Goal: Task Accomplishment & Management: Use online tool/utility

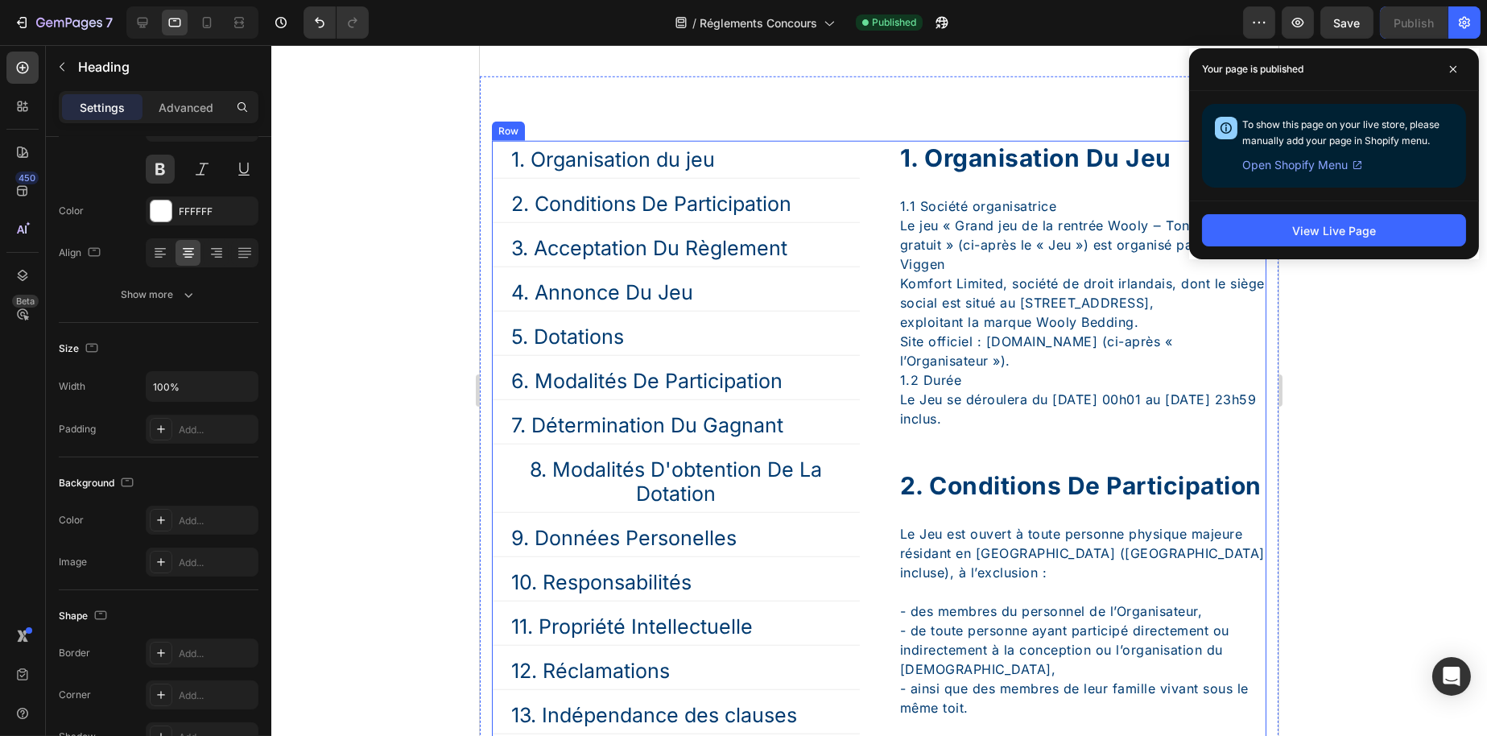
scroll to position [3060, 0]
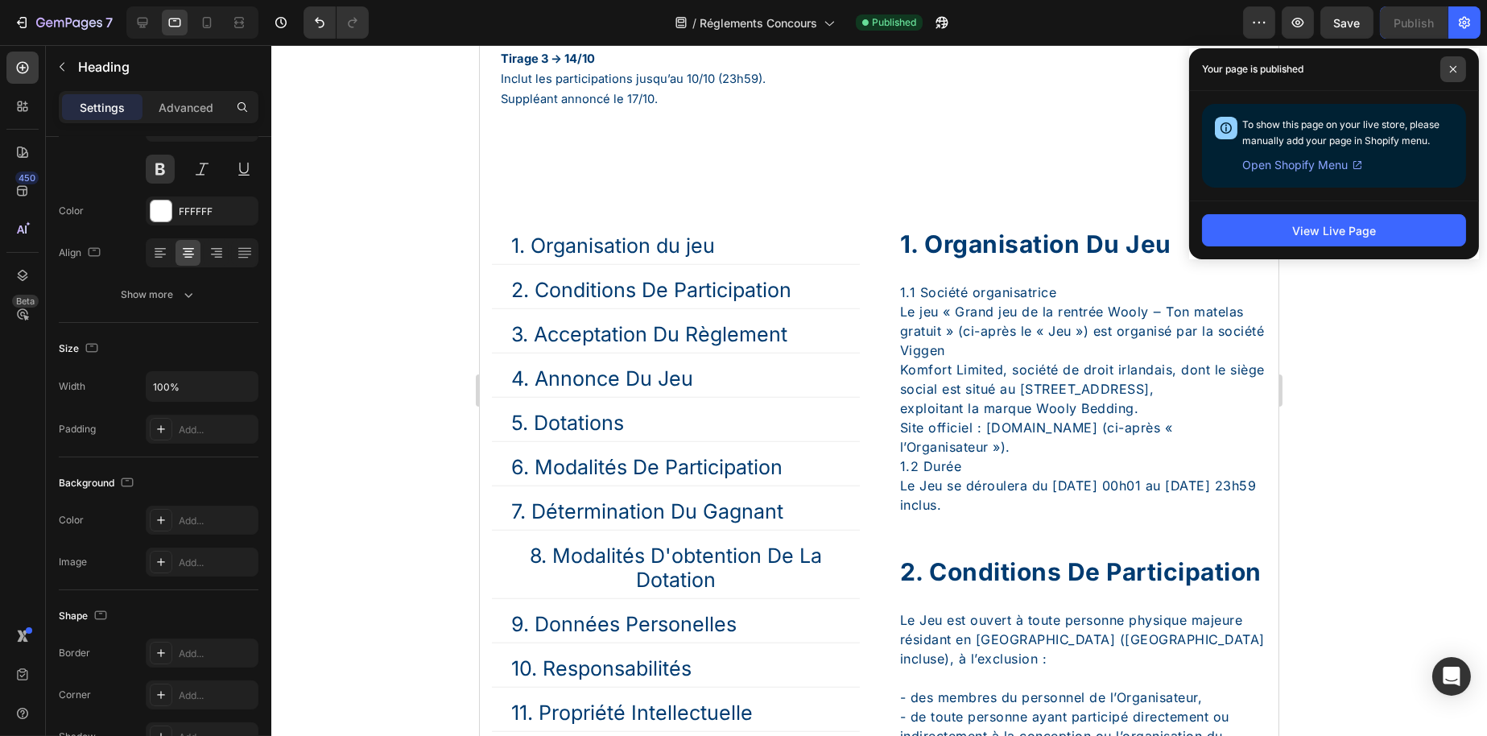
click at [1445, 65] on span at bounding box center [1454, 69] width 26 height 26
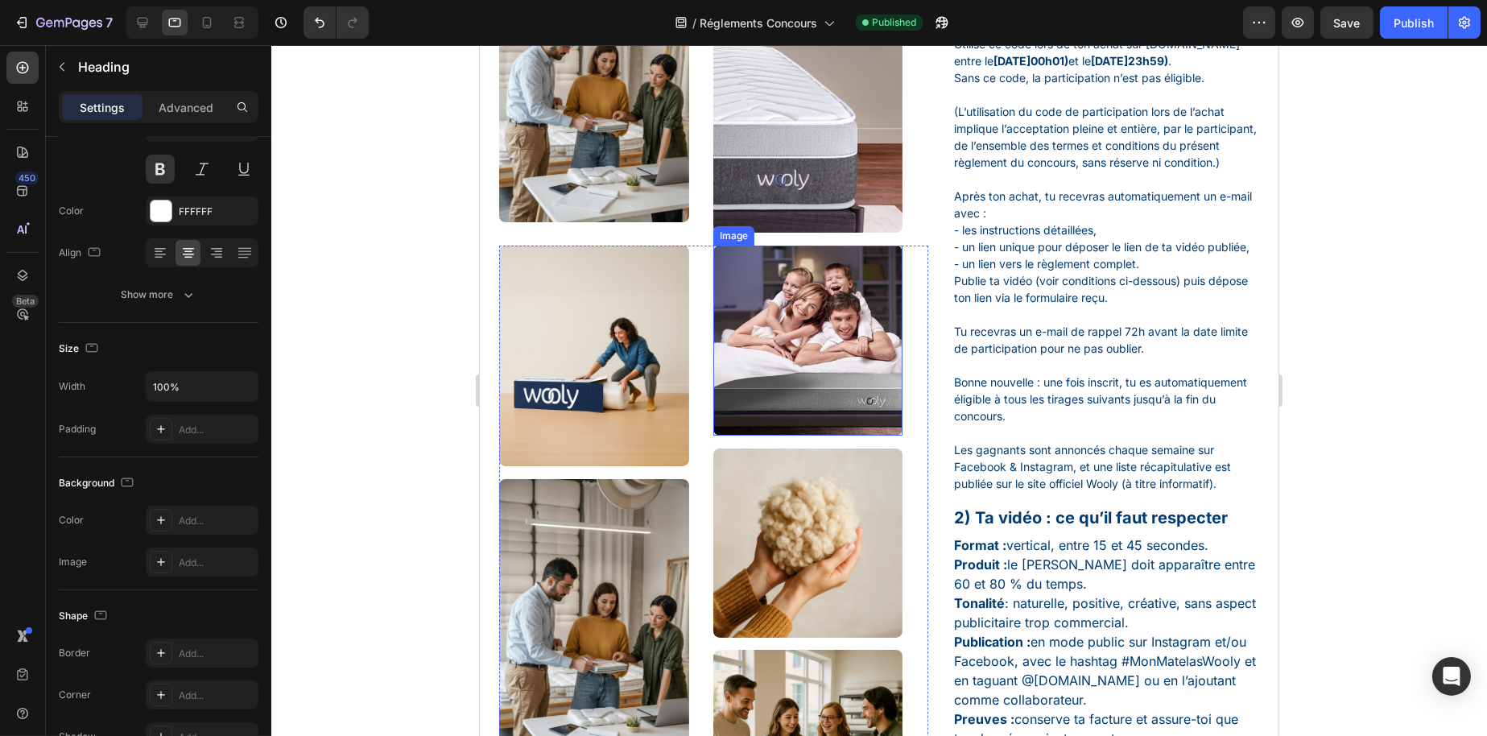
scroll to position [564, 0]
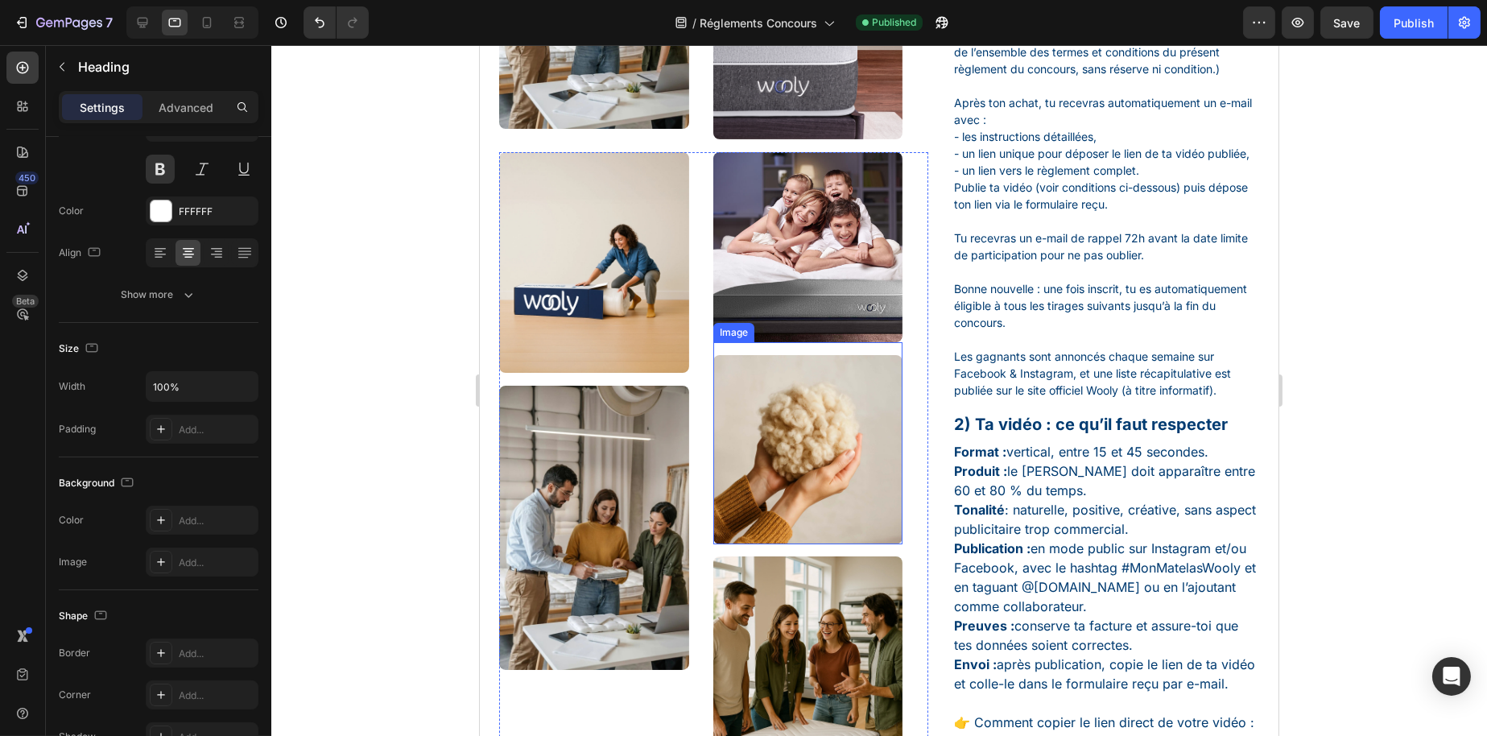
click at [745, 424] on img at bounding box center [808, 450] width 190 height 190
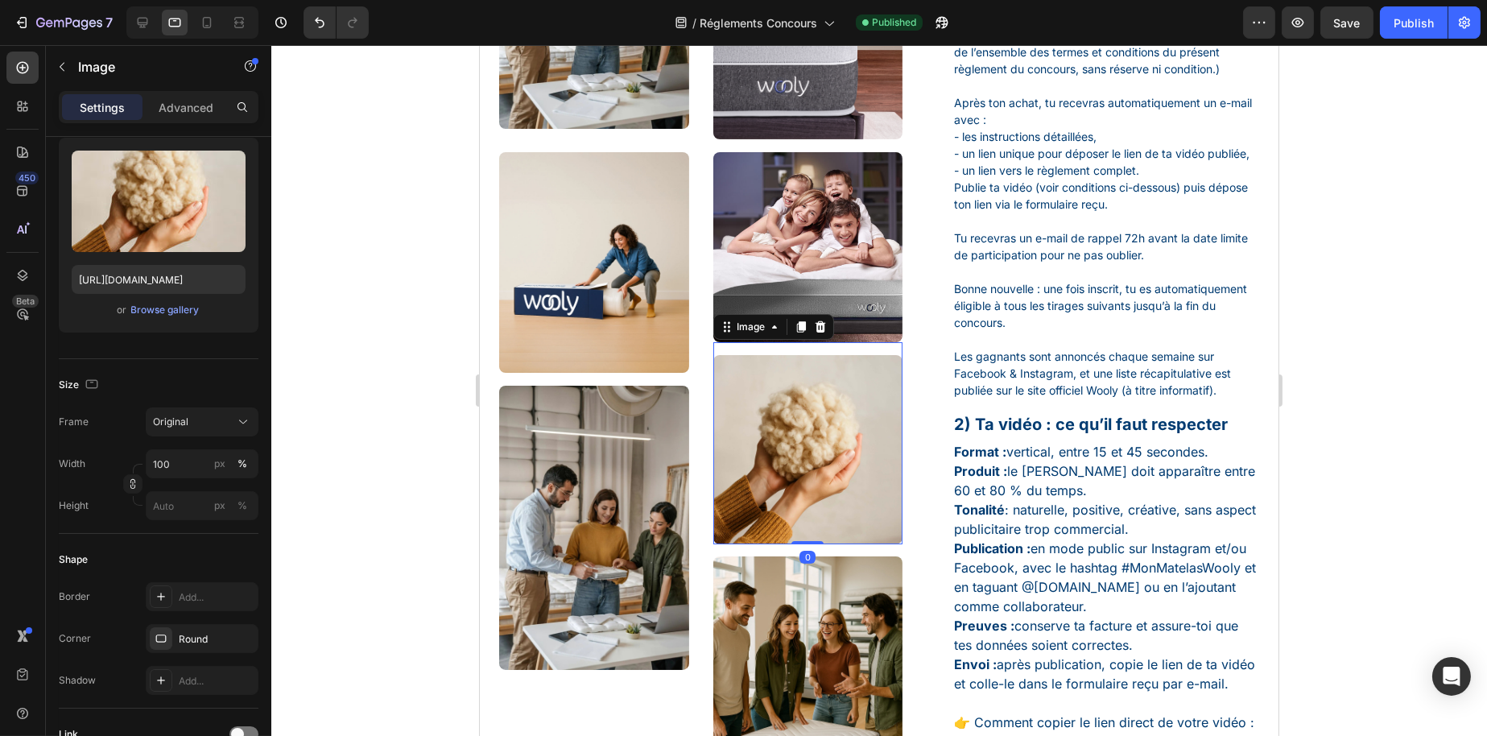
scroll to position [0, 0]
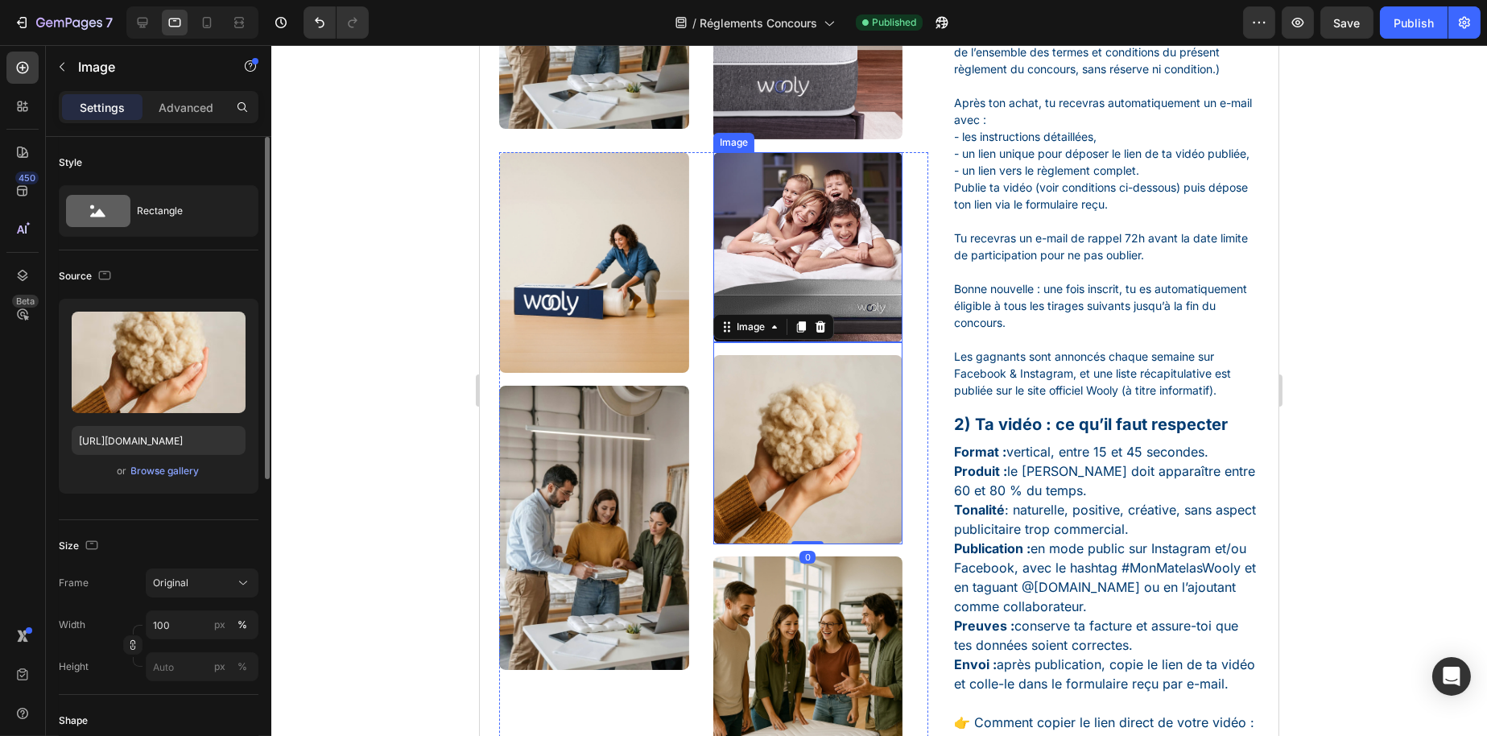
click at [814, 321] on icon at bounding box center [819, 326] width 10 height 11
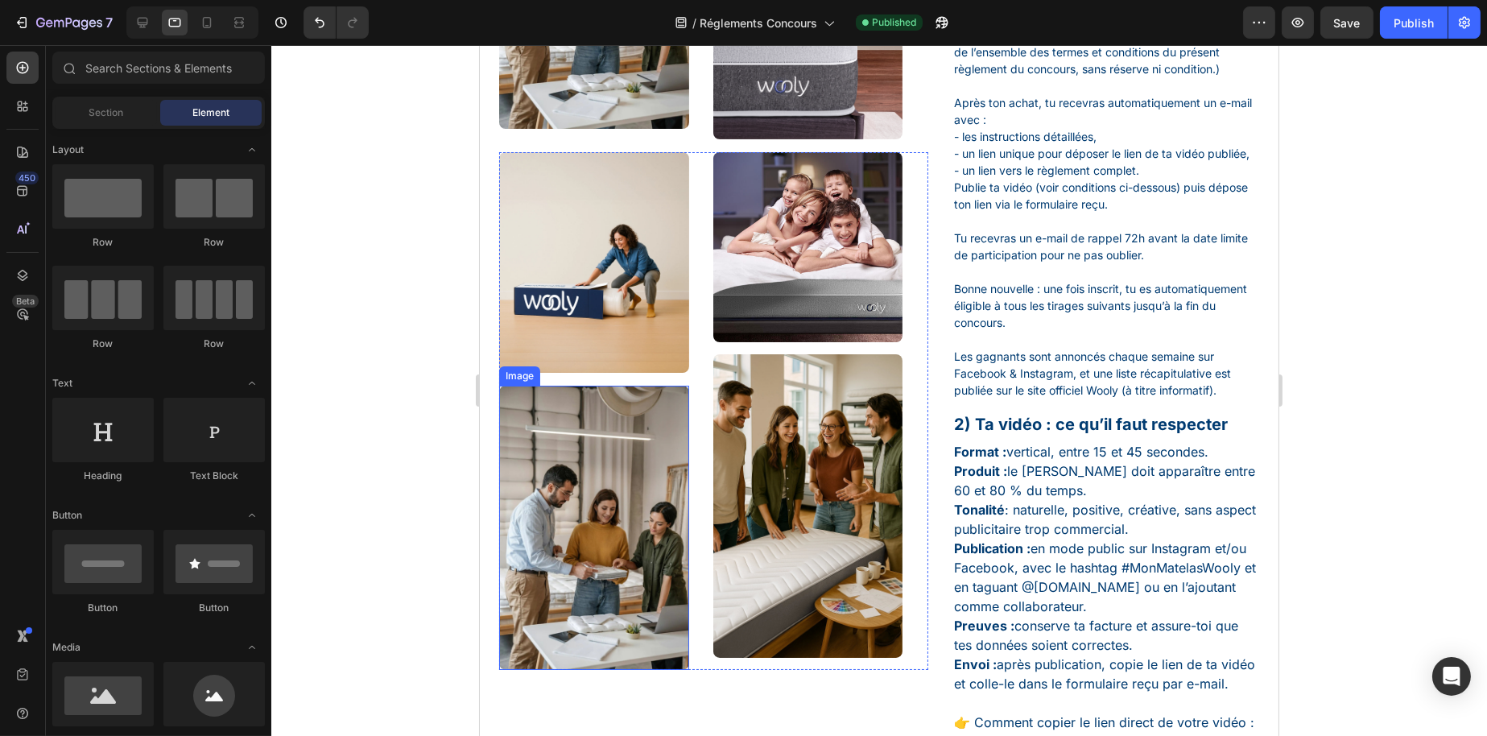
drag, startPoint x: 636, startPoint y: 514, endPoint x: 639, endPoint y: 502, distance: 11.7
click at [636, 514] on img at bounding box center [593, 528] width 190 height 284
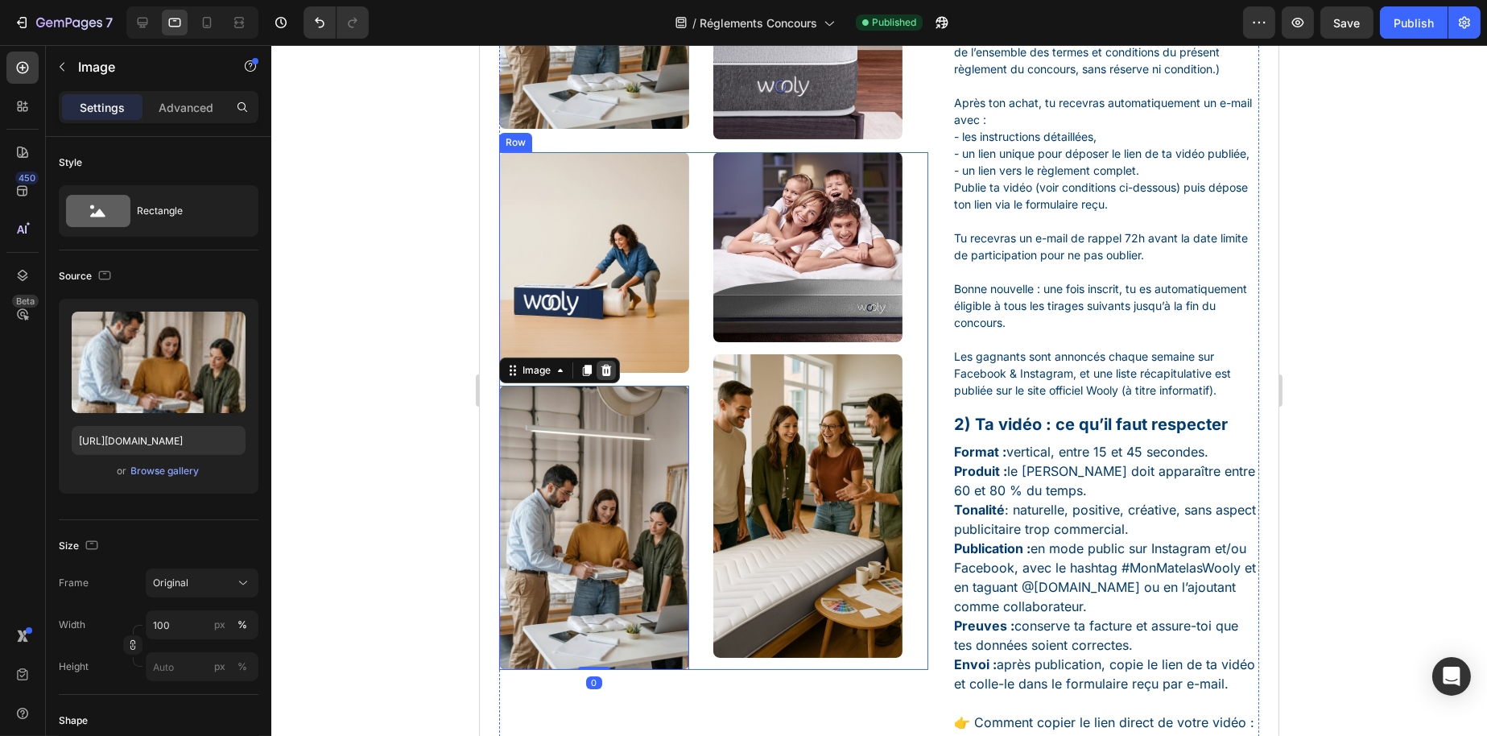
click at [600, 364] on icon at bounding box center [605, 370] width 13 height 13
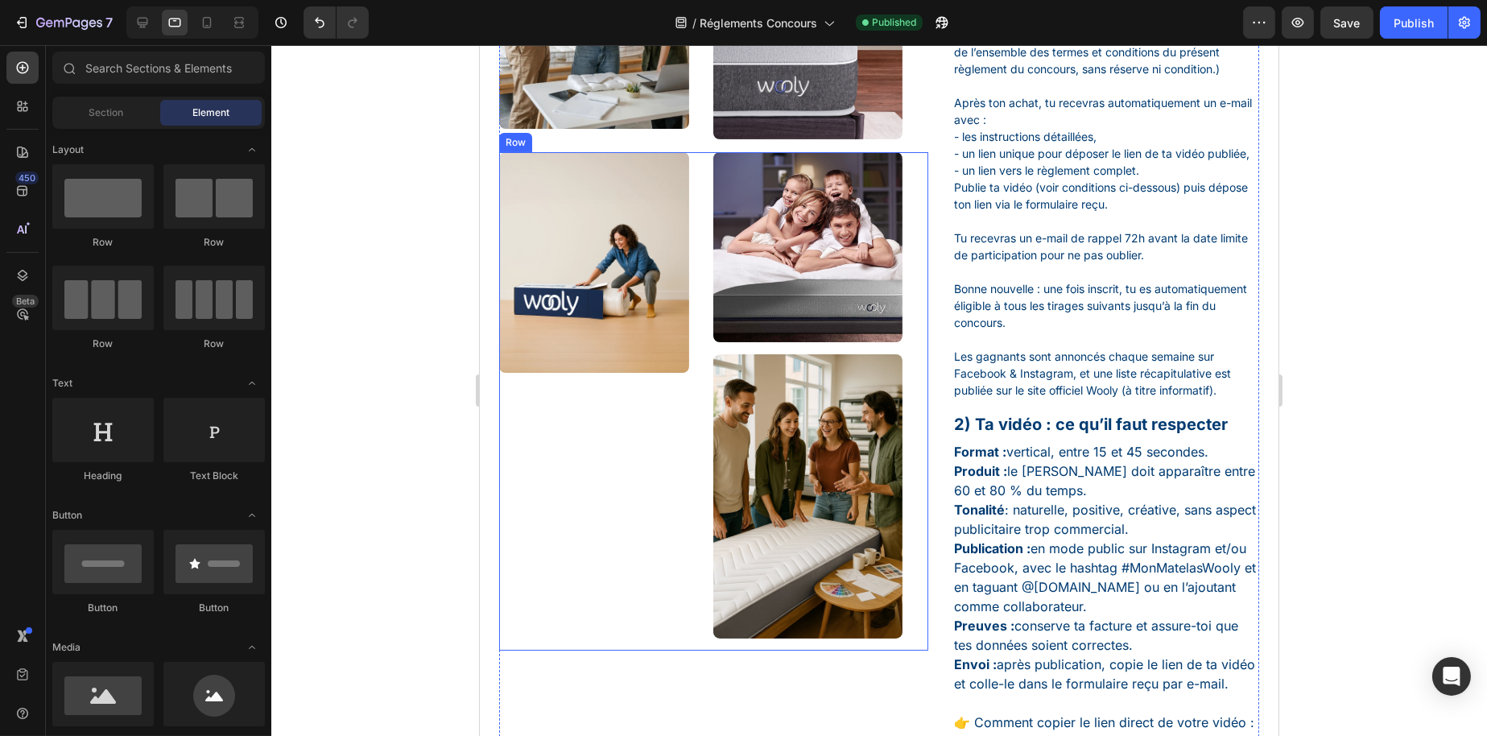
click at [749, 424] on img at bounding box center [808, 496] width 190 height 284
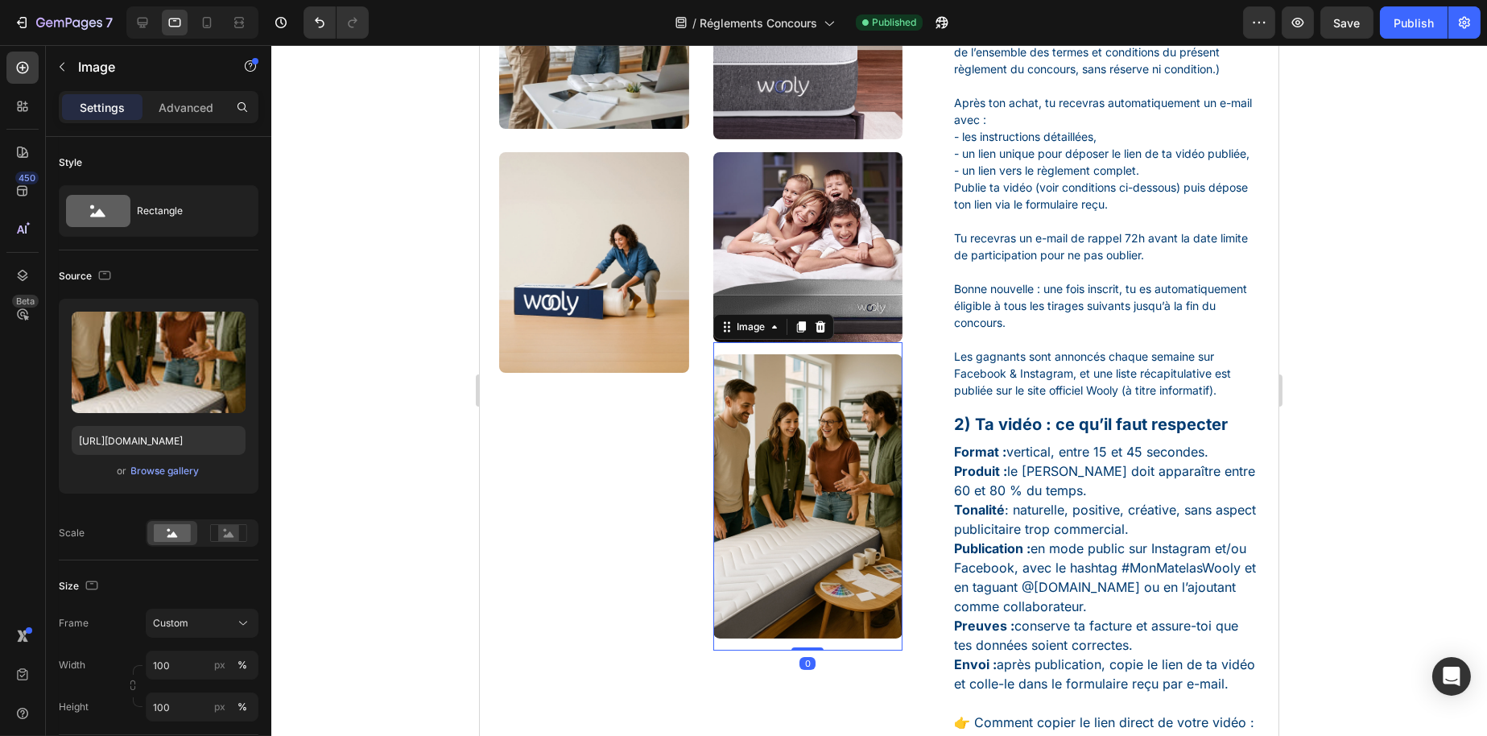
click at [814, 321] on icon at bounding box center [819, 326] width 10 height 11
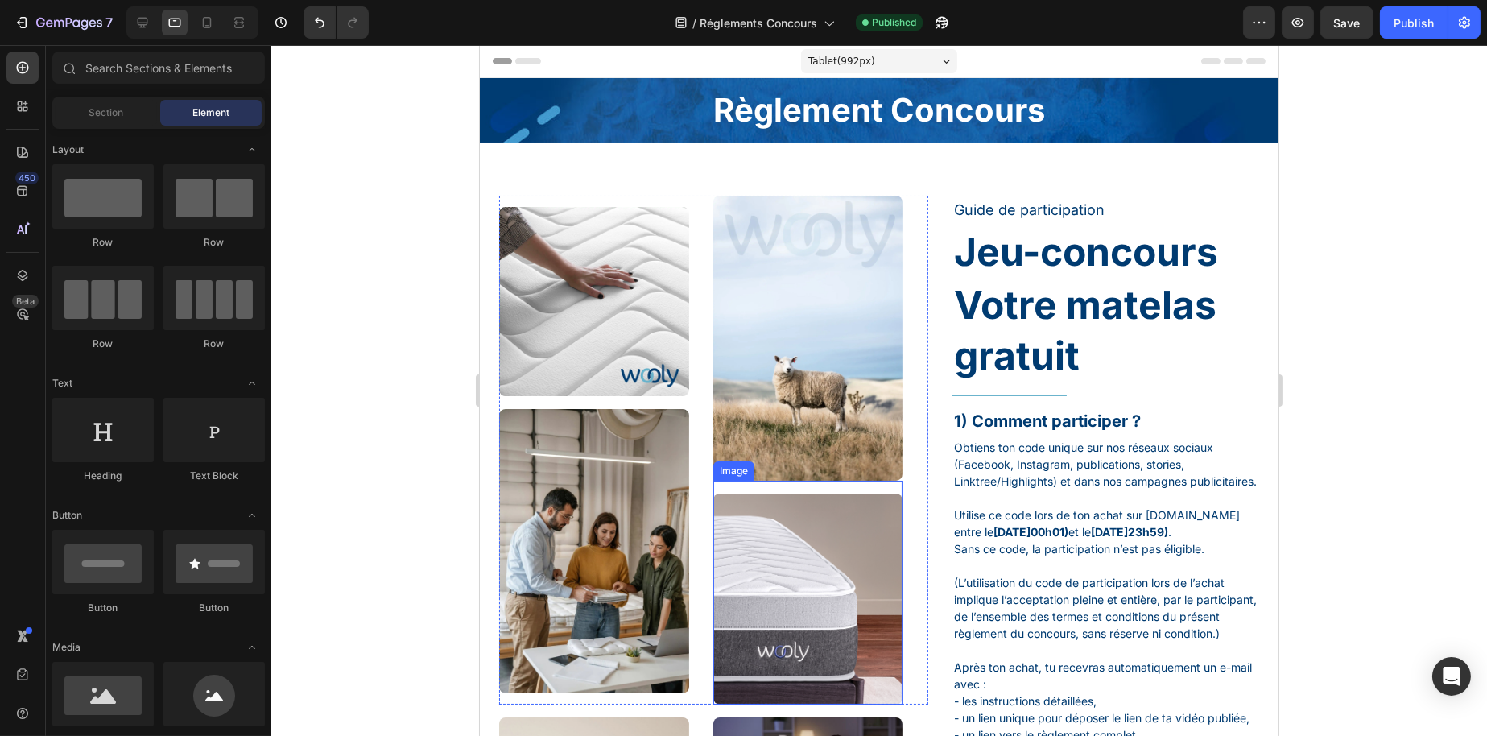
scroll to position [81, 0]
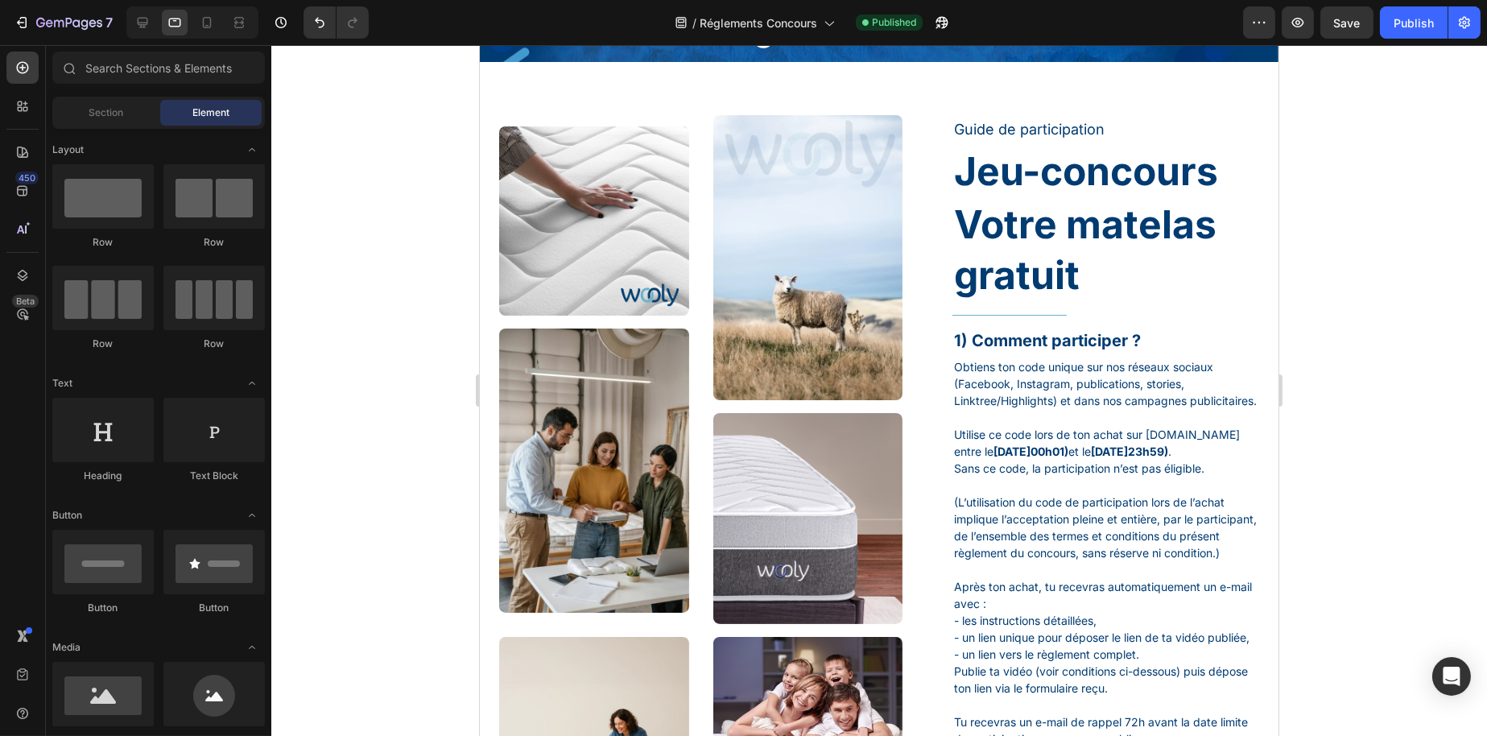
click at [631, 196] on img at bounding box center [593, 221] width 190 height 190
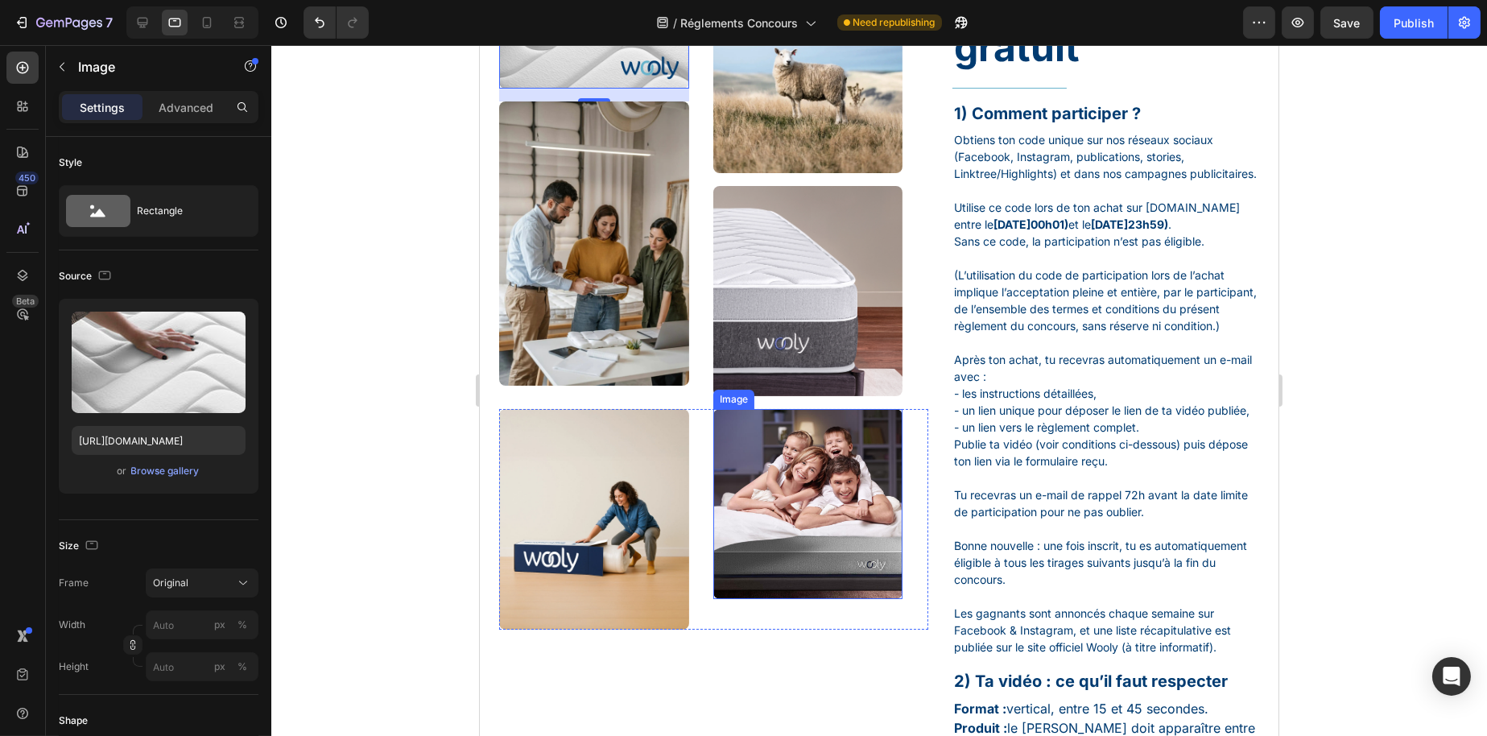
scroll to position [322, 0]
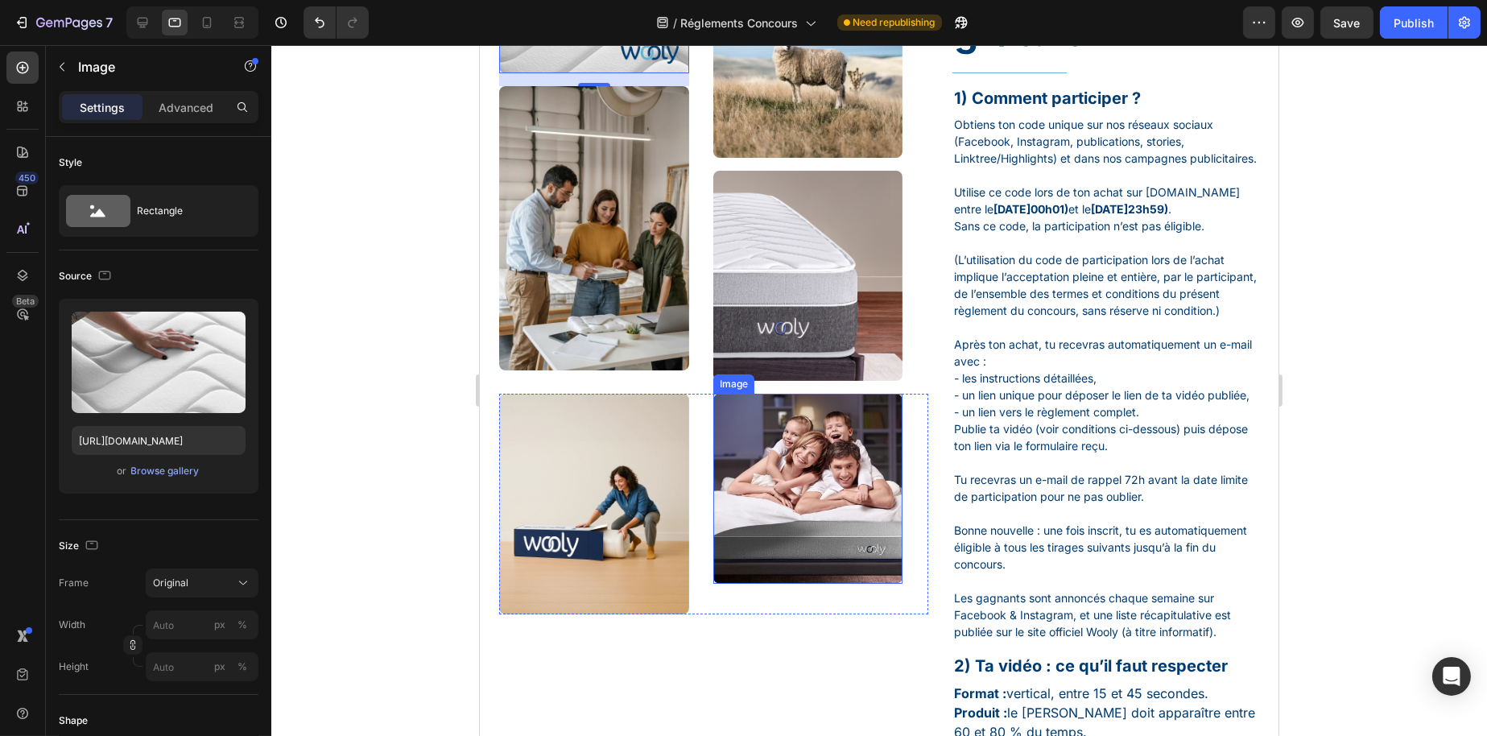
click at [795, 477] on img at bounding box center [808, 489] width 190 height 190
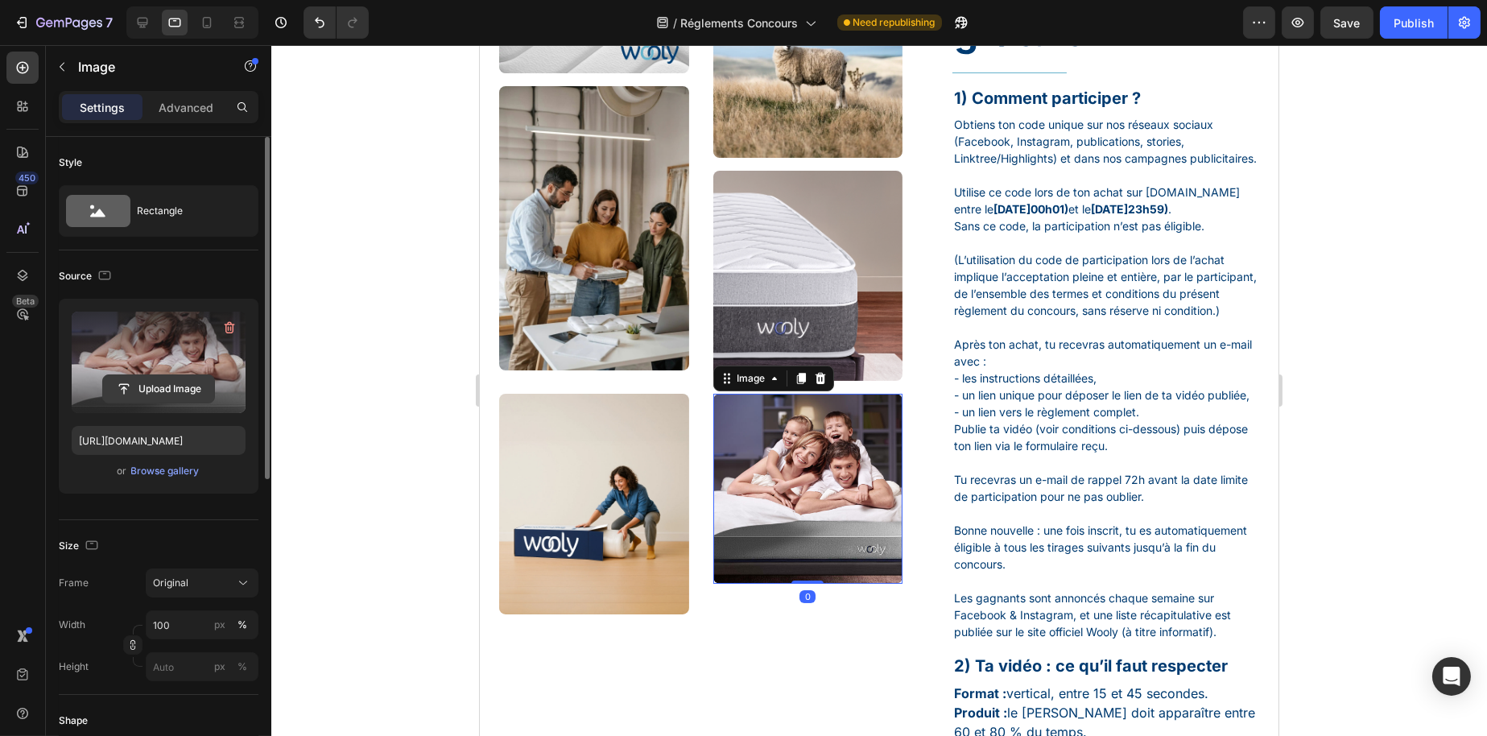
click at [144, 382] on input "file" at bounding box center [158, 388] width 111 height 27
click at [144, 363] on label at bounding box center [159, 362] width 174 height 101
click at [144, 375] on input "file" at bounding box center [158, 388] width 111 height 27
click at [178, 375] on input "file" at bounding box center [158, 388] width 111 height 27
type input "C:\fakepath\wetransfer_fotos-reglamento_2025-08-28_0848.zip"
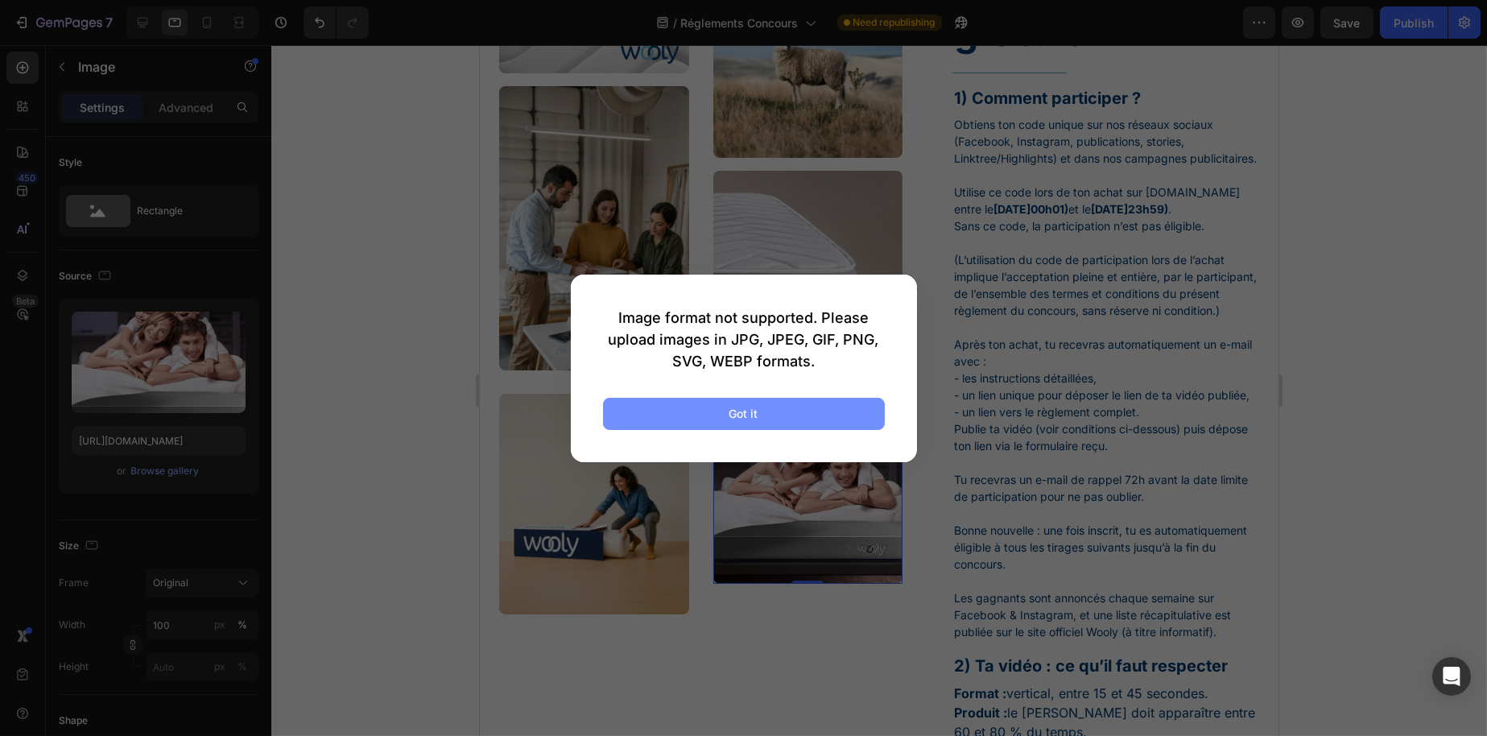
click at [749, 425] on button "Got it" at bounding box center [744, 414] width 282 height 32
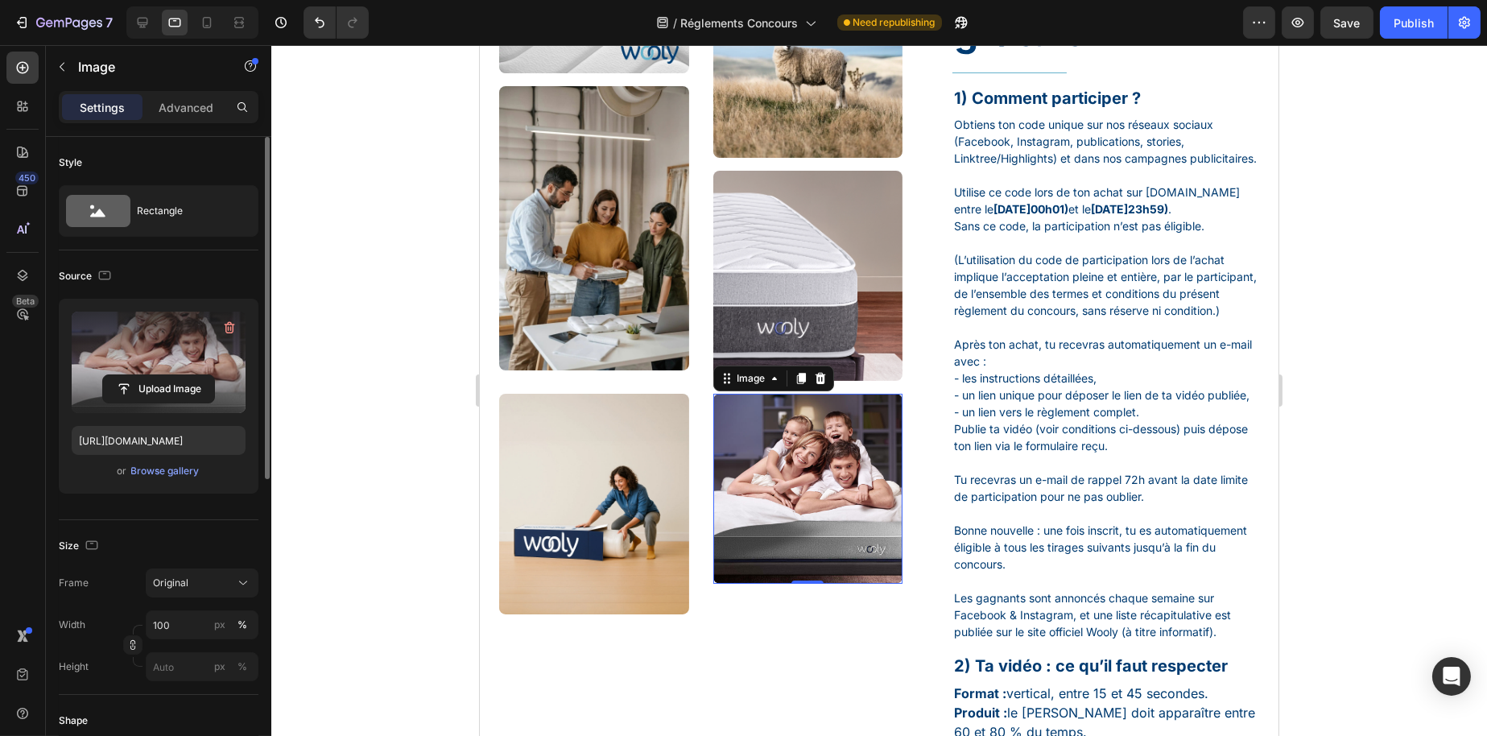
click at [126, 358] on label at bounding box center [159, 362] width 174 height 101
click at [126, 375] on input "file" at bounding box center [158, 388] width 111 height 27
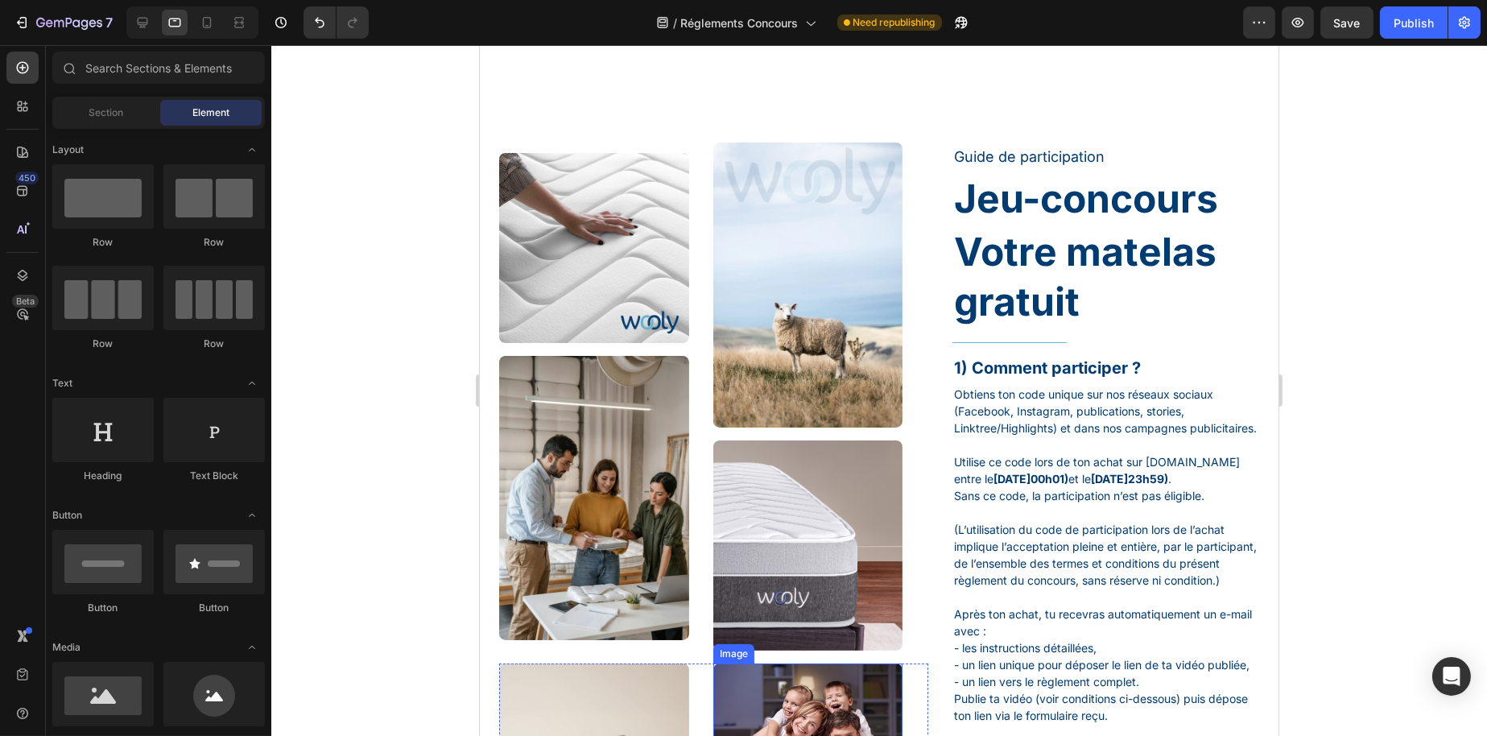
scroll to position [0, 0]
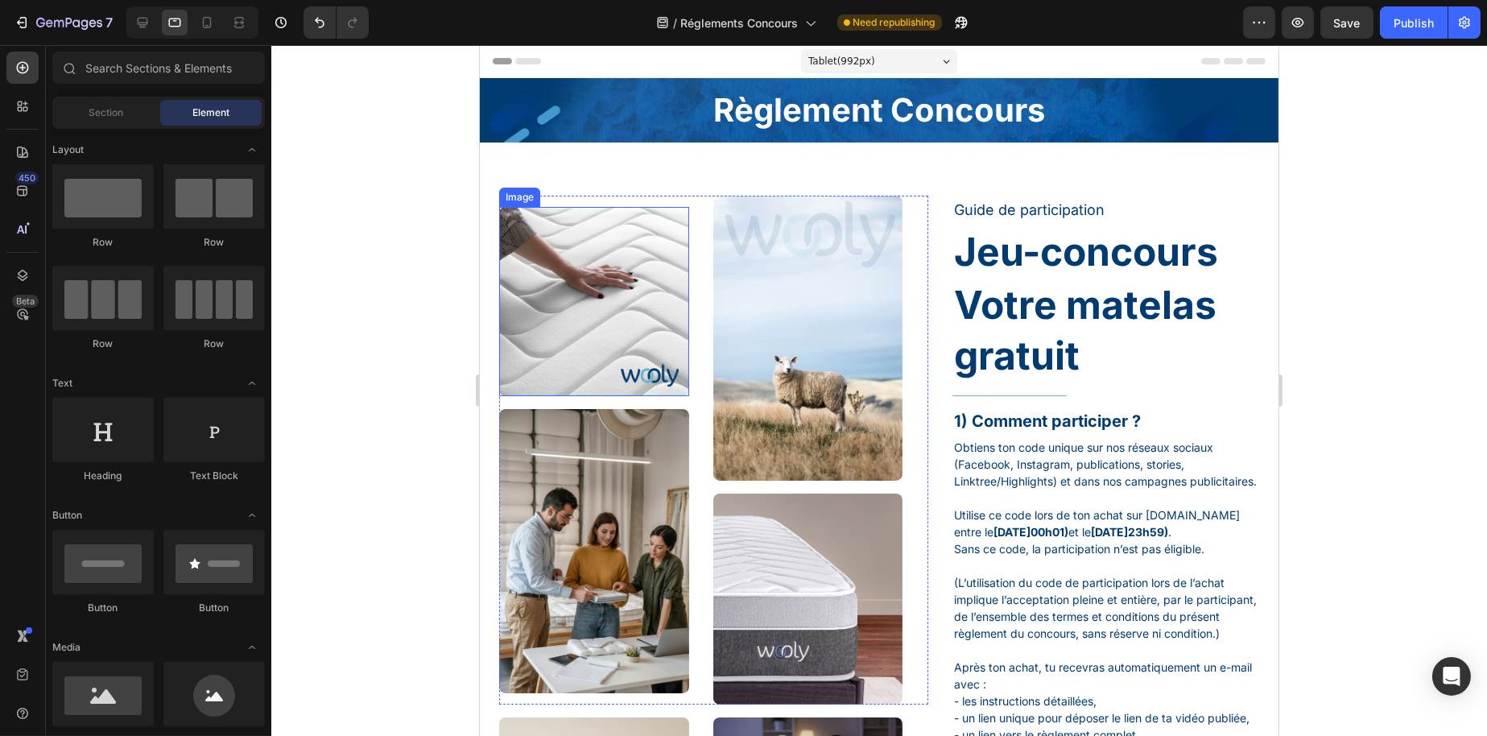
click at [647, 265] on img at bounding box center [593, 302] width 190 height 190
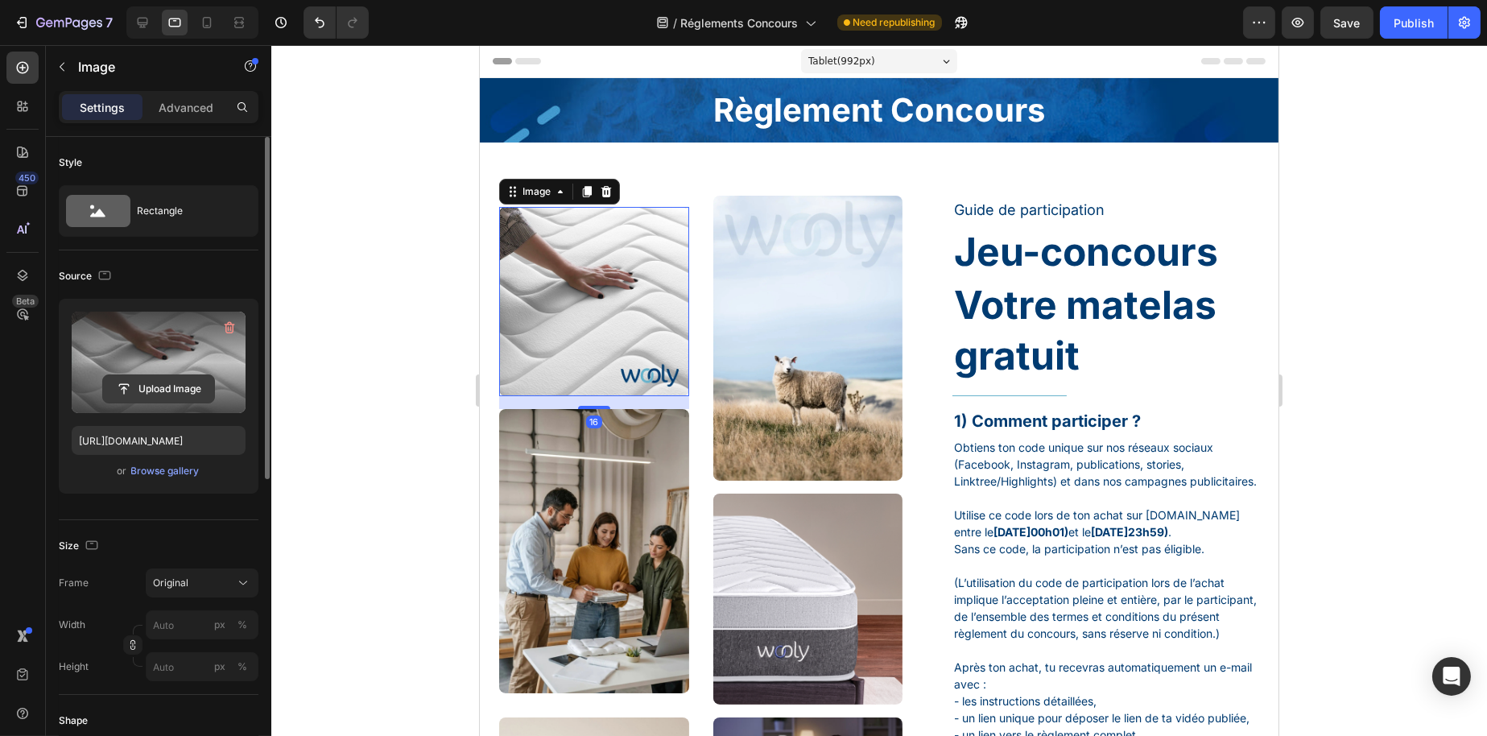
click at [160, 378] on input "file" at bounding box center [158, 388] width 111 height 27
type input "C:\fakepath\6..png"
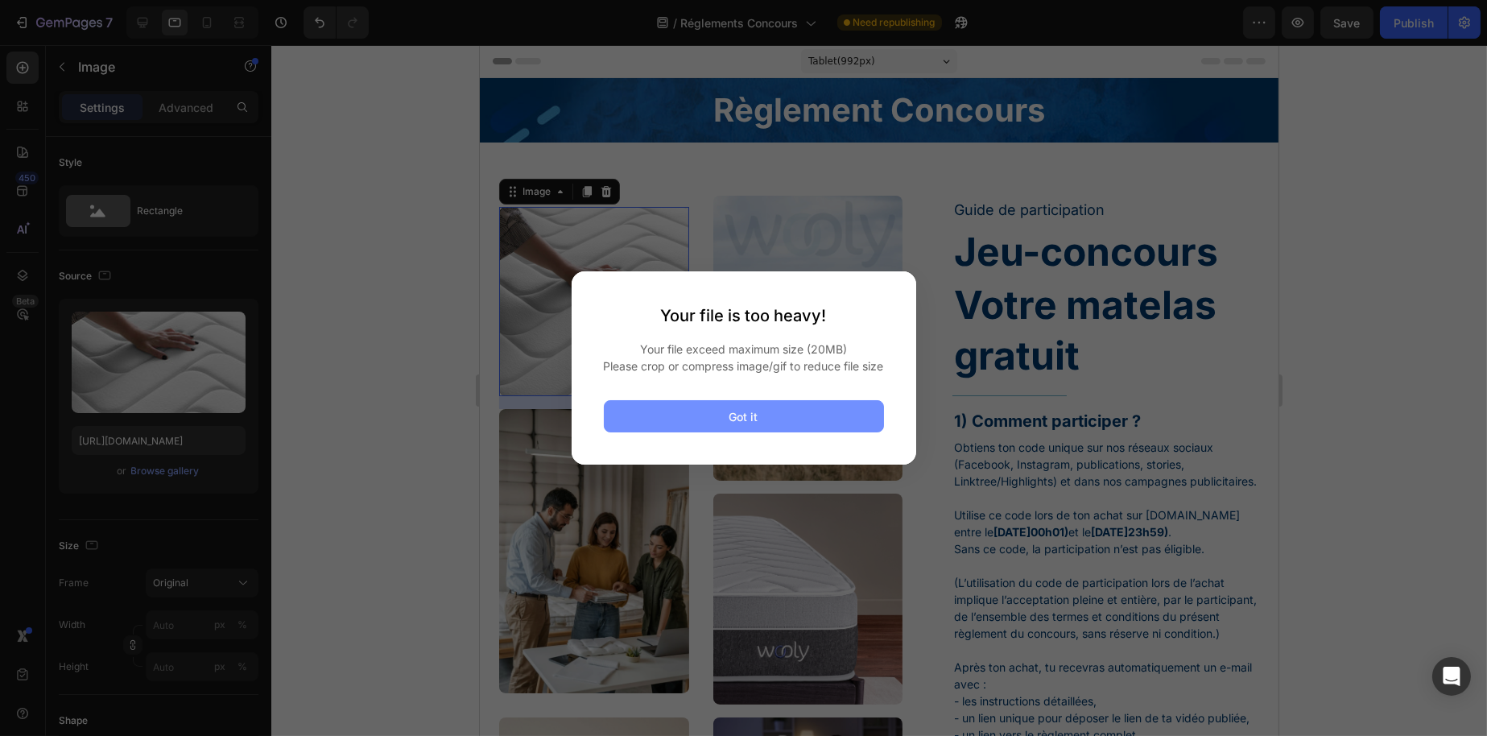
click at [783, 431] on button "Got it" at bounding box center [744, 416] width 280 height 32
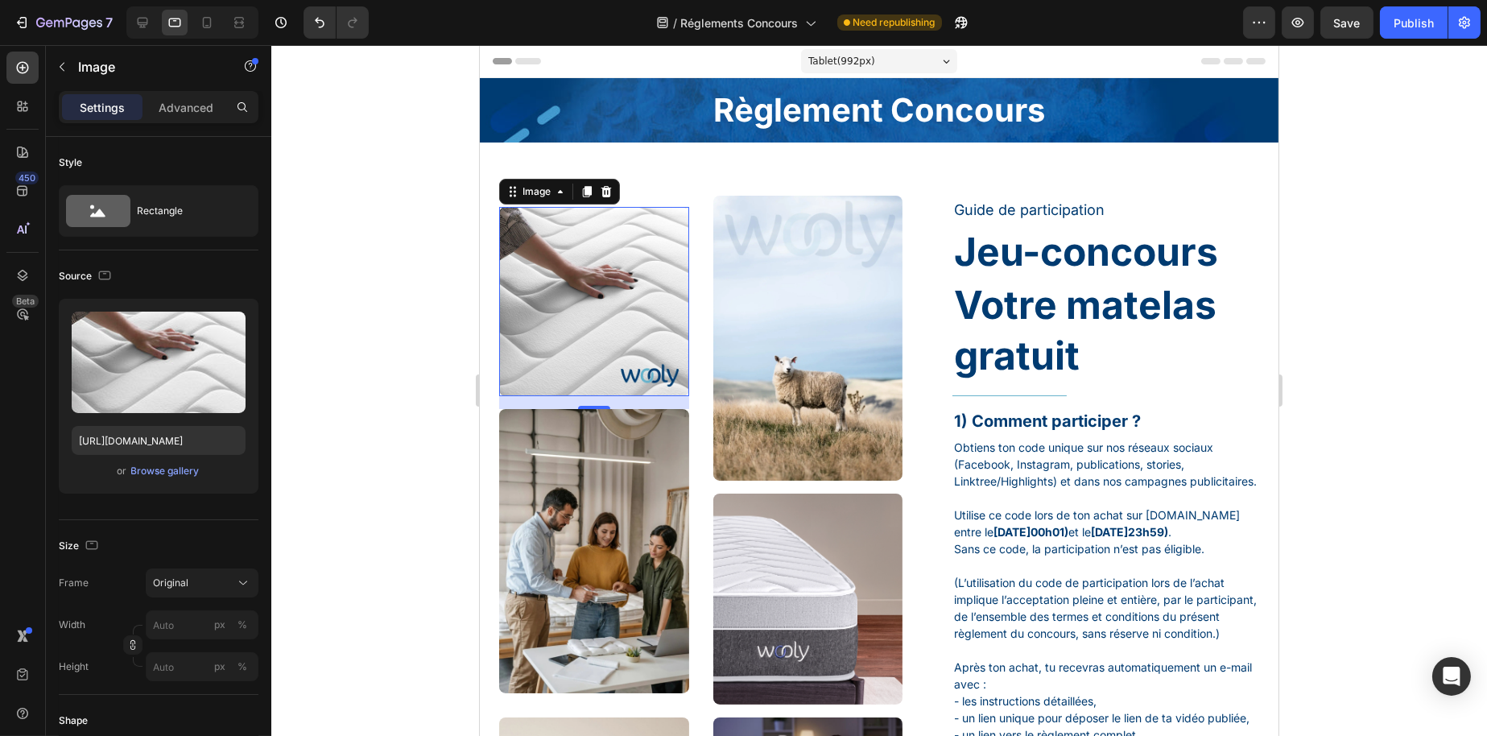
click at [655, 335] on img at bounding box center [593, 302] width 190 height 190
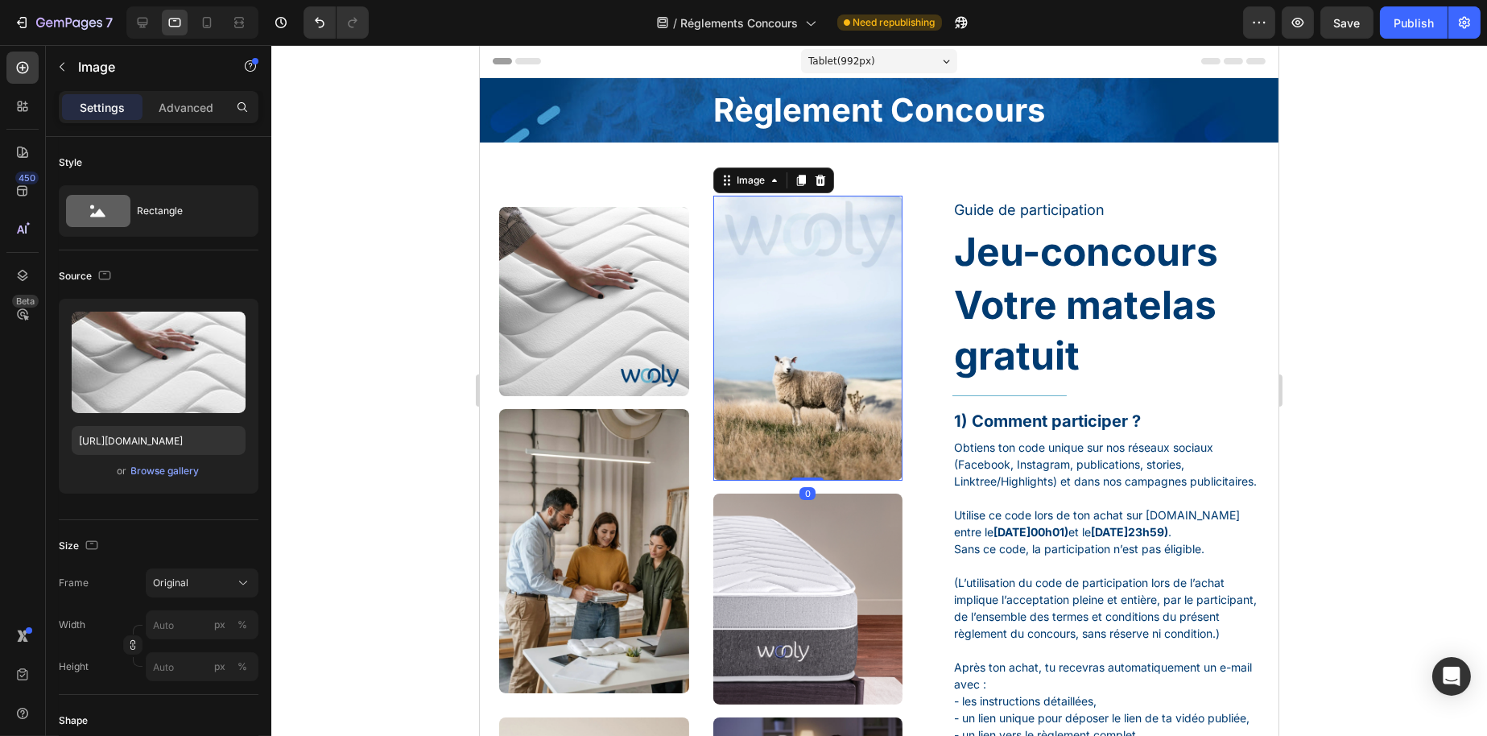
click at [786, 332] on img at bounding box center [808, 338] width 190 height 284
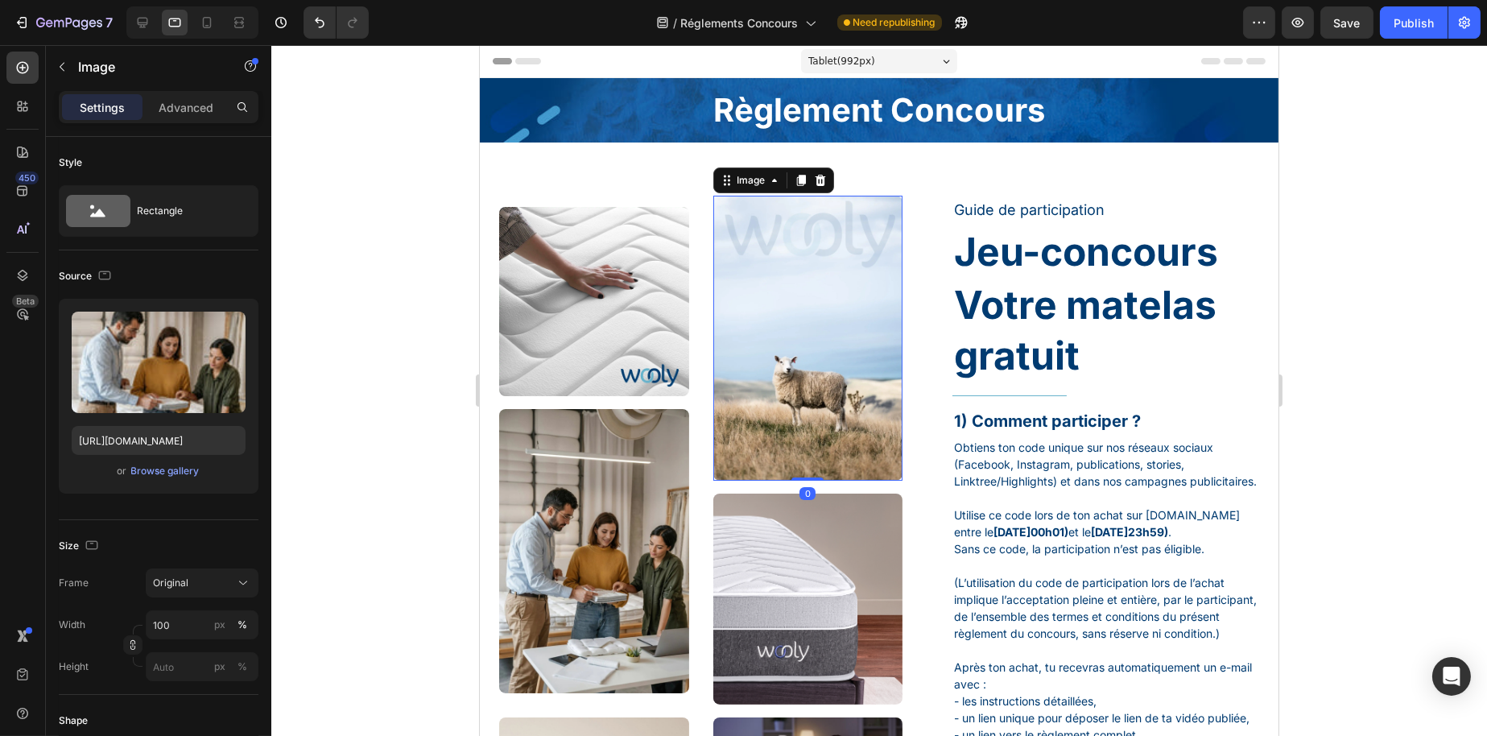
click at [655, 494] on img at bounding box center [593, 551] width 190 height 284
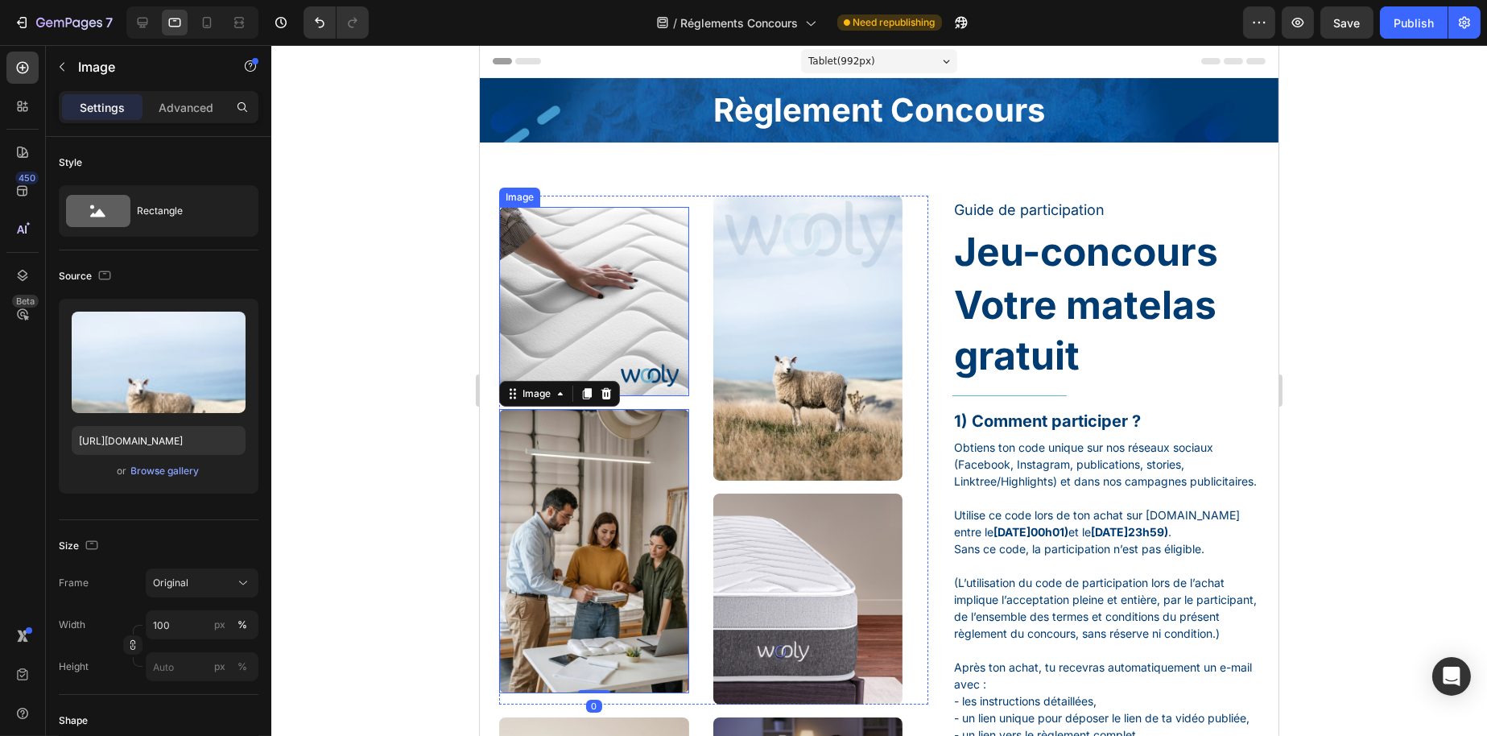
click at [825, 305] on img at bounding box center [808, 338] width 190 height 284
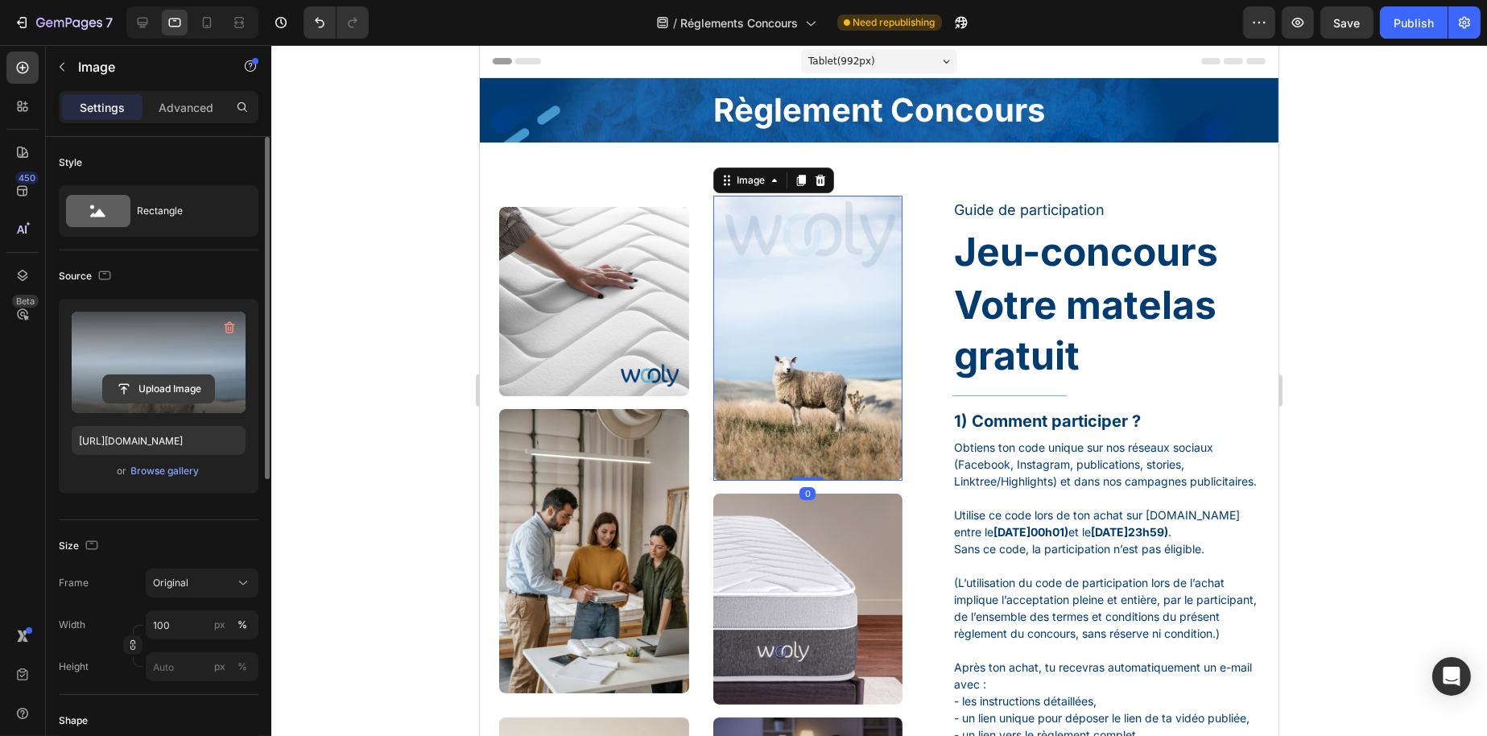
click at [156, 377] on input "file" at bounding box center [158, 388] width 111 height 27
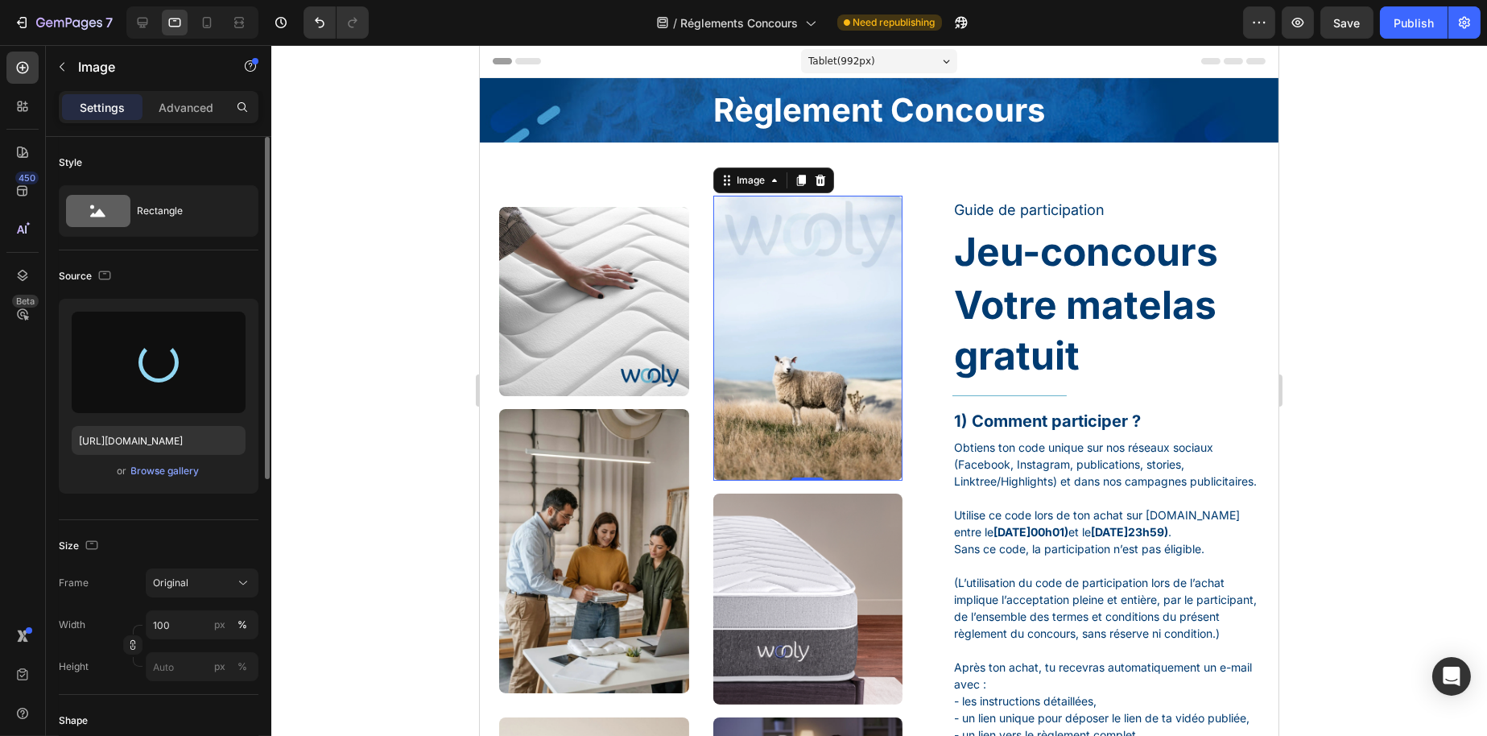
type input "https://cdn.shopify.com/s/files/1/0776/1497/3265/files/gempages_477287261759603…"
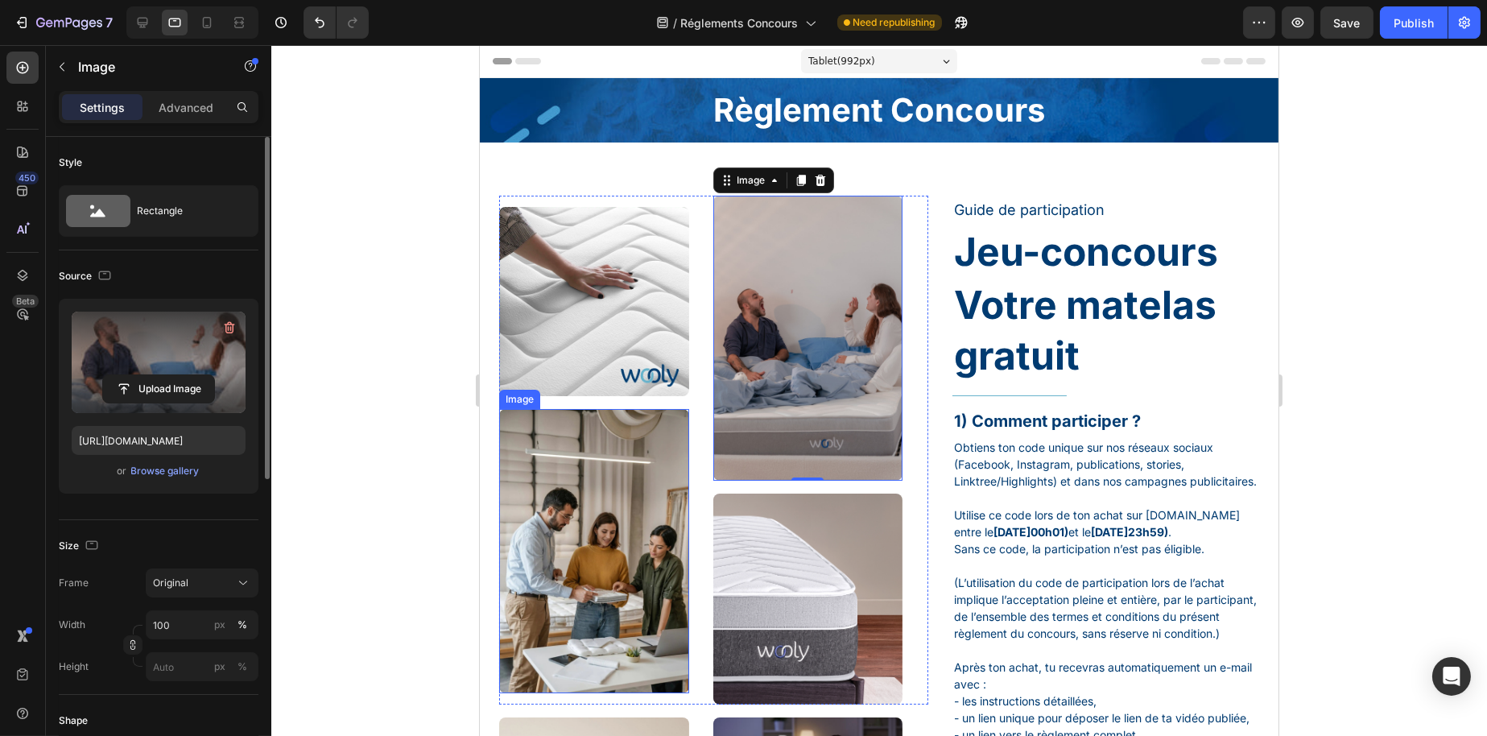
click at [573, 519] on img at bounding box center [593, 551] width 190 height 284
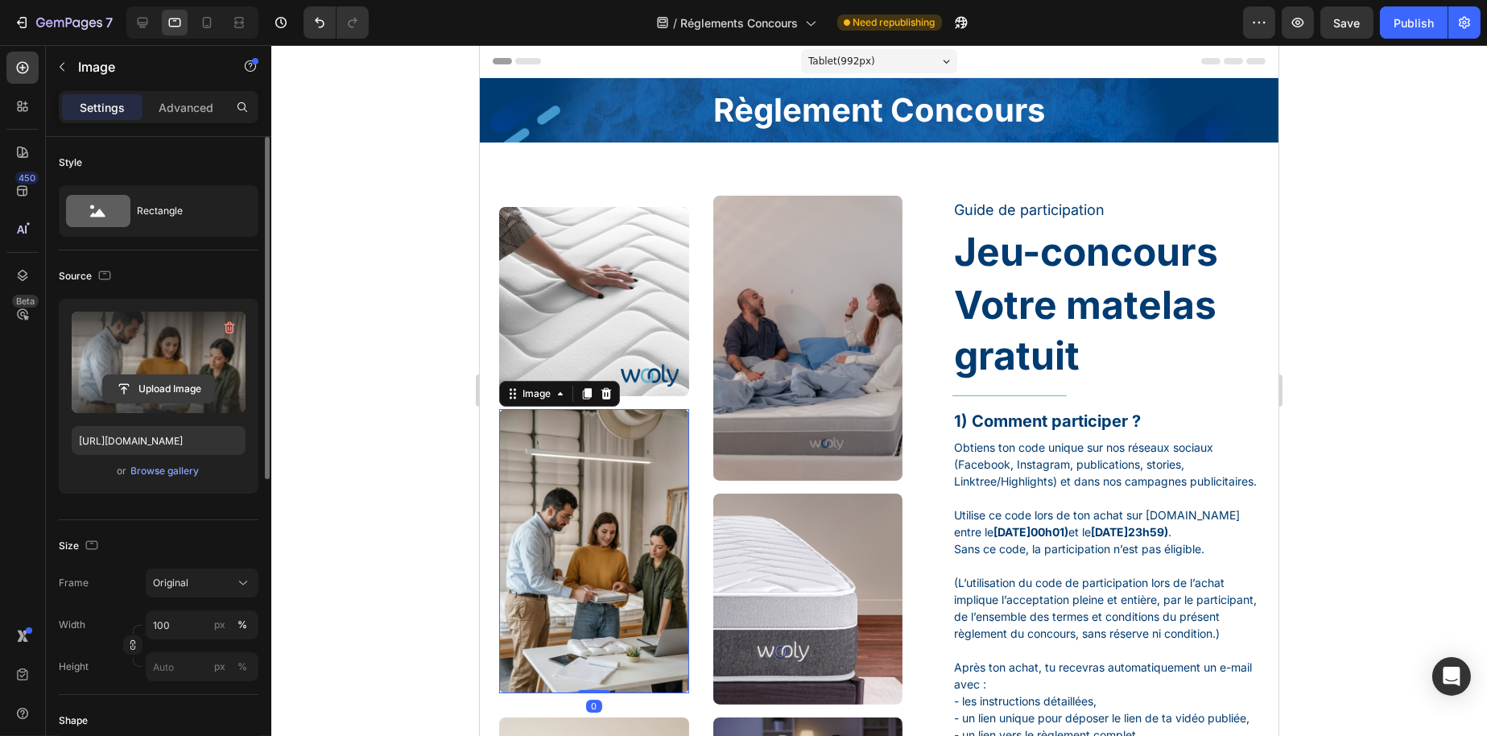
click at [127, 384] on input "file" at bounding box center [158, 388] width 111 height 27
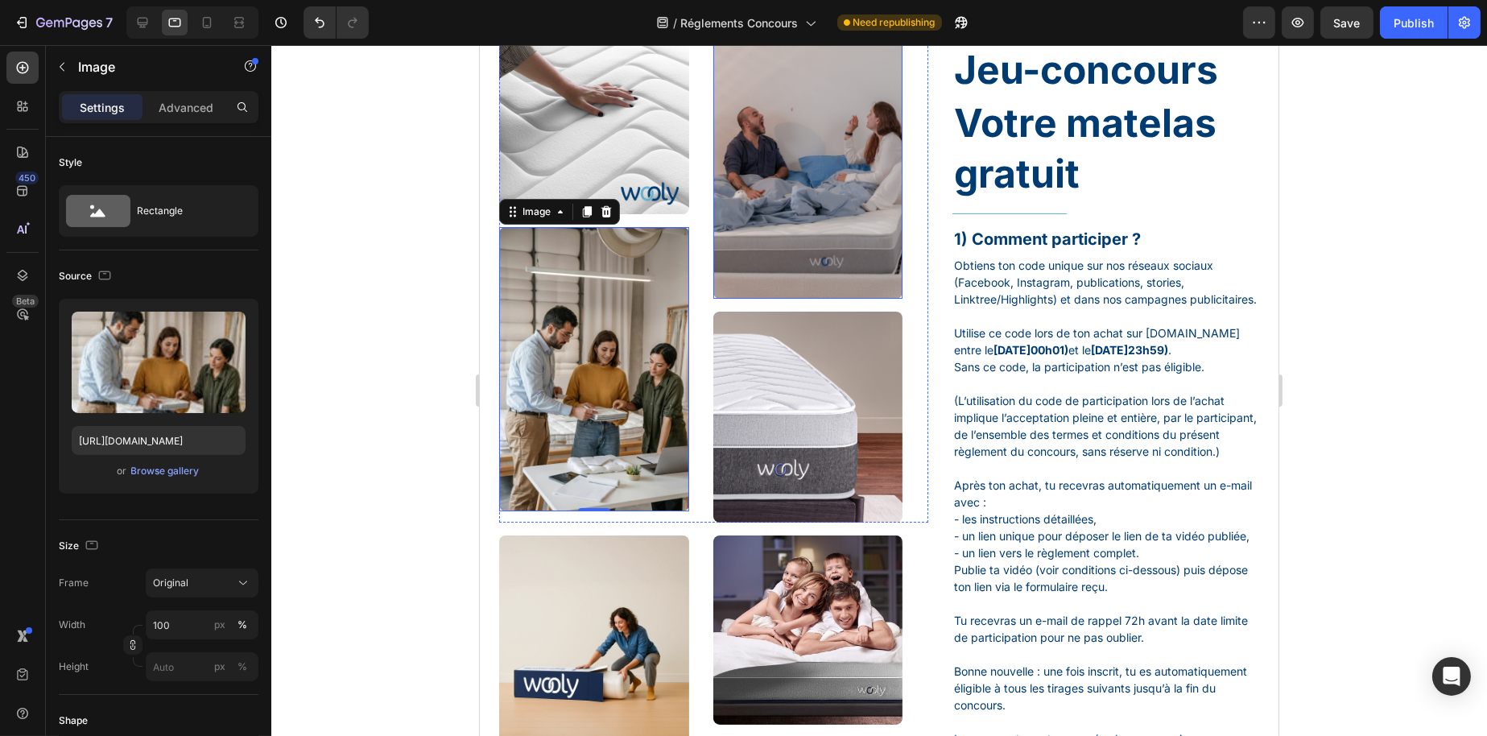
scroll to position [242, 0]
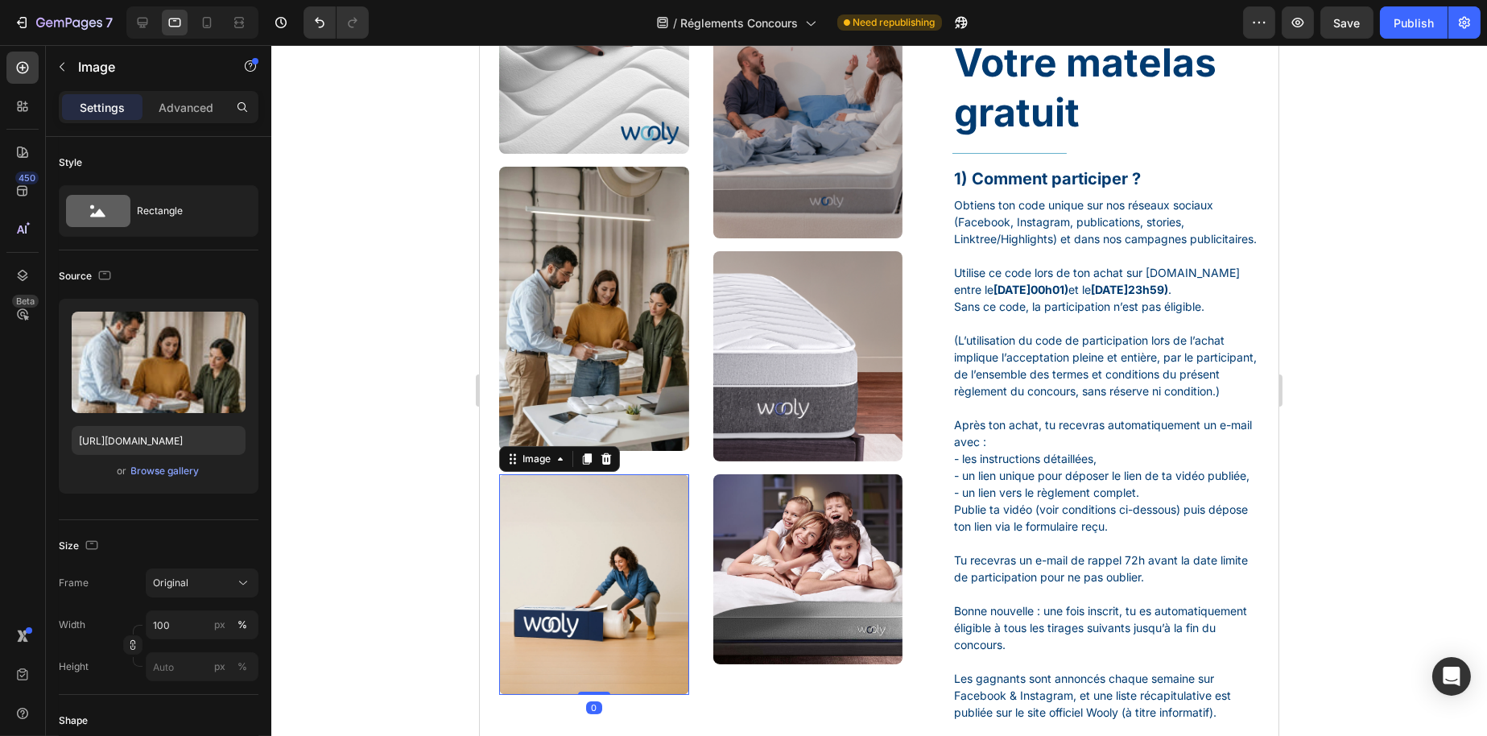
click at [559, 555] on img at bounding box center [593, 584] width 190 height 220
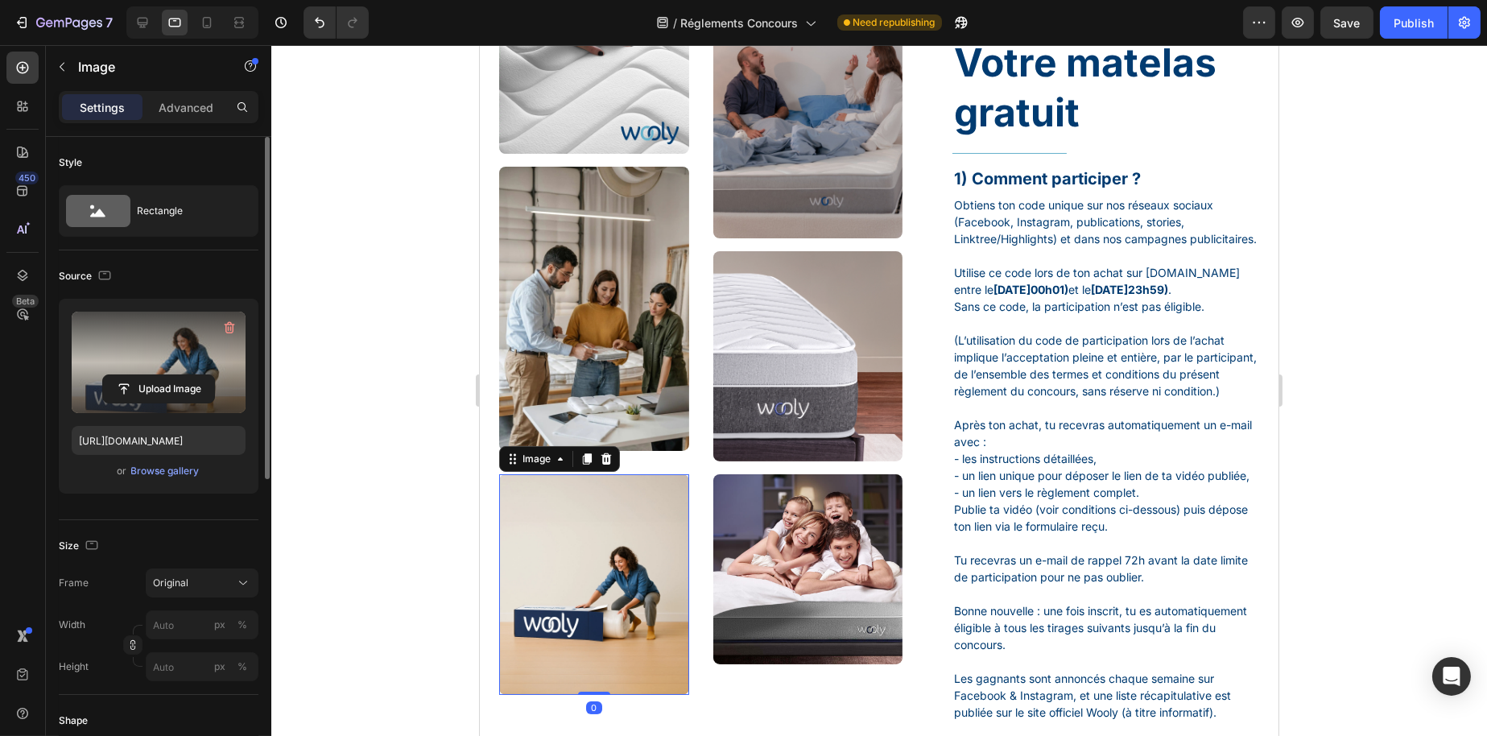
click at [205, 370] on label at bounding box center [159, 362] width 174 height 101
click at [205, 375] on input "file" at bounding box center [158, 388] width 111 height 27
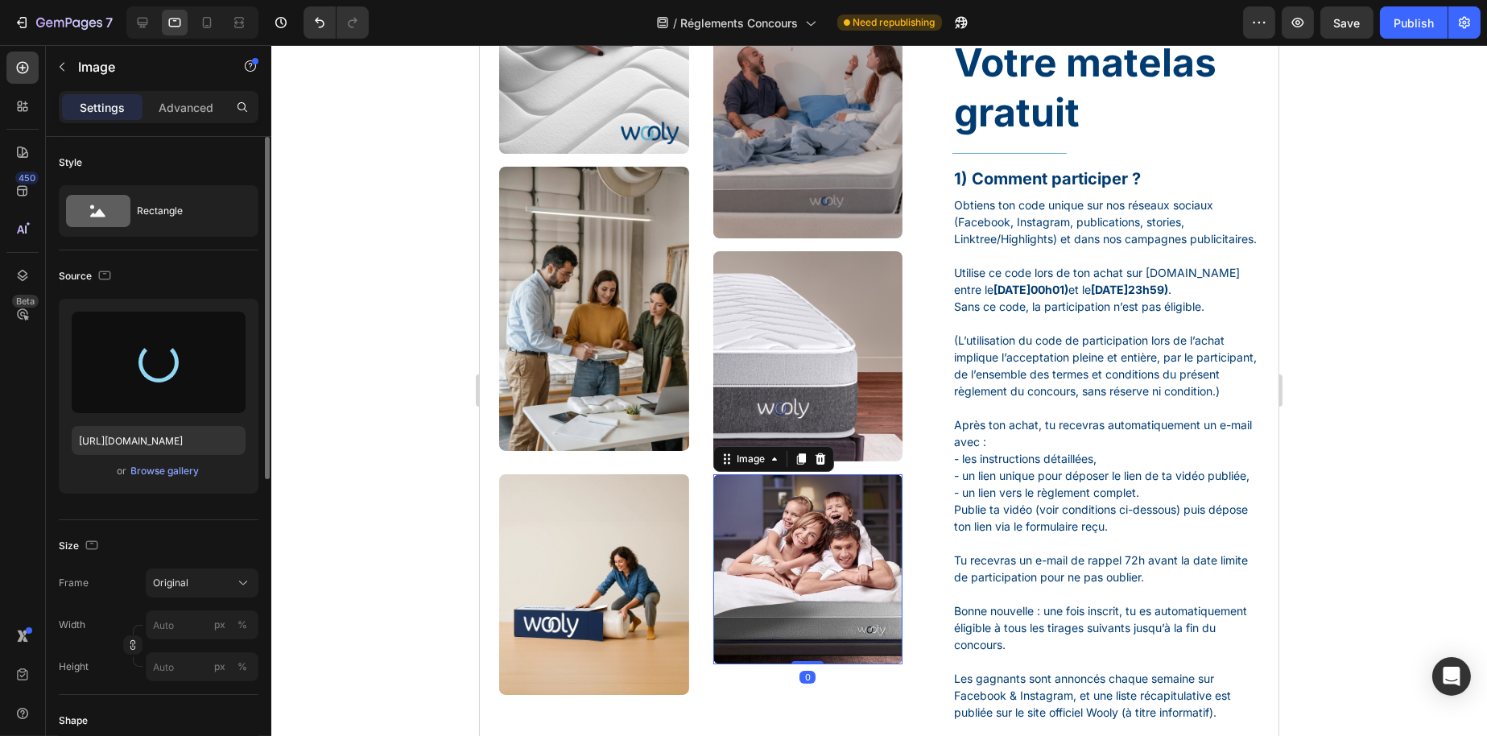
click at [778, 564] on img at bounding box center [808, 569] width 190 height 190
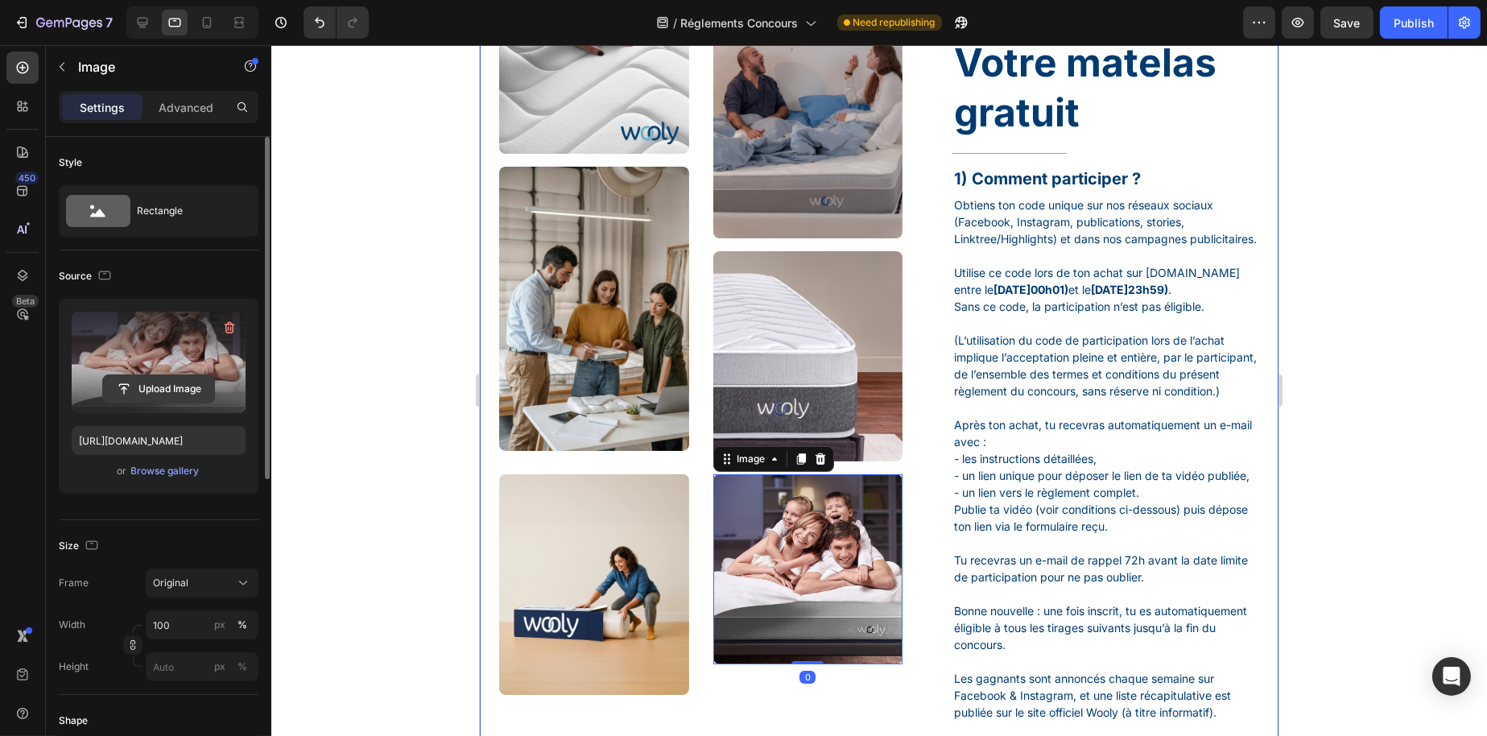
click at [163, 376] on input "file" at bounding box center [158, 388] width 111 height 27
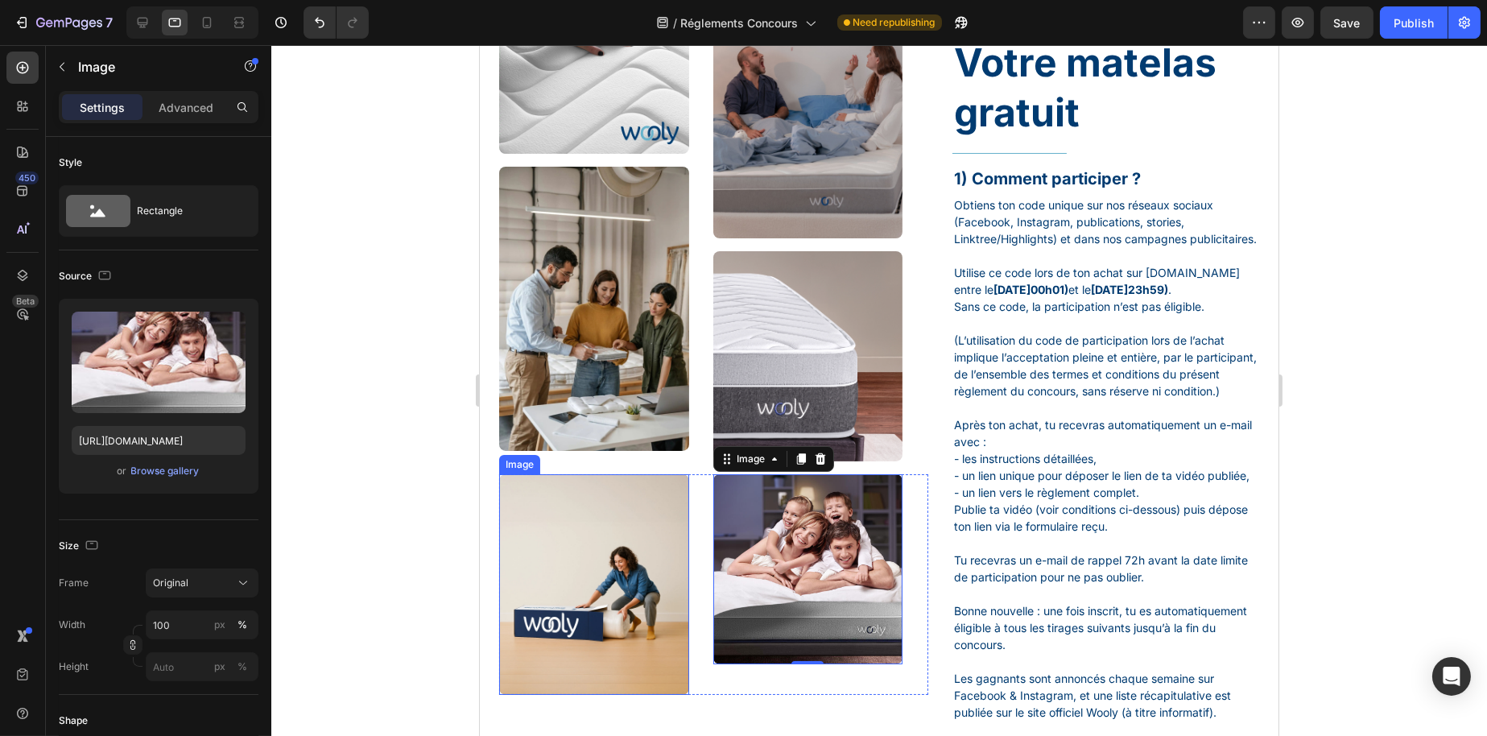
click at [593, 550] on img at bounding box center [593, 584] width 190 height 220
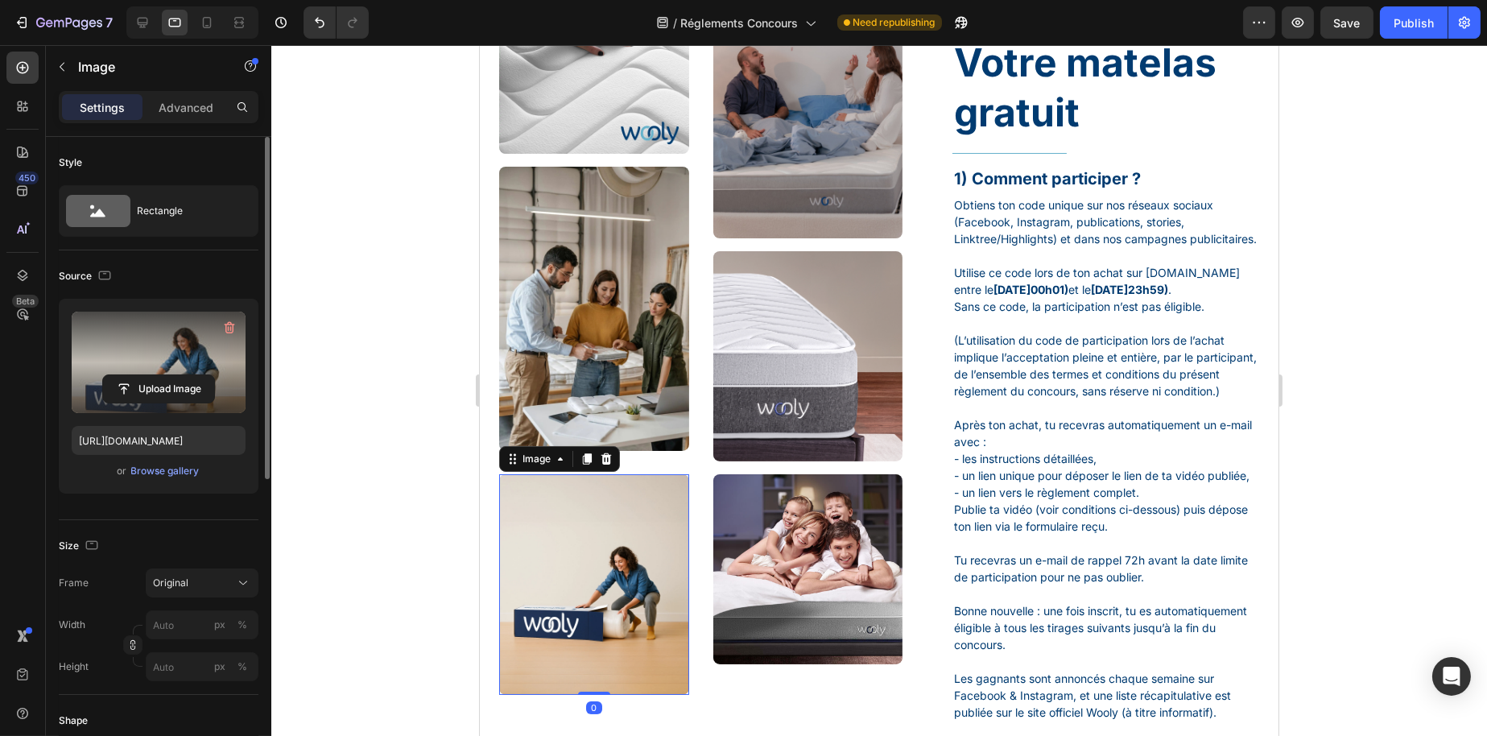
click at [157, 356] on label at bounding box center [159, 362] width 174 height 101
click at [157, 375] on input "file" at bounding box center [158, 388] width 111 height 27
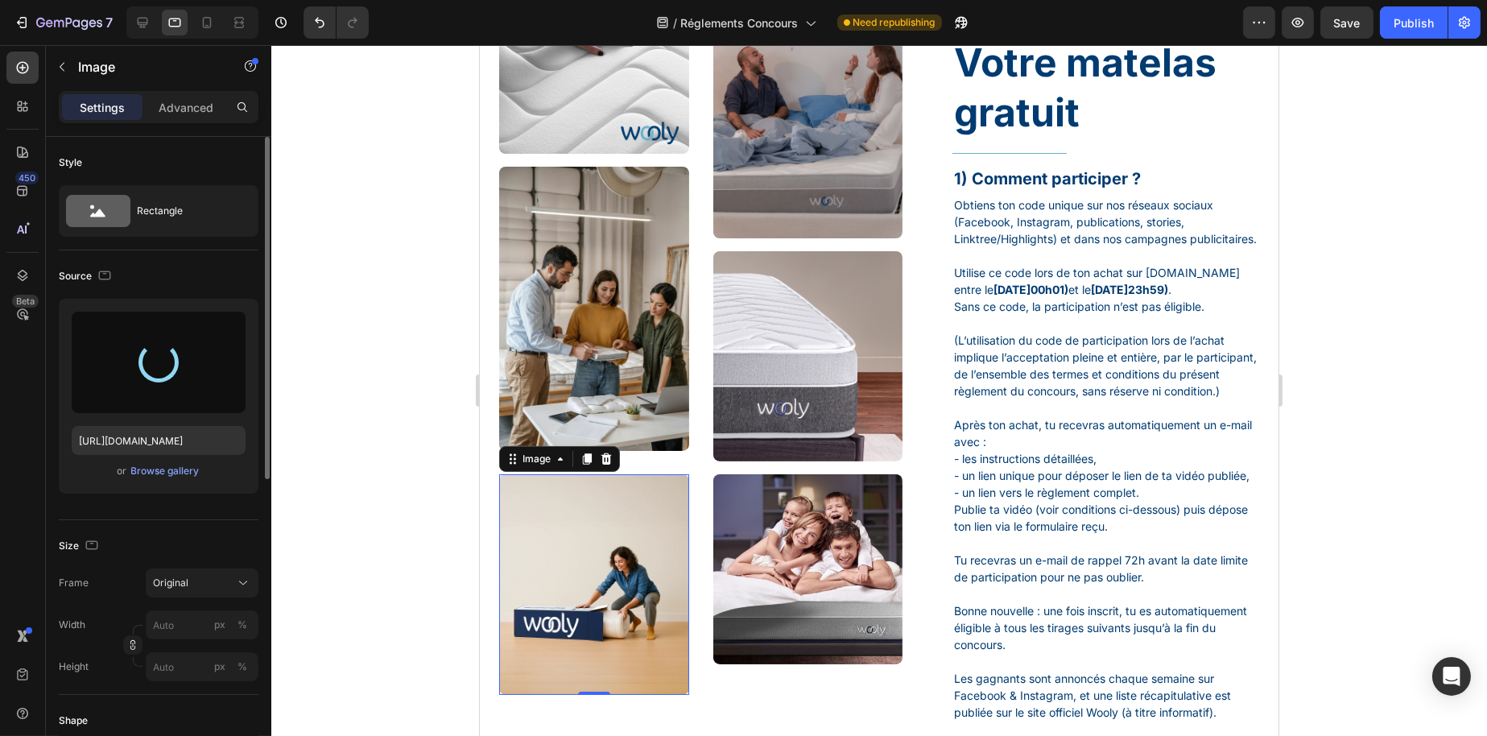
type input "https://cdn.shopify.com/s/files/1/0776/1497/3265/files/gempages_477287261759603…"
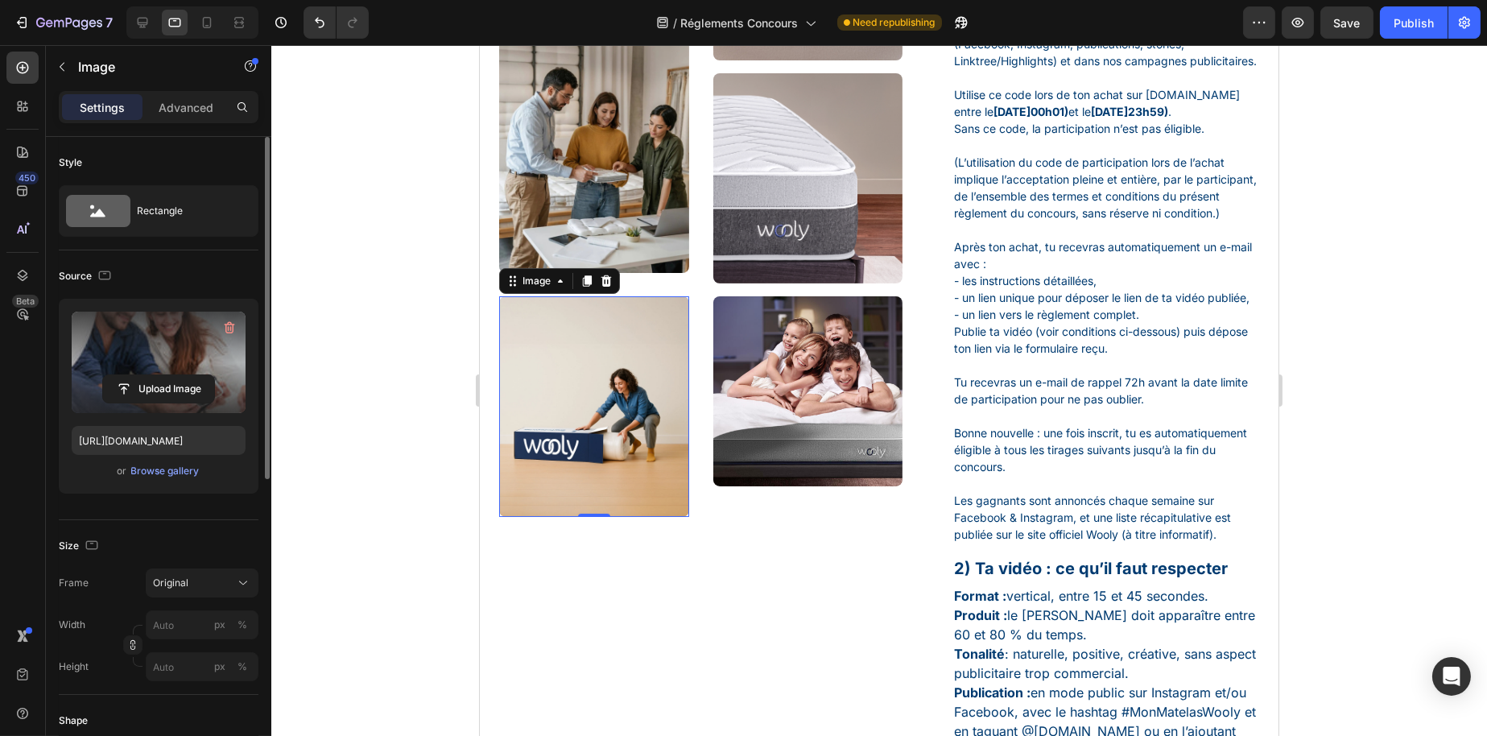
scroll to position [322, 0]
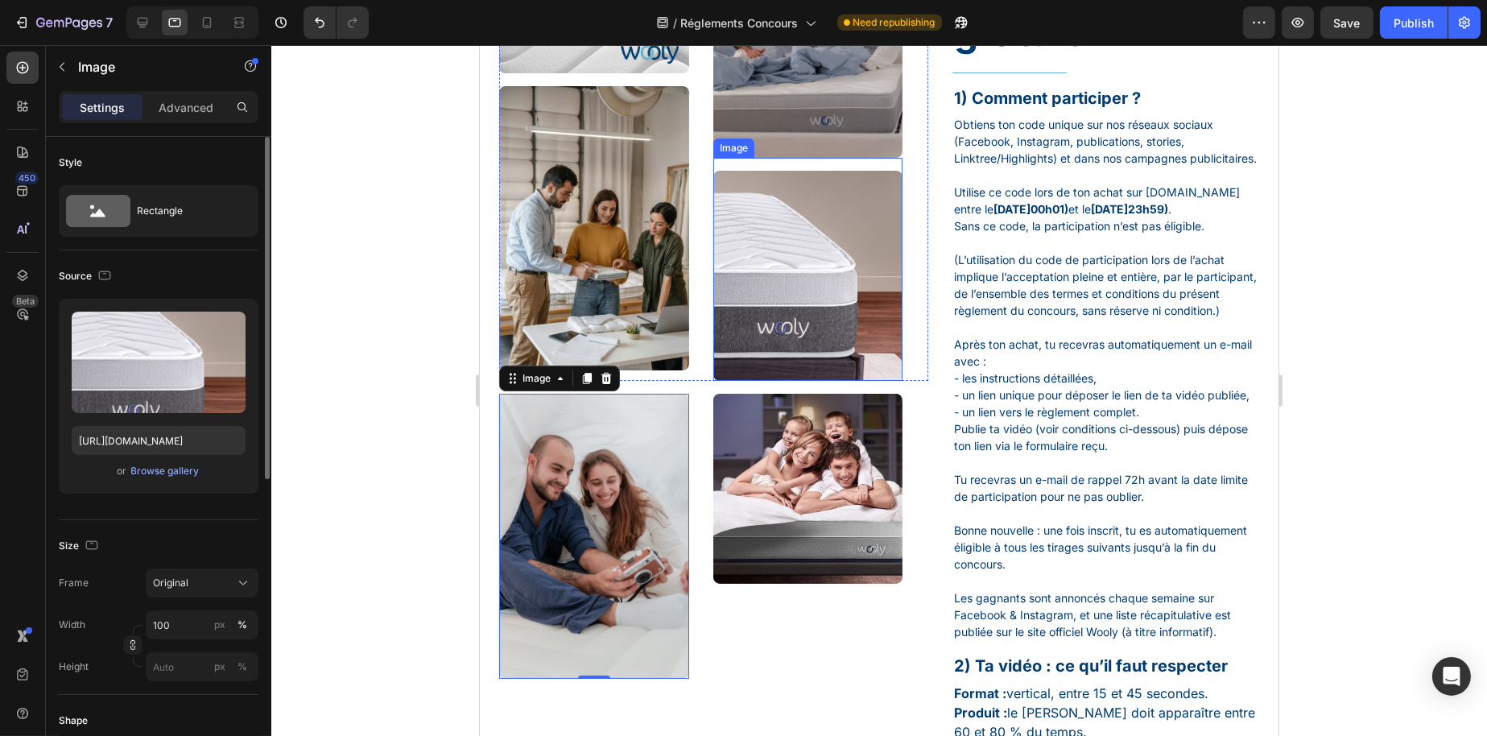
click at [767, 337] on img at bounding box center [808, 276] width 190 height 211
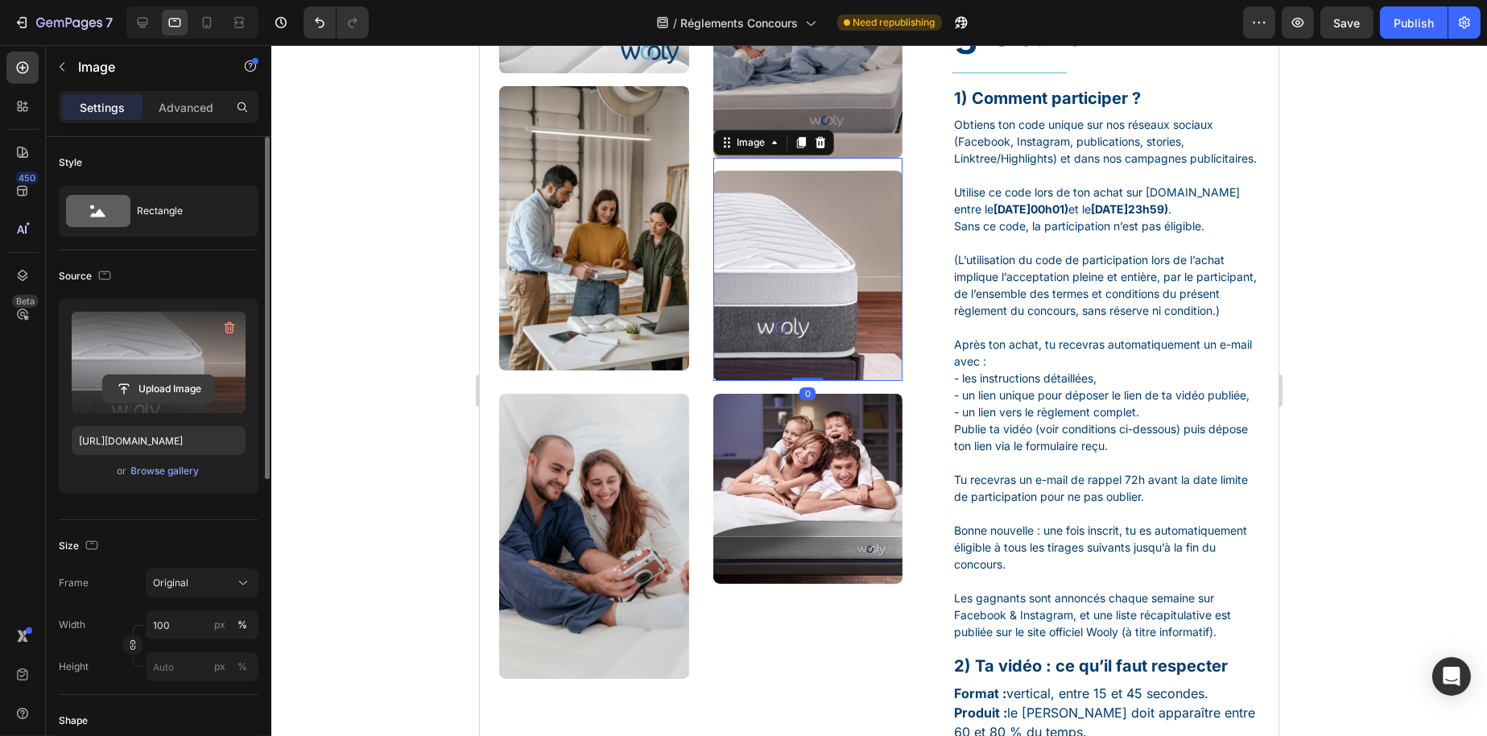
click at [154, 375] on input "file" at bounding box center [158, 388] width 111 height 27
type input "C:\fakepath\foto colchão almofada sem rugas já.png"
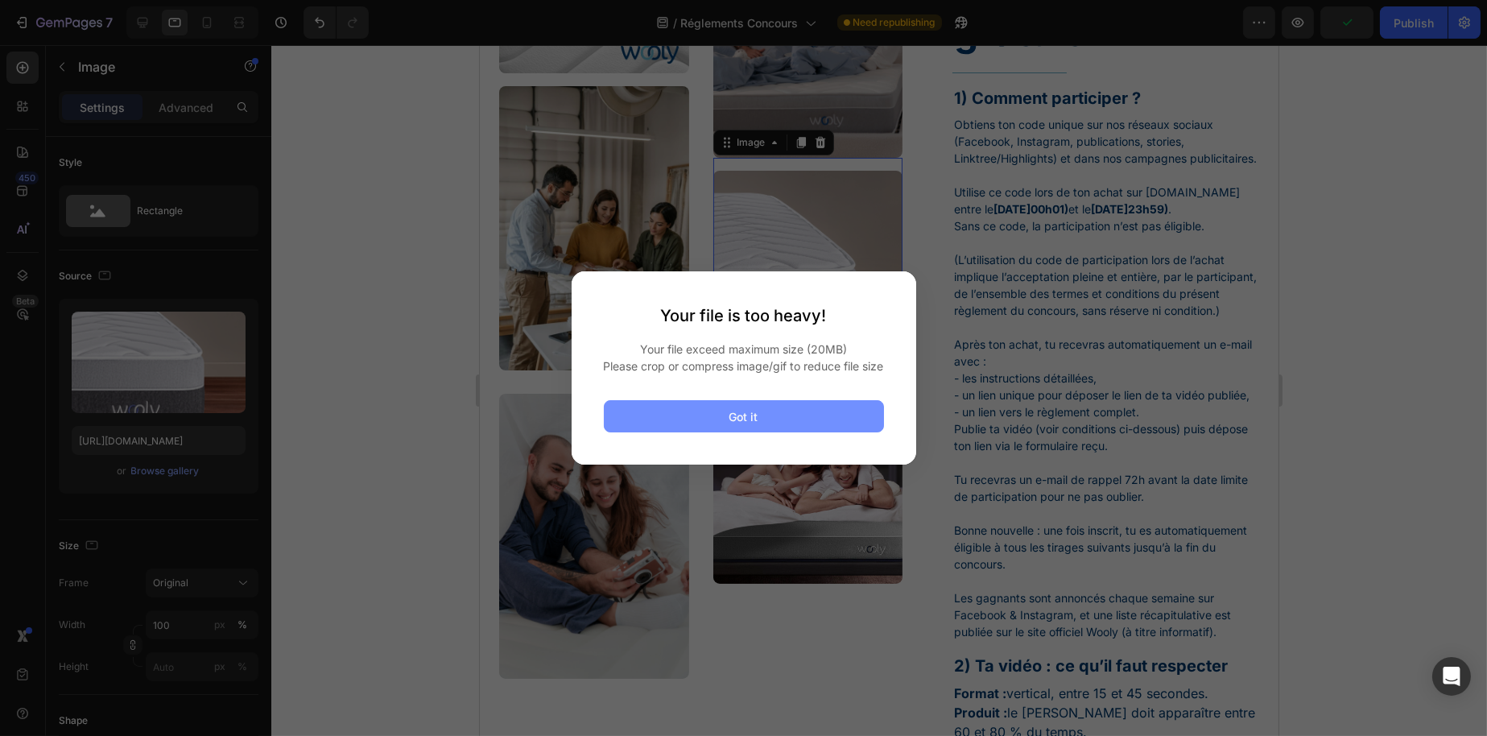
click at [821, 424] on button "Got it" at bounding box center [744, 416] width 280 height 32
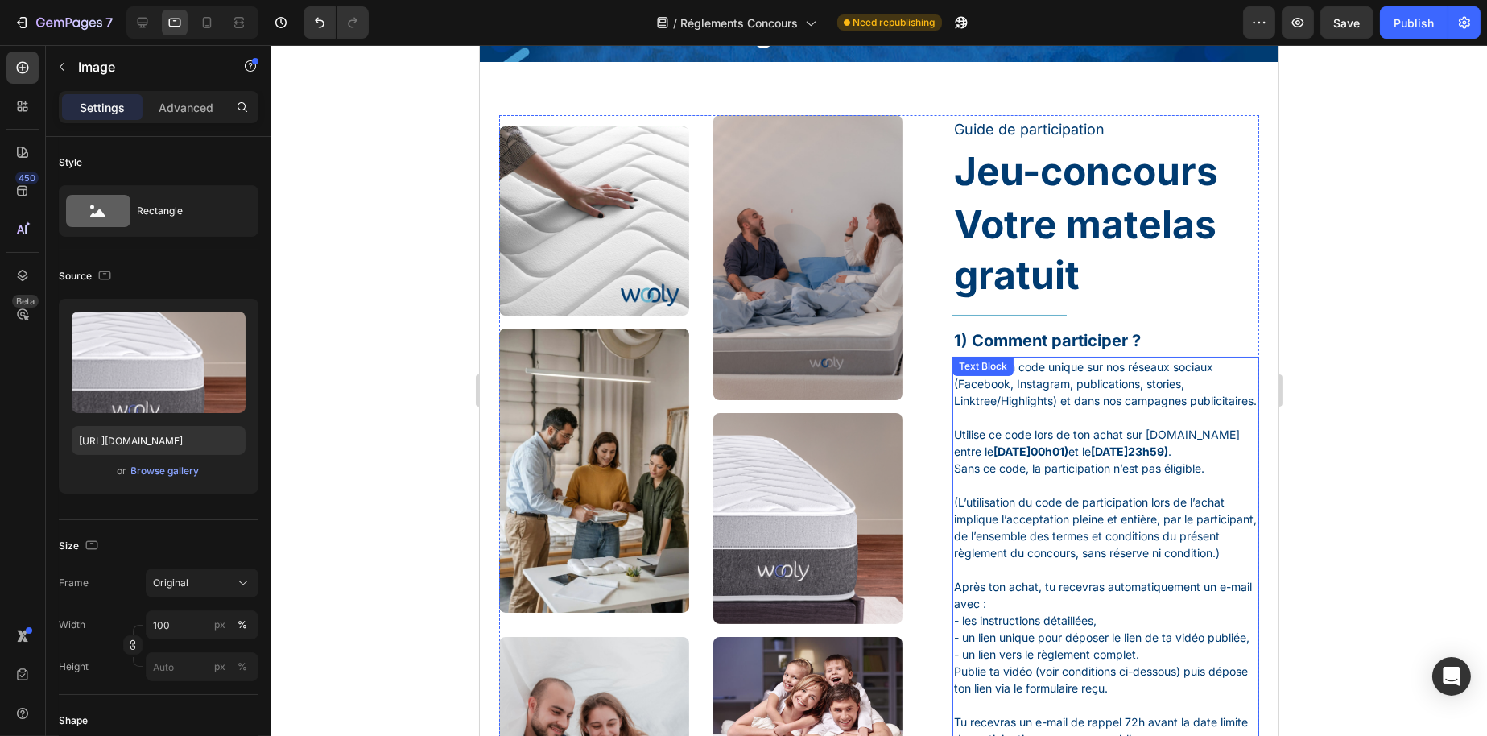
scroll to position [0, 0]
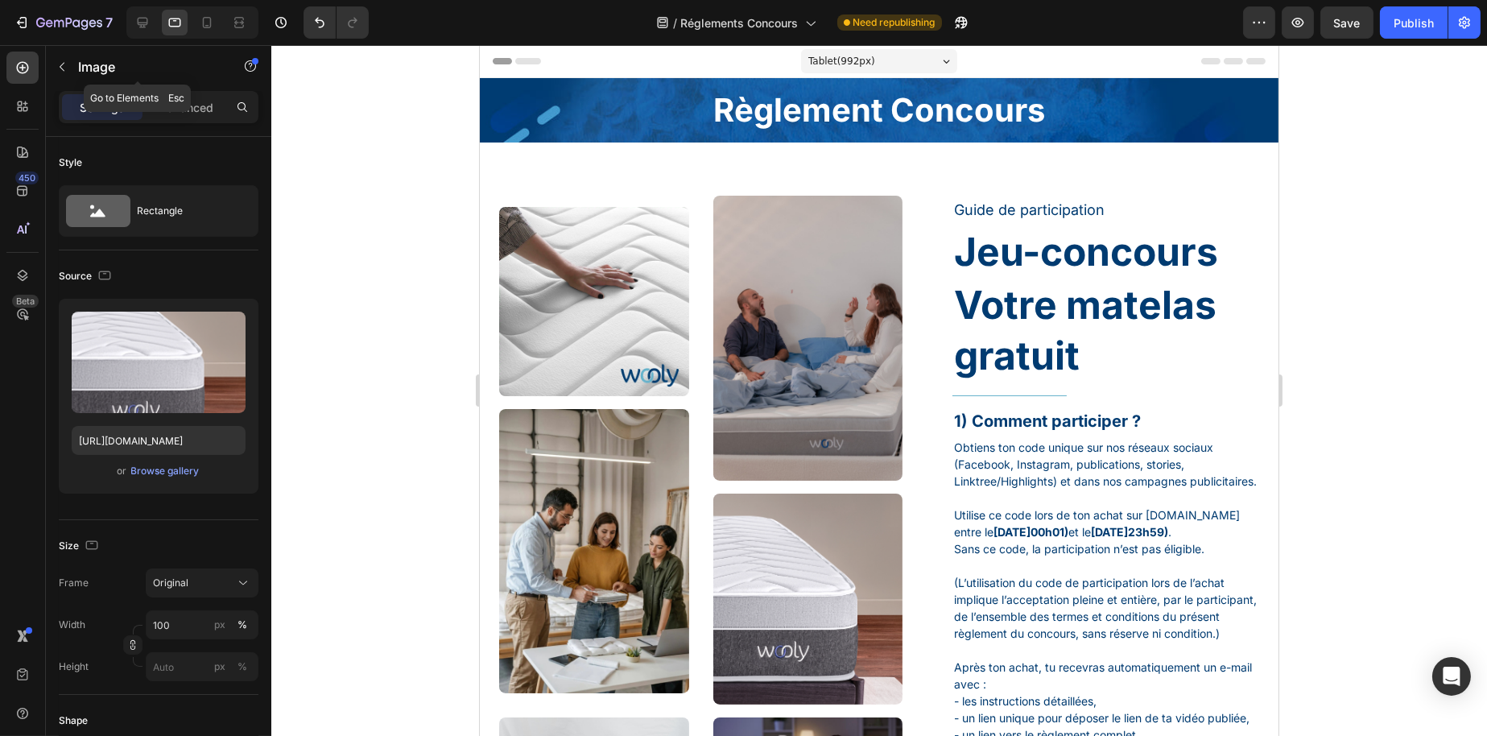
click at [205, 39] on div "7 Version history / Réglements Concours Need republishing Preview Save Publish" at bounding box center [743, 23] width 1487 height 46
click at [208, 31] on div at bounding box center [207, 23] width 26 height 26
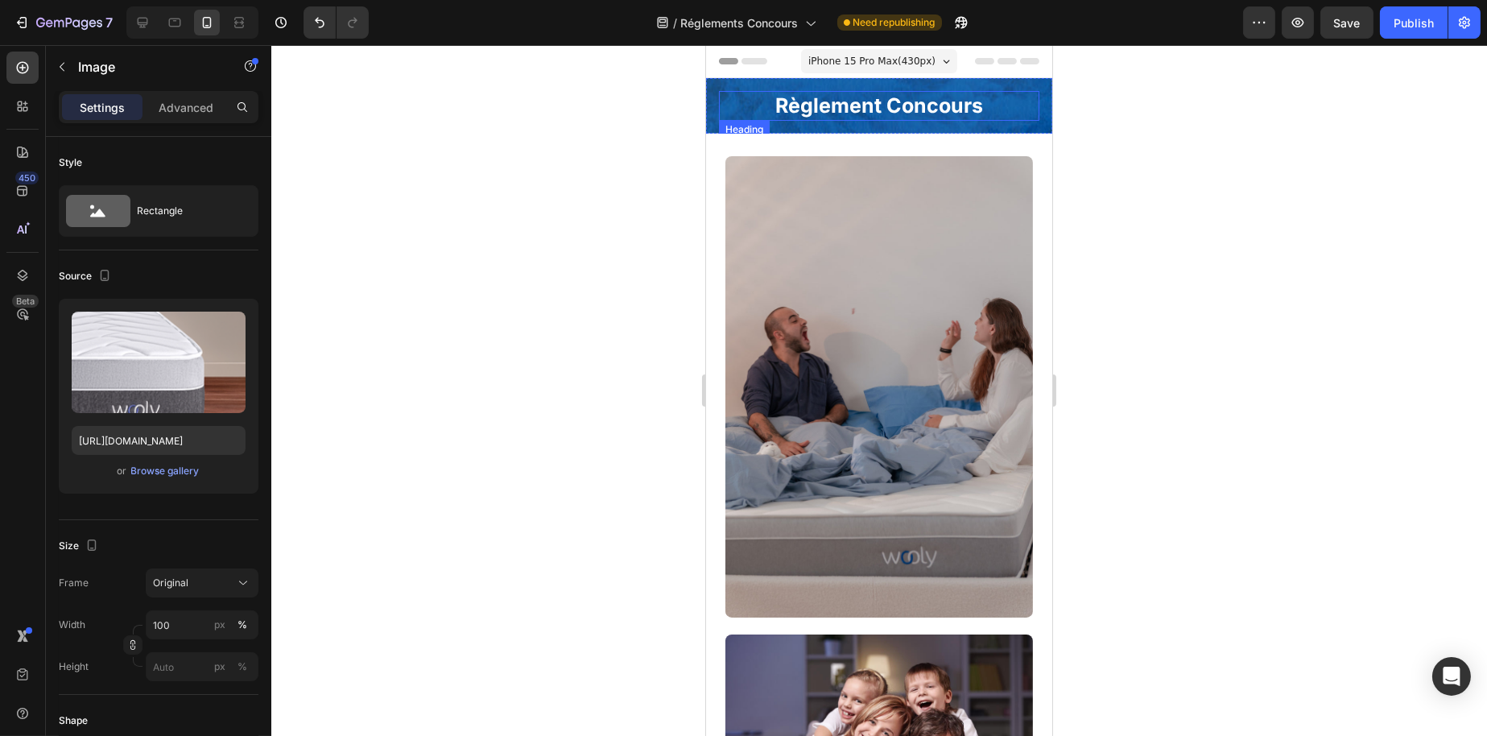
click at [868, 107] on h2 "Règlement Concours" at bounding box center [878, 106] width 320 height 30
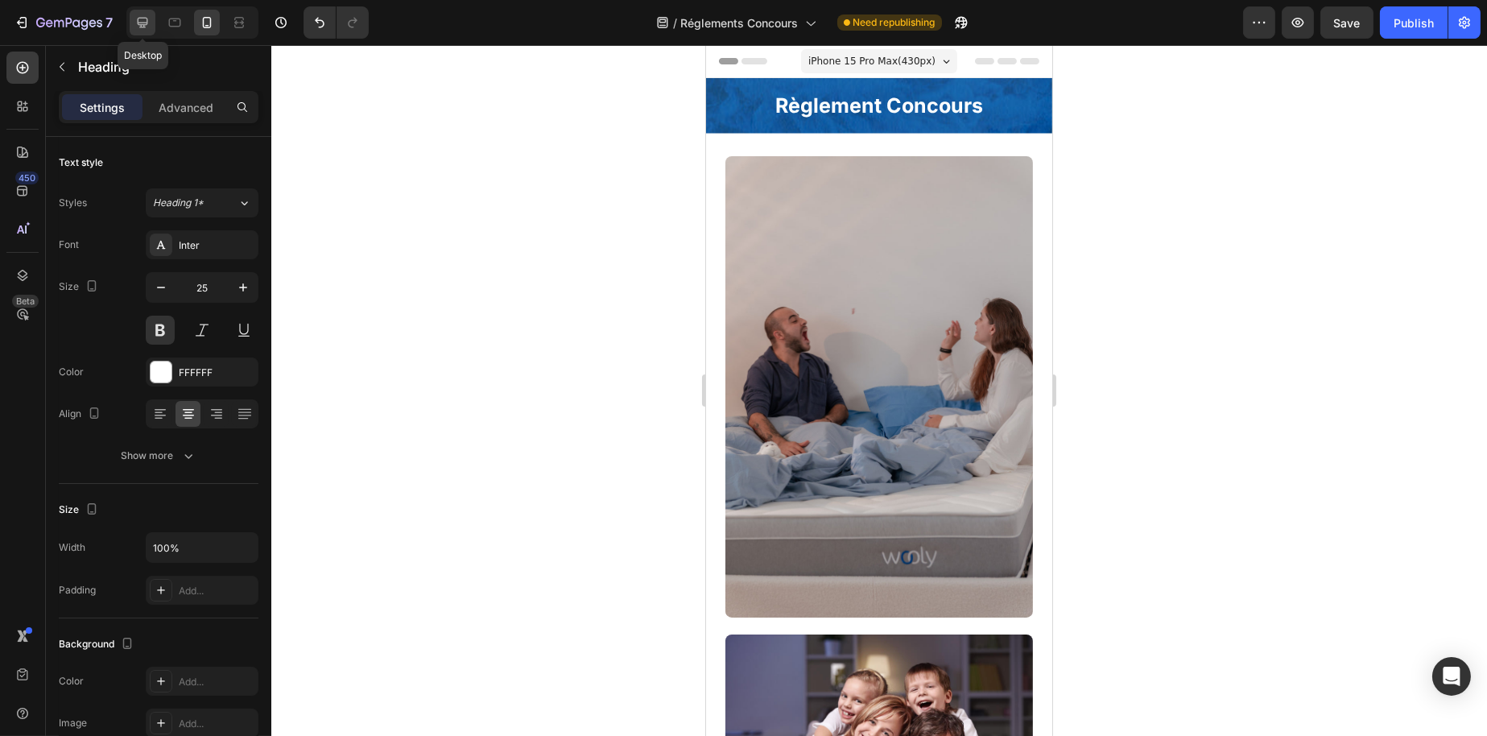
click at [144, 18] on icon at bounding box center [143, 23] width 10 height 10
type input "48"
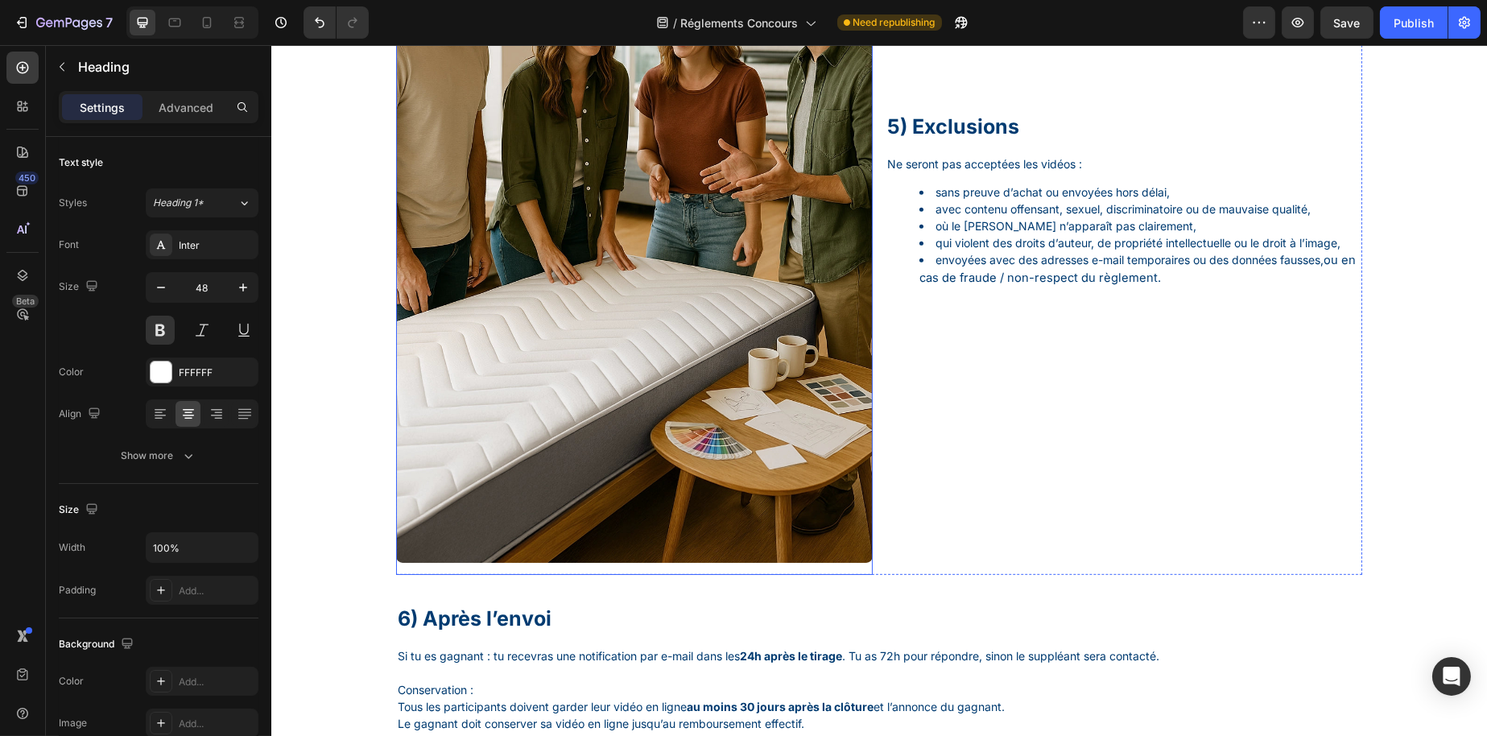
scroll to position [1852, 0]
click at [704, 516] on img at bounding box center [633, 205] width 477 height 715
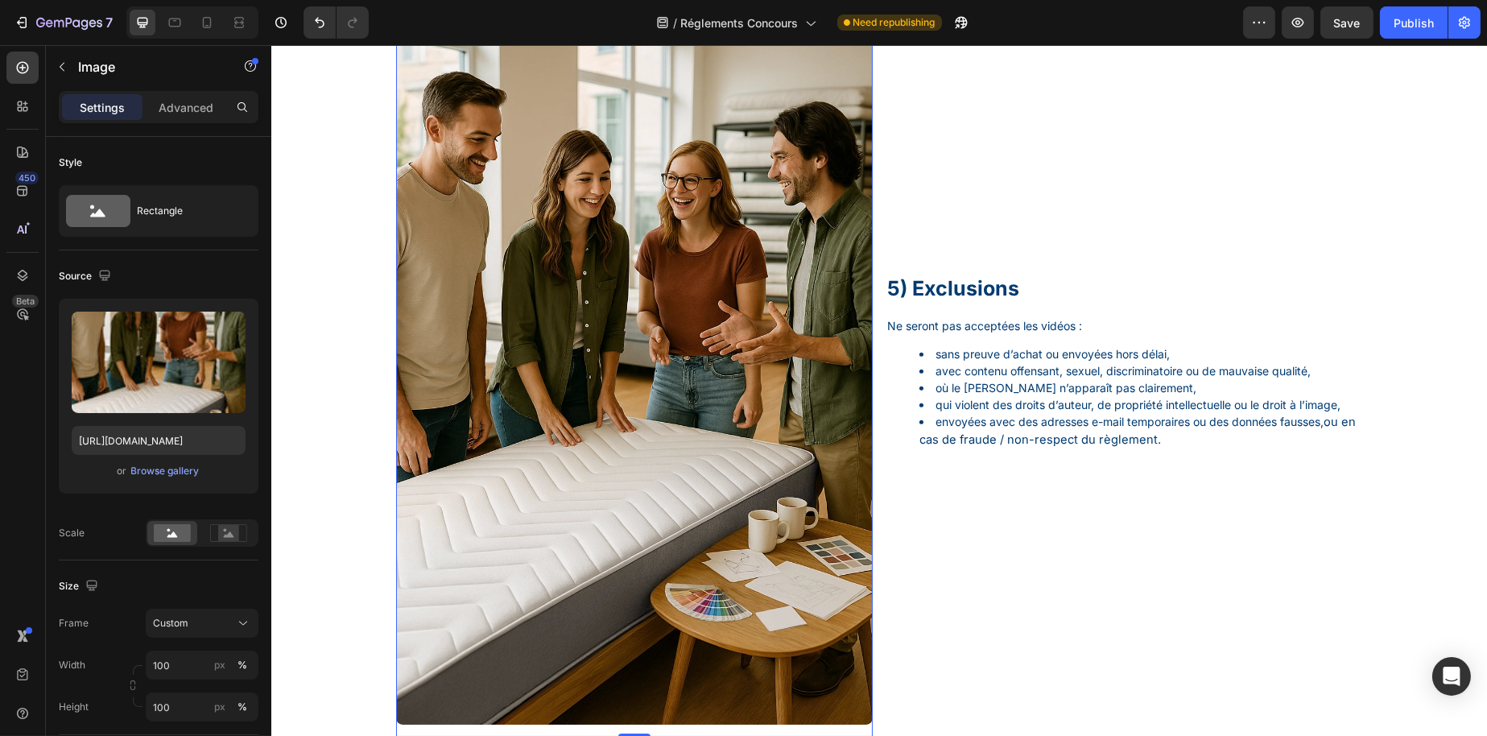
scroll to position [1691, 0]
click at [498, 19] on icon at bounding box center [503, 12] width 10 height 11
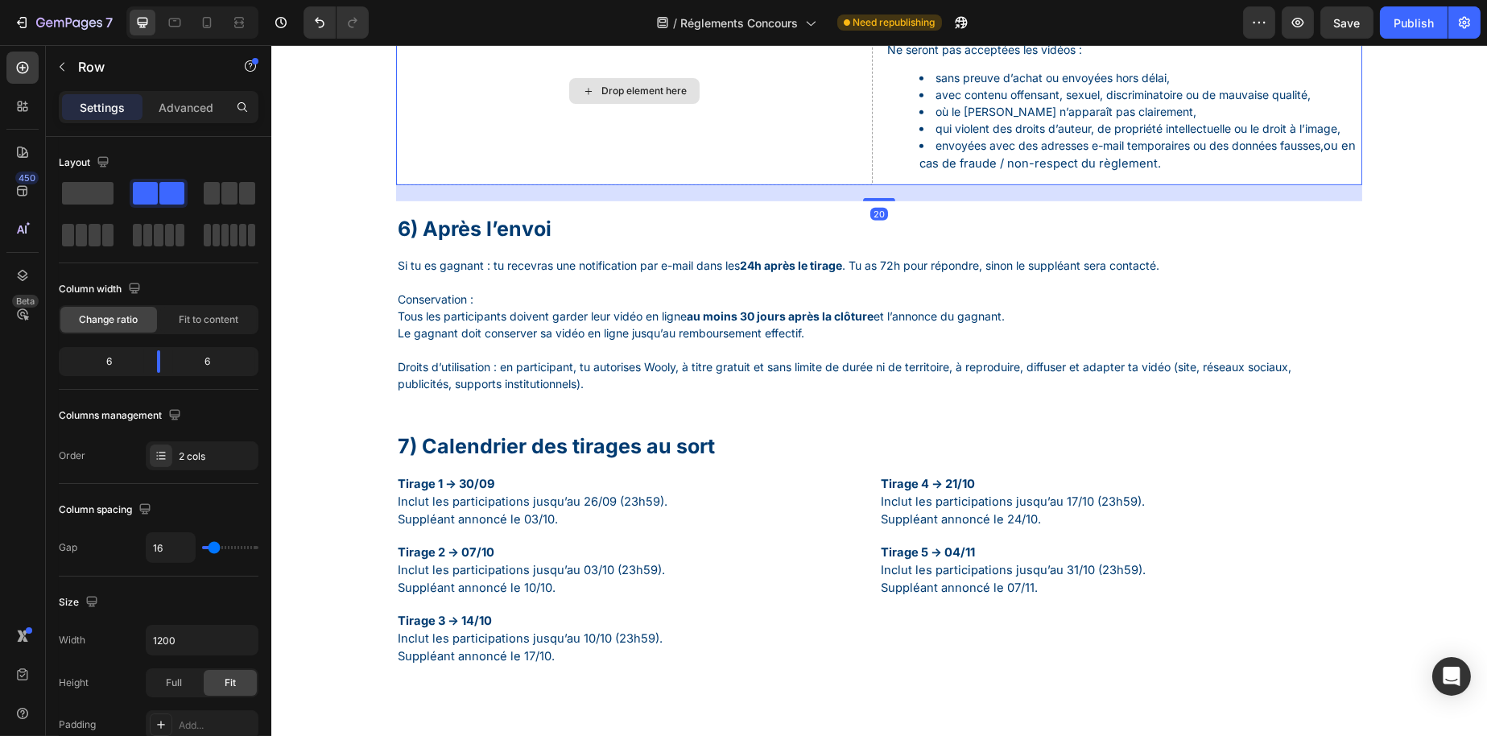
click at [622, 185] on div "Drop element here" at bounding box center [633, 91] width 477 height 188
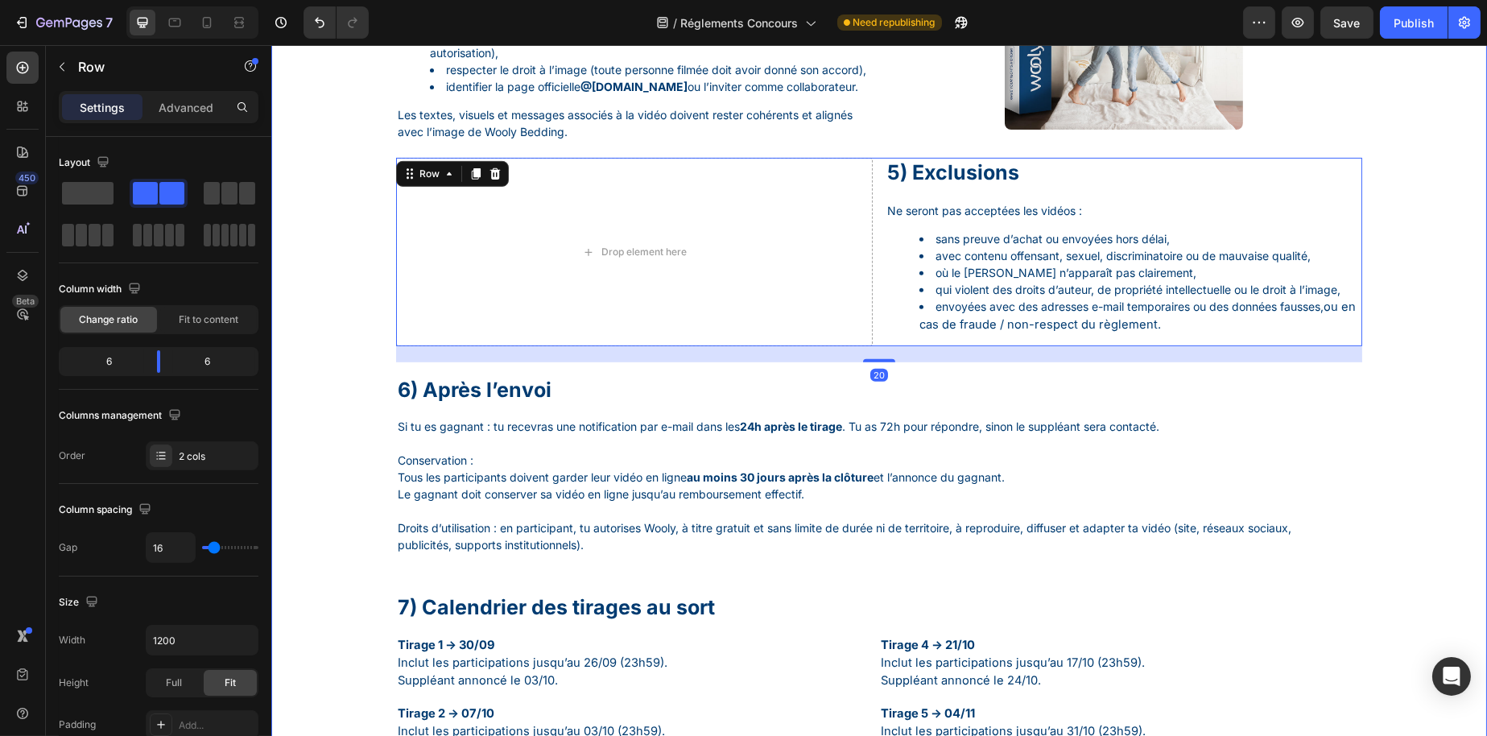
scroll to position [1530, 0]
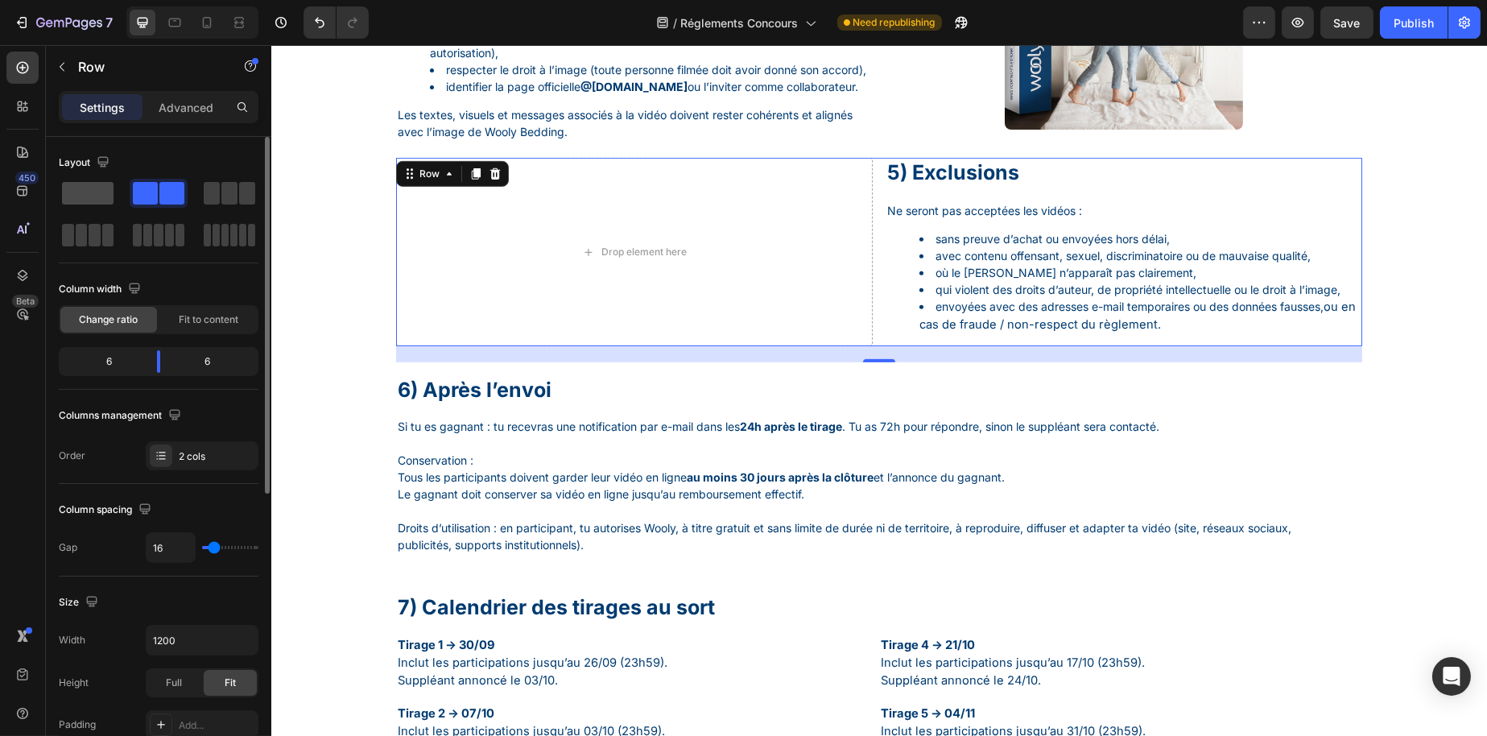
click at [97, 201] on span at bounding box center [88, 193] width 52 height 23
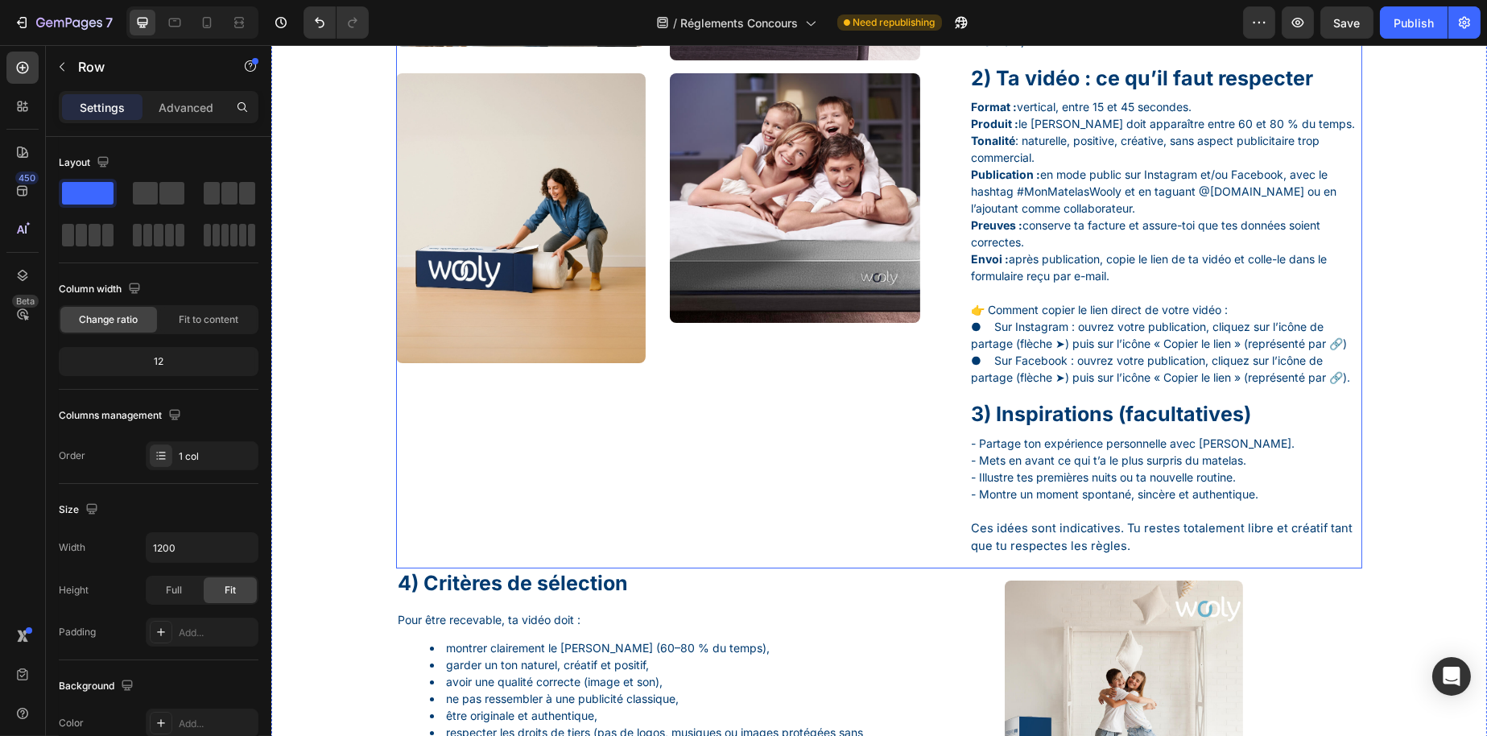
scroll to position [805, 0]
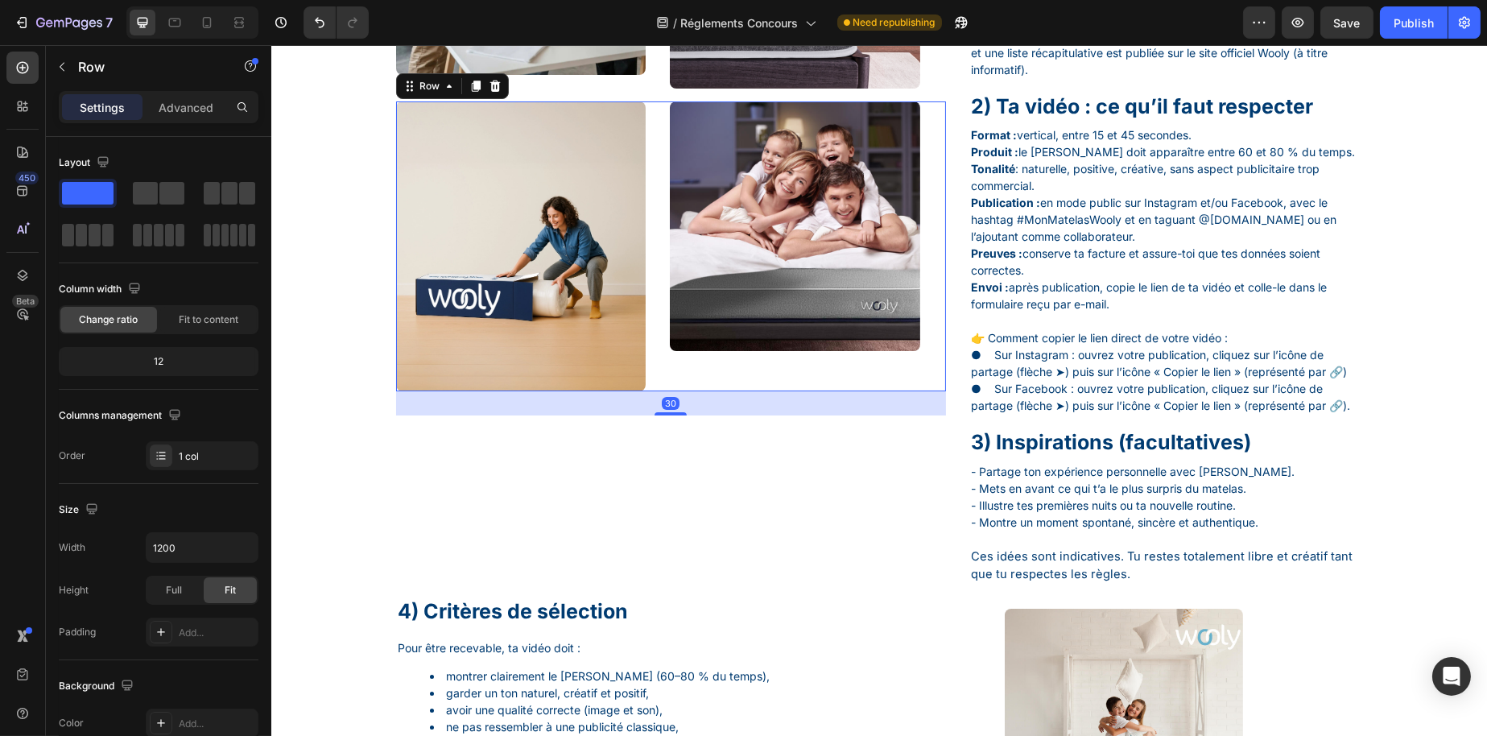
click at [651, 367] on div "Image Image Row 30" at bounding box center [670, 246] width 550 height 290
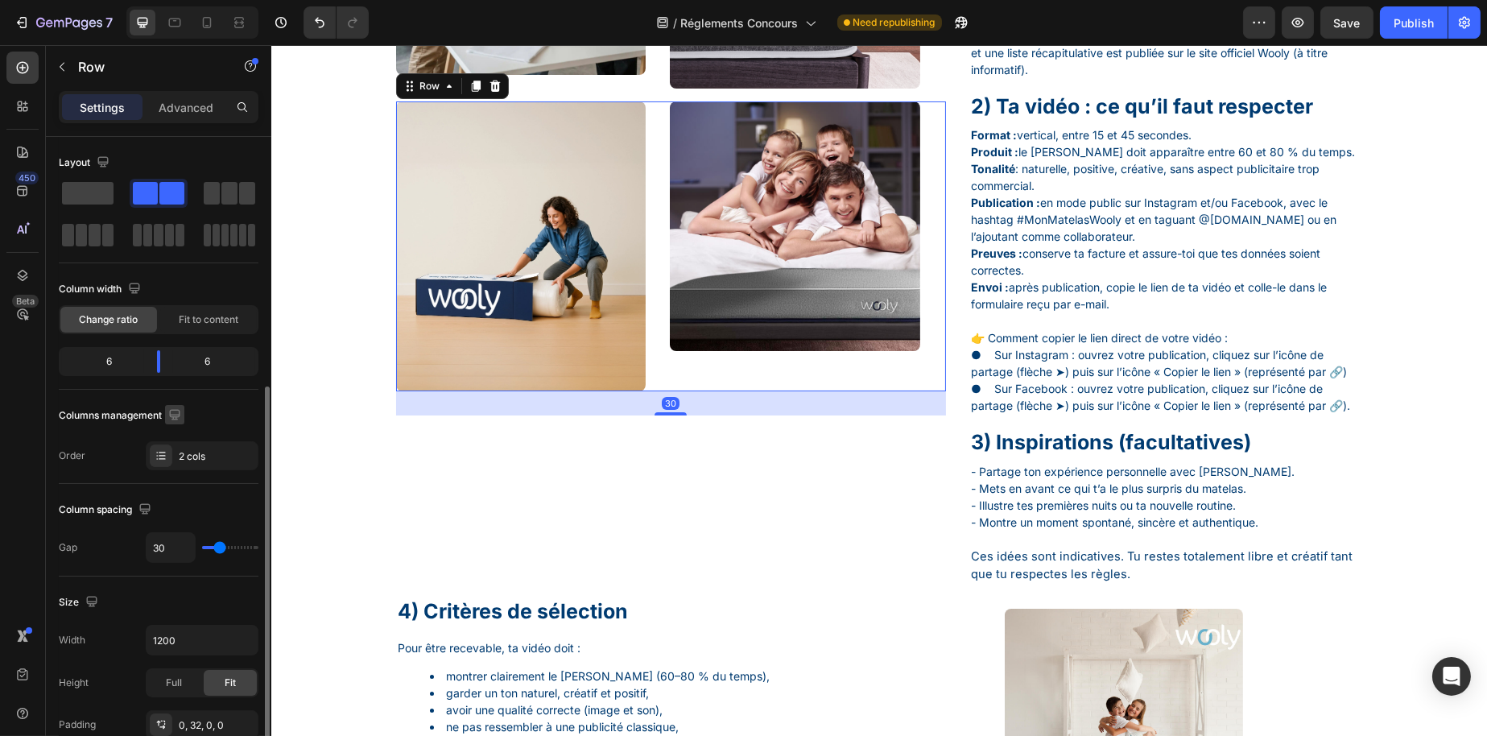
scroll to position [161, 0]
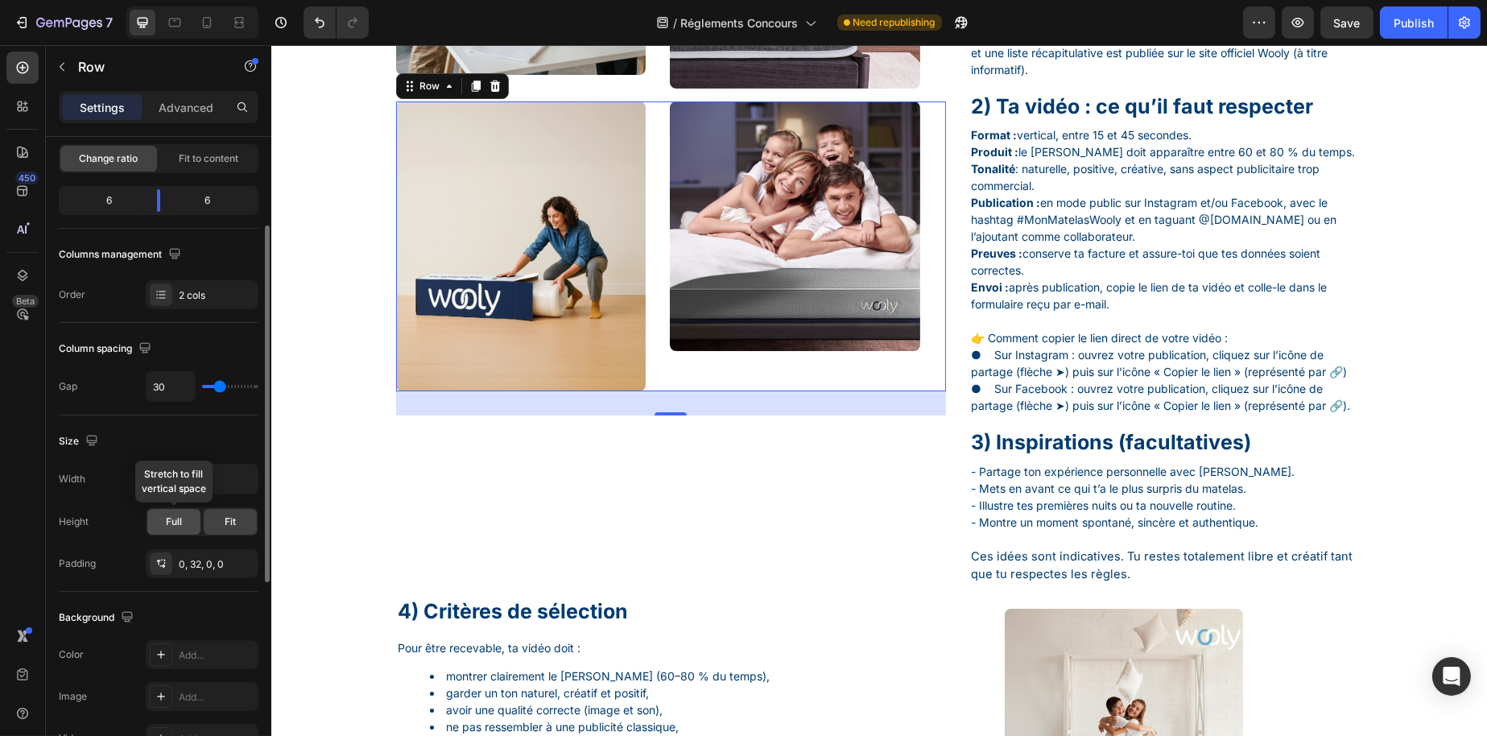
click at [184, 522] on div "Full" at bounding box center [173, 522] width 53 height 26
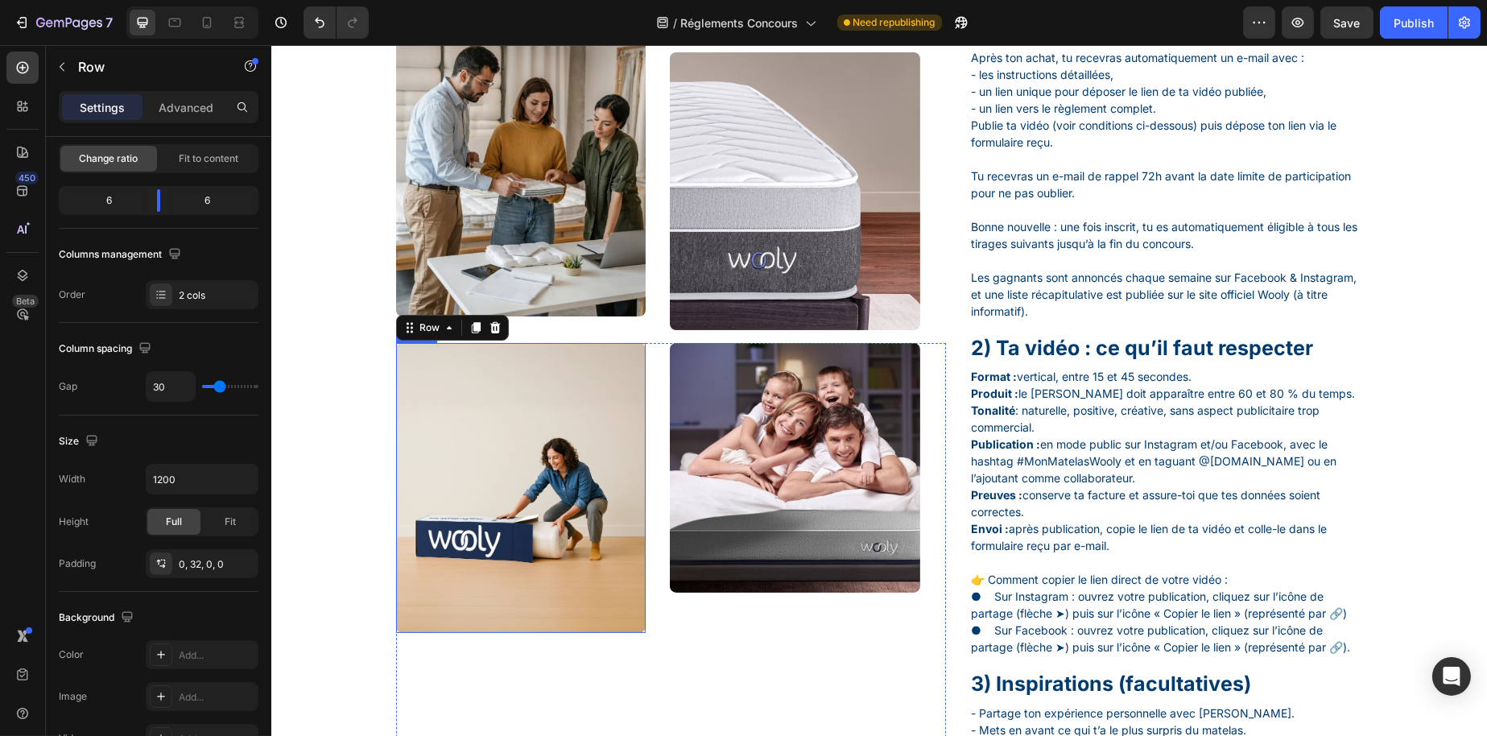
scroll to position [564, 0]
click at [595, 388] on img at bounding box center [520, 488] width 250 height 290
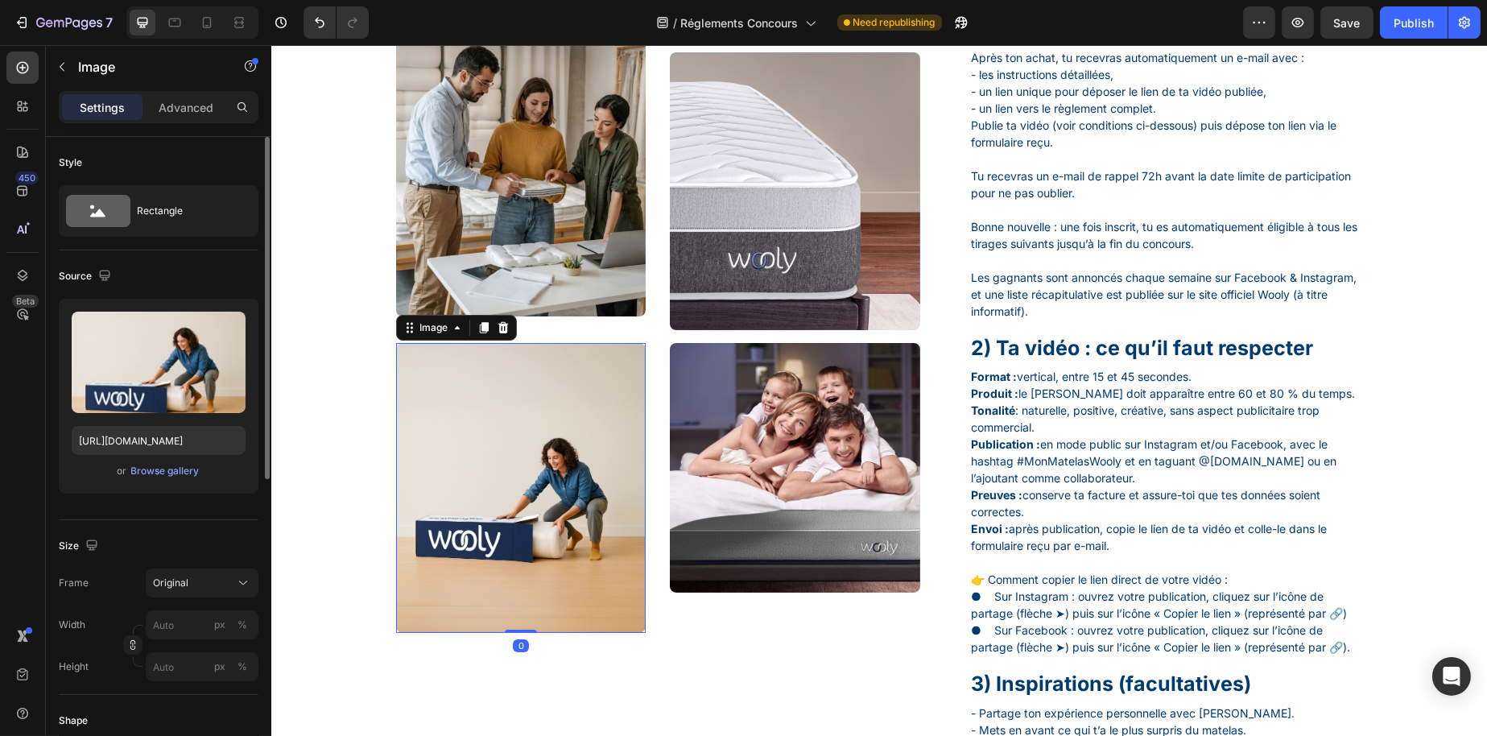
scroll to position [242, 0]
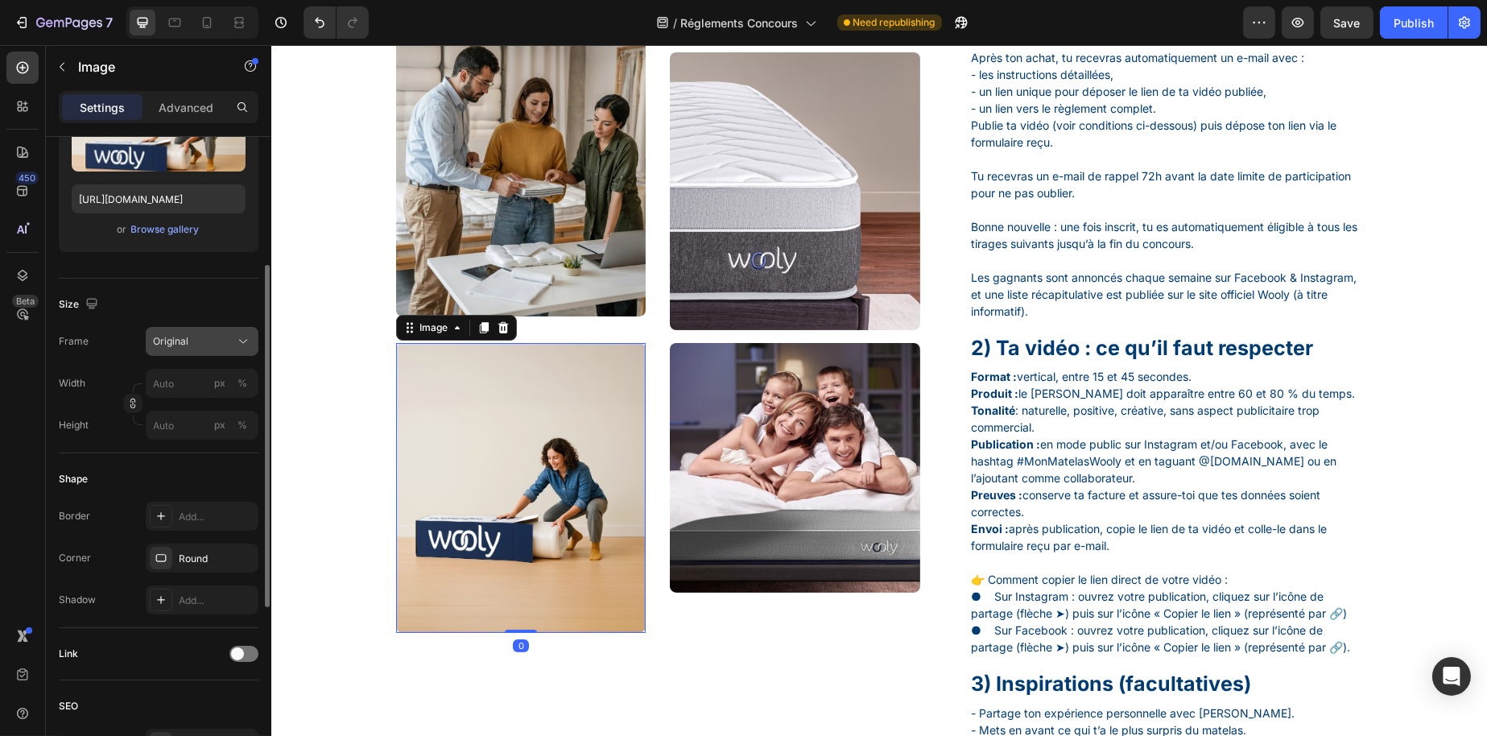
click at [225, 350] on button "Original" at bounding box center [202, 341] width 113 height 29
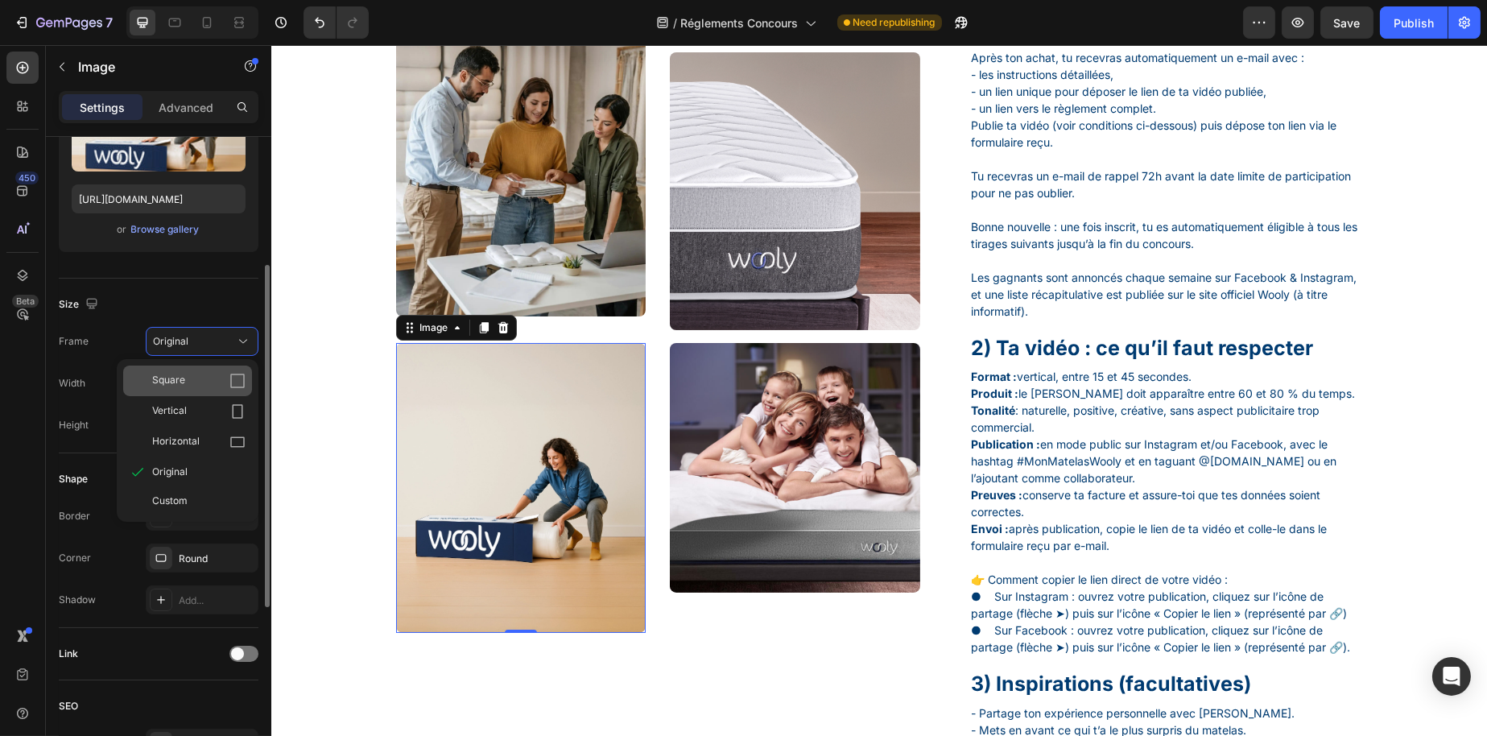
click at [220, 373] on div "Square" at bounding box center [198, 381] width 93 height 16
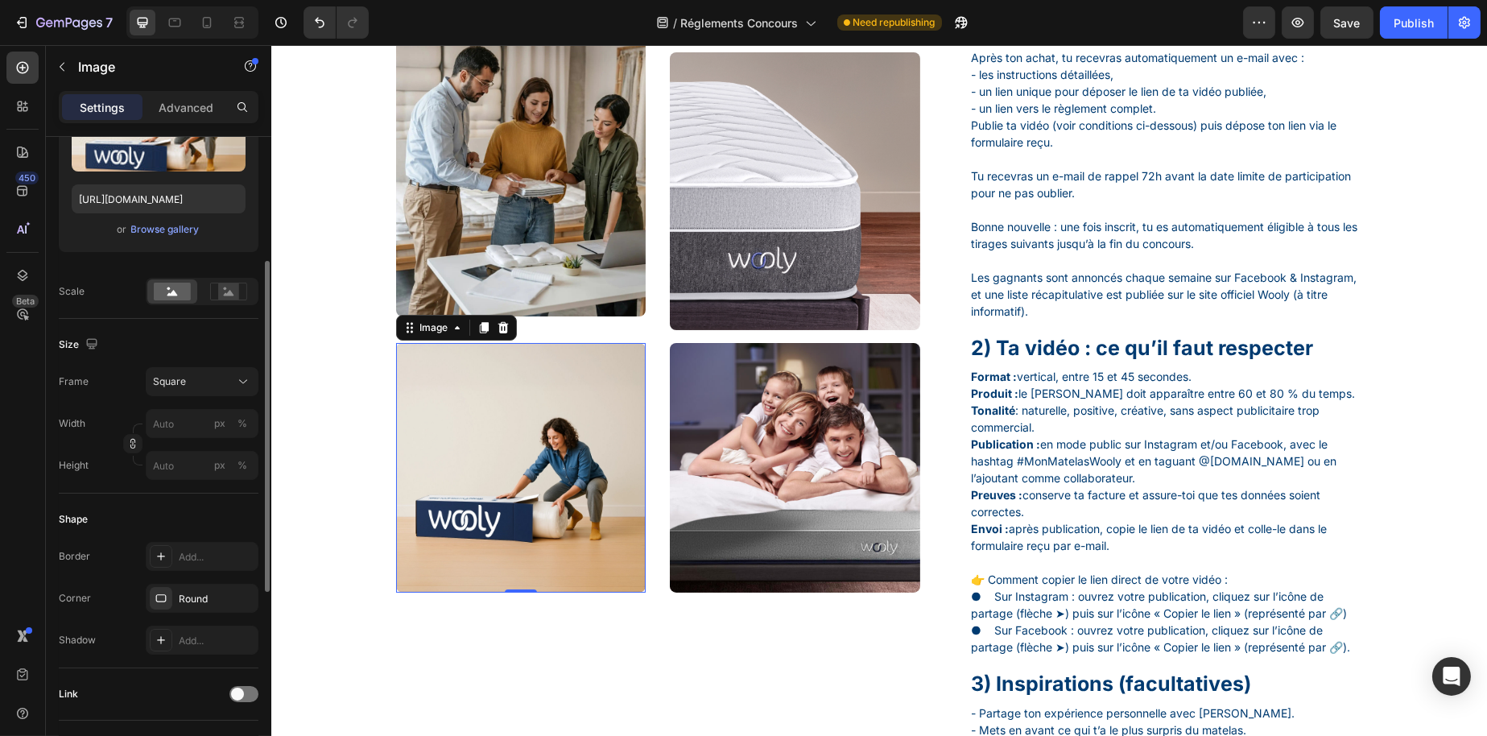
click at [222, 362] on div "Size Frame Square Width px % Height px %" at bounding box center [159, 406] width 200 height 175
click at [220, 368] on button "Square" at bounding box center [202, 381] width 113 height 29
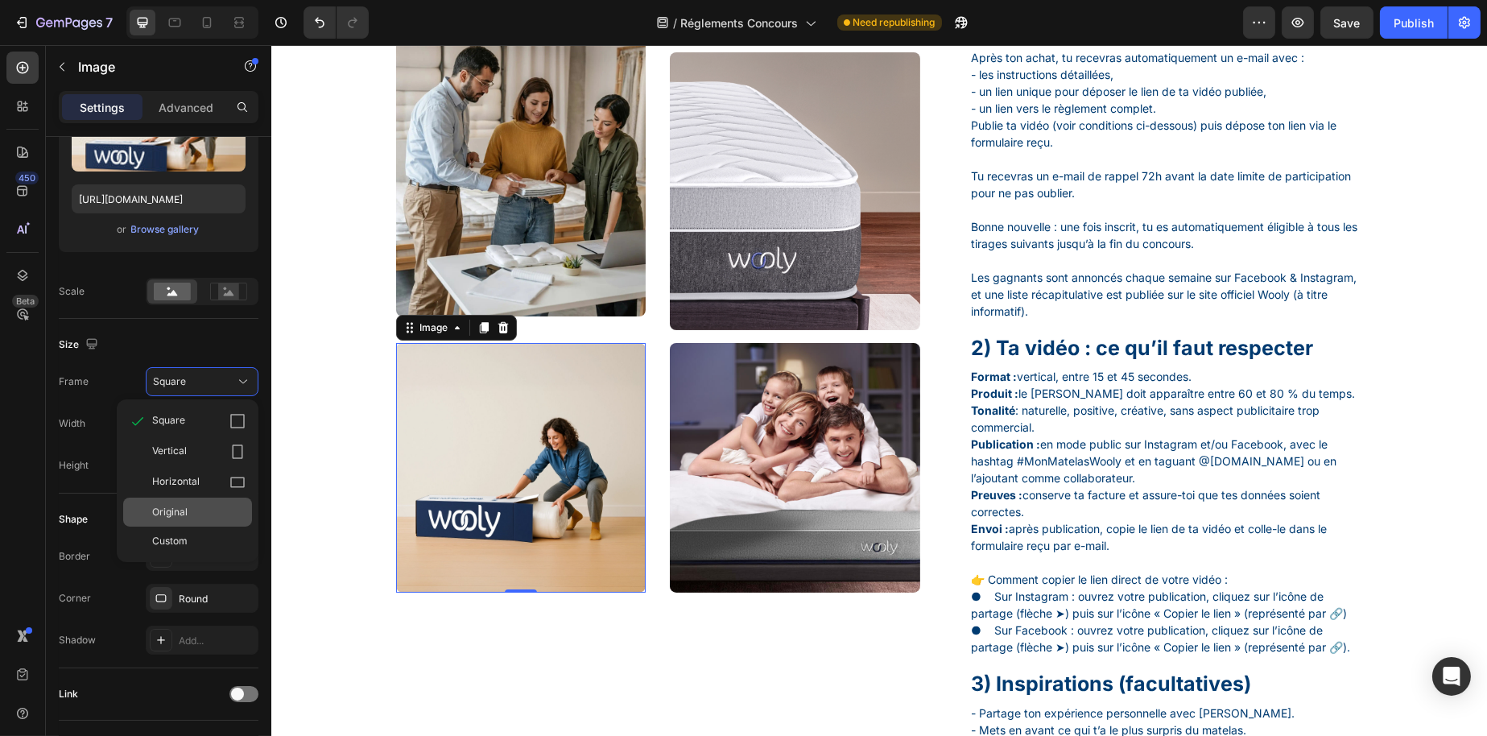
click at [190, 514] on div "Original" at bounding box center [198, 512] width 93 height 14
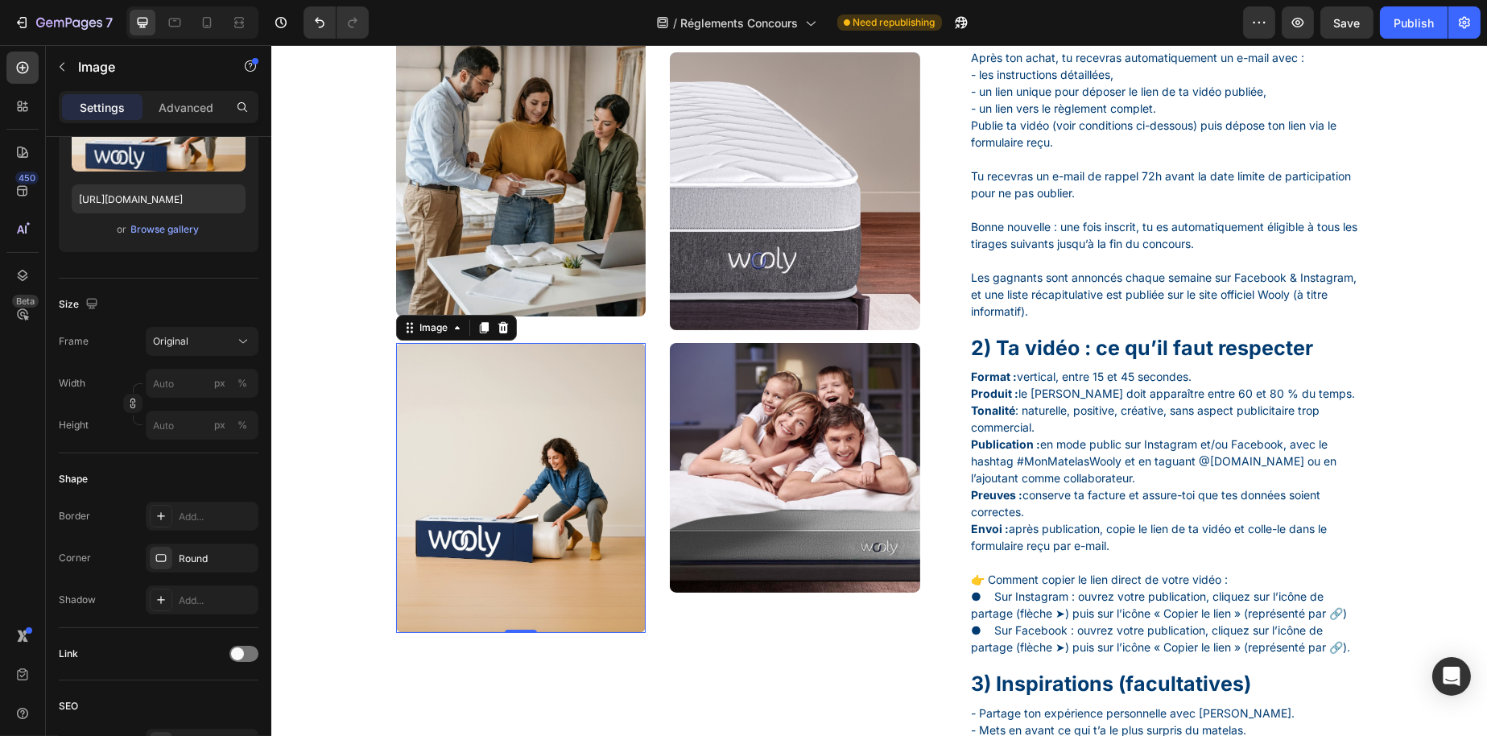
click at [678, 406] on img at bounding box center [794, 468] width 250 height 250
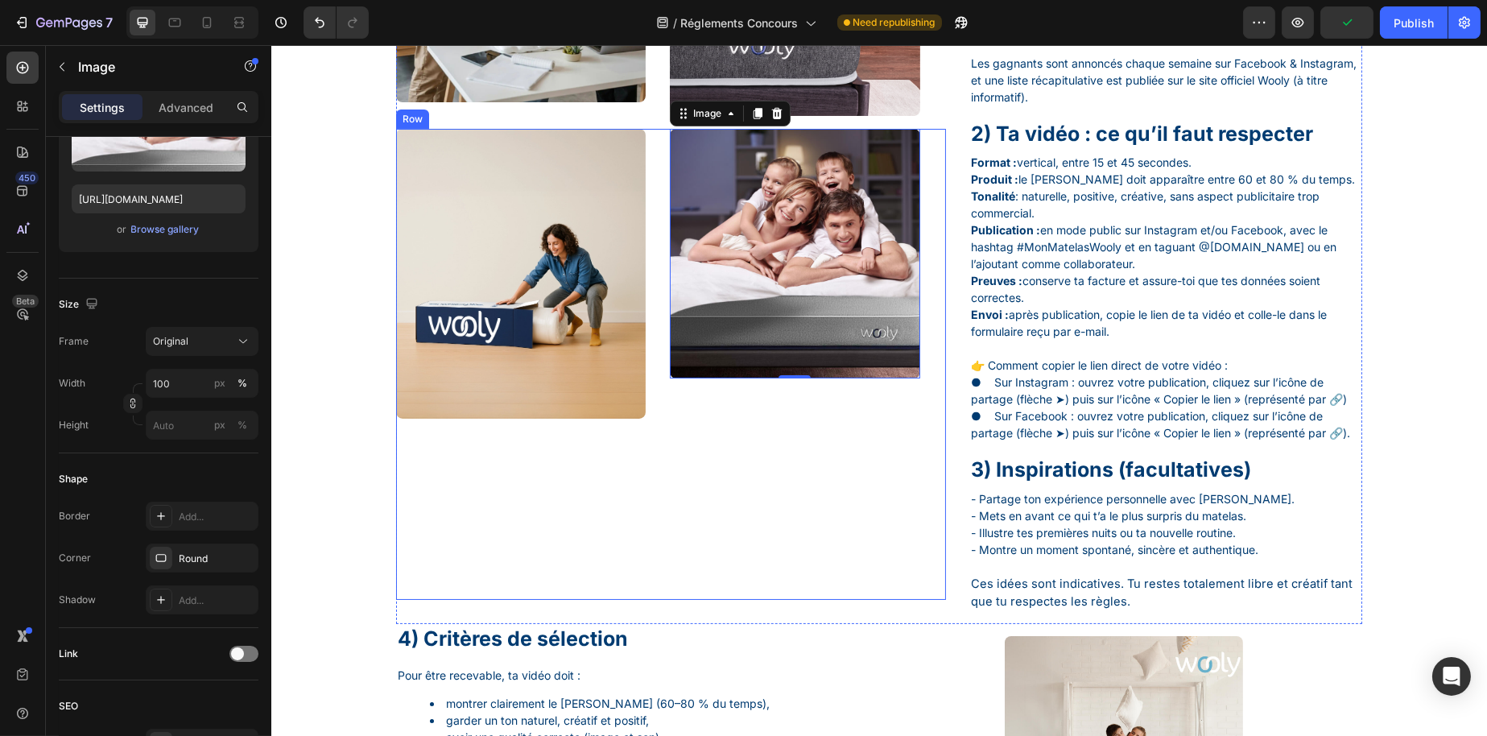
scroll to position [886, 0]
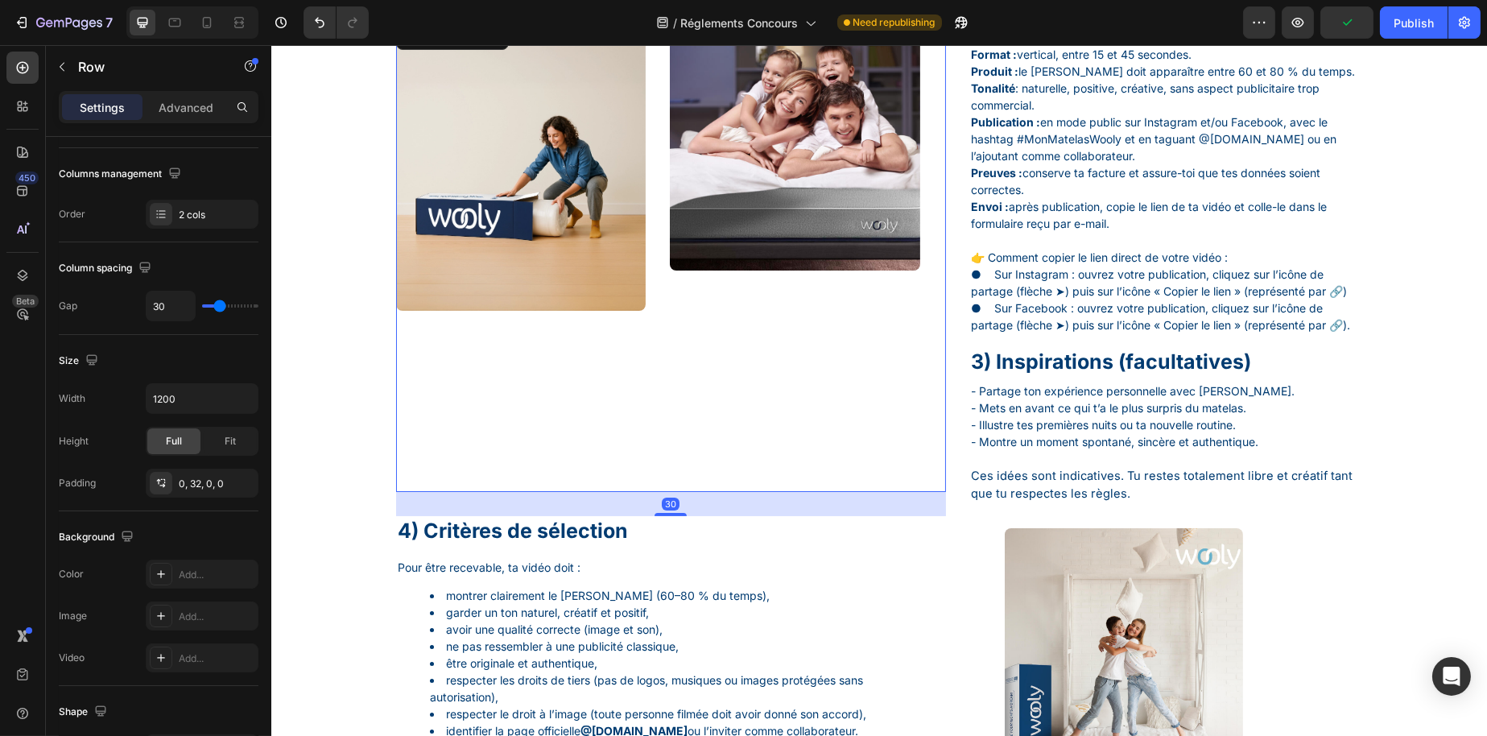
click at [654, 234] on div "Image Image Row 30" at bounding box center [670, 256] width 550 height 471
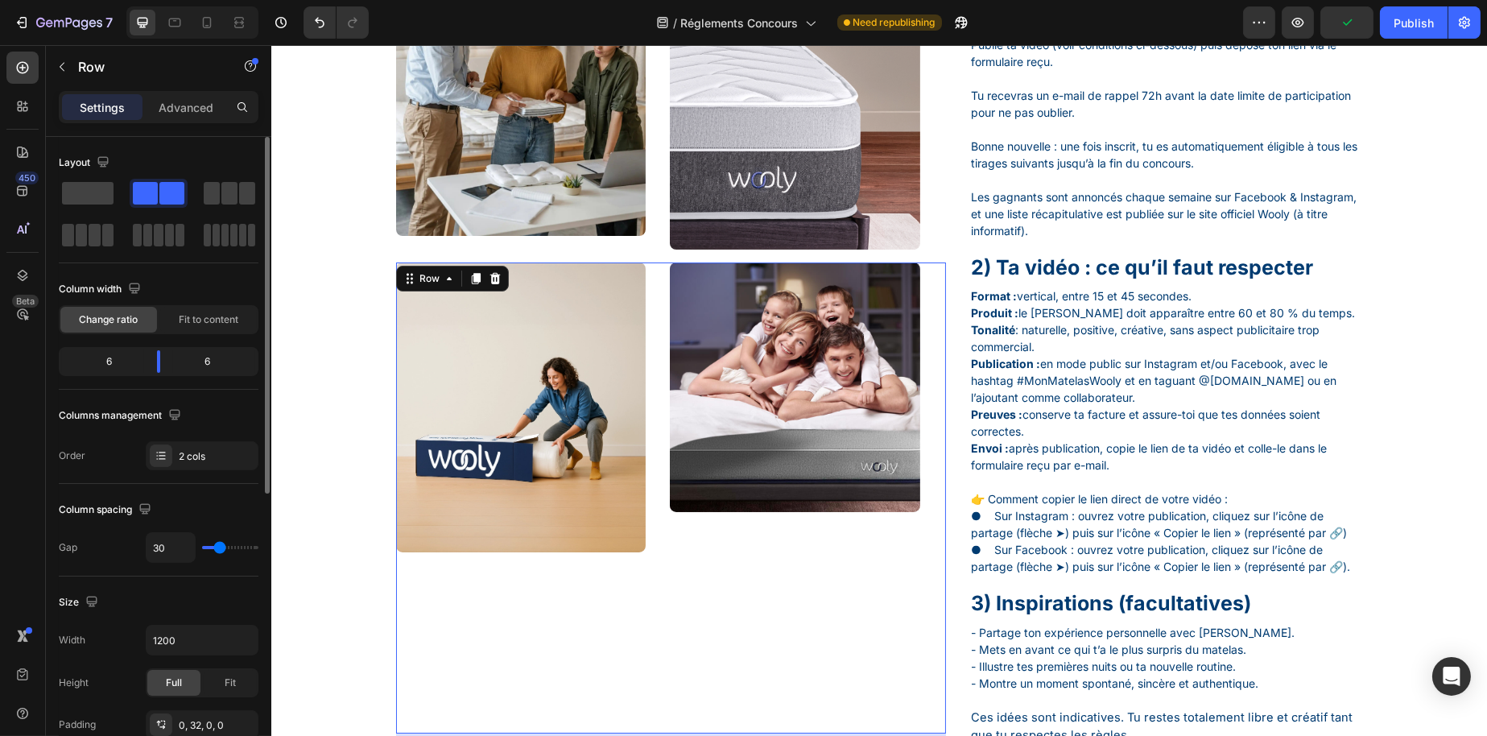
scroll to position [644, 0]
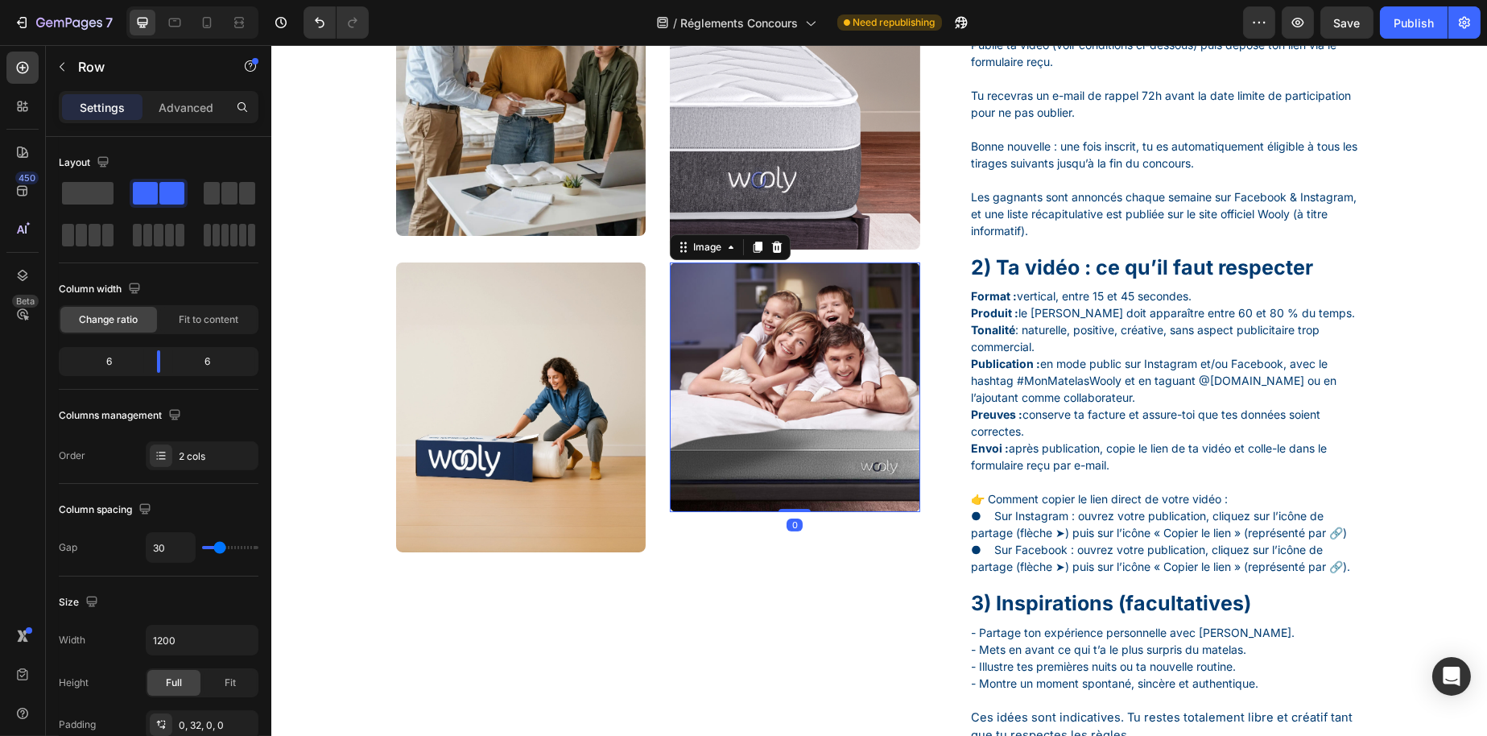
click at [676, 395] on img at bounding box center [794, 388] width 250 height 250
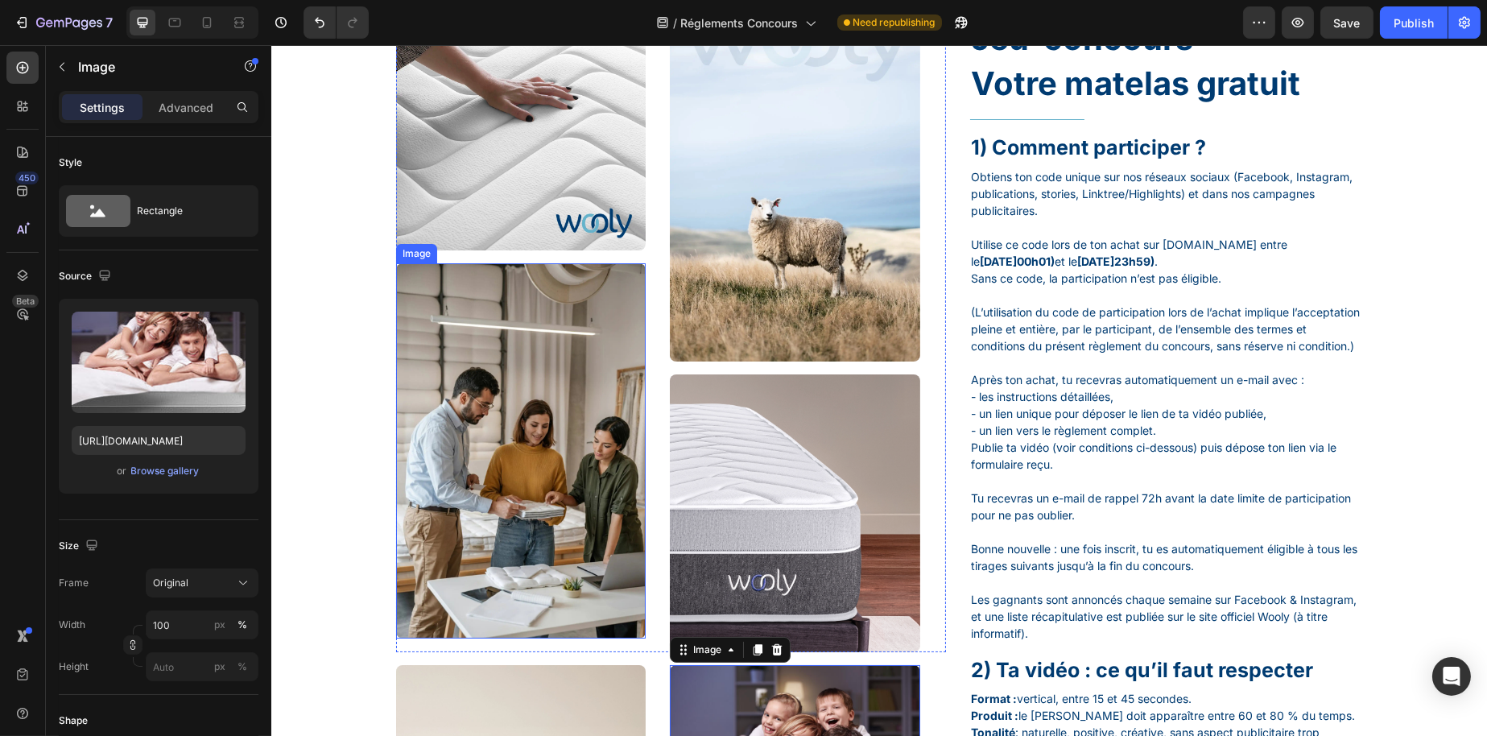
scroll to position [0, 0]
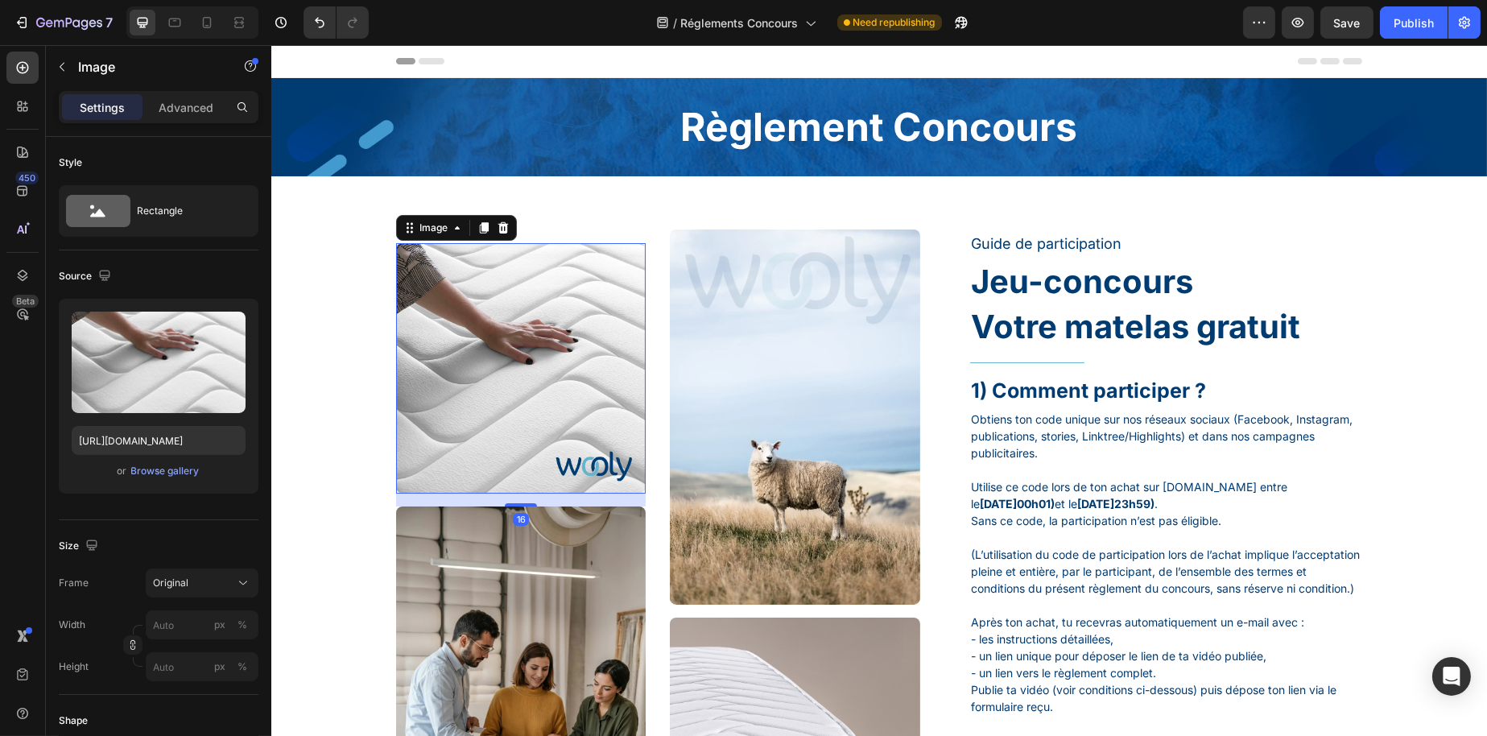
click at [481, 333] on img at bounding box center [520, 368] width 250 height 250
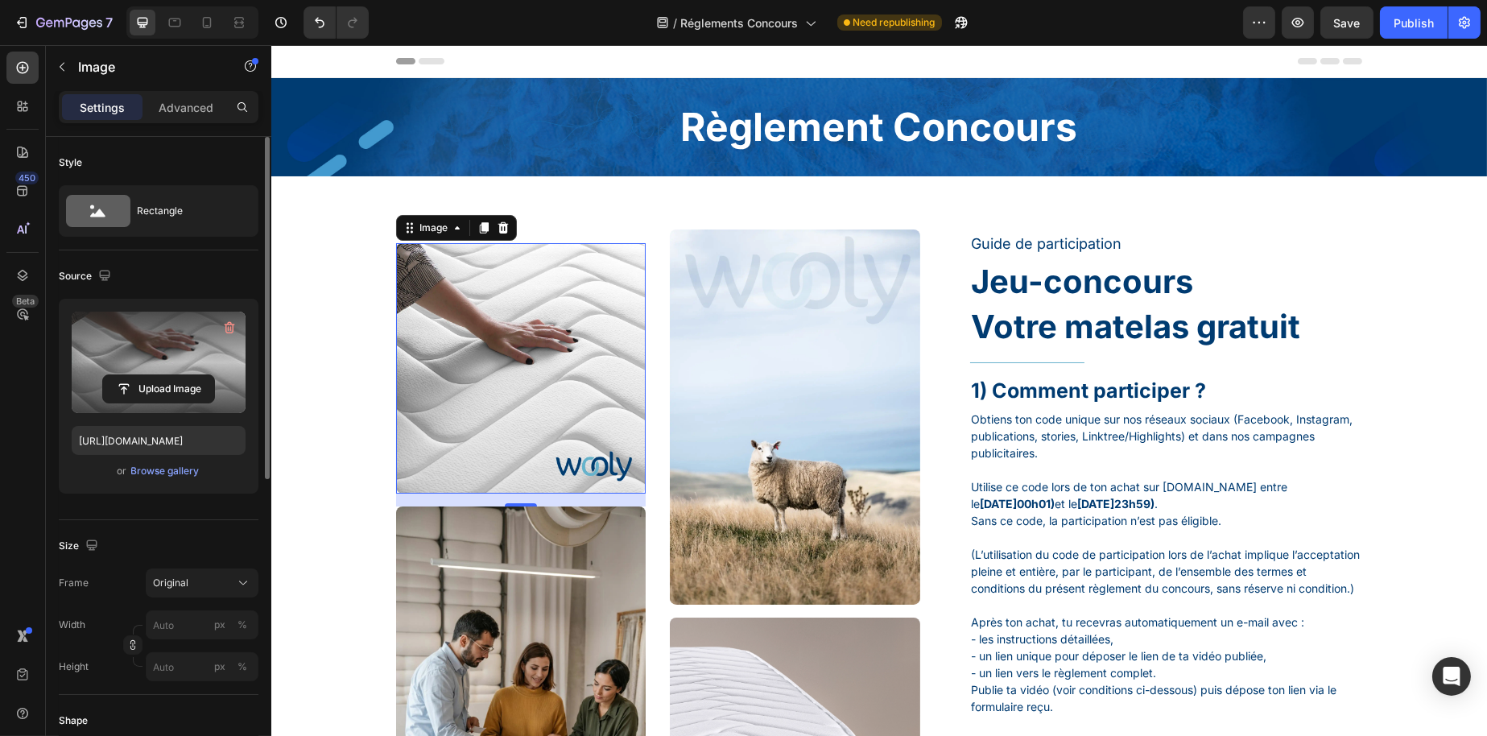
click at [221, 353] on label at bounding box center [159, 362] width 174 height 101
click at [214, 375] on input "file" at bounding box center [158, 388] width 111 height 27
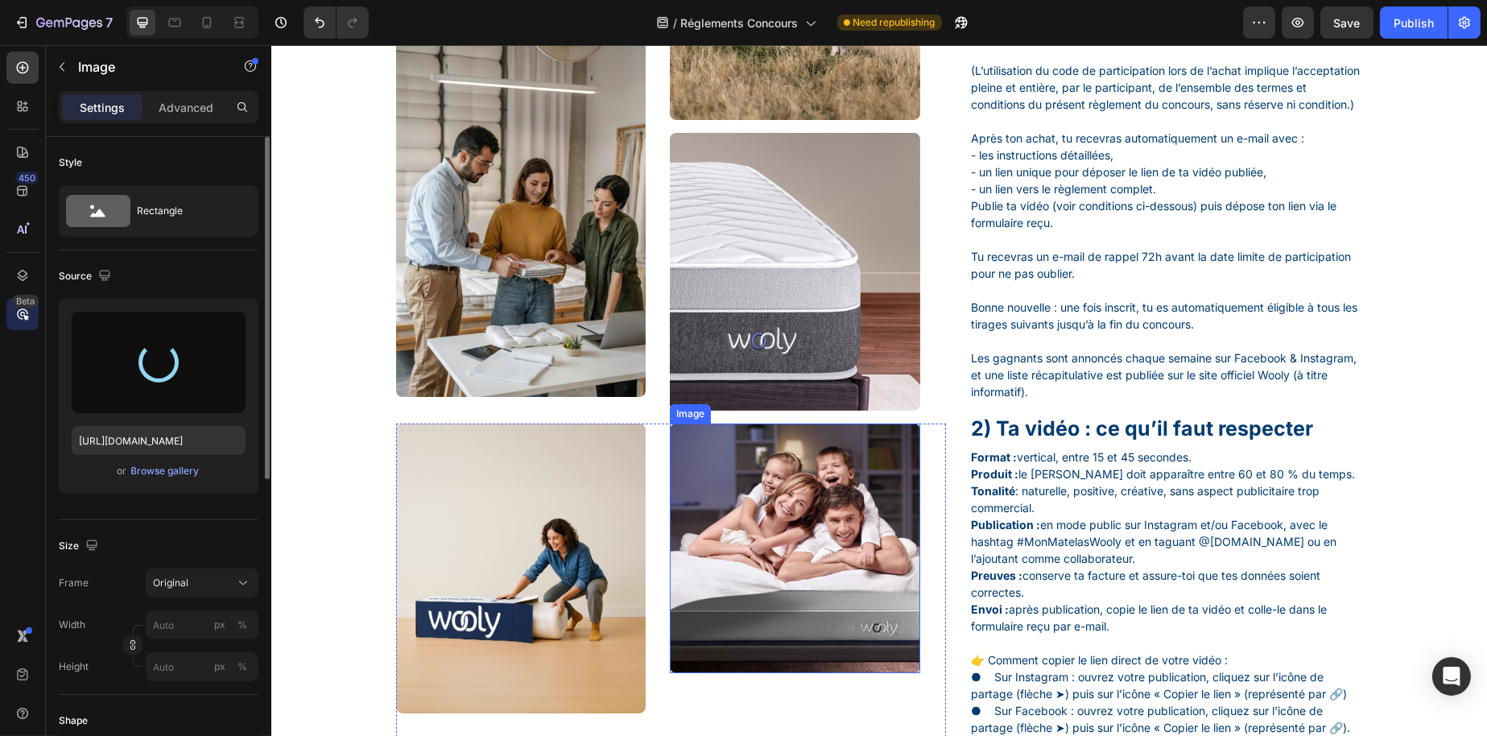
scroll to position [483, 0]
type input "https://cdn.shopify.com/s/files/1/0776/1497/3265/files/gempages_477287261759603…"
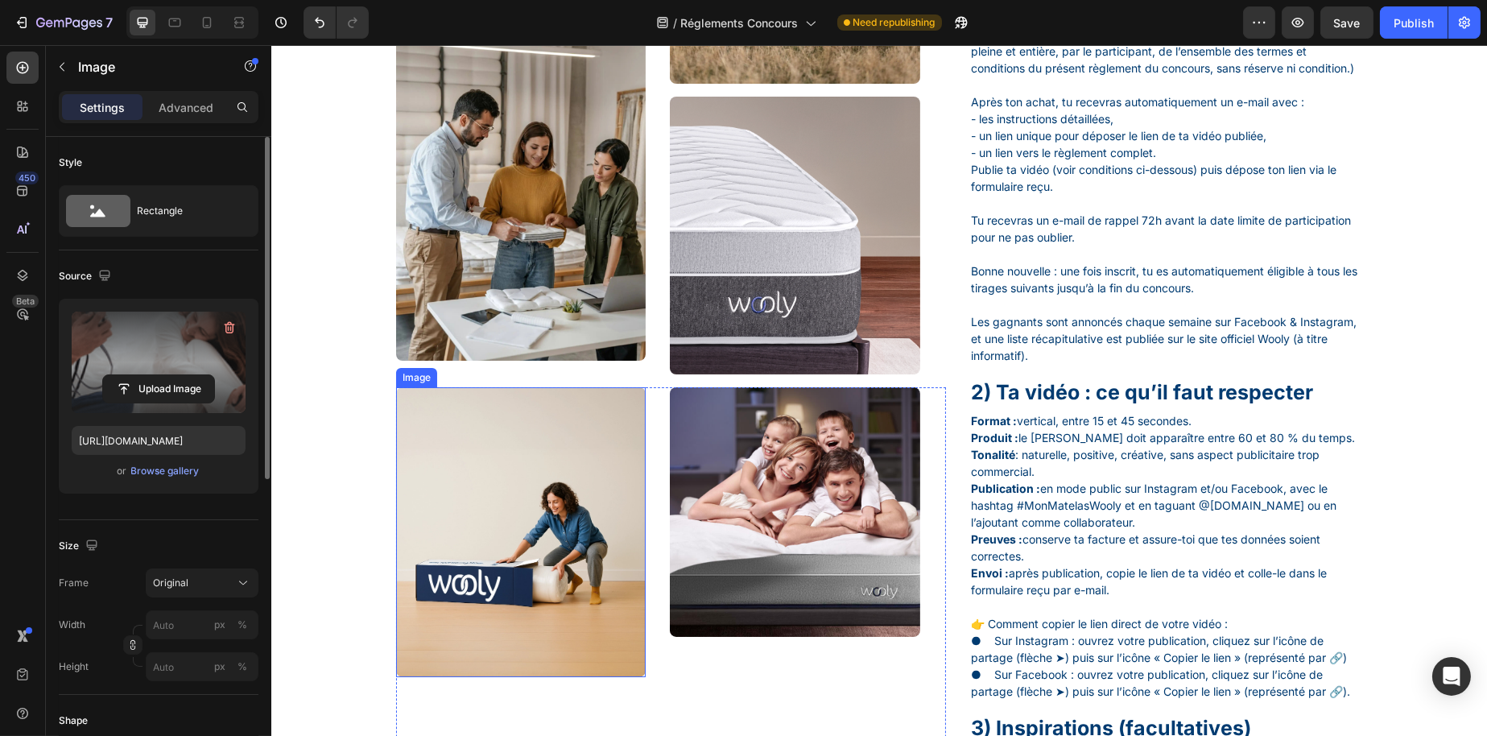
scroll to position [0, 0]
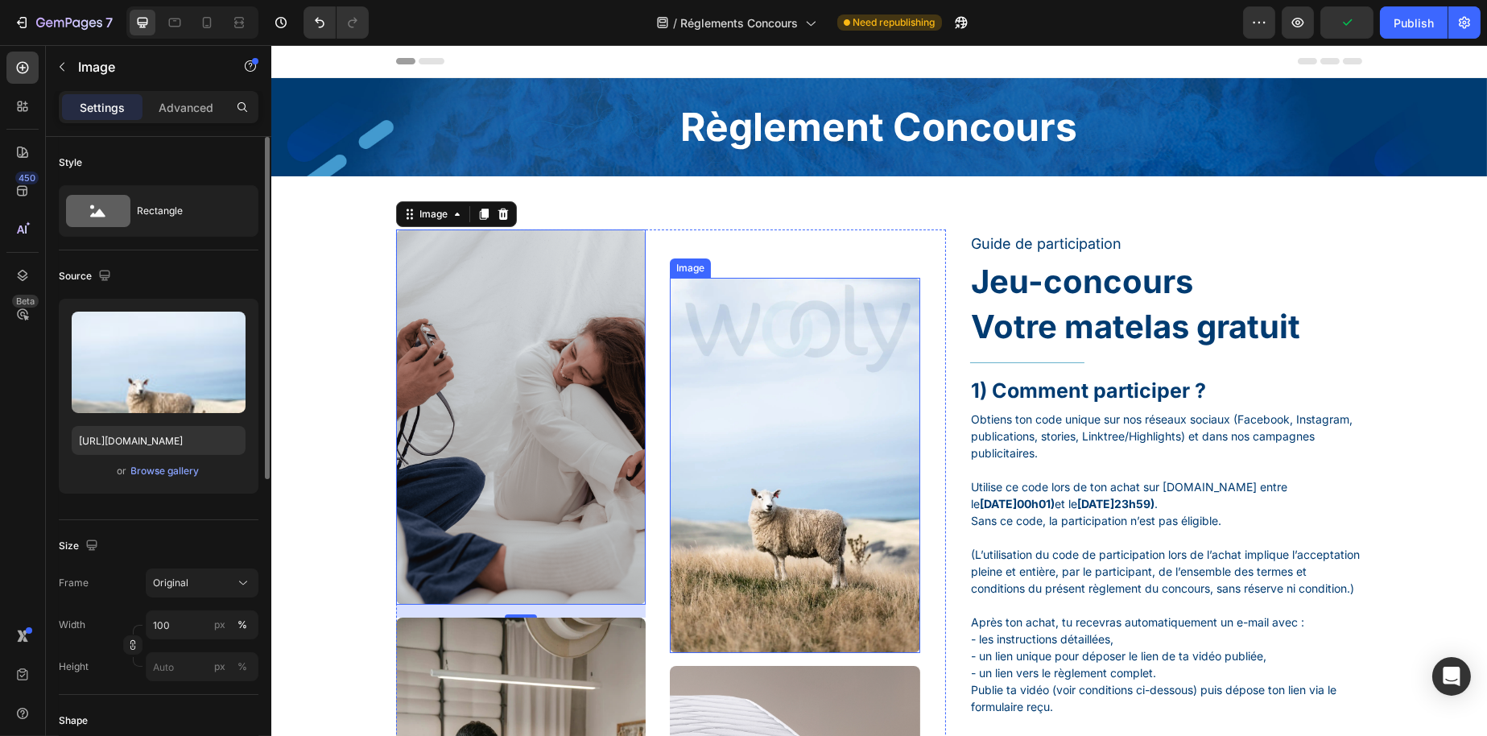
click at [725, 366] on img at bounding box center [794, 465] width 250 height 374
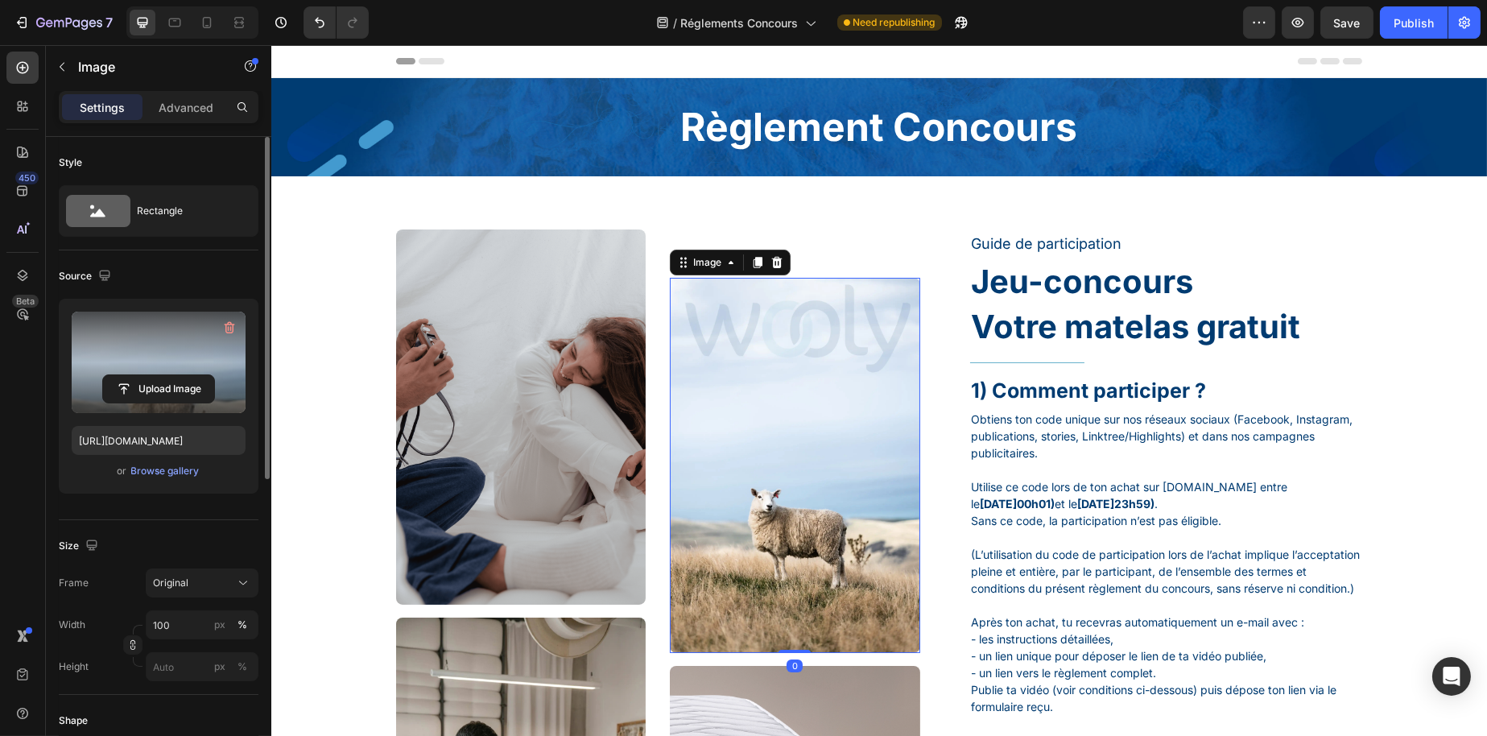
click at [146, 369] on label at bounding box center [159, 362] width 174 height 101
click at [146, 375] on input "file" at bounding box center [158, 388] width 111 height 27
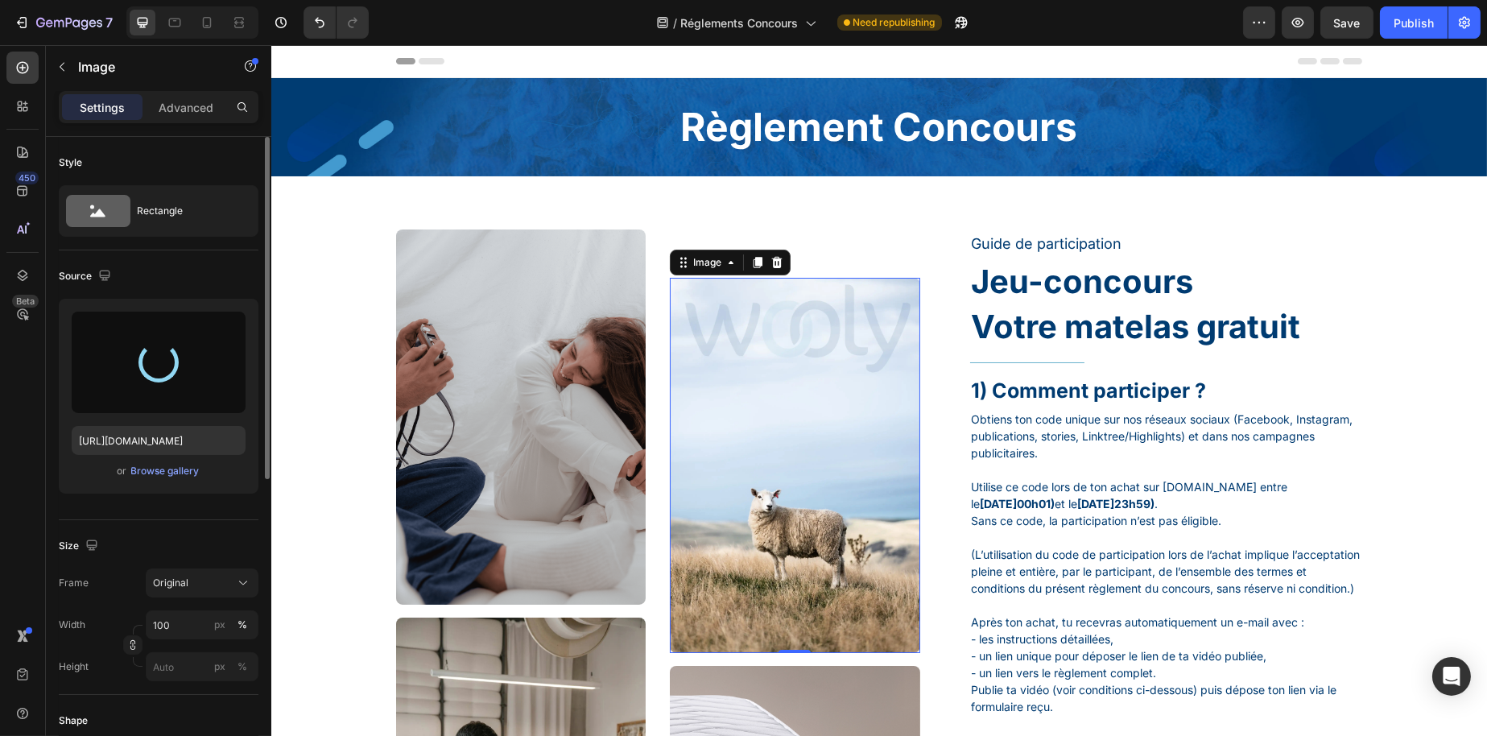
type input "https://cdn.shopify.com/s/files/1/0776/1497/3265/files/gempages_477287261759603…"
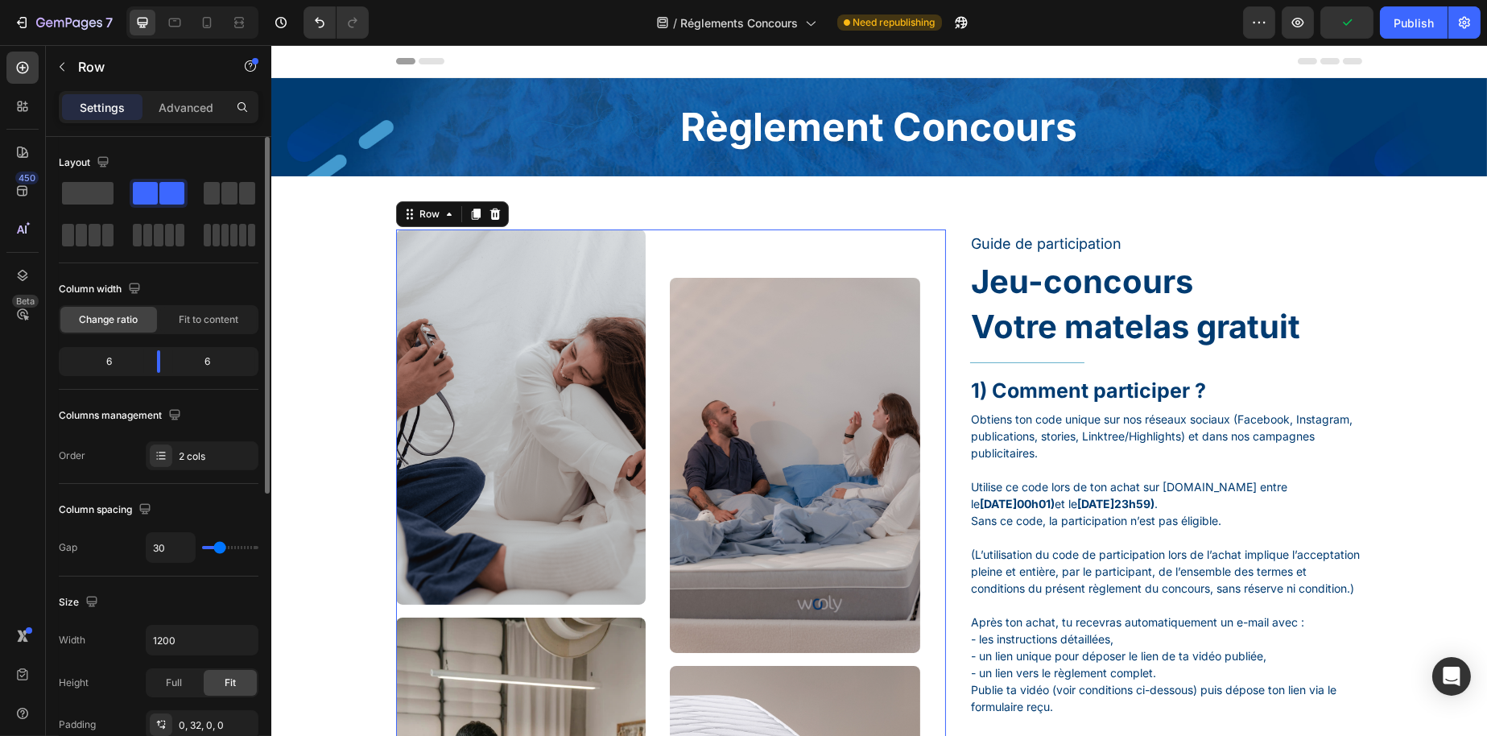
click at [653, 375] on div "Image Image Image Image Row 16" at bounding box center [670, 610] width 550 height 763
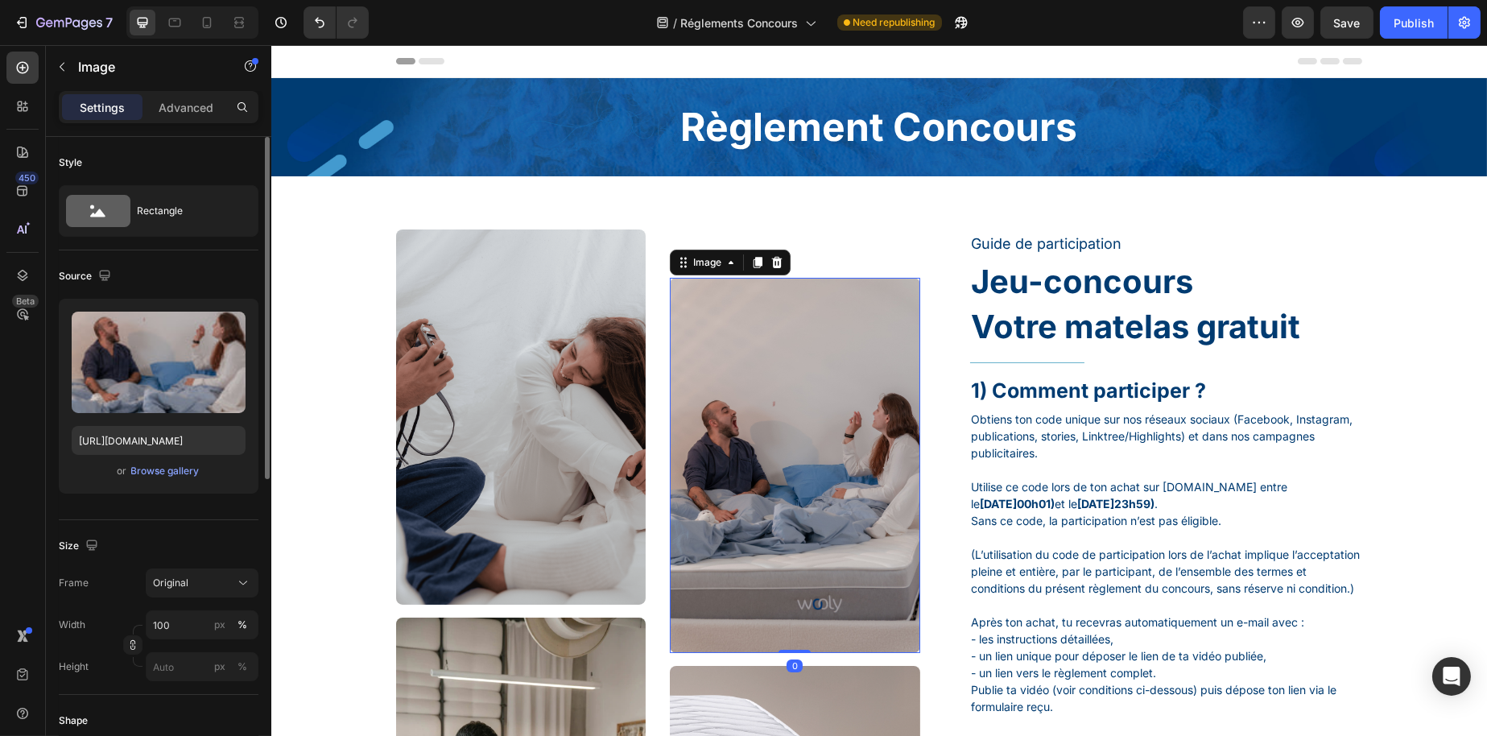
click at [683, 373] on img at bounding box center [794, 465] width 250 height 374
click at [582, 403] on img at bounding box center [520, 416] width 250 height 374
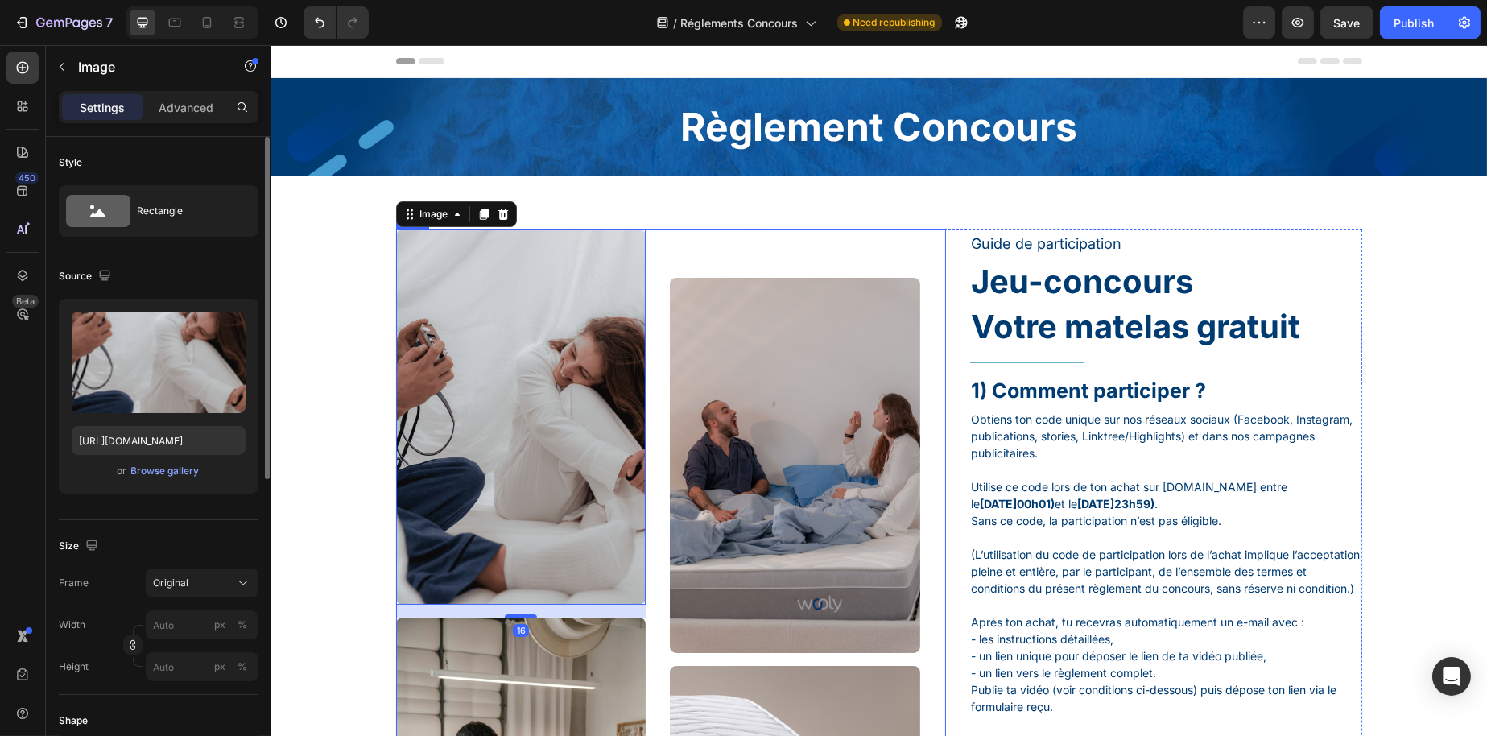
click at [644, 337] on div "Image 16 Image Image Image Row" at bounding box center [670, 610] width 550 height 763
click at [622, 349] on img at bounding box center [520, 416] width 250 height 374
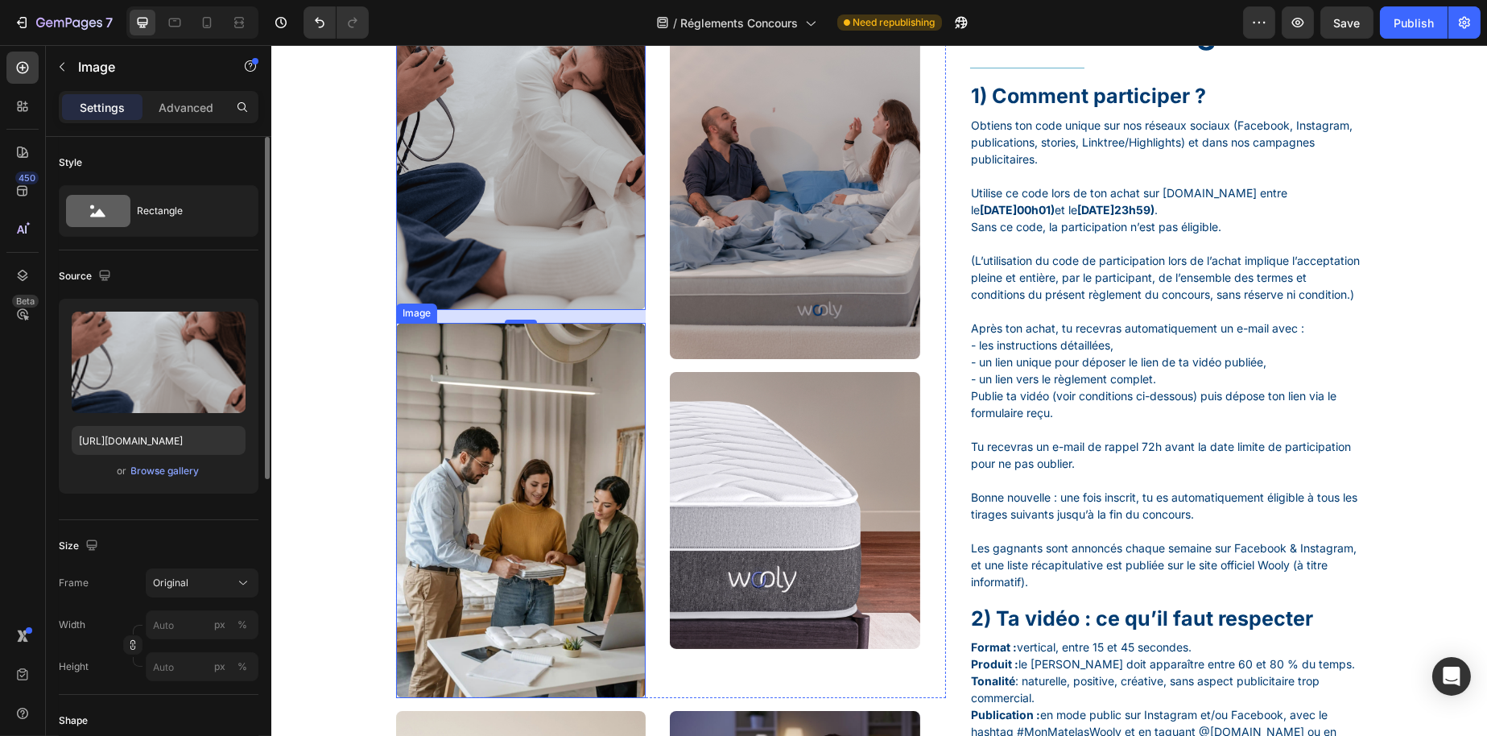
scroll to position [242, 0]
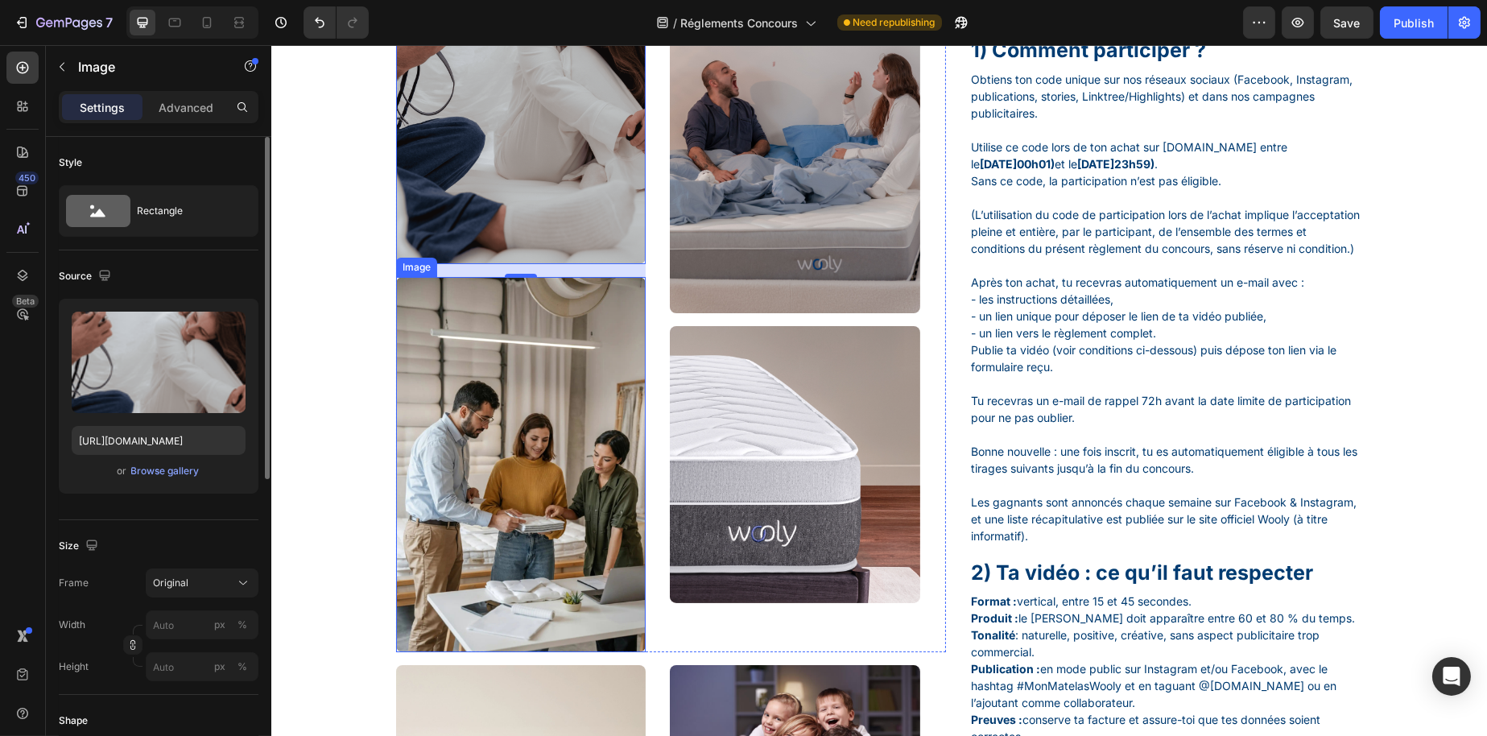
click at [575, 474] on img at bounding box center [520, 464] width 250 height 374
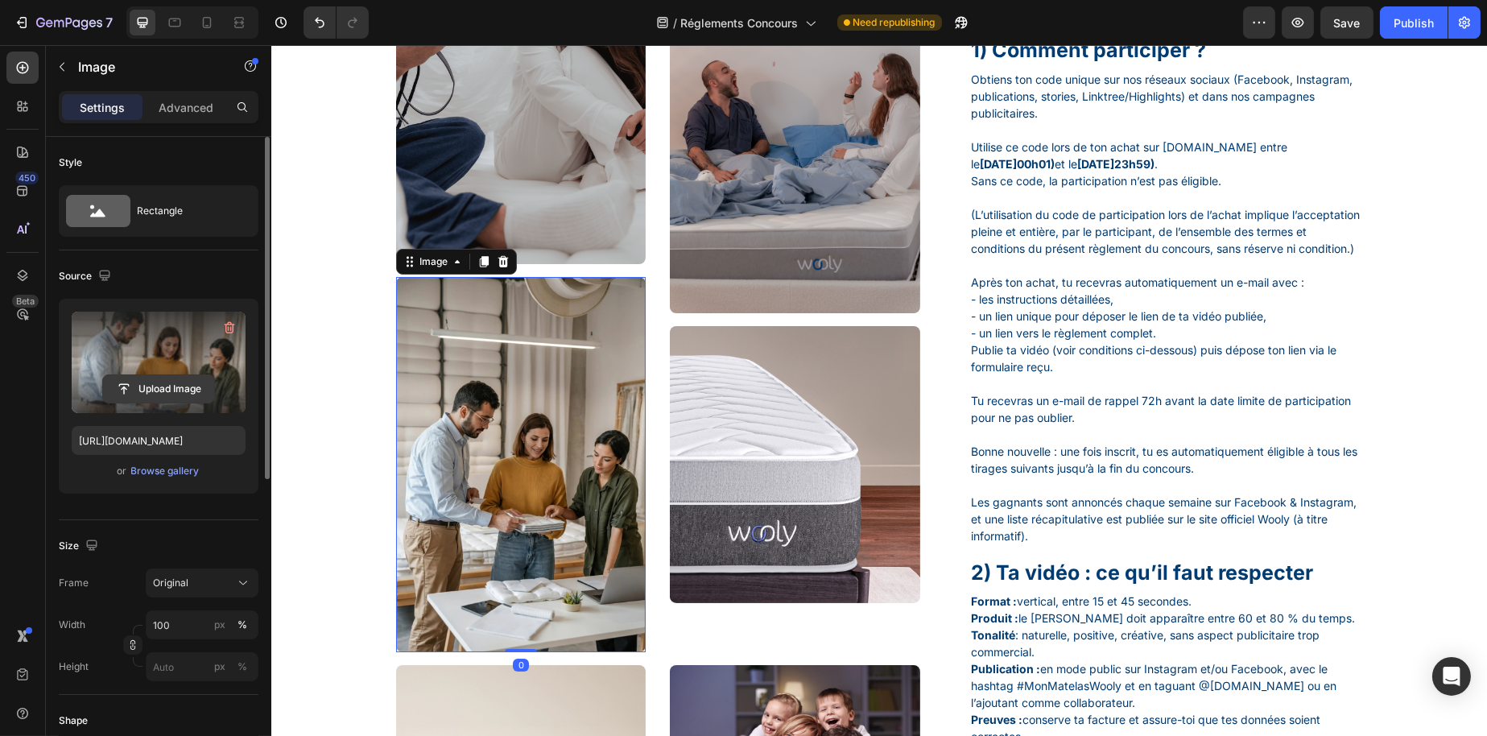
click at [173, 391] on input "file" at bounding box center [158, 388] width 111 height 27
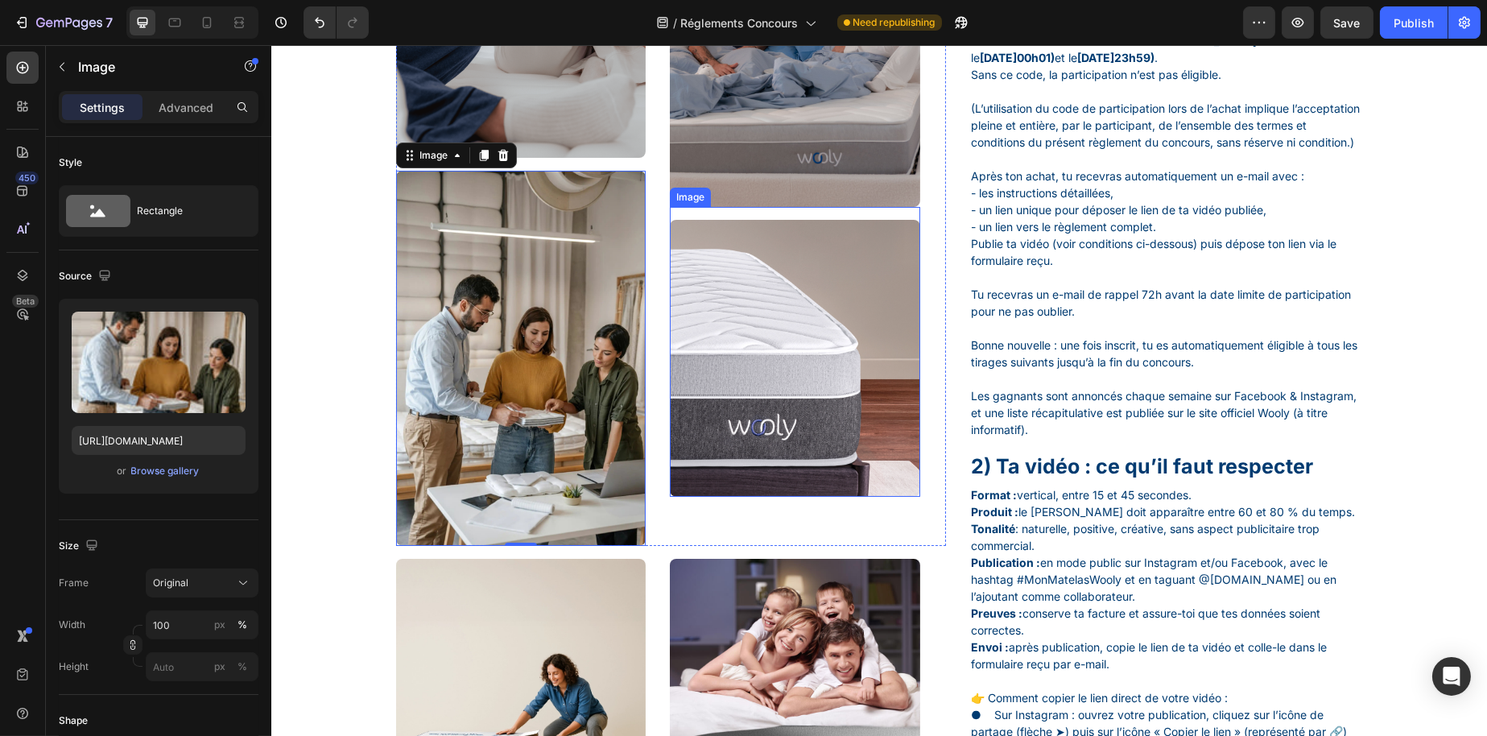
scroll to position [564, 0]
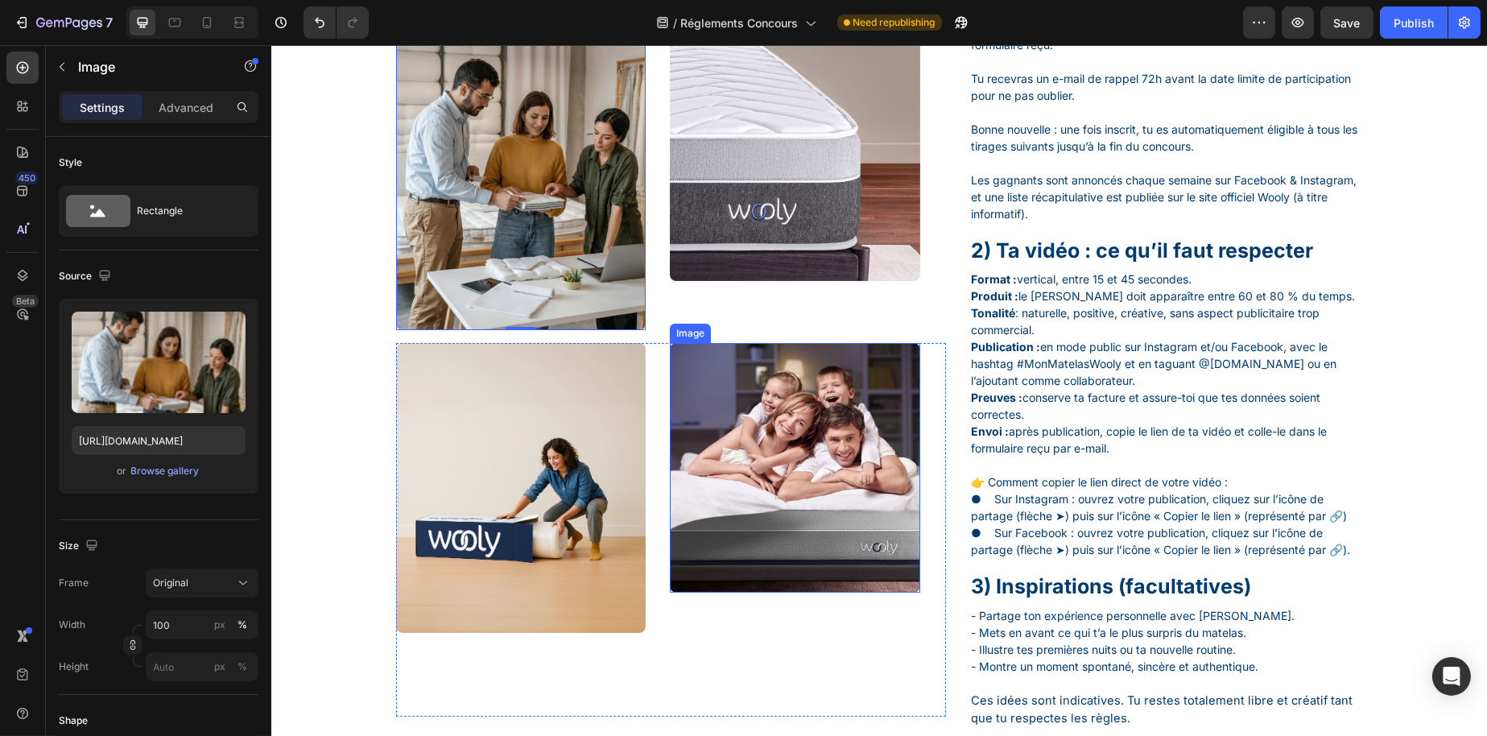
click at [803, 474] on img at bounding box center [794, 468] width 250 height 250
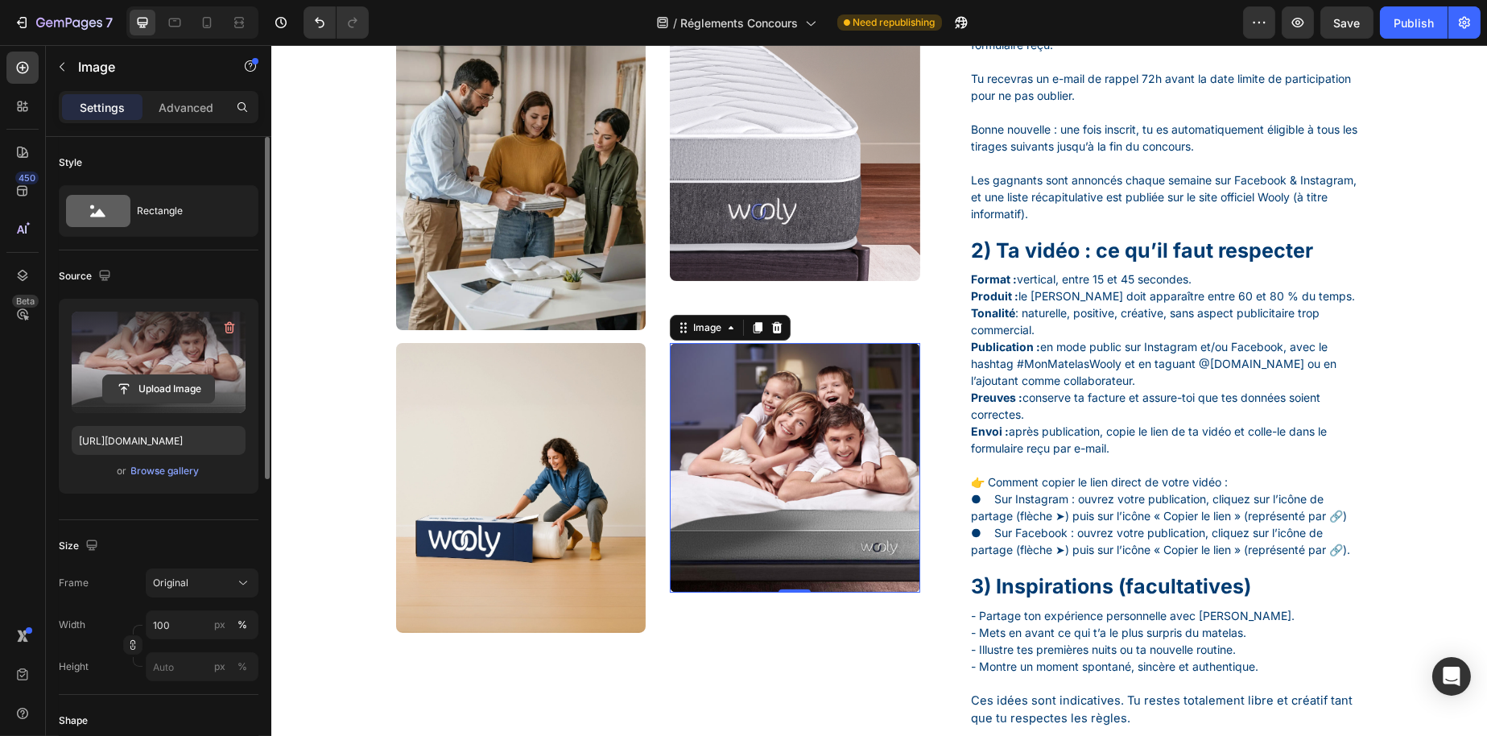
click at [170, 383] on input "file" at bounding box center [158, 388] width 111 height 27
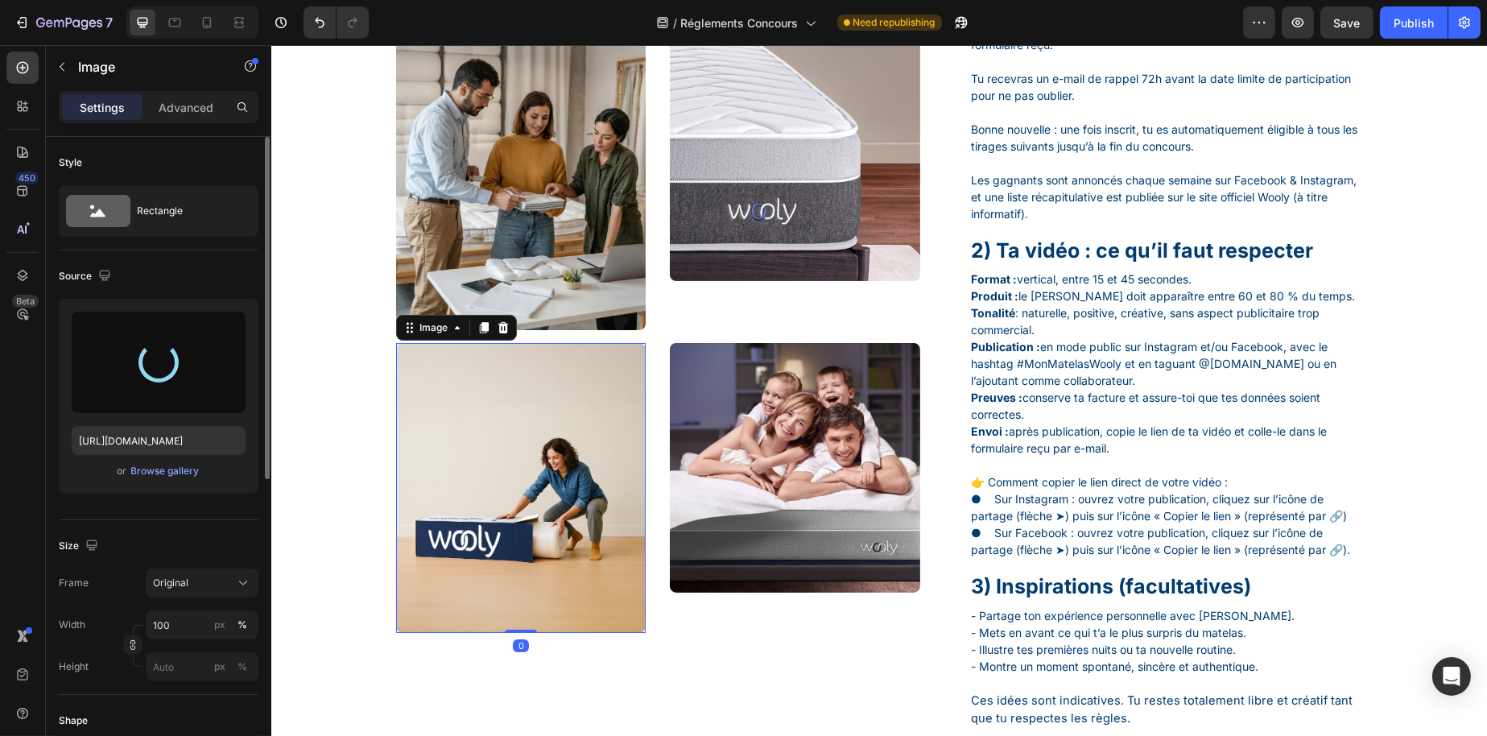
click at [482, 556] on img at bounding box center [520, 488] width 250 height 290
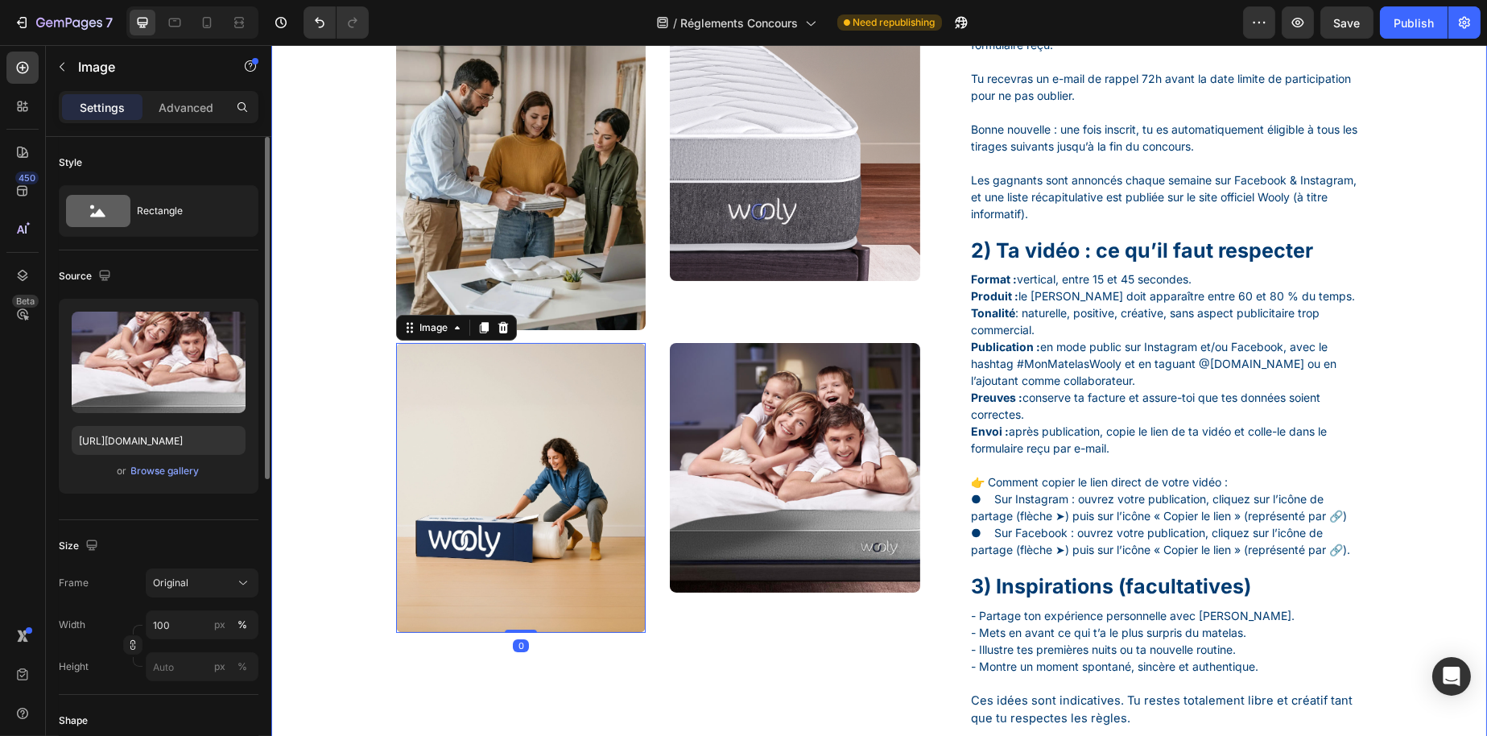
click at [788, 432] on img at bounding box center [794, 468] width 250 height 250
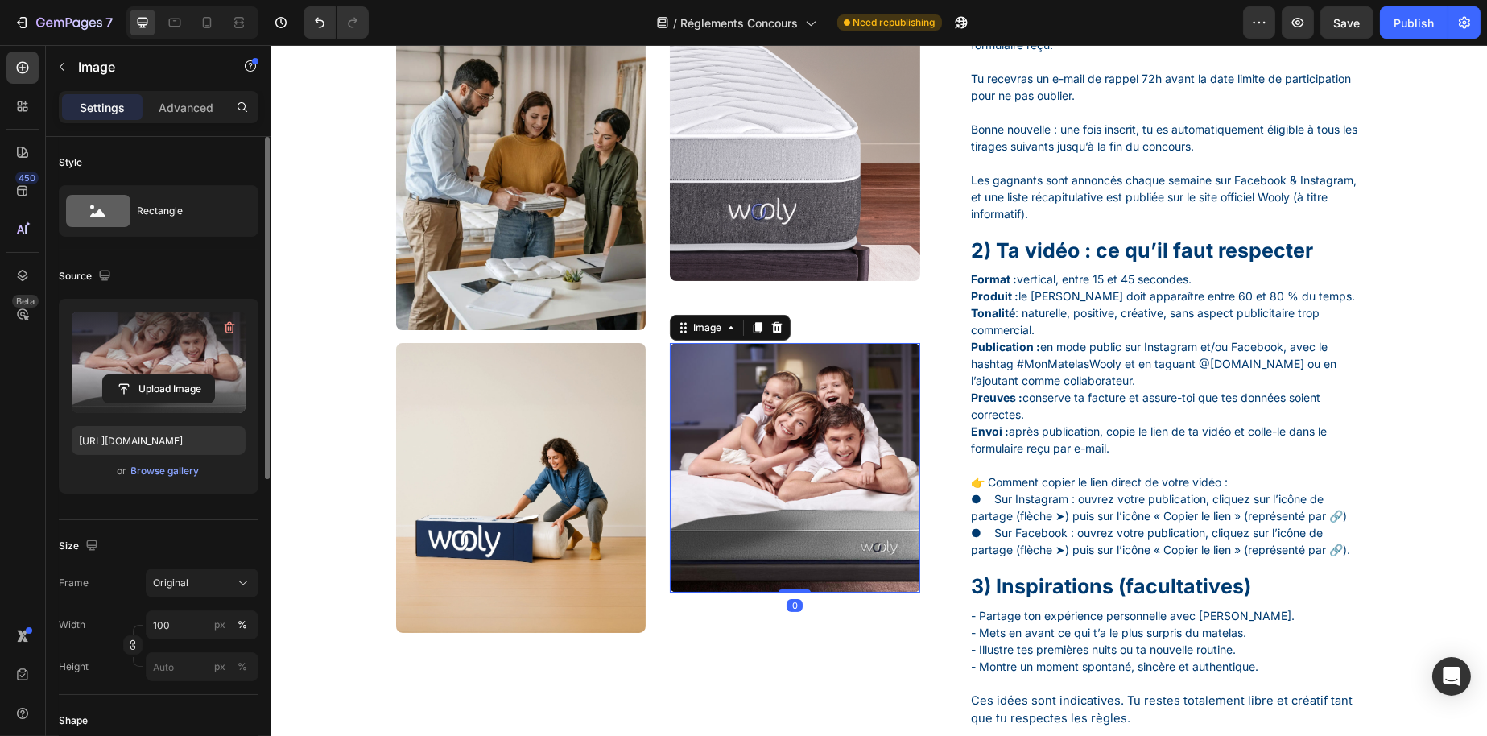
click at [168, 364] on label at bounding box center [159, 362] width 174 height 101
click at [168, 375] on input "file" at bounding box center [158, 388] width 111 height 27
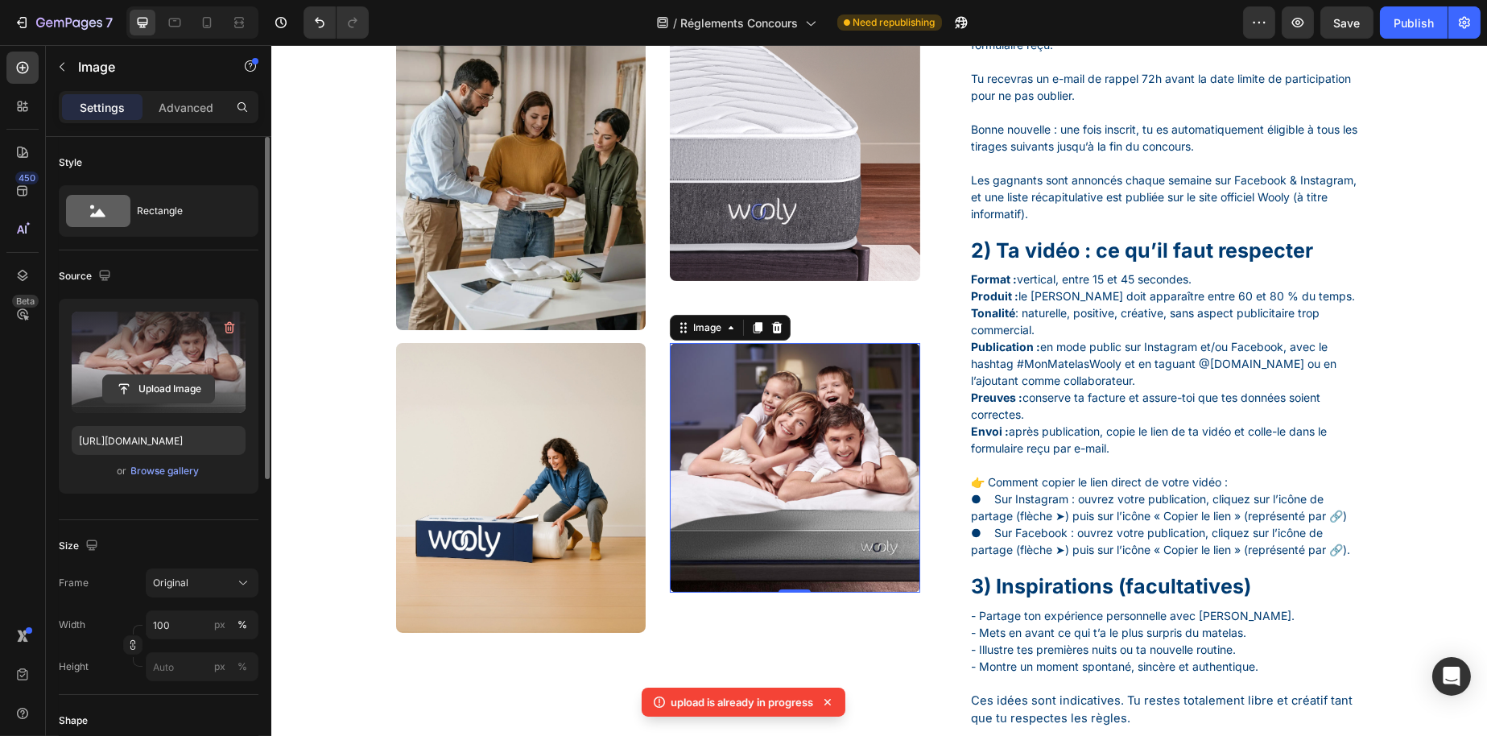
click at [157, 392] on input "file" at bounding box center [158, 388] width 111 height 27
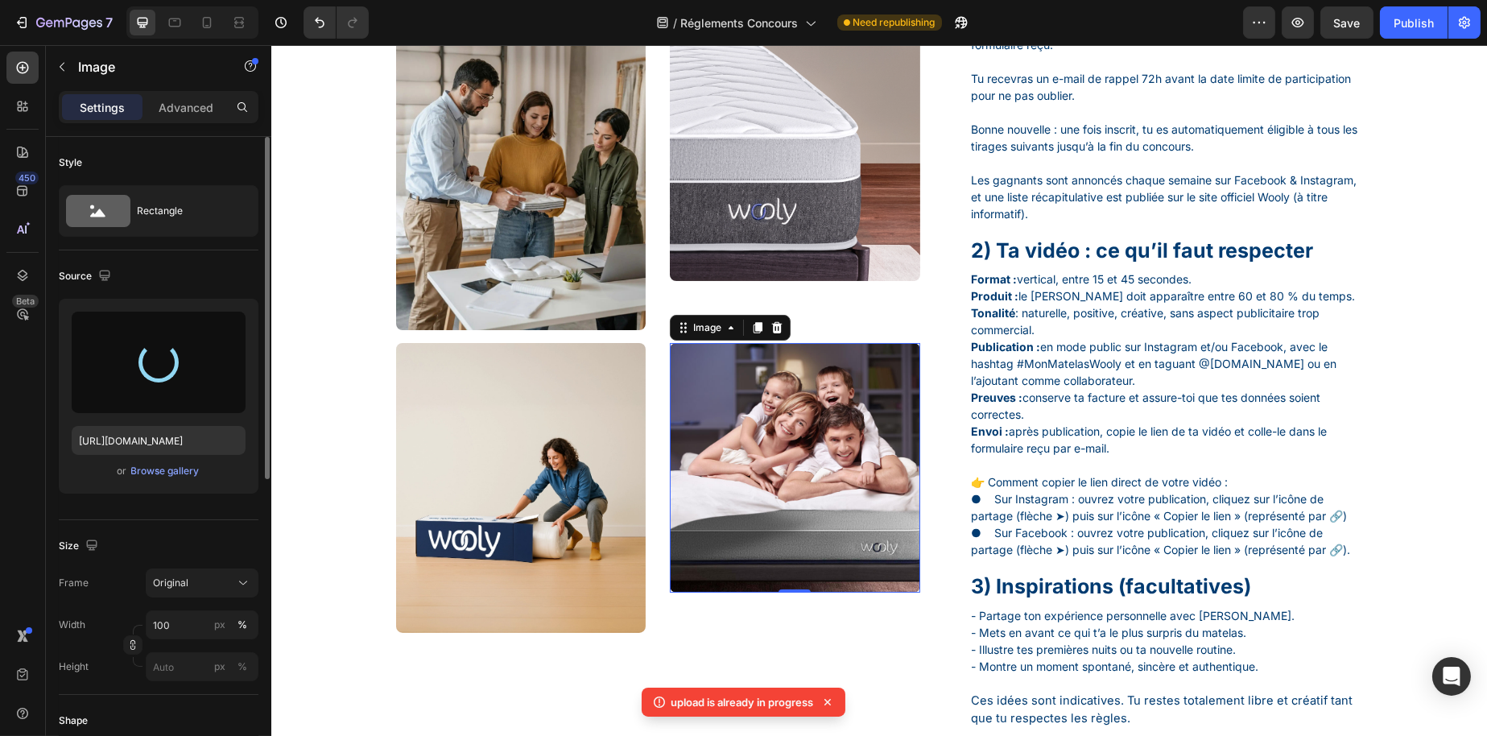
type input "https://cdn.shopify.com/s/files/1/0776/1497/3265/files/gempages_477287261759603…"
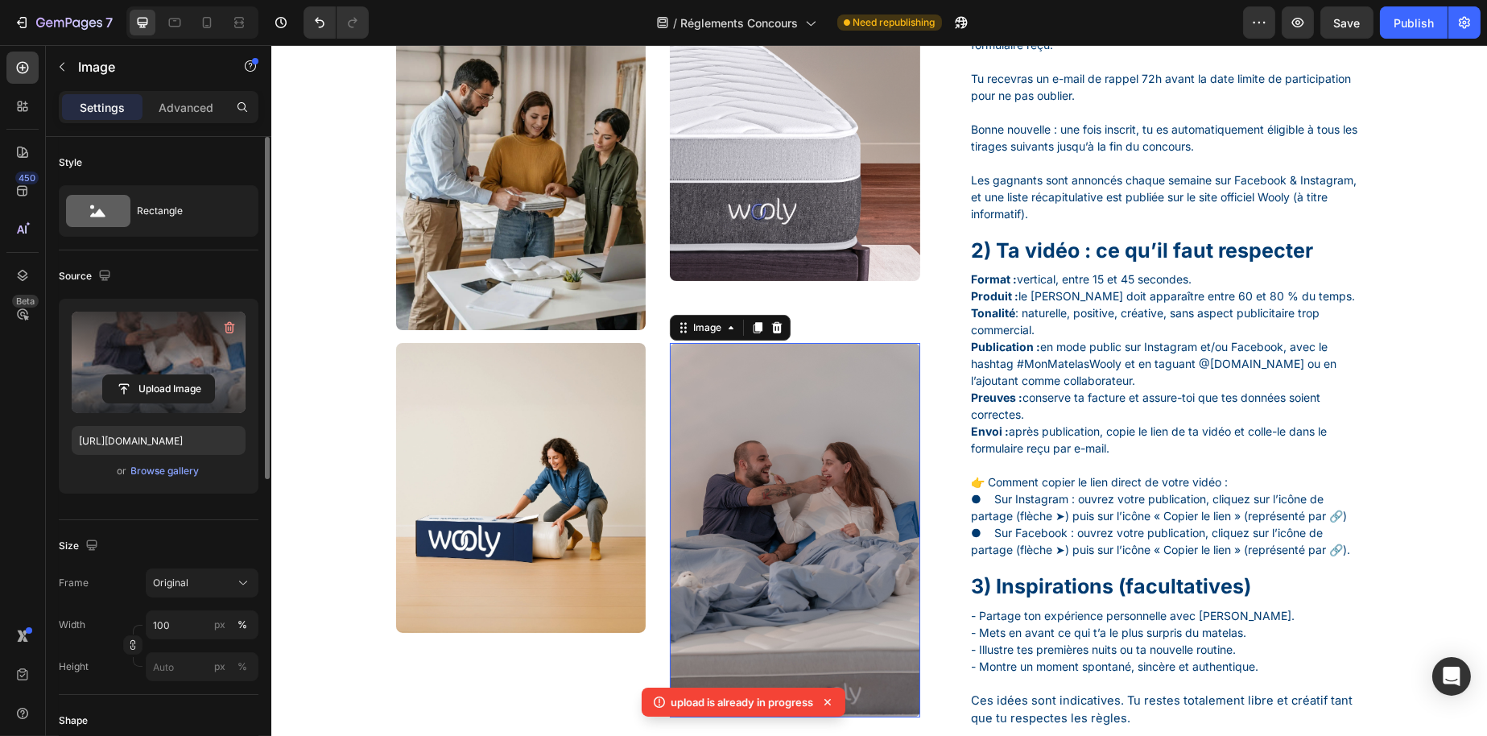
click at [831, 701] on icon at bounding box center [828, 702] width 16 height 16
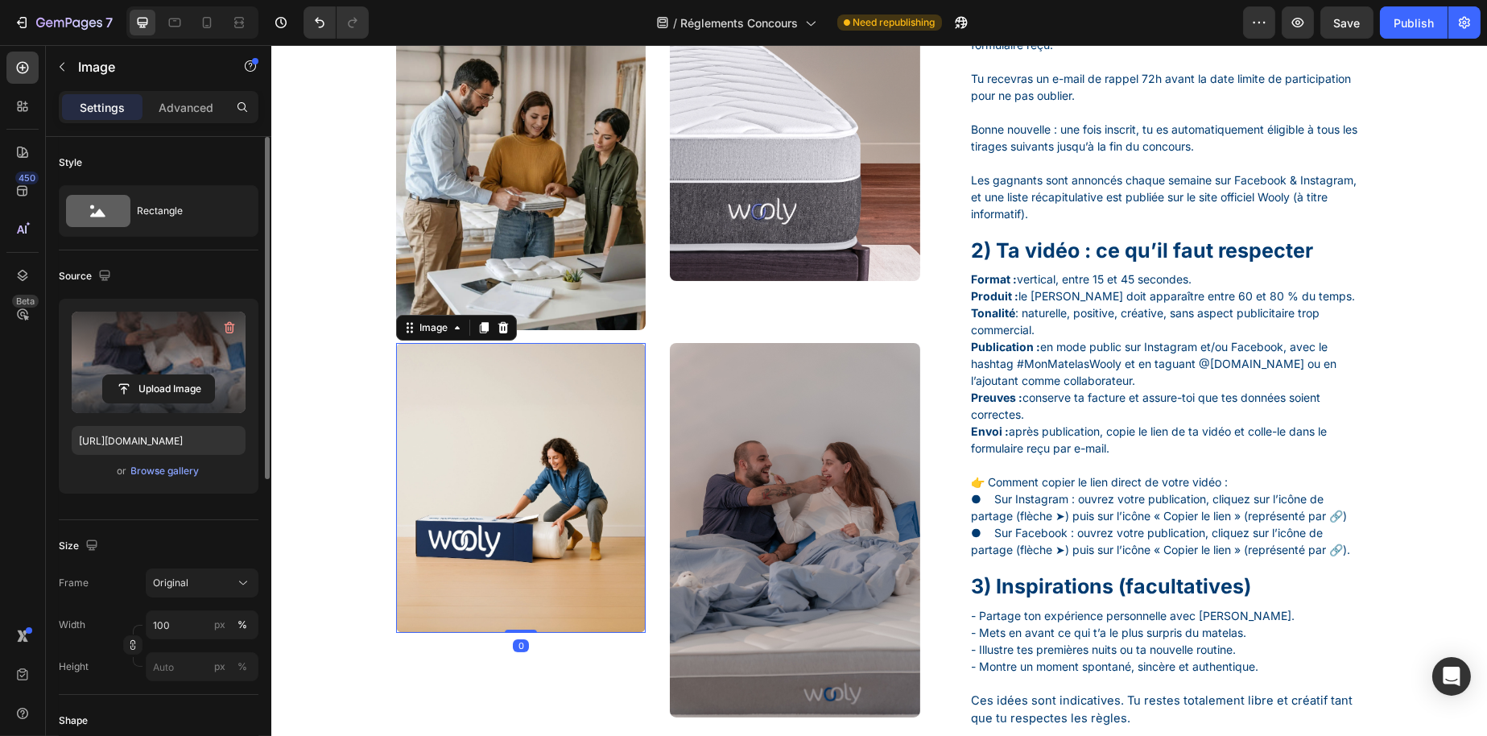
click at [635, 518] on img at bounding box center [520, 488] width 250 height 290
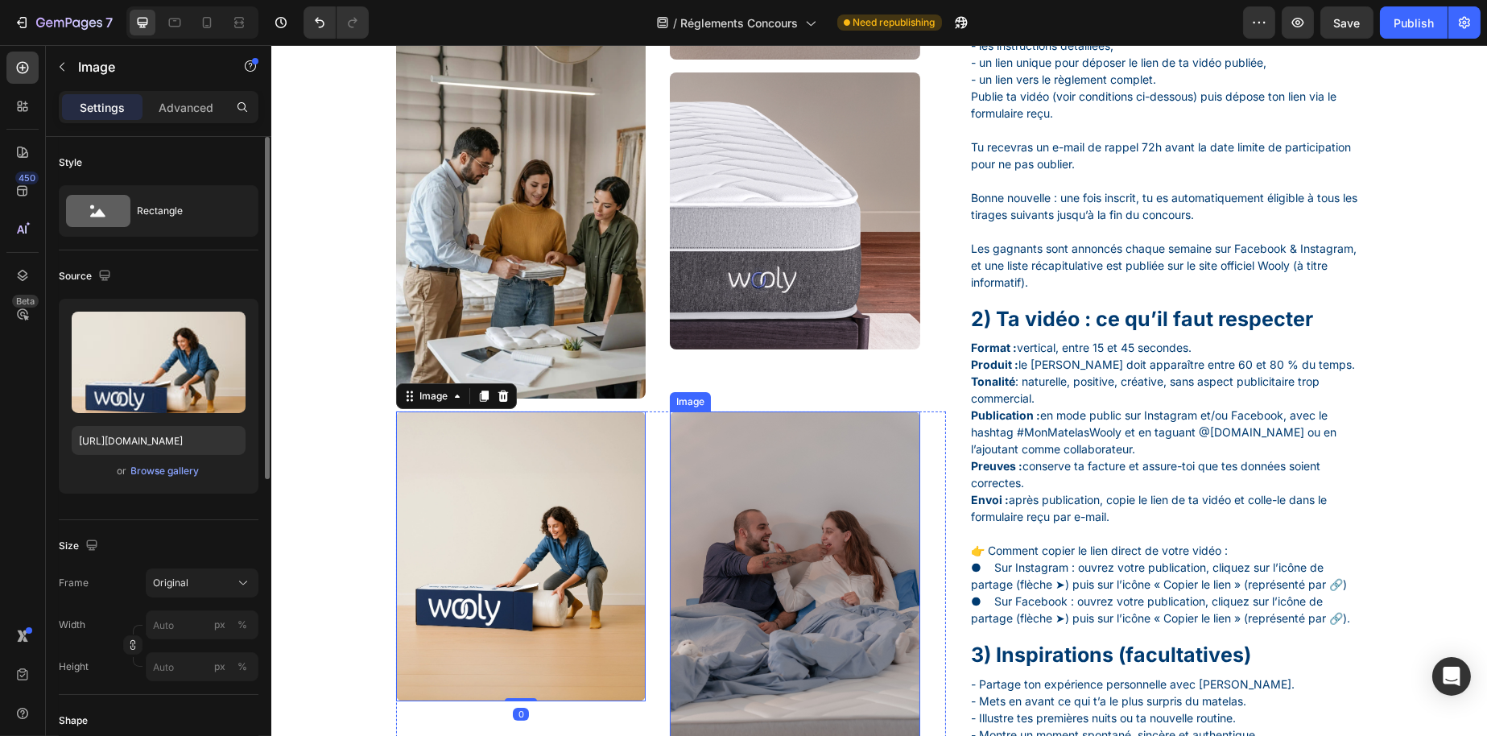
scroll to position [161, 0]
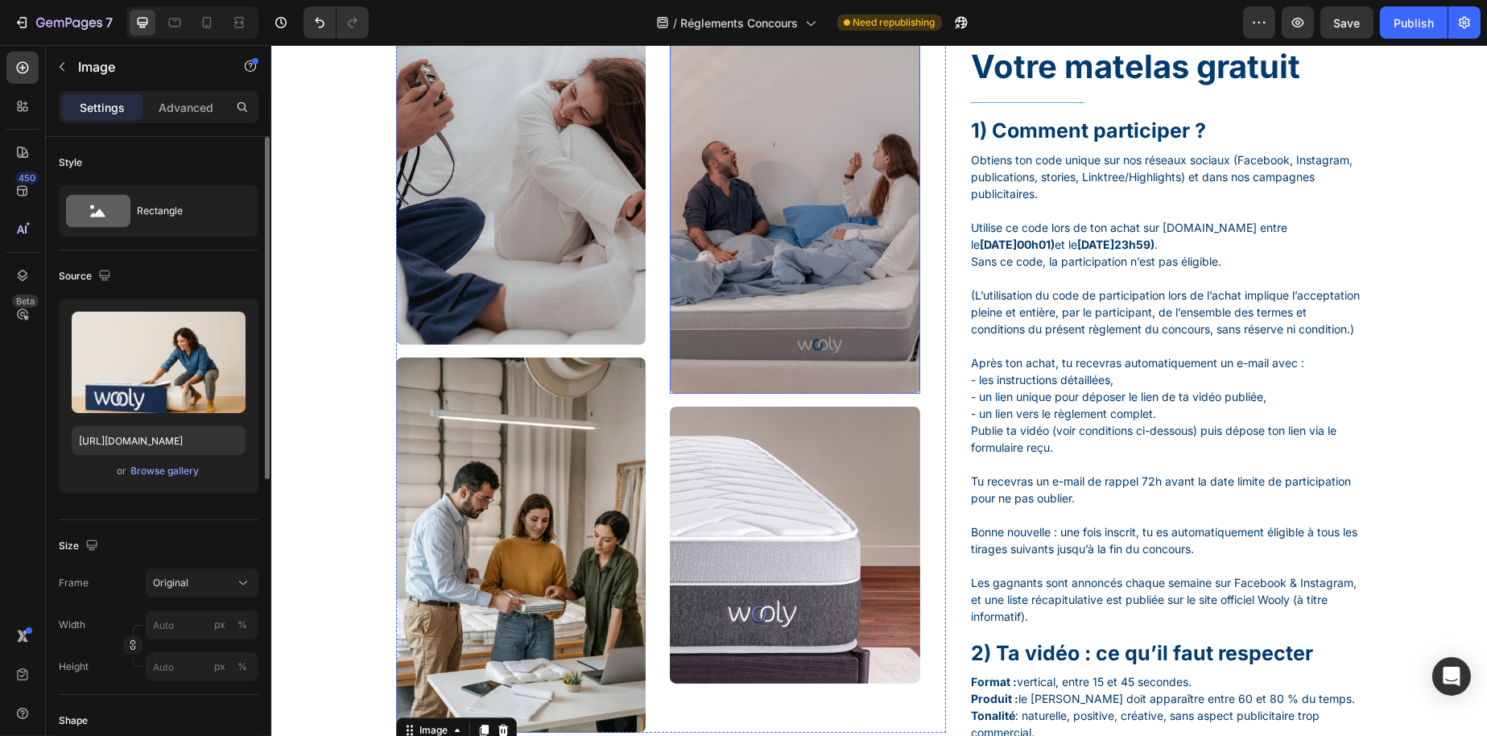
click at [728, 279] on img at bounding box center [794, 206] width 250 height 374
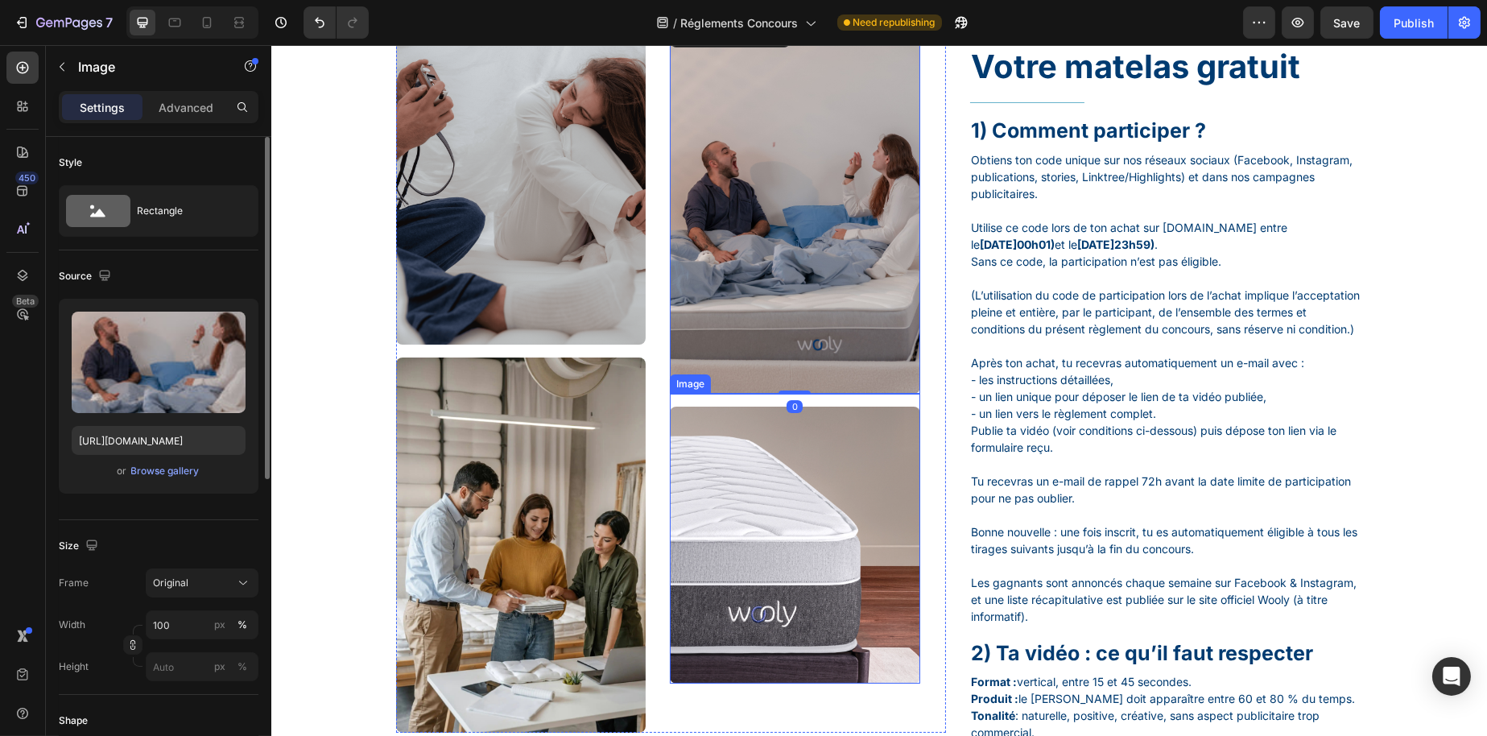
click at [761, 512] on img at bounding box center [794, 546] width 250 height 278
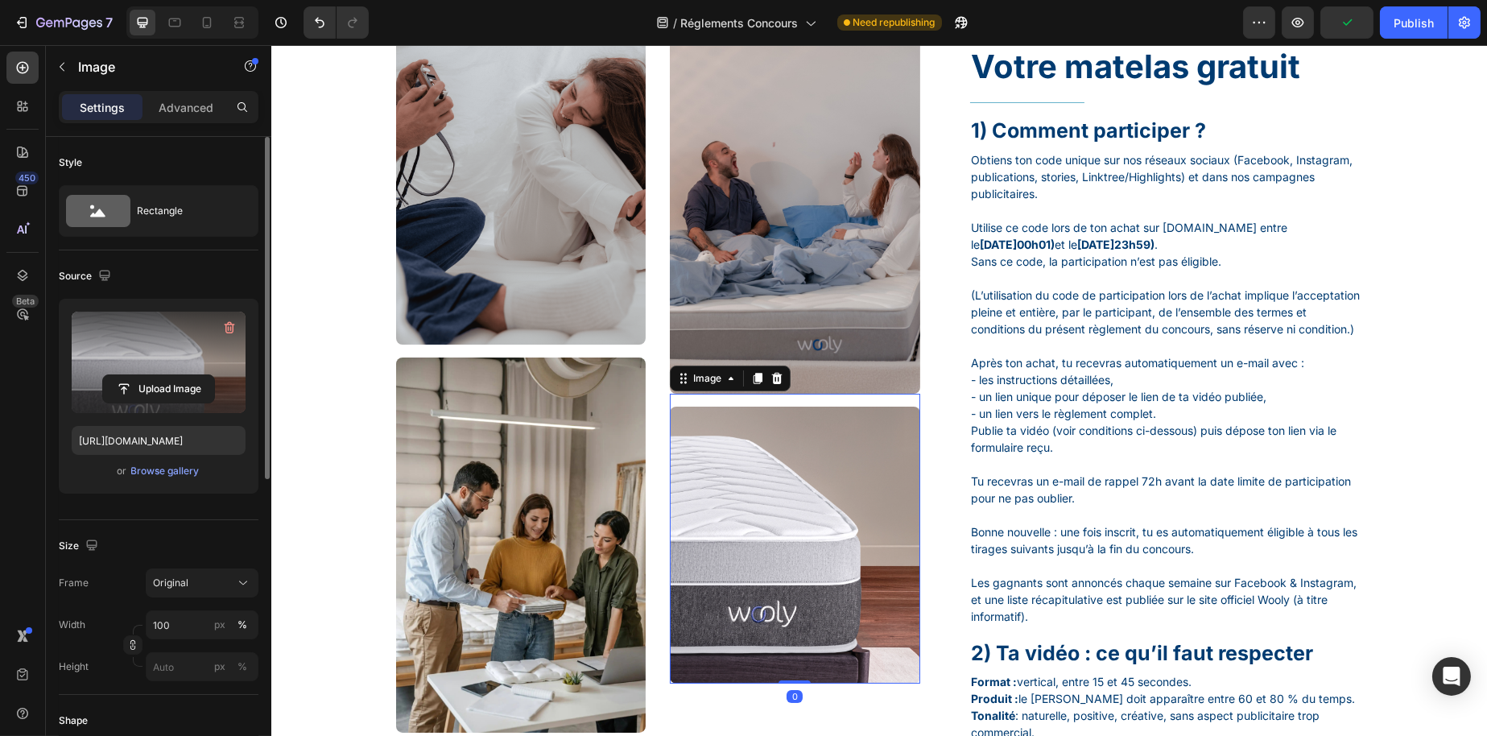
click at [155, 365] on label at bounding box center [159, 362] width 174 height 101
click at [155, 375] on input "file" at bounding box center [158, 388] width 111 height 27
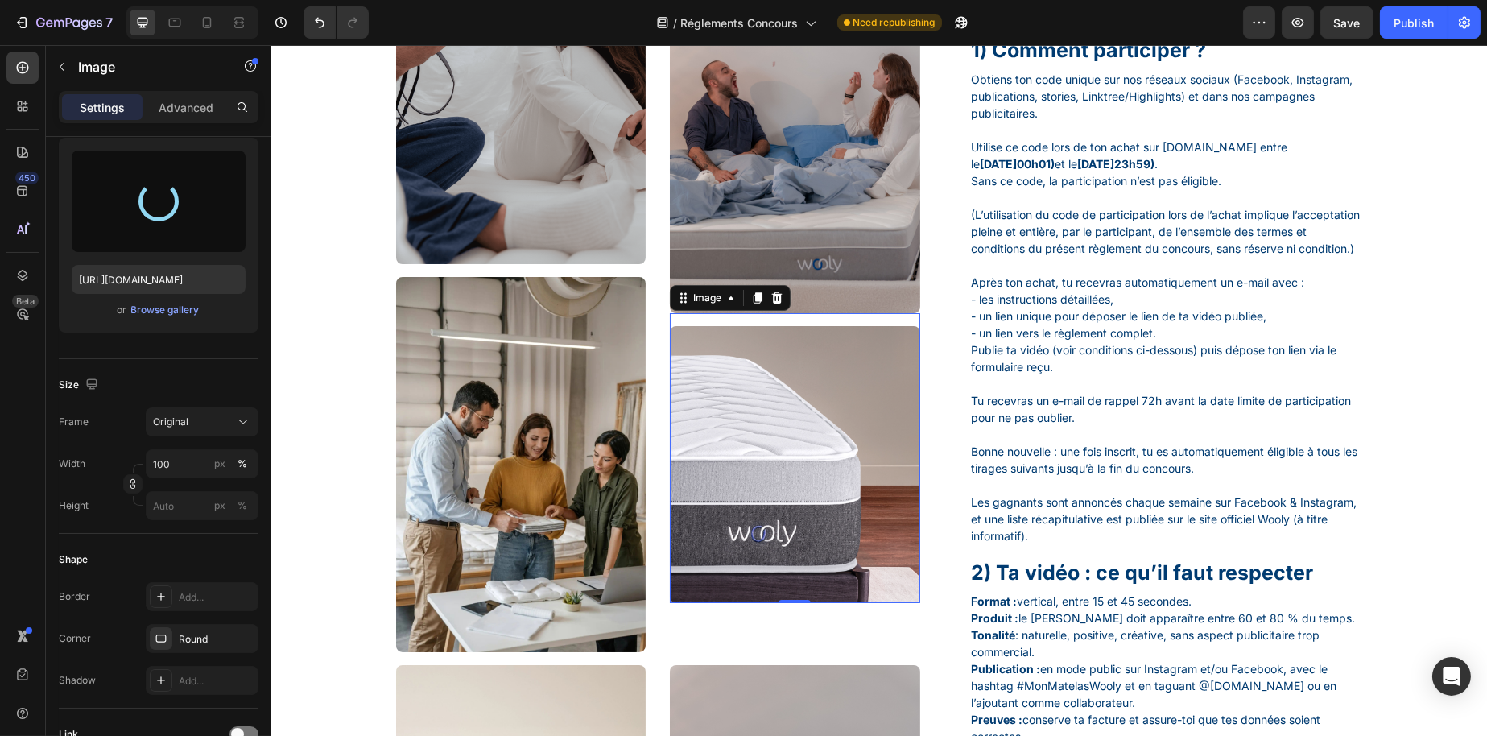
type input "https://cdn.shopify.com/s/files/1/0776/1497/3265/files/gempages_477287261759603…"
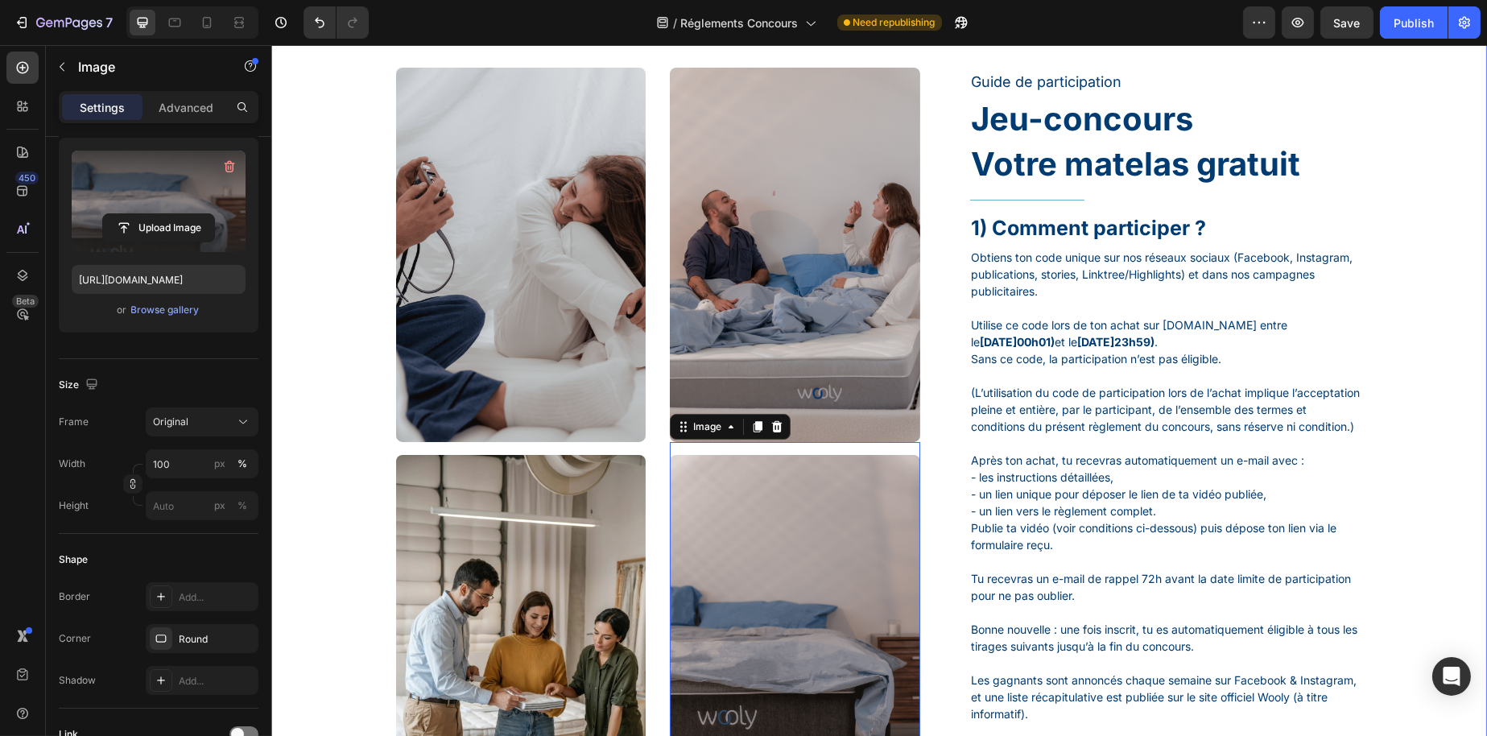
scroll to position [242, 0]
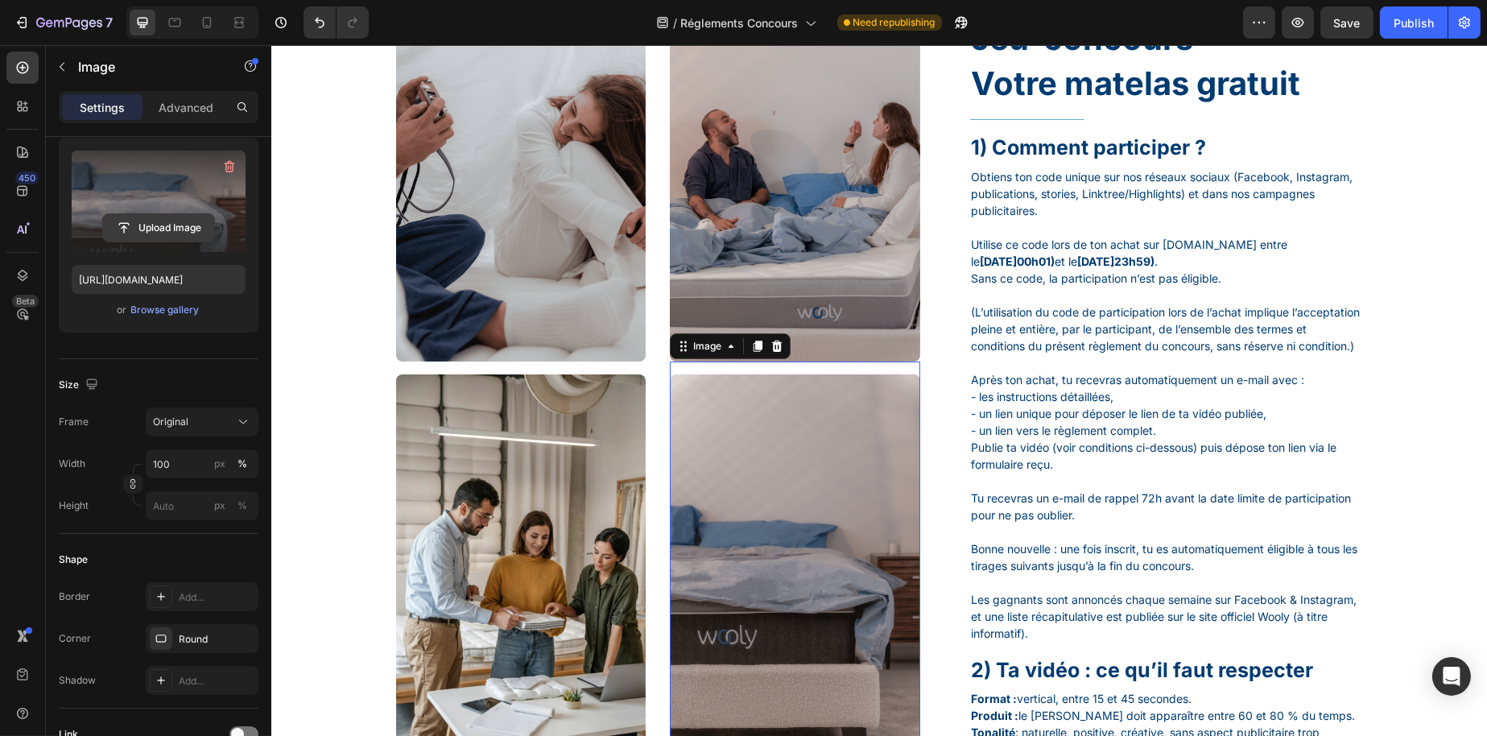
click at [175, 234] on input "file" at bounding box center [158, 227] width 111 height 27
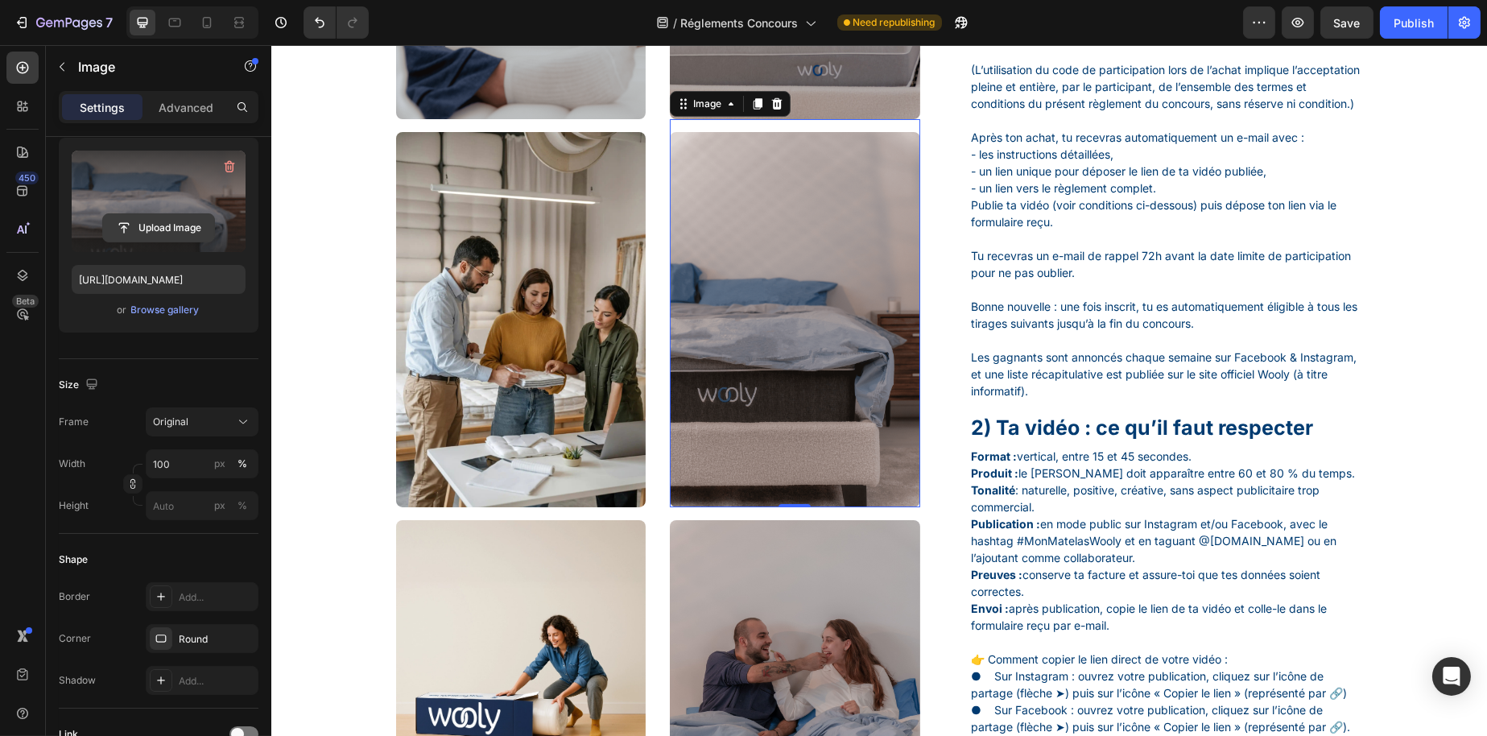
scroll to position [644, 0]
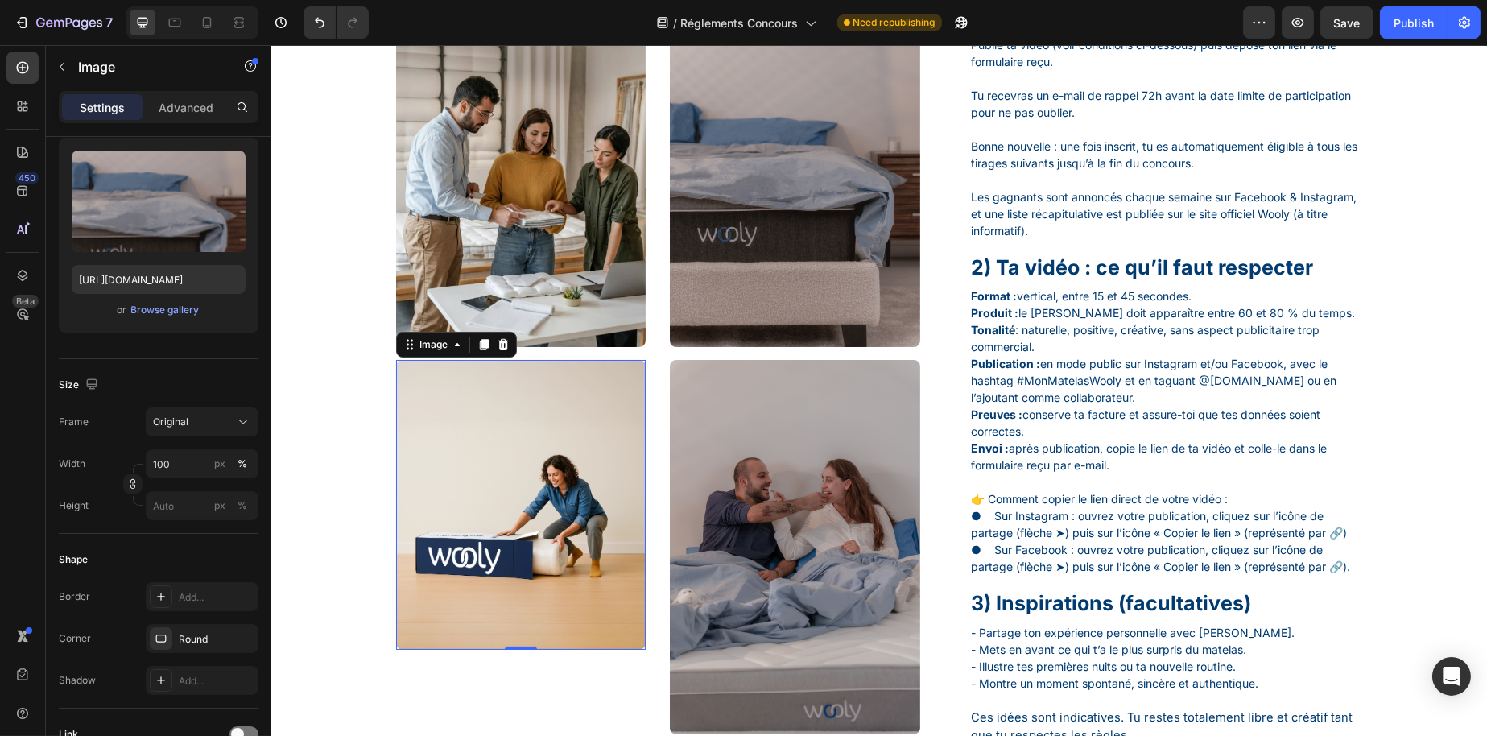
click at [574, 453] on img at bounding box center [520, 505] width 250 height 290
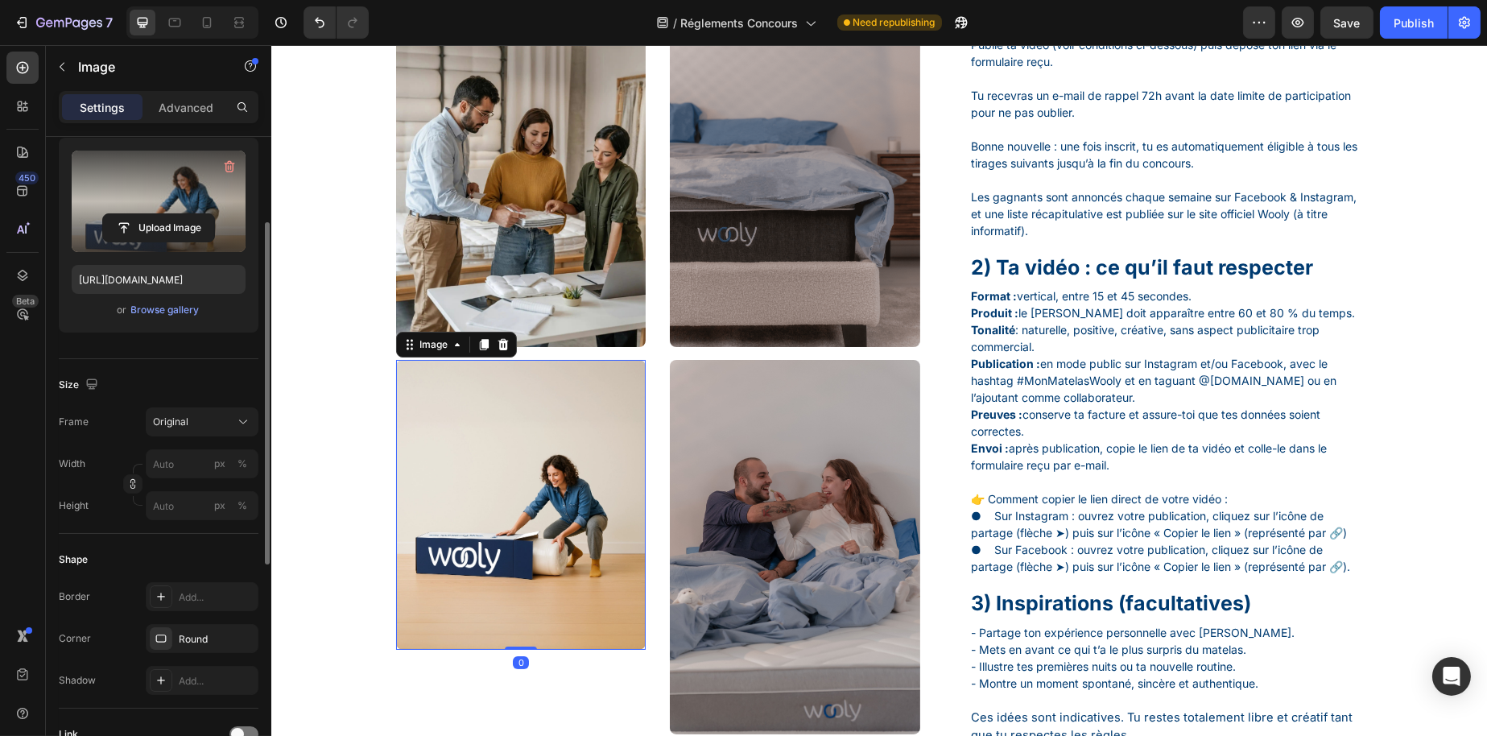
click at [133, 197] on label at bounding box center [159, 201] width 174 height 101
click at [133, 214] on input "file" at bounding box center [158, 227] width 111 height 27
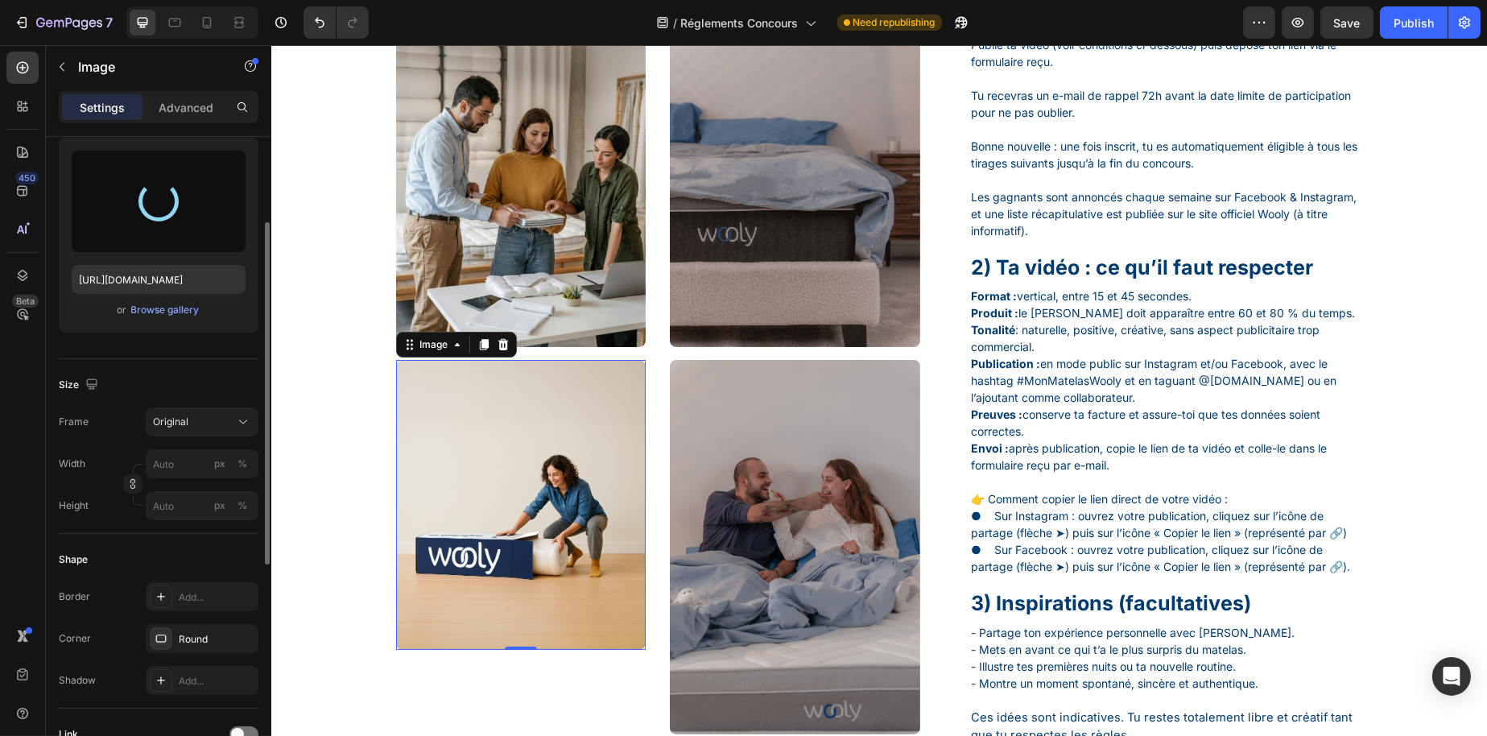
type input "https://cdn.shopify.com/s/files/1/0776/1497/3265/files/gempages_477287261759603…"
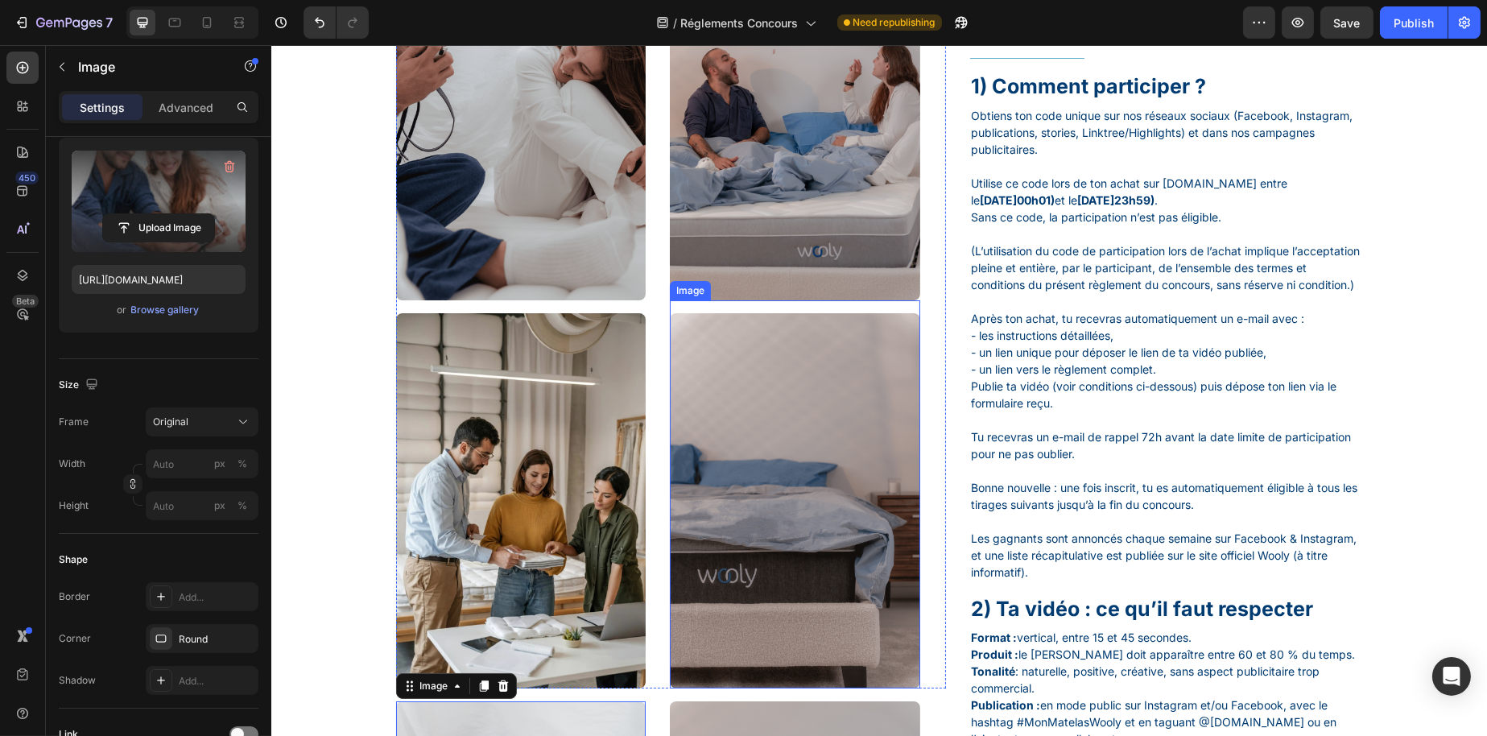
scroll to position [322, 0]
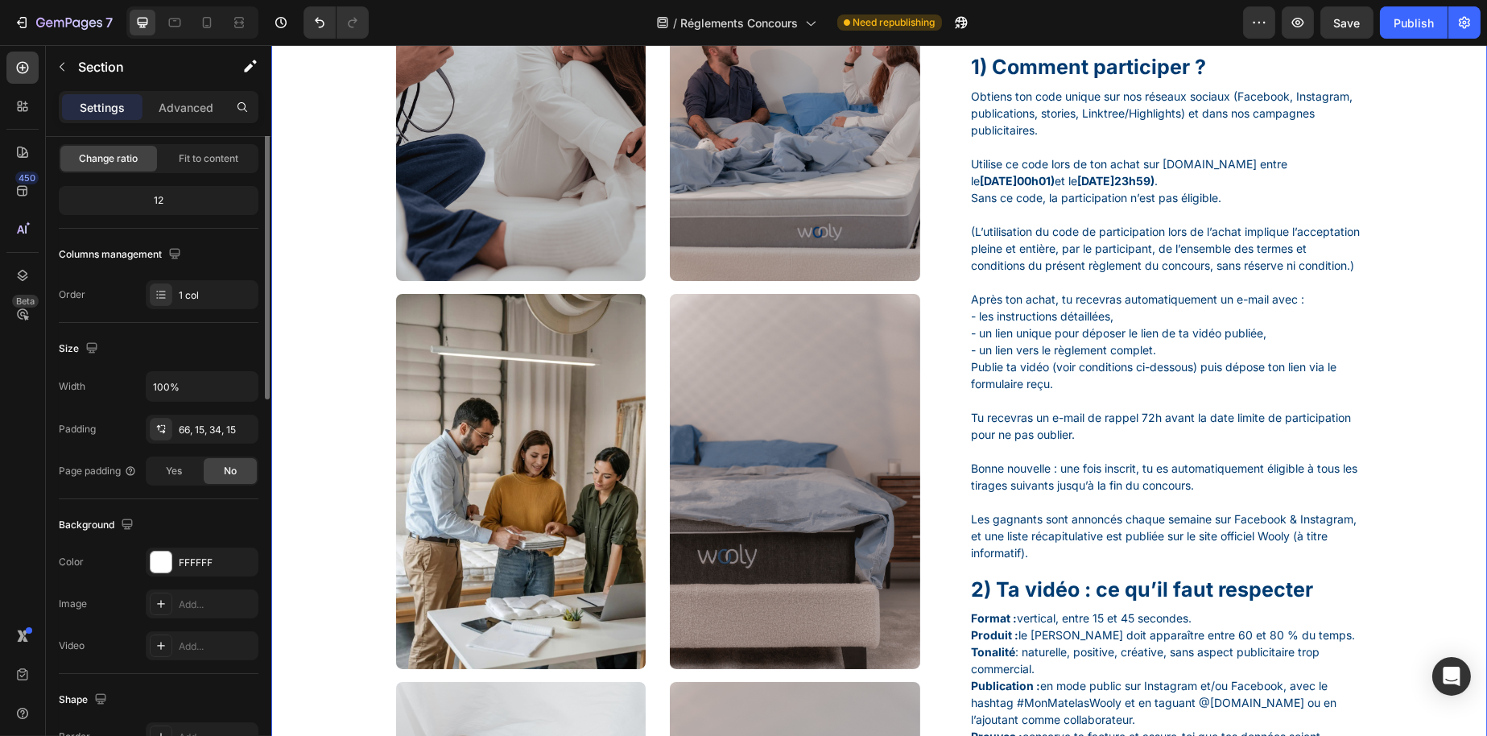
scroll to position [0, 0]
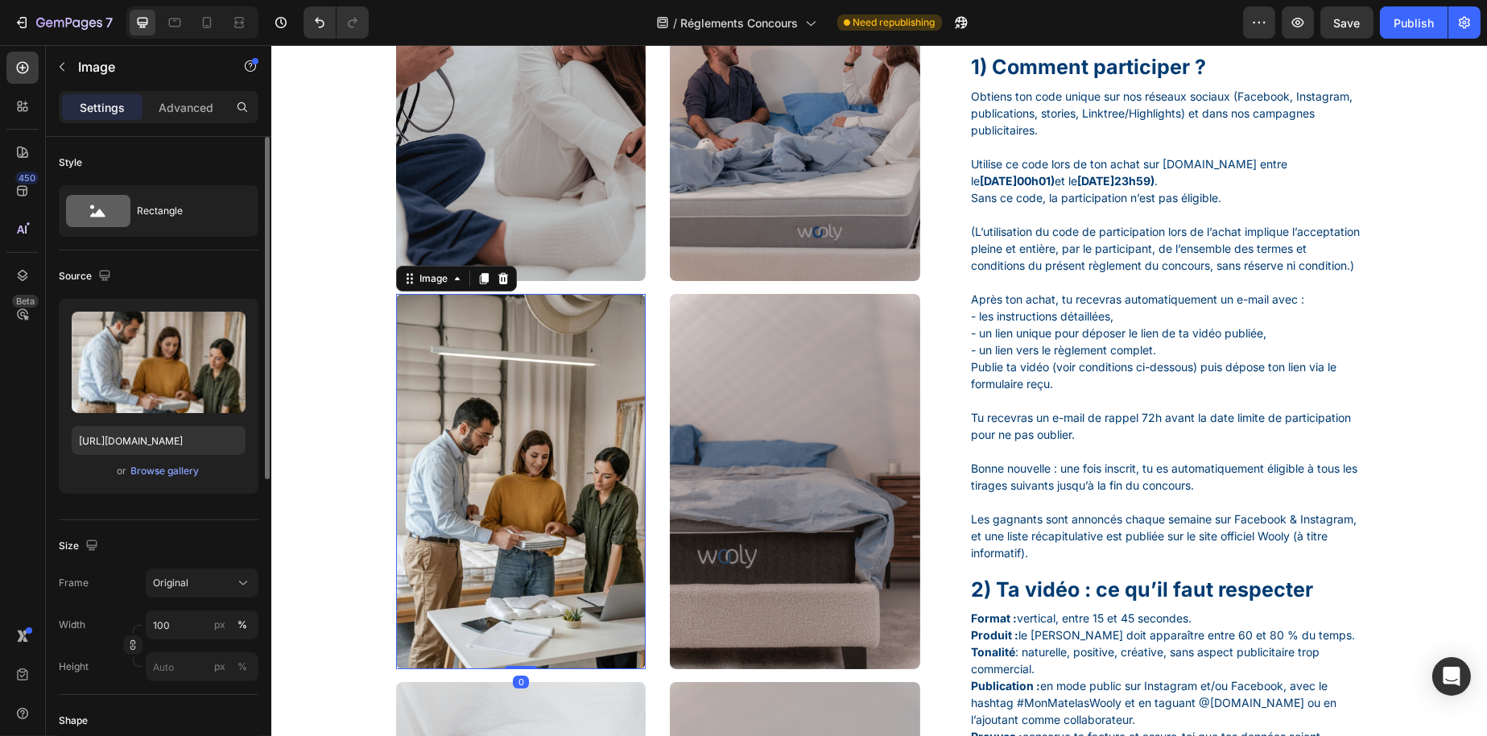
click at [603, 312] on img at bounding box center [520, 481] width 250 height 374
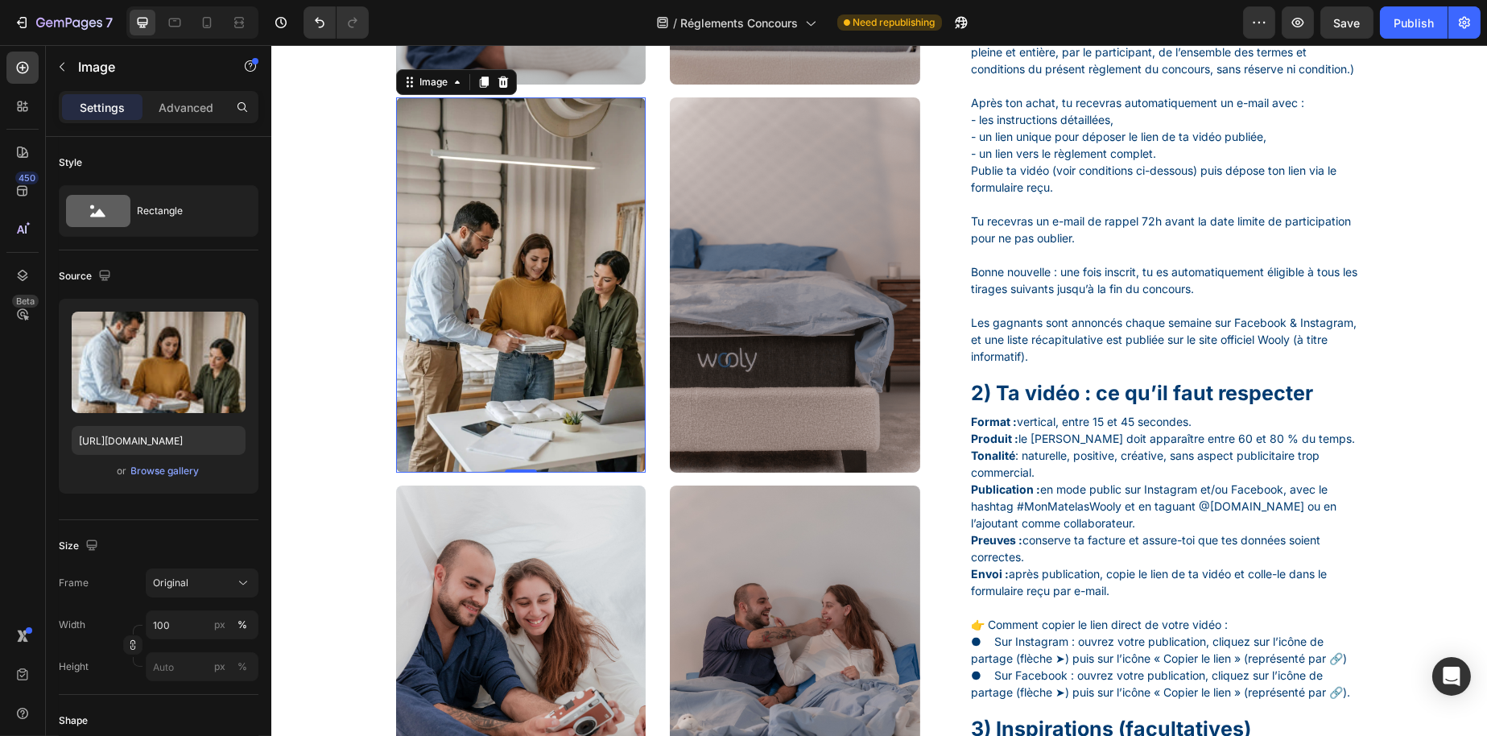
scroll to position [483, 0]
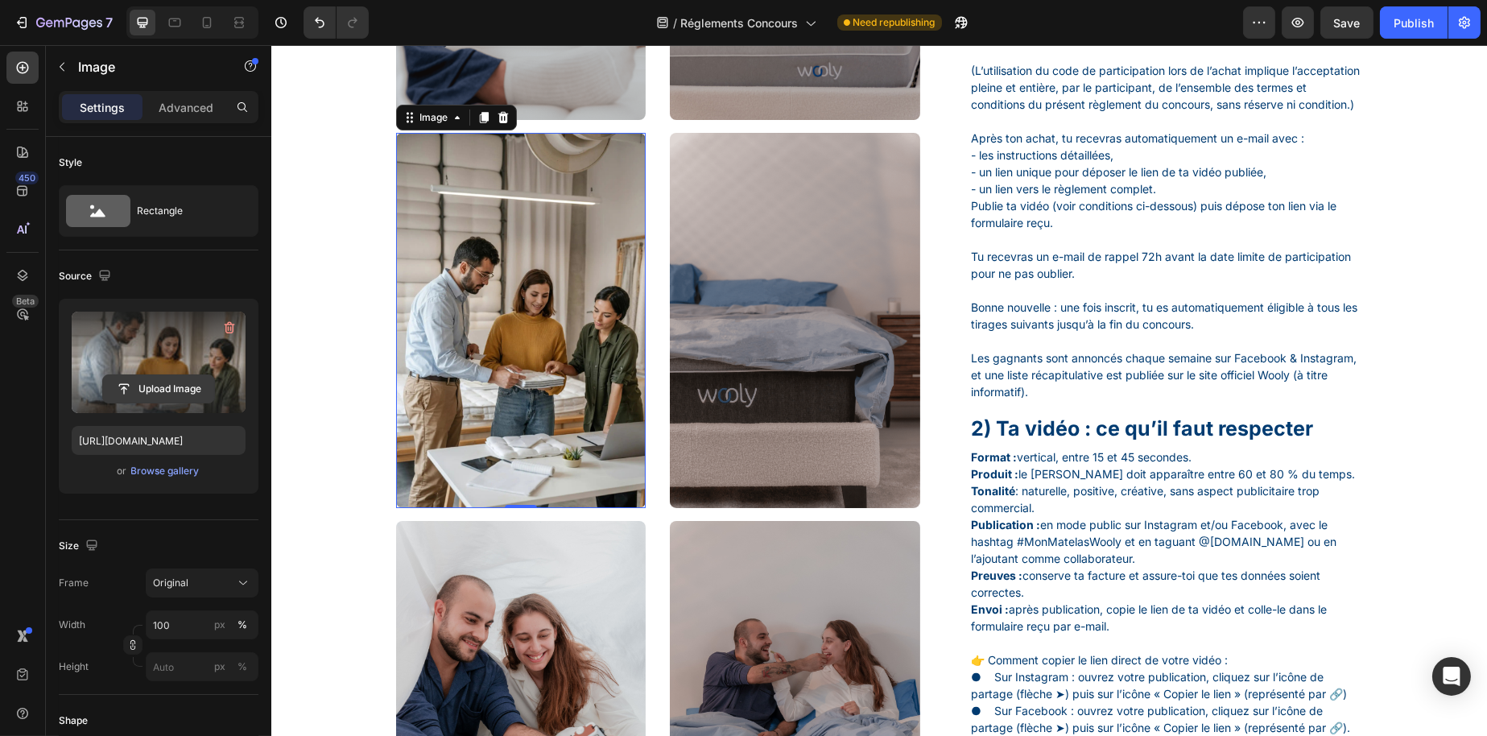
click at [185, 375] on input "file" at bounding box center [158, 388] width 111 height 27
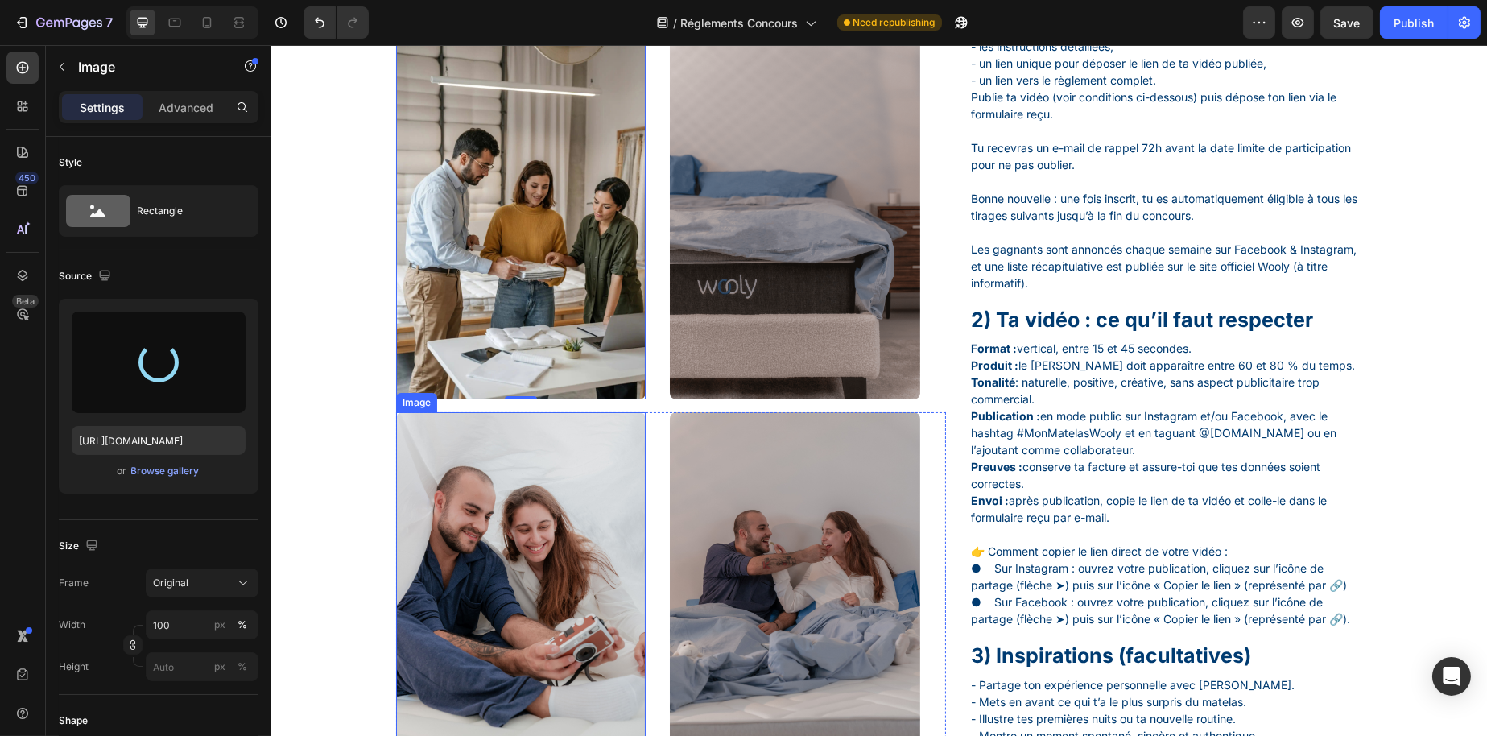
scroll to position [564, 0]
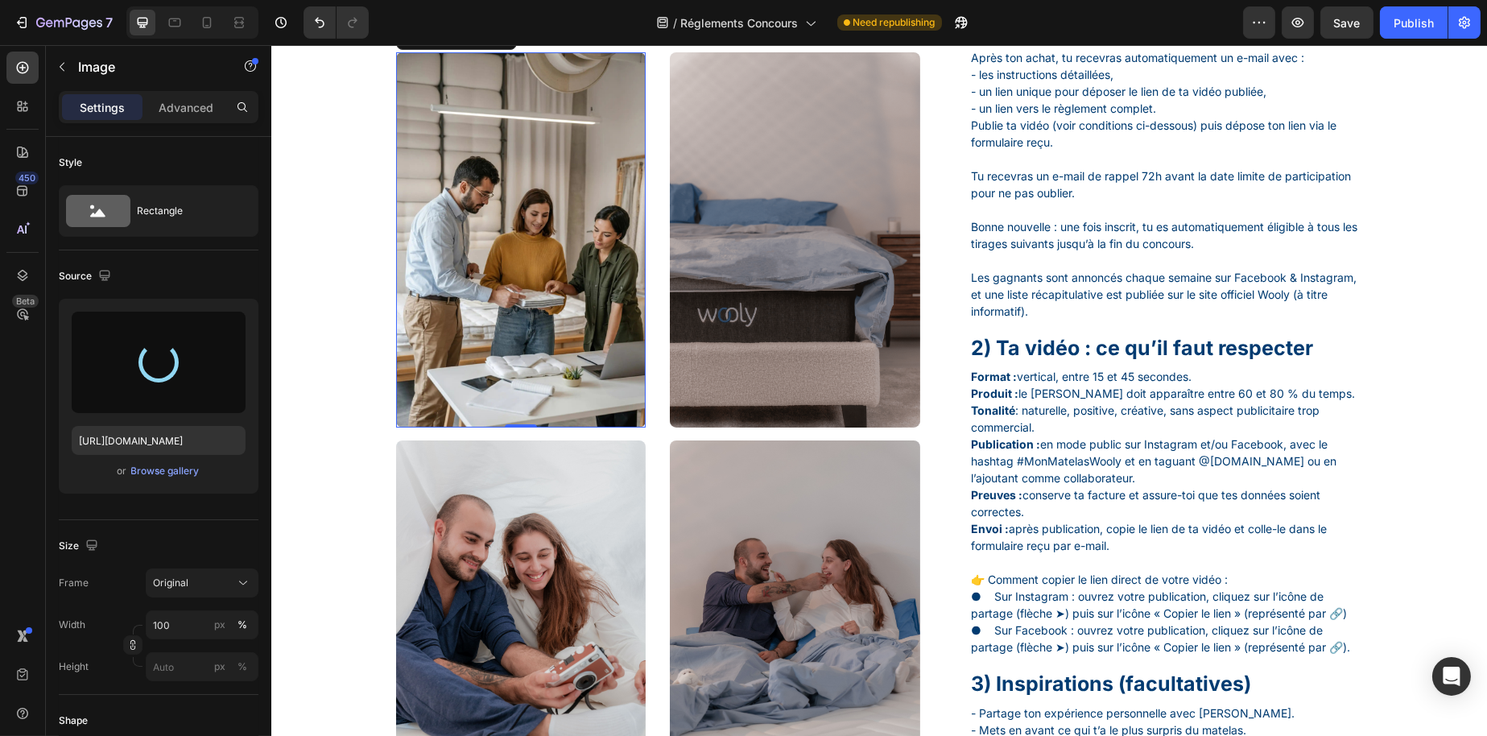
type input "https://cdn.shopify.com/s/files/1/0776/1497/3265/files/gempages_477287261759603…"
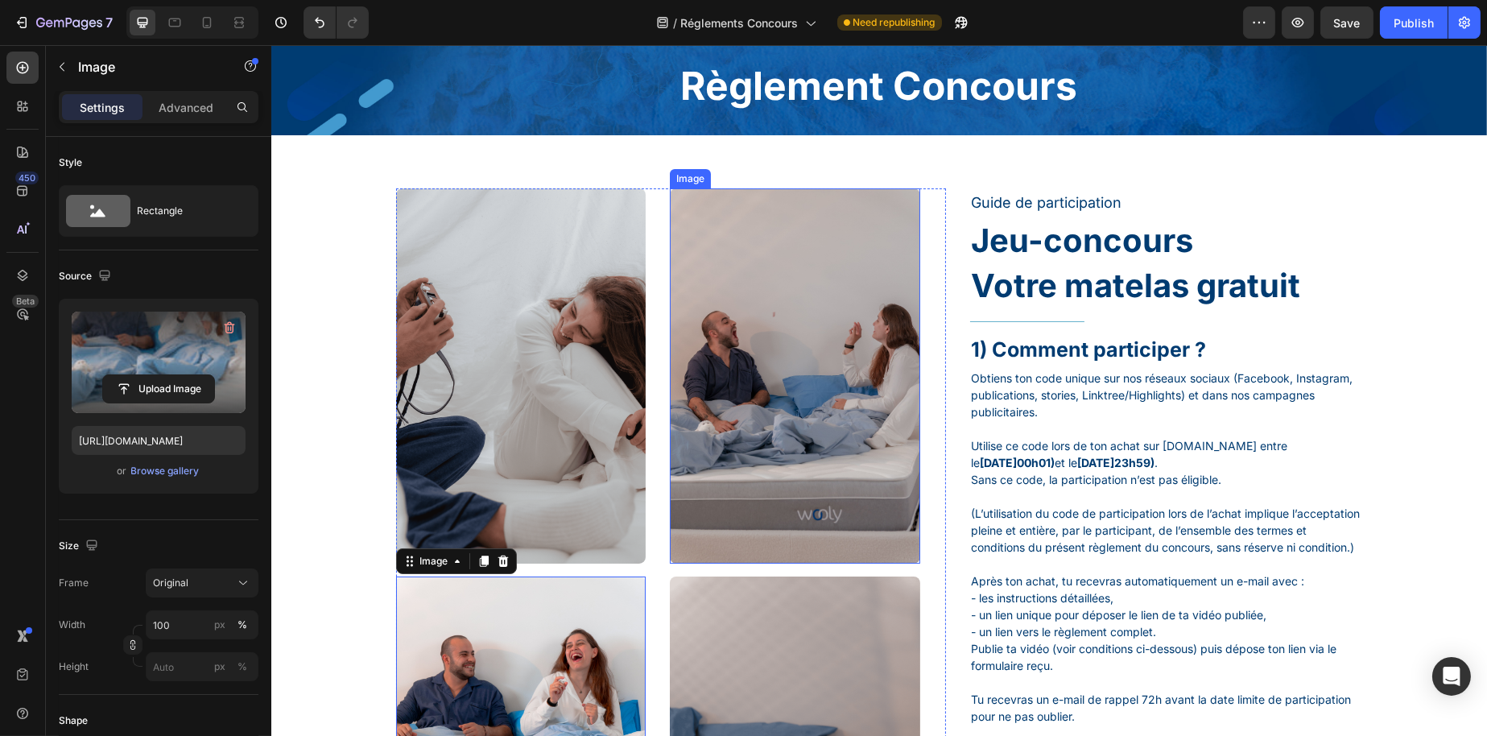
scroll to position [81, 0]
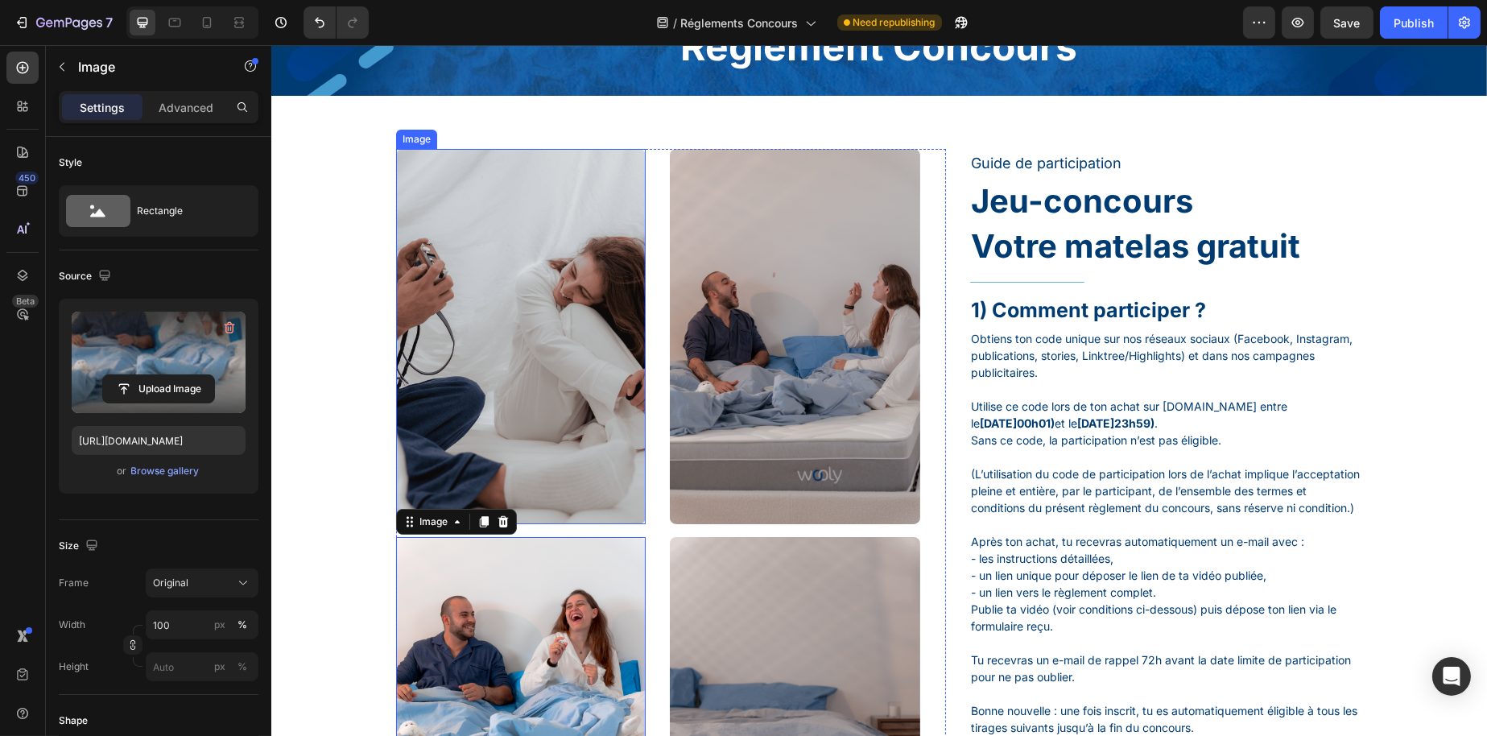
click at [601, 339] on img at bounding box center [520, 336] width 250 height 374
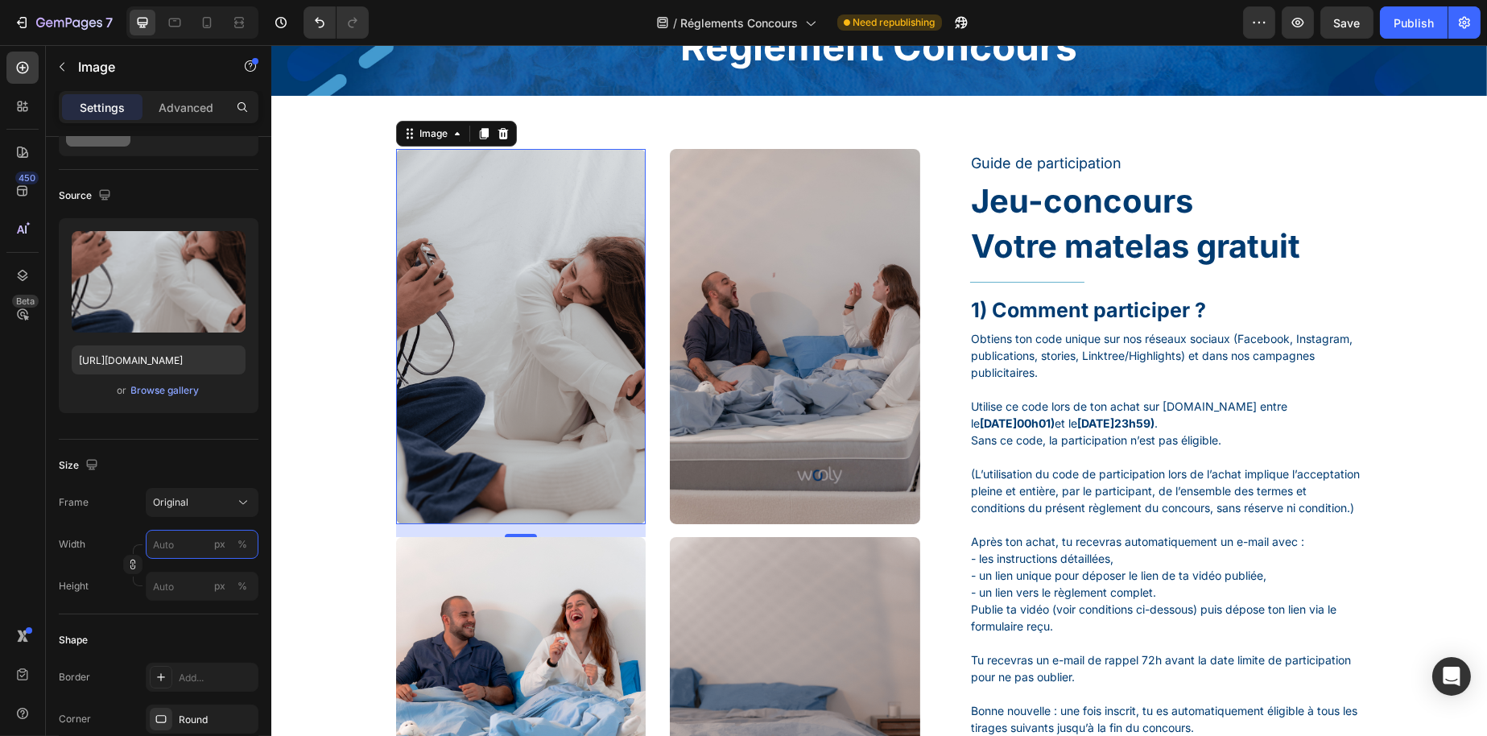
click at [178, 544] on input "px %" at bounding box center [202, 544] width 113 height 29
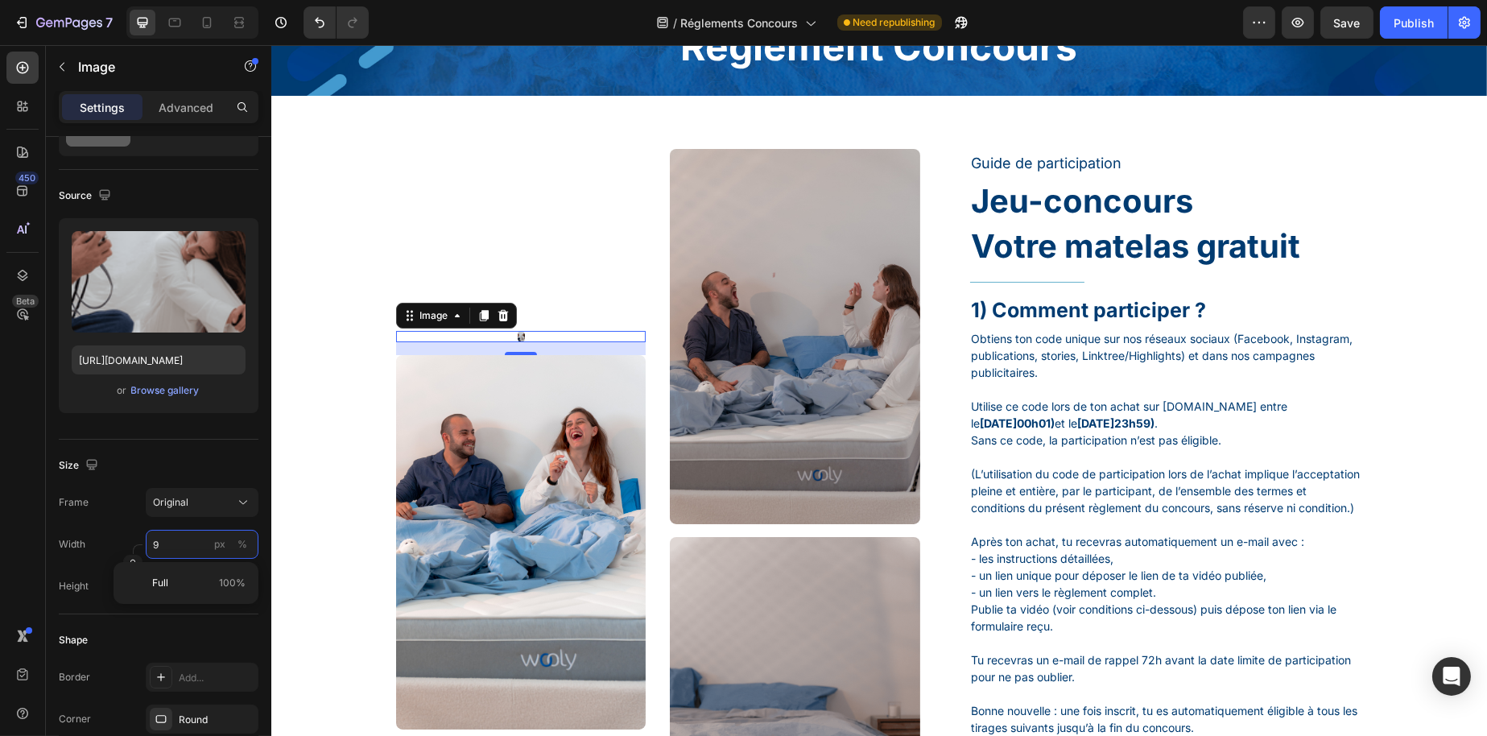
type input "90"
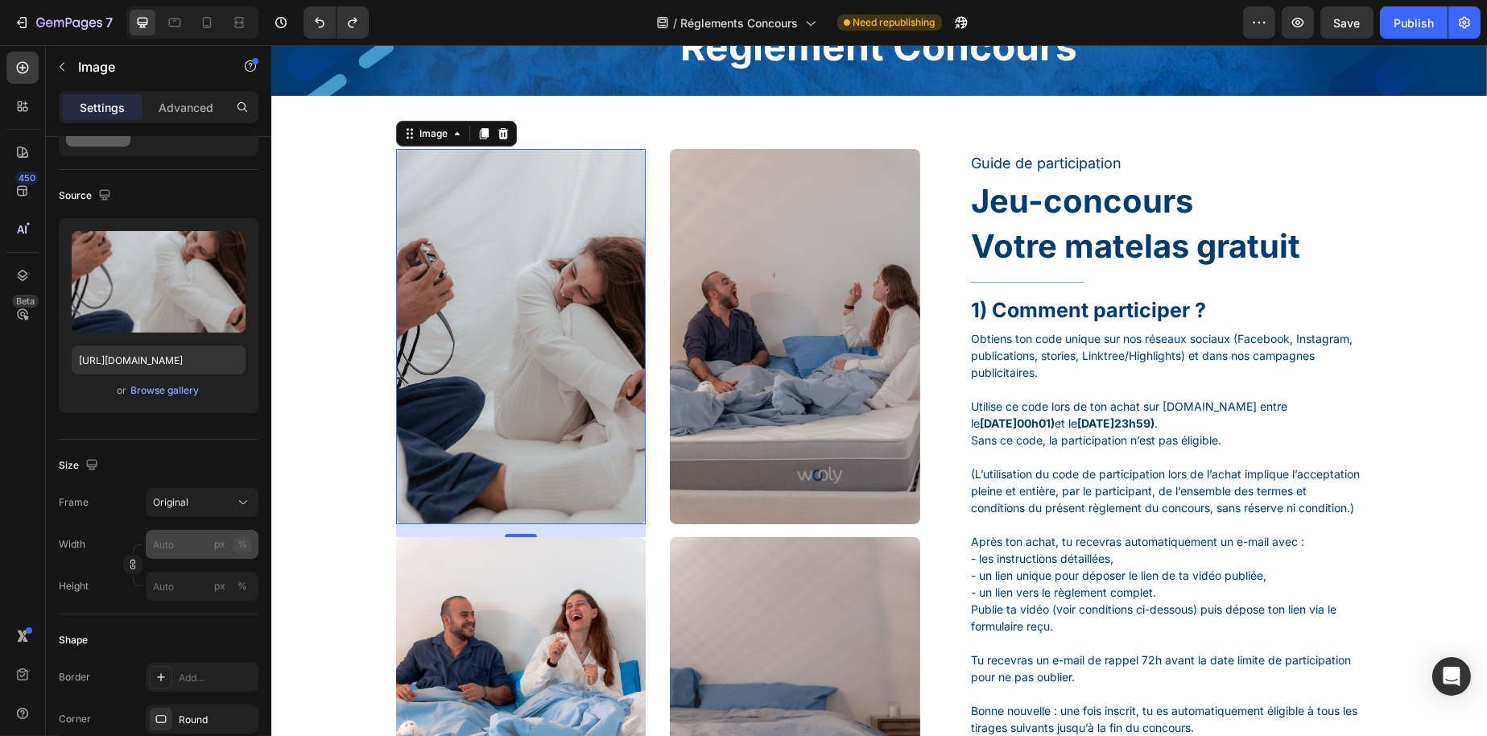
click at [240, 552] on button "%" at bounding box center [242, 544] width 19 height 19
click at [183, 552] on input "px %" at bounding box center [202, 544] width 113 height 29
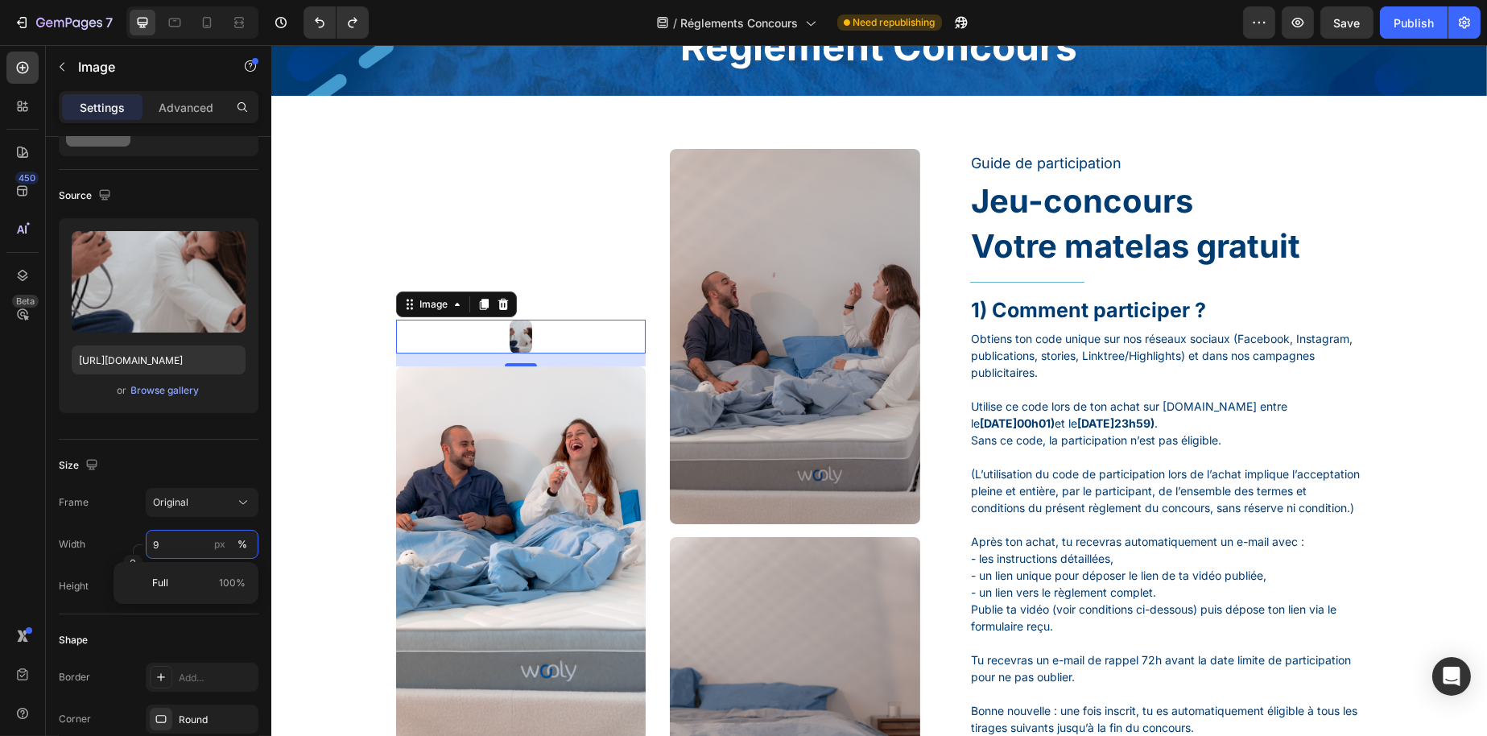
type input "90"
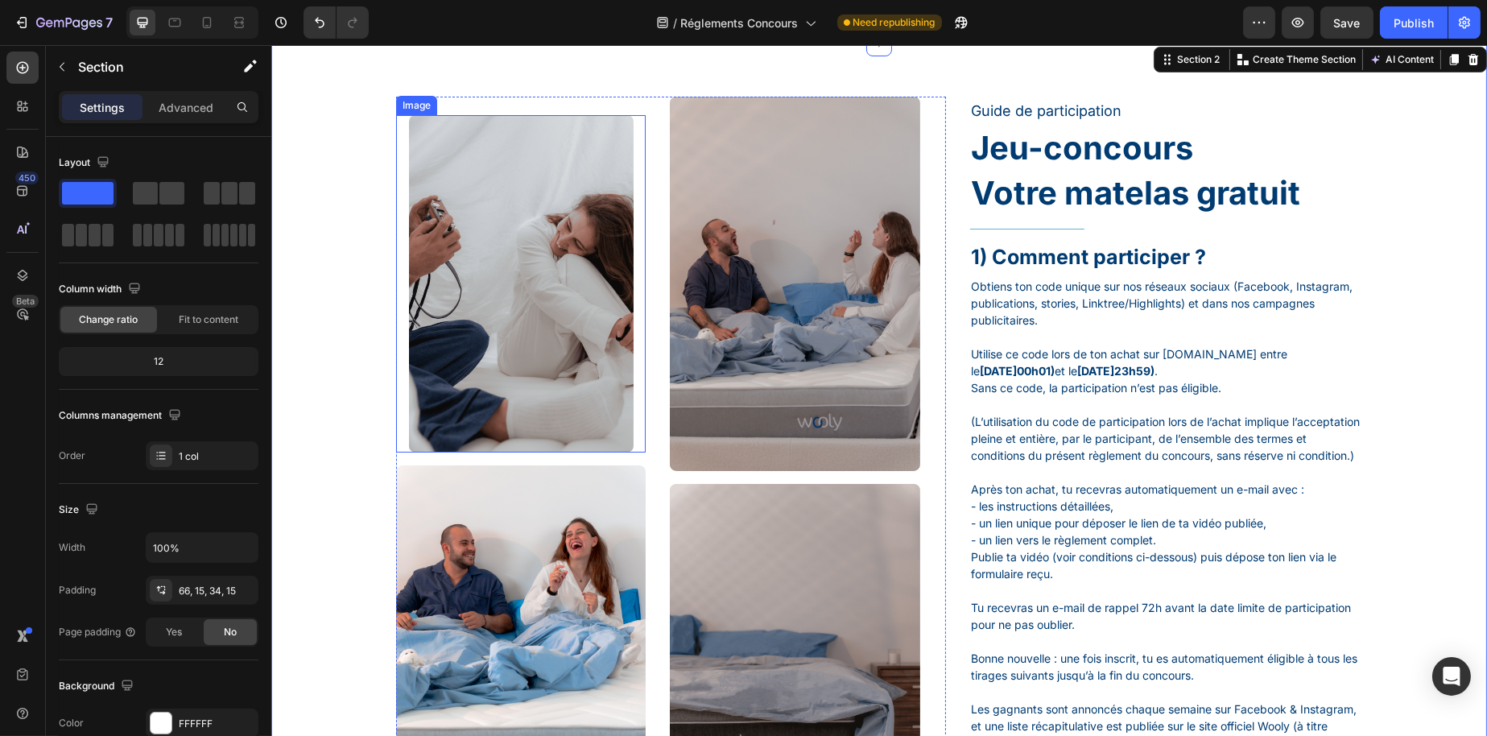
scroll to position [161, 0]
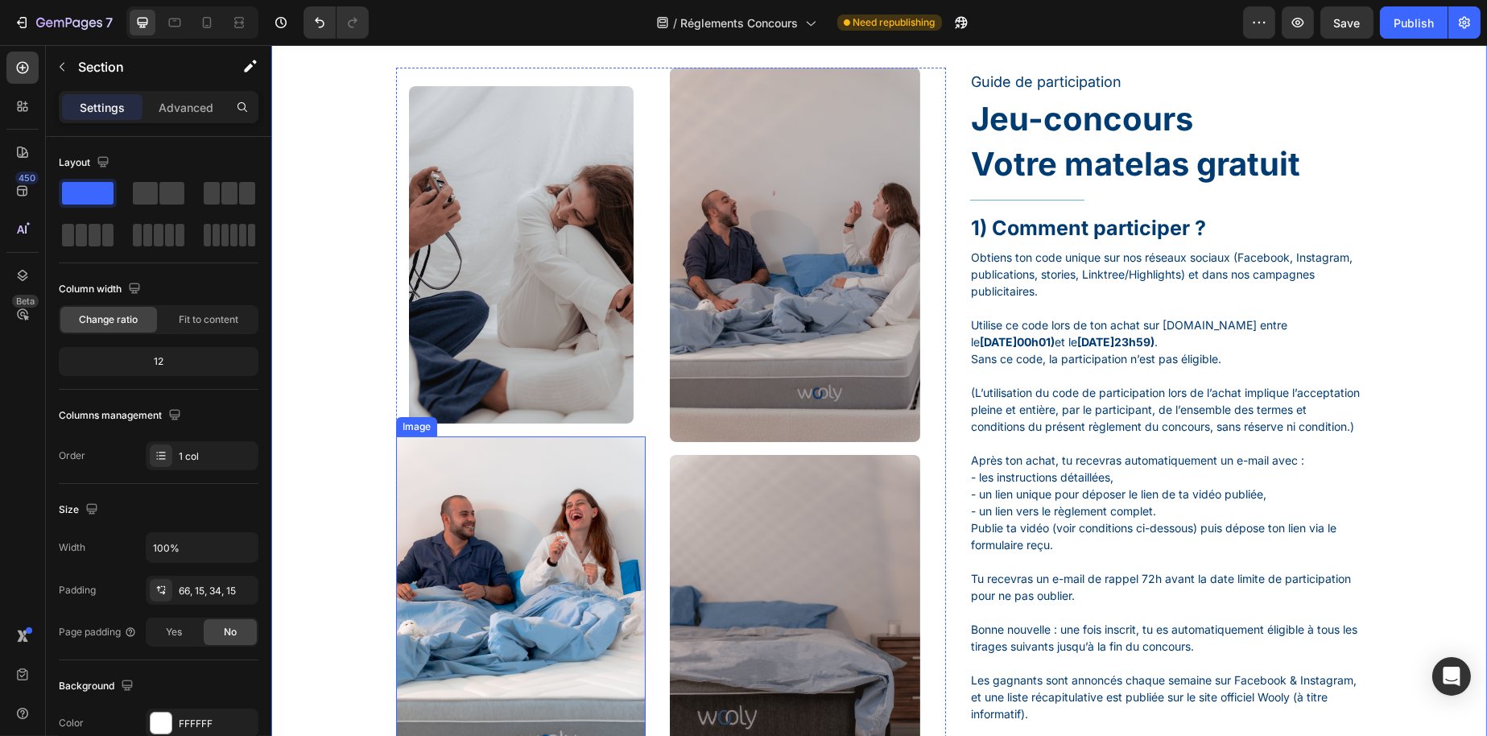
click at [511, 458] on img at bounding box center [520, 623] width 250 height 374
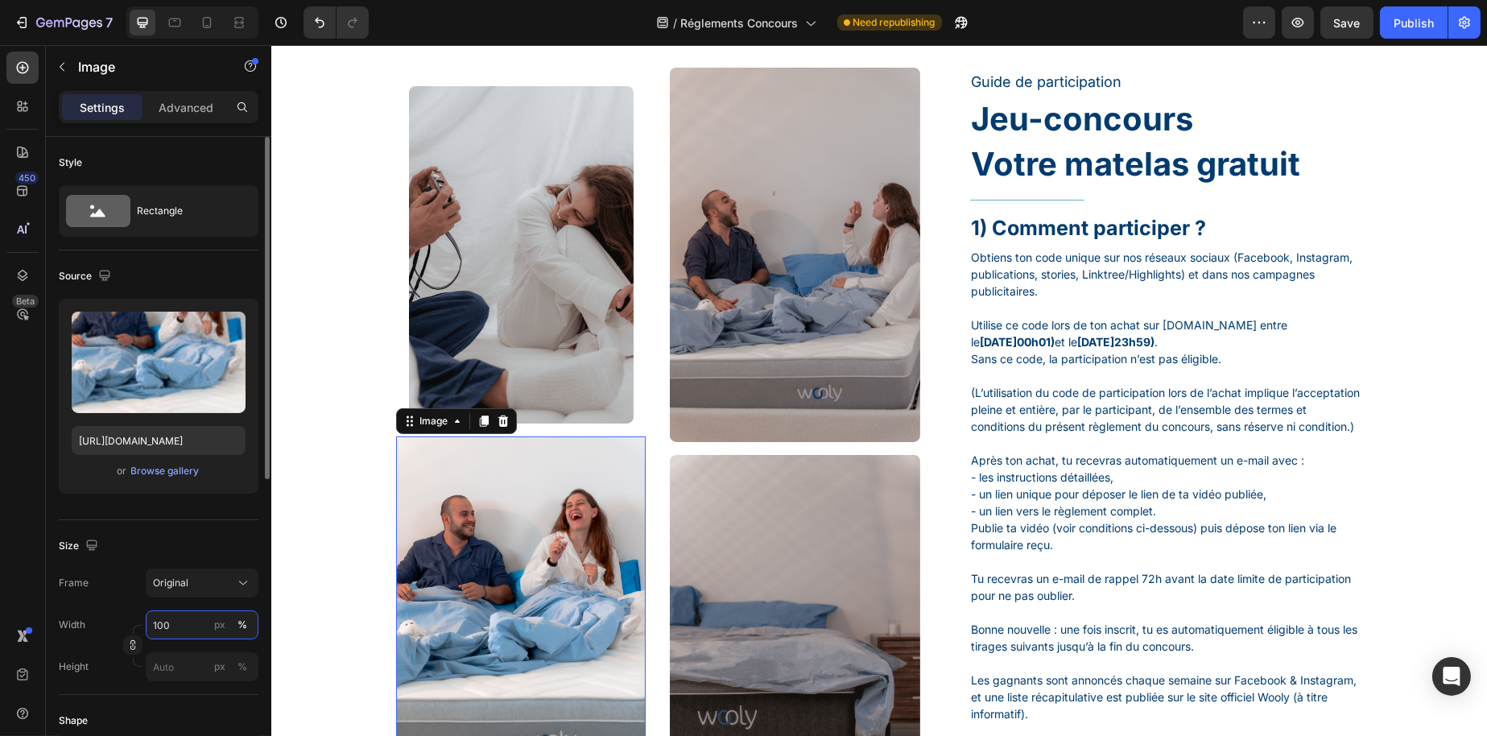
click at [184, 620] on input "100" at bounding box center [202, 624] width 113 height 29
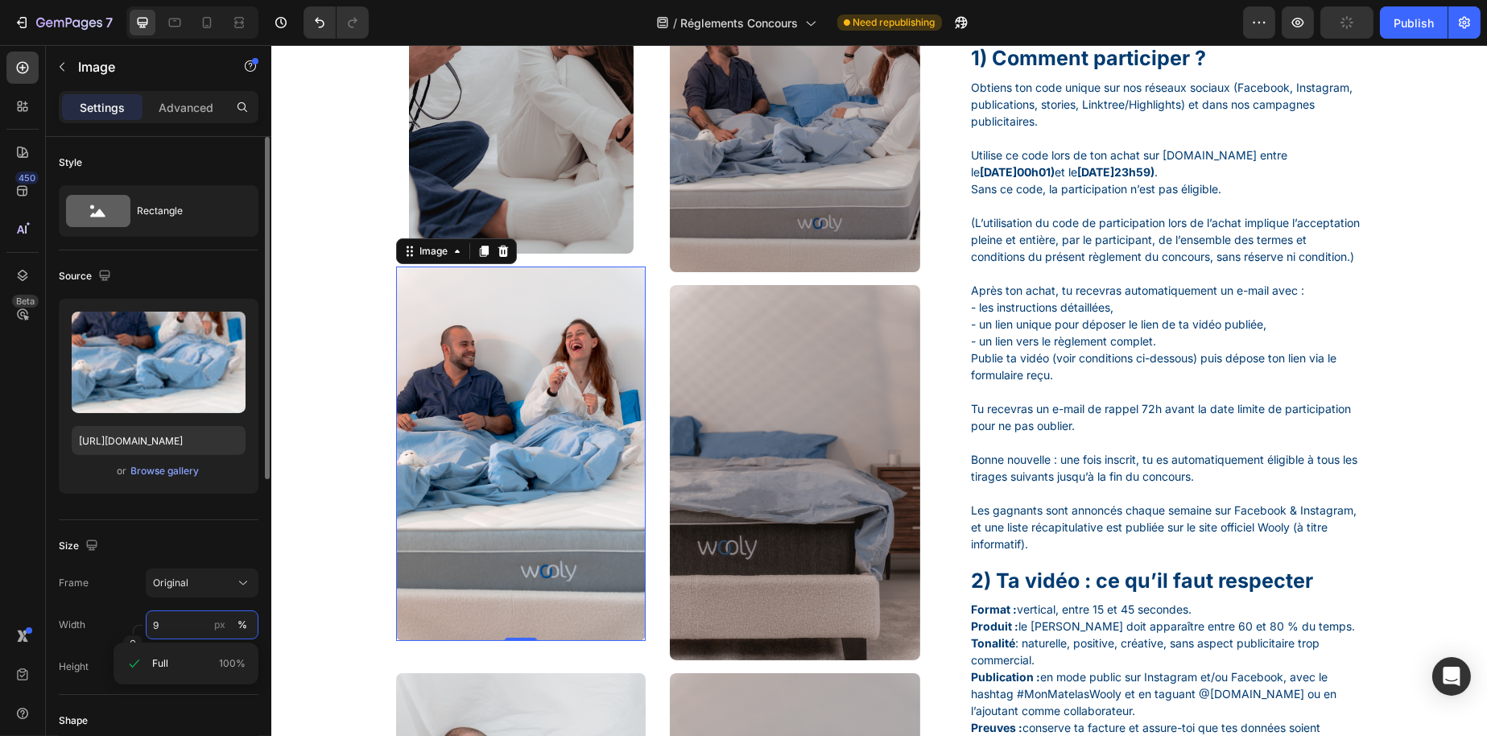
type input "90"
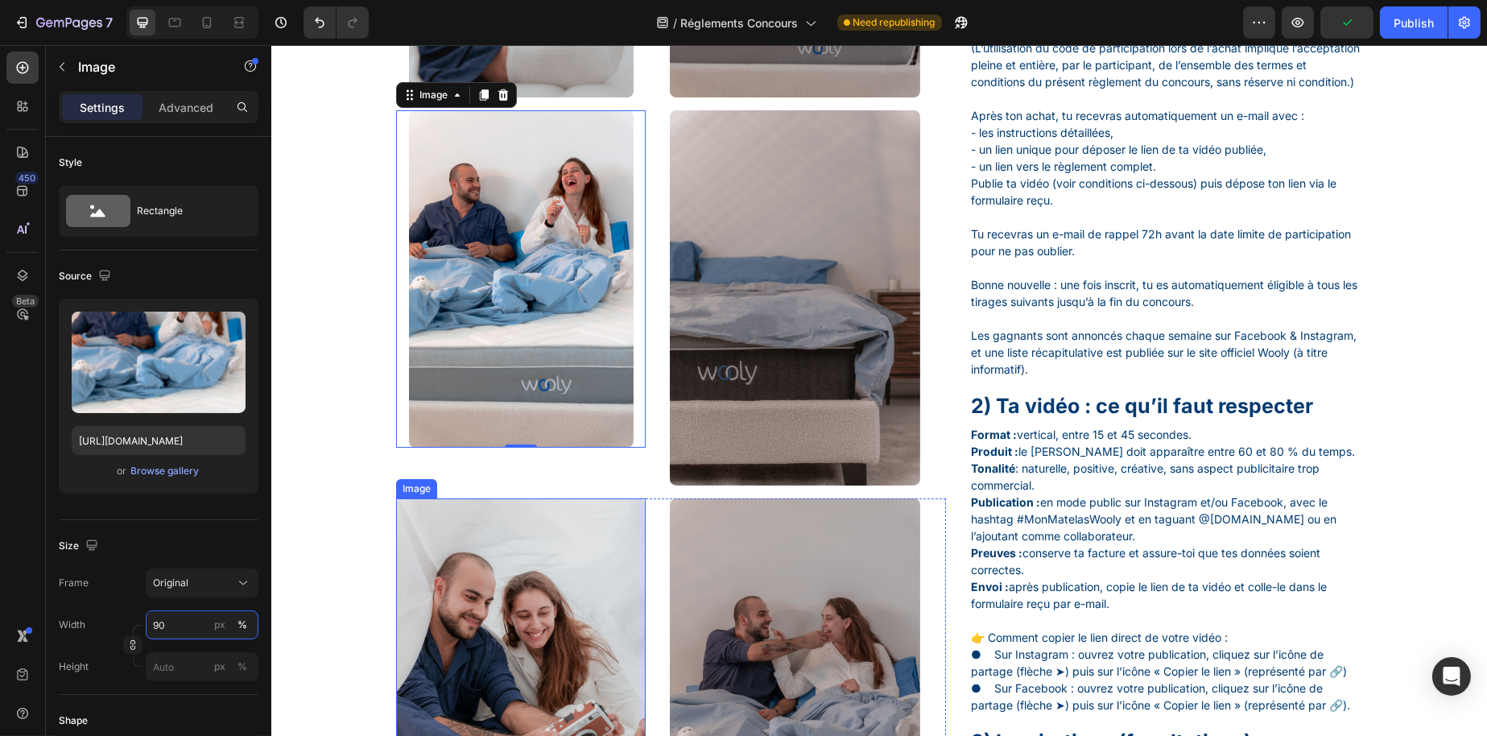
scroll to position [582, 0]
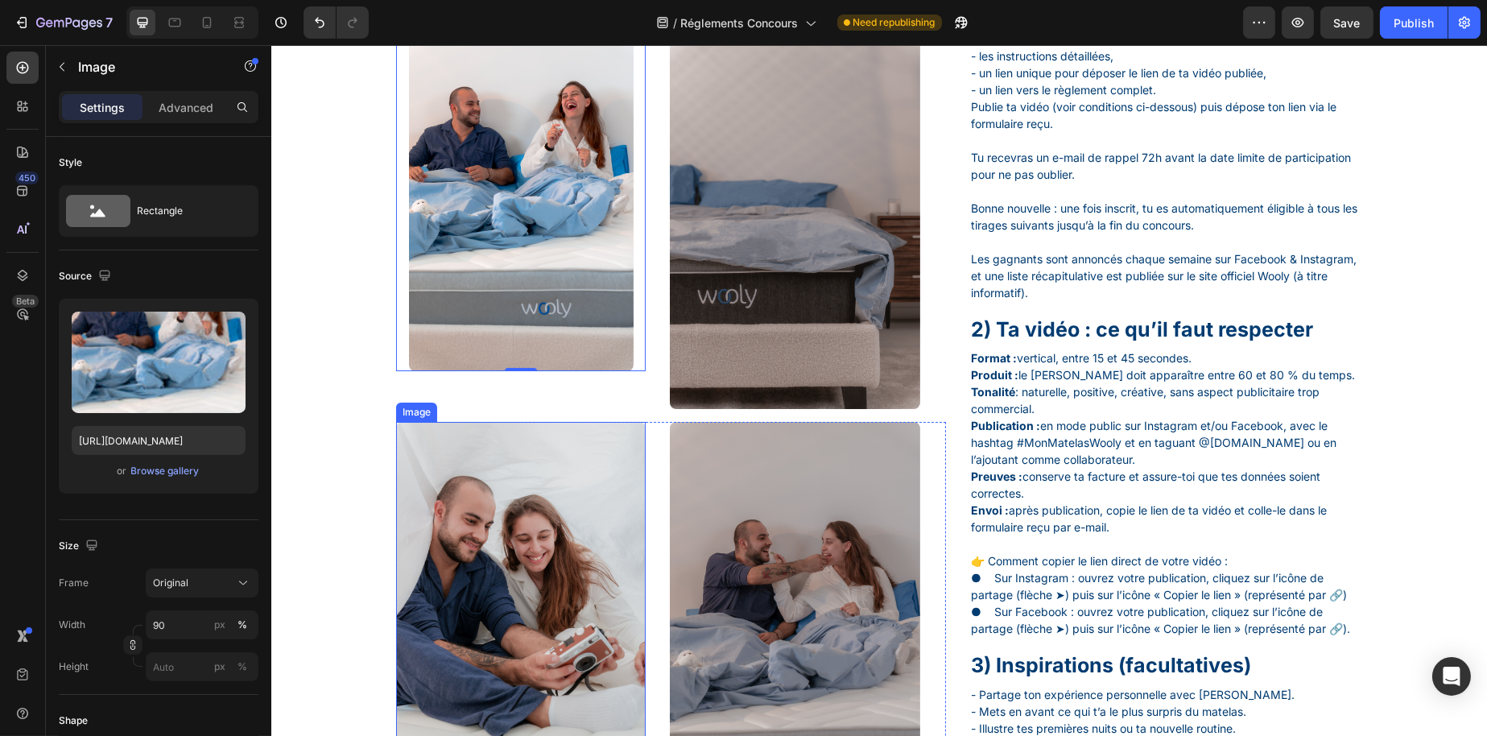
click at [503, 499] on img at bounding box center [520, 609] width 250 height 374
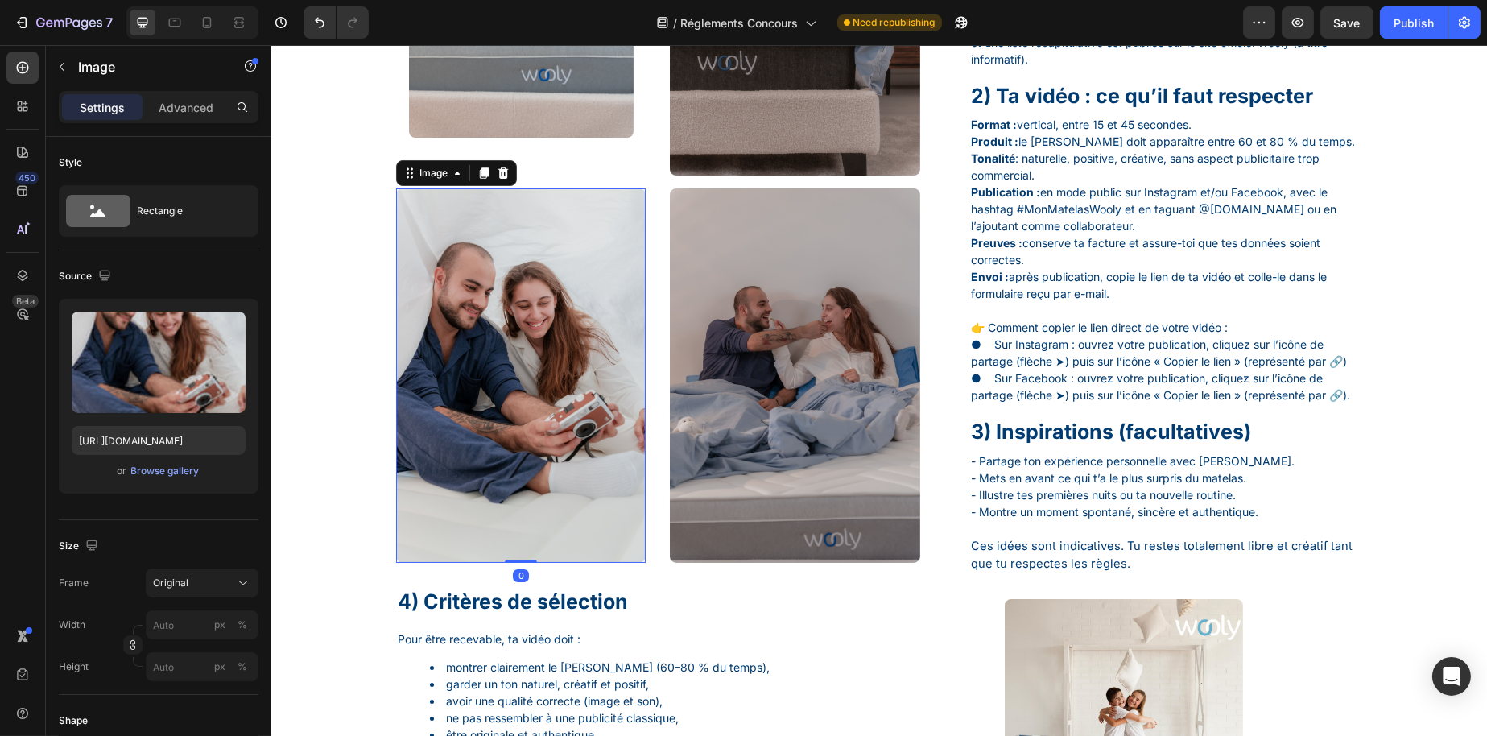
scroll to position [824, 0]
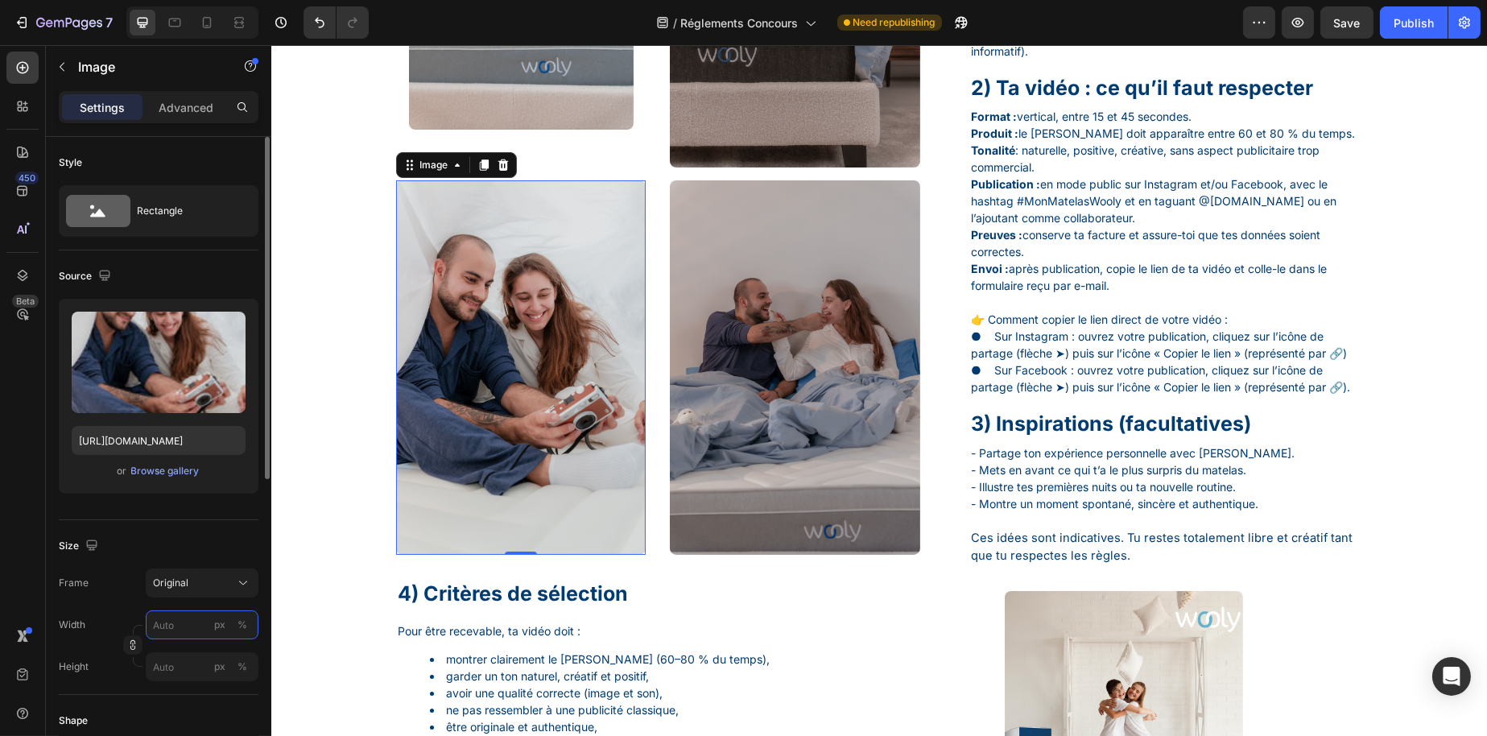
click at [183, 625] on input "px %" at bounding box center [202, 624] width 113 height 29
click at [242, 618] on div "%" at bounding box center [243, 625] width 10 height 14
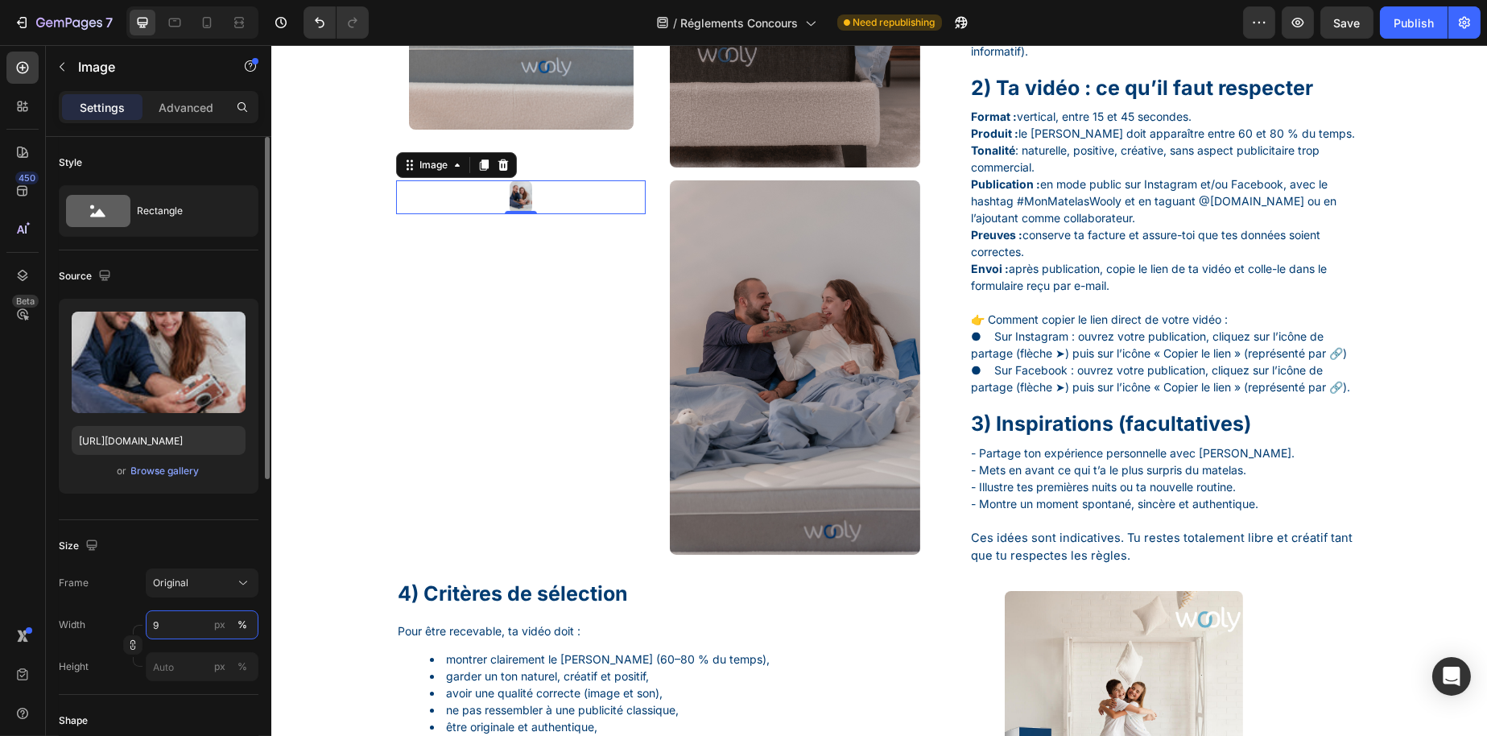
type input "90"
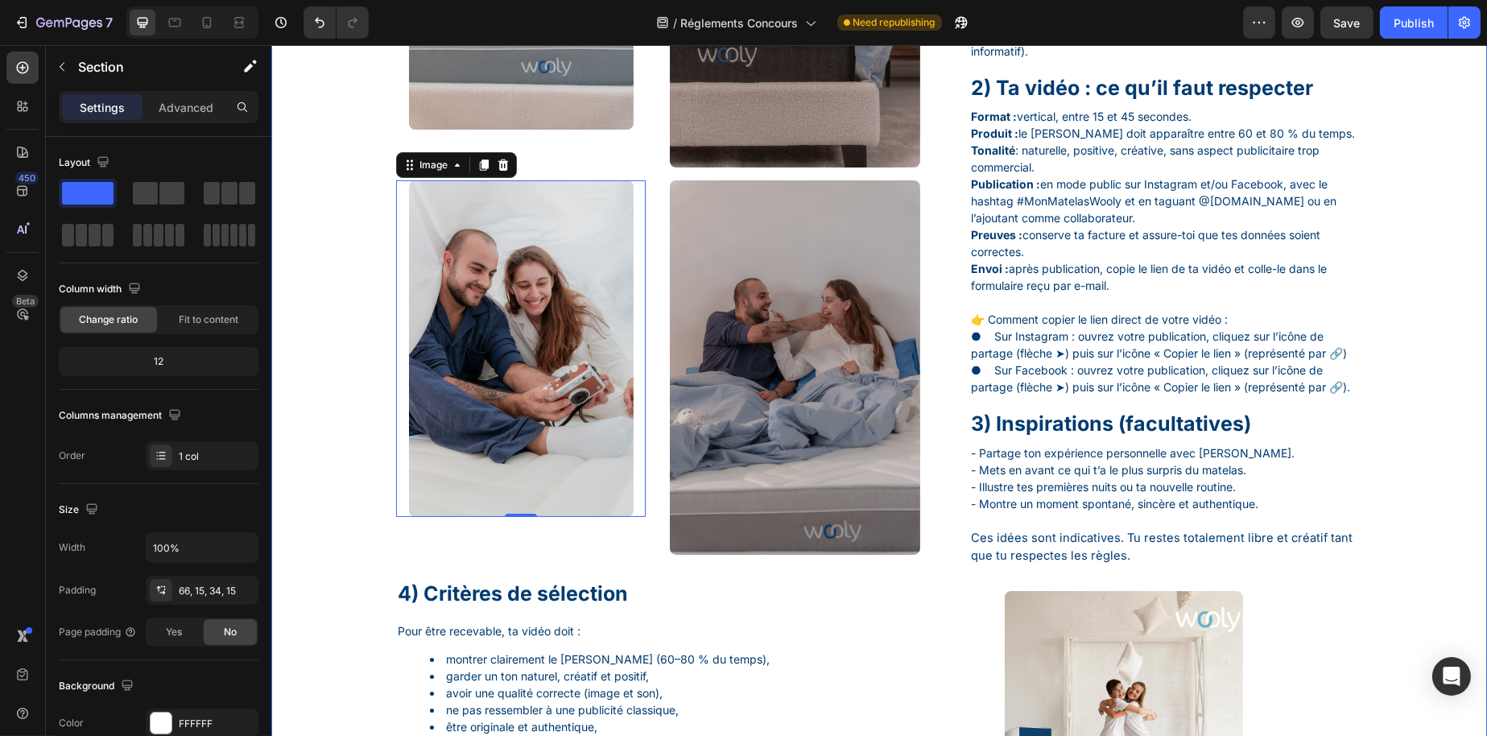
click at [325, 519] on div "Image Image Image Image Row Image 0 Image Row Guide de participation Text Block…" at bounding box center [879, 473] width 1192 height 2137
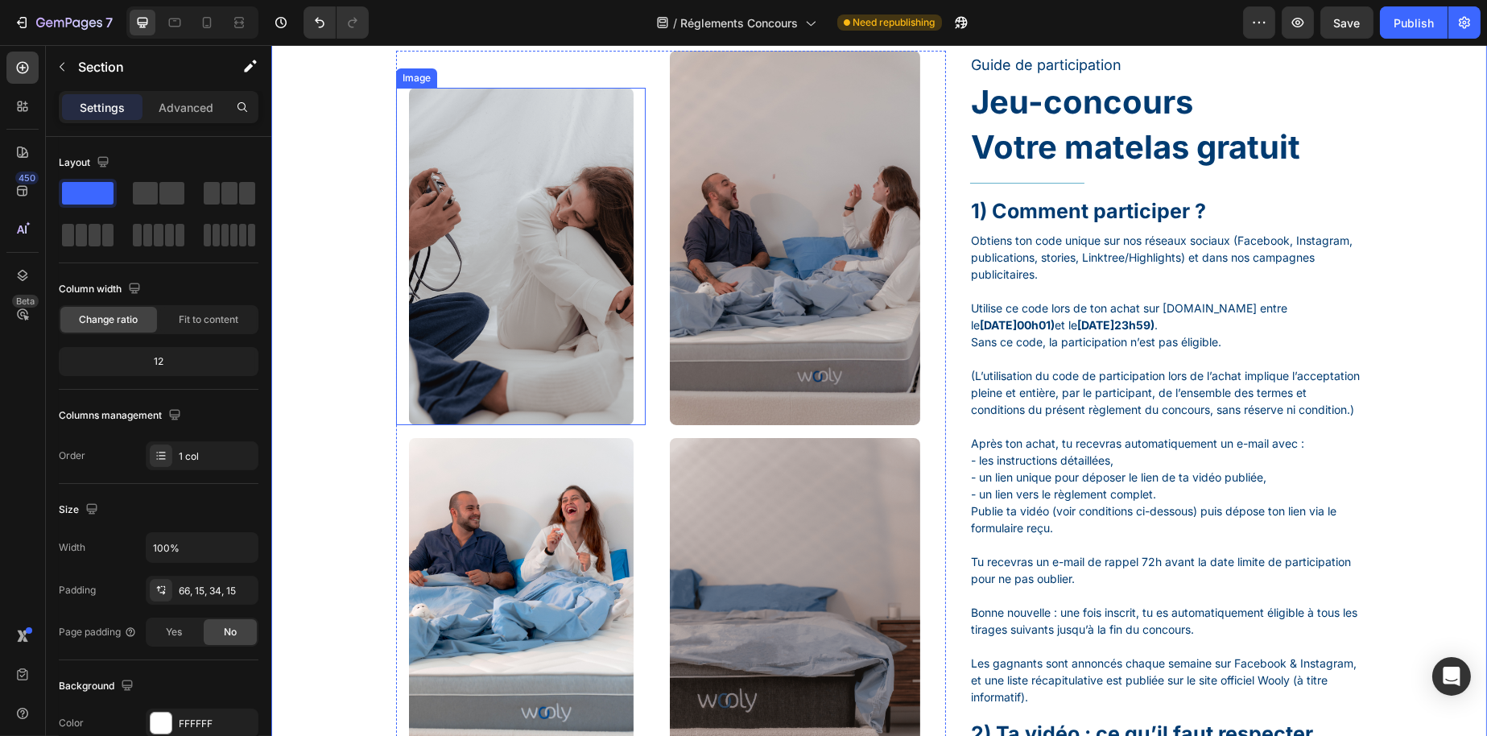
scroll to position [180, 0]
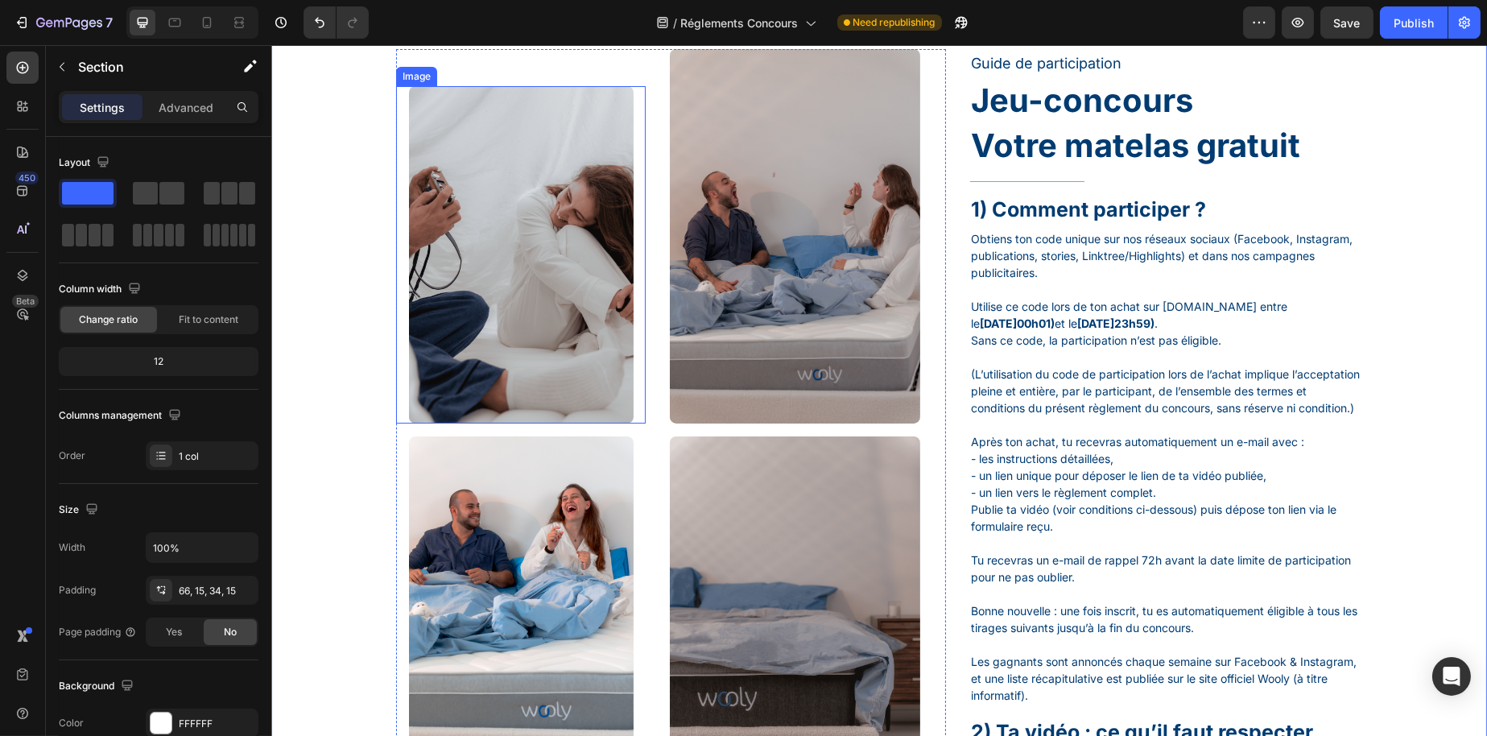
click at [562, 362] on img at bounding box center [520, 254] width 225 height 337
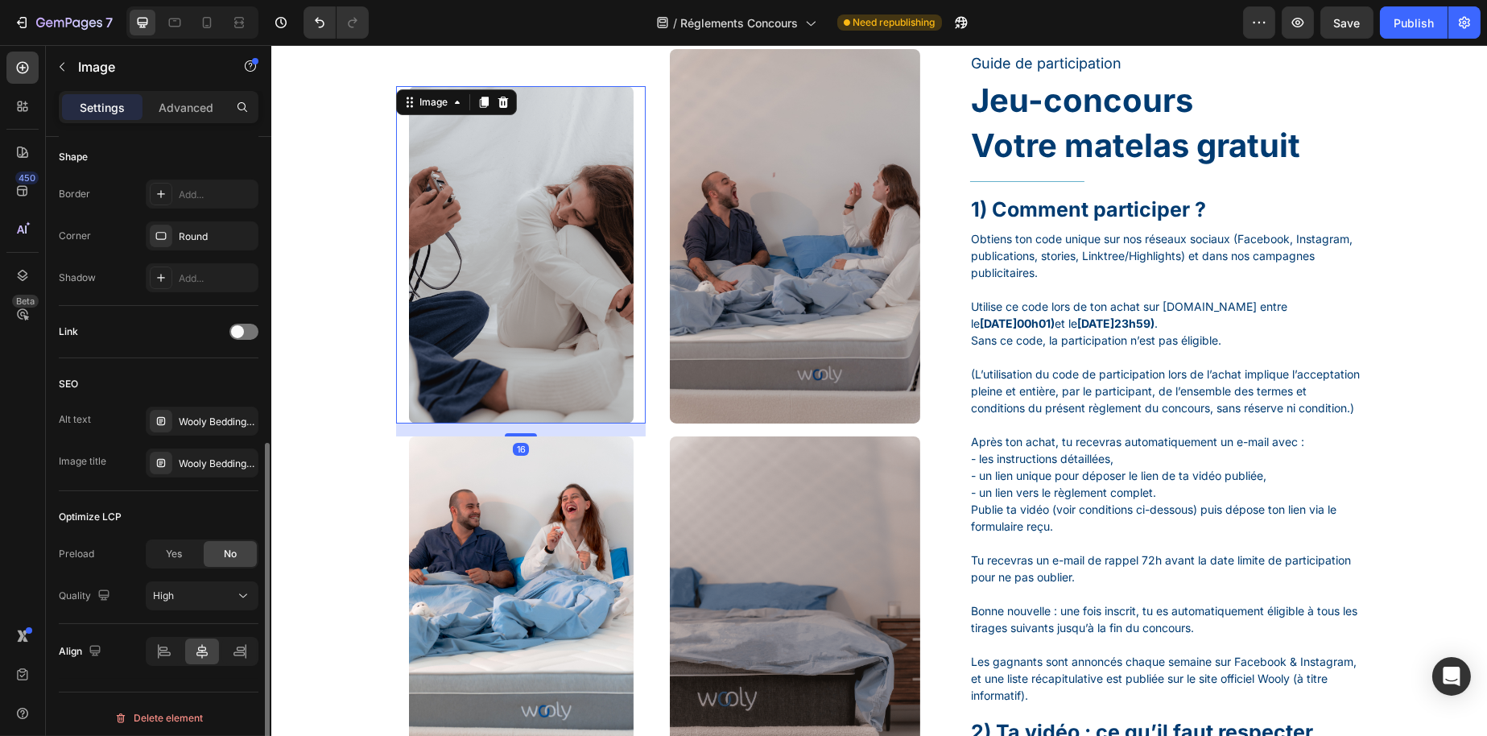
scroll to position [568, 0]
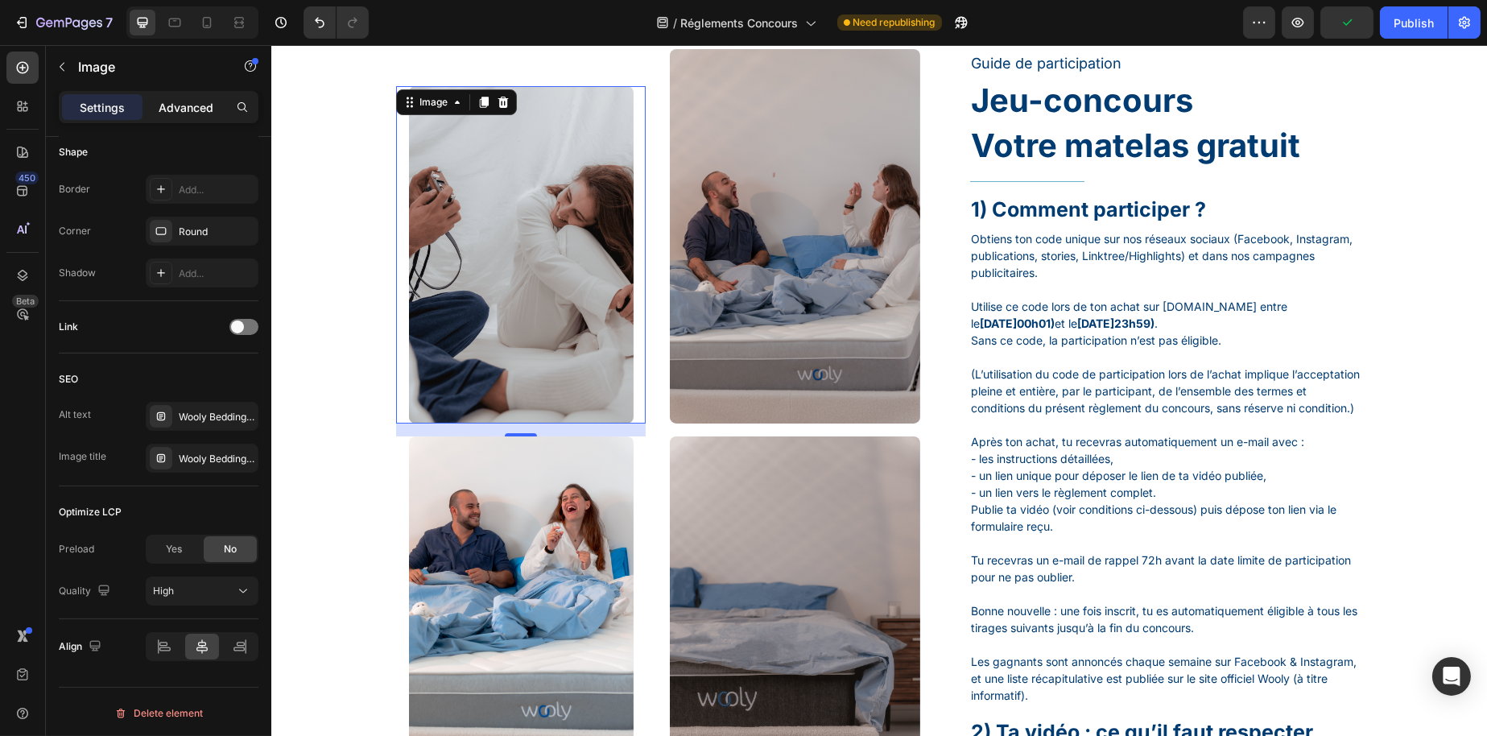
click at [163, 118] on div "Advanced" at bounding box center [186, 107] width 81 height 26
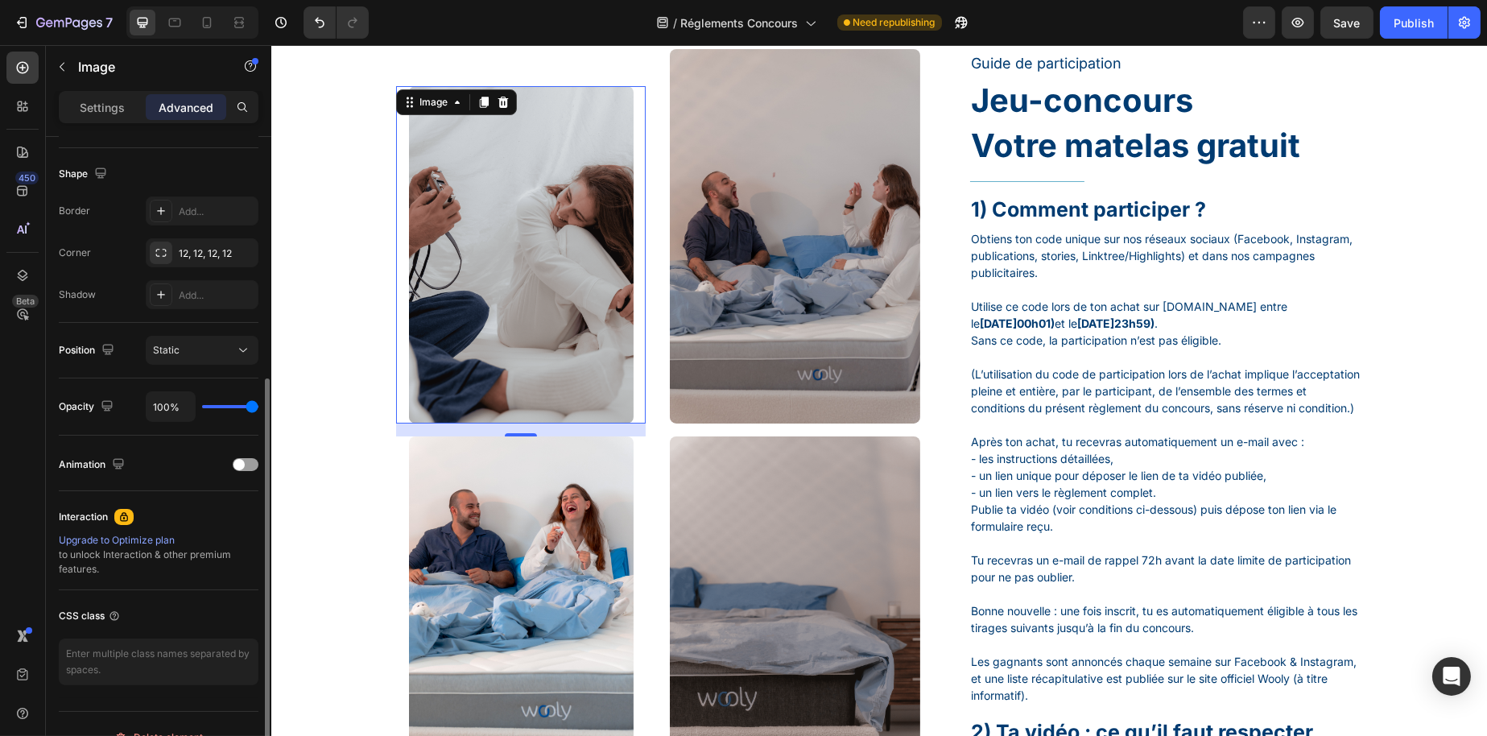
scroll to position [428, 0]
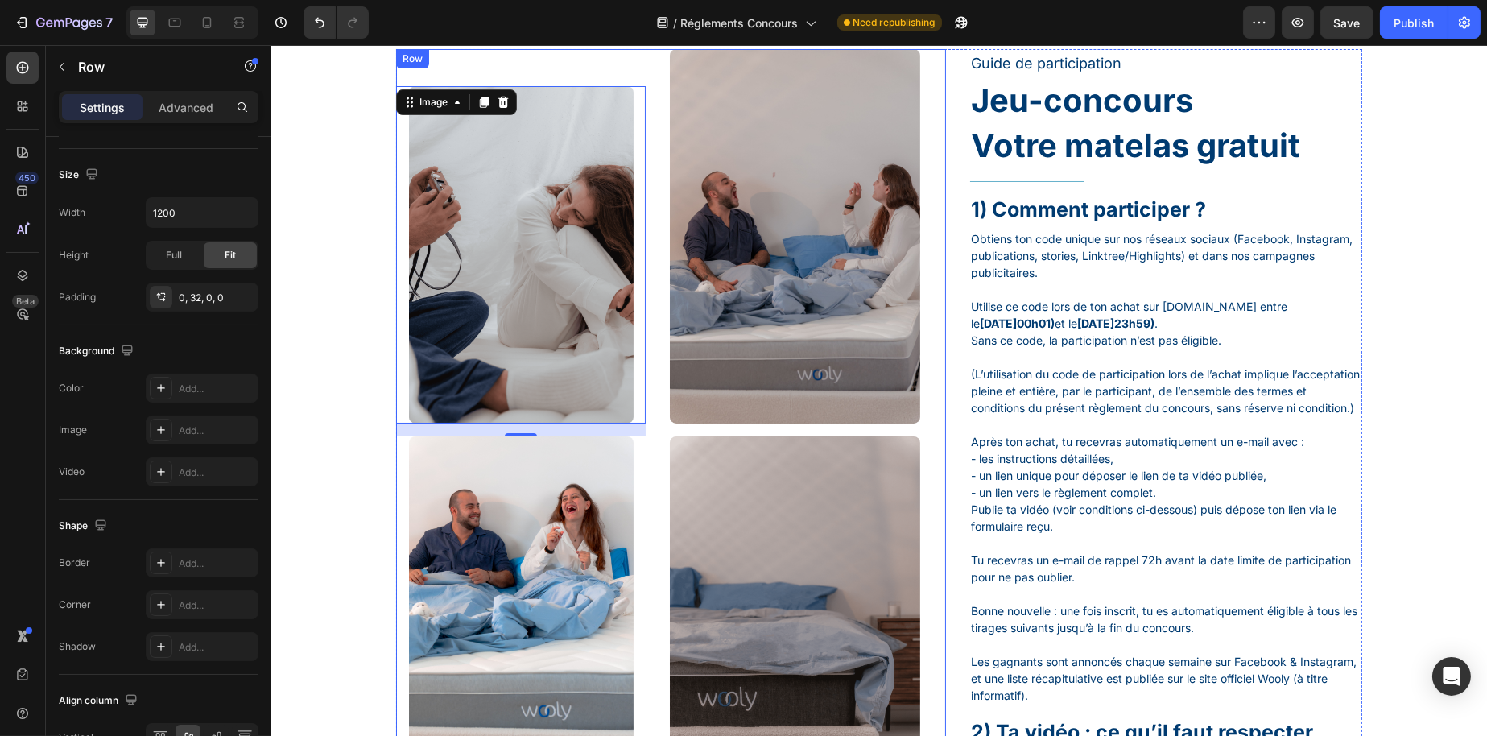
click at [644, 272] on div "Image 16 Image Image Image Row" at bounding box center [670, 430] width 550 height 763
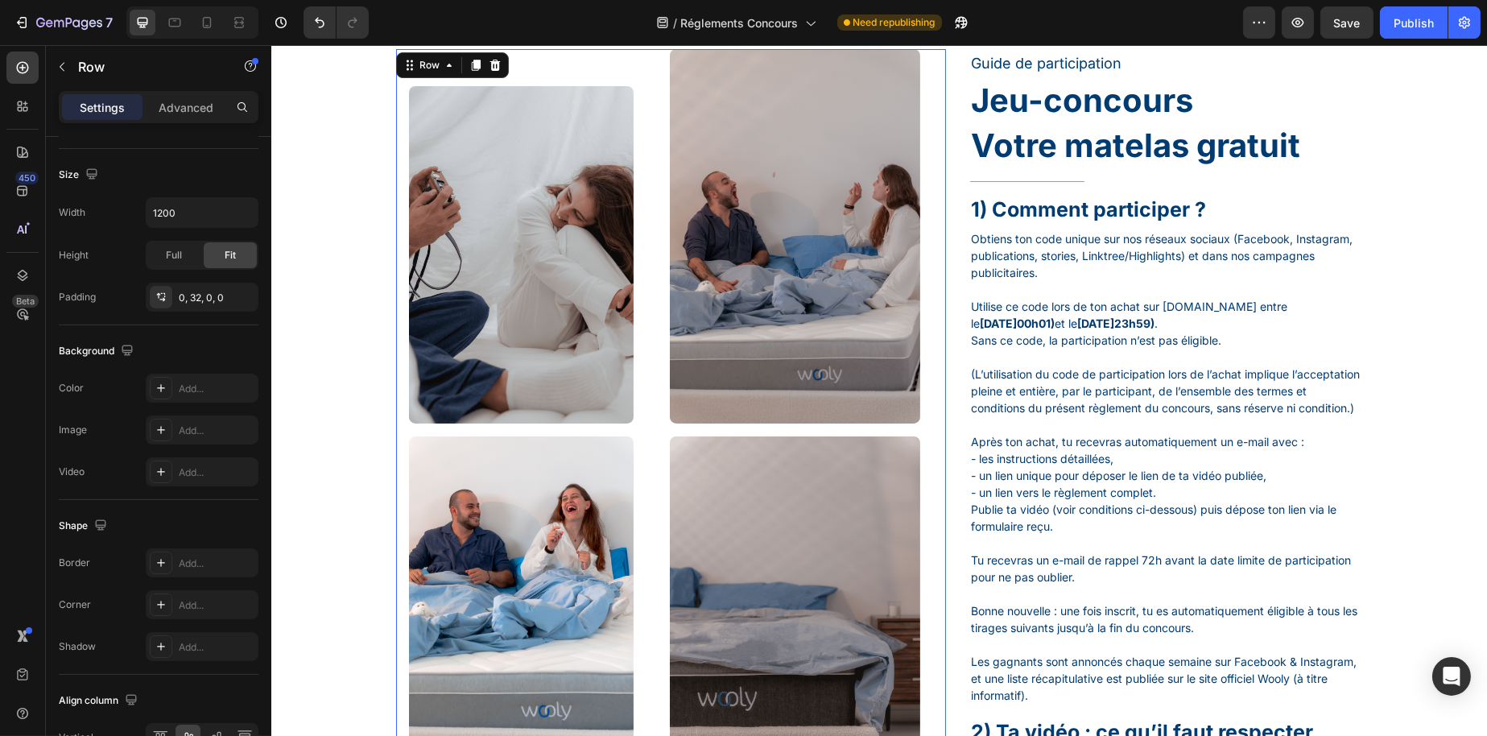
scroll to position [0, 0]
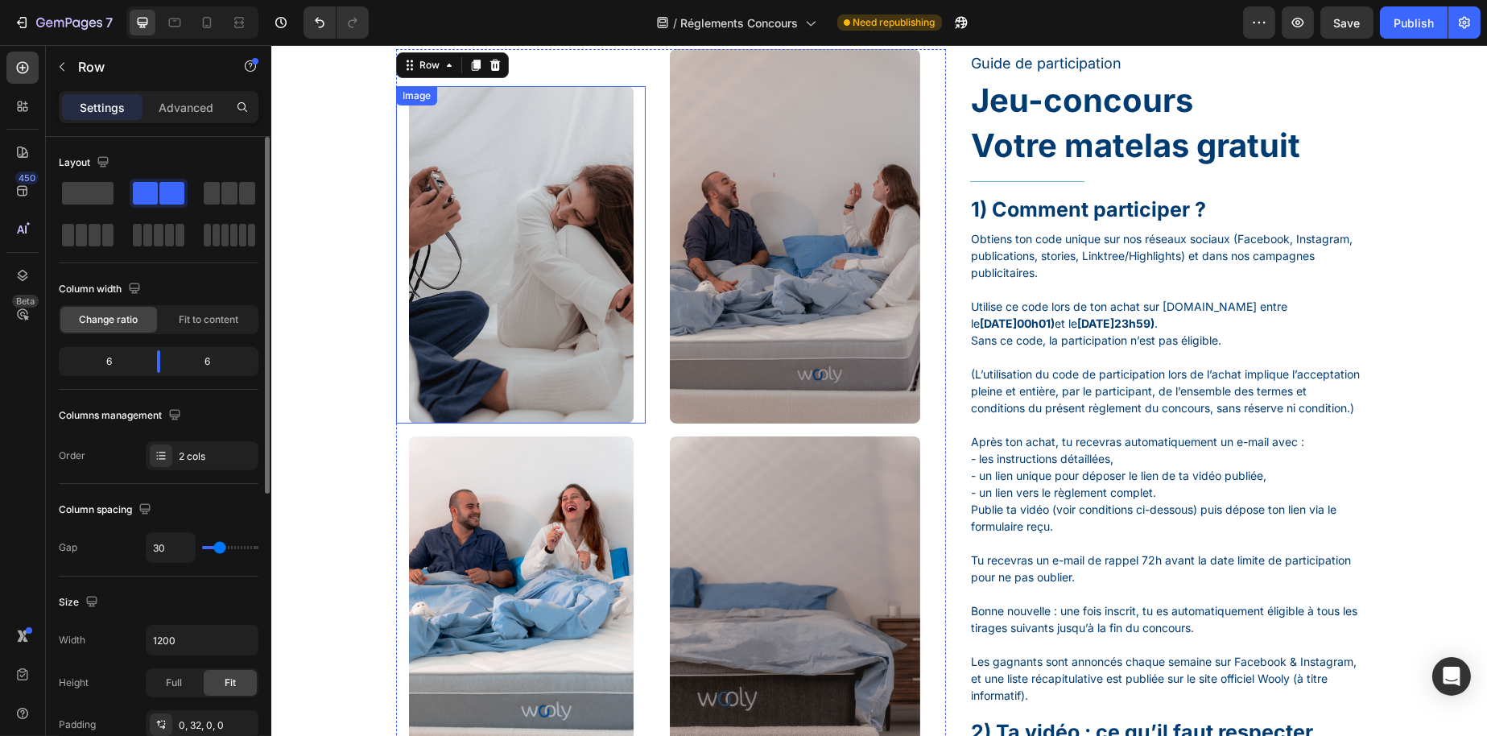
click at [629, 284] on div at bounding box center [520, 254] width 250 height 337
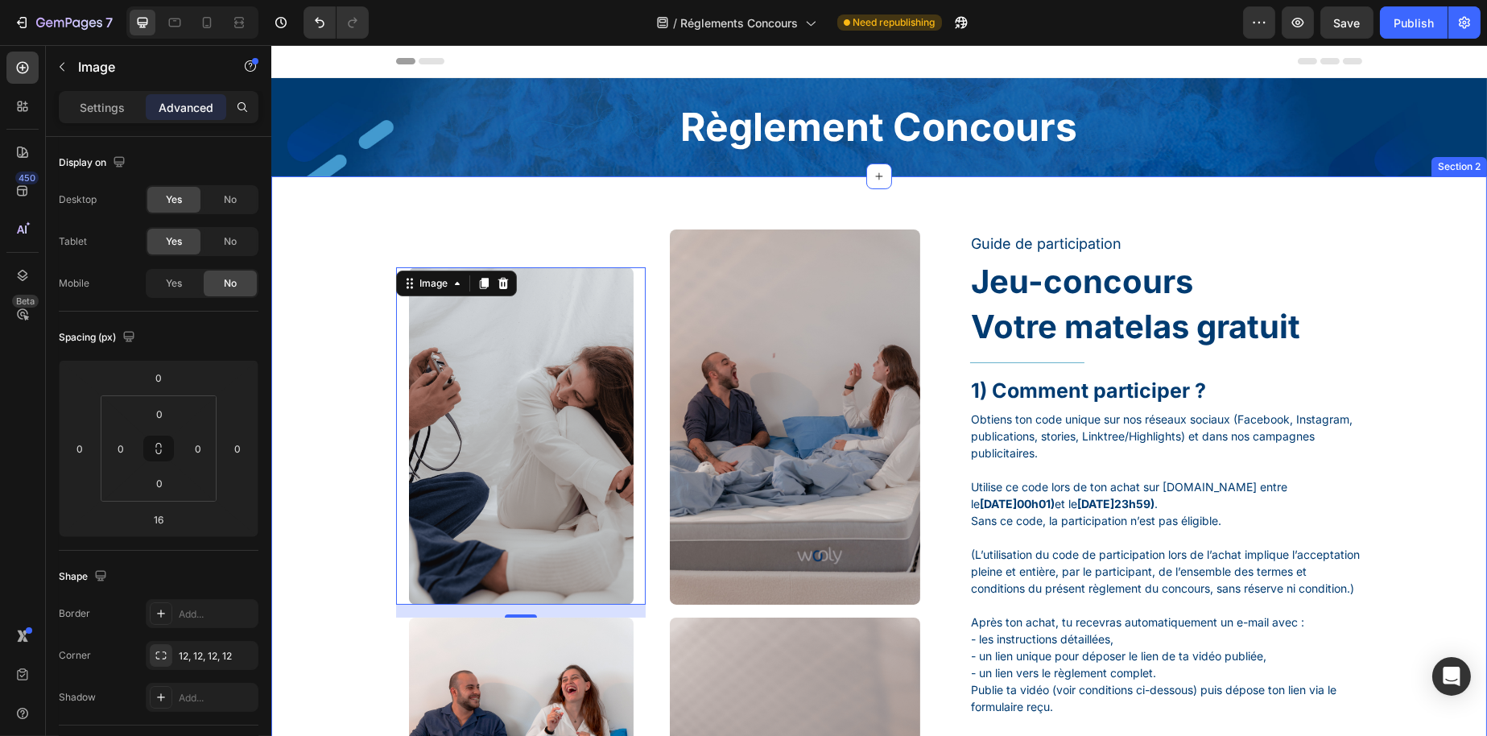
scroll to position [81, 0]
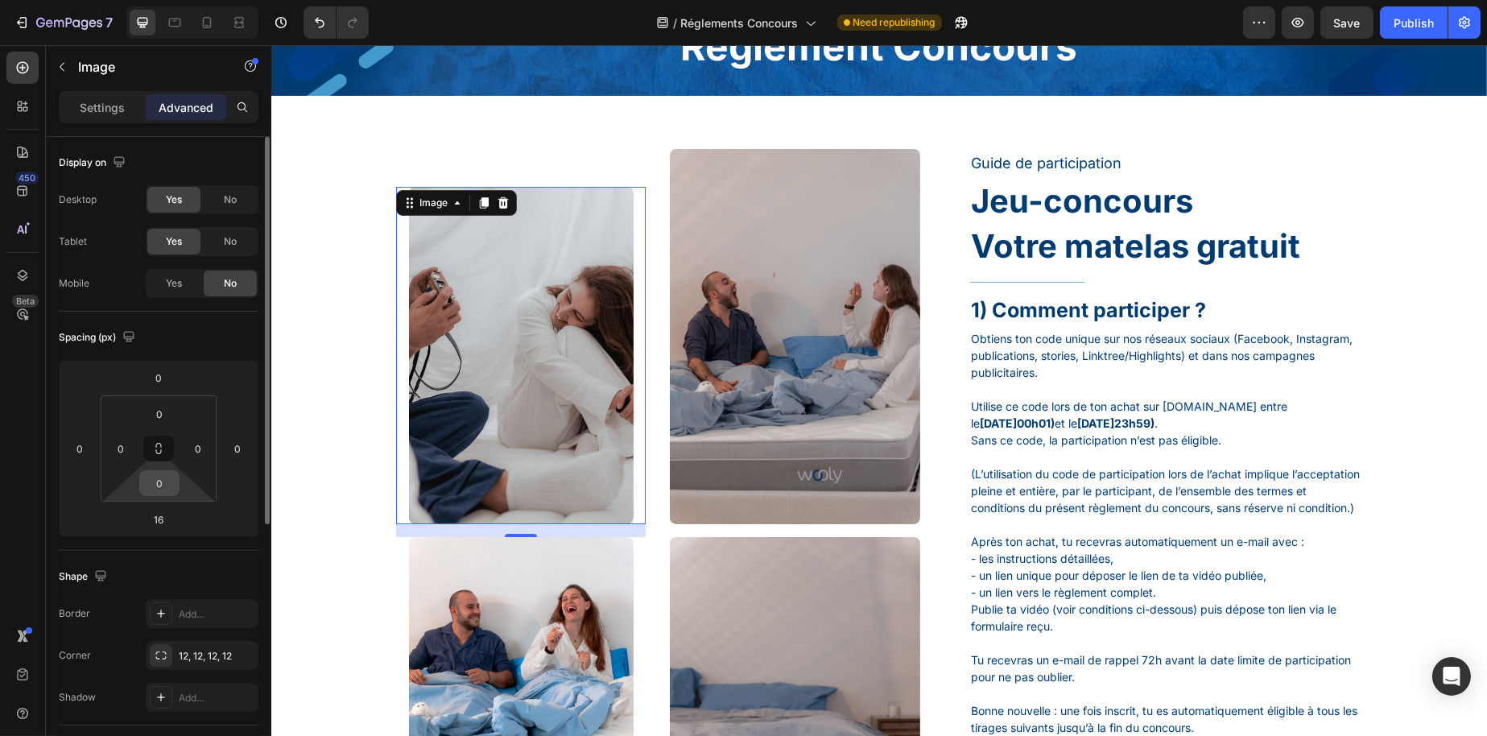
click at [163, 489] on input "0" at bounding box center [159, 483] width 32 height 24
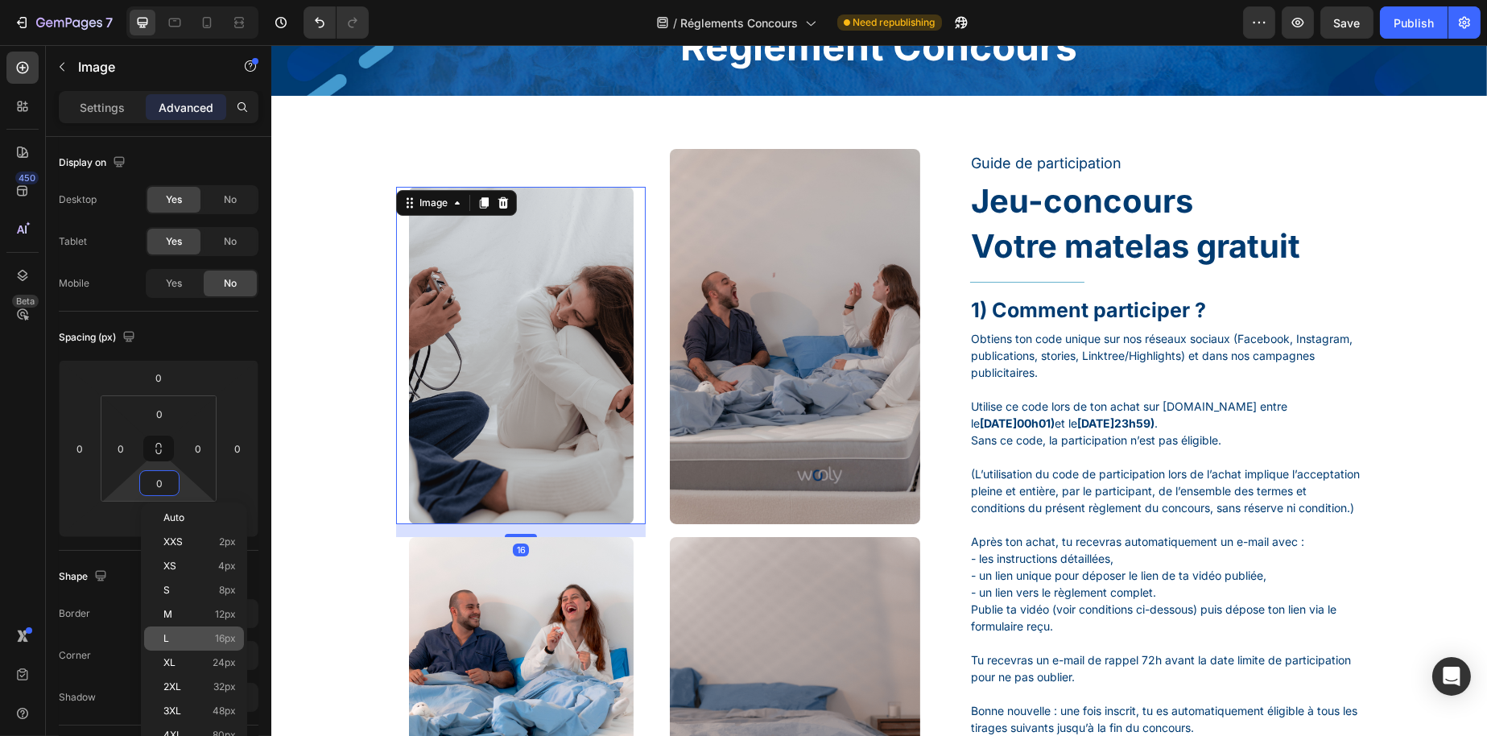
click at [207, 637] on p "L 16px" at bounding box center [199, 638] width 72 height 11
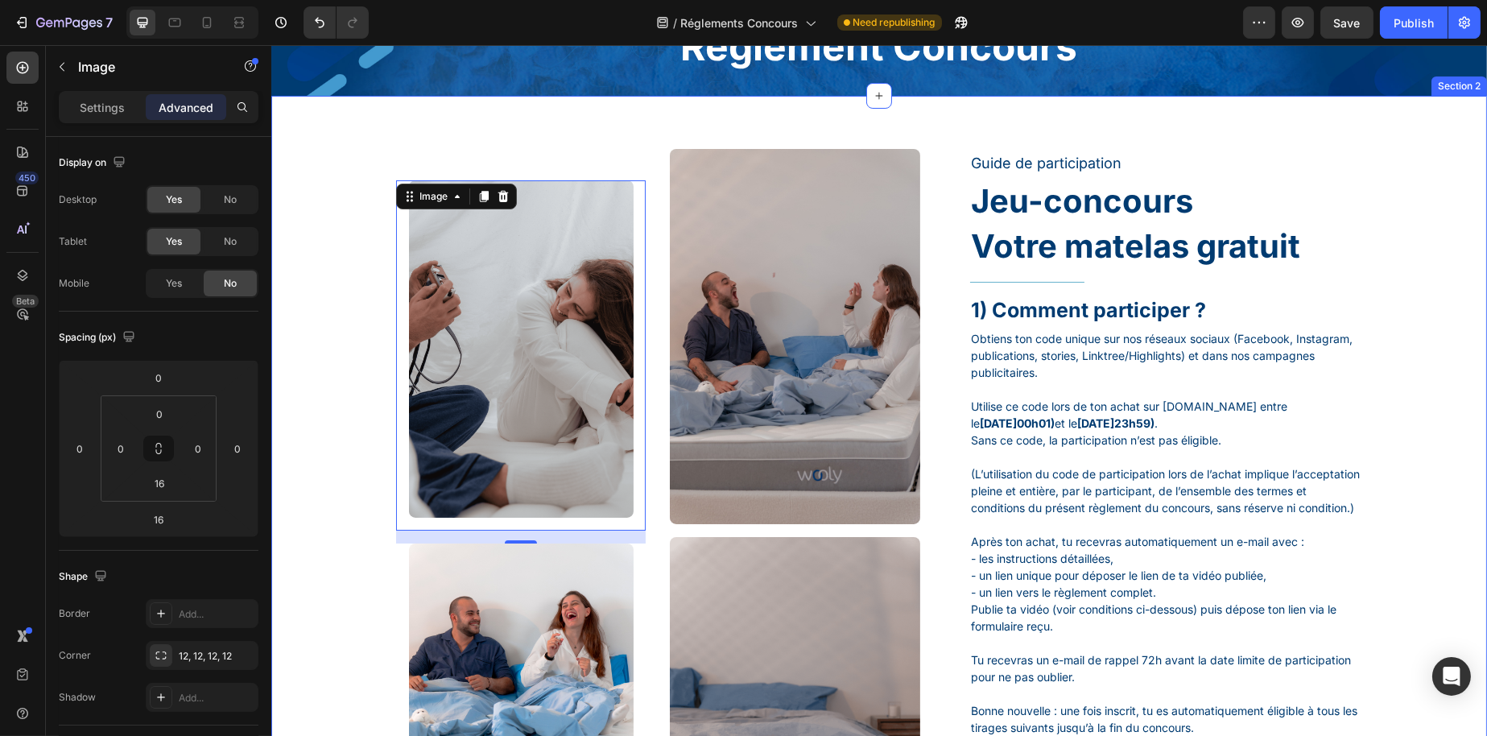
type input "0"
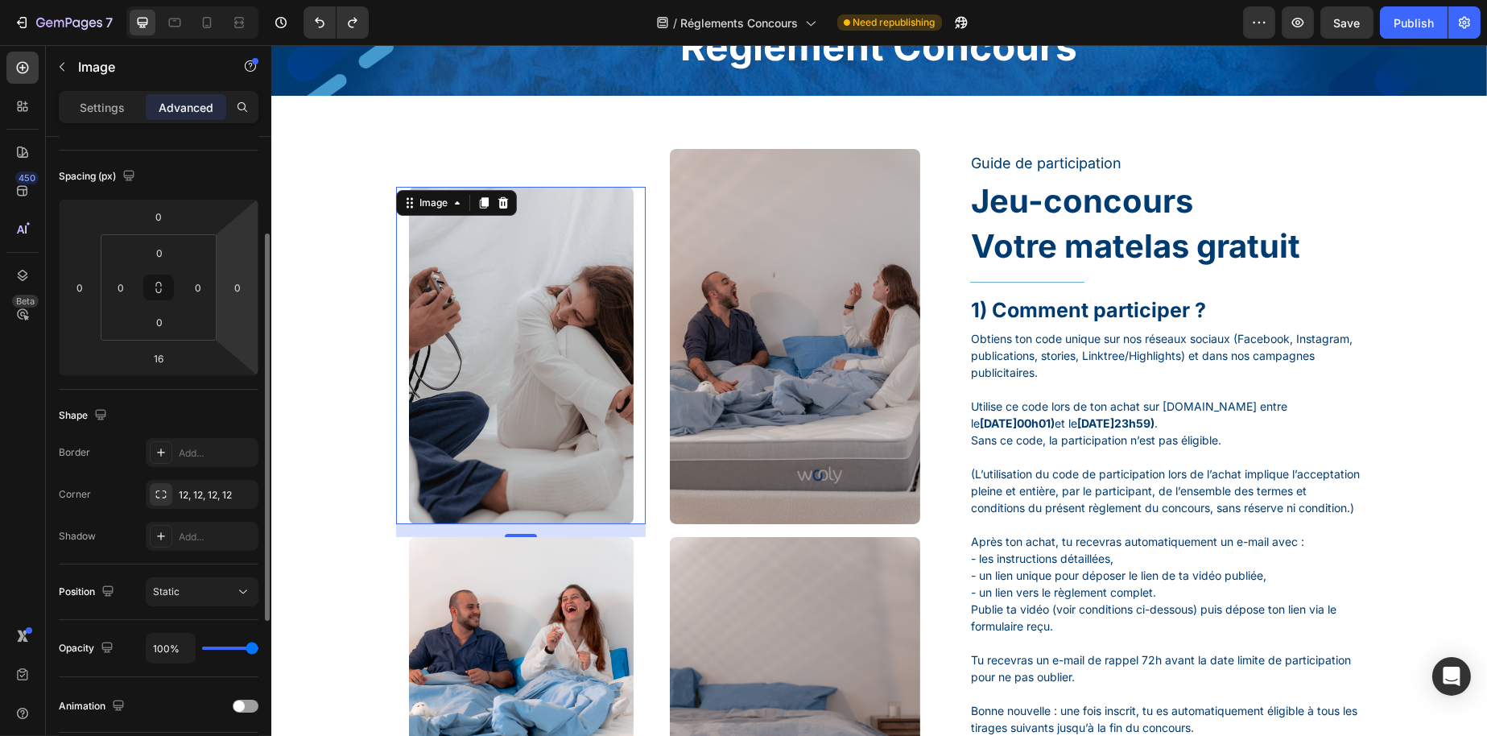
scroll to position [0, 0]
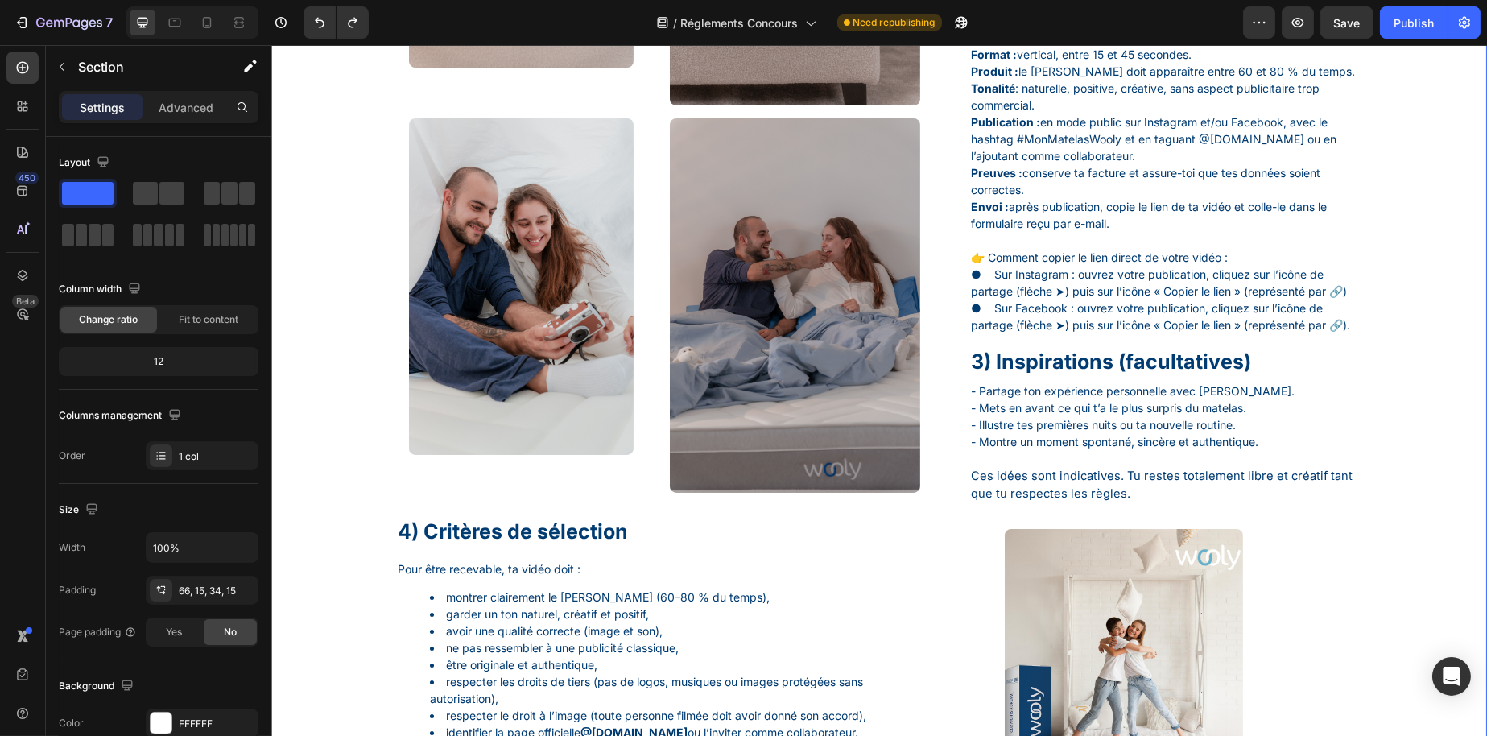
click at [342, 360] on div "Image Image Image Image Row Image Image Row Guide de participation Text Block J…" at bounding box center [879, 411] width 1192 height 2137
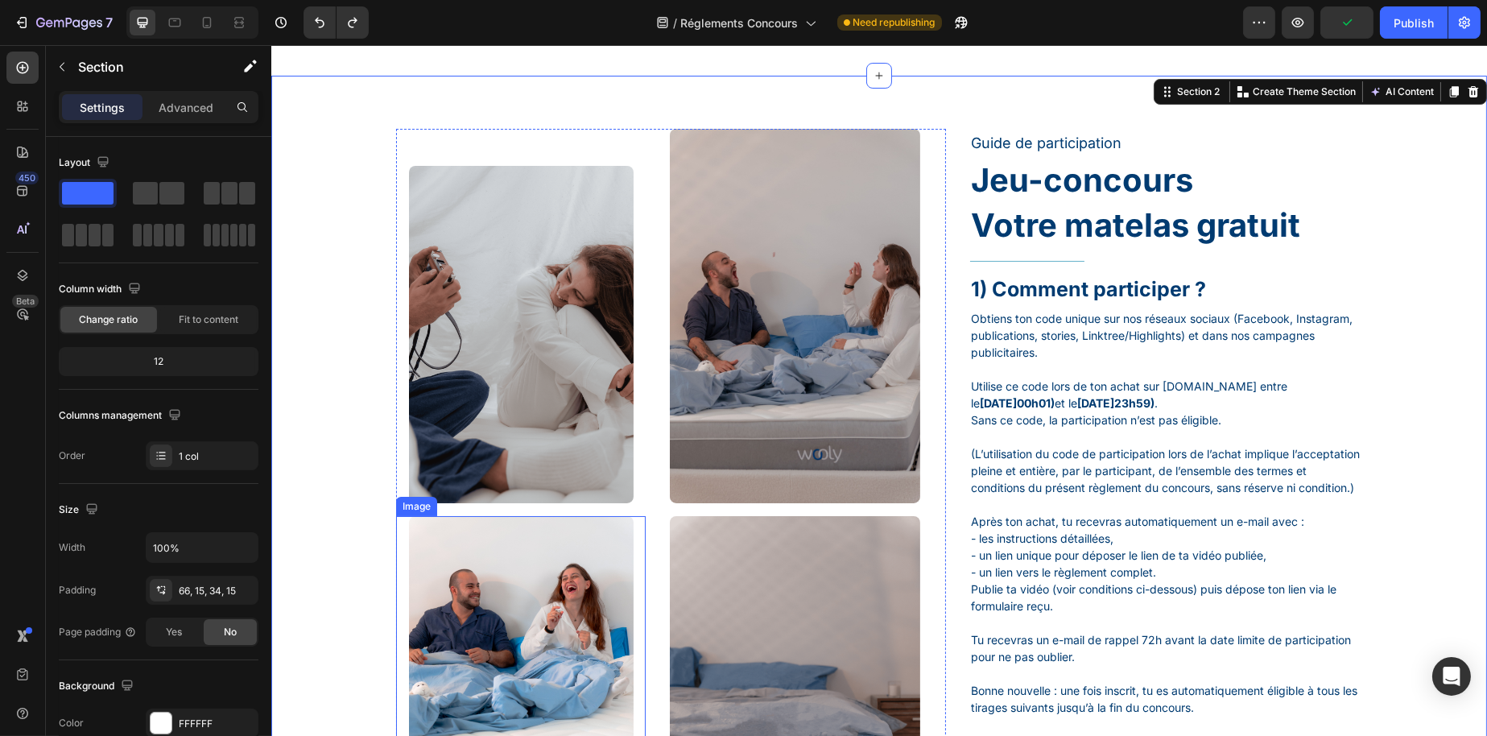
scroll to position [81, 0]
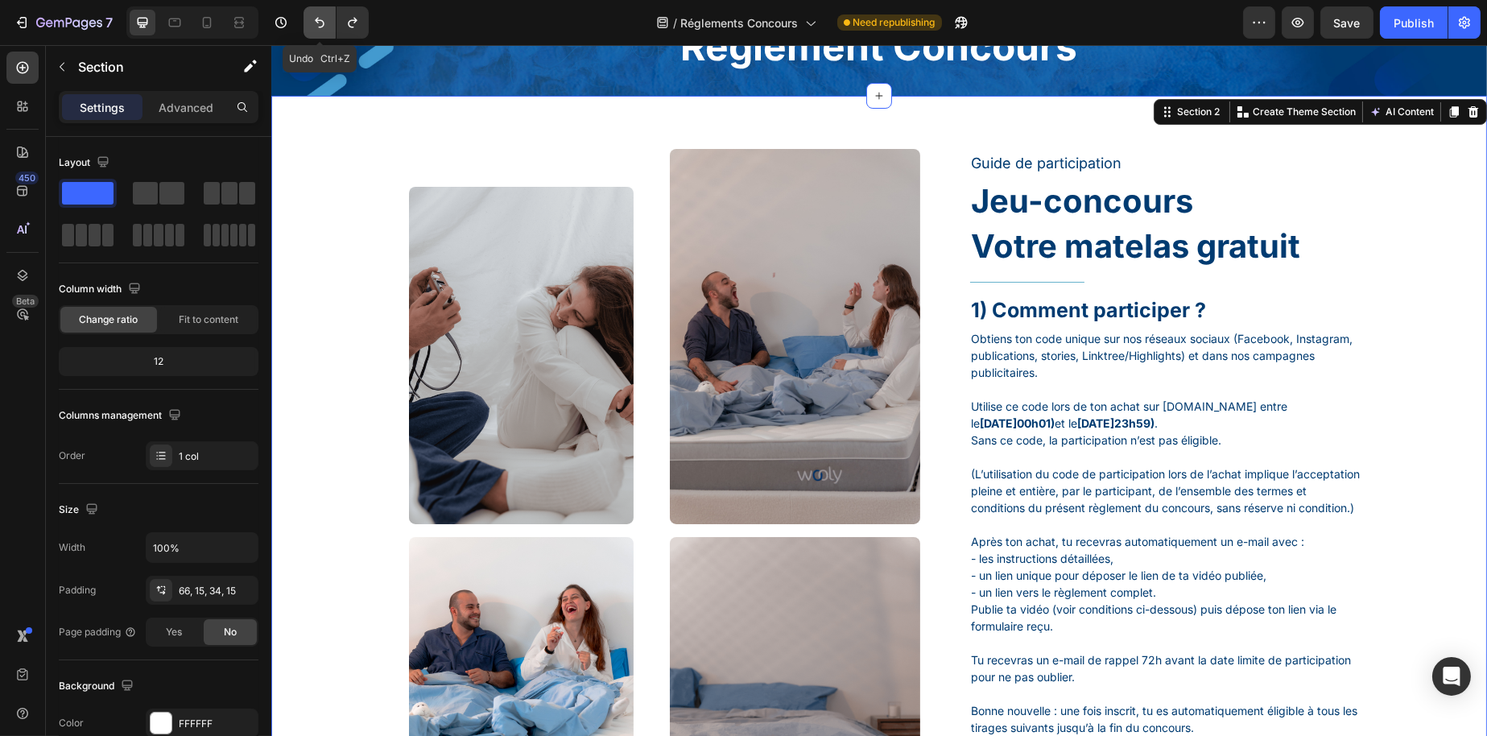
click at [322, 27] on icon "Undo/Redo" at bounding box center [320, 22] width 16 height 16
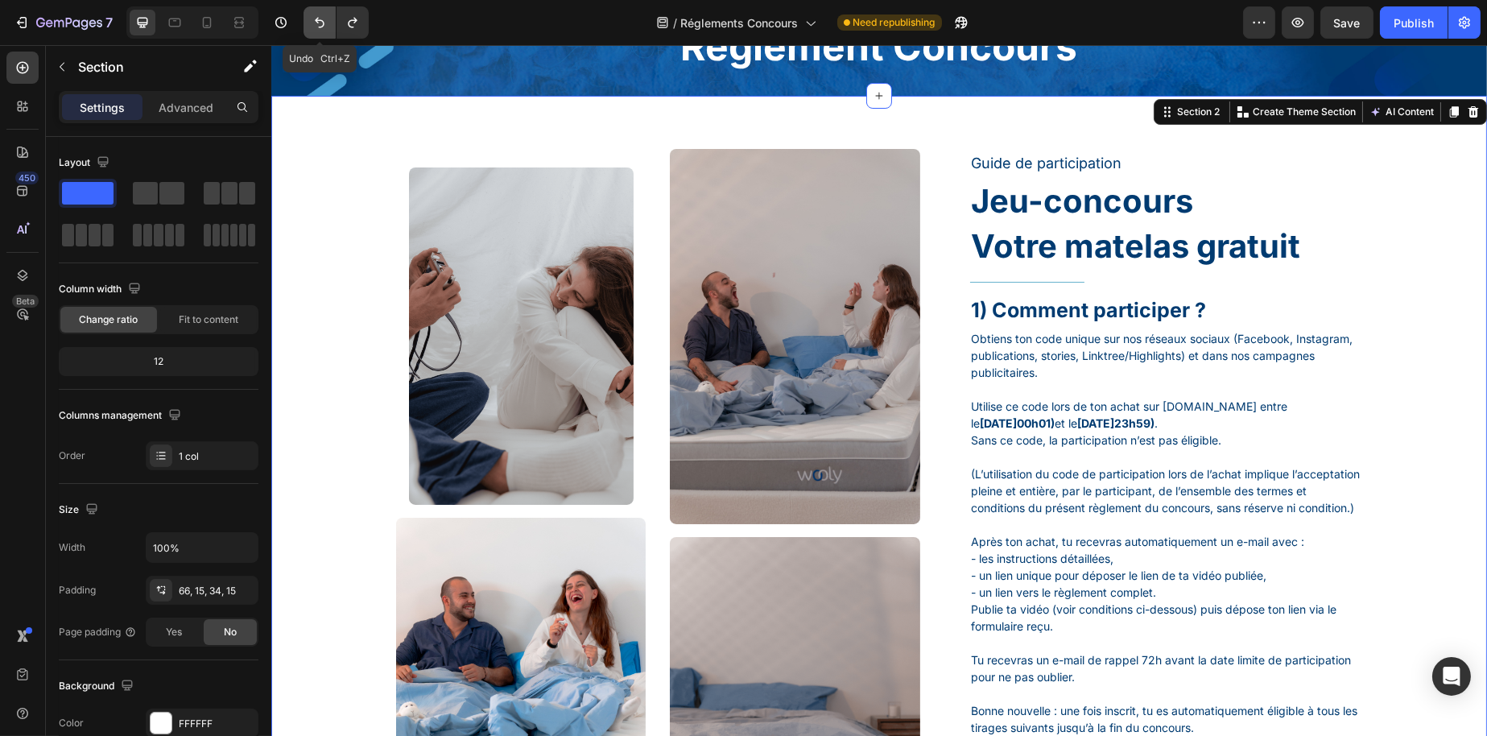
click at [322, 27] on icon "Undo/Redo" at bounding box center [320, 22] width 16 height 16
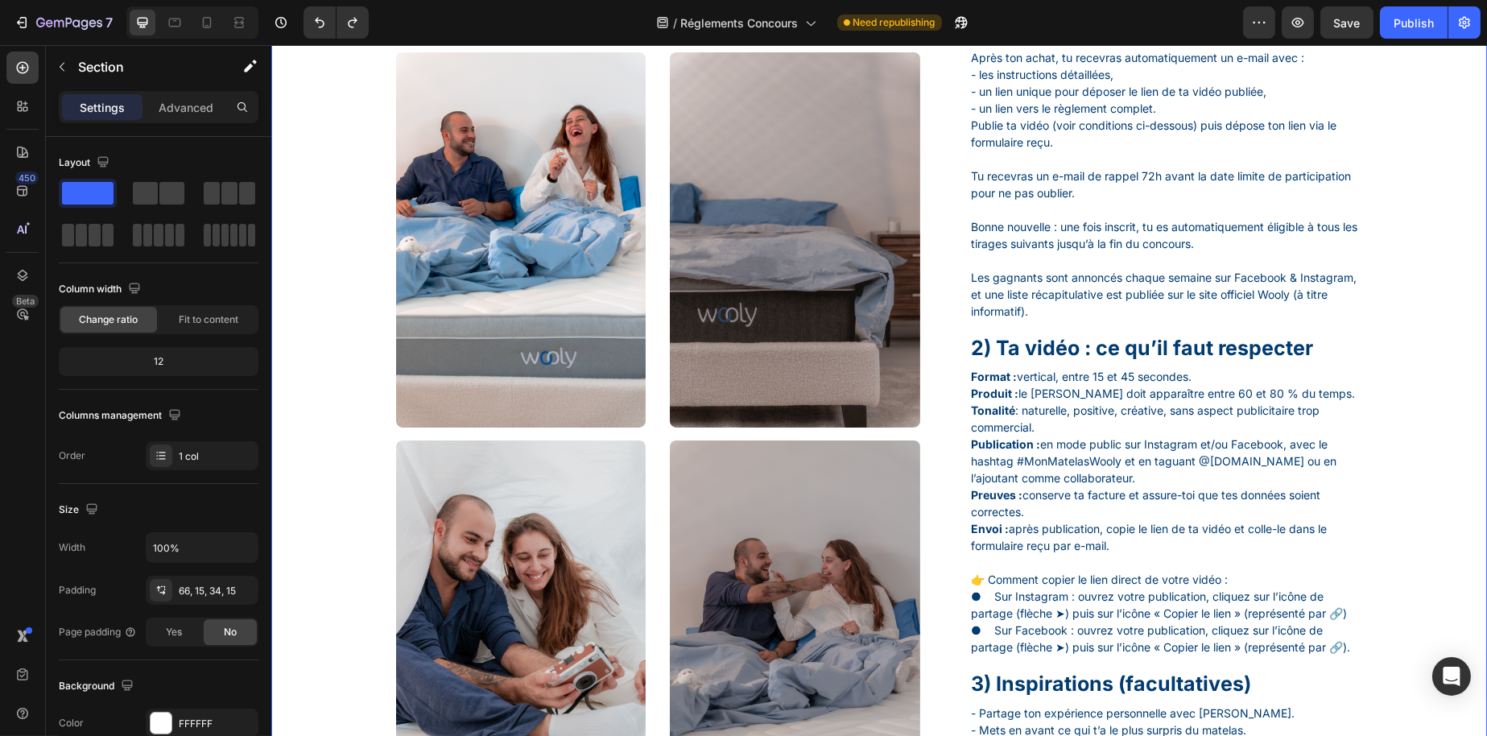
click at [318, 427] on div "Image Image Image Image Row Image Image Row Guide de participation Text Block J…" at bounding box center [879, 733] width 1192 height 2137
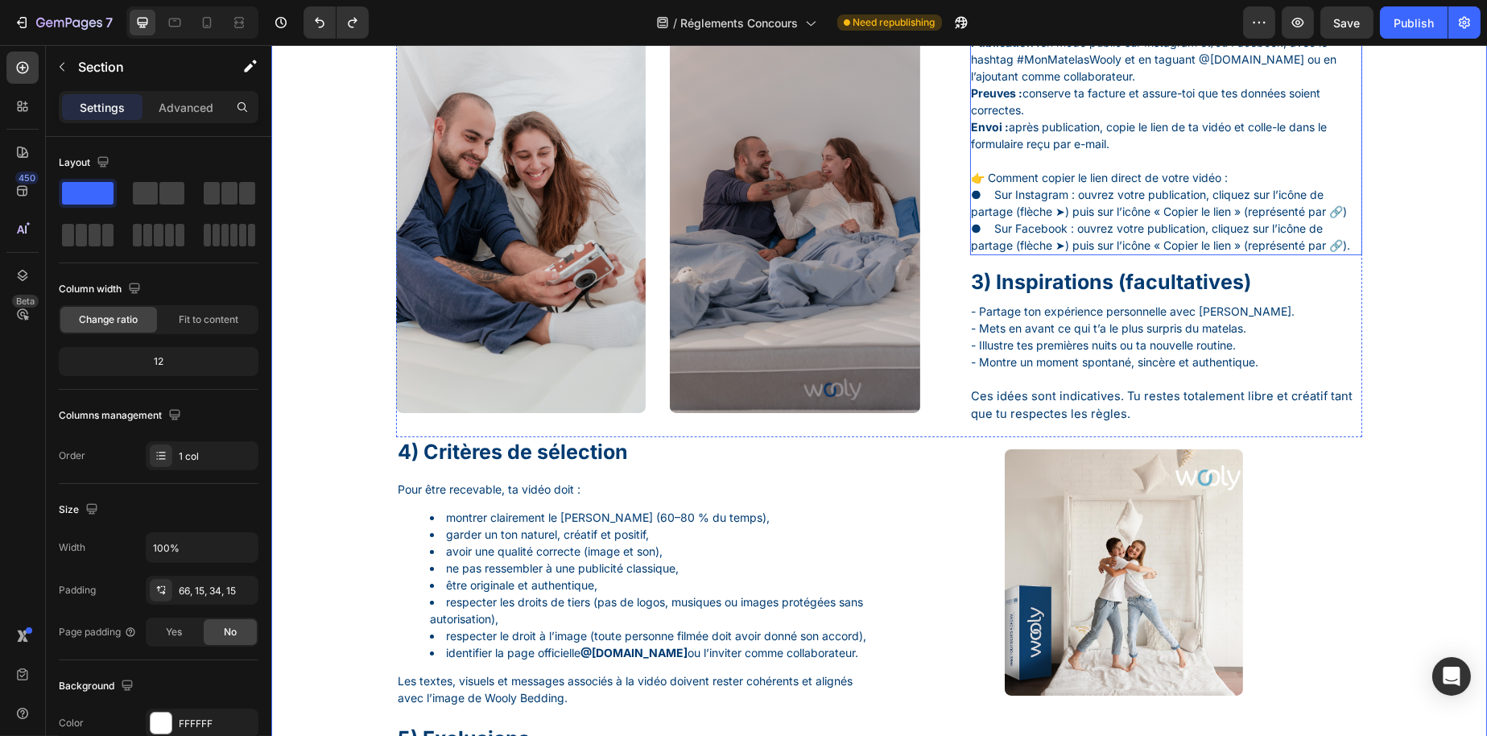
scroll to position [966, 0]
click at [655, 400] on div "Image Image Row" at bounding box center [670, 225] width 550 height 374
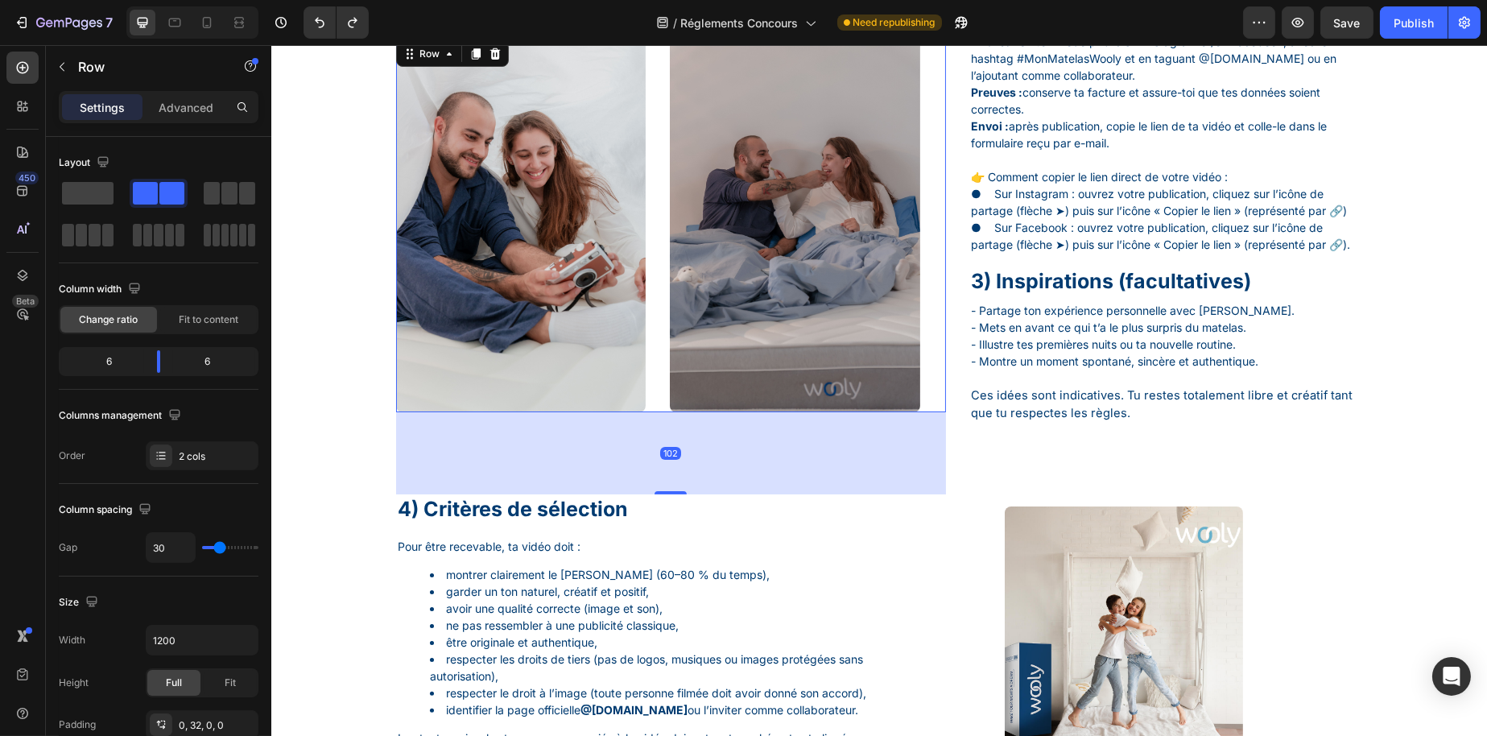
drag, startPoint x: 660, startPoint y: 481, endPoint x: 648, endPoint y: 511, distance: 32.9
click at [649, 514] on div "Image Image Image Image Row Image Image Row 102 Guide de participation Text Blo…" at bounding box center [879, 359] width 1192 height 2195
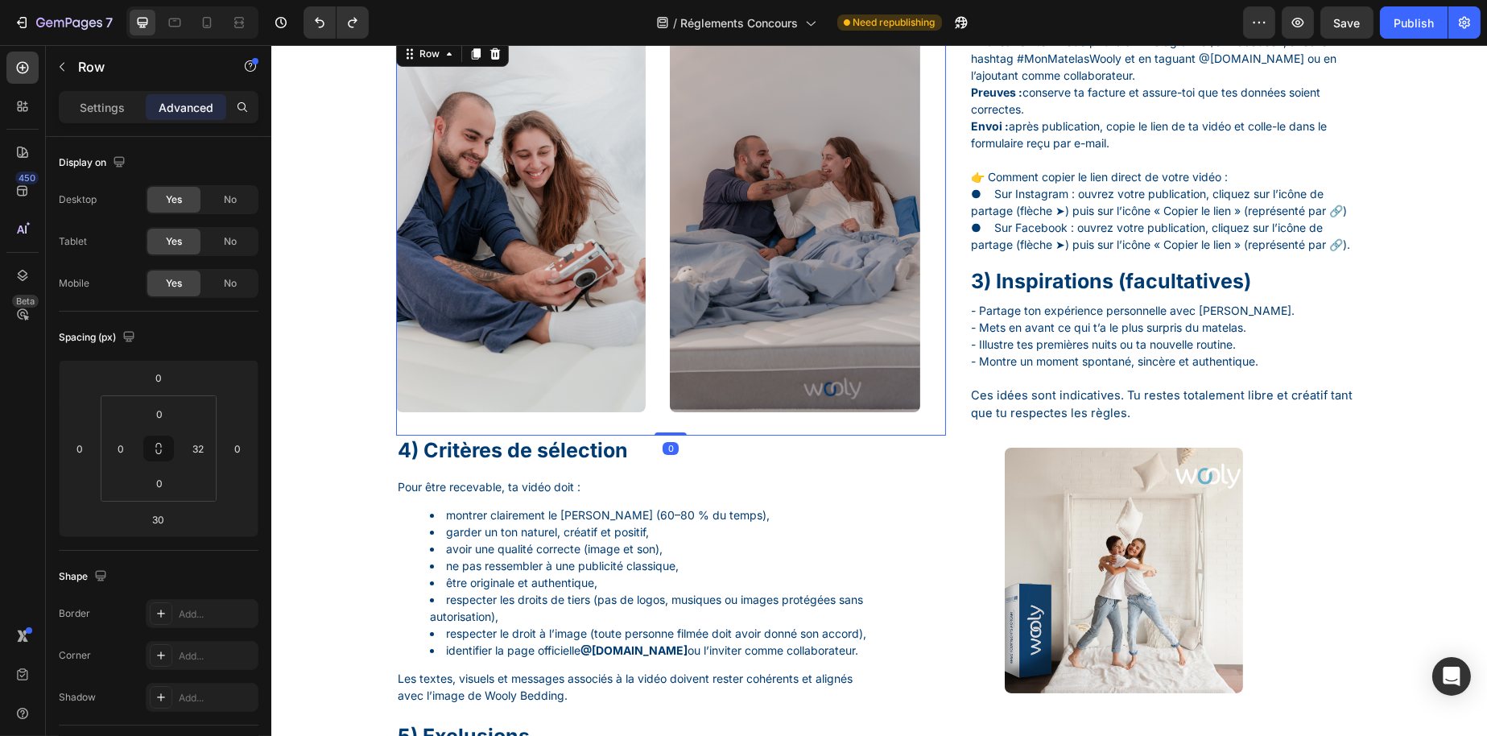
drag, startPoint x: 659, startPoint y: 482, endPoint x: 659, endPoint y: 446, distance: 36.2
click at [659, 436] on div "Image Image Row 0" at bounding box center [670, 237] width 550 height 398
type input "0"
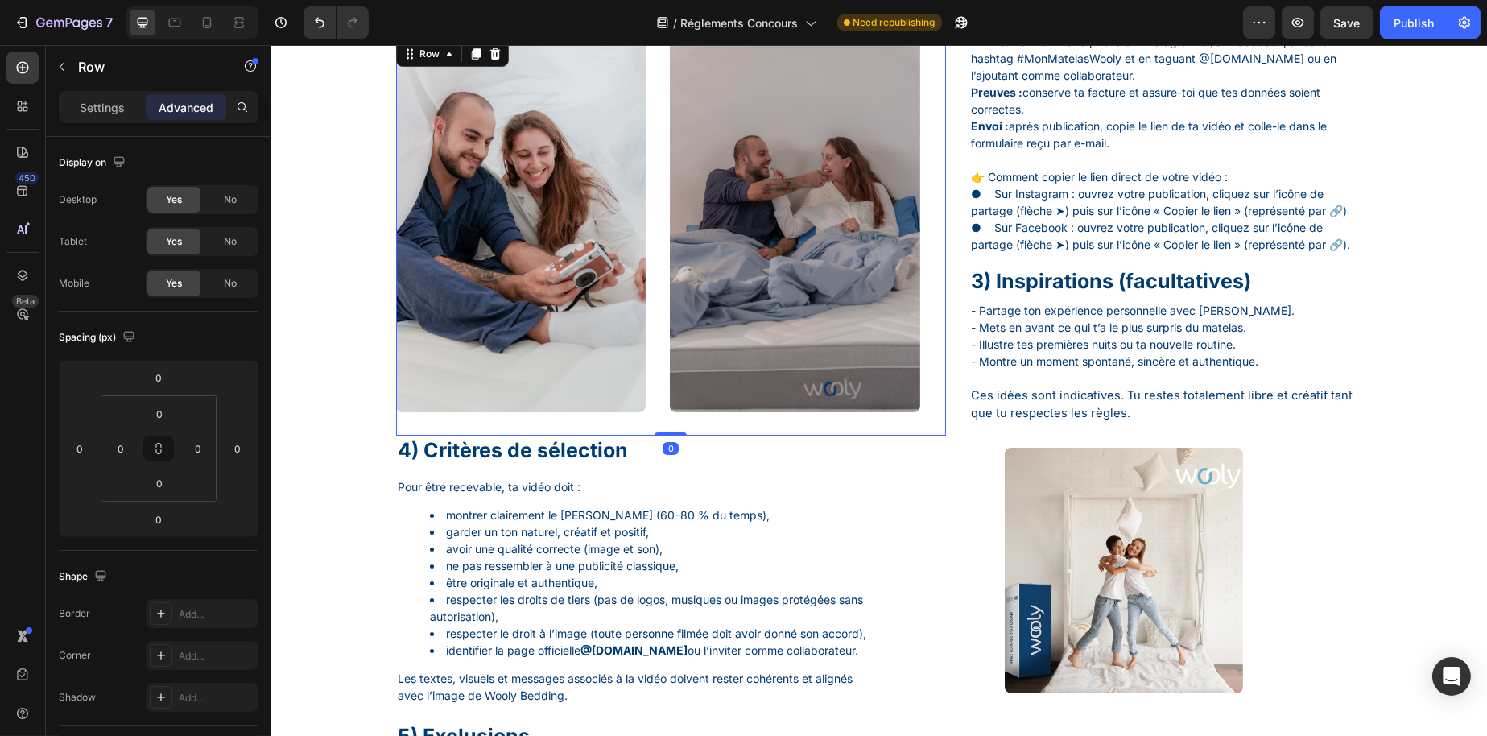
click at [661, 390] on div "Image Image Row 0" at bounding box center [670, 237] width 550 height 398
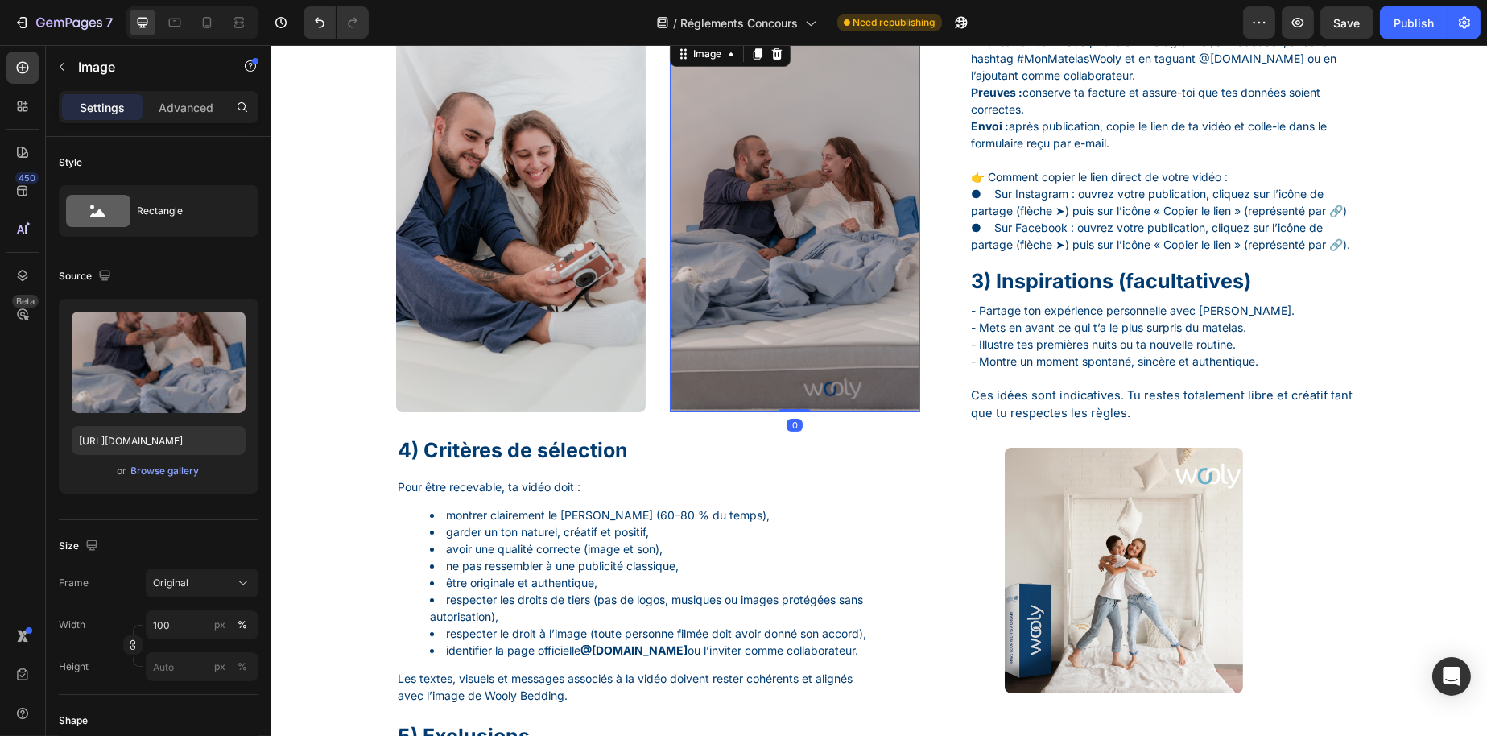
click at [669, 390] on img at bounding box center [794, 225] width 250 height 374
click at [611, 386] on img at bounding box center [520, 225] width 250 height 374
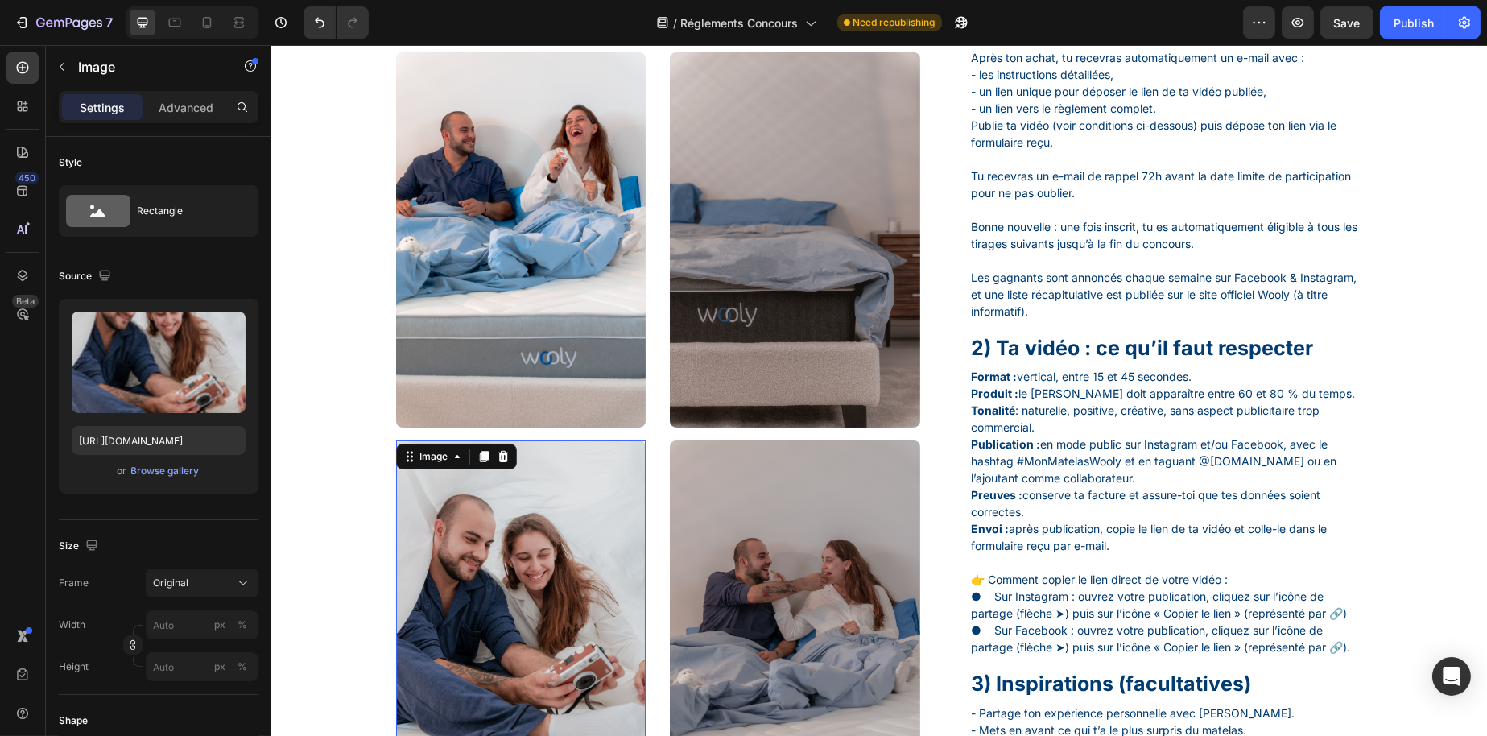
scroll to position [564, 0]
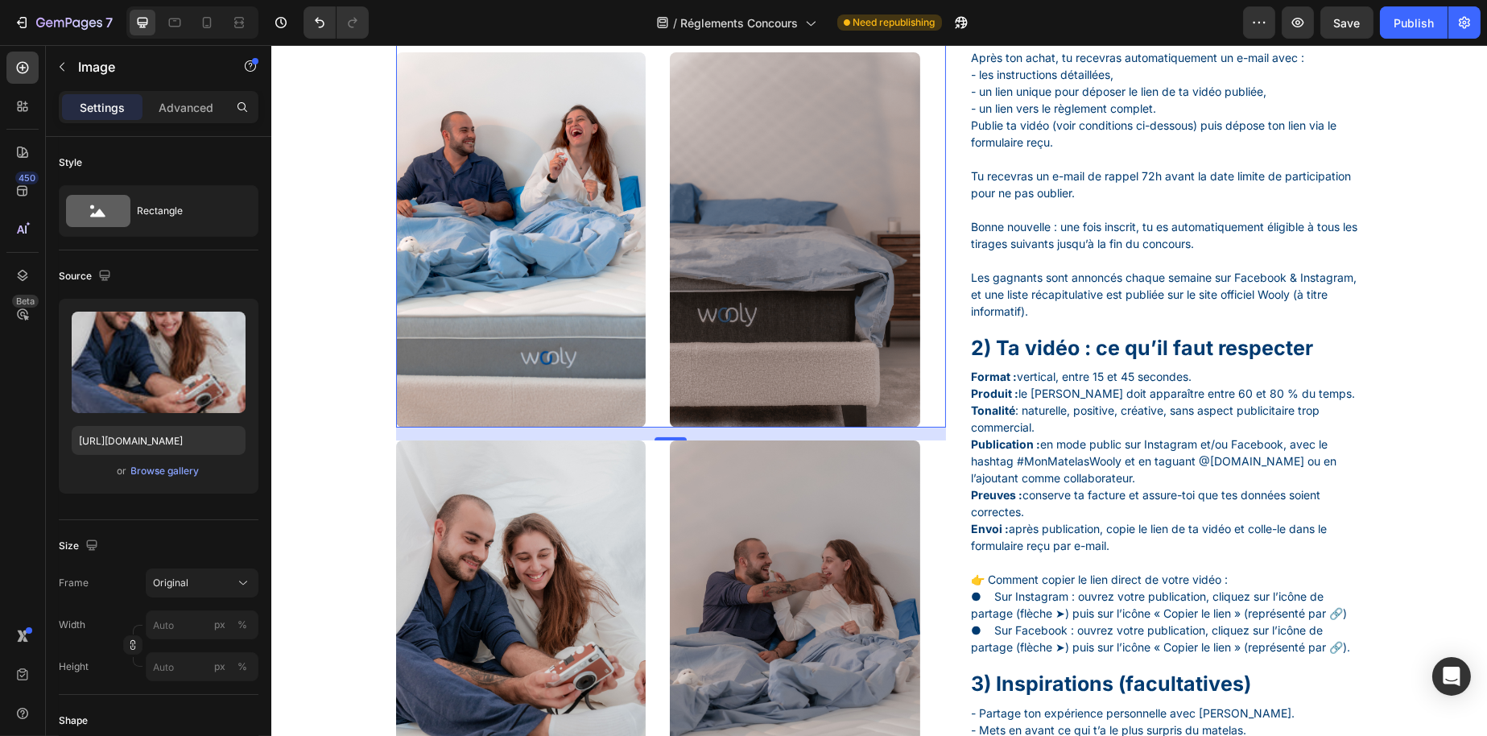
click at [642, 333] on div "Image Image Image Image Row 0" at bounding box center [670, 46] width 550 height 763
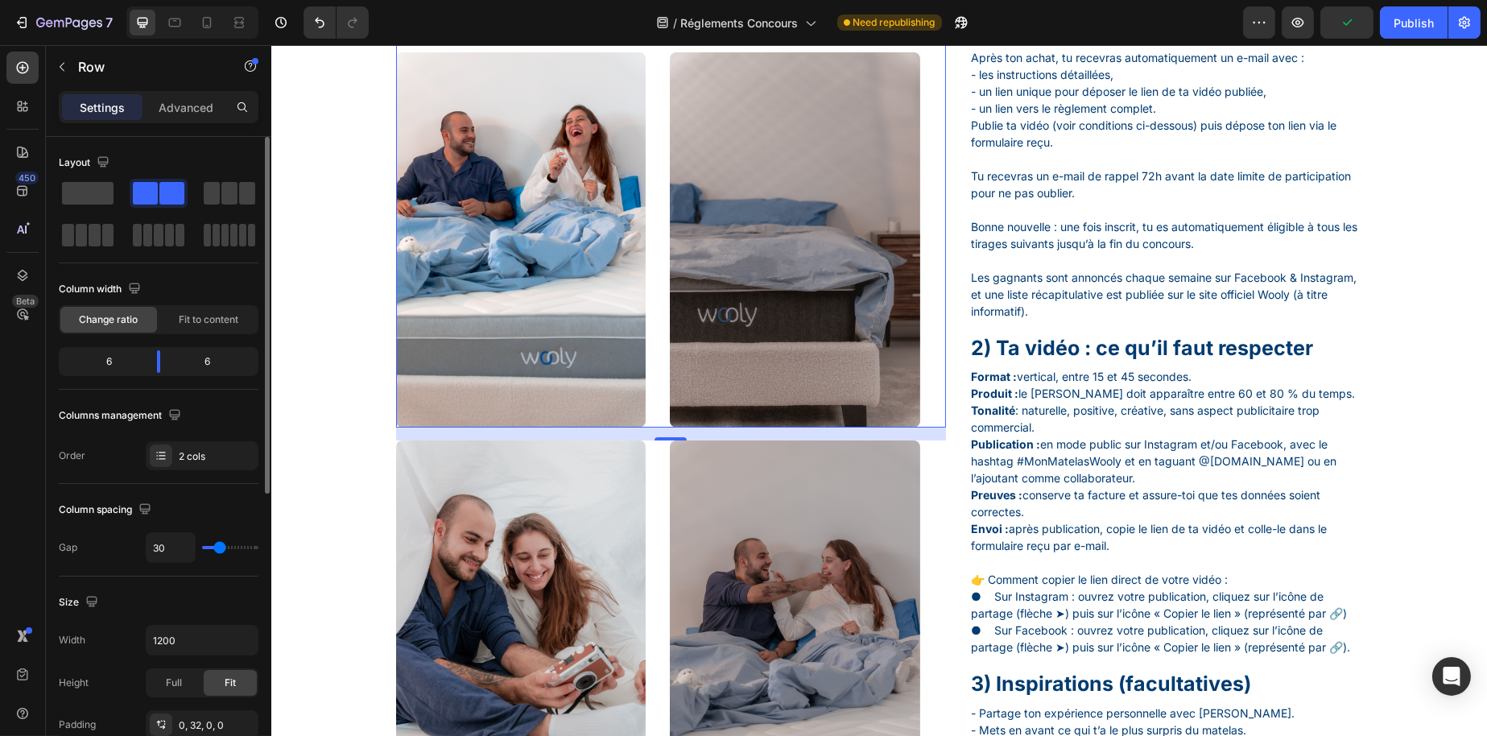
type input "38"
type input "40"
type input "42"
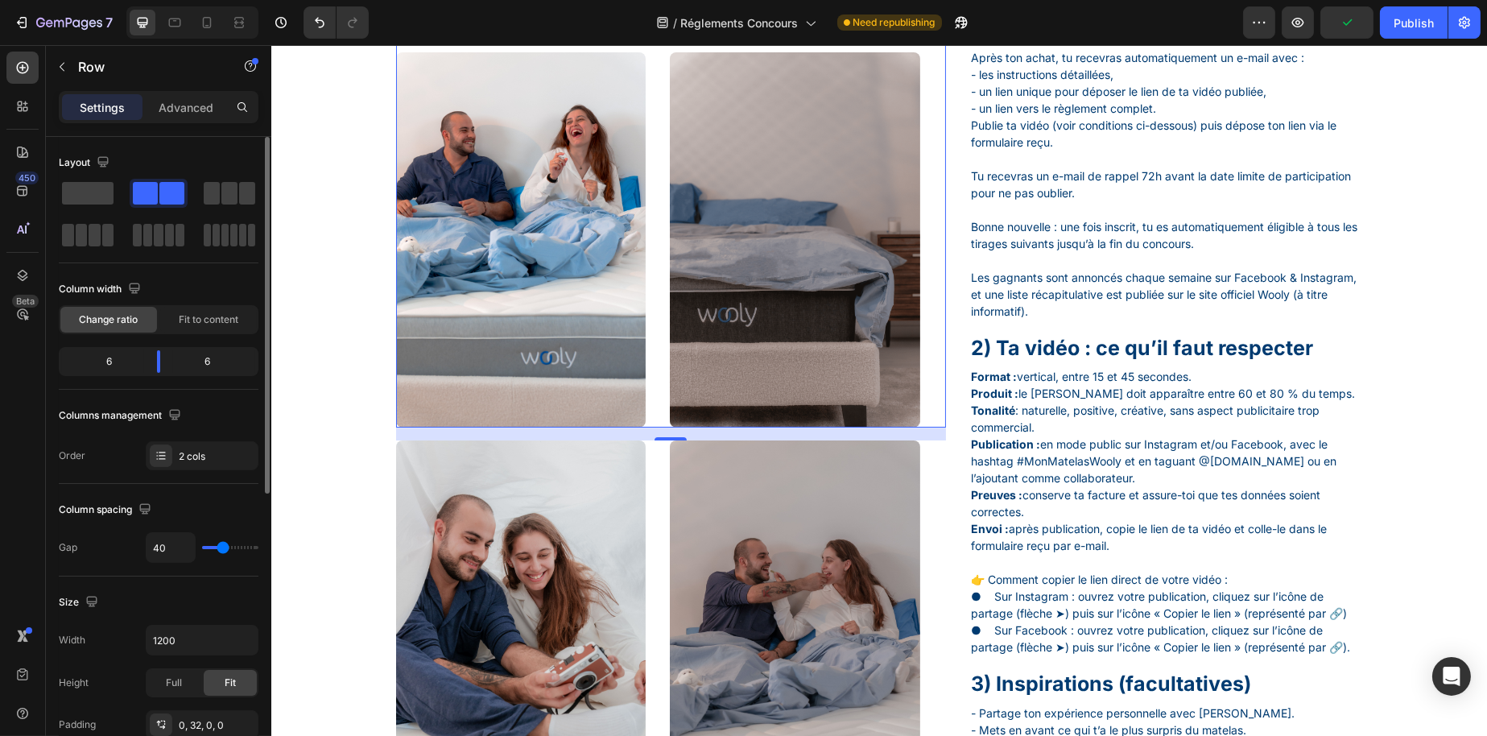
type input "42"
type input "46"
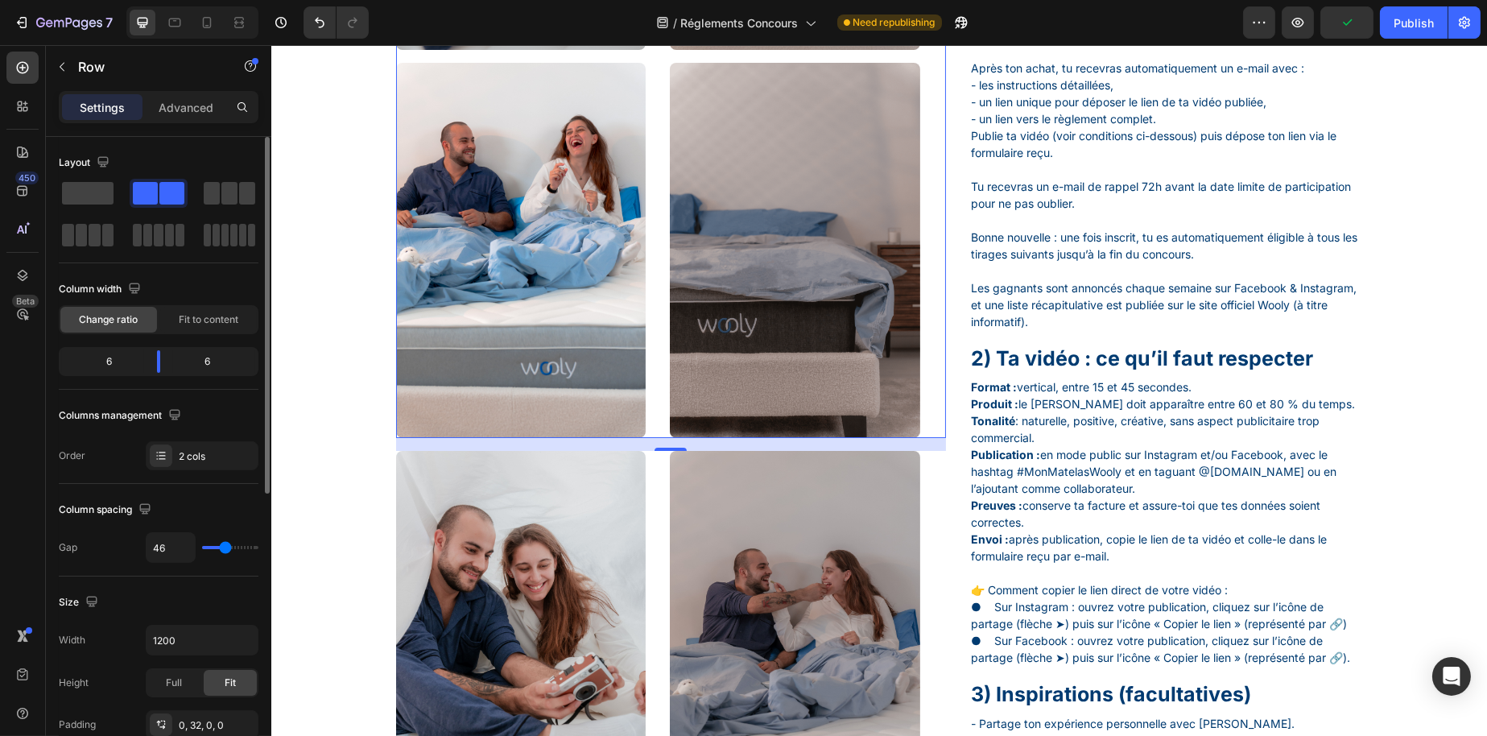
type input "48"
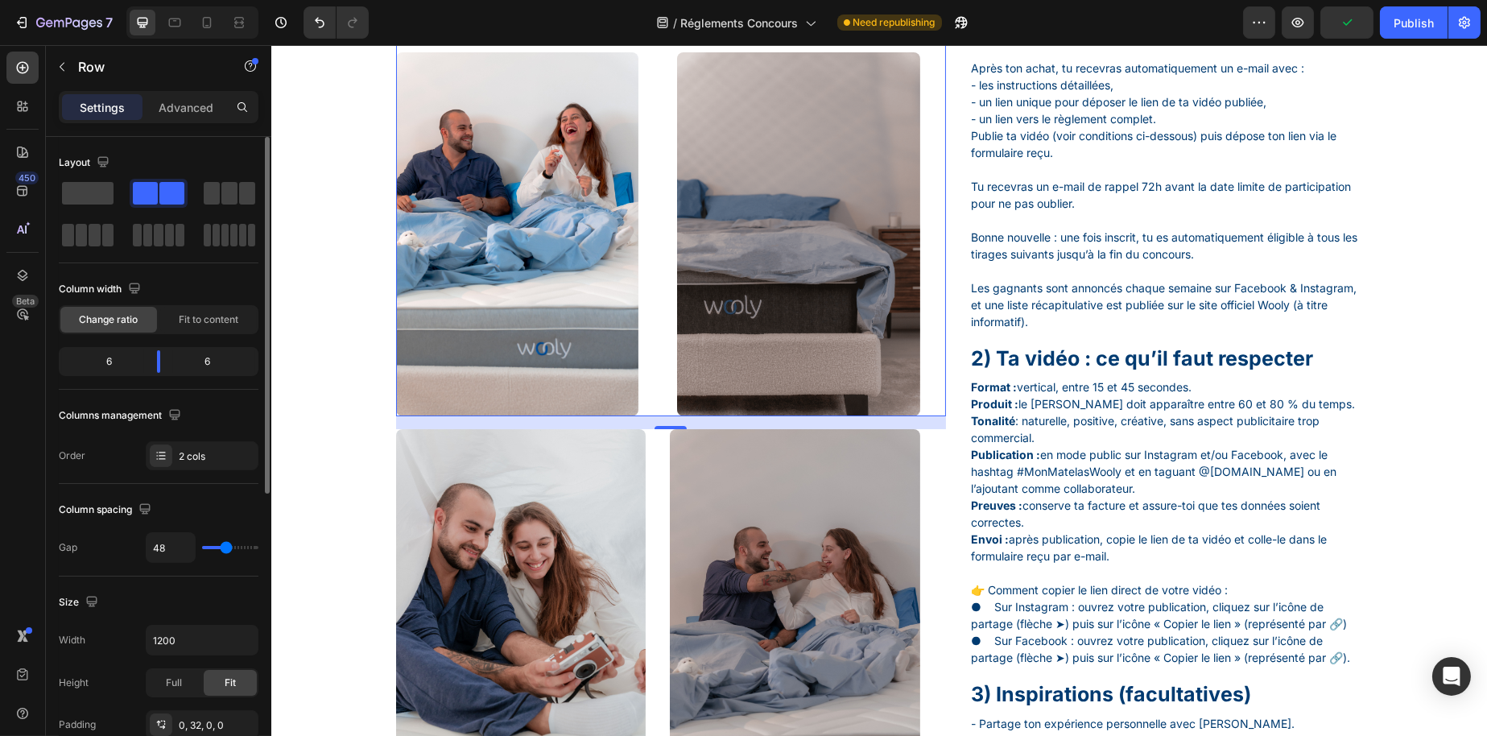
type input "51"
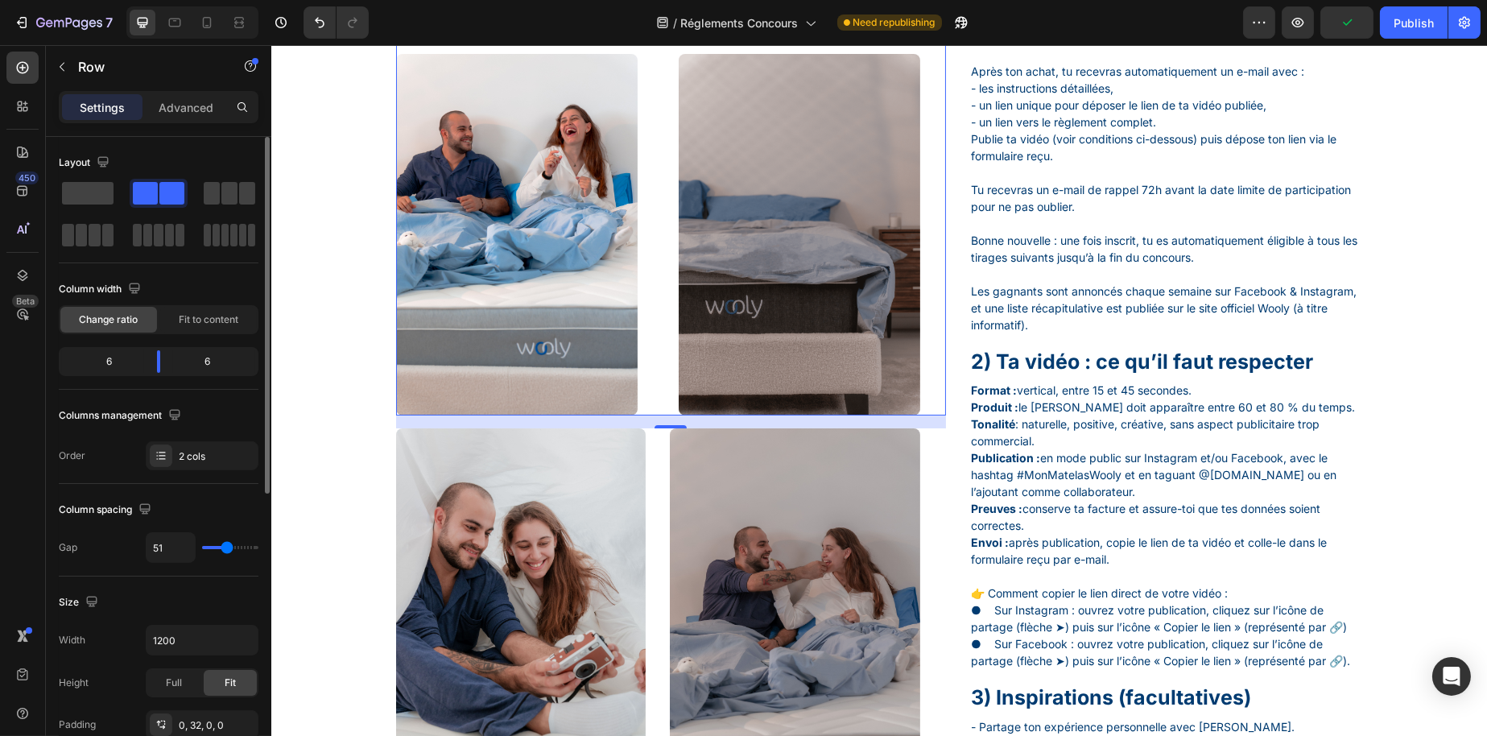
type input "51"
click at [226, 549] on input "range" at bounding box center [230, 547] width 56 height 3
type input "30"
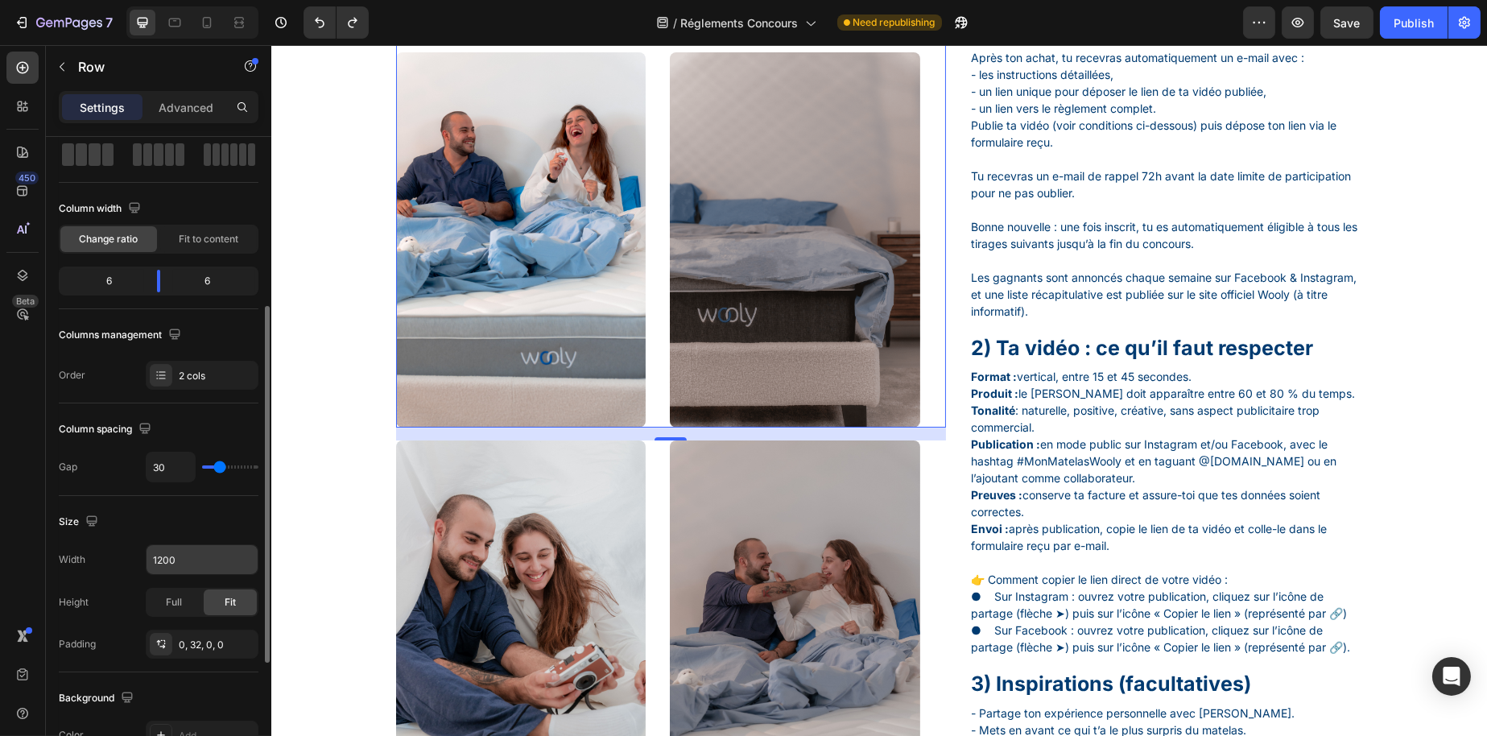
scroll to position [161, 0]
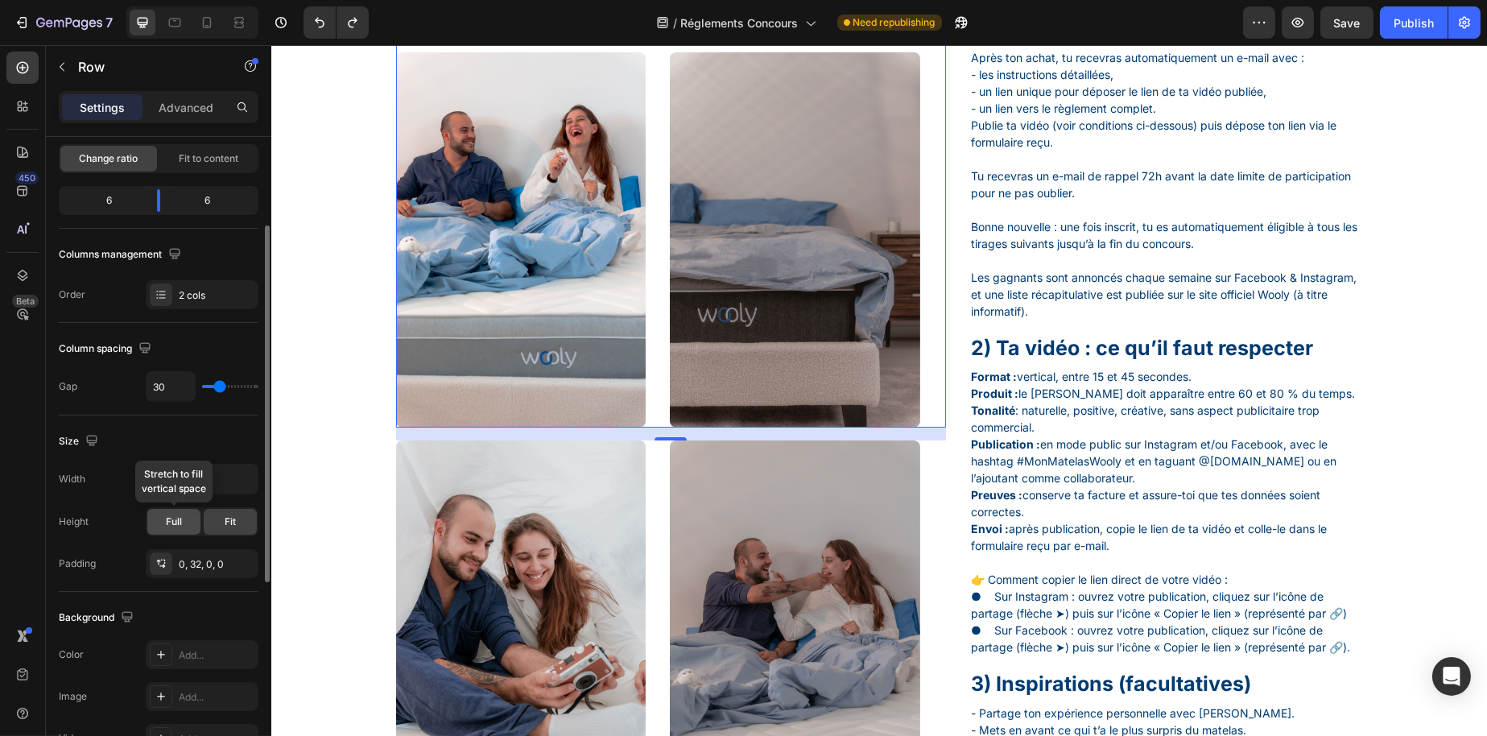
click at [184, 524] on div "Full" at bounding box center [173, 522] width 53 height 26
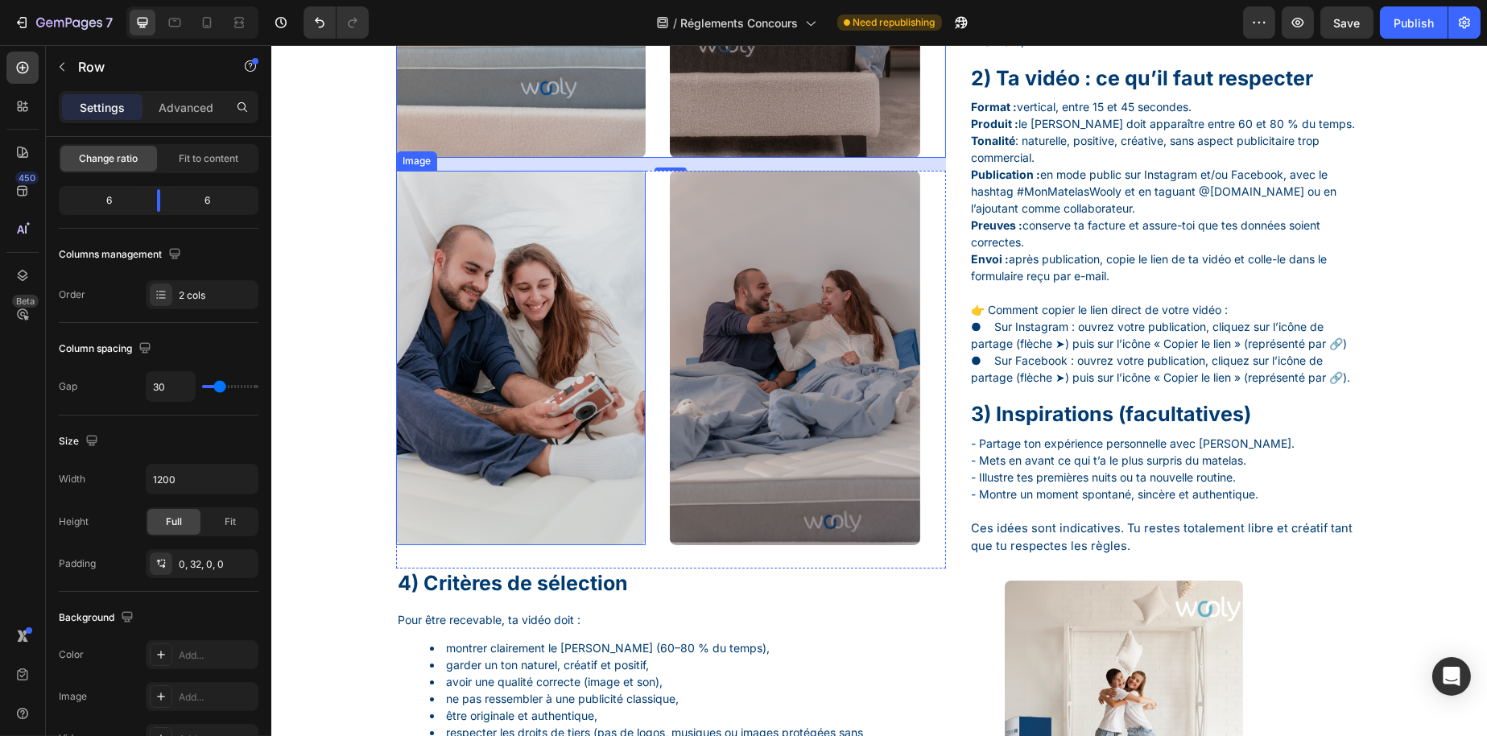
scroll to position [805, 0]
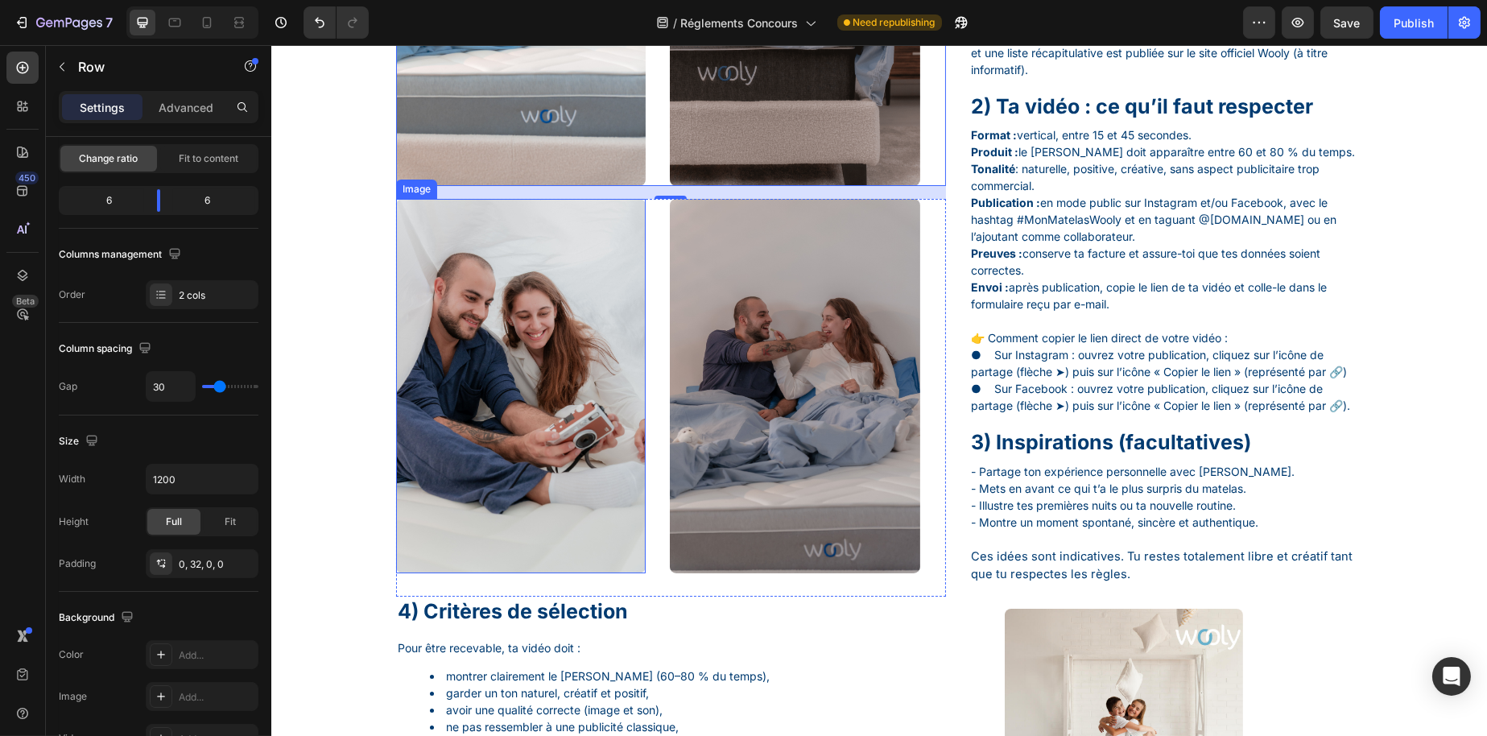
click at [564, 473] on img at bounding box center [520, 386] width 250 height 374
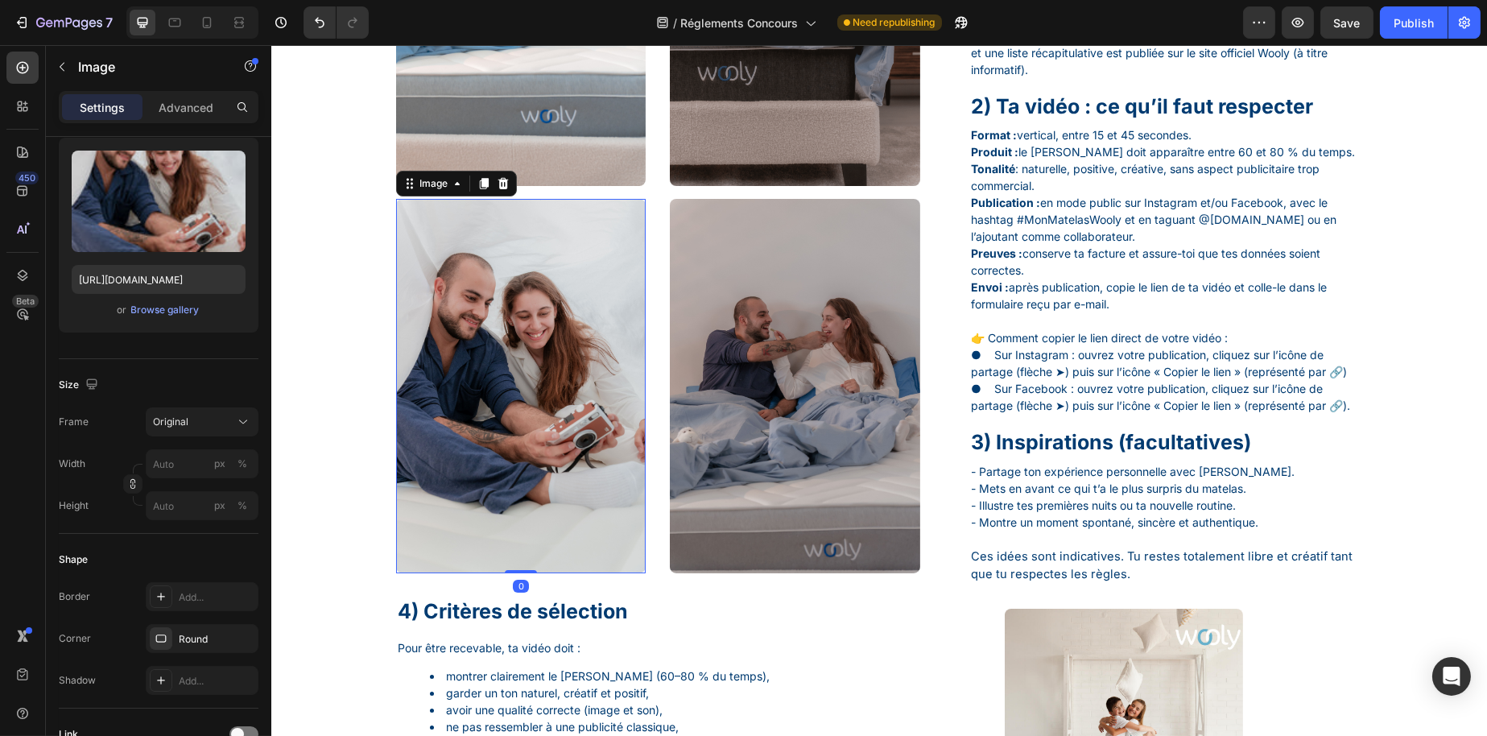
scroll to position [0, 0]
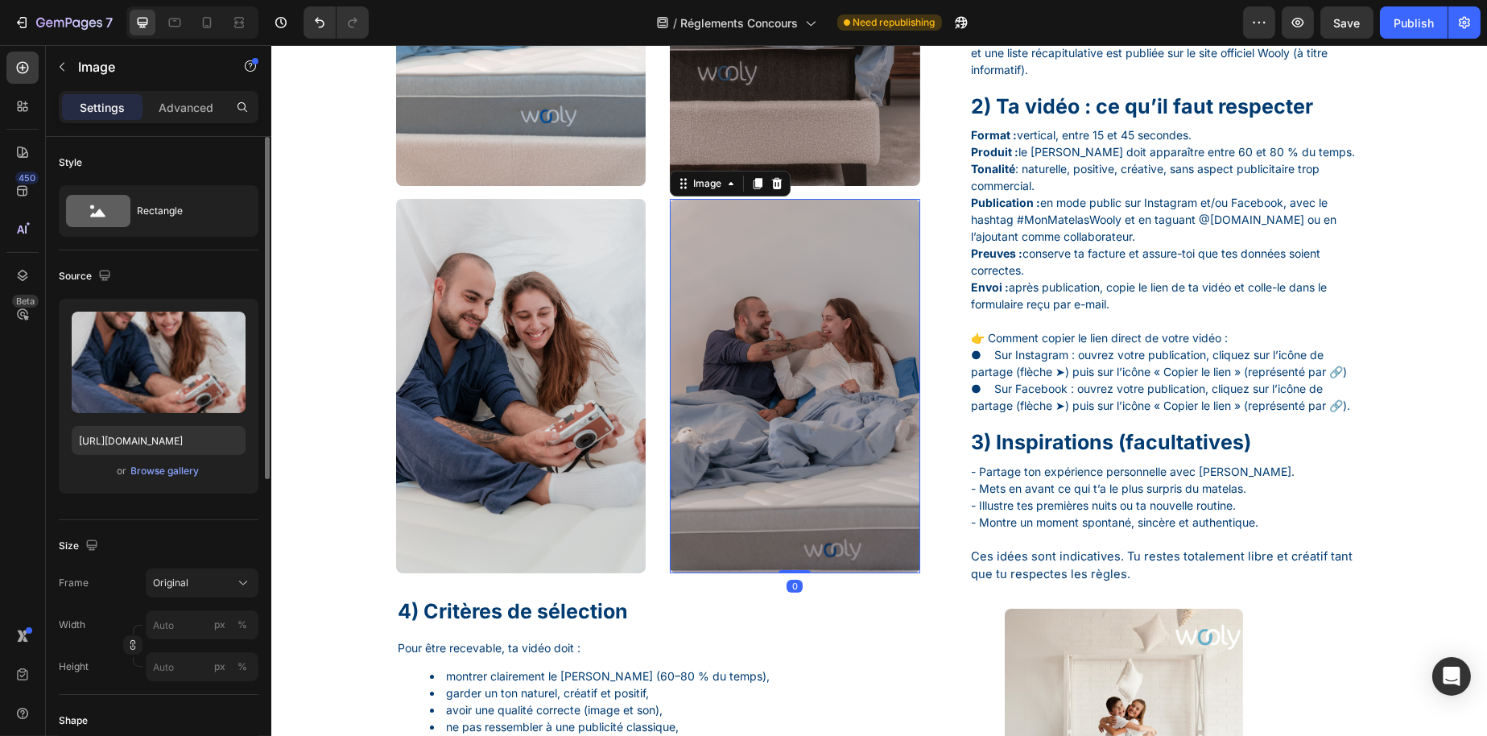
click at [741, 468] on img at bounding box center [794, 386] width 250 height 374
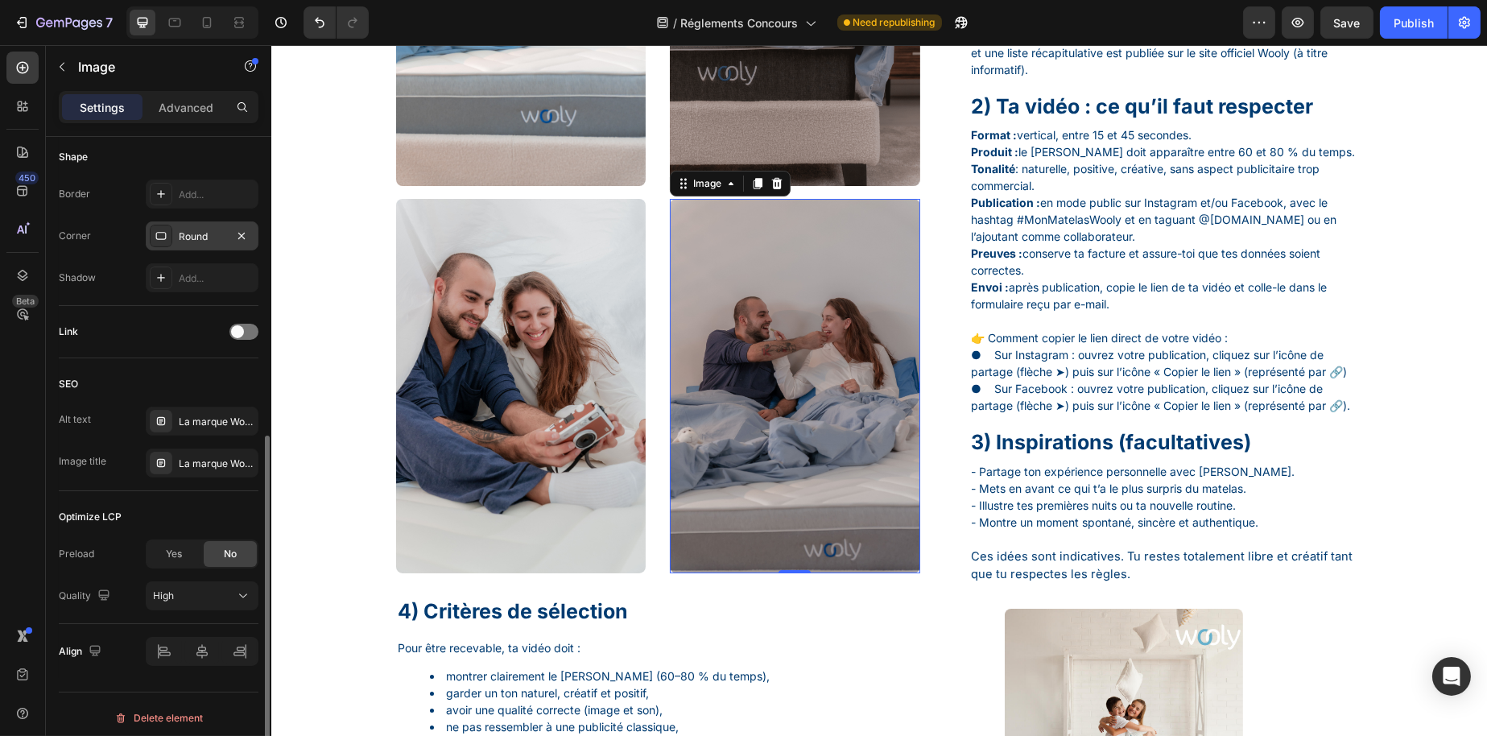
scroll to position [568, 0]
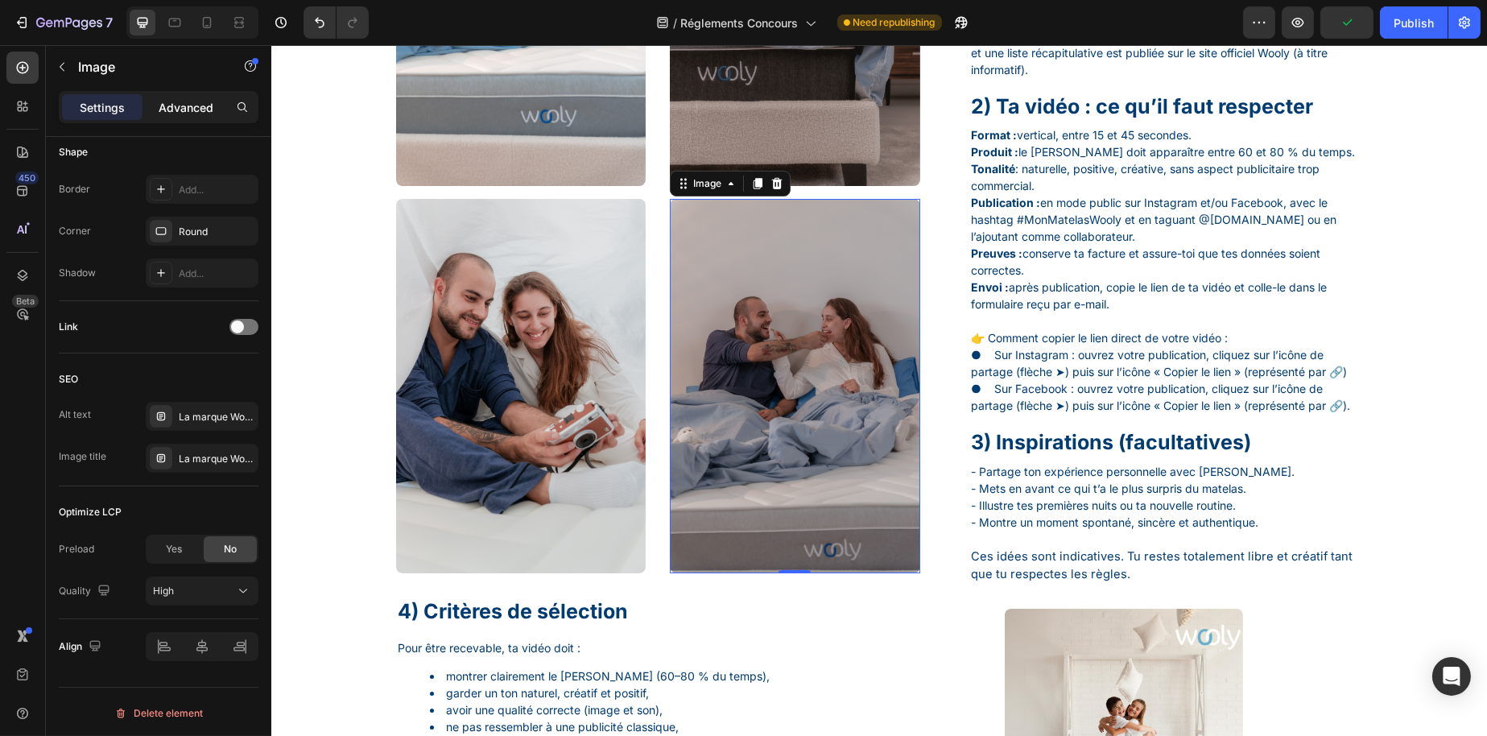
click at [176, 109] on p "Advanced" at bounding box center [186, 107] width 55 height 17
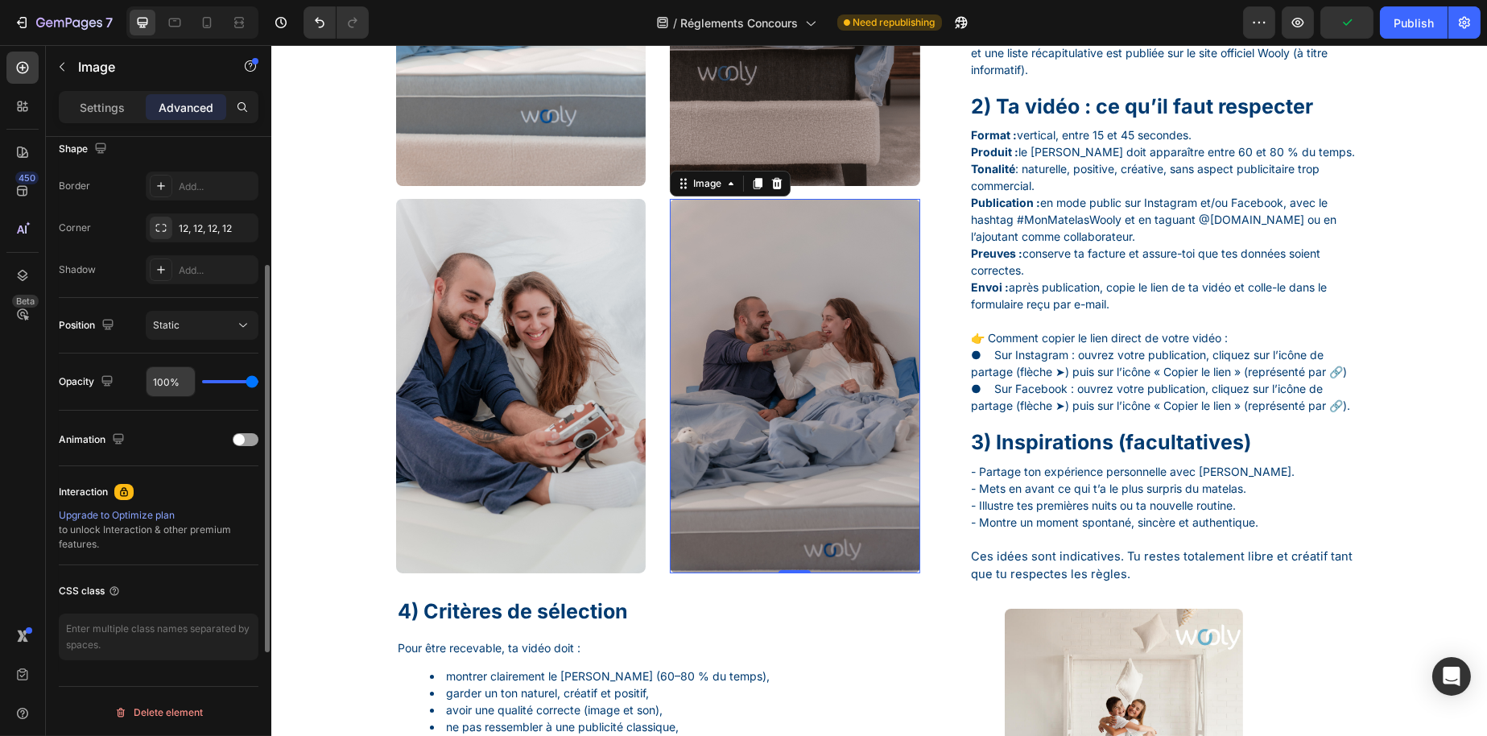
scroll to position [347, 0]
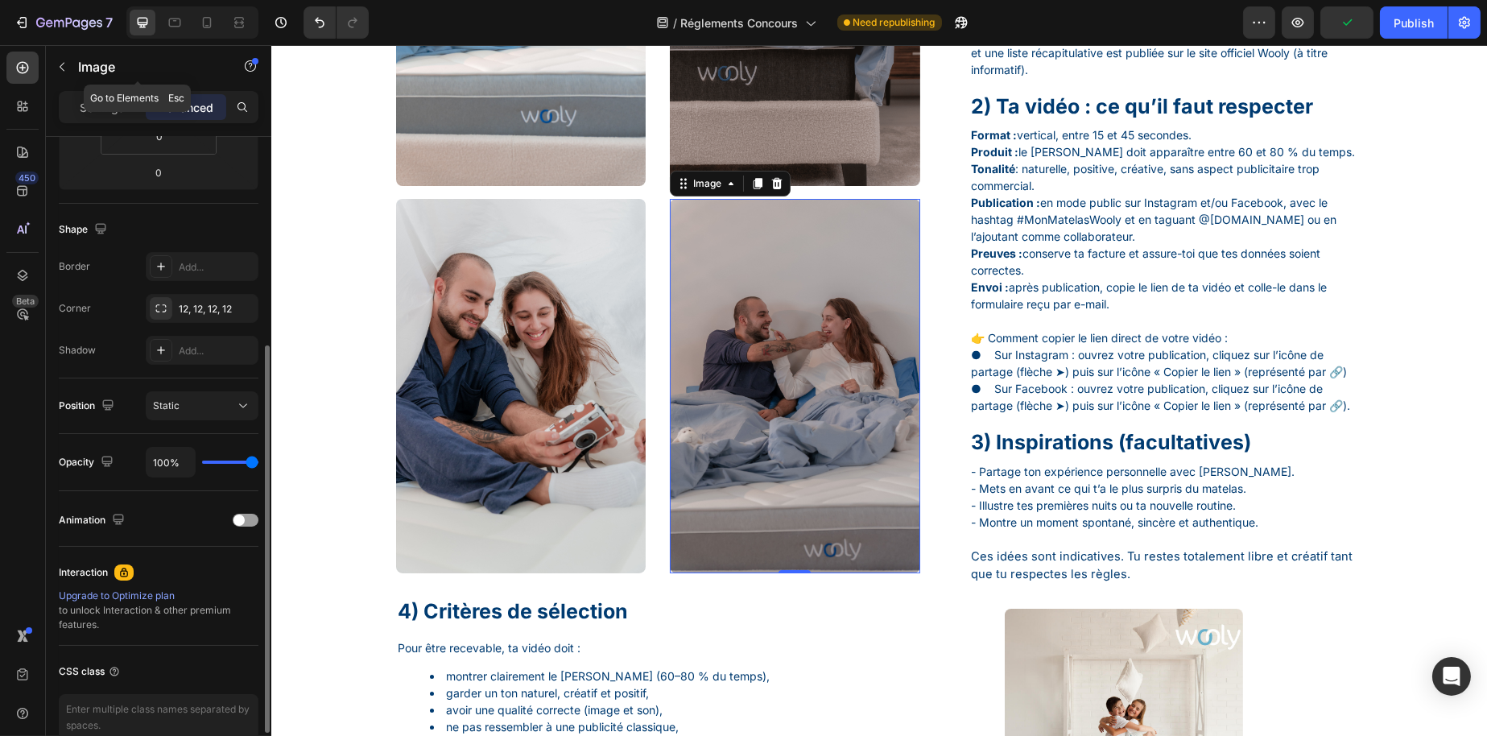
click at [88, 73] on p "Image" at bounding box center [146, 66] width 137 height 19
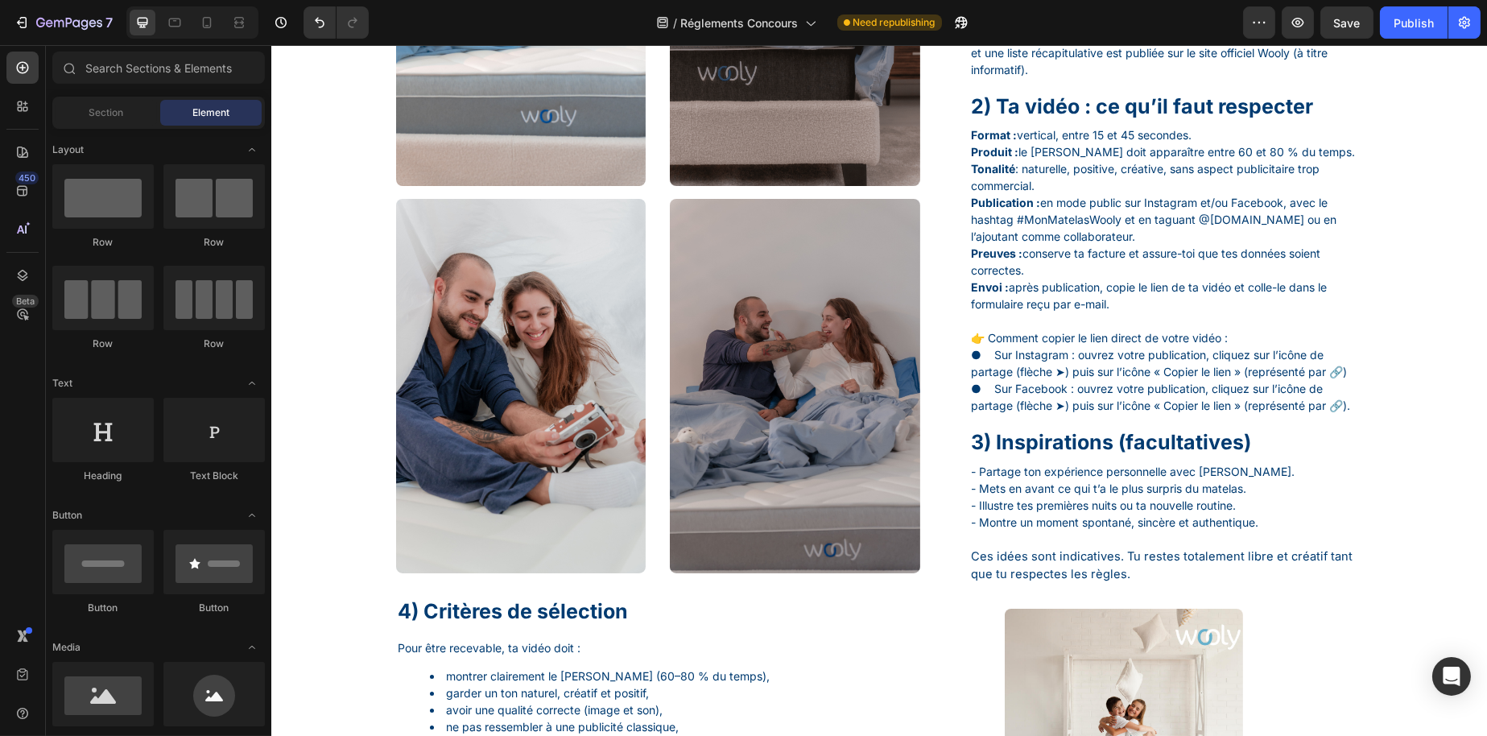
scroll to position [242, 0]
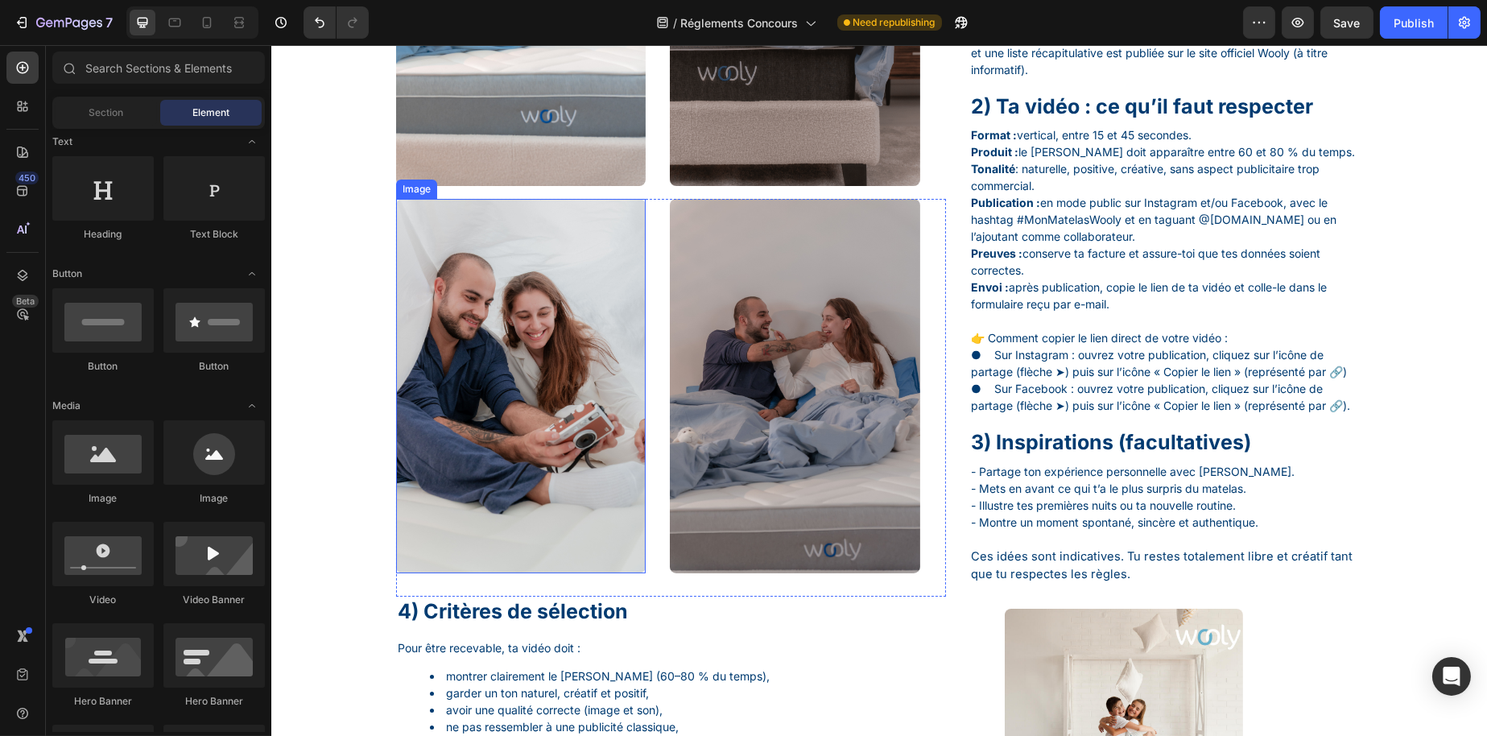
click at [628, 507] on img at bounding box center [520, 386] width 250 height 374
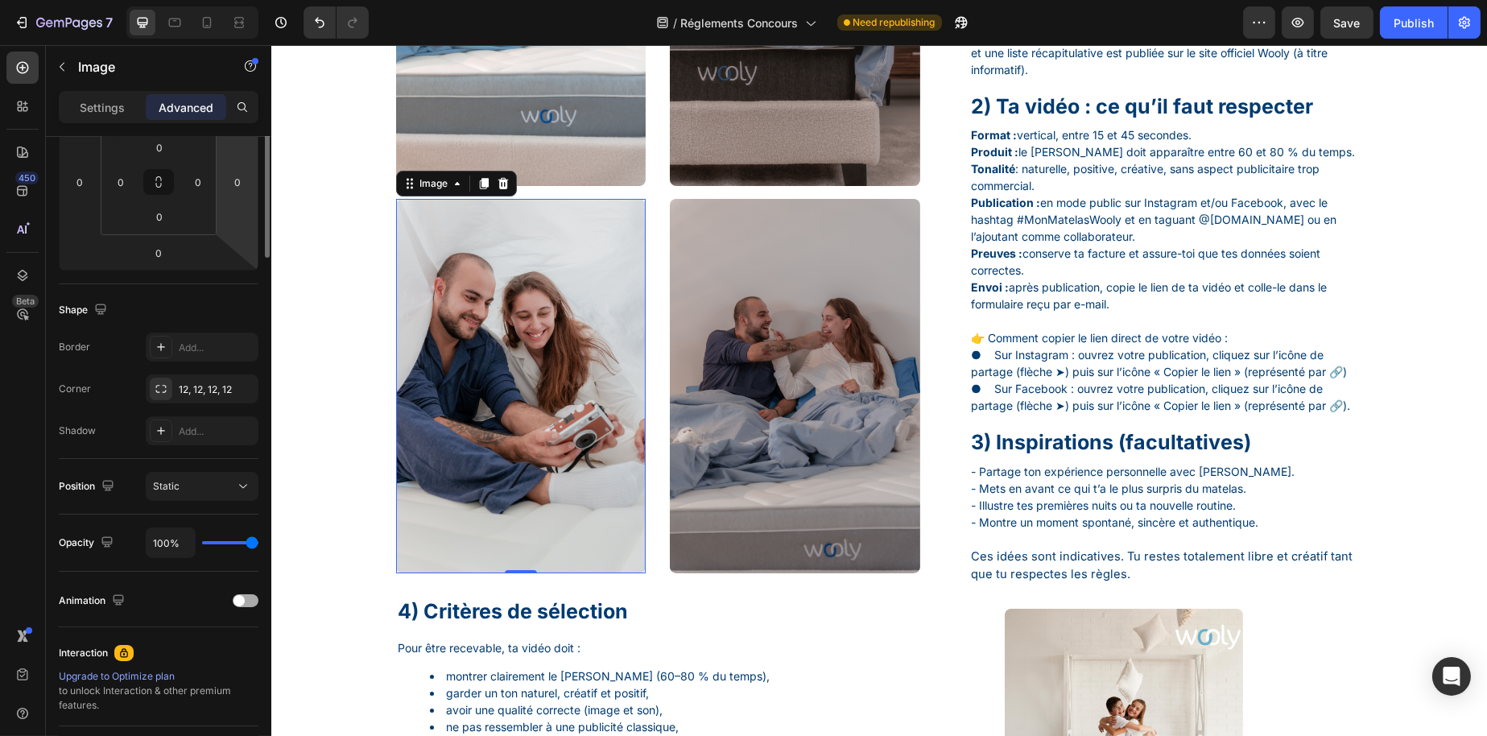
scroll to position [0, 0]
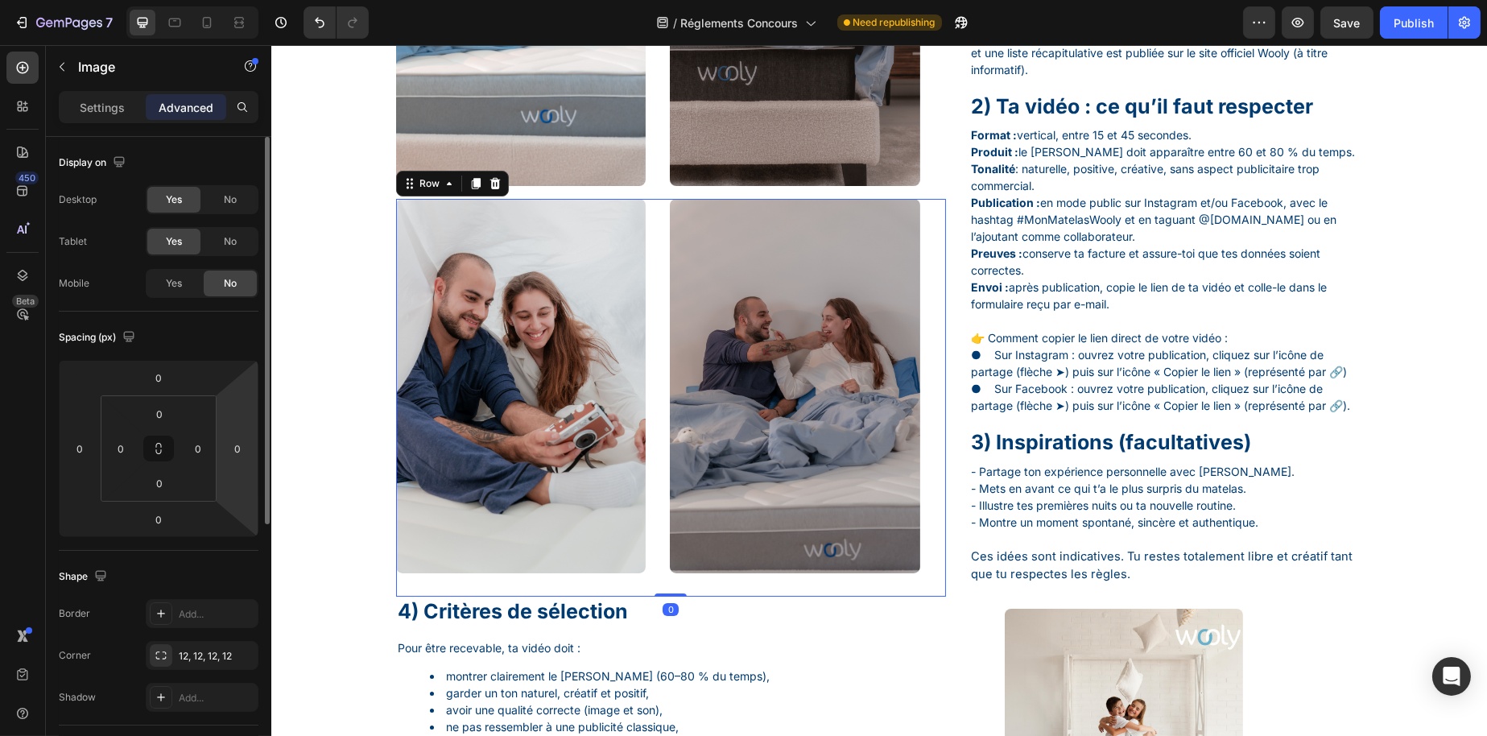
click at [656, 363] on div "Image Image Row 0" at bounding box center [670, 398] width 550 height 398
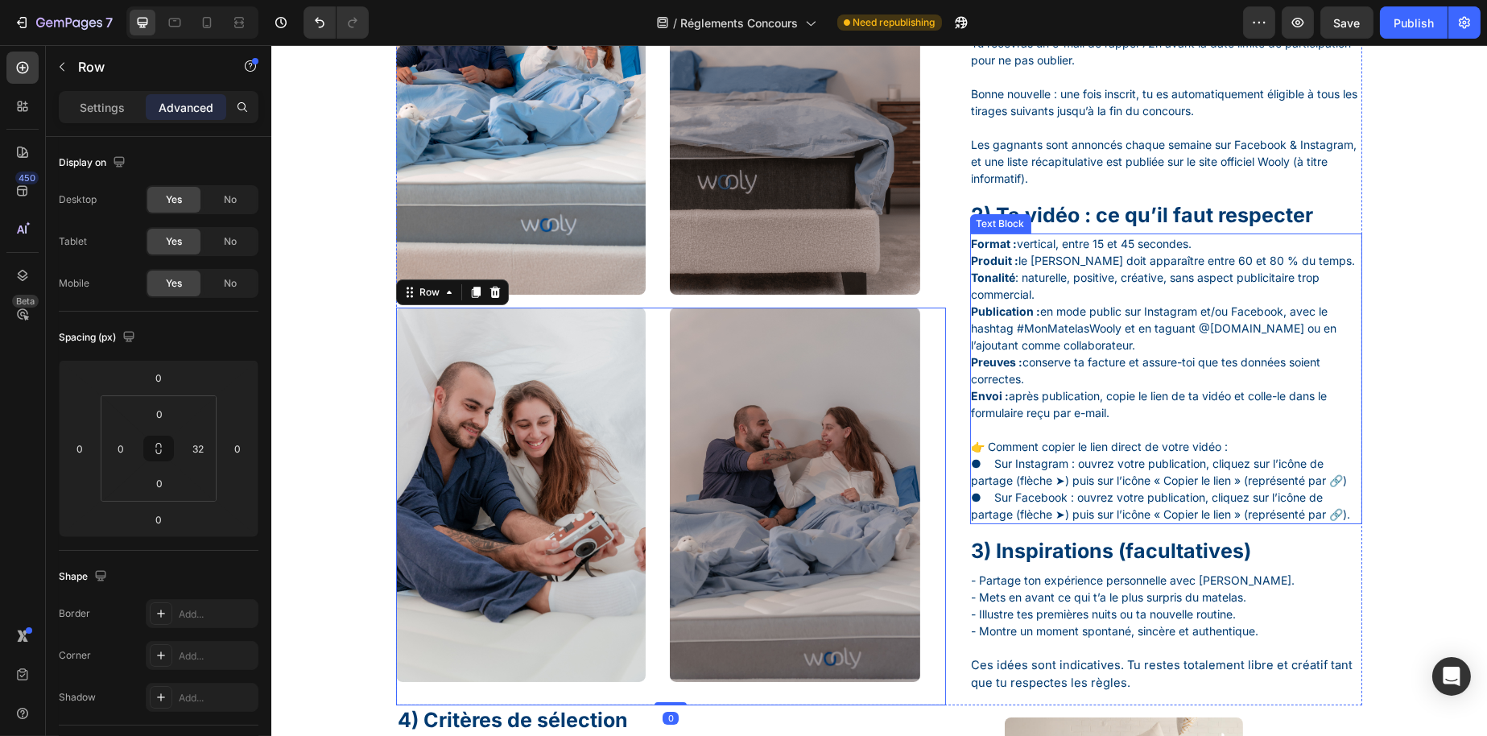
scroll to position [161, 0]
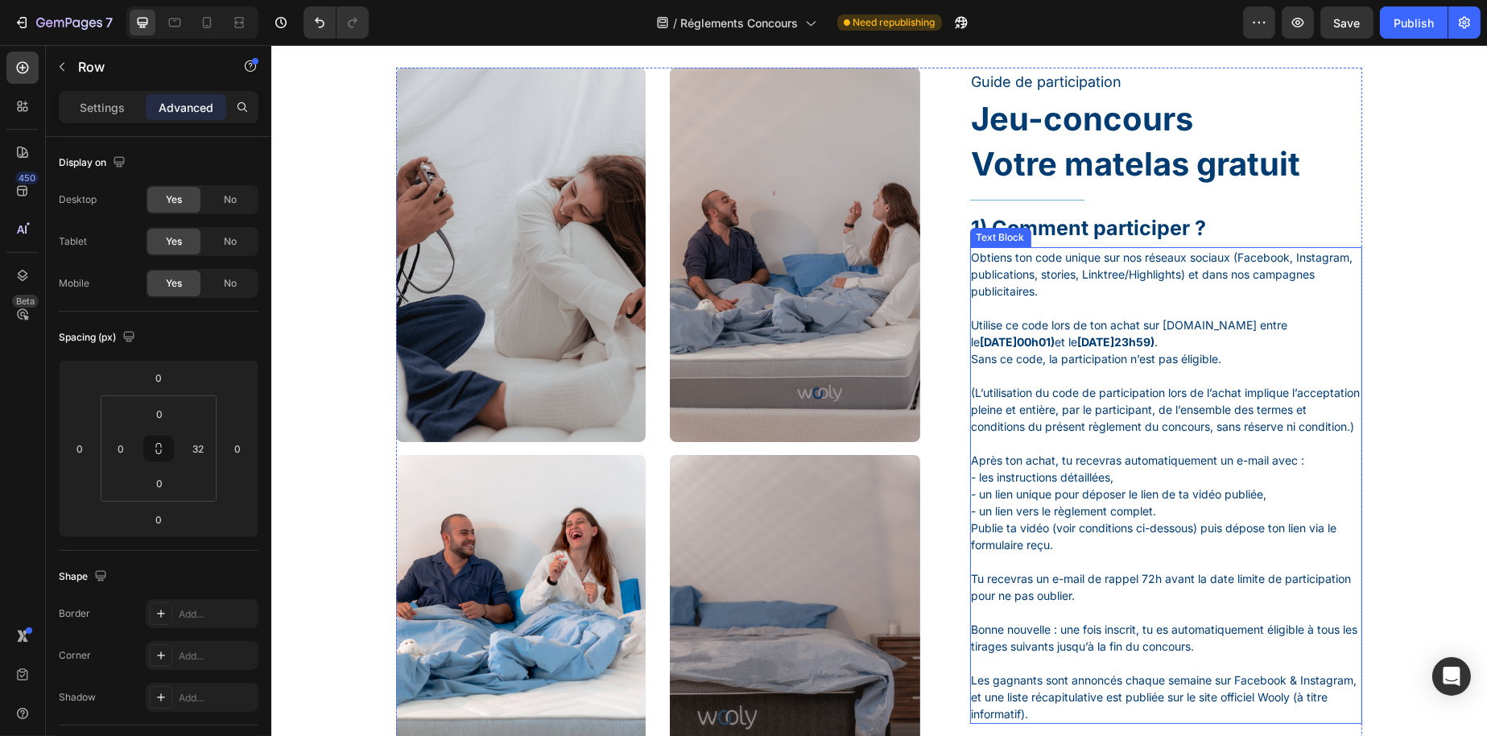
click at [1075, 353] on p "Utilise ce code lors de ton achat sur www.wooly-bedding.com entre le 01/09/2025…" at bounding box center [1166, 341] width 390 height 51
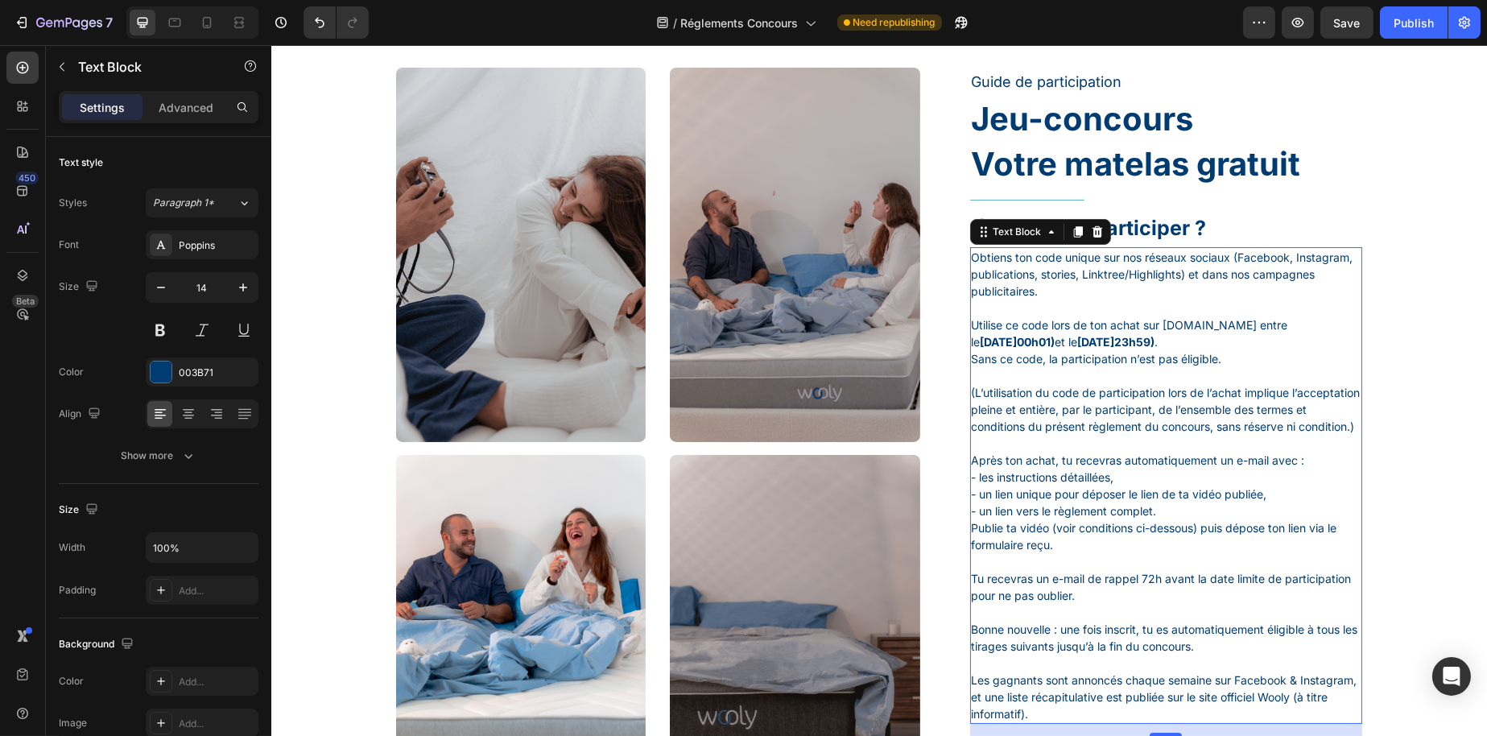
click at [992, 352] on p "Utilise ce code lors de ton achat sur www.wooly-bedding.com entre le 01/09/2025…" at bounding box center [1166, 341] width 390 height 51
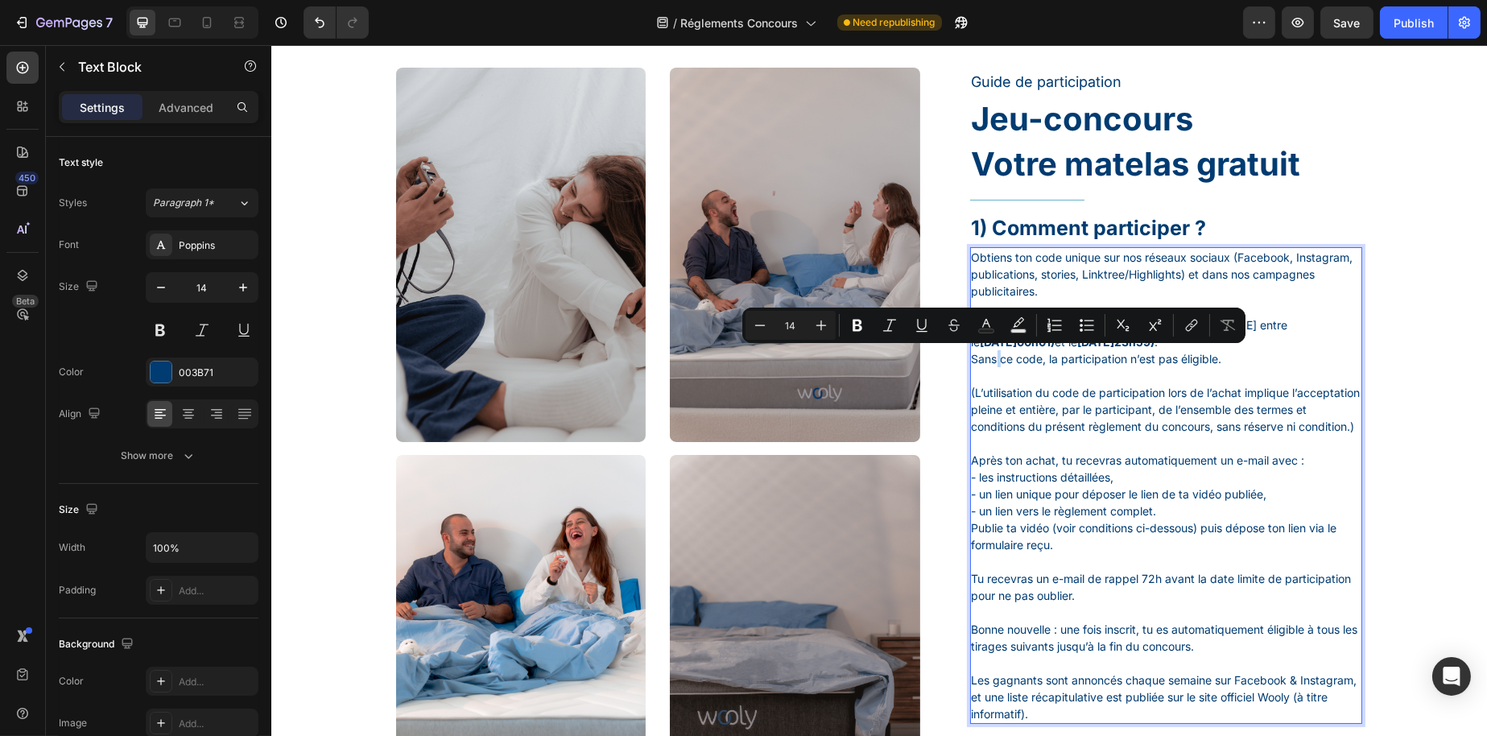
click at [994, 362] on p "Utilise ce code lors de ton achat sur www.wooly-bedding.com entre le 01/09/2025…" at bounding box center [1166, 341] width 390 height 51
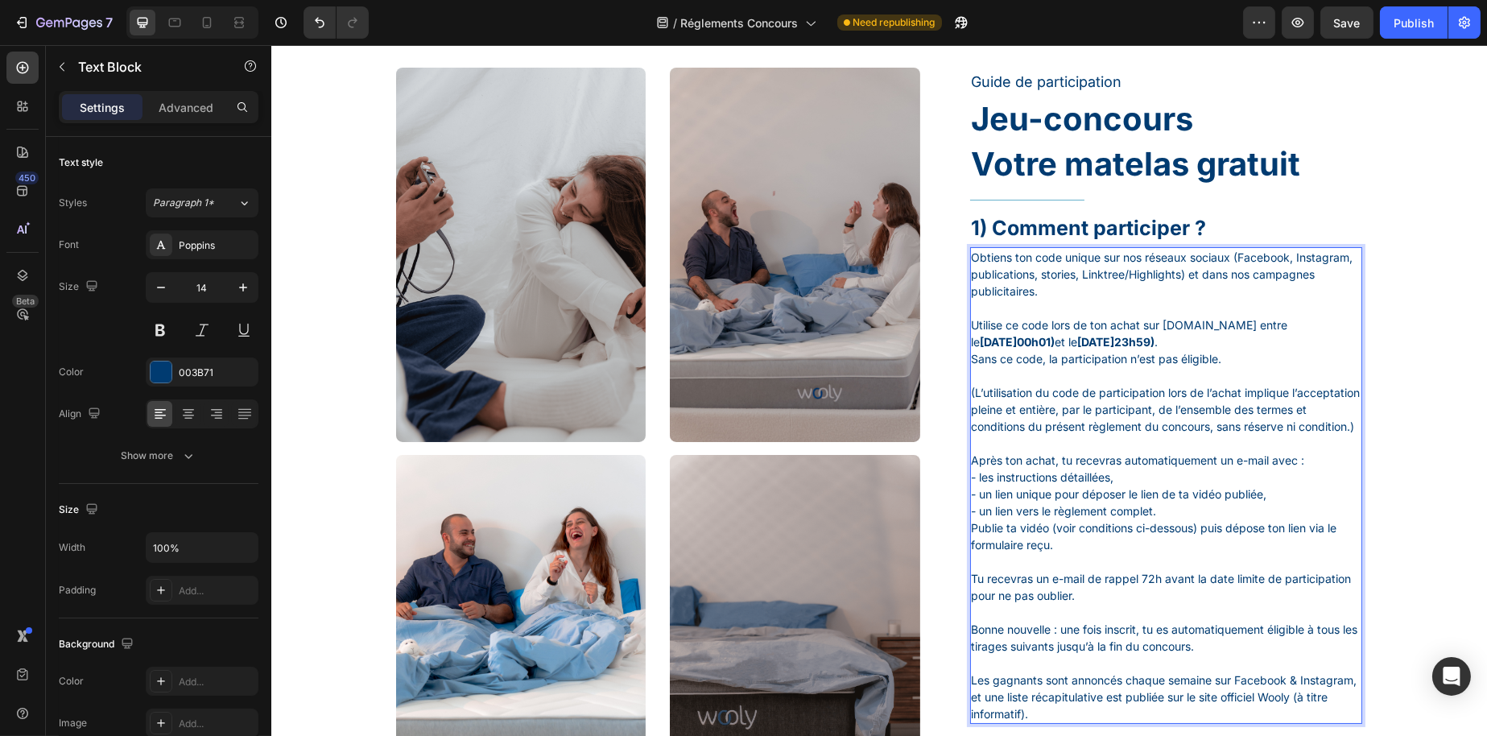
click at [990, 369] on p "(L’utilisation du code de participation lors de l’achat implique l’acceptation …" at bounding box center [1166, 401] width 390 height 68
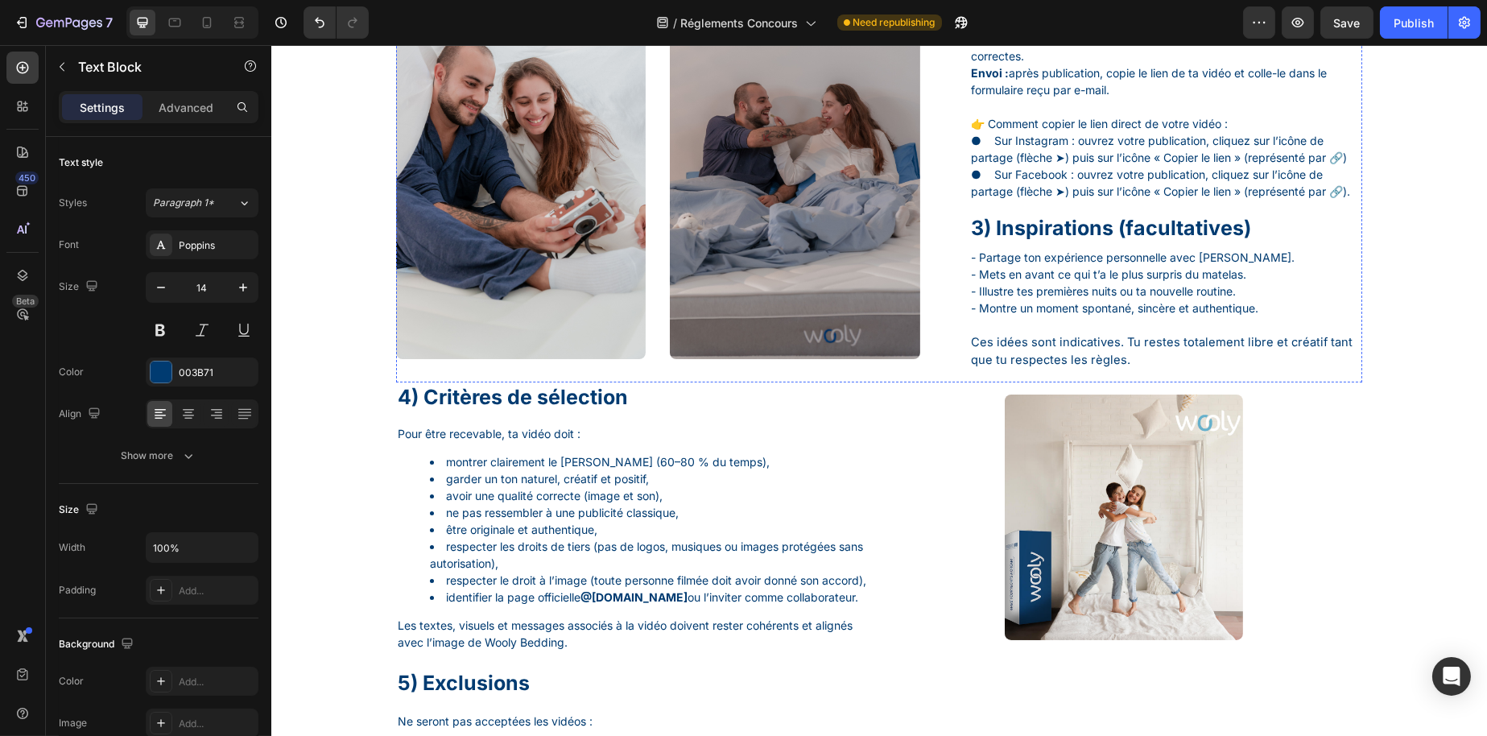
scroll to position [1208, 0]
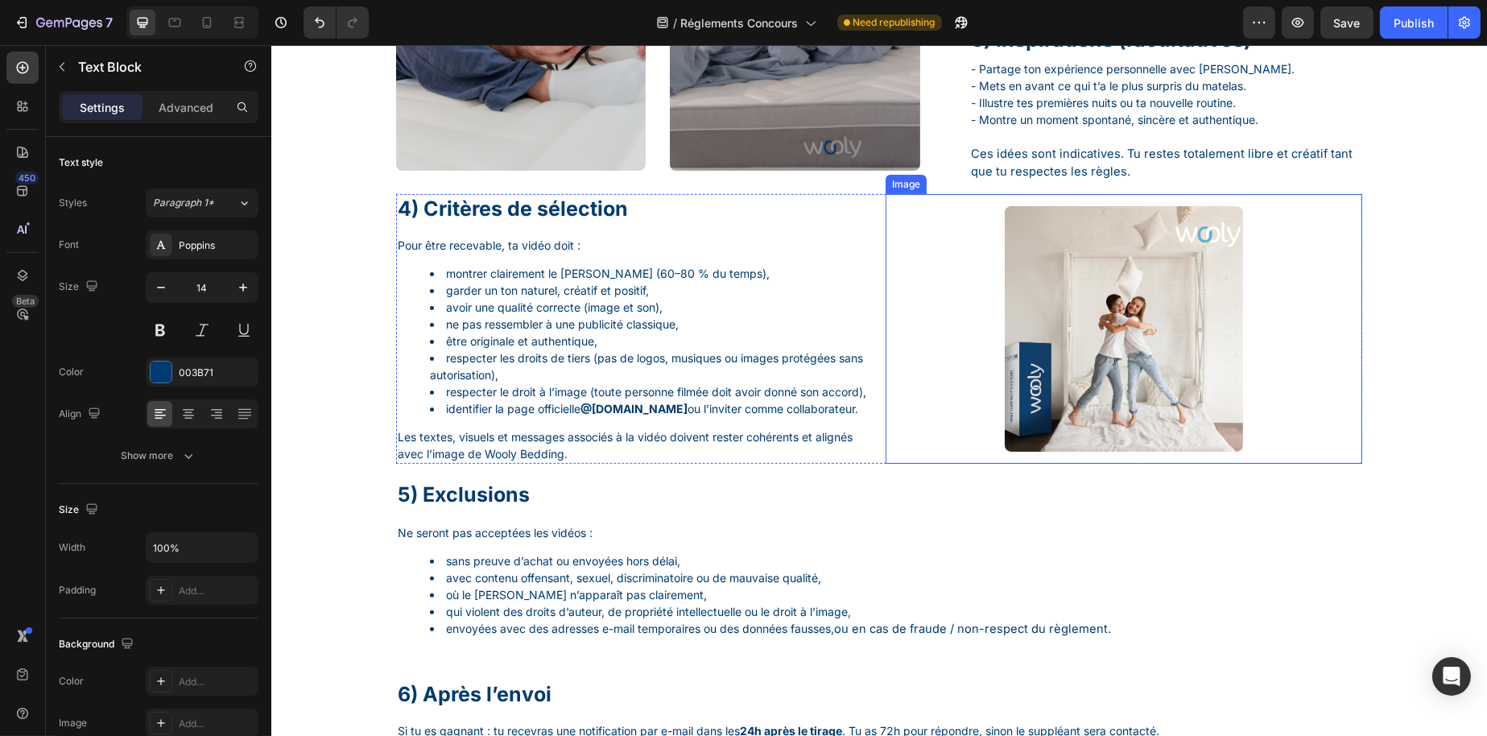
click at [911, 365] on div at bounding box center [1123, 329] width 477 height 246
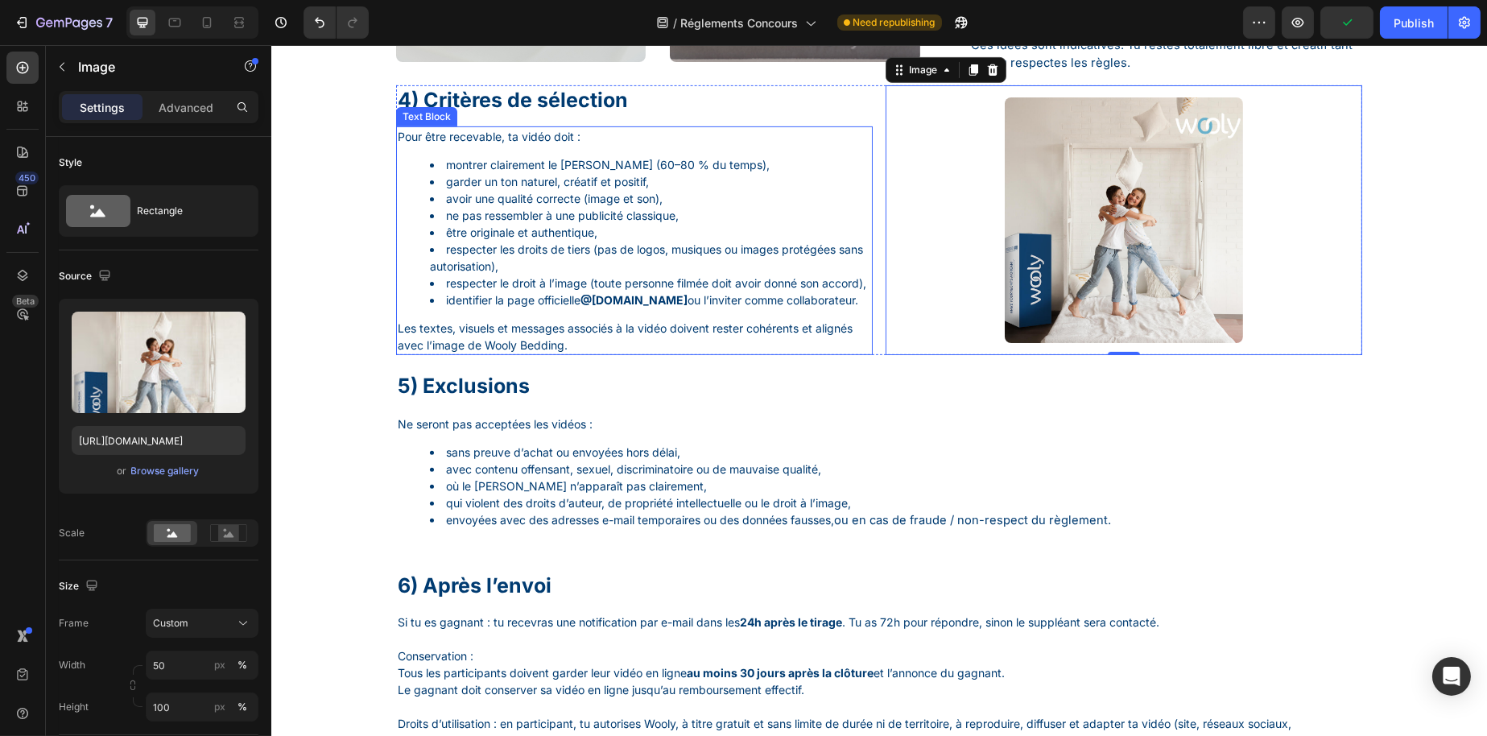
scroll to position [1288, 0]
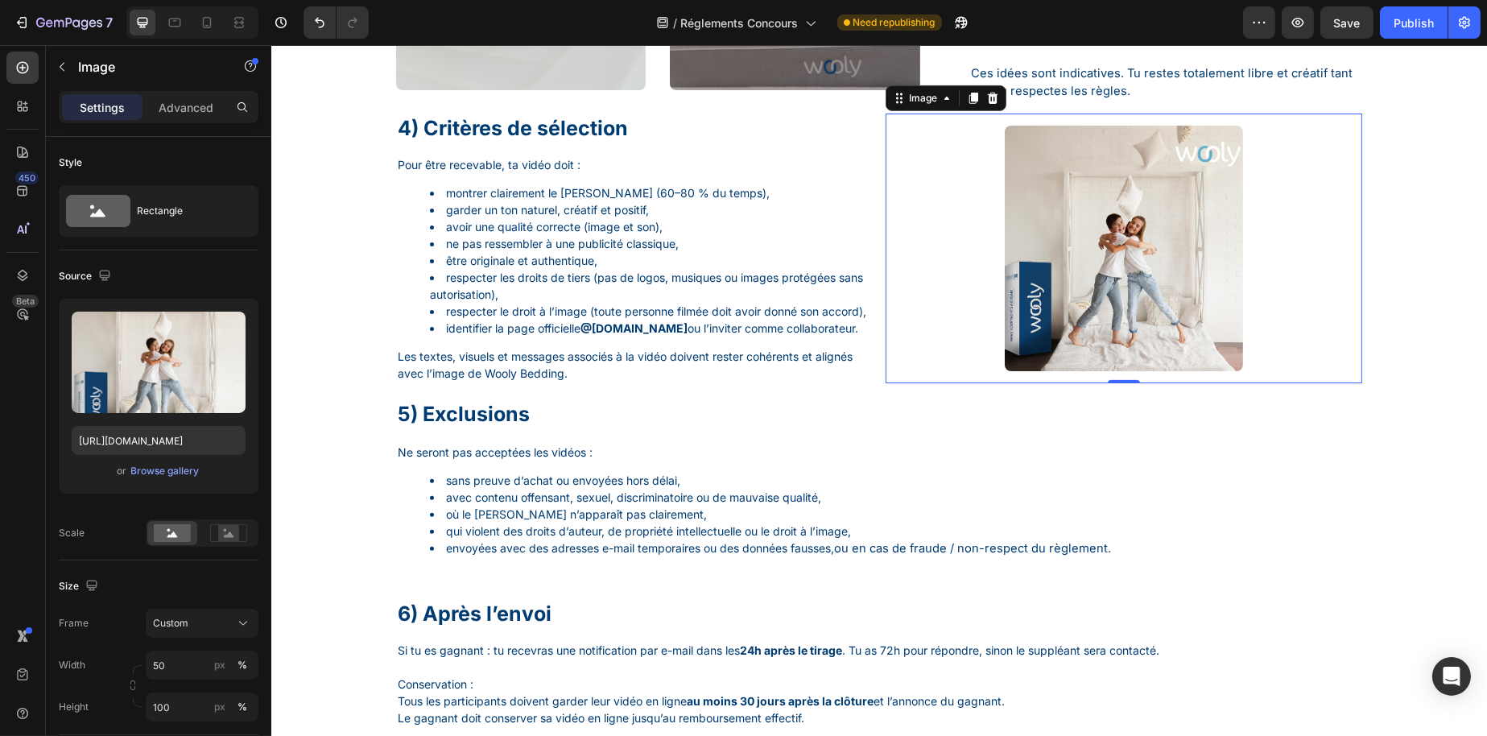
click at [955, 302] on div at bounding box center [1123, 249] width 477 height 246
click at [68, 75] on button "button" at bounding box center [62, 67] width 26 height 26
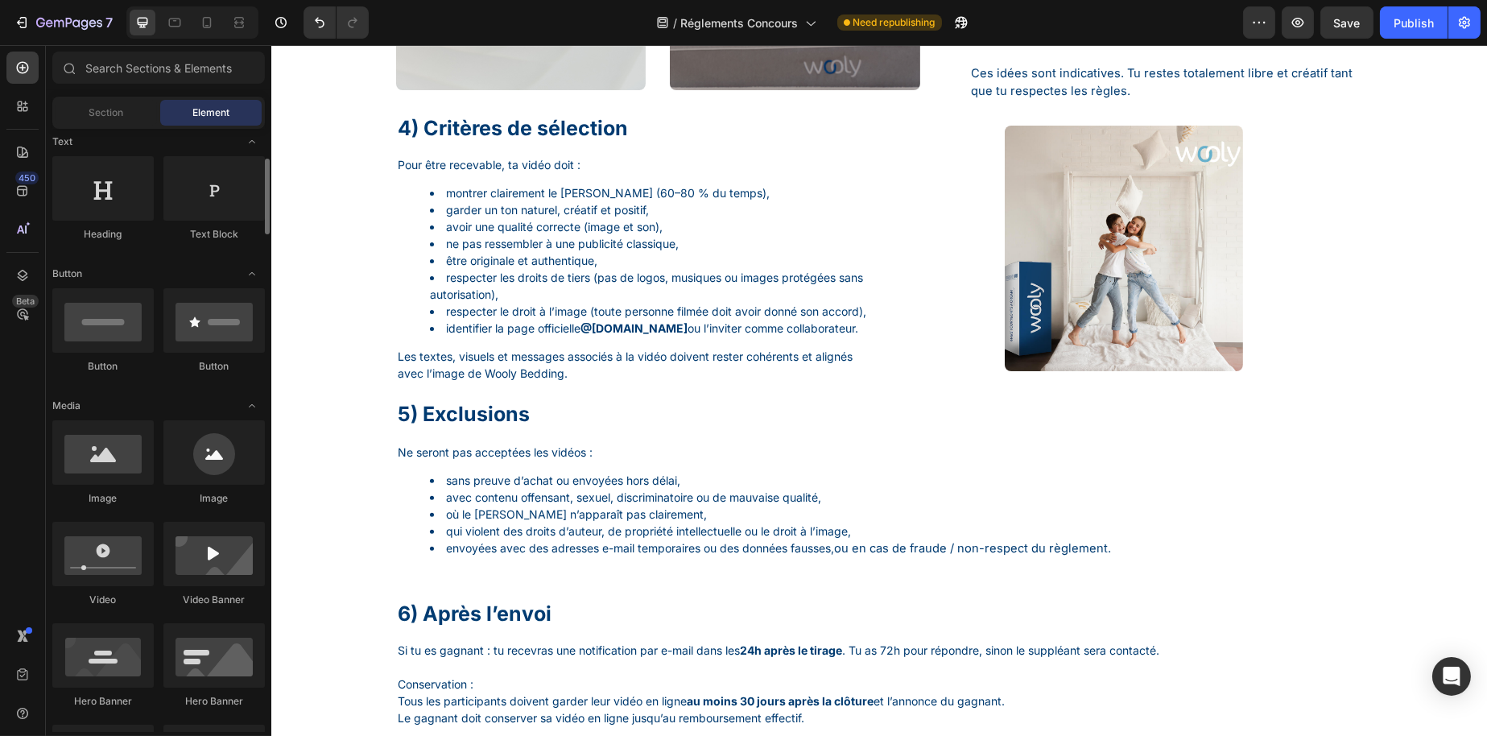
scroll to position [0, 0]
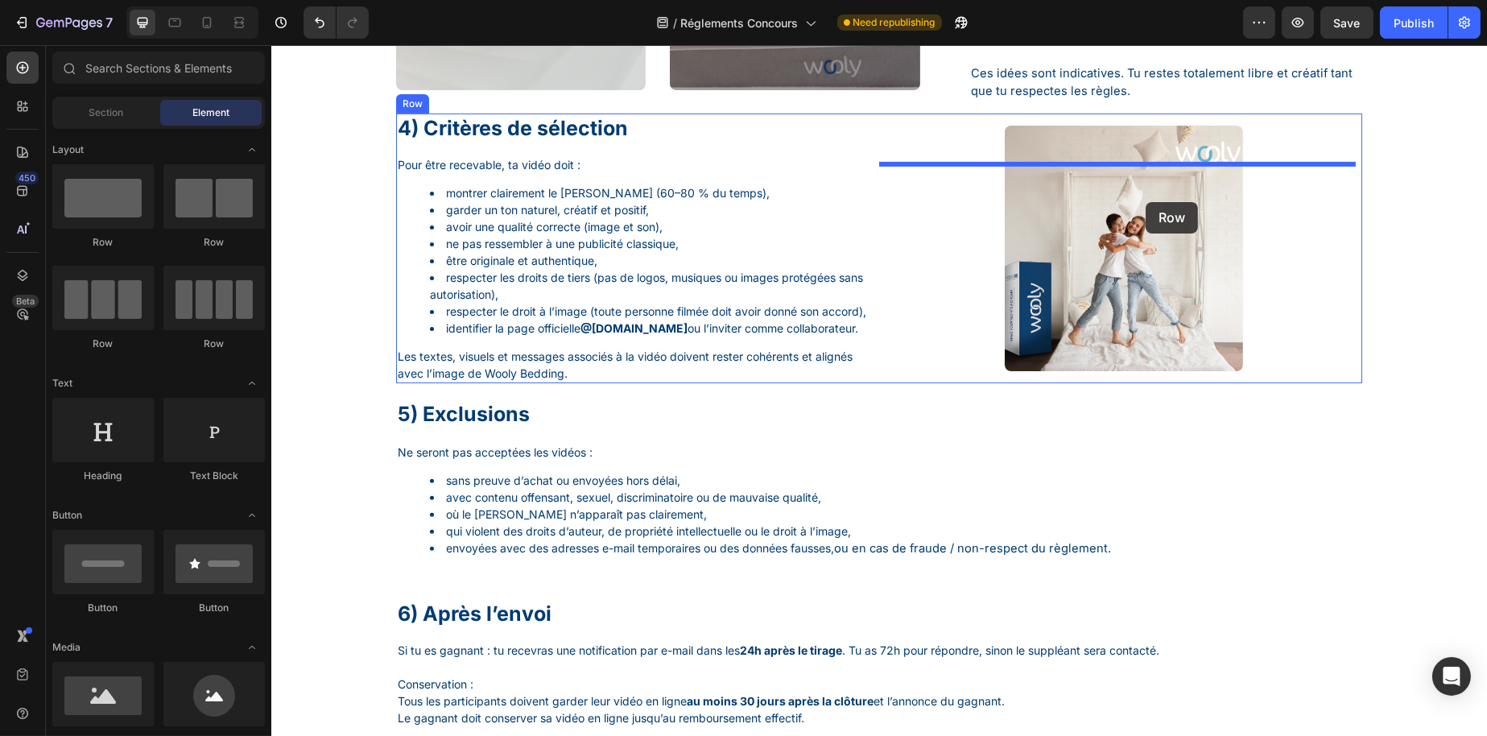
drag, startPoint x: 482, startPoint y: 263, endPoint x: 1145, endPoint y: 202, distance: 666.2
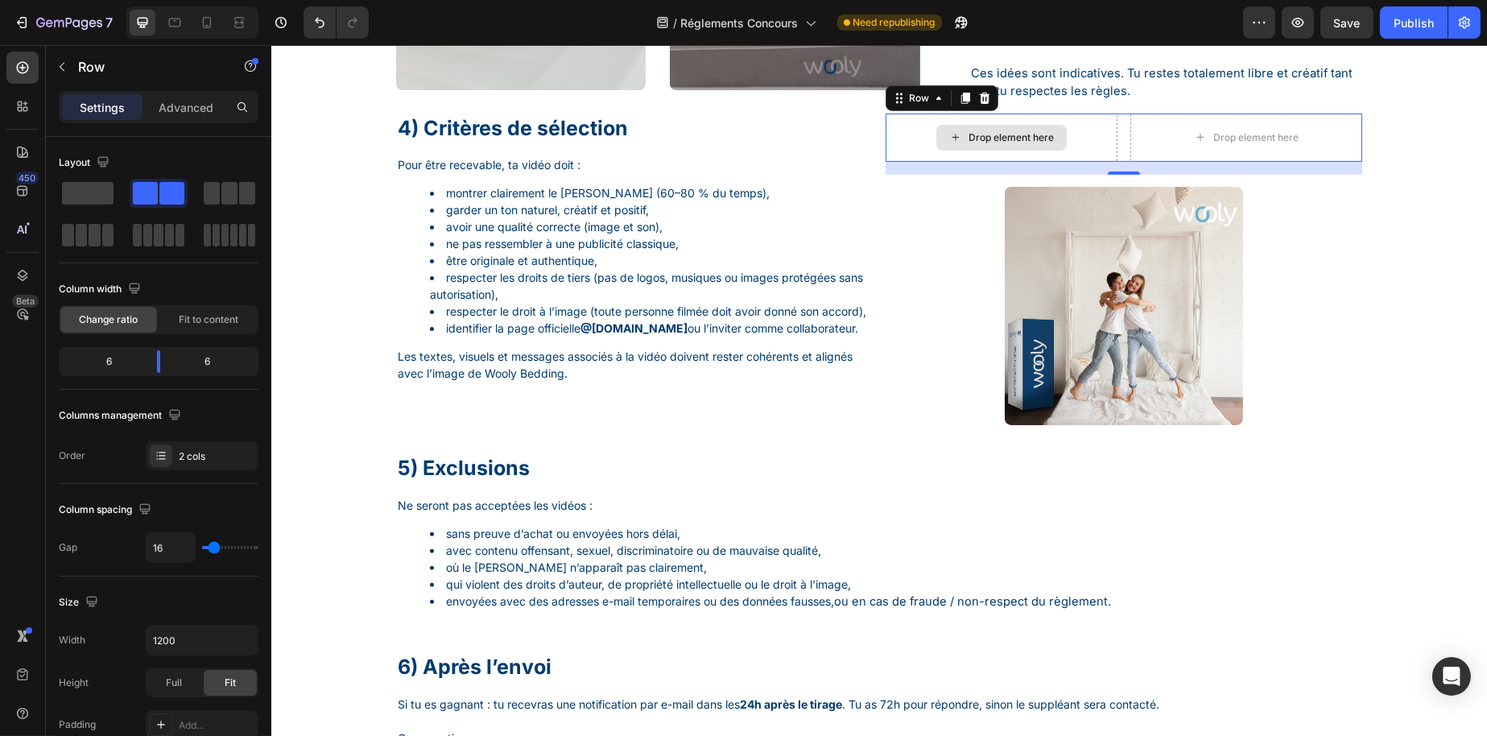
click at [996, 144] on div "Drop element here" at bounding box center [1010, 137] width 85 height 13
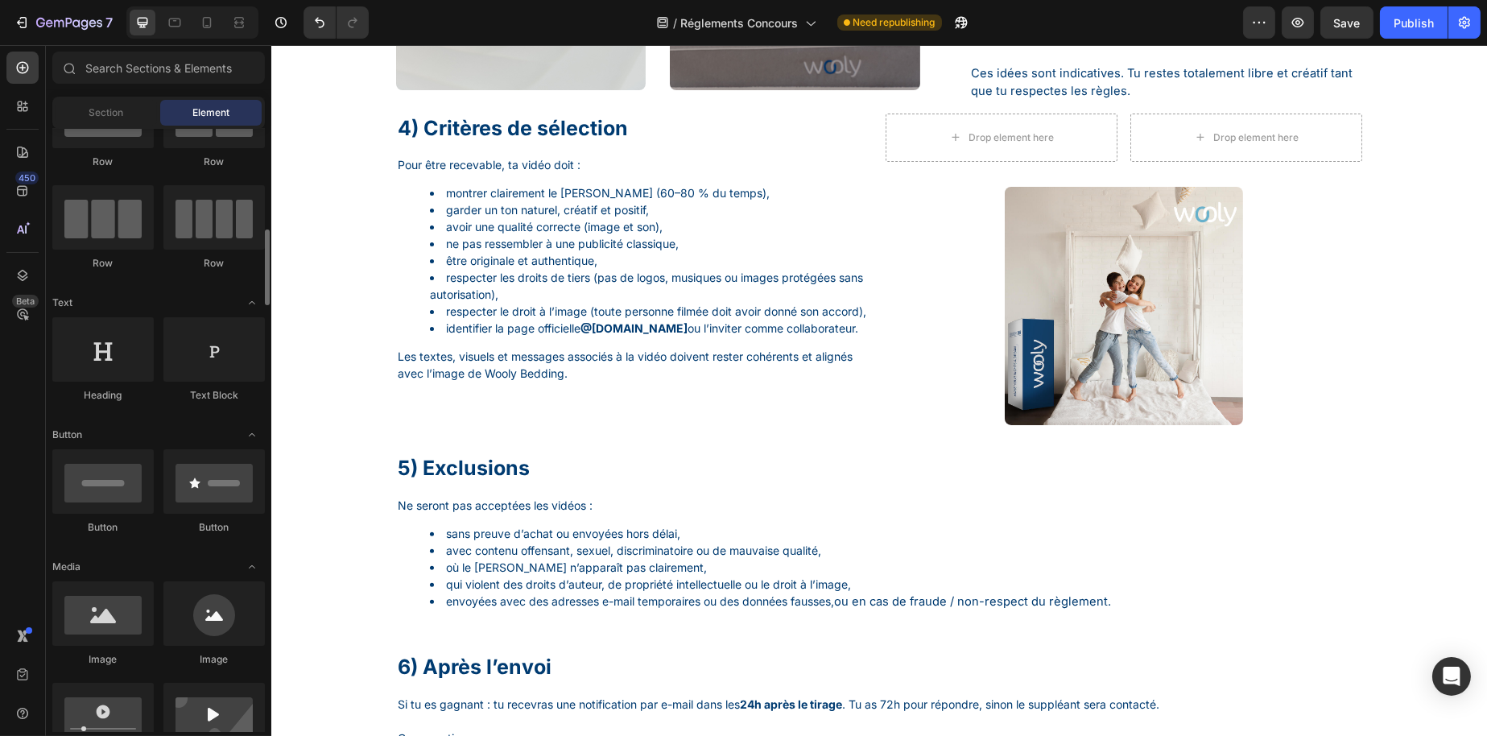
scroll to position [161, 0]
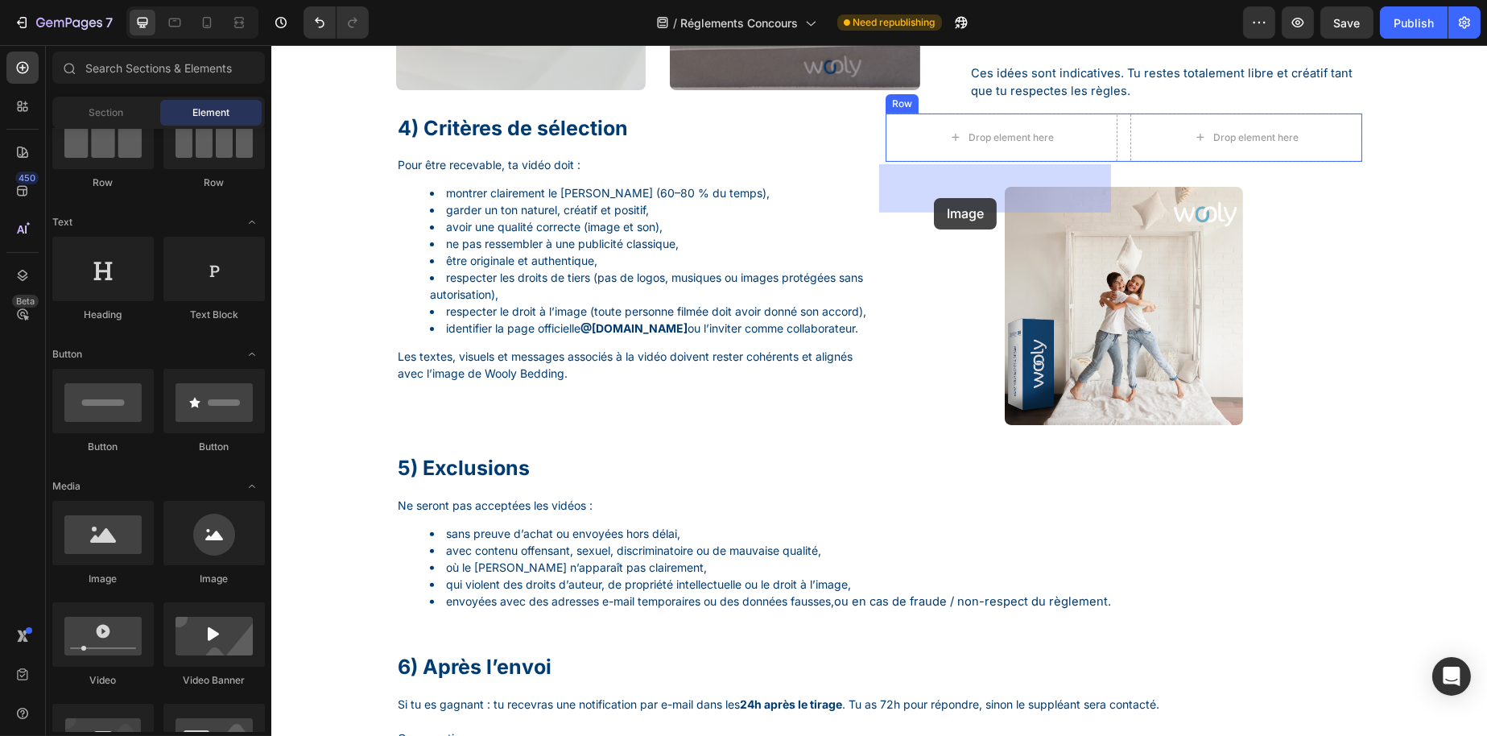
drag, startPoint x: 369, startPoint y: 585, endPoint x: 933, endPoint y: 198, distance: 684.1
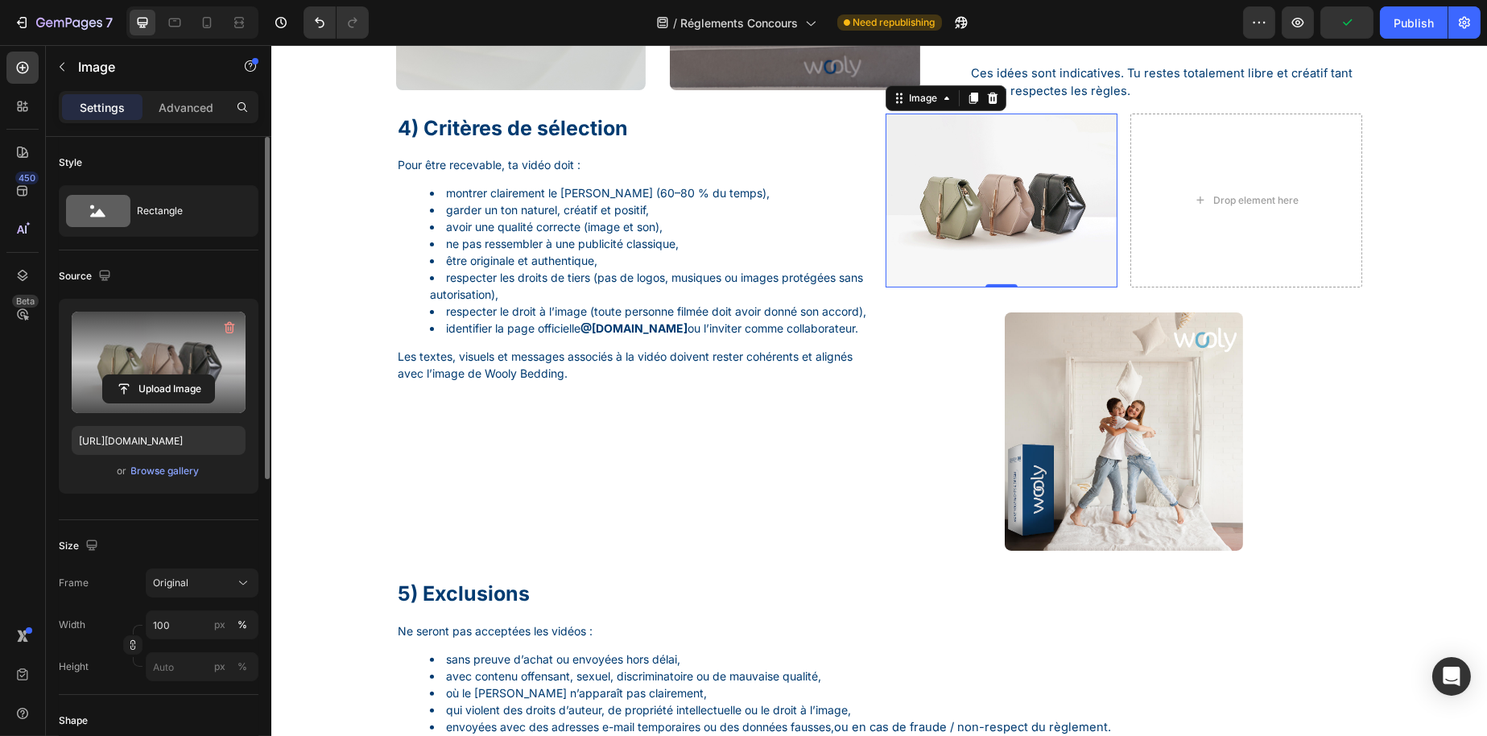
click at [144, 368] on label at bounding box center [159, 362] width 174 height 101
click at [144, 375] on input "file" at bounding box center [158, 388] width 111 height 27
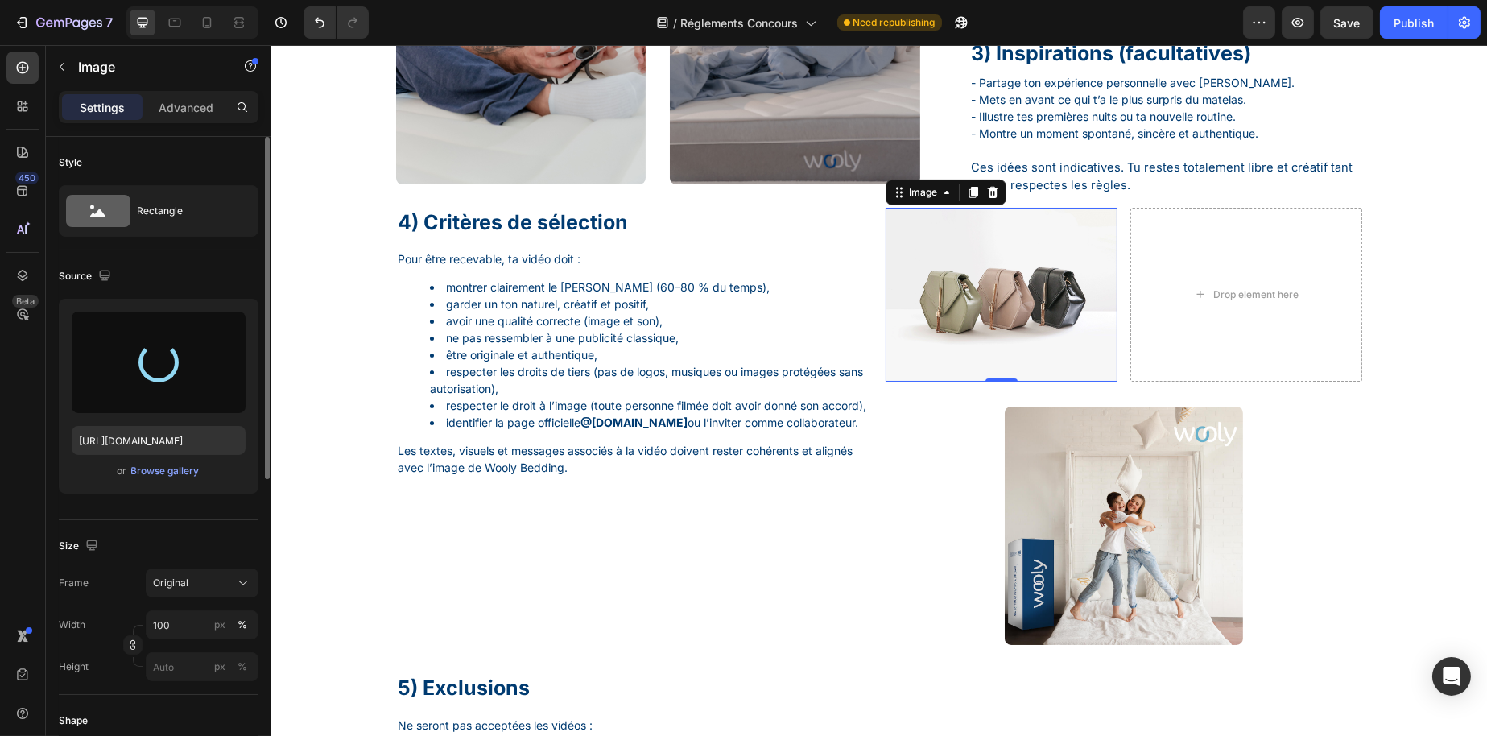
scroll to position [1208, 0]
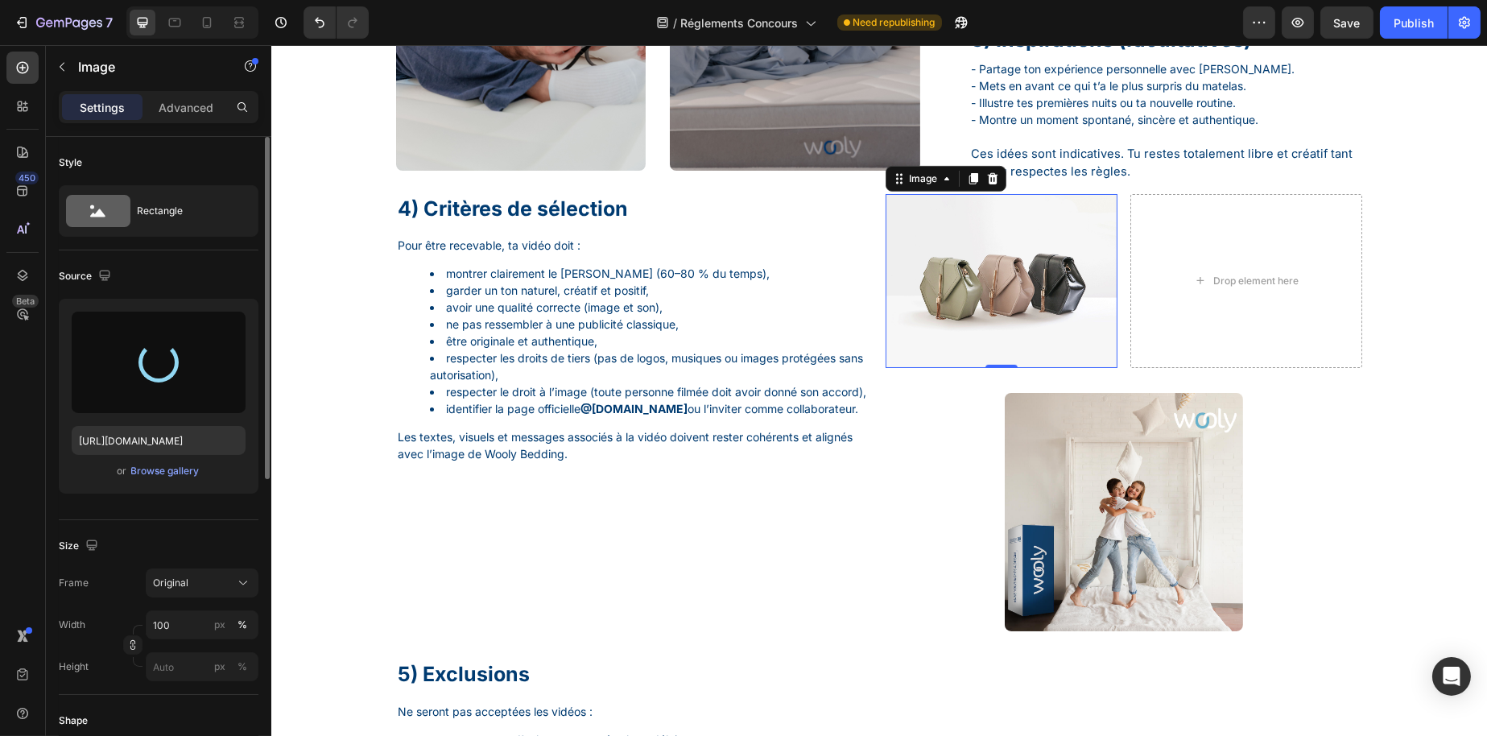
type input "https://cdn.shopify.com/s/files/1/0776/1497/3265/files/gempages_477287261759603…"
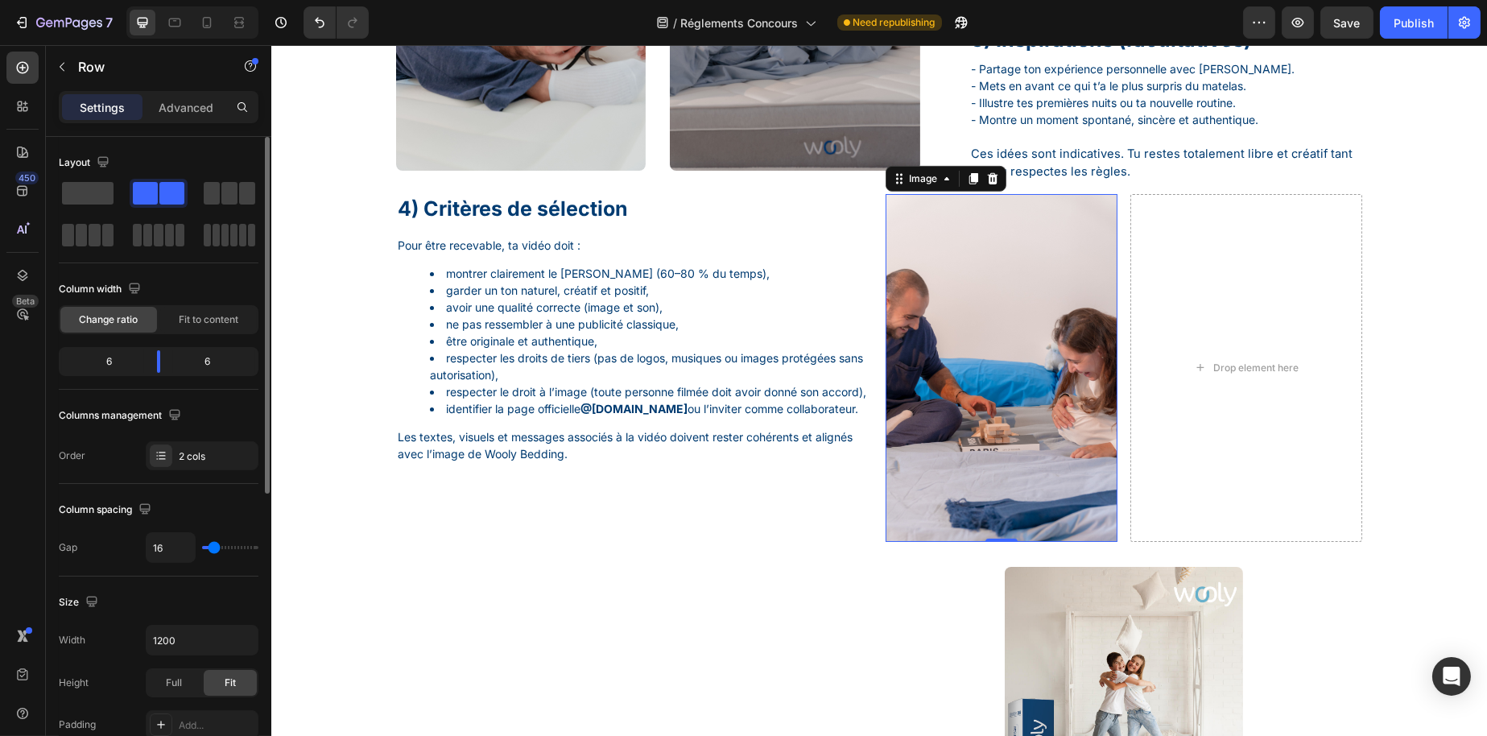
click at [1197, 403] on div "Drop element here" at bounding box center [1246, 368] width 232 height 348
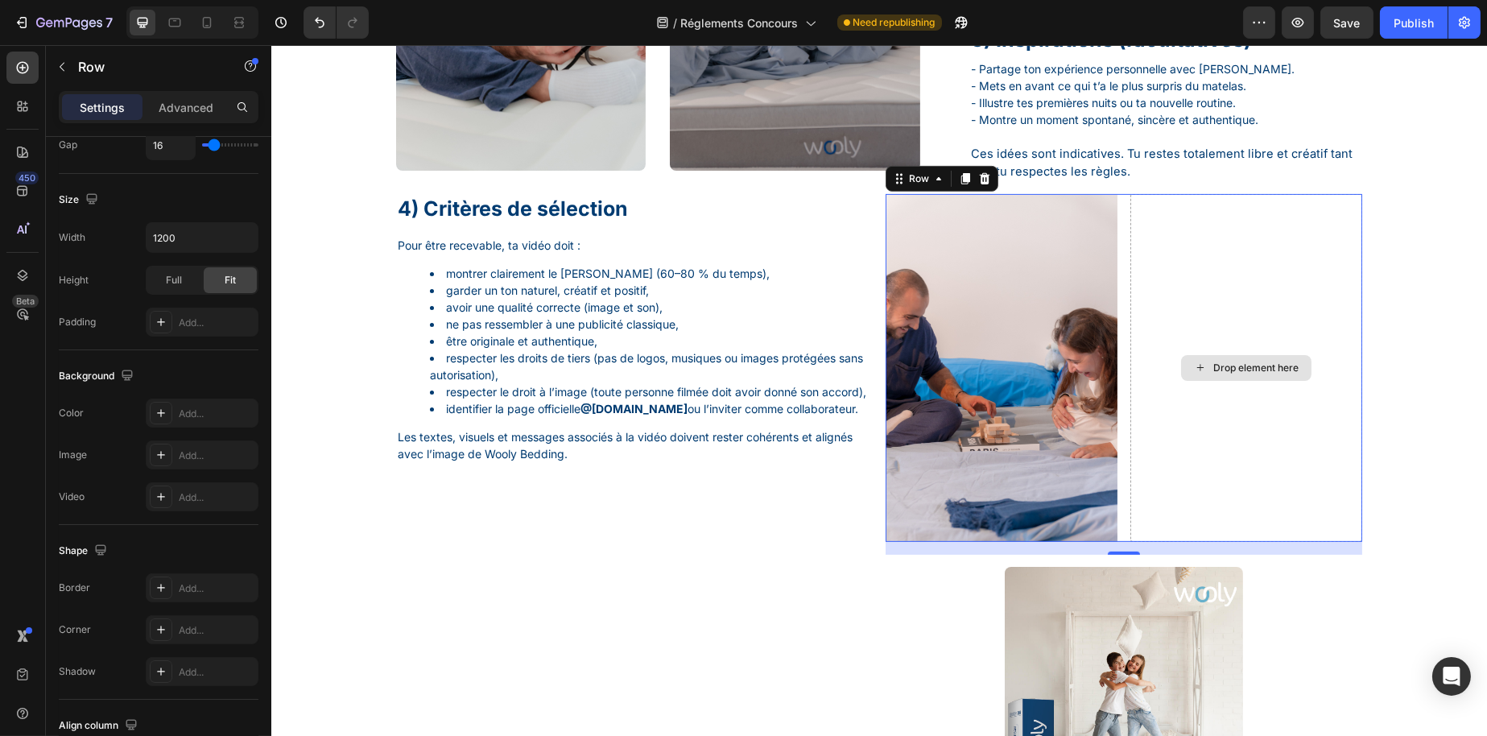
click at [1192, 366] on div "Drop element here" at bounding box center [1246, 368] width 232 height 348
click at [98, 60] on p "Row" at bounding box center [146, 66] width 137 height 19
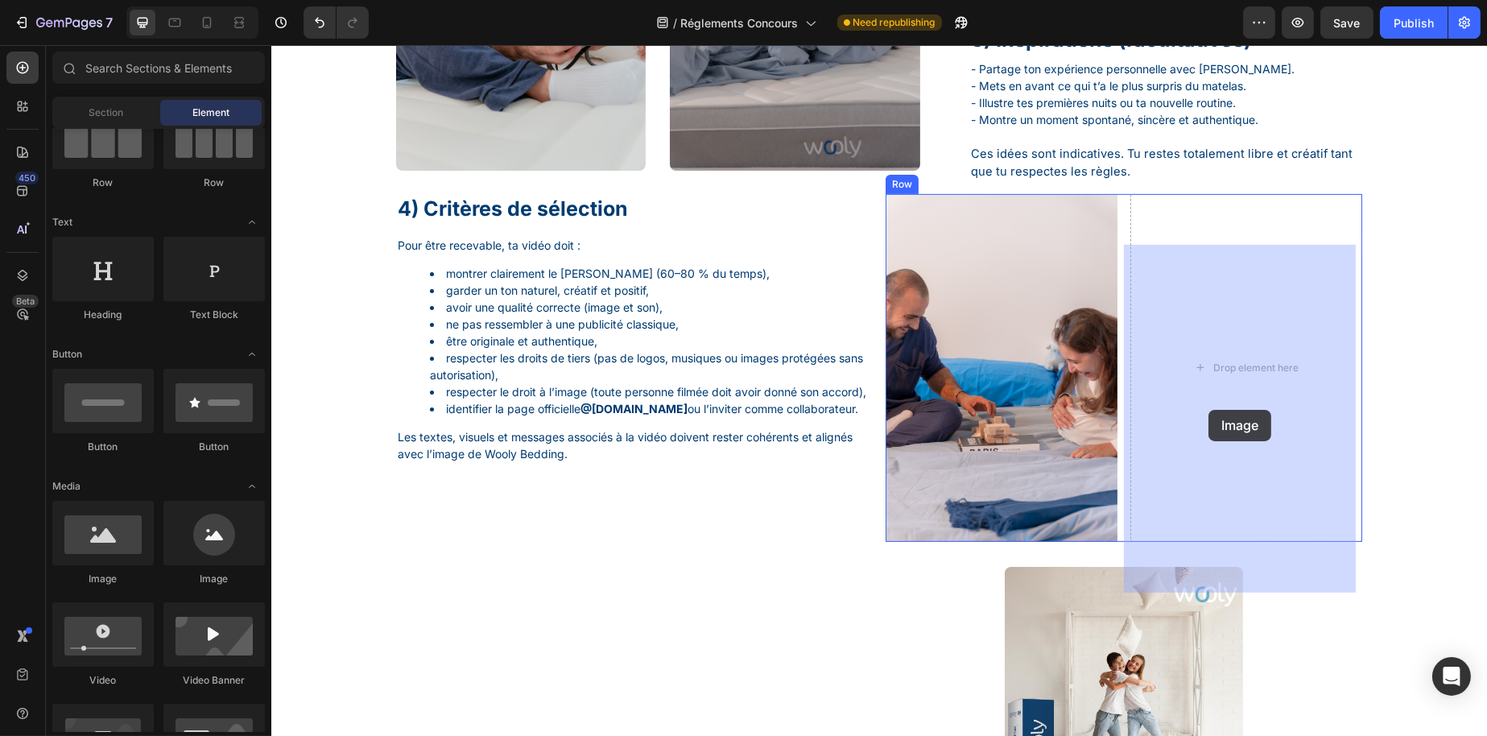
drag, startPoint x: 394, startPoint y: 599, endPoint x: 1208, endPoint y: 410, distance: 835.8
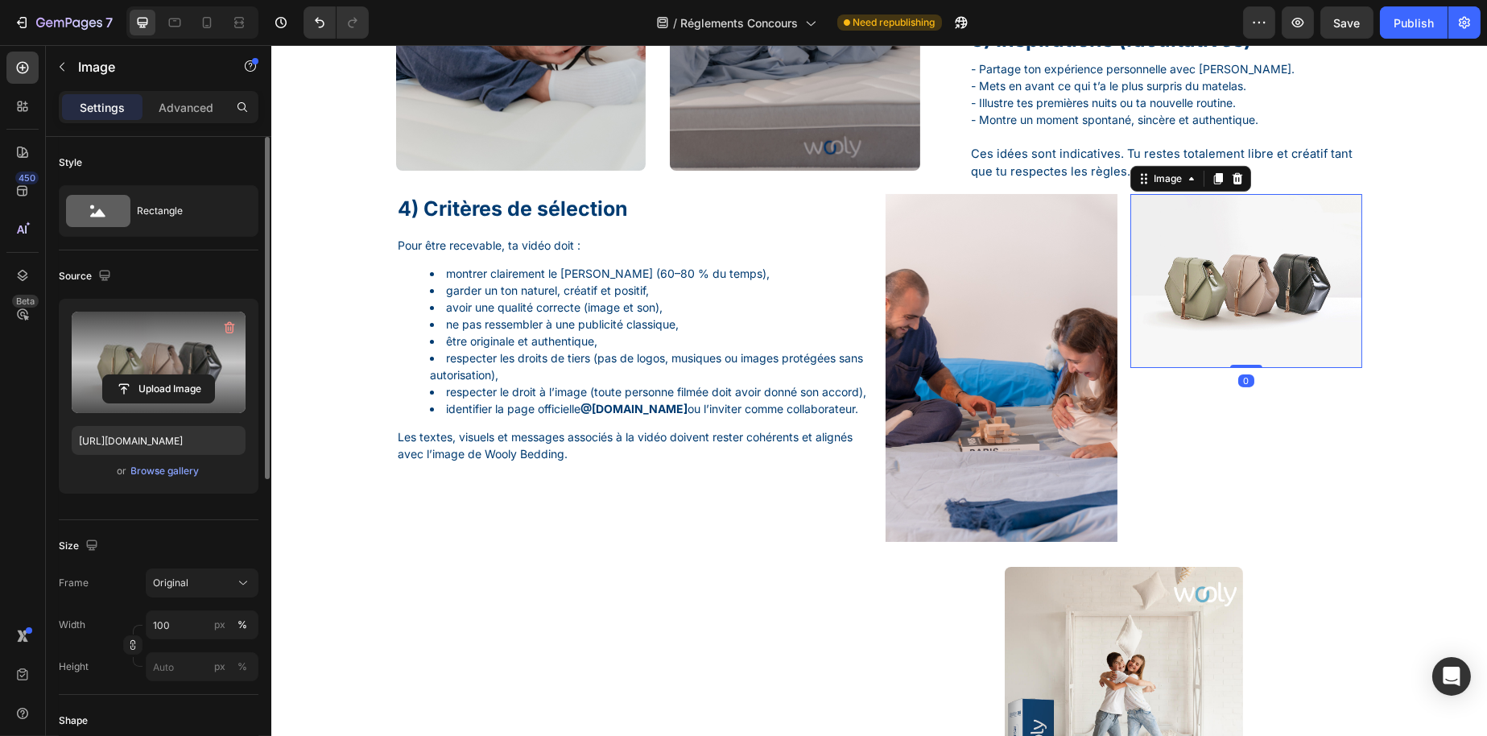
click at [145, 354] on label at bounding box center [159, 362] width 174 height 101
click at [145, 375] on input "file" at bounding box center [158, 388] width 111 height 27
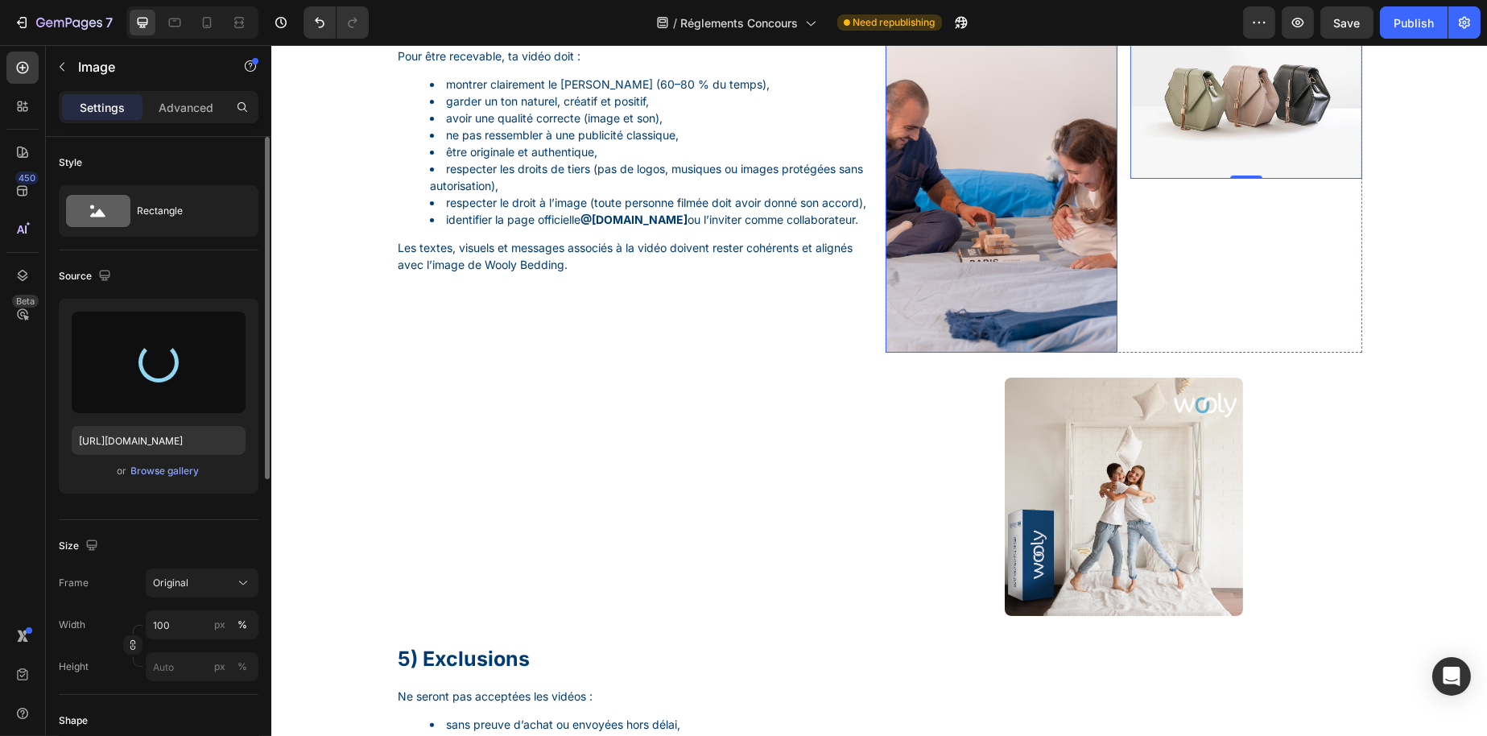
scroll to position [1369, 0]
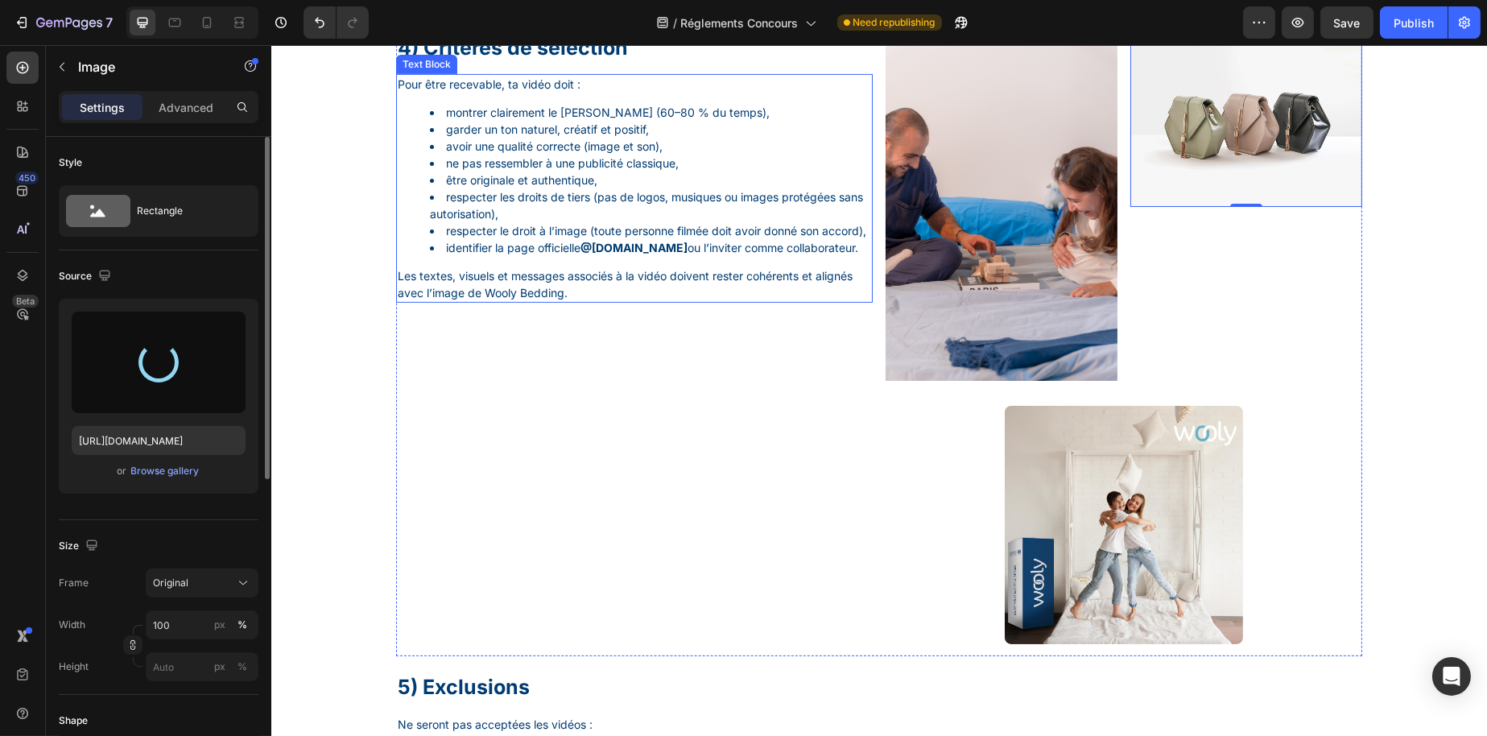
type input "https://cdn.shopify.com/s/files/1/0776/1497/3265/files/gempages_477287261759603…"
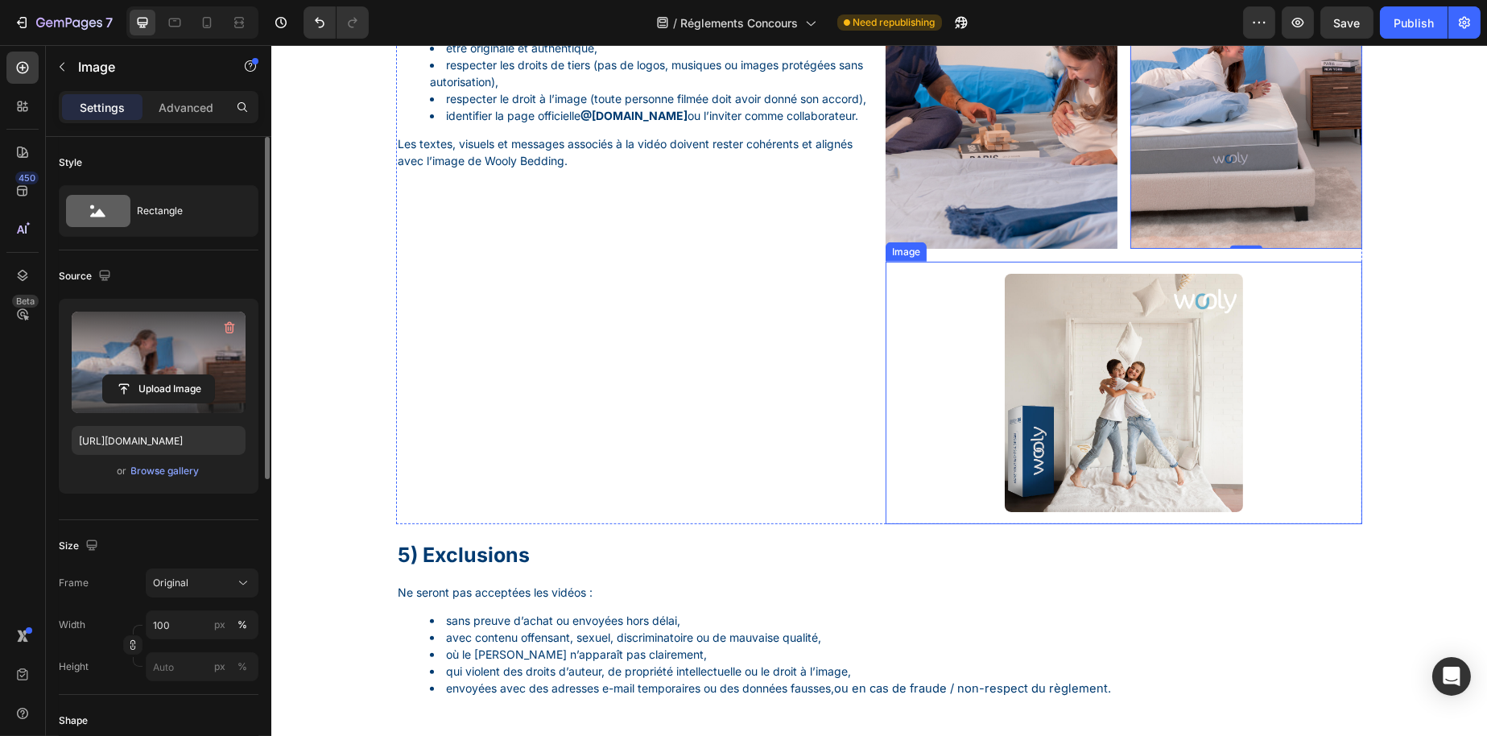
scroll to position [1530, 0]
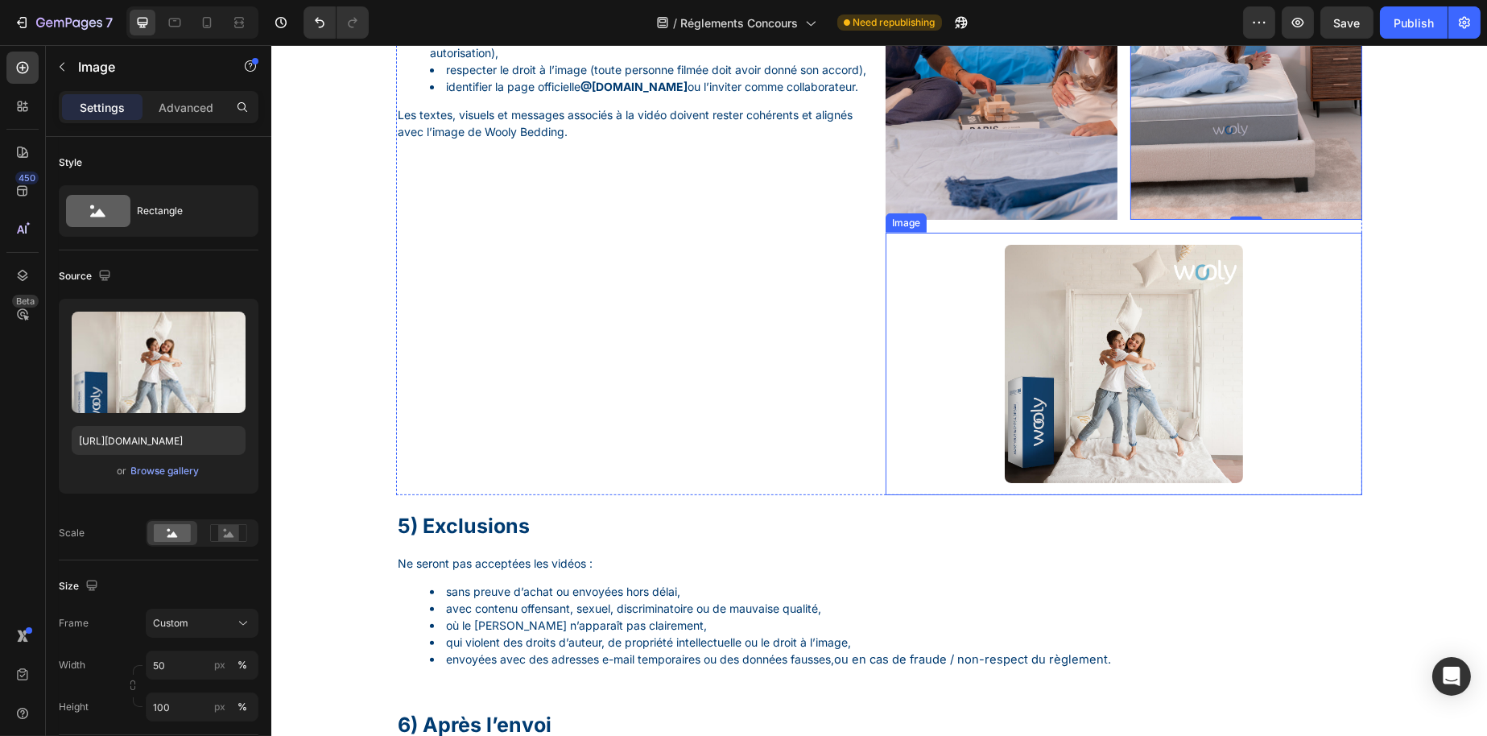
click at [1077, 384] on img at bounding box center [1123, 364] width 238 height 238
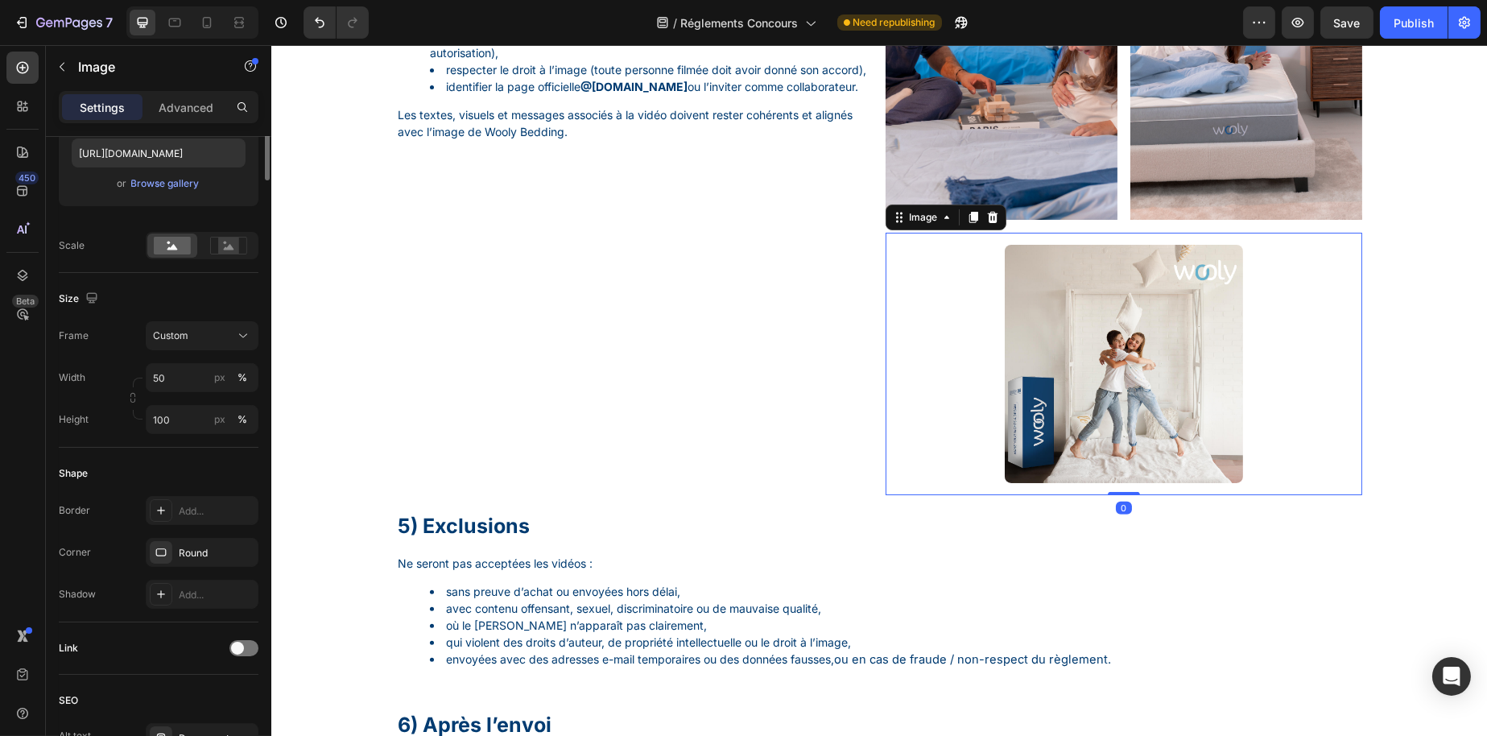
scroll to position [0, 0]
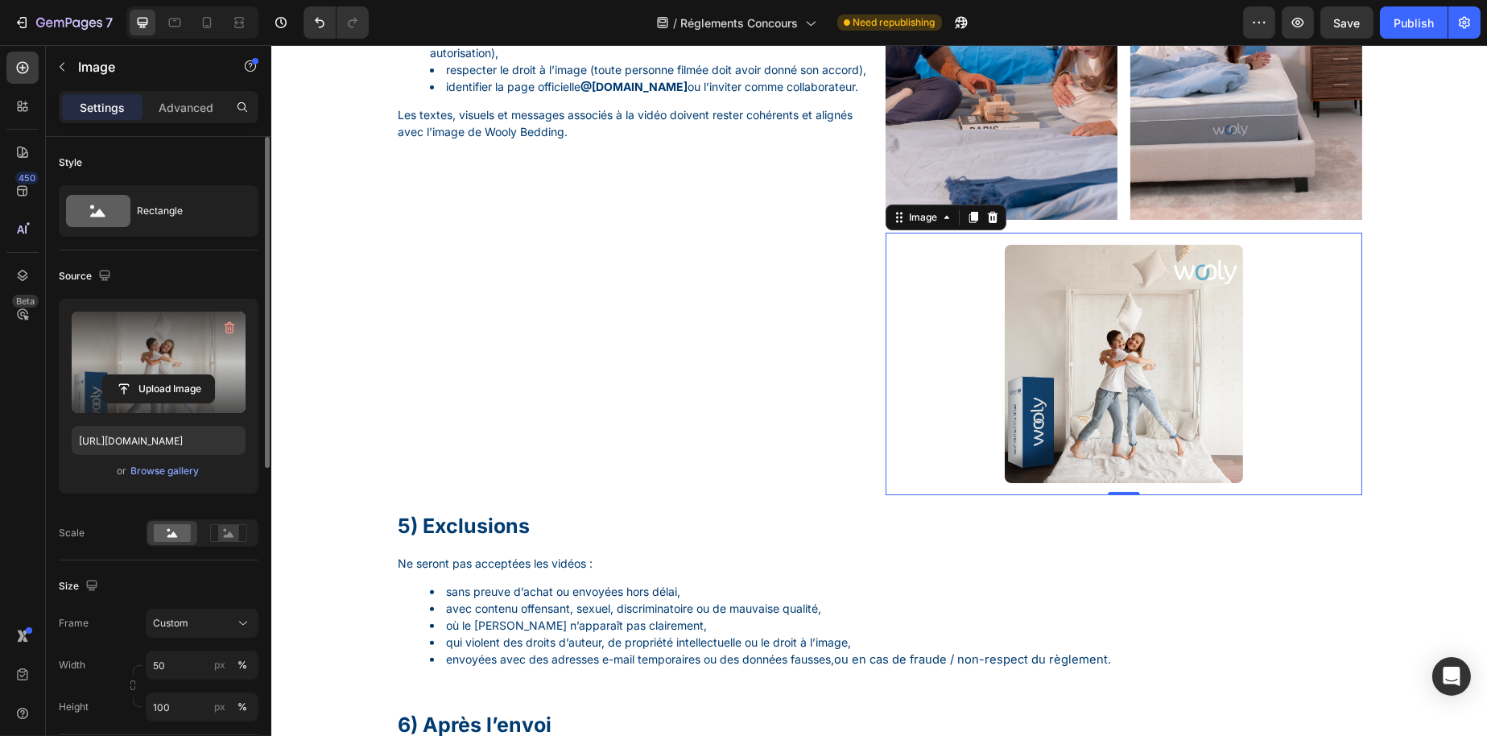
click at [128, 350] on label at bounding box center [159, 362] width 174 height 101
click at [128, 375] on input "file" at bounding box center [158, 388] width 111 height 27
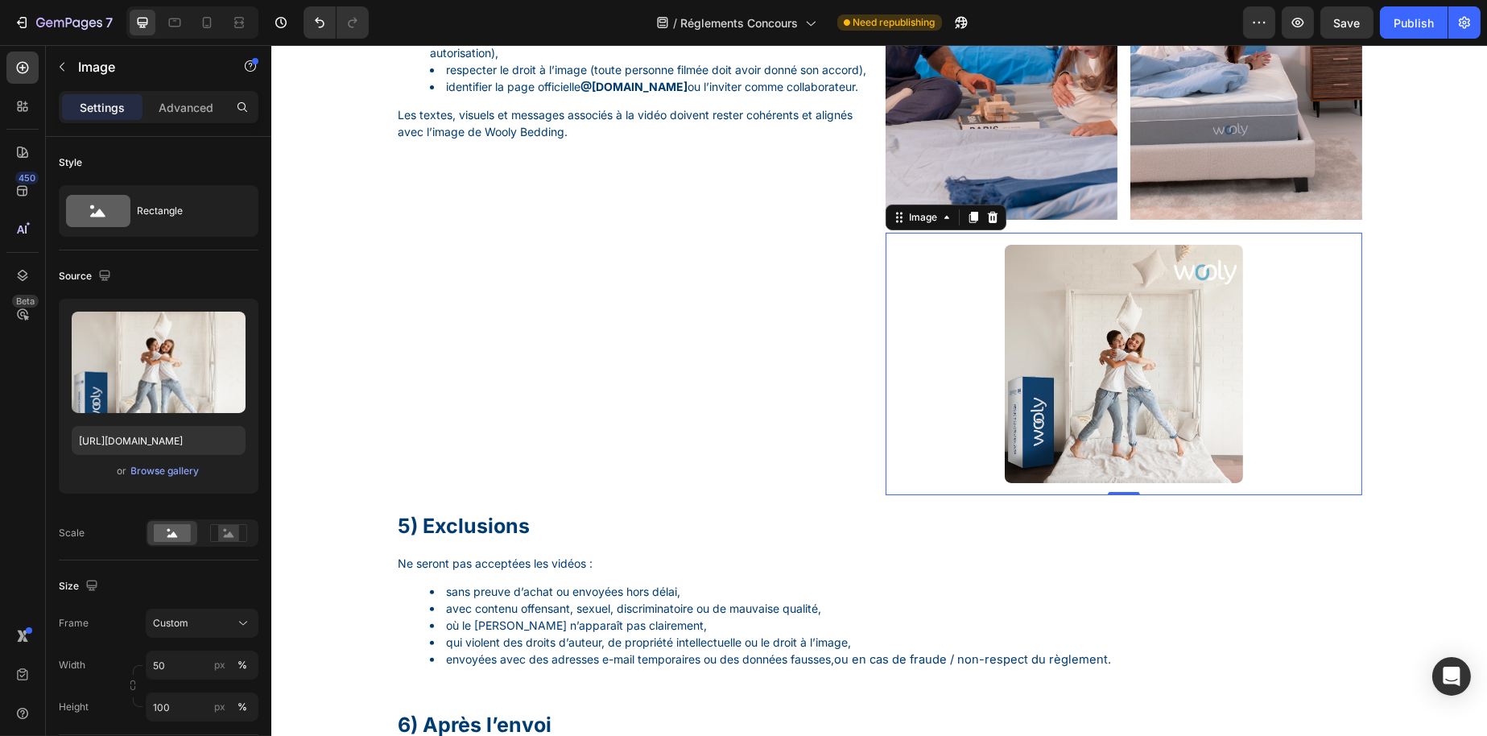
click at [1052, 438] on img at bounding box center [1123, 364] width 238 height 238
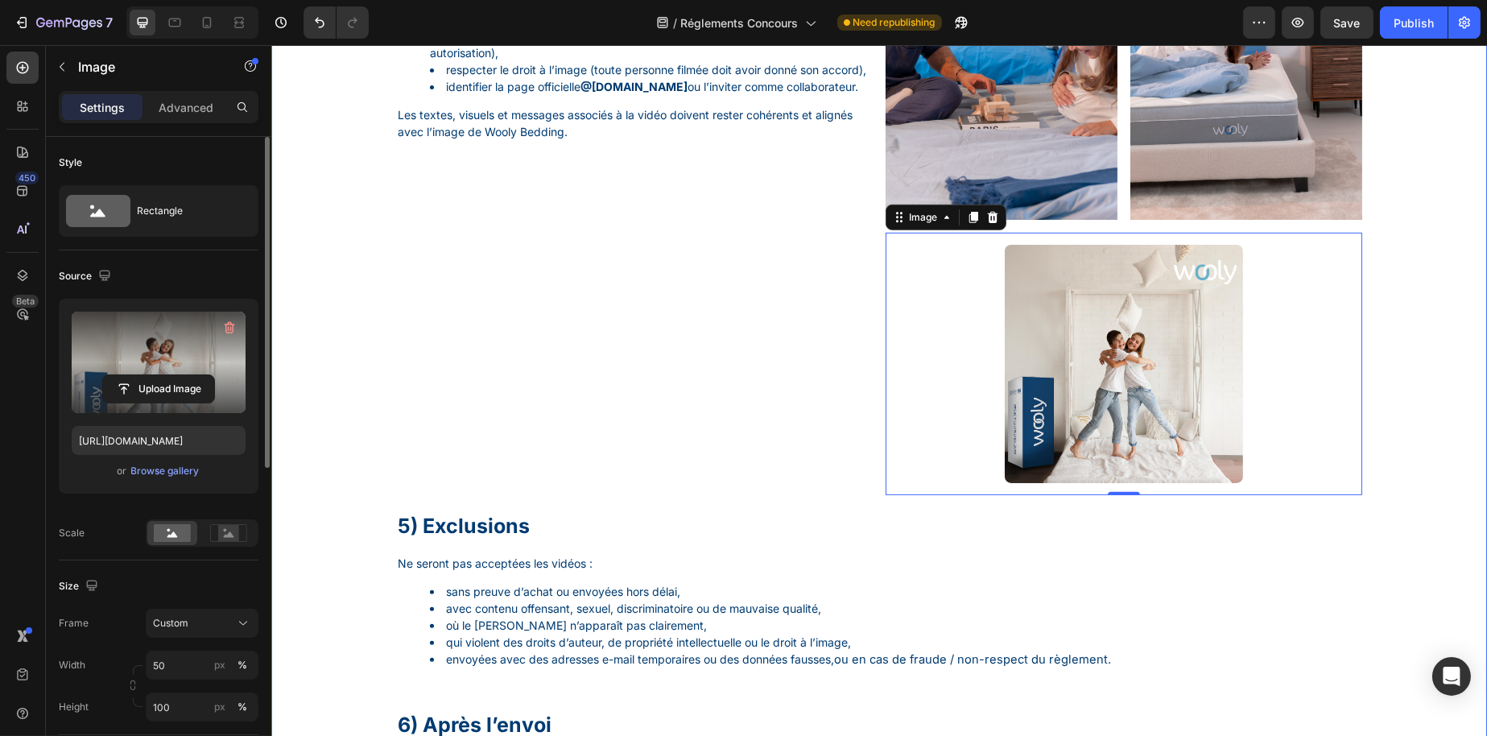
click at [175, 351] on label at bounding box center [159, 362] width 174 height 101
click at [175, 375] on input "file" at bounding box center [158, 388] width 111 height 27
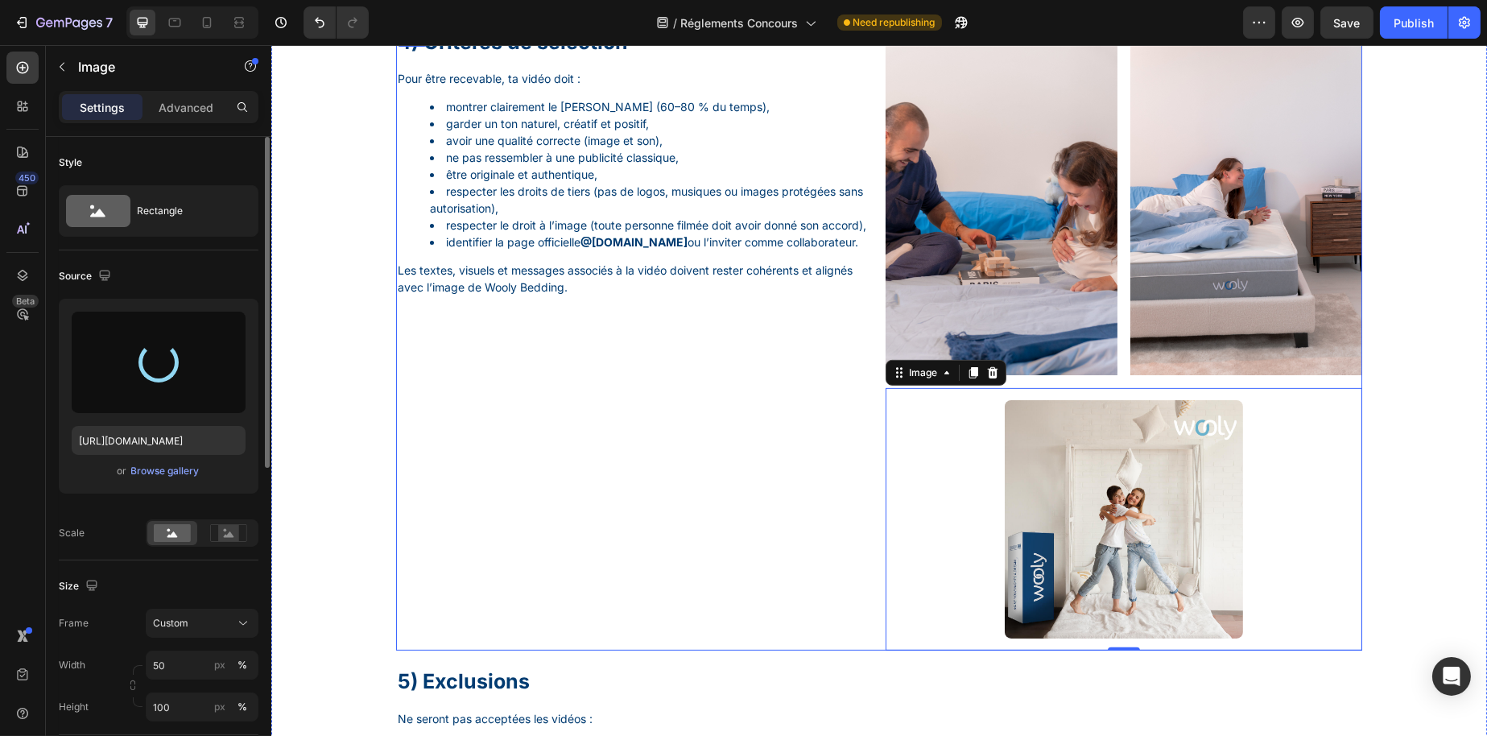
scroll to position [1369, 0]
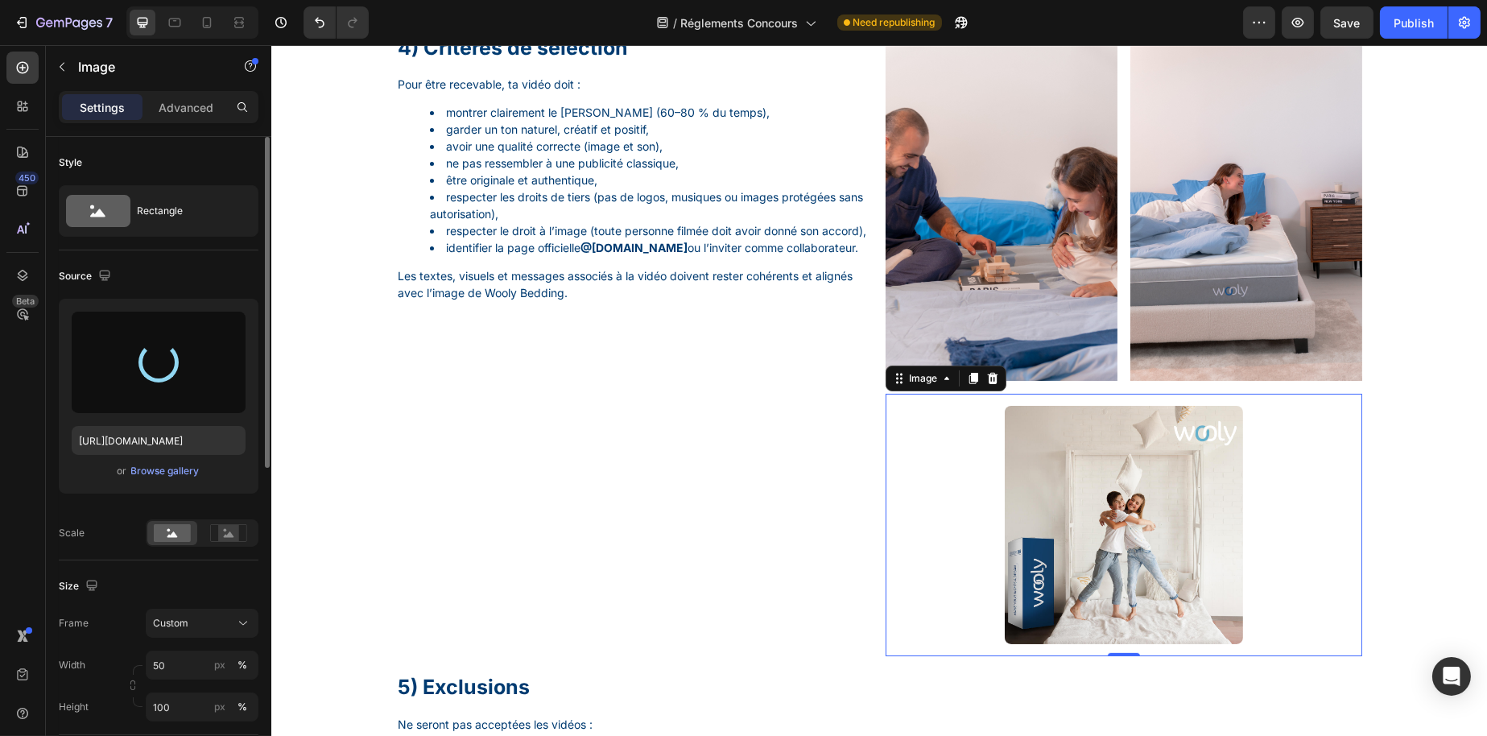
type input "https://cdn.shopify.com/s/files/1/0776/1497/3265/files/gempages_477287261759603…"
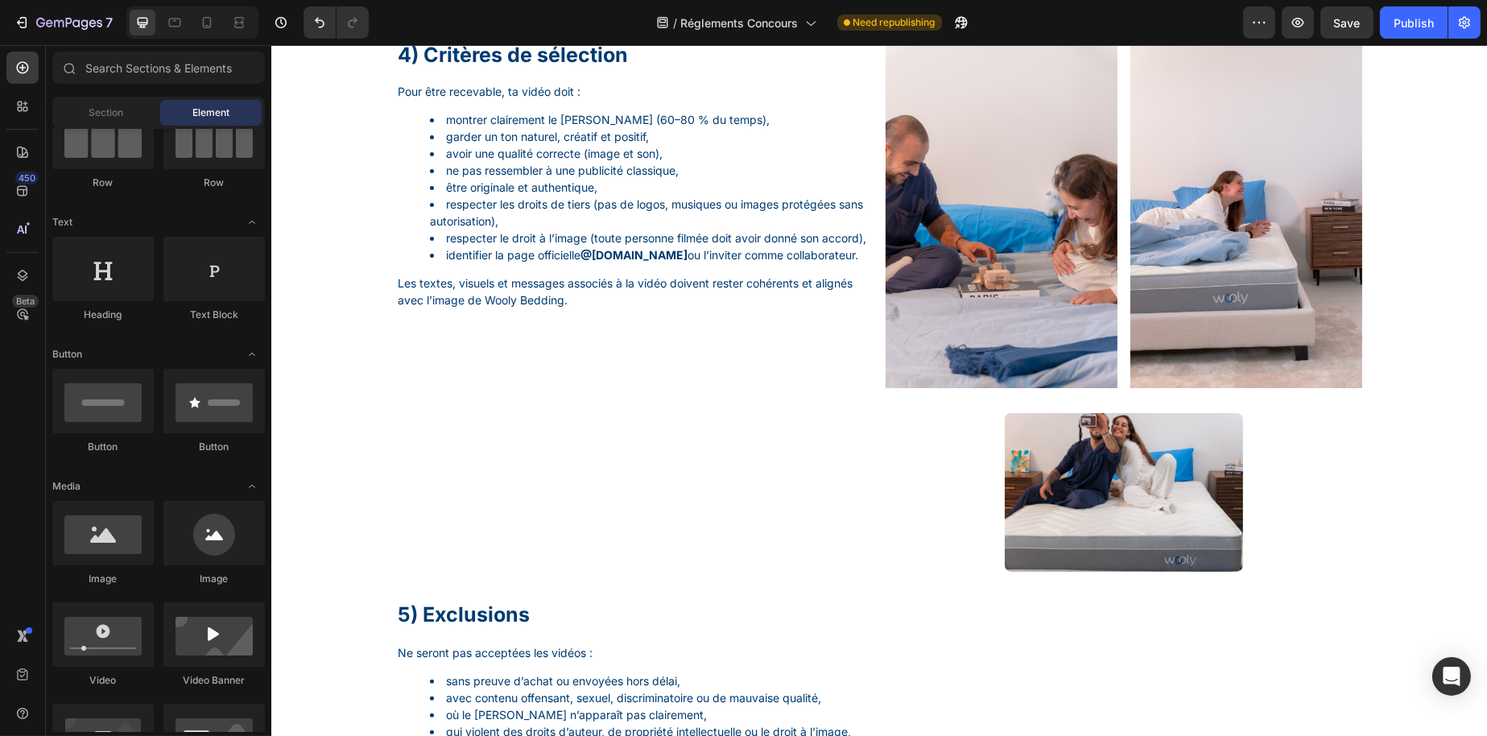
scroll to position [1419, 0]
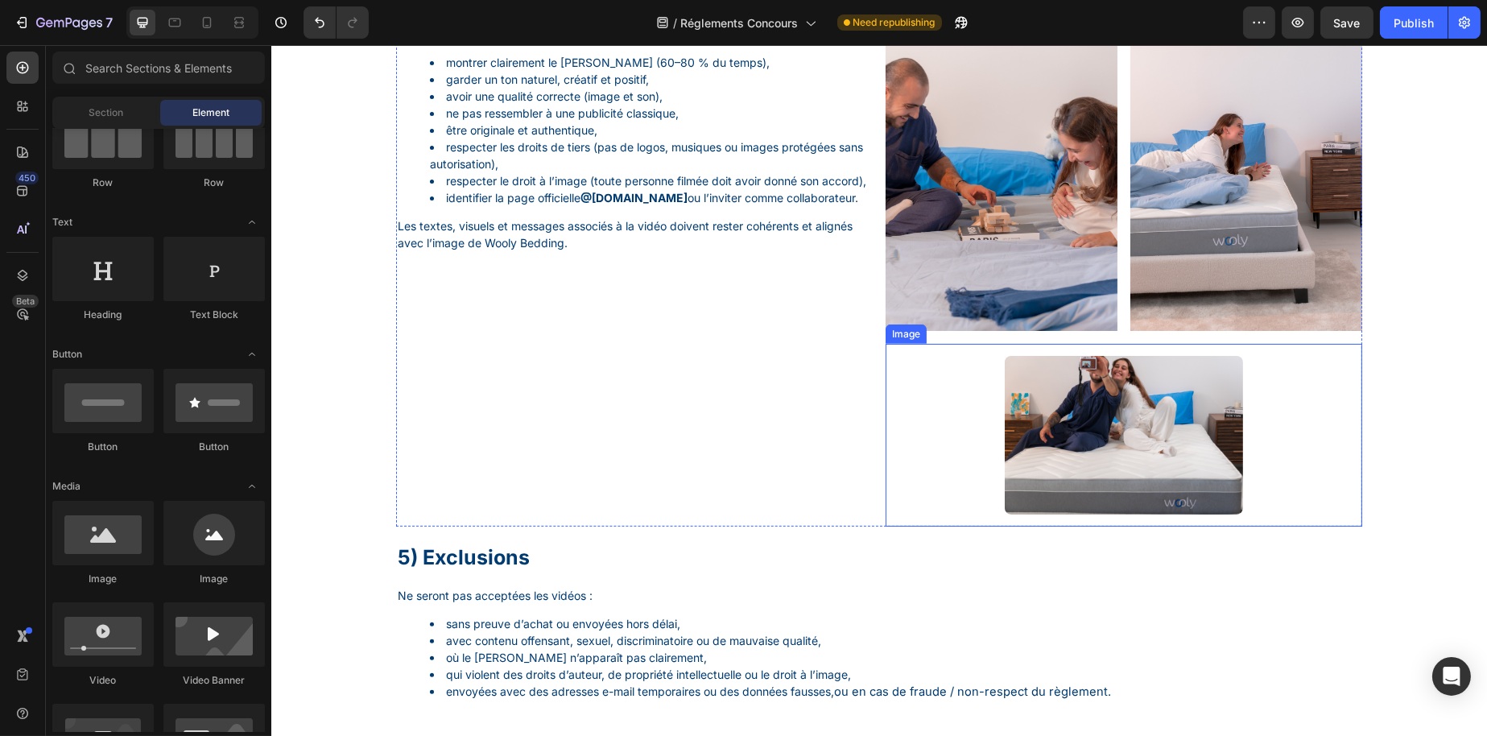
click at [1181, 515] on img at bounding box center [1123, 435] width 238 height 159
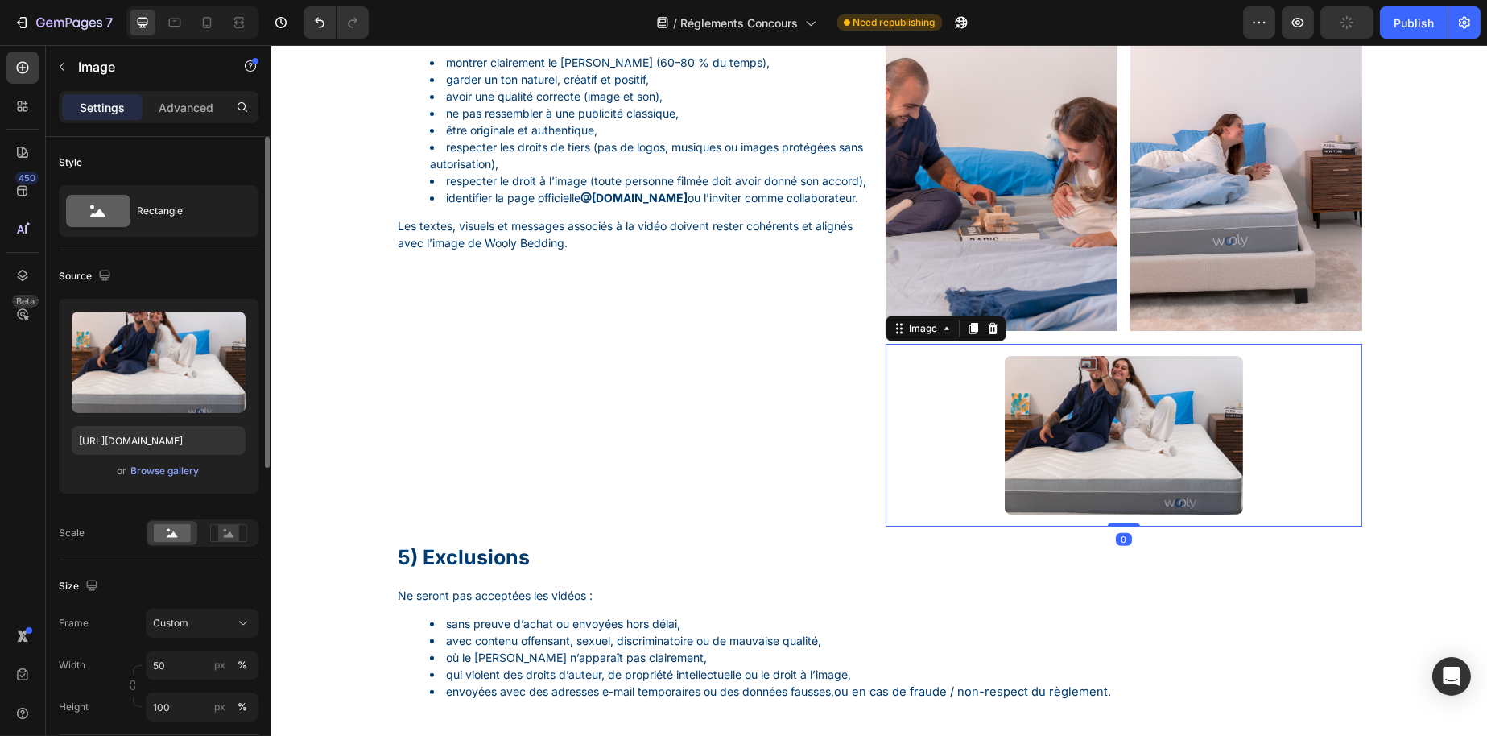
scroll to position [81, 0]
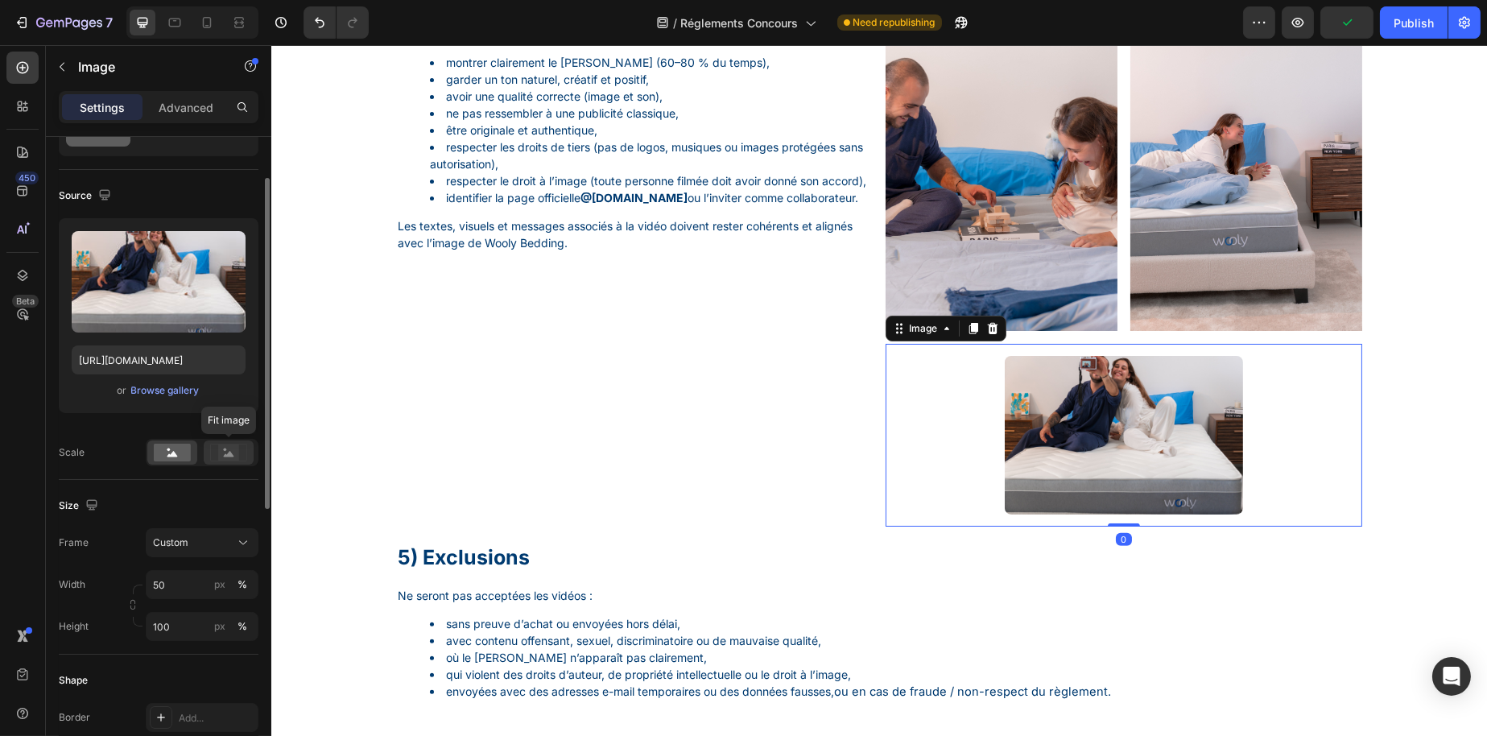
click at [224, 460] on rect at bounding box center [228, 452] width 21 height 16
click at [156, 462] on div at bounding box center [172, 452] width 50 height 24
click at [188, 585] on input "50" at bounding box center [202, 584] width 113 height 29
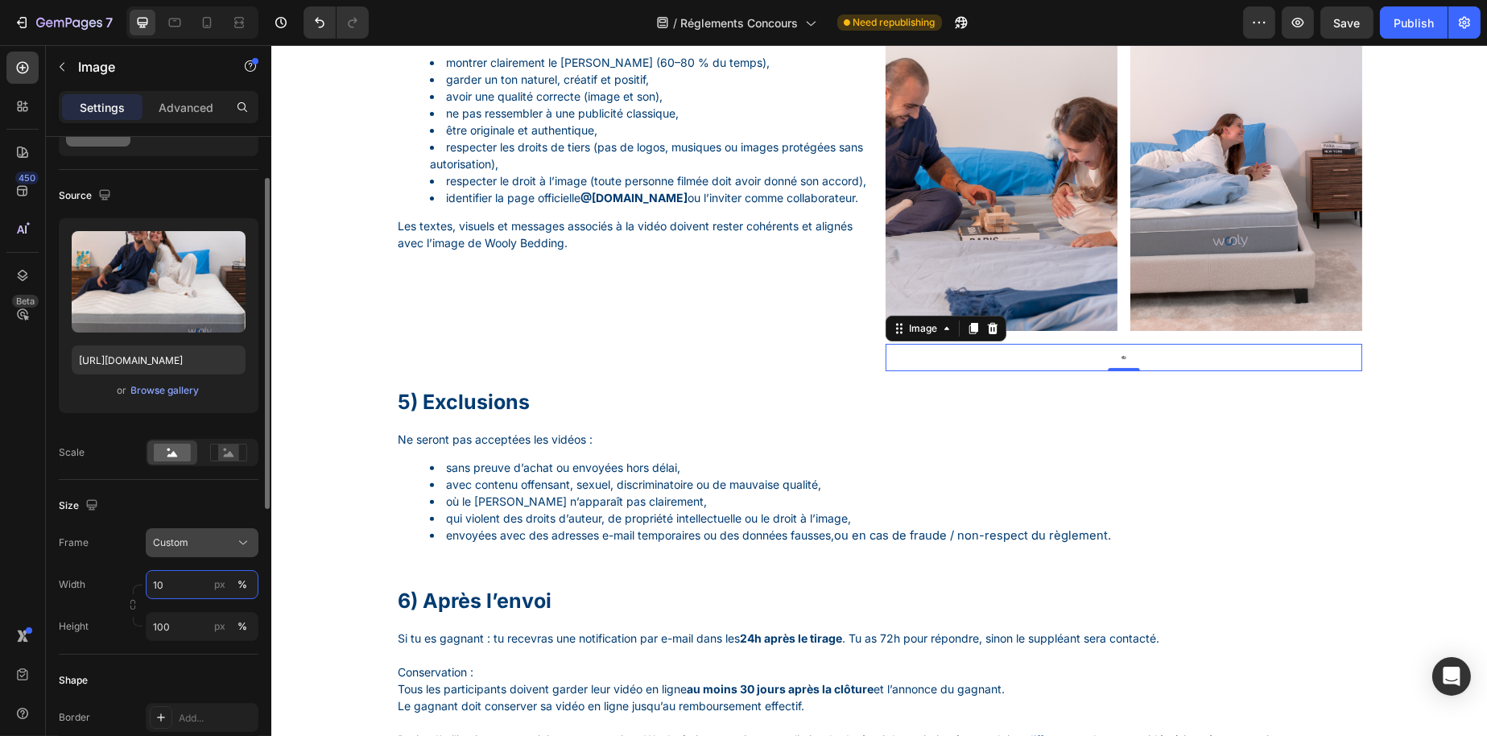
type input "100"
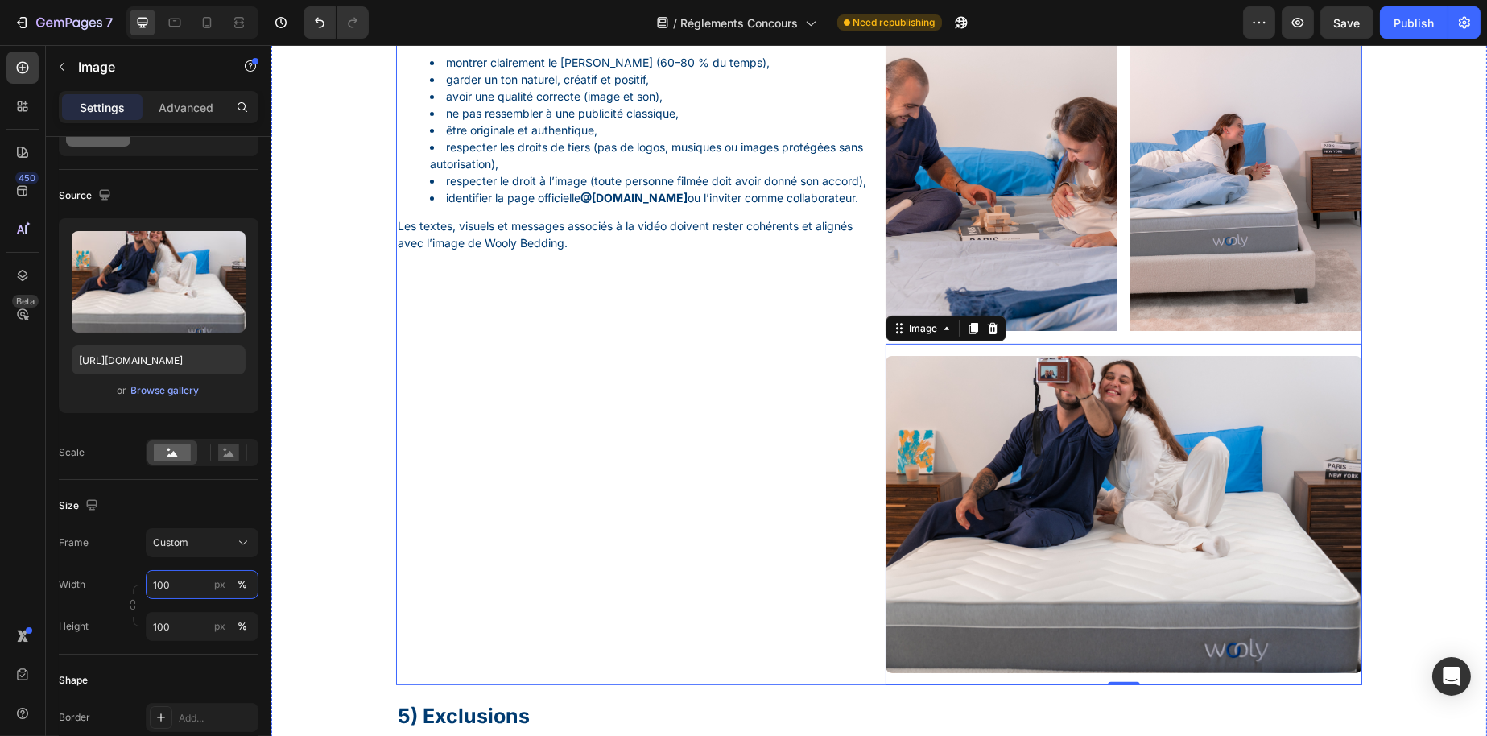
scroll to position [1499, 0]
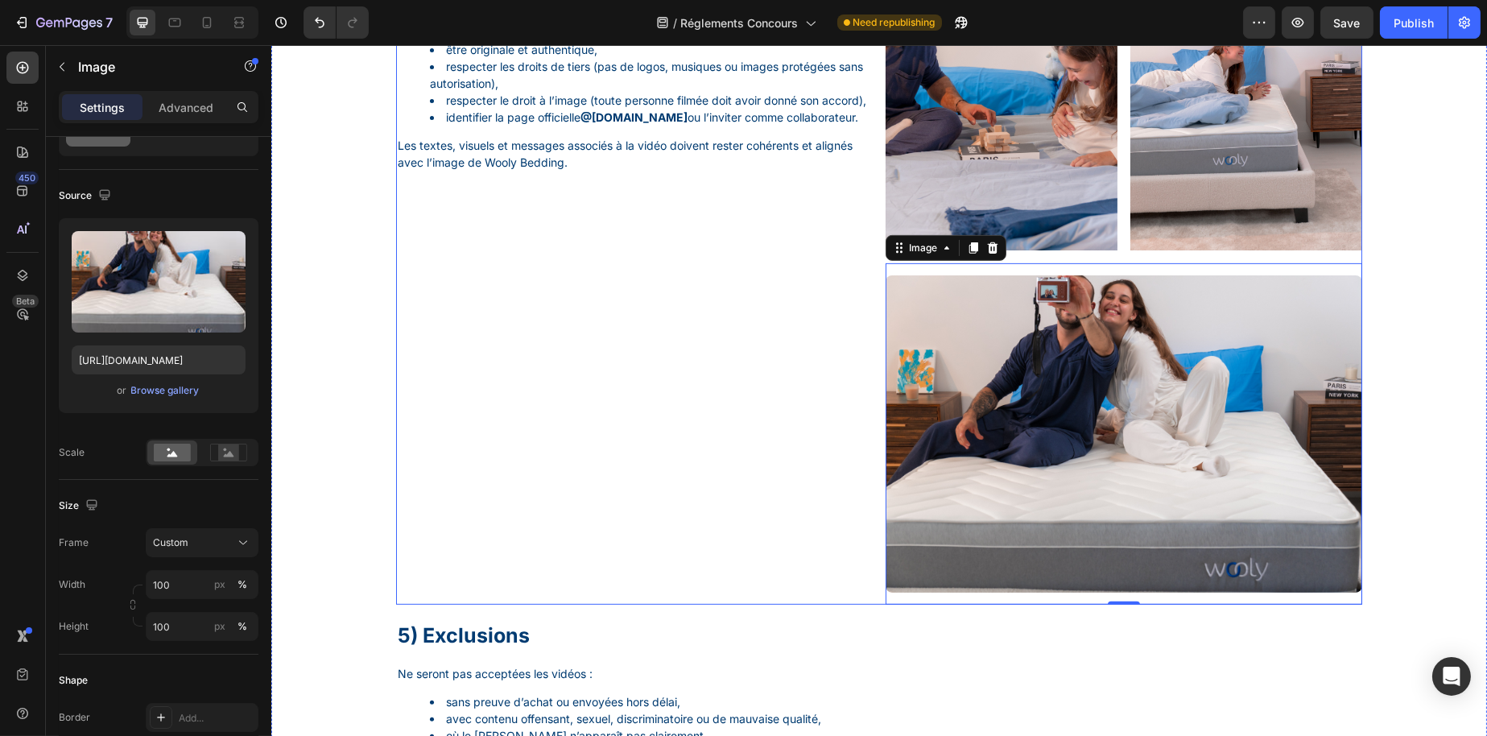
click at [783, 488] on div "4) Critères de sélection Heading Pour être recevable, ta vidéo doit : montrer c…" at bounding box center [633, 254] width 477 height 703
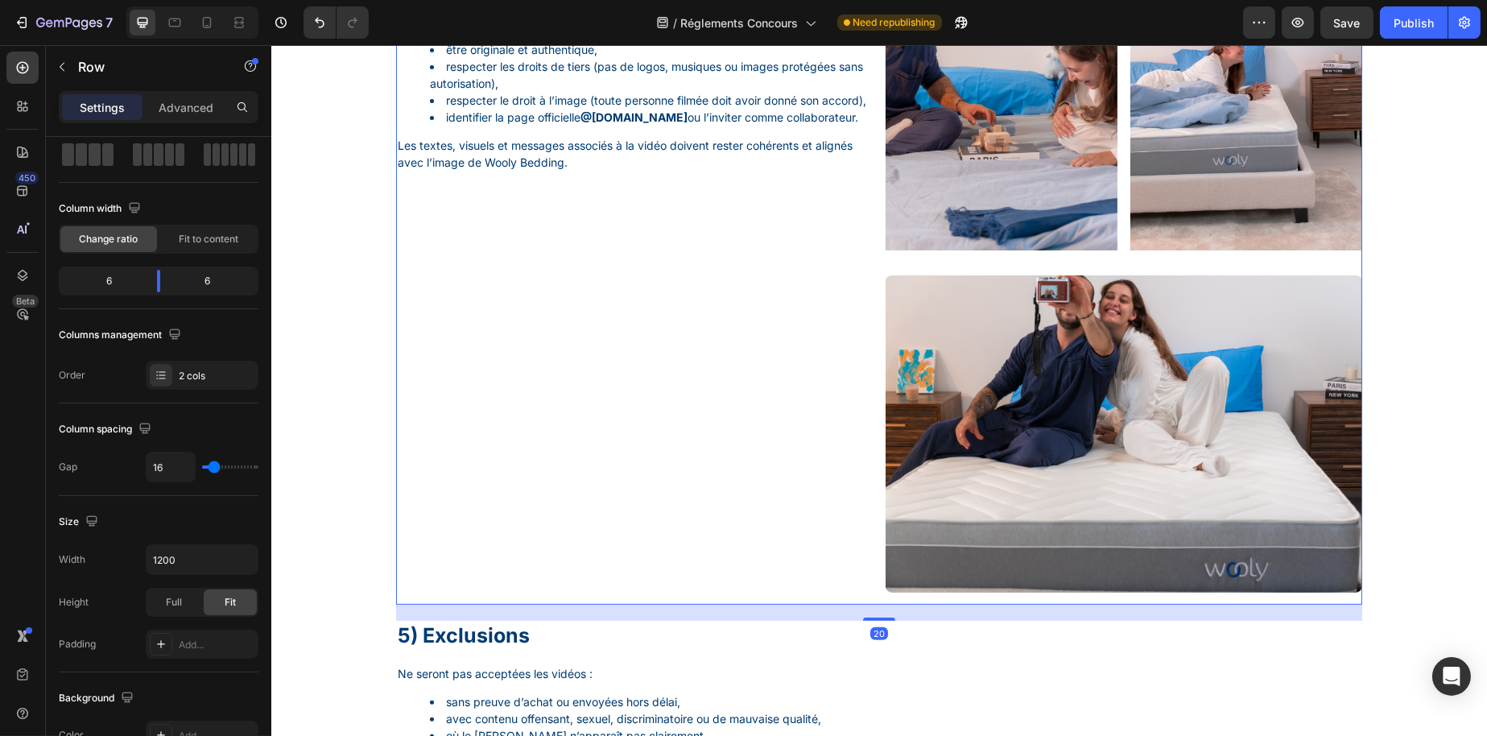
scroll to position [0, 0]
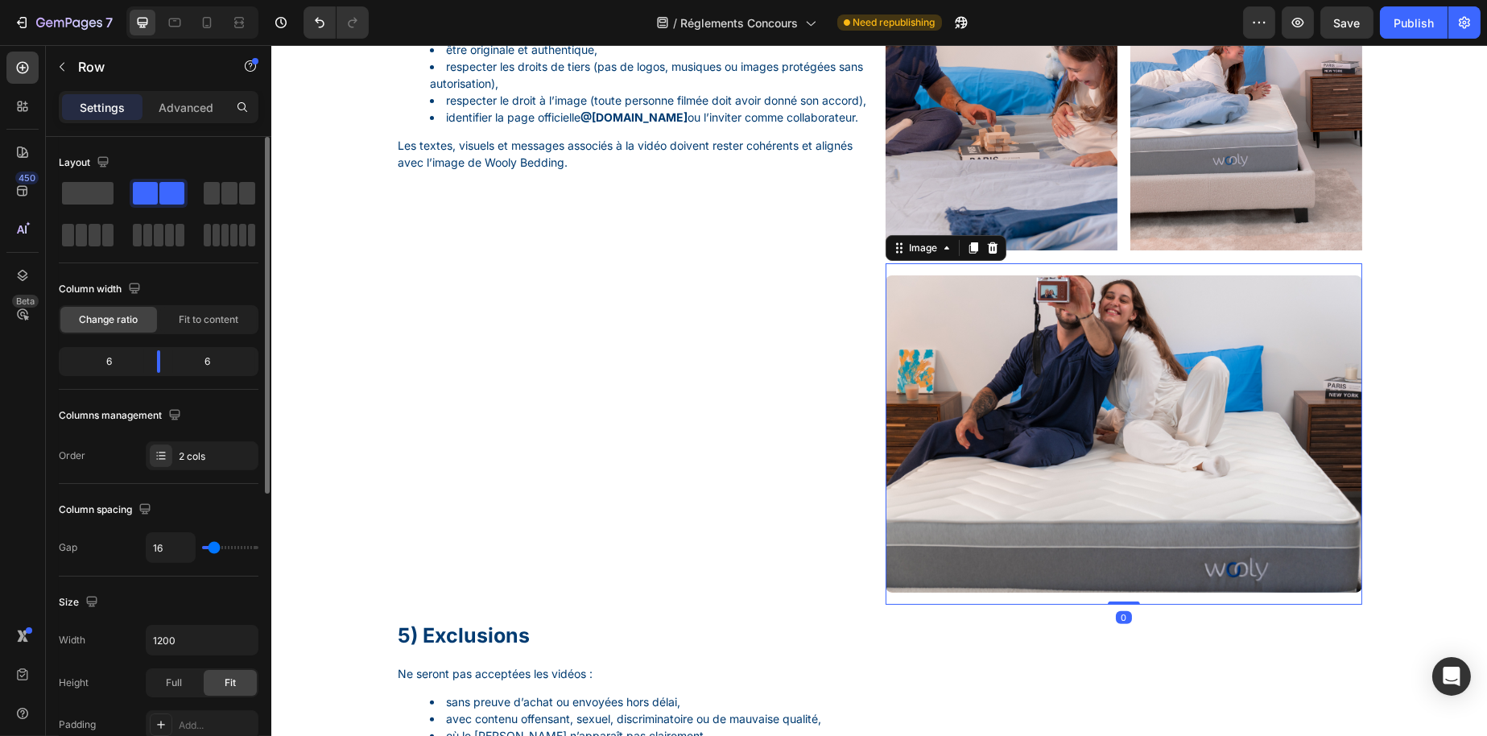
click at [1005, 503] on img at bounding box center [1123, 434] width 477 height 318
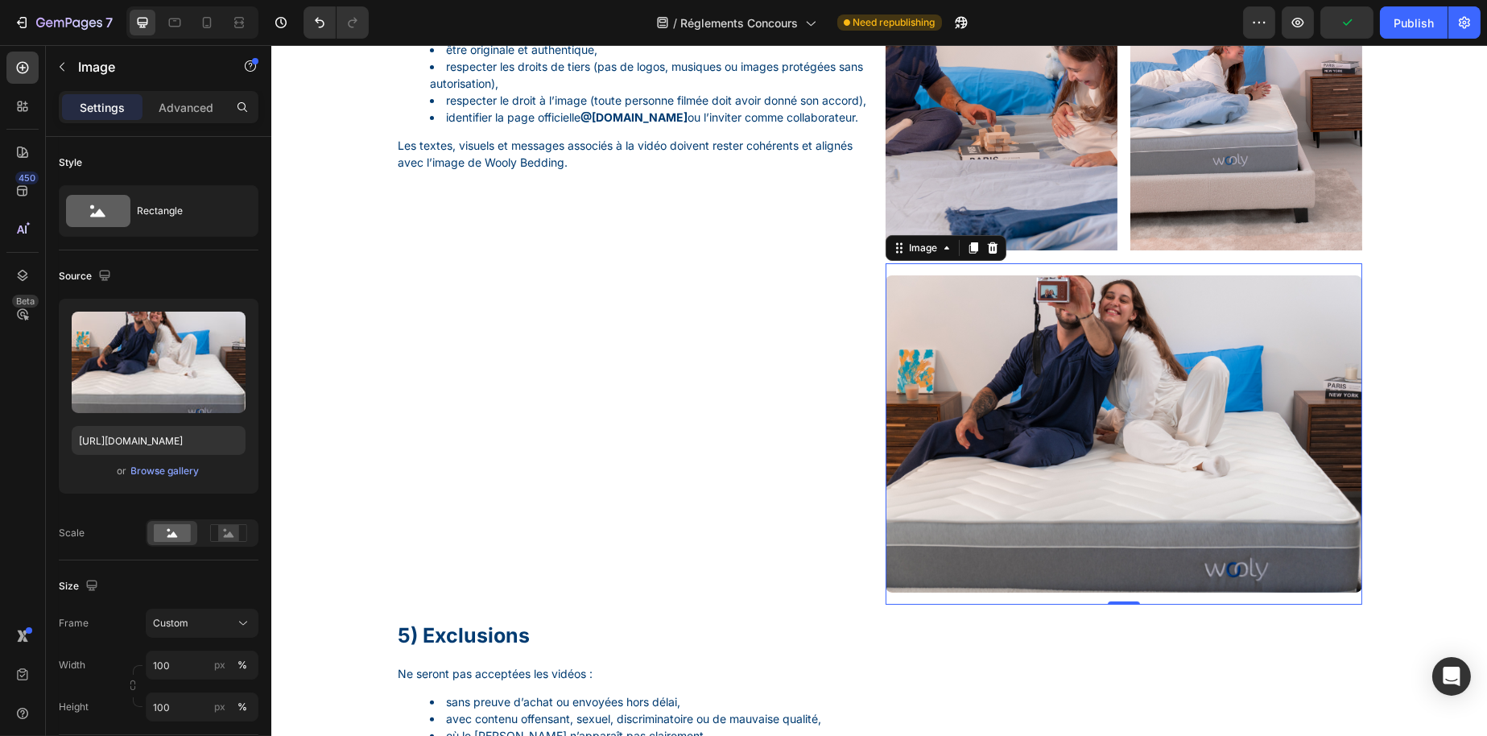
click at [1020, 465] on img at bounding box center [1123, 434] width 477 height 318
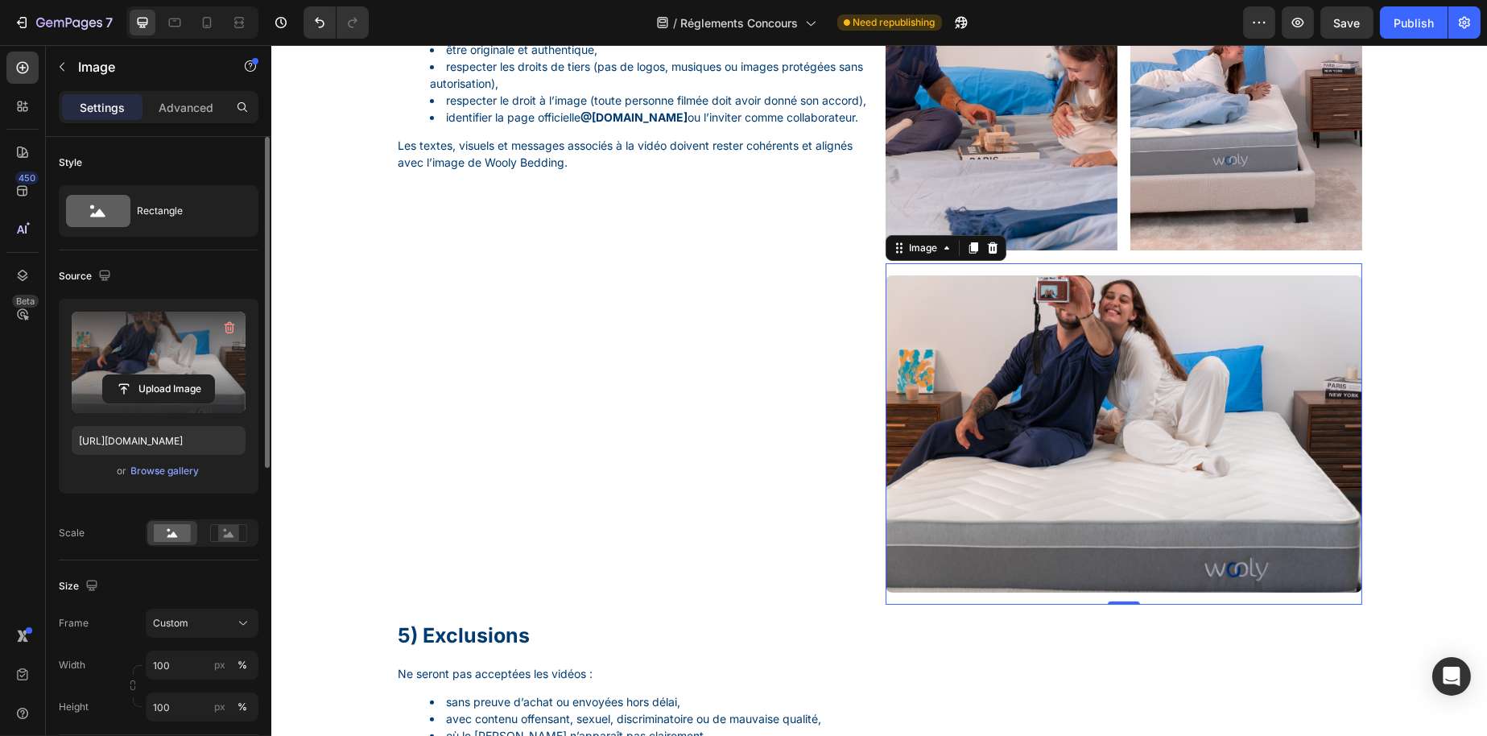
click at [154, 356] on label at bounding box center [159, 362] width 174 height 101
click at [154, 375] on input "file" at bounding box center [158, 388] width 111 height 27
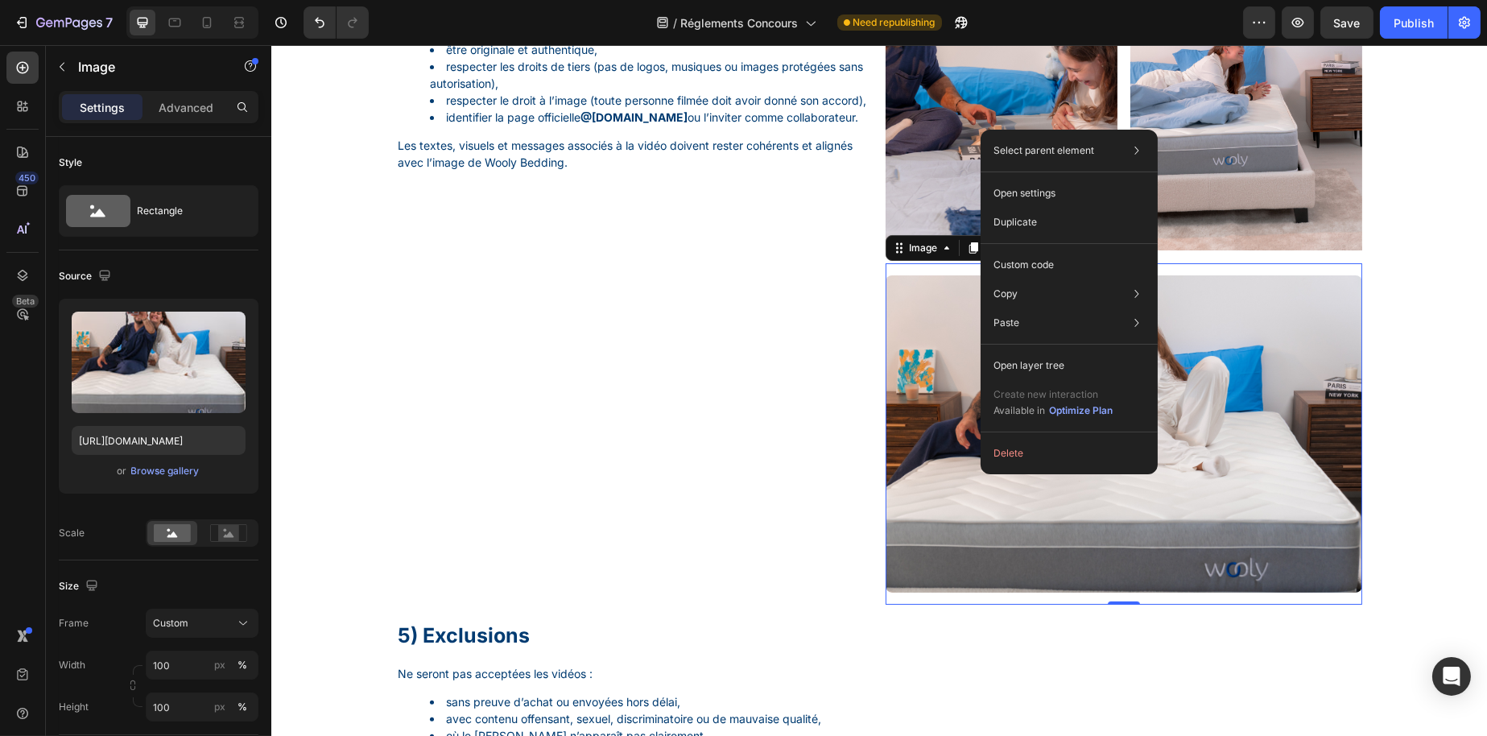
click at [980, 473] on img at bounding box center [1123, 434] width 477 height 318
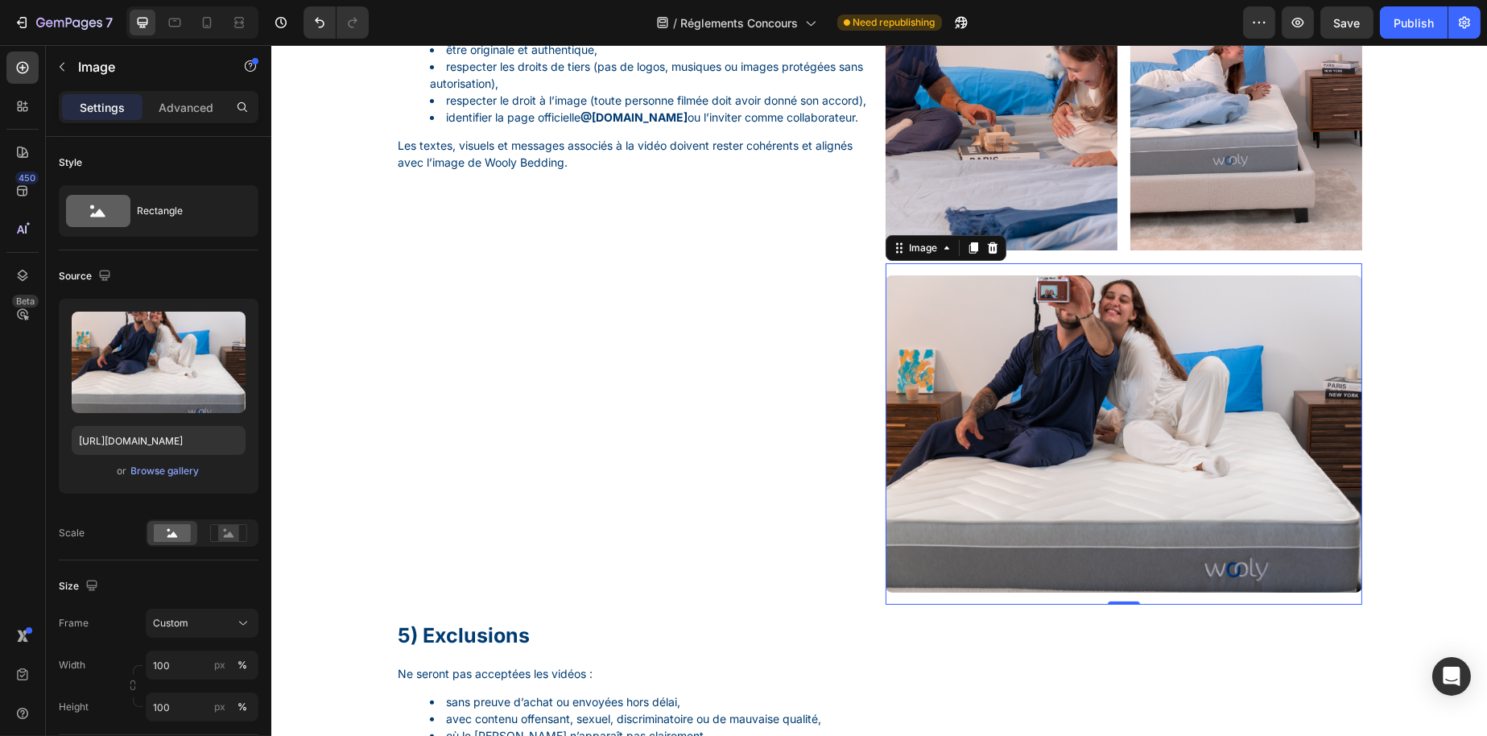
click at [980, 473] on img at bounding box center [1123, 434] width 477 height 318
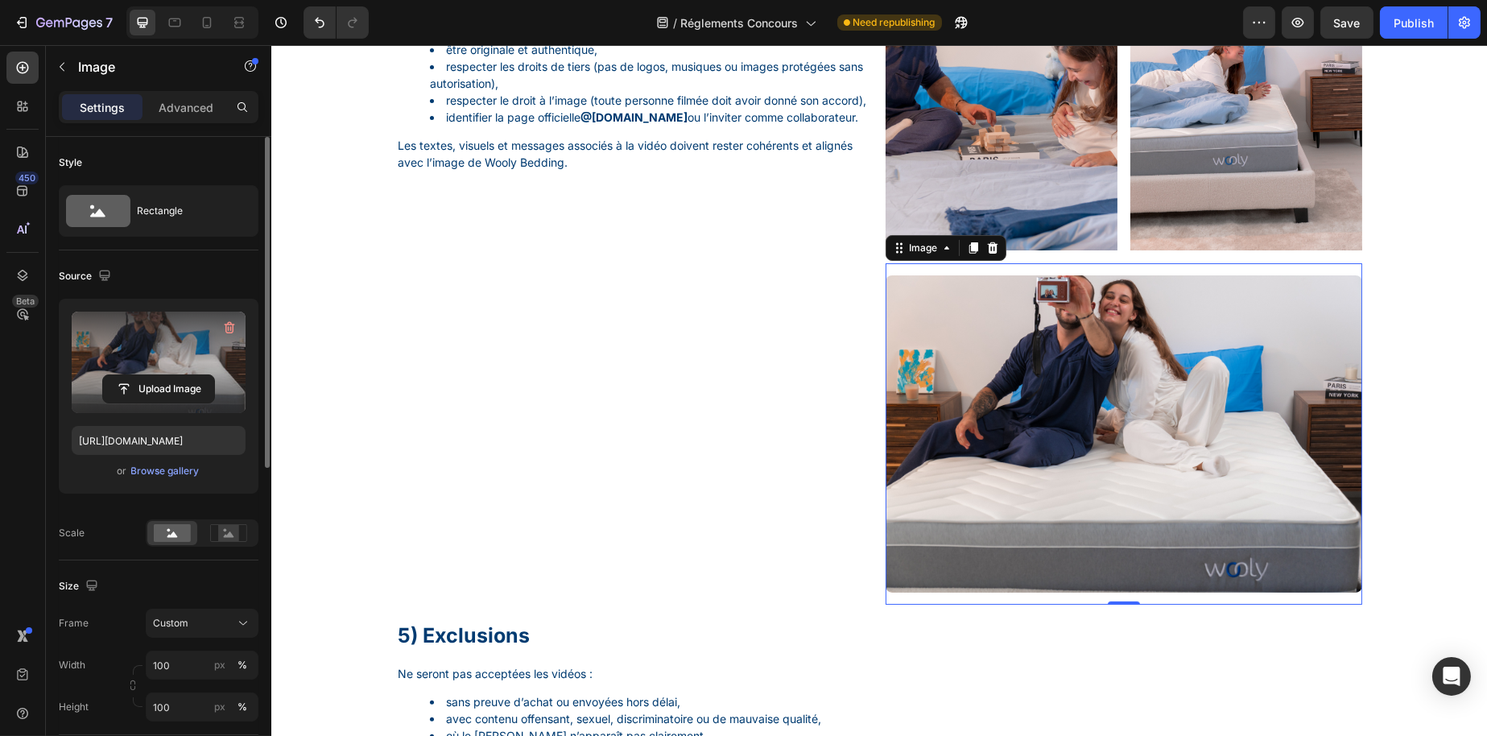
click at [155, 337] on label at bounding box center [159, 362] width 174 height 101
click at [155, 375] on input "file" at bounding box center [158, 388] width 111 height 27
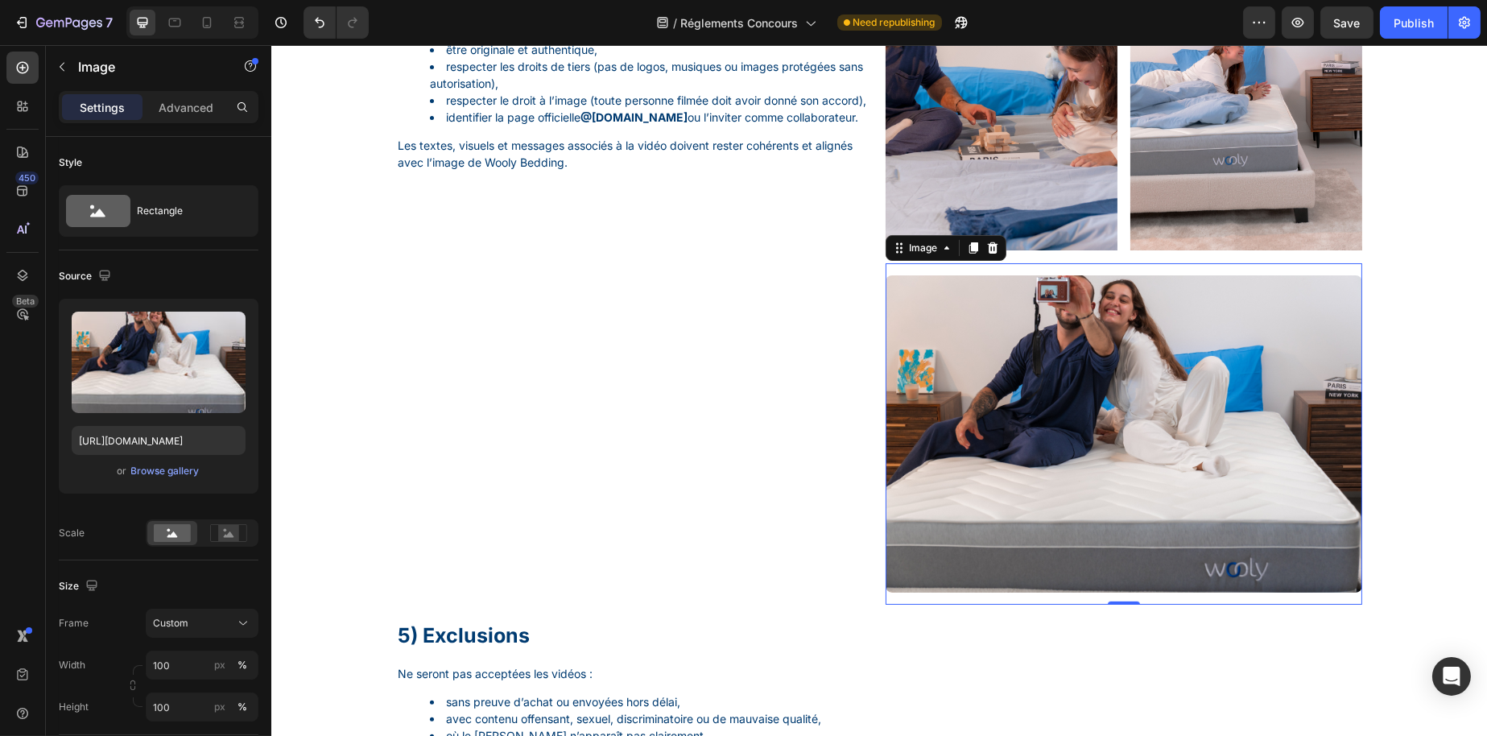
click at [1053, 473] on img at bounding box center [1123, 434] width 477 height 318
click at [982, 258] on div at bounding box center [991, 247] width 19 height 19
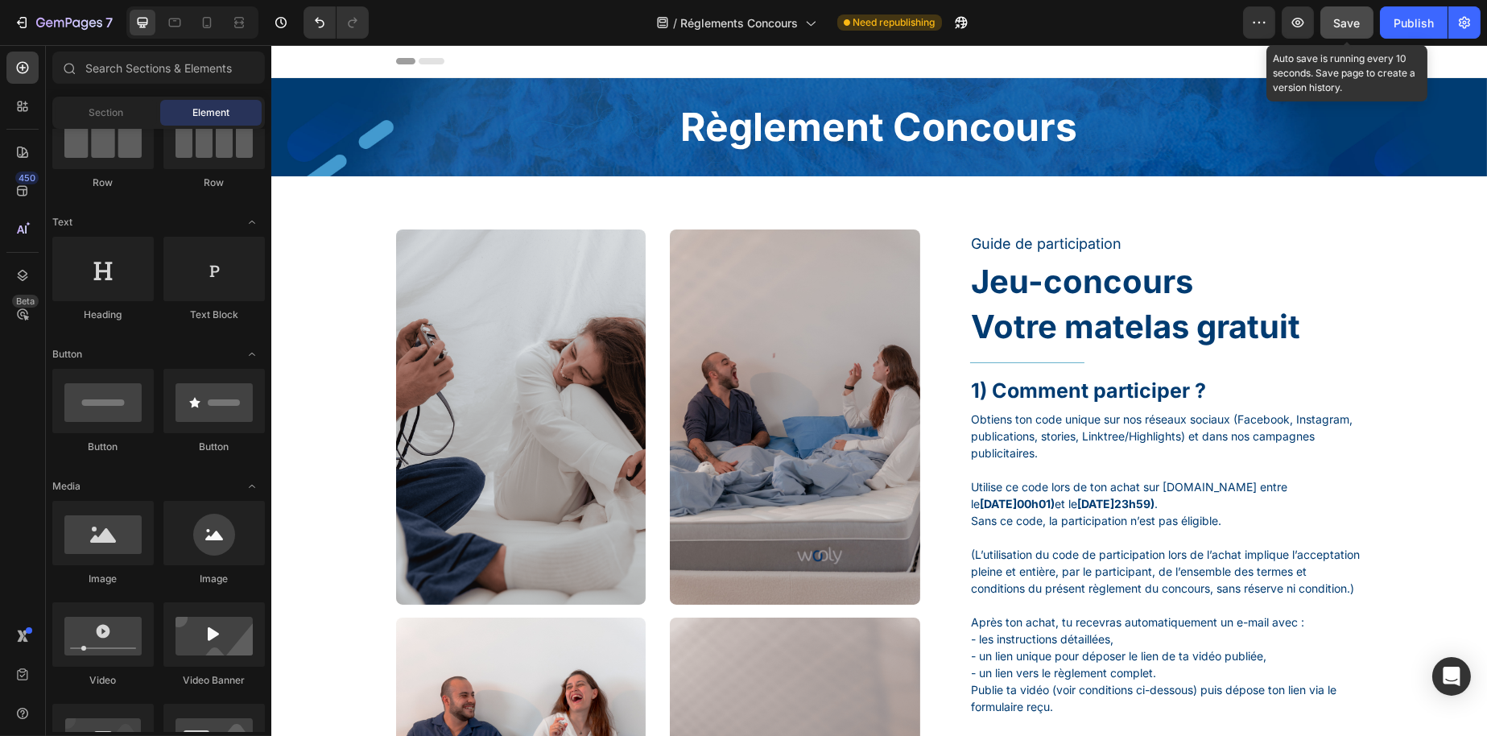
click at [1359, 22] on span "Save" at bounding box center [1347, 23] width 27 height 14
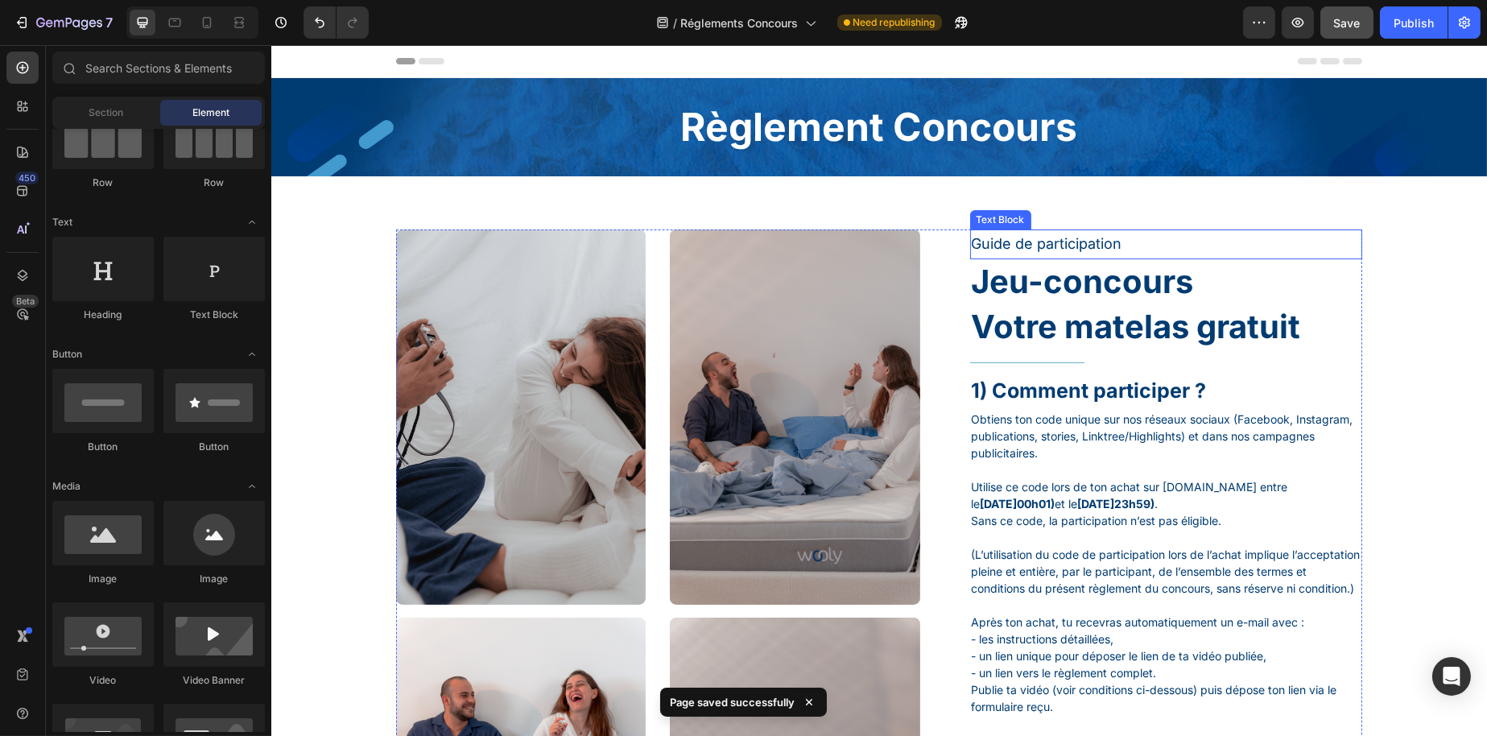
click at [1109, 248] on p "Guide de participation" at bounding box center [1166, 244] width 390 height 26
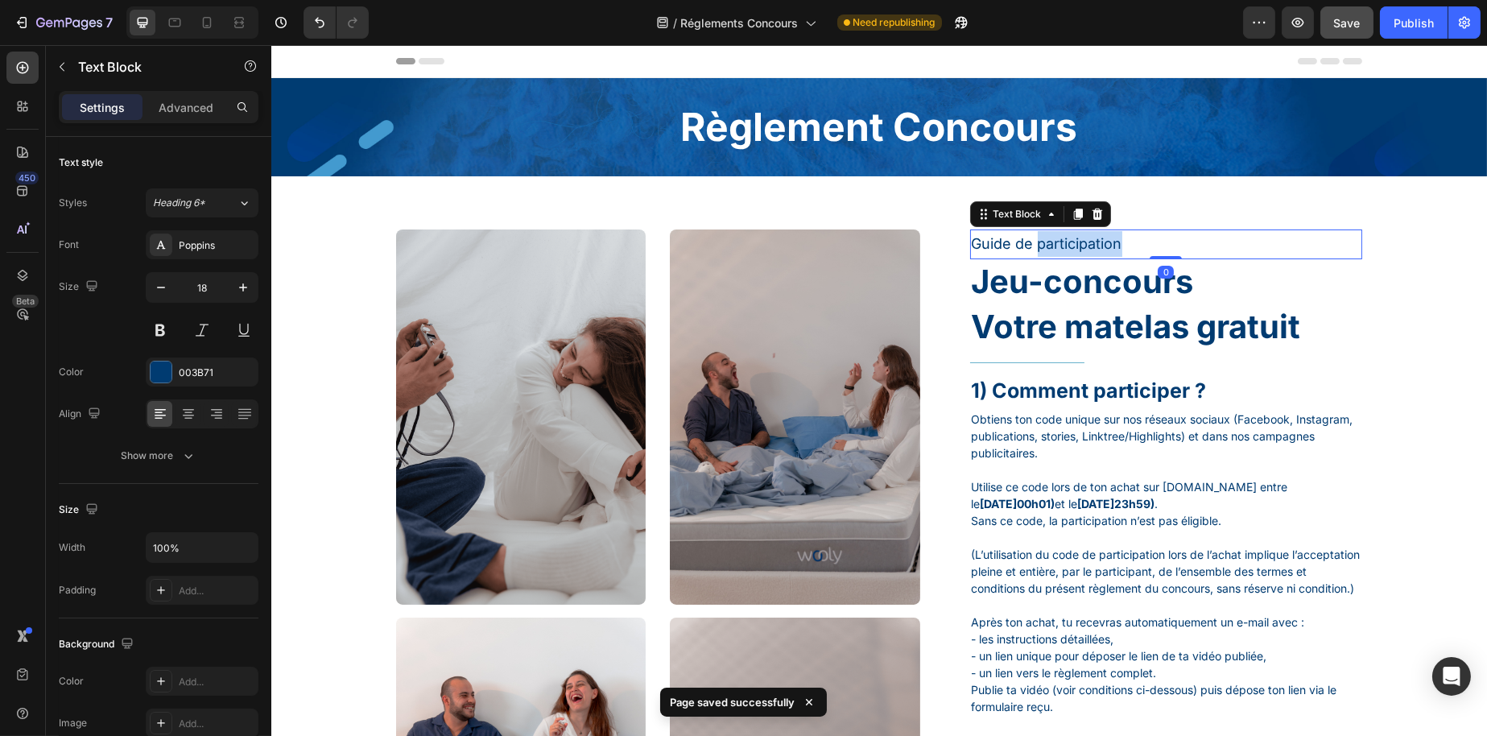
click at [1109, 248] on p "Guide de participation" at bounding box center [1166, 244] width 390 height 26
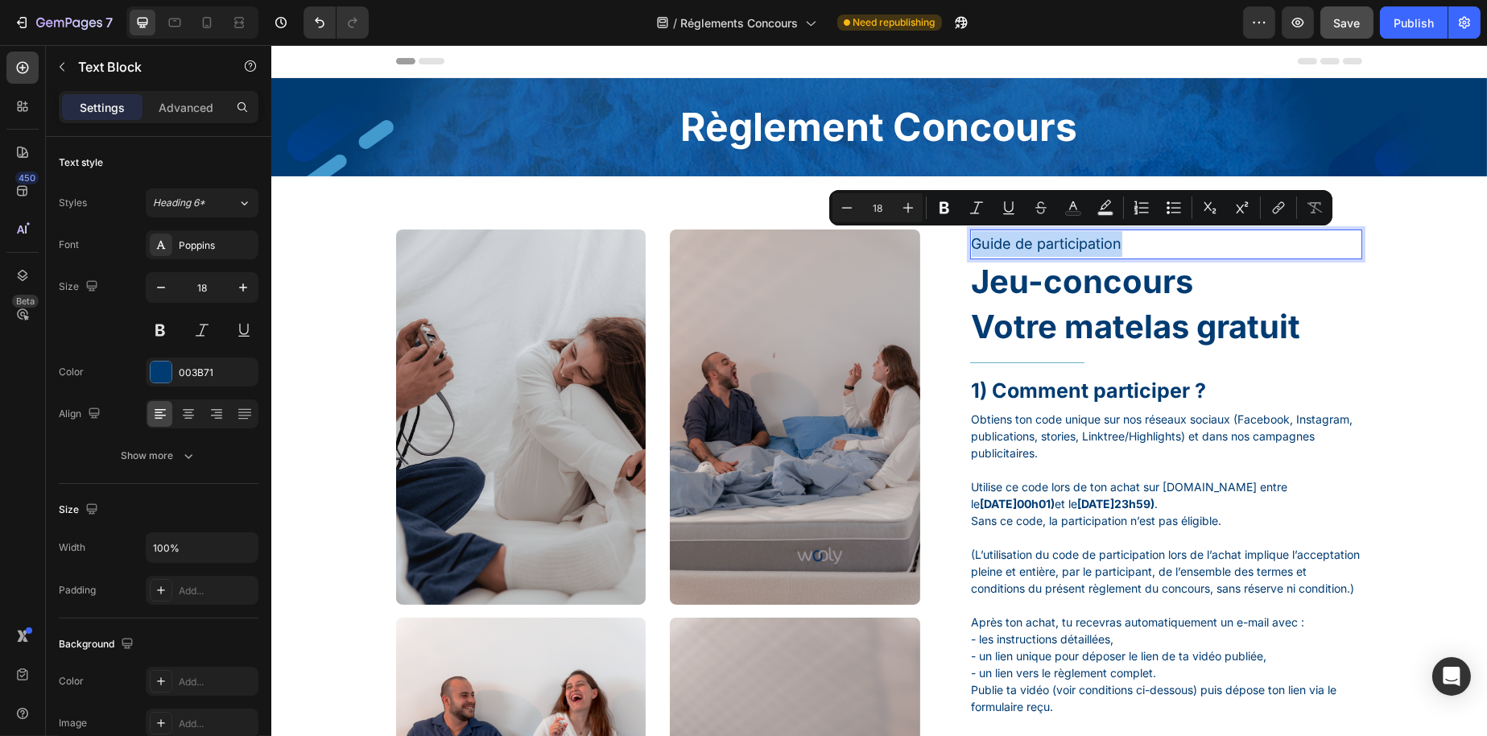
click at [1109, 248] on p "Guide de participation" at bounding box center [1166, 244] width 390 height 26
copy p "Guide de participation"
click at [819, 146] on h2 "Règlement Concours" at bounding box center [878, 127] width 966 height 53
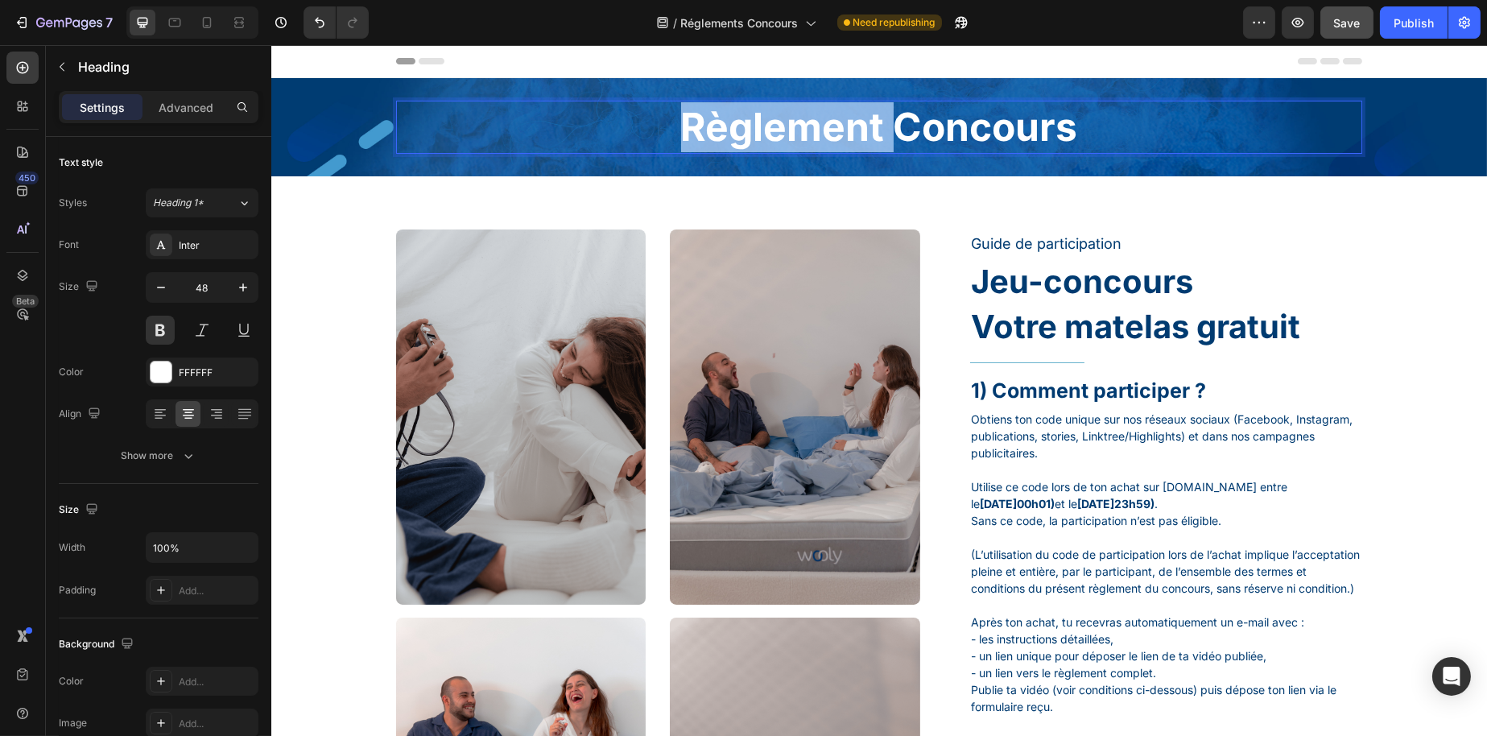
click at [819, 146] on h2 "Règlement Concours" at bounding box center [878, 127] width 966 height 53
click at [819, 146] on p "Règlement Concours" at bounding box center [878, 127] width 963 height 50
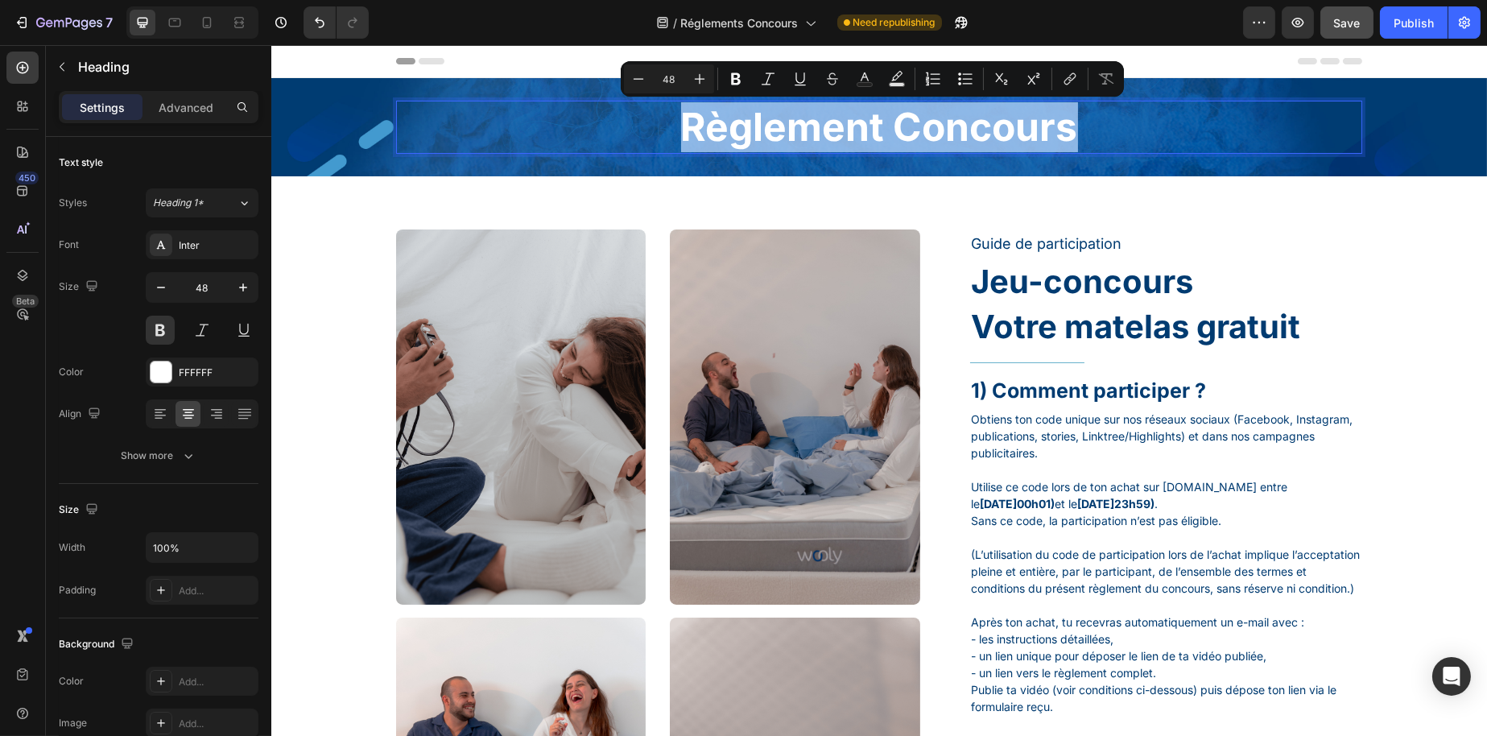
click at [679, 130] on p "Règlement Concours" at bounding box center [878, 127] width 963 height 50
click at [674, 128] on p "Règlement Concours" at bounding box center [878, 127] width 963 height 50
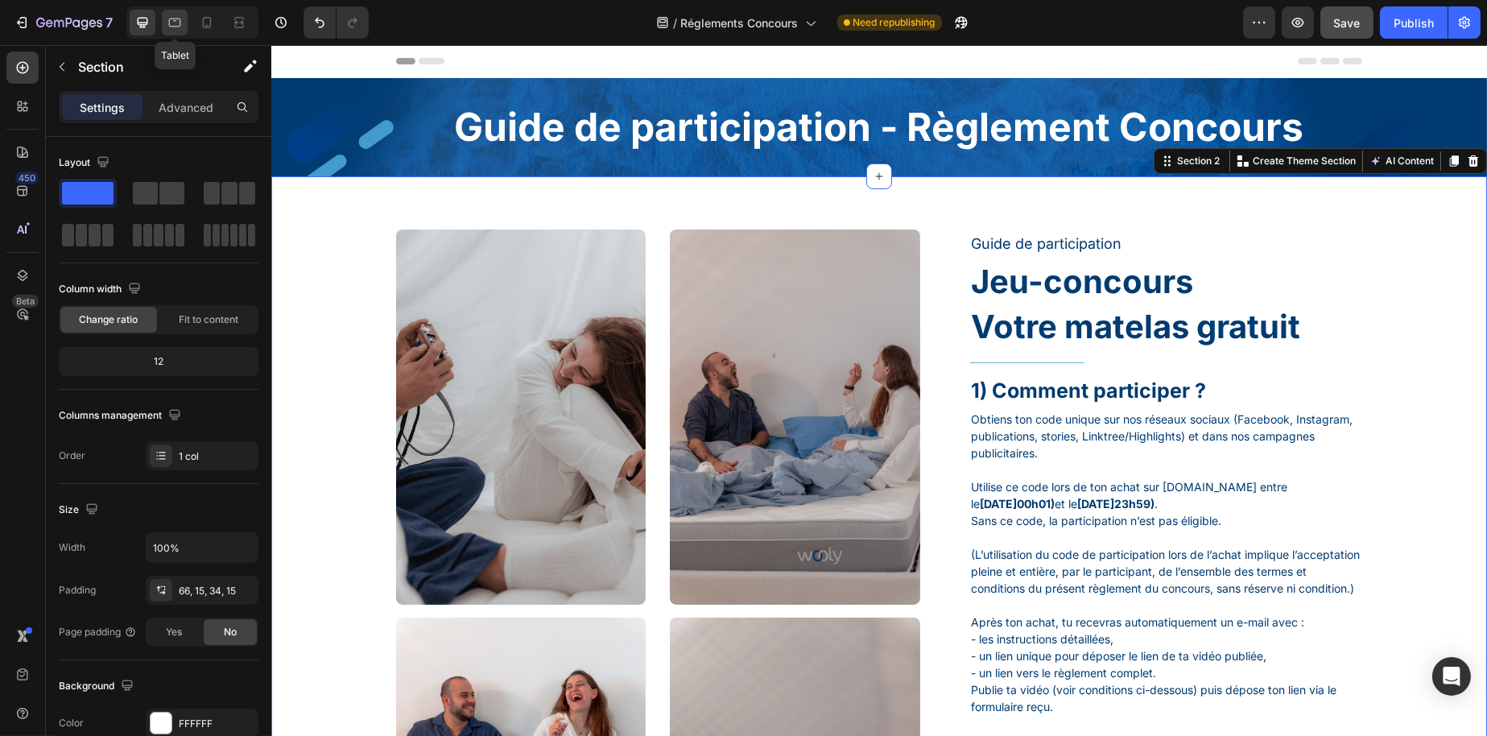
click at [184, 21] on div at bounding box center [175, 23] width 26 height 26
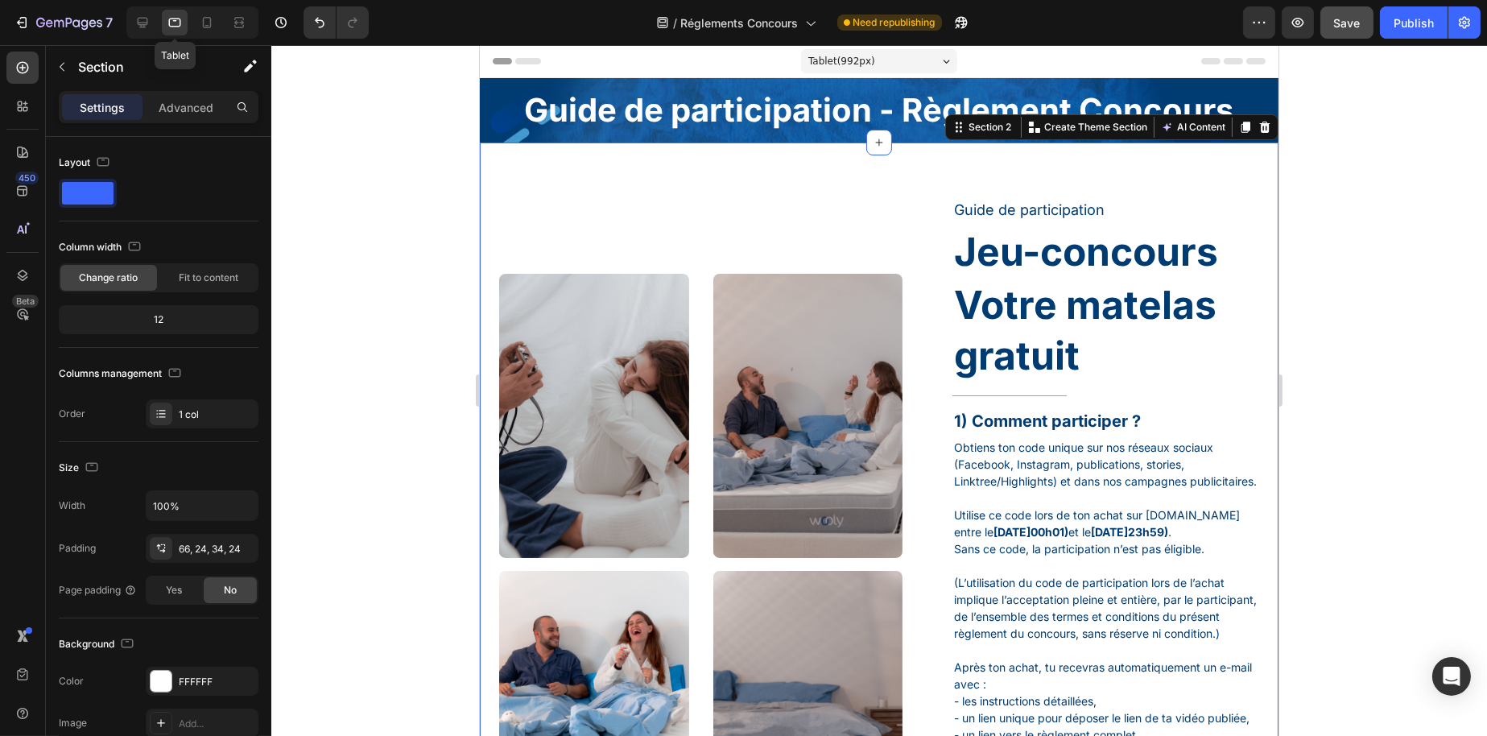
scroll to position [40, 0]
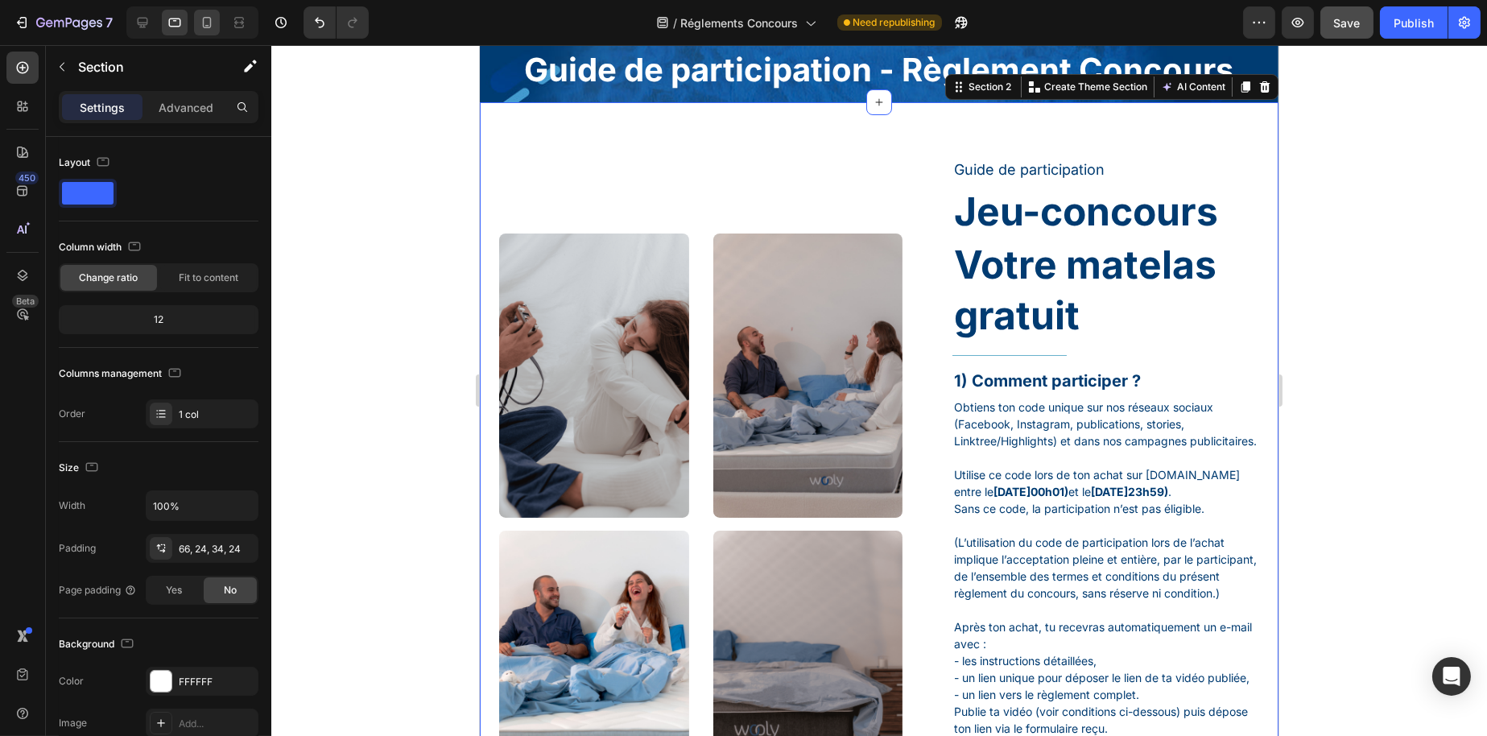
click at [196, 19] on div at bounding box center [207, 23] width 26 height 26
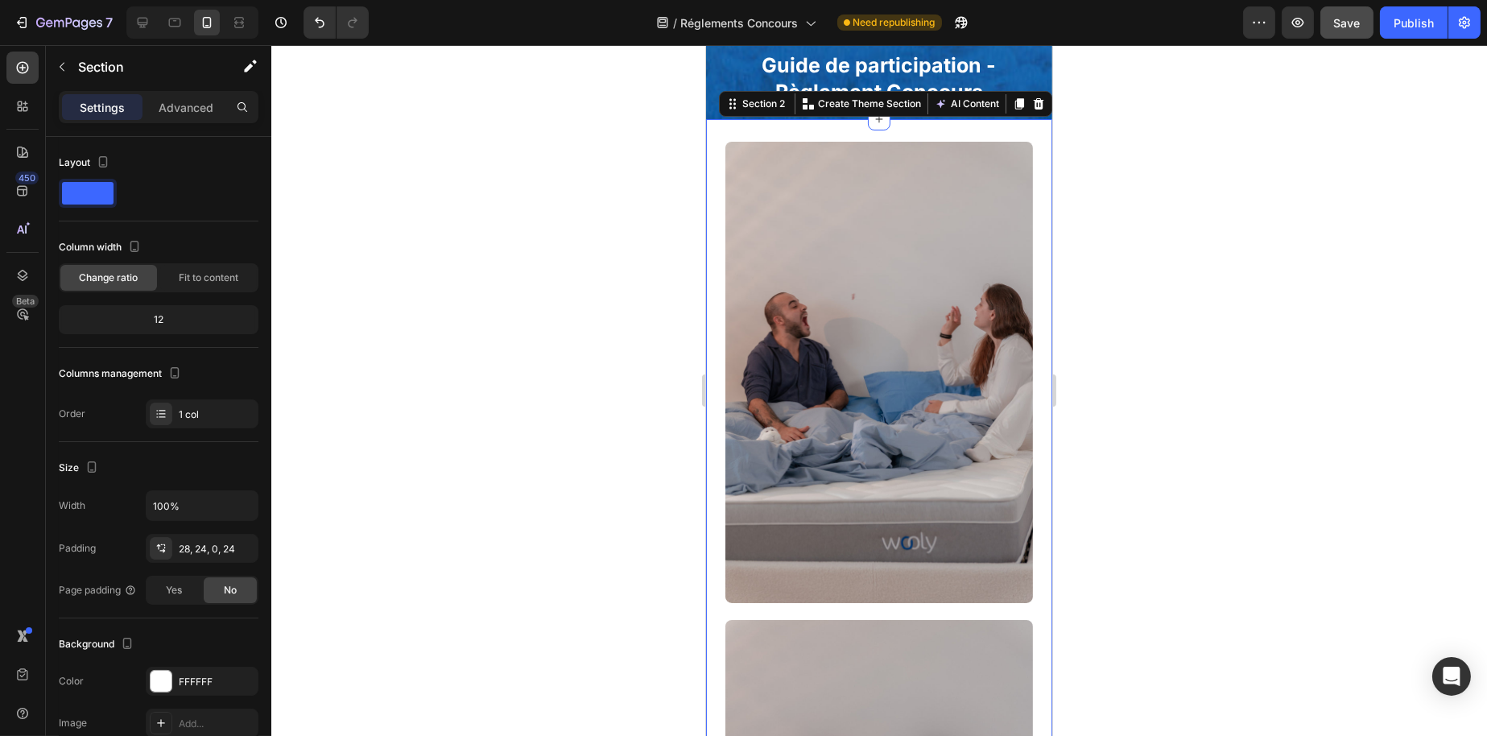
scroll to position [58, 0]
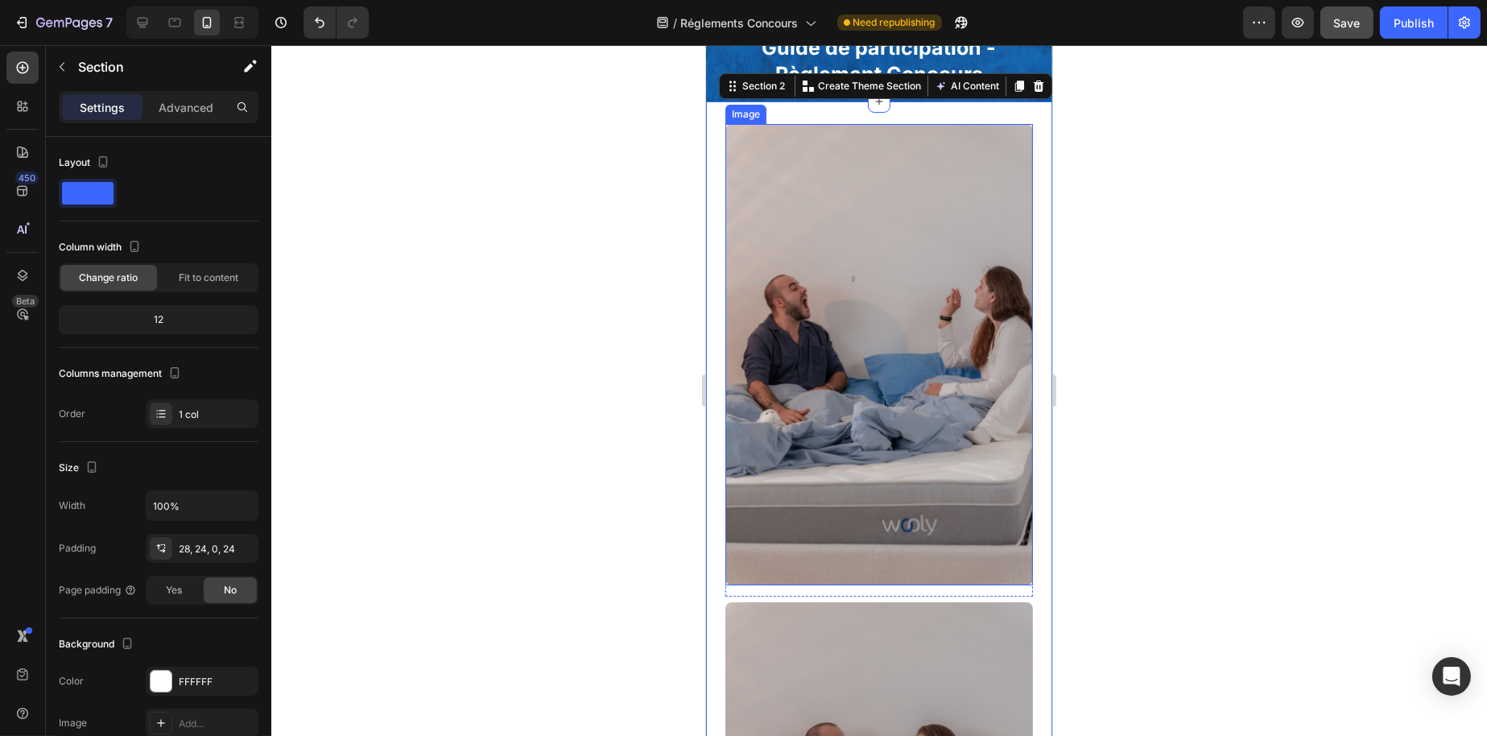
click at [1143, 304] on div at bounding box center [879, 390] width 1216 height 691
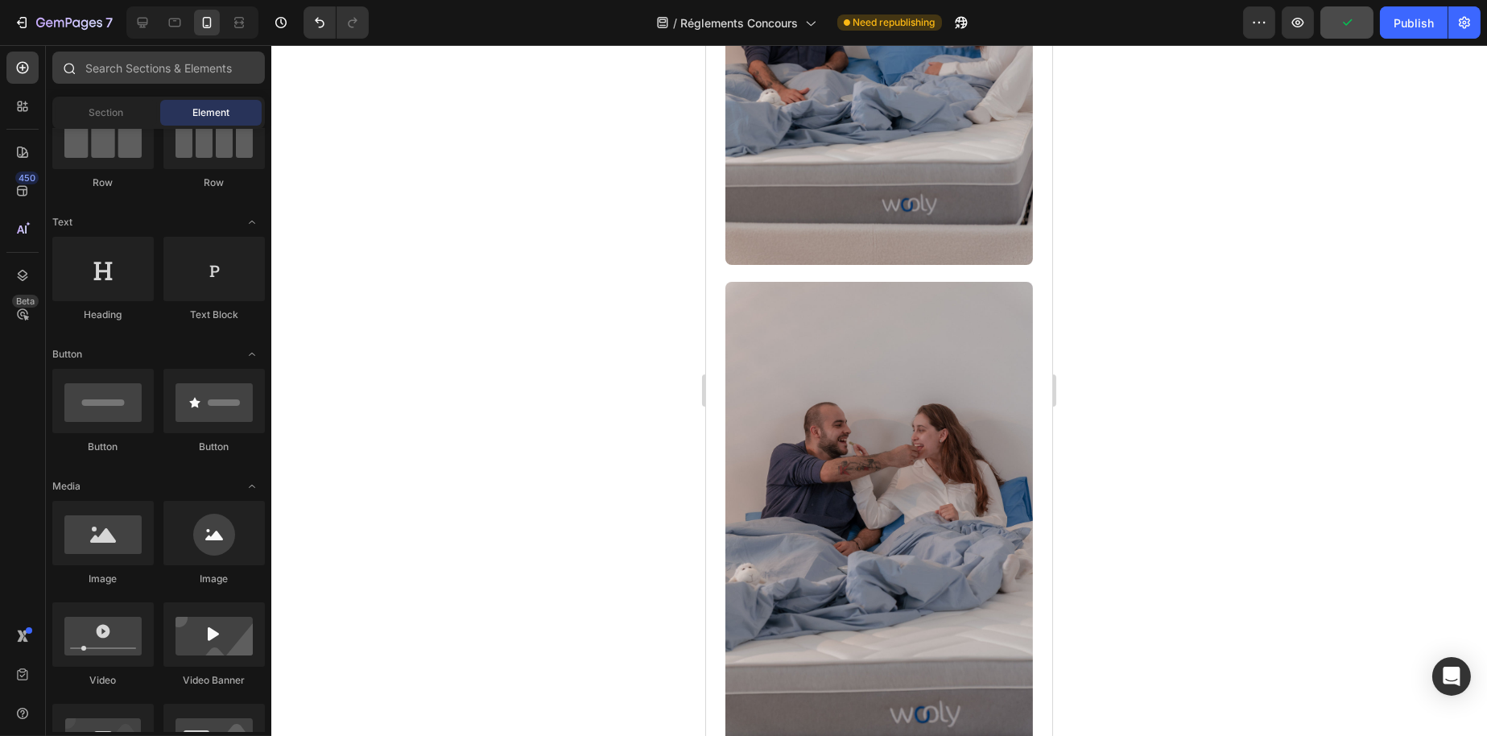
scroll to position [242, 0]
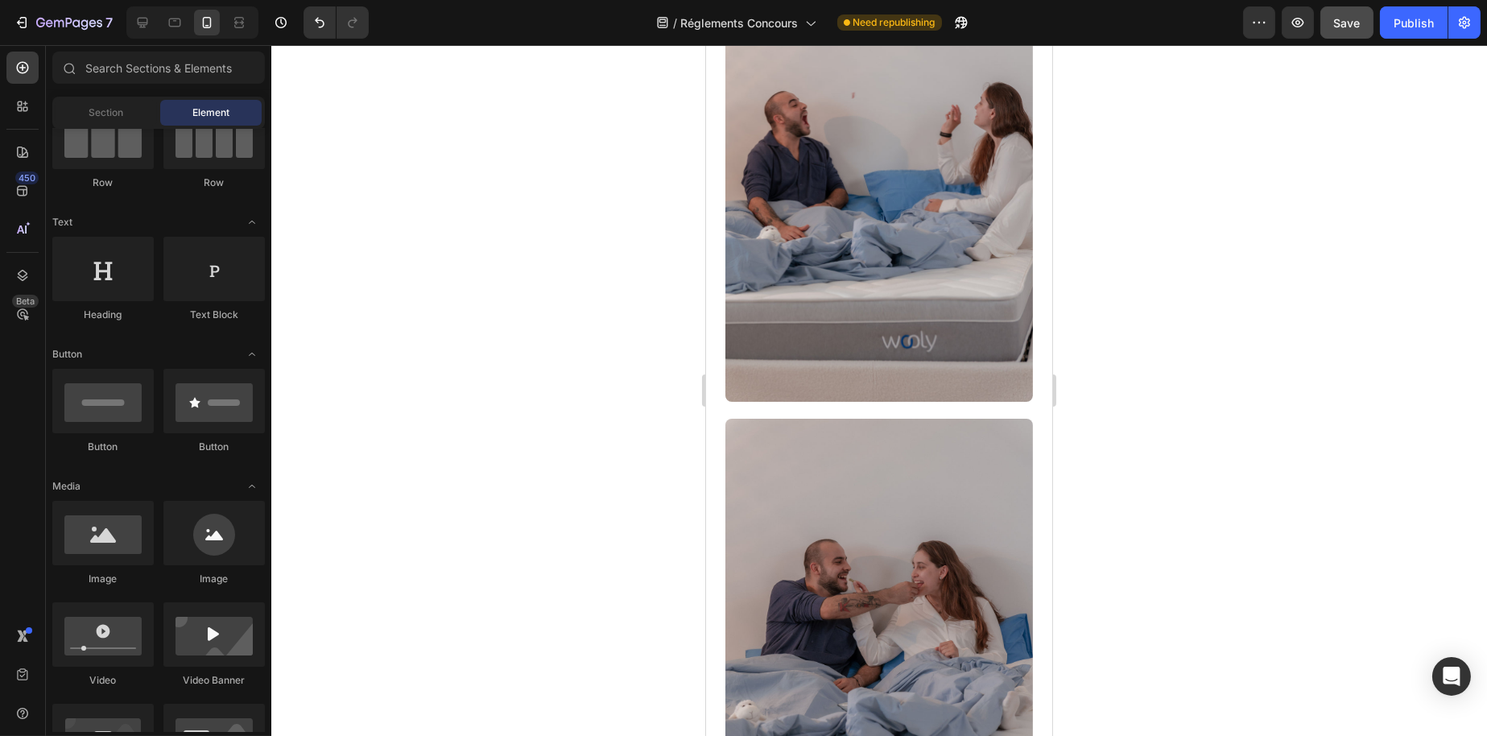
click at [152, 39] on div "7 Version history / Réglements Concours Need republishing Preview Save Publish" at bounding box center [743, 23] width 1487 height 46
click at [149, 34] on div at bounding box center [143, 23] width 26 height 26
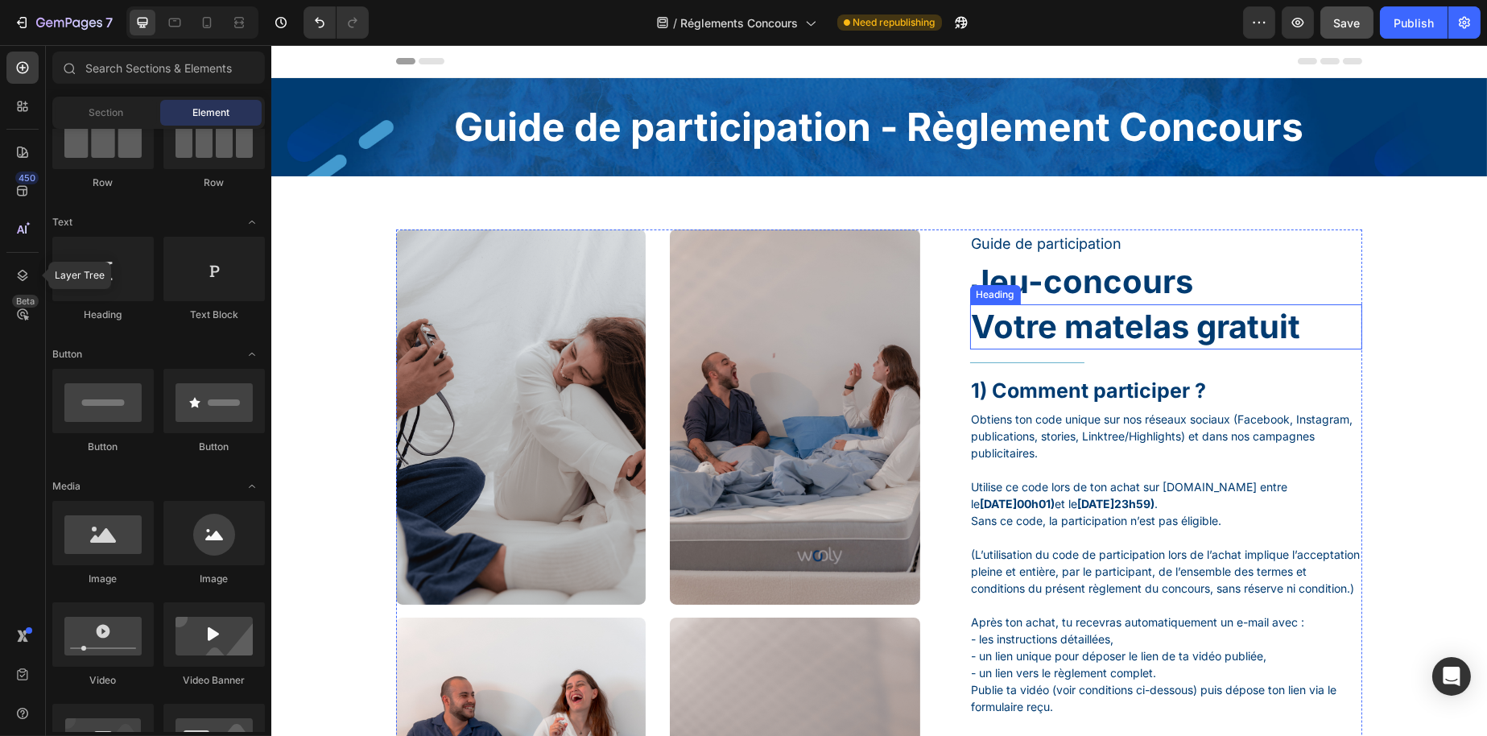
click at [1079, 312] on h1 "Votre matelas gratuit" at bounding box center [1165, 326] width 393 height 45
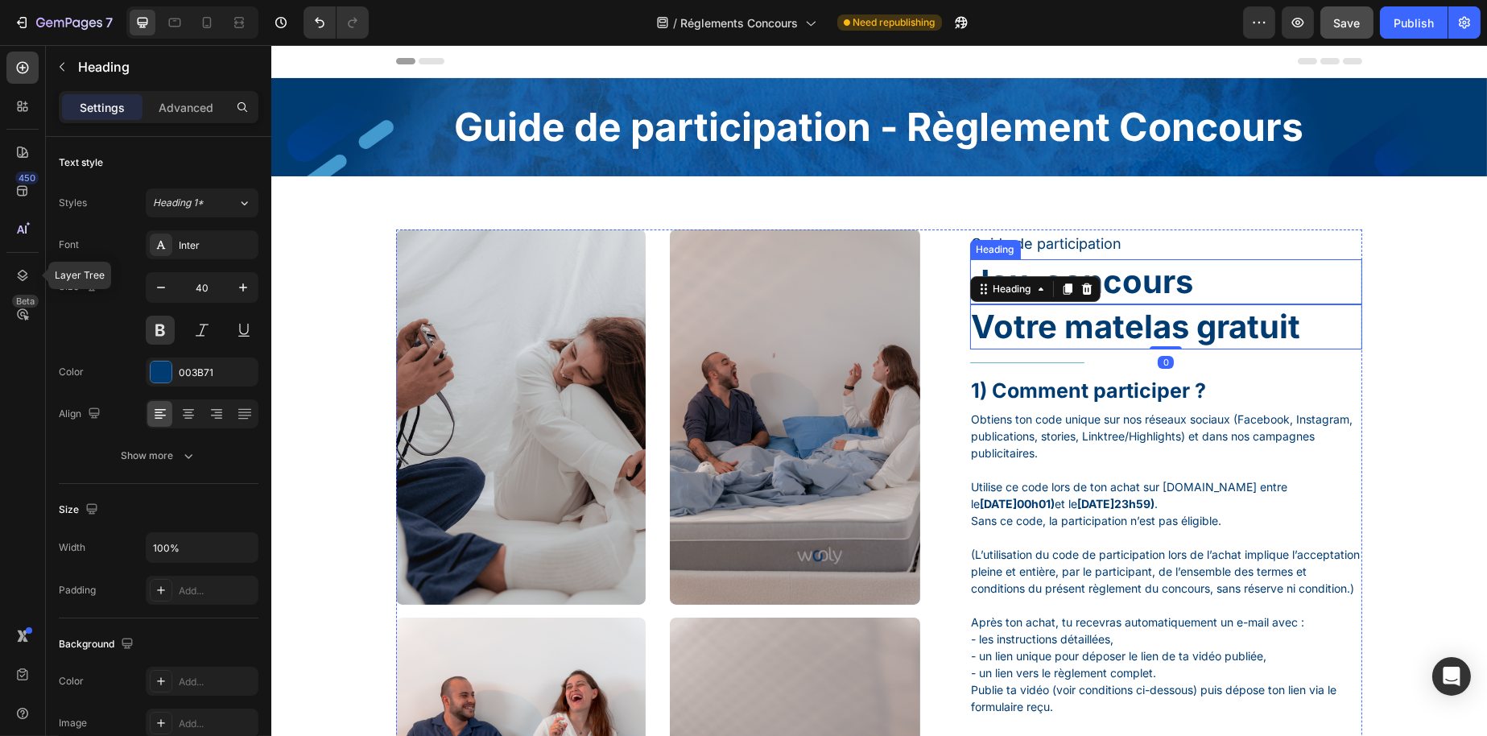
click at [1129, 268] on h1 "Jeu-concours" at bounding box center [1165, 281] width 393 height 45
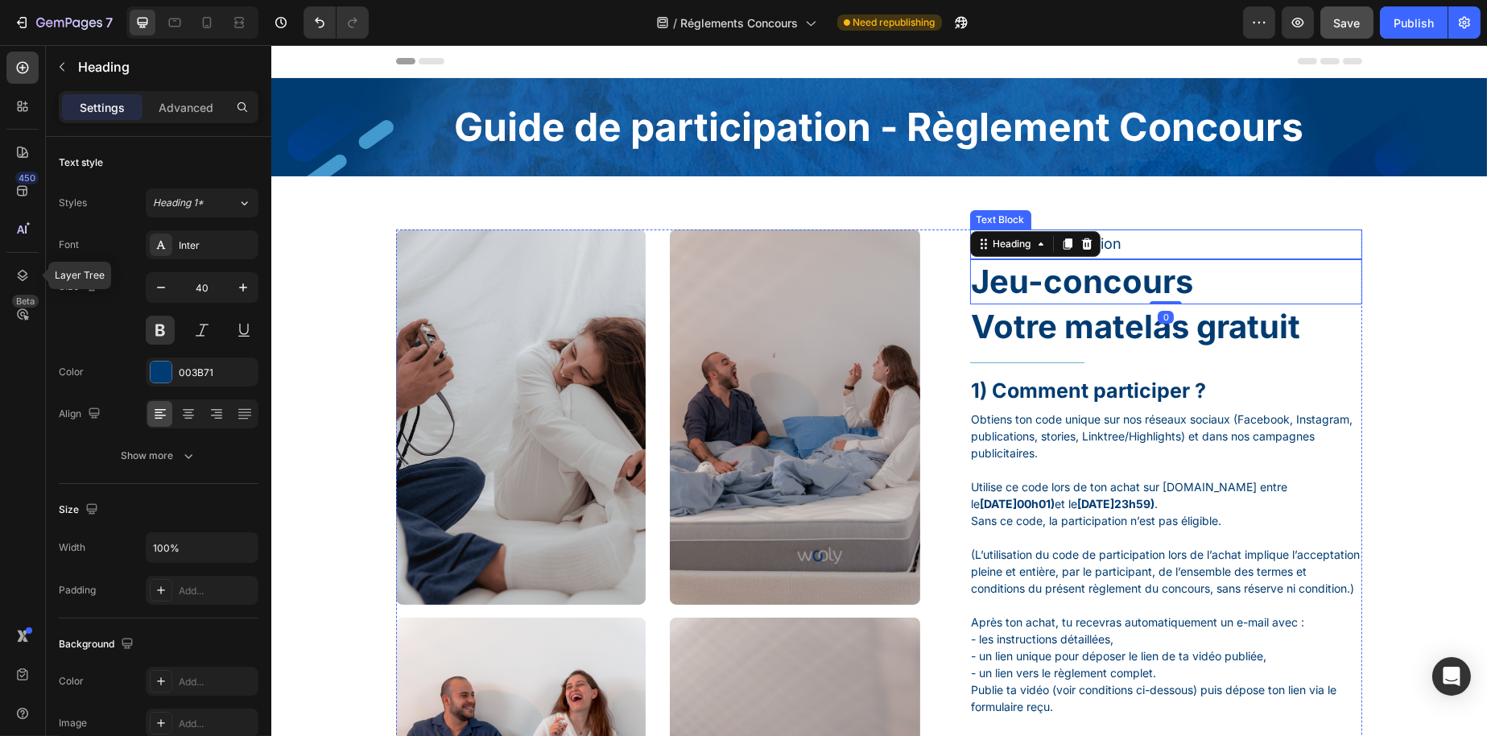
click at [1119, 246] on p "Guide de participation" at bounding box center [1166, 244] width 390 height 26
click at [1122, 282] on h1 "Jeu-concours" at bounding box center [1165, 281] width 393 height 45
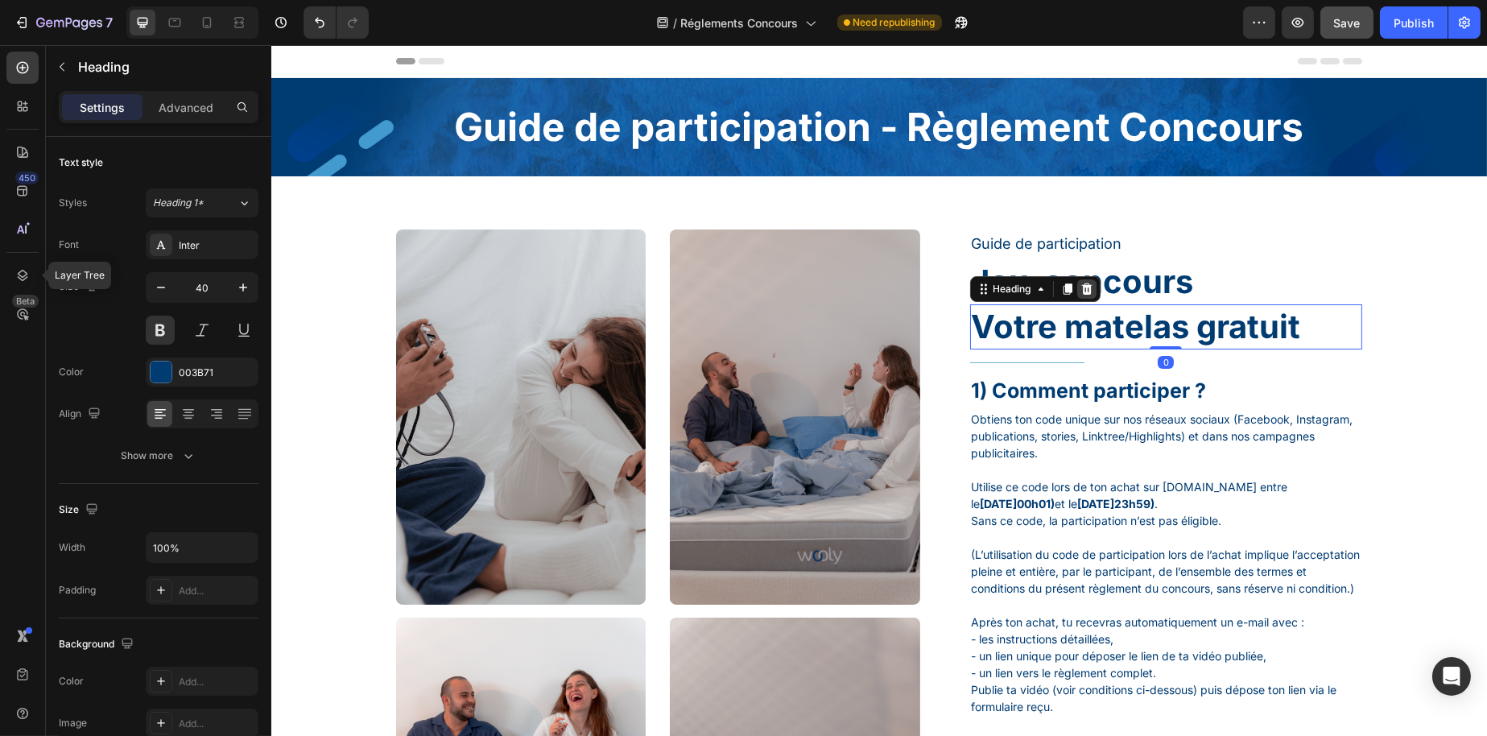
click at [1081, 285] on icon at bounding box center [1086, 288] width 10 height 11
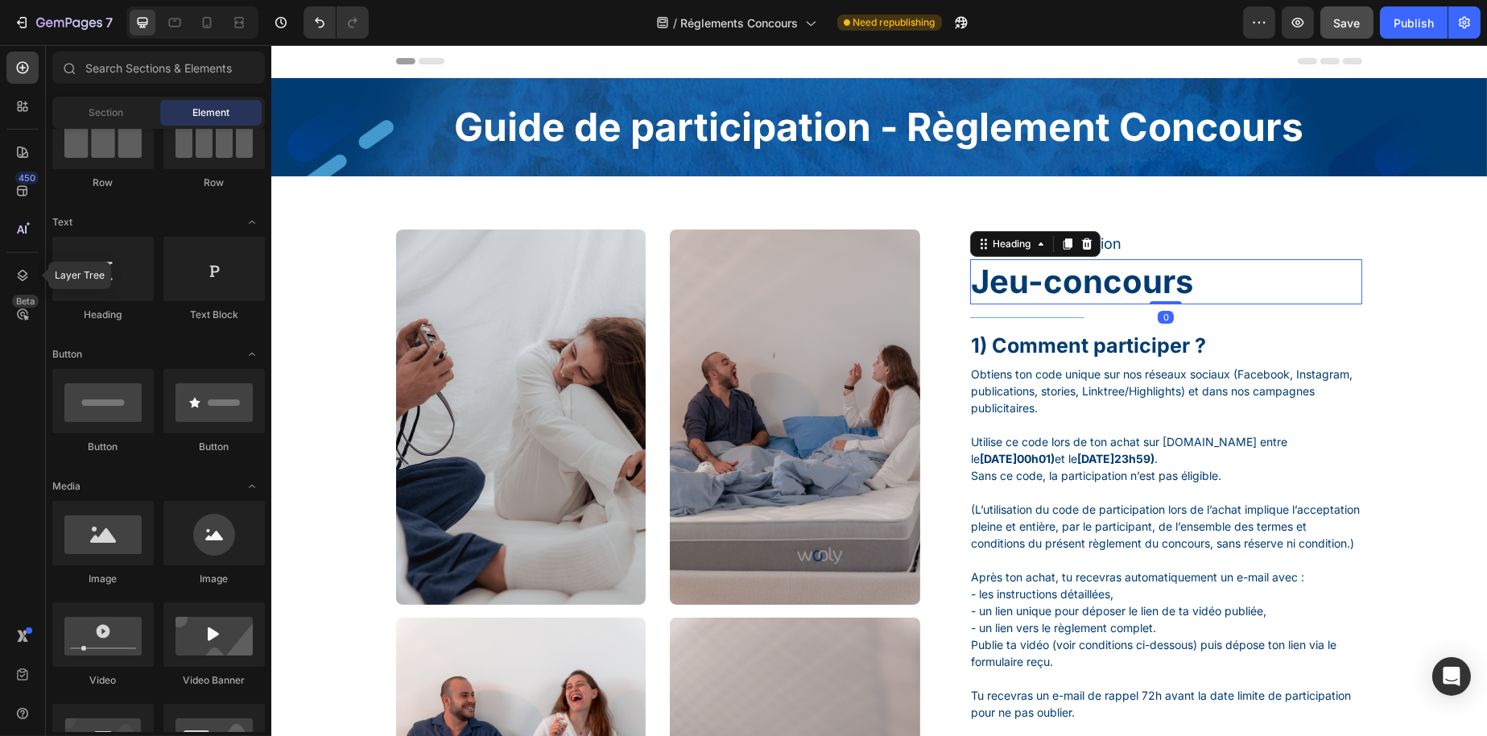
click at [1070, 296] on h1 "Jeu-concours" at bounding box center [1165, 281] width 393 height 45
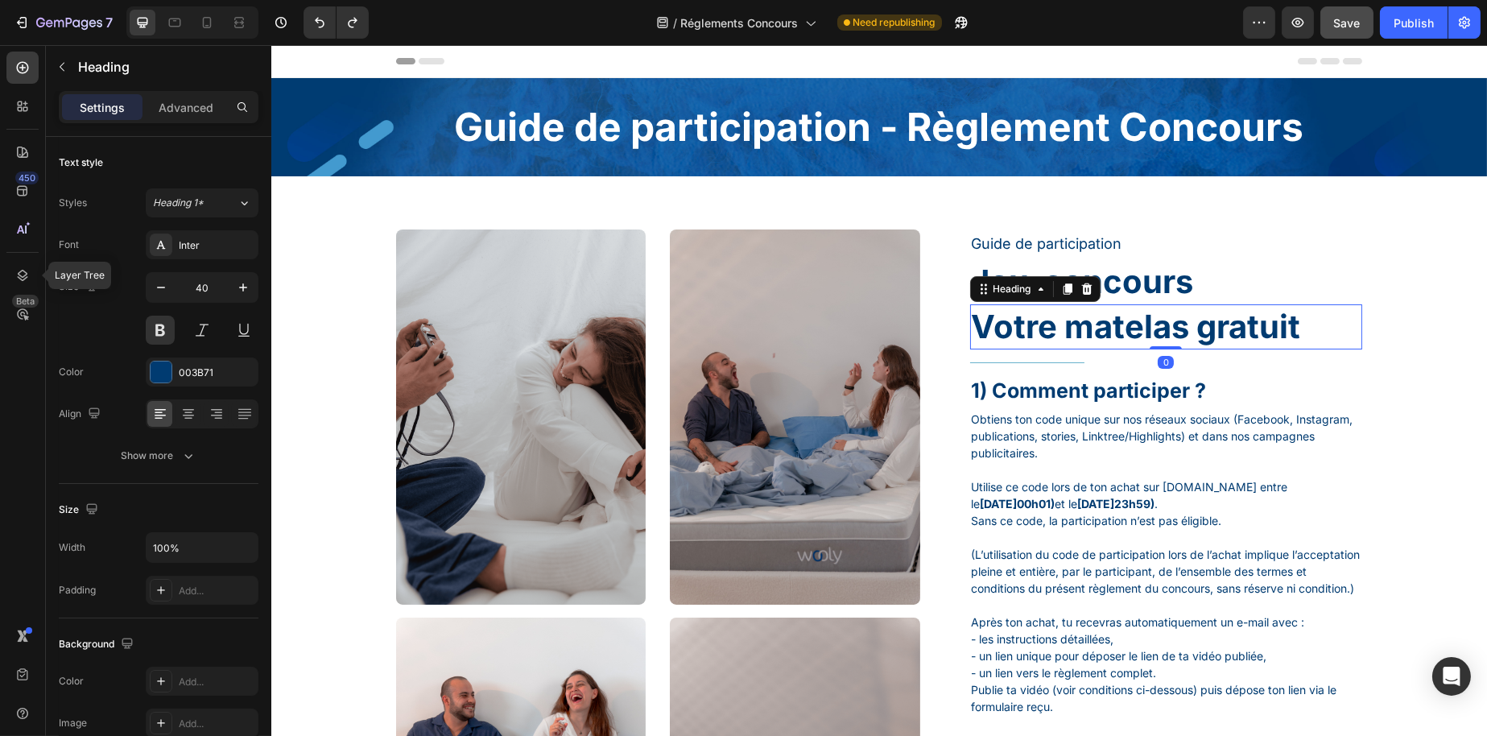
click at [1056, 330] on h1 "Votre matelas gratuit" at bounding box center [1165, 326] width 393 height 45
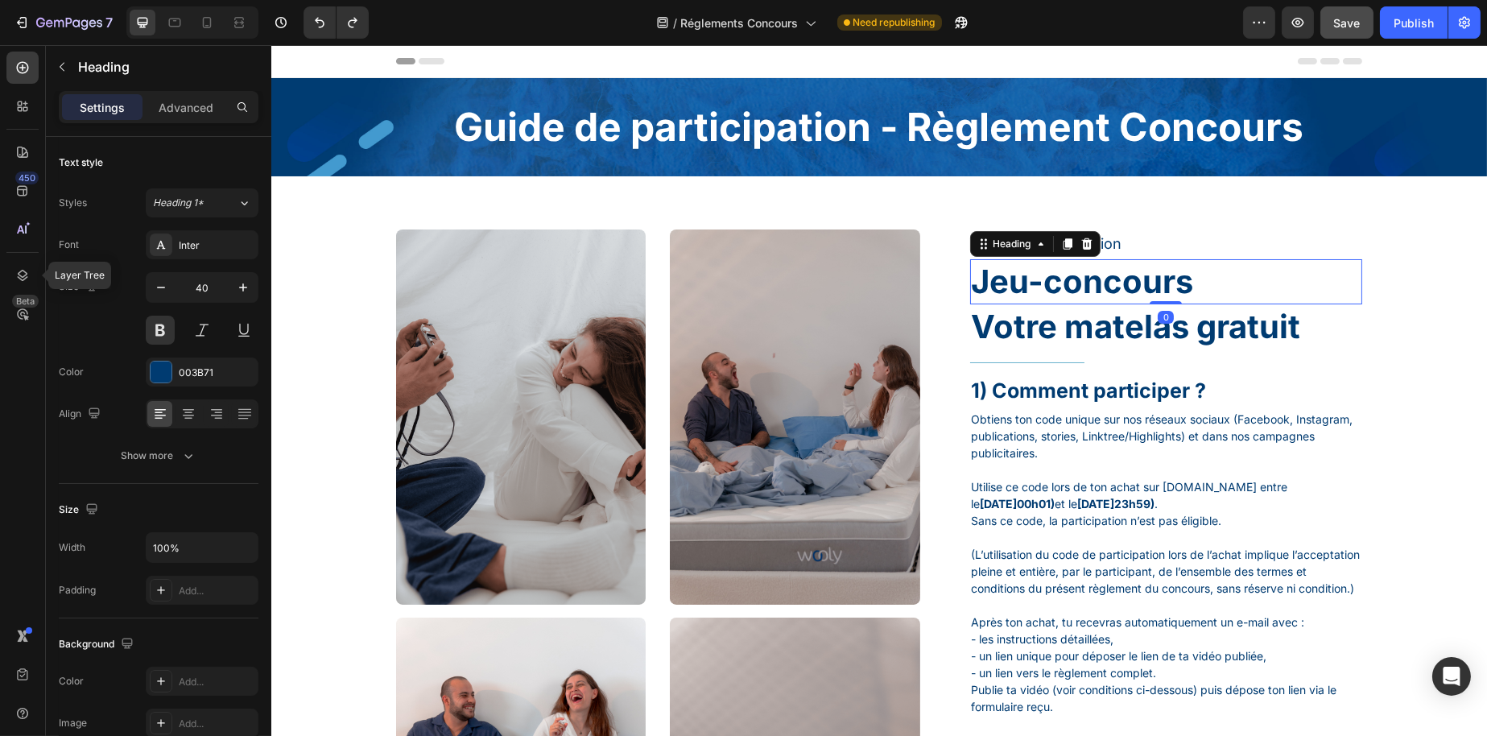
click at [1143, 279] on h1 "Jeu-concours" at bounding box center [1165, 281] width 393 height 45
click at [1116, 304] on h1 "Votre matelas gratuit" at bounding box center [1165, 326] width 393 height 45
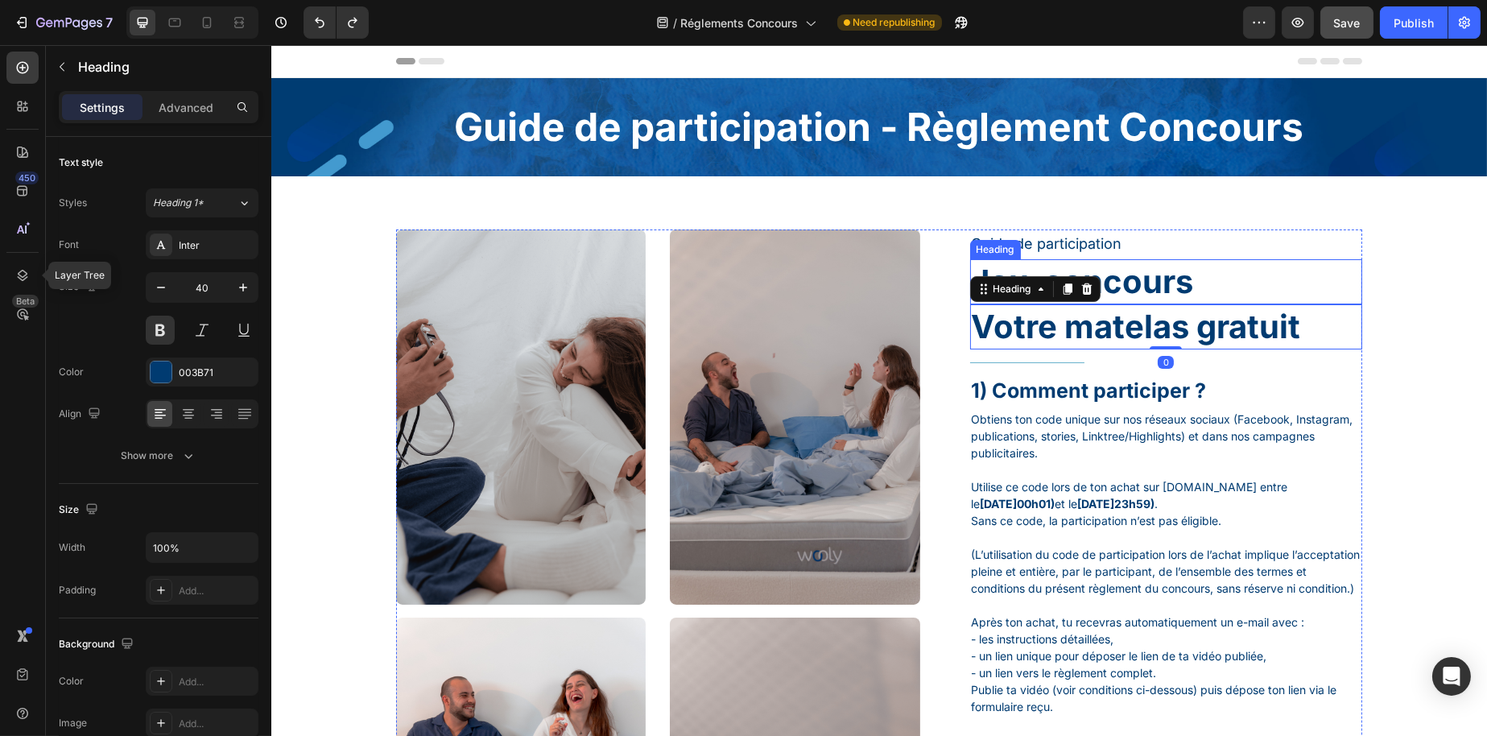
click at [1139, 276] on h1 "Jeu-concours" at bounding box center [1165, 281] width 393 height 45
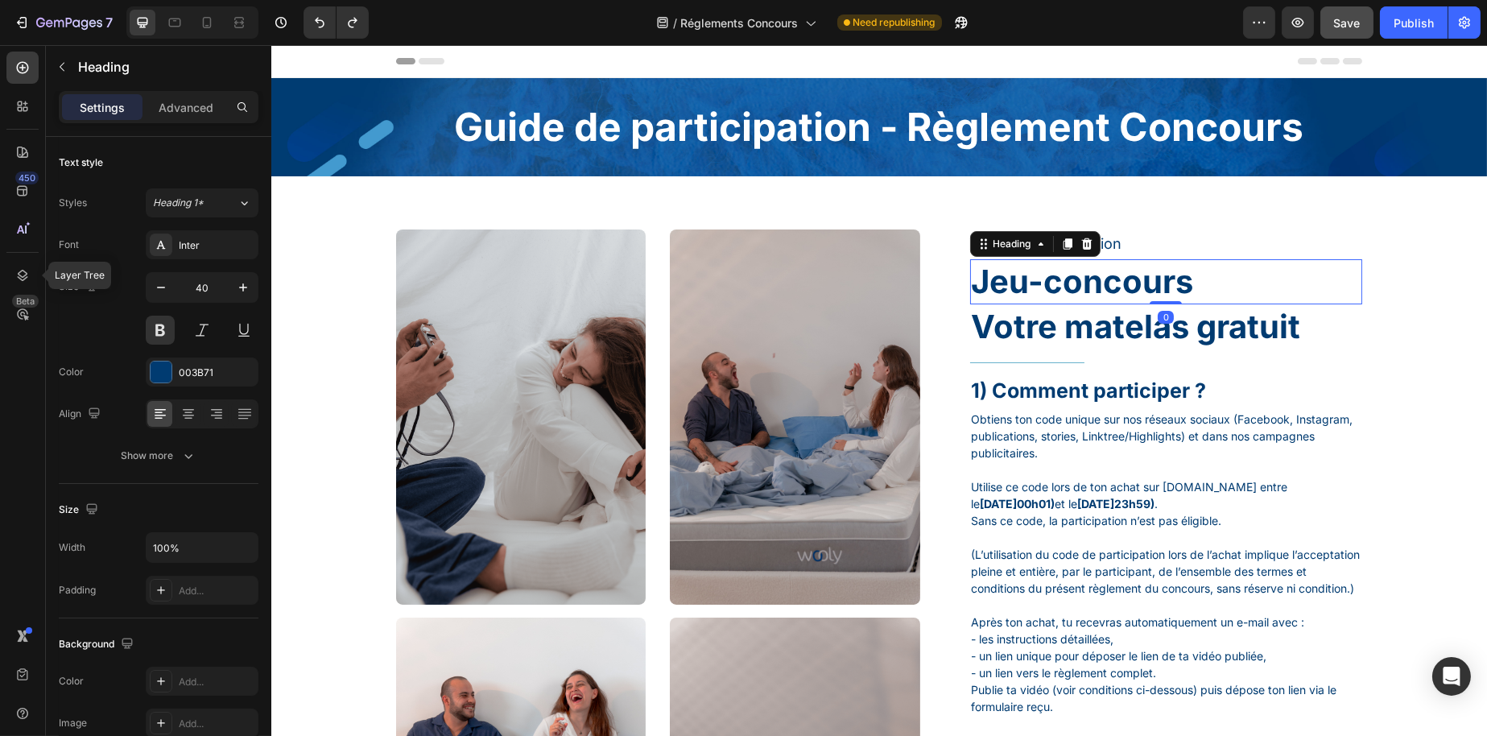
click at [1098, 304] on h1 "Votre matelas gratuit" at bounding box center [1165, 326] width 393 height 45
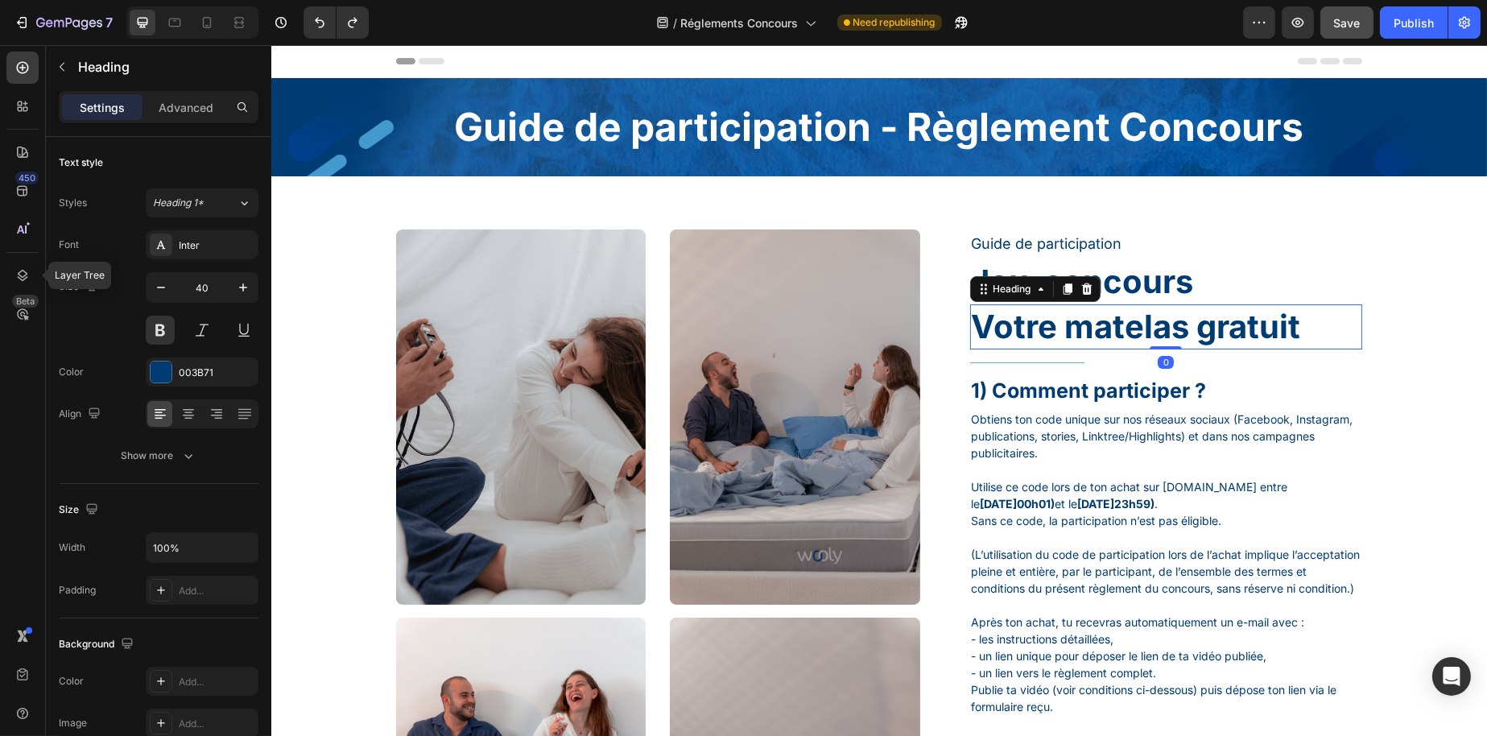
click at [1098, 304] on h1 "Votre matelas gratuit" at bounding box center [1165, 326] width 393 height 45
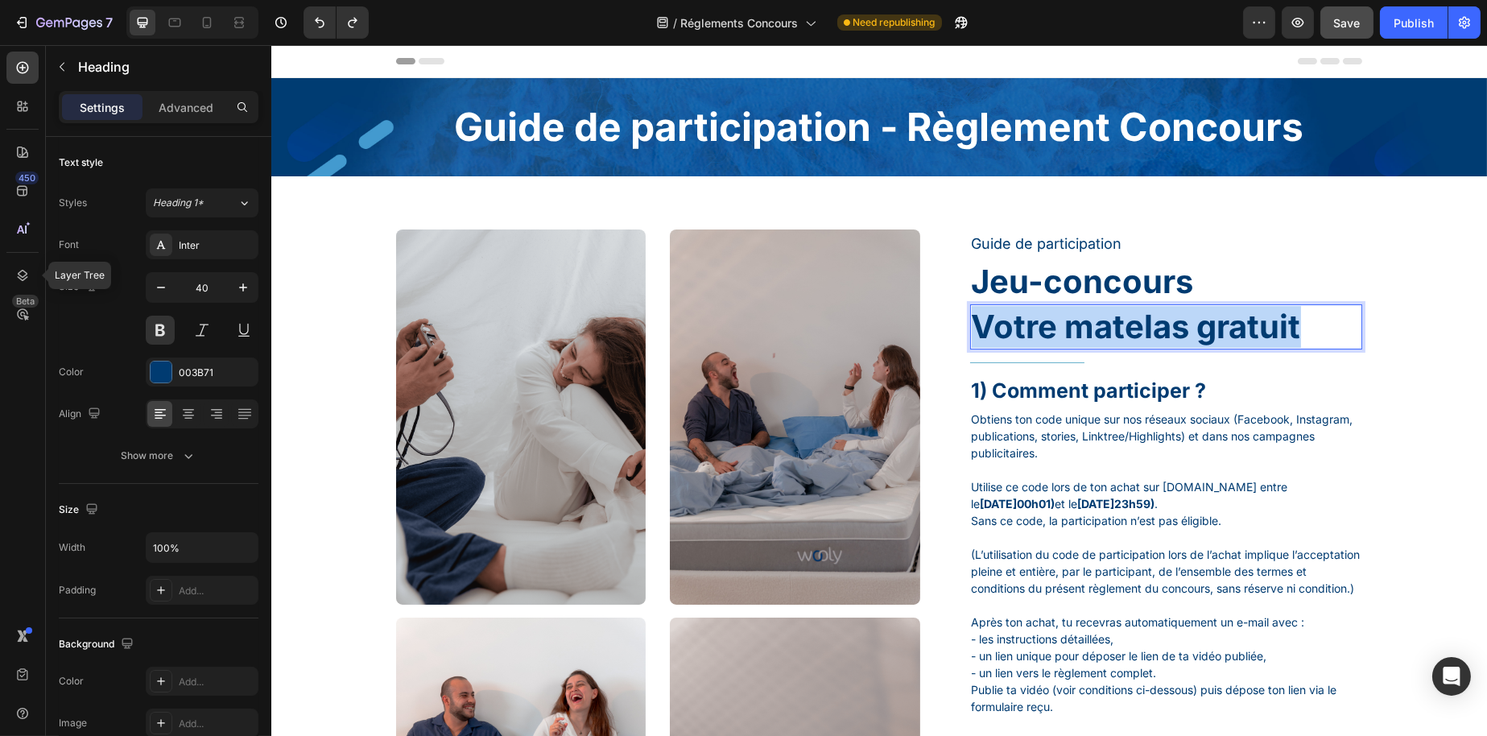
drag, startPoint x: 1300, startPoint y: 325, endPoint x: 940, endPoint y: 333, distance: 360.8
copy p "Votre matelas gratuit"
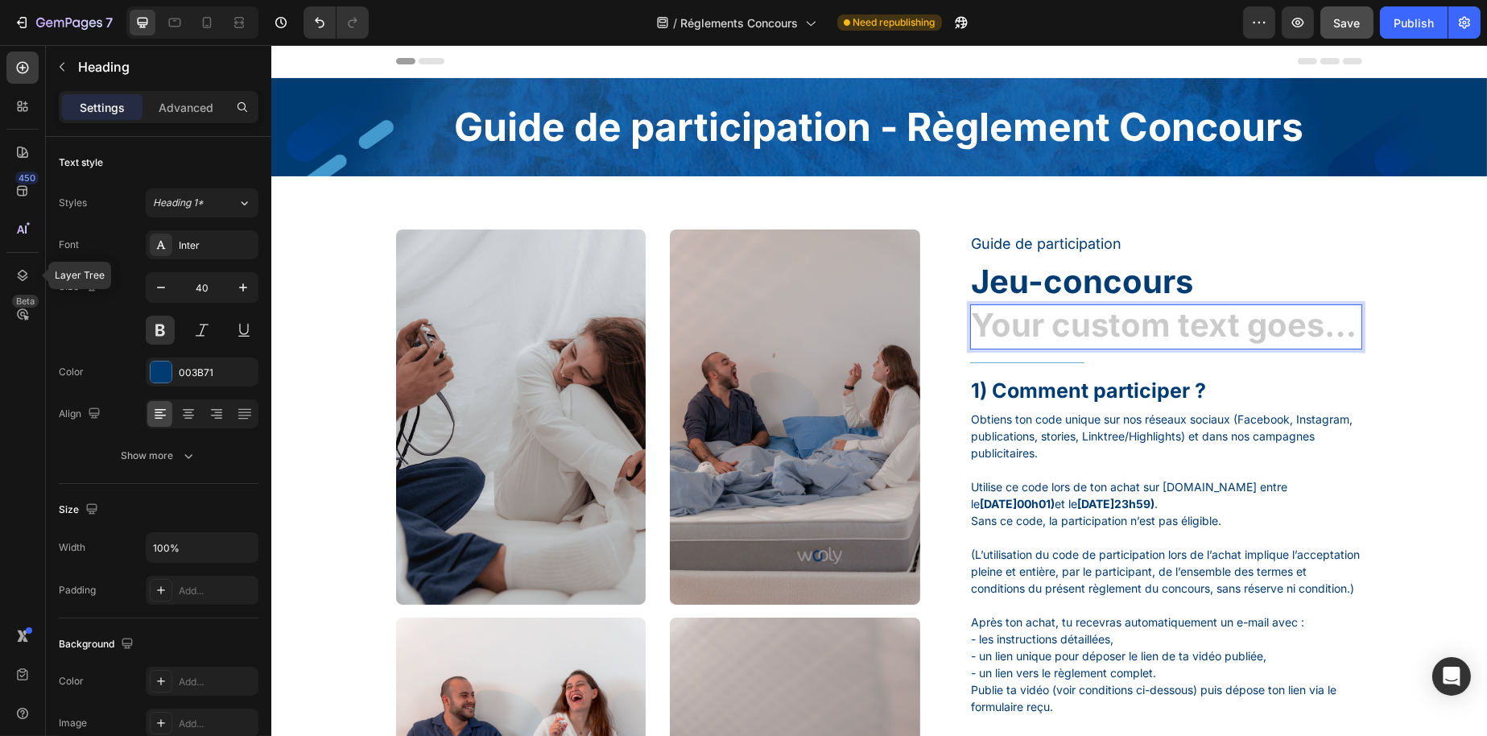
click at [1201, 294] on h1 "Jeu-concours" at bounding box center [1165, 281] width 393 height 45
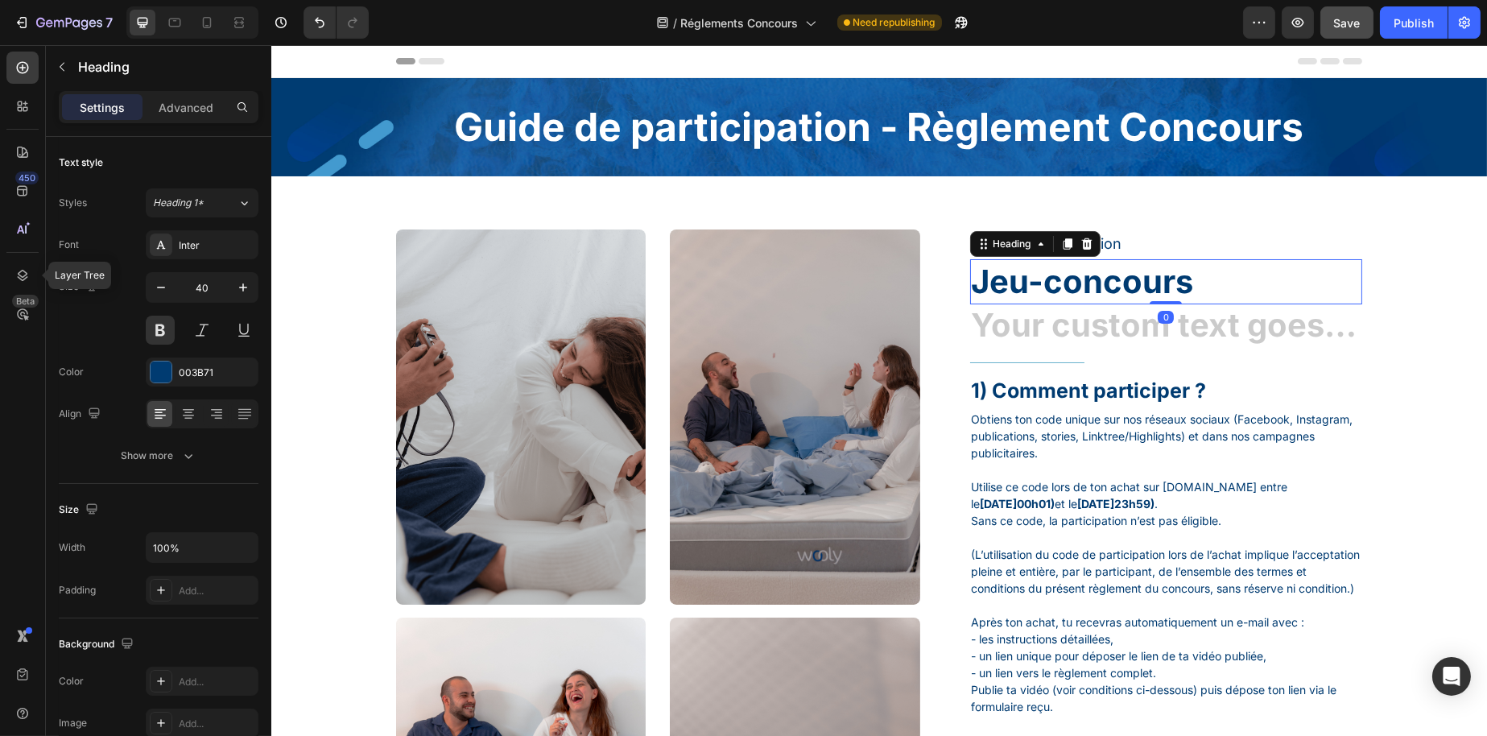
click at [1199, 285] on h1 "Jeu-concours" at bounding box center [1165, 281] width 393 height 45
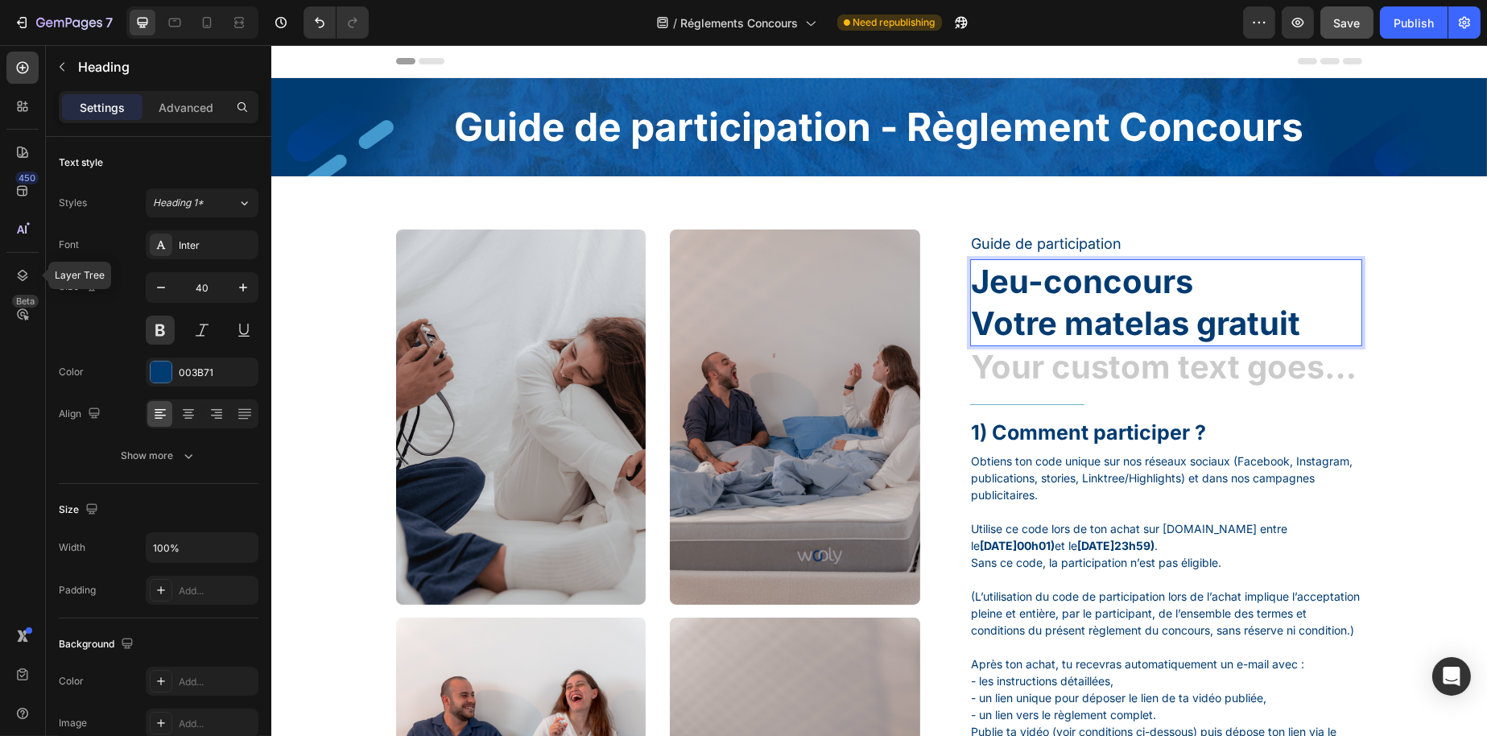
click at [1177, 342] on p "Jeu-concours Votre matelas gratuit" at bounding box center [1166, 303] width 390 height 84
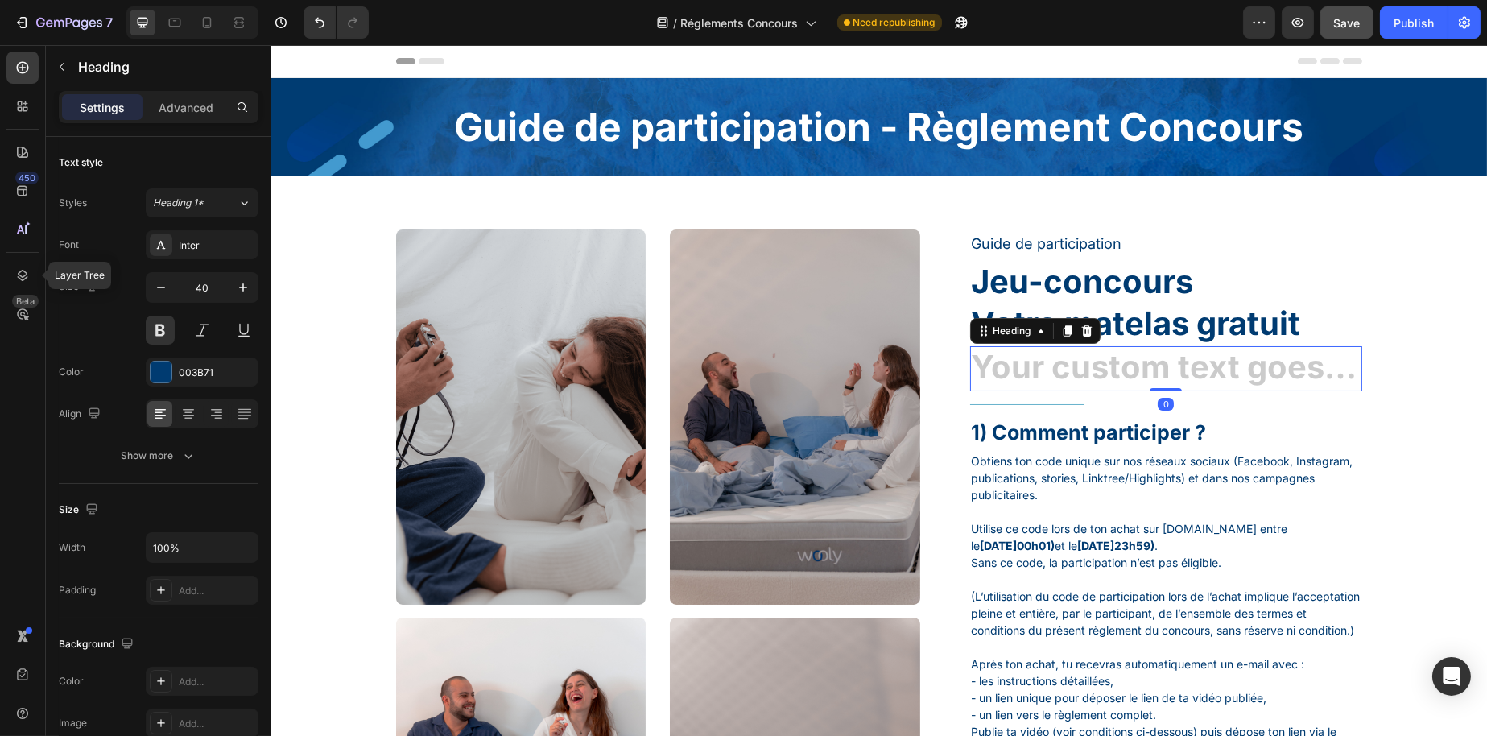
click at [1175, 358] on h1 "Rich Text Editor. Editing area: main" at bounding box center [1165, 368] width 393 height 45
click at [1088, 326] on div at bounding box center [1086, 330] width 19 height 19
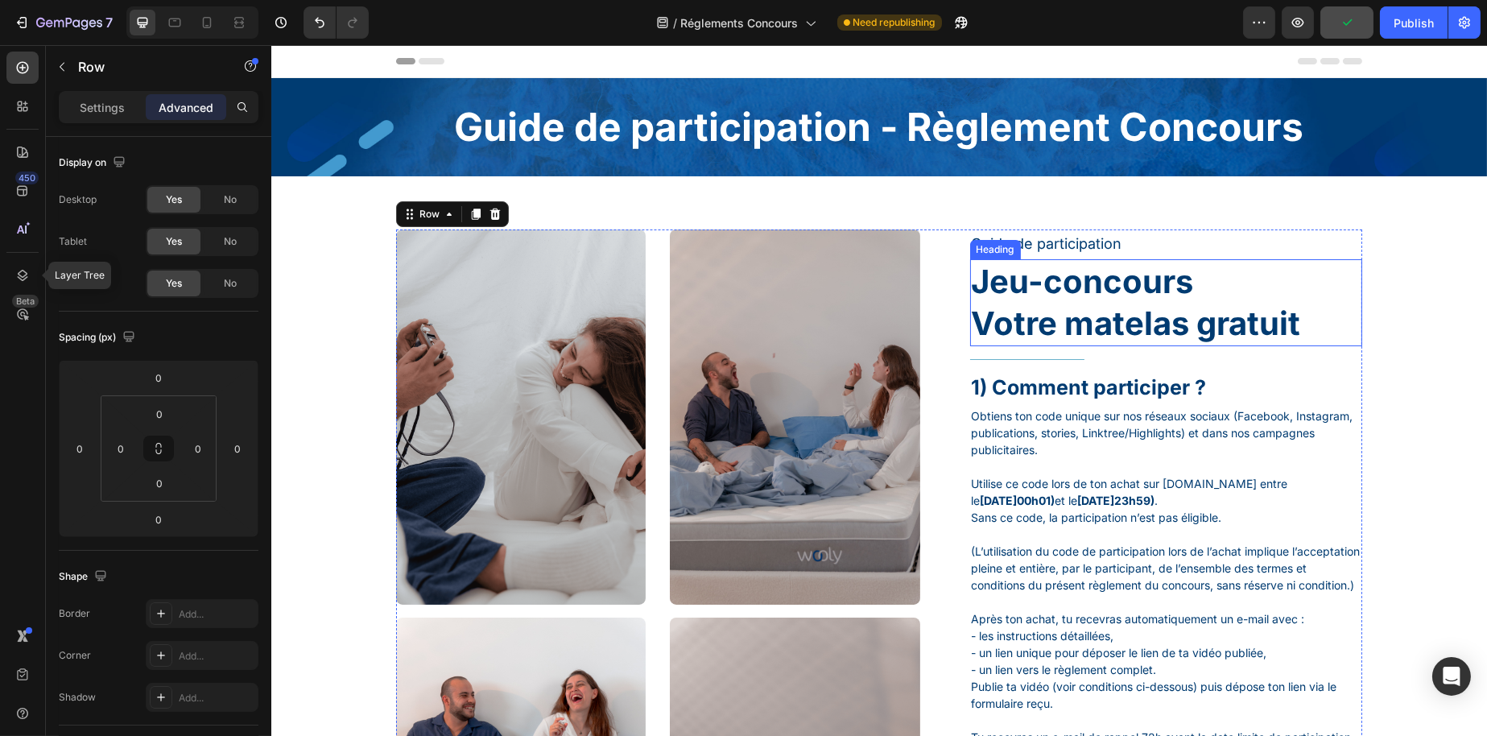
click at [1129, 331] on p "Jeu-concours Votre matelas gratuit" at bounding box center [1166, 303] width 390 height 84
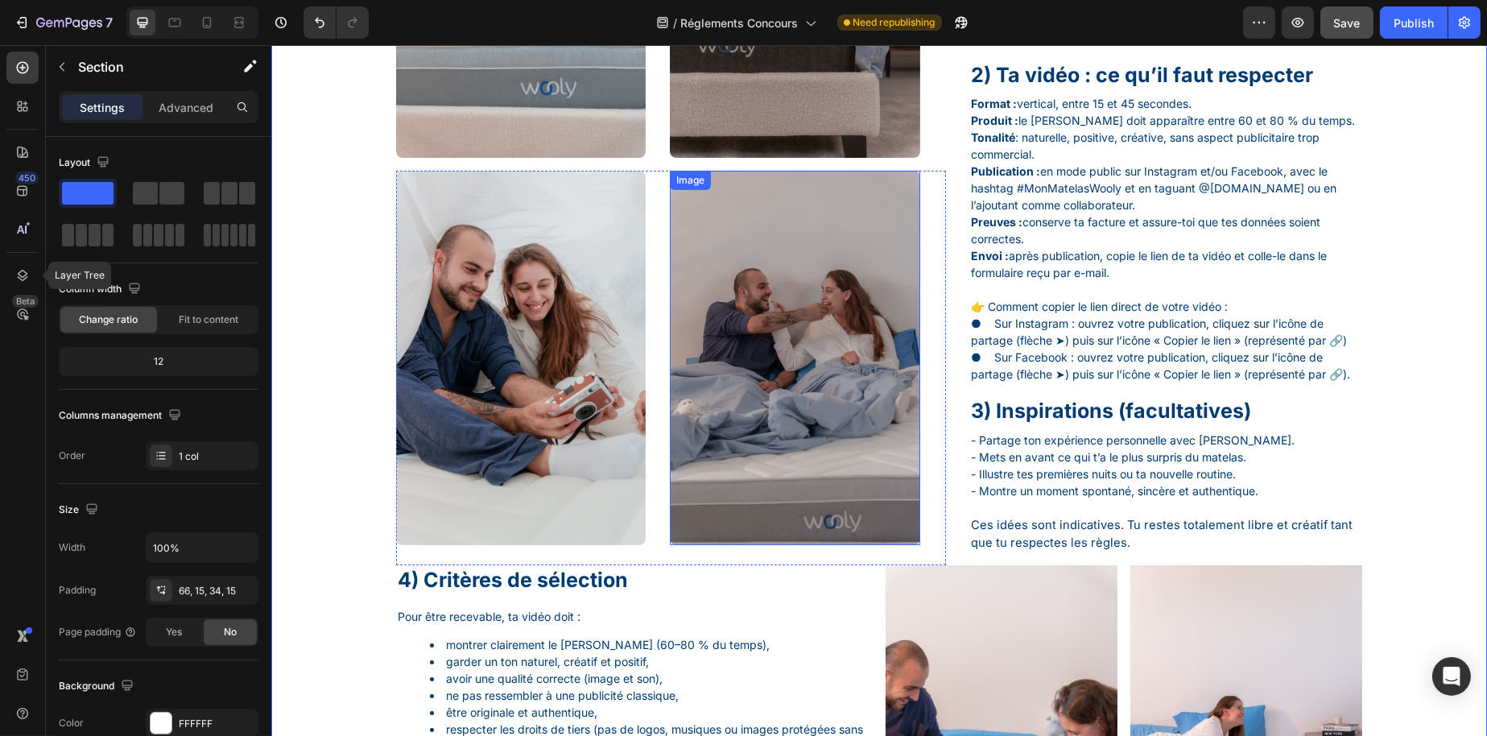
scroll to position [966, 0]
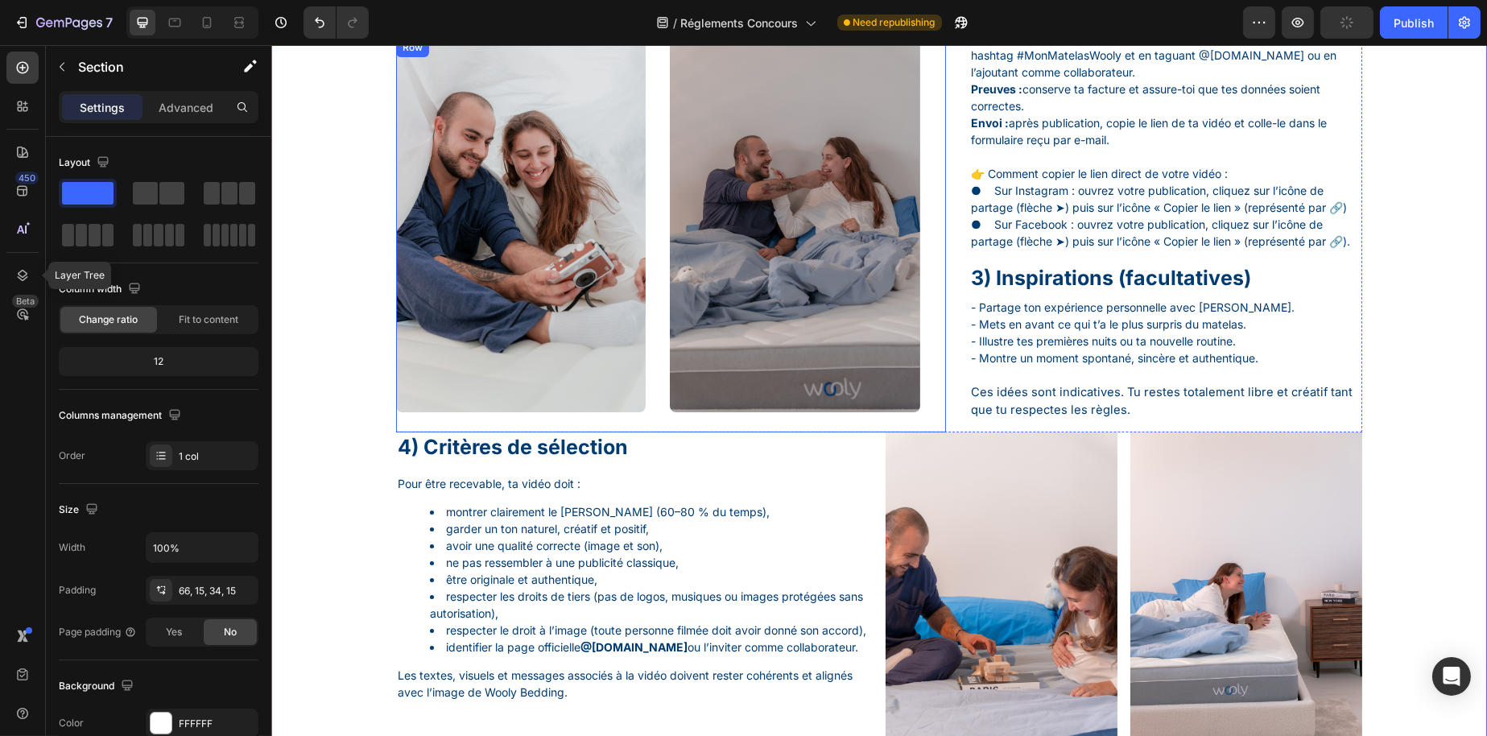
click at [651, 421] on div "Image Image Row" at bounding box center [670, 235] width 550 height 395
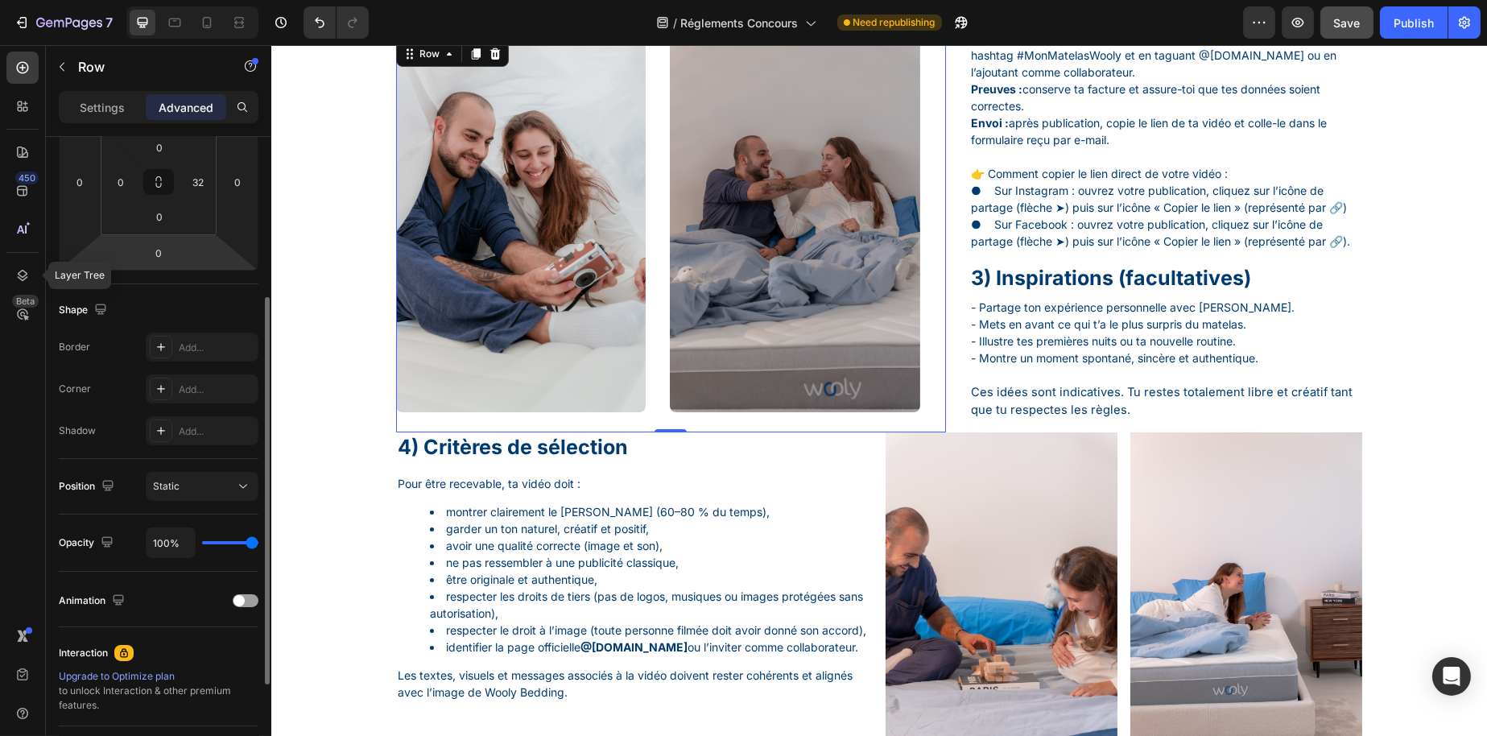
scroll to position [0, 0]
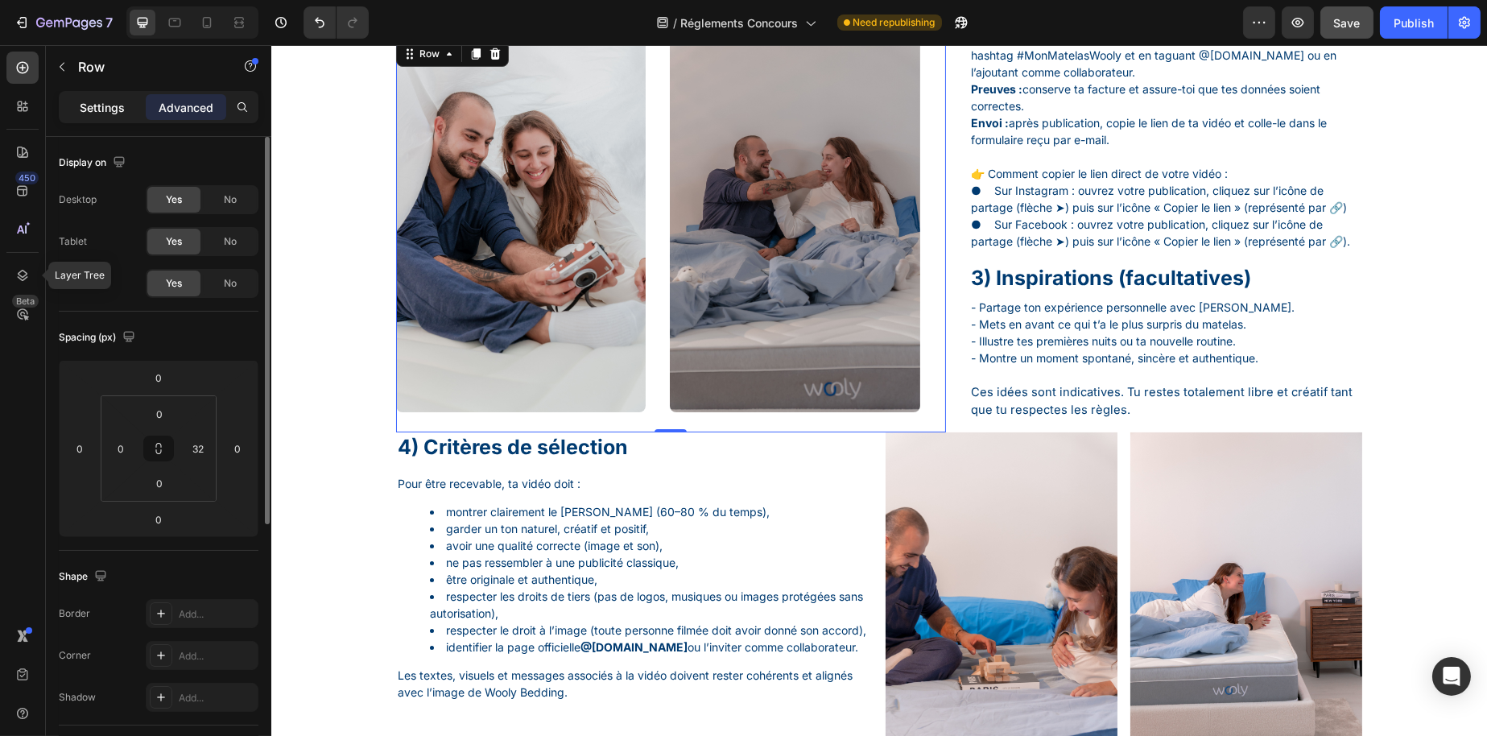
click at [112, 119] on div "Settings Advanced" at bounding box center [159, 107] width 200 height 32
click at [115, 113] on p "Settings" at bounding box center [102, 107] width 45 height 17
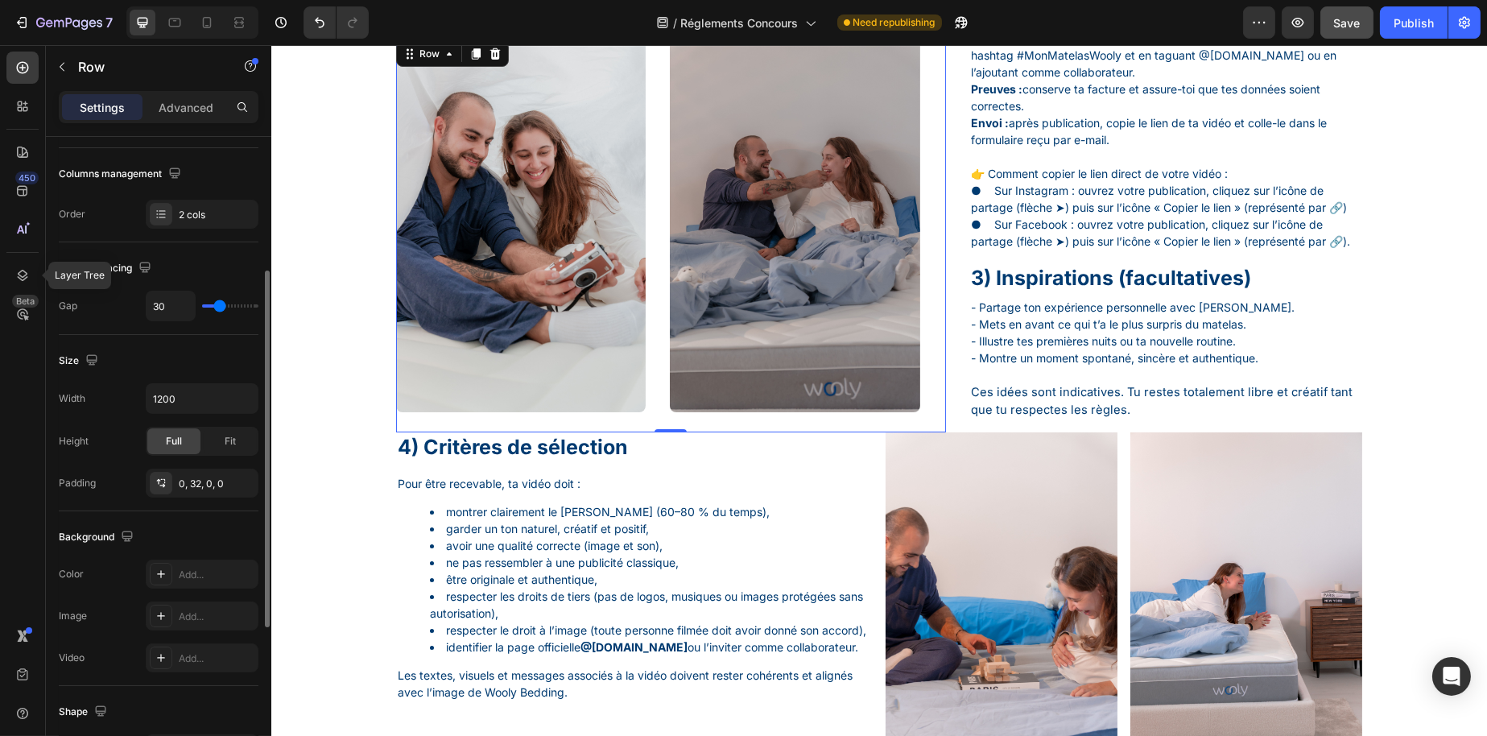
scroll to position [322, 0]
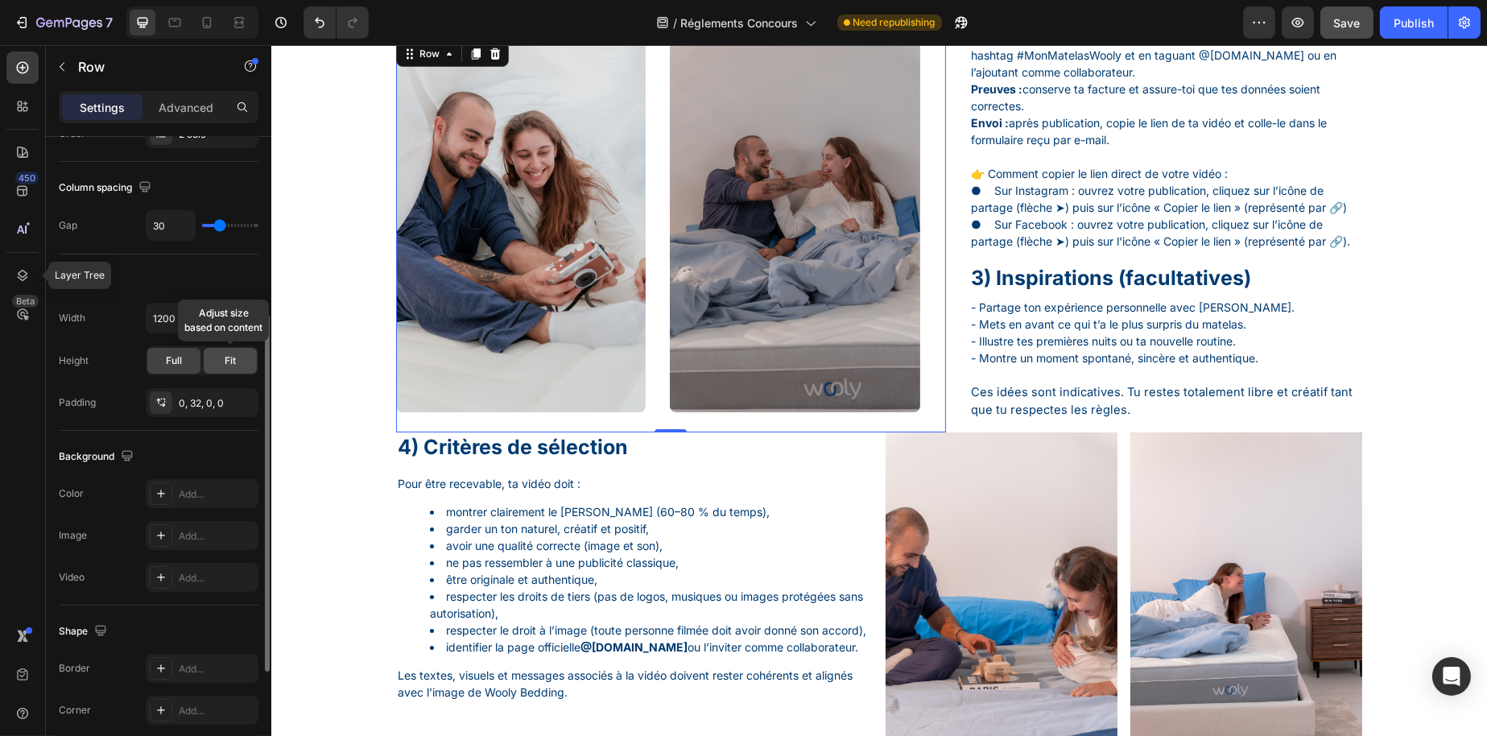
click at [219, 360] on div "Fit" at bounding box center [230, 361] width 53 height 26
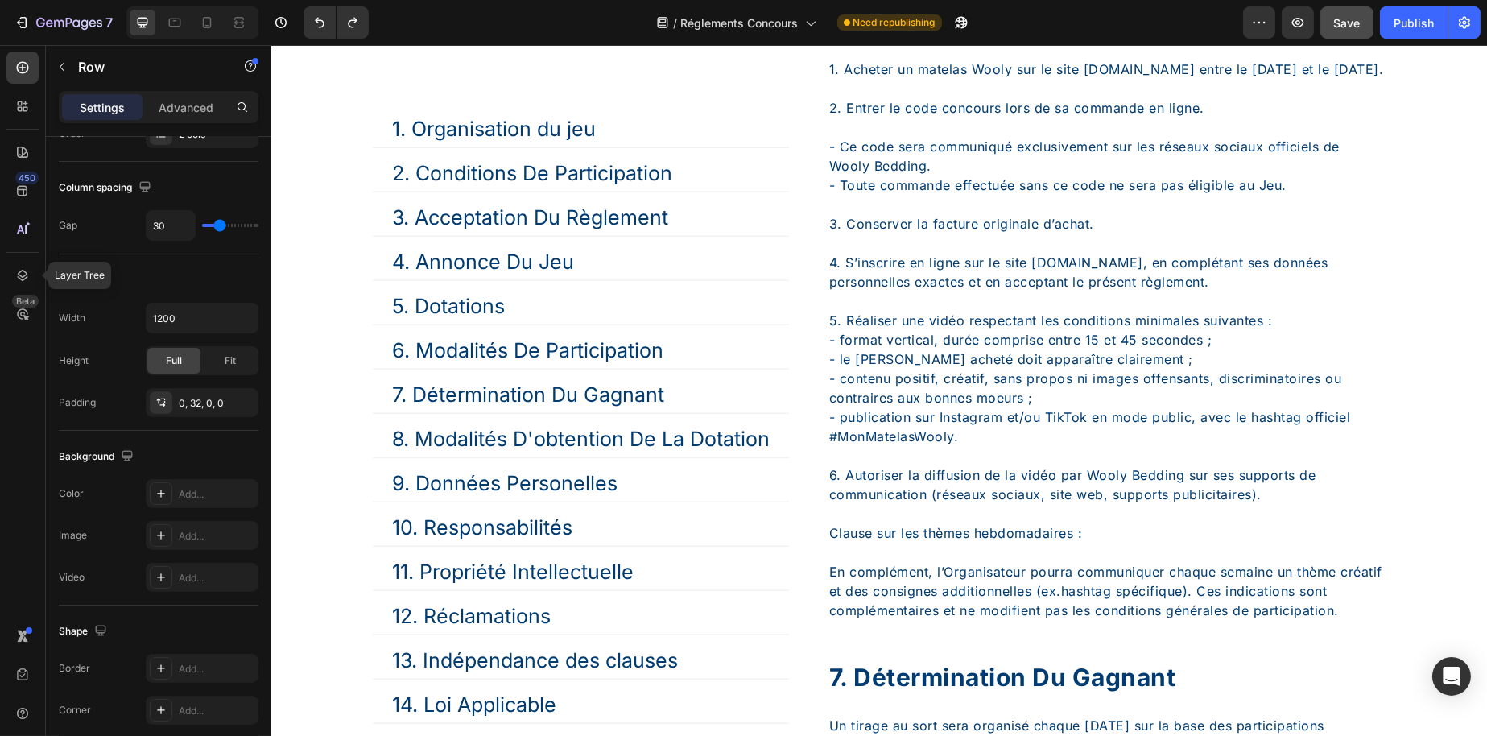
scroll to position [4187, 0]
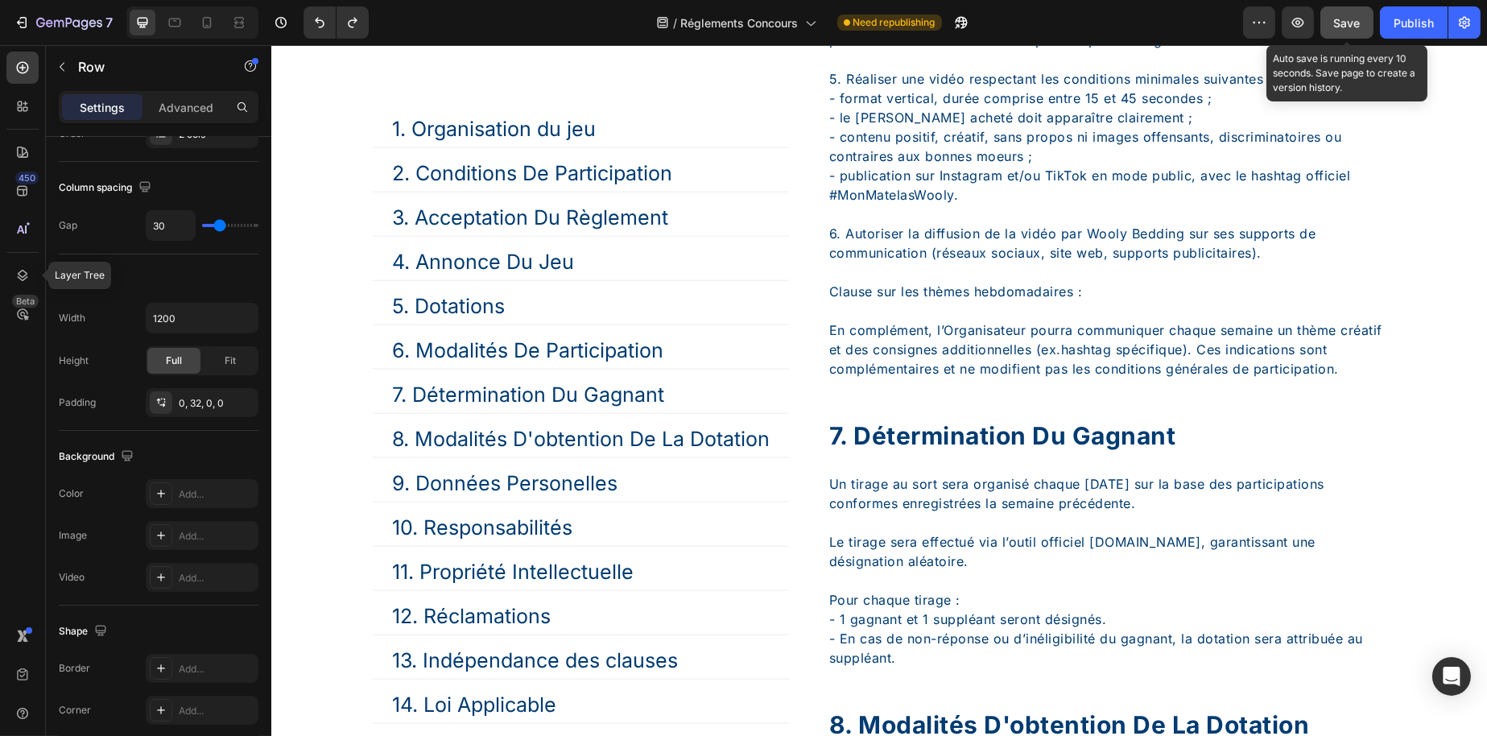
click at [1344, 34] on button "Save" at bounding box center [1347, 22] width 53 height 32
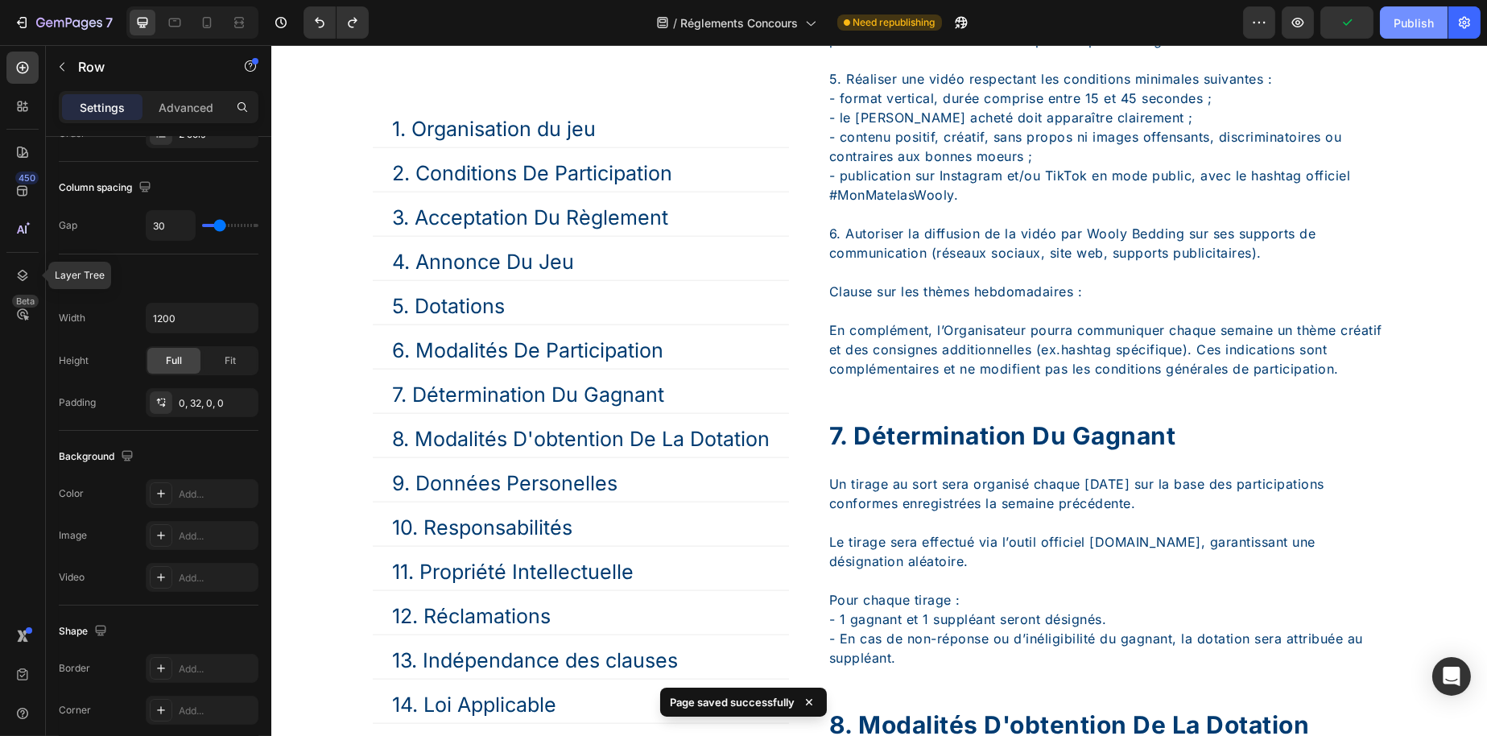
click at [1392, 28] on button "Publish" at bounding box center [1414, 22] width 68 height 32
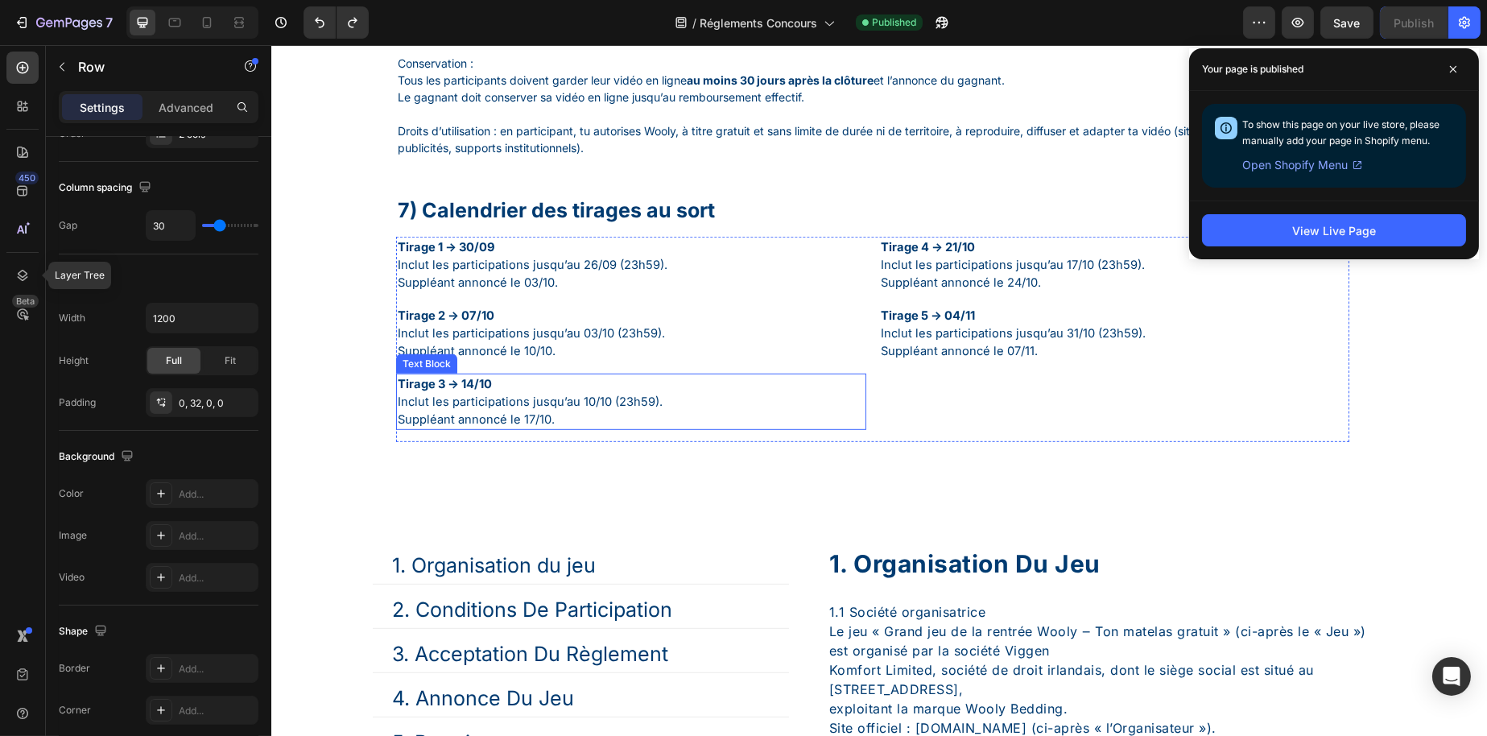
scroll to position [1852, 0]
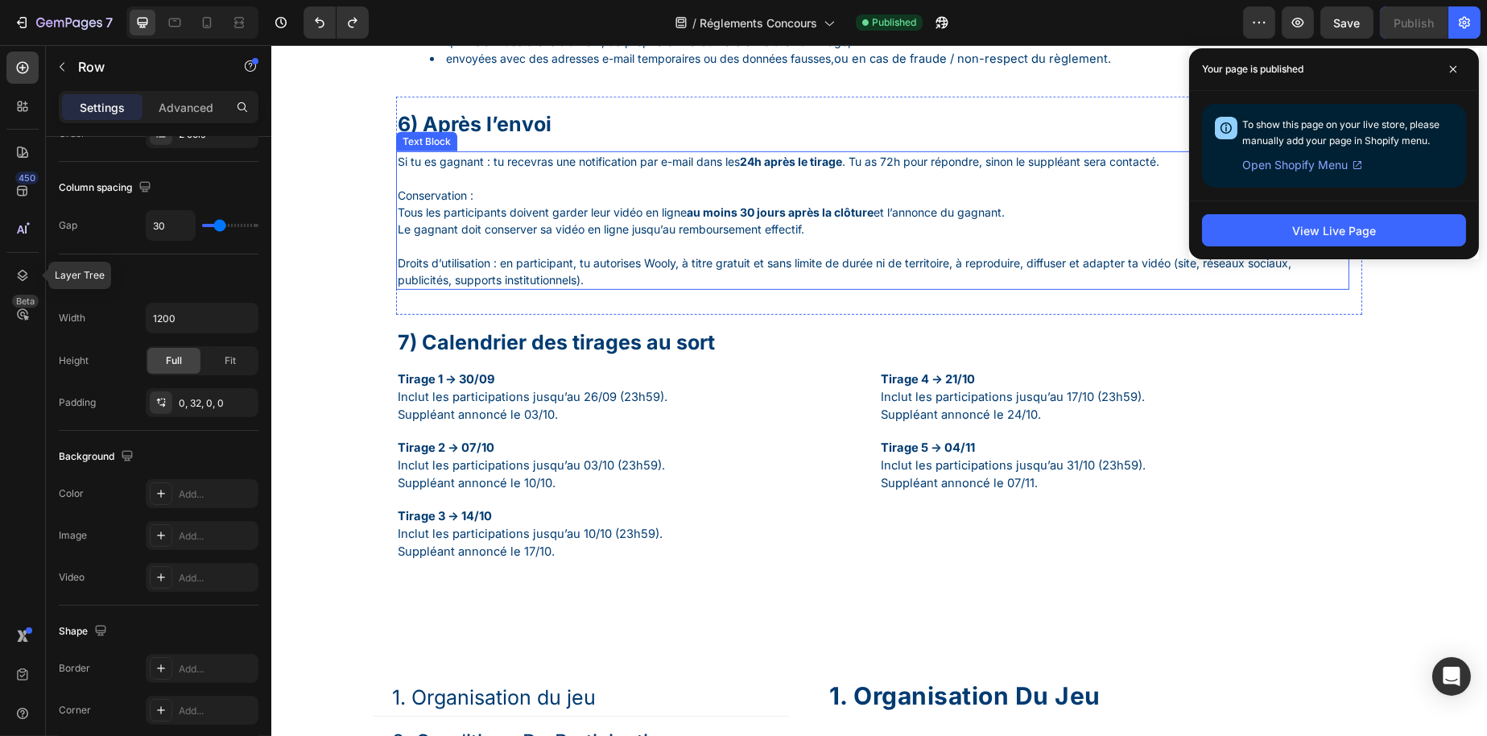
click at [607, 288] on p "Droits d’utilisation : en participant, tu autorises Wooly, à titre gratuit et s…" at bounding box center [872, 271] width 950 height 34
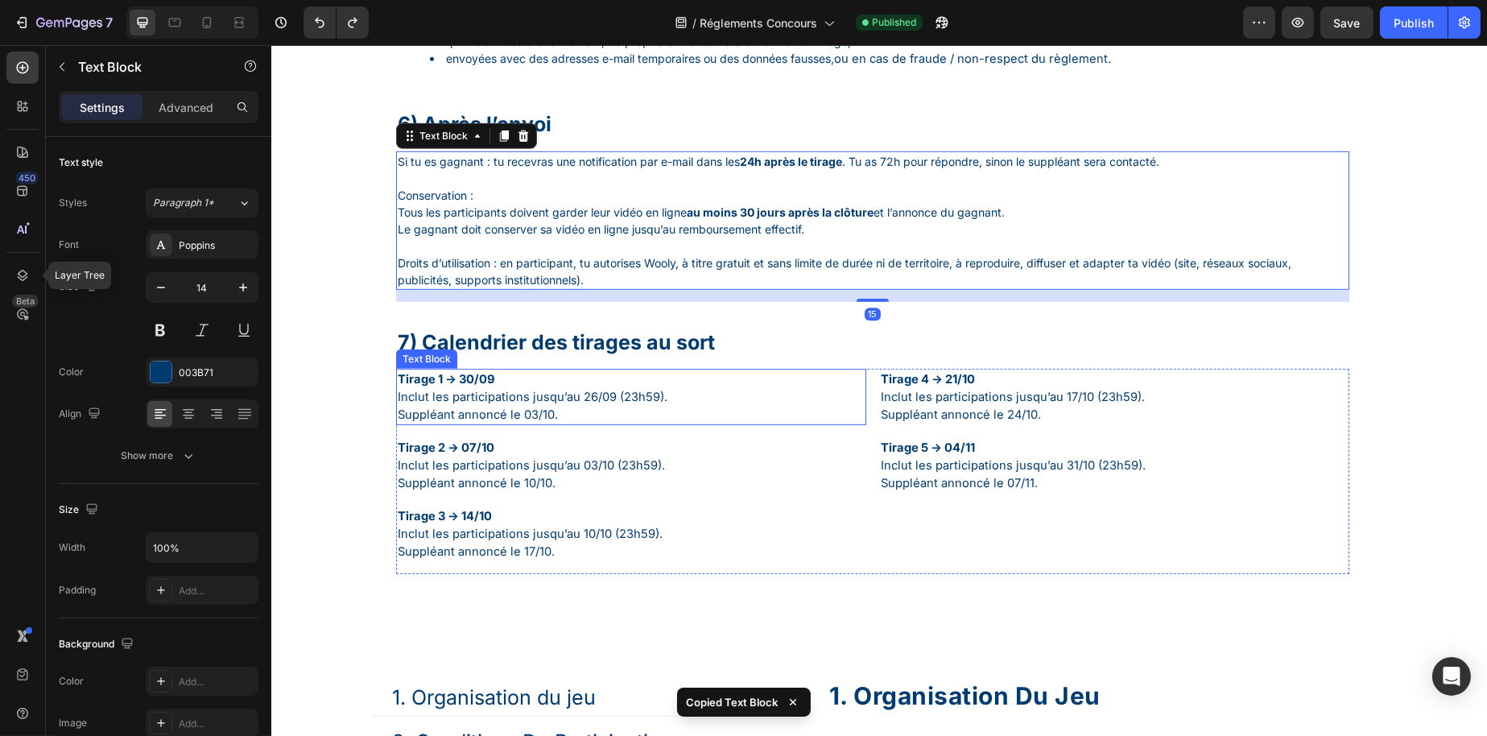
scroll to position [1933, 0]
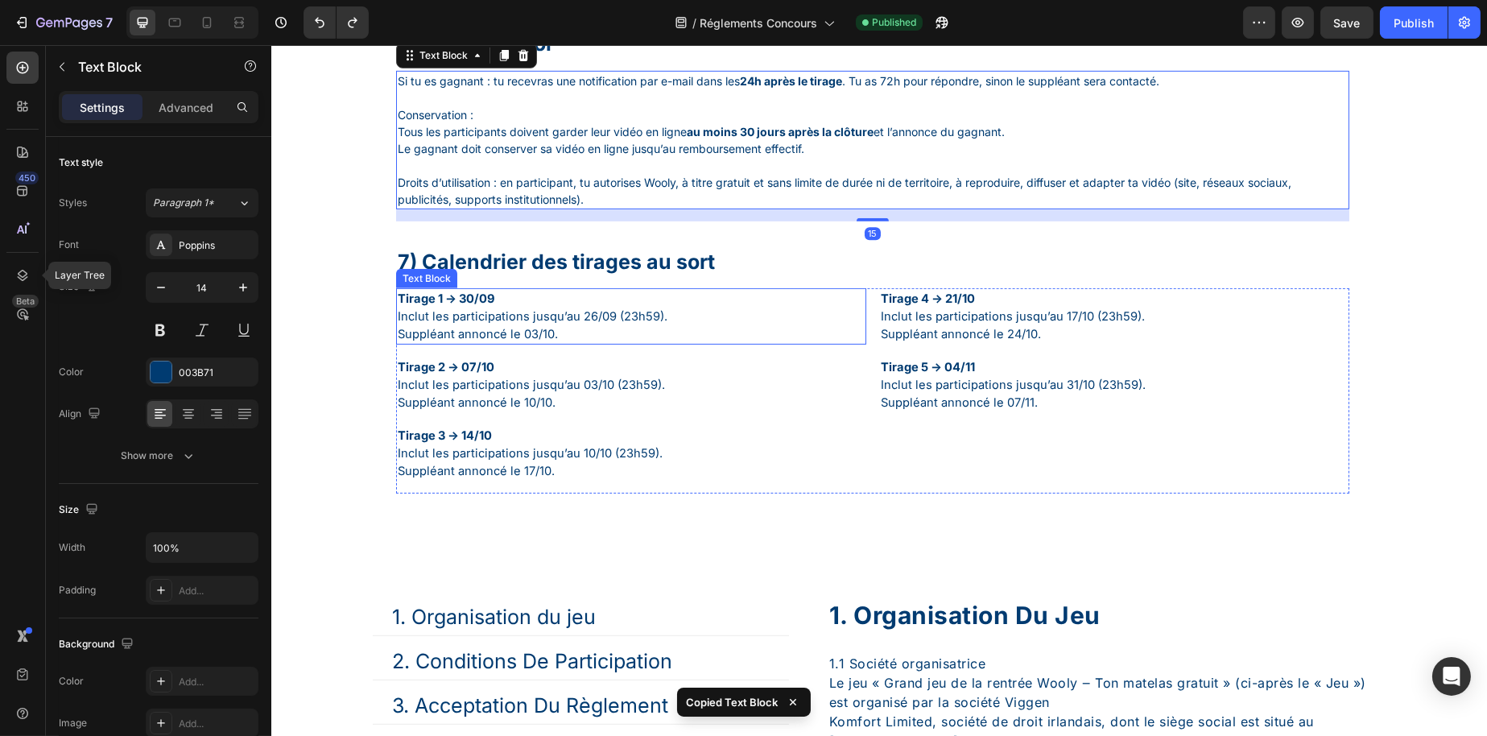
click at [690, 473] on div "Tirage 1 → 30/09 Inclut les participations jusqu’au 26/09 (23h59). Suppléant an…" at bounding box center [630, 390] width 470 height 205
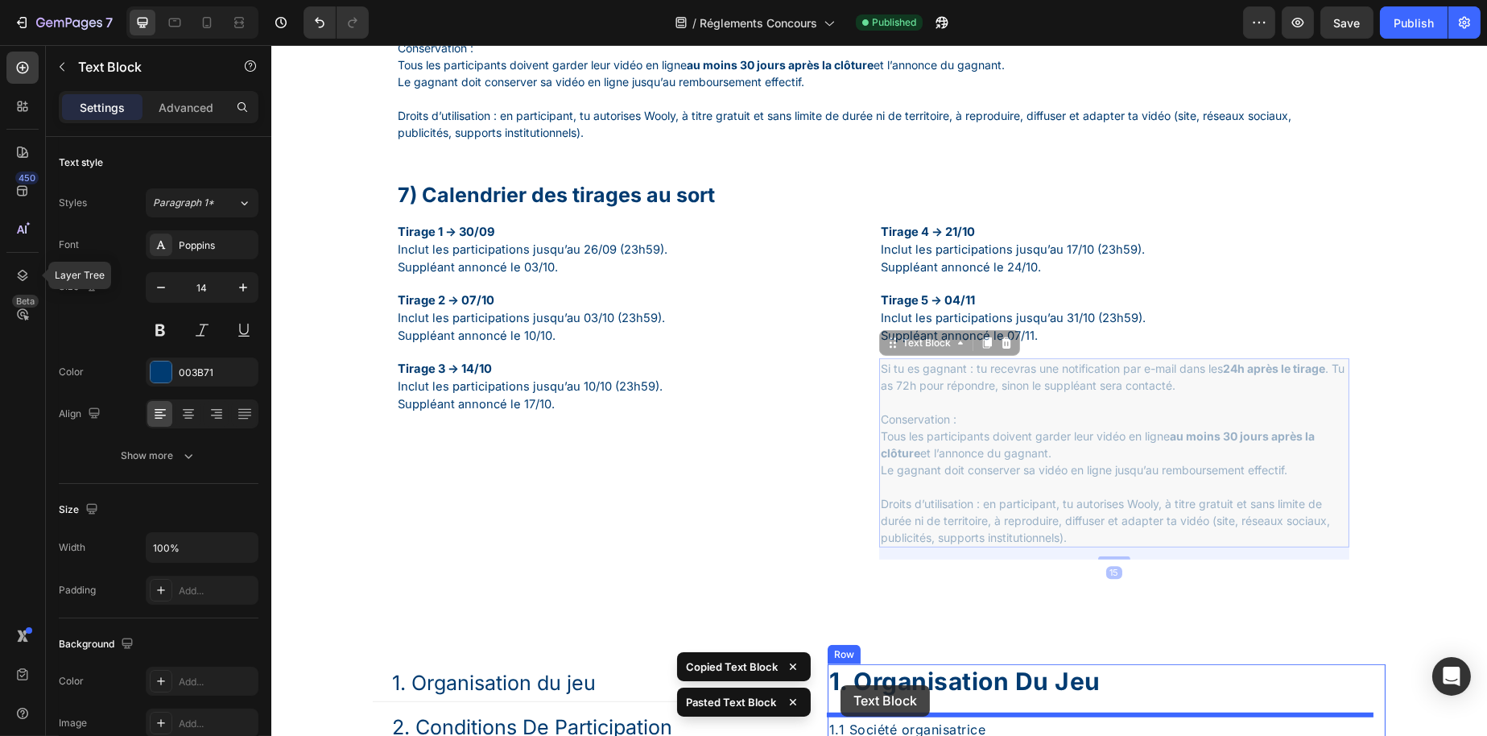
scroll to position [2003, 0]
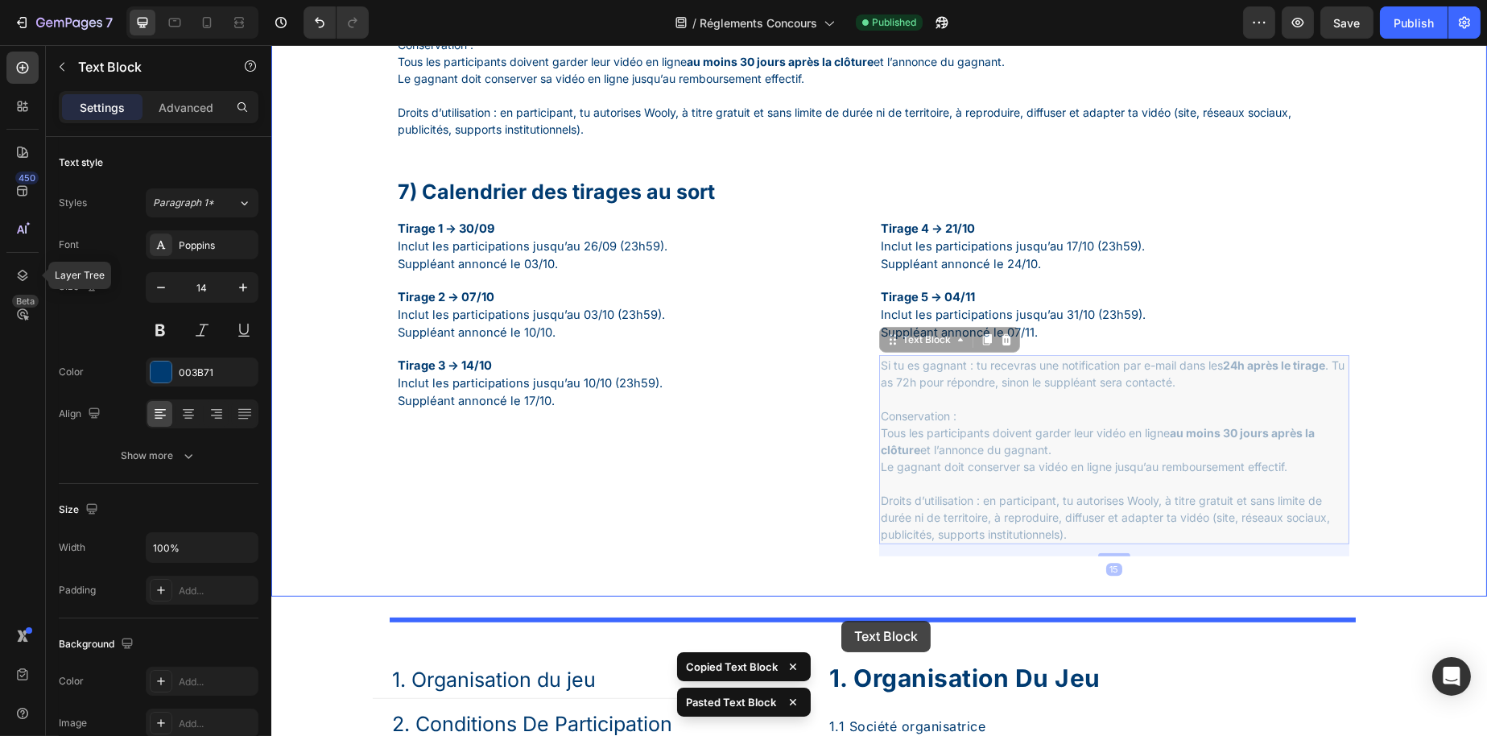
drag, startPoint x: 906, startPoint y: 466, endPoint x: 841, endPoint y: 621, distance: 167.8
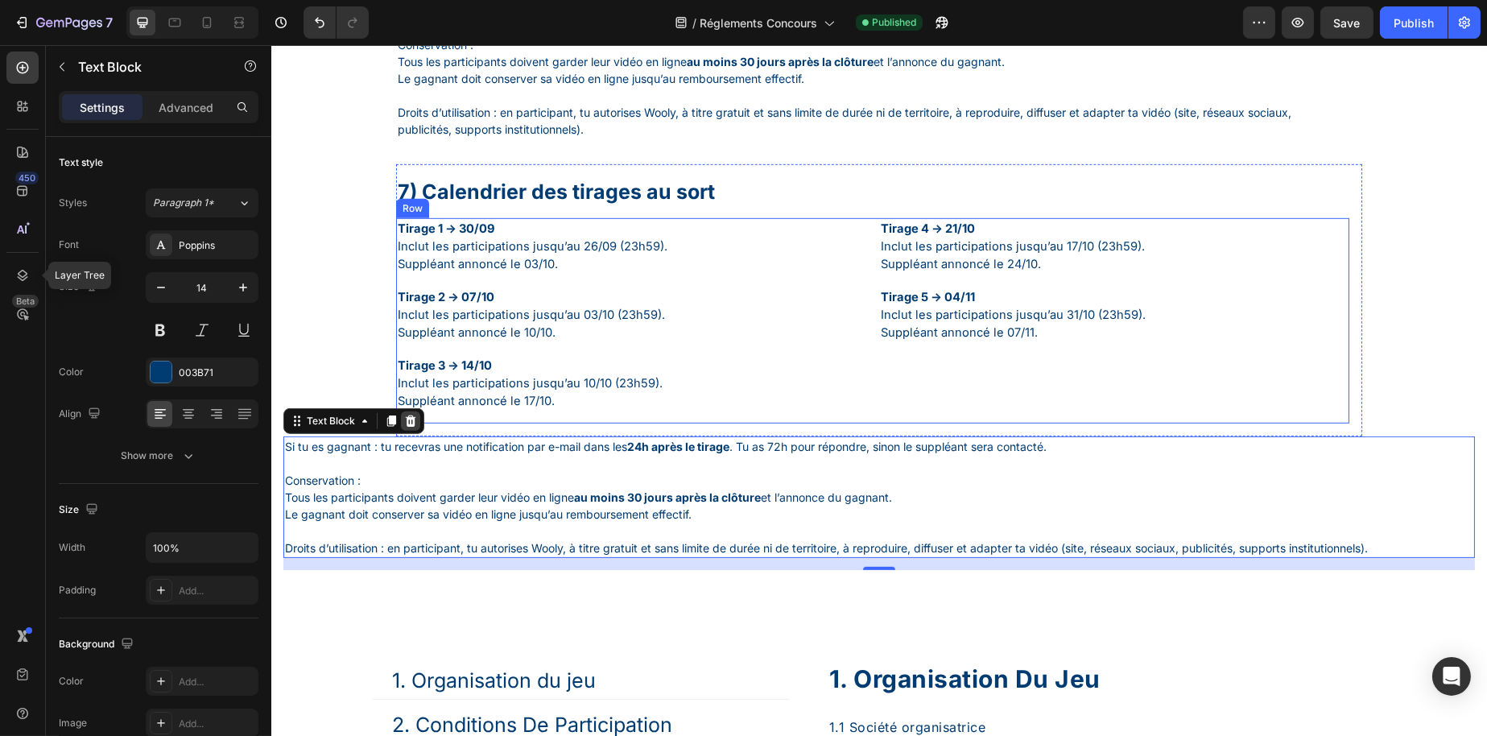
click at [409, 428] on icon at bounding box center [409, 421] width 13 height 13
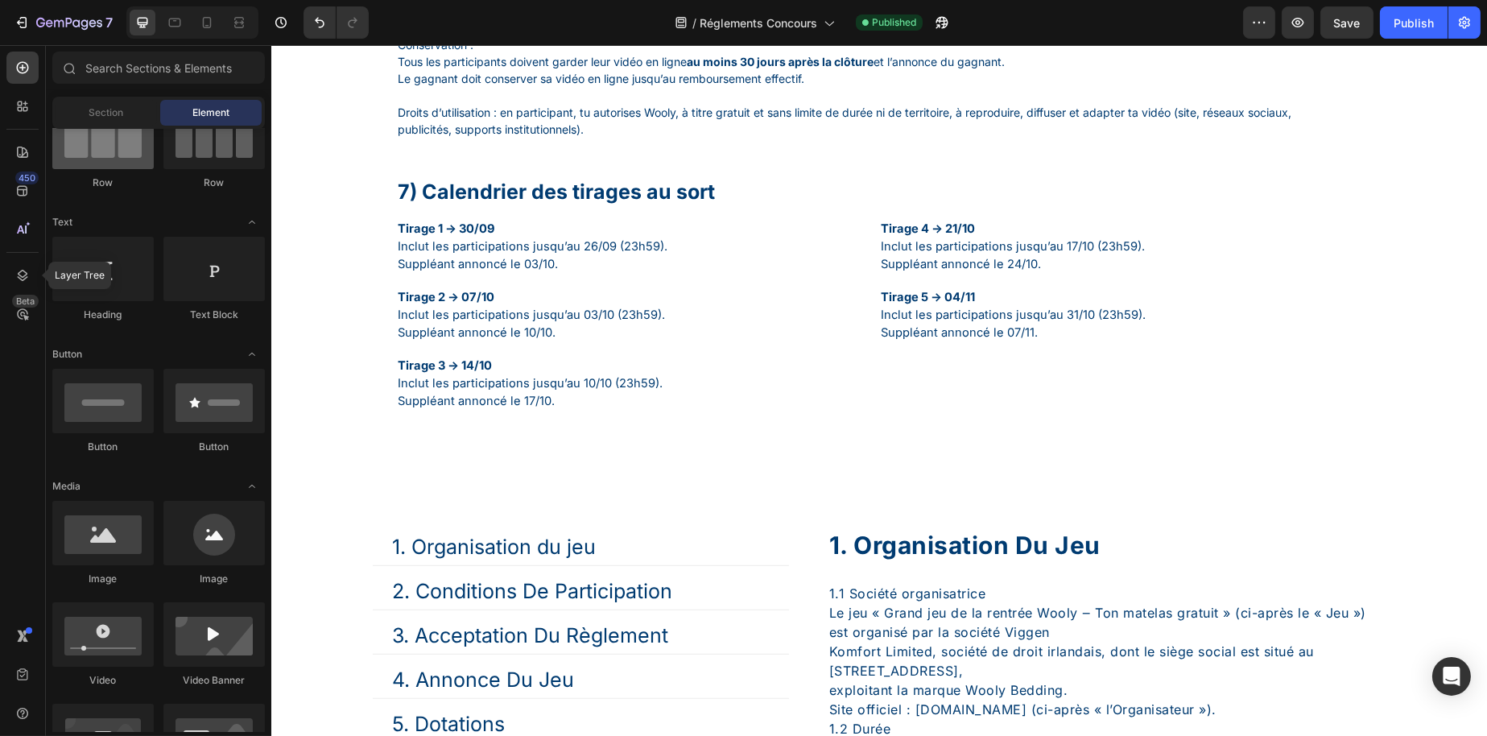
scroll to position [0, 0]
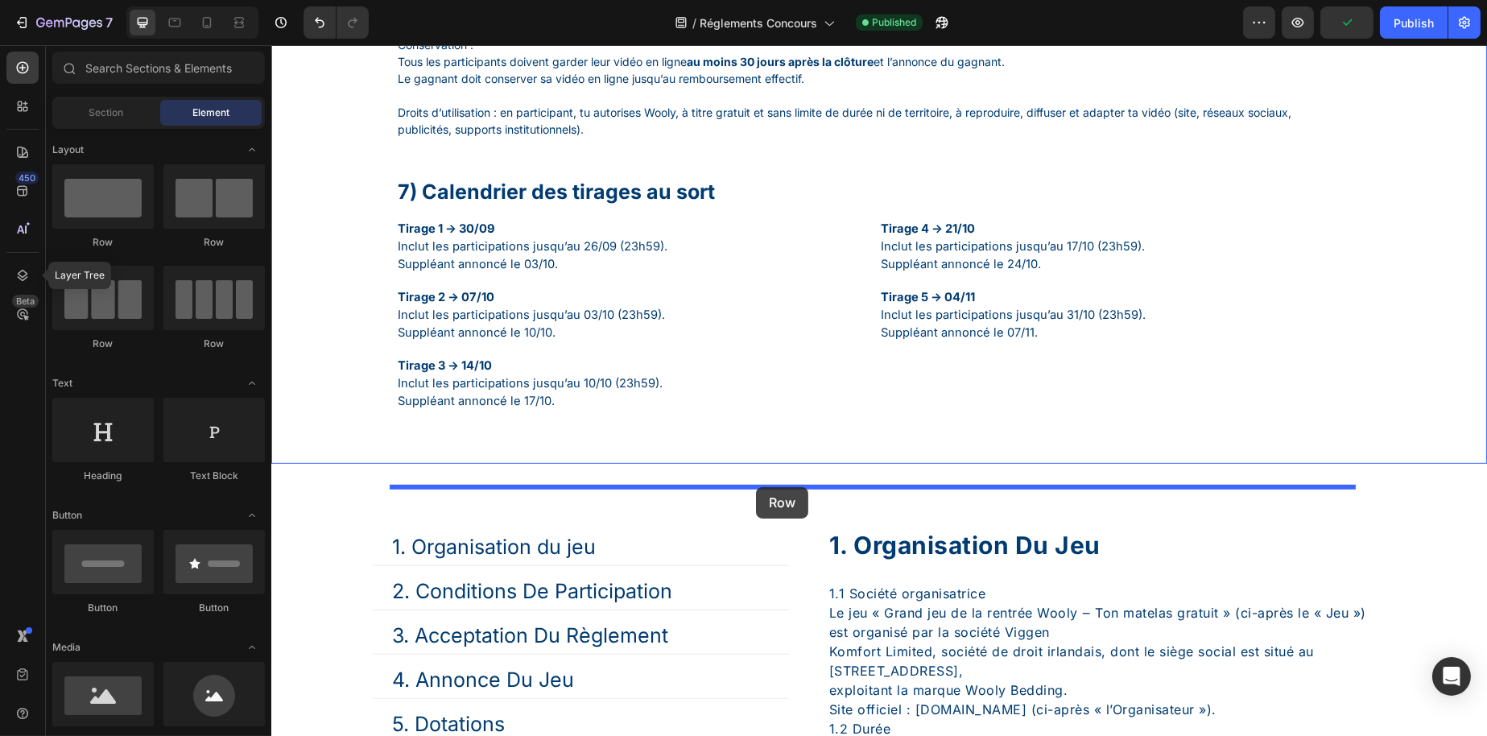
drag, startPoint x: 387, startPoint y: 257, endPoint x: 755, endPoint y: 487, distance: 434.1
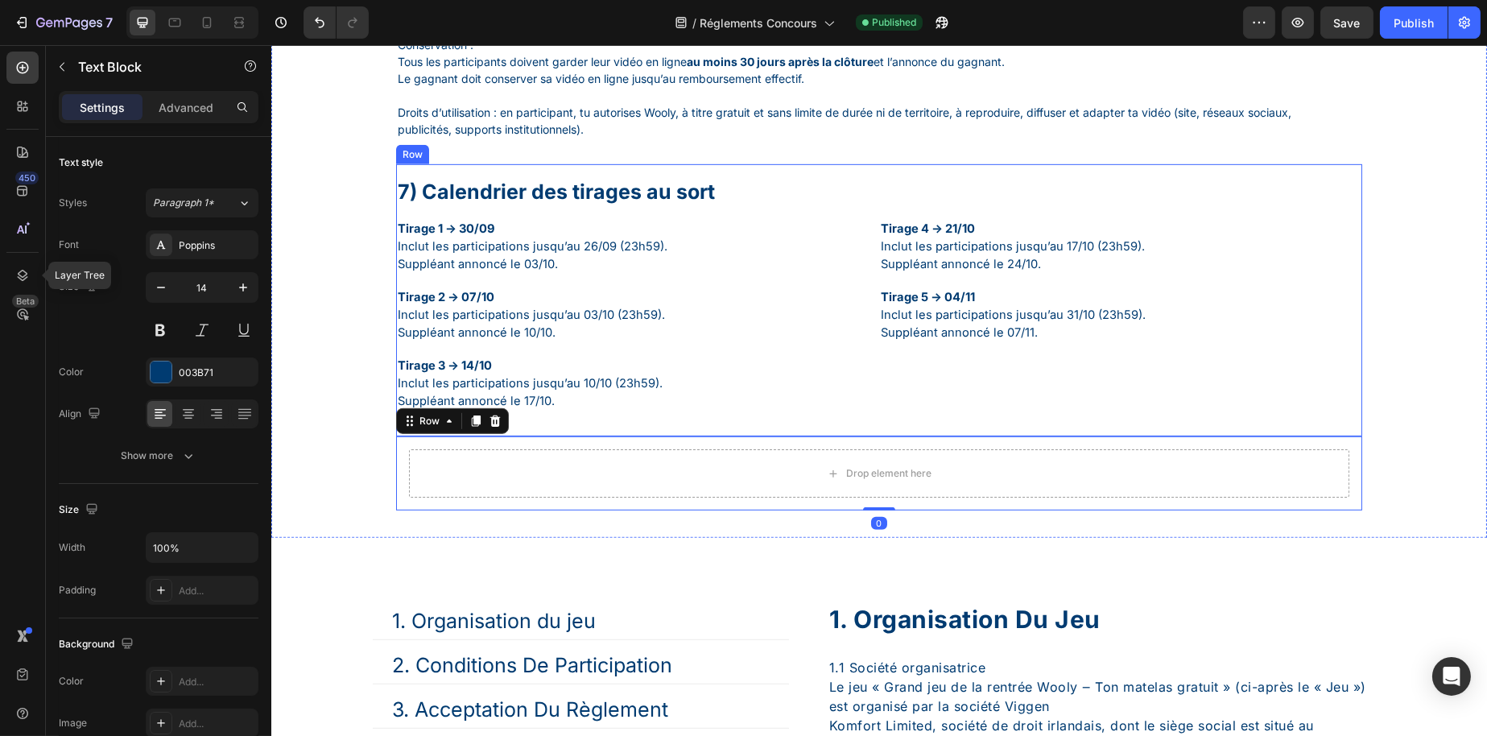
click at [676, 138] on p "Droits d’utilisation : en participant, tu autorises Wooly, à titre gratuit et s…" at bounding box center [872, 121] width 950 height 34
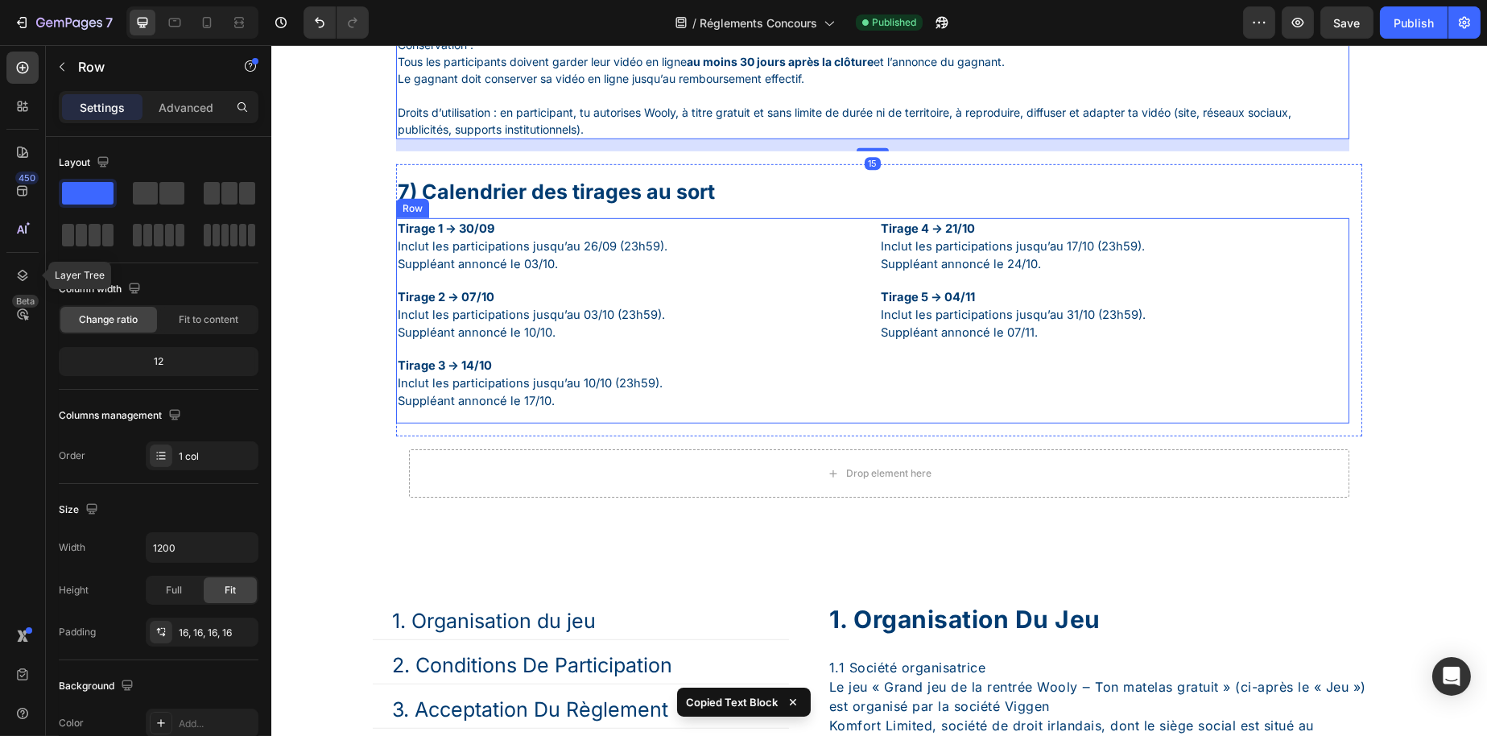
click at [589, 498] on div "Drop element here" at bounding box center [878, 473] width 940 height 48
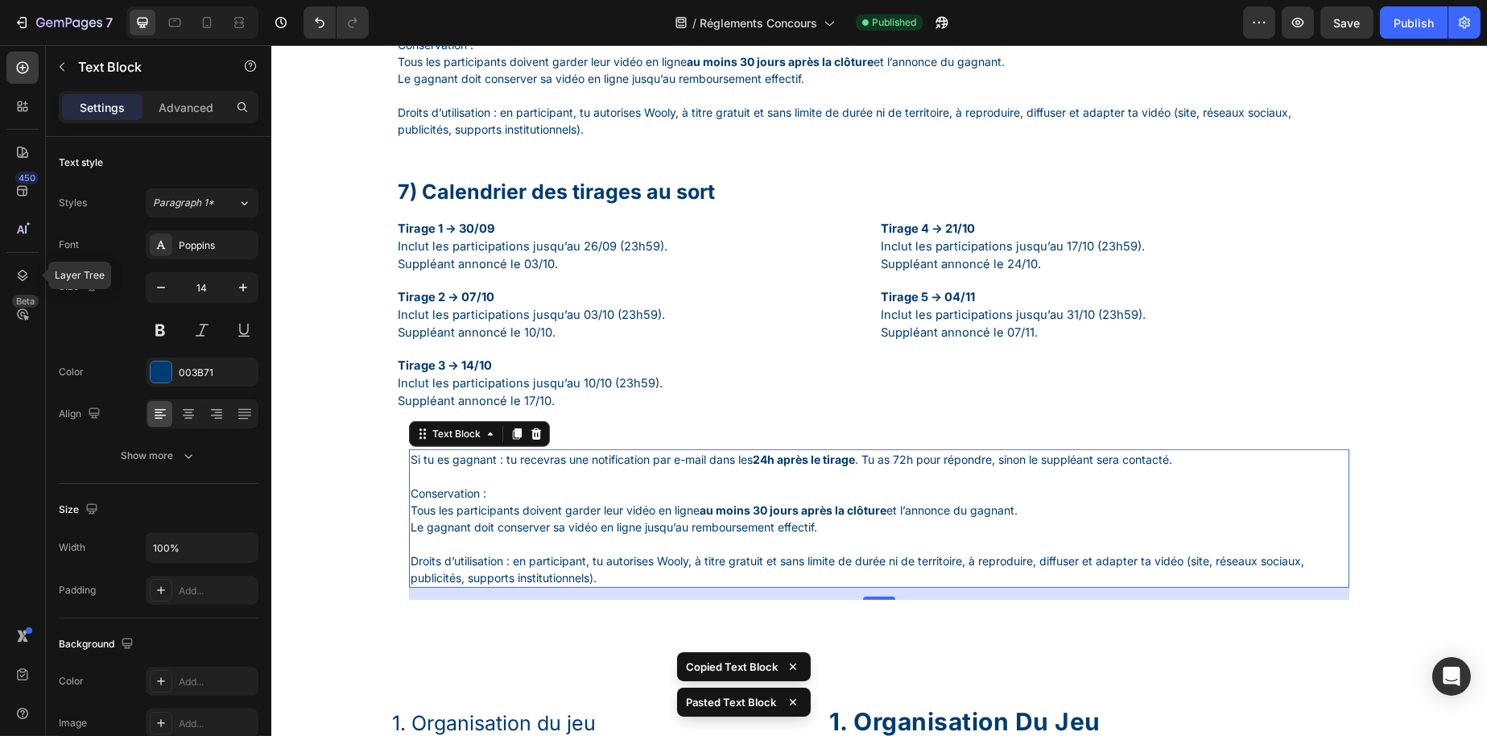
click at [482, 552] on p "Conservation : Tous les participants doivent garder leur vidéo en ligne au moin…" at bounding box center [878, 519] width 937 height 68
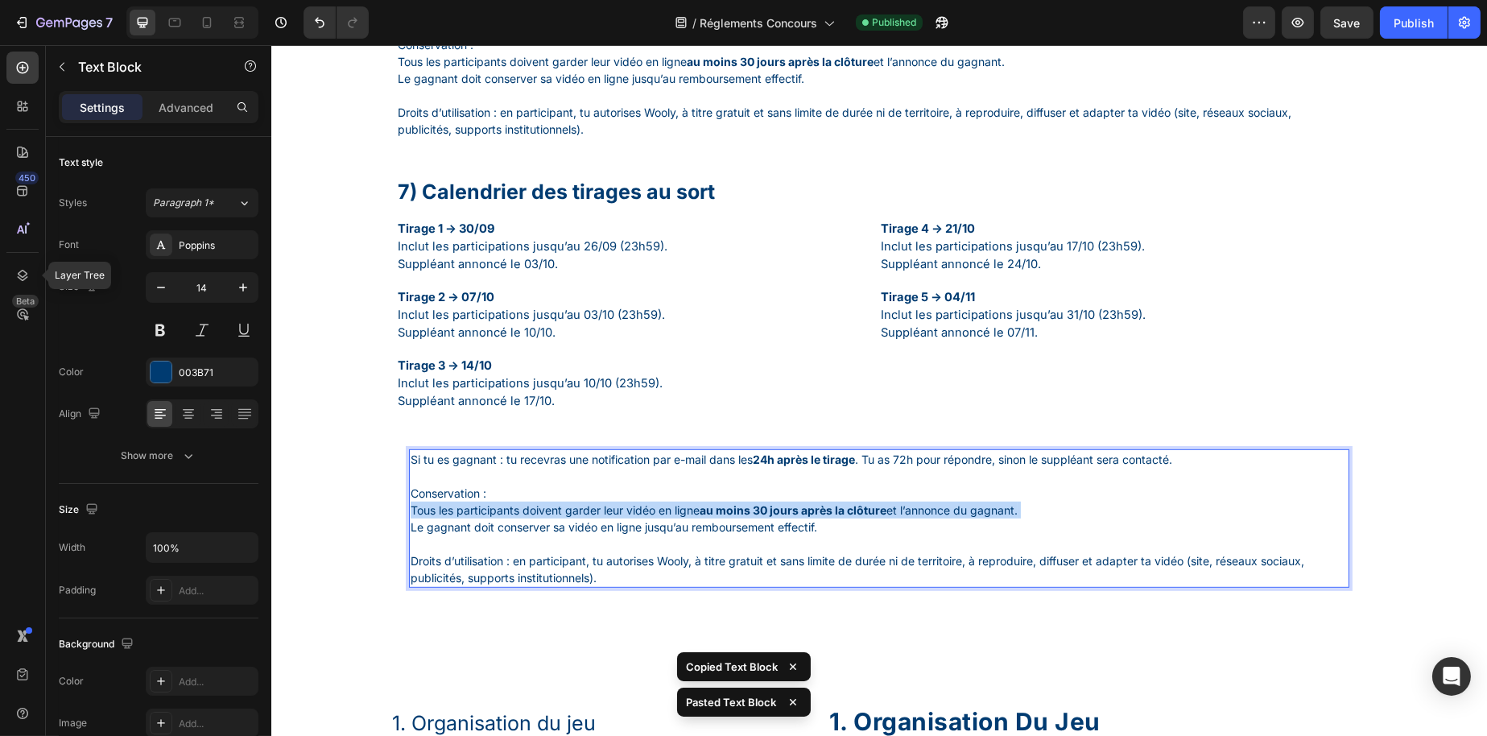
click at [482, 552] on p "Conservation : Tous les participants doivent garder leur vidéo en ligne au moin…" at bounding box center [878, 519] width 937 height 68
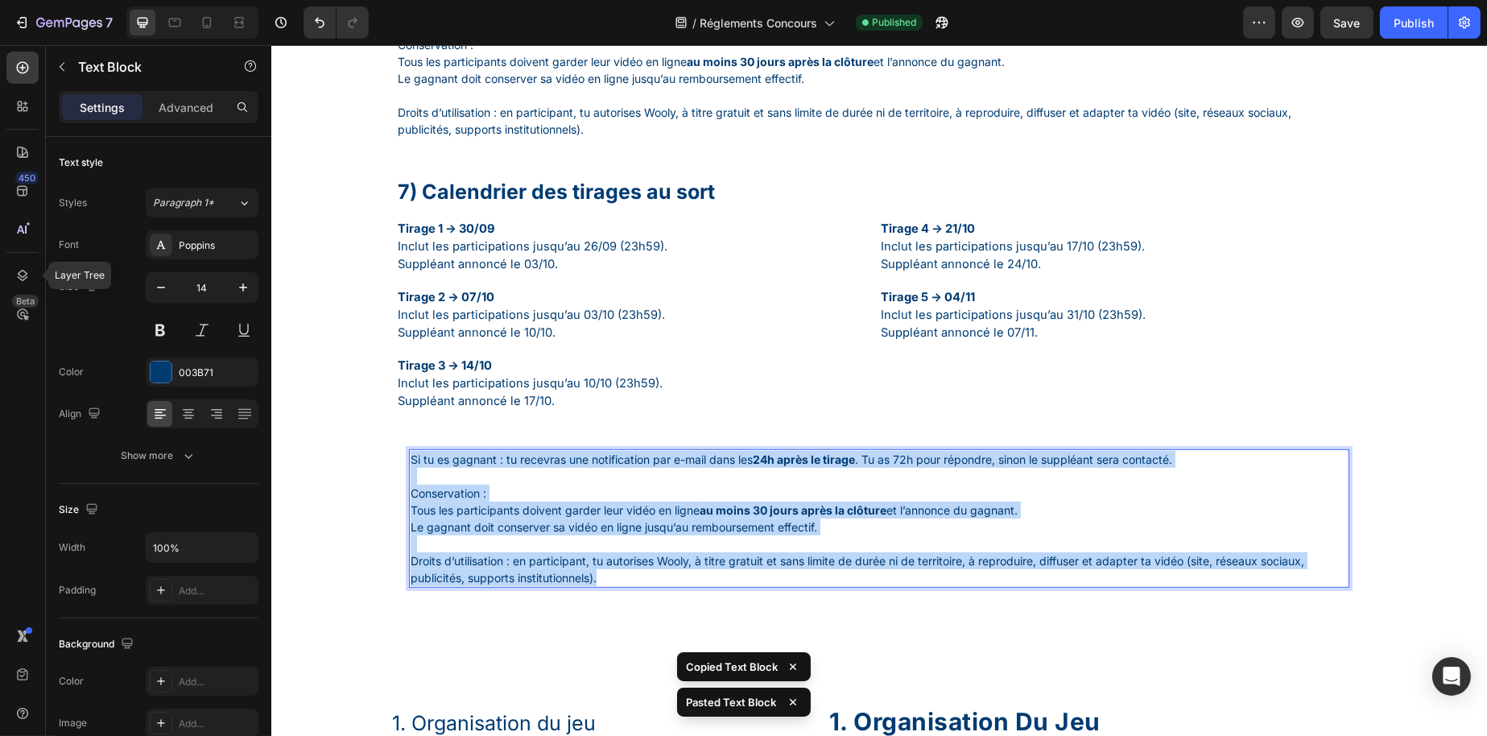
drag, startPoint x: 702, startPoint y: 629, endPoint x: 157, endPoint y: 441, distance: 576.5
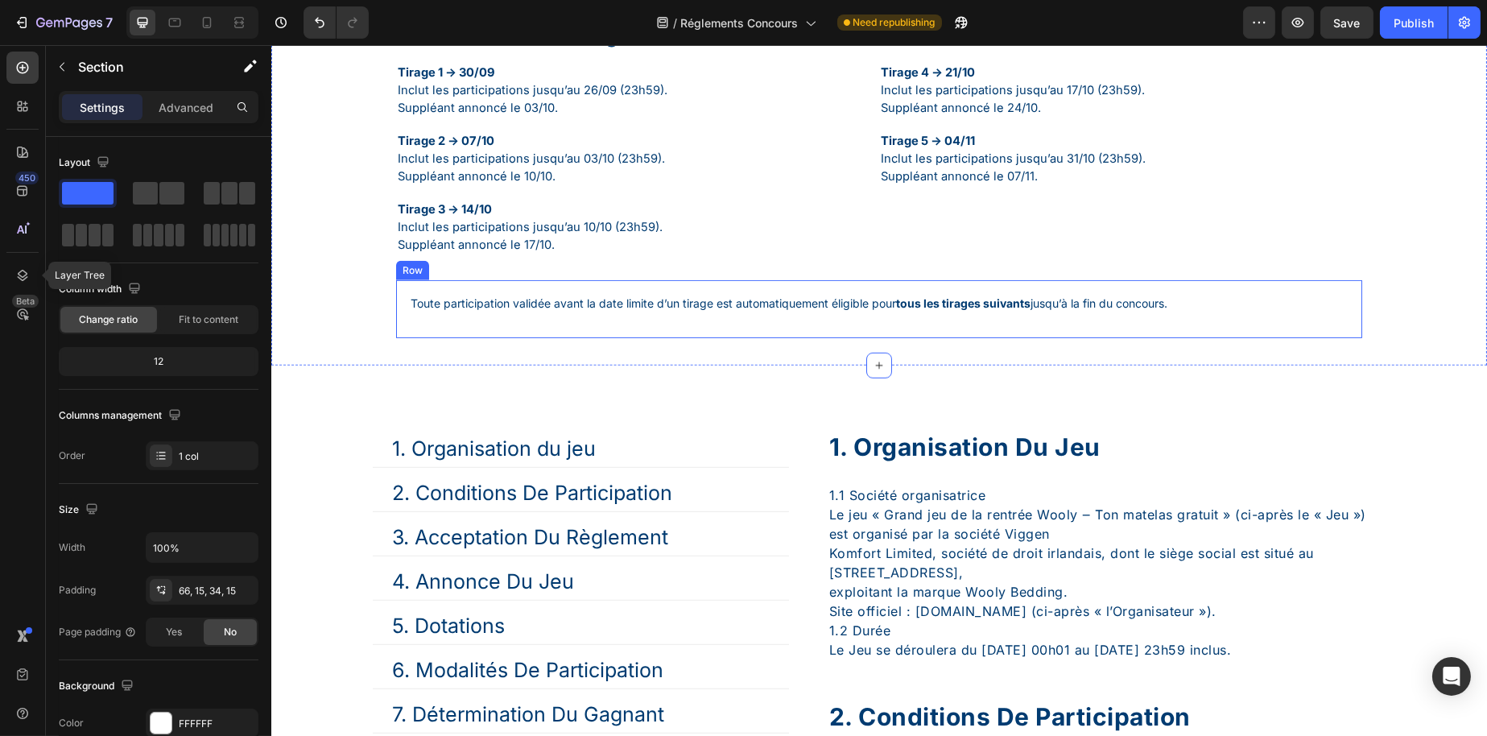
scroll to position [2164, 0]
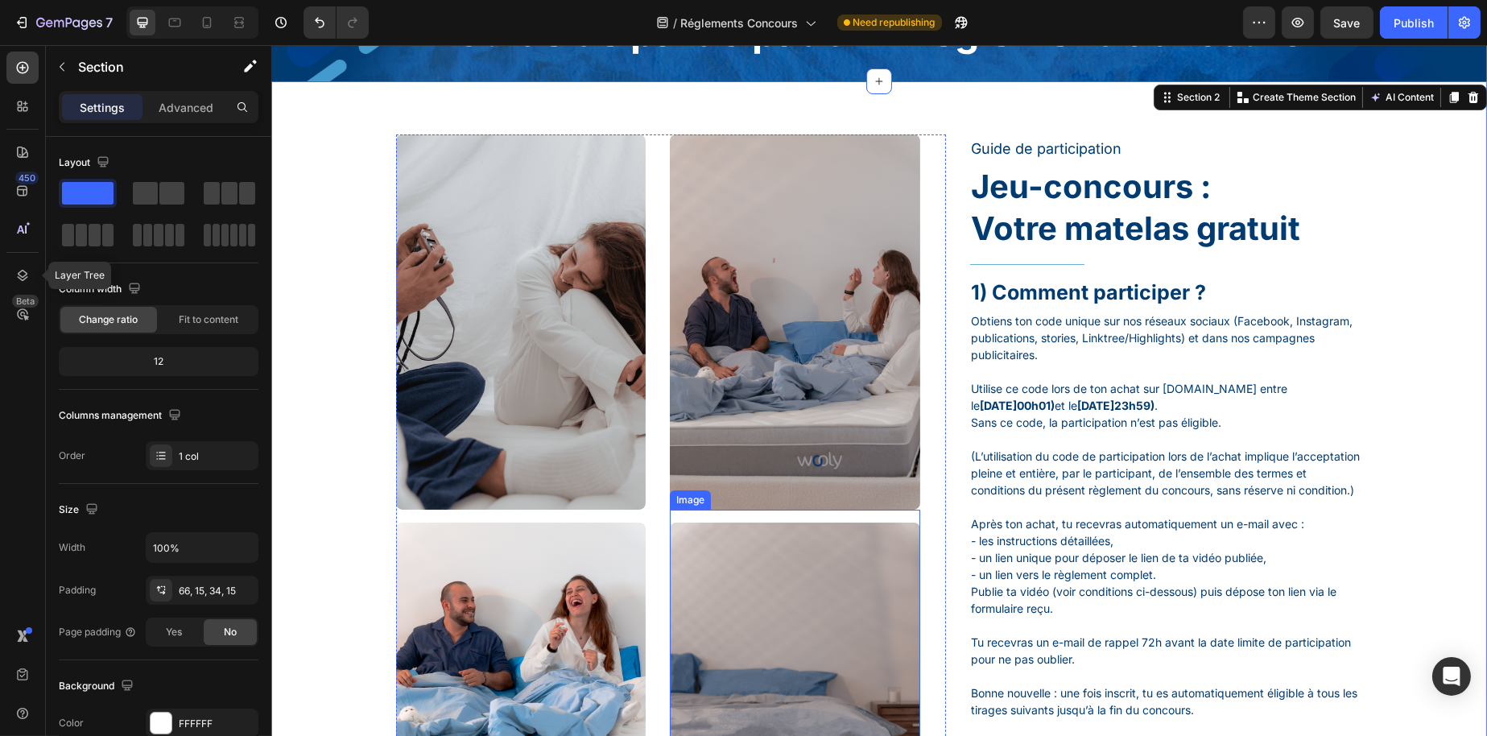
scroll to position [0, 0]
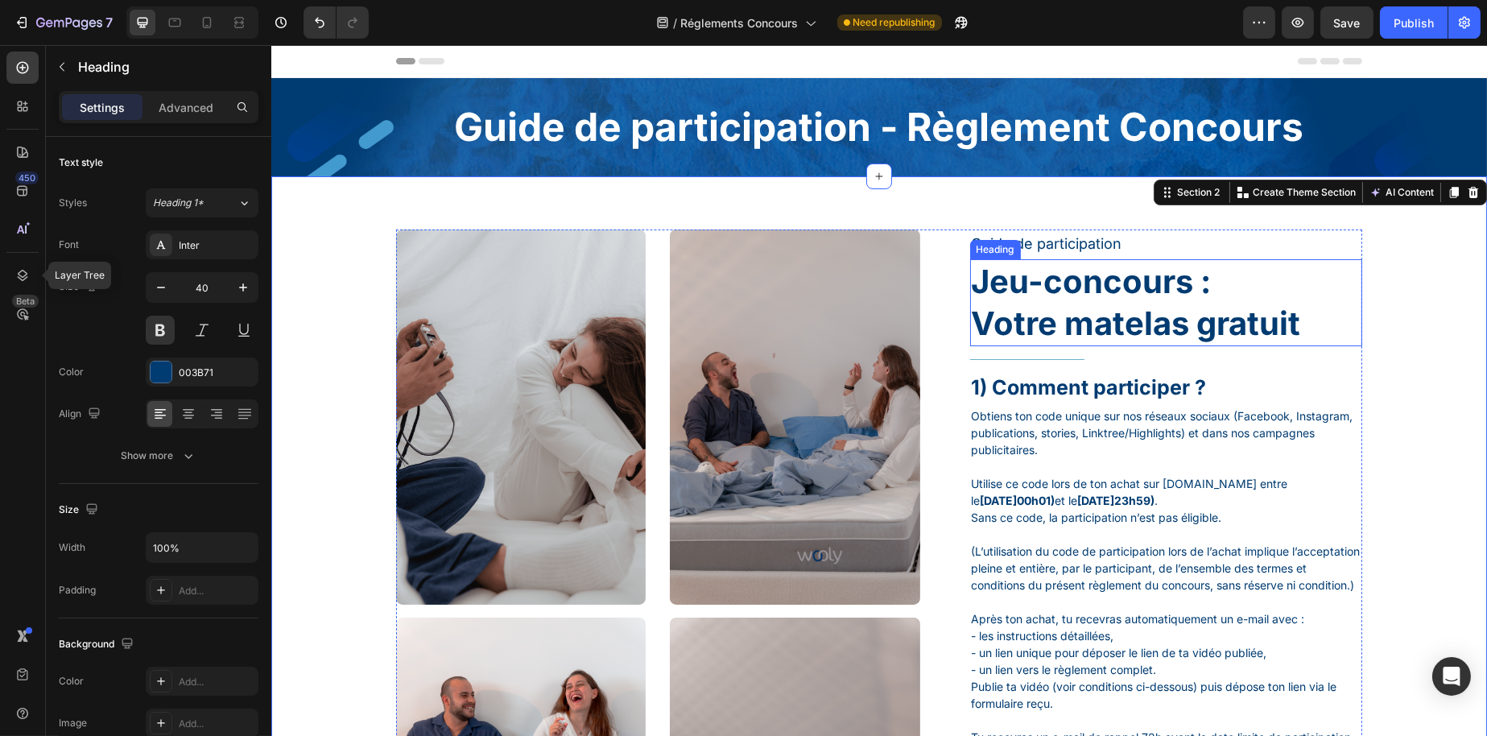
click at [1040, 293] on h1 "Jeu-concours : Votre matelas gratuit" at bounding box center [1165, 302] width 393 height 87
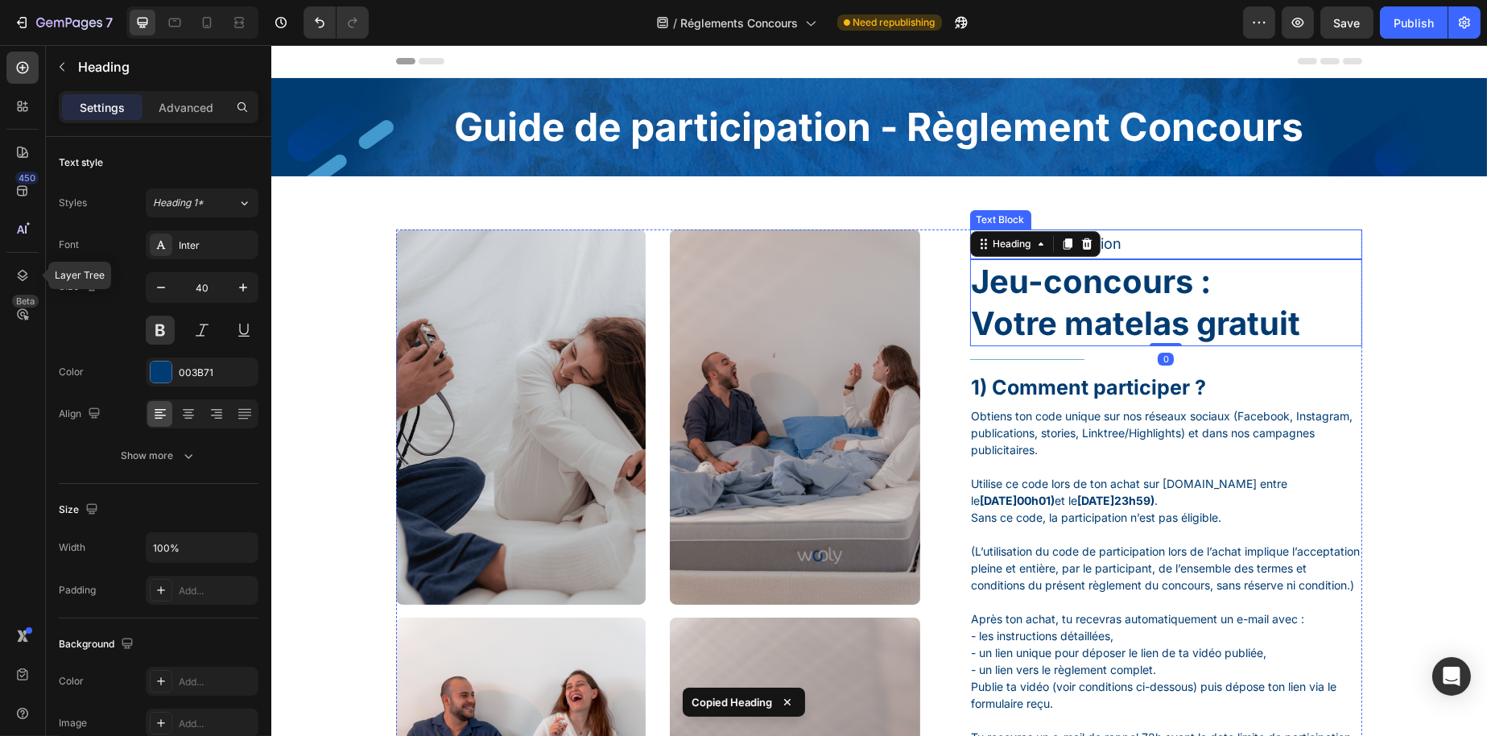
click at [1136, 244] on p "Guide de participation" at bounding box center [1166, 244] width 390 height 26
click at [1121, 289] on h1 "Jeu-concours : Votre matelas gratuit" at bounding box center [1165, 302] width 393 height 87
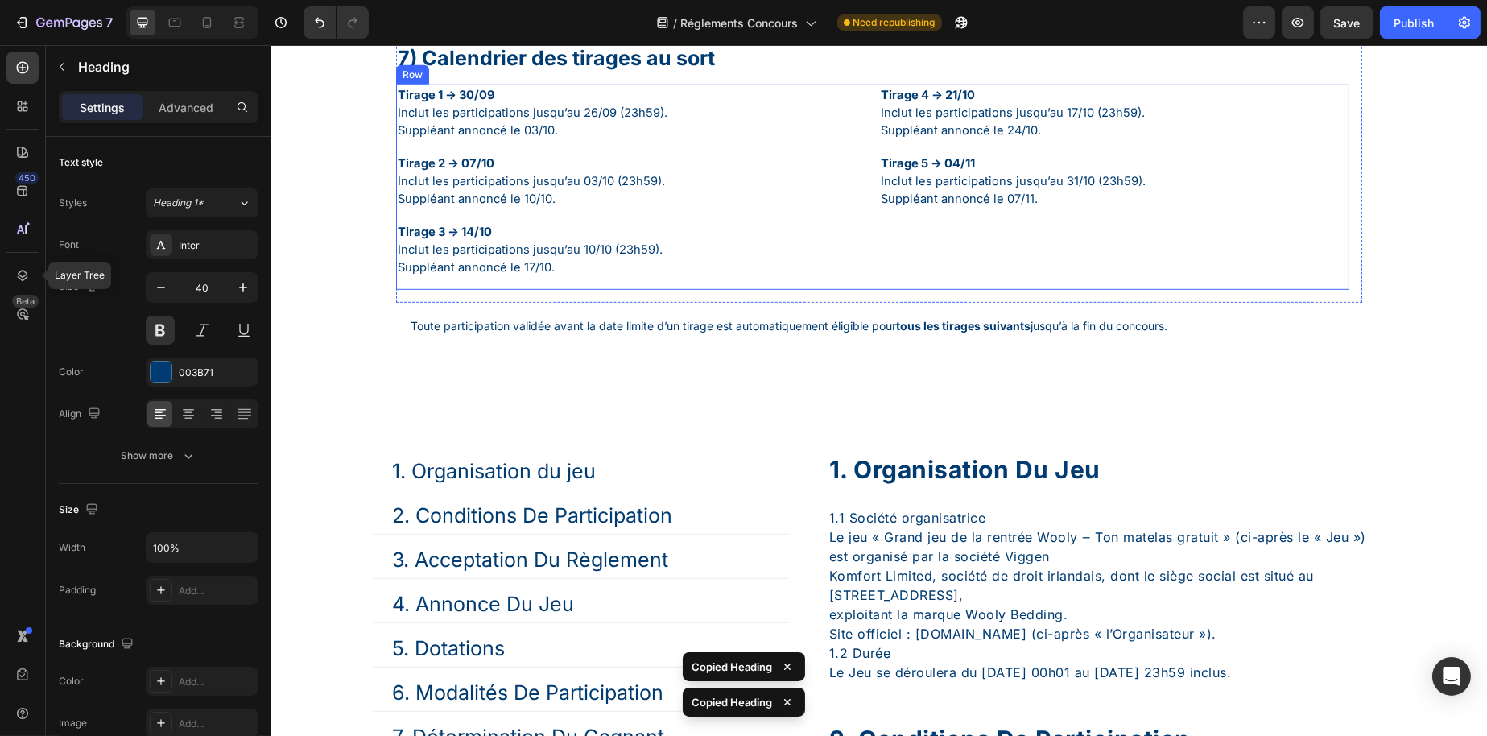
scroll to position [2335, 0]
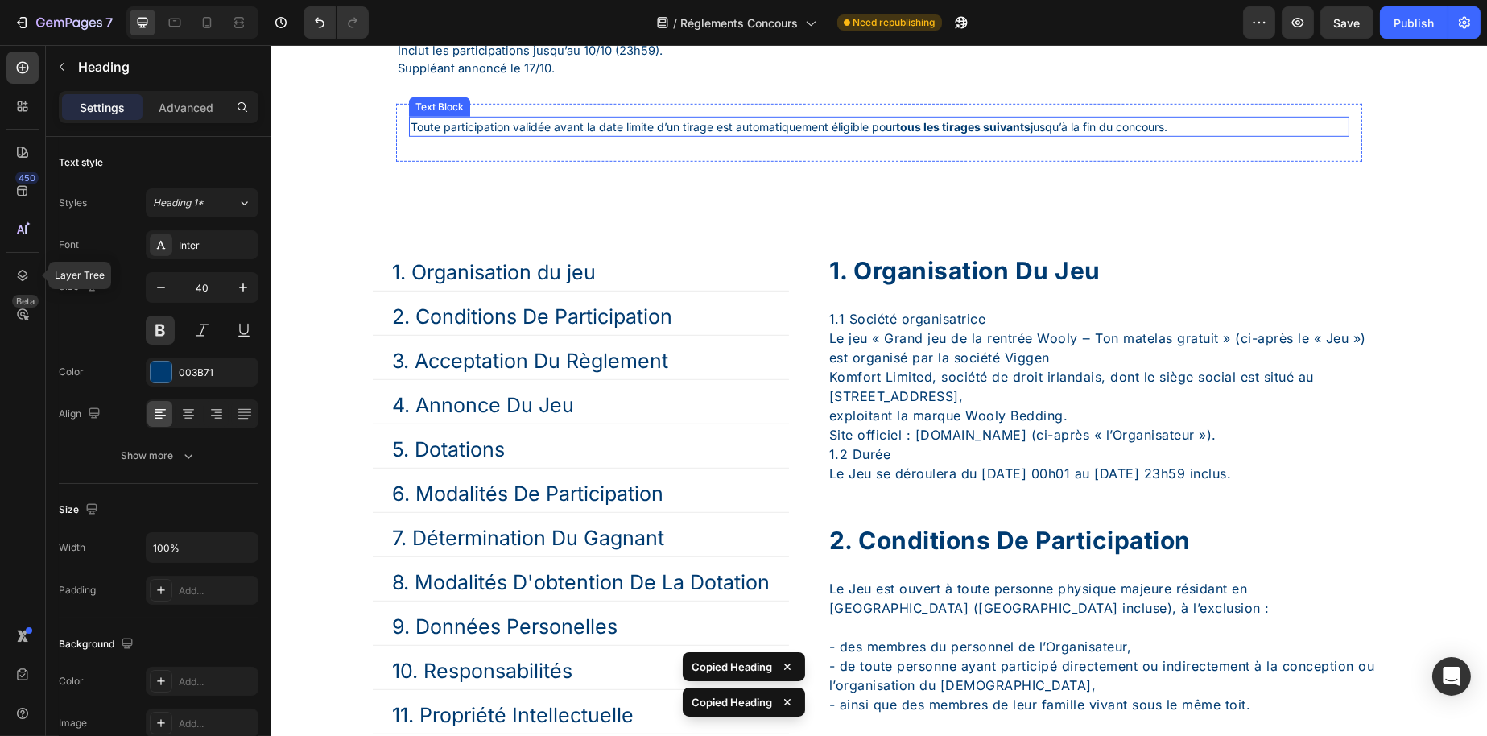
click at [850, 162] on div "Toute participation validée avant la date limite d’un tirage est automatiquemen…" at bounding box center [878, 133] width 966 height 58
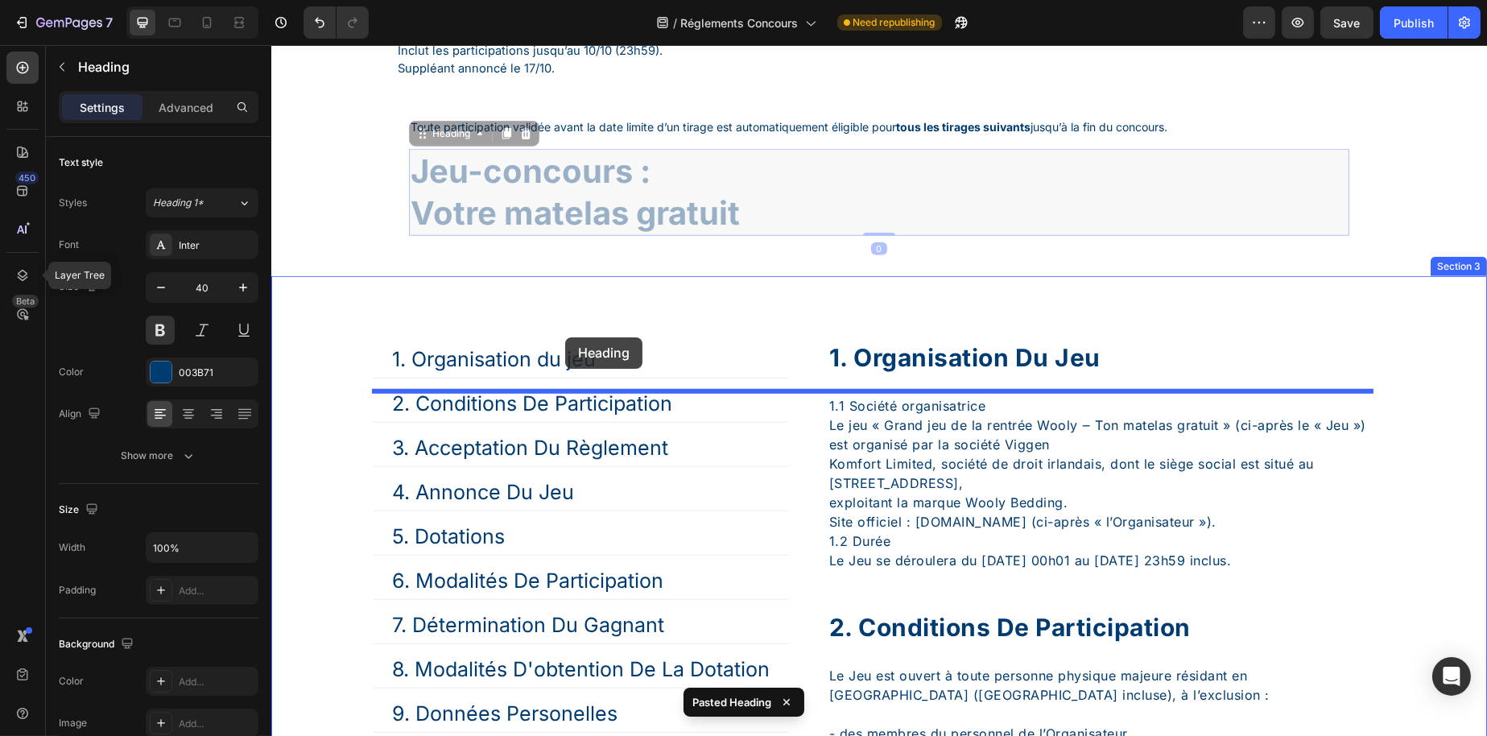
drag, startPoint x: 456, startPoint y: 187, endPoint x: 564, endPoint y: 337, distance: 185.7
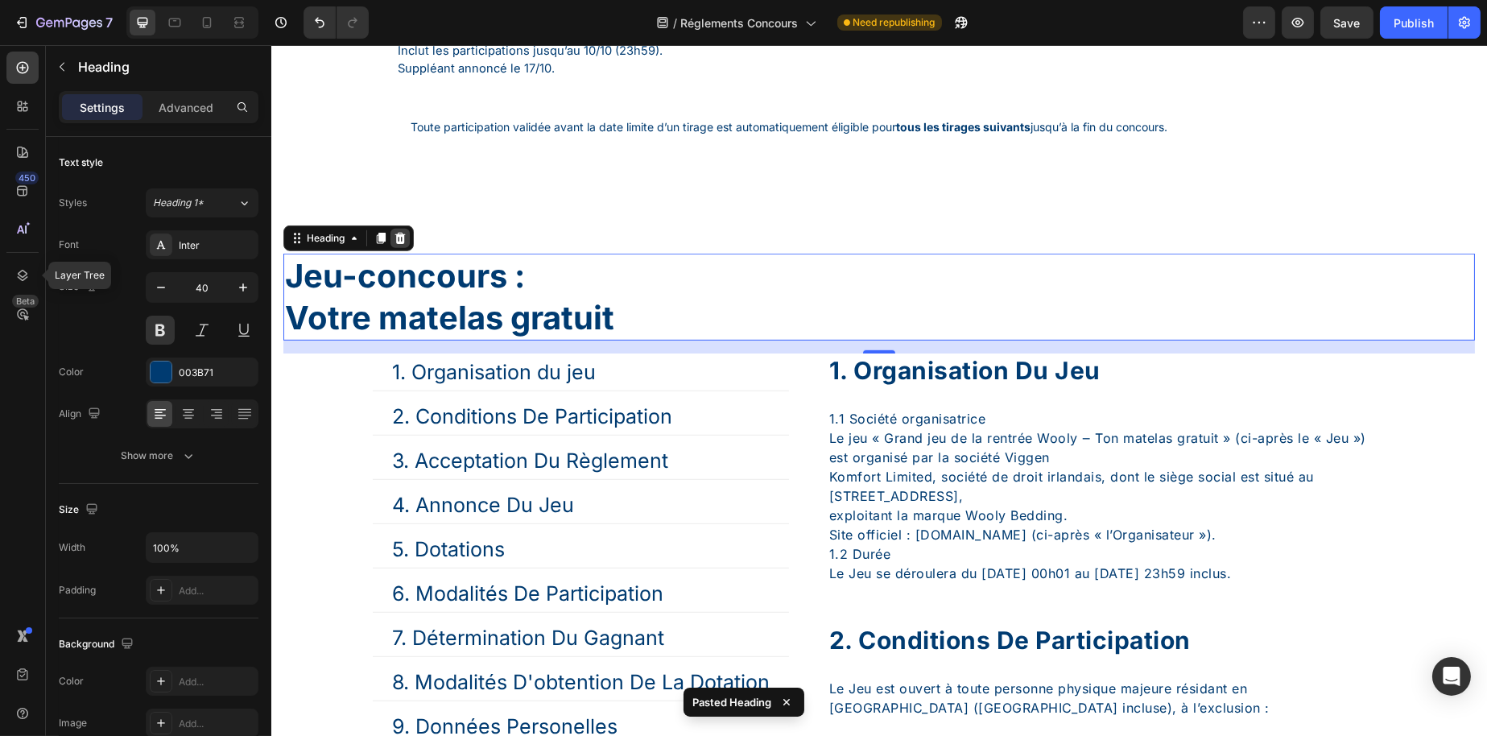
click at [403, 244] on icon at bounding box center [400, 238] width 10 height 11
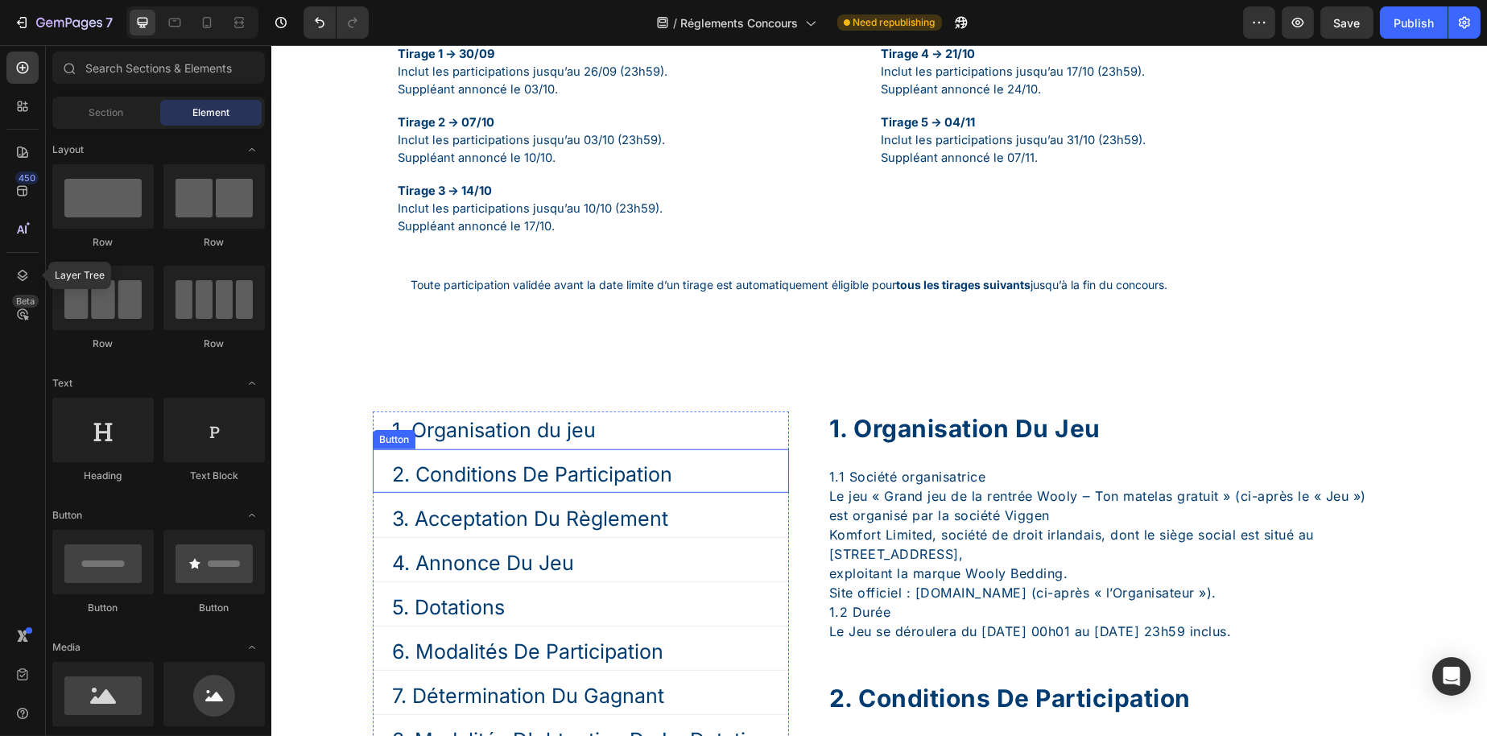
scroll to position [2174, 0]
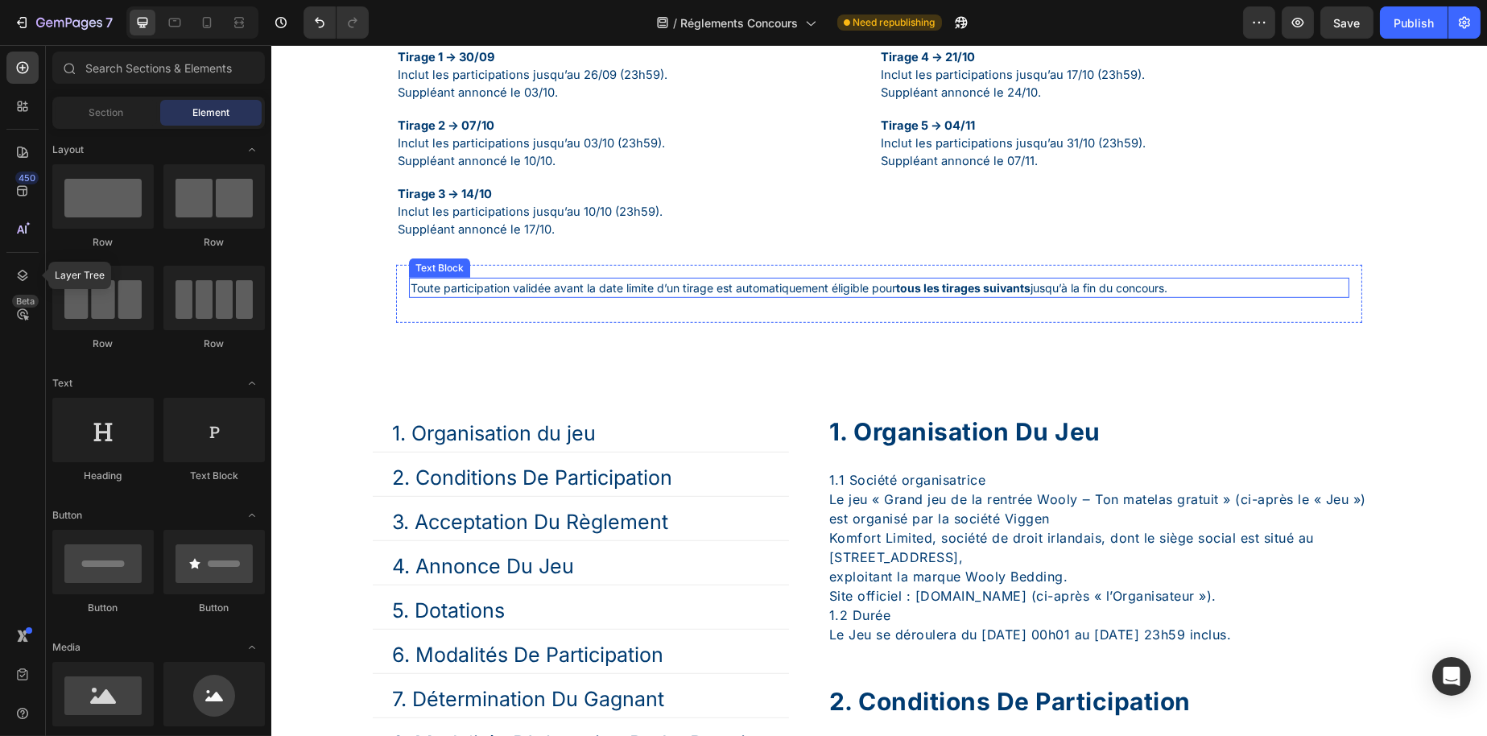
click at [684, 296] on p "Toute participation validée avant la date limite d’un tirage est automatiquemen…" at bounding box center [878, 287] width 937 height 17
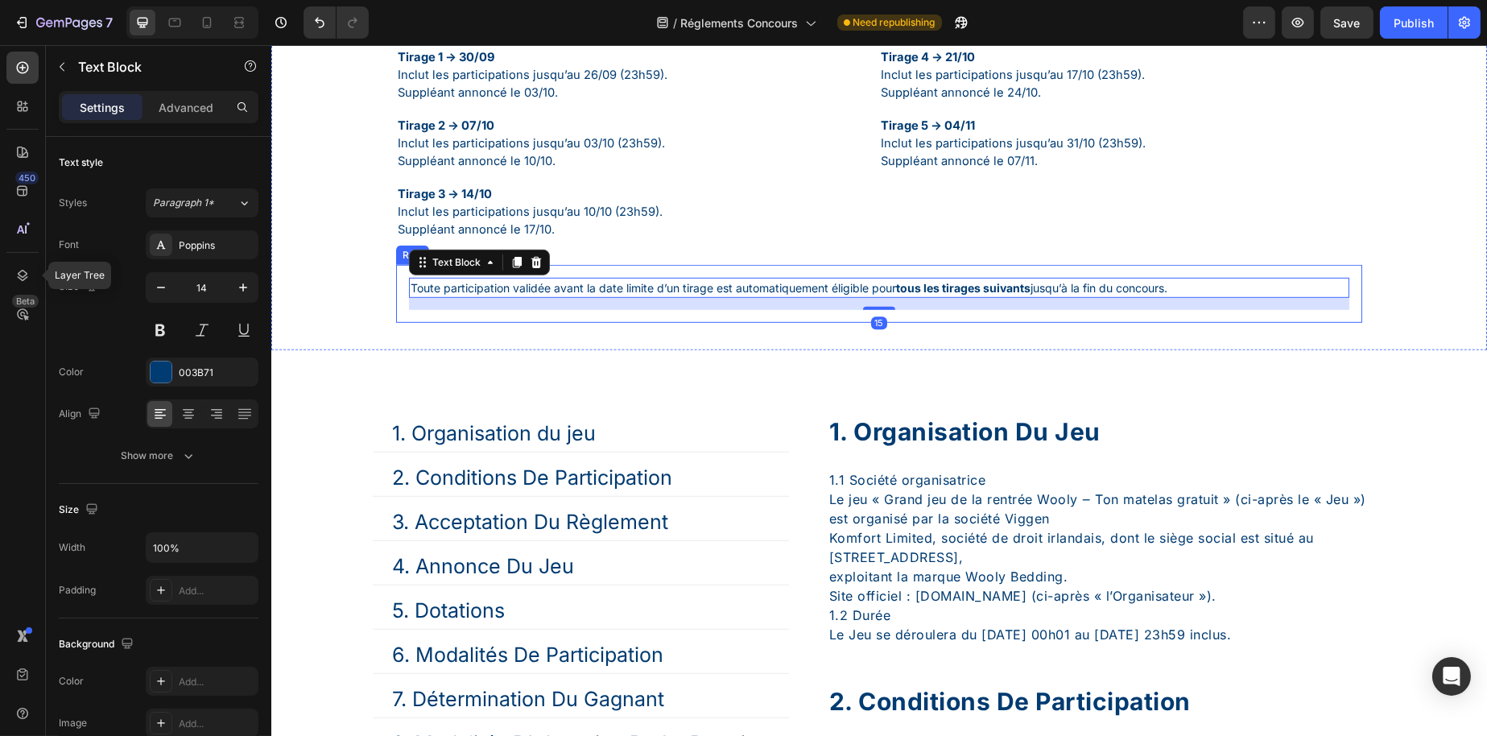
click at [643, 319] on div "Toute participation validée avant la date limite d’un tirage est automatiquemen…" at bounding box center [878, 294] width 966 height 58
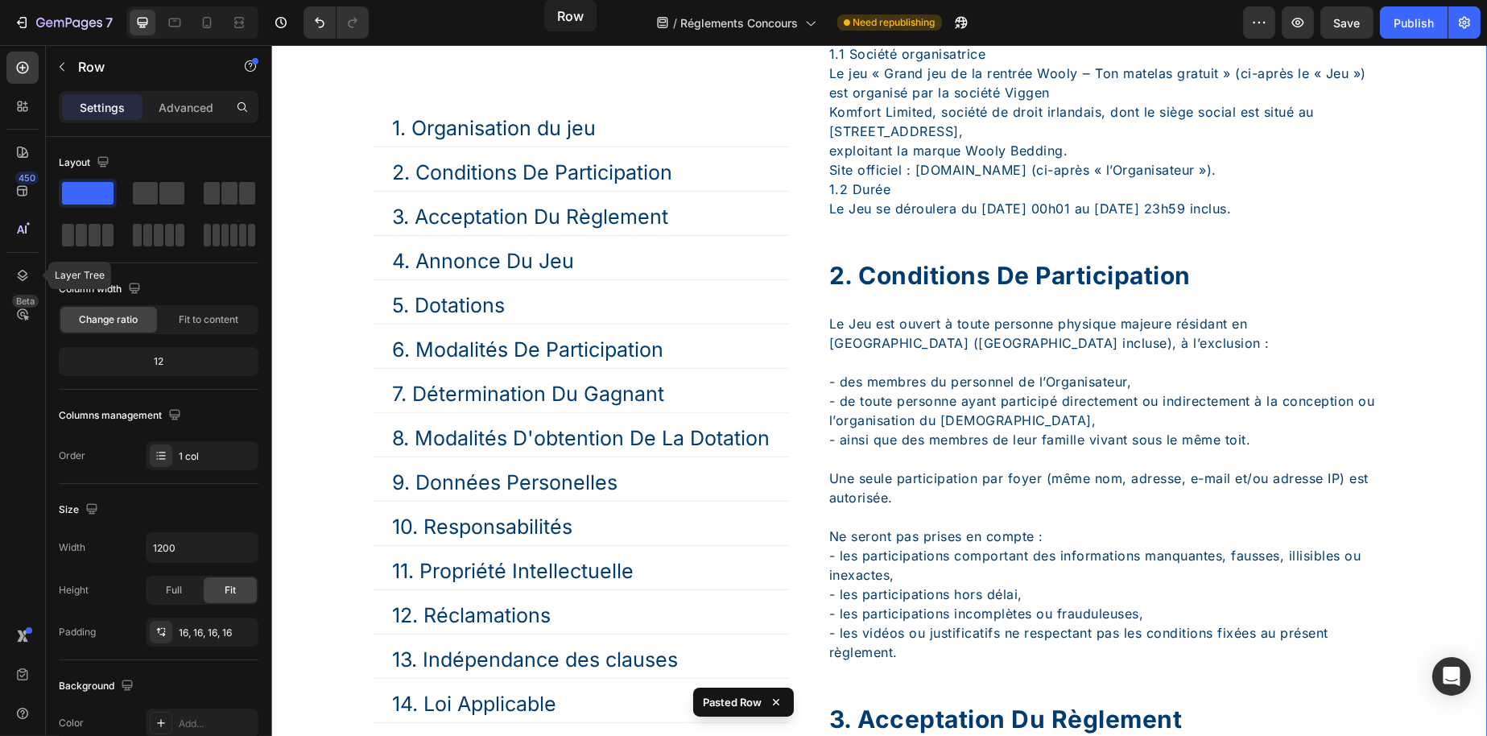
scroll to position [2311, 0]
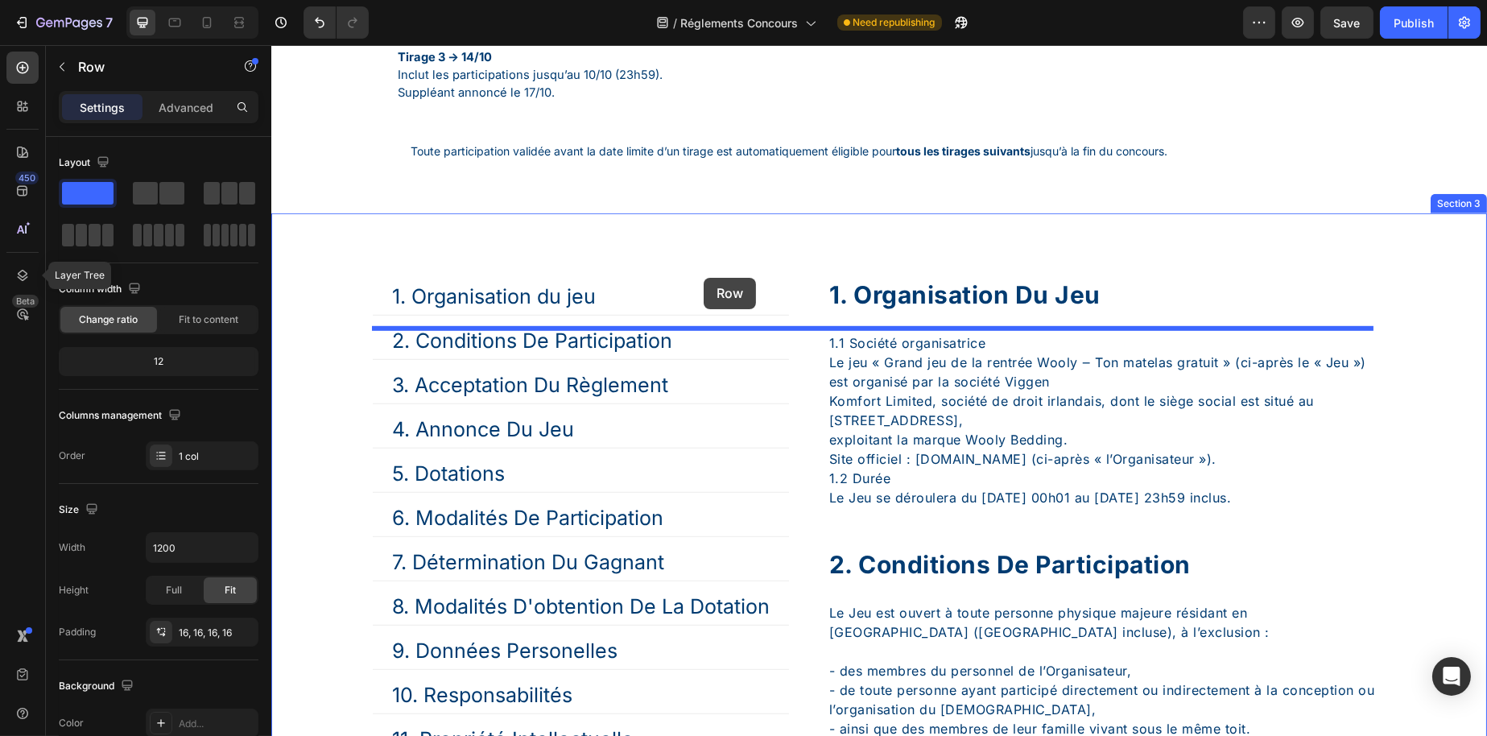
drag, startPoint x: 432, startPoint y: 105, endPoint x: 703, endPoint y: 278, distance: 321.4
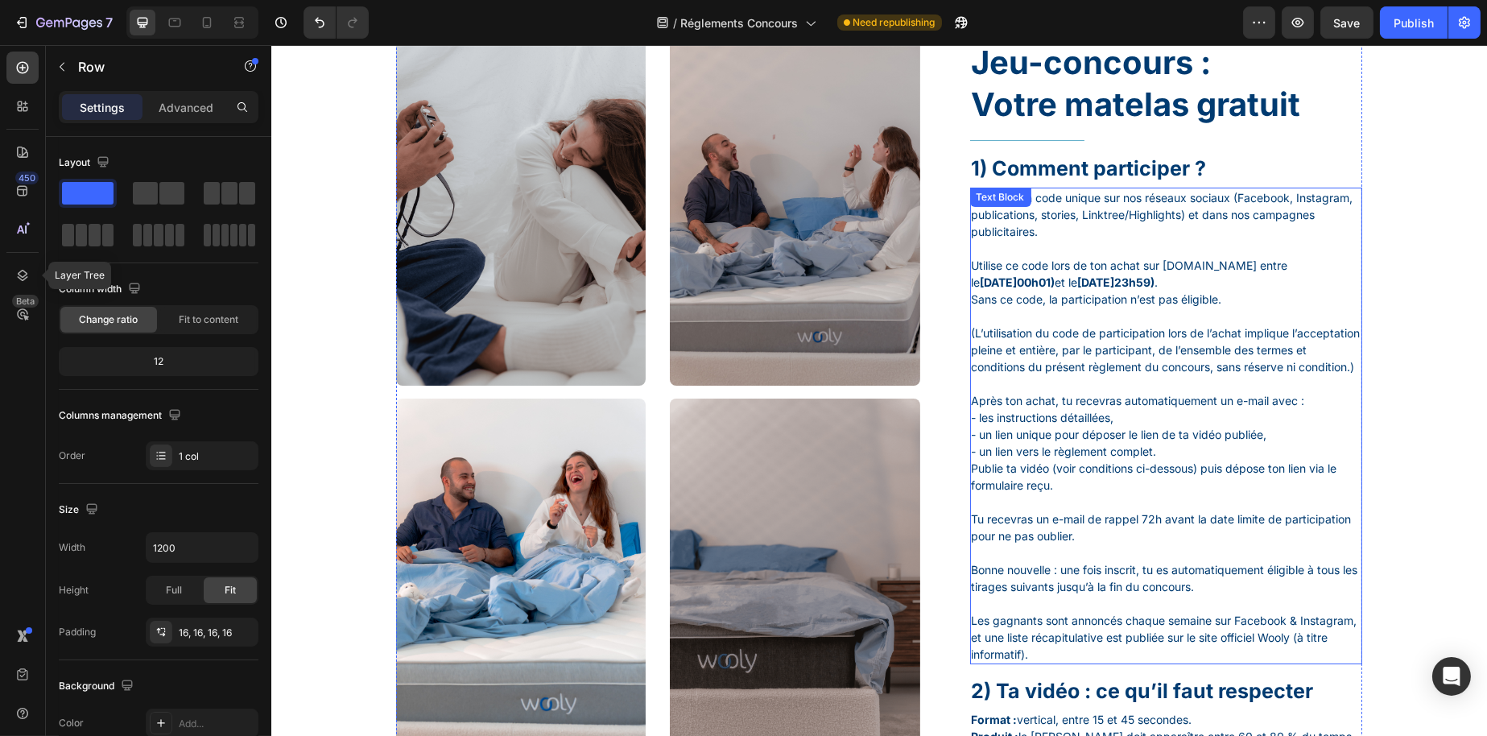
scroll to position [0, 0]
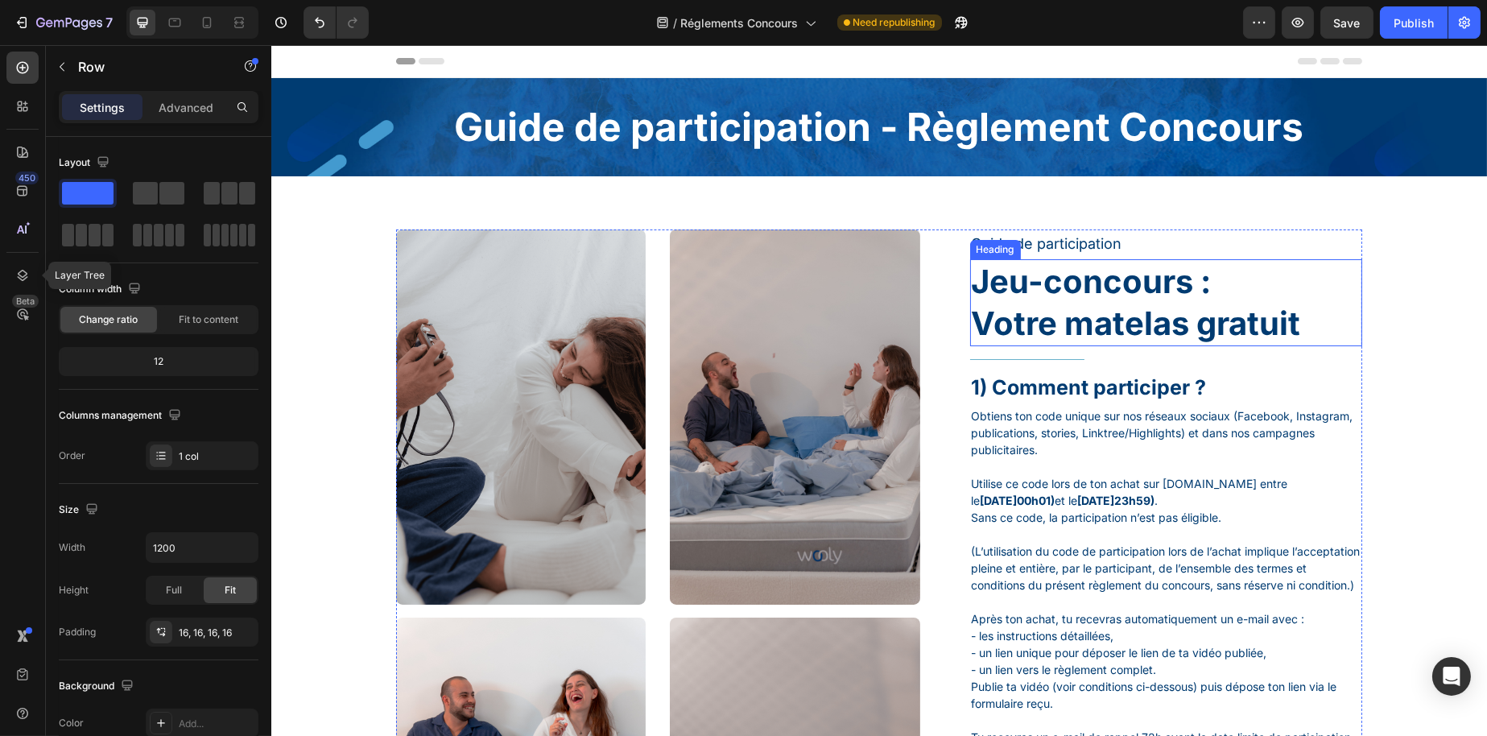
click at [1044, 277] on h1 "Jeu-concours : Votre matelas gratuit" at bounding box center [1165, 302] width 393 height 87
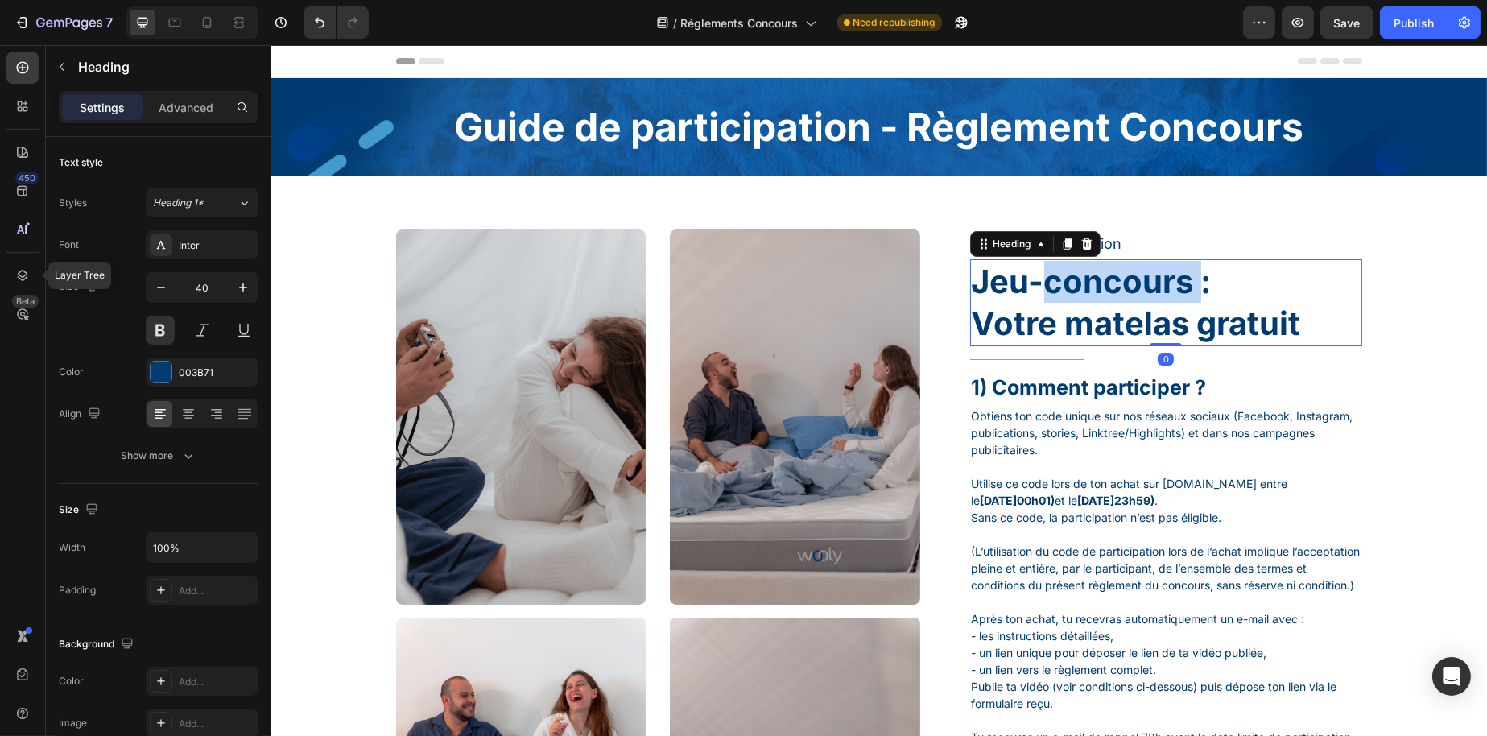
click at [1044, 277] on h1 "Jeu-concours : Votre matelas gratuit" at bounding box center [1165, 302] width 393 height 87
click at [1044, 277] on p "Jeu-concours : Votre matelas gratuit" at bounding box center [1166, 303] width 390 height 84
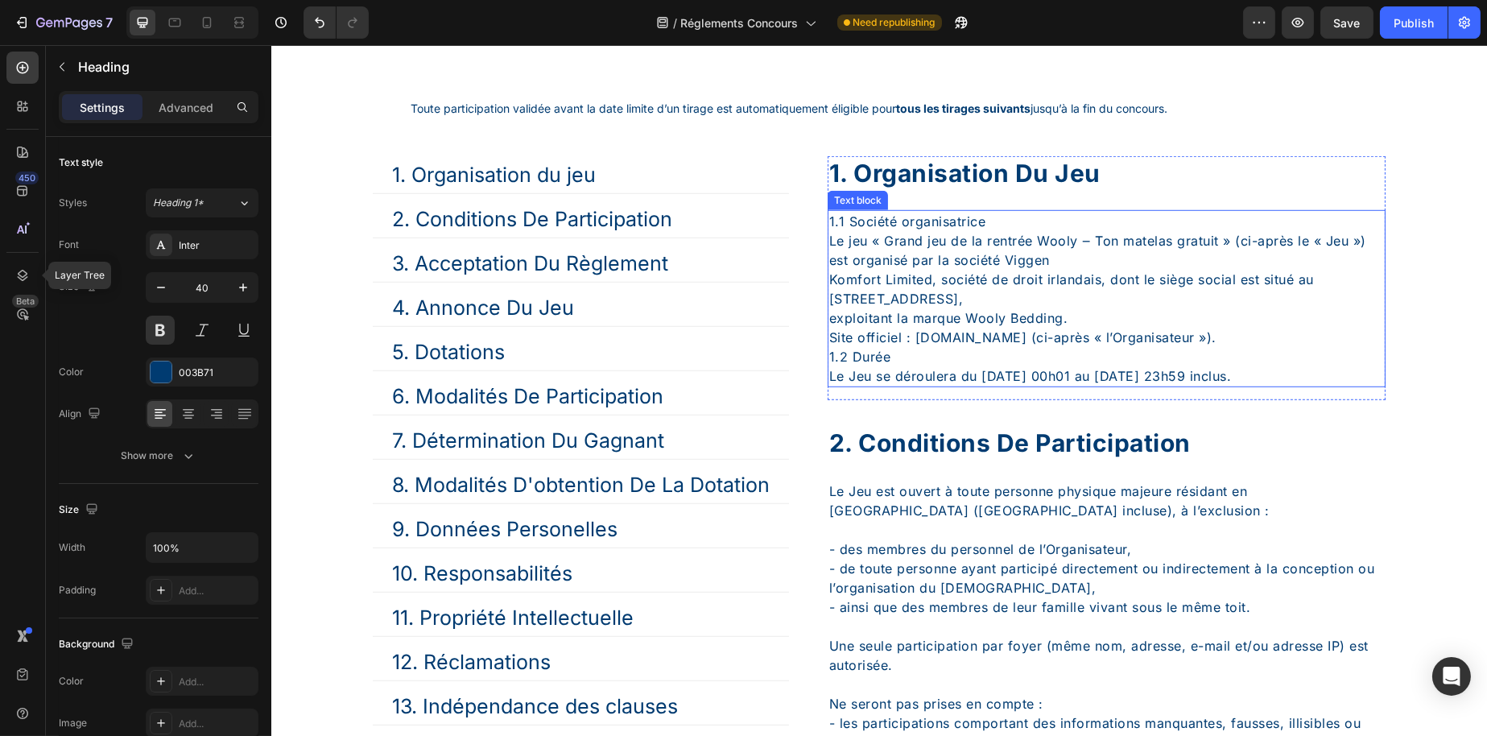
type input "16"
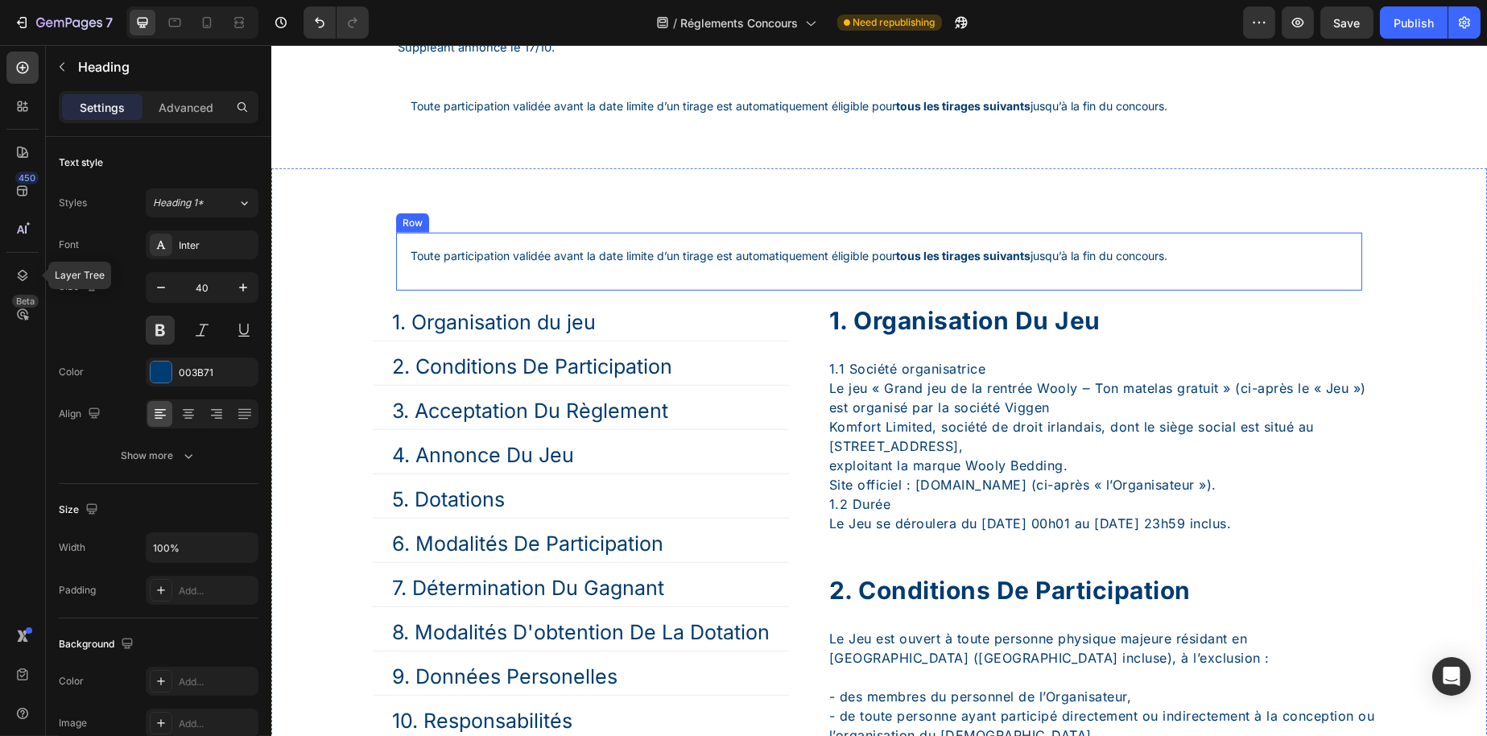
scroll to position [2335, 0]
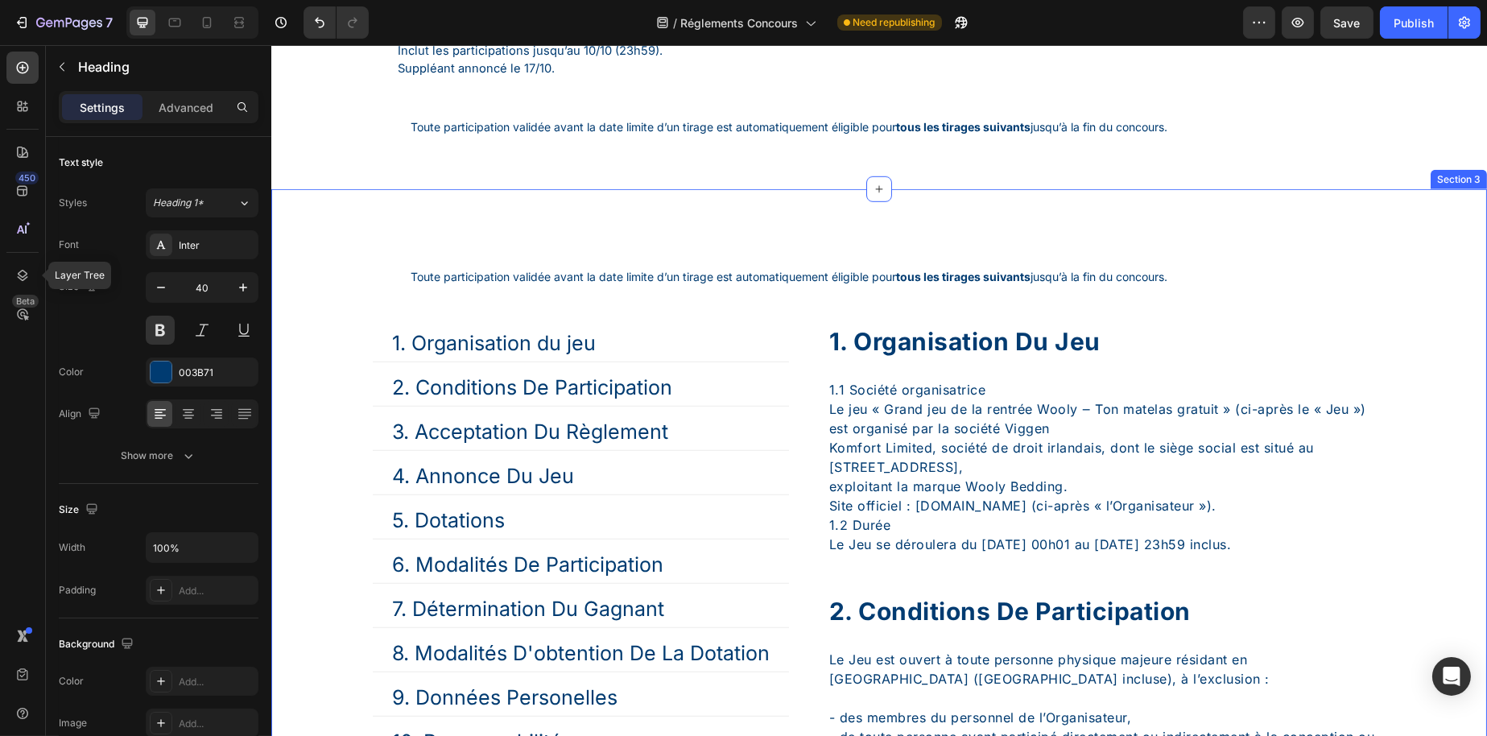
click at [862, 285] on p "Toute participation validée avant la date limite d’un tirage est automatiquemen…" at bounding box center [878, 276] width 937 height 17
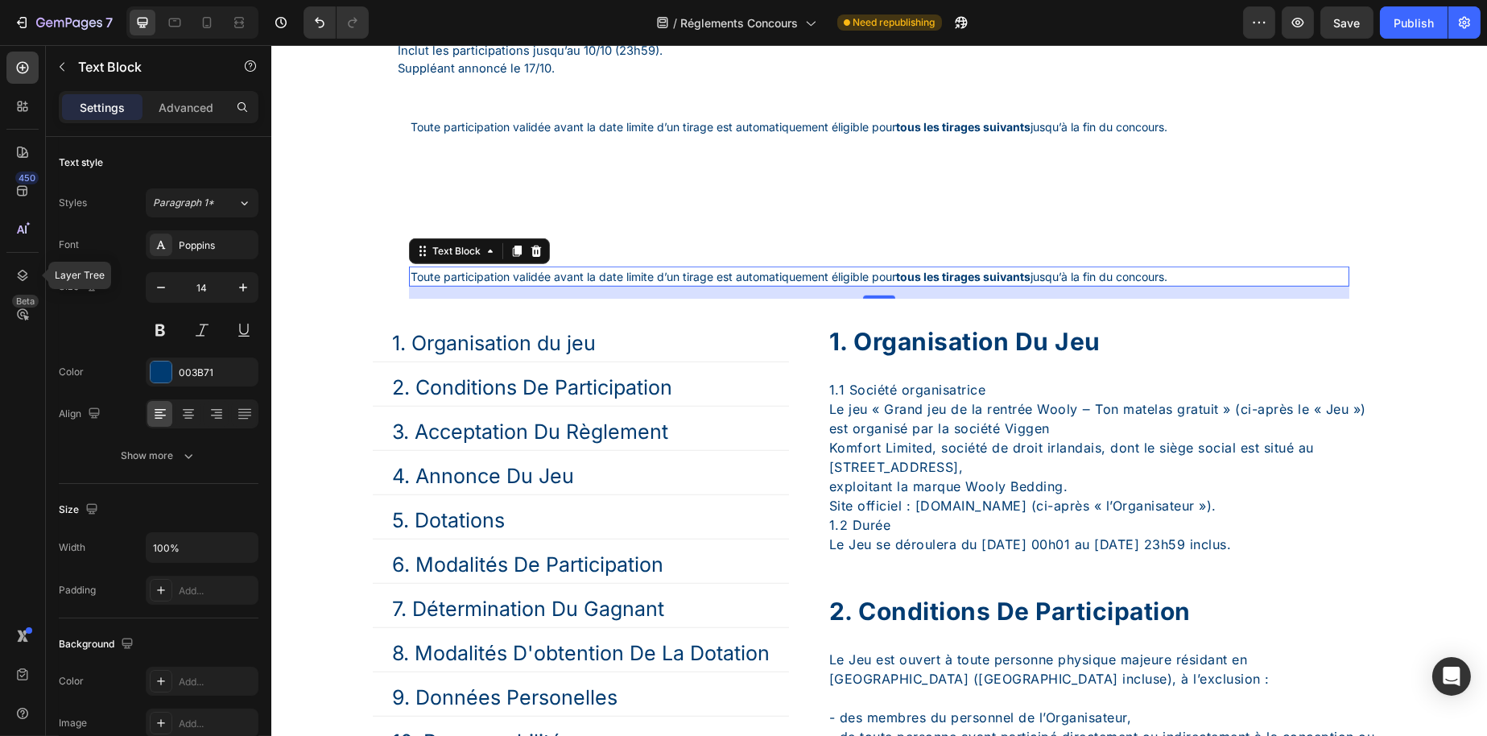
click at [862, 285] on p "Toute participation validée avant la date limite d’un tirage est automatiquemen…" at bounding box center [878, 276] width 937 height 17
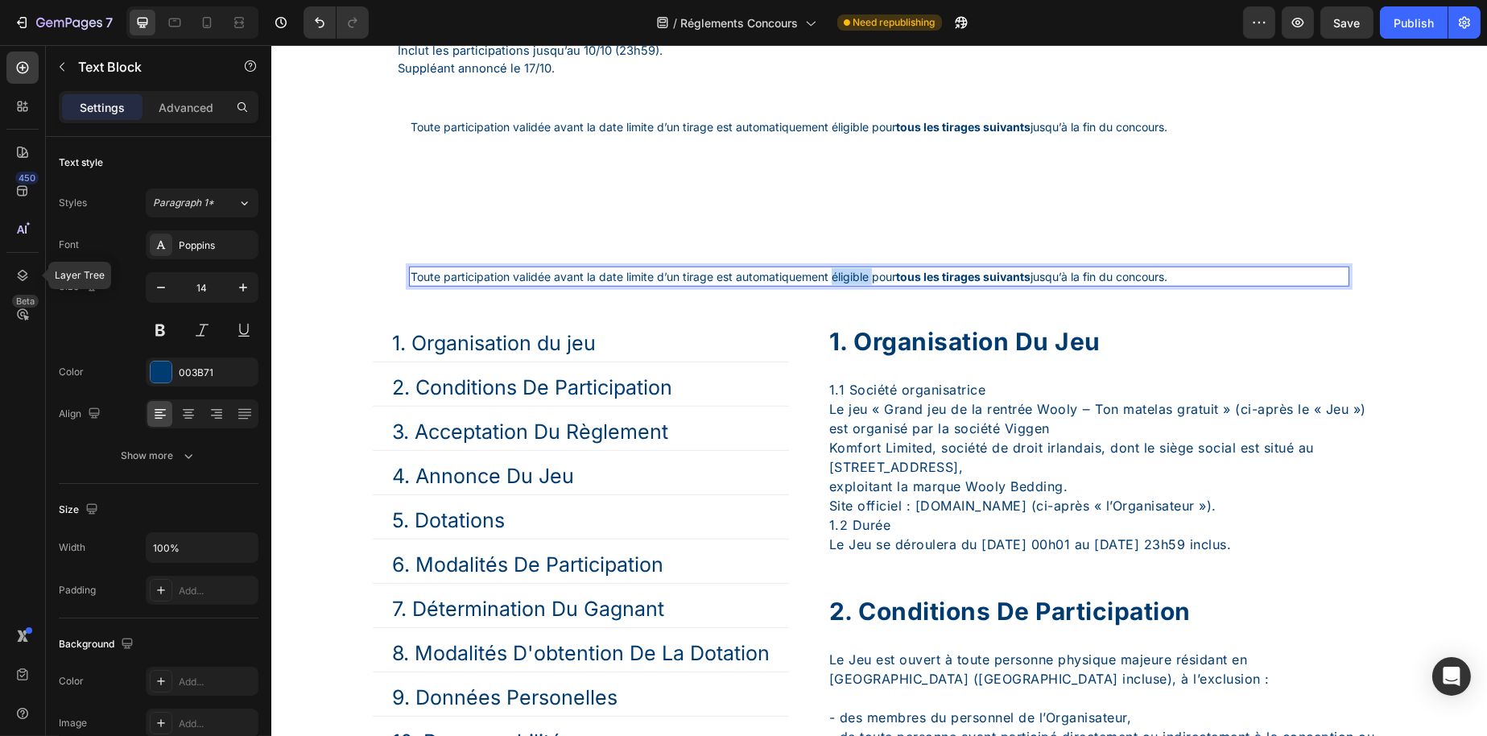
click at [862, 285] on p "Toute participation validée avant la date limite d’un tirage est automatiquemen…" at bounding box center [878, 276] width 937 height 17
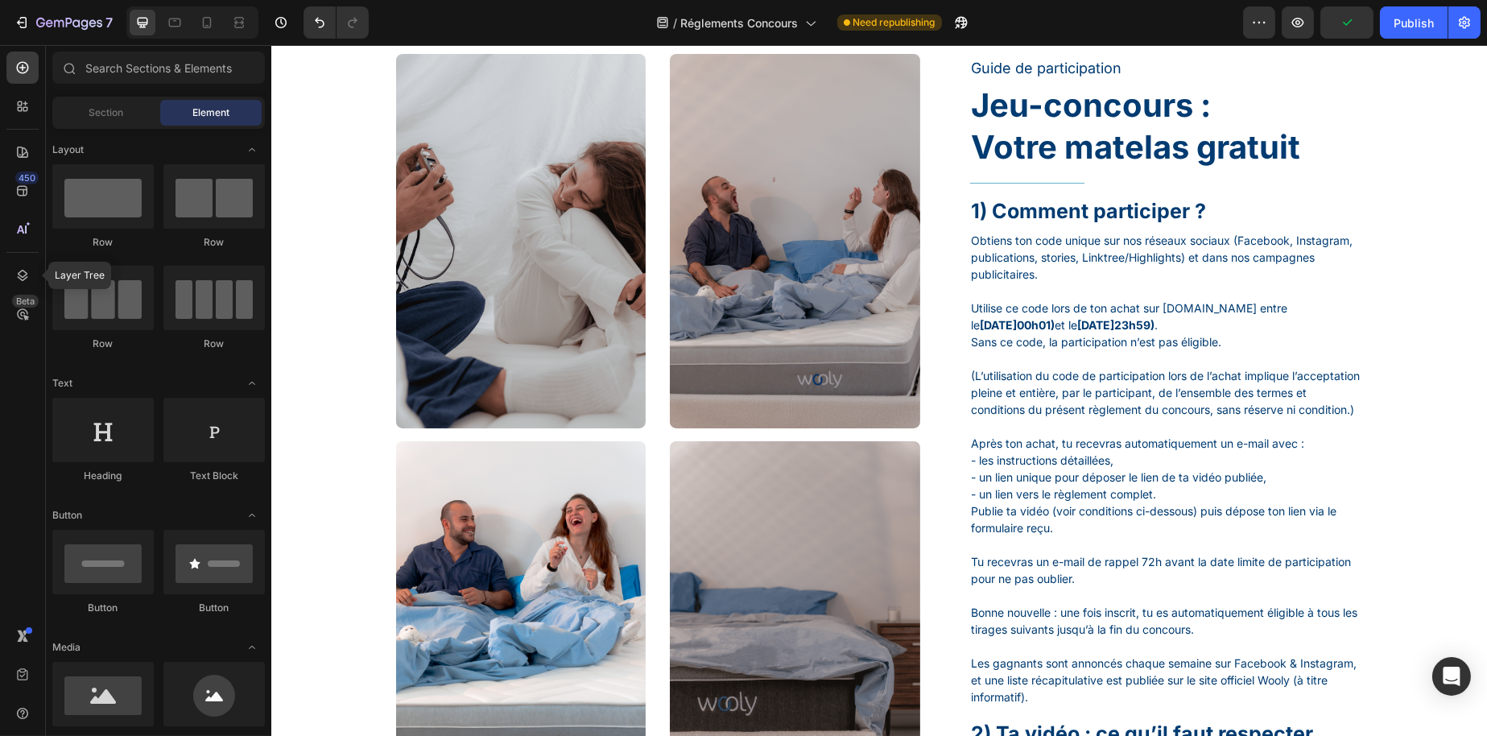
scroll to position [0, 0]
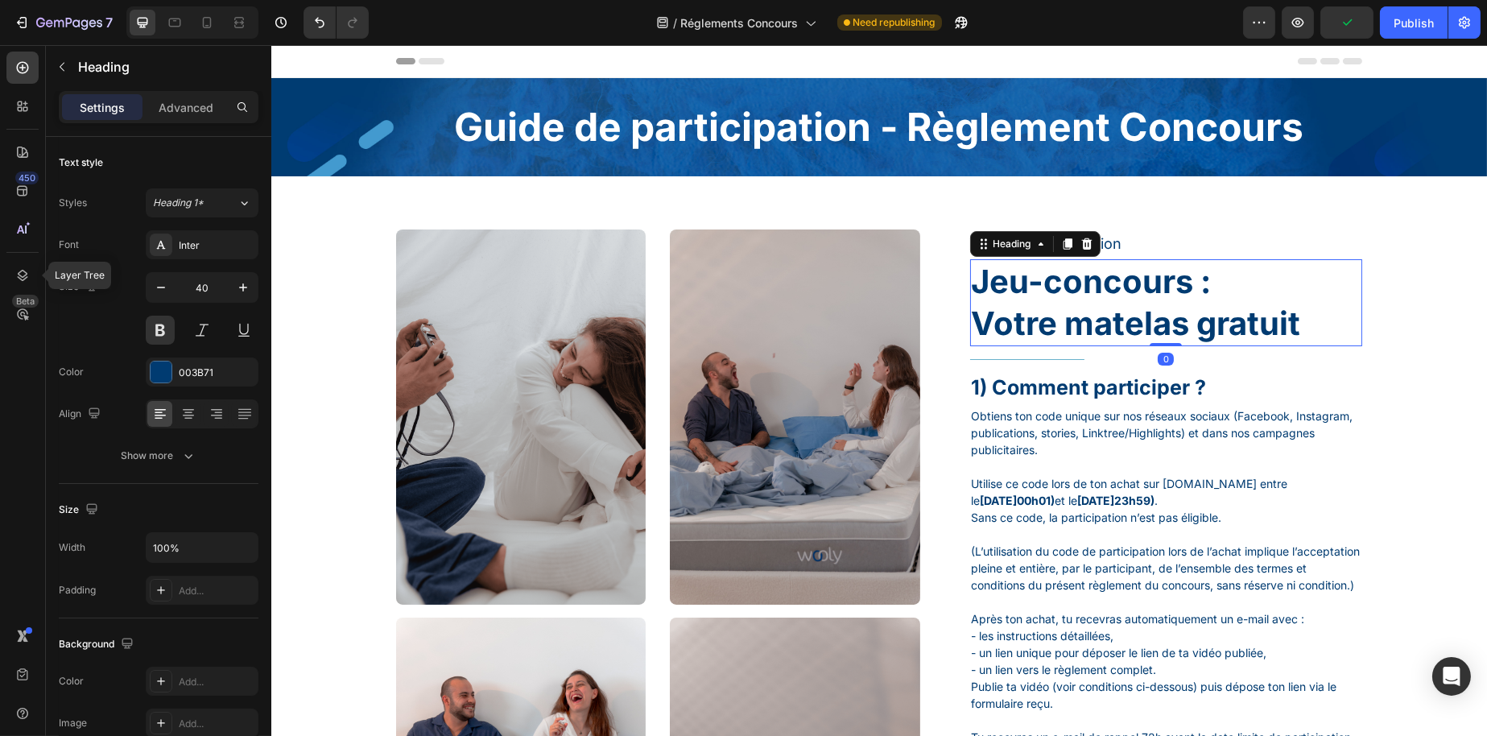
click at [1172, 291] on h1 "Jeu-concours : Votre matelas gratuit" at bounding box center [1165, 302] width 393 height 87
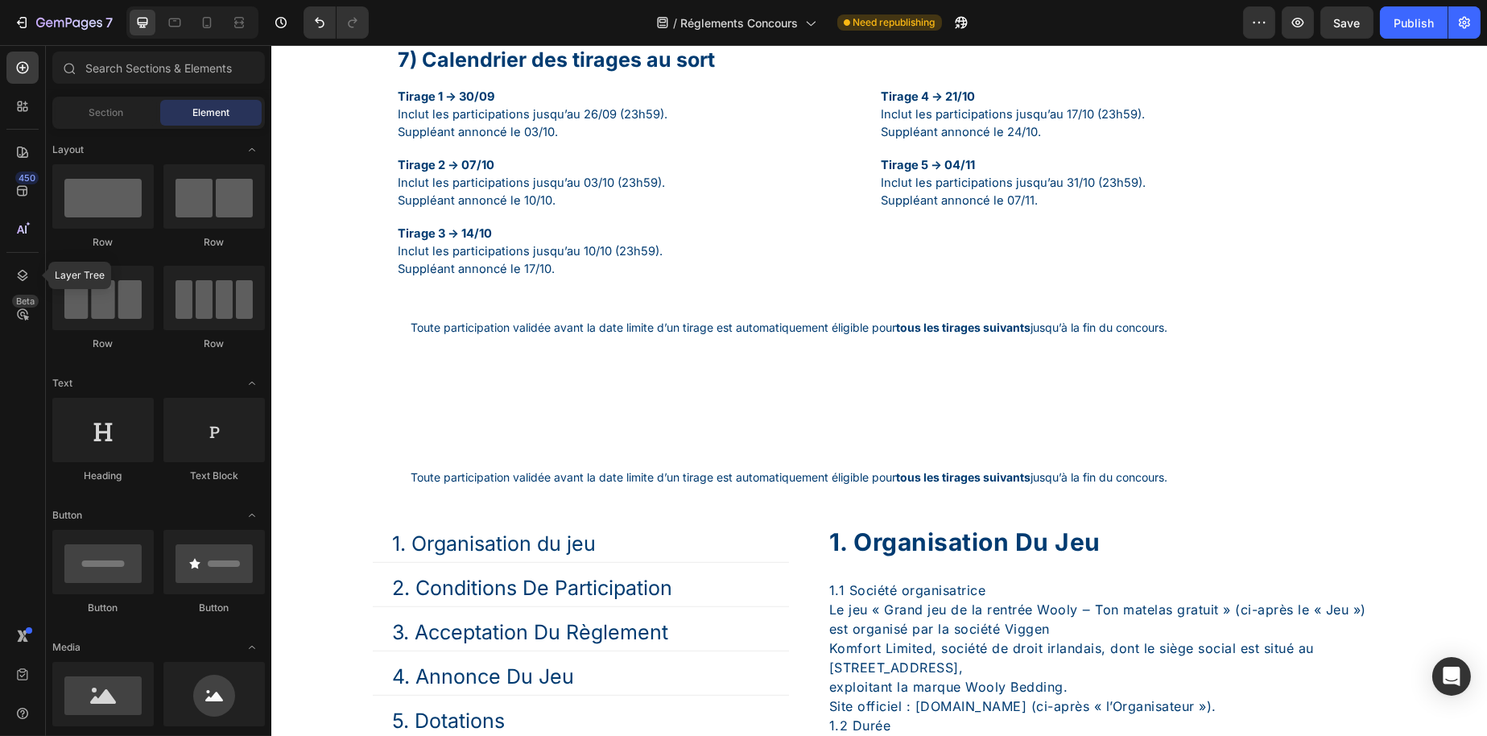
scroll to position [2143, 0]
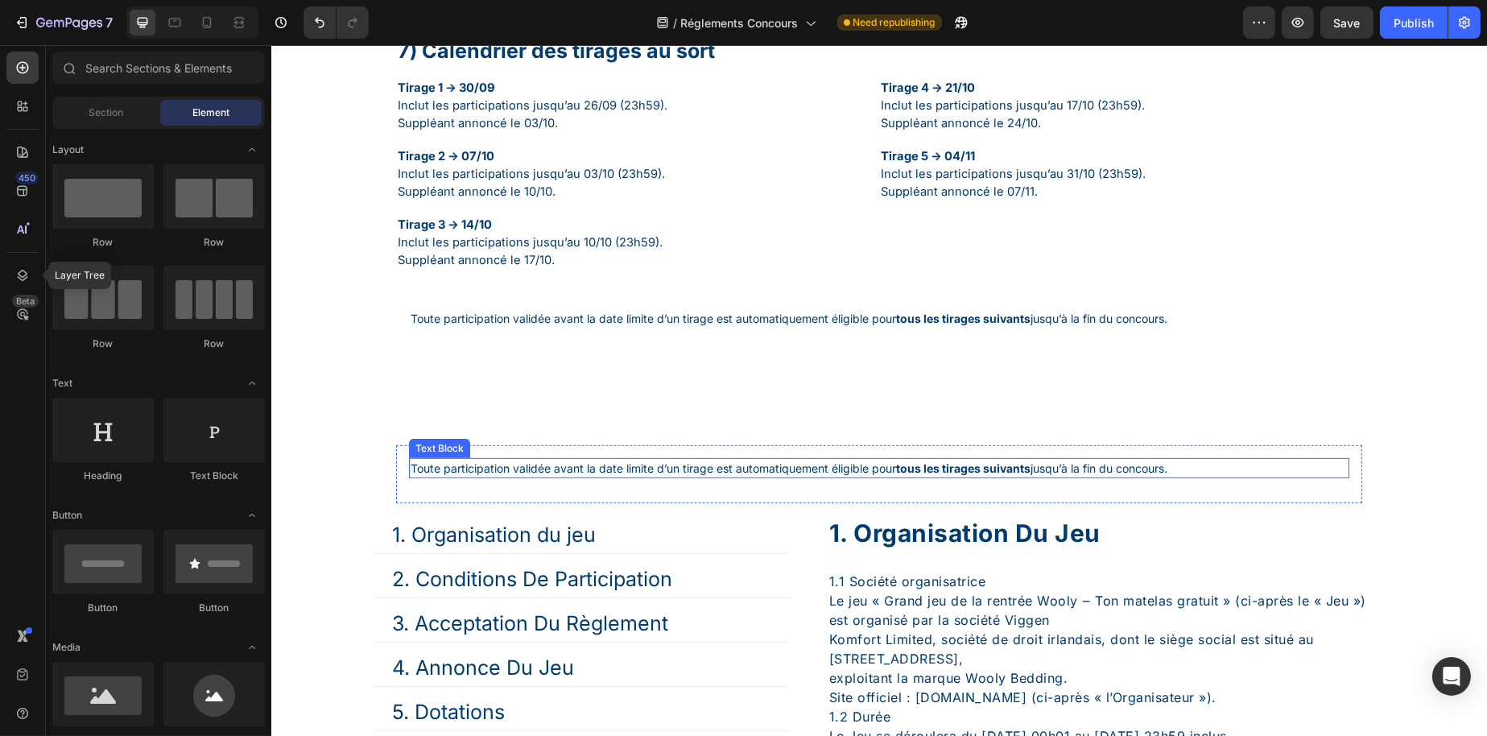
click at [850, 477] on p "Toute participation validée avant la date limite d’un tirage est automatiquemen…" at bounding box center [878, 468] width 937 height 17
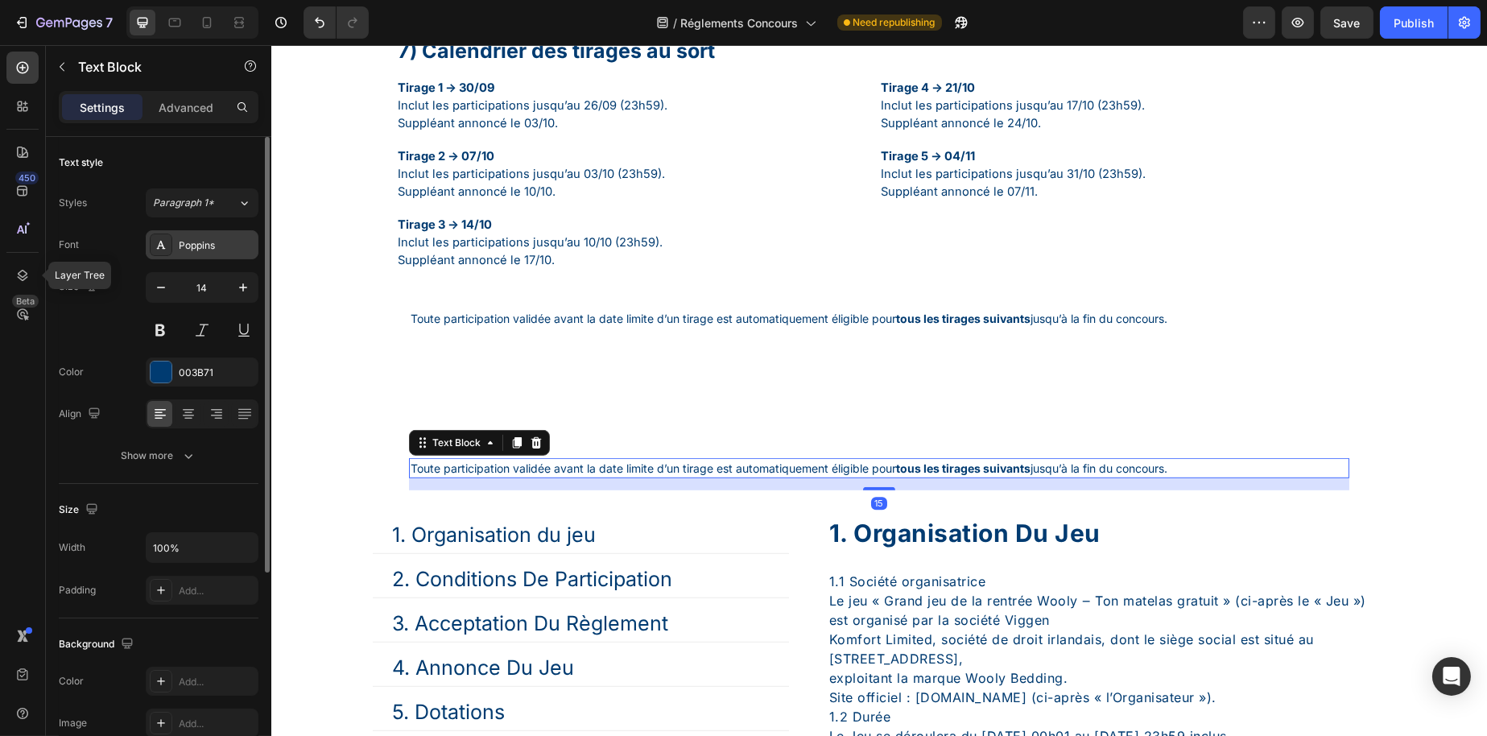
click at [190, 253] on div "Poppins" at bounding box center [202, 244] width 113 height 29
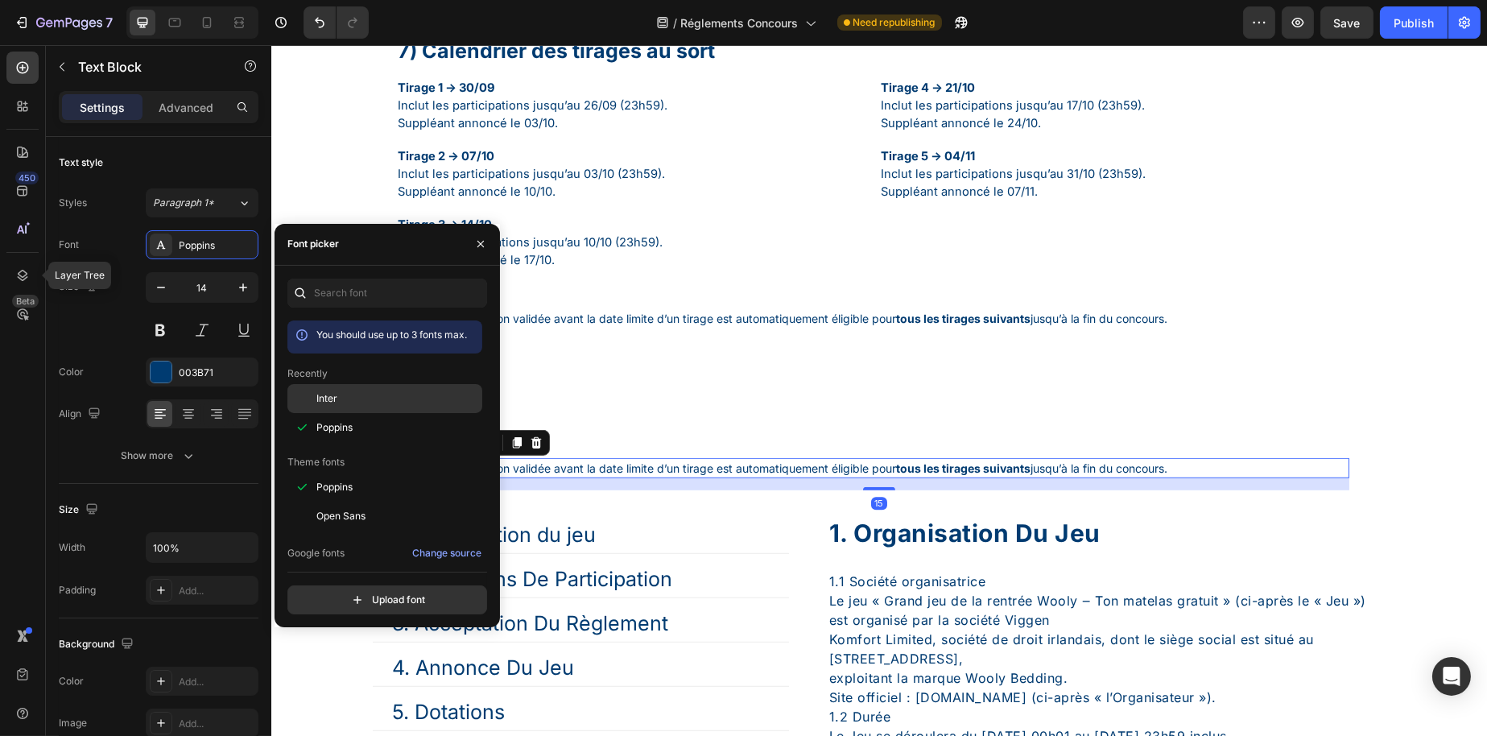
click at [300, 395] on div at bounding box center [301, 398] width 29 height 29
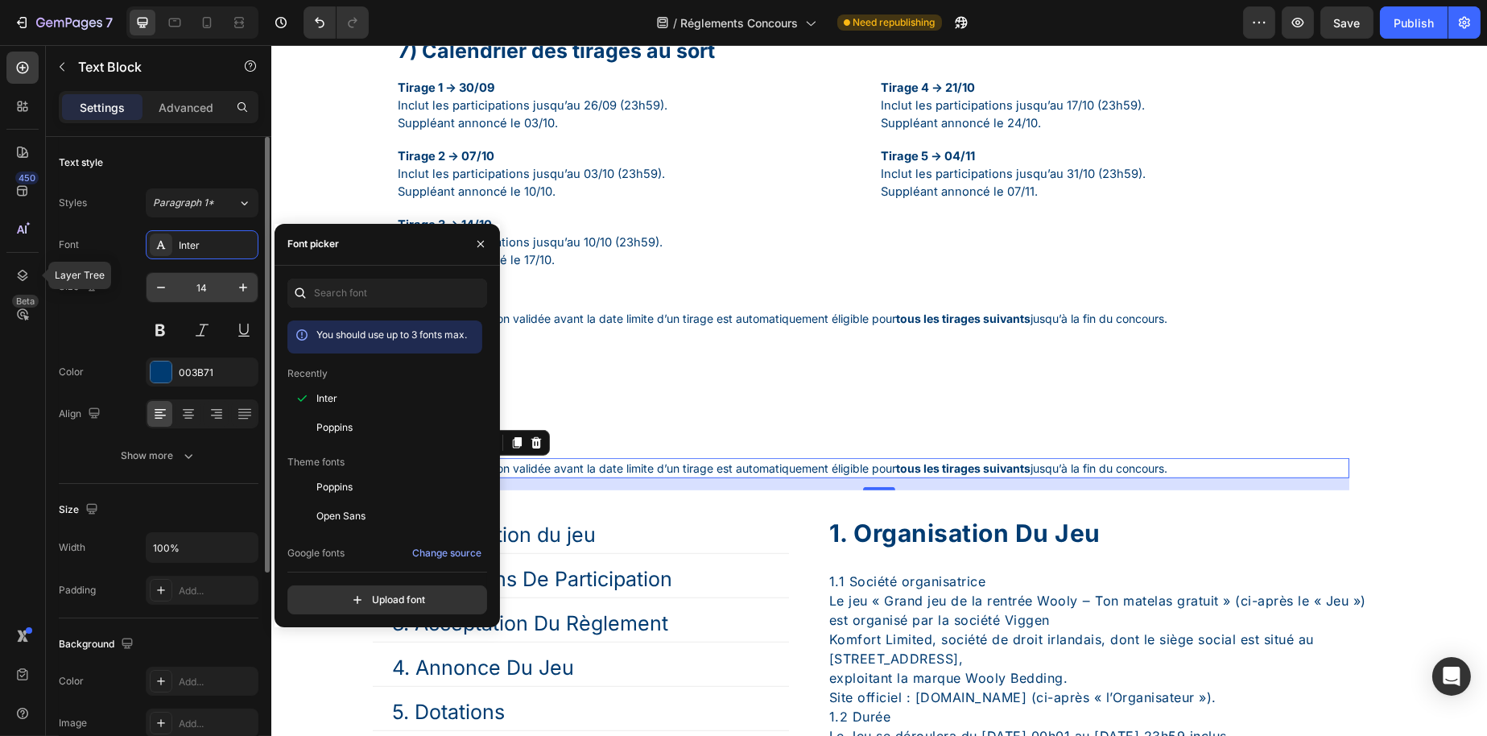
click at [218, 284] on input "14" at bounding box center [202, 287] width 53 height 29
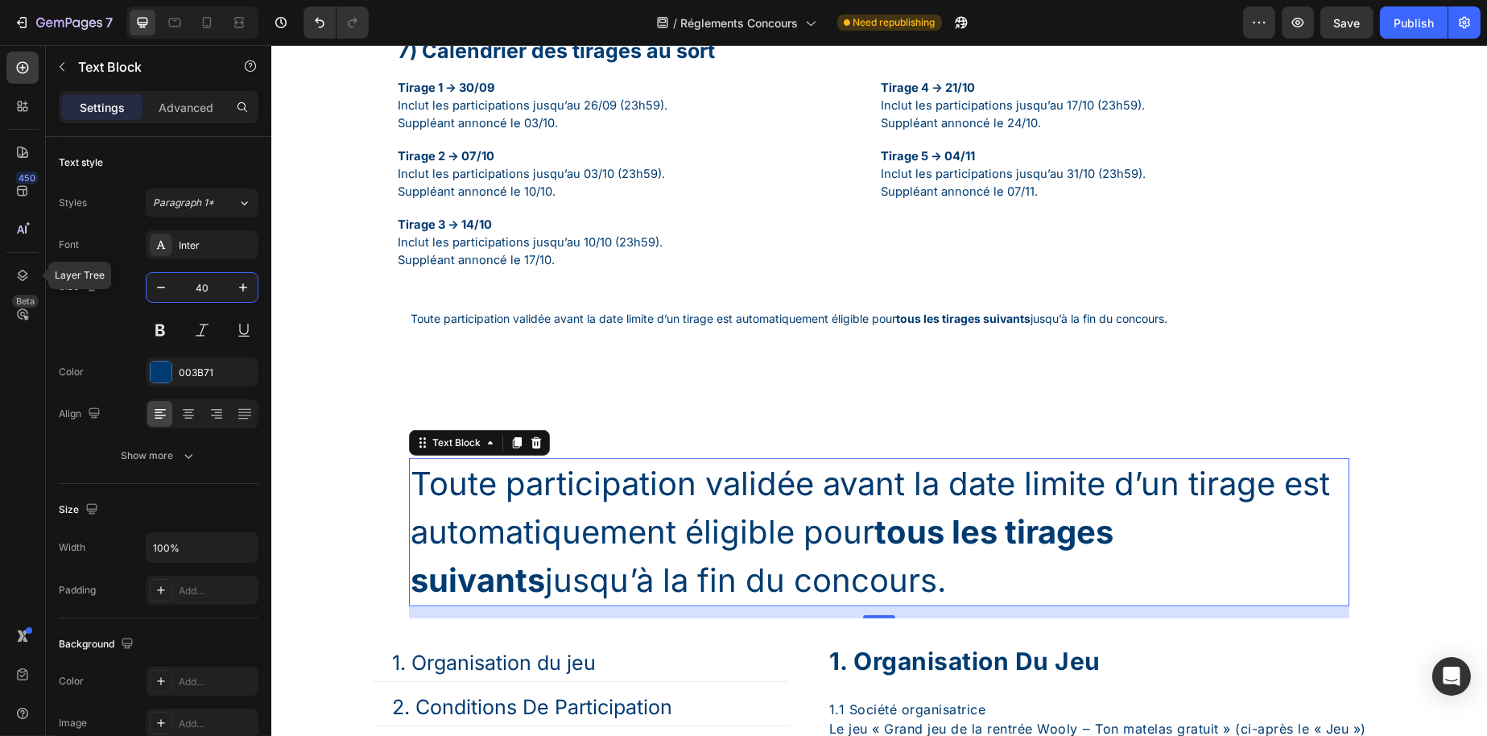
type input "40"
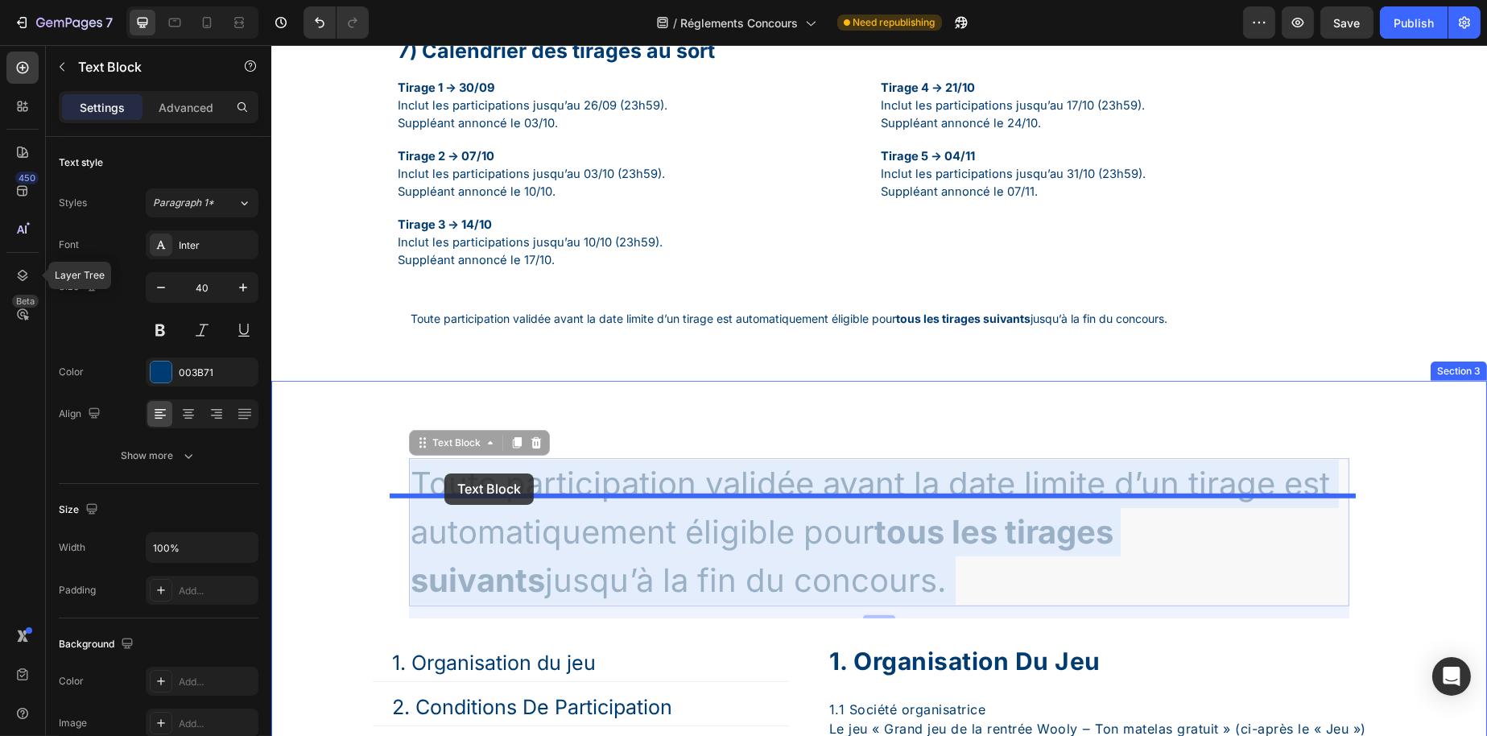
drag, startPoint x: 804, startPoint y: 625, endPoint x: 444, endPoint y: 473, distance: 390.5
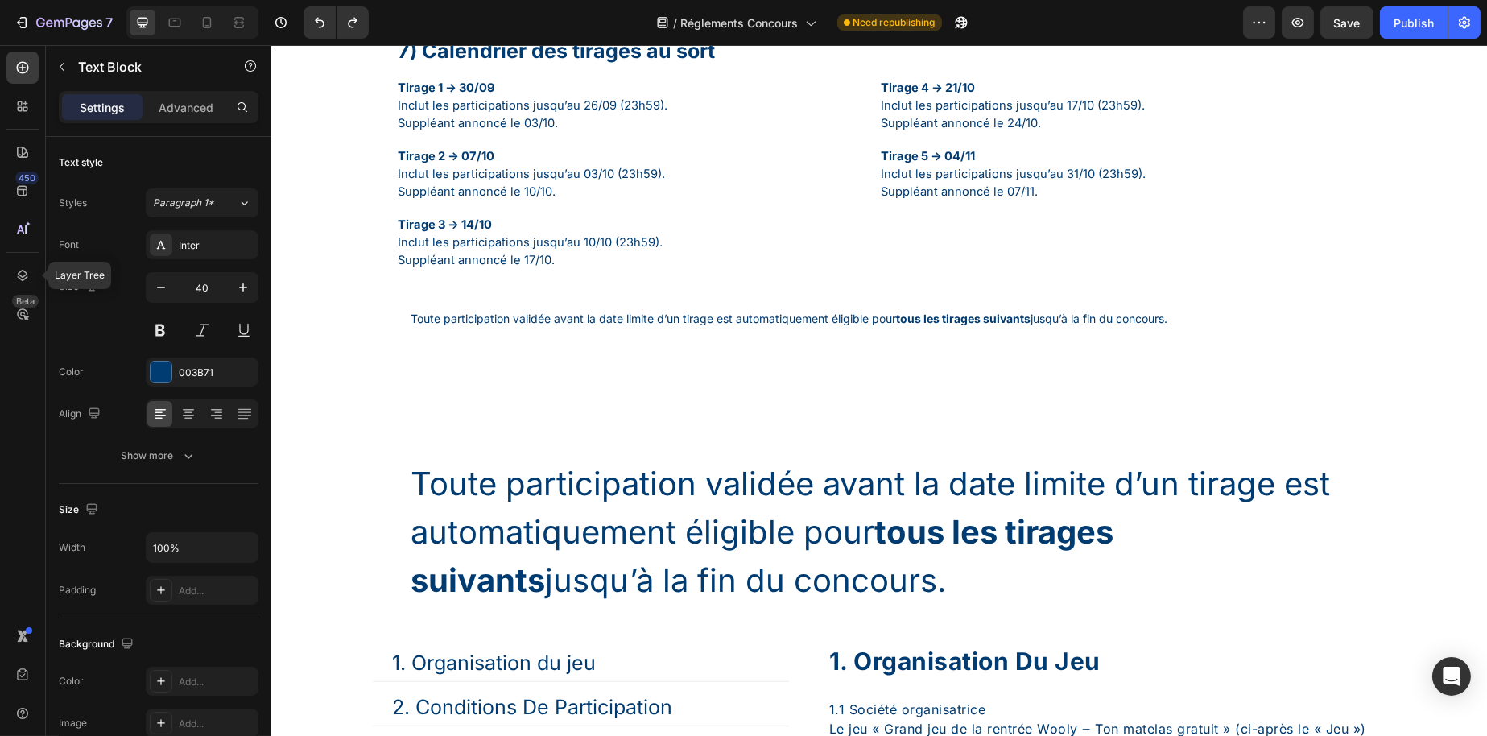
click at [610, 552] on p "Toute participation validée avant la date limite d’un tirage est automatiquemen…" at bounding box center [878, 532] width 937 height 145
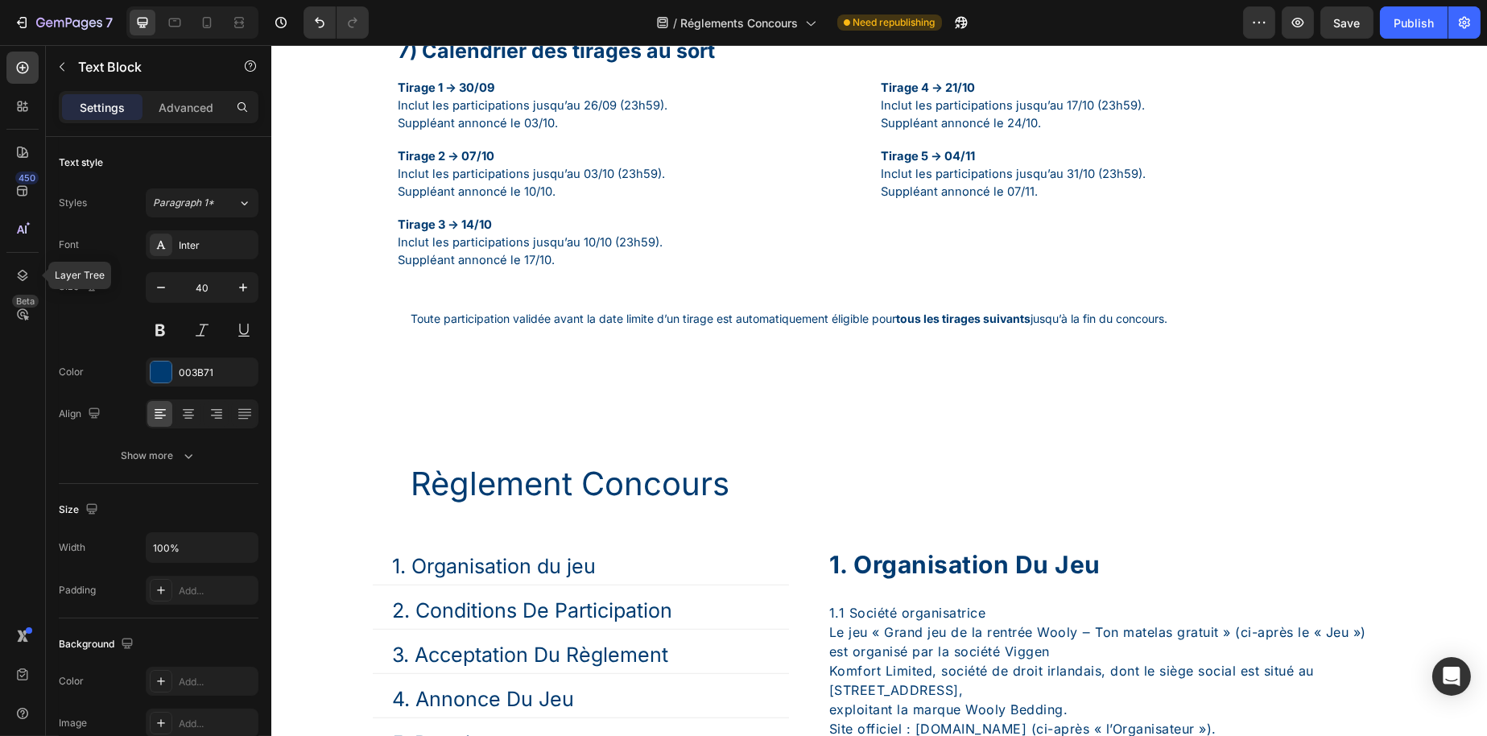
click at [610, 508] on p "Règlement Concours" at bounding box center [878, 484] width 937 height 48
click at [805, 508] on p "Règlement Concours" at bounding box center [878, 484] width 937 height 48
click at [878, 508] on p "Règlement Concours" at bounding box center [878, 484] width 937 height 48
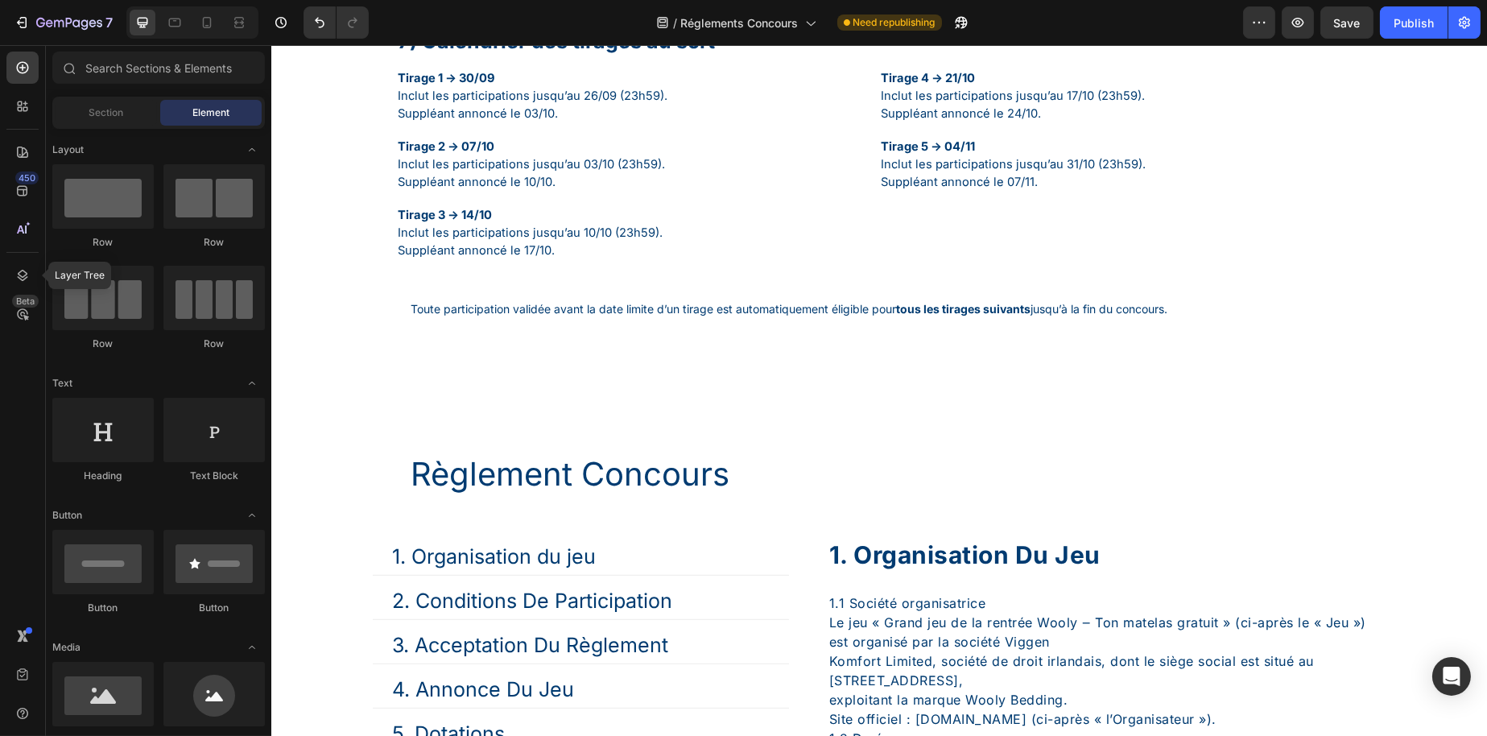
scroll to position [2186, 0]
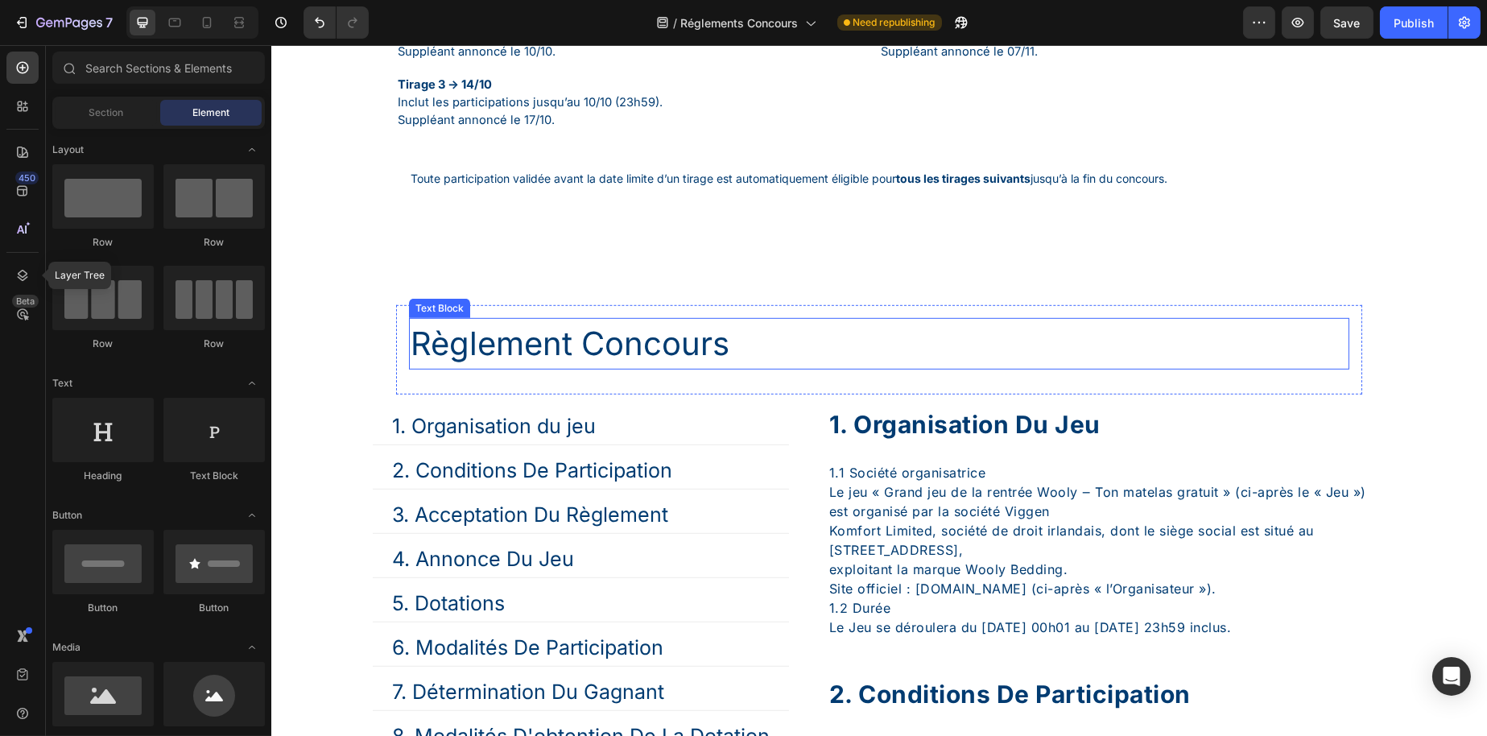
click at [622, 368] on p "Règlement Concours" at bounding box center [878, 344] width 937 height 48
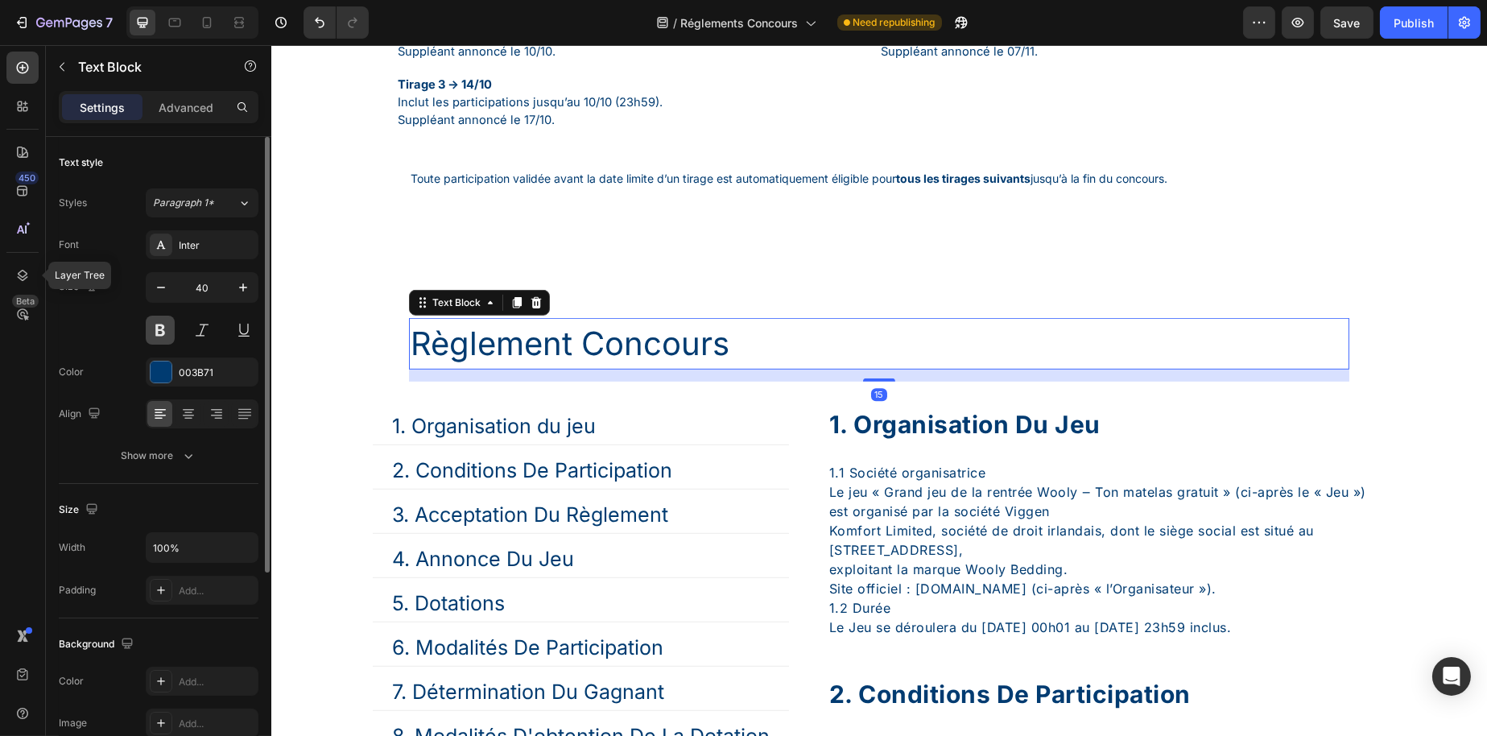
click at [163, 335] on button at bounding box center [160, 330] width 29 height 29
click at [188, 415] on icon at bounding box center [188, 414] width 16 height 16
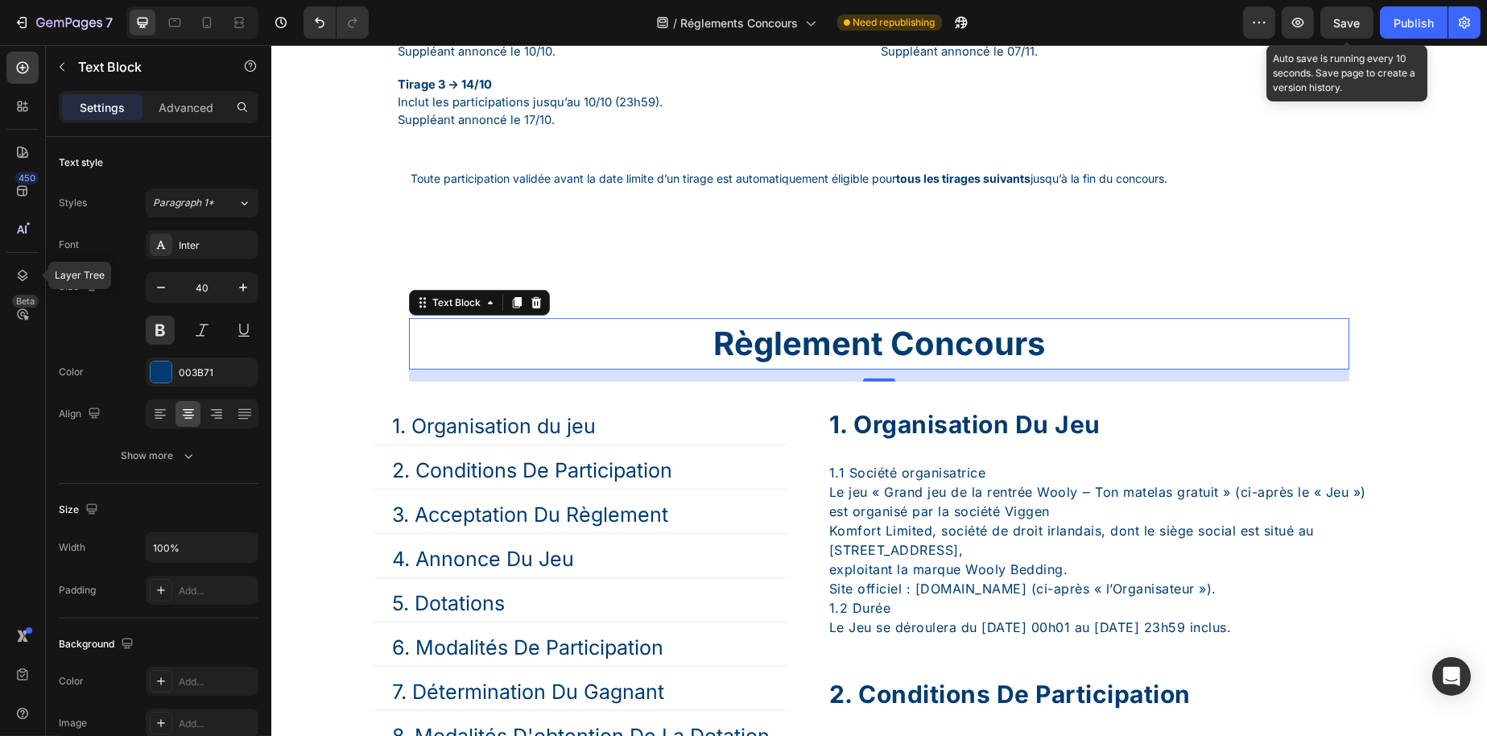
click at [1356, 12] on button "Save" at bounding box center [1347, 22] width 53 height 32
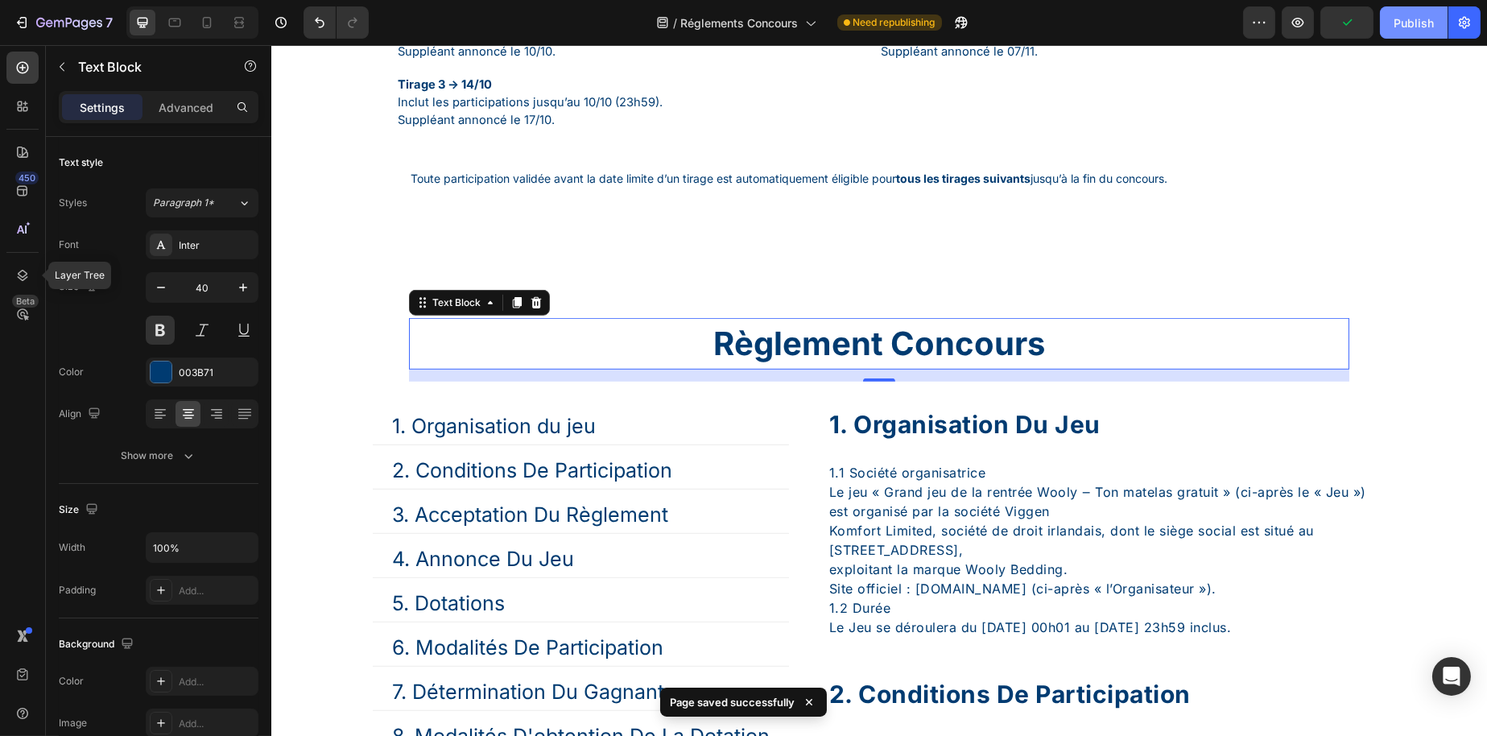
click at [1423, 25] on div "Publish" at bounding box center [1414, 22] width 40 height 17
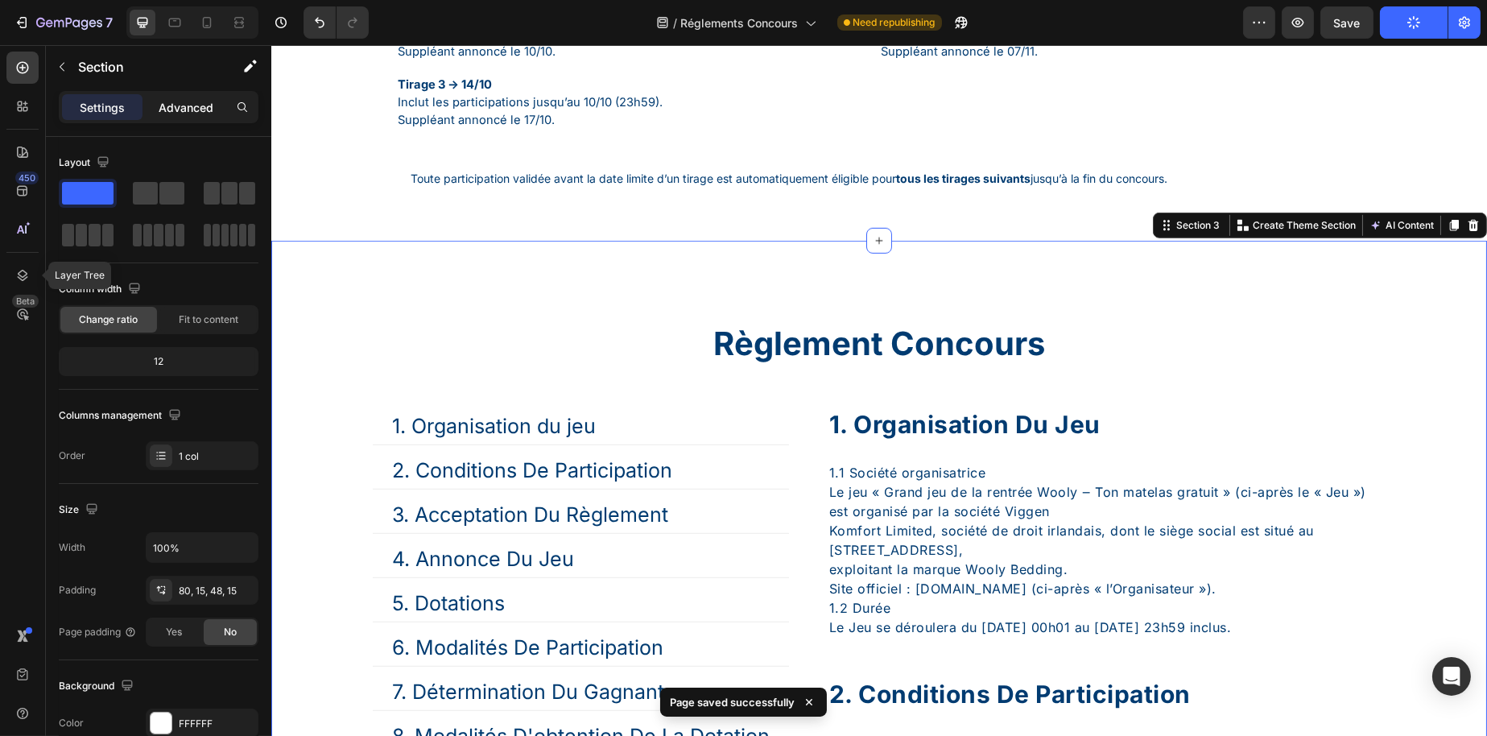
click at [154, 116] on div "Advanced" at bounding box center [186, 107] width 81 height 26
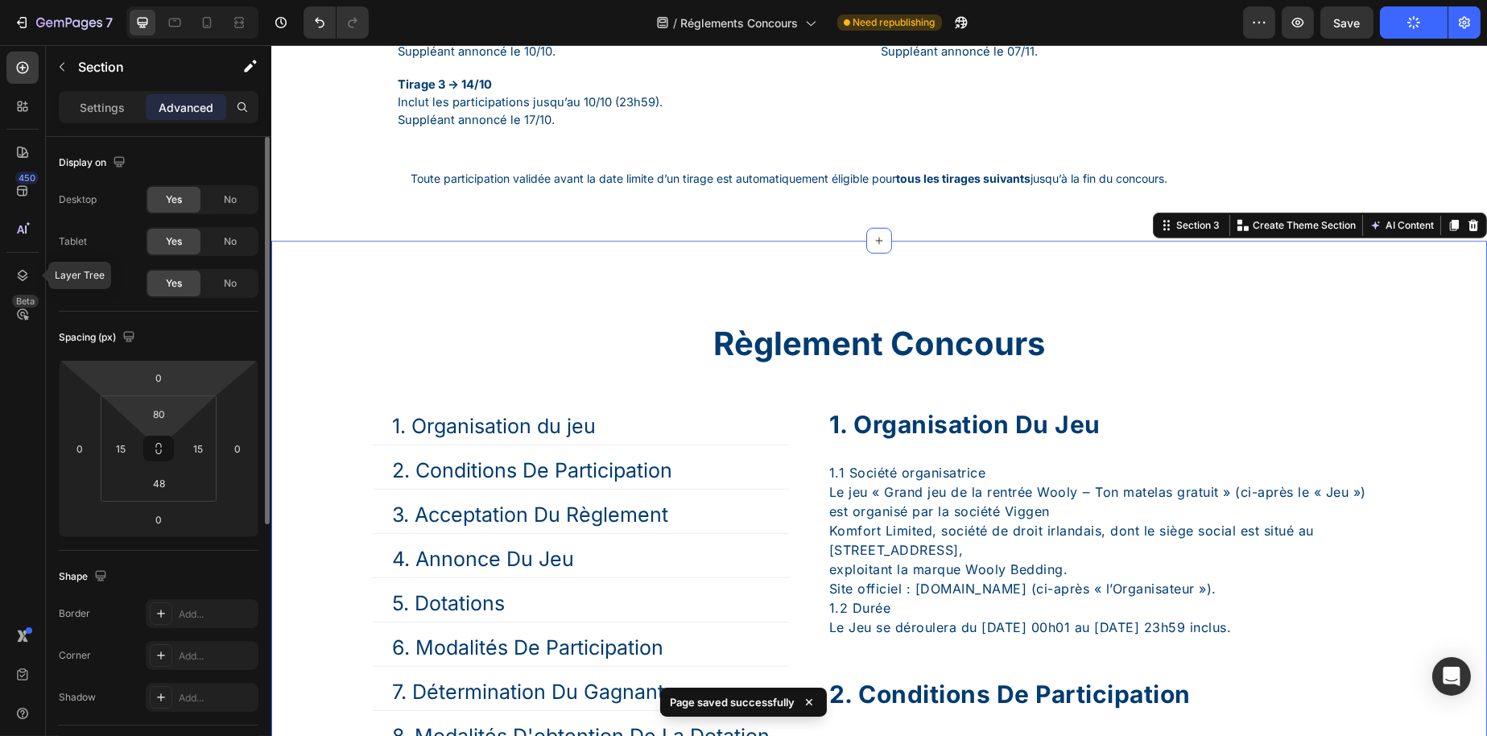
click at [155, 0] on html "7 Version history / Réglements Concours Need republishing Preview Save Publish …" at bounding box center [743, 0] width 1487 height 0
click at [159, 405] on input "80" at bounding box center [159, 414] width 32 height 24
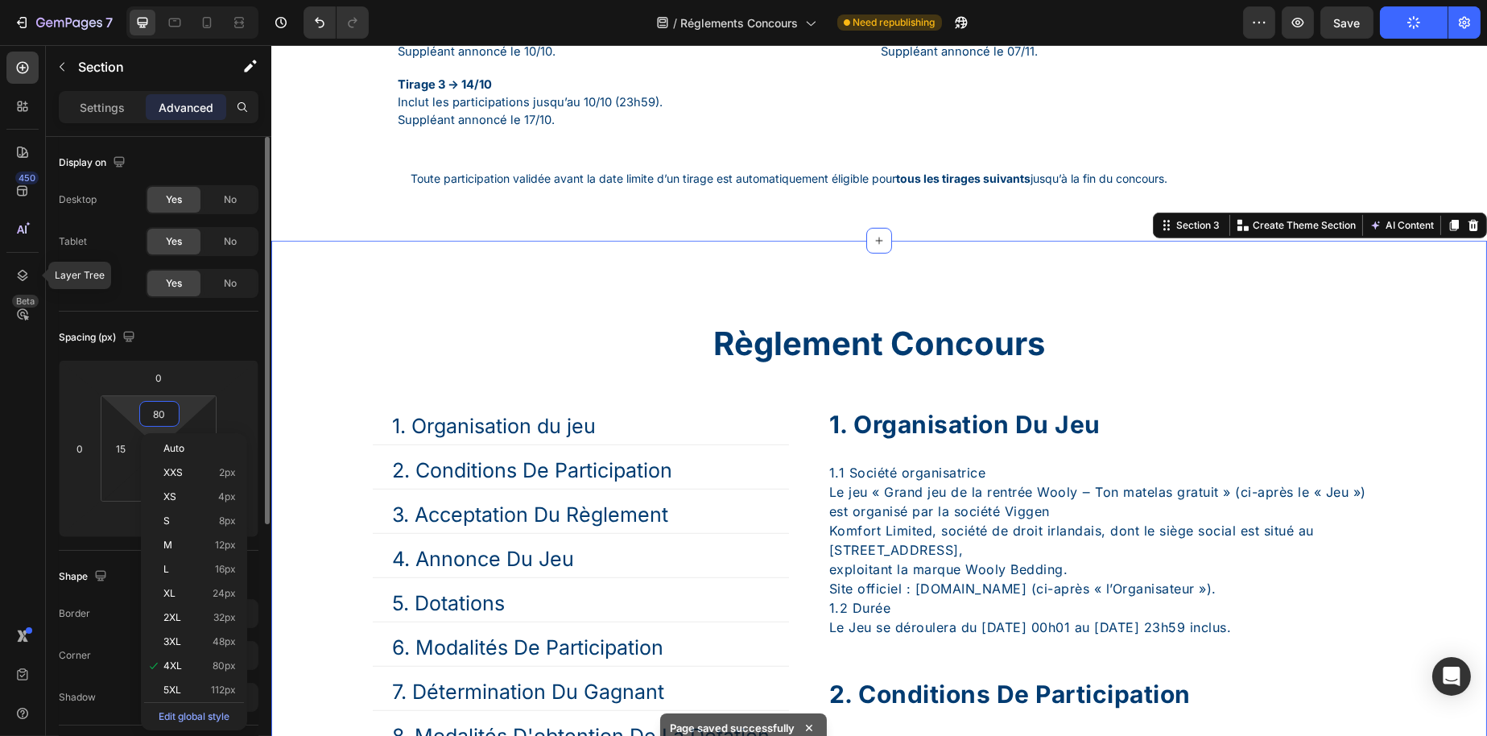
type input "0"
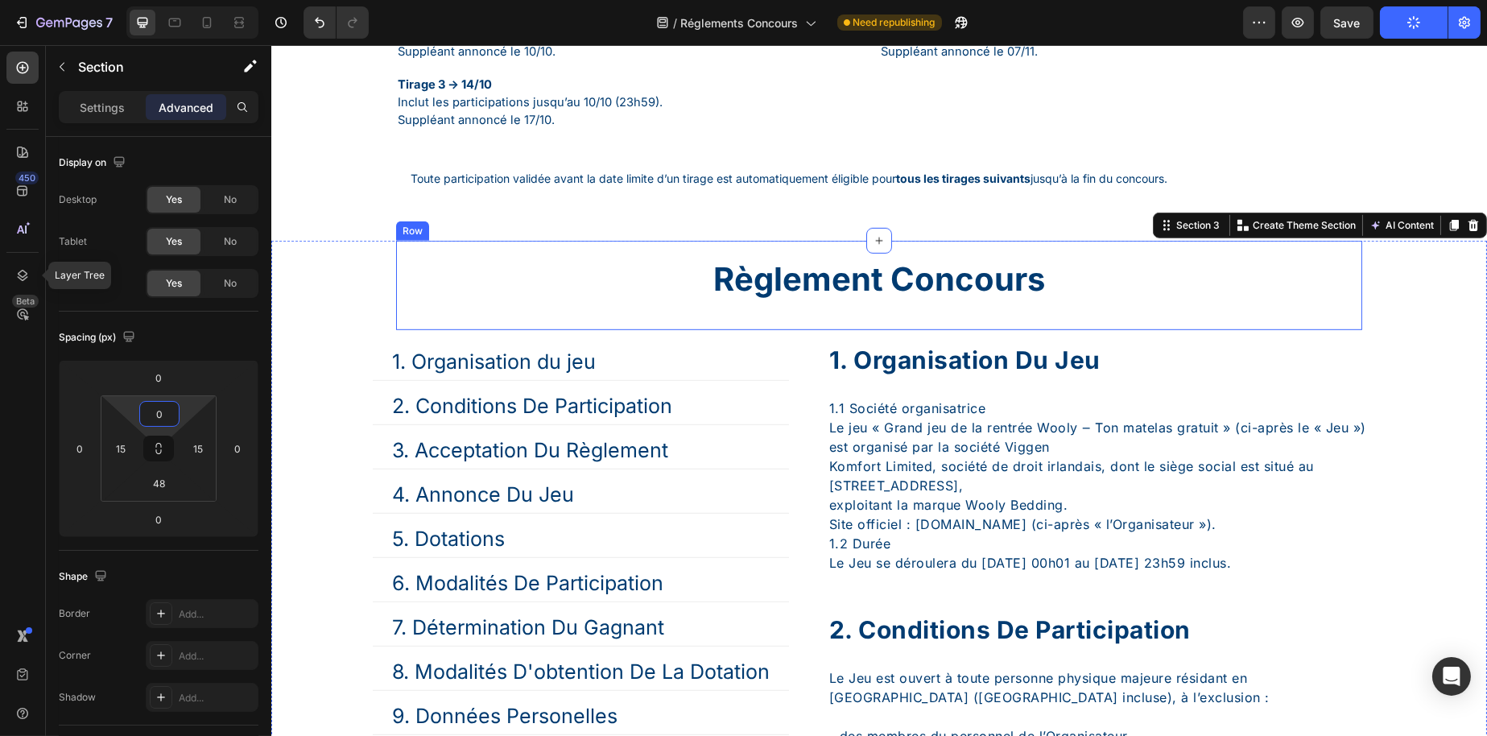
click at [576, 317] on div "Règlement Concours Text Block" at bounding box center [878, 286] width 940 height 64
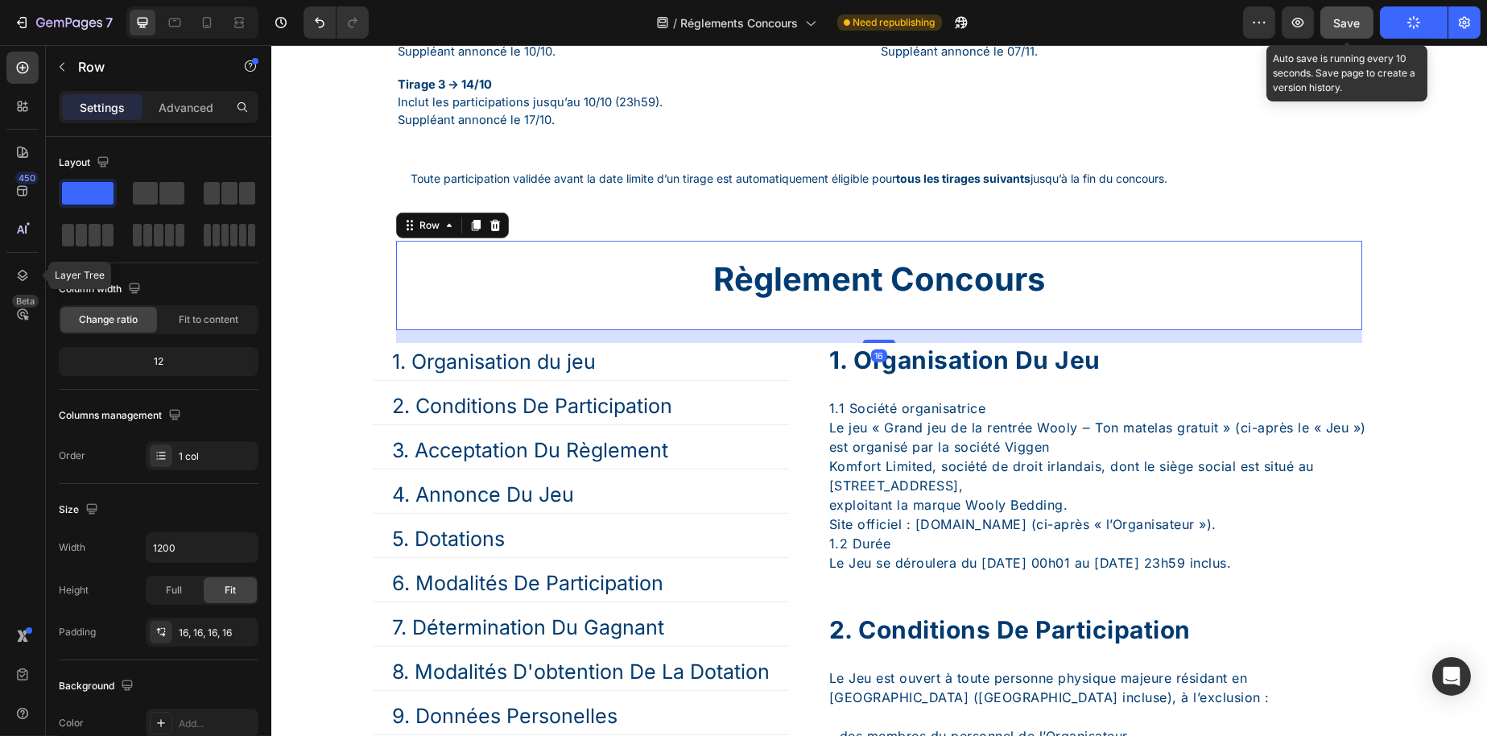
click at [1329, 21] on button "Save" at bounding box center [1347, 22] width 53 height 32
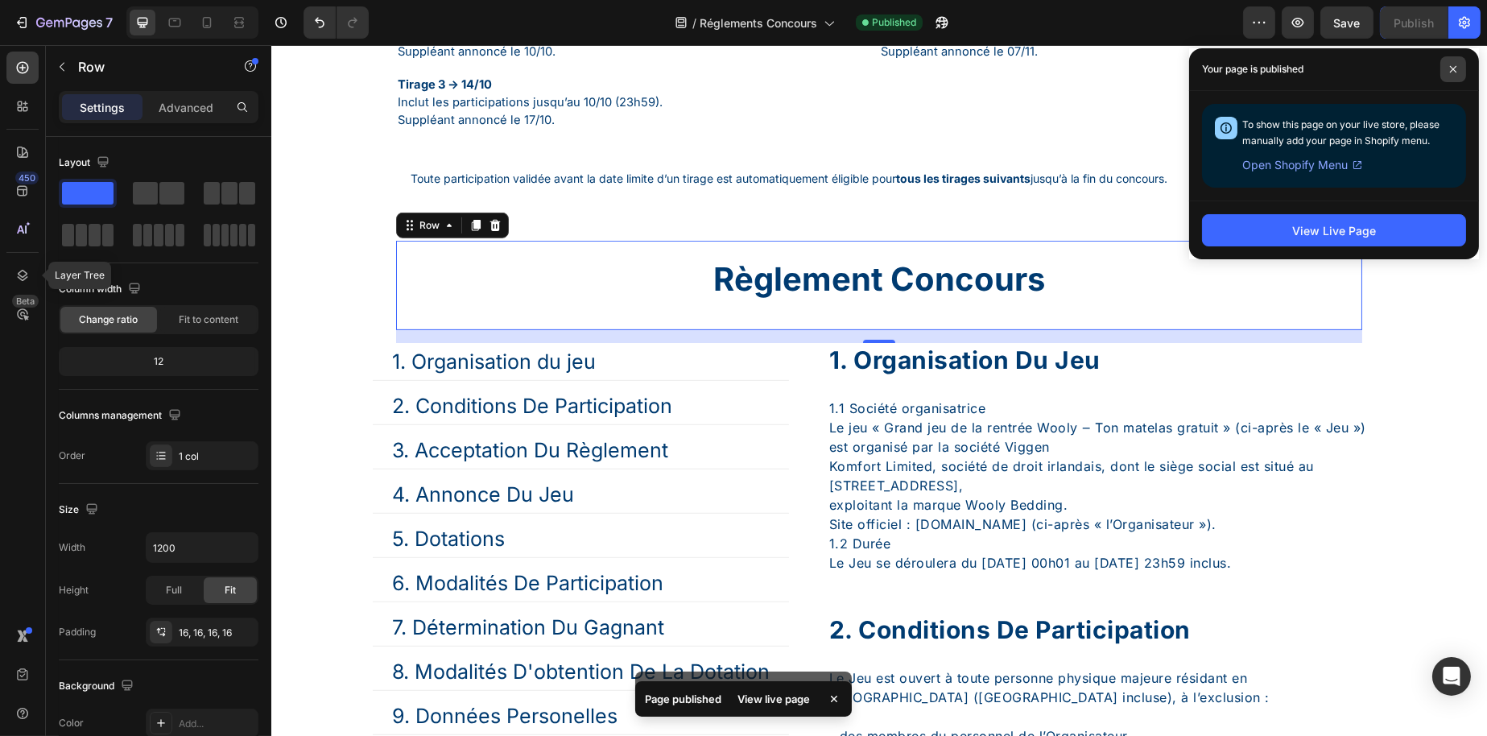
click at [1441, 64] on span at bounding box center [1454, 69] width 26 height 26
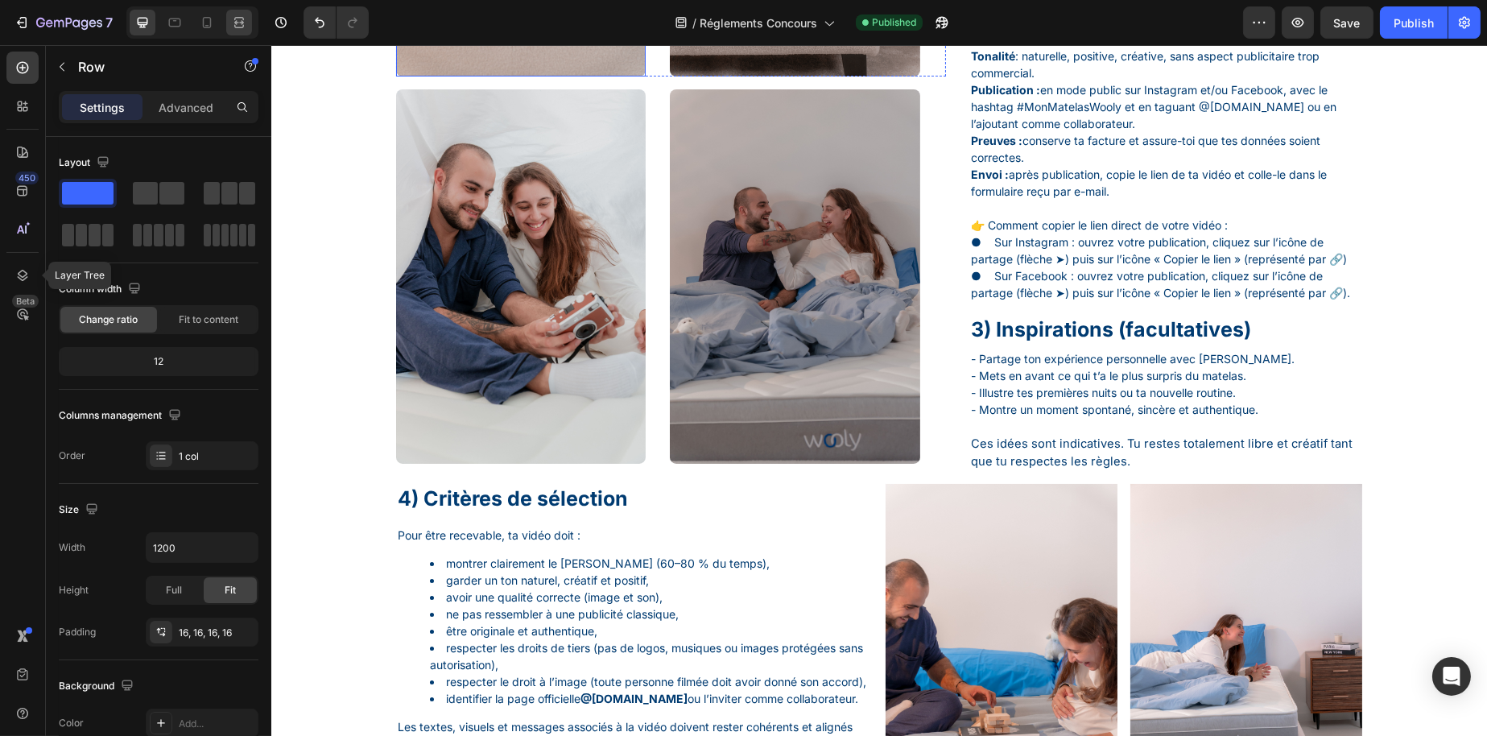
scroll to position [0, 0]
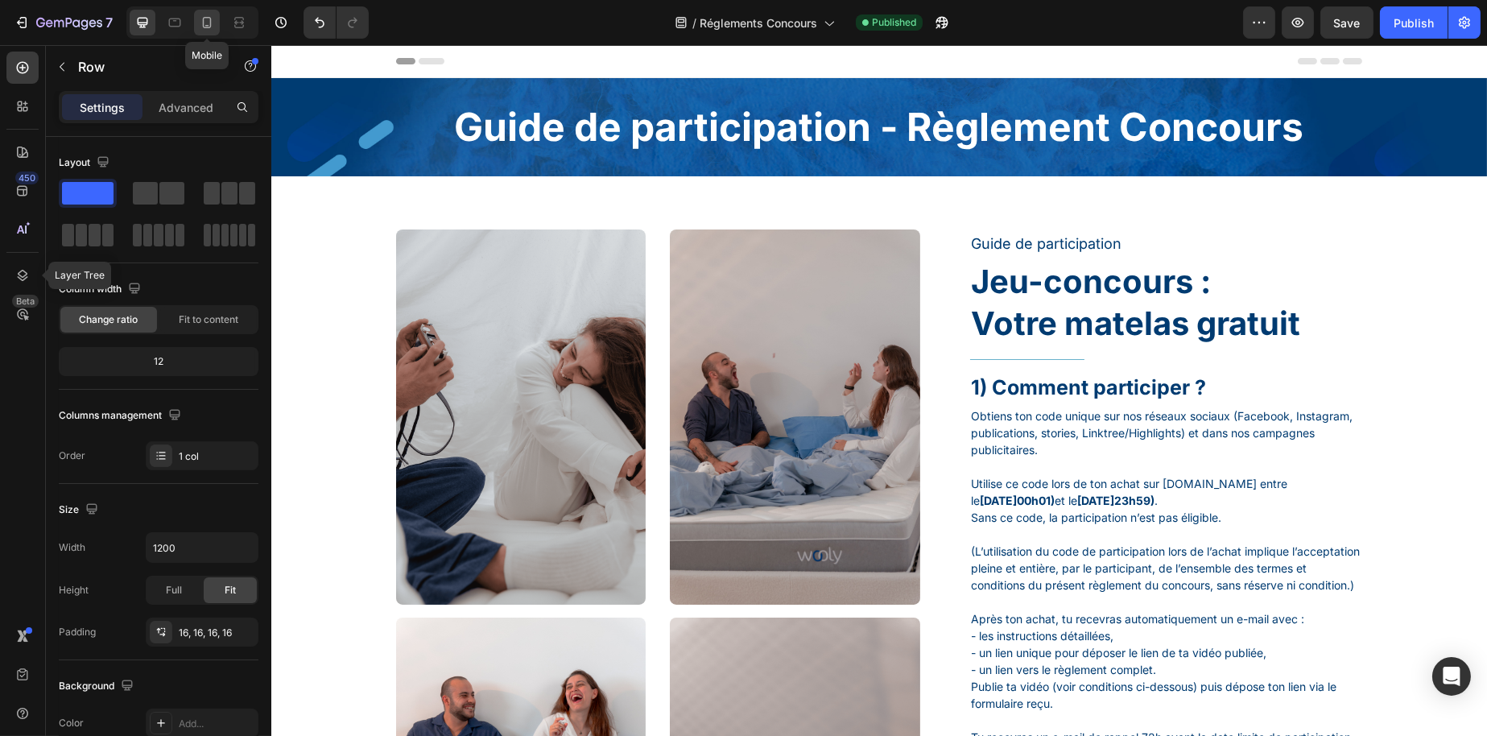
click at [218, 27] on div at bounding box center [207, 23] width 26 height 26
type input "100%"
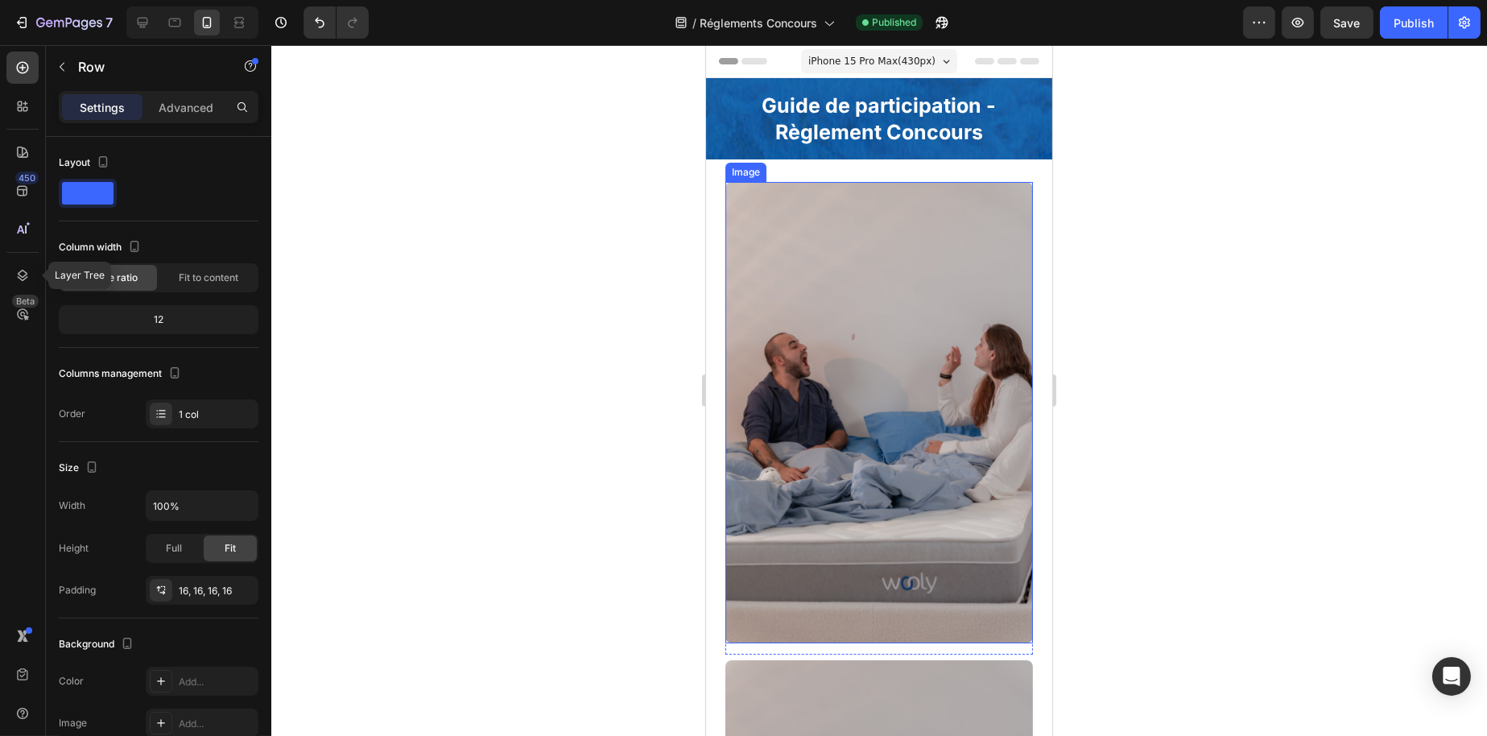
click at [816, 391] on img at bounding box center [879, 412] width 308 height 461
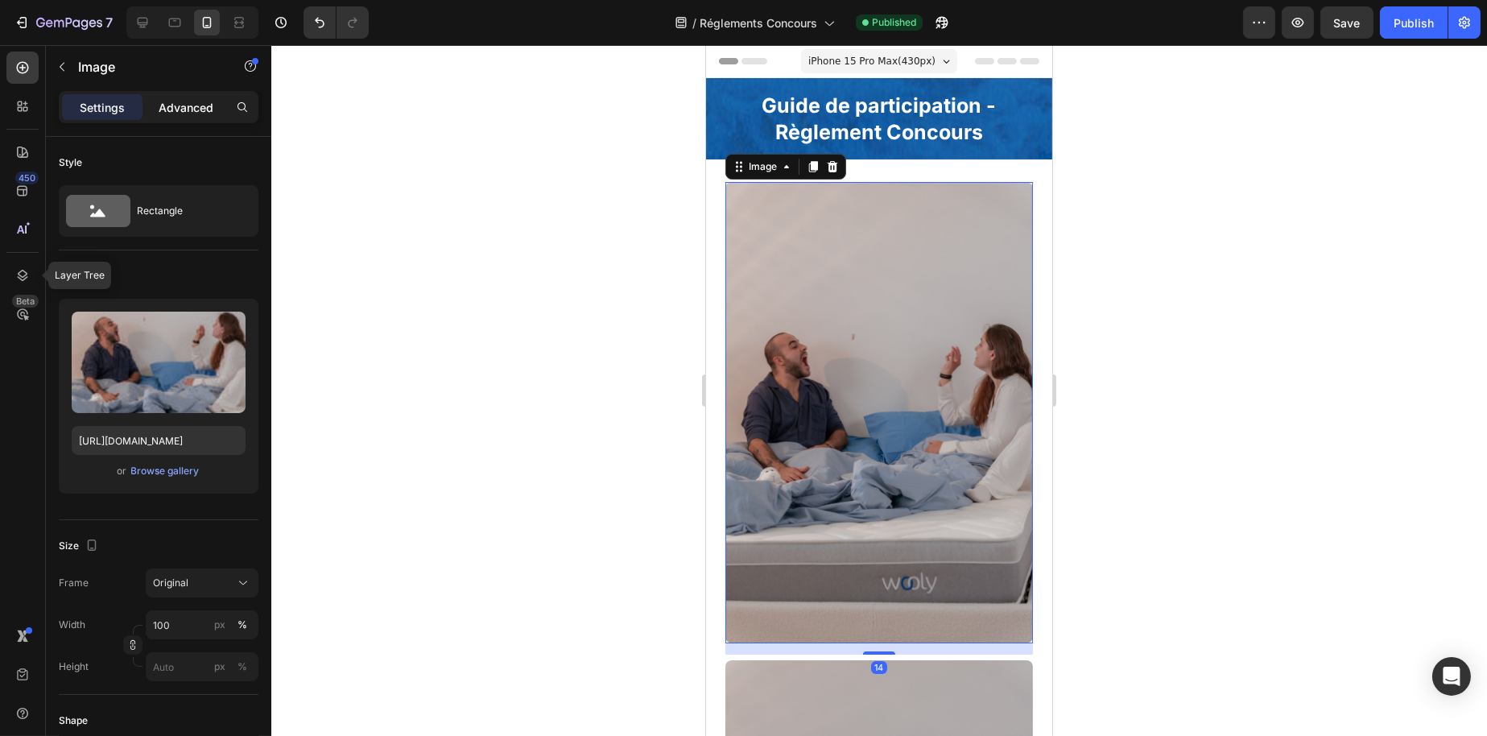
click at [176, 102] on p "Advanced" at bounding box center [186, 107] width 55 height 17
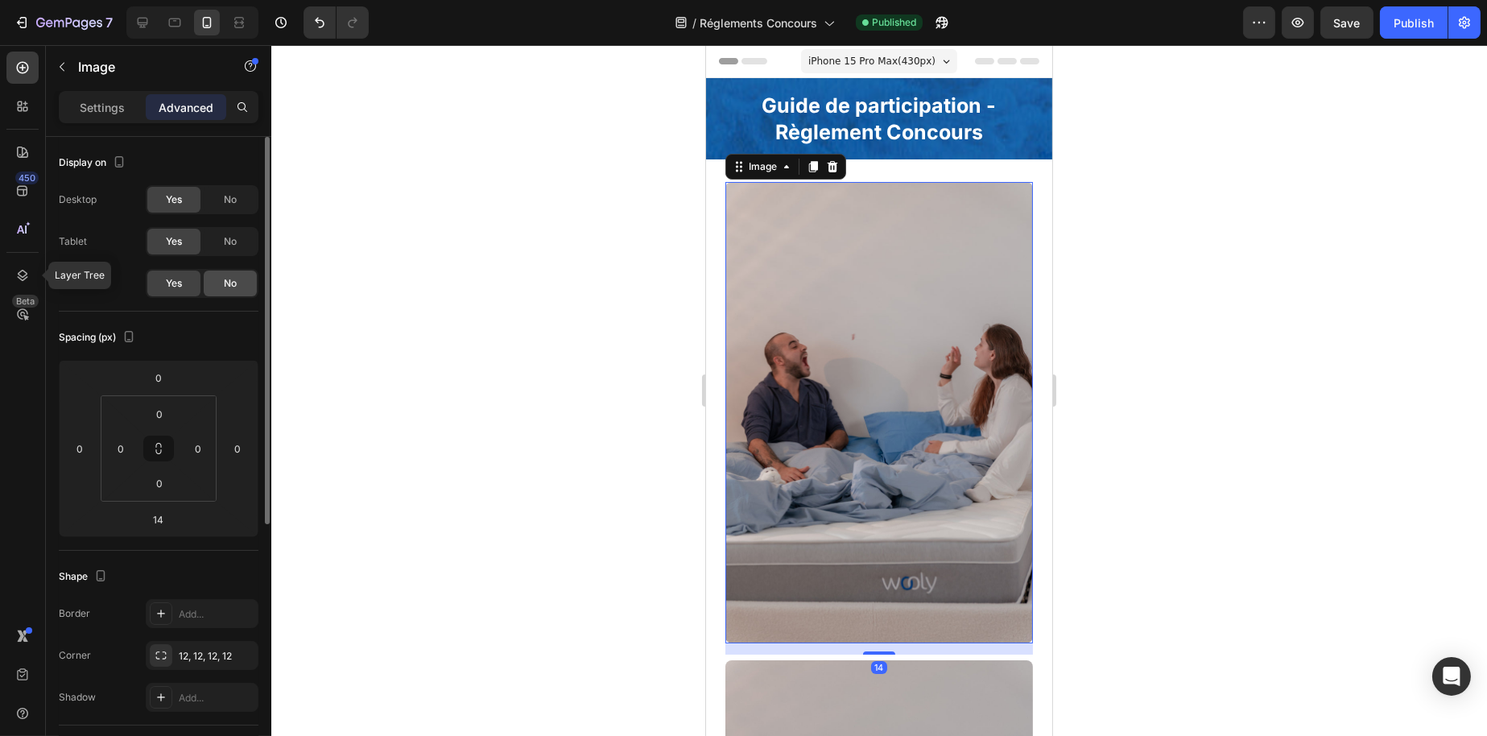
click at [216, 279] on div "No" at bounding box center [230, 284] width 53 height 26
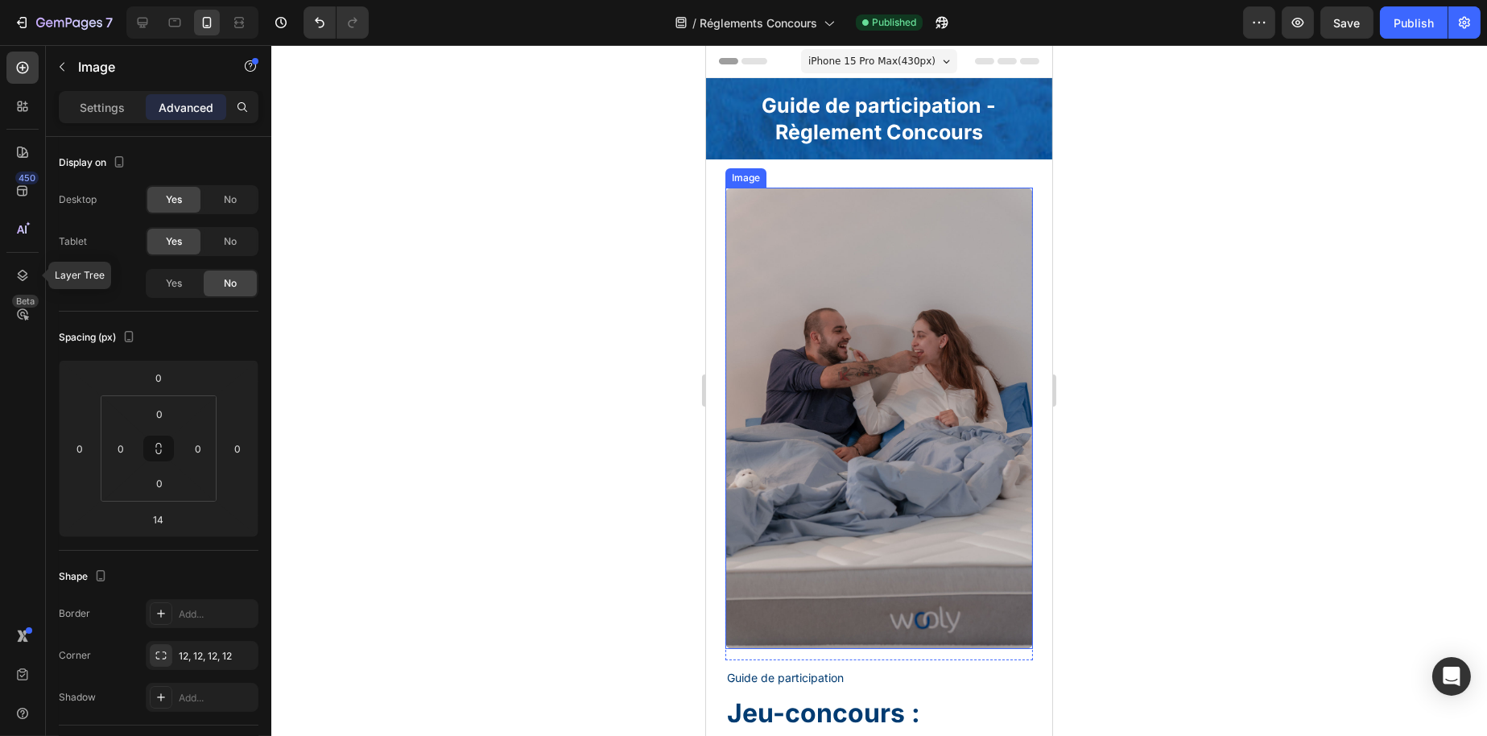
click at [827, 325] on img at bounding box center [879, 418] width 308 height 461
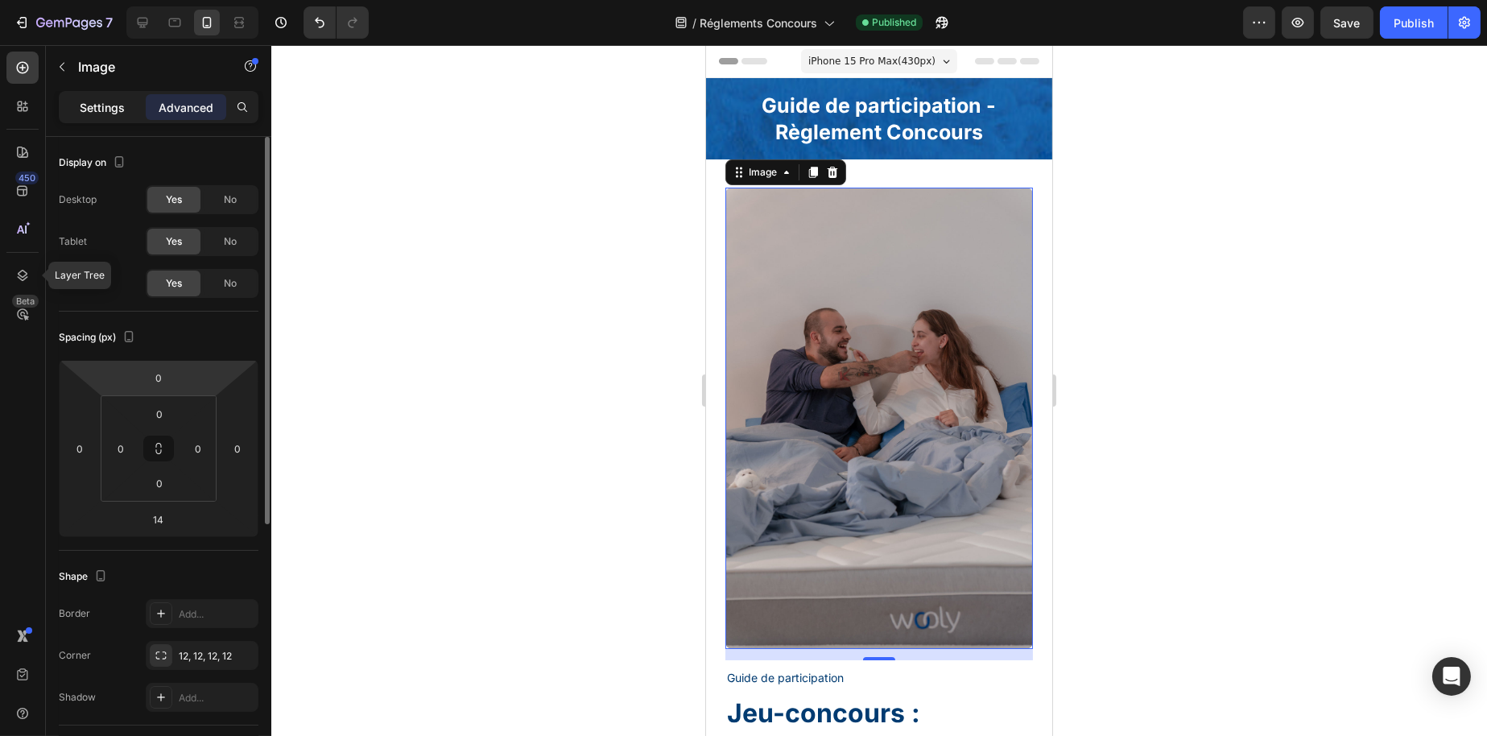
click at [115, 94] on div "Settings" at bounding box center [102, 107] width 81 height 26
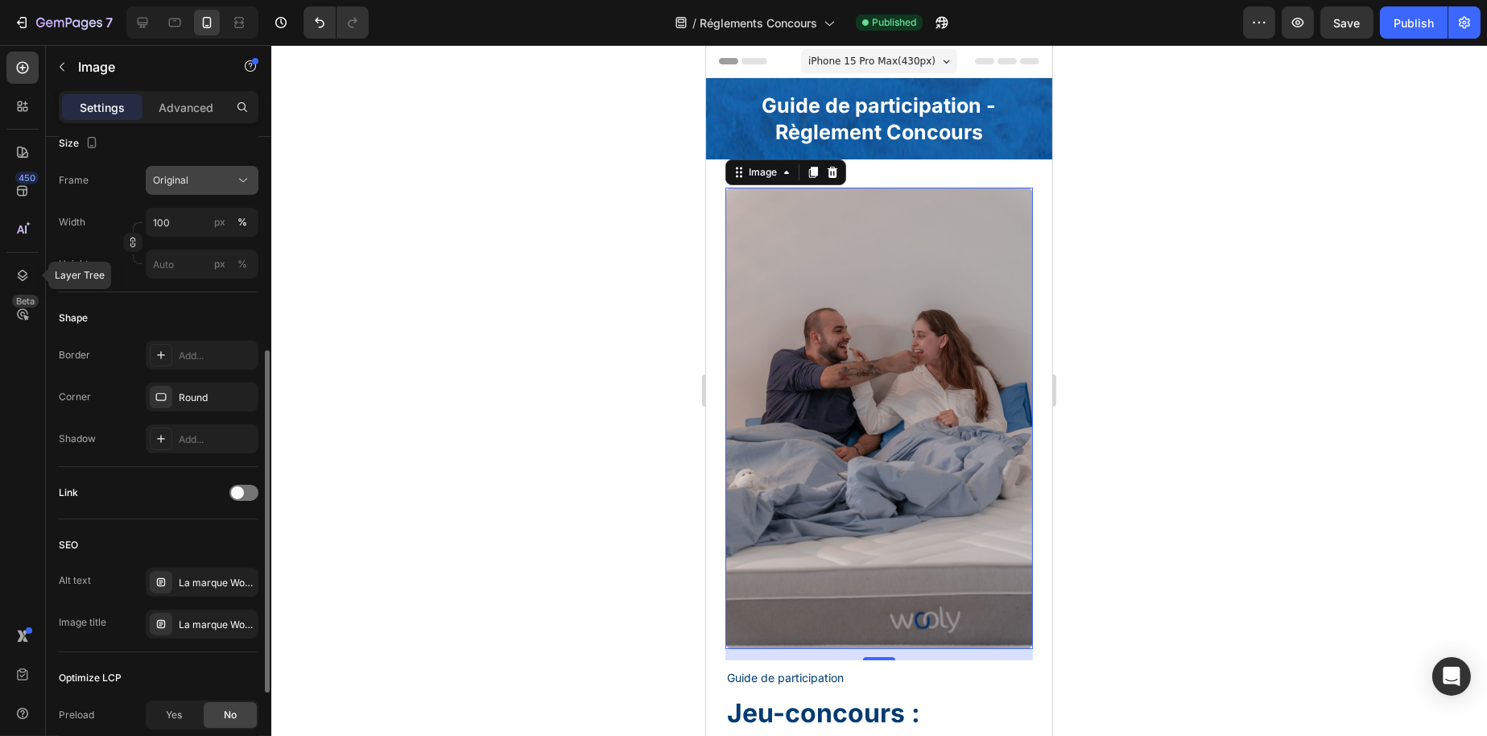
scroll to position [242, 0]
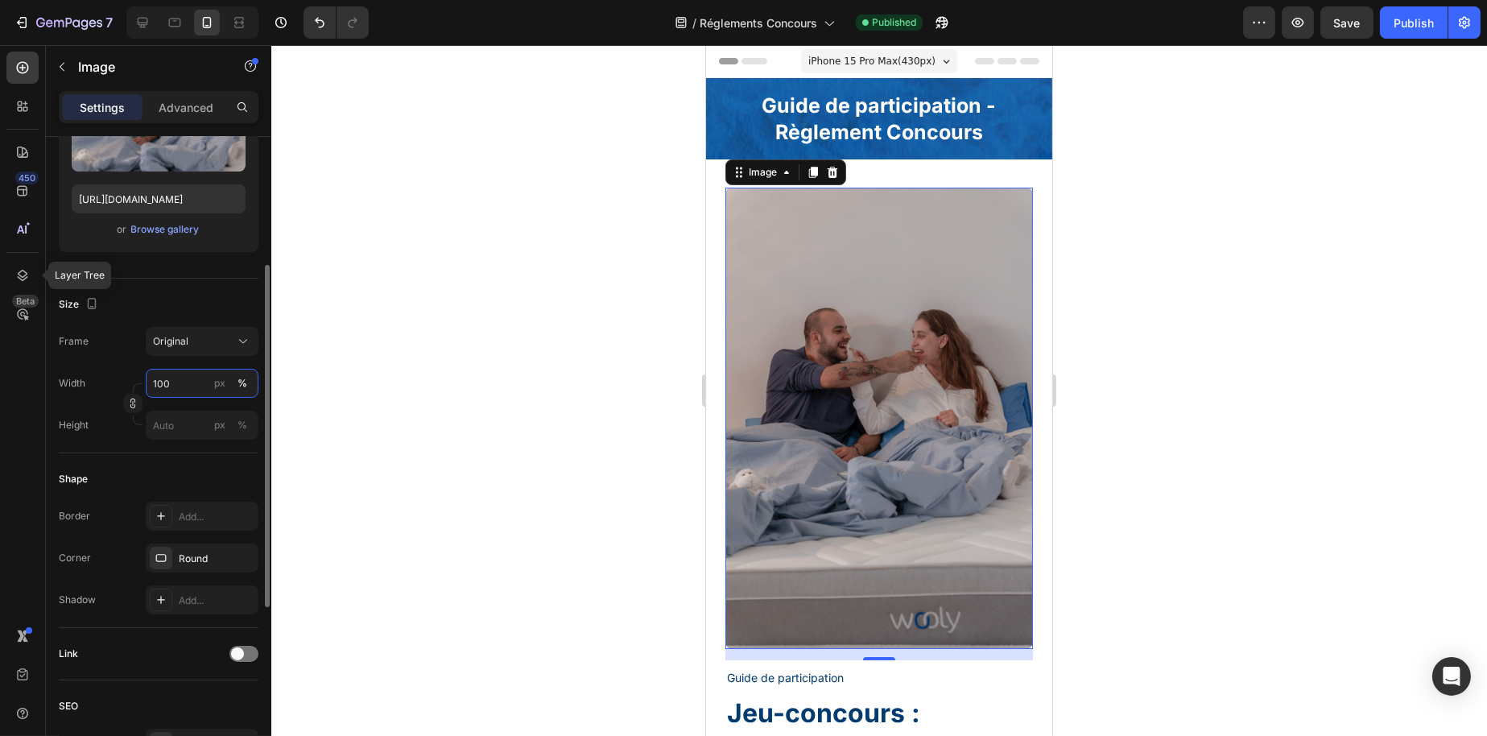
click at [186, 377] on input "100" at bounding box center [202, 383] width 113 height 29
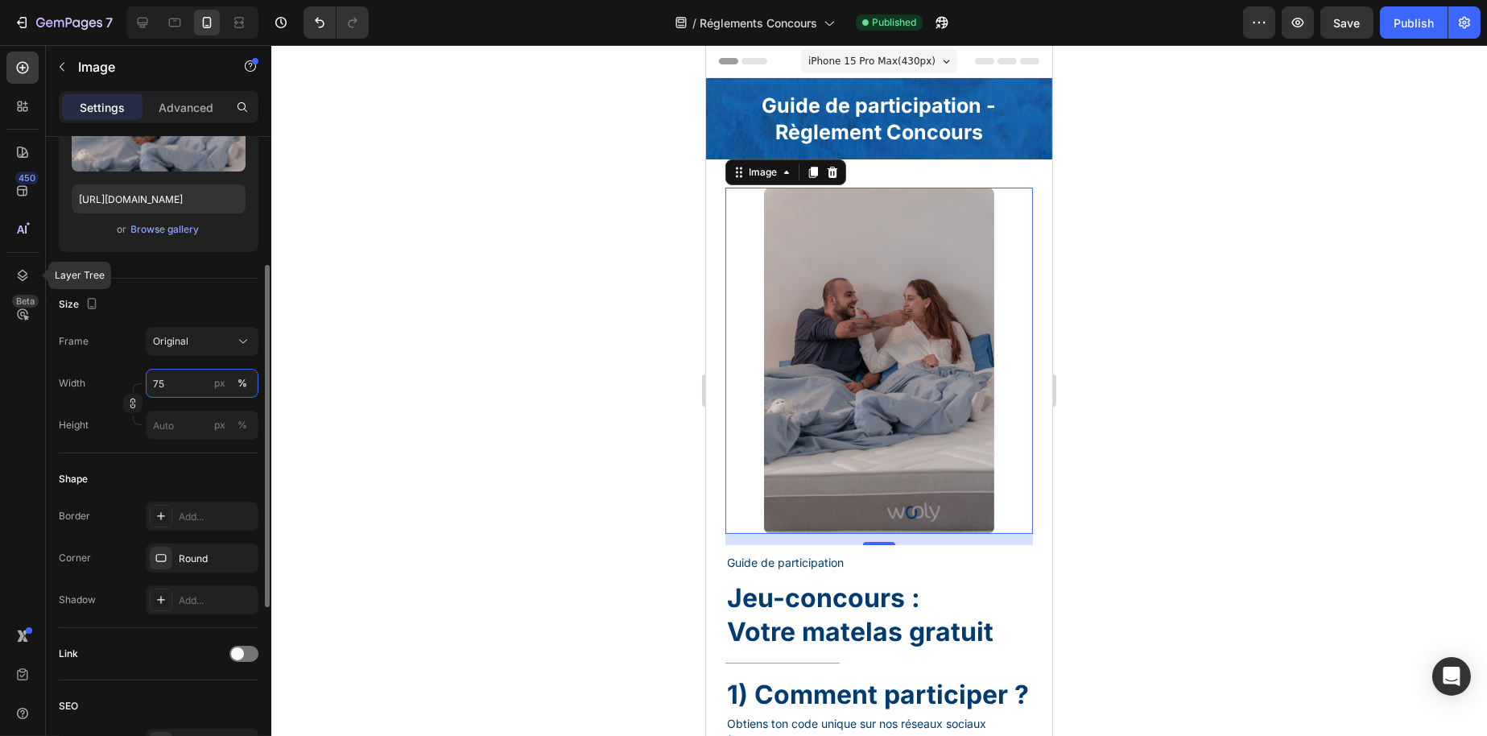
type input "100"
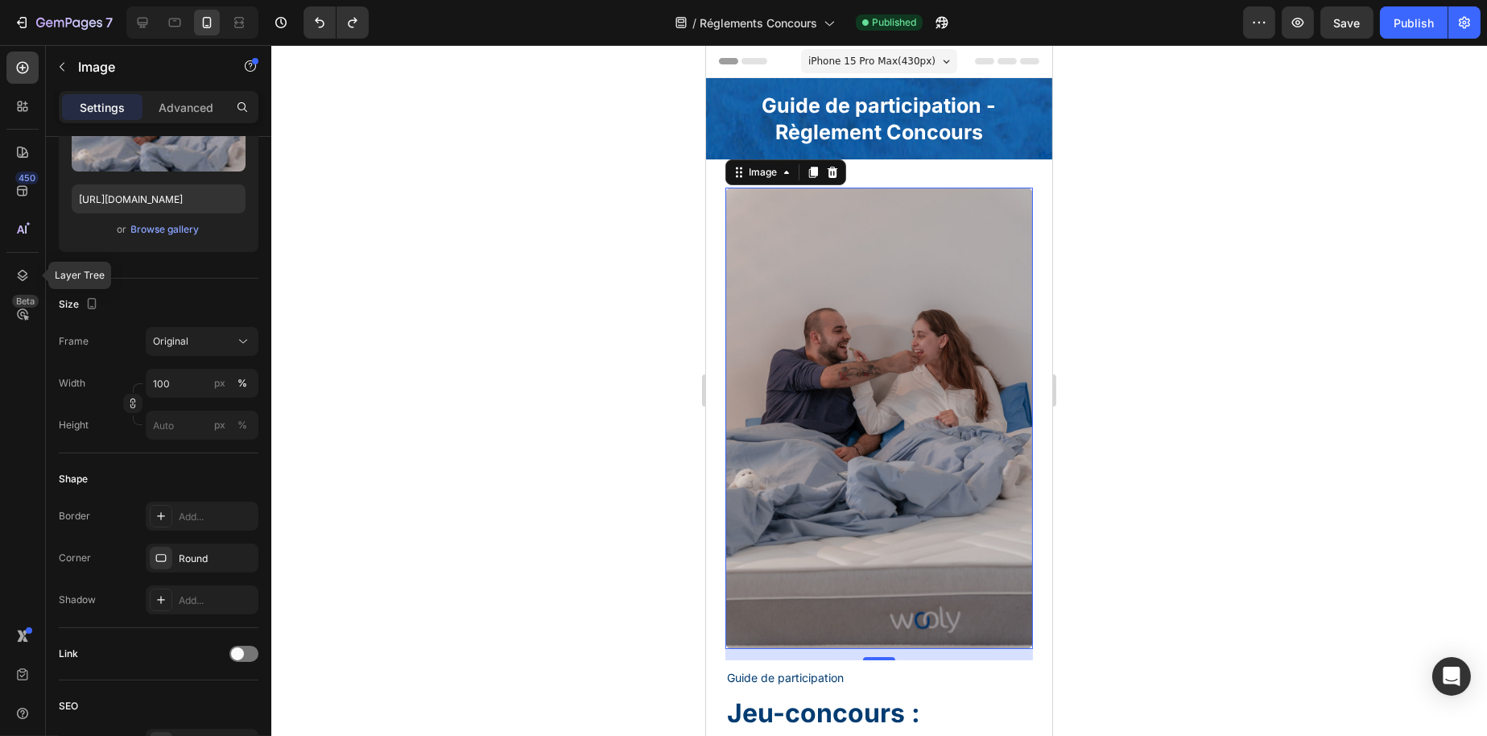
click at [476, 329] on div at bounding box center [879, 390] width 1216 height 691
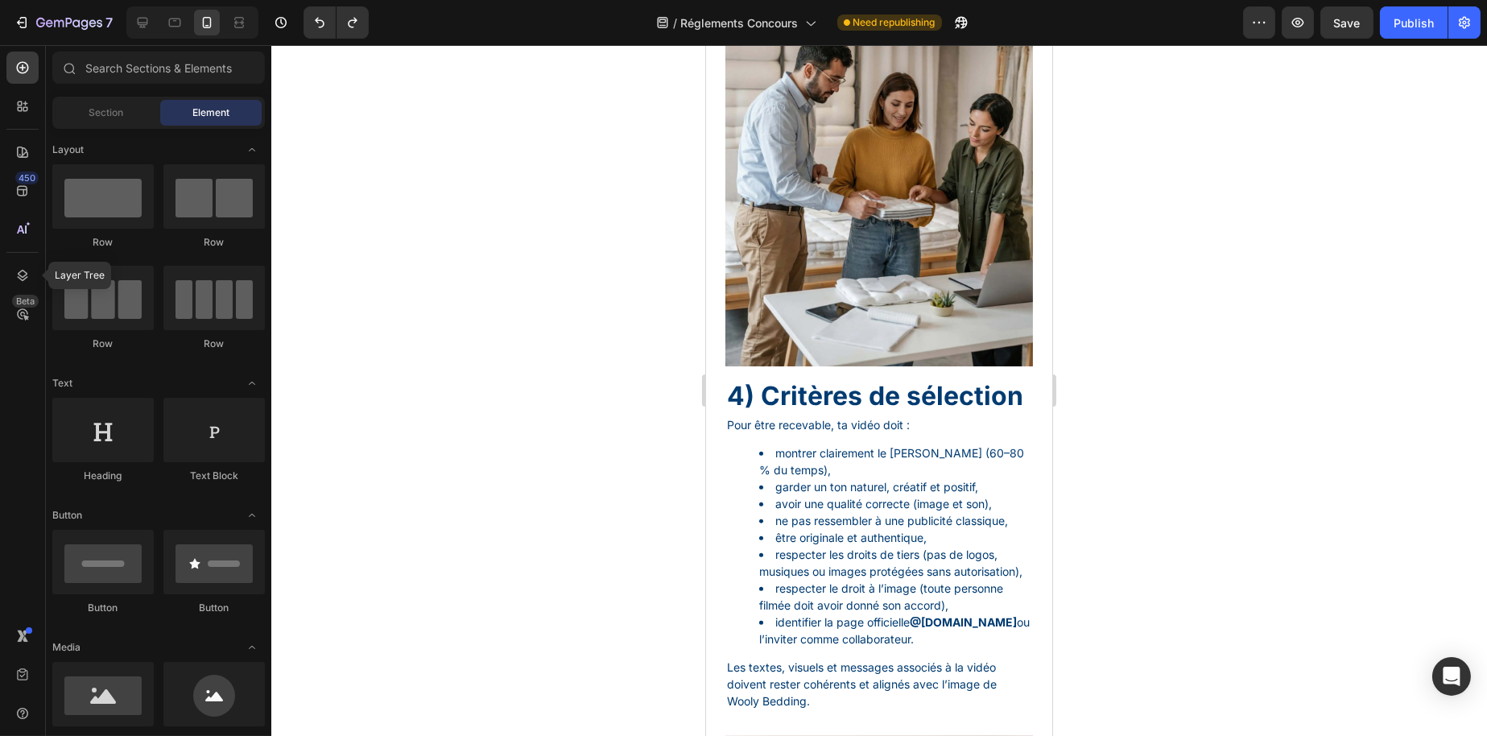
scroll to position [2416, 0]
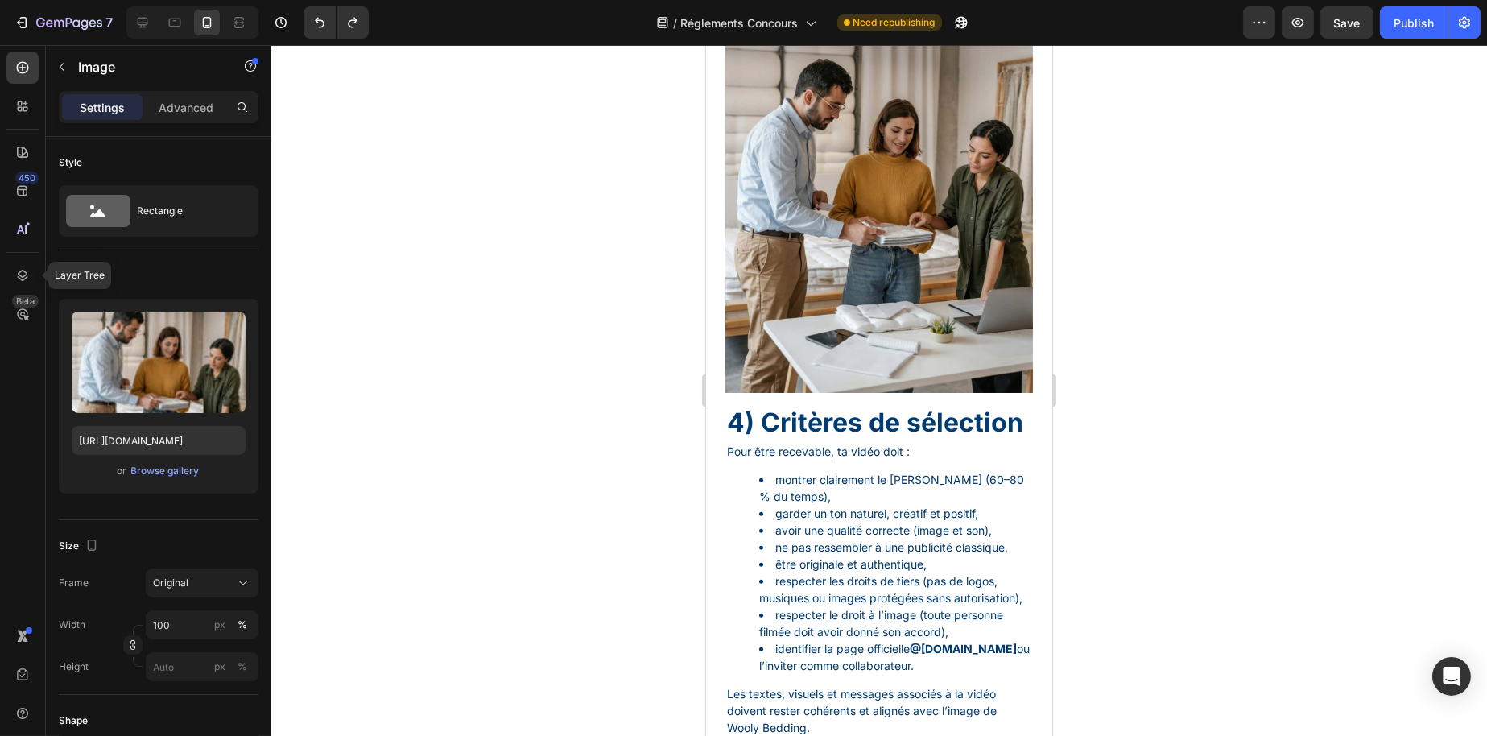
click at [833, 349] on img at bounding box center [879, 162] width 308 height 461
click at [174, 128] on div "Settings Advanced" at bounding box center [158, 114] width 225 height 46
click at [180, 101] on p "Advanced" at bounding box center [186, 107] width 55 height 17
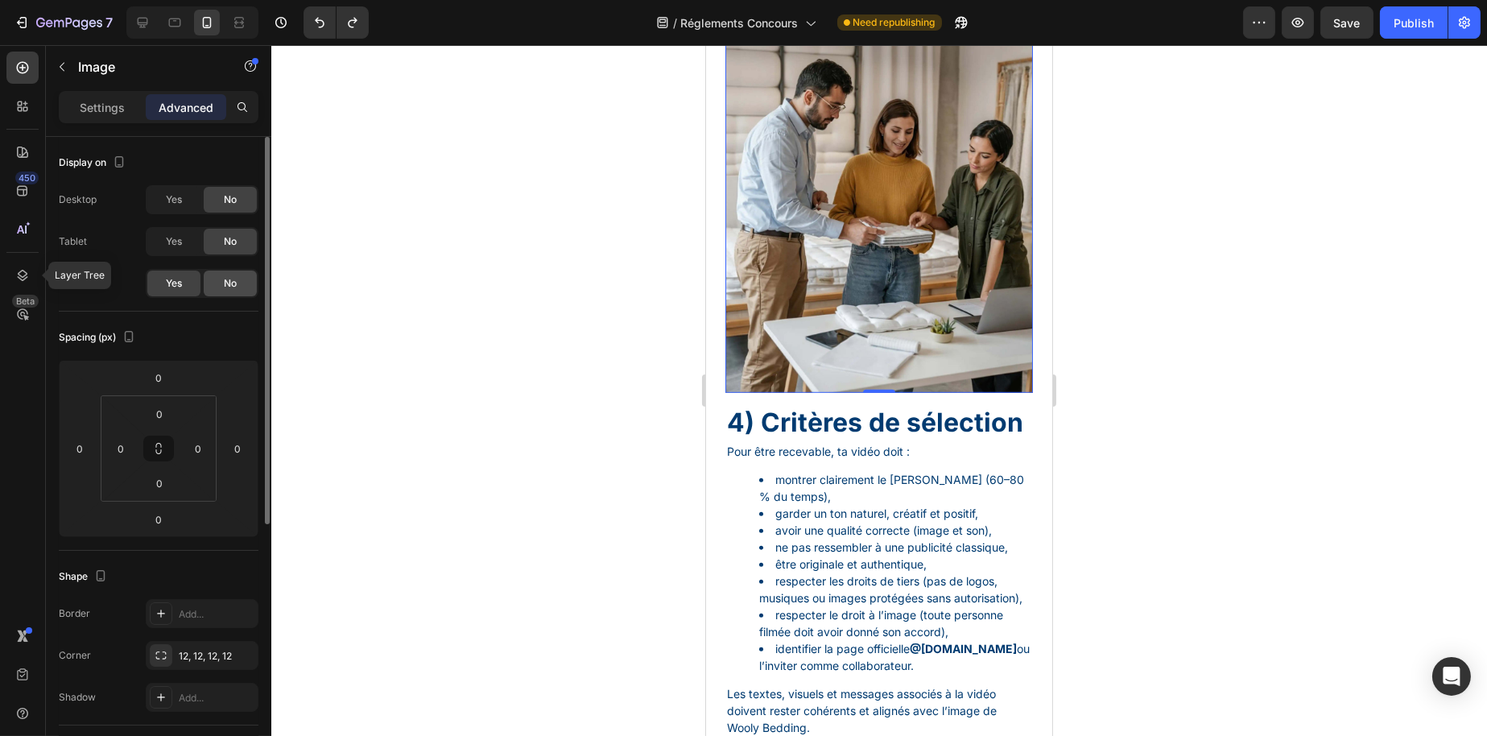
click at [213, 287] on div "No" at bounding box center [230, 284] width 53 height 26
click at [196, 231] on div "Yes" at bounding box center [173, 242] width 53 height 26
click at [173, 202] on span "Yes" at bounding box center [174, 199] width 16 height 14
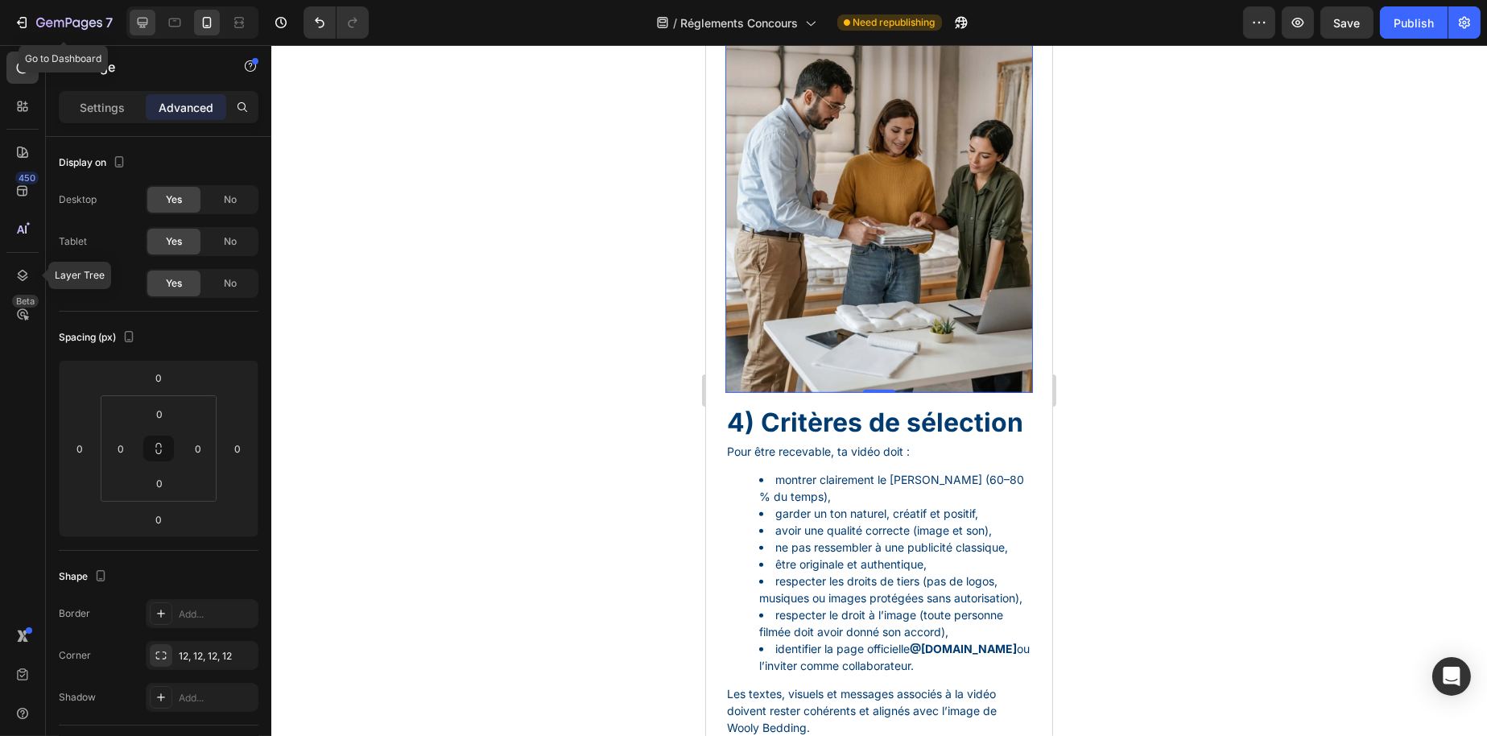
click at [141, 26] on icon at bounding box center [143, 23] width 10 height 10
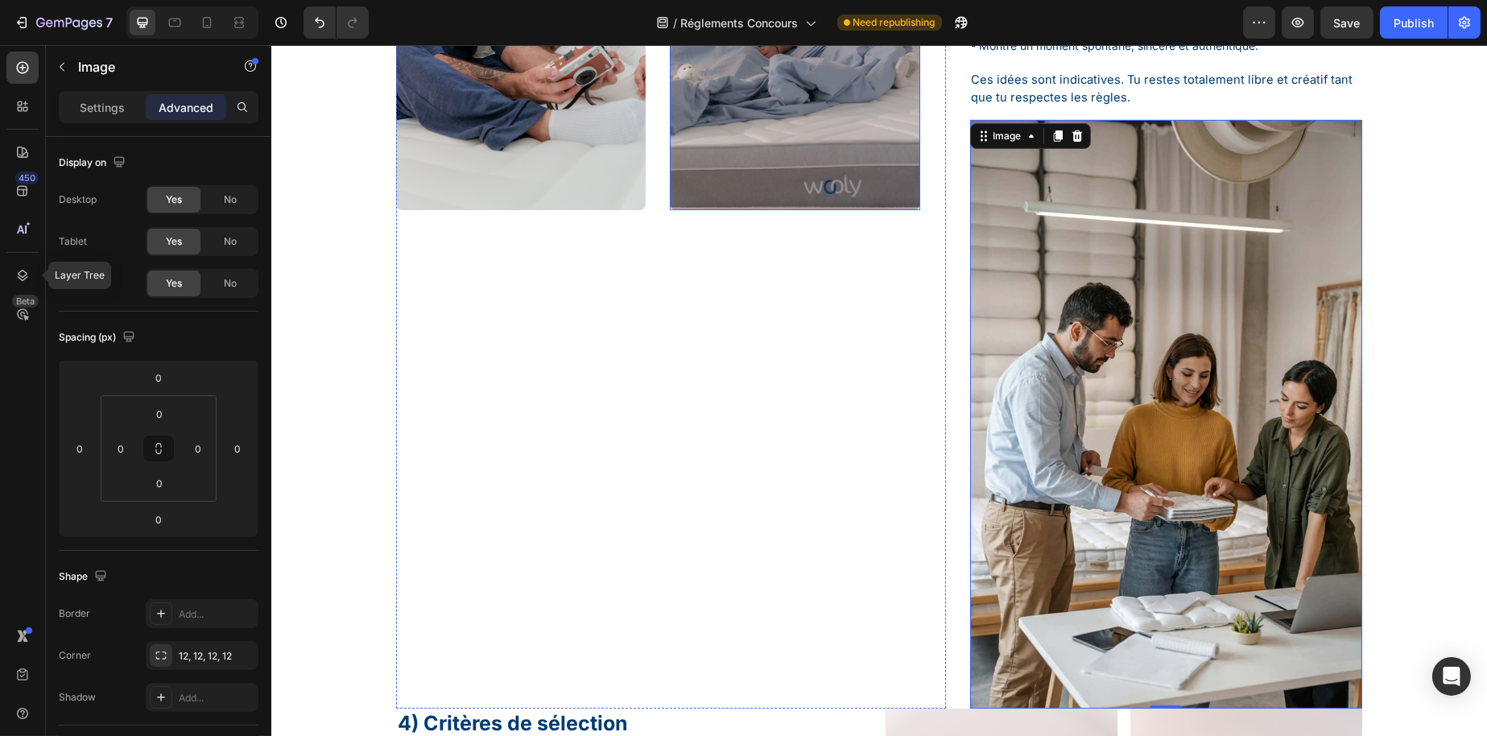
scroll to position [1268, 0]
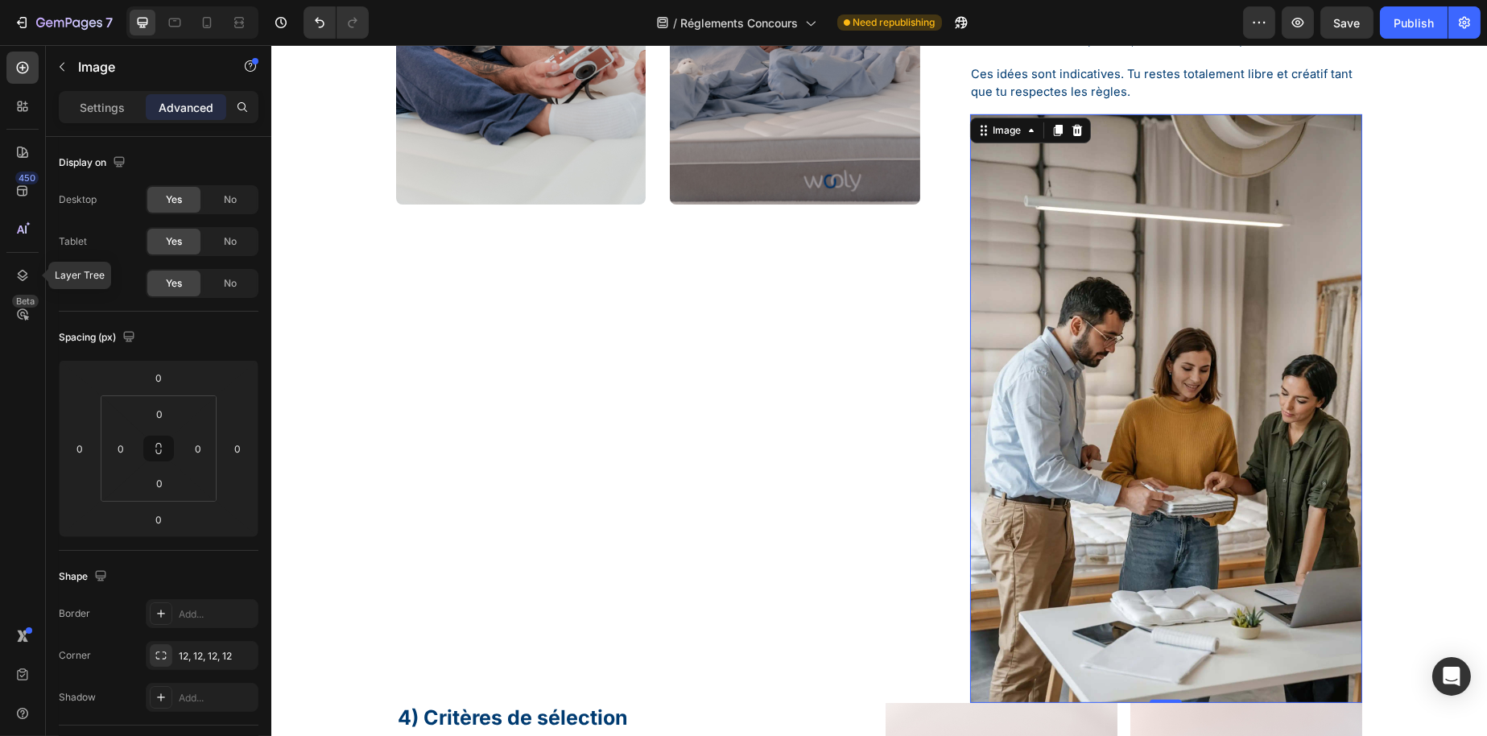
click at [1048, 412] on img at bounding box center [1165, 408] width 393 height 589
click at [1070, 137] on icon at bounding box center [1076, 130] width 13 height 13
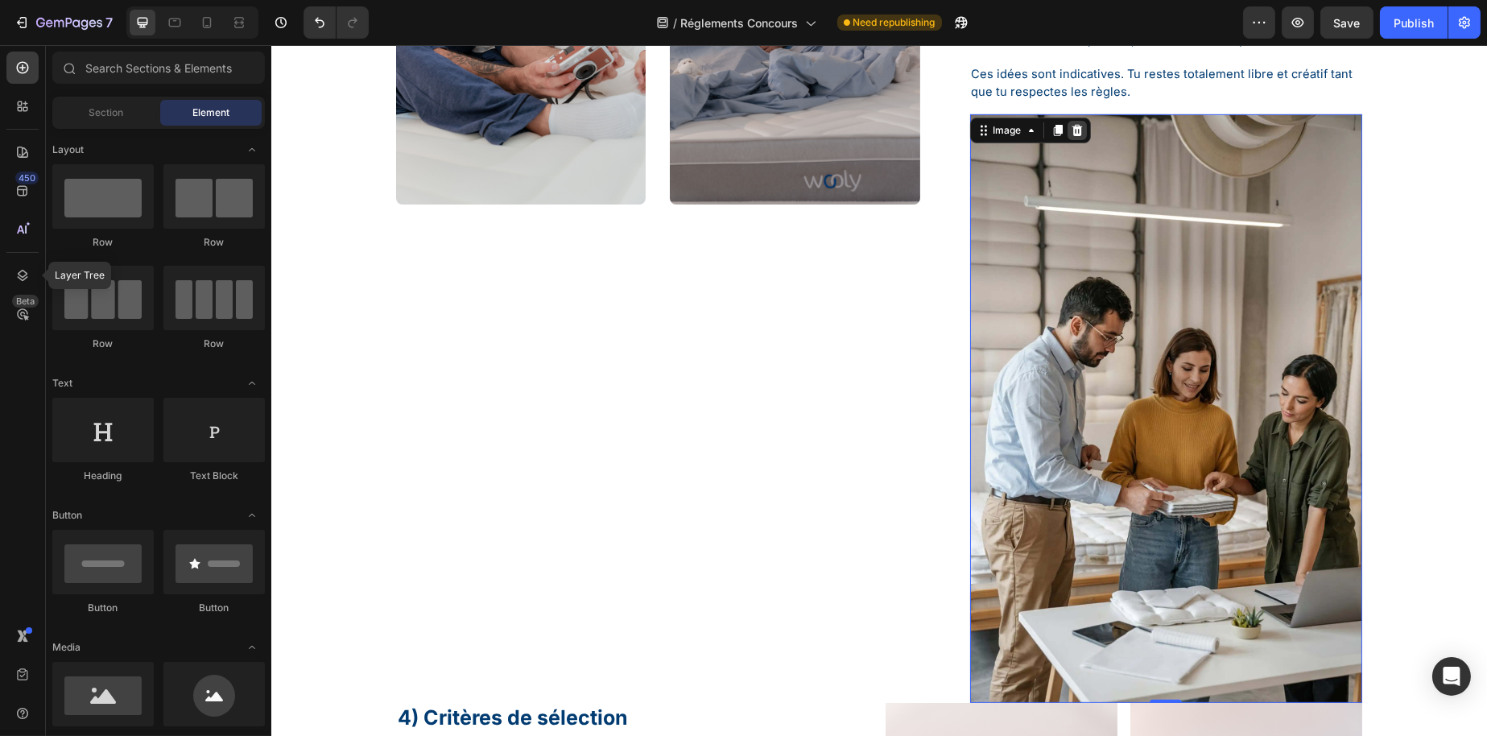
scroll to position [1131, 0]
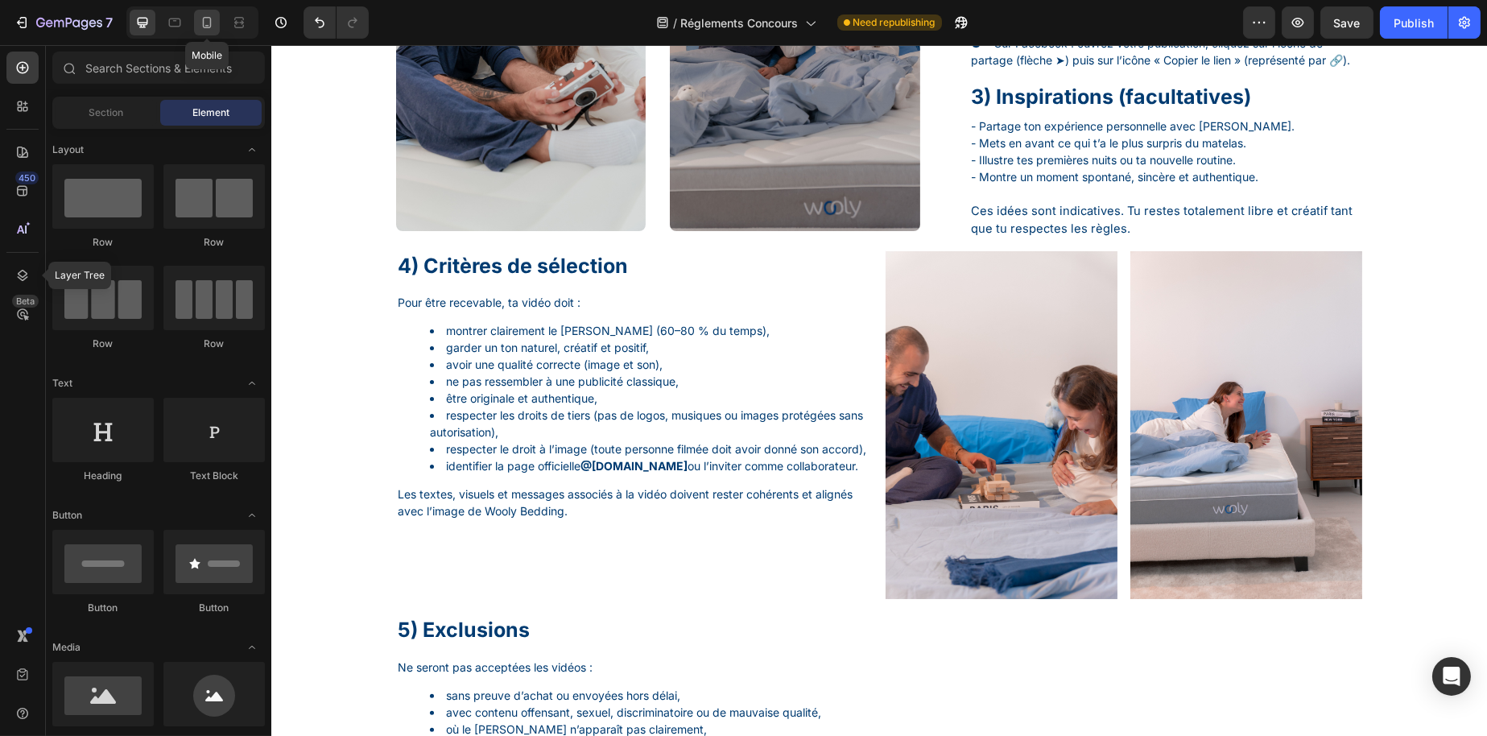
click at [194, 23] on div at bounding box center [207, 23] width 26 height 26
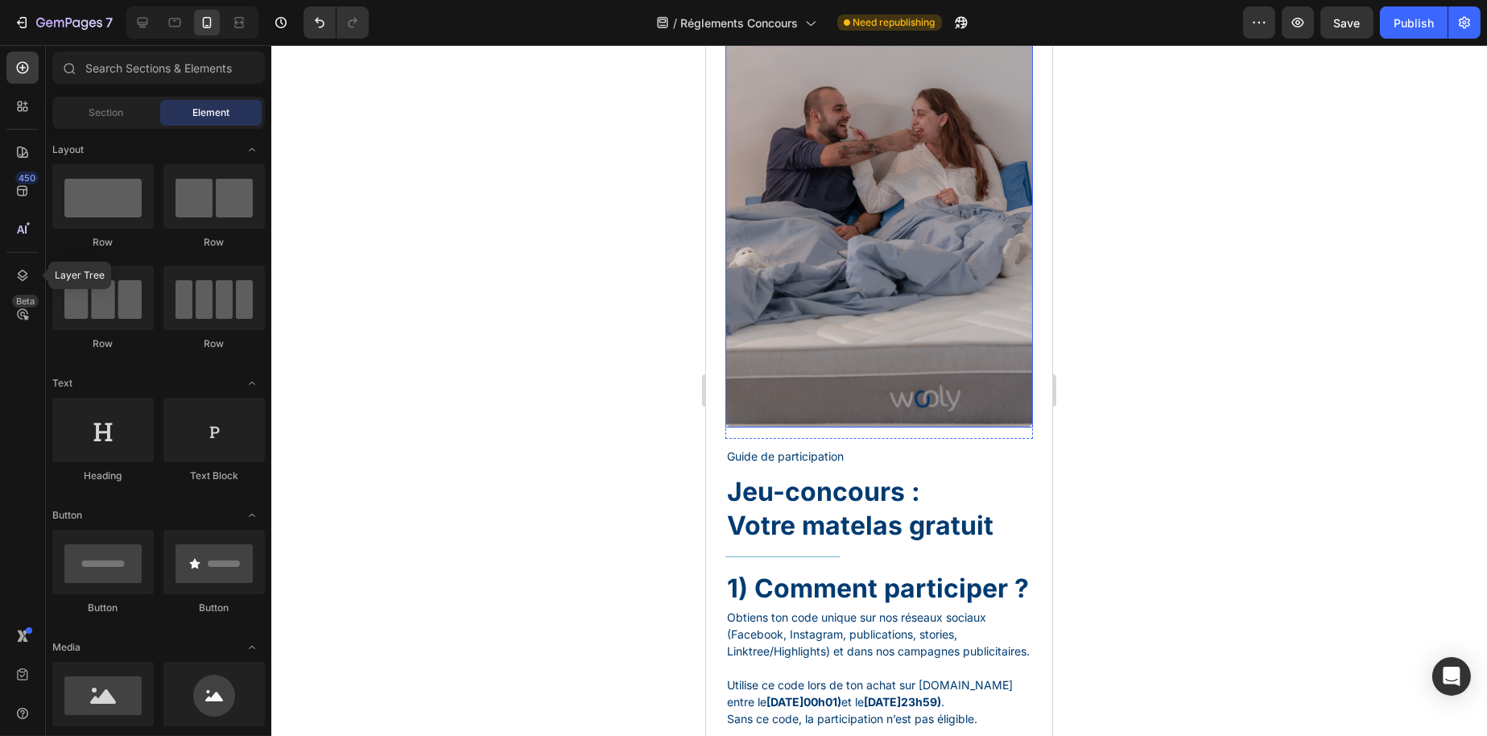
scroll to position [403, 0]
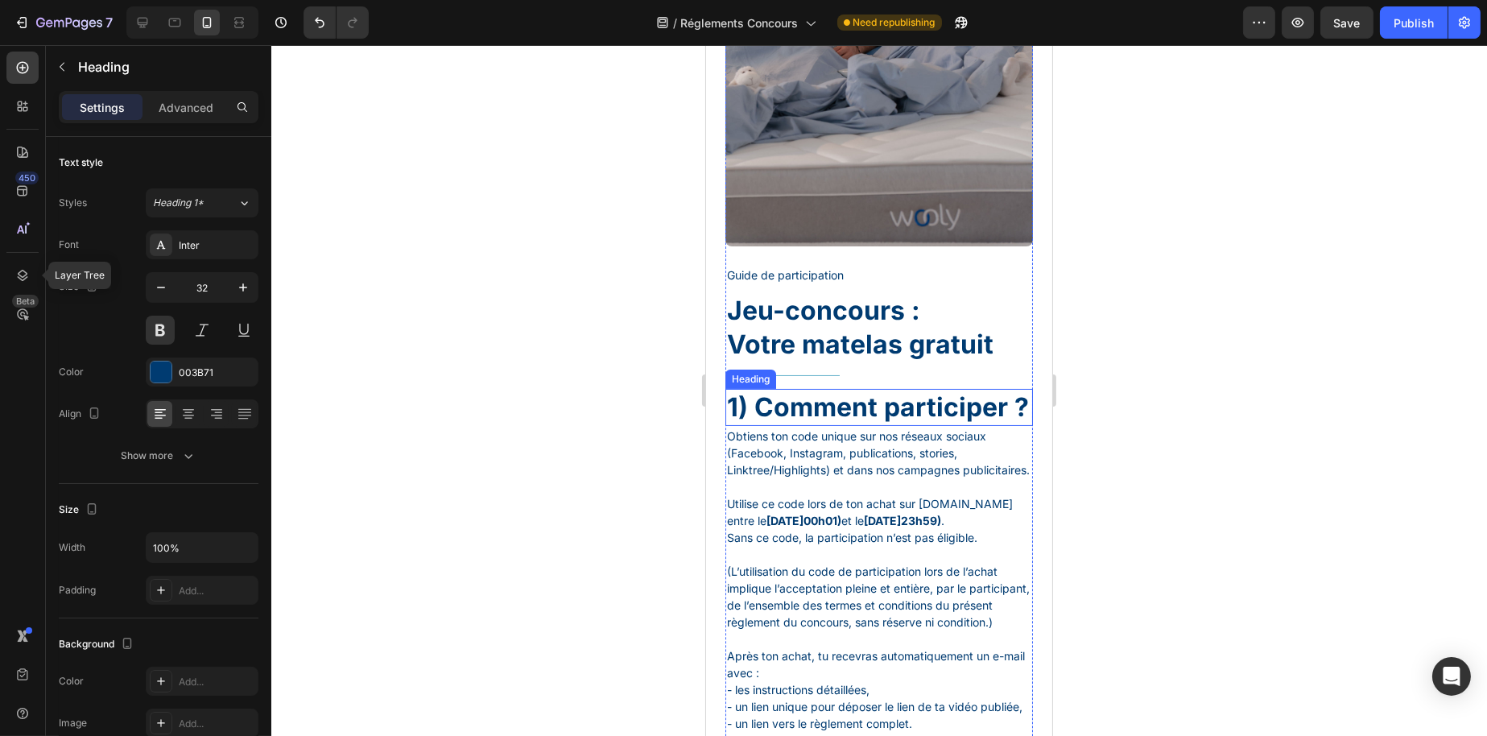
click at [836, 316] on h1 "Jeu-concours : Votre matelas gratuit" at bounding box center [879, 327] width 308 height 70
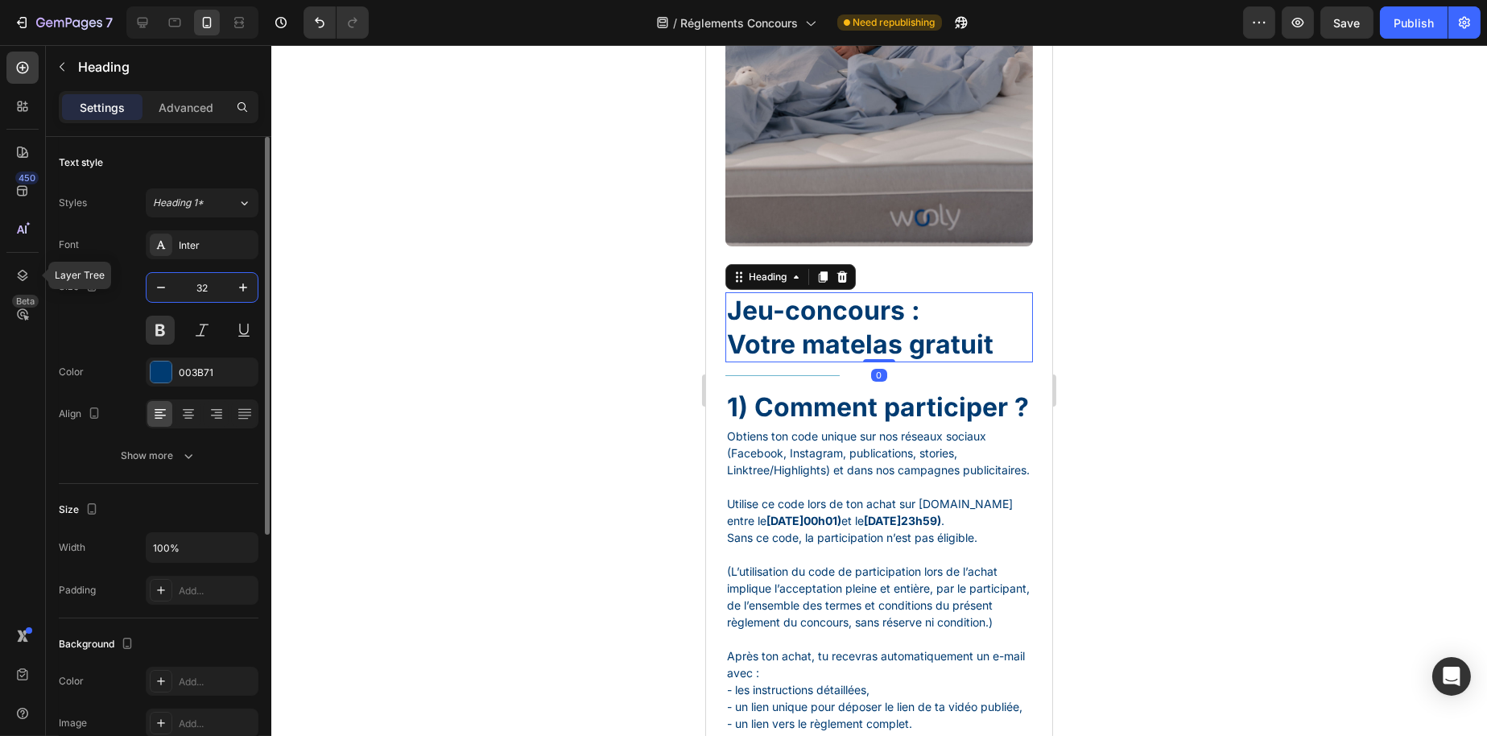
click at [205, 287] on input "32" at bounding box center [202, 287] width 53 height 29
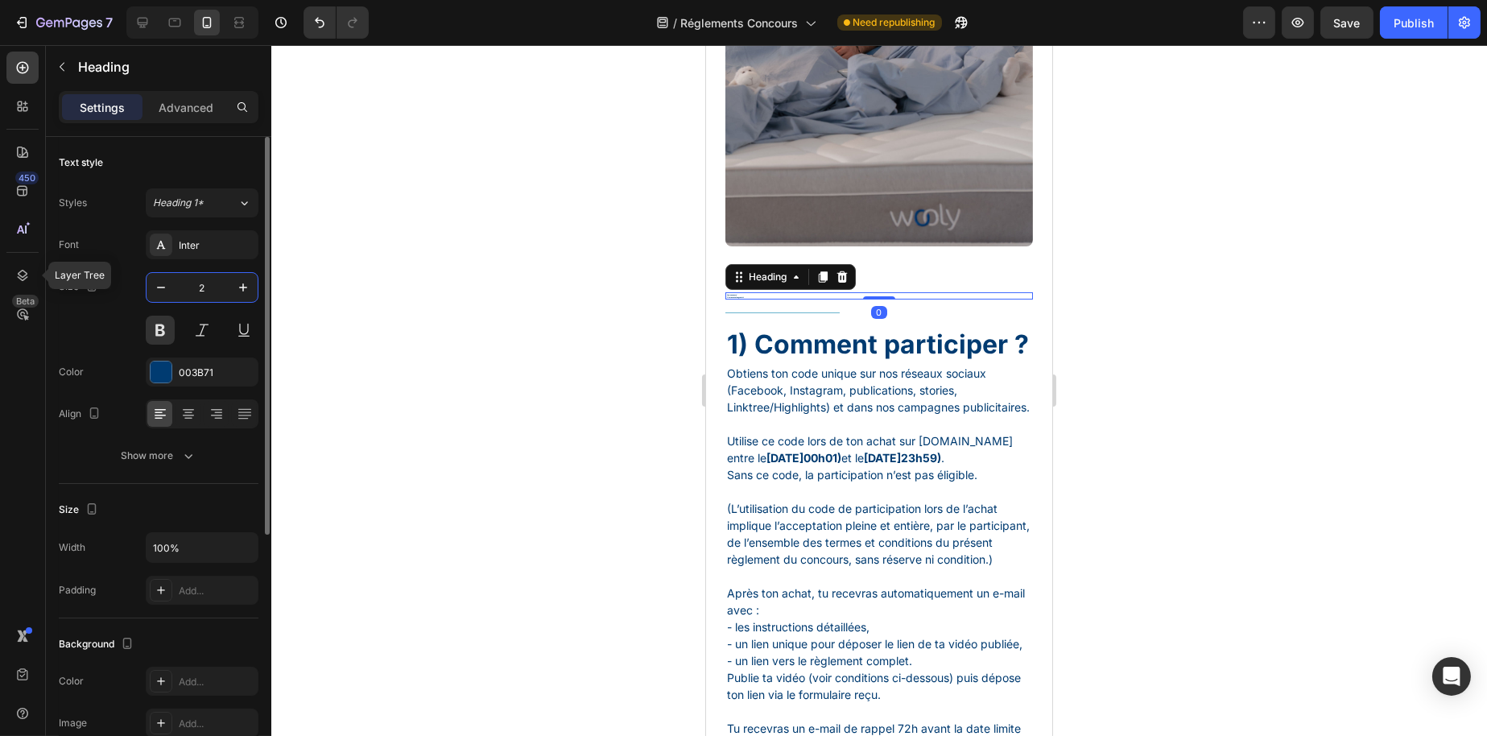
type input "25"
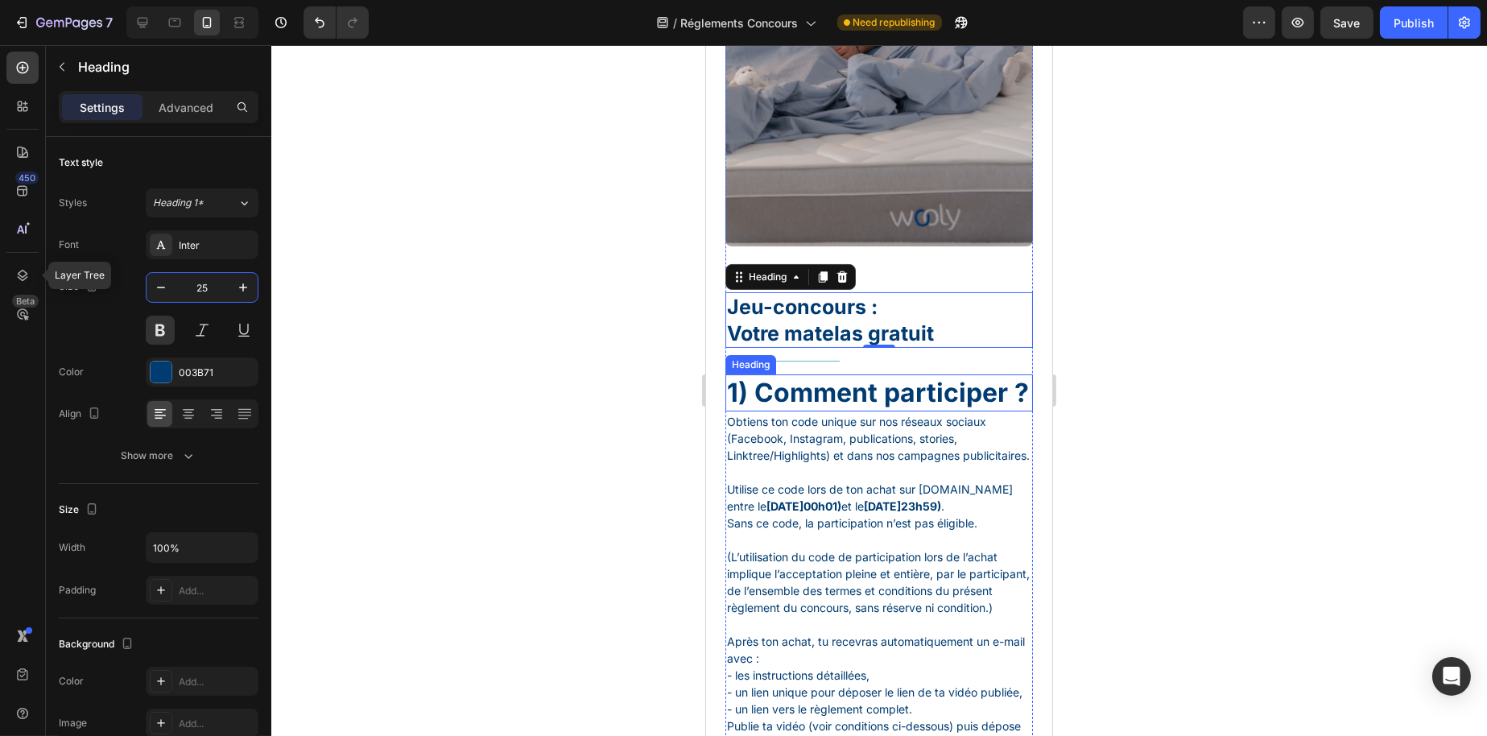
click at [812, 374] on h1 "1) Comment participer ?" at bounding box center [879, 392] width 308 height 37
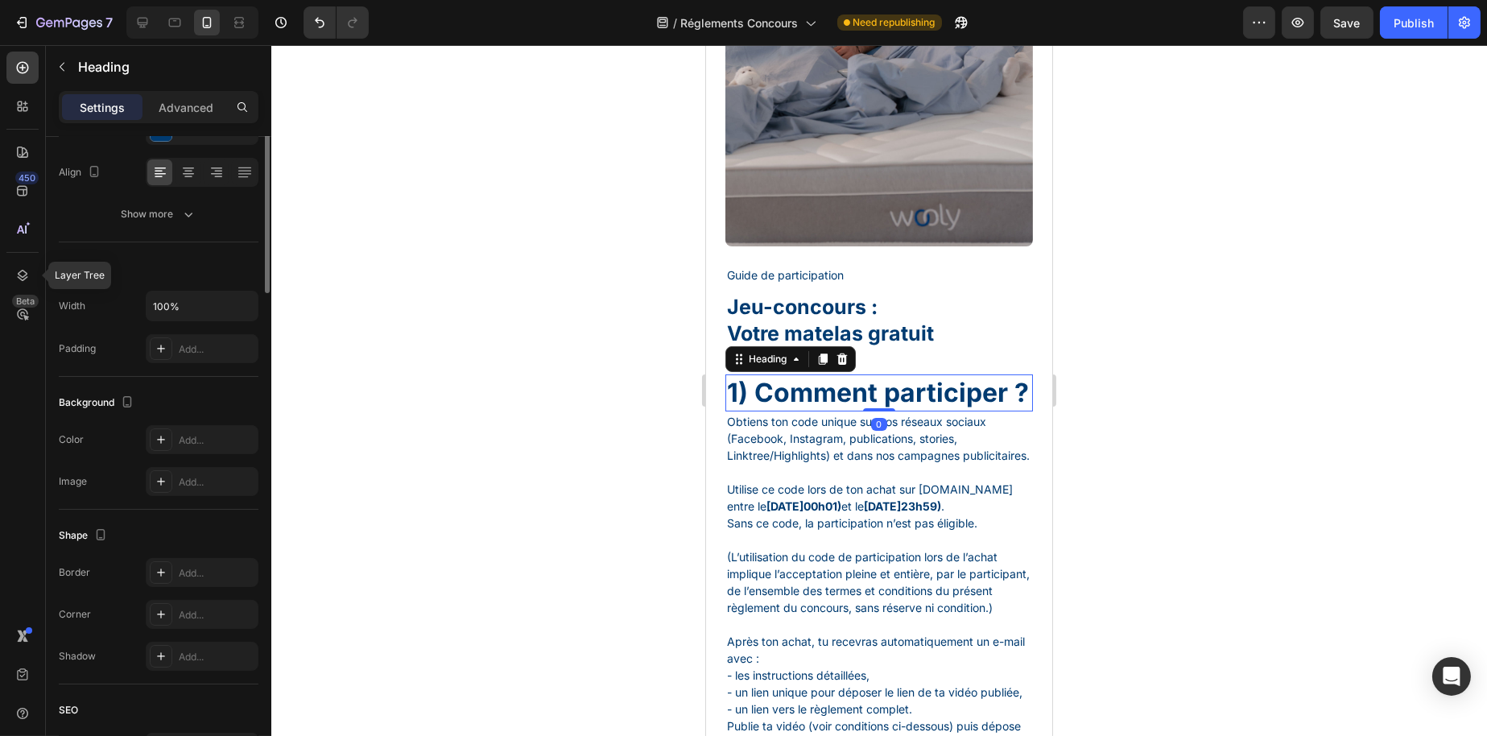
scroll to position [0, 0]
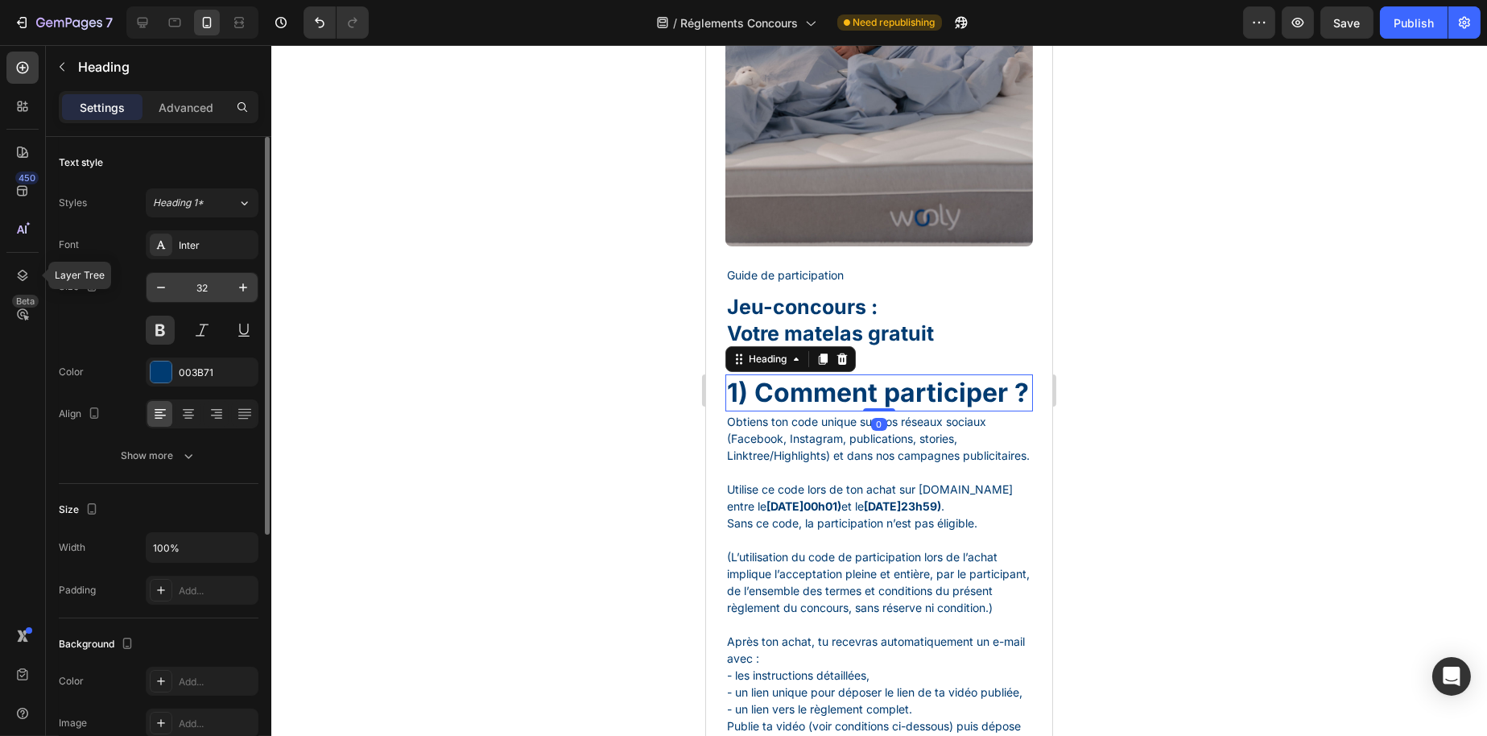
click at [202, 283] on input "32" at bounding box center [202, 287] width 53 height 29
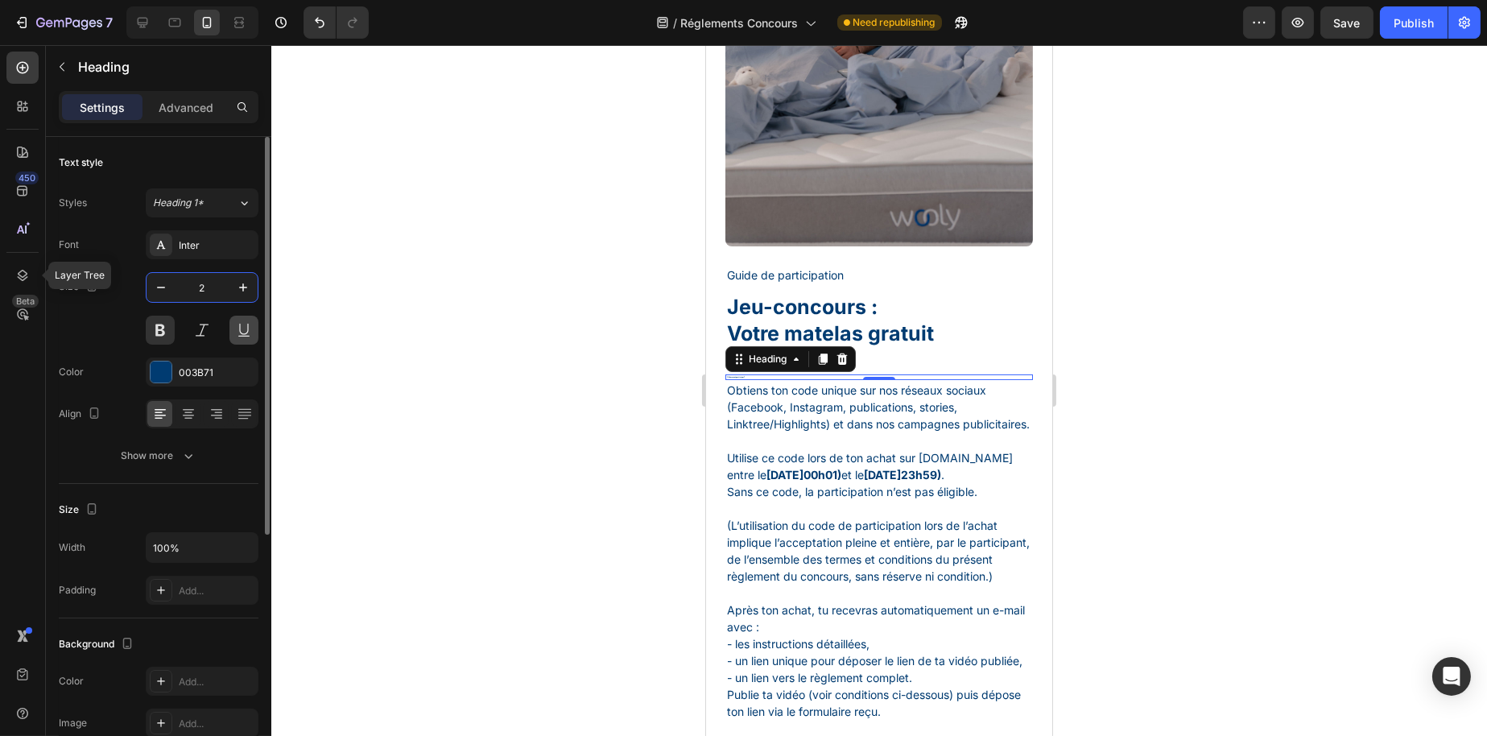
type input "20"
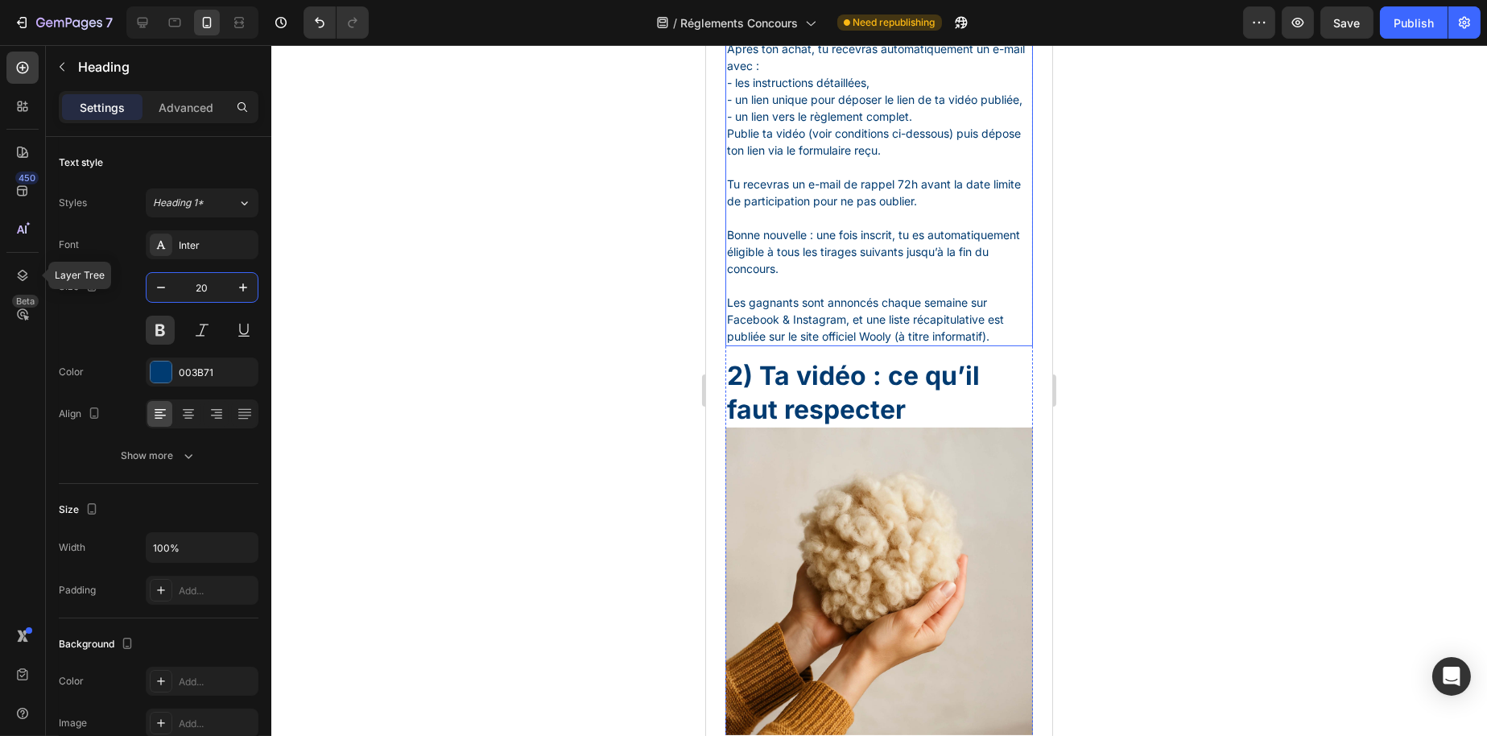
scroll to position [1047, 0]
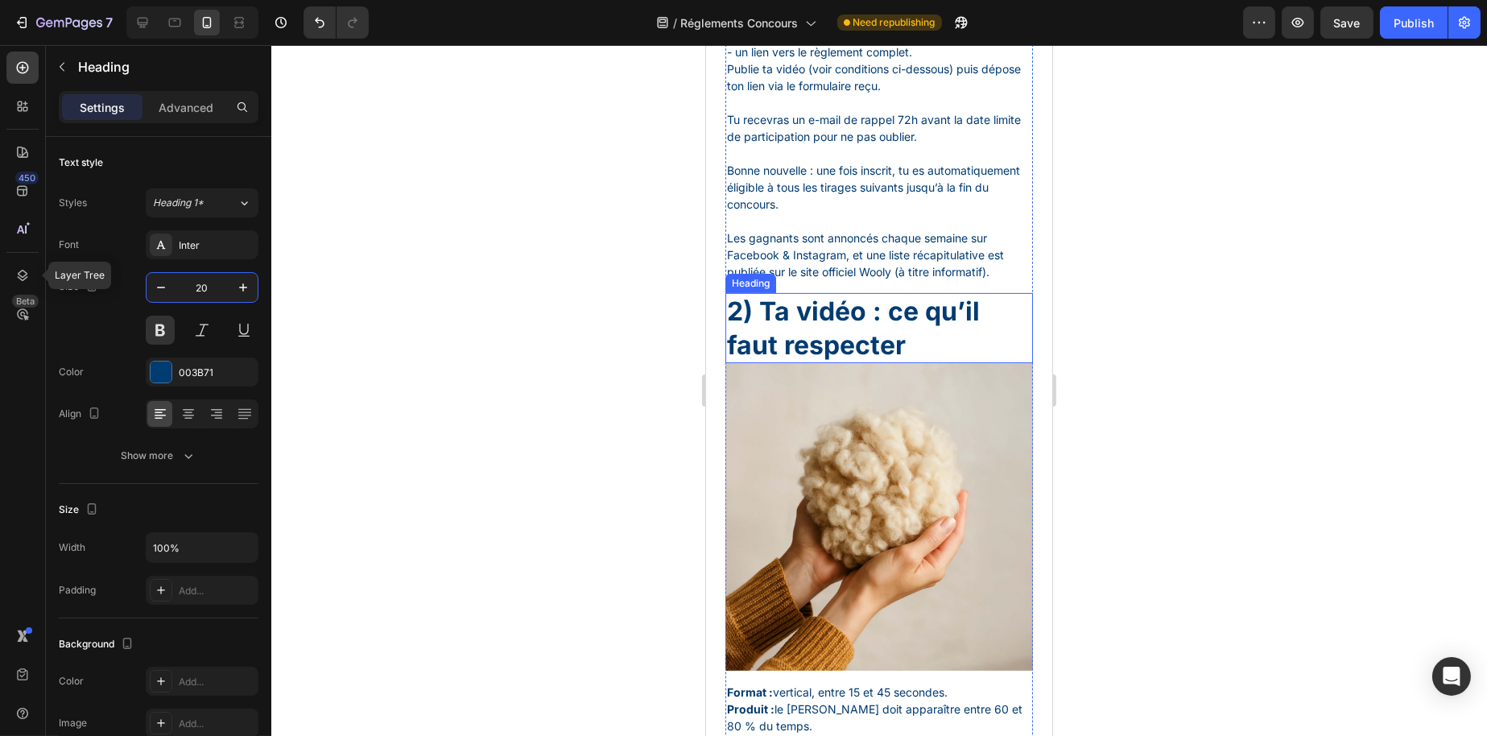
click at [800, 363] on h1 "2) Ta vidéo : ce qu’il faut respecter" at bounding box center [879, 328] width 308 height 70
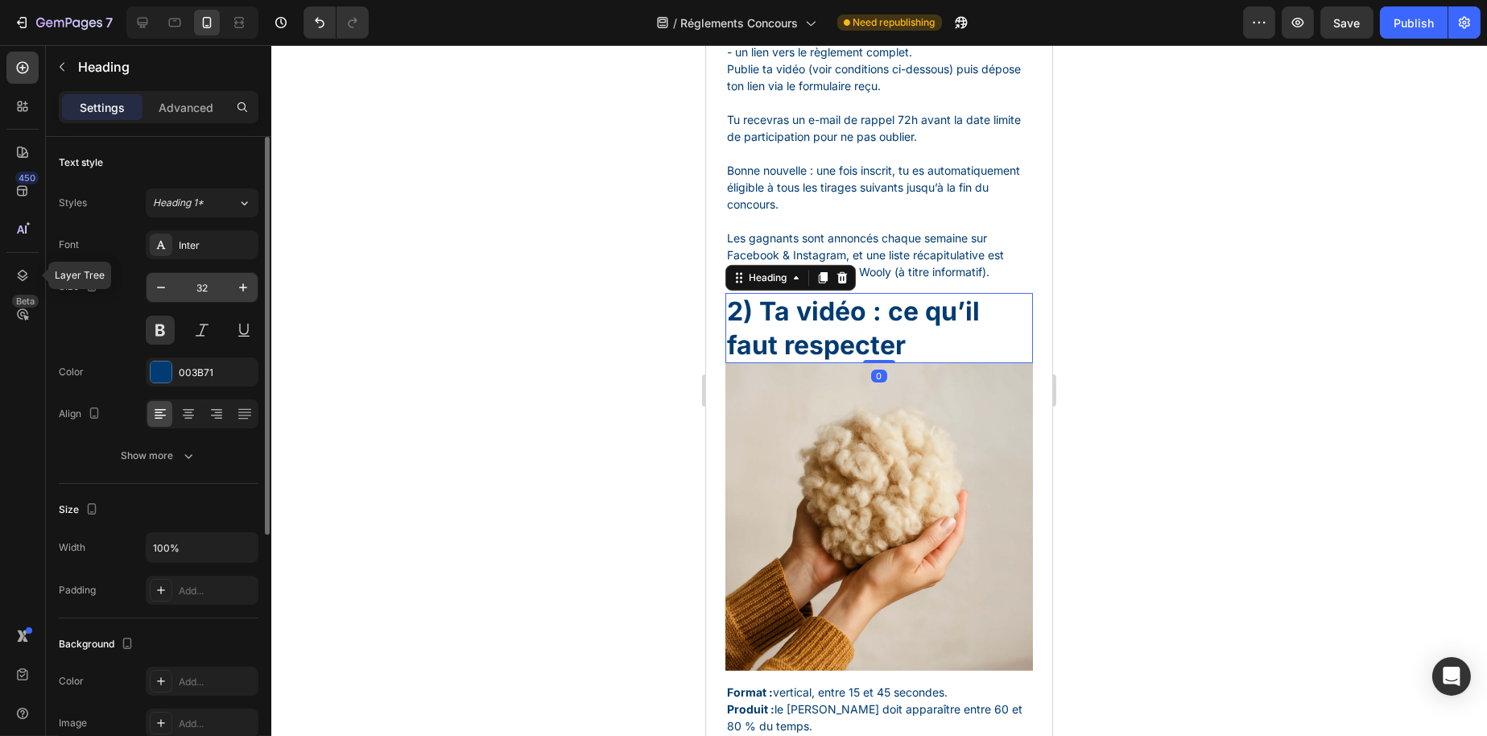
click at [219, 289] on input "32" at bounding box center [202, 287] width 53 height 29
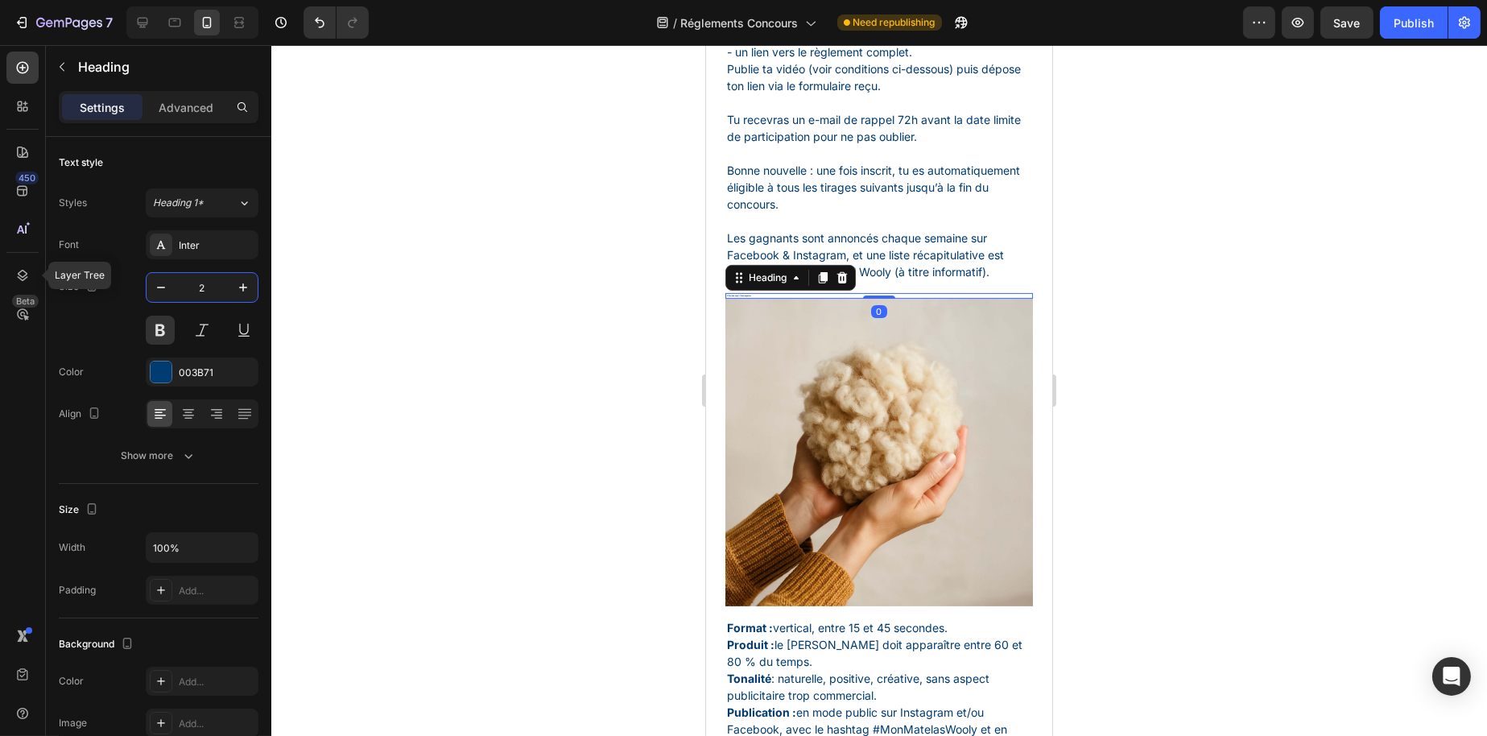
type input "25"
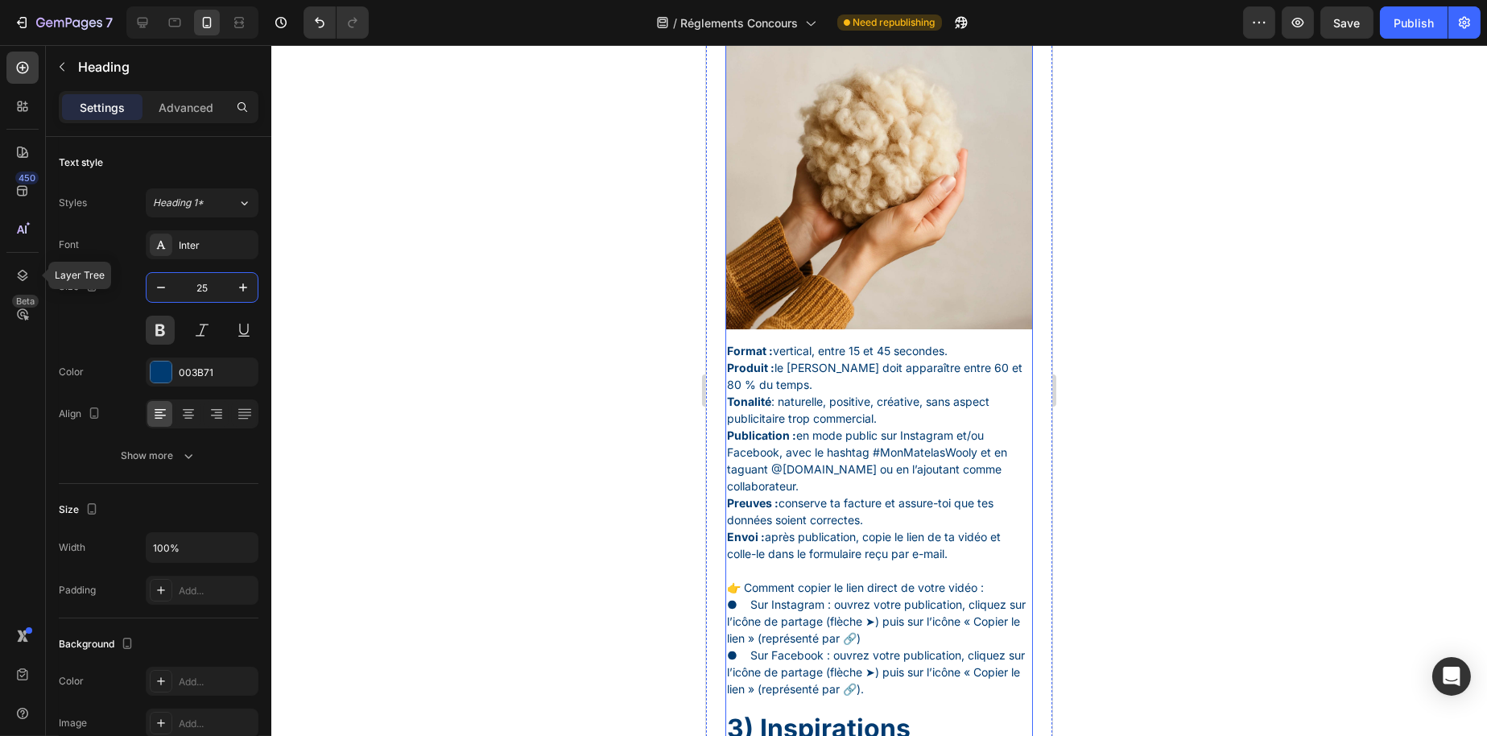
scroll to position [1610, 0]
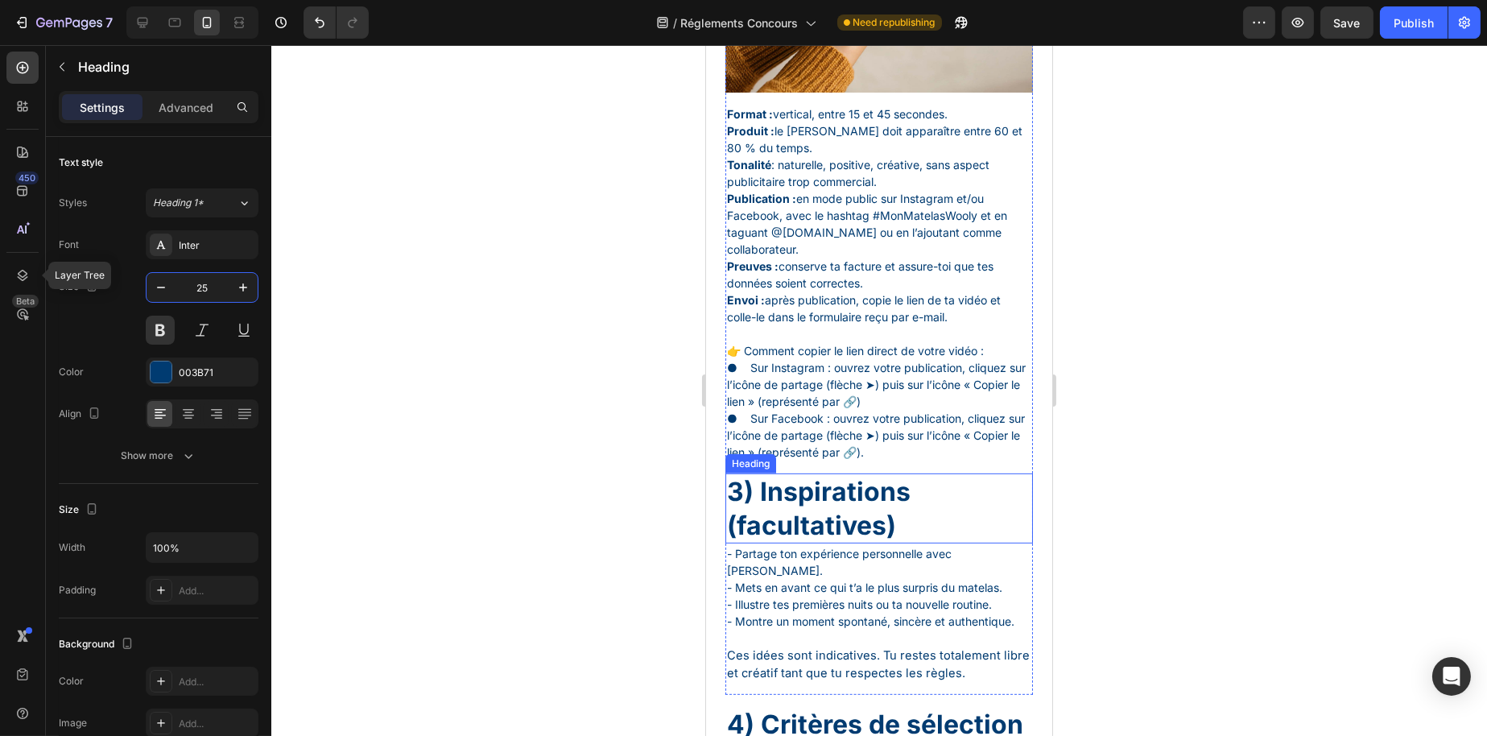
click at [794, 542] on h1 "3) Inspirations (facultatives)" at bounding box center [879, 508] width 308 height 70
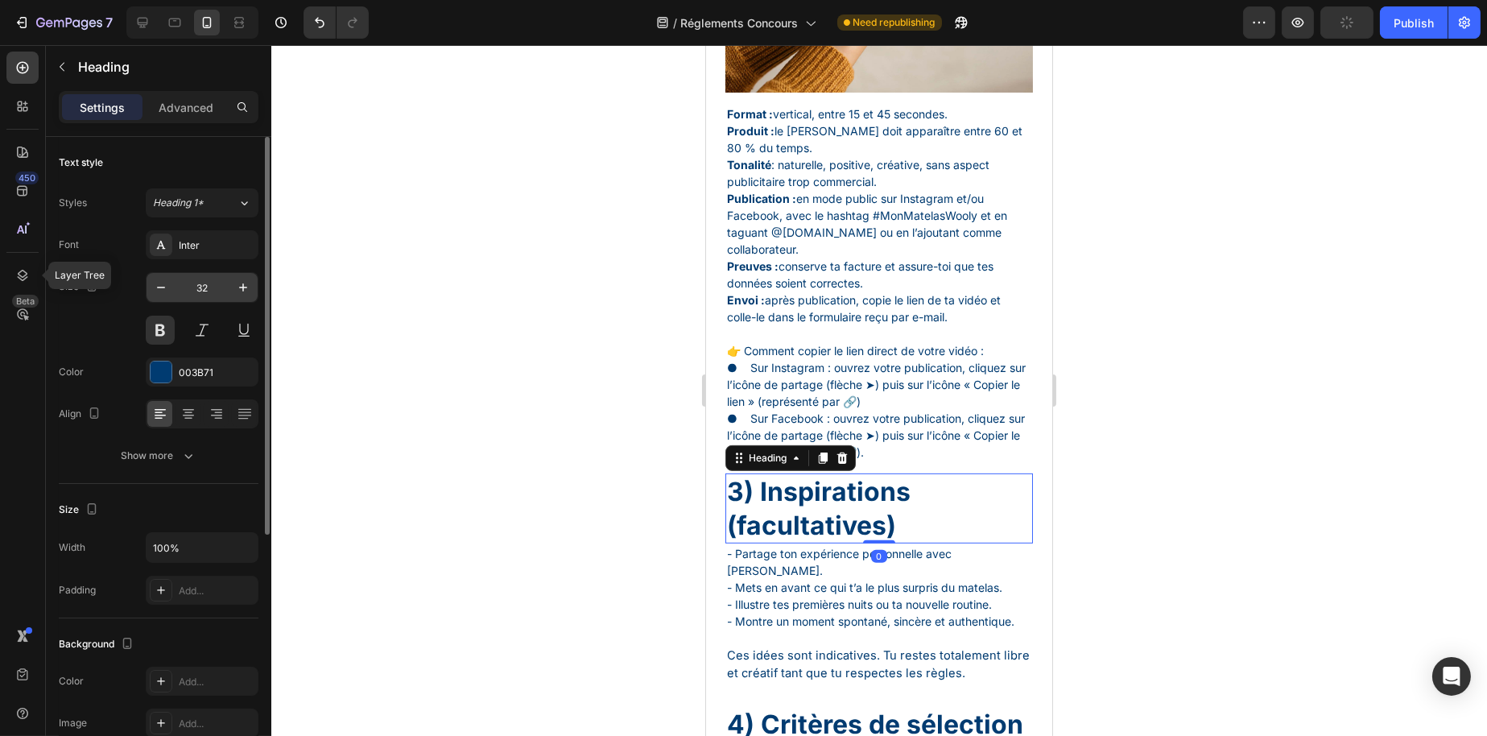
click at [203, 288] on input "32" at bounding box center [202, 287] width 53 height 29
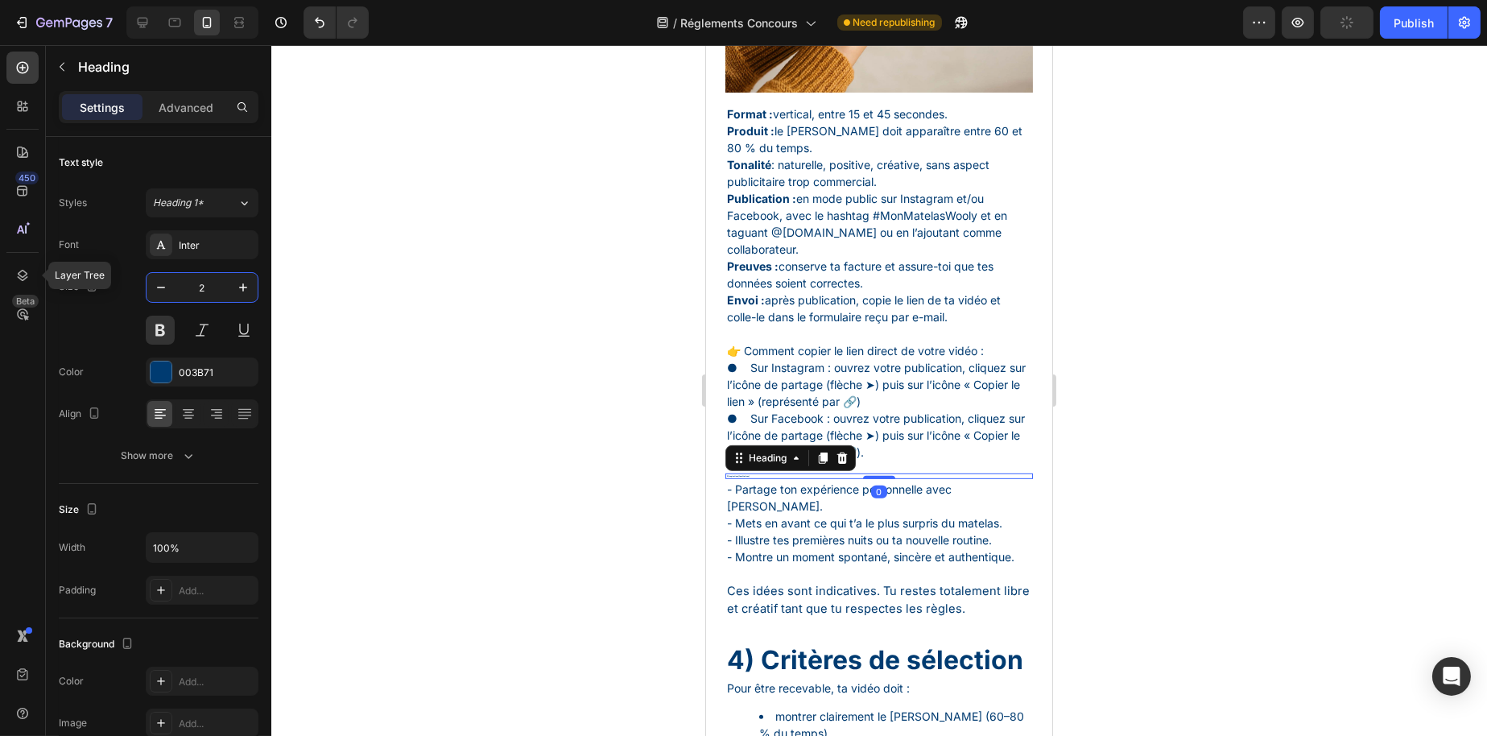
type input "25"
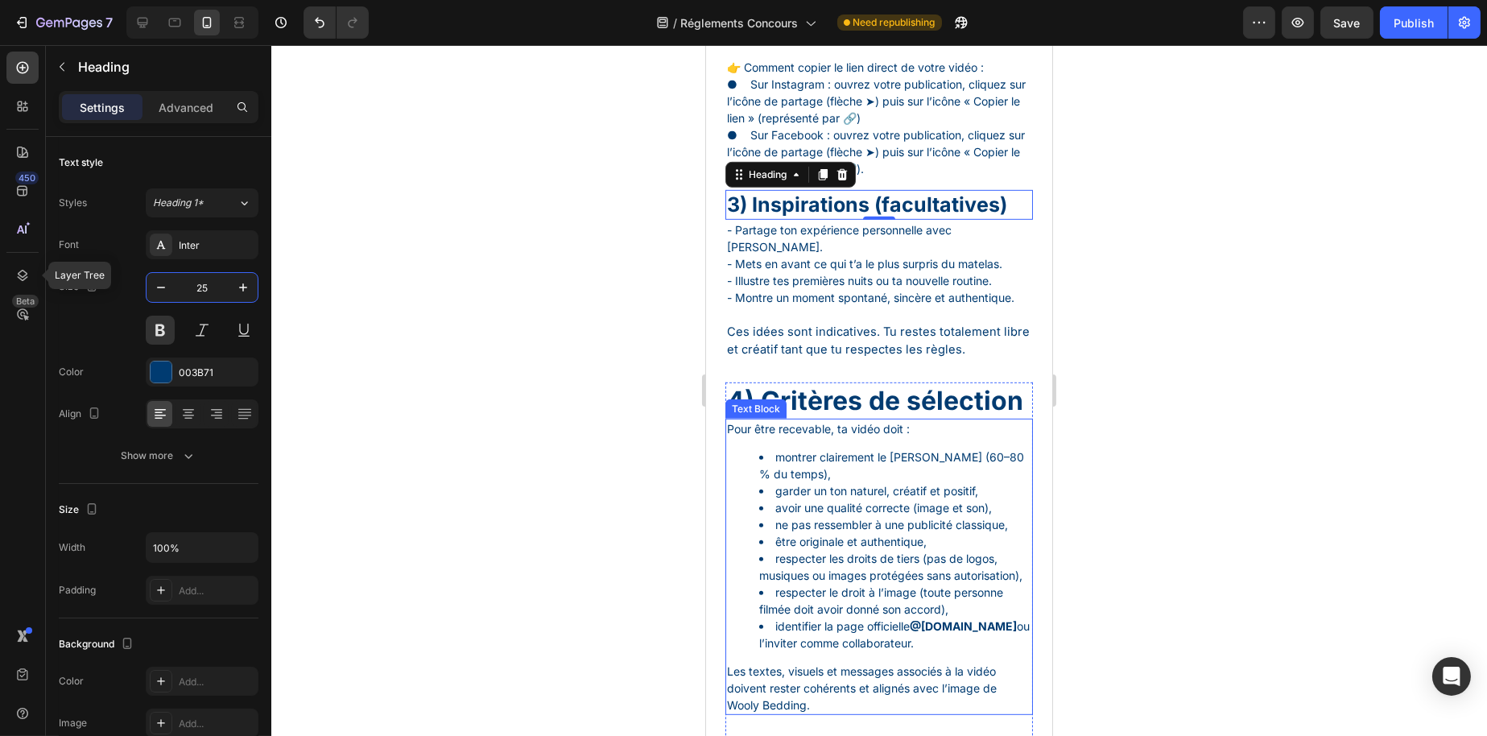
scroll to position [1933, 0]
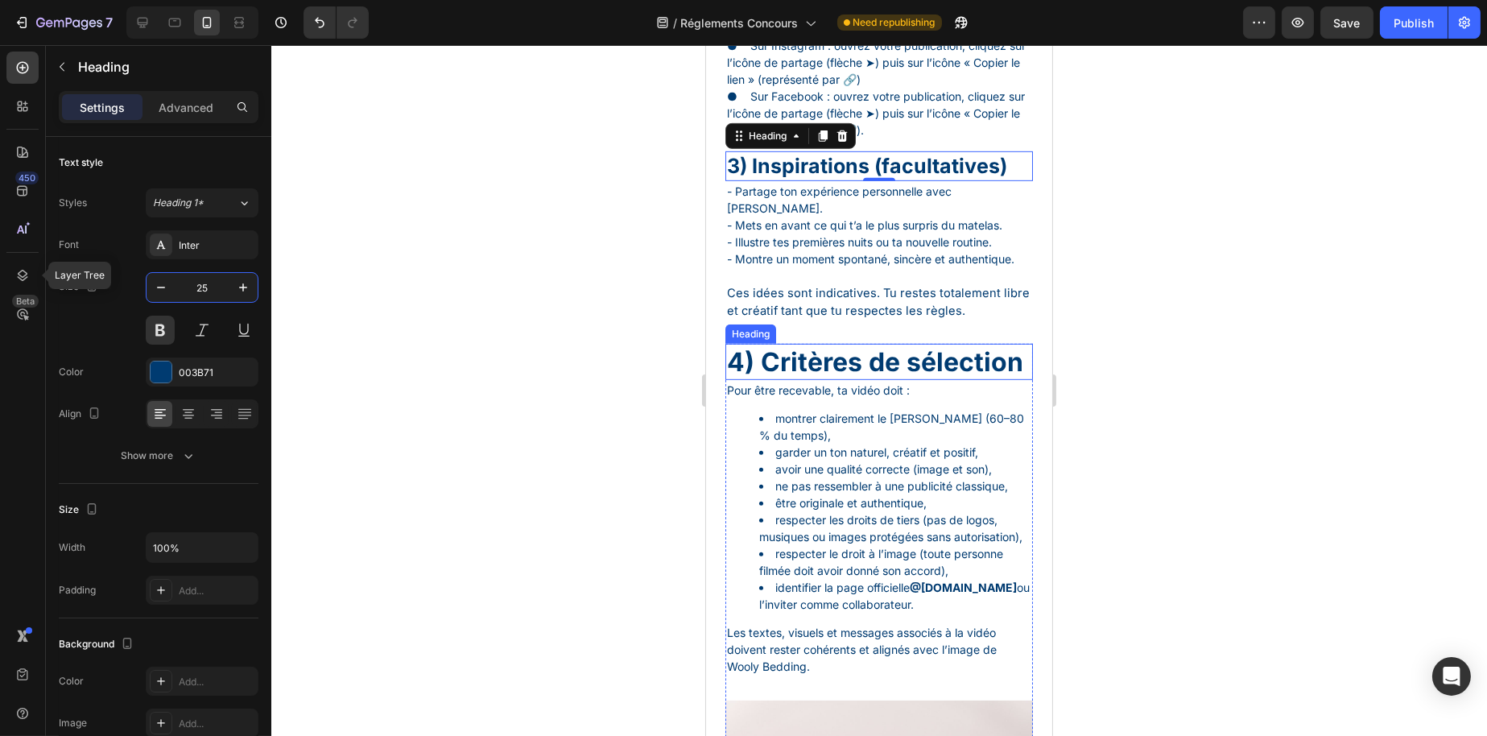
click at [832, 381] on h1 "4) Critères de sélection" at bounding box center [879, 362] width 308 height 37
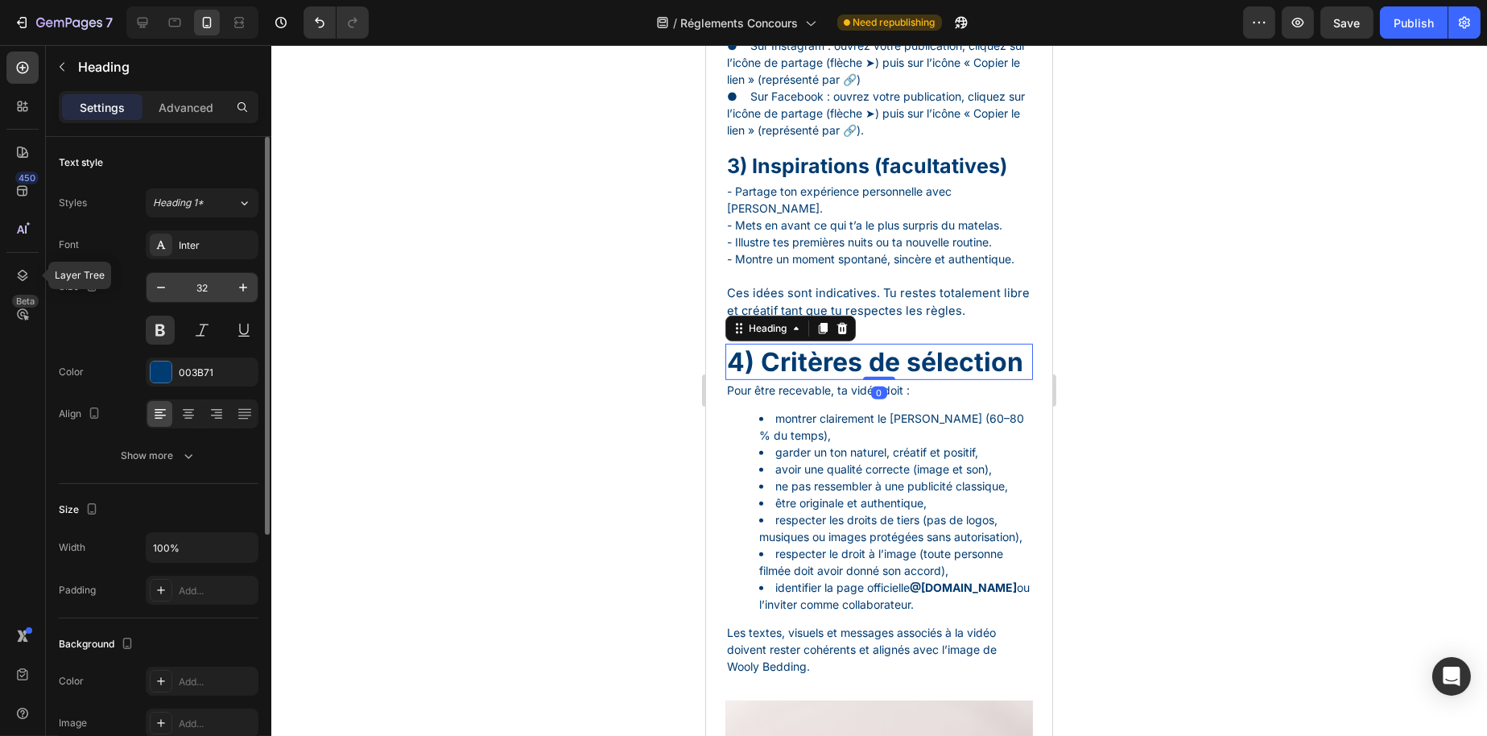
click at [207, 287] on input "32" at bounding box center [202, 287] width 53 height 29
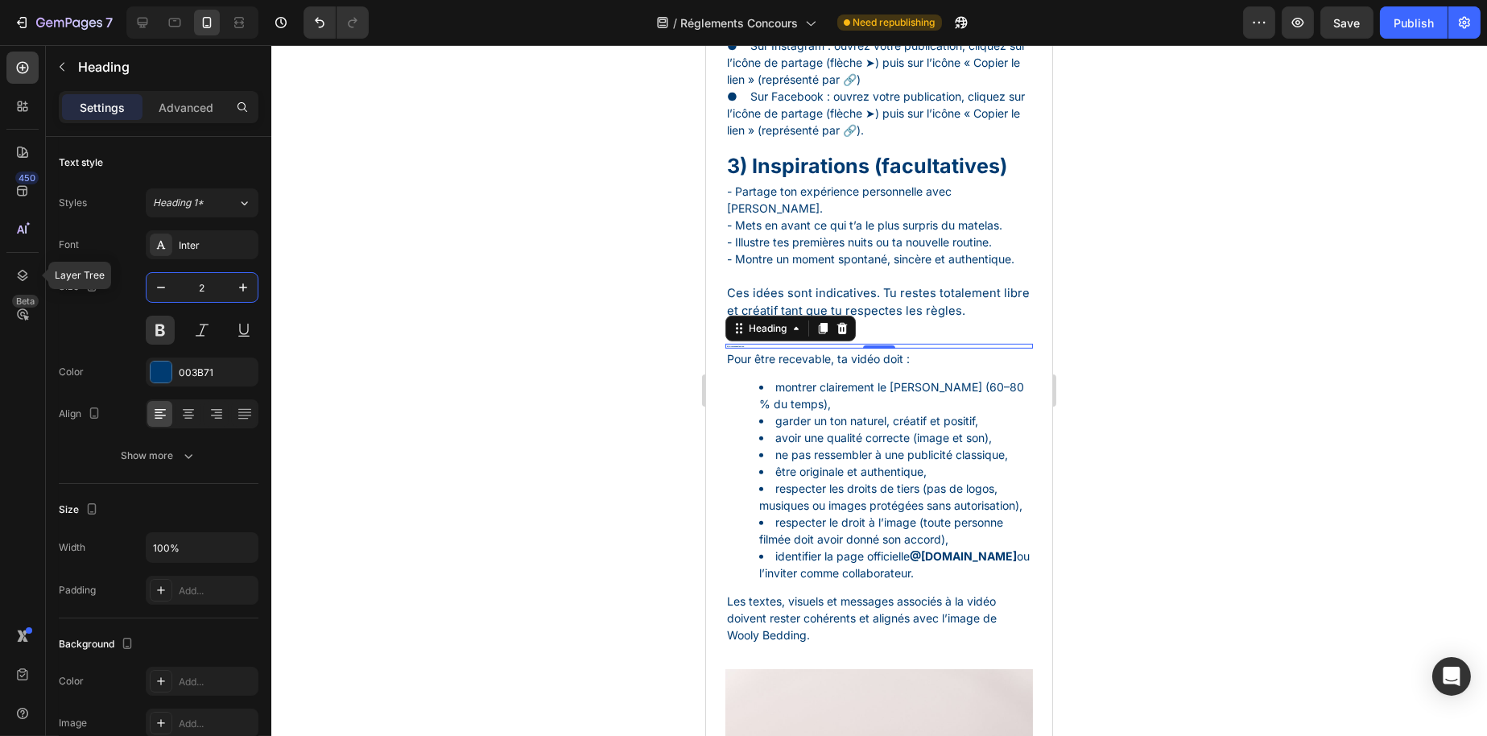
type input "25"
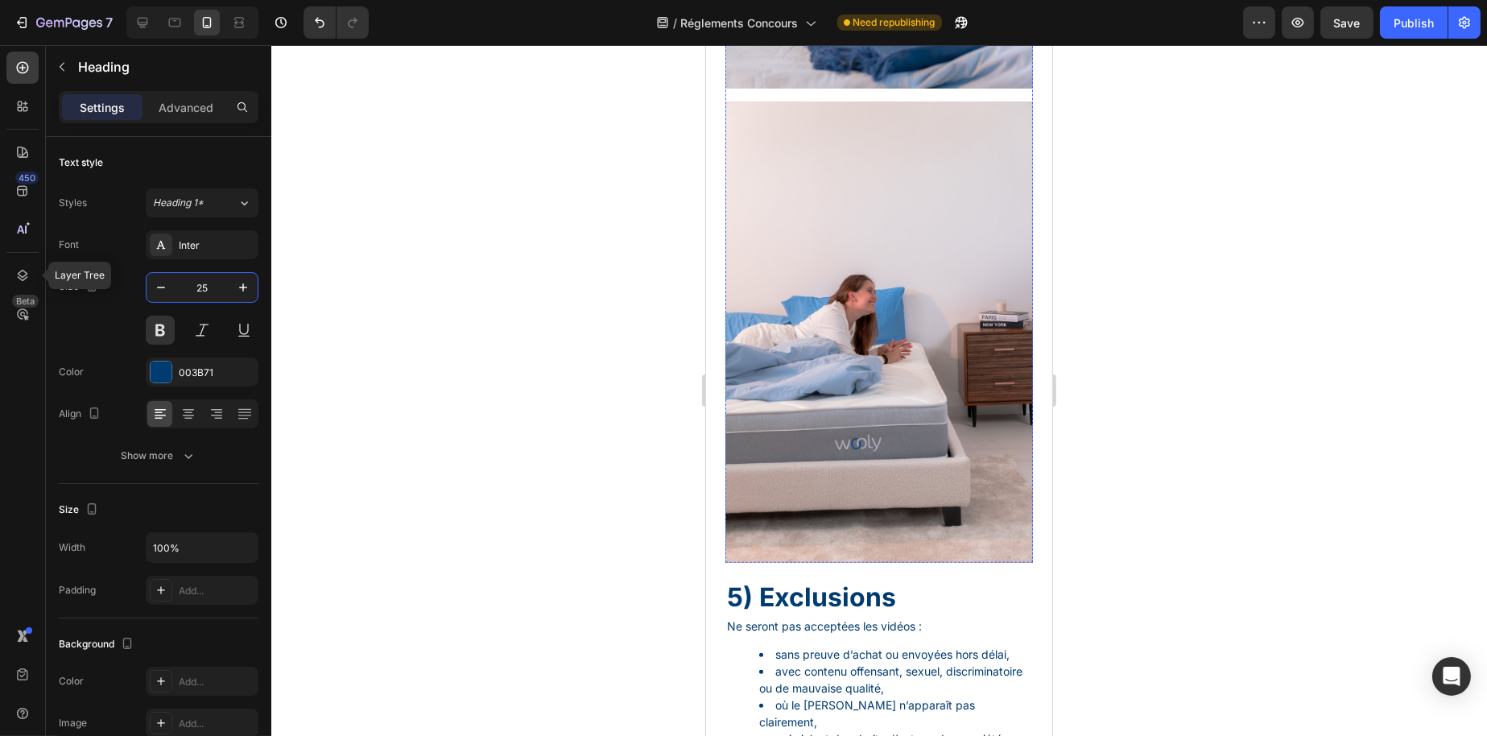
scroll to position [3140, 0]
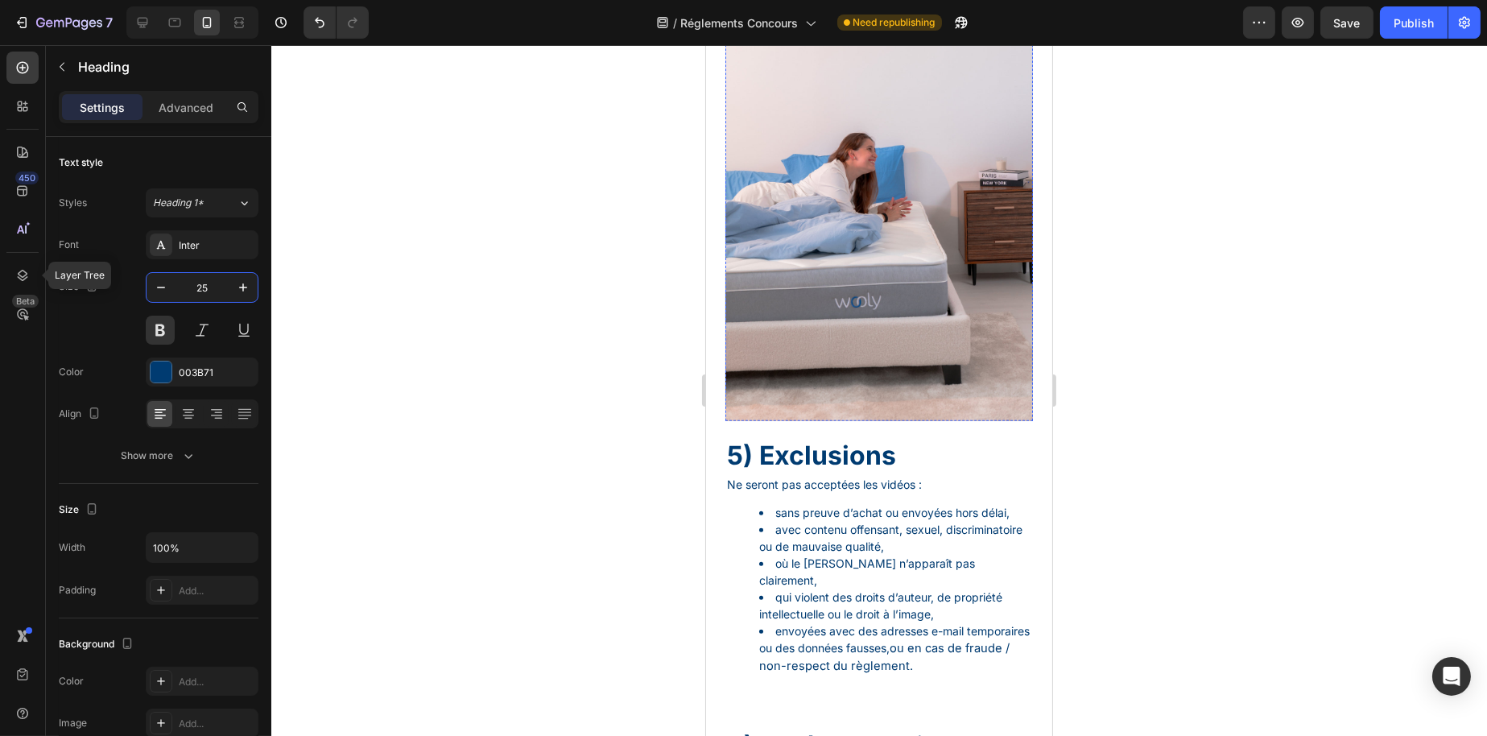
click at [843, 421] on img at bounding box center [879, 190] width 308 height 461
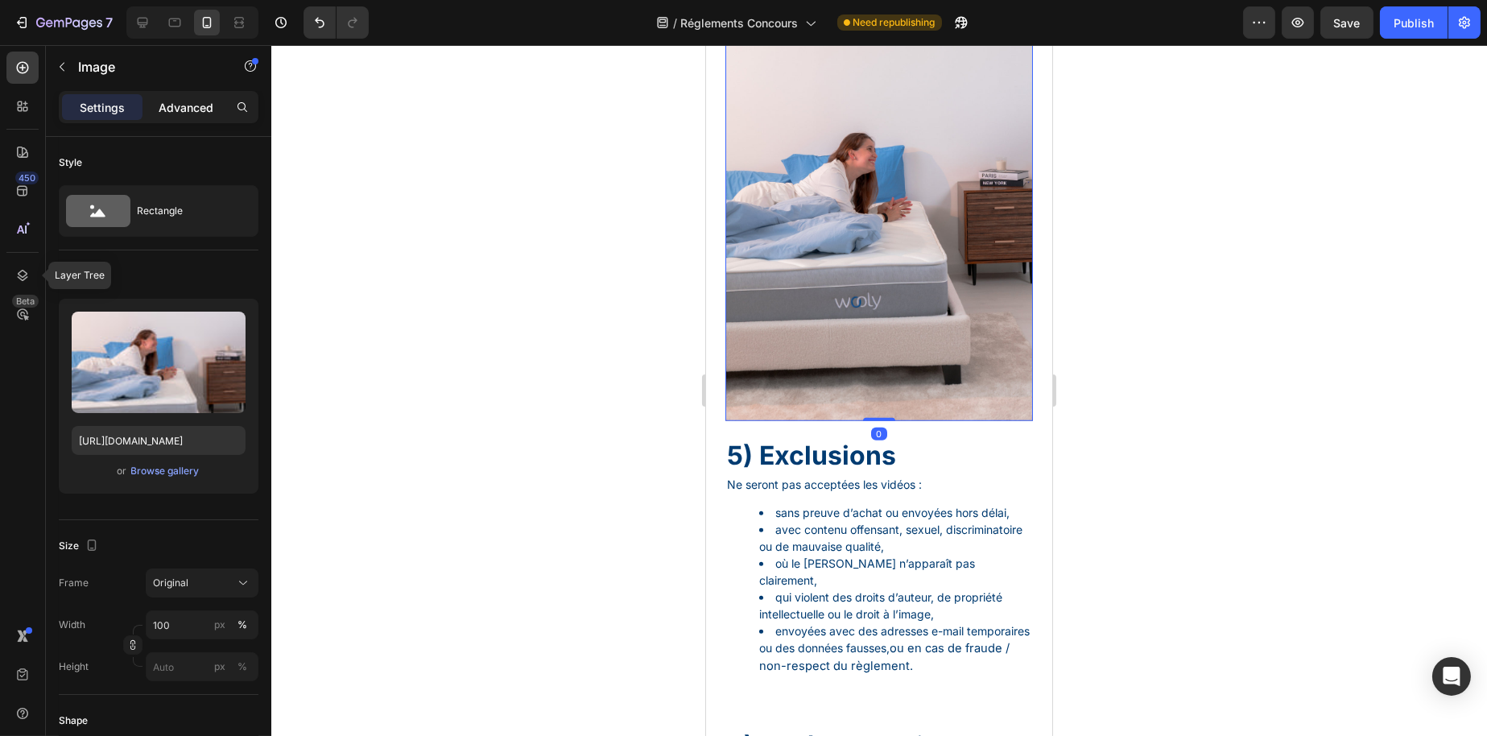
click at [181, 110] on p "Advanced" at bounding box center [186, 107] width 55 height 17
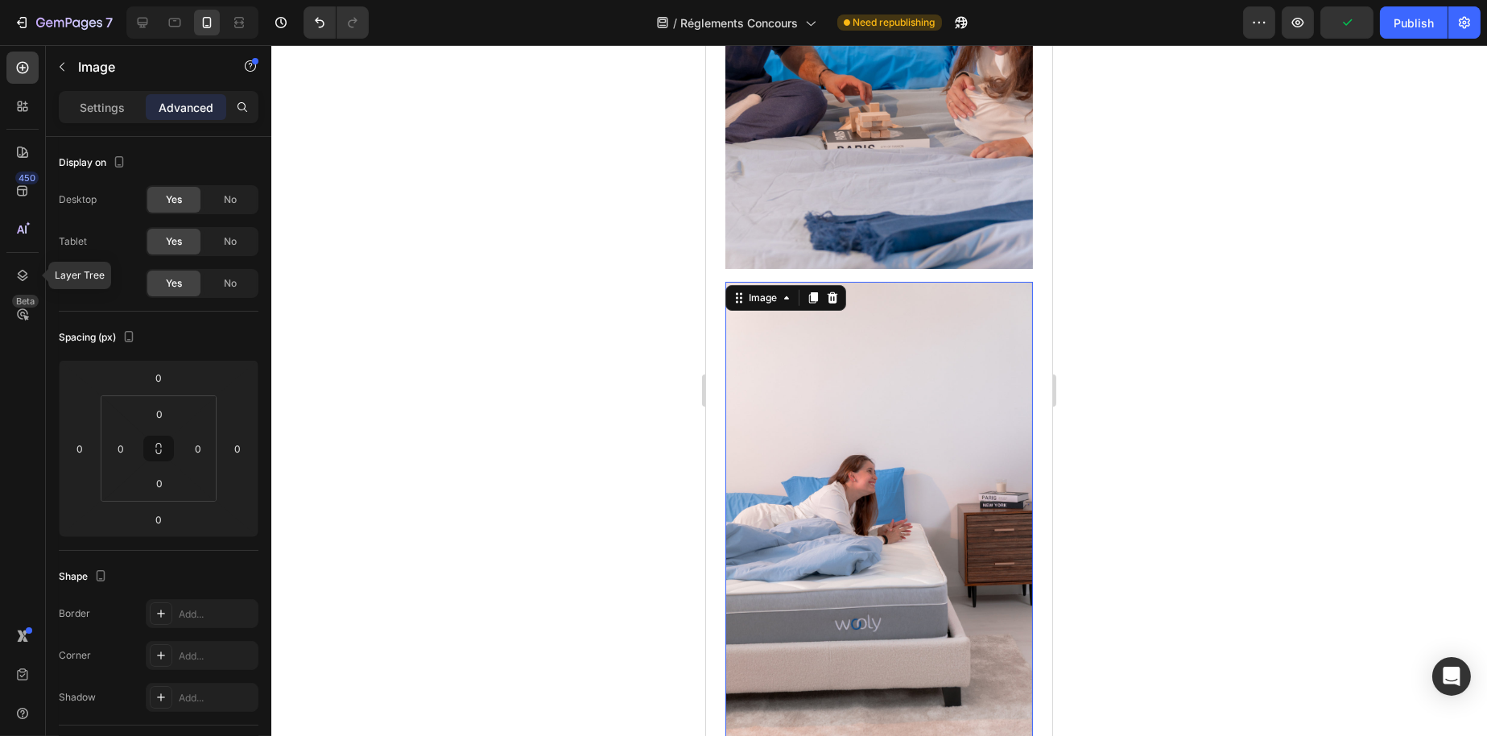
scroll to position [2818, 0]
click at [880, 259] on img at bounding box center [879, 38] width 308 height 461
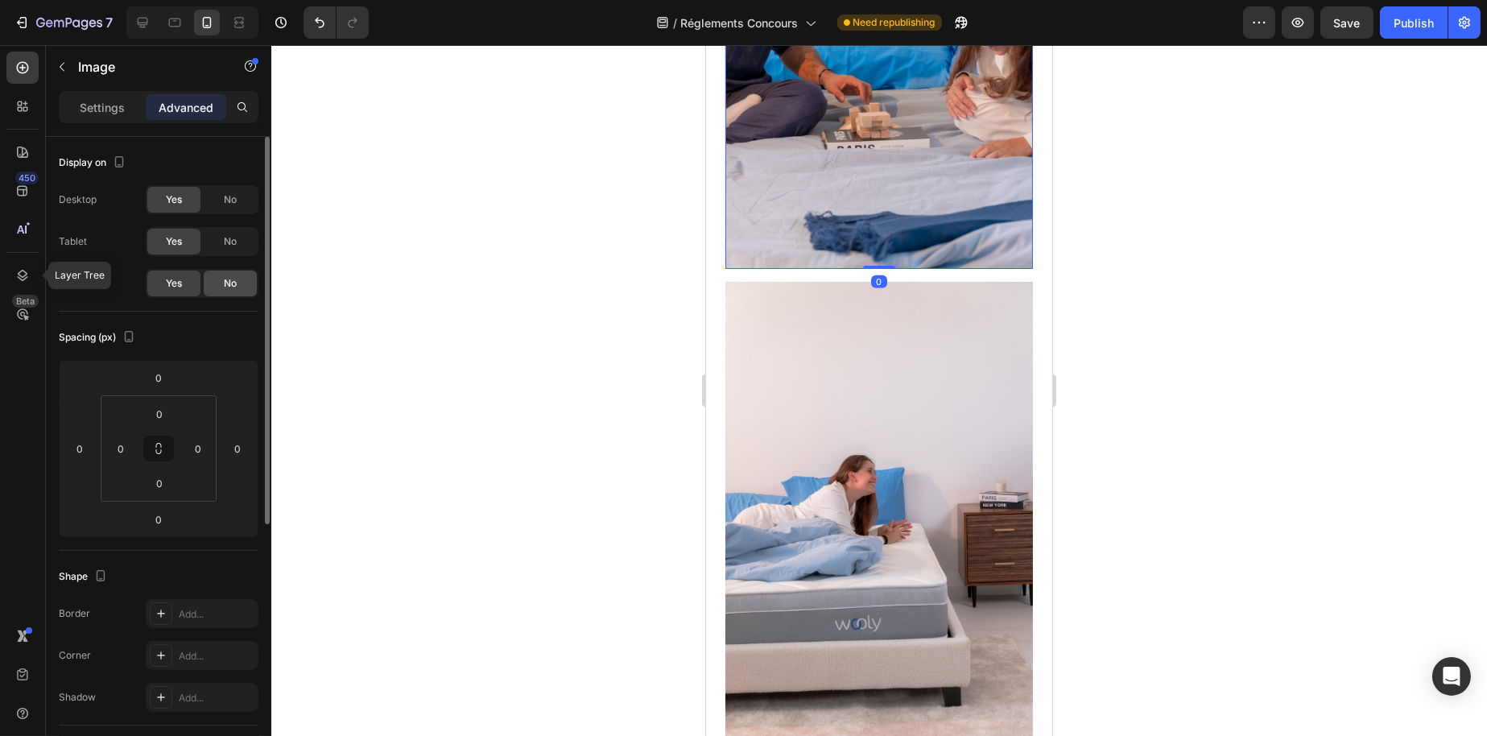
click at [221, 283] on div "No" at bounding box center [230, 284] width 53 height 26
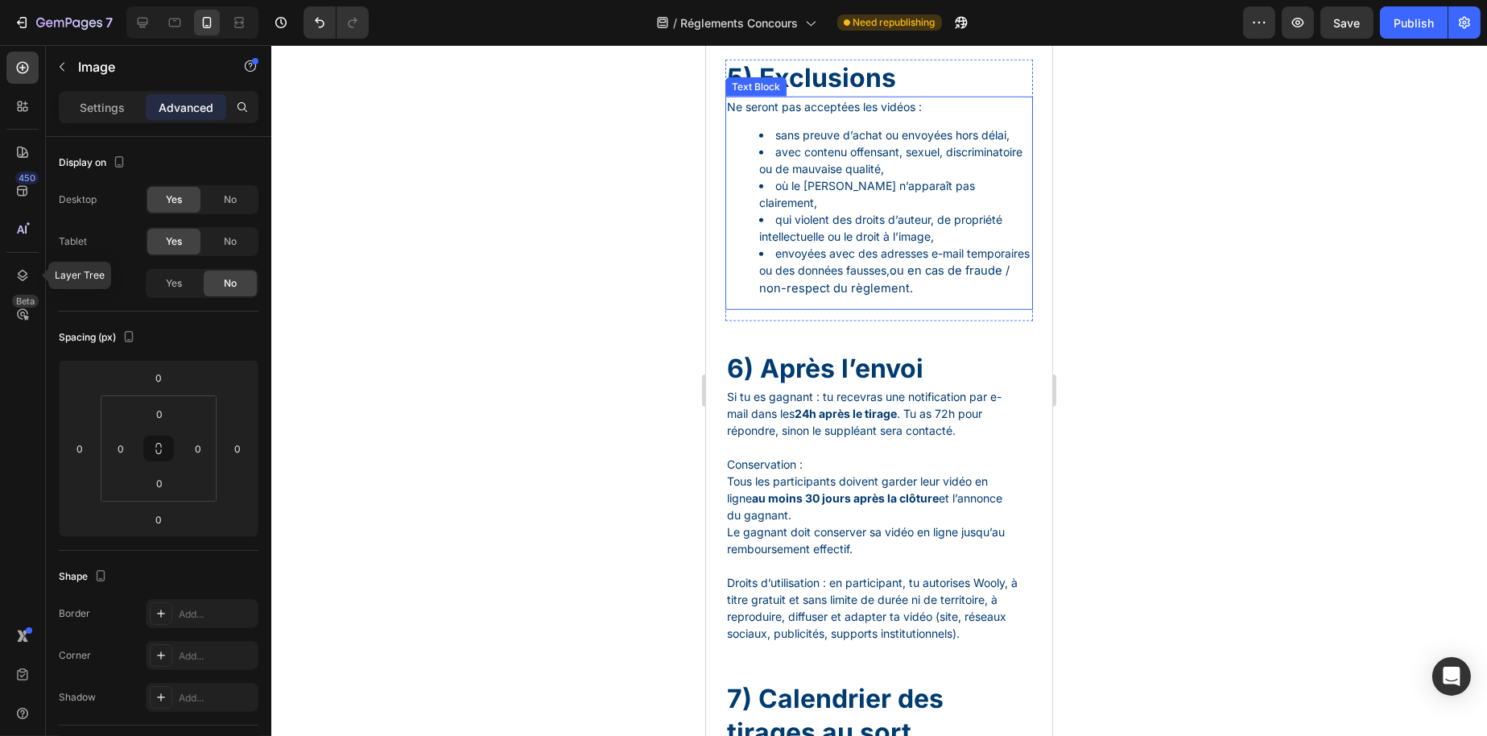
scroll to position [2979, 0]
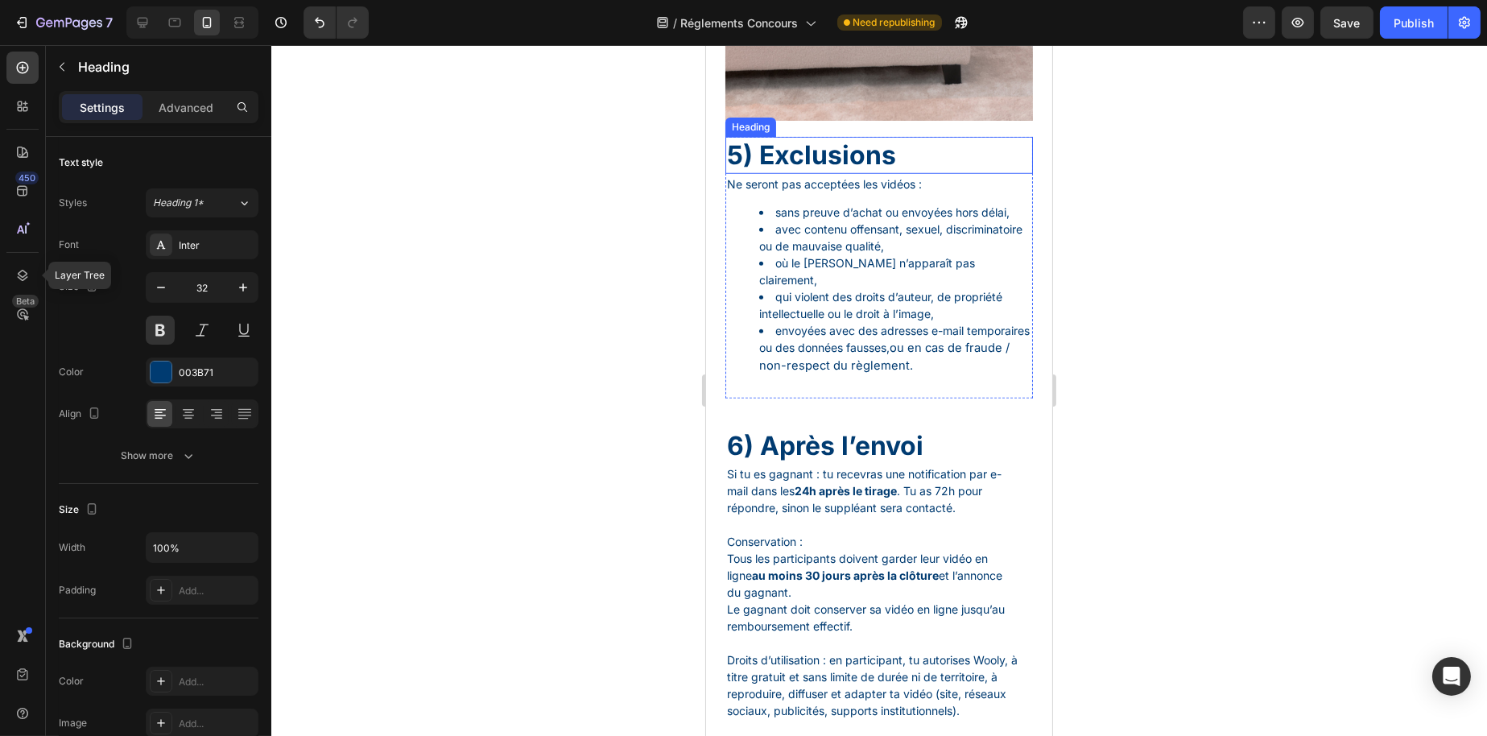
click at [801, 174] on h1 "5) Exclusions" at bounding box center [879, 155] width 308 height 37
click at [198, 280] on input "32" at bounding box center [202, 287] width 53 height 29
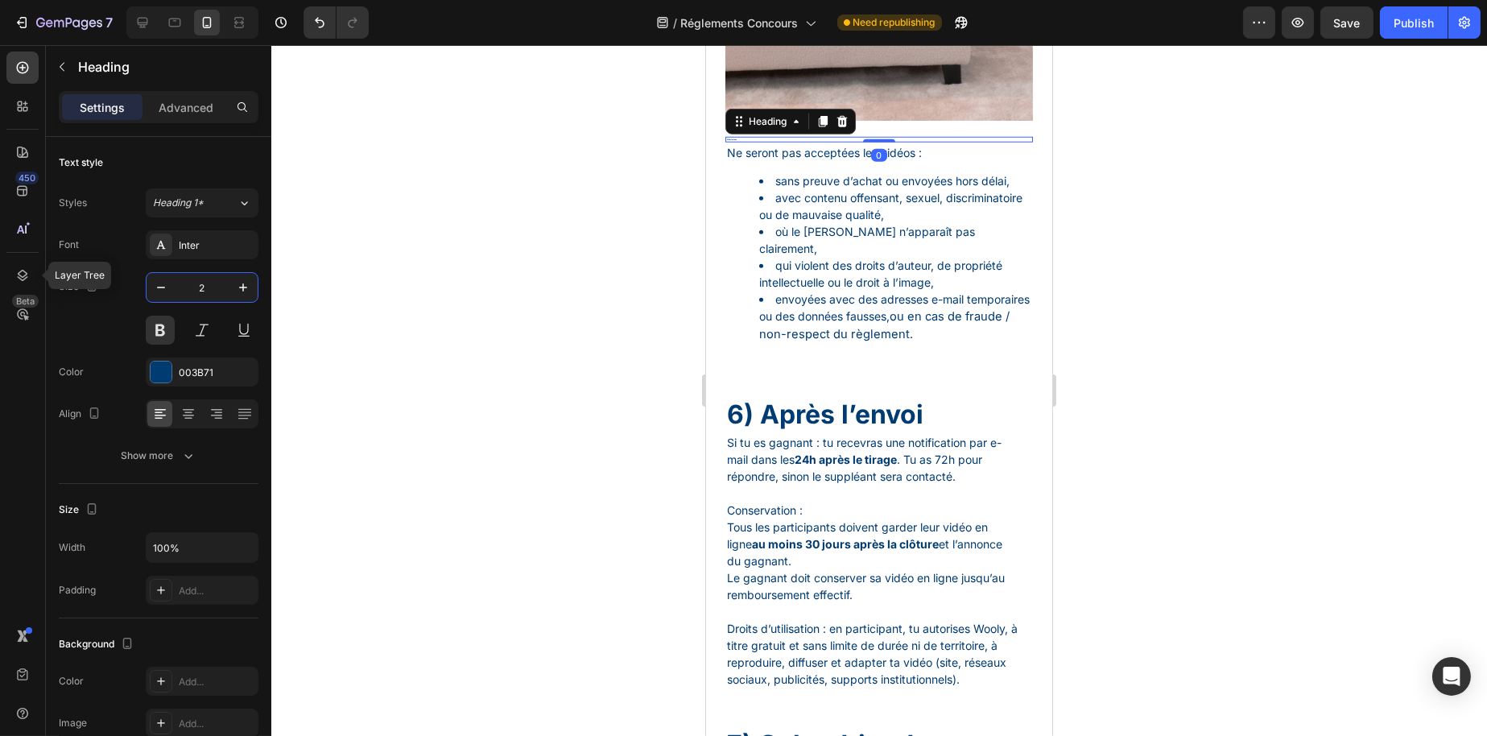
type input "25"
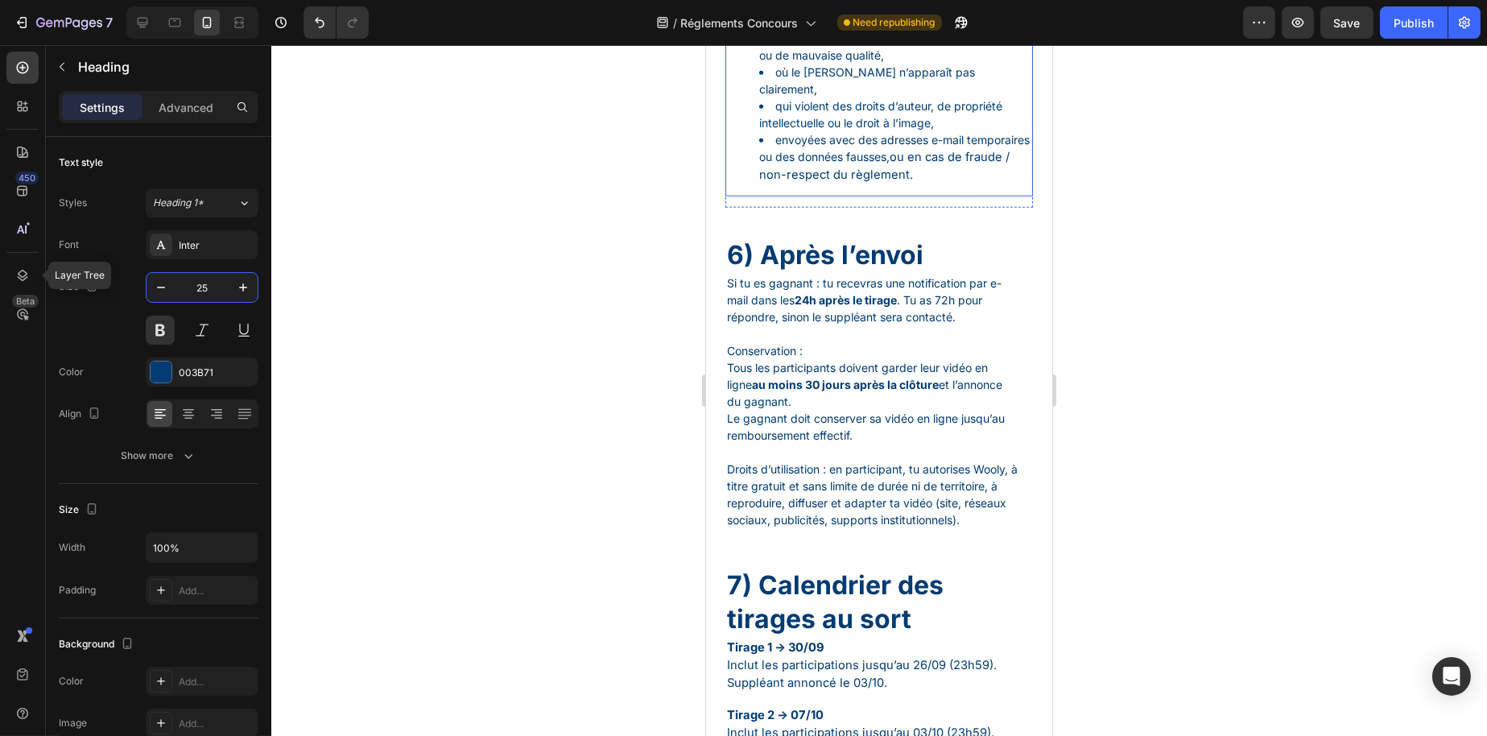
scroll to position [3221, 0]
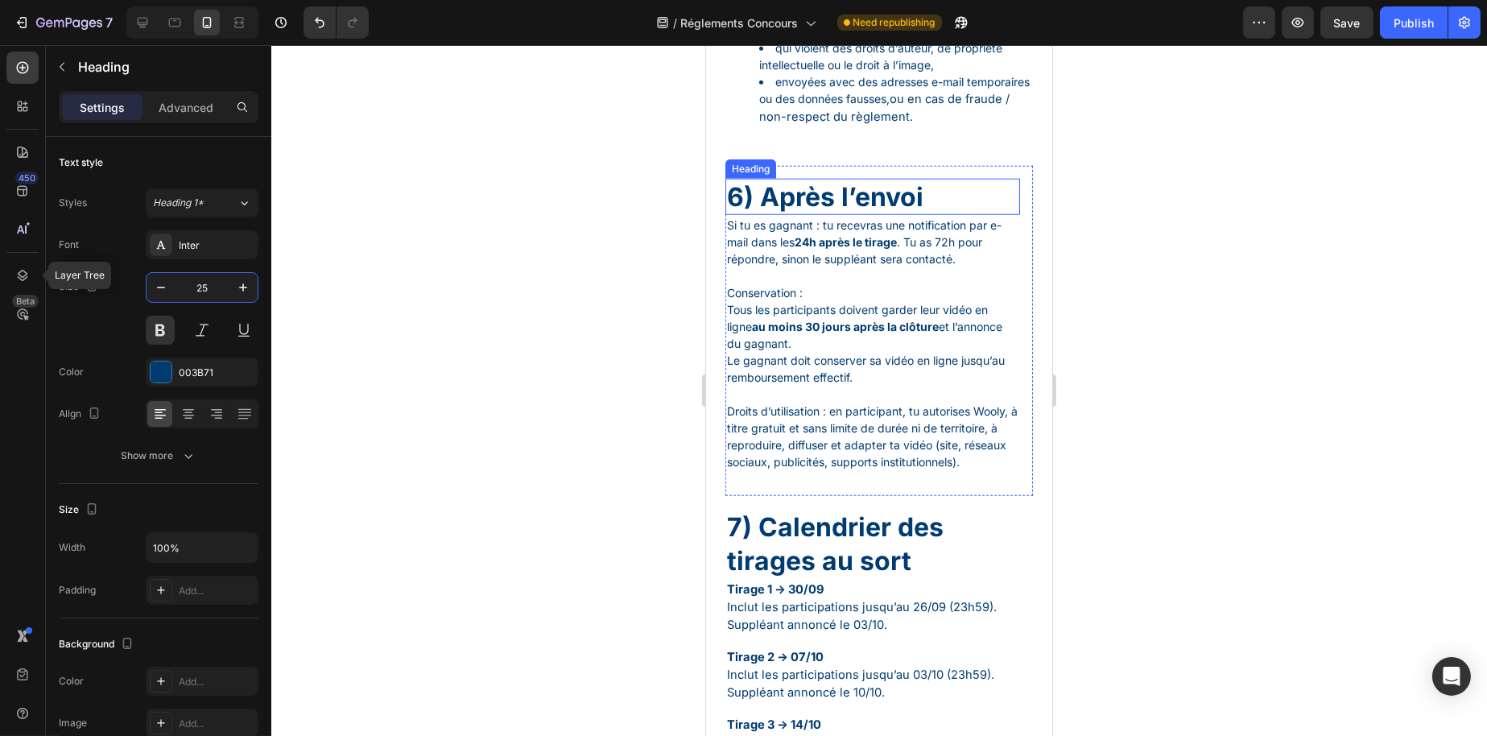
click at [837, 216] on h1 "6) Après l’envoi" at bounding box center [872, 197] width 295 height 37
click at [200, 289] on input "32" at bounding box center [202, 287] width 53 height 29
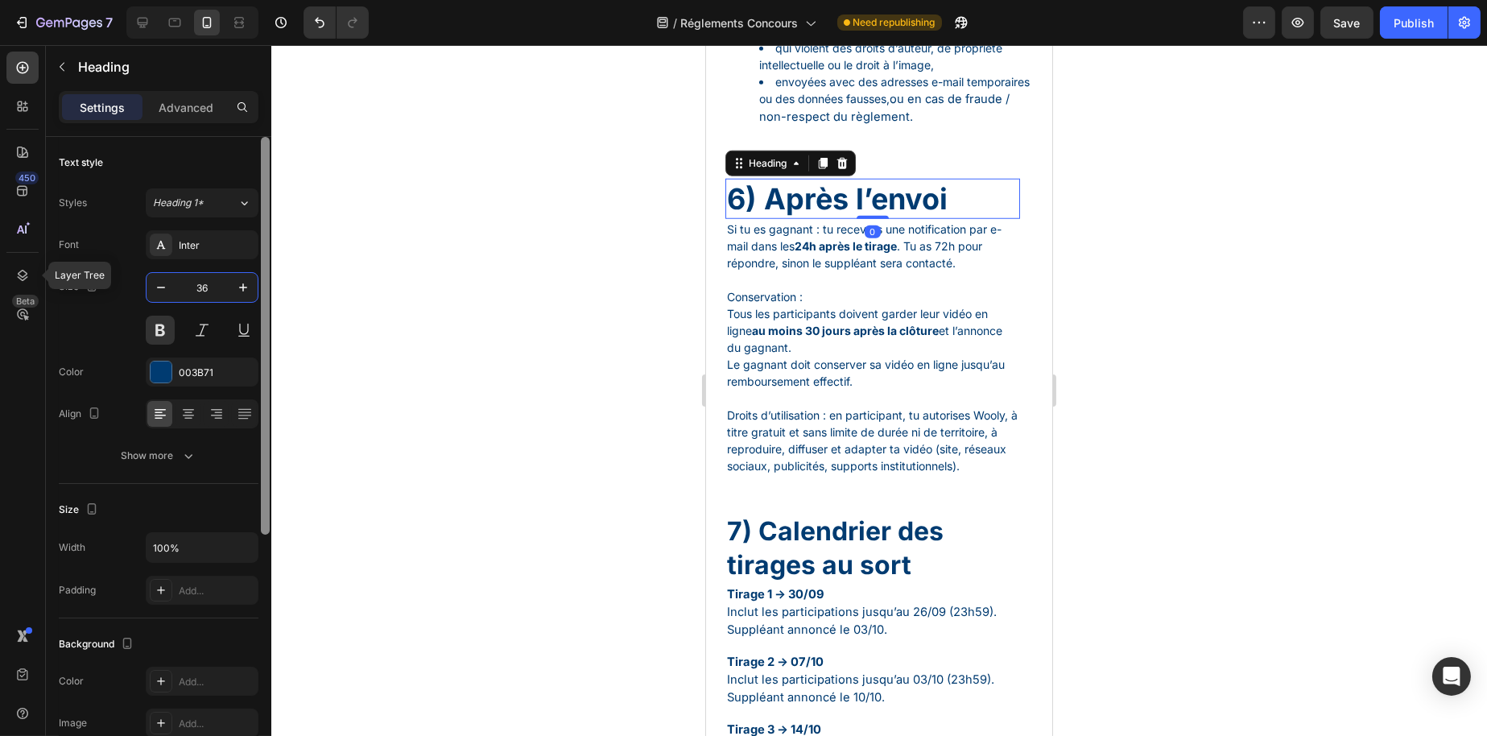
type input "3"
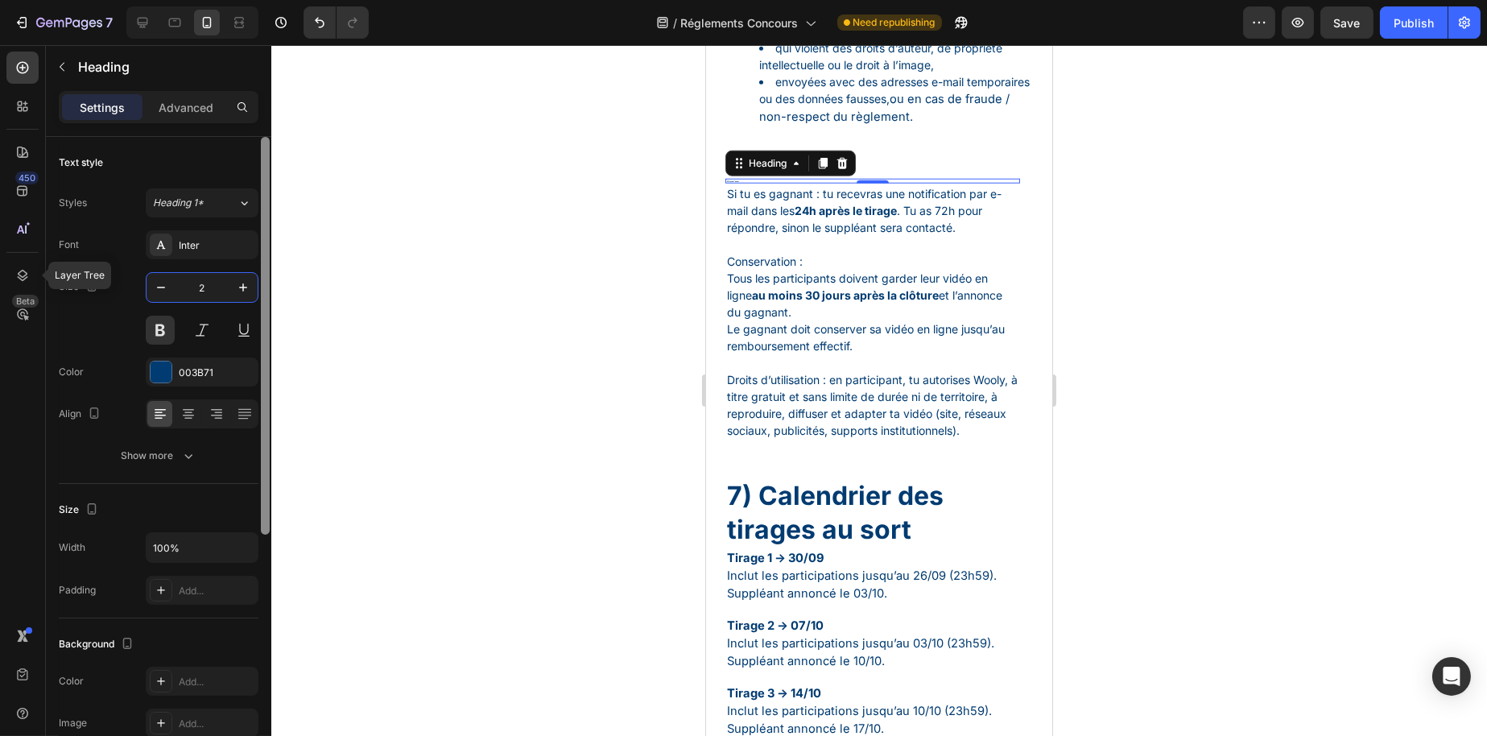
type input "25"
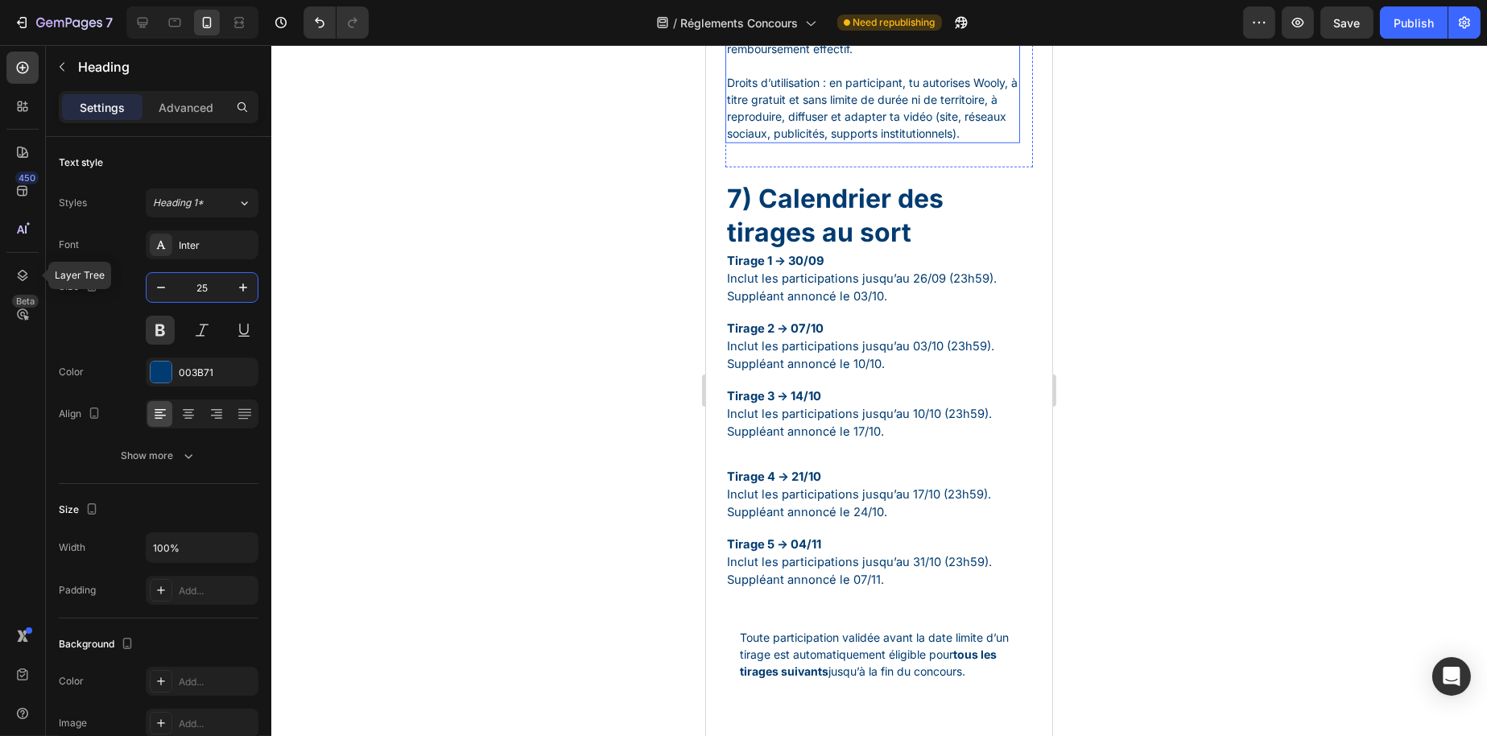
scroll to position [3543, 0]
click at [828, 250] on h1 "7) Calendrier des tirages au sort" at bounding box center [872, 215] width 295 height 70
click at [823, 250] on h1 "7) Calendrier des tirages au sort" at bounding box center [872, 215] width 295 height 70
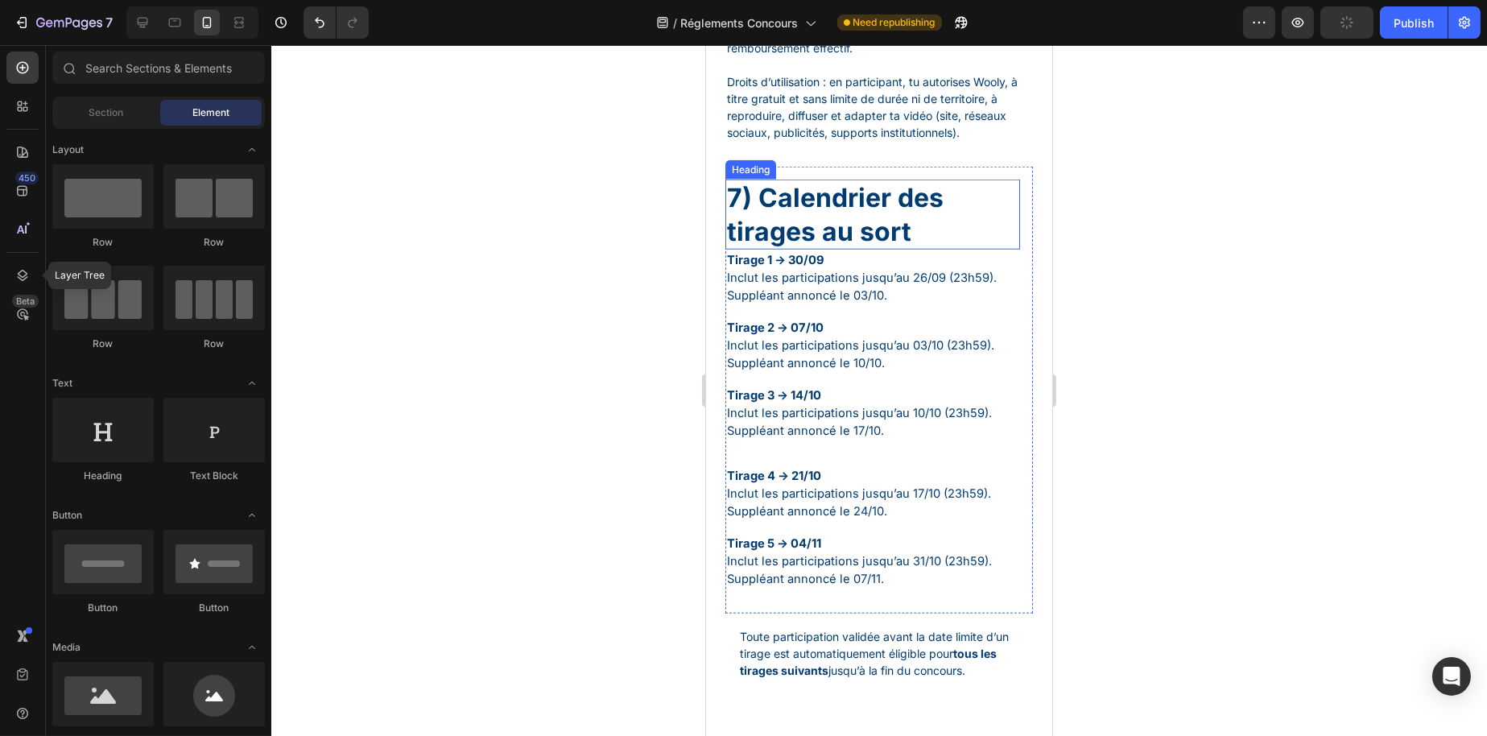
click at [893, 248] on p "7) Calendrier des tirages au sort" at bounding box center [871, 214] width 291 height 67
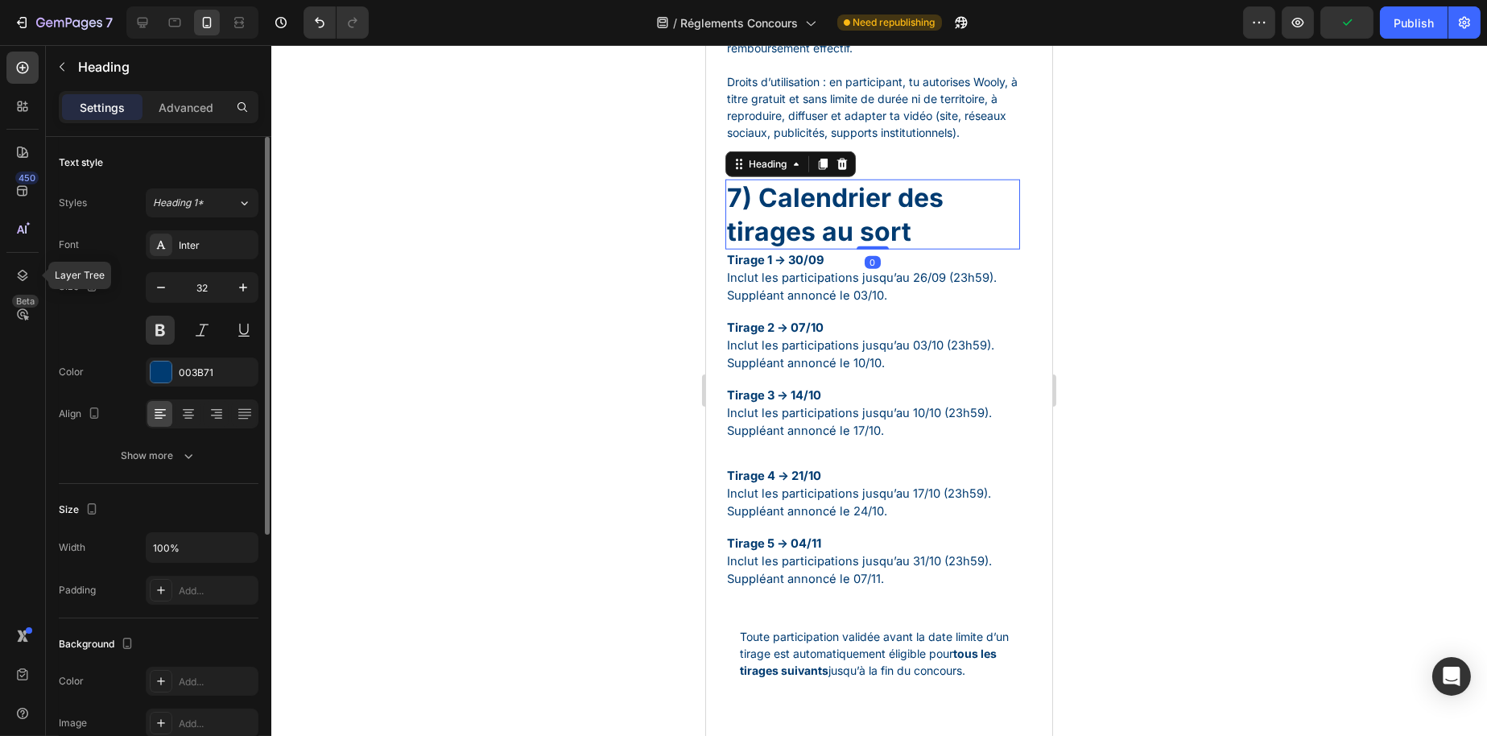
click at [209, 303] on div "32" at bounding box center [202, 308] width 113 height 72
click at [213, 292] on input "32" at bounding box center [202, 287] width 53 height 29
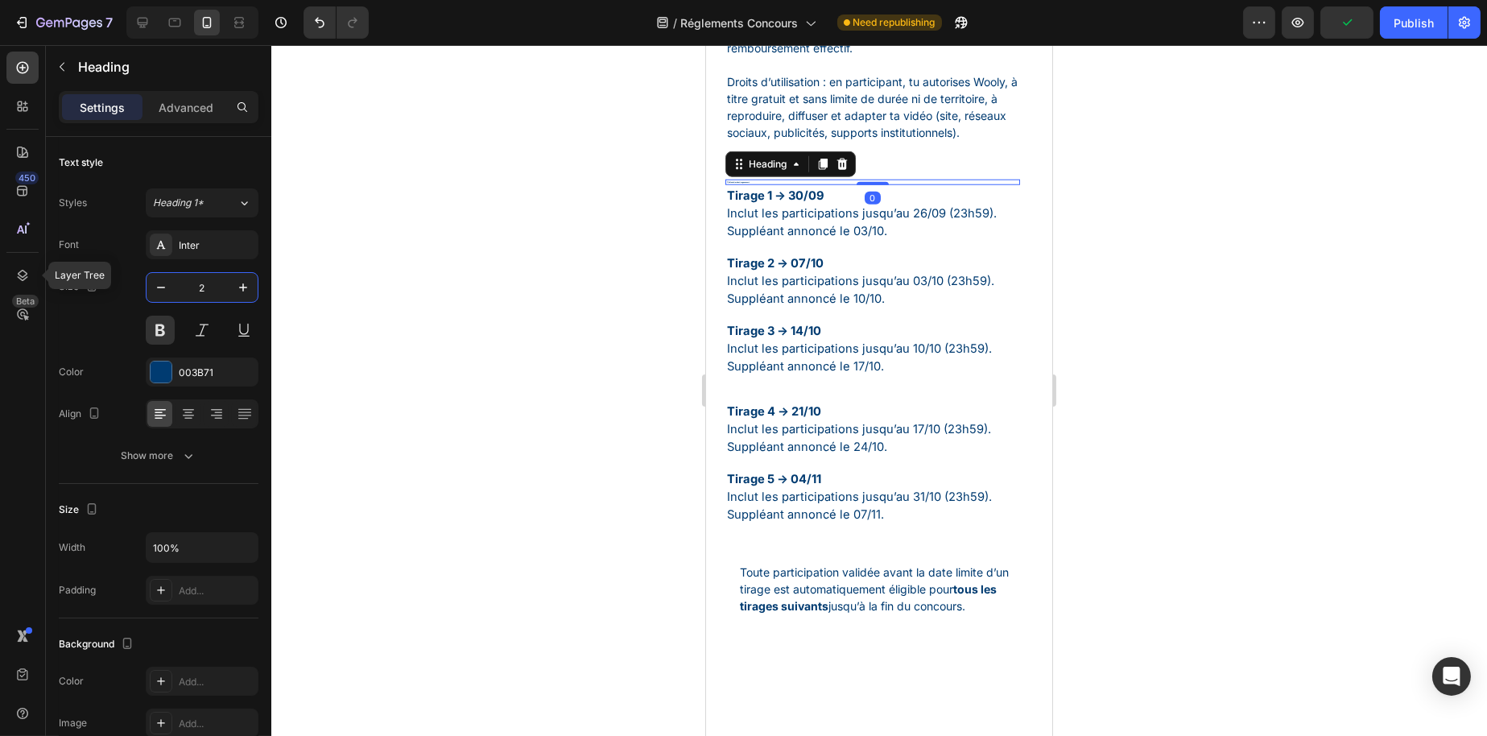
type input "25"
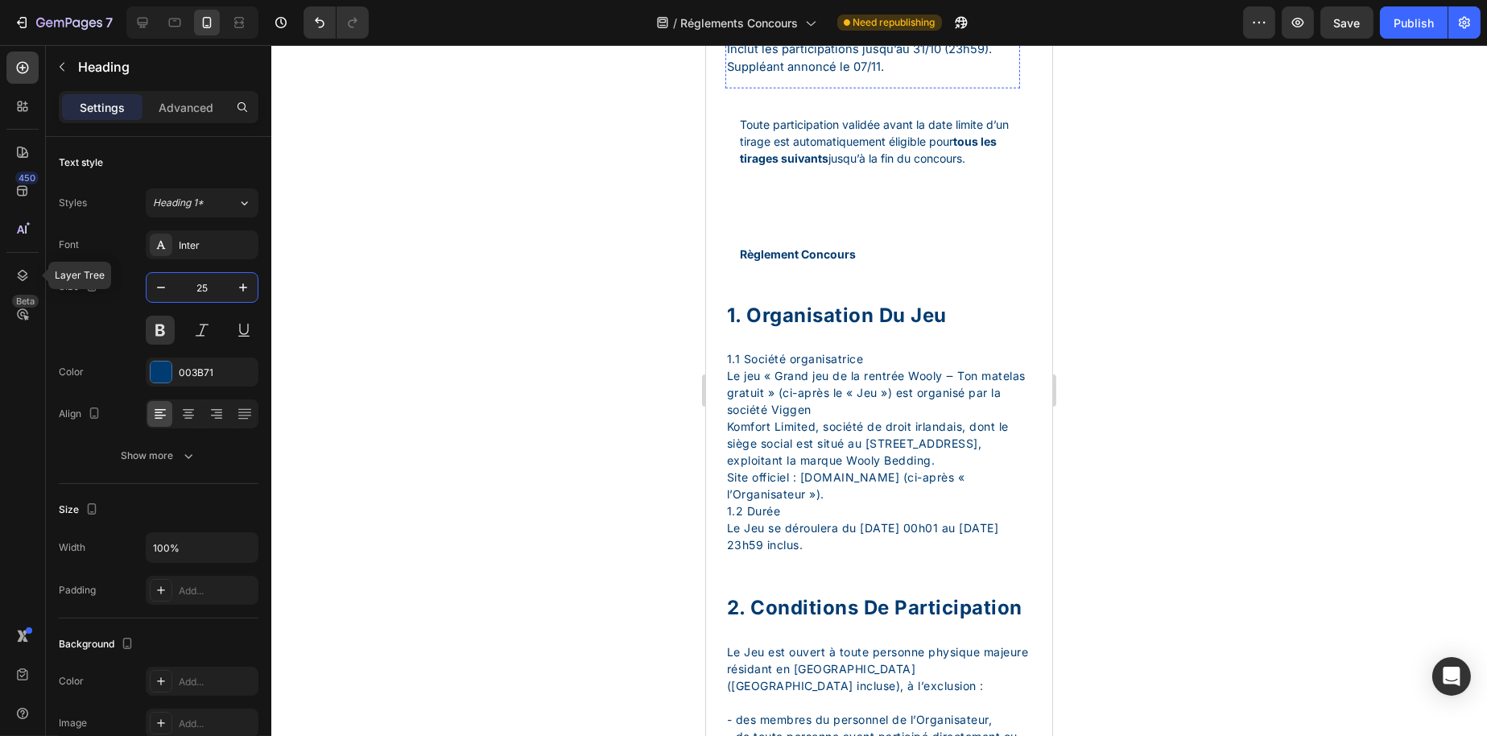
scroll to position [4187, 0]
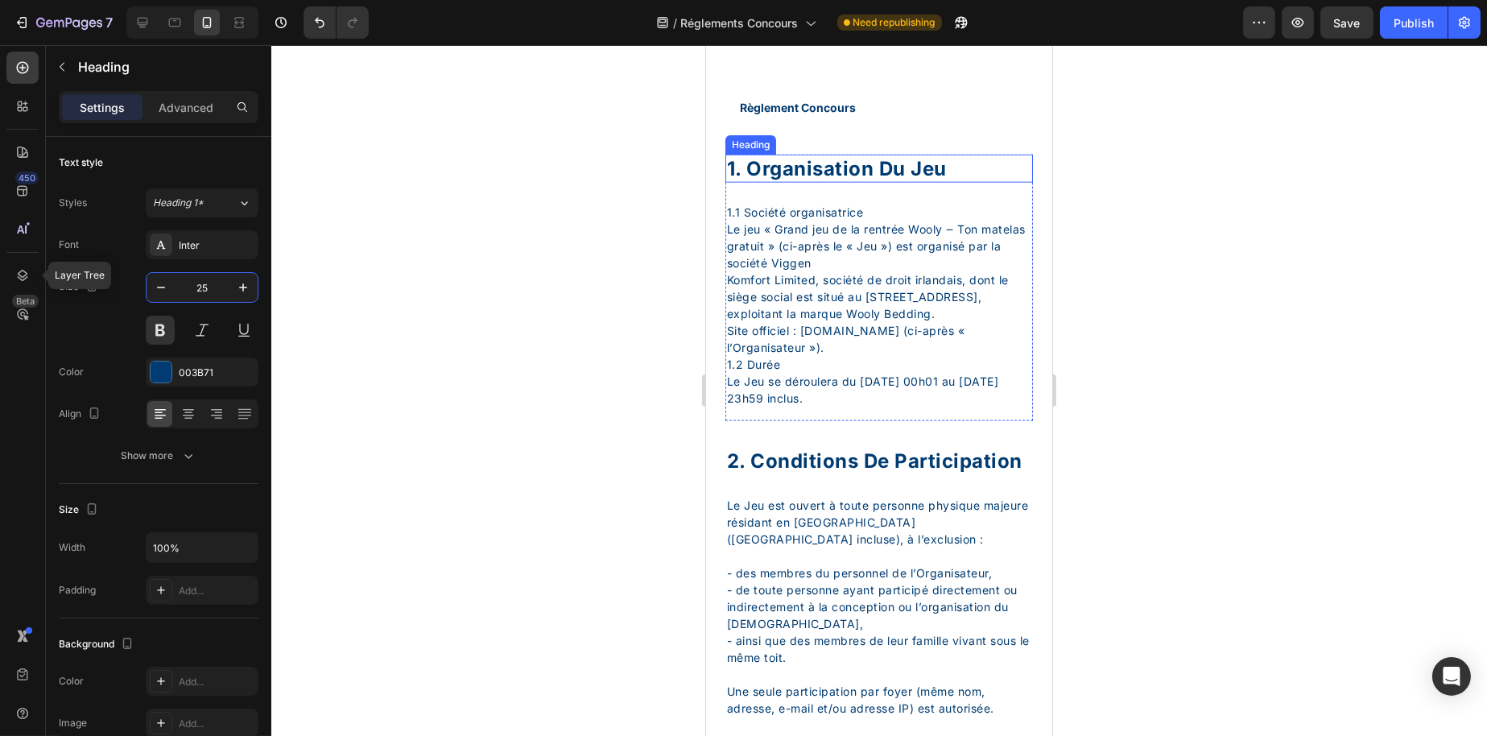
click at [878, 183] on div "1. organisation du jeu" at bounding box center [879, 169] width 308 height 28
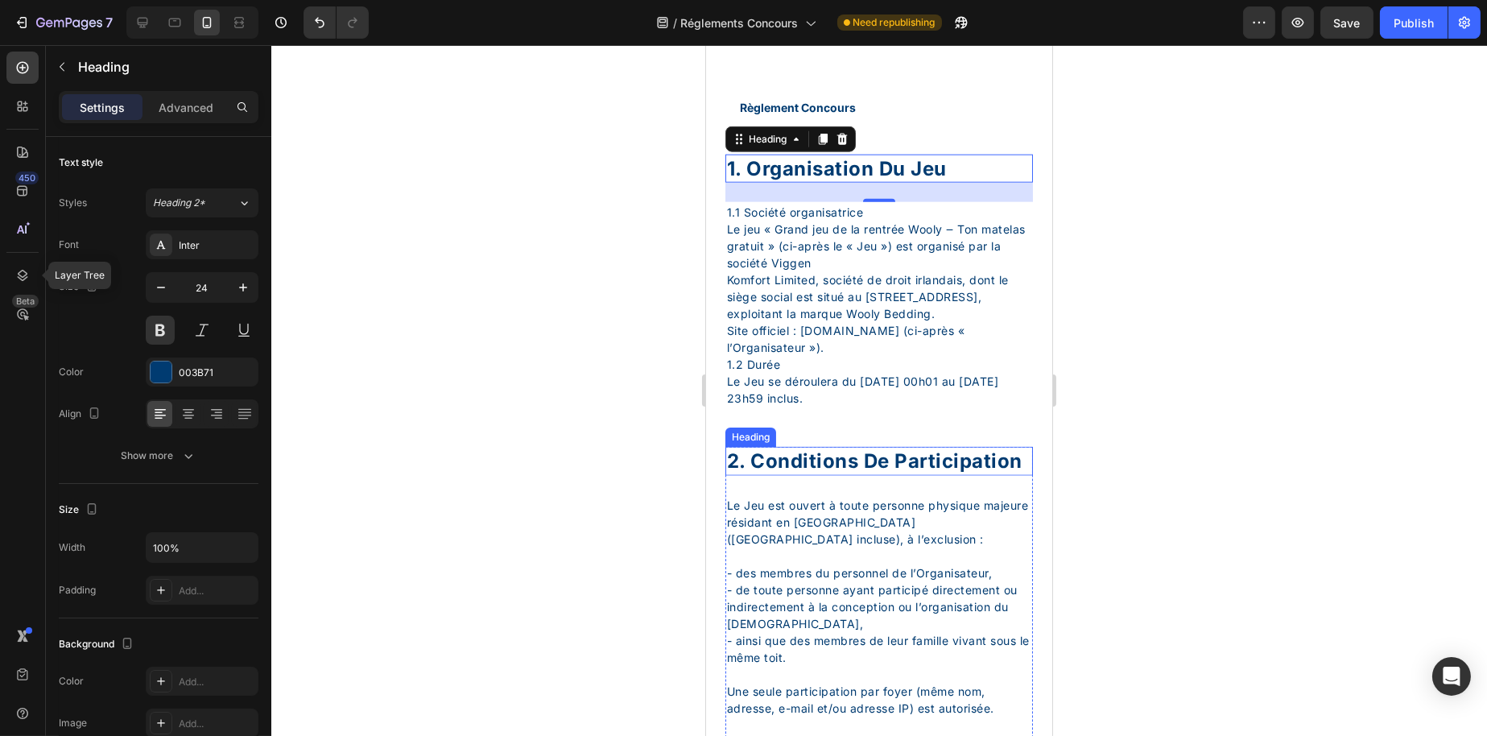
click at [802, 475] on div "2. Conditions De Participation" at bounding box center [879, 461] width 308 height 28
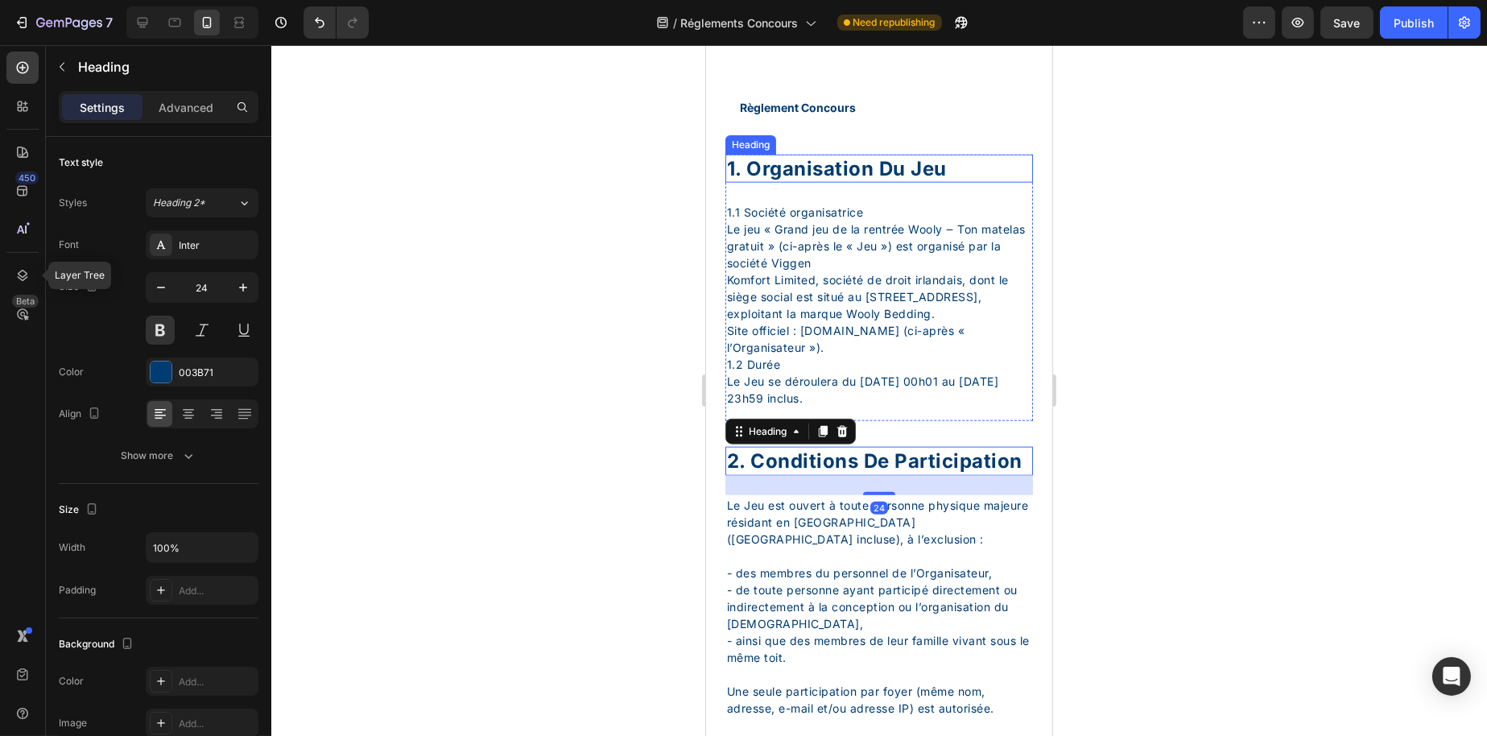
click at [863, 183] on div "1. organisation du jeu" at bounding box center [879, 169] width 308 height 28
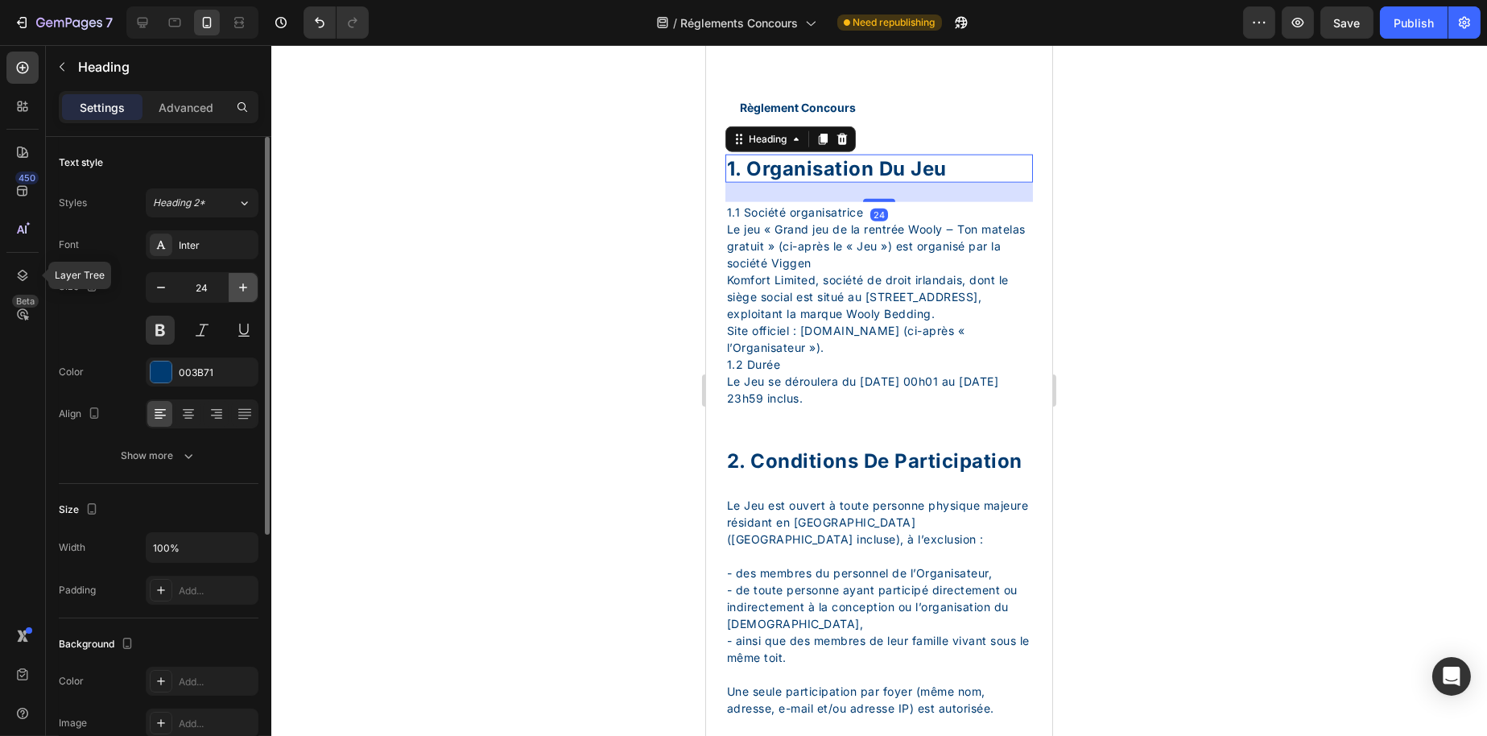
click at [238, 283] on icon "button" at bounding box center [243, 287] width 16 height 16
type input "25"
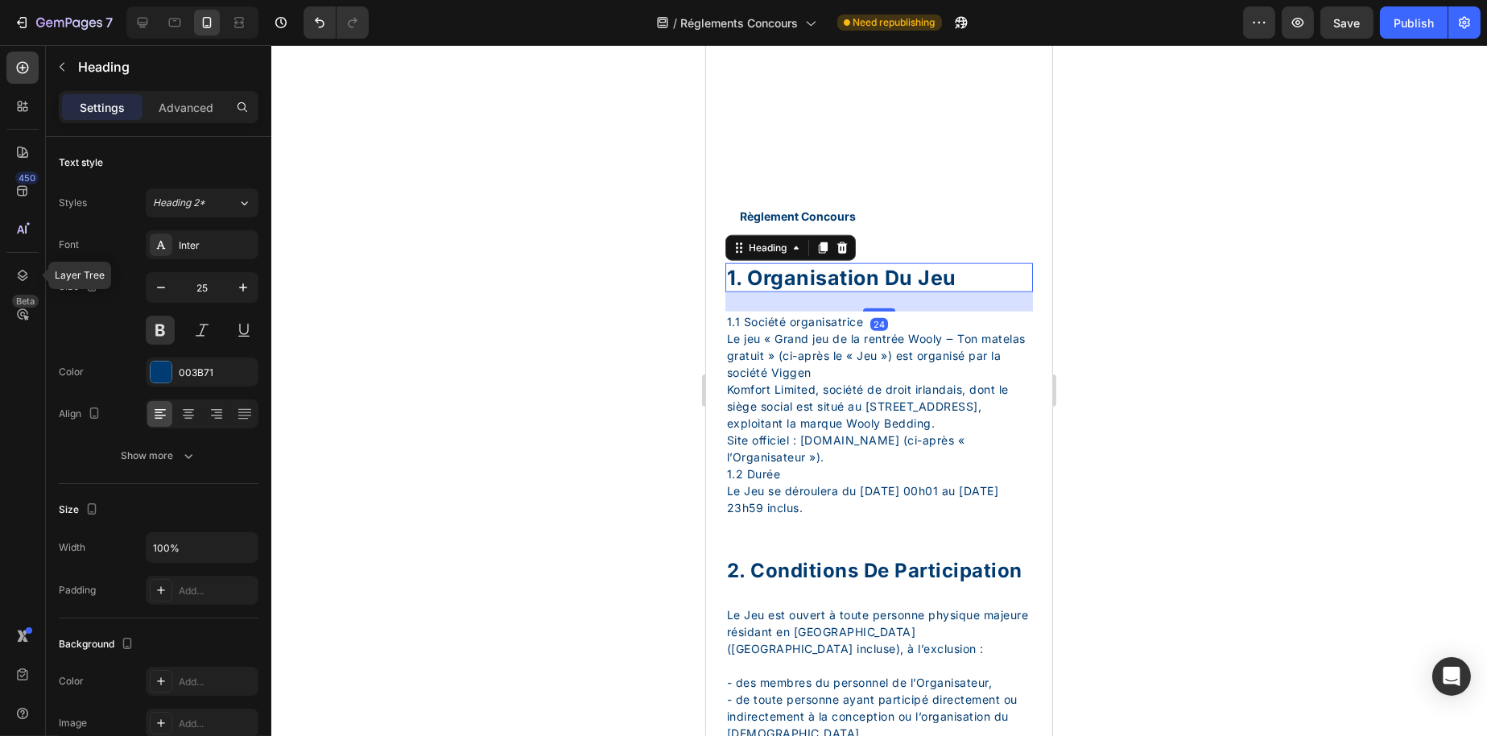
scroll to position [4429, 0]
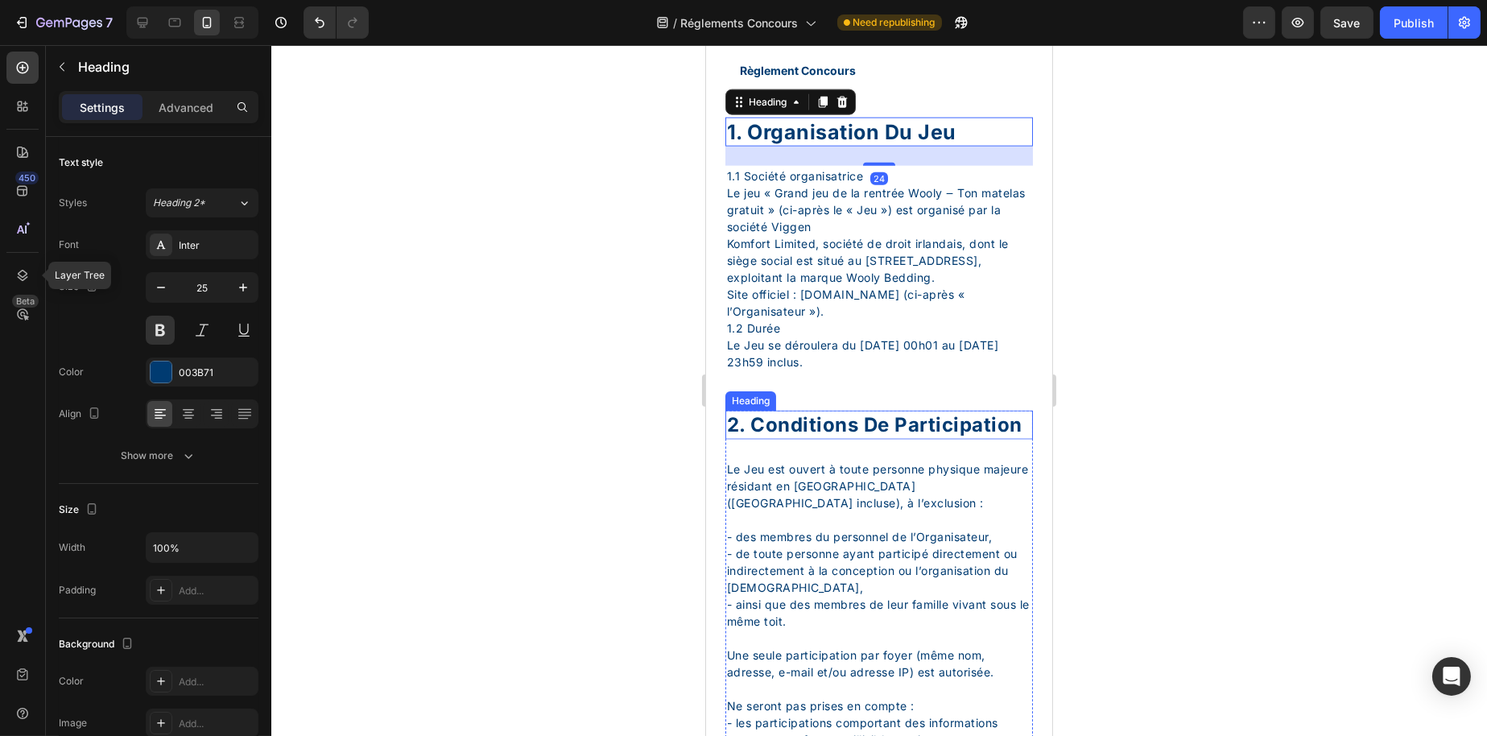
click at [843, 439] on div "2. Conditions De Participation" at bounding box center [879, 425] width 308 height 28
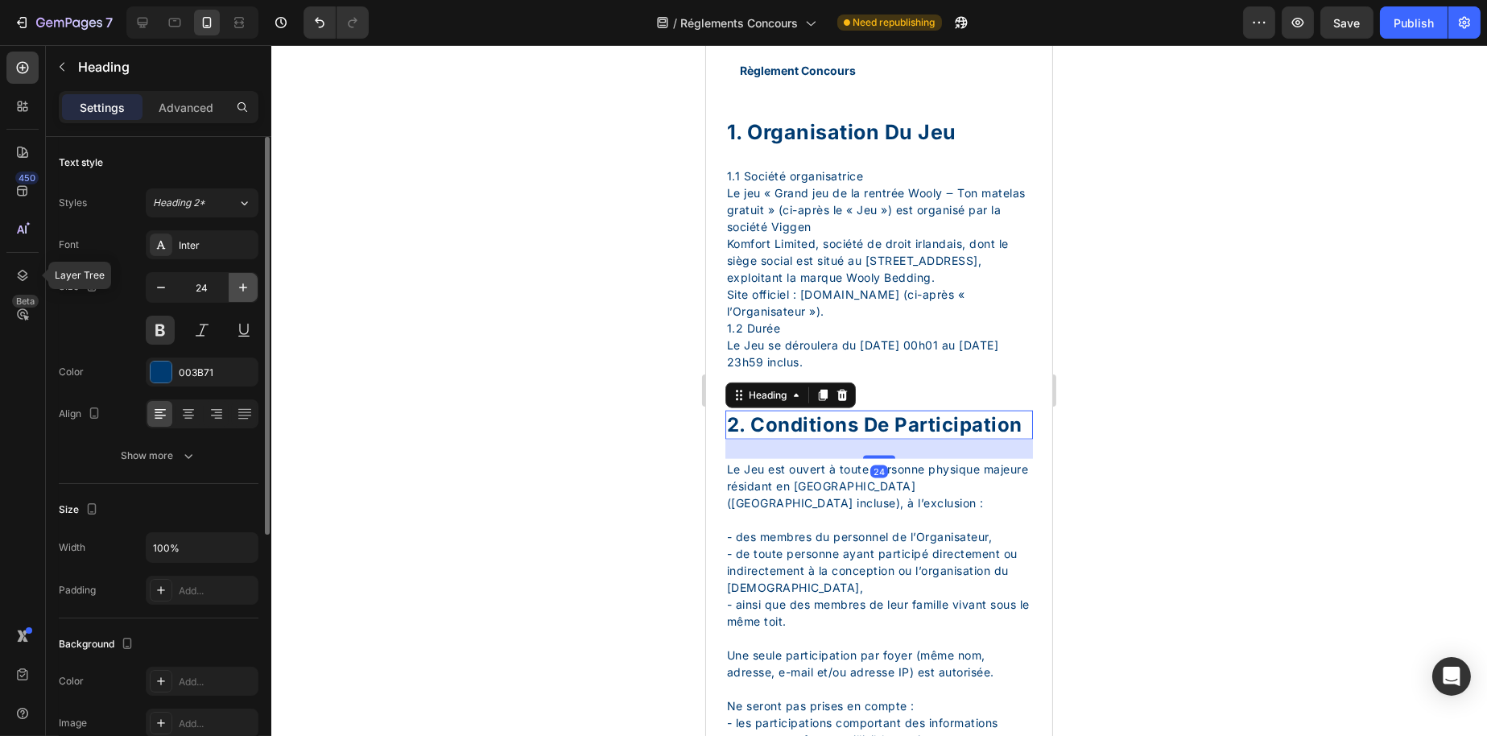
click at [242, 276] on button "button" at bounding box center [243, 287] width 29 height 29
type input "25"
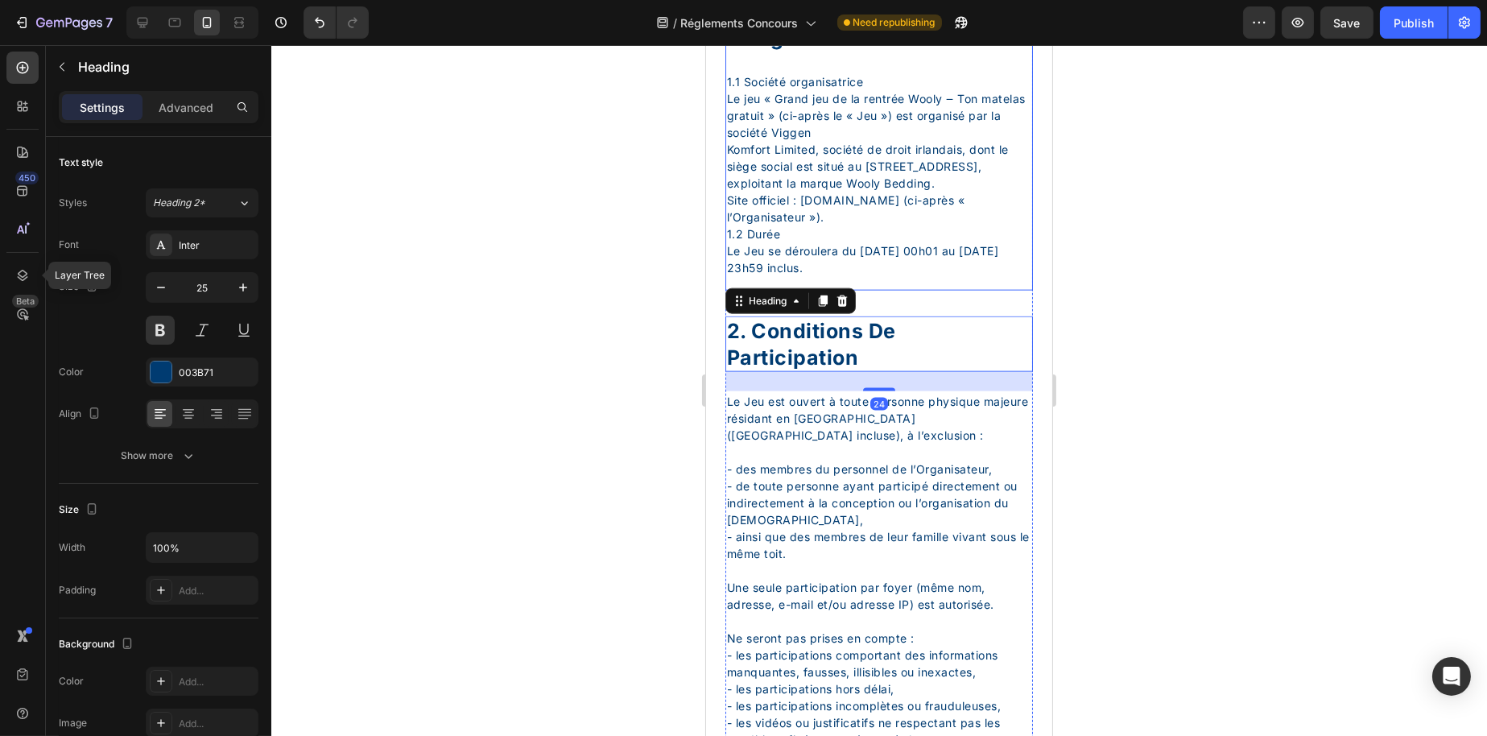
scroll to position [4751, 0]
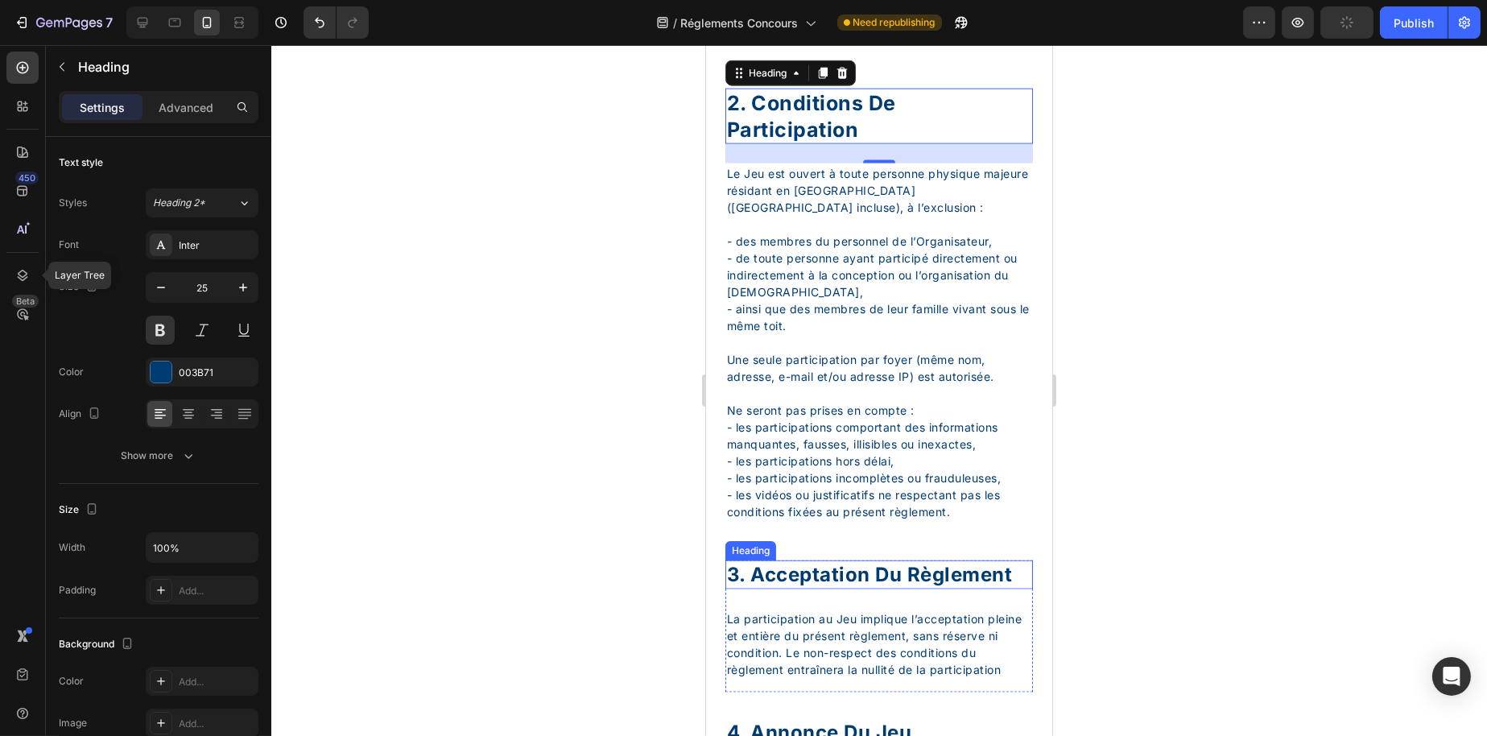
click at [812, 589] on div "3. Acceptation Du Règlement" at bounding box center [879, 574] width 308 height 28
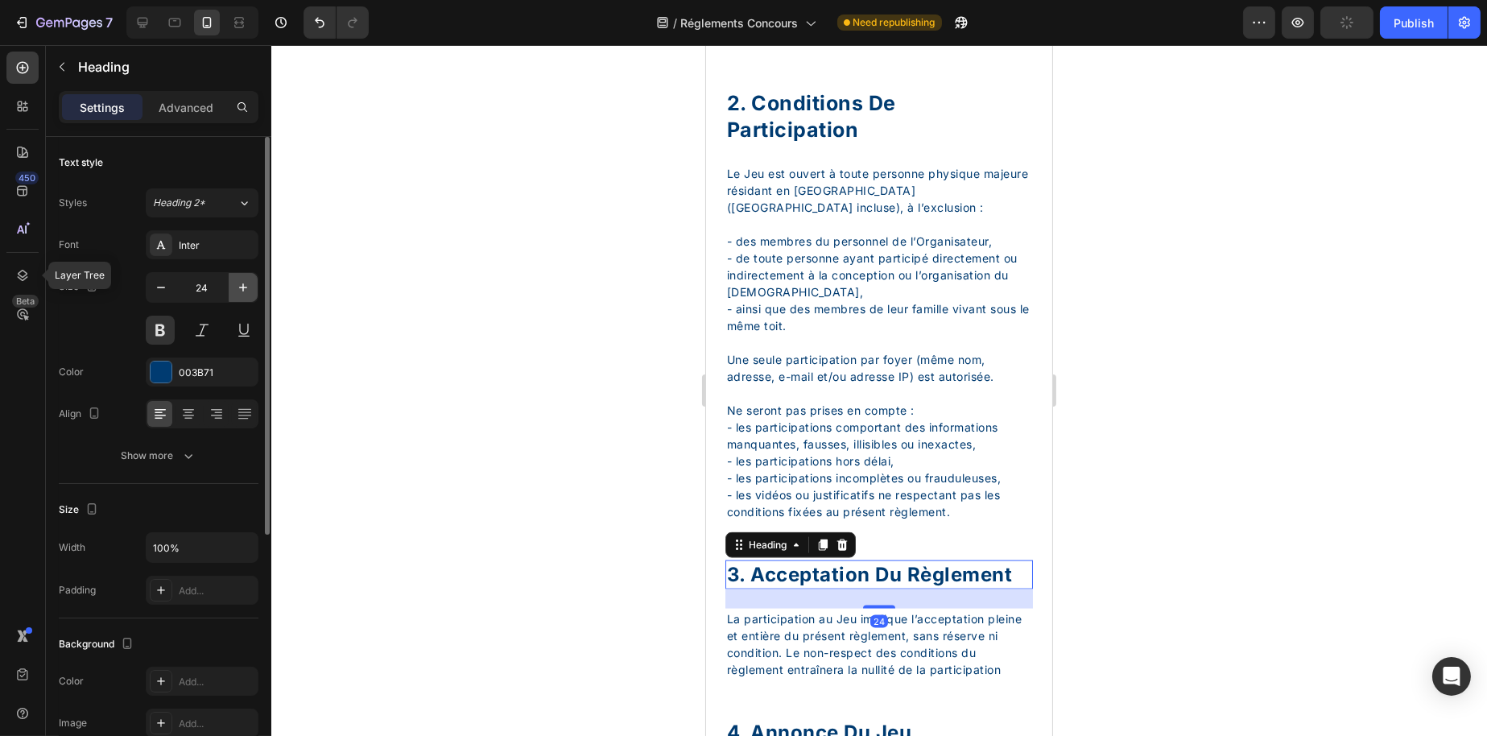
click at [229, 286] on button "button" at bounding box center [243, 287] width 29 height 29
type input "25"
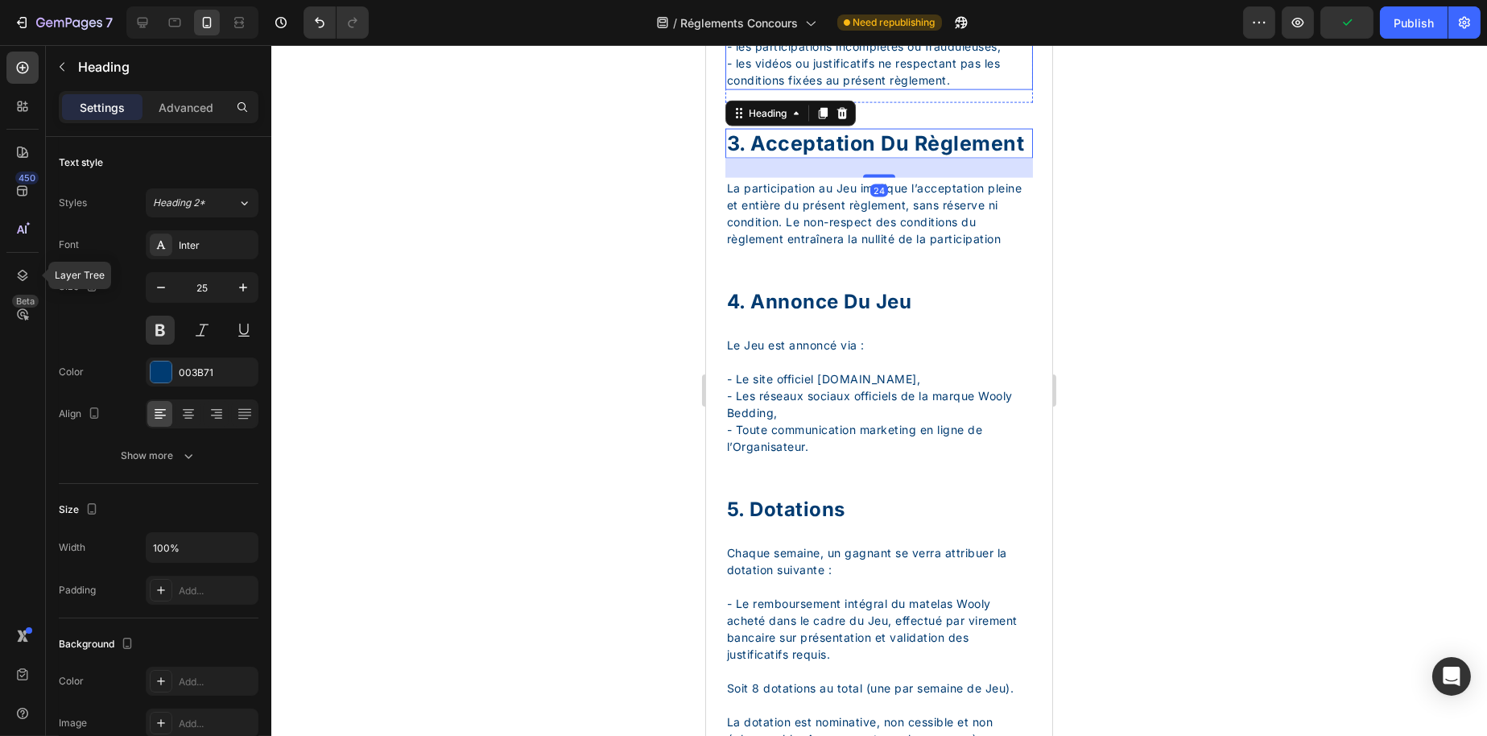
scroll to position [5314, 0]
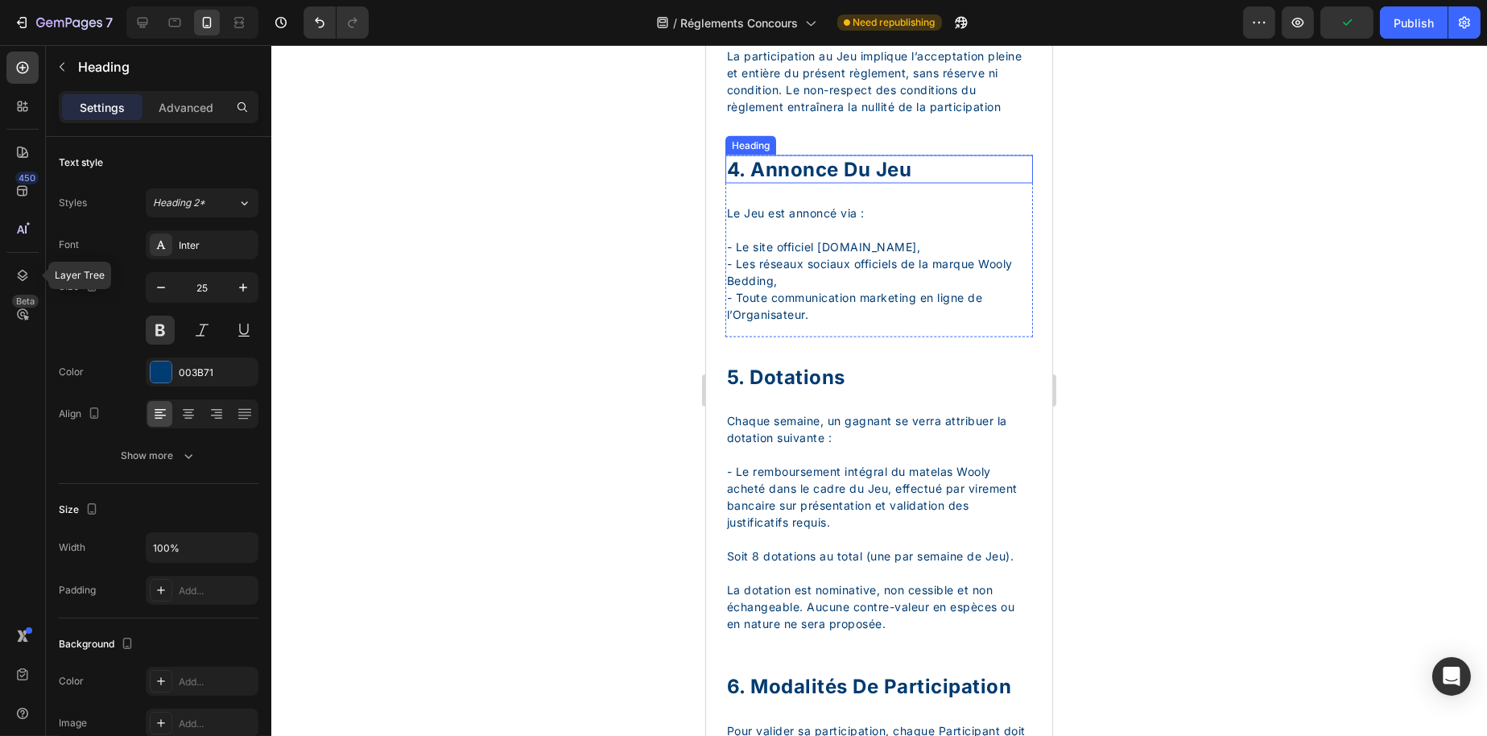
click at [796, 184] on div "4. Annonce Du Jeu" at bounding box center [879, 169] width 308 height 28
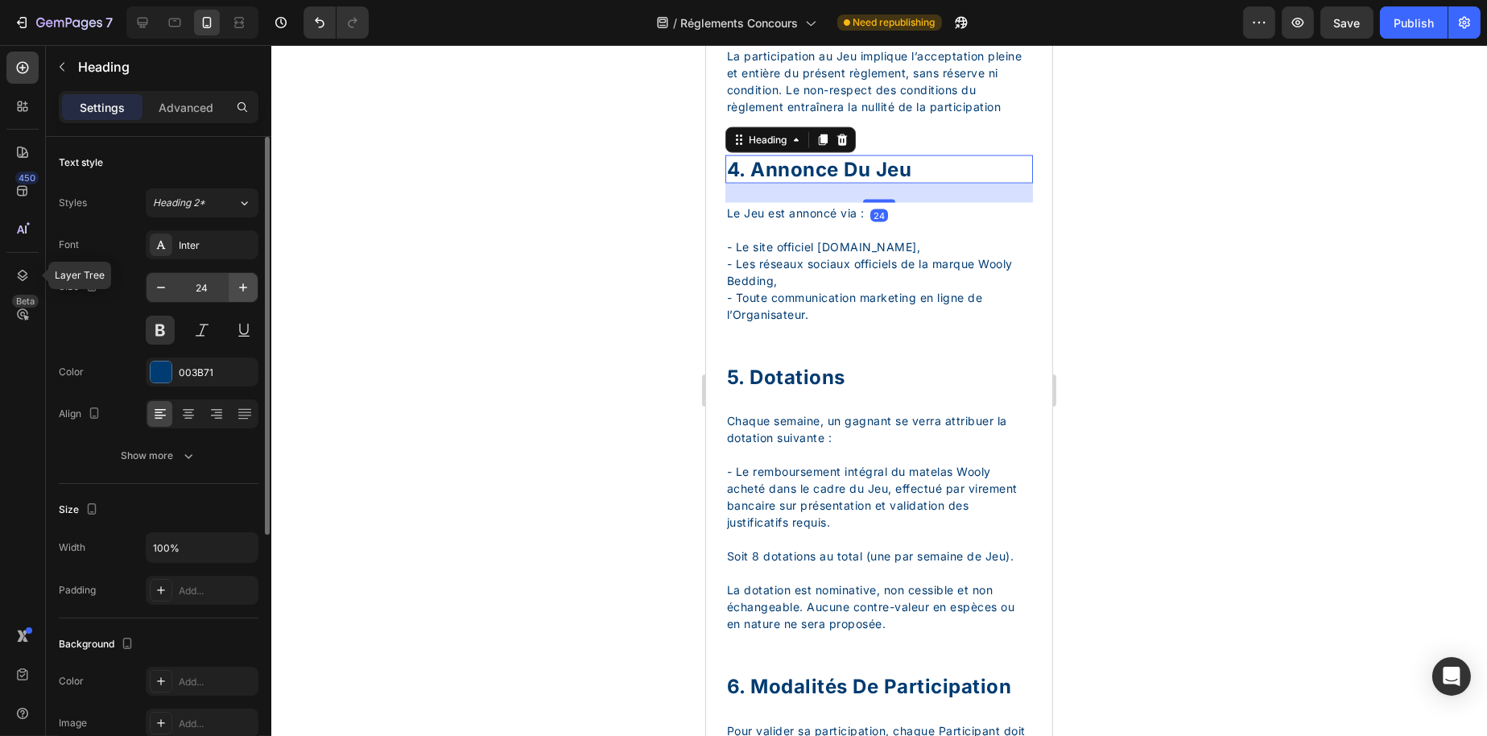
click at [232, 273] on button "button" at bounding box center [243, 287] width 29 height 29
type input "25"
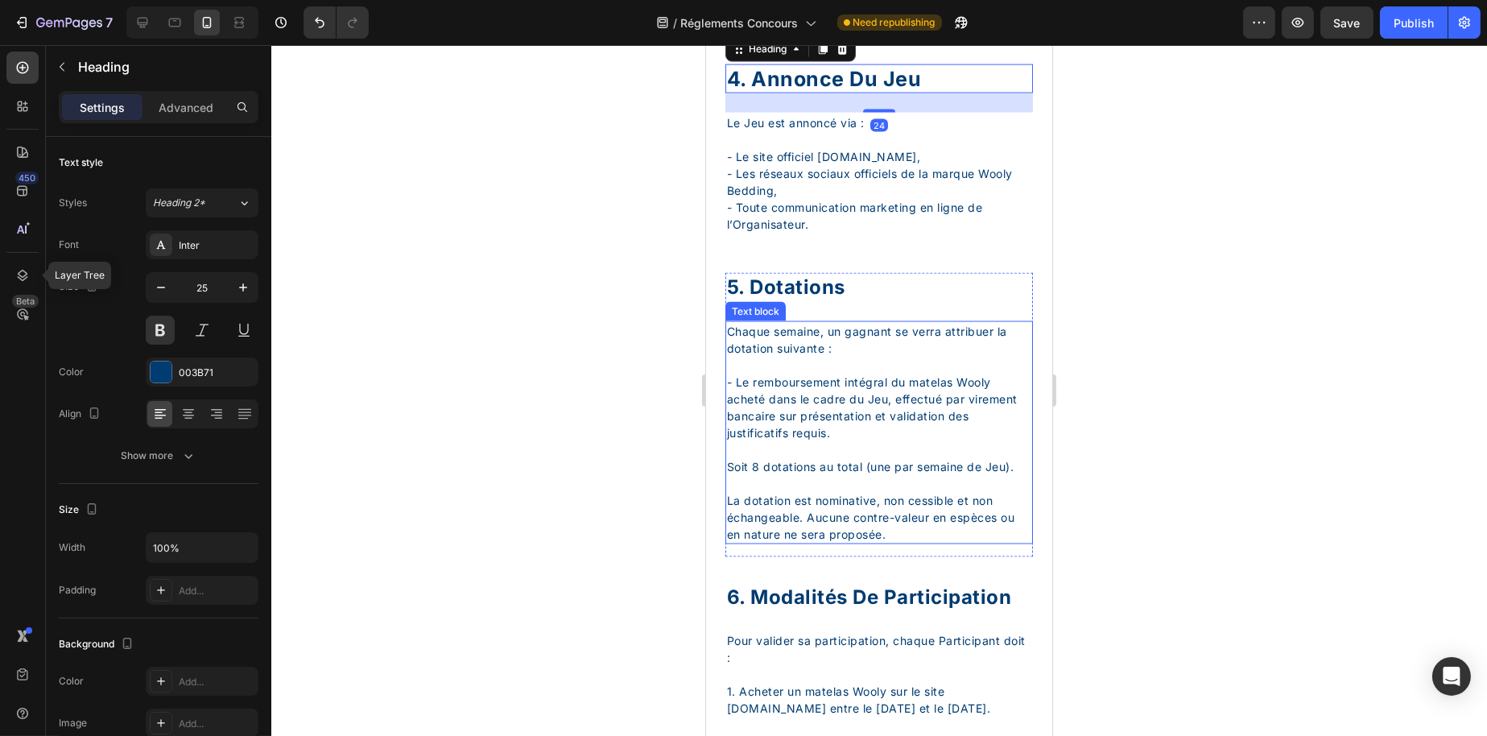
scroll to position [5556, 0]
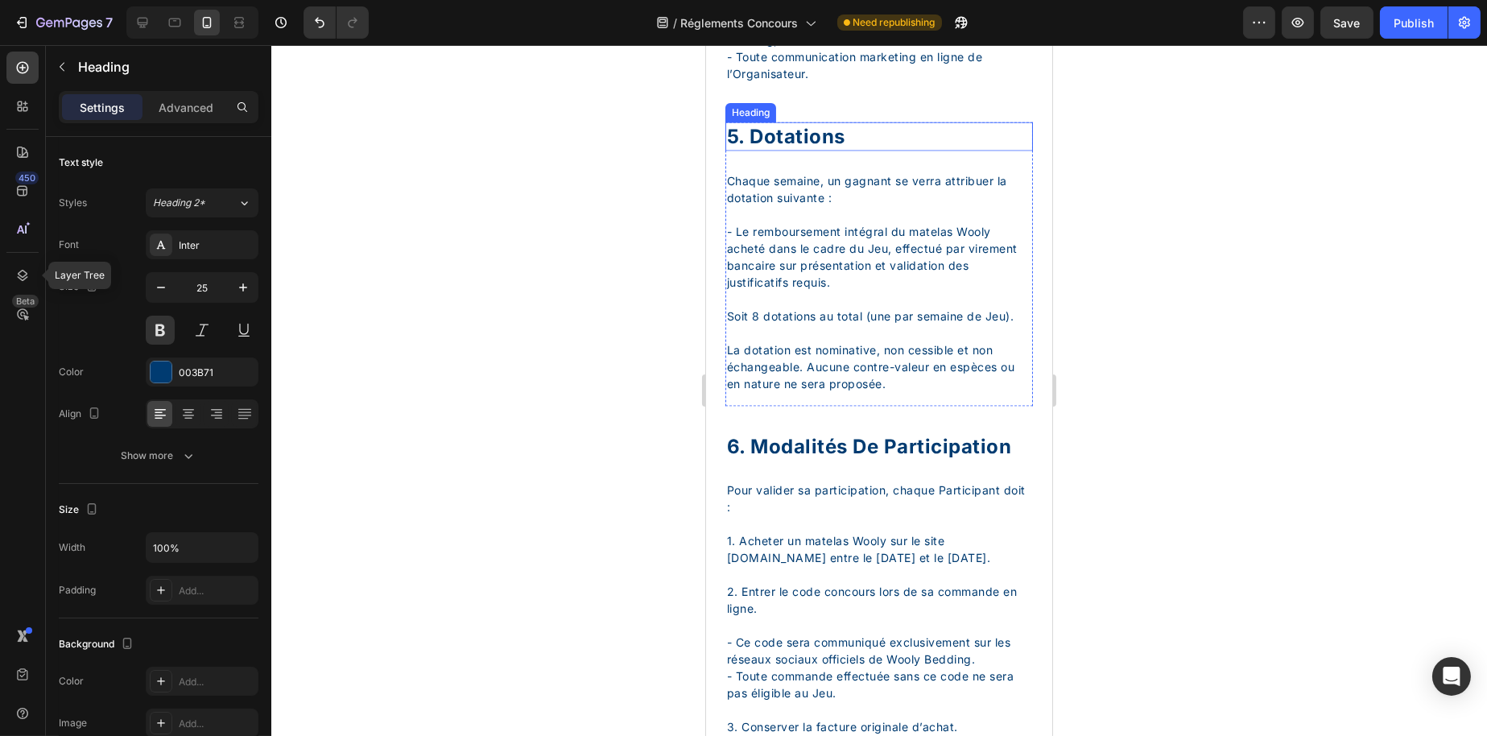
click at [789, 151] on div "5. Dotations" at bounding box center [879, 136] width 308 height 28
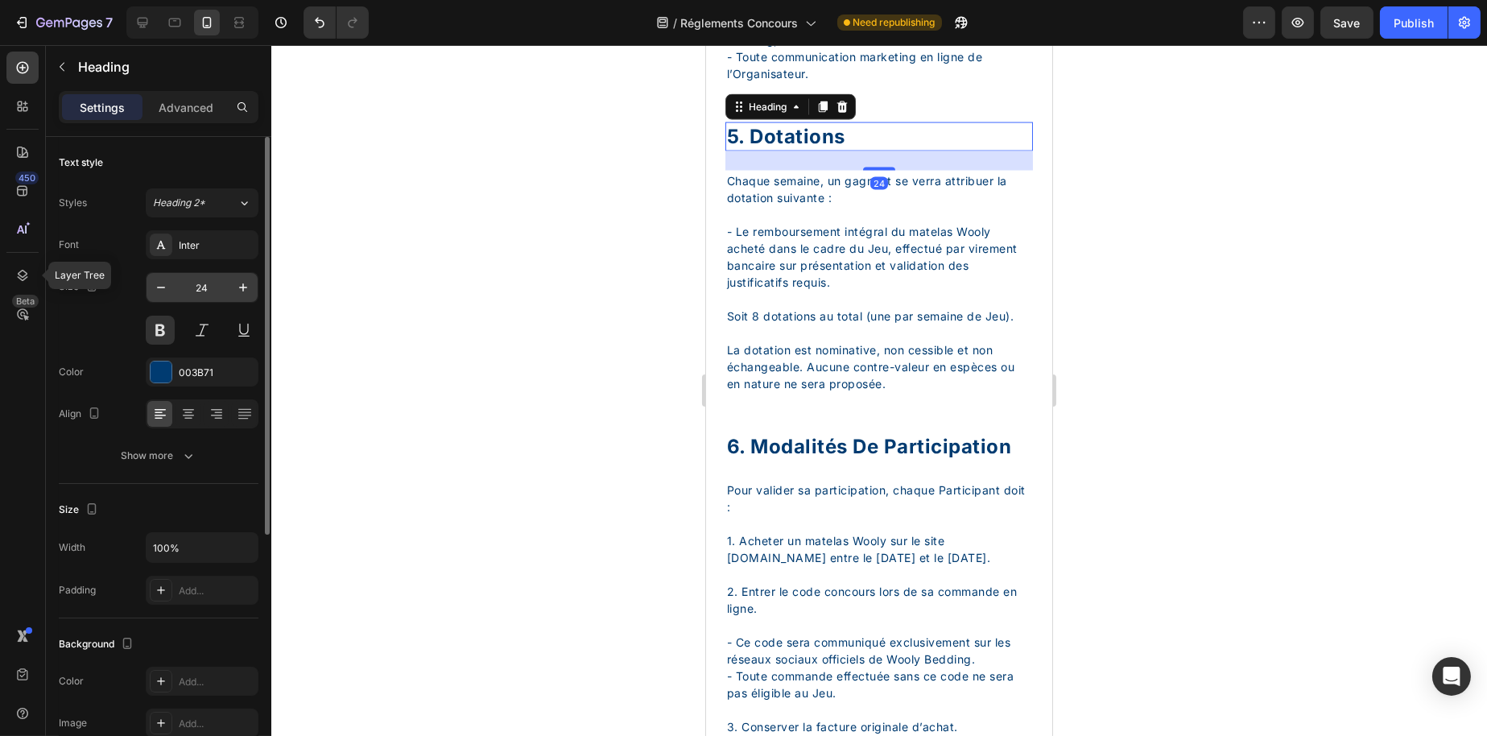
click at [227, 286] on input "24" at bounding box center [202, 287] width 53 height 29
click at [233, 286] on button "button" at bounding box center [243, 287] width 29 height 29
type input "25"
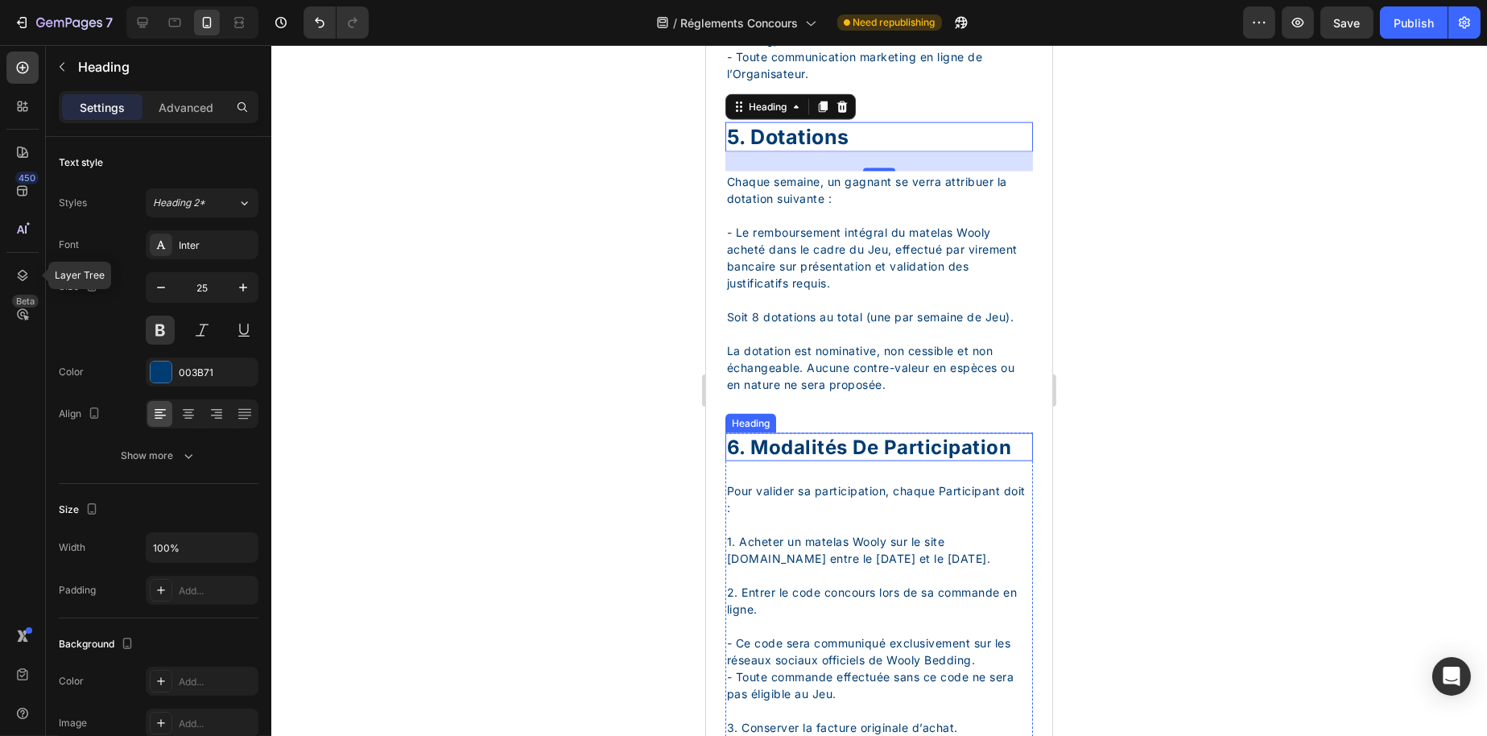
click at [795, 461] on div "6. Modalités De Participation" at bounding box center [879, 447] width 308 height 28
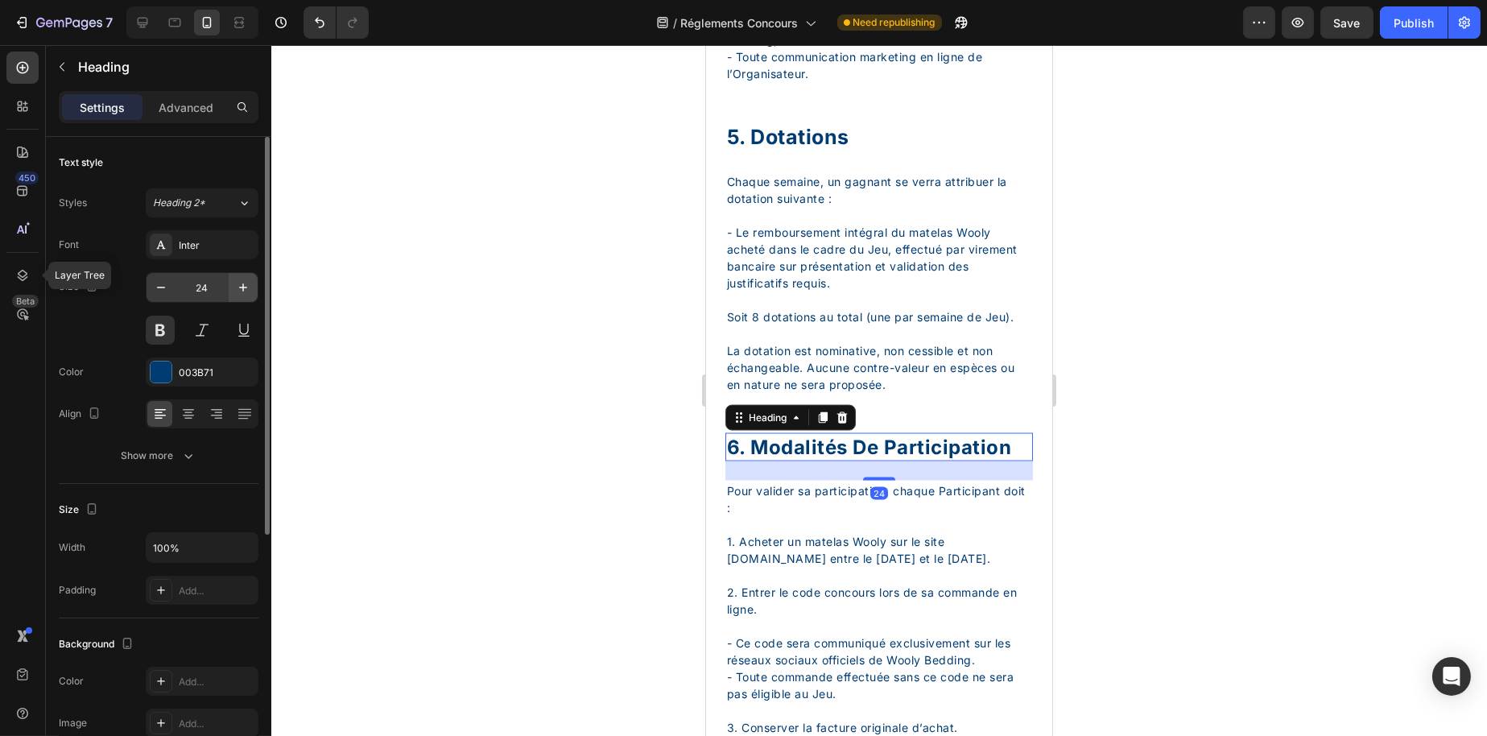
click at [252, 287] on button "button" at bounding box center [243, 287] width 29 height 29
type input "25"
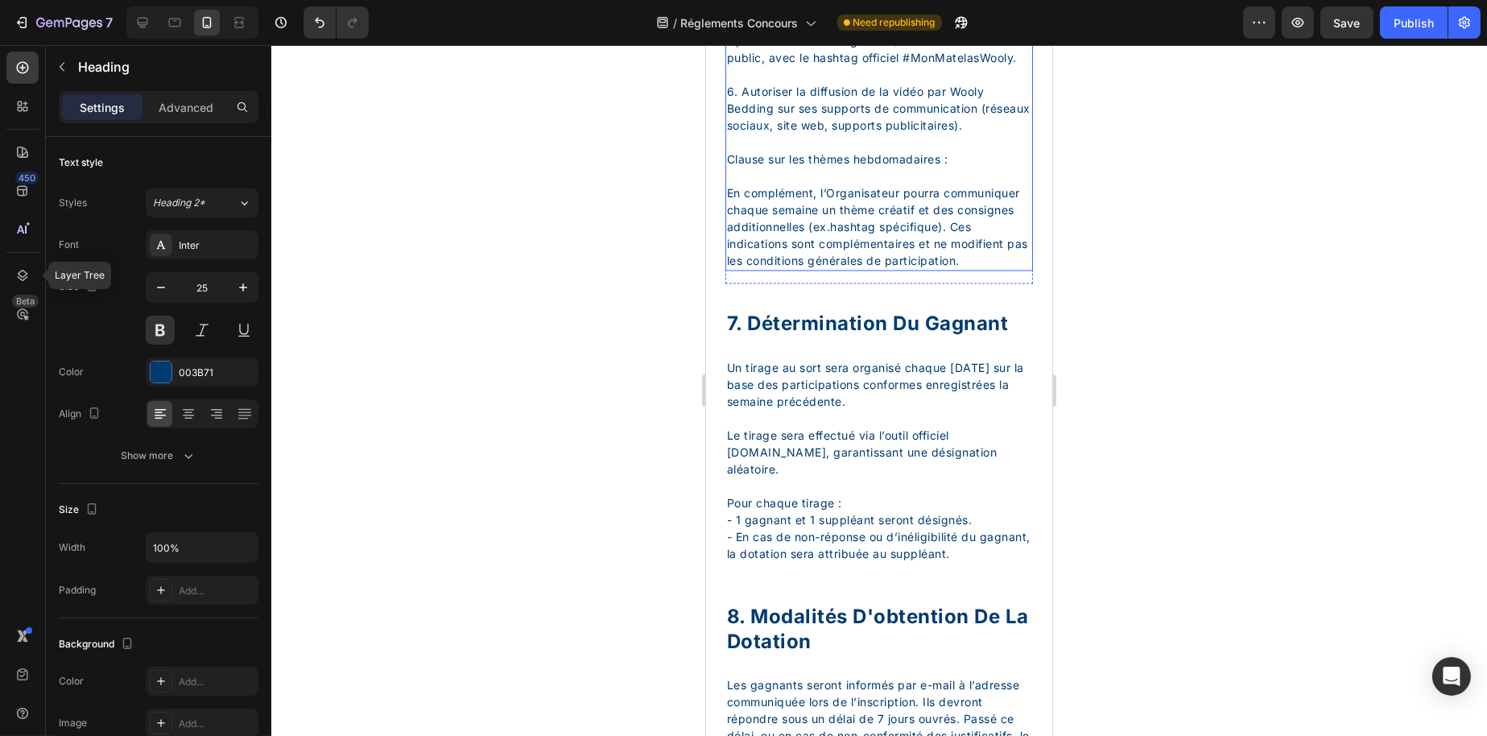
scroll to position [6603, 0]
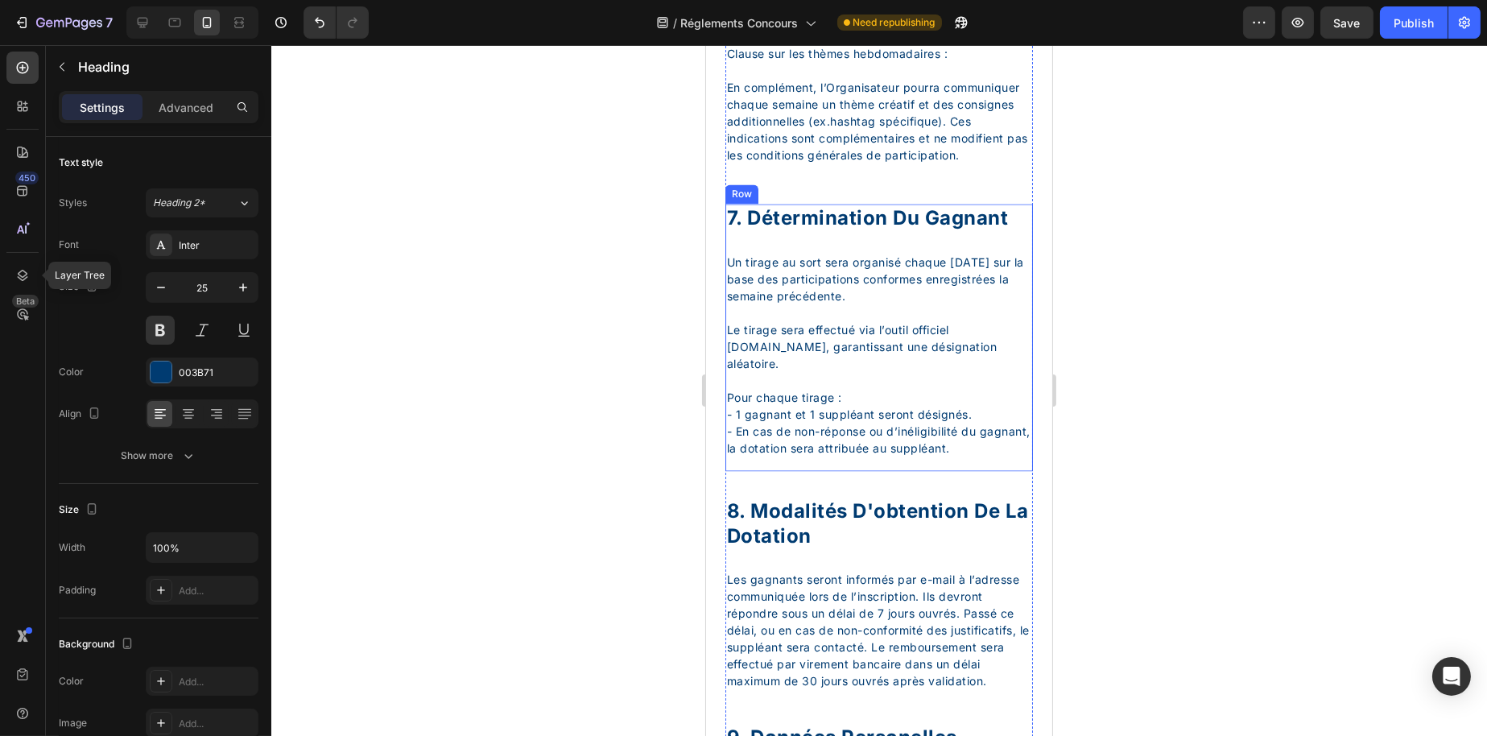
click at [800, 232] on div "7. Détermination Du Gagnant" at bounding box center [879, 218] width 308 height 28
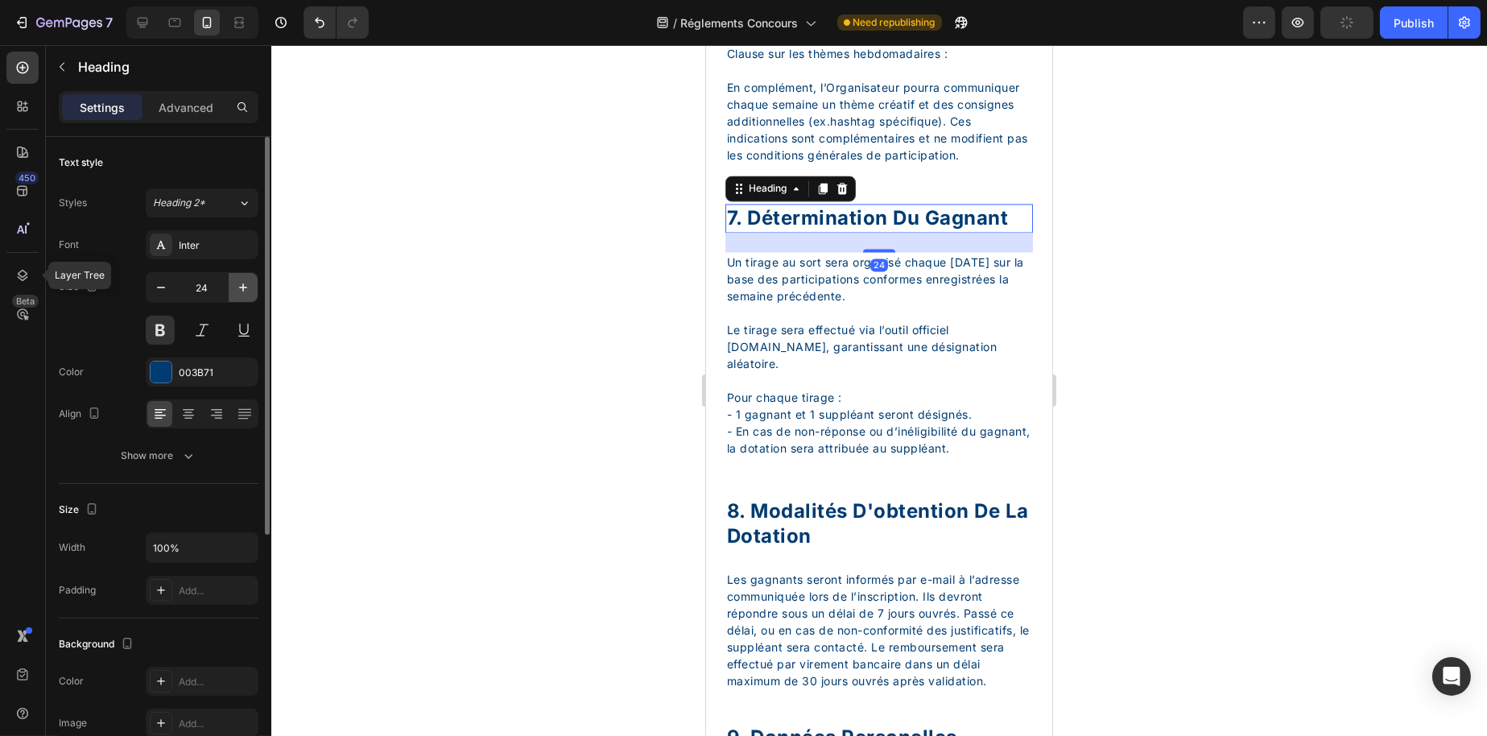
click at [229, 290] on button "button" at bounding box center [243, 287] width 29 height 29
type input "25"
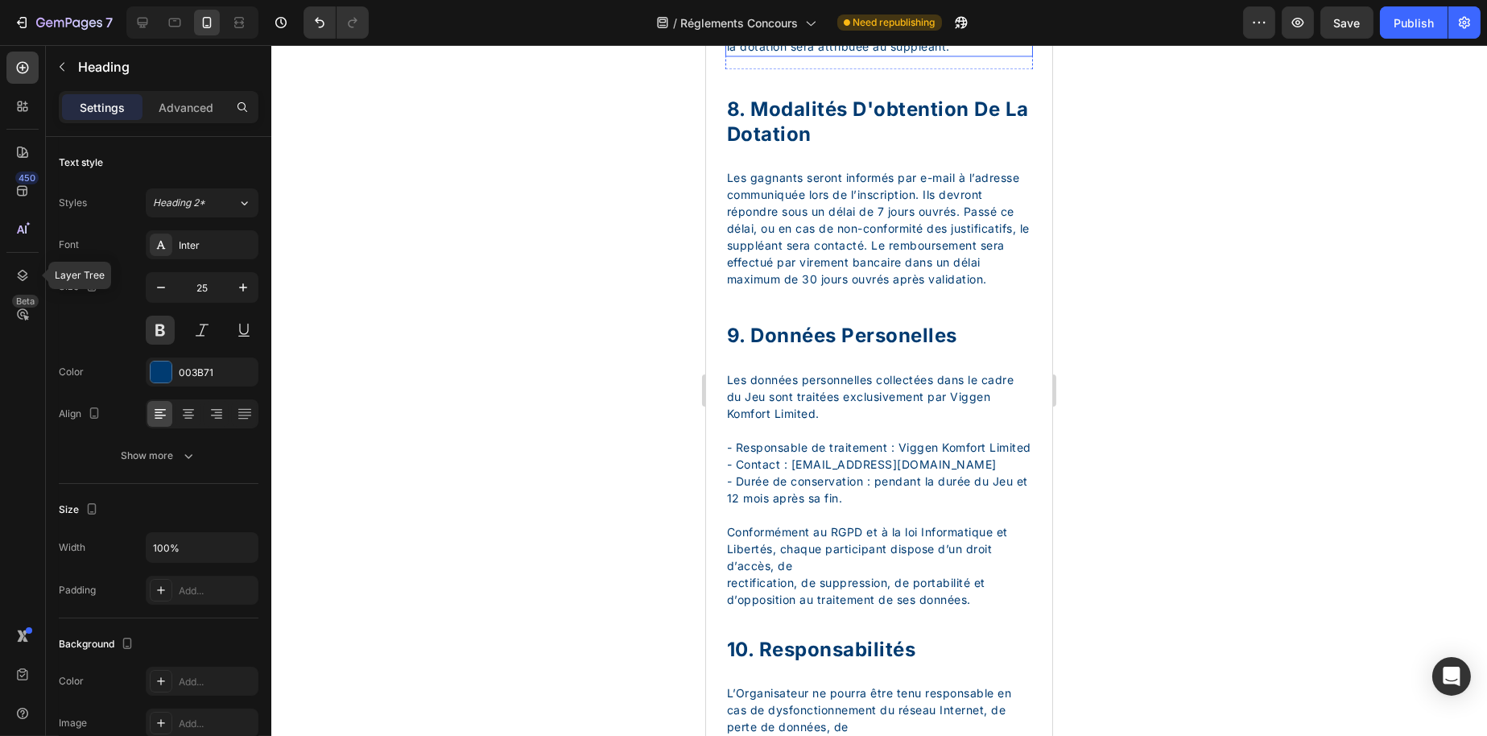
click at [815, 148] on div "8. Modalités D'obtention De La Dotation" at bounding box center [879, 121] width 308 height 53
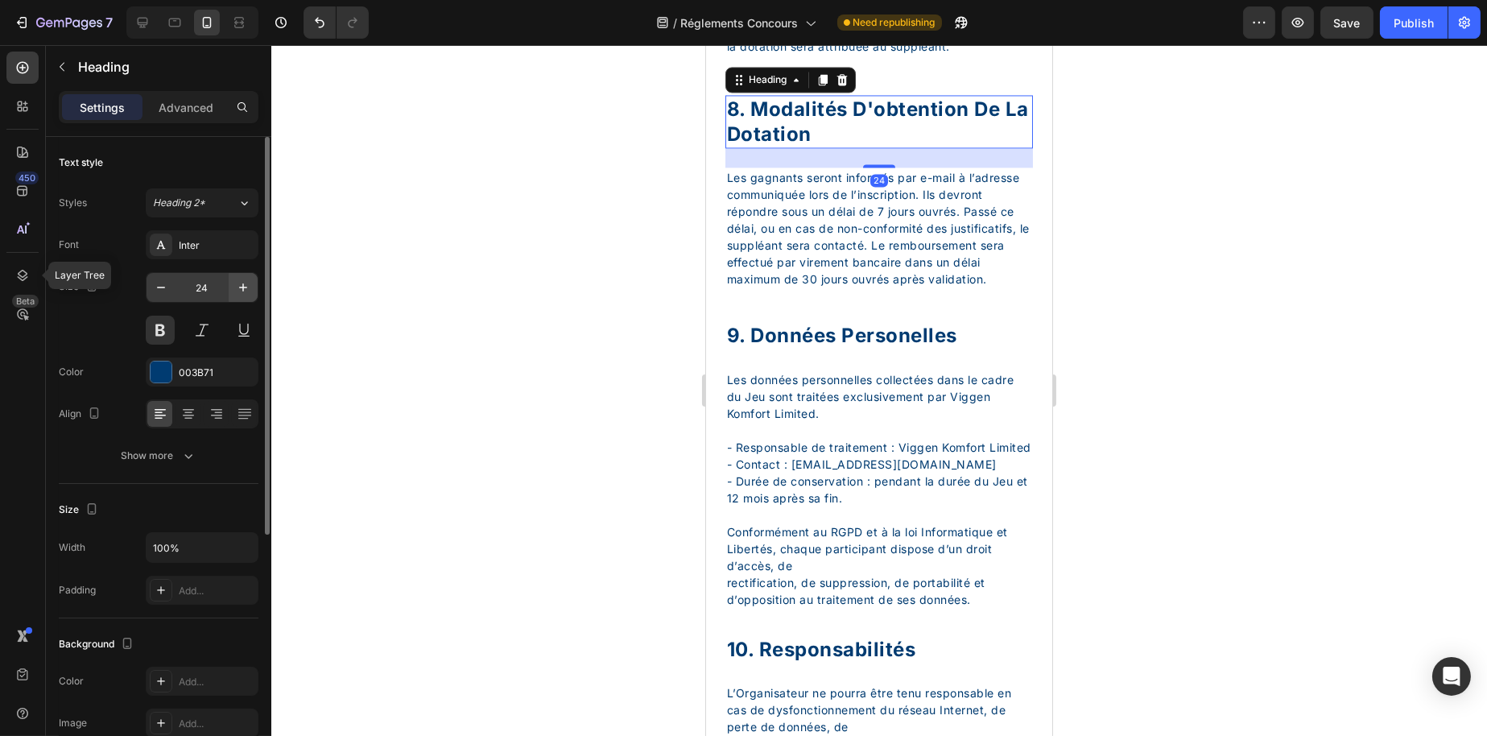
click at [243, 290] on icon "button" at bounding box center [243, 287] width 16 height 16
type input "25"
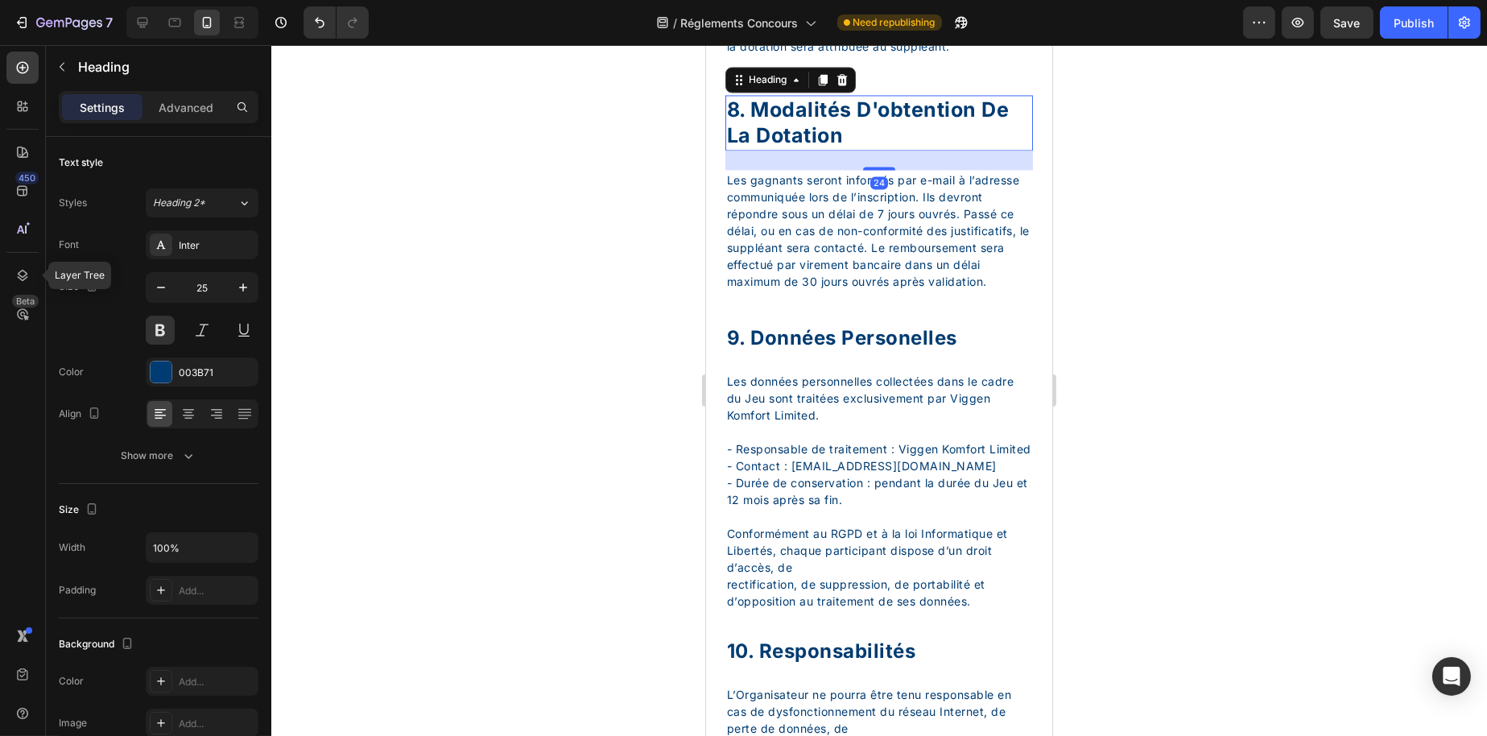
scroll to position [7247, 0]
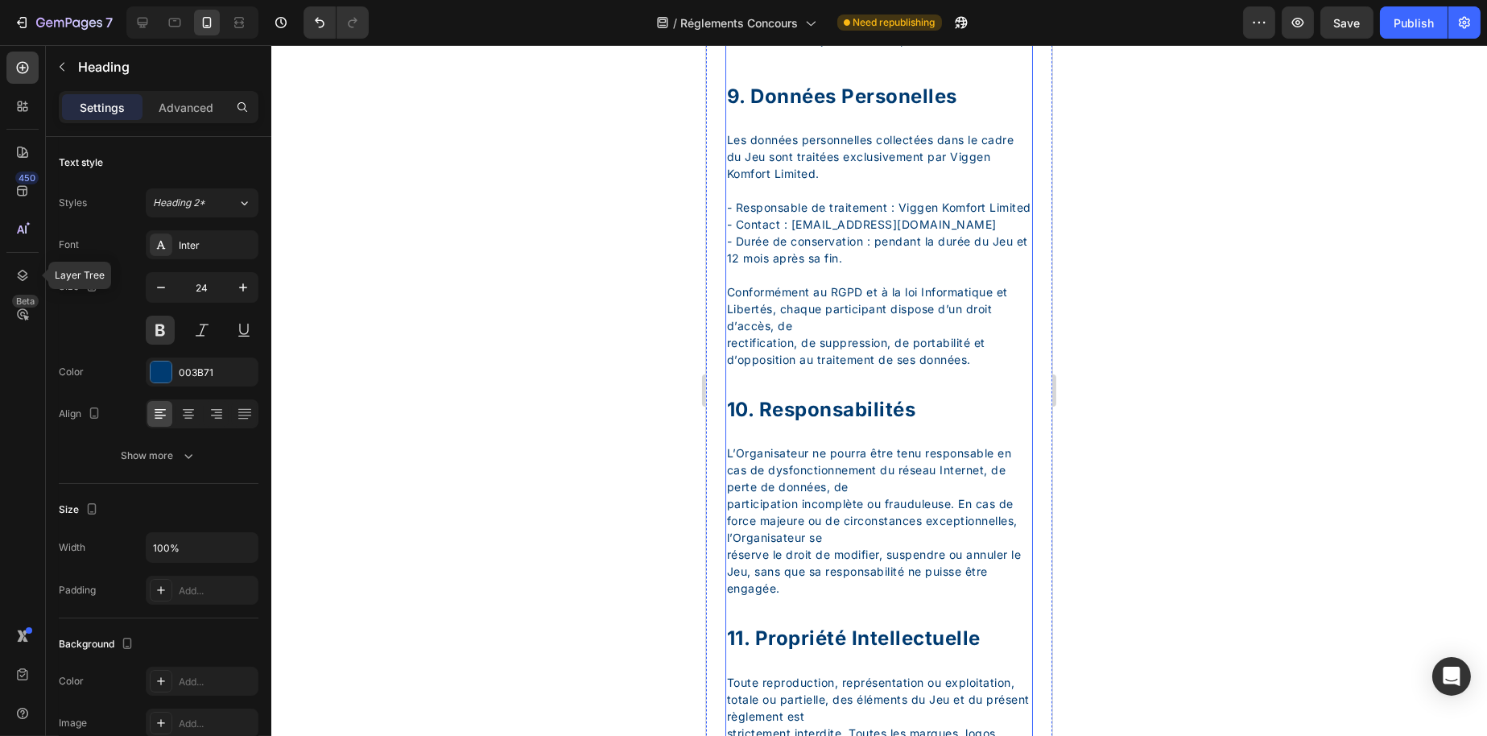
click at [787, 110] on div "9. données personelles" at bounding box center [879, 96] width 308 height 28
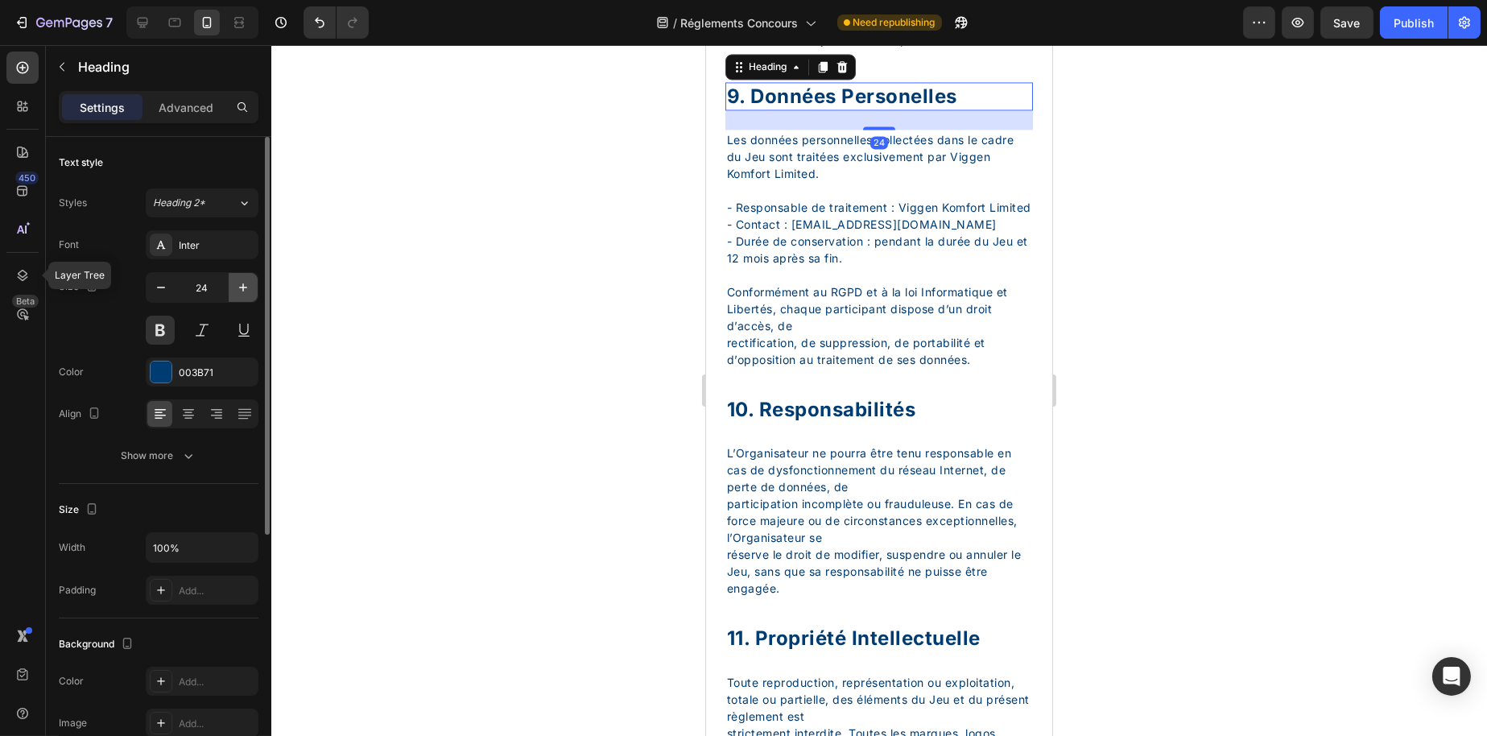
click at [238, 281] on icon "button" at bounding box center [243, 287] width 16 height 16
type input "25"
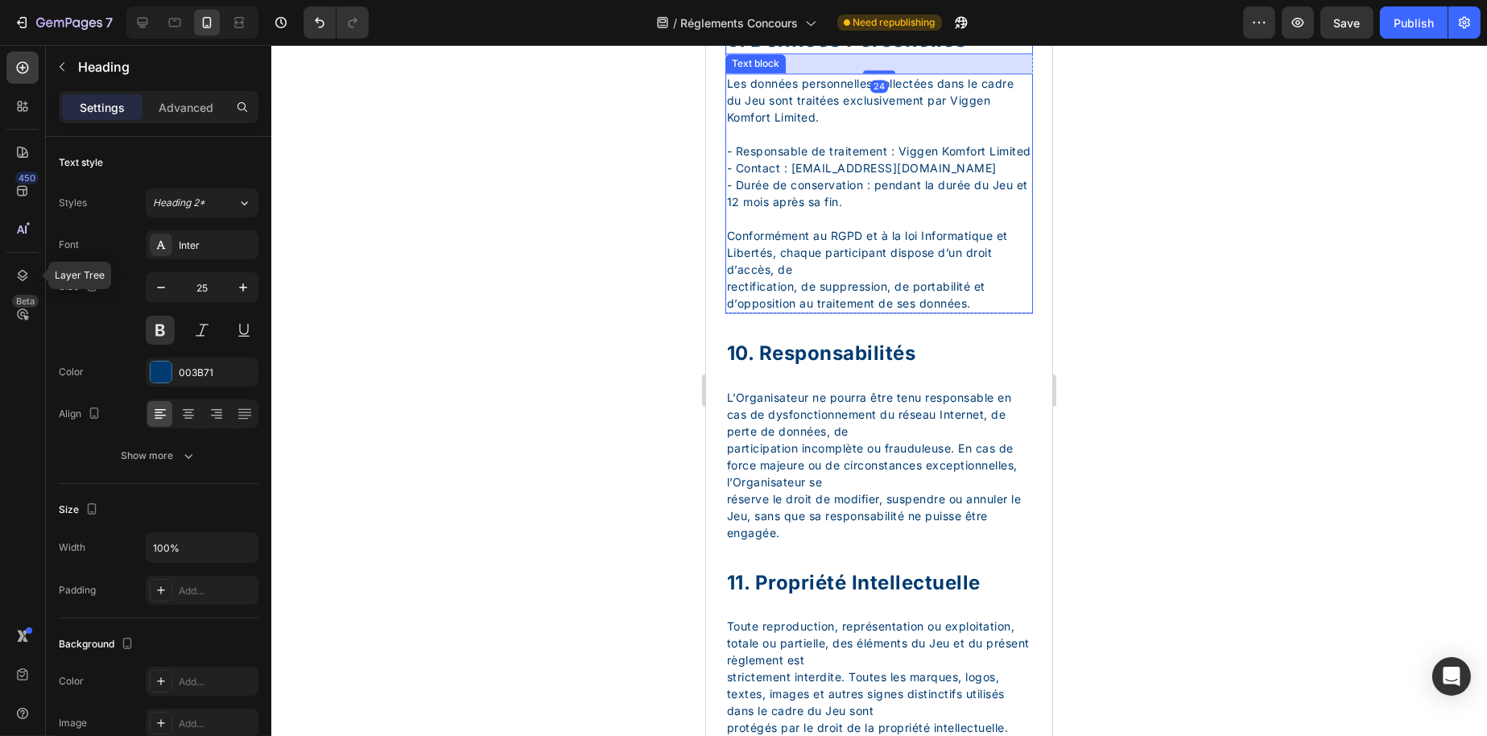
scroll to position [7408, 0]
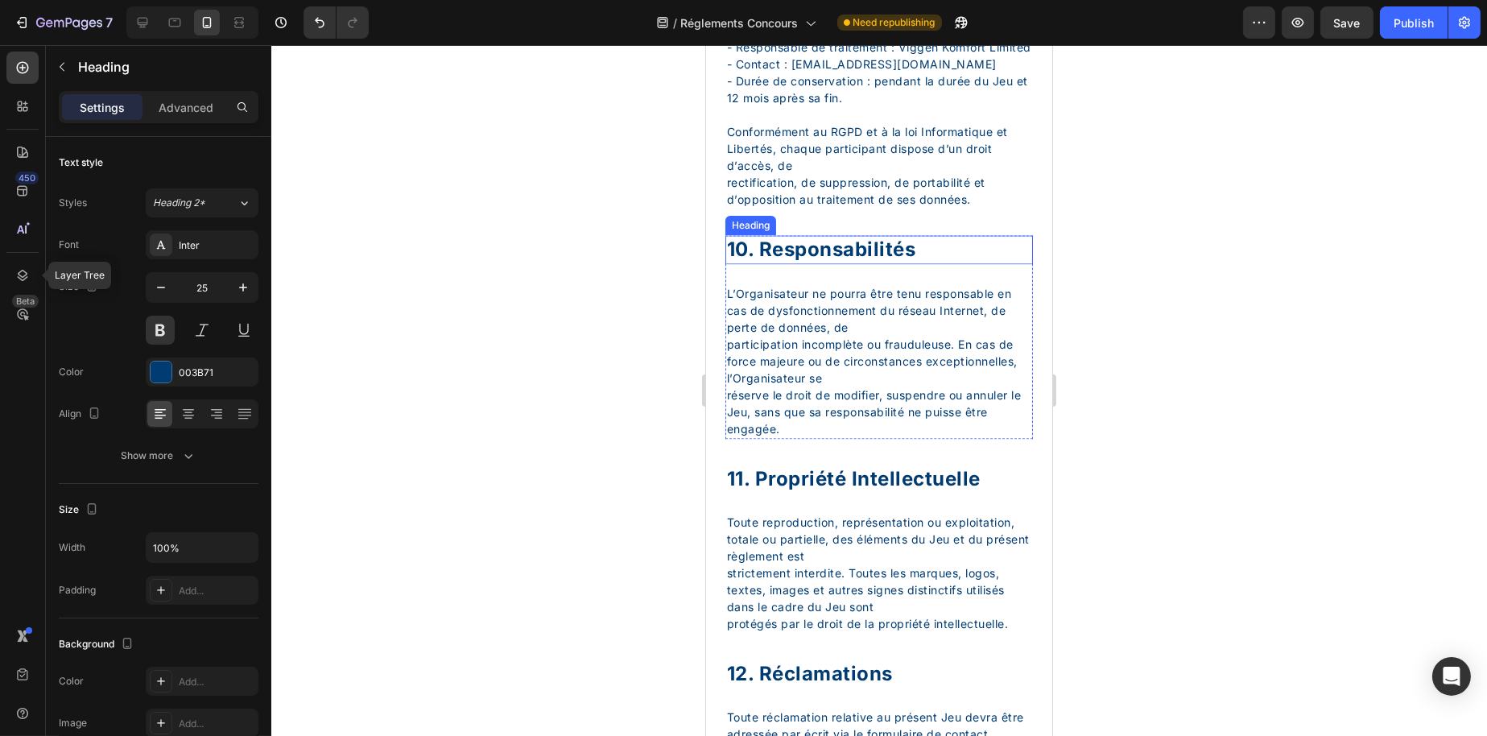
click at [844, 263] on div "10. Responsabilités" at bounding box center [879, 249] width 308 height 28
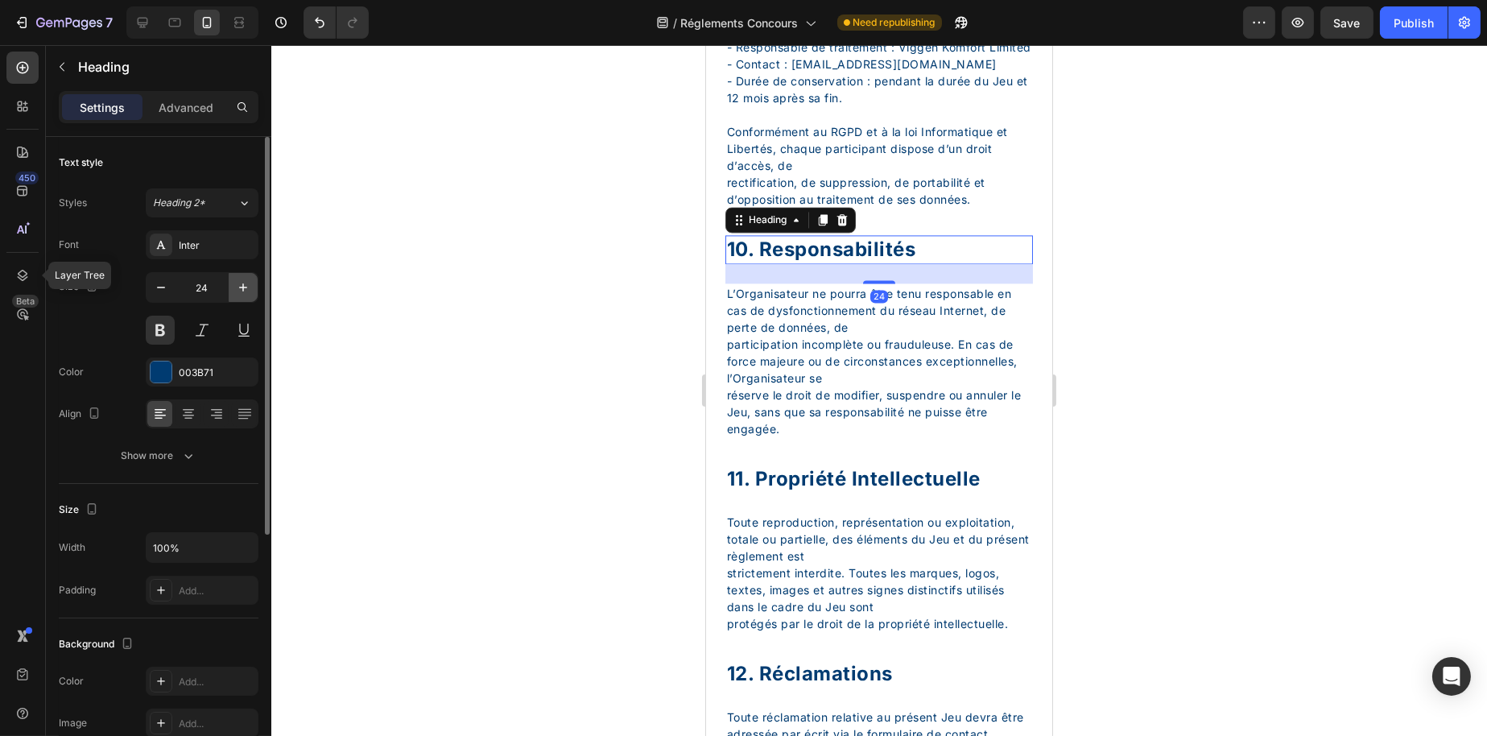
click at [243, 277] on button "button" at bounding box center [243, 287] width 29 height 29
type input "25"
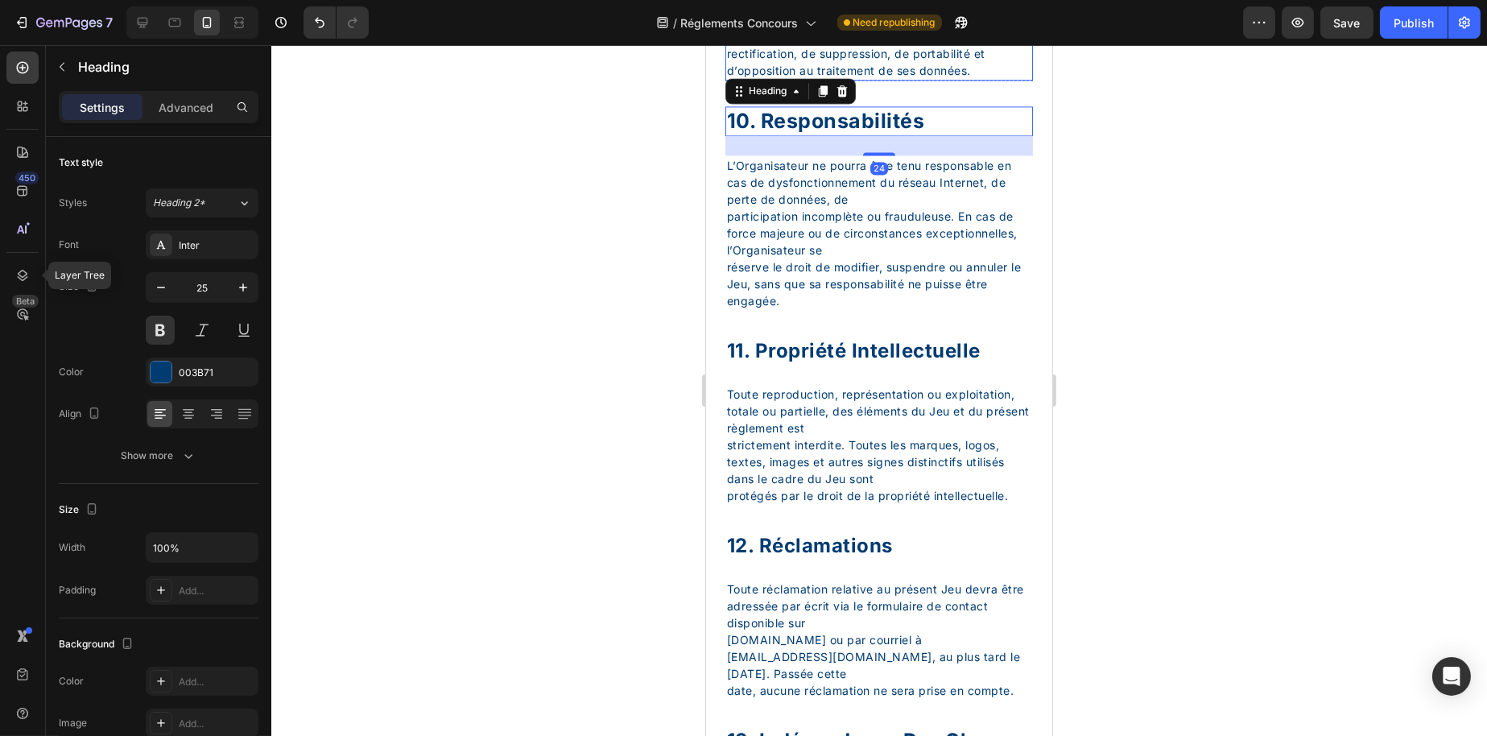
scroll to position [7730, 0]
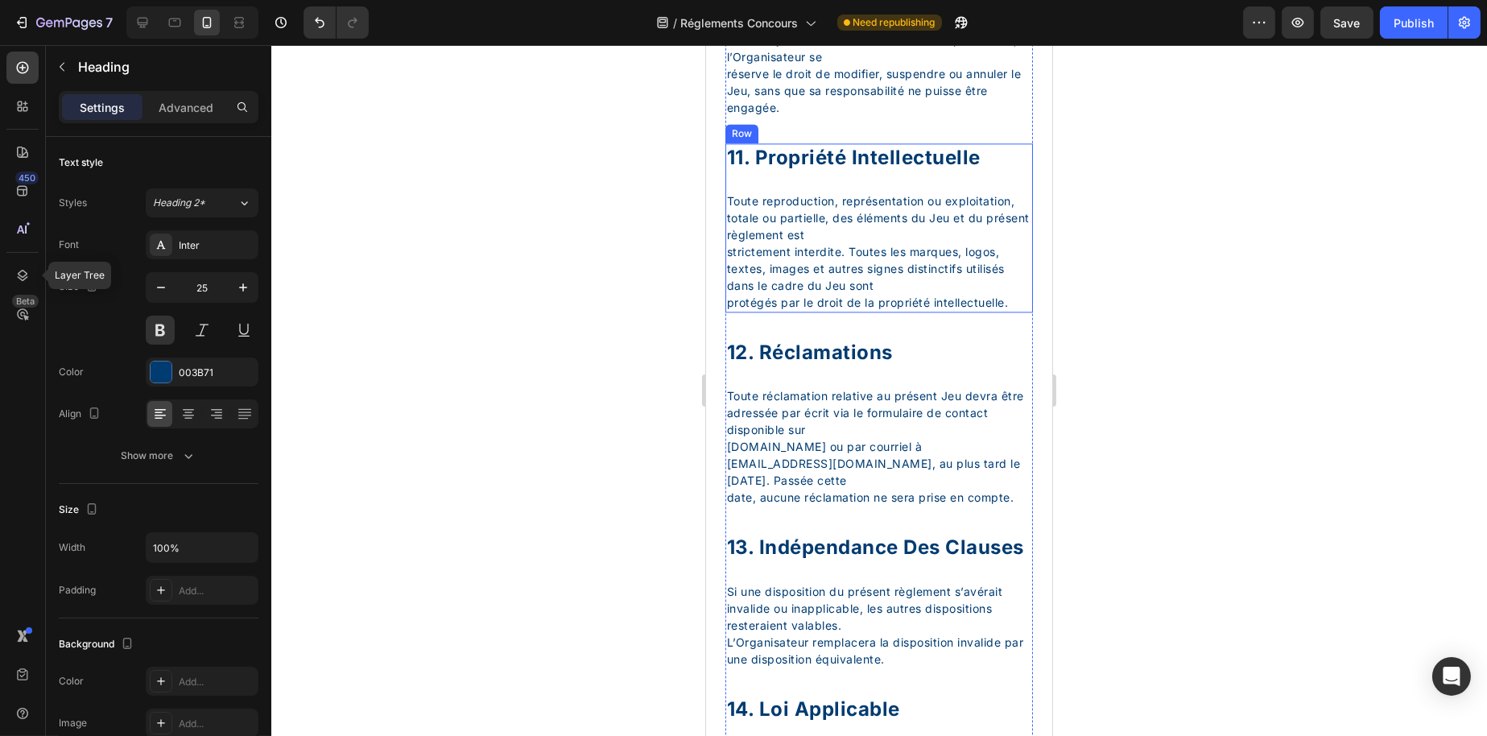
click at [818, 172] on div "11. propriété intellectuelle" at bounding box center [879, 157] width 308 height 28
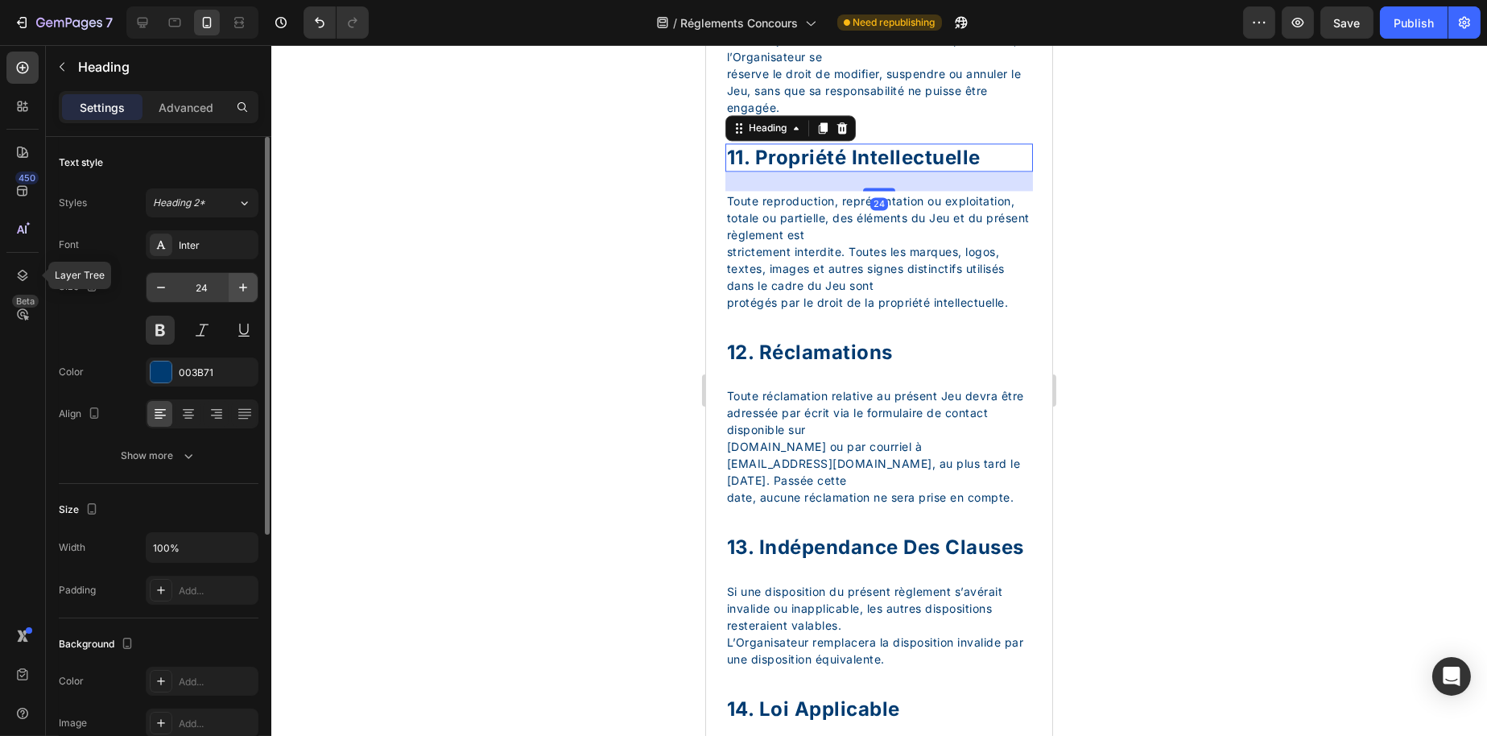
click at [247, 291] on icon "button" at bounding box center [243, 287] width 16 height 16
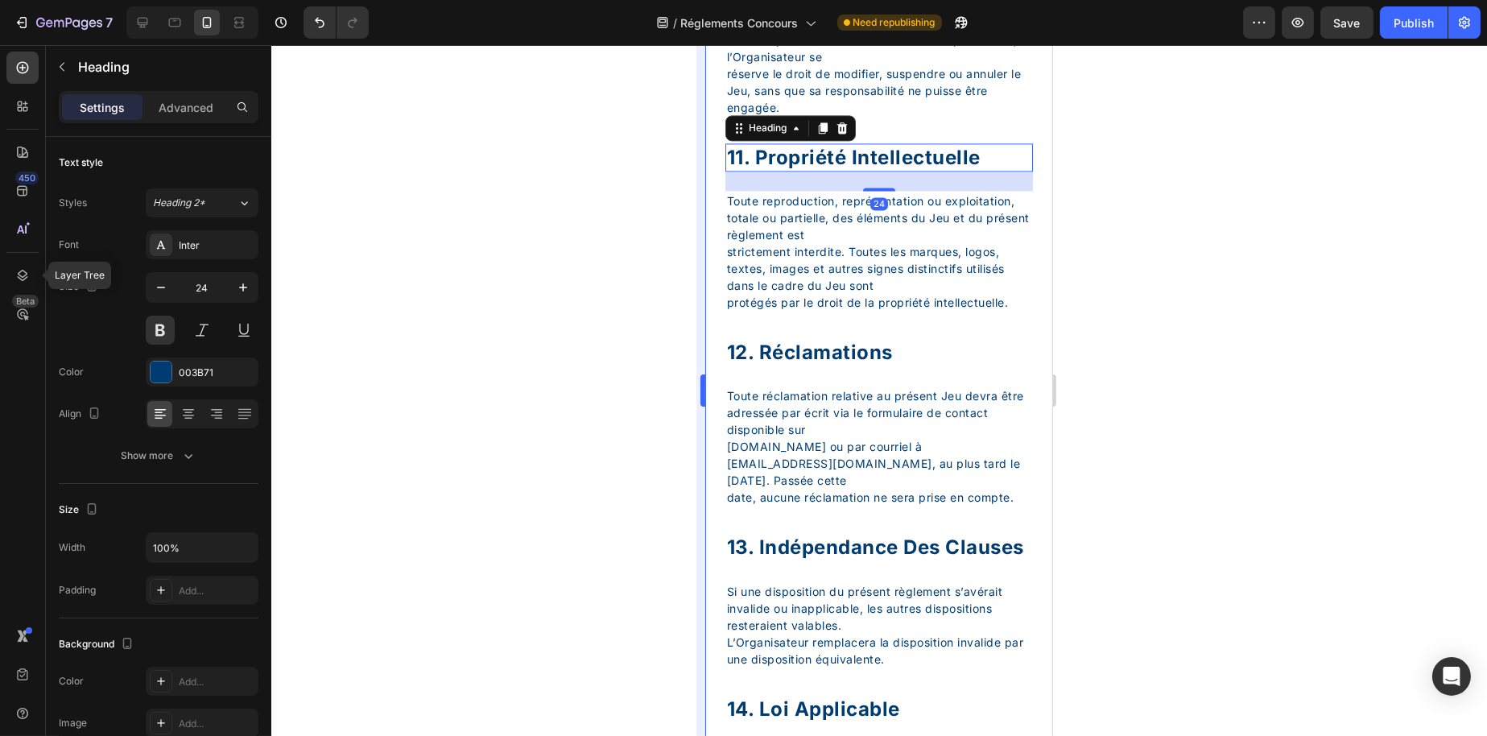
type input "25"
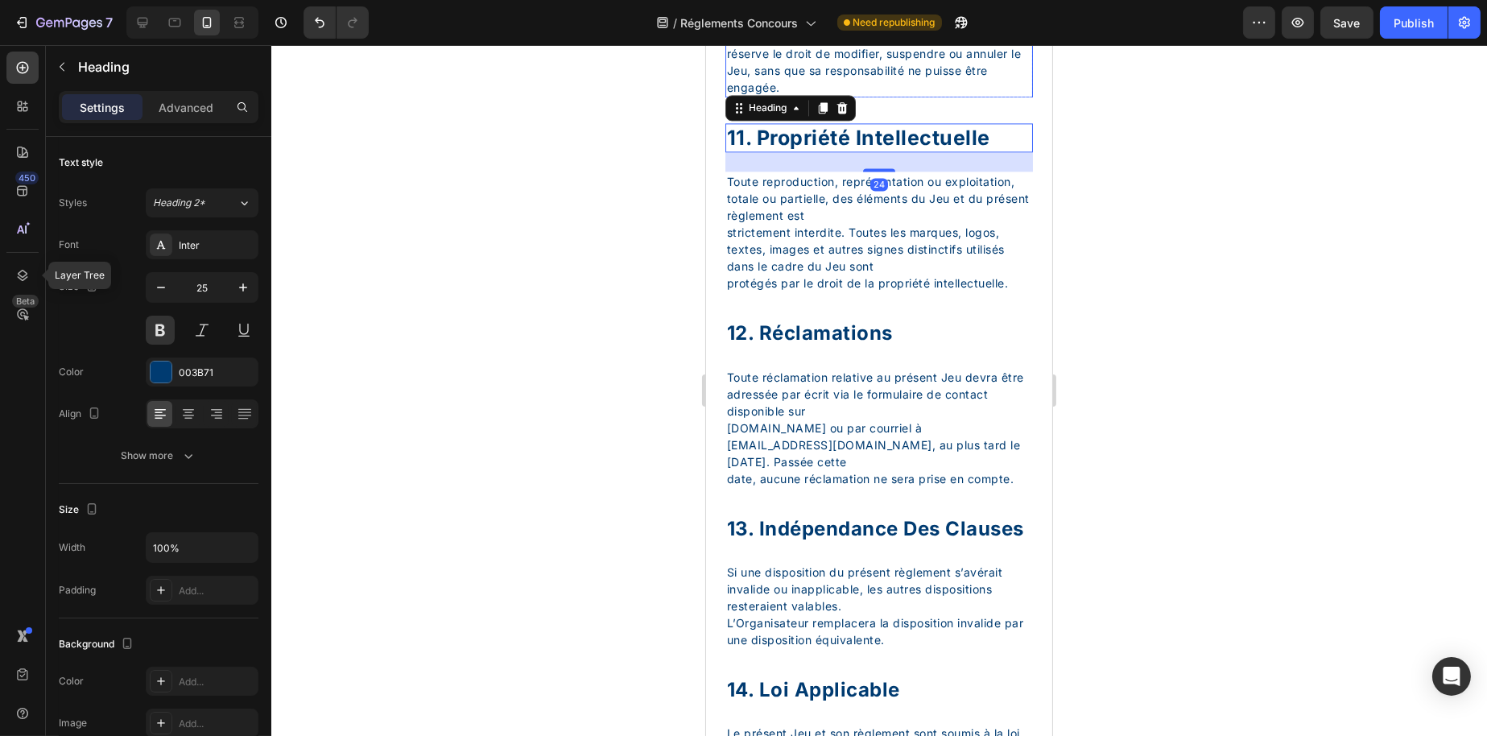
scroll to position [7891, 0]
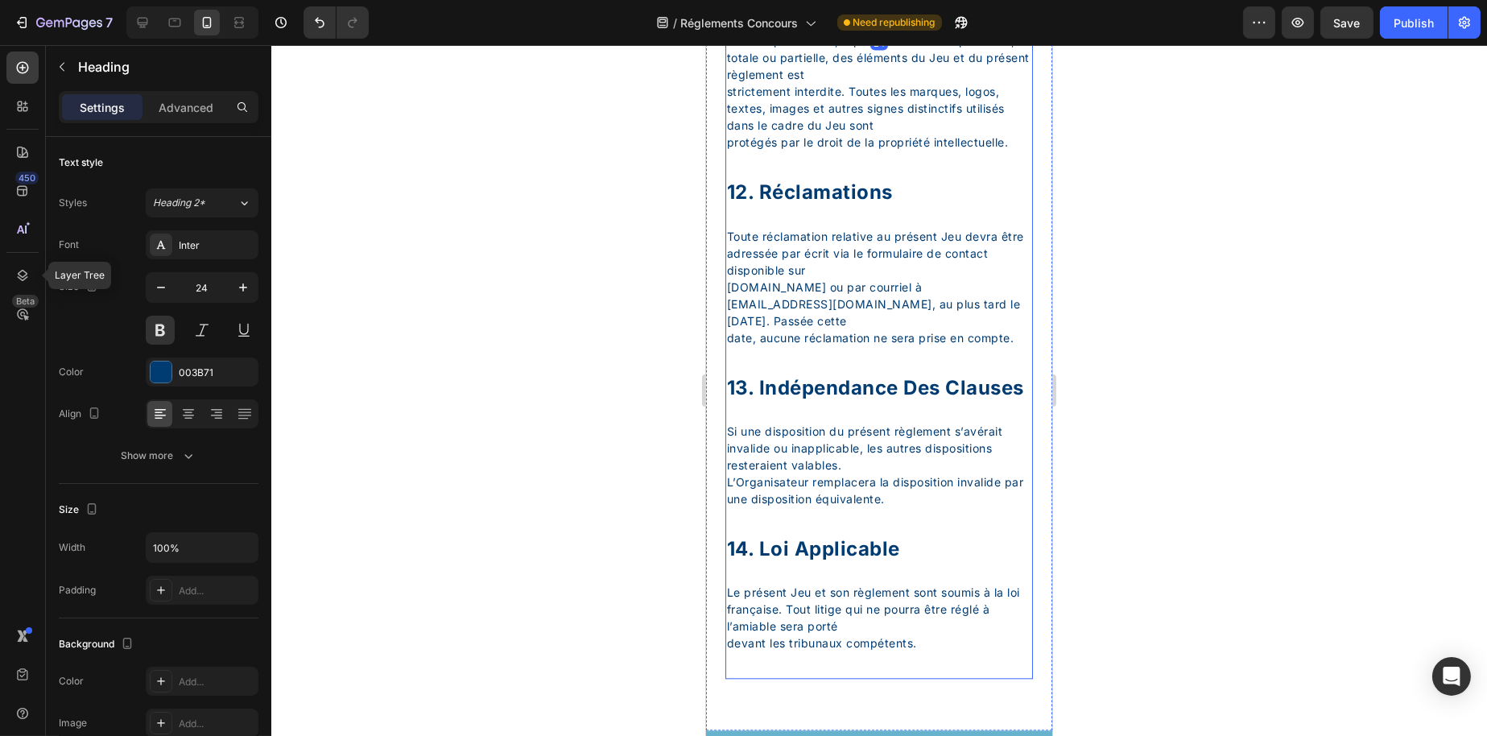
click at [838, 206] on div "12. réclamations" at bounding box center [879, 192] width 308 height 28
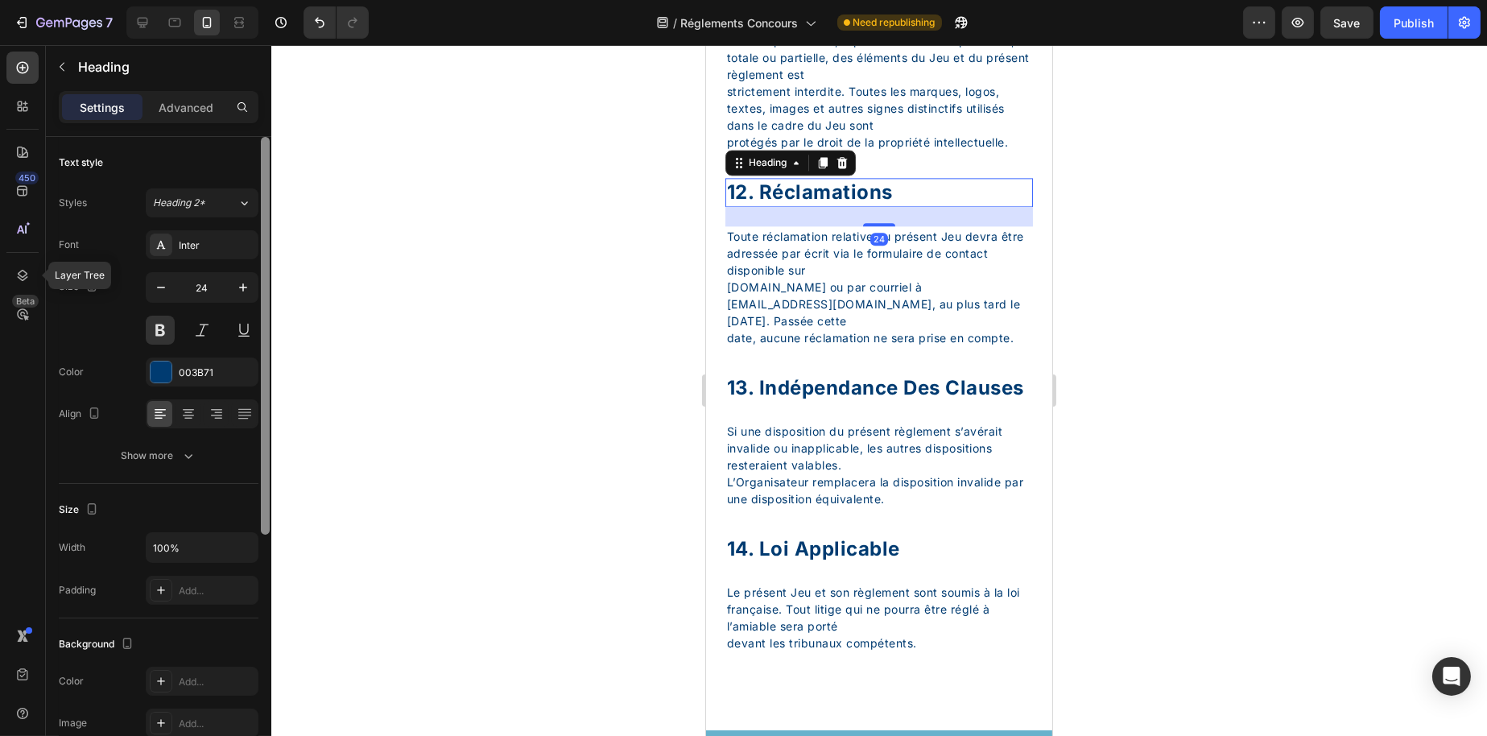
click at [259, 291] on div at bounding box center [265, 459] width 12 height 645
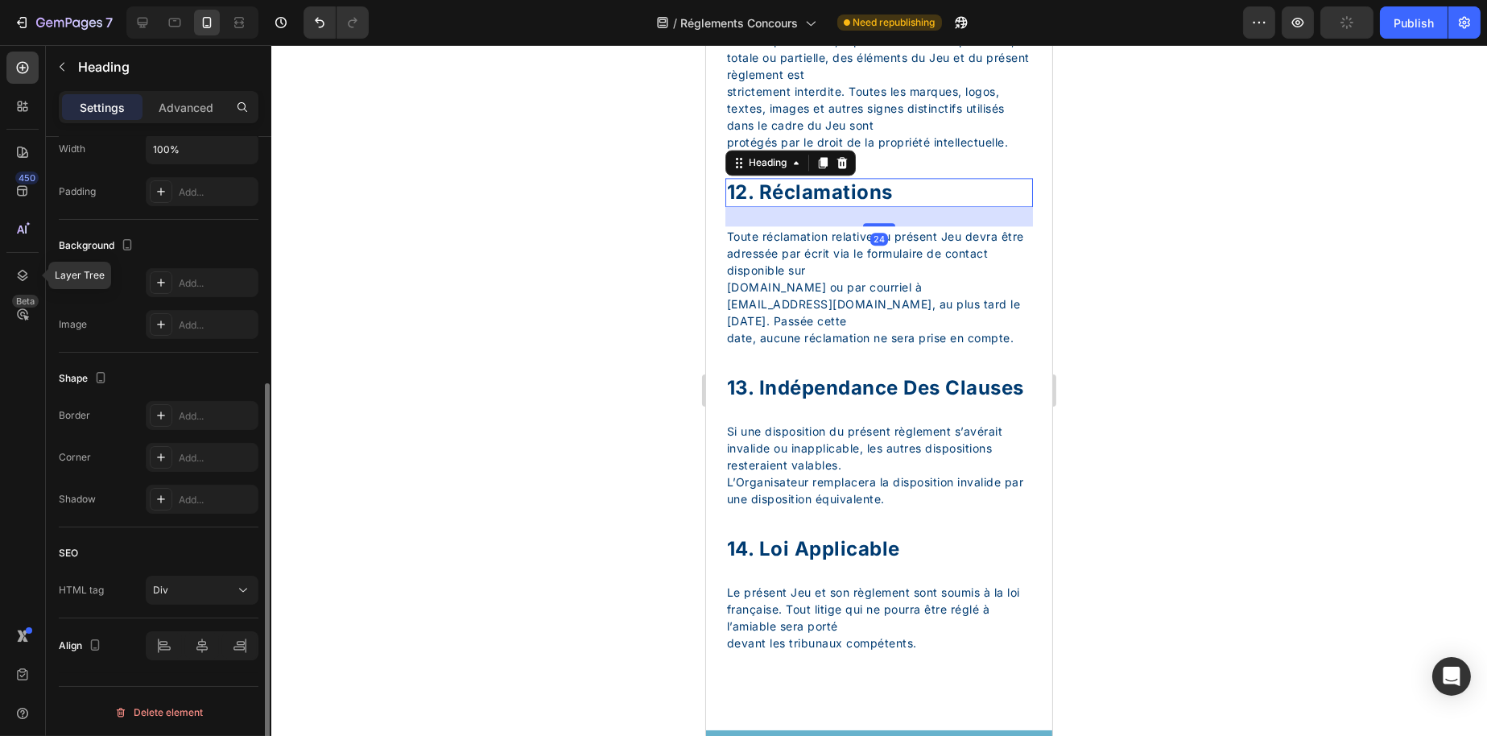
click at [853, 206] on div "12. réclamations" at bounding box center [879, 192] width 308 height 28
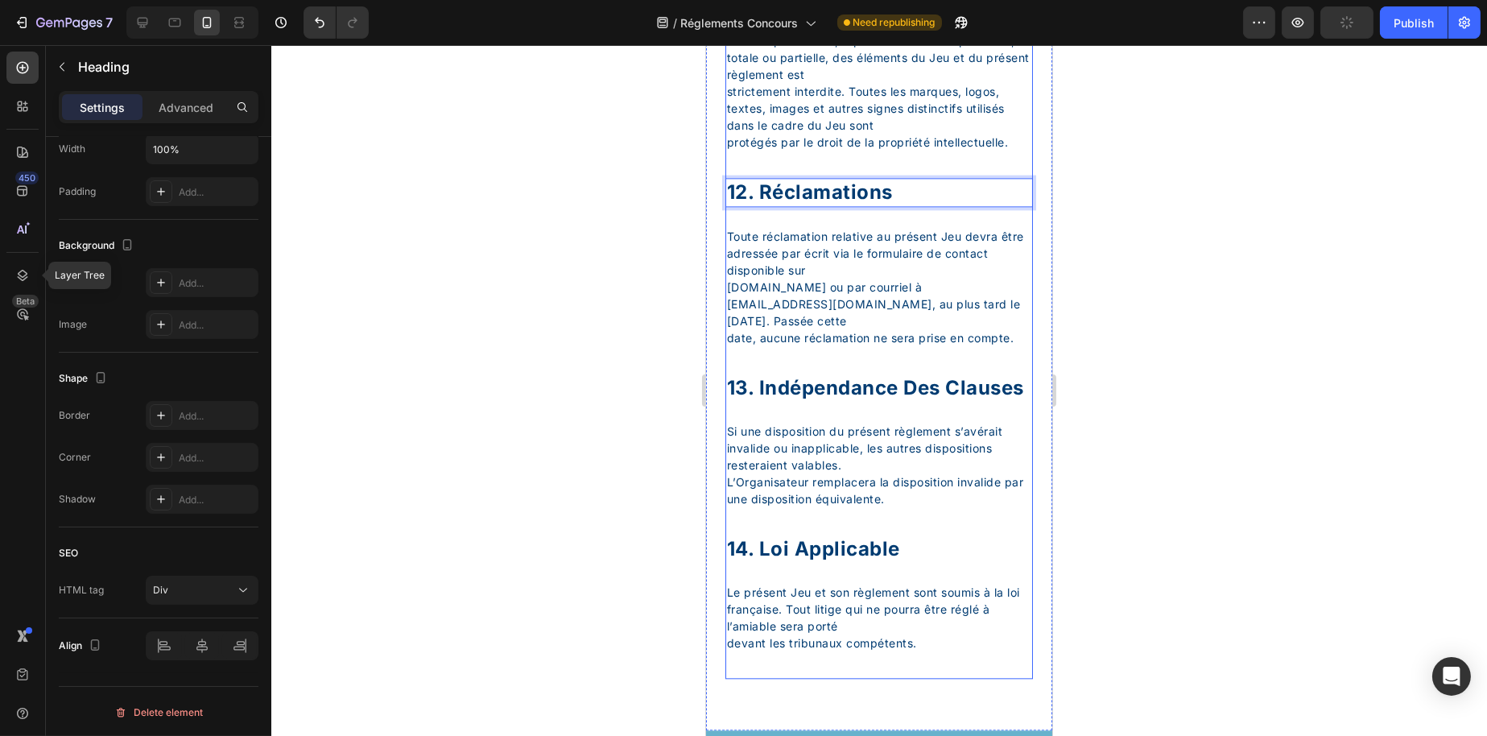
click at [874, 151] on p "Toute reproduction, représentation ou exploitation, totale ou partielle, des él…" at bounding box center [878, 91] width 304 height 118
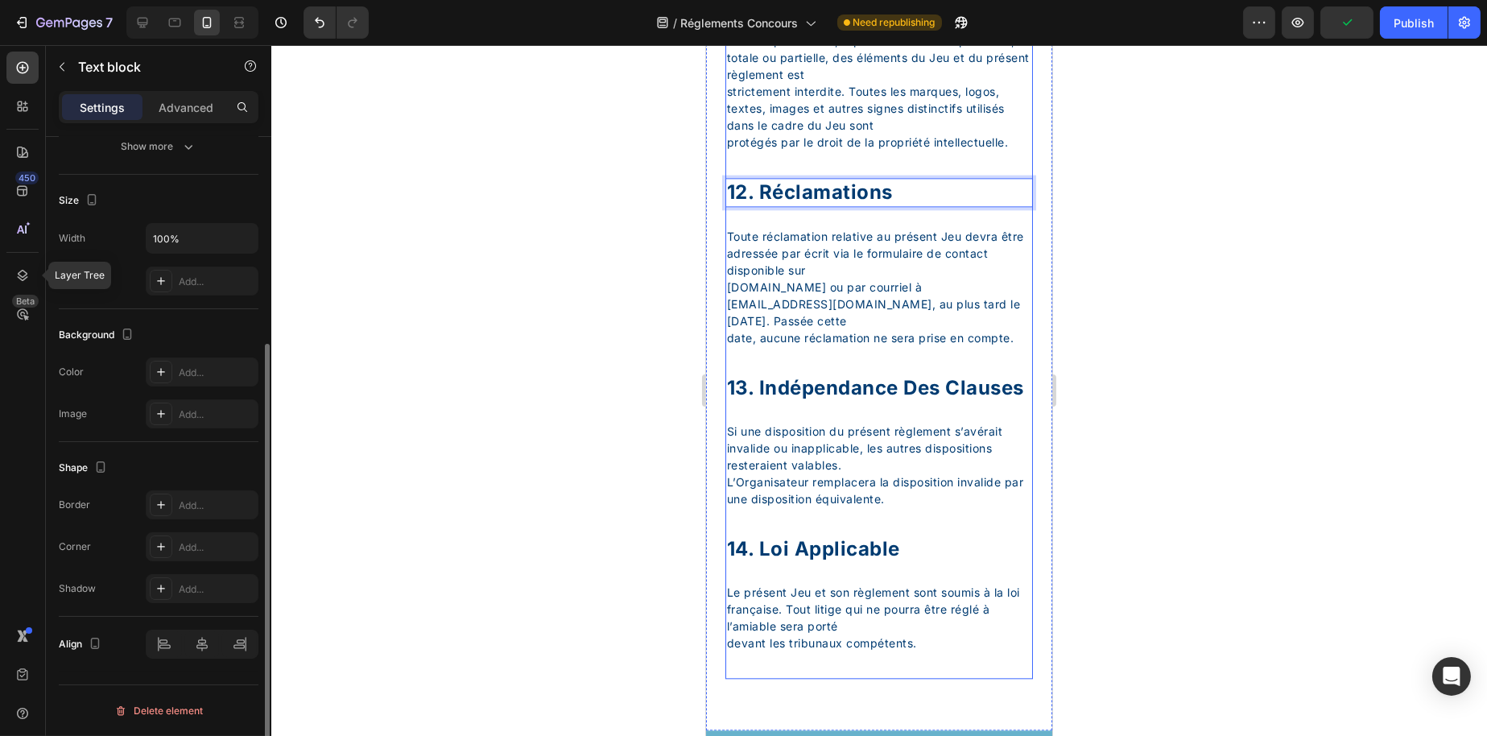
scroll to position [0, 0]
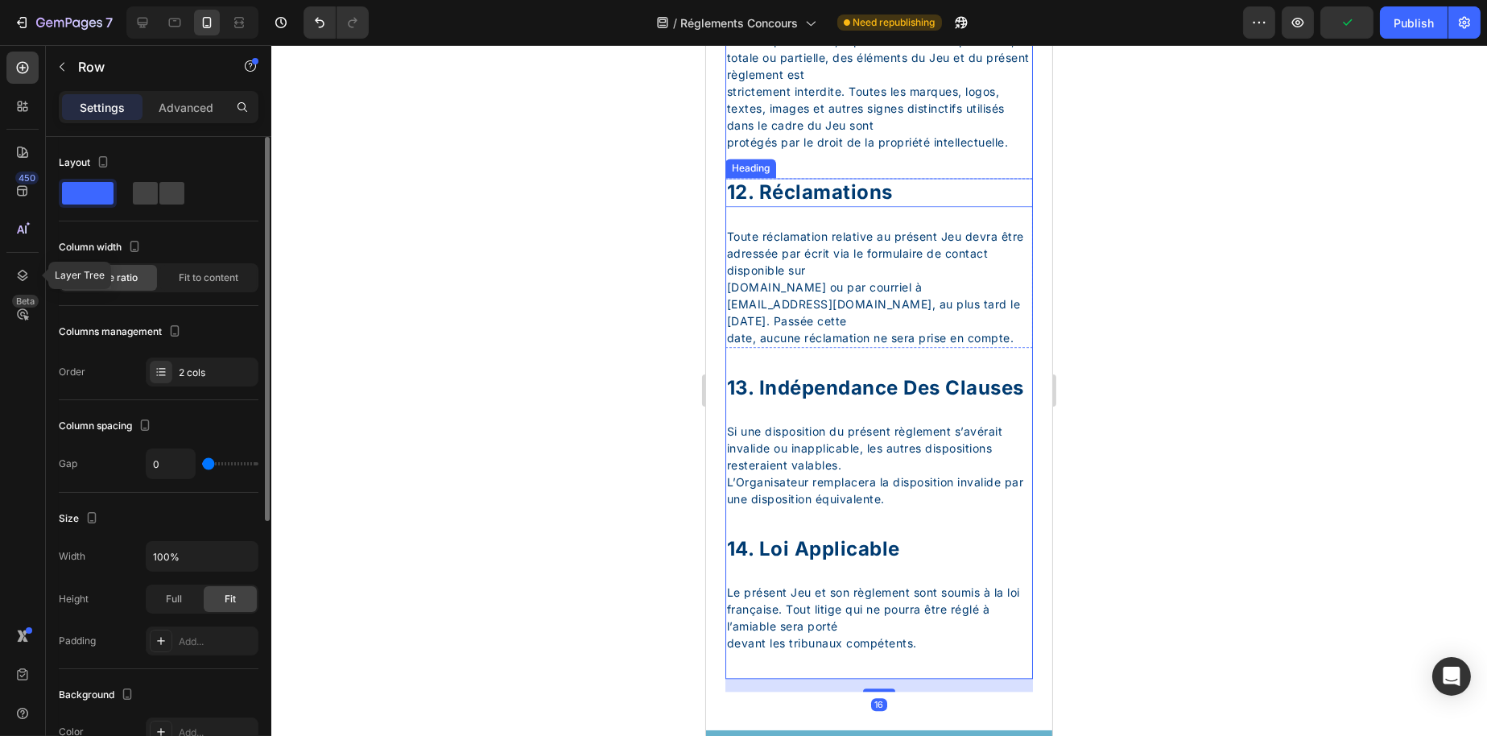
click at [863, 205] on p "12. réclamations" at bounding box center [878, 192] width 304 height 25
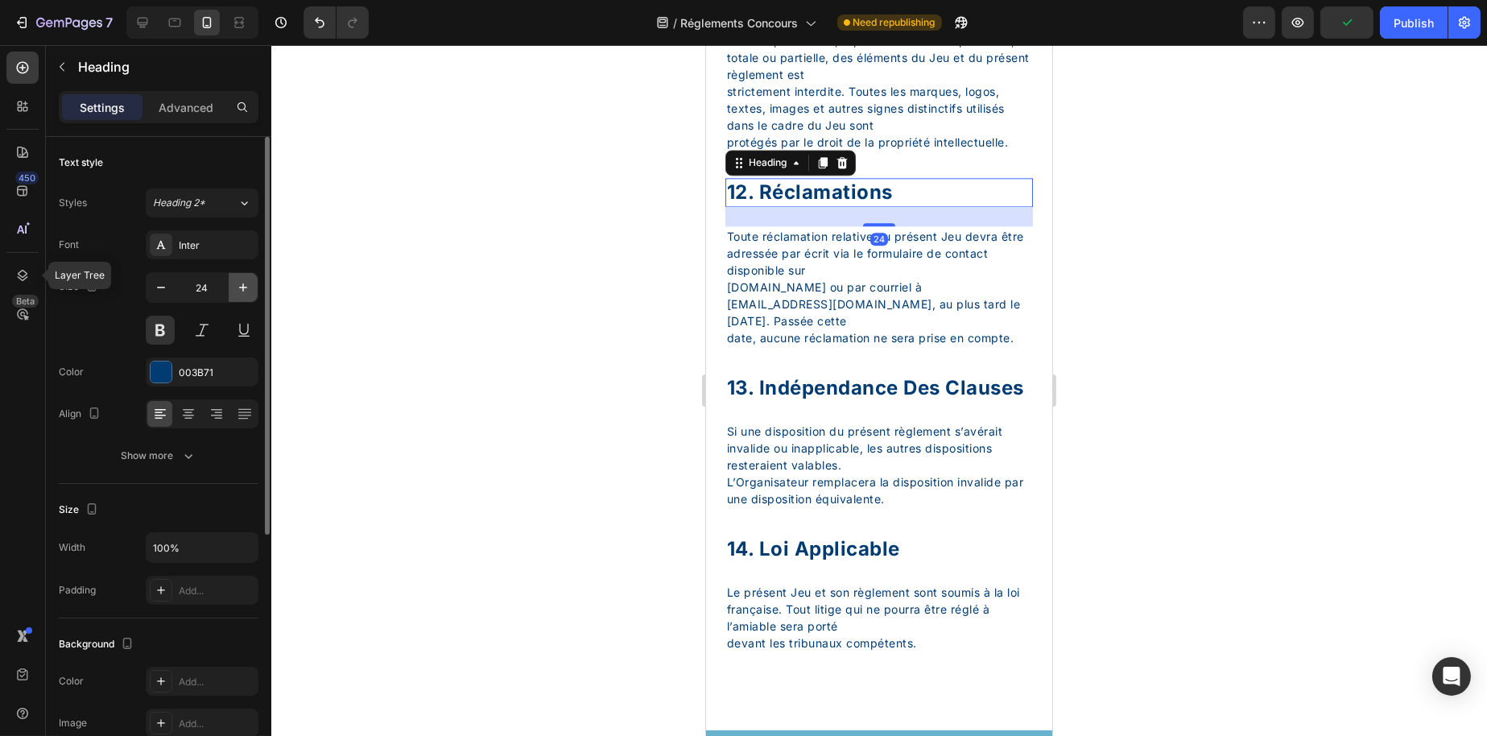
click at [254, 278] on button "button" at bounding box center [243, 287] width 29 height 29
type input "25"
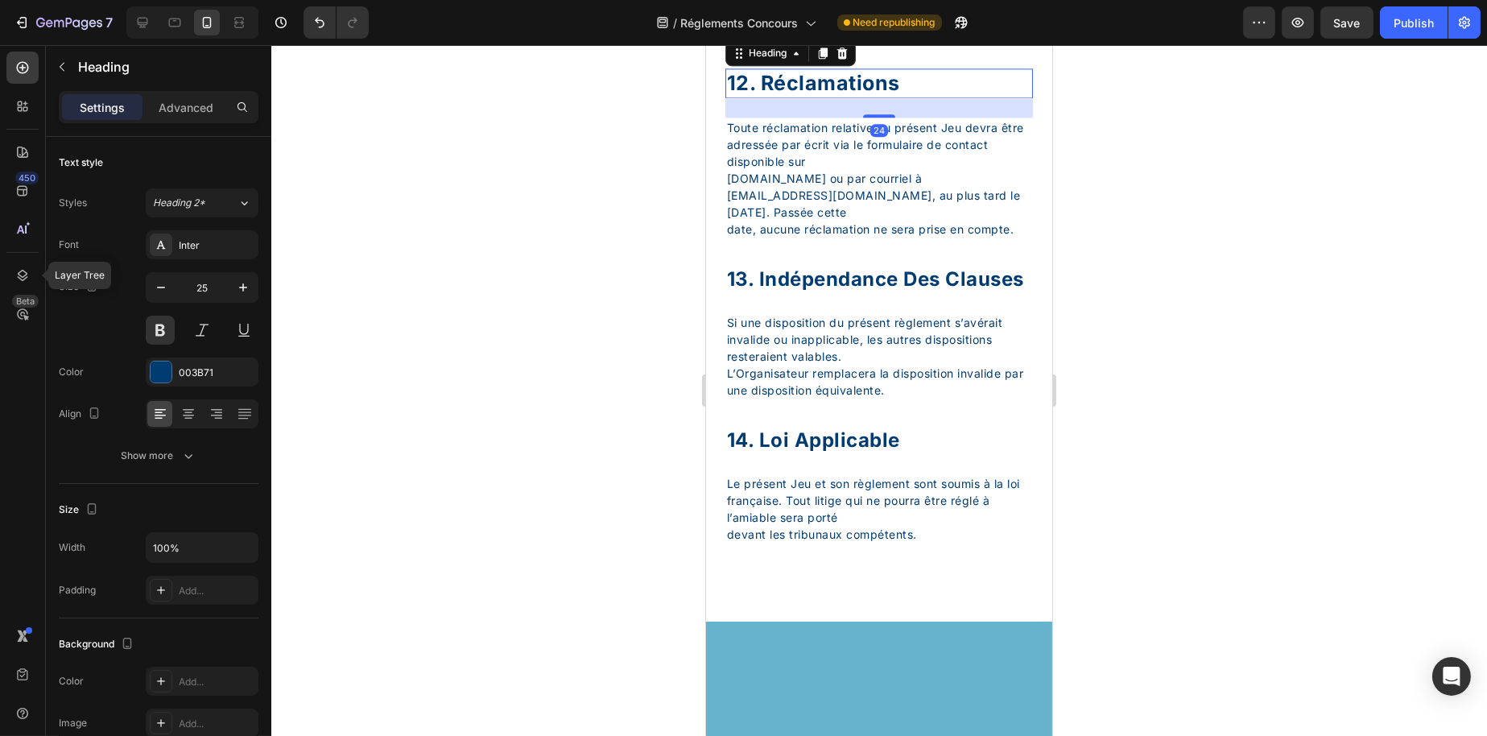
scroll to position [8213, 0]
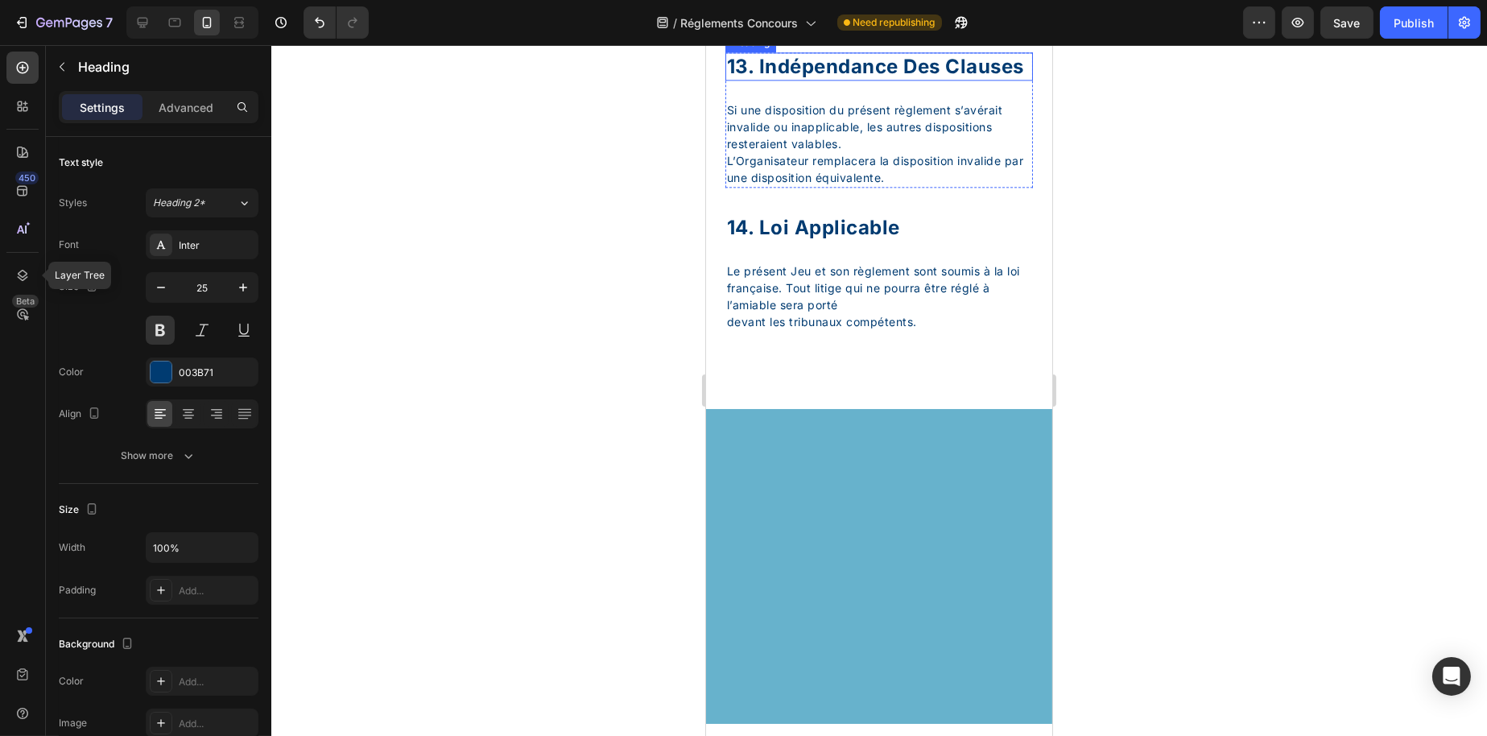
click at [783, 81] on div "13. indépendance des clauses" at bounding box center [879, 66] width 308 height 28
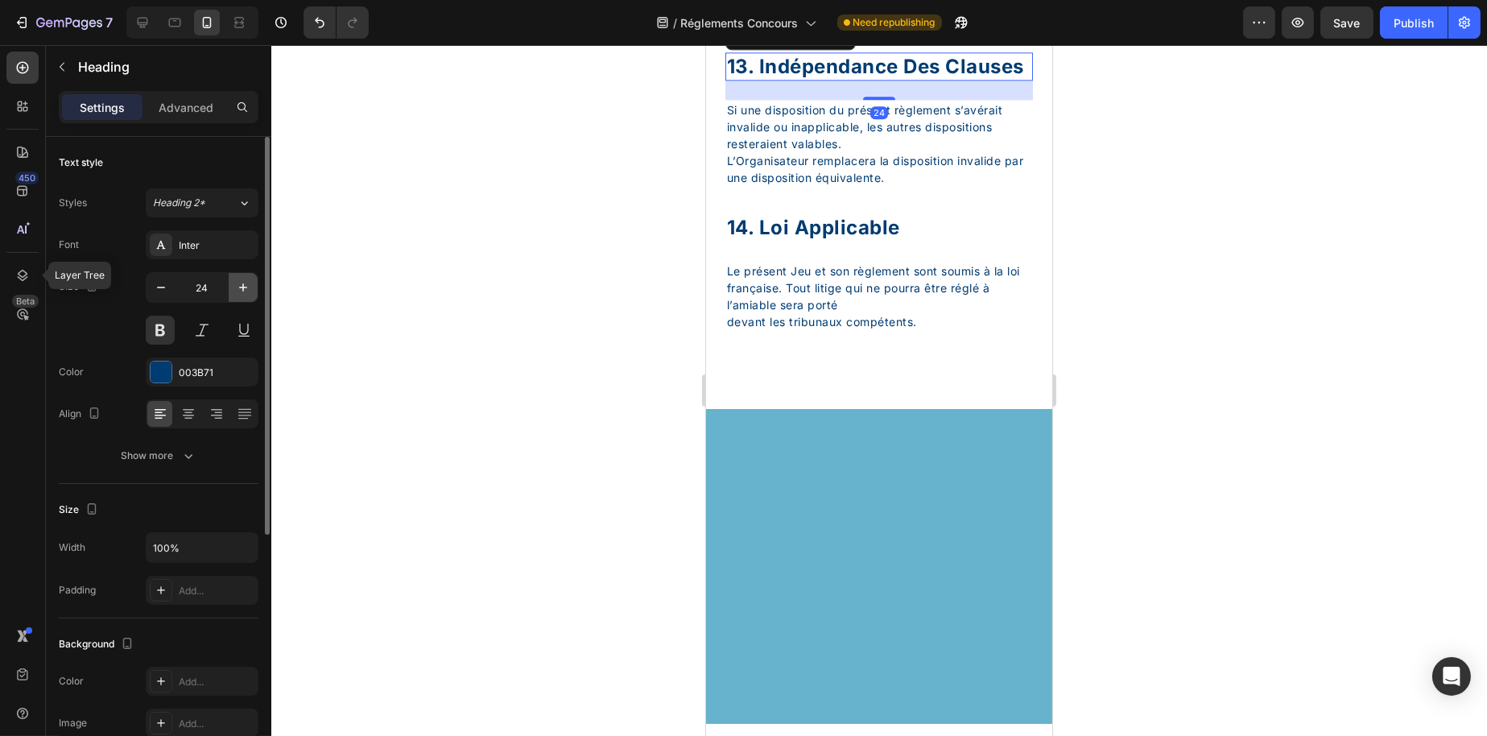
click at [239, 288] on icon "button" at bounding box center [243, 287] width 16 height 16
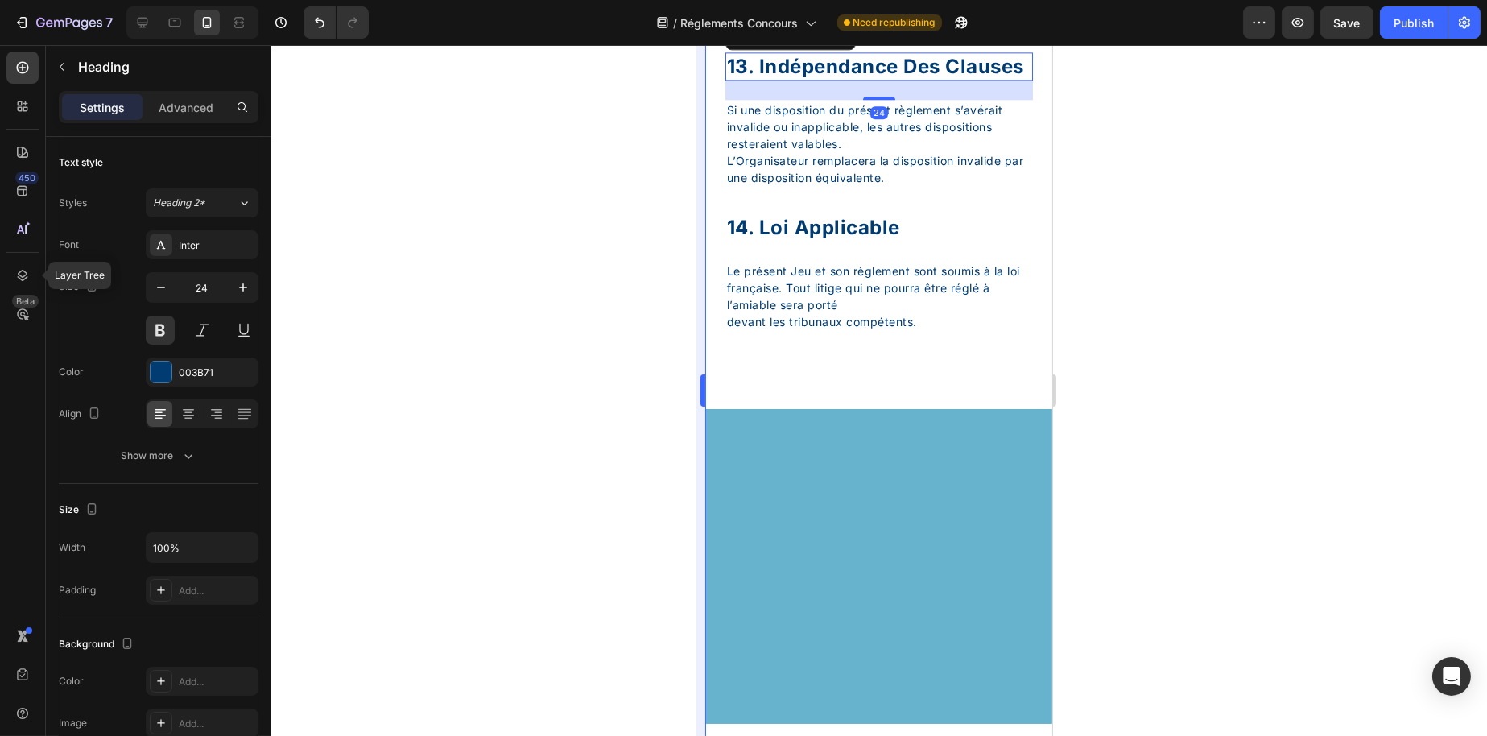
type input "25"
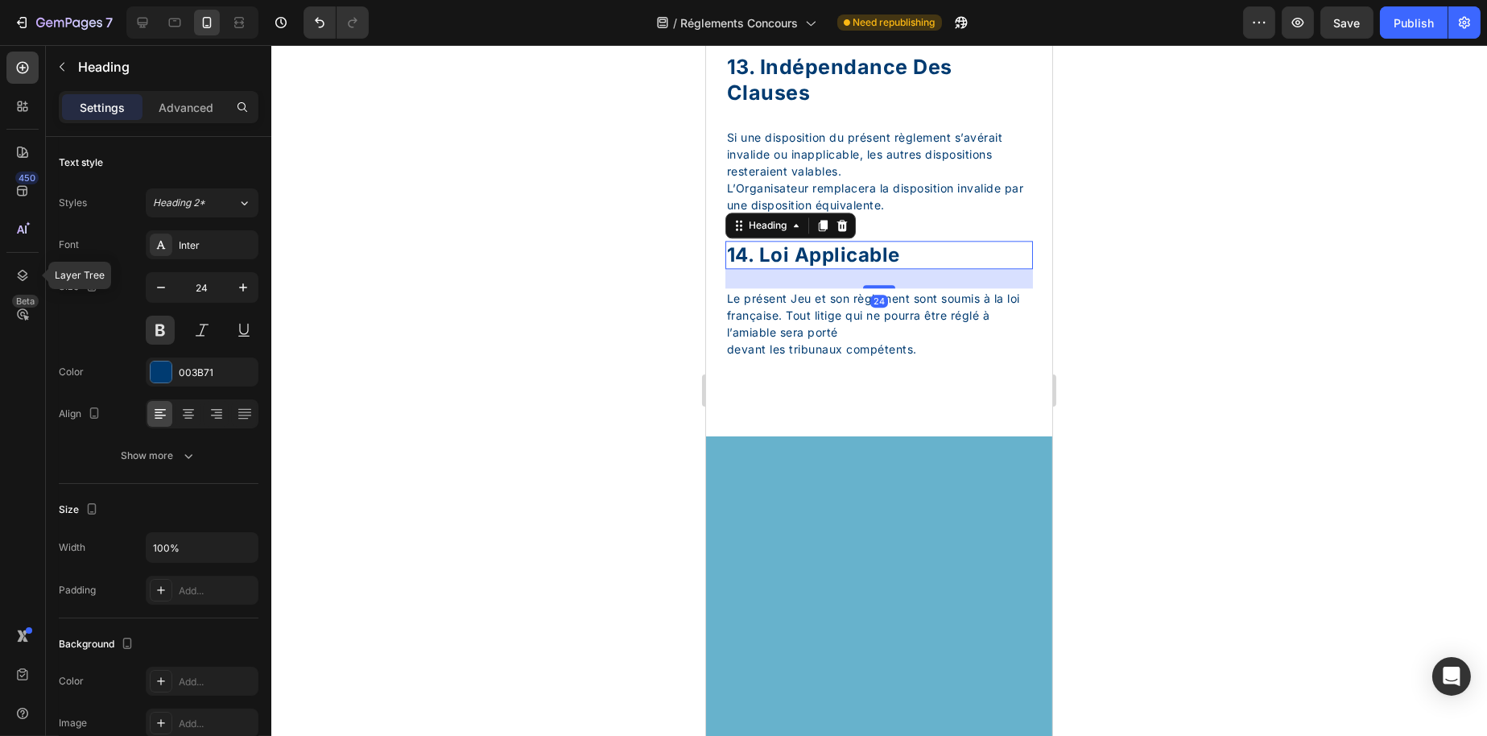
drag, startPoint x: 797, startPoint y: 564, endPoint x: 1391, endPoint y: 556, distance: 593.5
click at [797, 269] on div "14. loi applicable" at bounding box center [879, 255] width 308 height 28
click at [238, 284] on icon "button" at bounding box center [243, 287] width 16 height 16
type input "25"
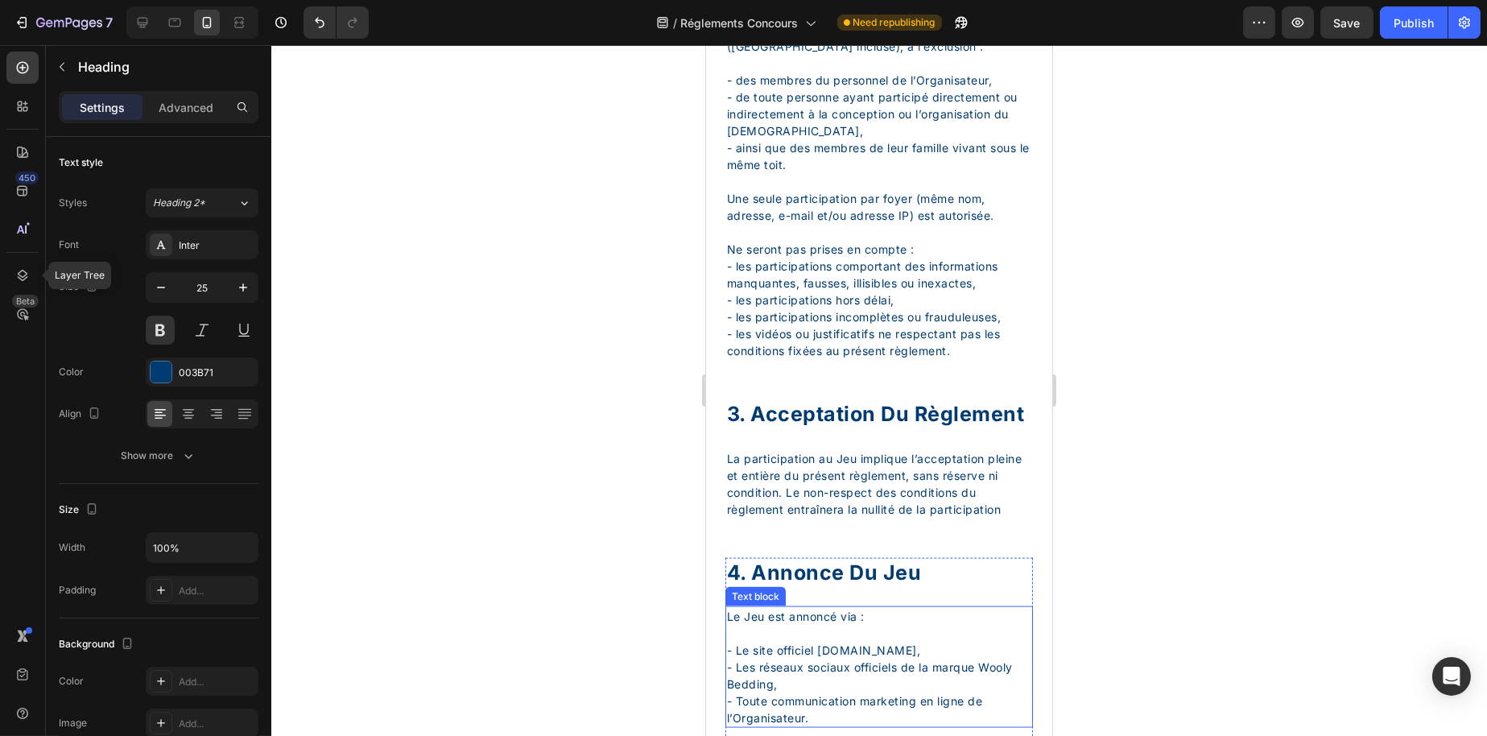
scroll to position [5153, 0]
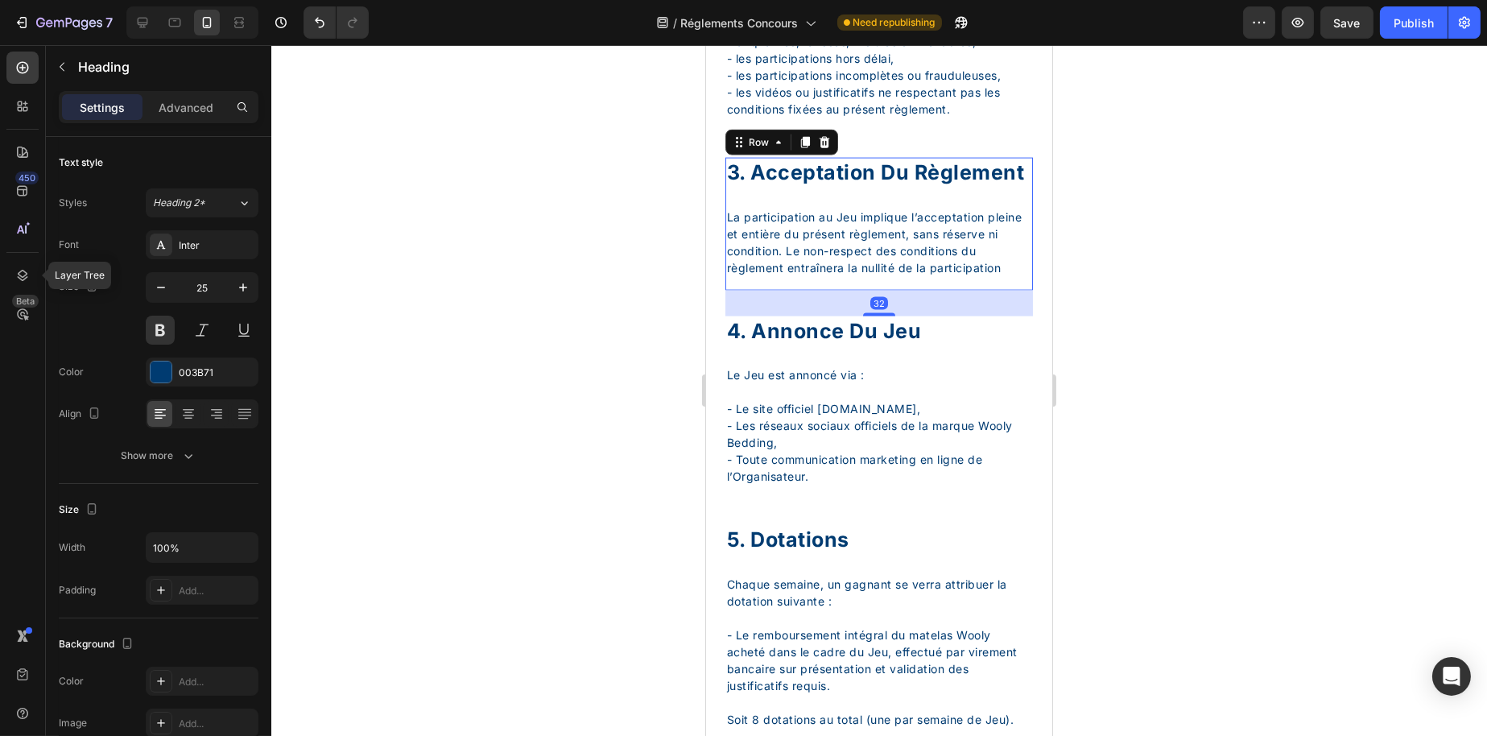
click at [804, 291] on div "3. Acceptation Du Règlement Heading La participation au Jeu implique l’acceptat…" at bounding box center [879, 224] width 308 height 133
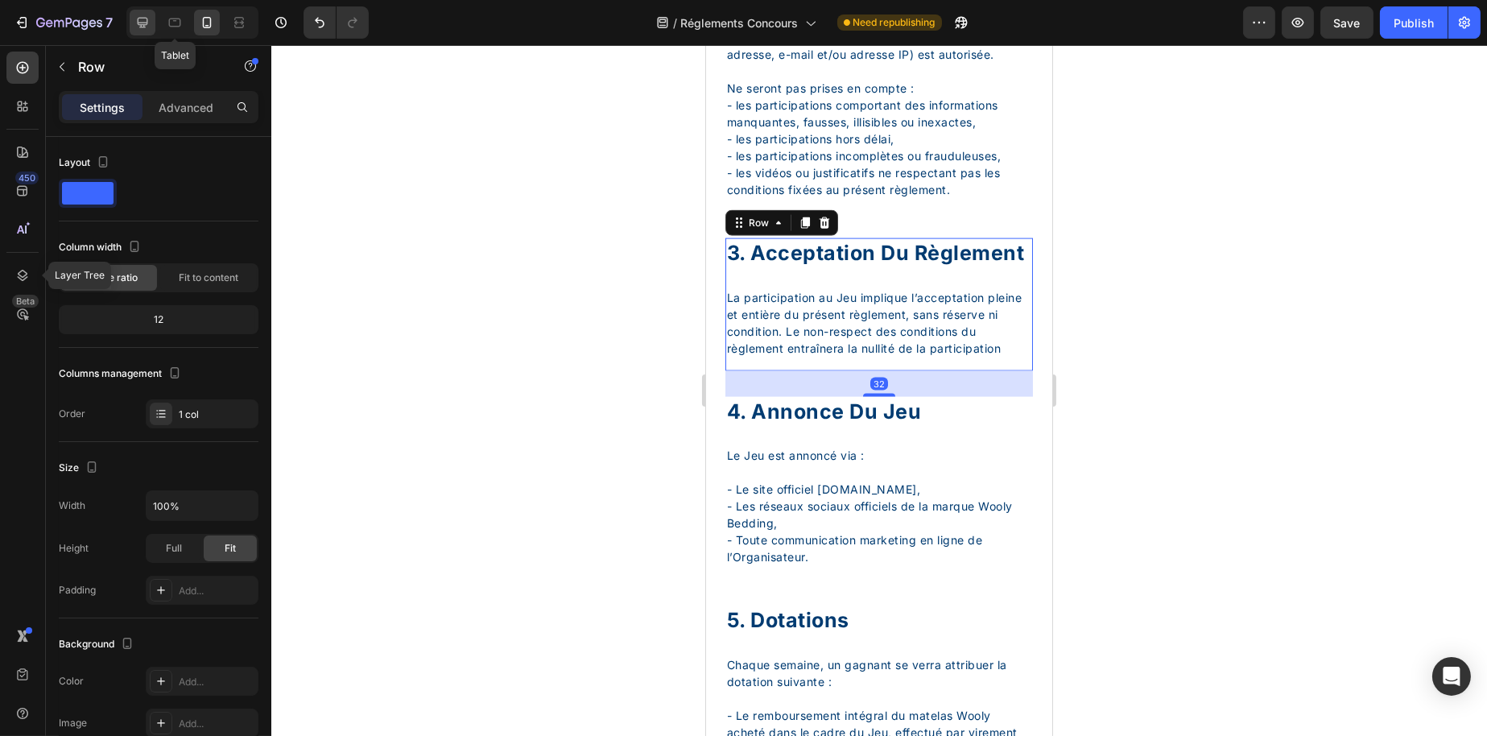
click at [147, 19] on icon at bounding box center [143, 23] width 10 height 10
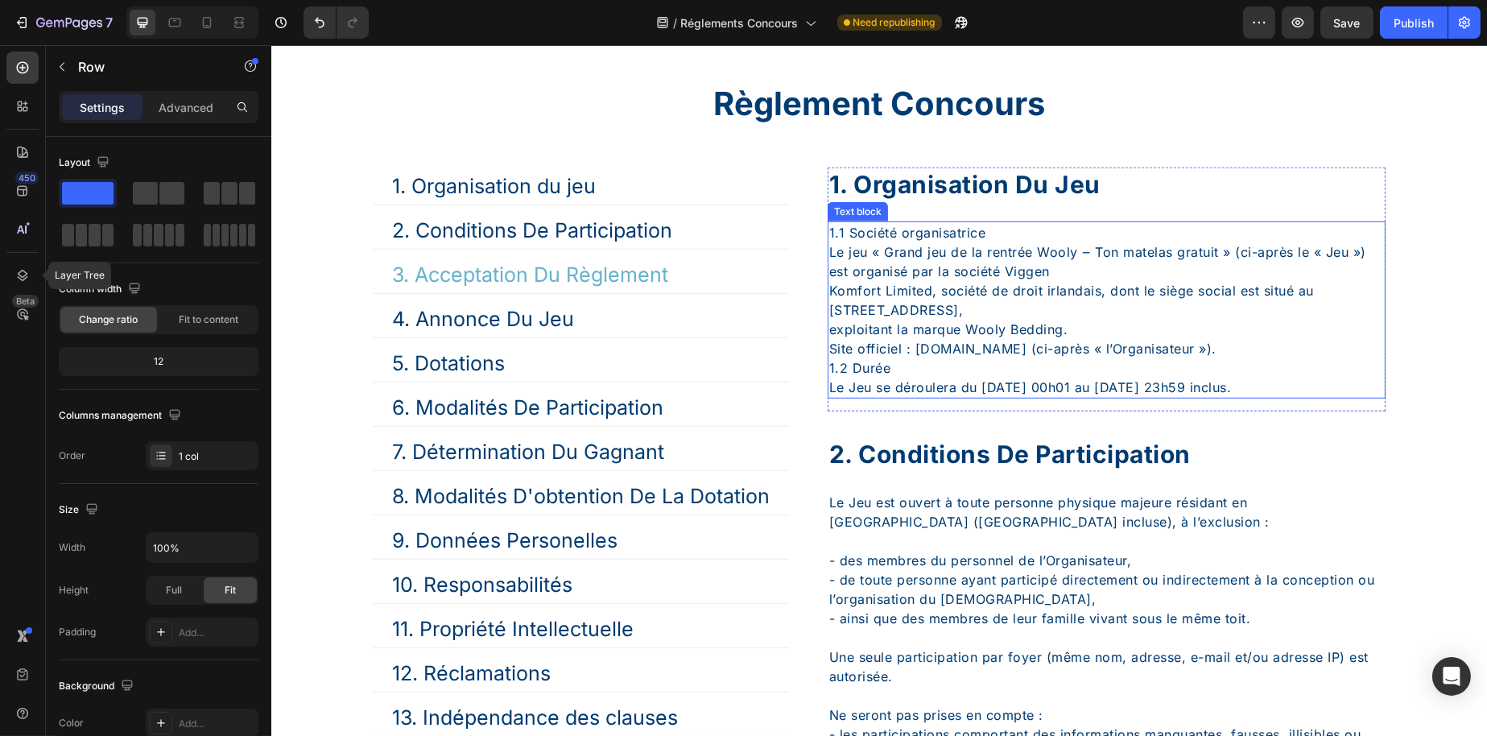
scroll to position [2496, 0]
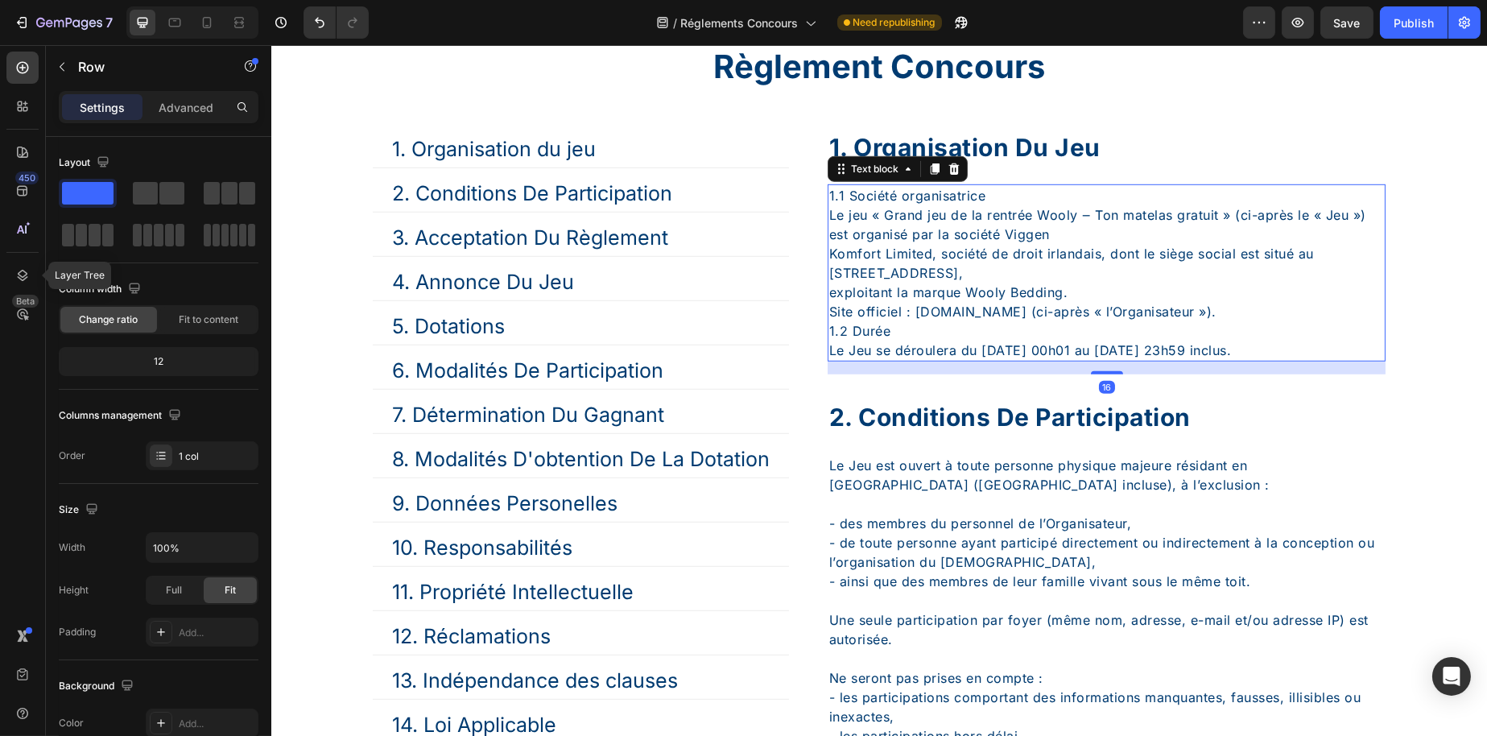
click at [1205, 292] on p "1.1 Société organisatrice Le jeu « Grand jeu de la rentrée Wooly ‒ Ton matelas …" at bounding box center [1106, 273] width 555 height 174
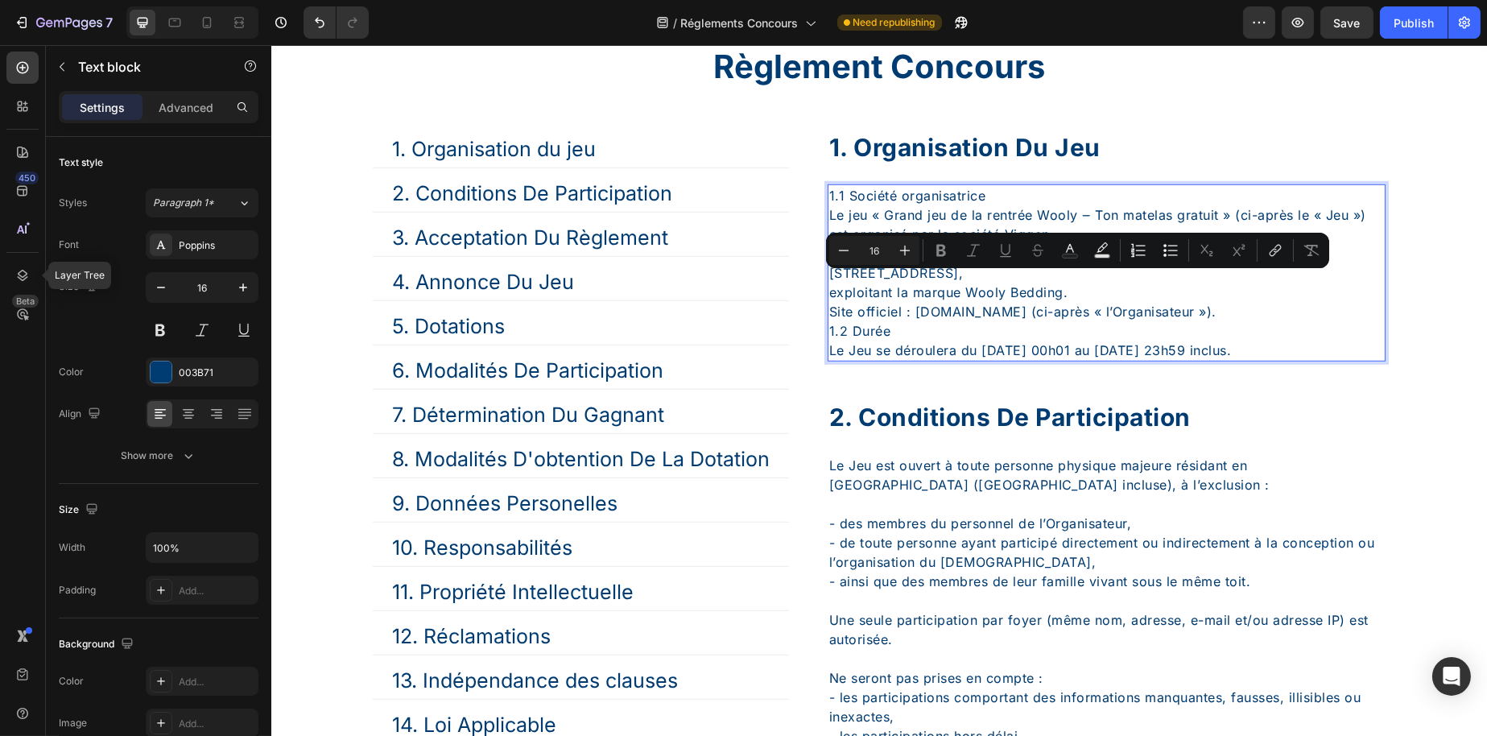
click at [895, 360] on p "1.1 Société organisatrice Le jeu « Grand jeu de la rentrée Wooly ‒ Ton matelas …" at bounding box center [1106, 273] width 555 height 174
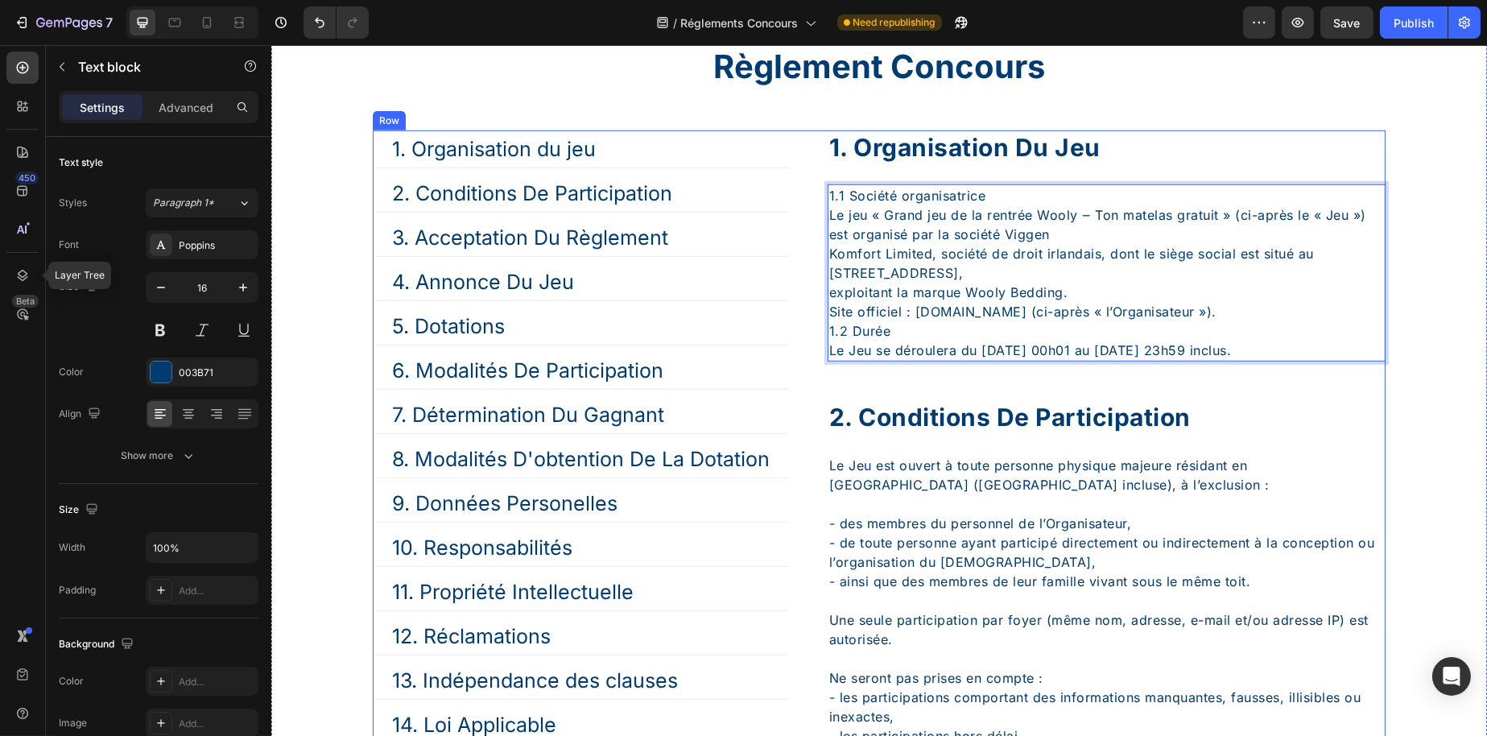
drag, startPoint x: 883, startPoint y: 421, endPoint x: 816, endPoint y: 273, distance: 162.5
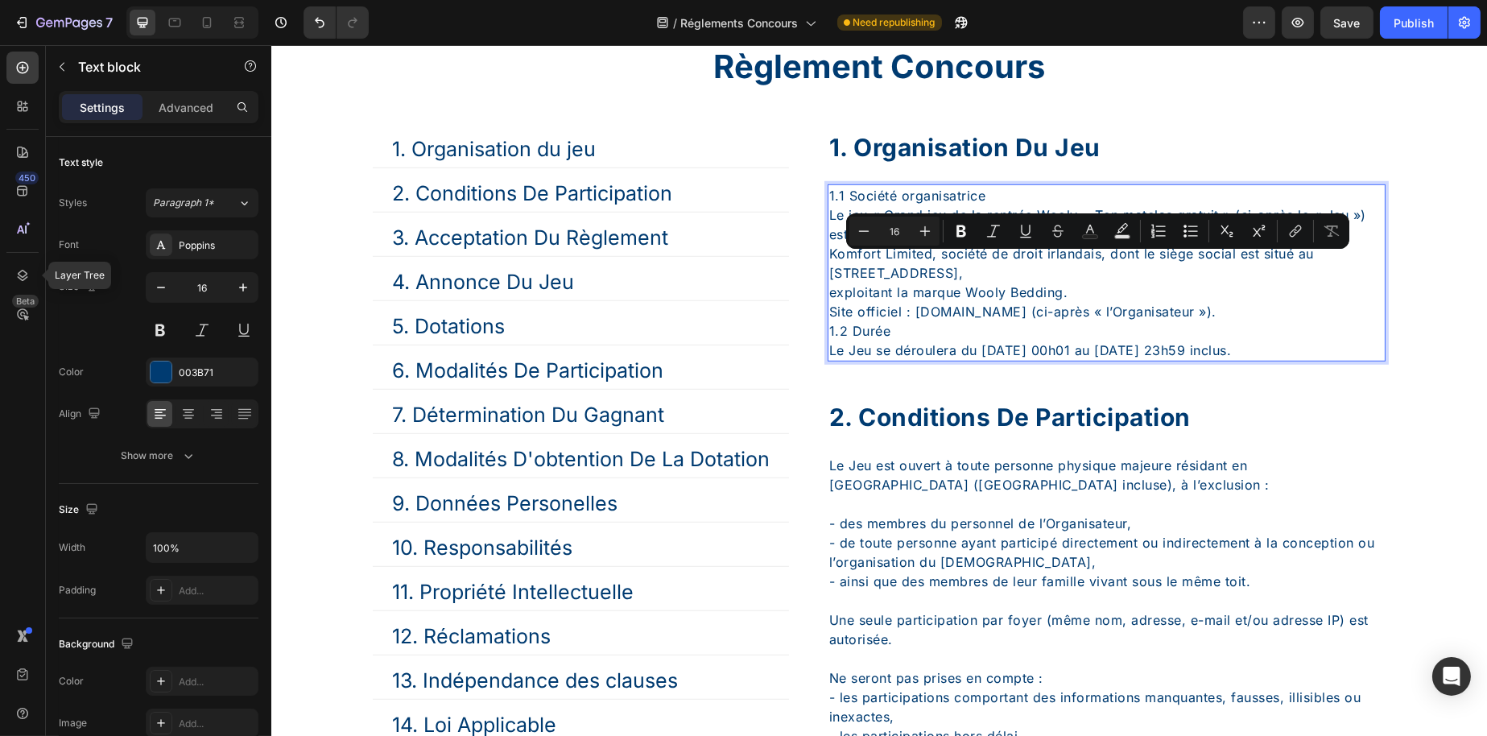
type input "10"
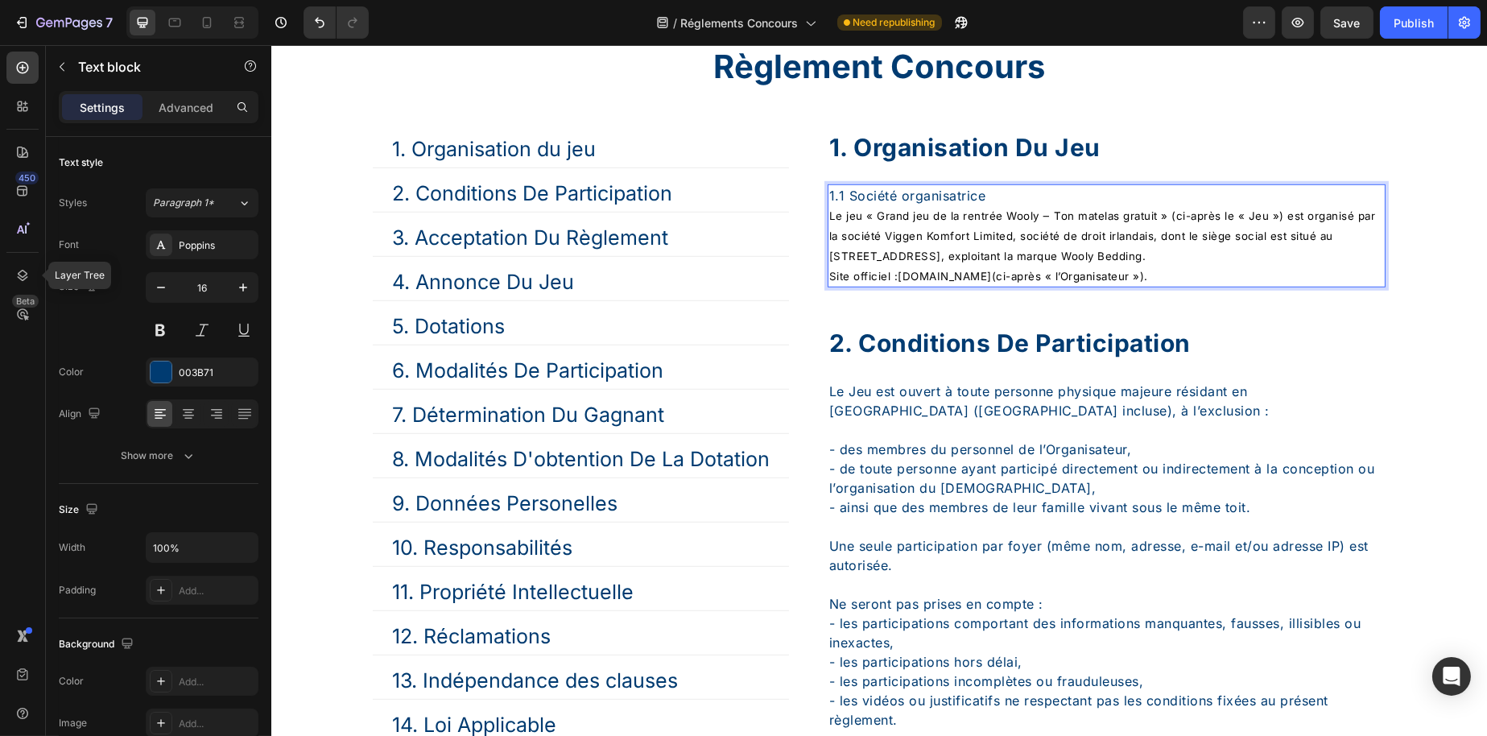
click at [1011, 242] on p "1.1 Société organisatrice Le jeu « Grand jeu de la rentrée Wooly ‒ Ton matelas …" at bounding box center [1106, 226] width 555 height 80
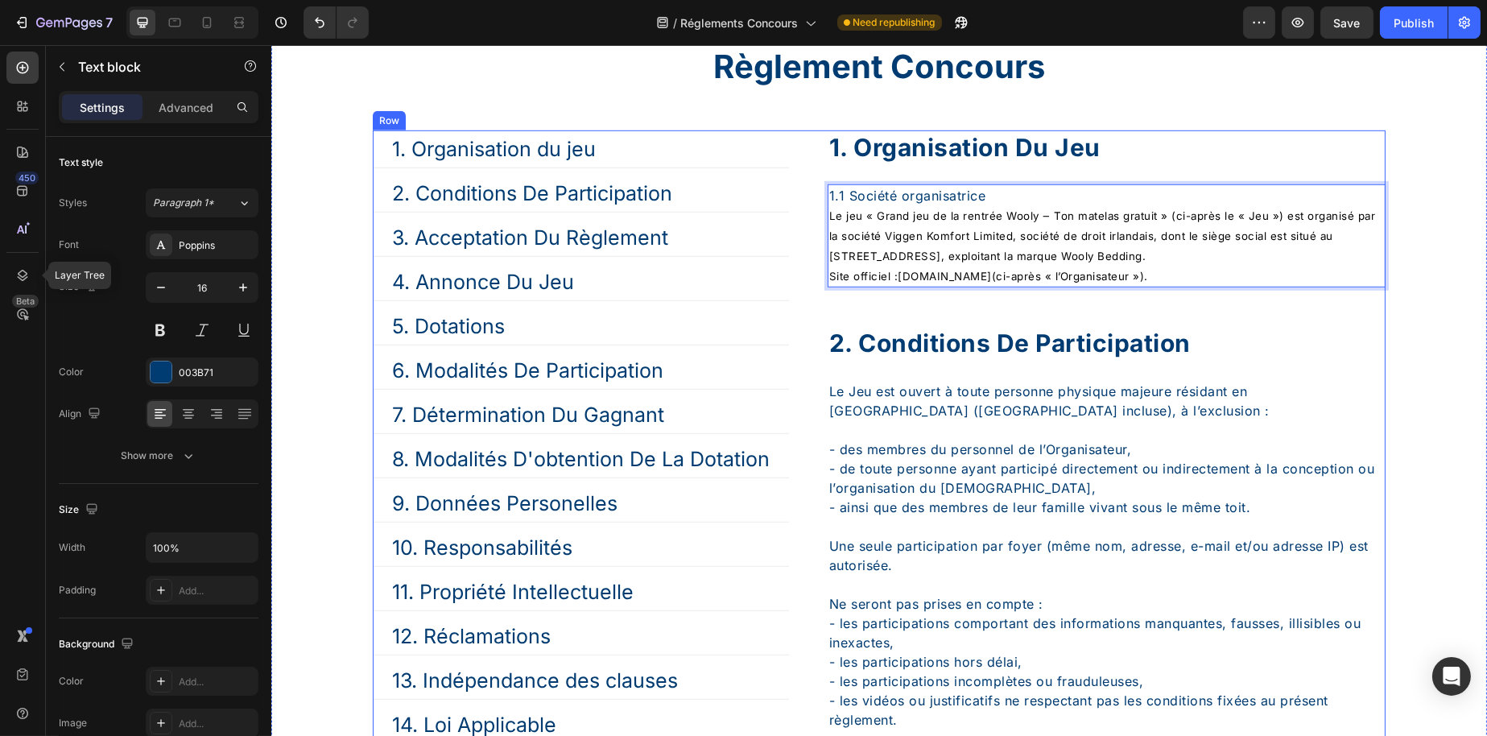
drag, startPoint x: 1256, startPoint y: 325, endPoint x: 803, endPoint y: 273, distance: 456.3
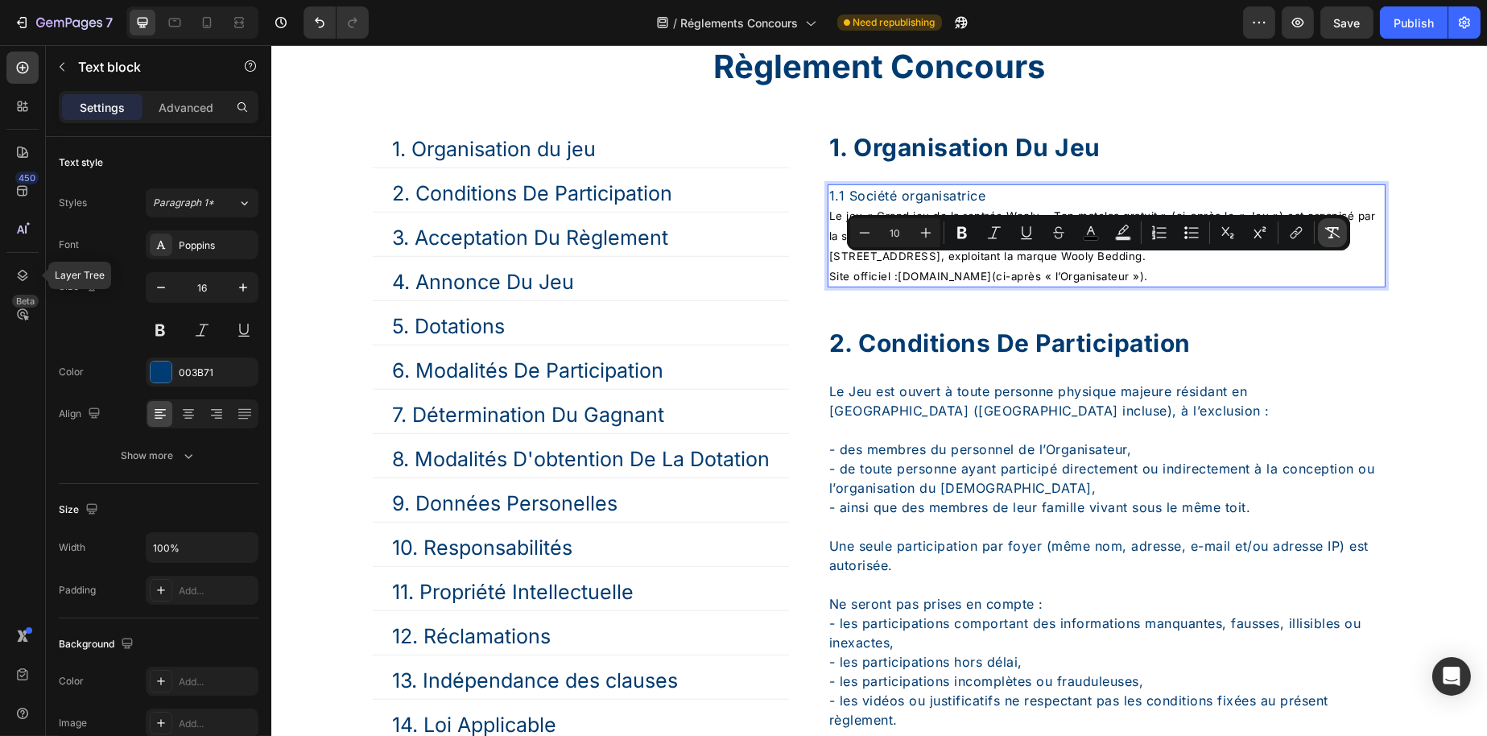
click at [1329, 228] on icon "Editor contextual toolbar" at bounding box center [1332, 232] width 15 height 11
type input "16"
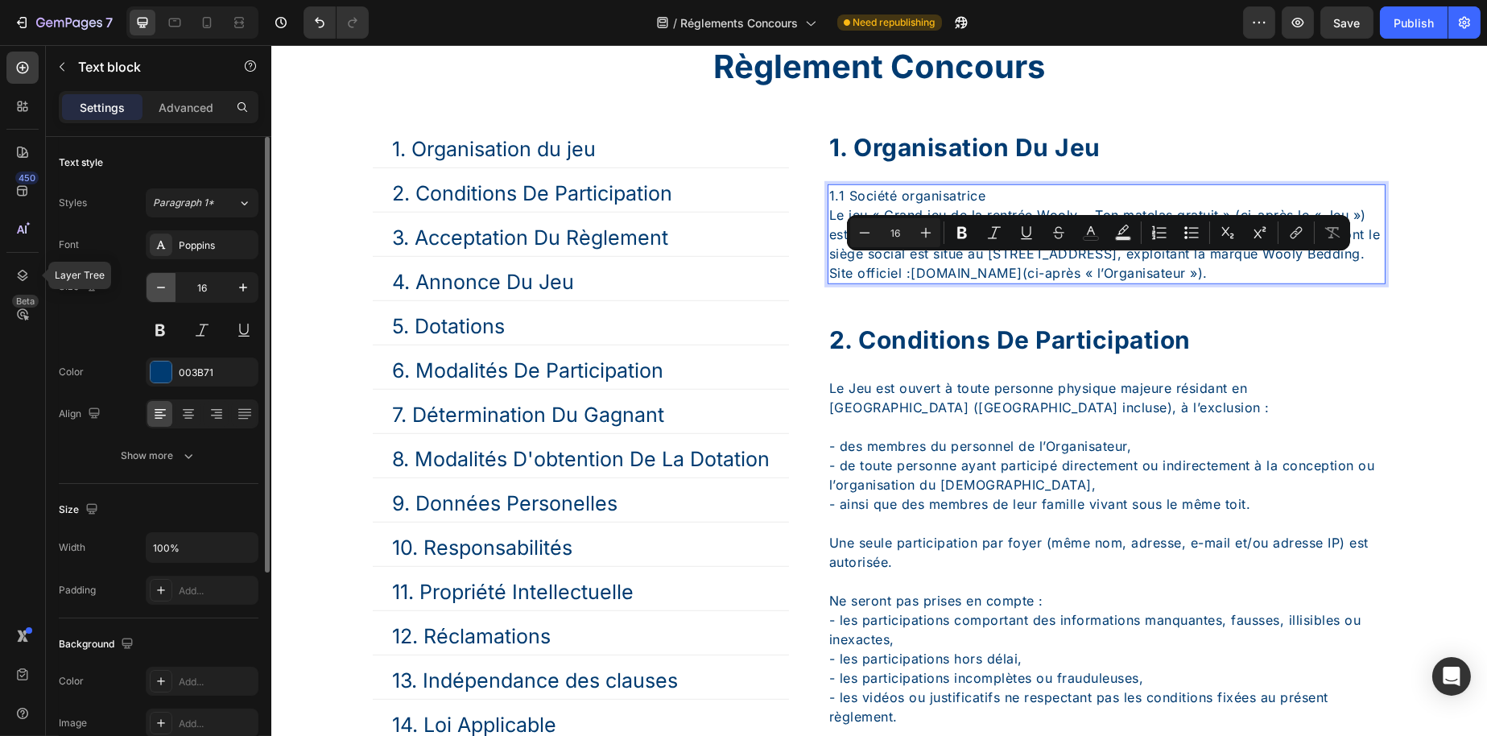
click at [158, 284] on icon "button" at bounding box center [161, 287] width 16 height 16
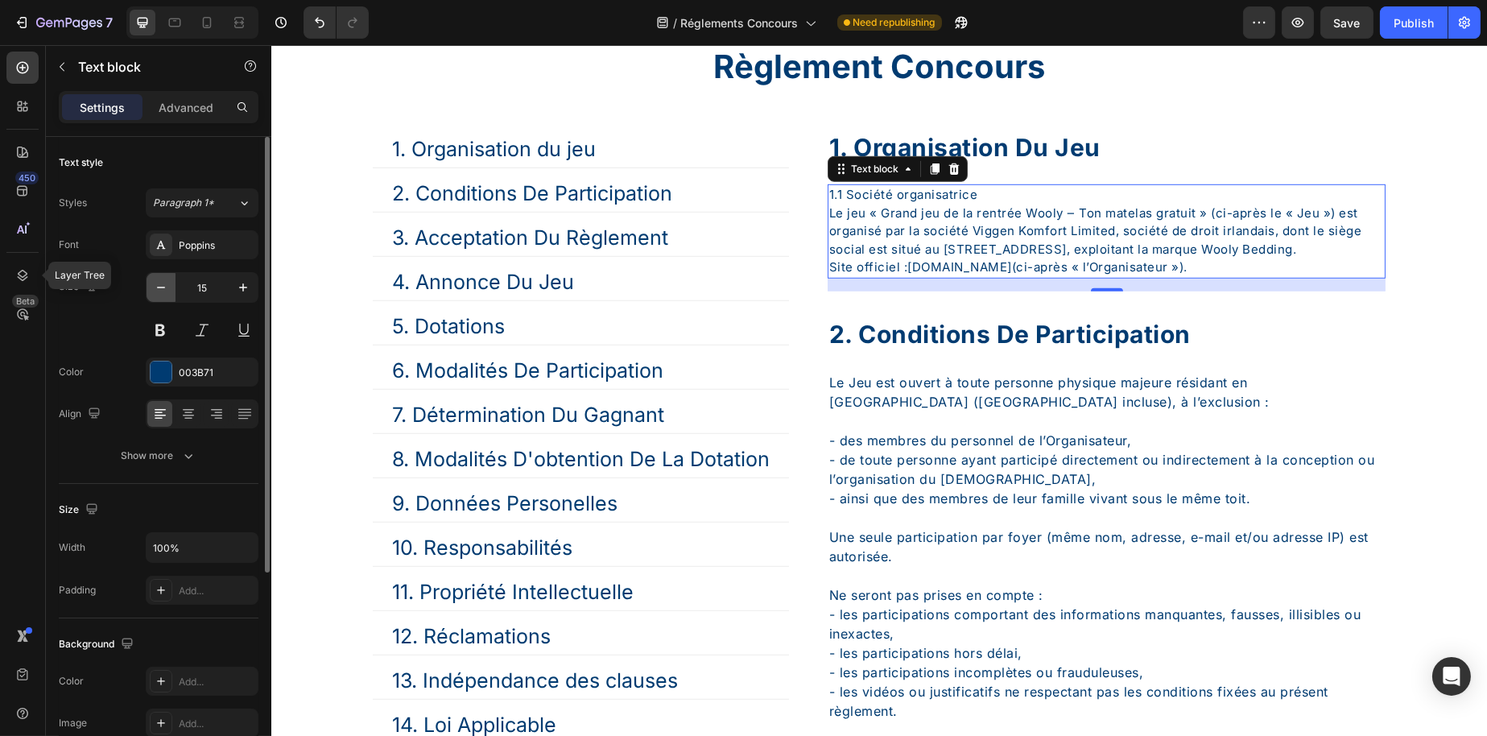
type input "14"
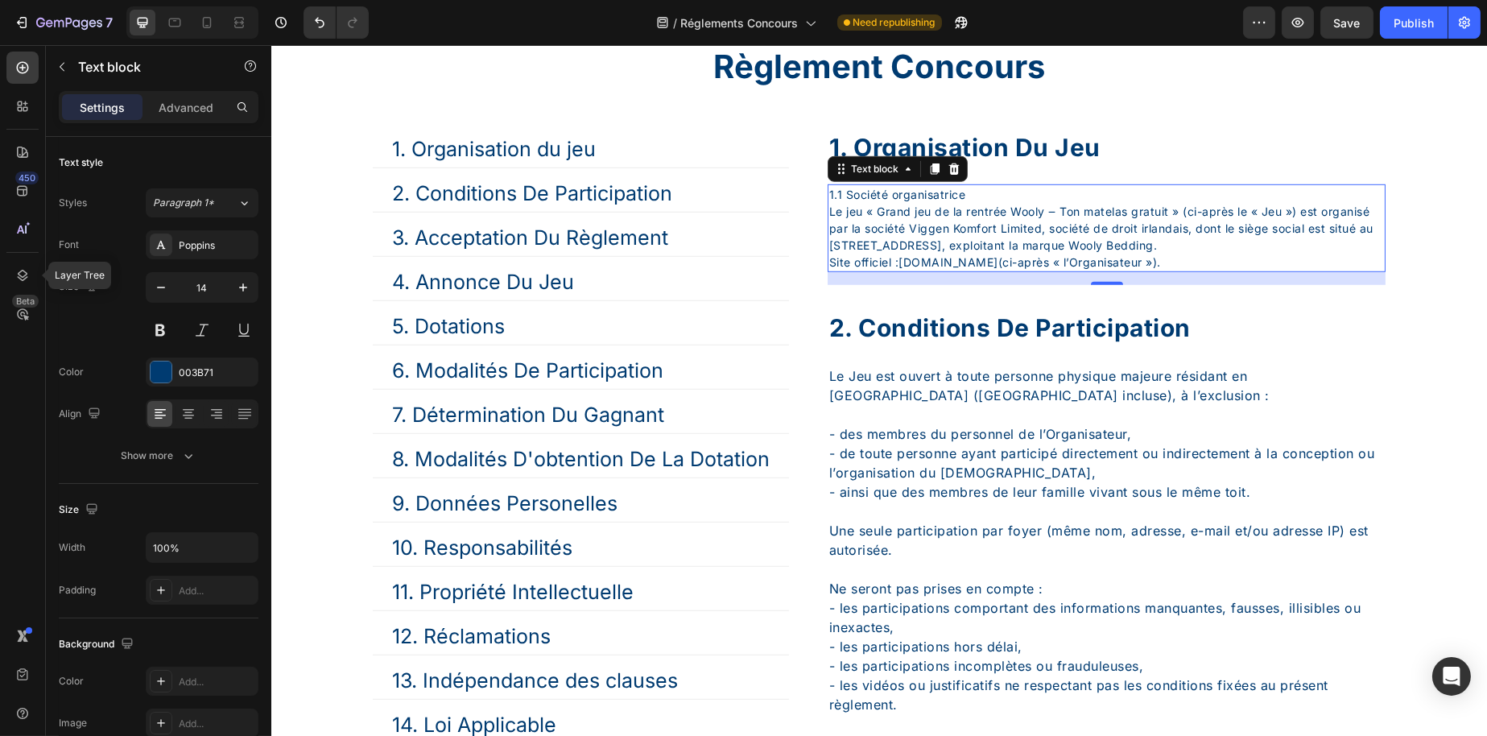
click at [987, 246] on p "1.1 Société organisatrice Le jeu « Grand jeu de la rentrée Wooly ‒ Ton matelas …" at bounding box center [1106, 220] width 555 height 68
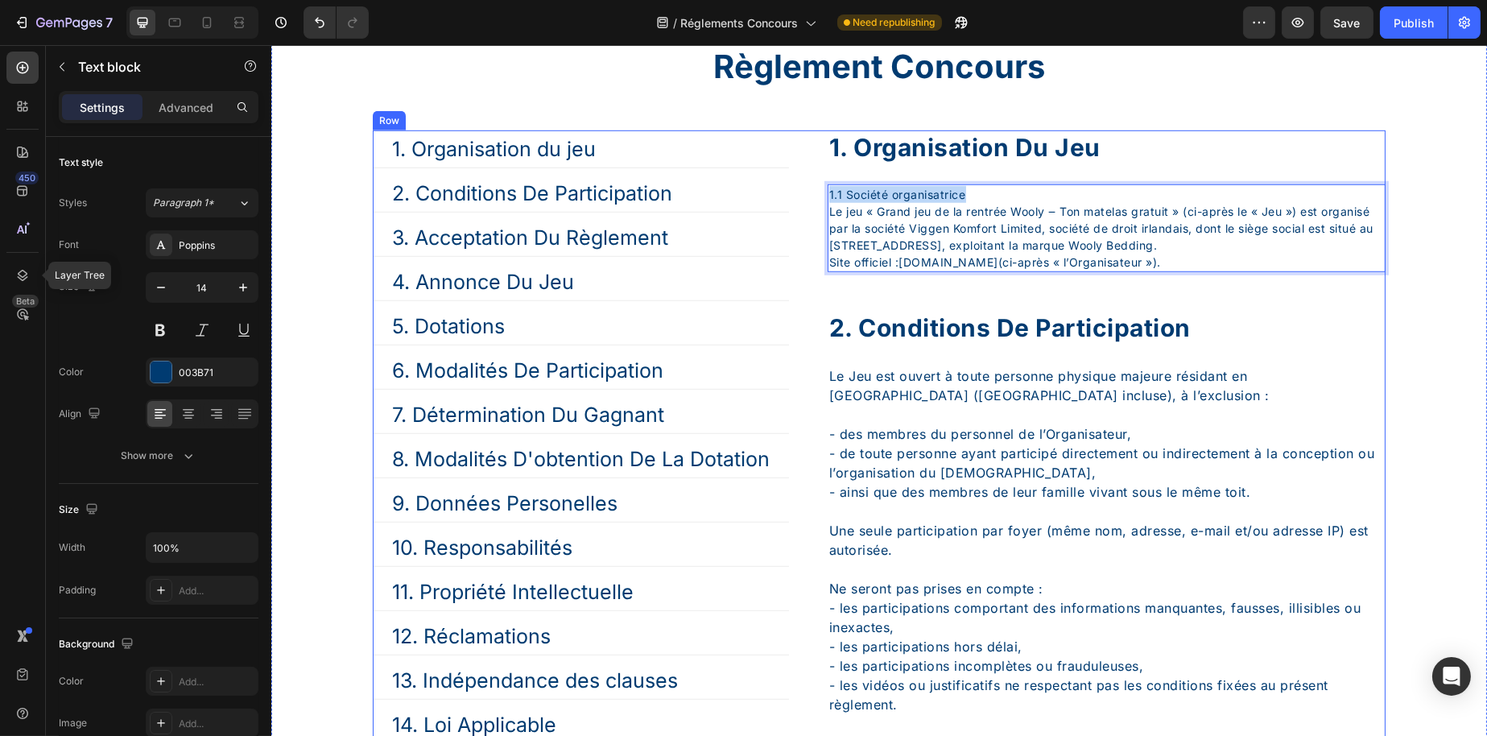
drag, startPoint x: 983, startPoint y: 242, endPoint x: 801, endPoint y: 242, distance: 182.0
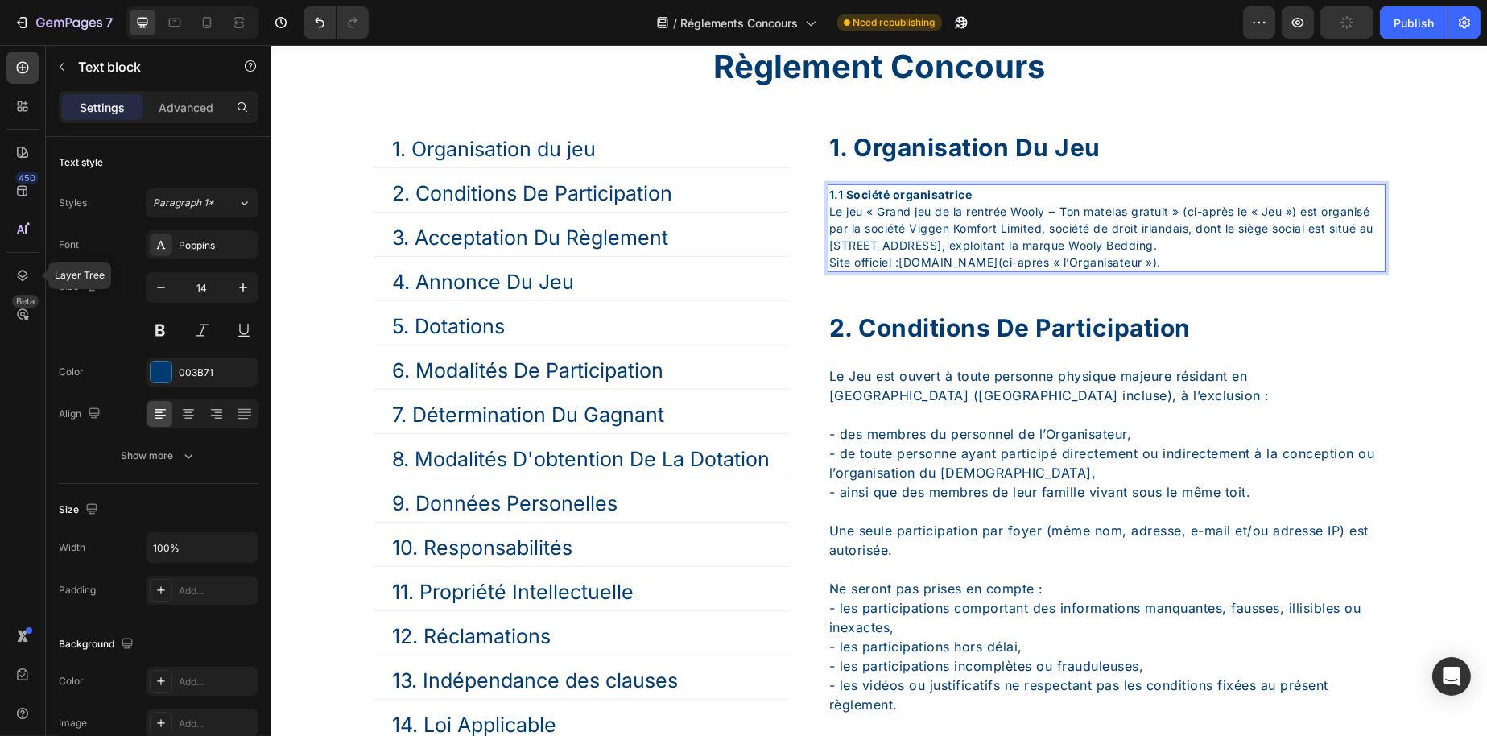
click at [974, 254] on p "1.1 Société organisatrice Le jeu « Grand jeu de la rentrée Wooly ‒ Ton matelas …" at bounding box center [1106, 220] width 555 height 68
click at [980, 241] on p "1.1 Société organisatrice Le jeu « Grand jeu de la rentrée Wooly ‒ Ton matelas …" at bounding box center [1106, 220] width 555 height 68
click at [1247, 254] on p "1.1 Société organisatrice Le jeu « Grand jeu de la rentrée Wooly ‒ Ton matelas …" at bounding box center [1106, 220] width 555 height 68
click at [1245, 271] on p "Site officiel : www.wooly-bedding.com (ci-après « l’Organisateur »)." at bounding box center [1106, 262] width 555 height 17
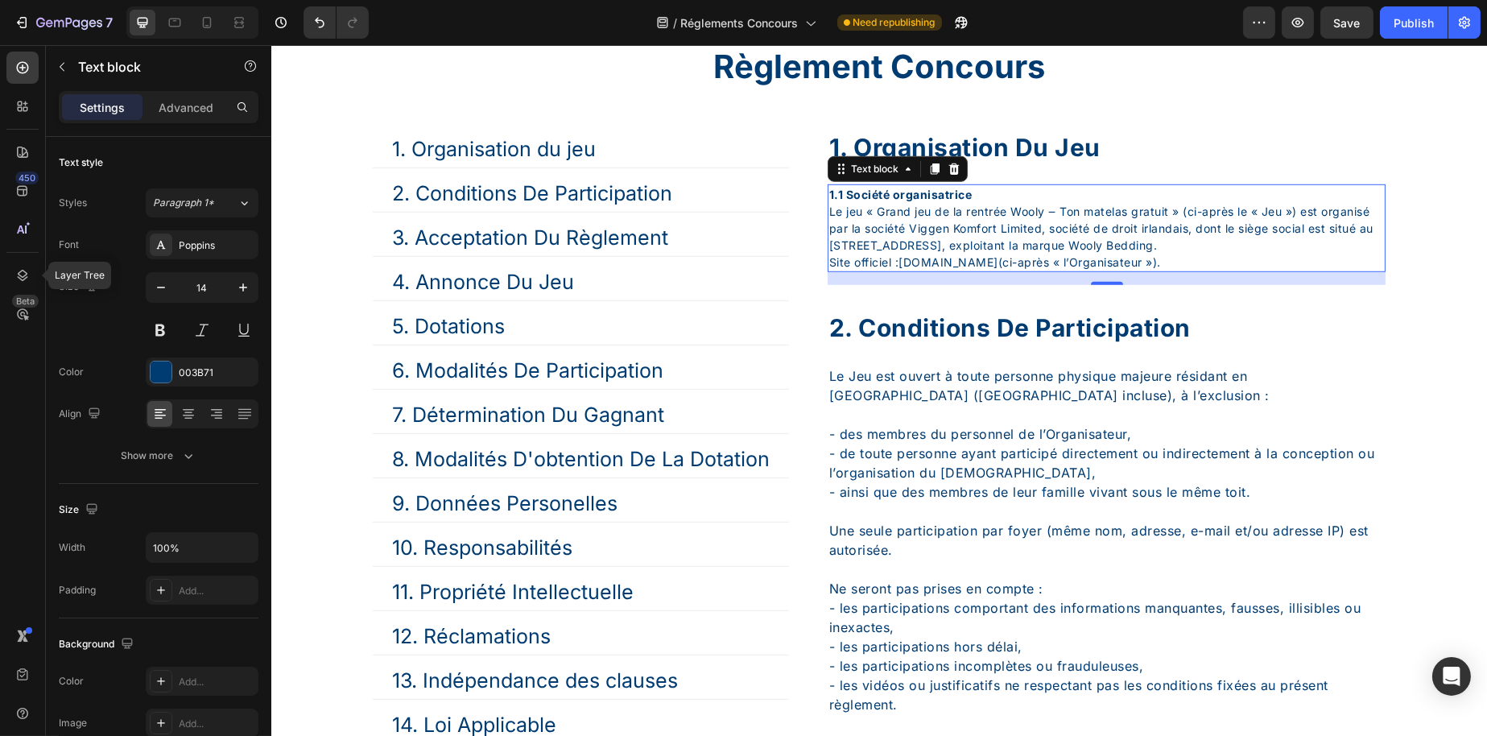
click at [978, 248] on p "1.1 Société organisatrice Le jeu « Grand jeu de la rentrée Wooly ‒ Ton matelas …" at bounding box center [1106, 220] width 555 height 68
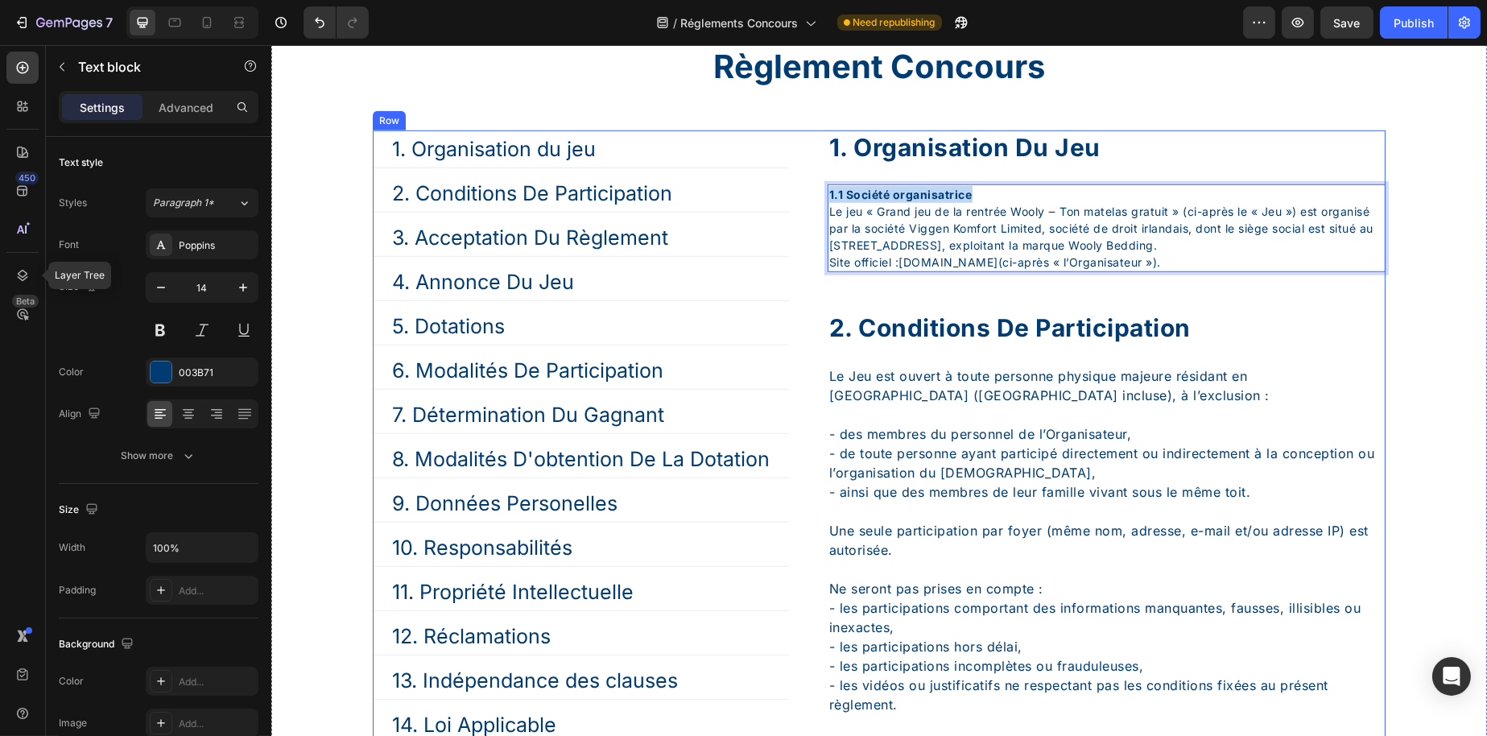
drag, startPoint x: 986, startPoint y: 243, endPoint x: 819, endPoint y: 238, distance: 167.6
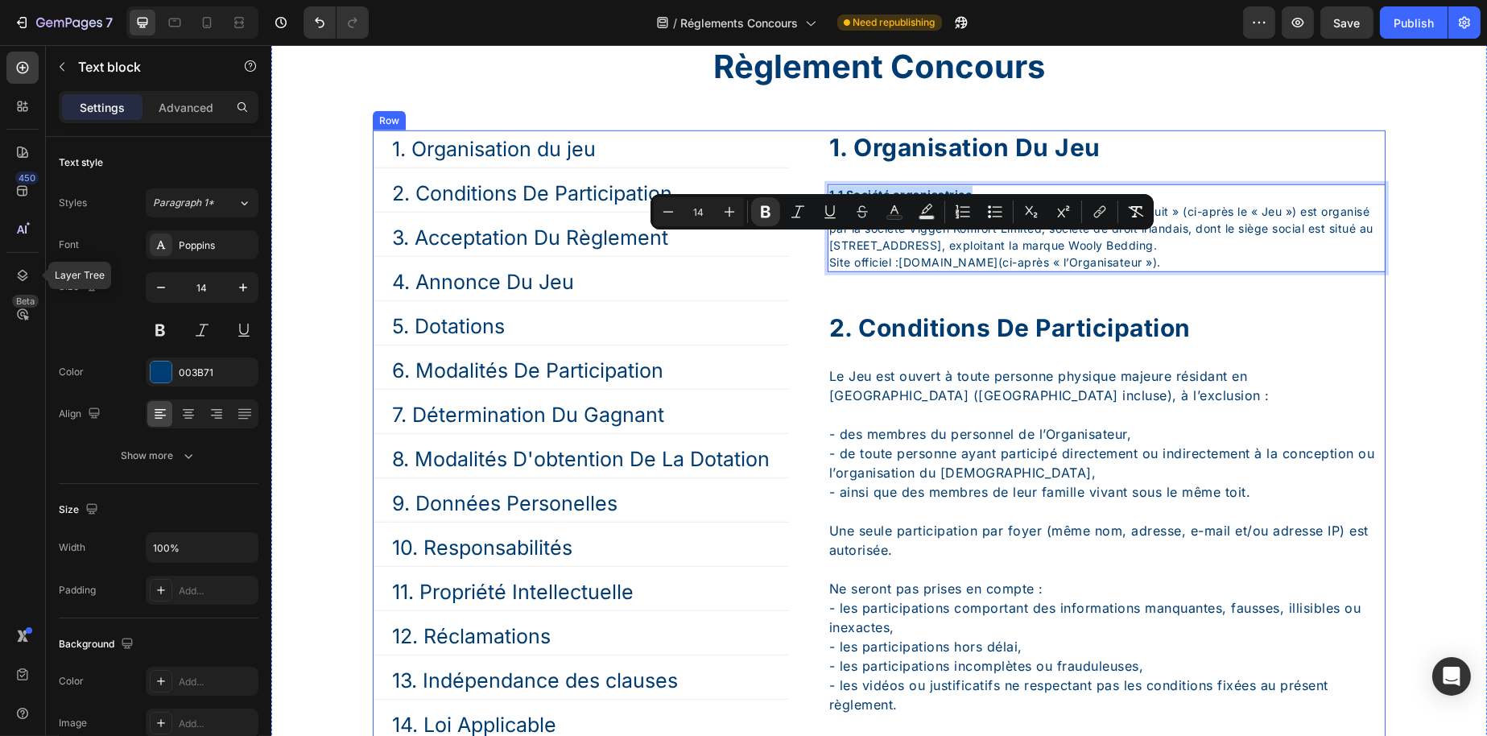
copy strong "1.1 Société organisatrice"
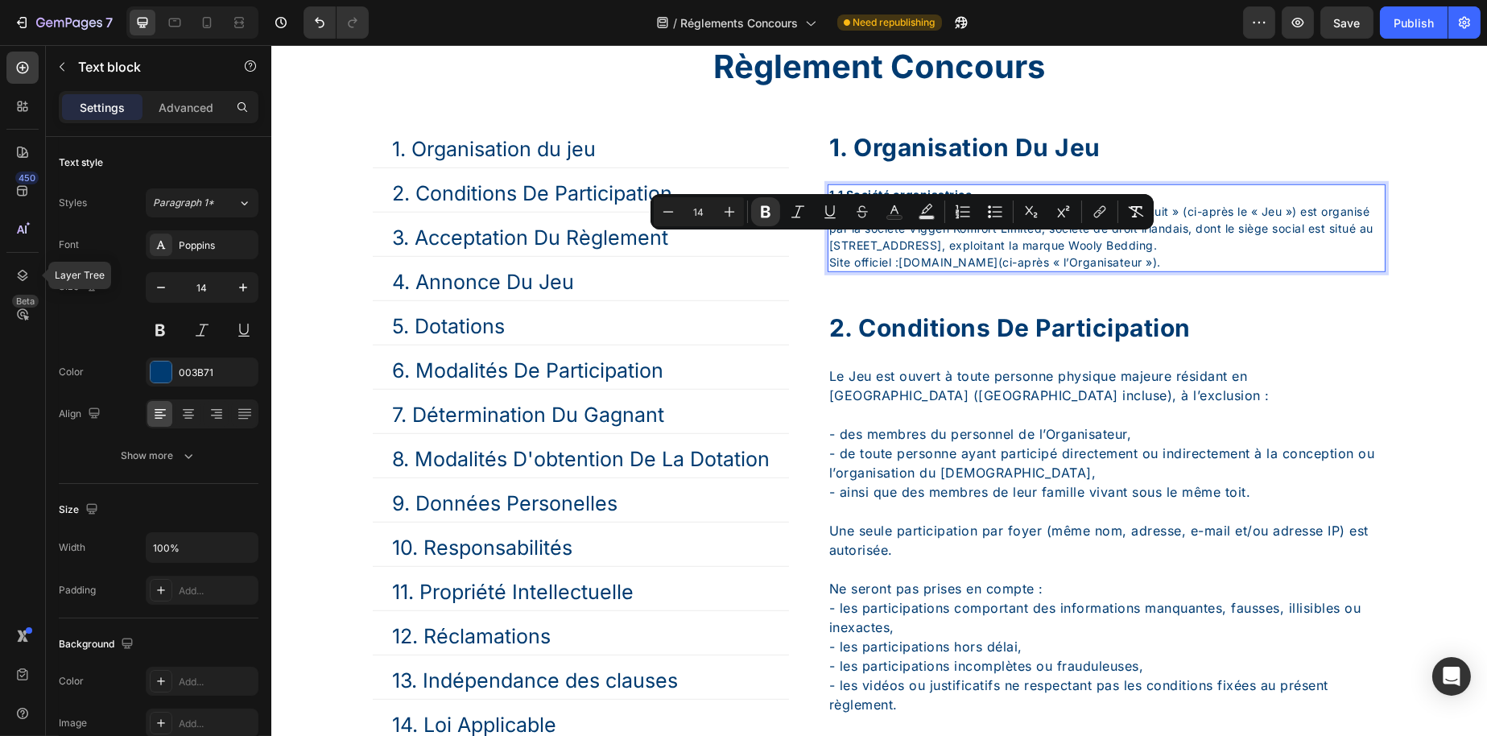
click at [1242, 271] on p "Site officiel : www.wooly-bedding.com (ci-après « l’Organisateur »)." at bounding box center [1106, 262] width 555 height 17
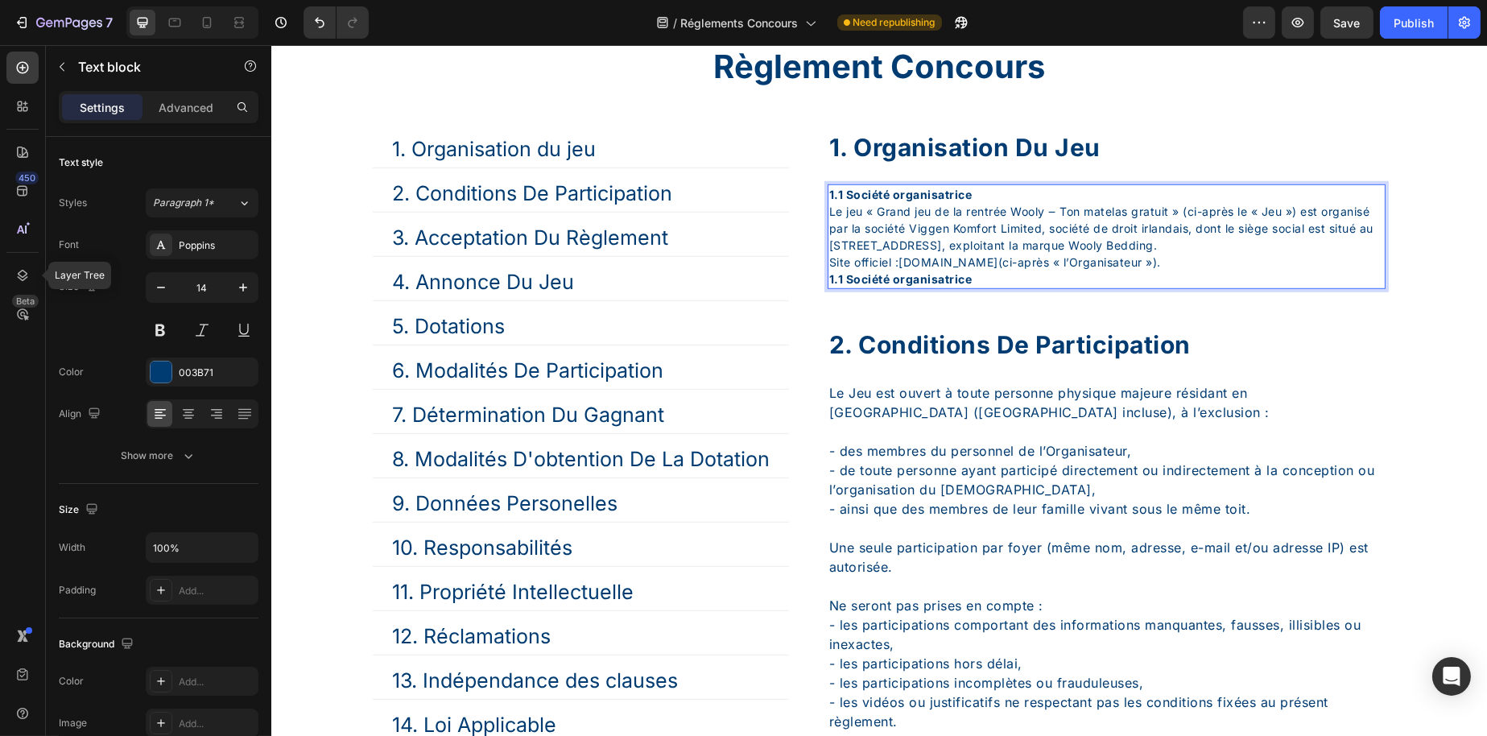
click at [842, 286] on strong "1.1 Société organisatrice" at bounding box center [900, 279] width 143 height 14
drag, startPoint x: 837, startPoint y: 343, endPoint x: 1082, endPoint y: 353, distance: 245.8
click at [1082, 287] on p "1.1 Société organisatrice" at bounding box center [1106, 279] width 555 height 17
click at [907, 287] on p "1.2 Durée" at bounding box center [1106, 279] width 555 height 17
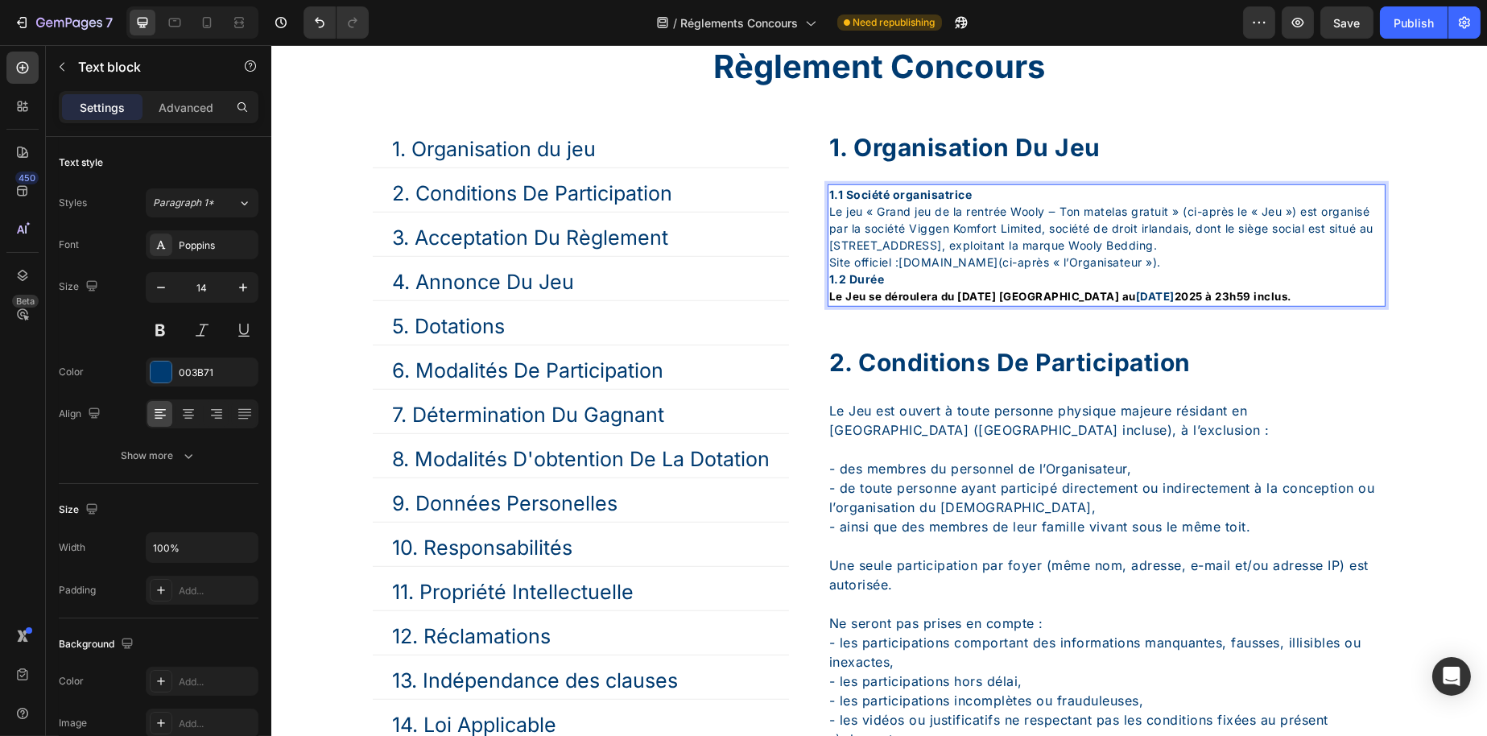
click at [919, 303] on strong "Le Jeu se déroulera du 1er septembre 2025 à 00h01 au" at bounding box center [982, 296] width 307 height 13
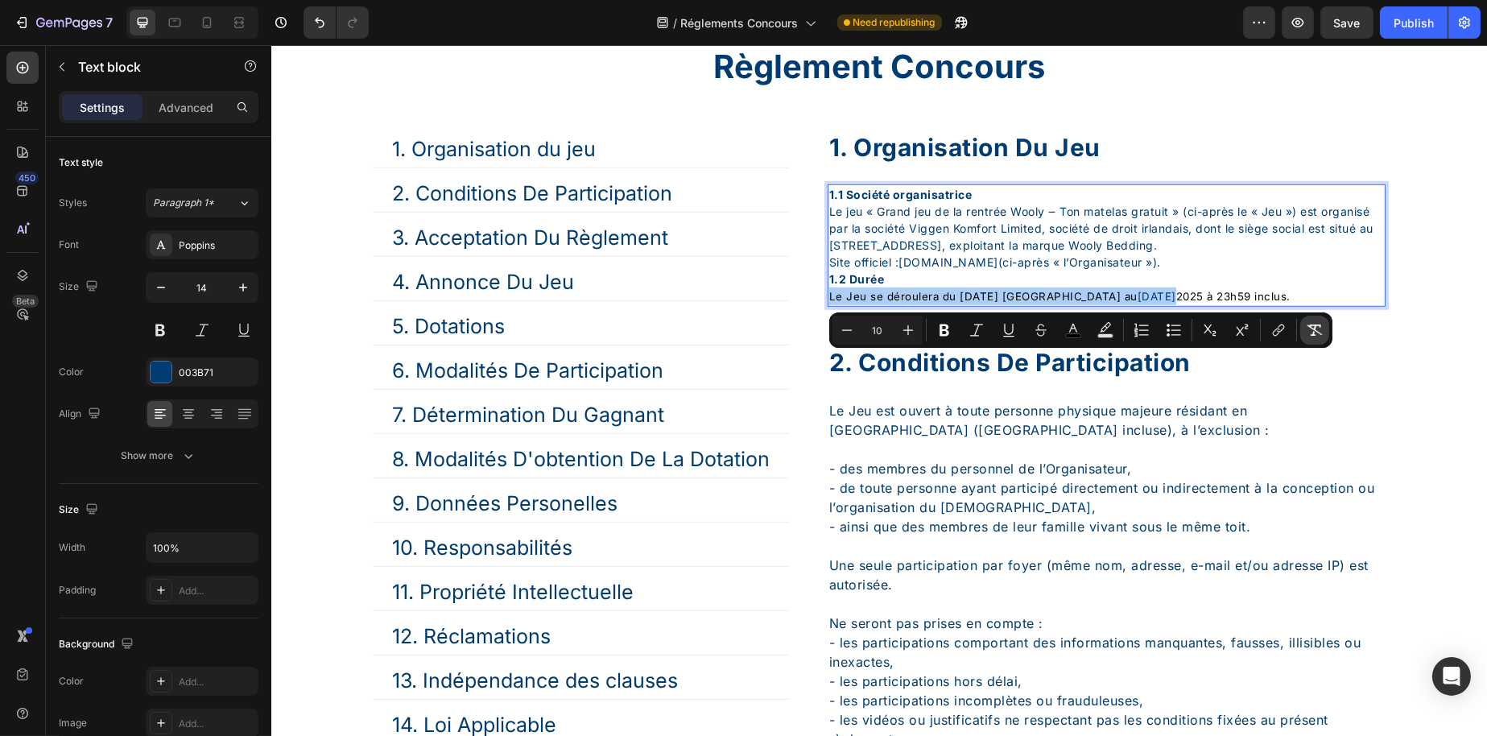
click at [1311, 325] on icon "Editor contextual toolbar" at bounding box center [1315, 330] width 15 height 11
type input "14"
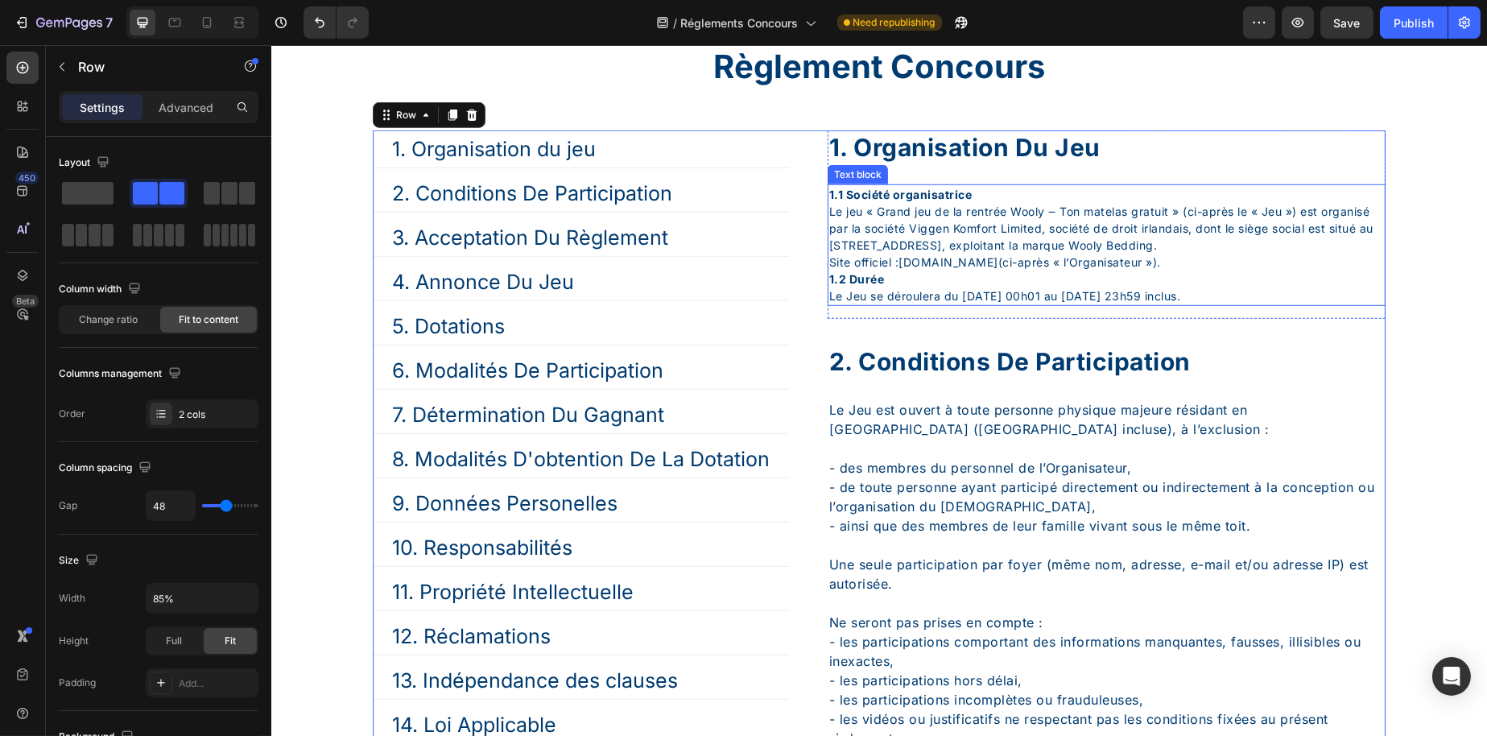
click at [1122, 304] on p "Le Jeu se déroulera du [DATE] 00h01 au [DATE] 23h59 inclus." at bounding box center [1106, 295] width 555 height 17
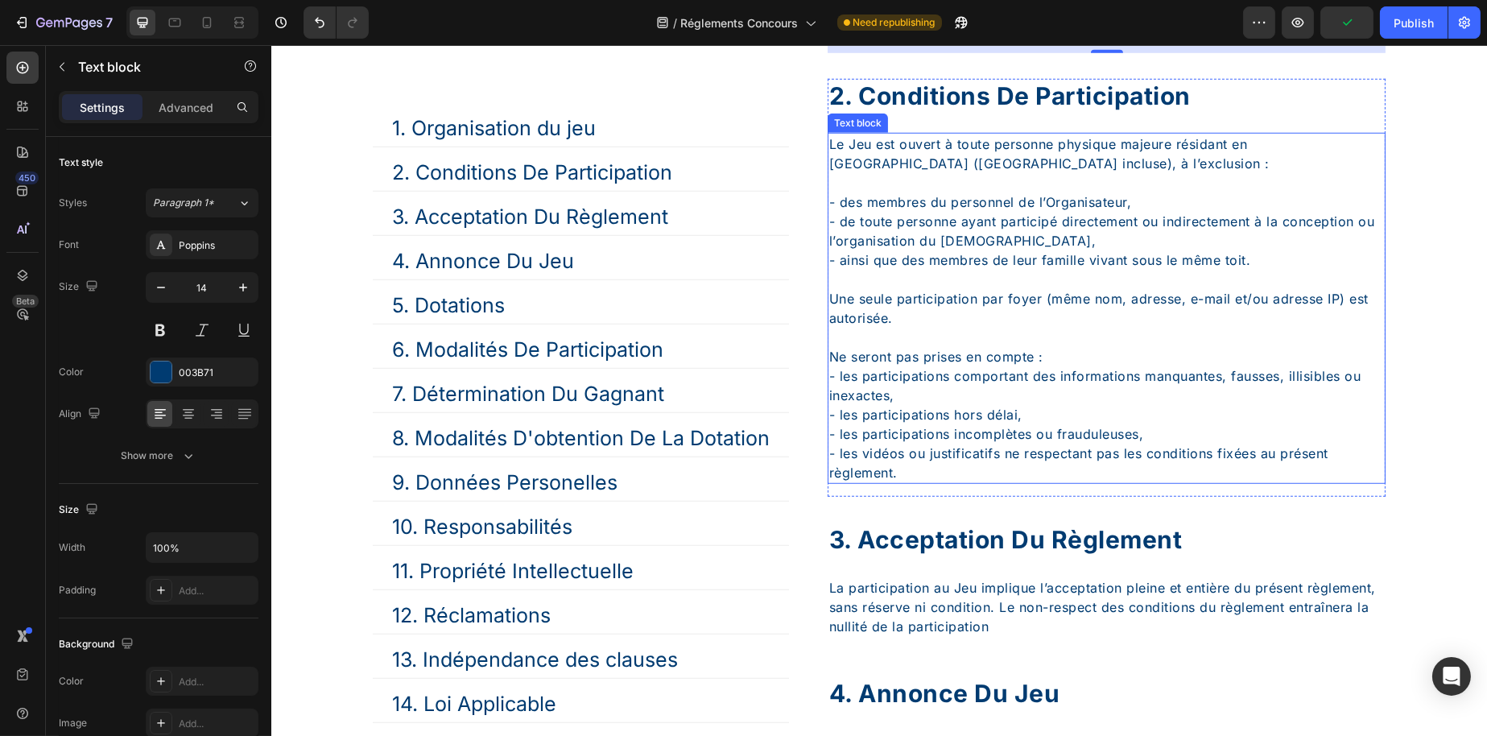
scroll to position [2818, 0]
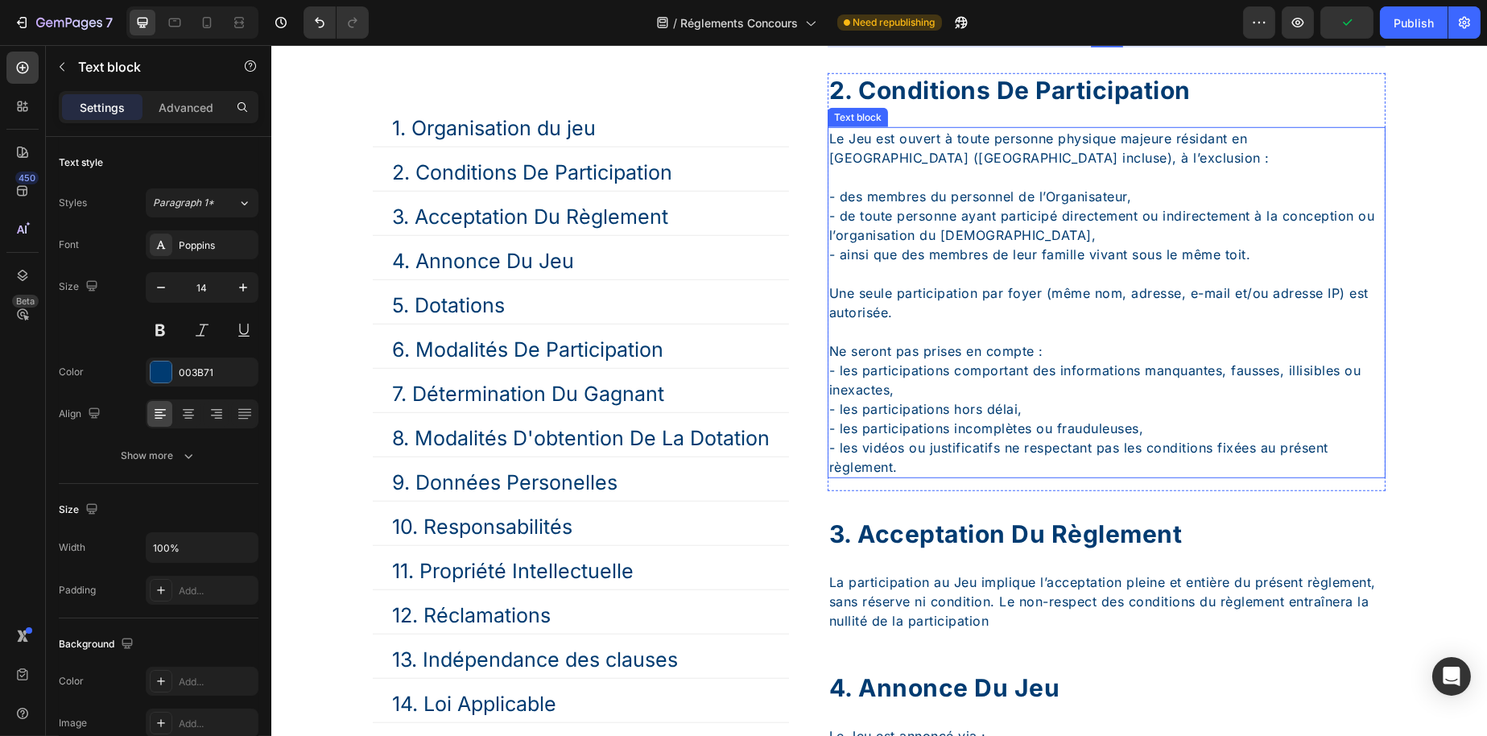
click at [961, 361] on p "Ne seront pas prises en compte : - les participations comportant des informatio…" at bounding box center [1106, 399] width 555 height 155
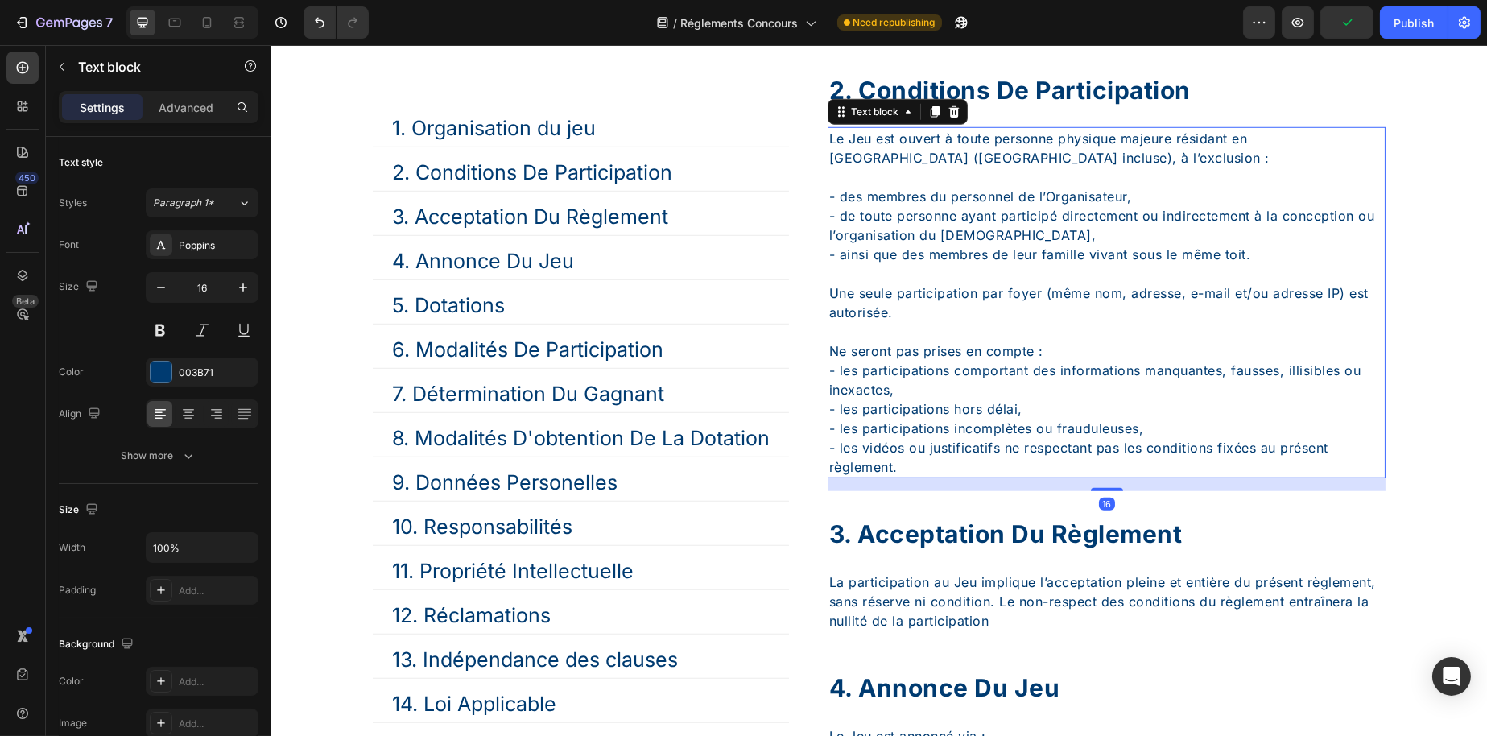
click at [924, 477] on p "Ne seront pas prises en compte : - les participations comportant des informatio…" at bounding box center [1106, 399] width 555 height 155
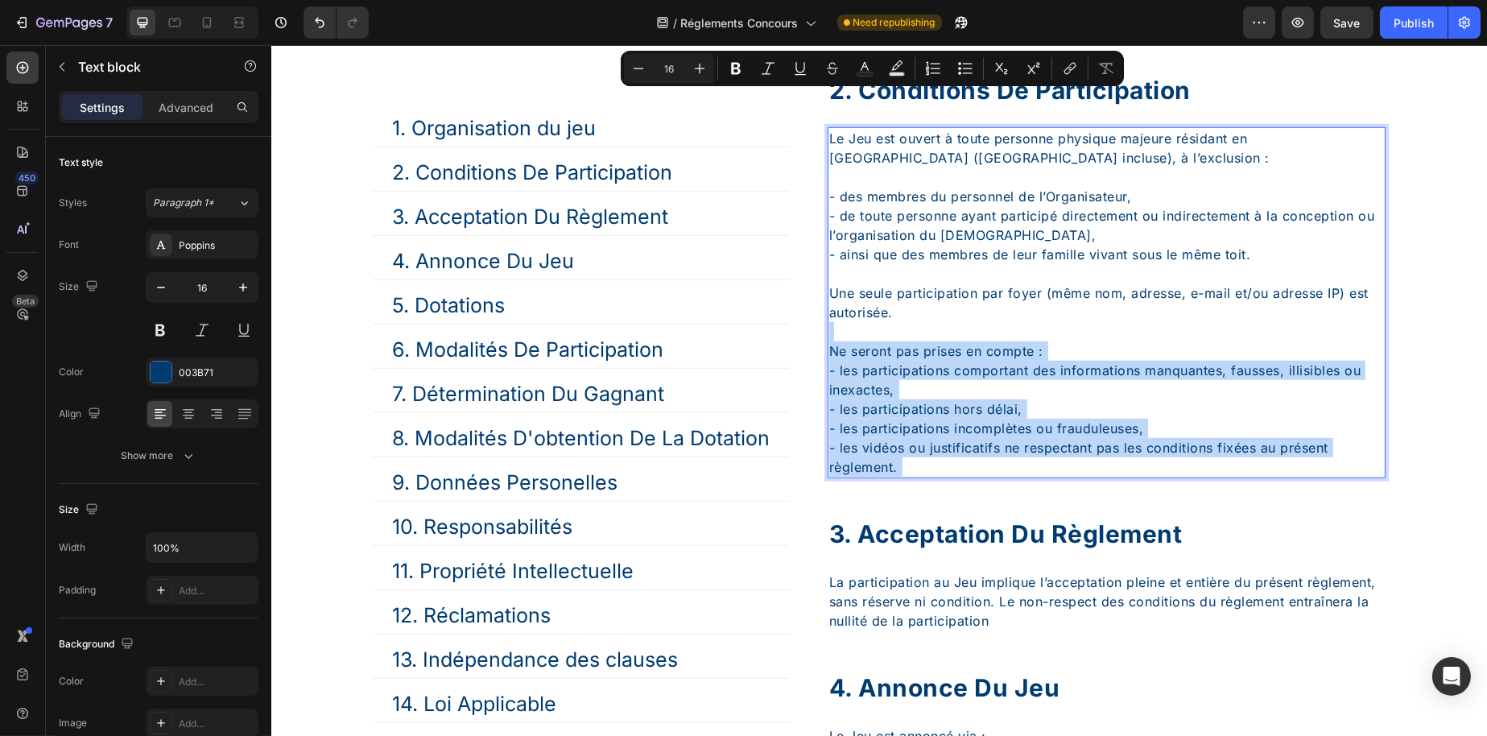
drag, startPoint x: 924, startPoint y: 484, endPoint x: 837, endPoint y: 157, distance: 338.3
click at [837, 157] on div "Le Jeu est ouvert à toute personne physique majeure résidant en France métropol…" at bounding box center [1106, 302] width 558 height 351
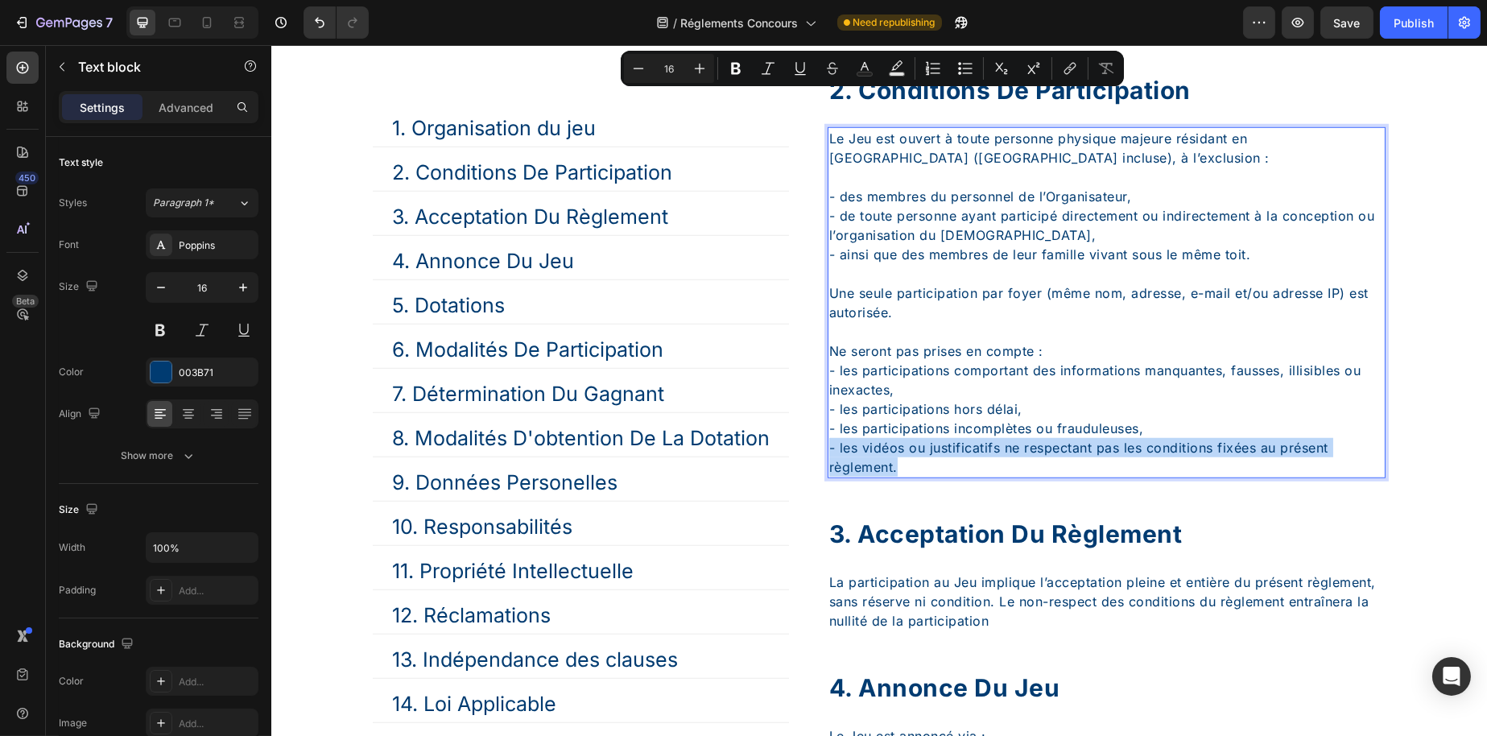
click at [903, 477] on p "Ne seront pas prises en compte : - les participations comportant des informatio…" at bounding box center [1106, 399] width 555 height 155
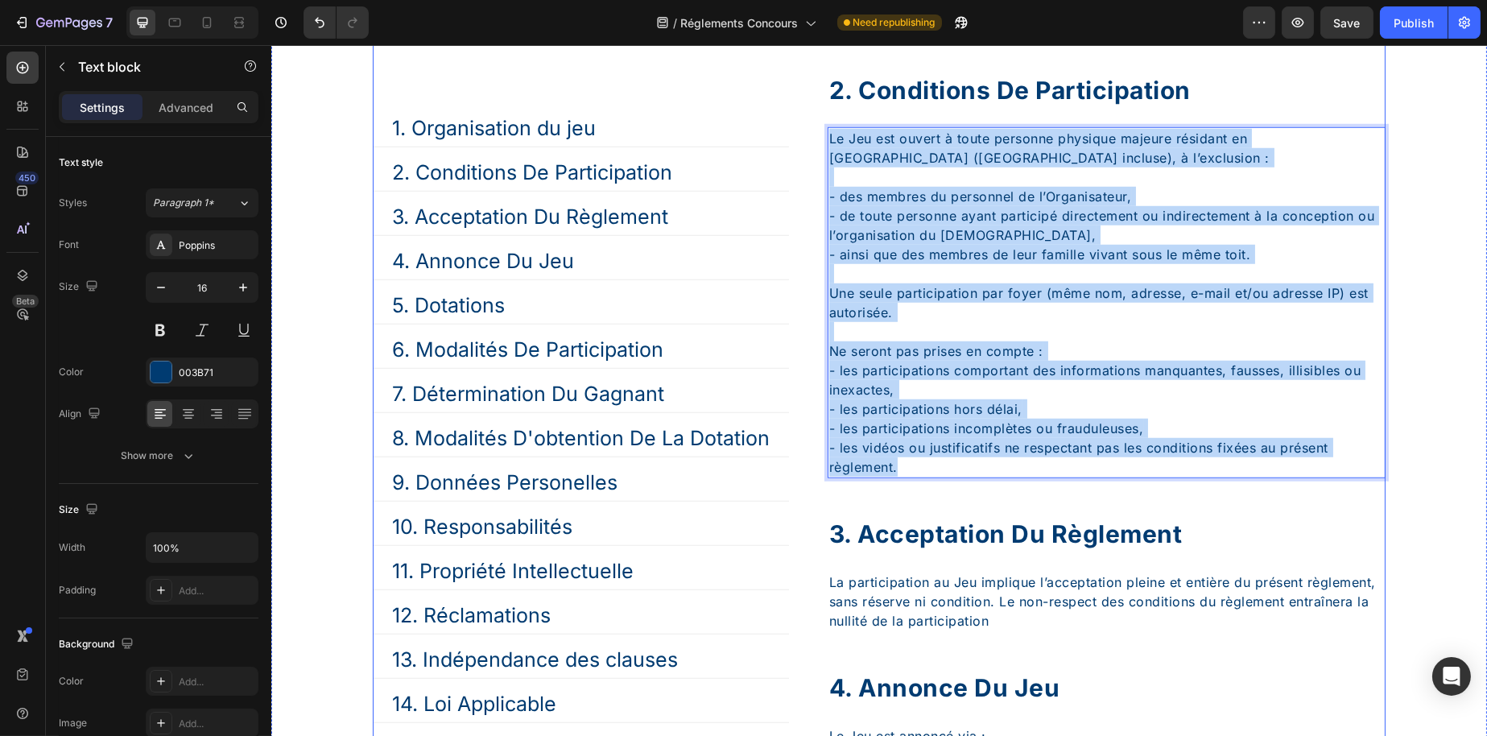
drag, startPoint x: 912, startPoint y: 484, endPoint x: 799, endPoint y: 155, distance: 347.3
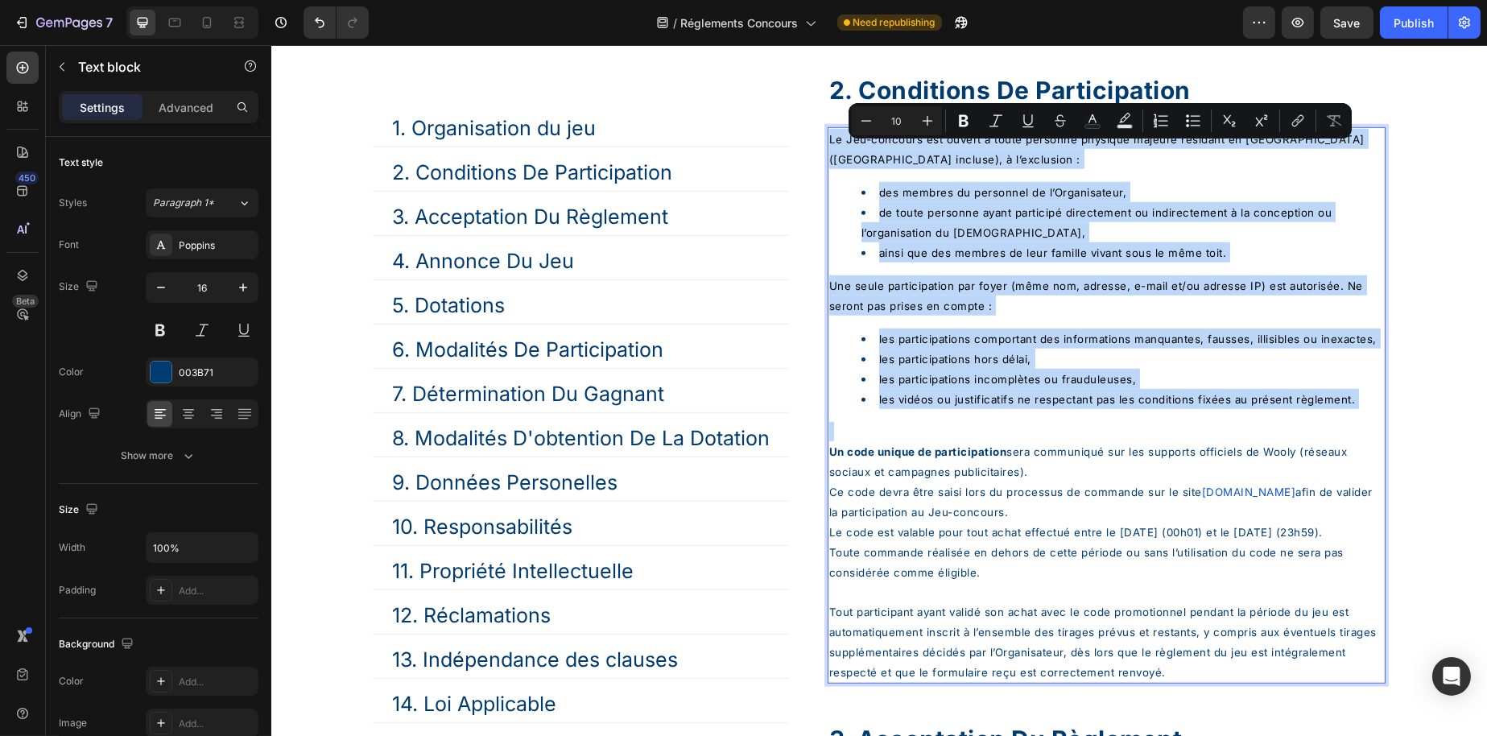
scroll to position [2833, 0]
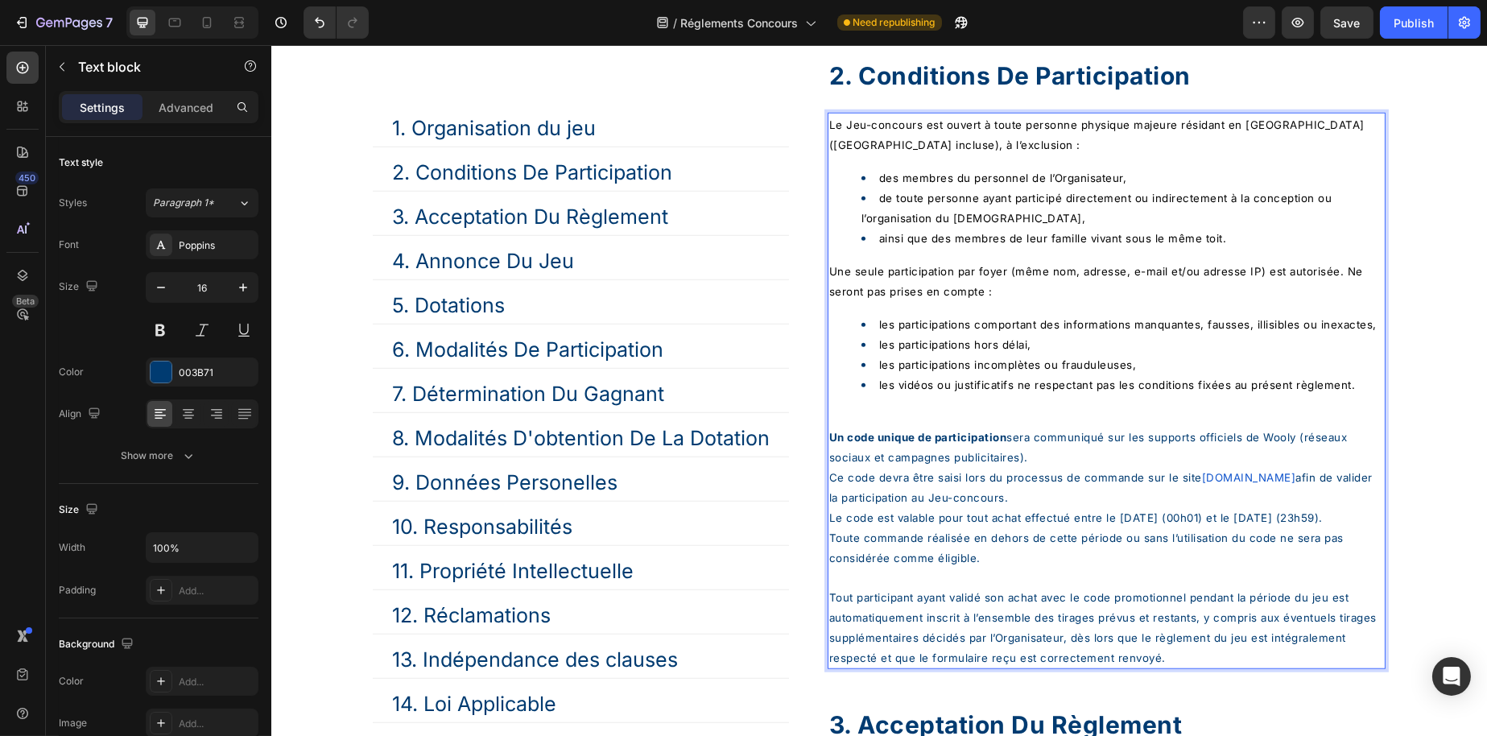
click at [877, 177] on div "Le Jeu-concours est ouvert à toute personne physique majeure résidant en France…" at bounding box center [1106, 391] width 558 height 556
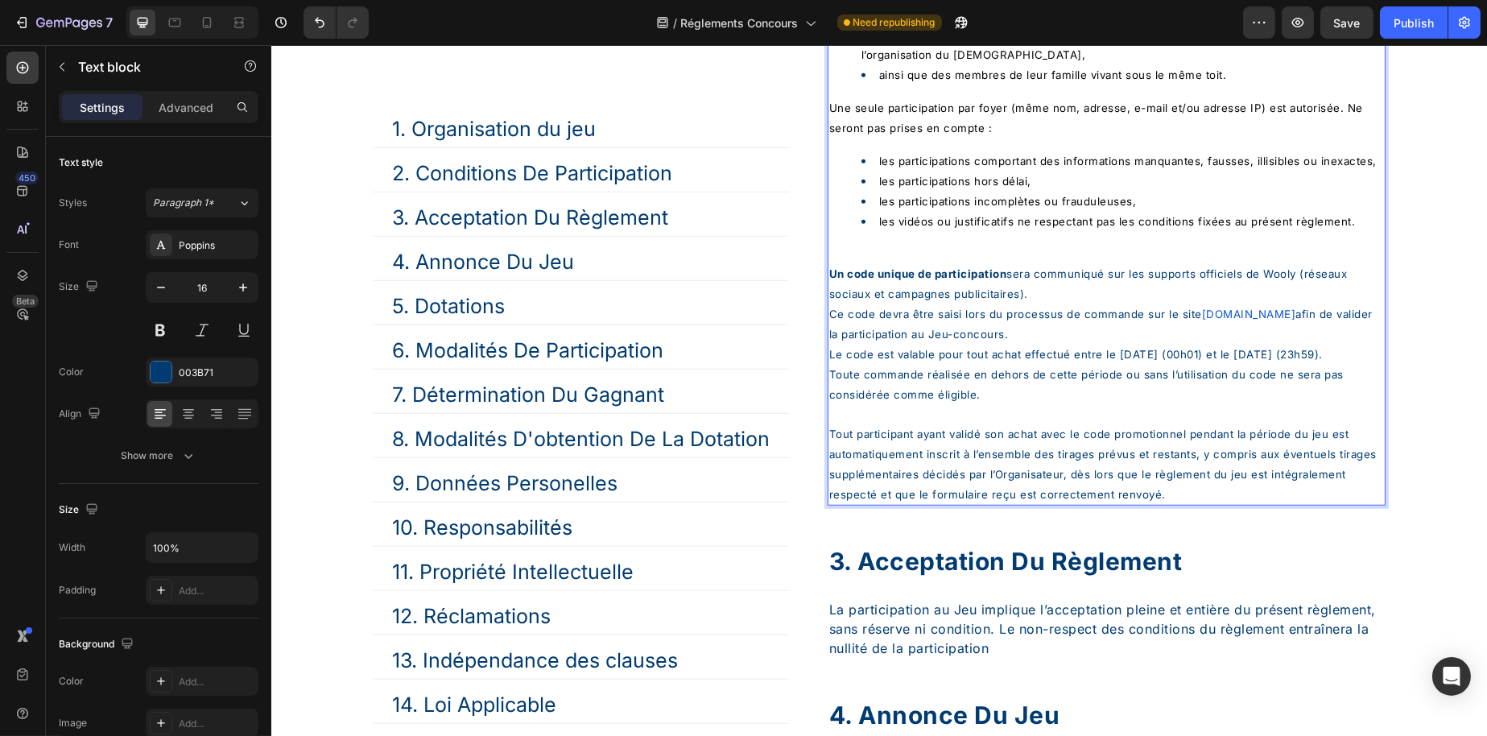
scroll to position [2913, 0]
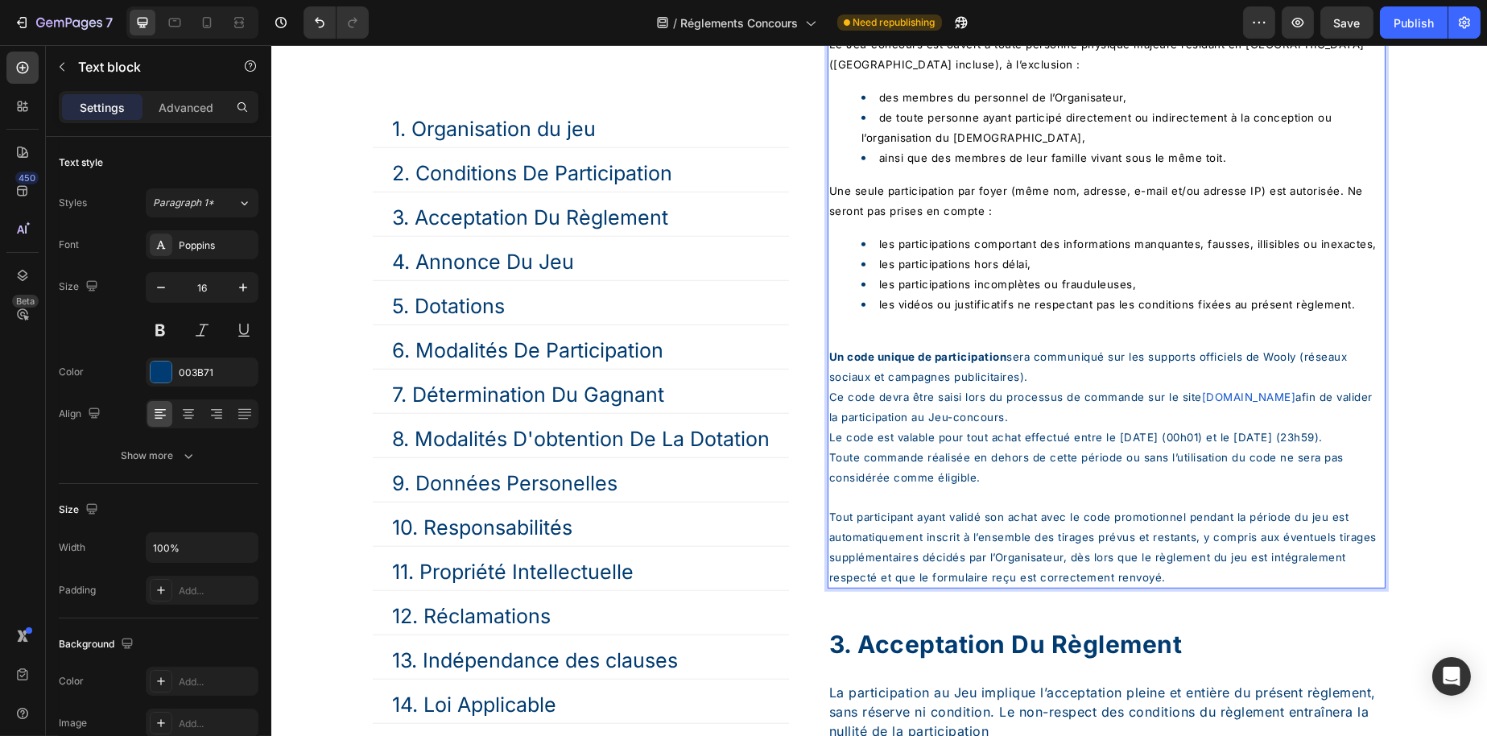
click at [1011, 311] on span "les vidéos ou justificatifs ne respectant pas les conditions fixées au présent …" at bounding box center [1116, 304] width 477 height 13
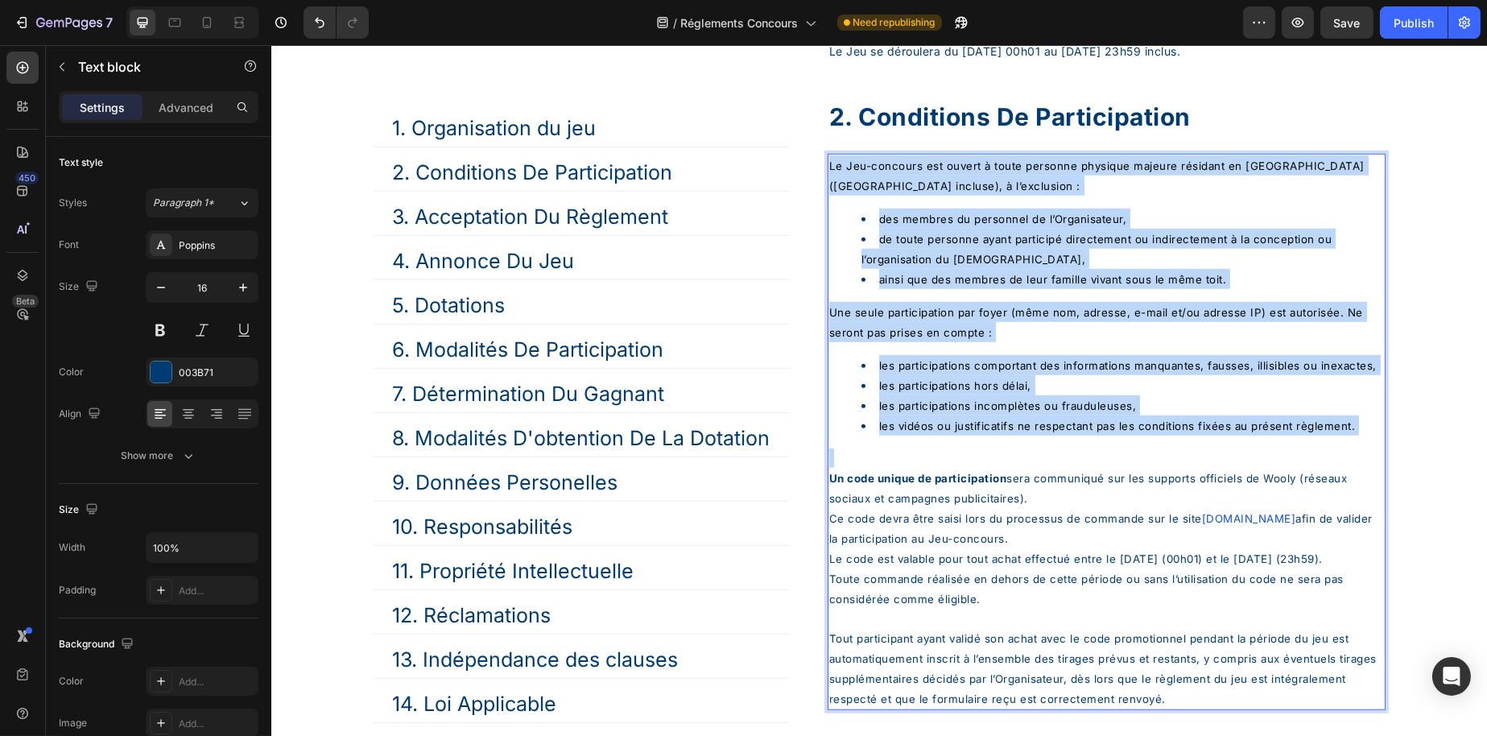
scroll to position [2784, 0]
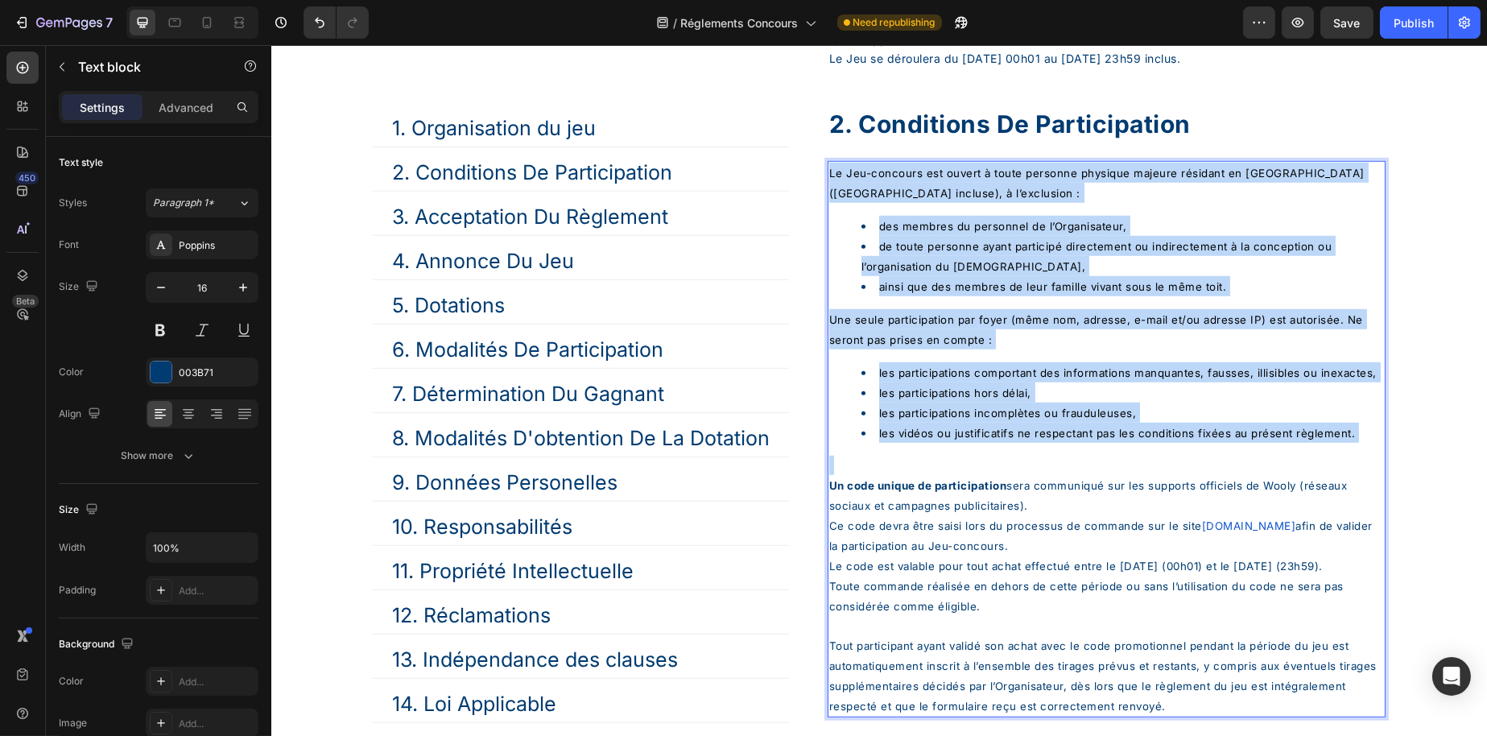
drag, startPoint x: 952, startPoint y: 367, endPoint x: 825, endPoint y: 118, distance: 279.5
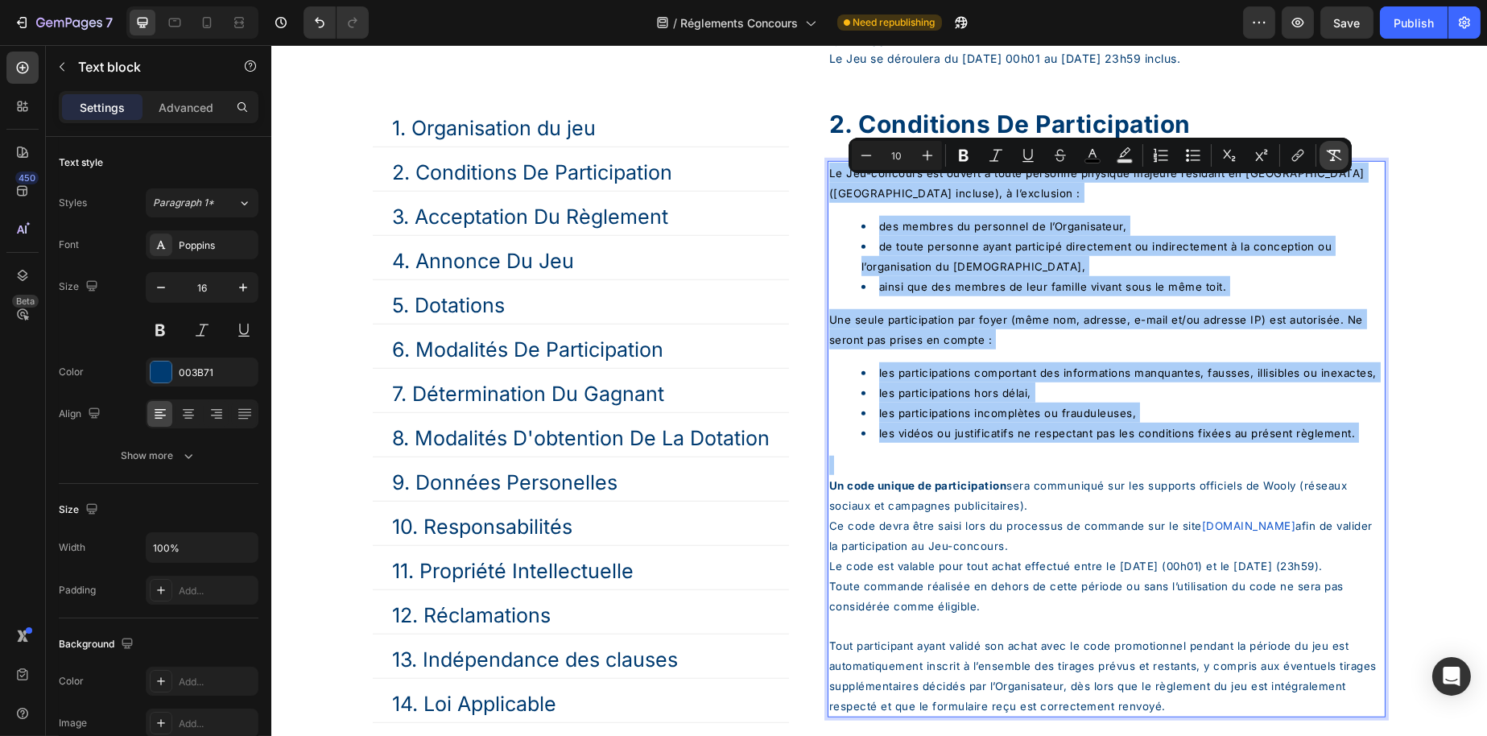
click at [1325, 149] on button "Remove Format" at bounding box center [1334, 155] width 29 height 29
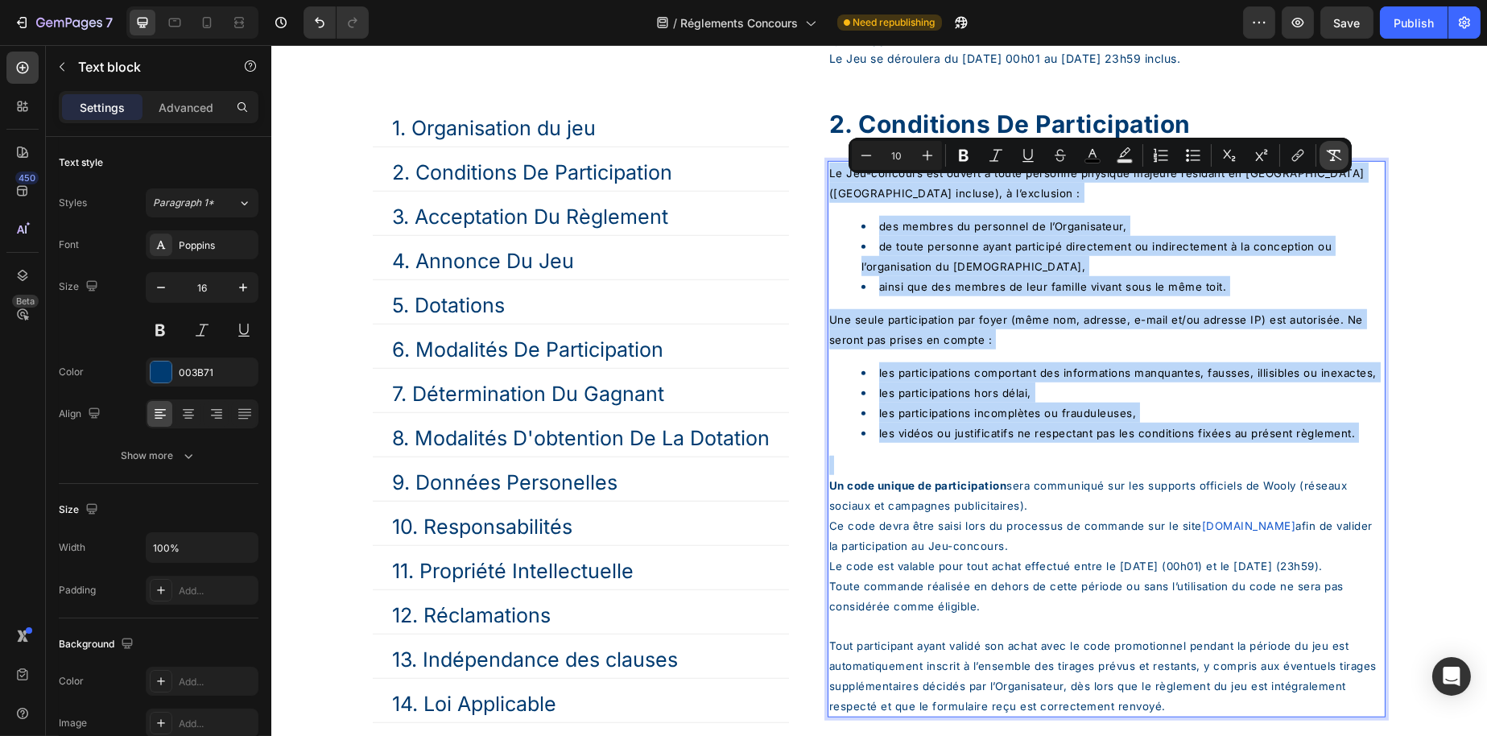
type input "16"
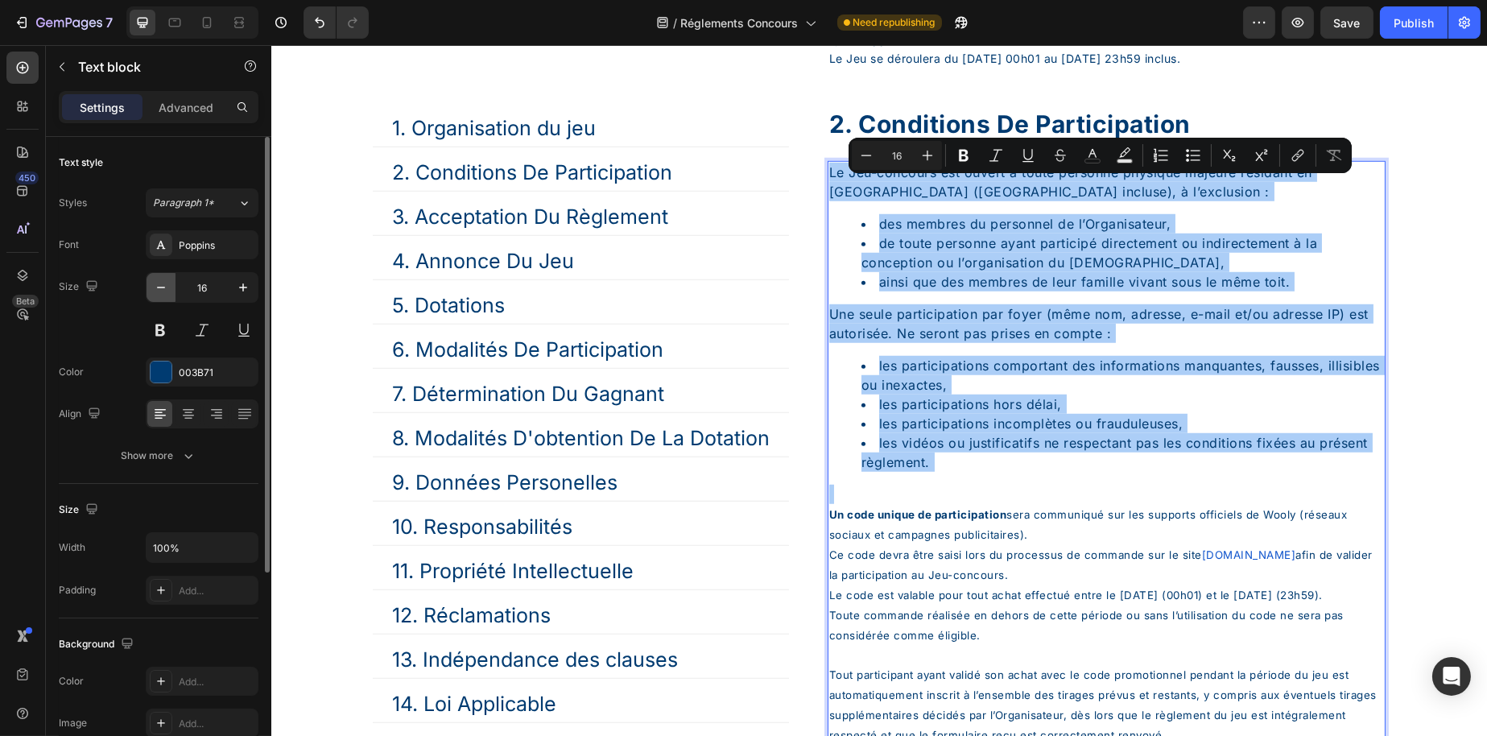
click at [171, 299] on button "button" at bounding box center [161, 287] width 29 height 29
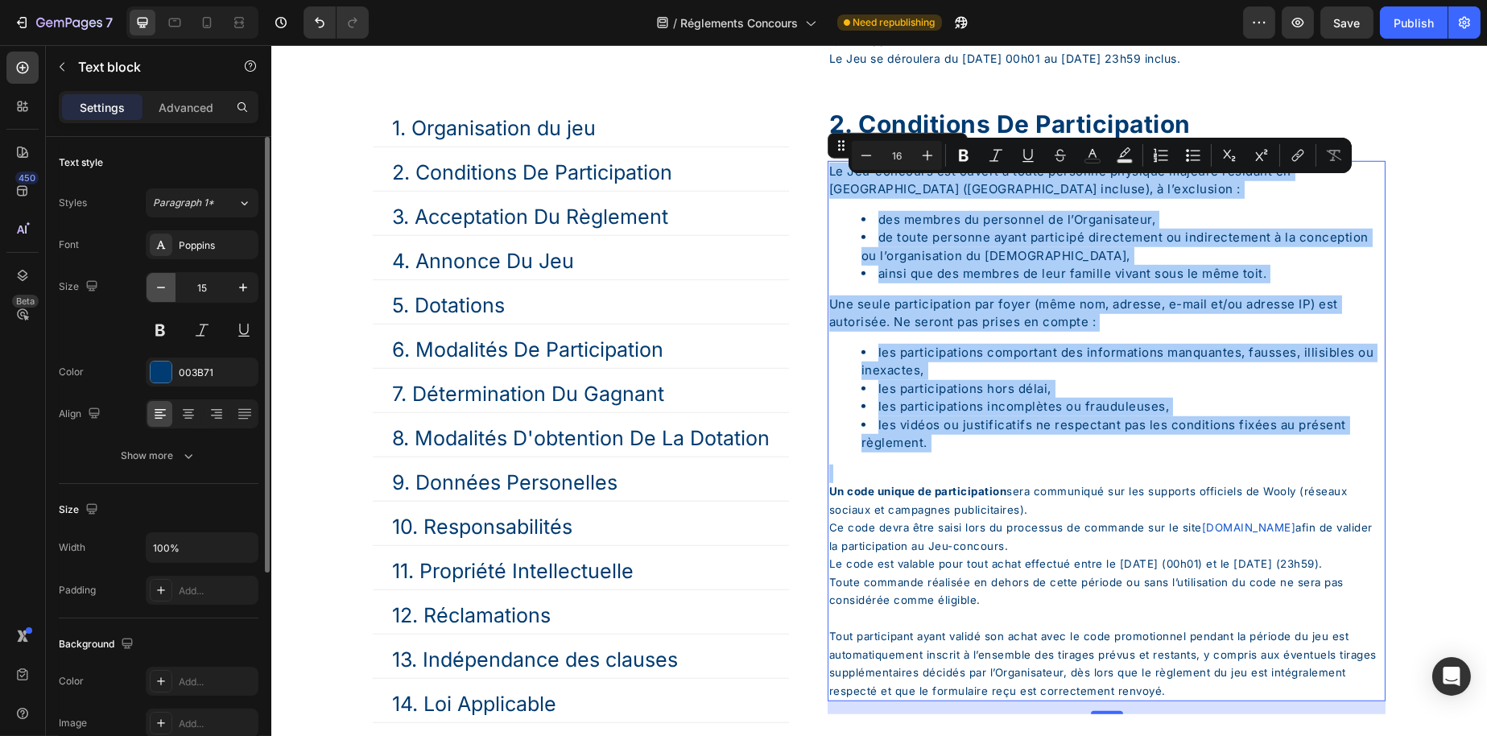
type input "14"
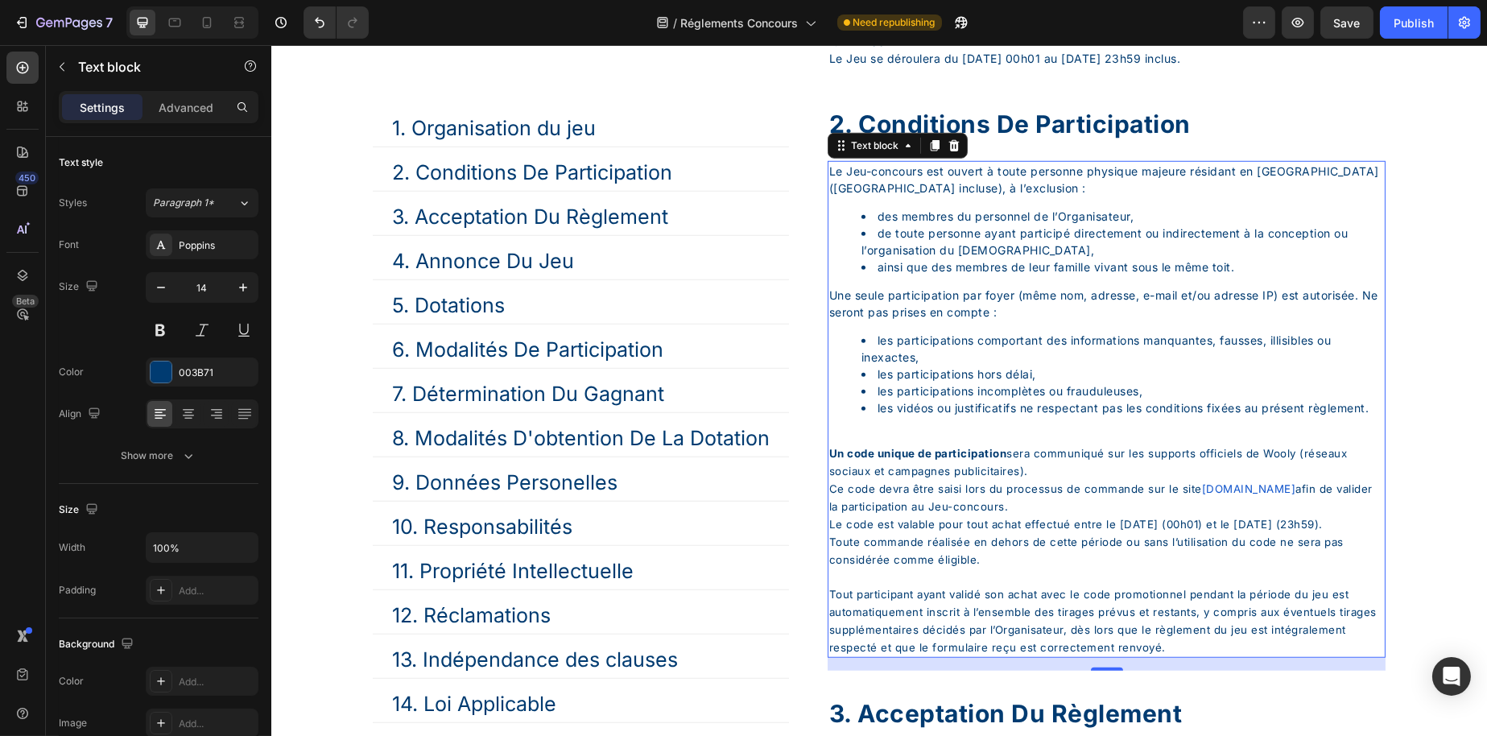
click at [1027, 399] on li "les participations incomplètes ou frauduleuses," at bounding box center [1122, 390] width 523 height 17
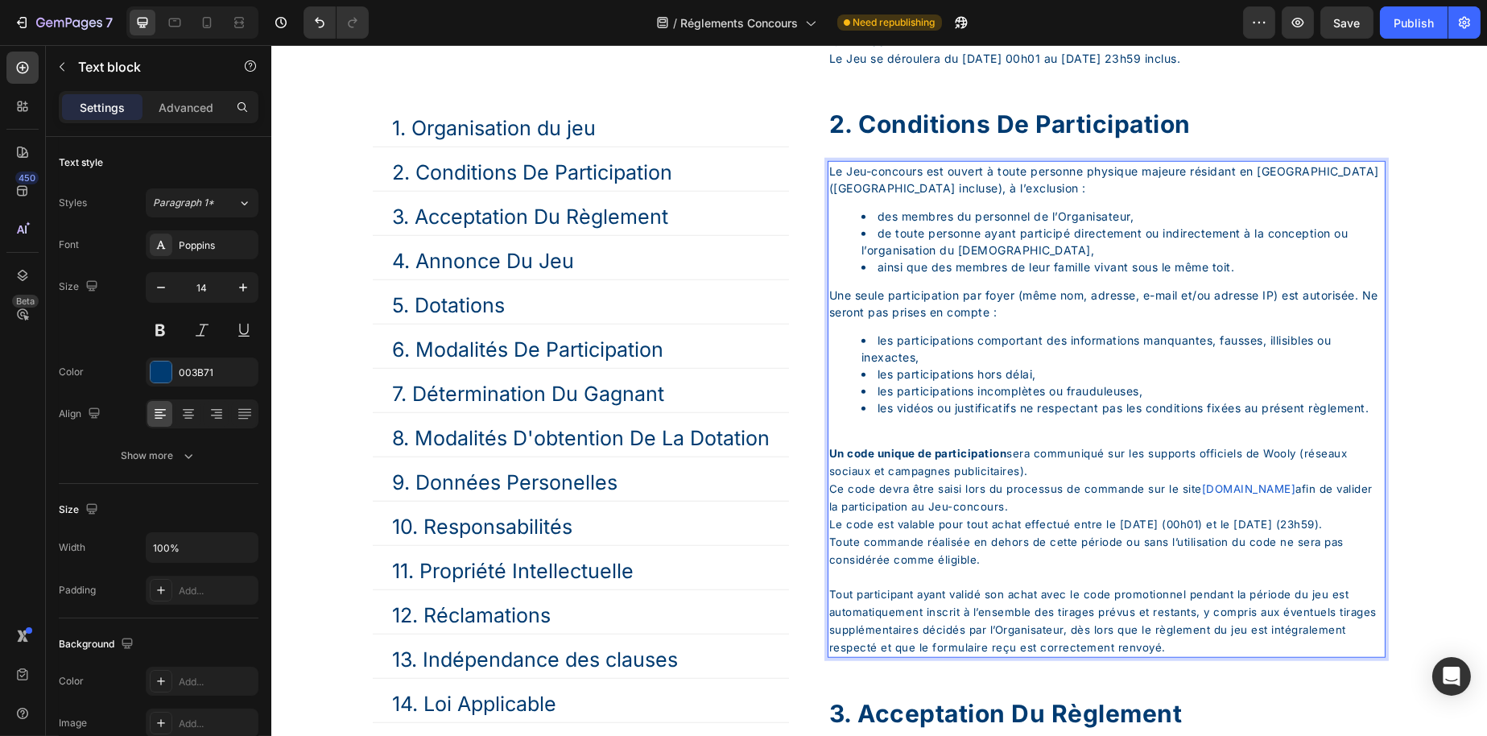
click at [1296, 495] on span "[DOMAIN_NAME]" at bounding box center [1248, 488] width 94 height 13
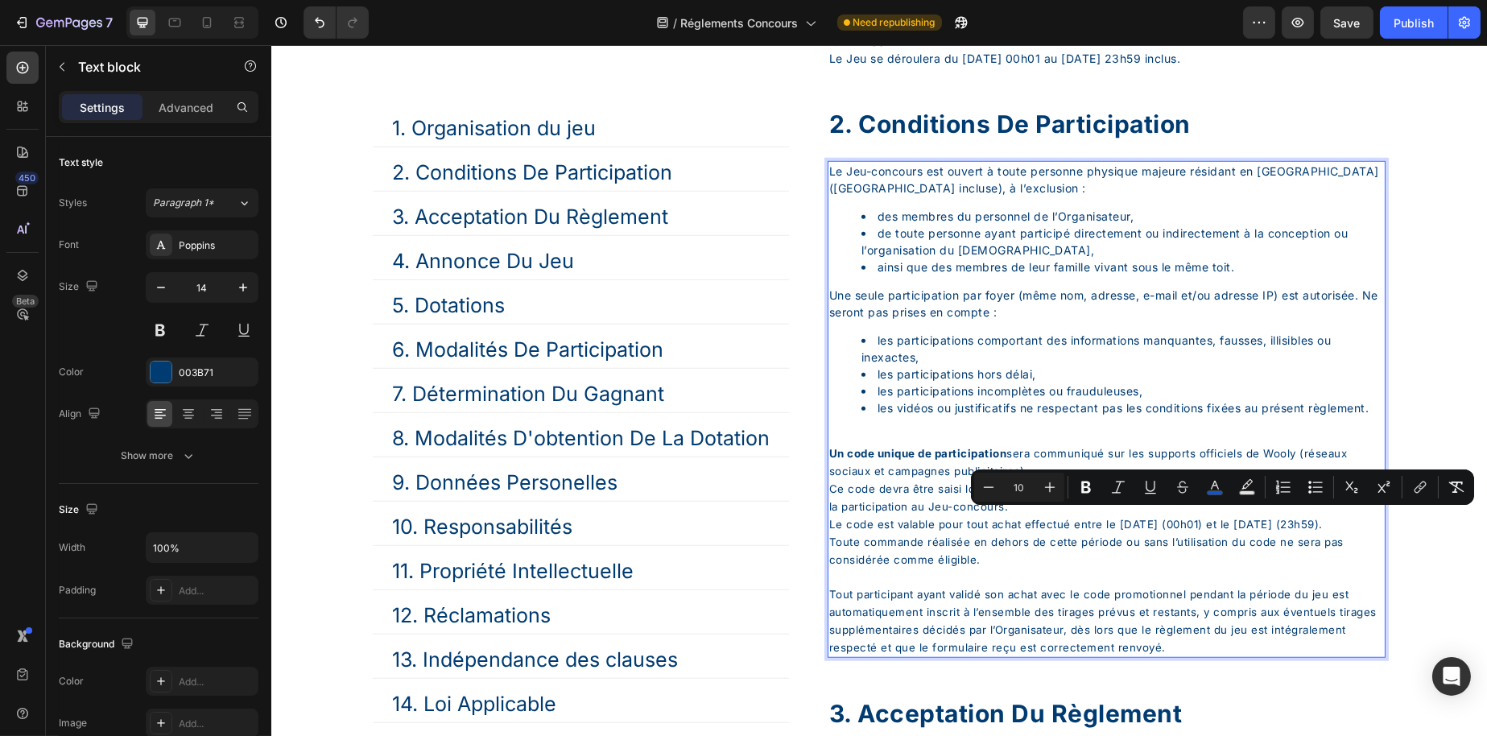
click at [1296, 495] on span "[DOMAIN_NAME]" at bounding box center [1248, 488] width 94 height 13
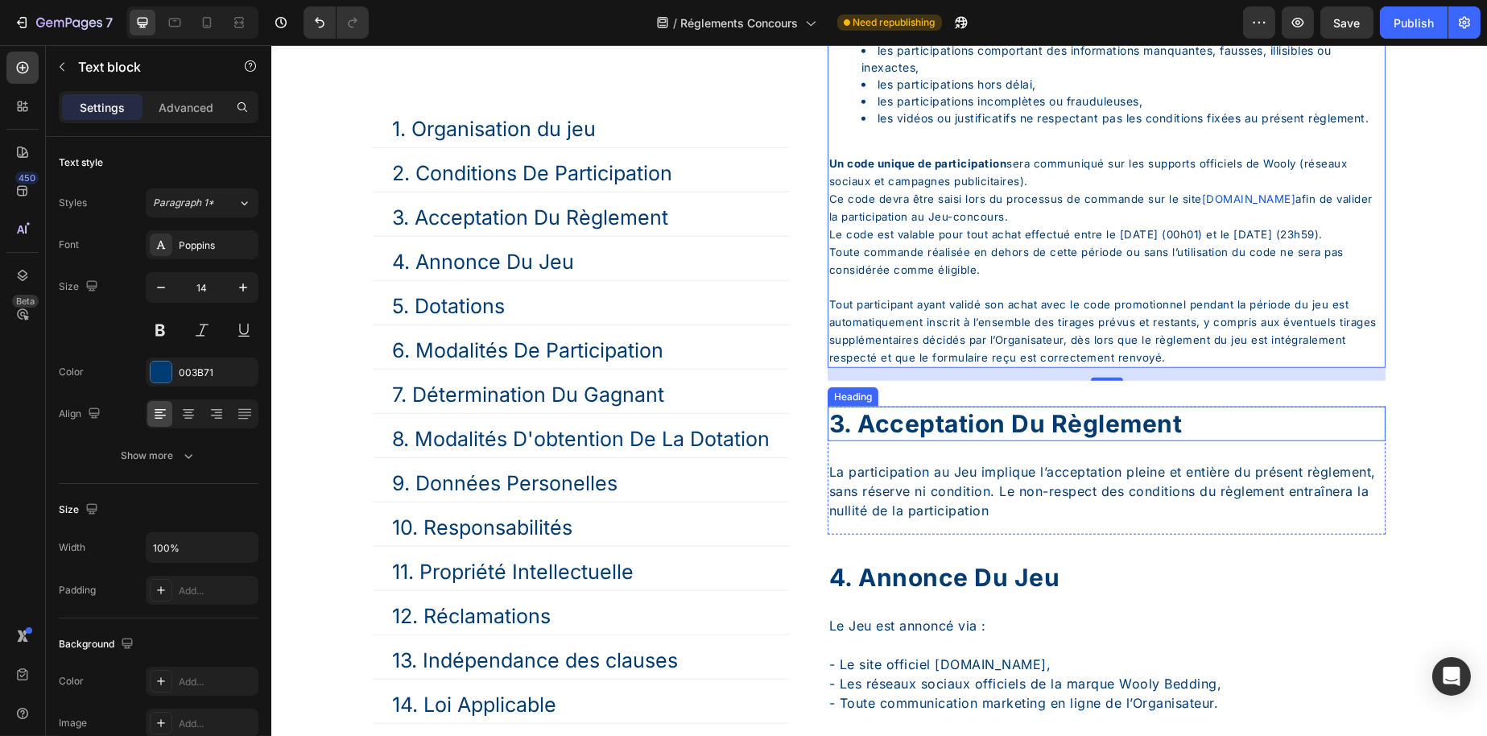
scroll to position [3107, 0]
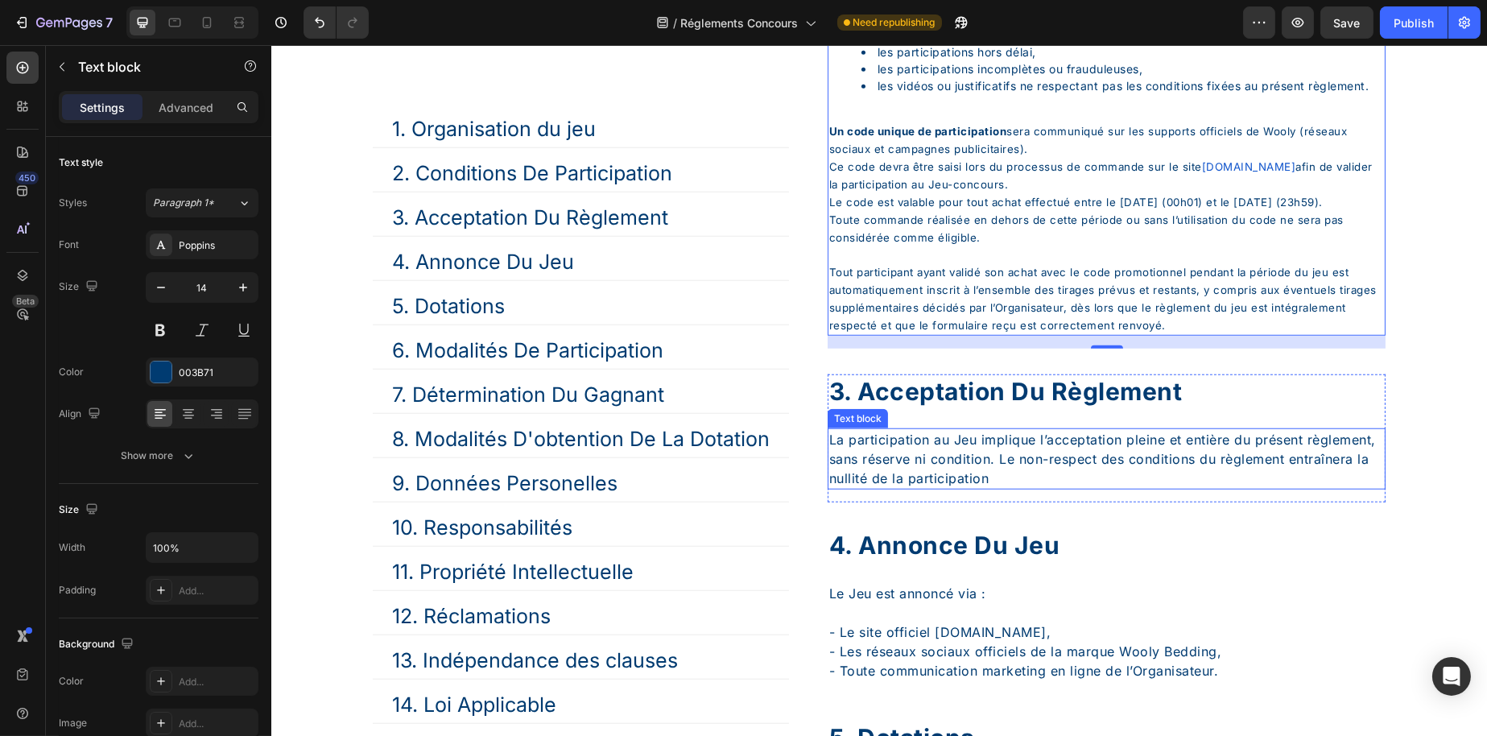
click at [1067, 482] on p "La participation au Jeu implique l’acceptation pleine et entière du présent règ…" at bounding box center [1106, 459] width 555 height 58
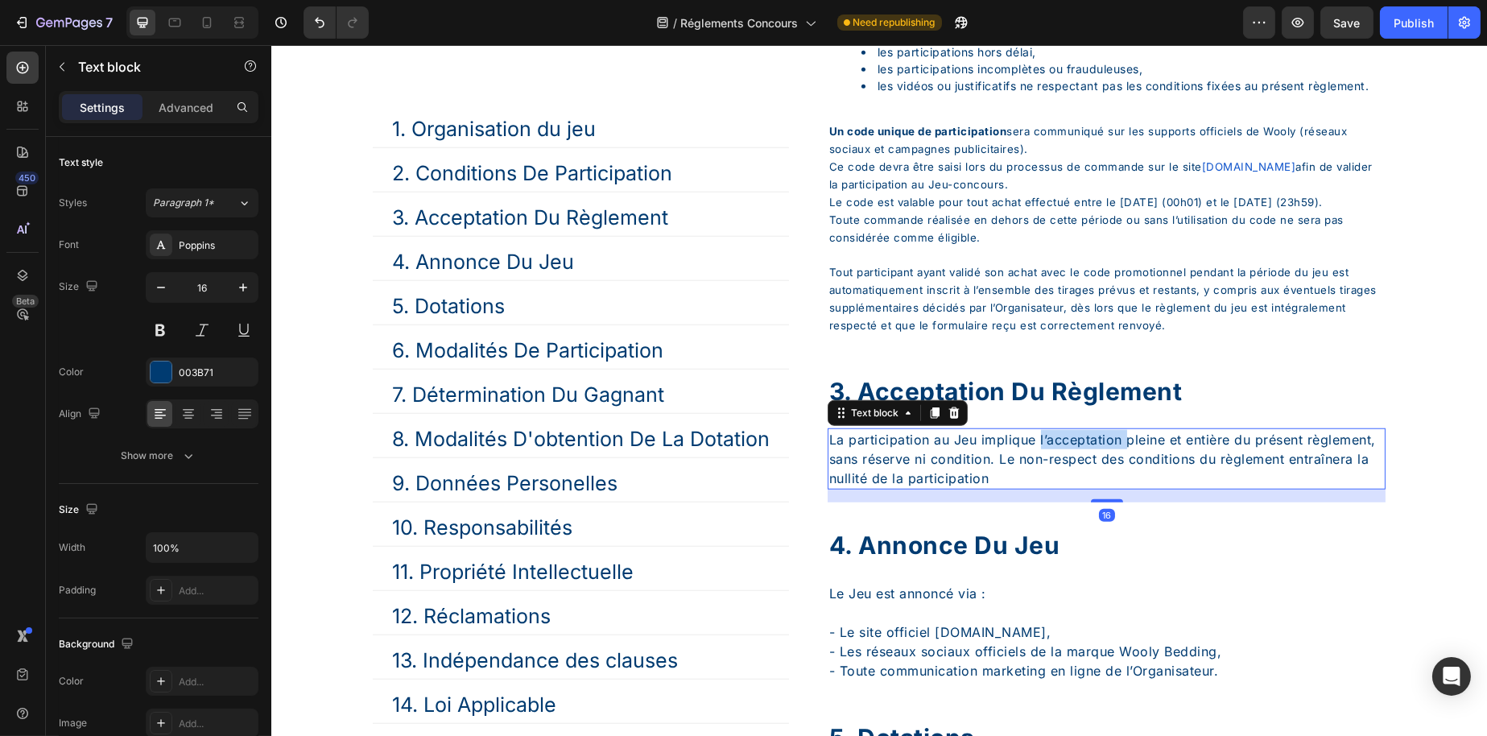
click at [1067, 482] on p "La participation au Jeu implique l’acceptation pleine et entière du présent règ…" at bounding box center [1106, 459] width 555 height 58
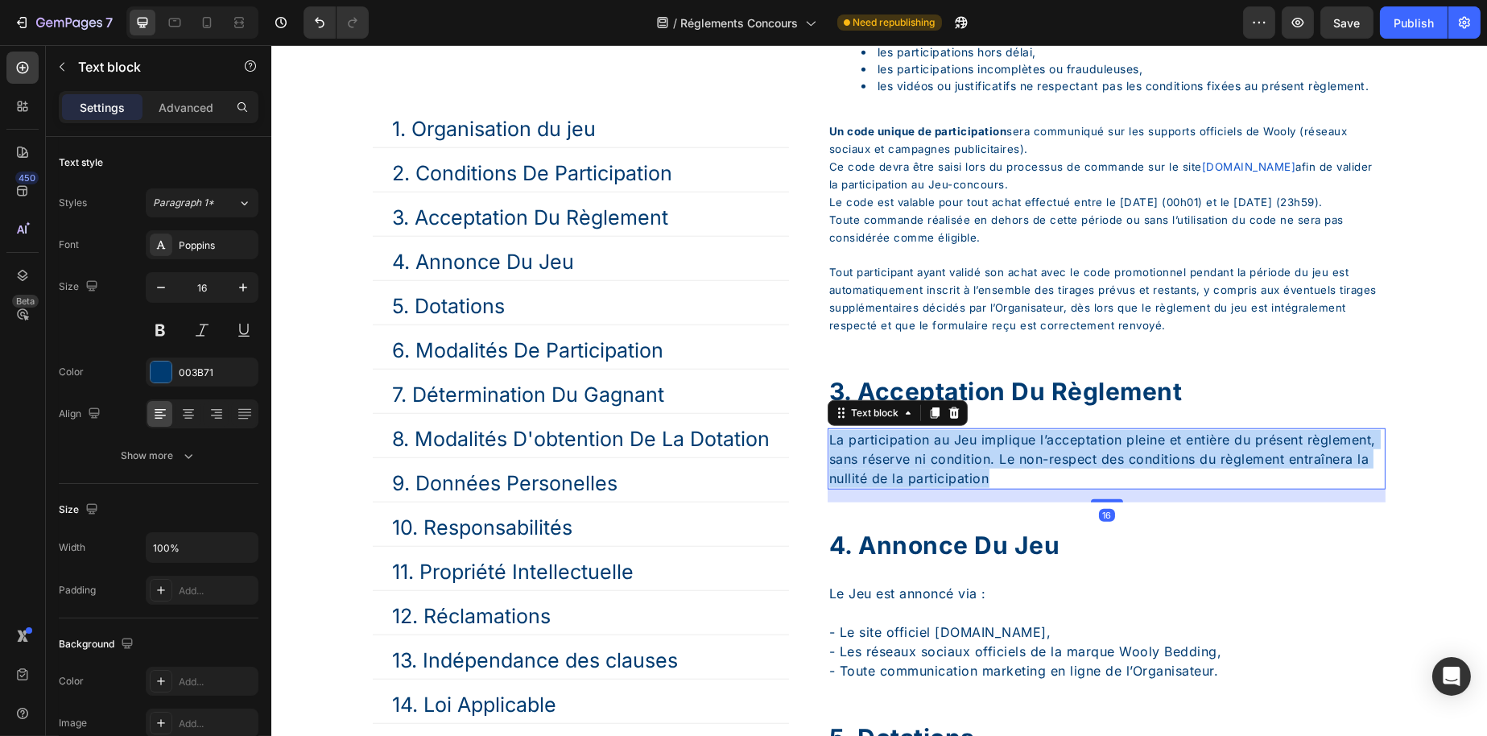
click at [1067, 482] on p "La participation au Jeu implique l’acceptation pleine et entière du présent règ…" at bounding box center [1106, 459] width 555 height 58
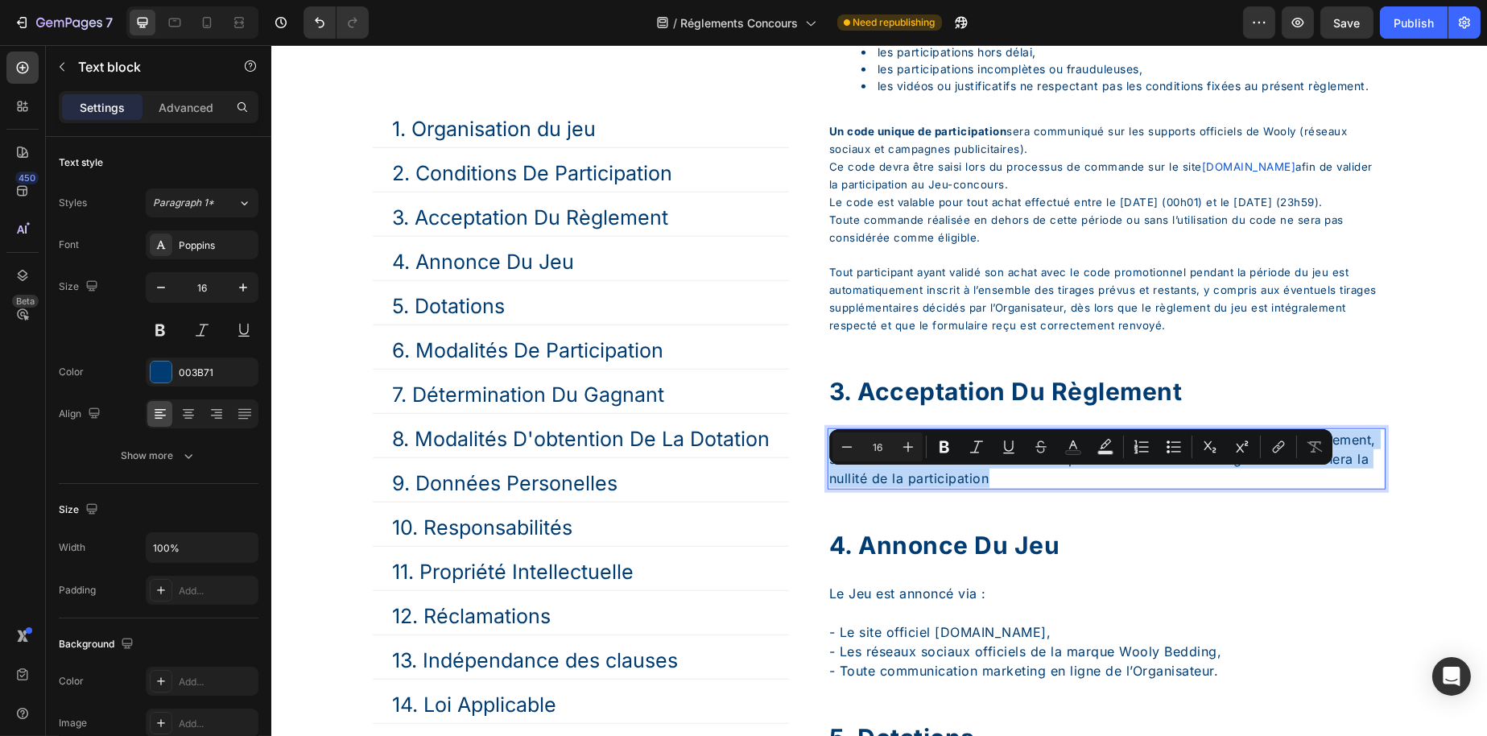
type input "10"
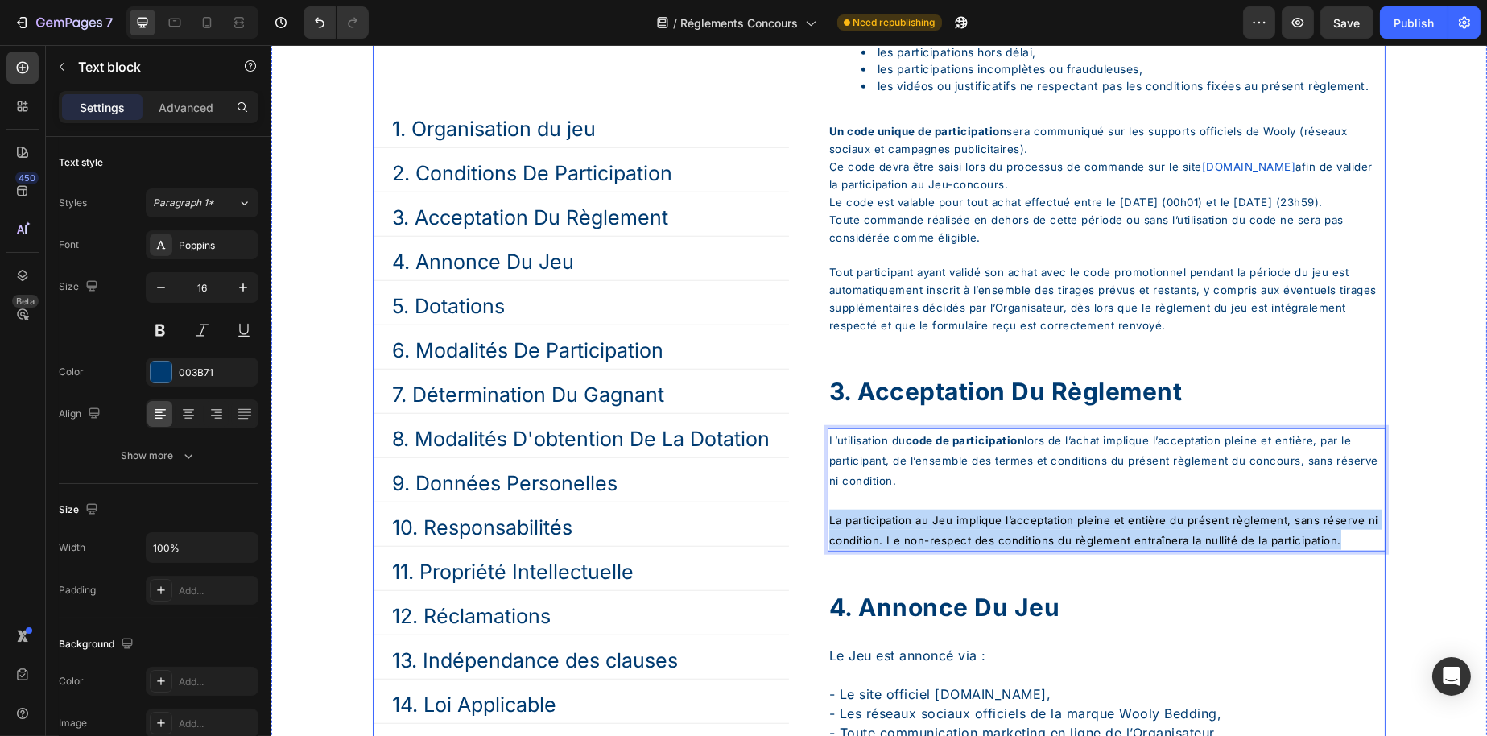
drag, startPoint x: 932, startPoint y: 596, endPoint x: 792, endPoint y: 560, distance: 143.9
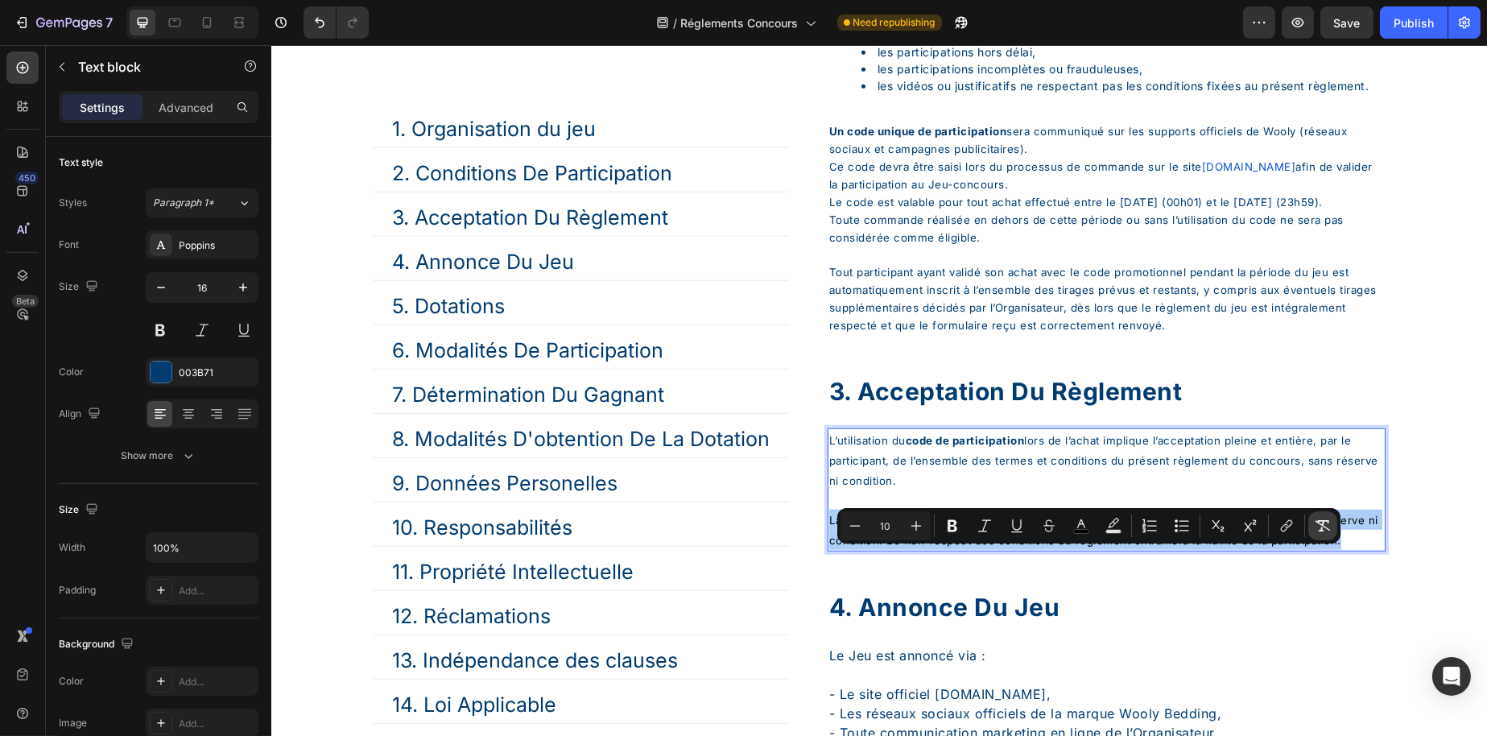
click at [1317, 525] on icon "Editor contextual toolbar" at bounding box center [1323, 526] width 16 height 16
type input "16"
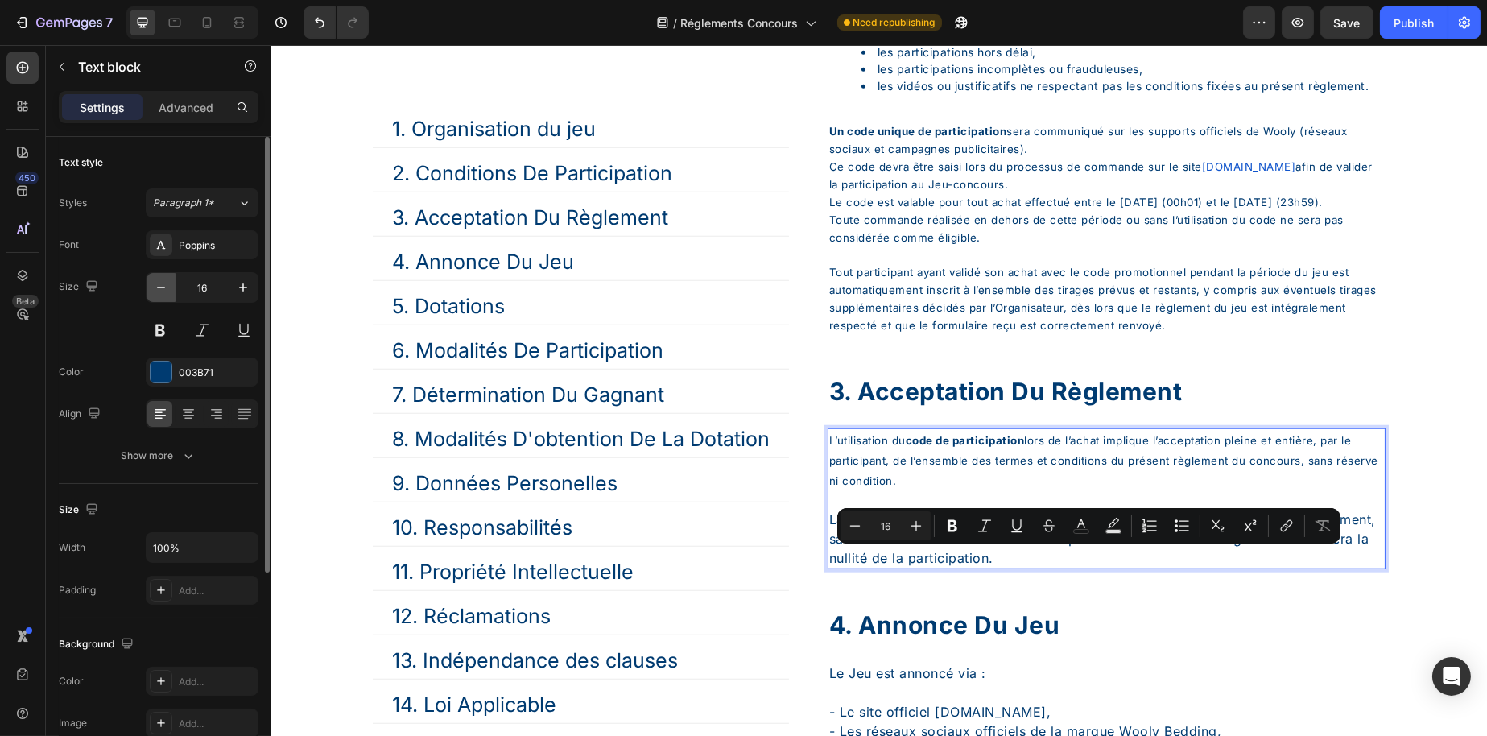
click at [155, 295] on button "button" at bounding box center [161, 287] width 29 height 29
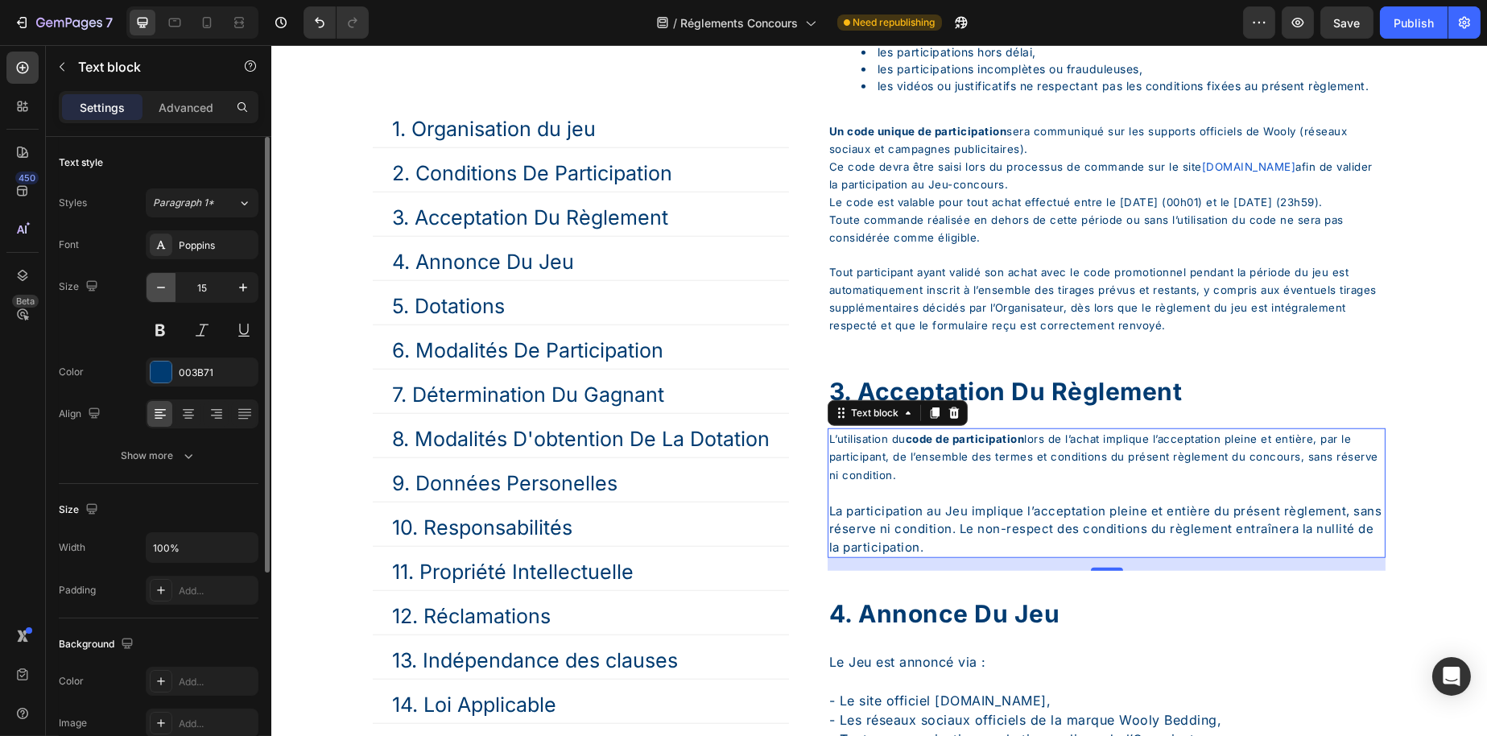
type input "14"
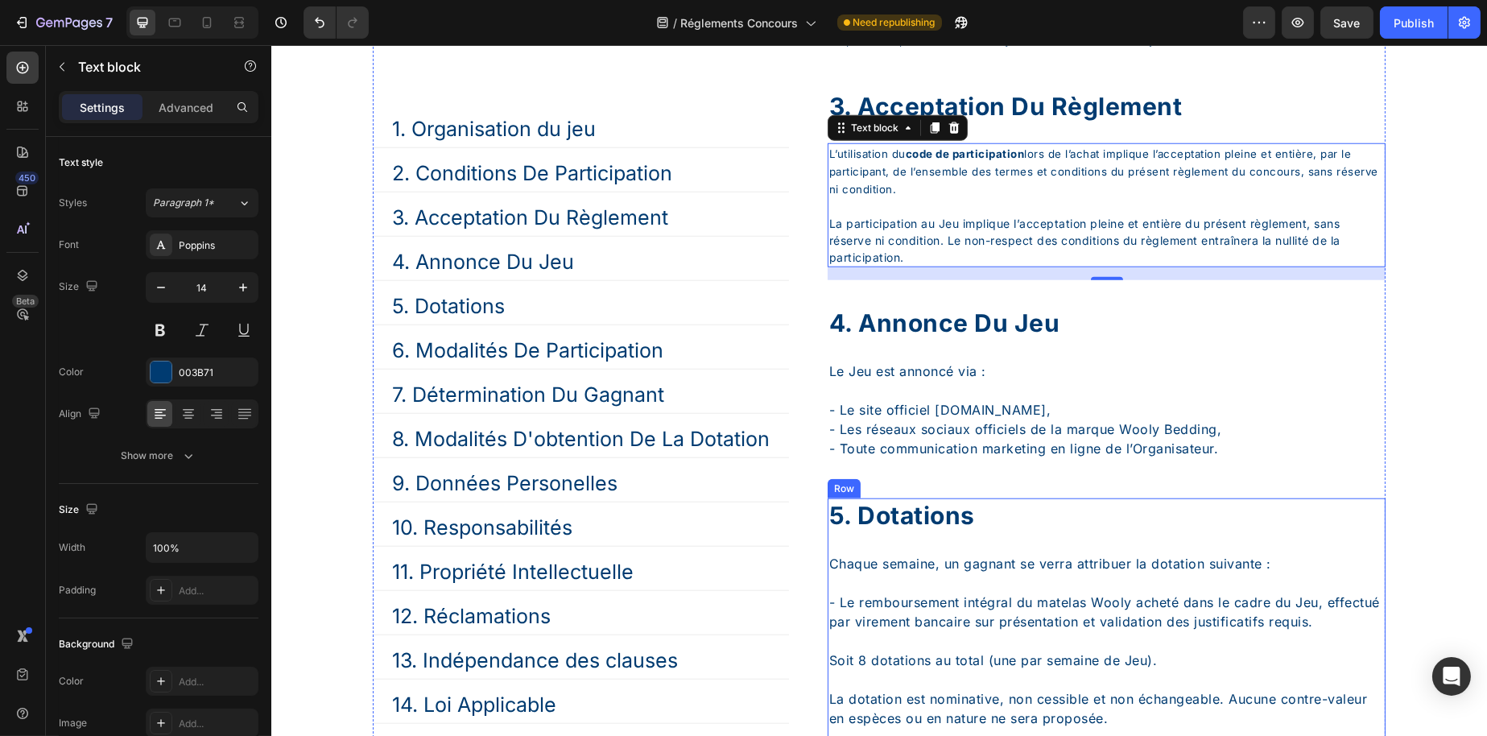
scroll to position [3429, 0]
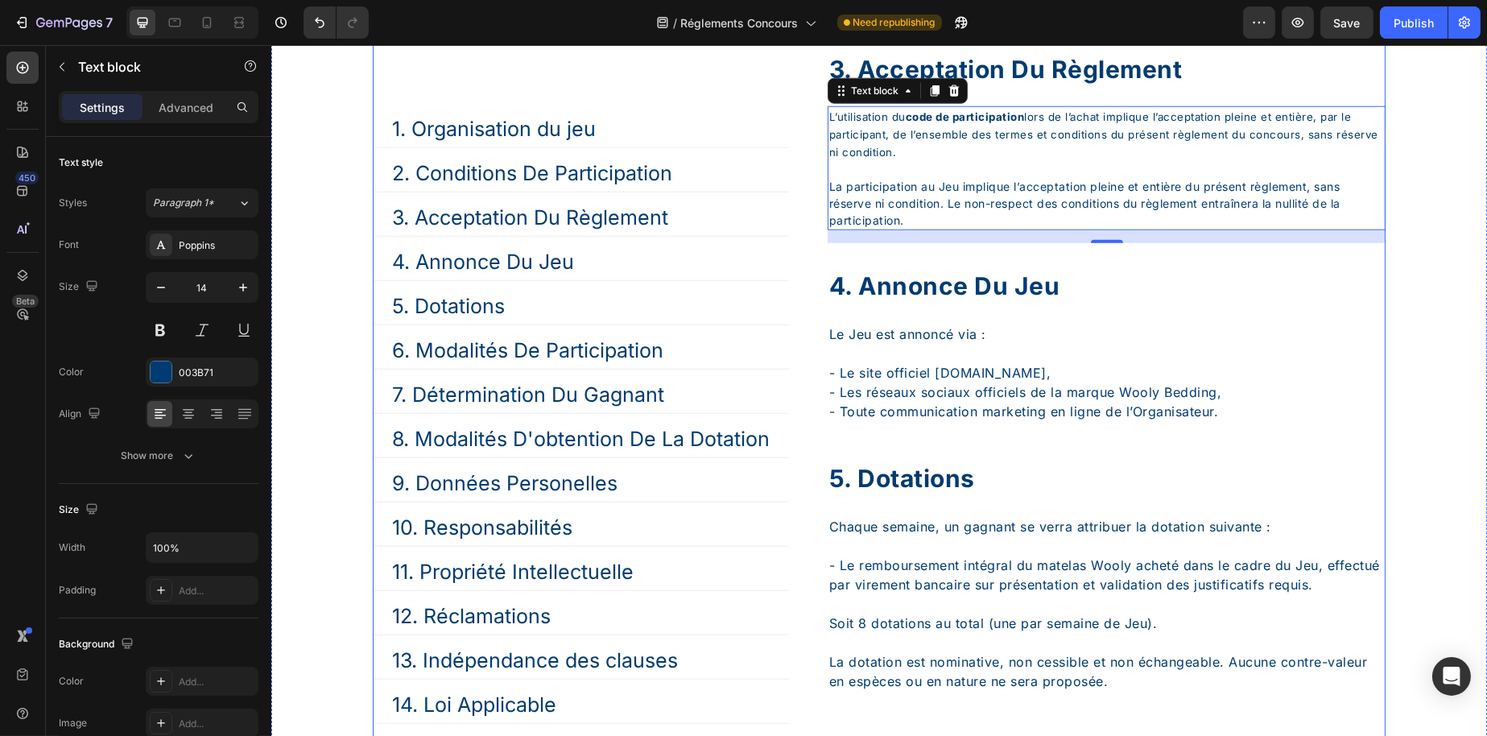
click at [982, 421] on p "- Le site officiel www.wooly-bedding.com, - Les réseaux sociaux officiels de la…" at bounding box center [1106, 382] width 555 height 77
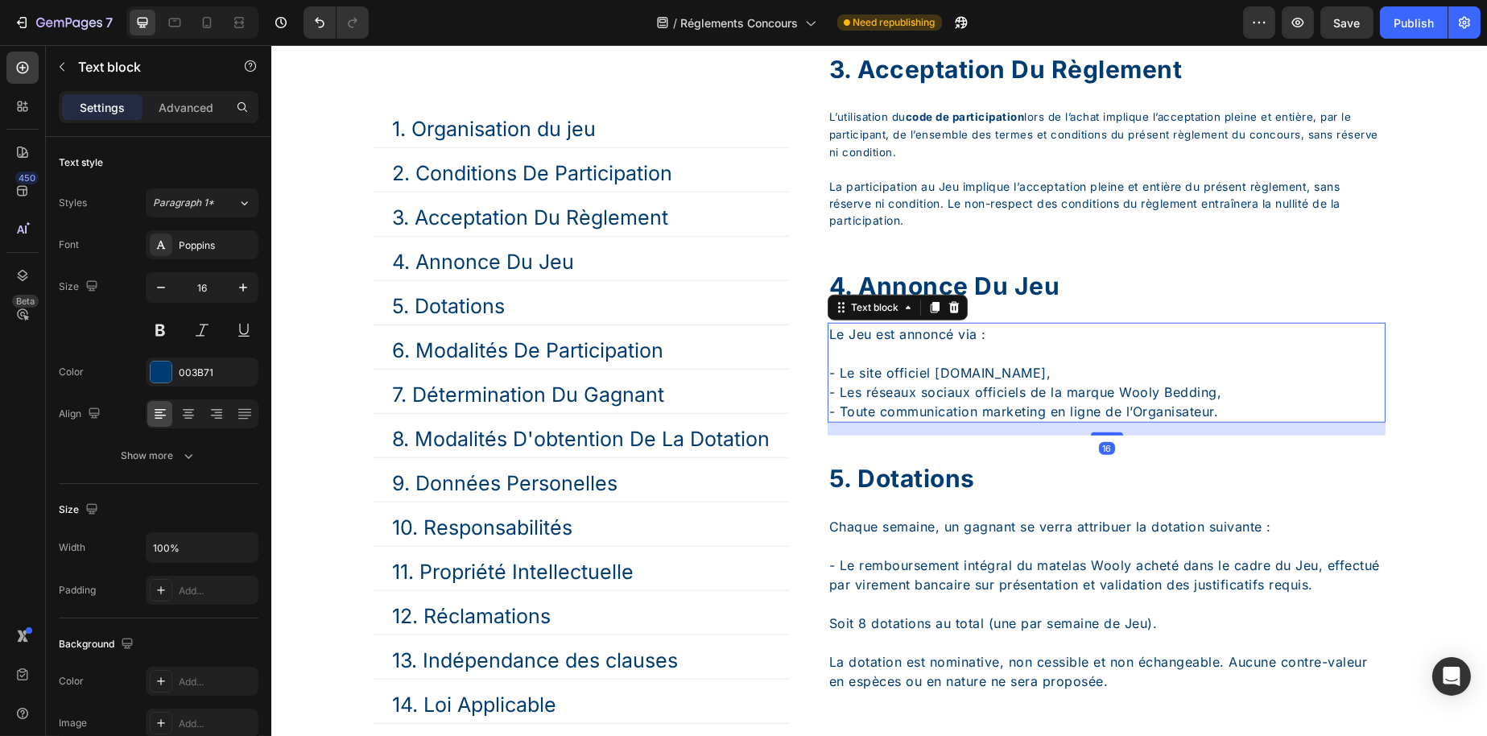
click at [982, 421] on p "- Le site officiel www.wooly-bedding.com, - Les réseaux sociaux officiels de la…" at bounding box center [1106, 382] width 555 height 77
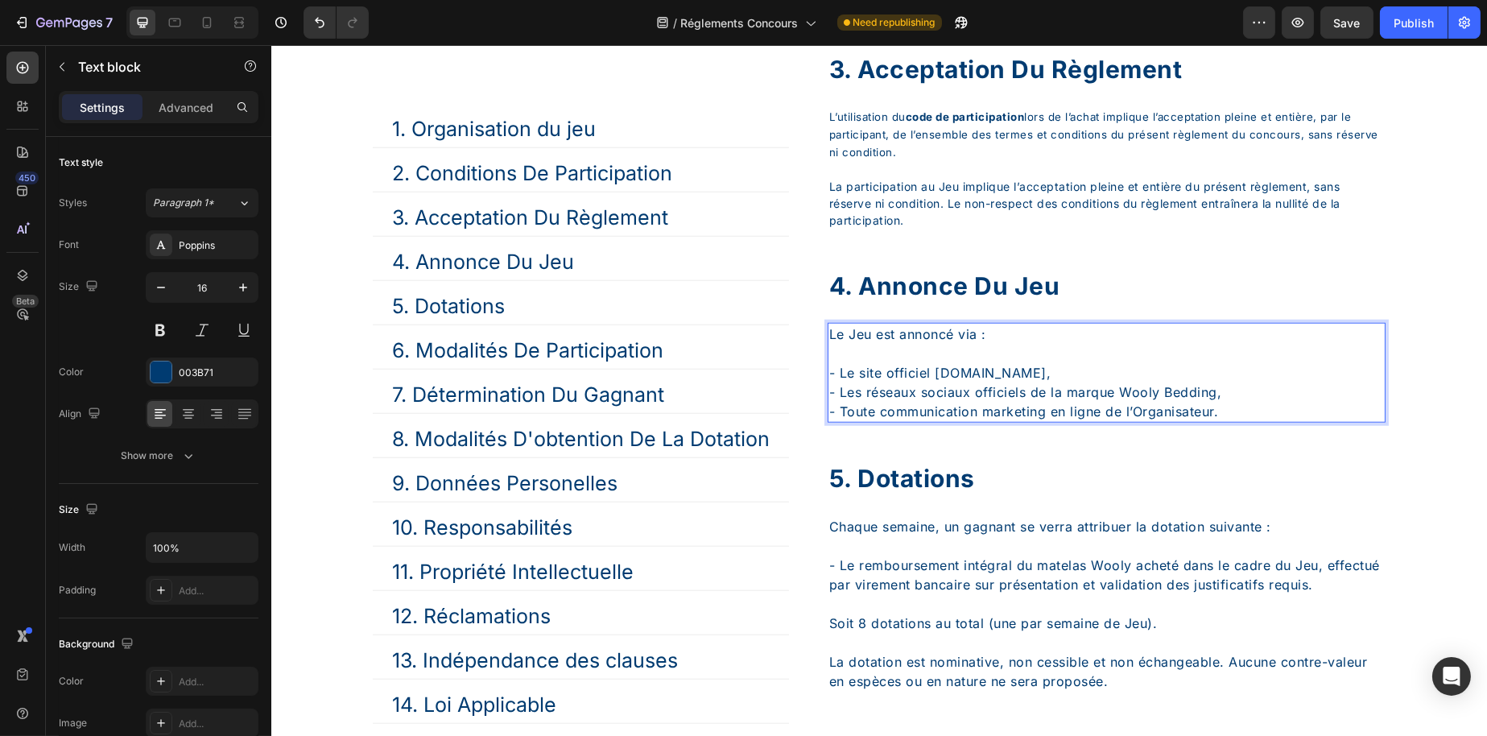
click at [1269, 421] on p "- Le site officiel www.wooly-bedding.com, - Les réseaux sociaux officiels de la…" at bounding box center [1106, 382] width 555 height 77
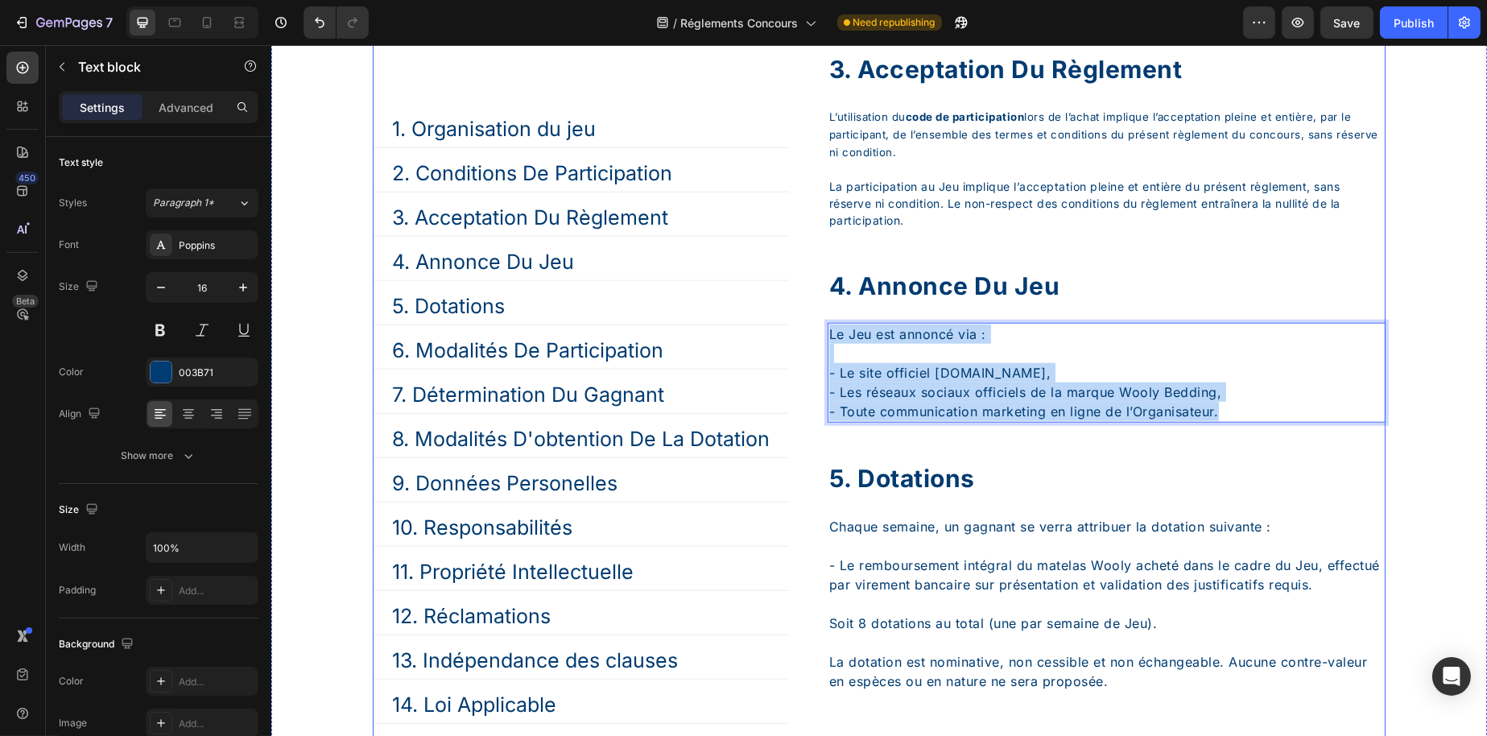
drag, startPoint x: 1286, startPoint y: 456, endPoint x: 790, endPoint y: 367, distance: 503.9
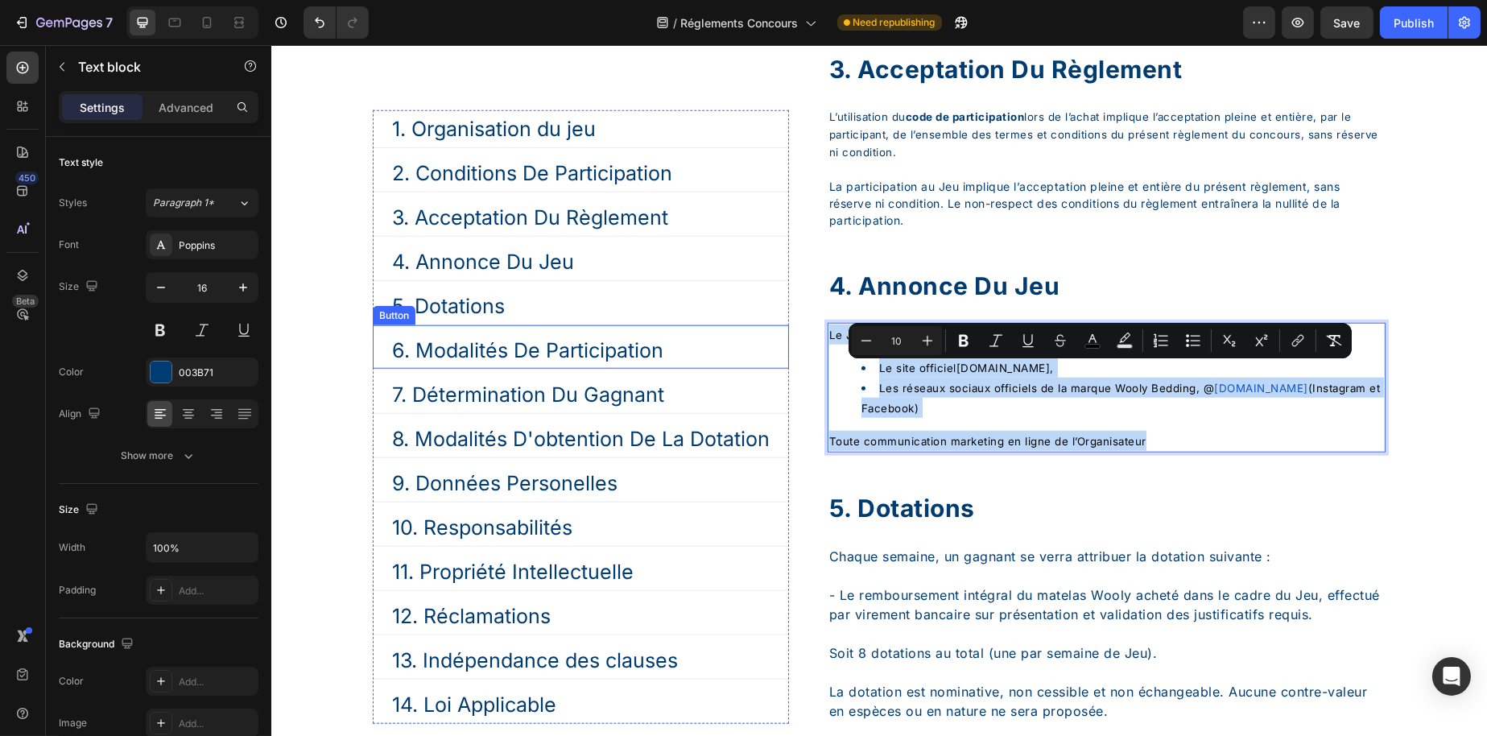
drag, startPoint x: 1186, startPoint y: 467, endPoint x: 768, endPoint y: 360, distance: 431.4
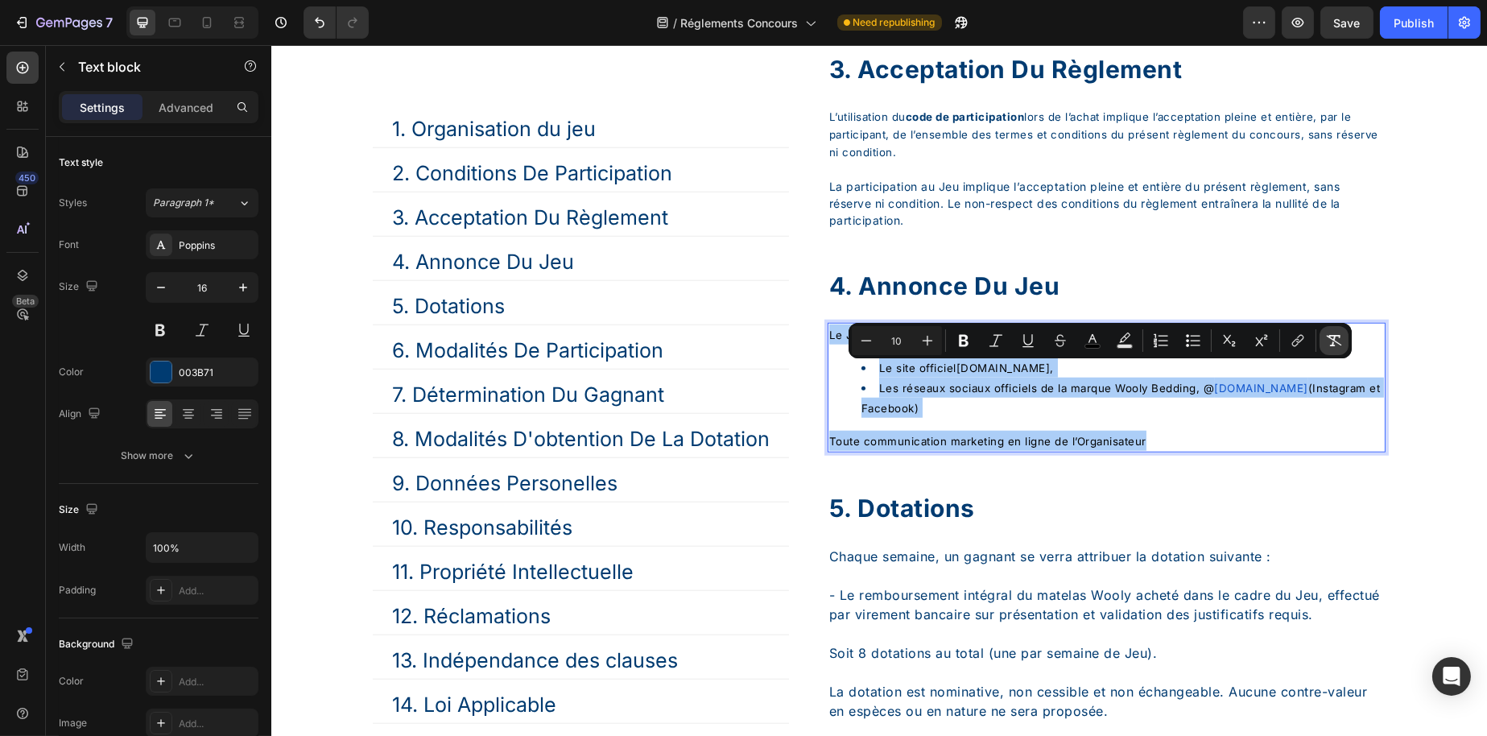
click at [1339, 333] on icon "Editor contextual toolbar" at bounding box center [1334, 341] width 16 height 16
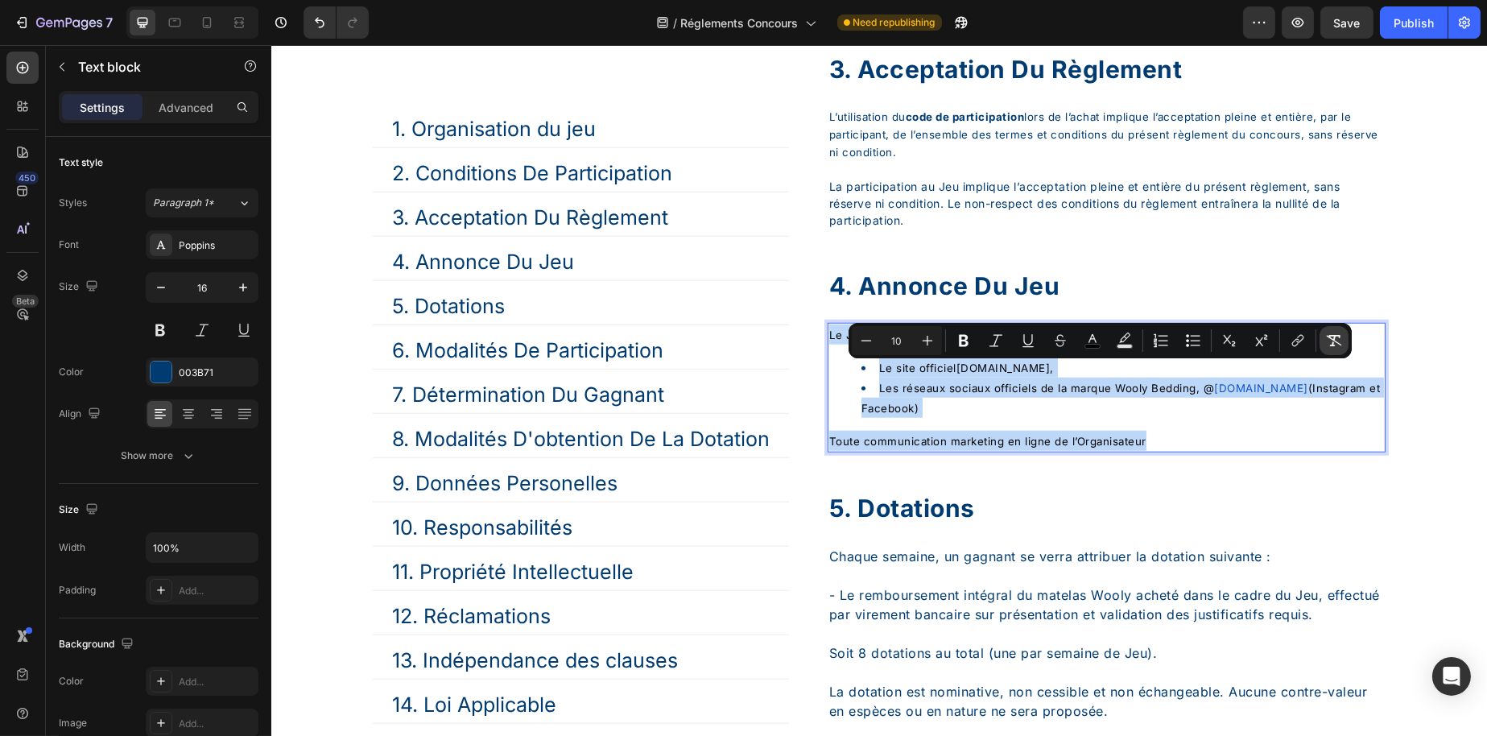
type input "16"
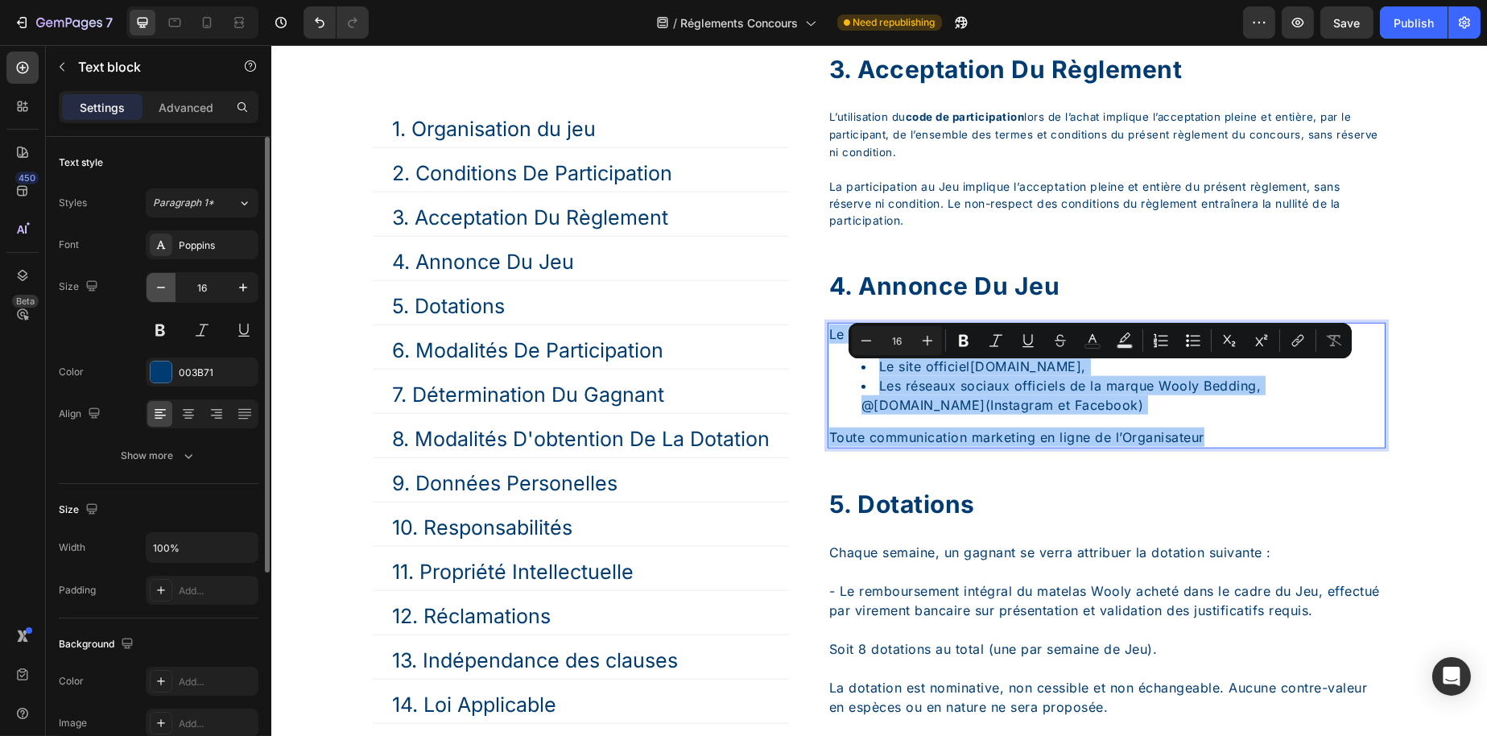
click at [173, 299] on button "button" at bounding box center [161, 287] width 29 height 29
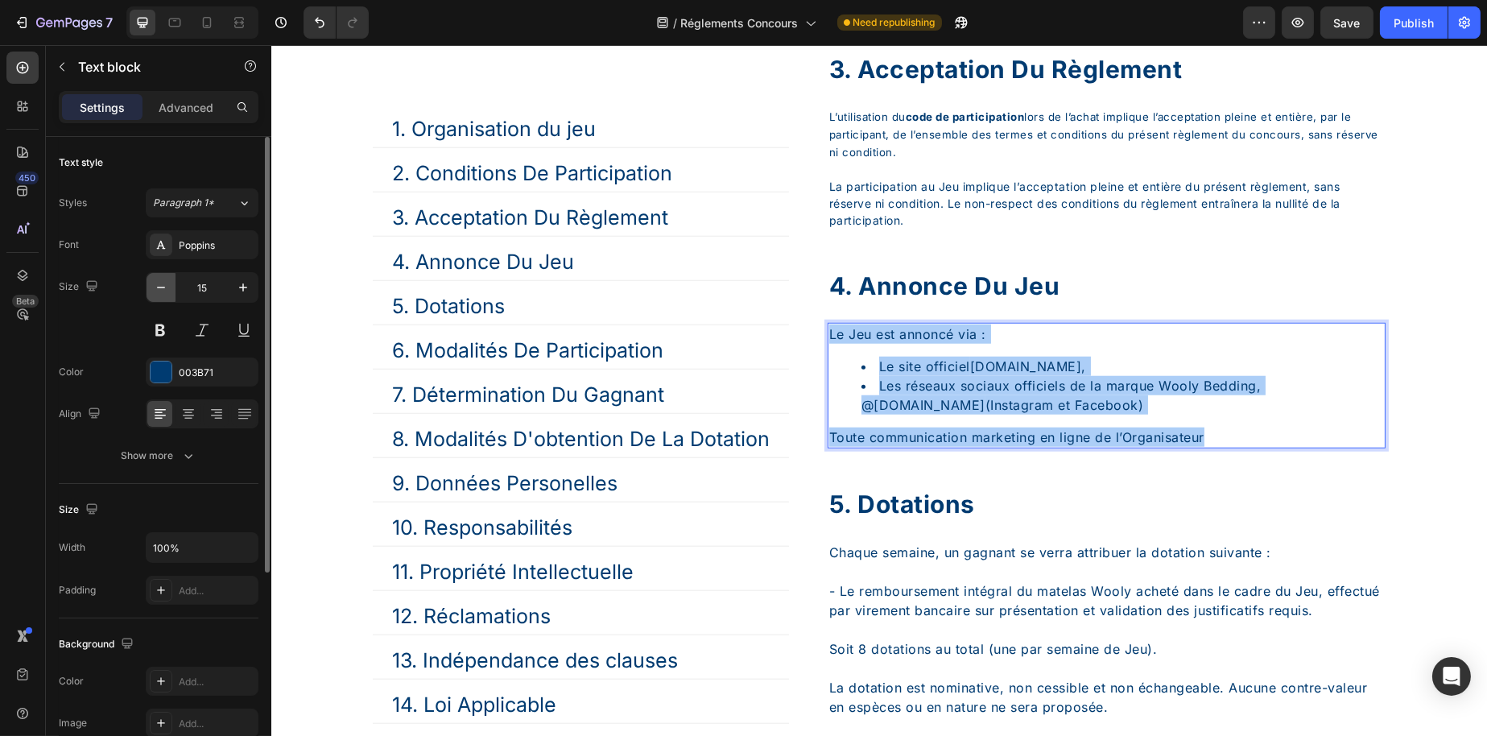
type input "14"
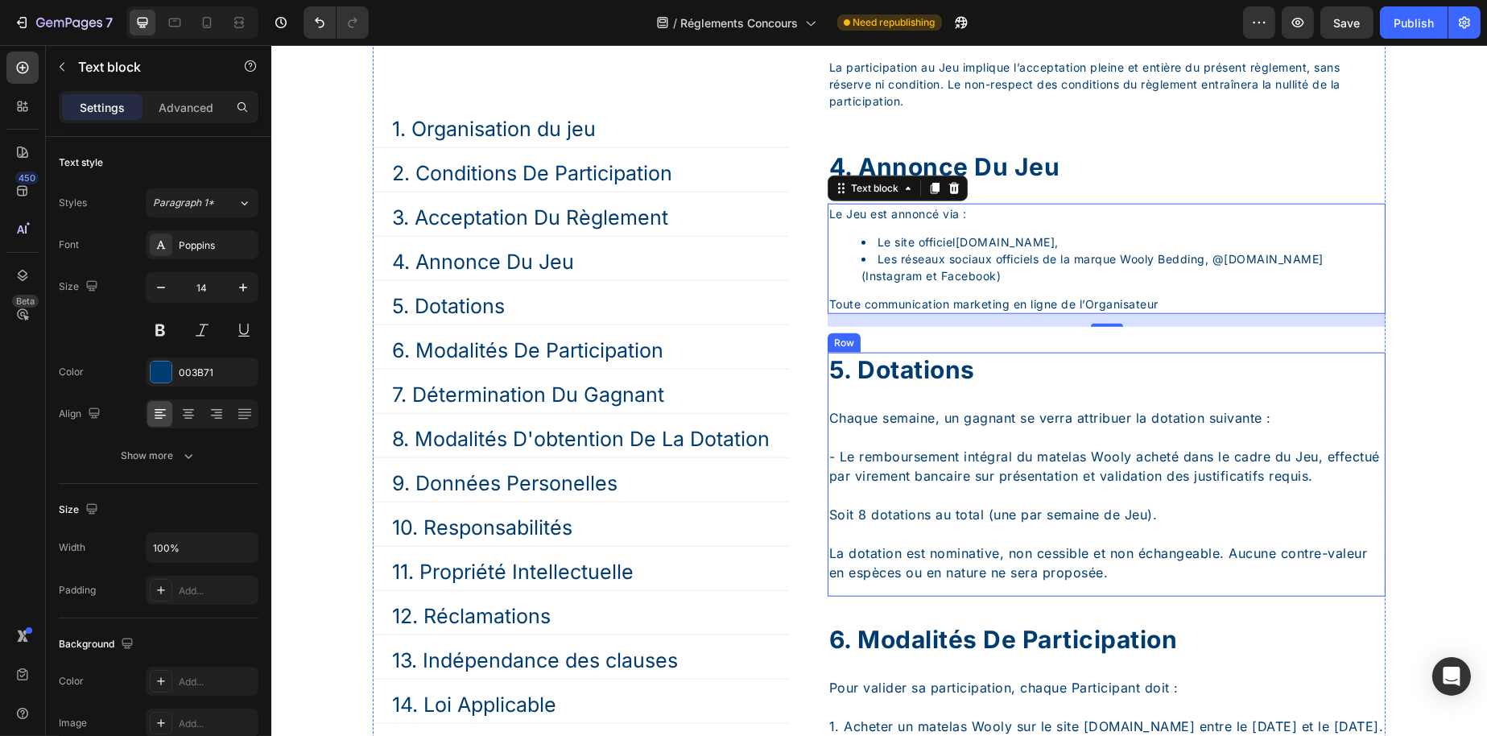
scroll to position [3590, 0]
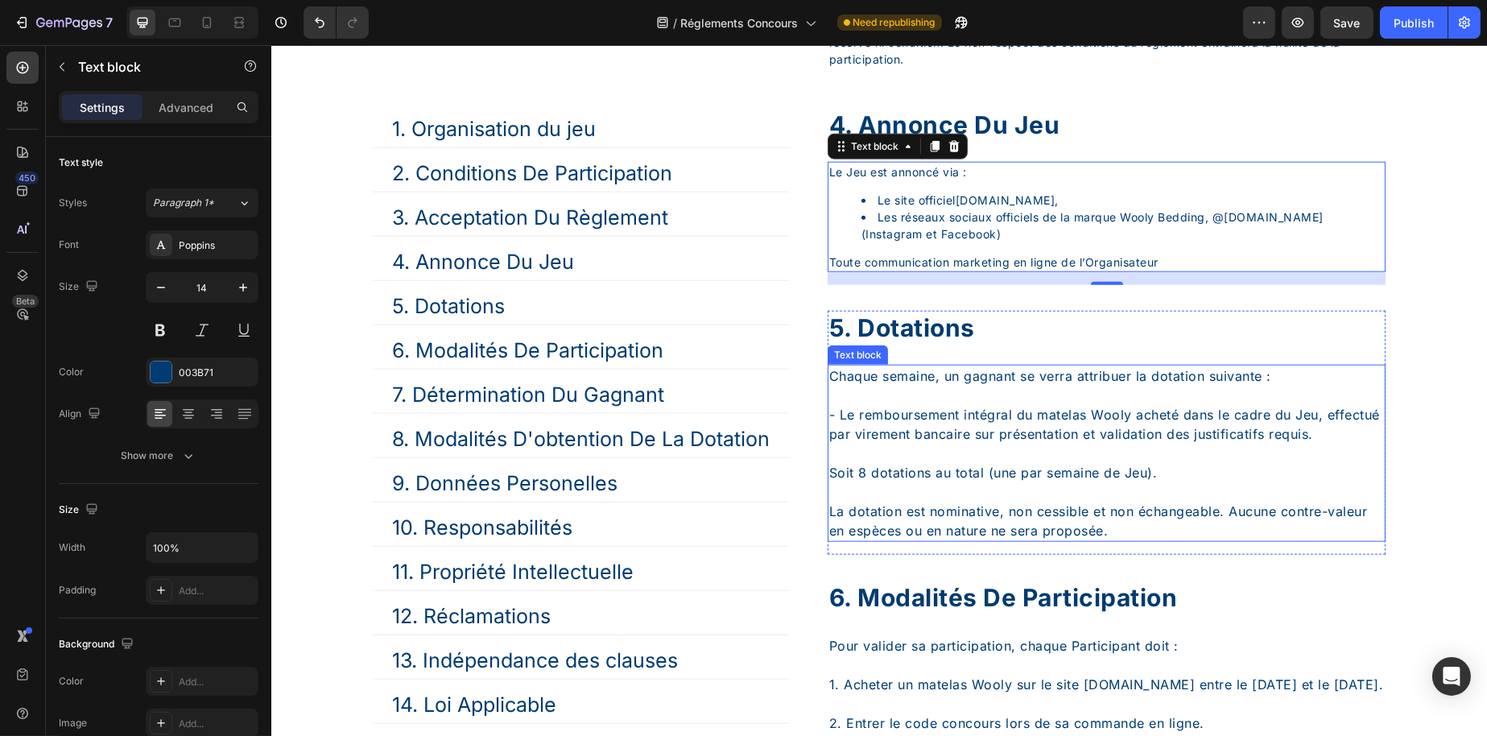
click at [1214, 540] on p "La dotation est nominative, non cessible et non échangeable. Aucune contre-vale…" at bounding box center [1106, 511] width 555 height 58
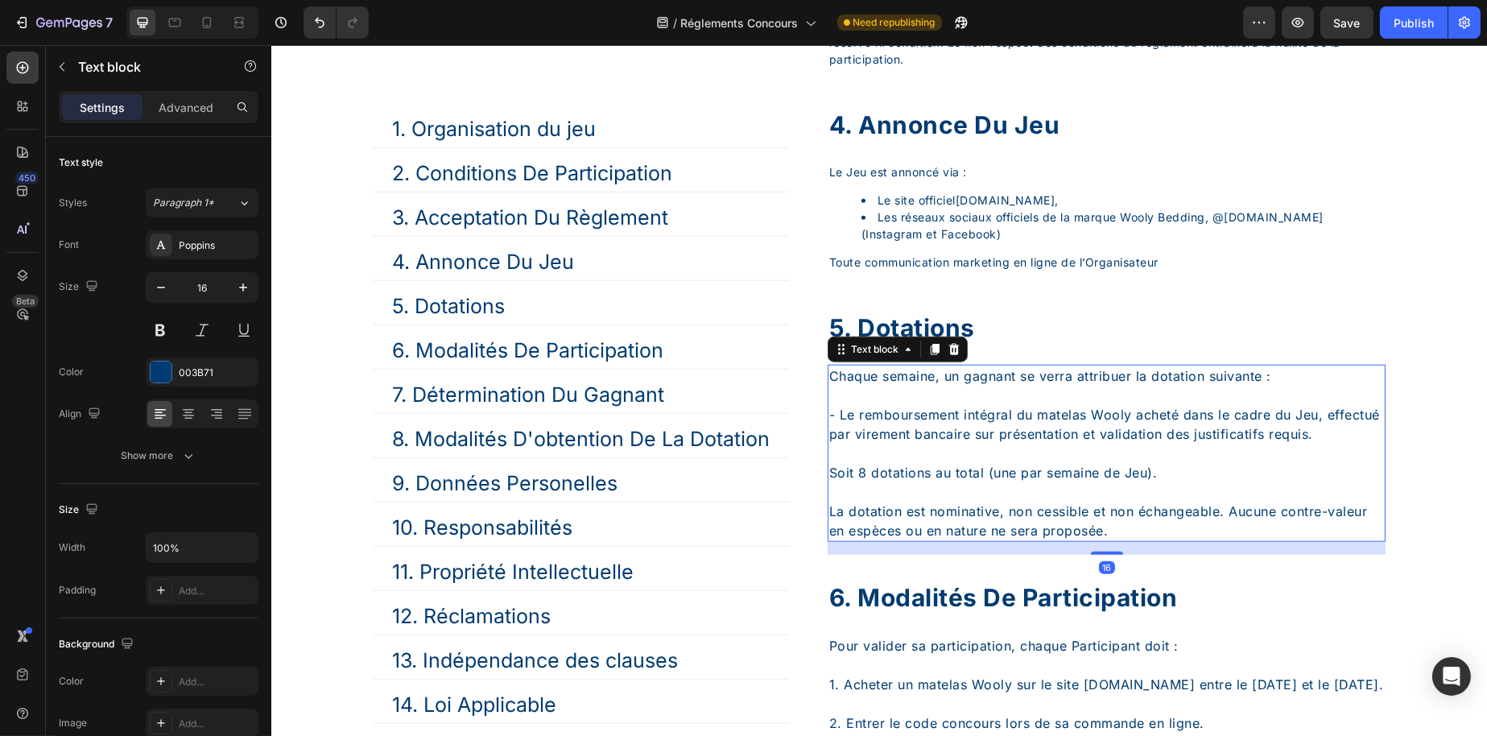
click at [1188, 540] on p "La dotation est nominative, non cessible et non échangeable. Aucune contre-vale…" at bounding box center [1106, 511] width 555 height 58
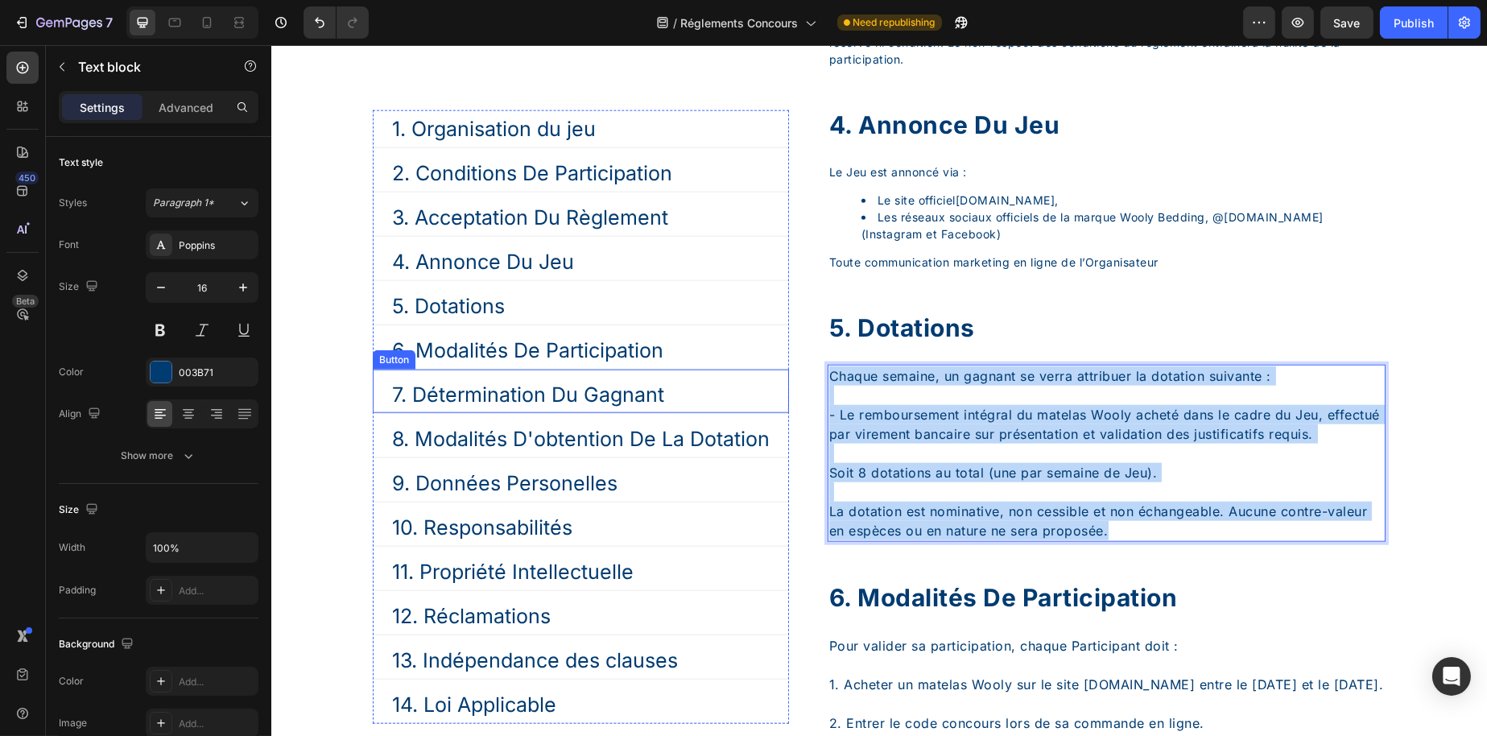
drag, startPoint x: 1188, startPoint y: 583, endPoint x: 711, endPoint y: 396, distance: 512.0
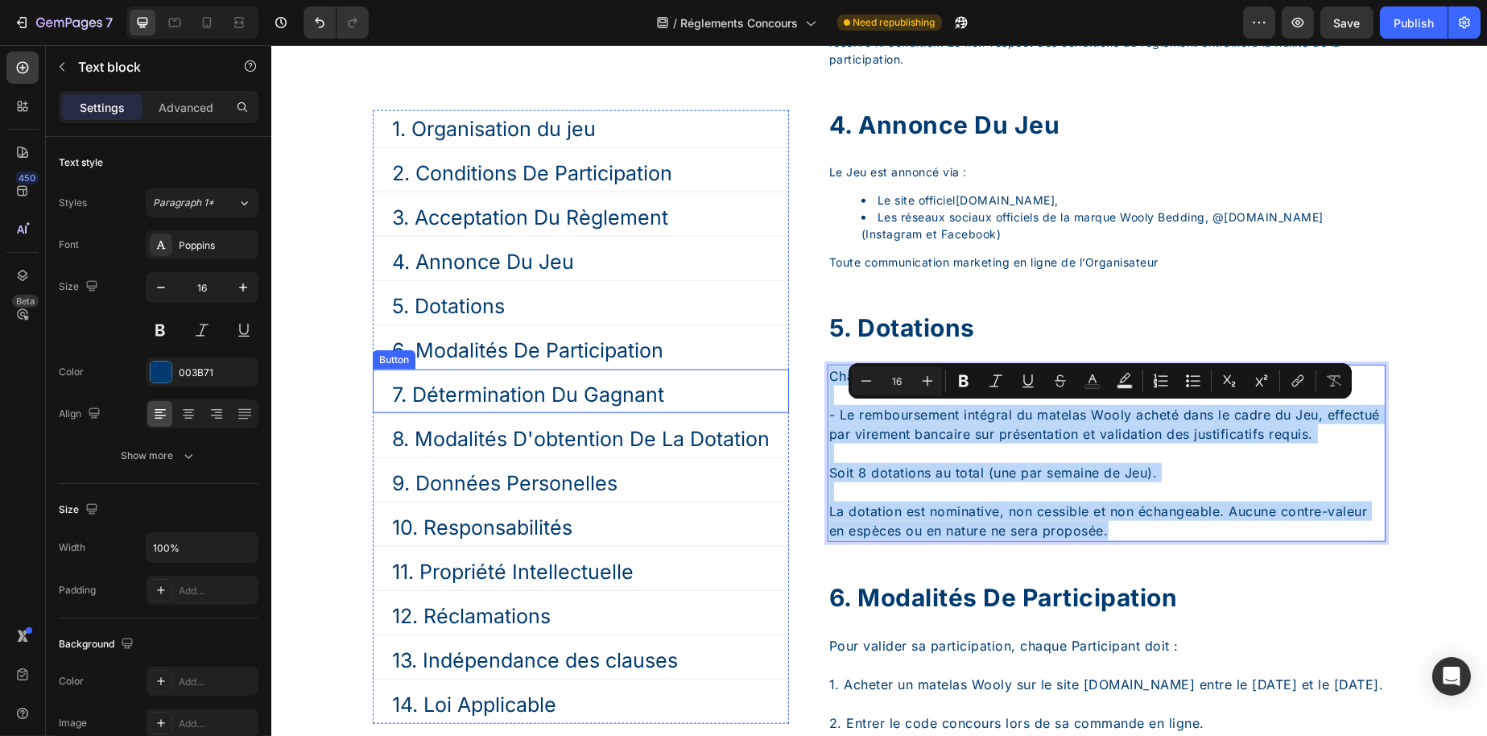
type input "10"
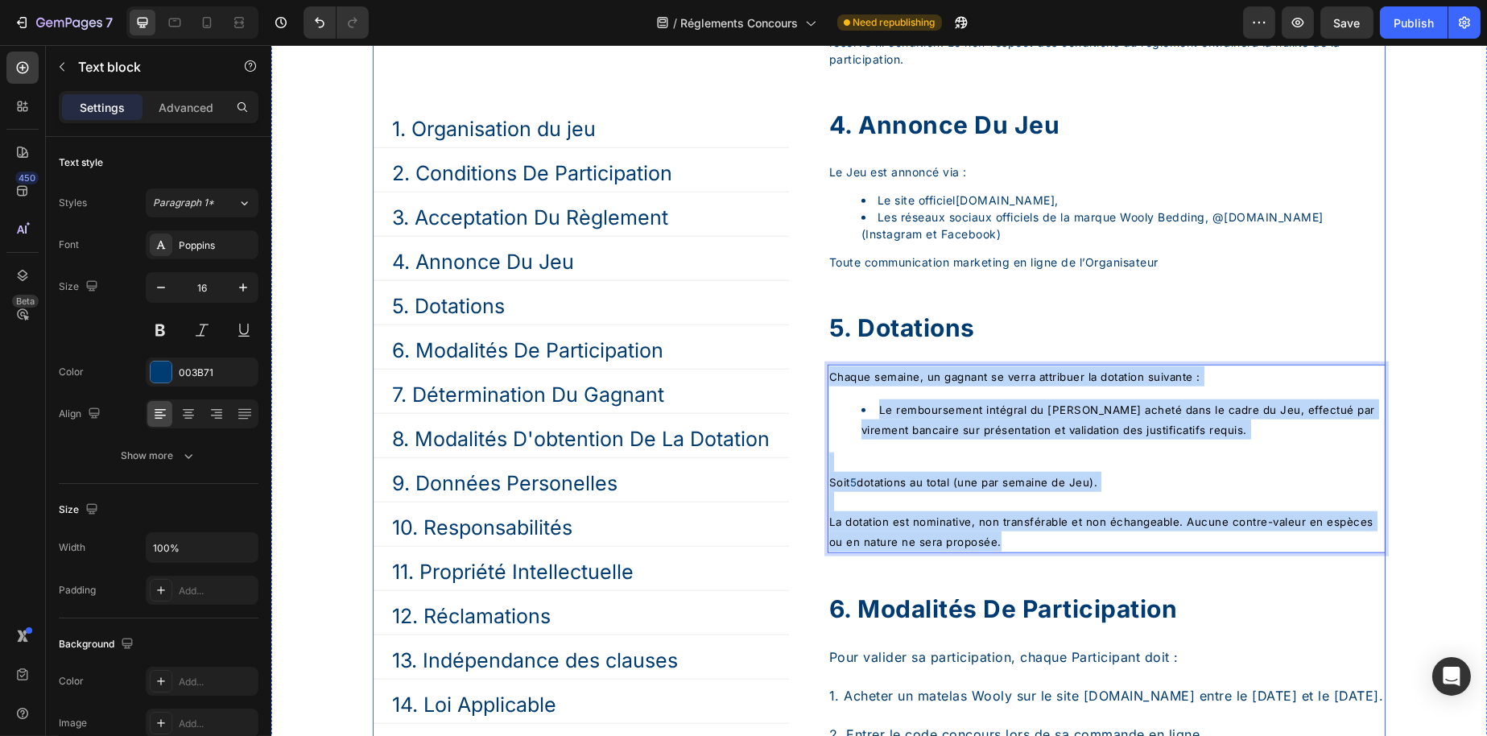
drag, startPoint x: 1085, startPoint y: 570, endPoint x: 821, endPoint y: 419, distance: 303.7
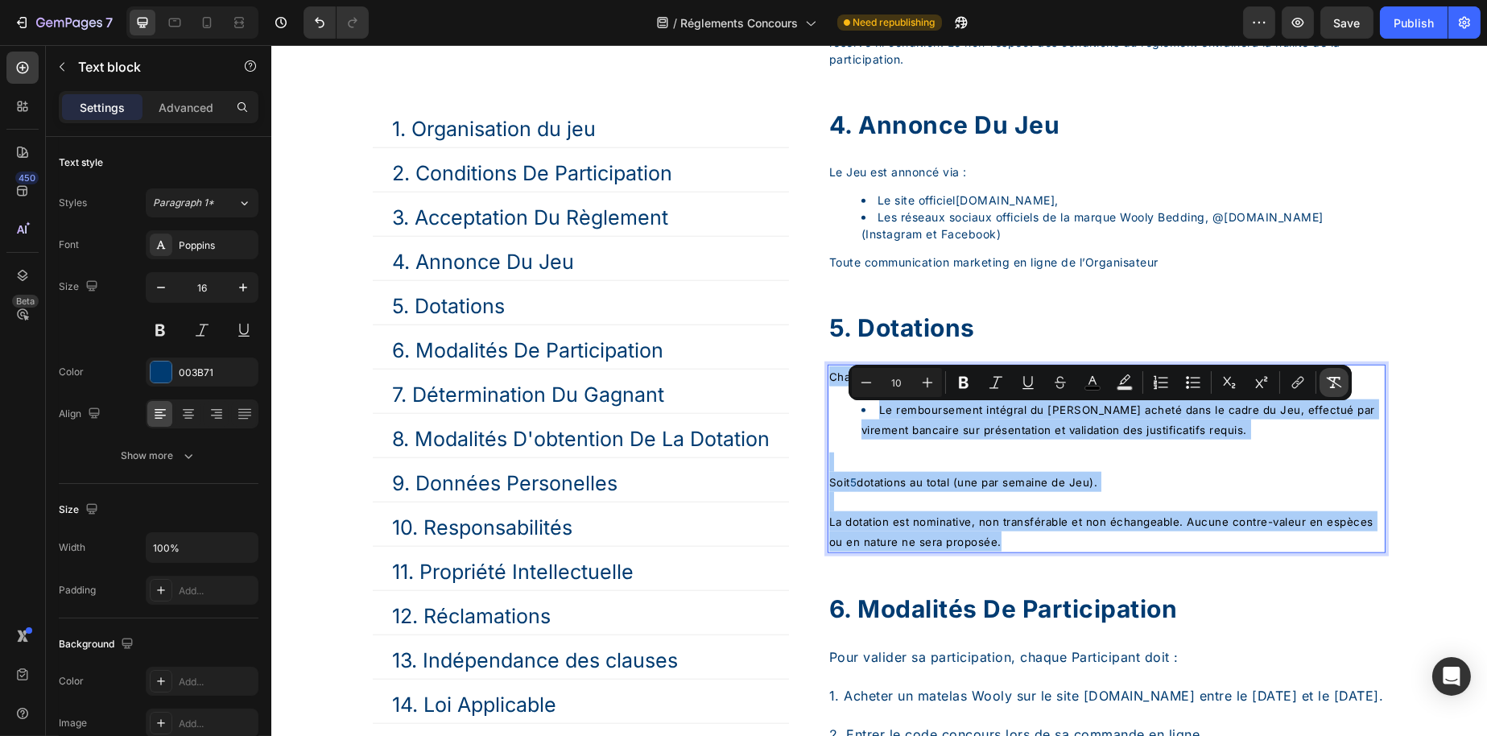
click at [1329, 382] on icon "Editor contextual toolbar" at bounding box center [1334, 382] width 16 height 16
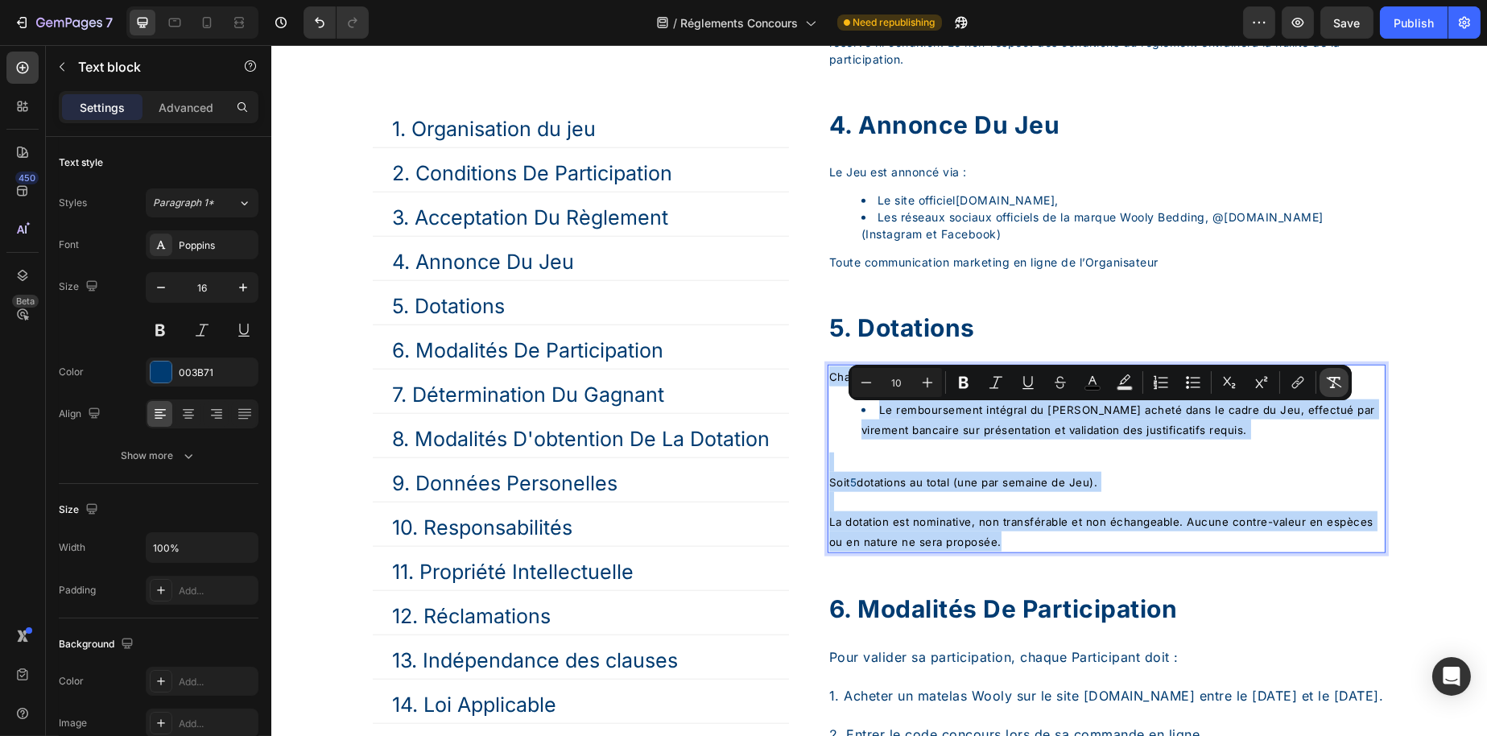
type input "16"
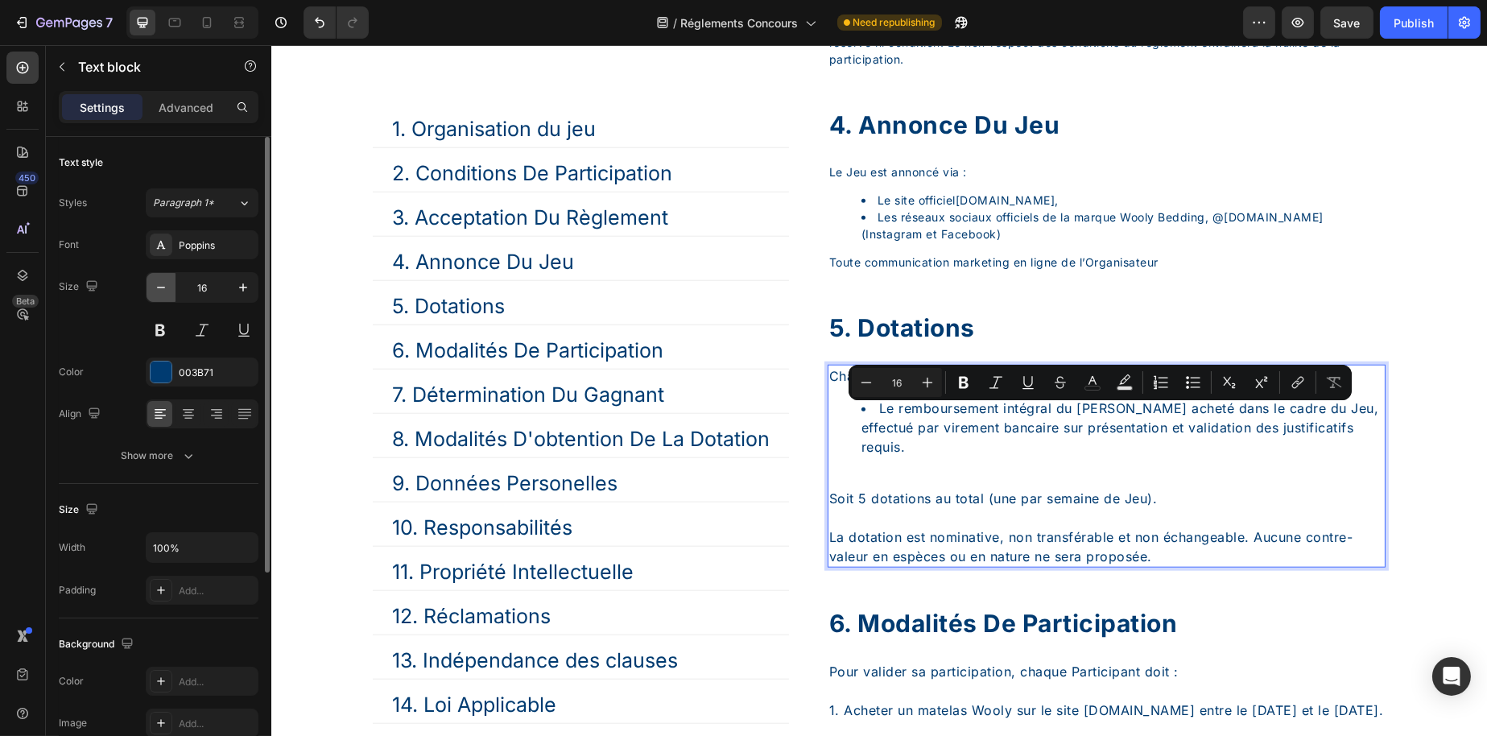
click at [164, 285] on icon "button" at bounding box center [161, 287] width 16 height 16
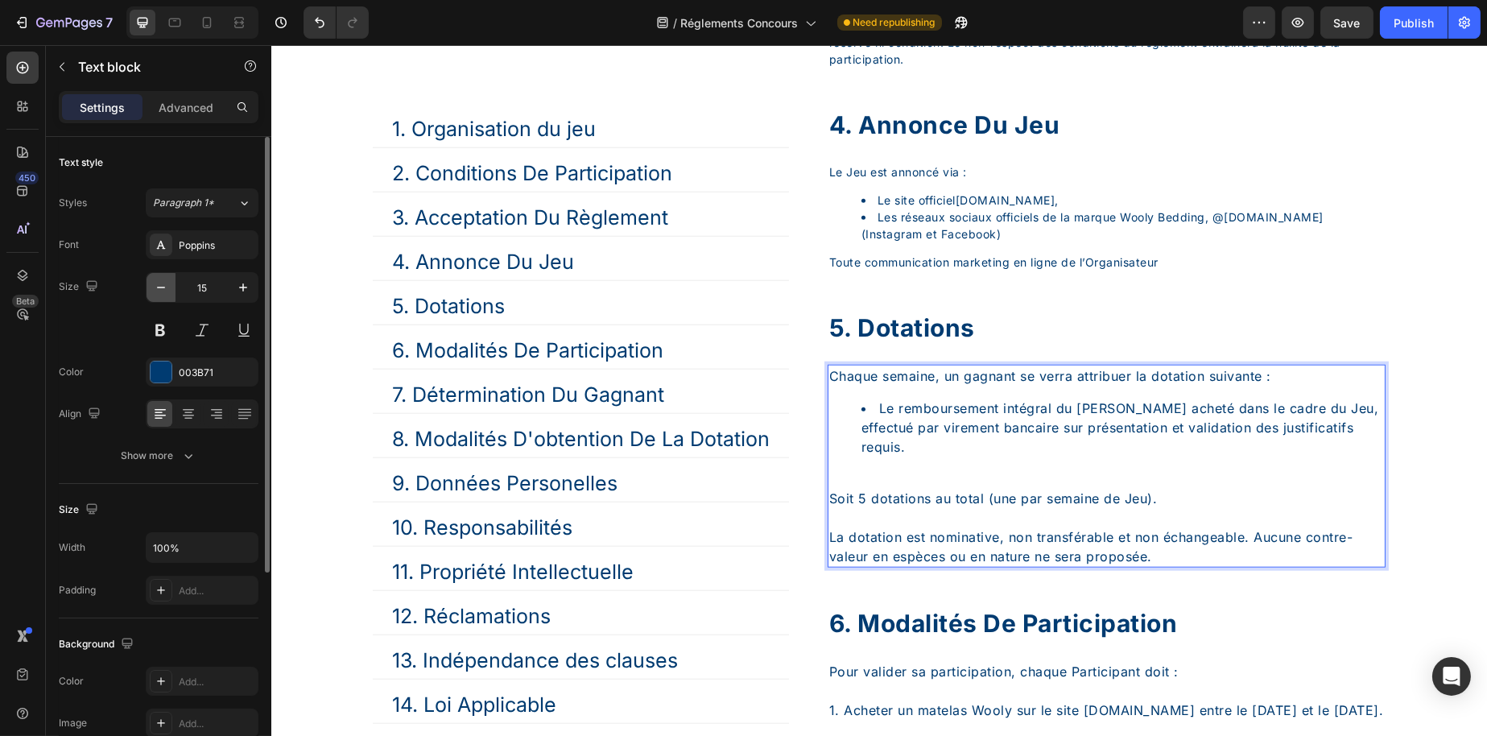
type input "14"
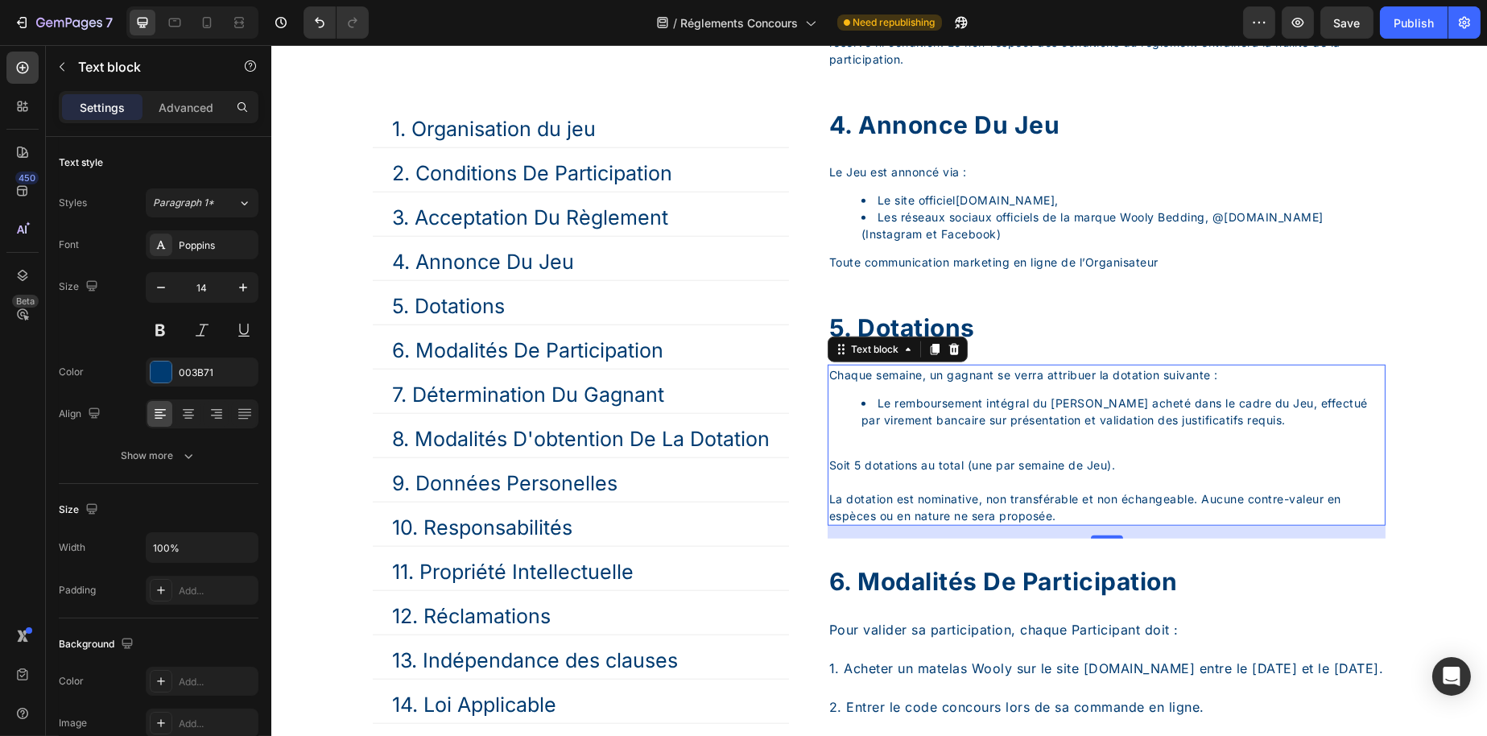
click at [911, 457] on p "Rich Text Editor. Editing area: main" at bounding box center [1106, 448] width 555 height 17
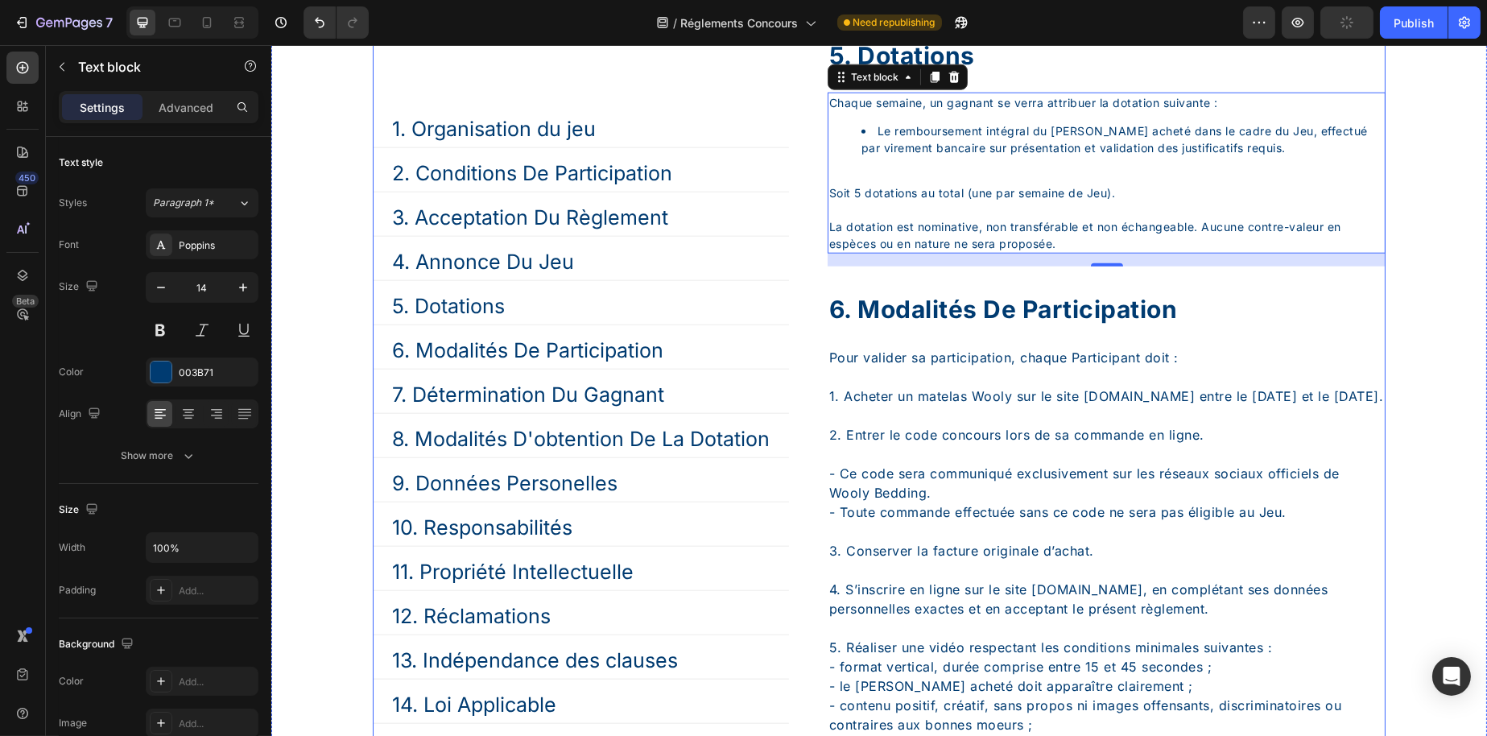
scroll to position [3912, 0]
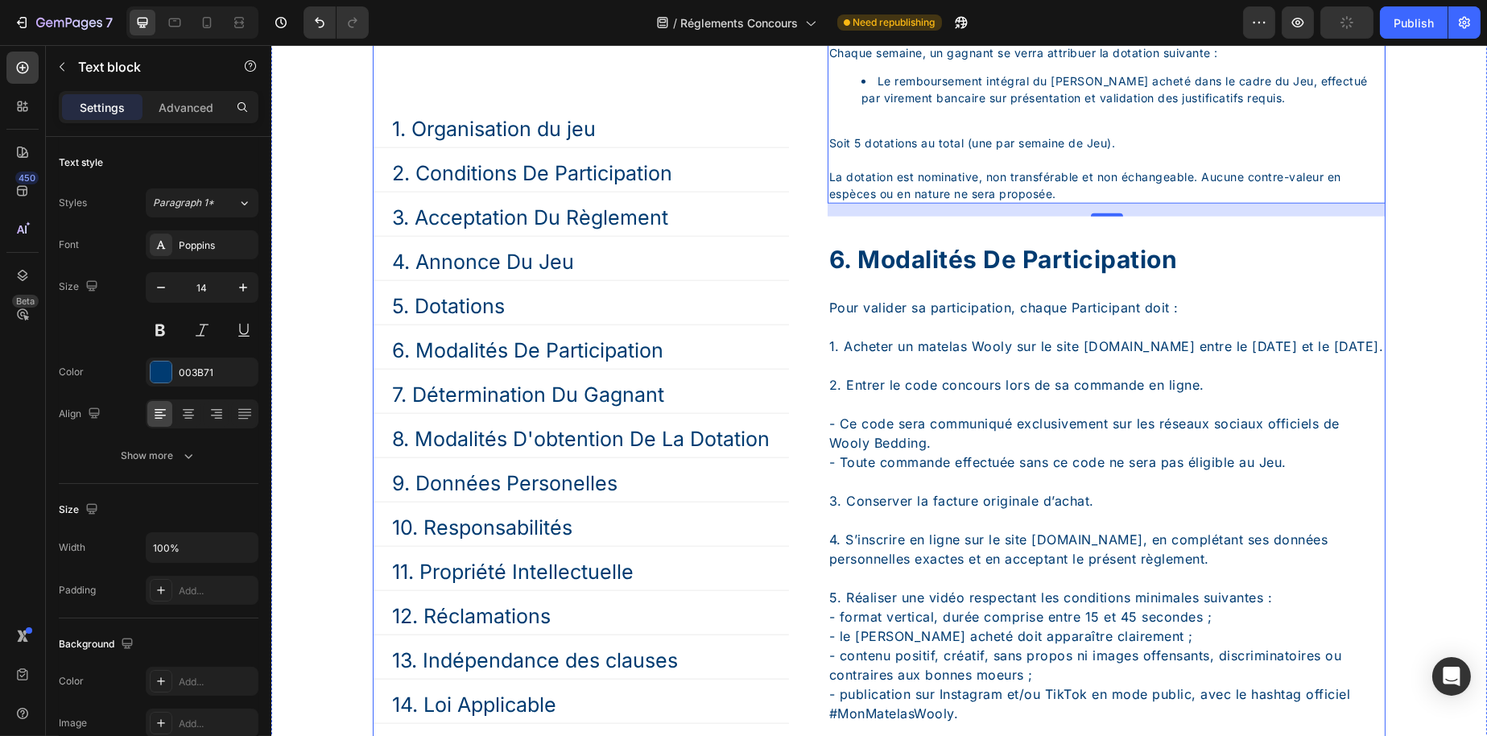
click at [870, 395] on p "2. Entrer le code concours lors de sa commande en ligne." at bounding box center [1106, 375] width 555 height 39
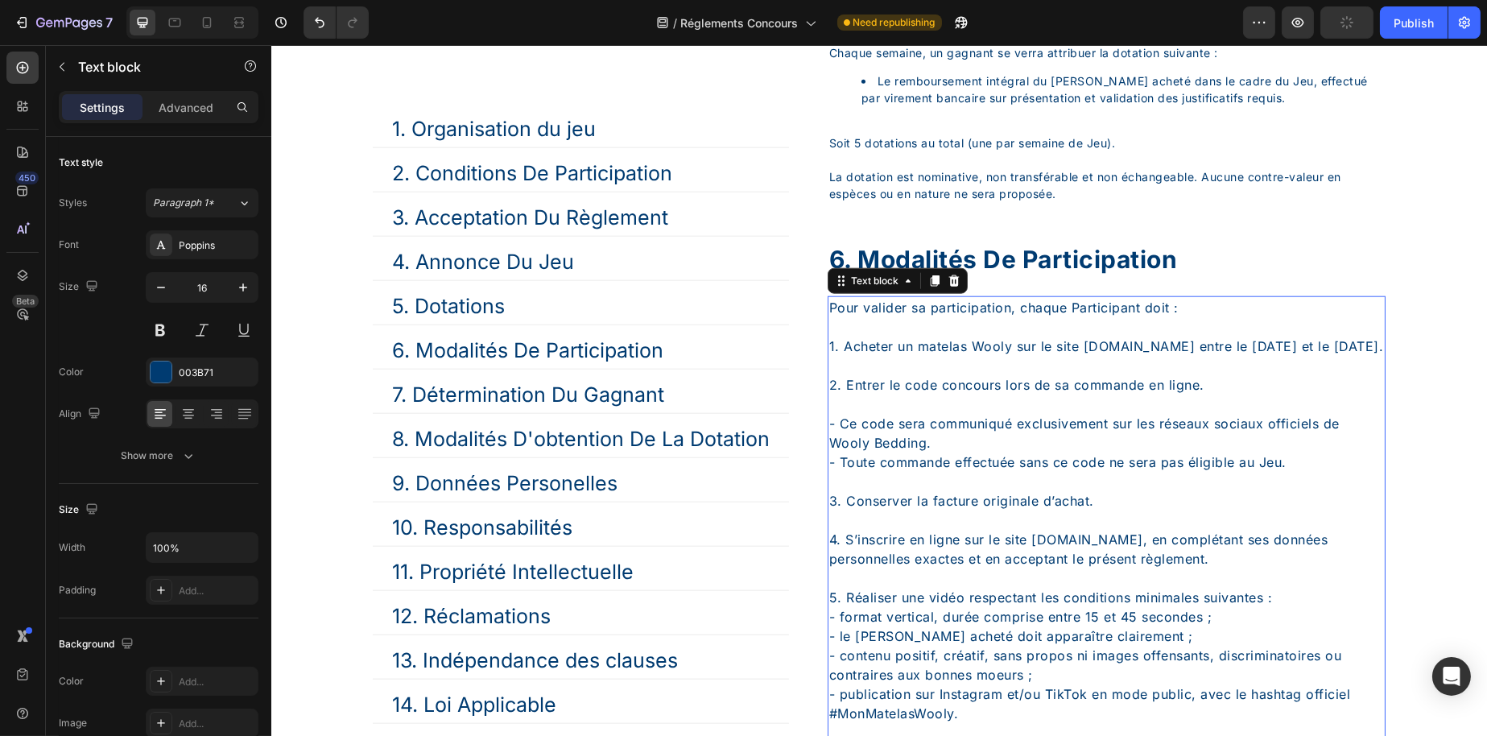
click at [871, 395] on p "2. Entrer le code concours lors de sa commande en ligne." at bounding box center [1106, 375] width 555 height 39
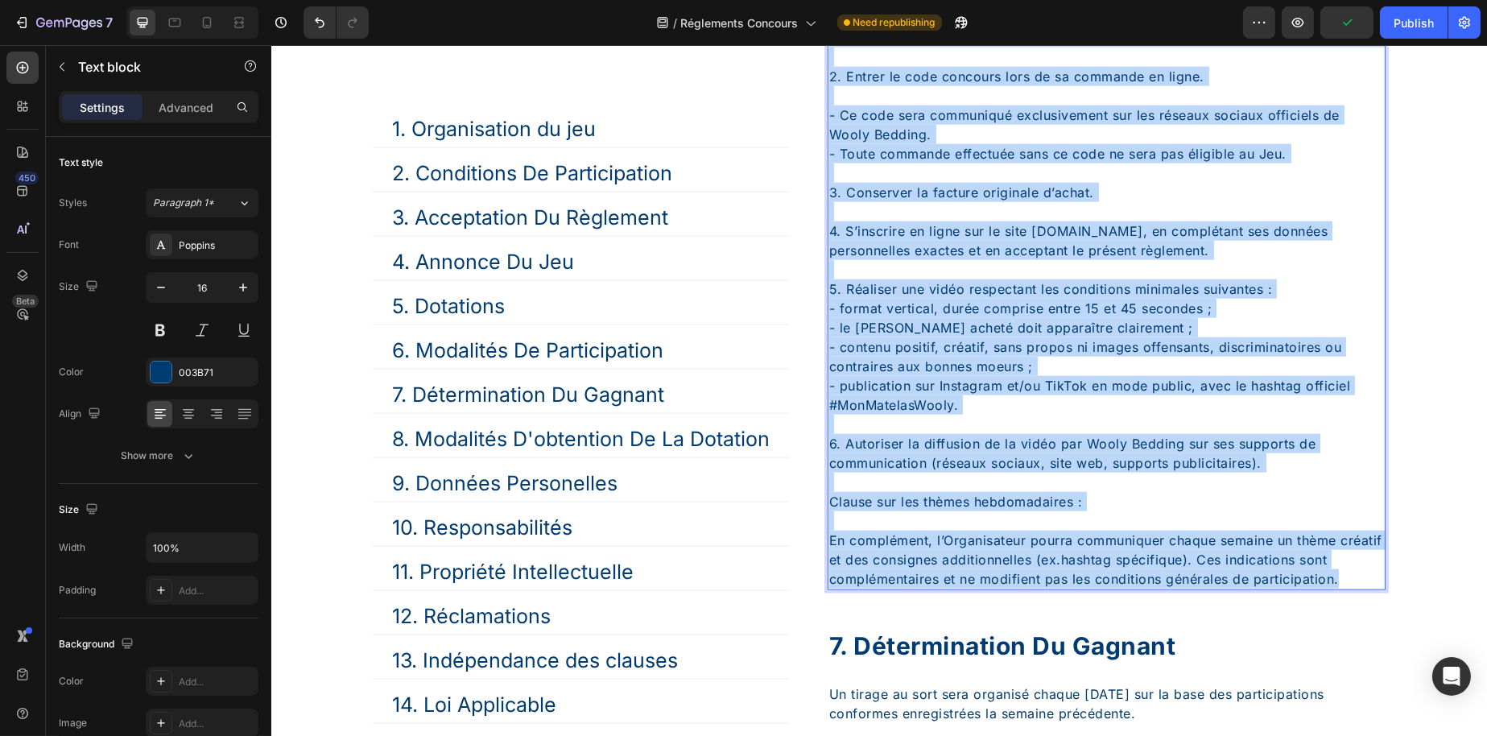
scroll to position [4250, 0]
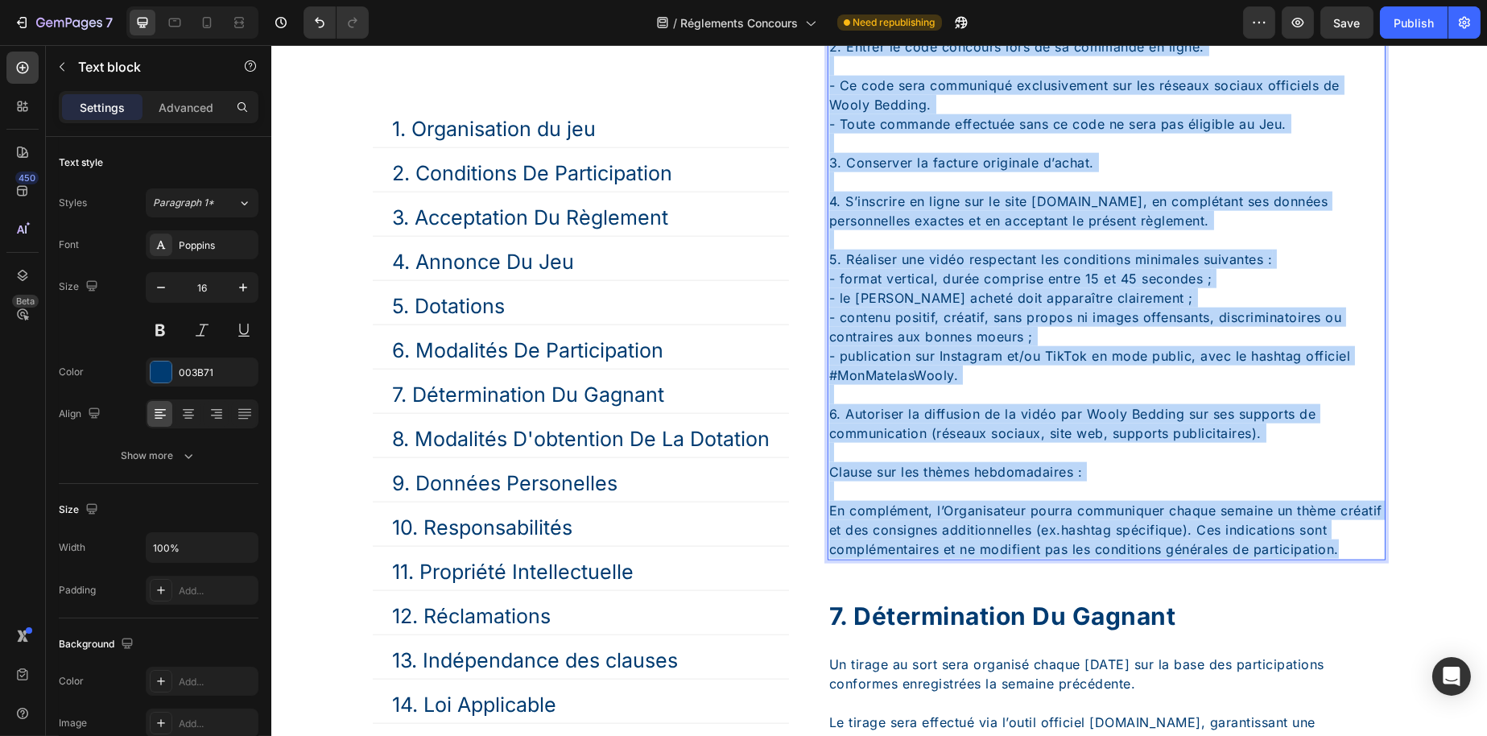
drag, startPoint x: 827, startPoint y: 343, endPoint x: 1115, endPoint y: 623, distance: 402.0
click at [1115, 560] on div "Pour valider sa participation, chaque Participant doit : 1. Acheter un matelas …" at bounding box center [1106, 259] width 558 height 602
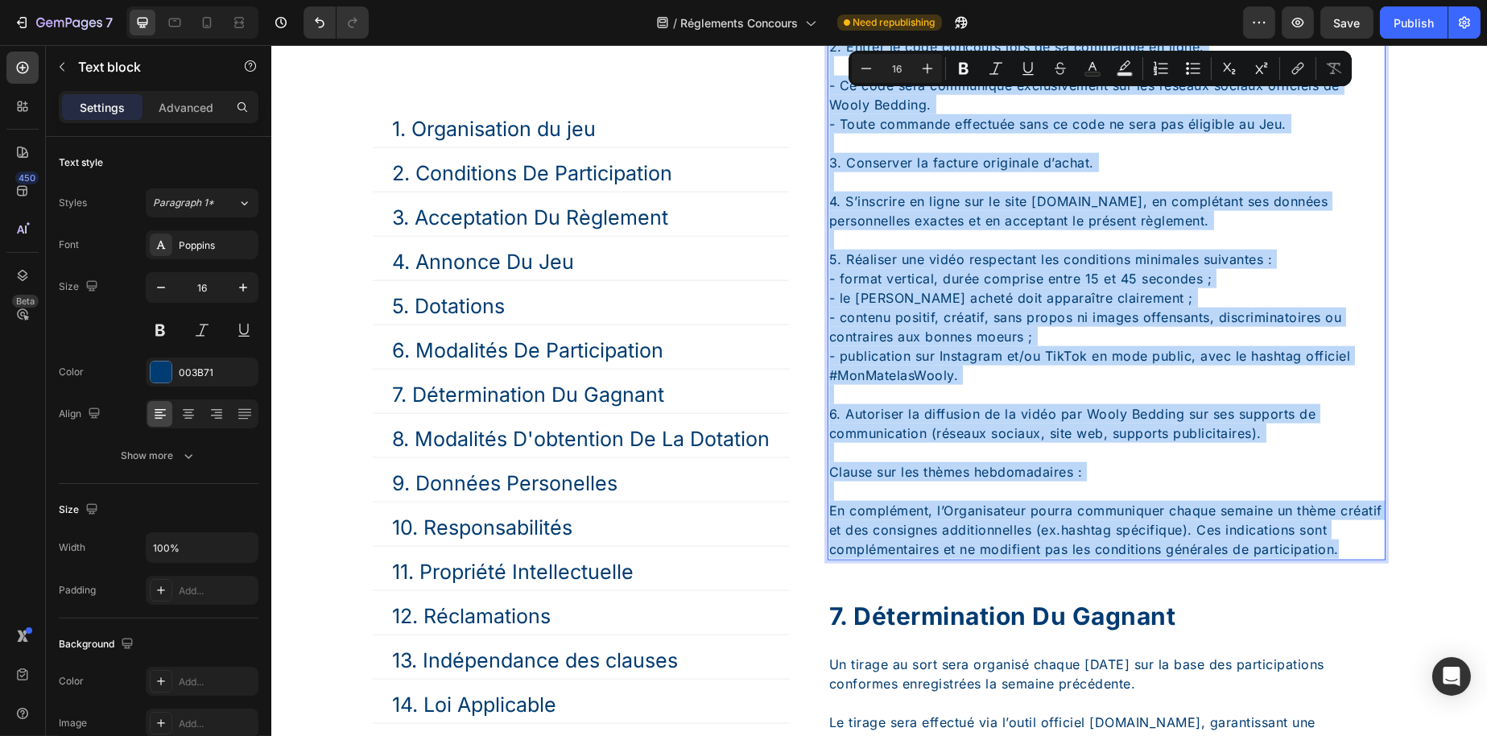
type input "10"
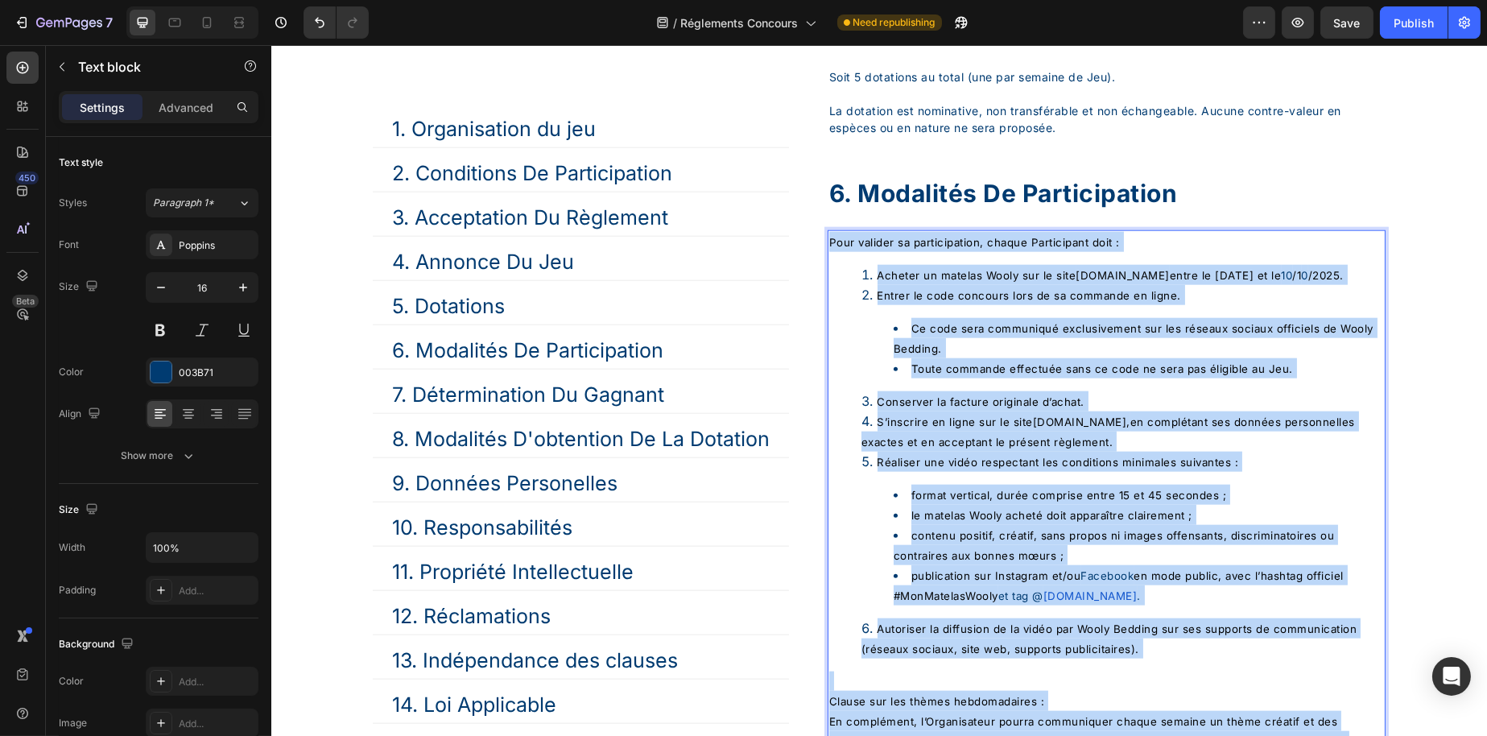
scroll to position [3928, 0]
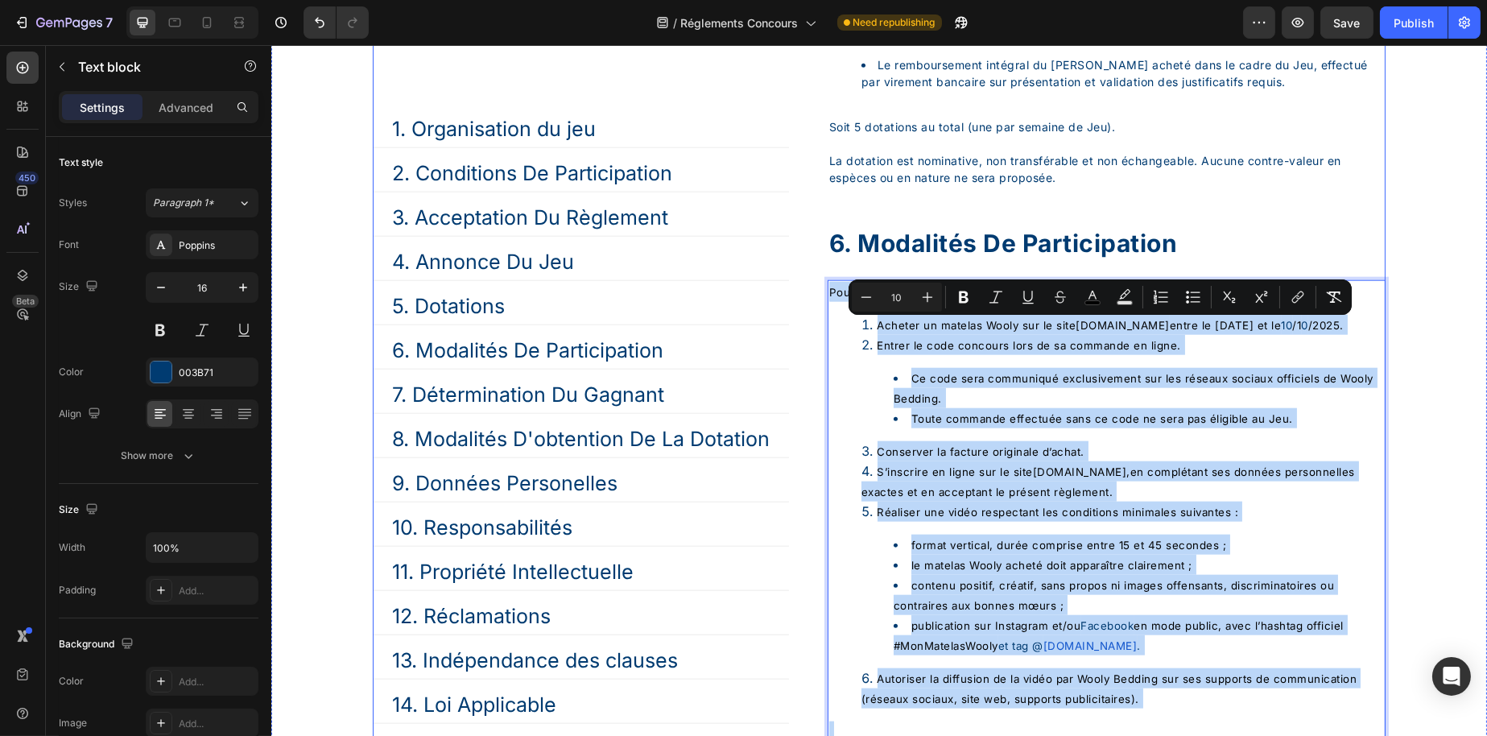
drag, startPoint x: 1209, startPoint y: 595, endPoint x: 815, endPoint y: 333, distance: 473.5
click at [815, 333] on div "1. Organisation du jeu Button 2. Conditions De Participation Button 3. Acceptat…" at bounding box center [878, 610] width 1013 height 3723
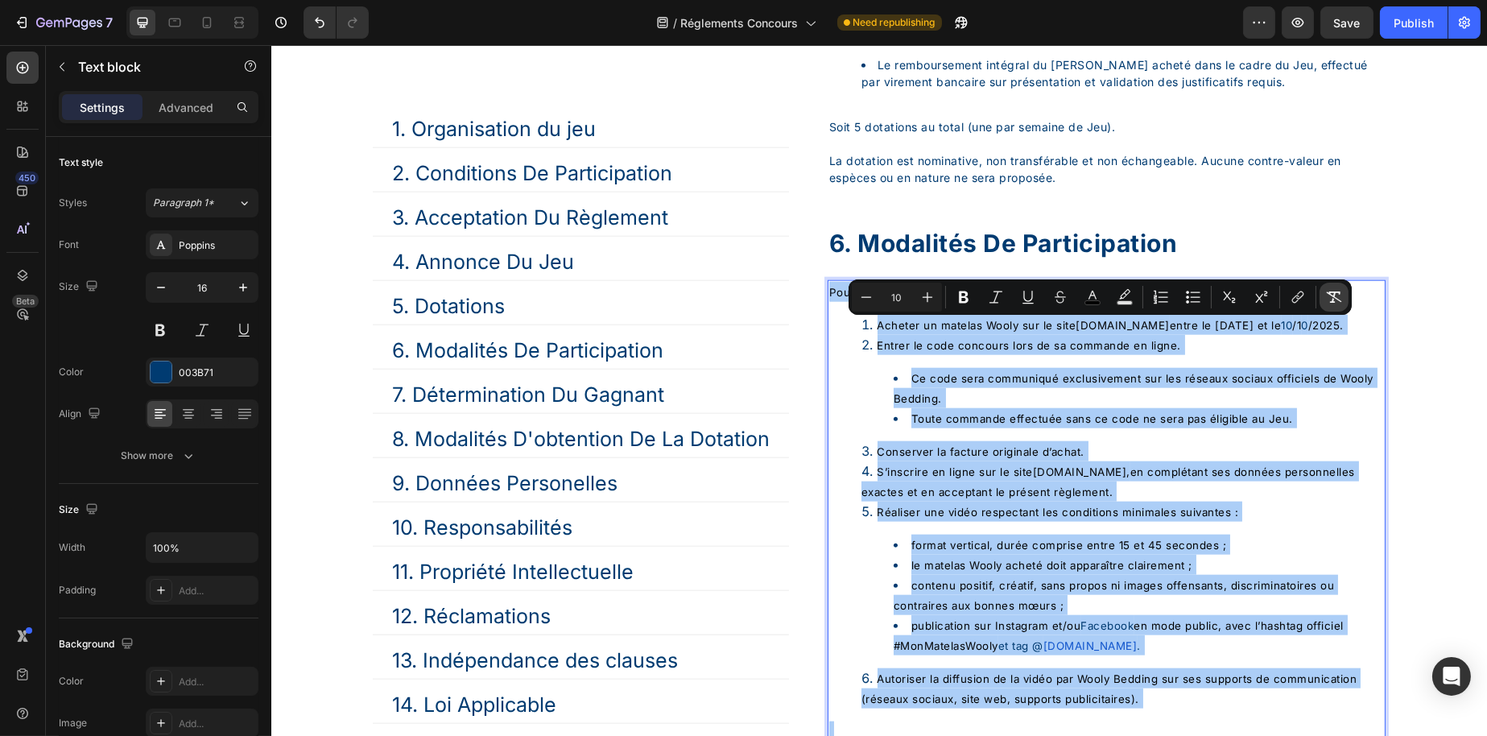
click at [1331, 296] on icon "Editor contextual toolbar" at bounding box center [1334, 297] width 16 height 16
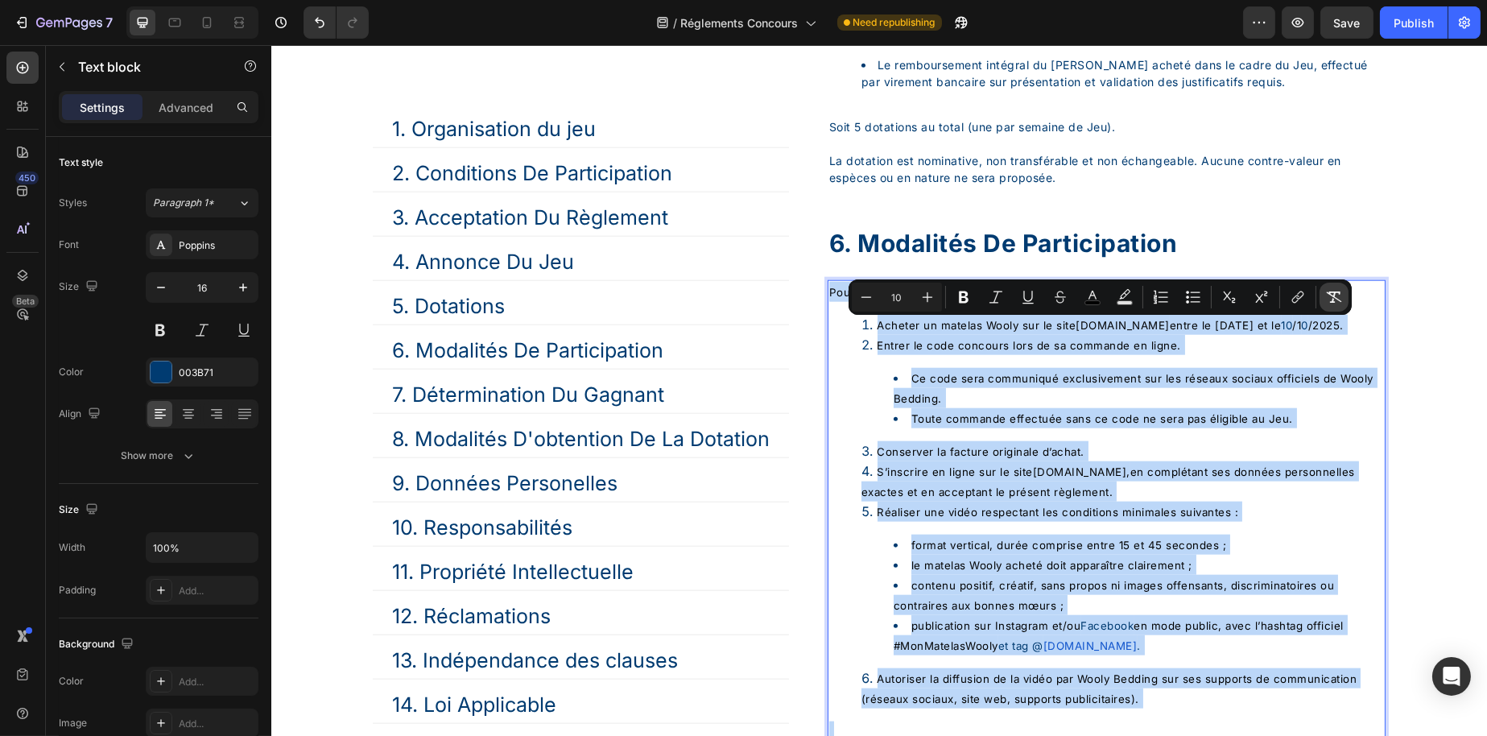
type input "16"
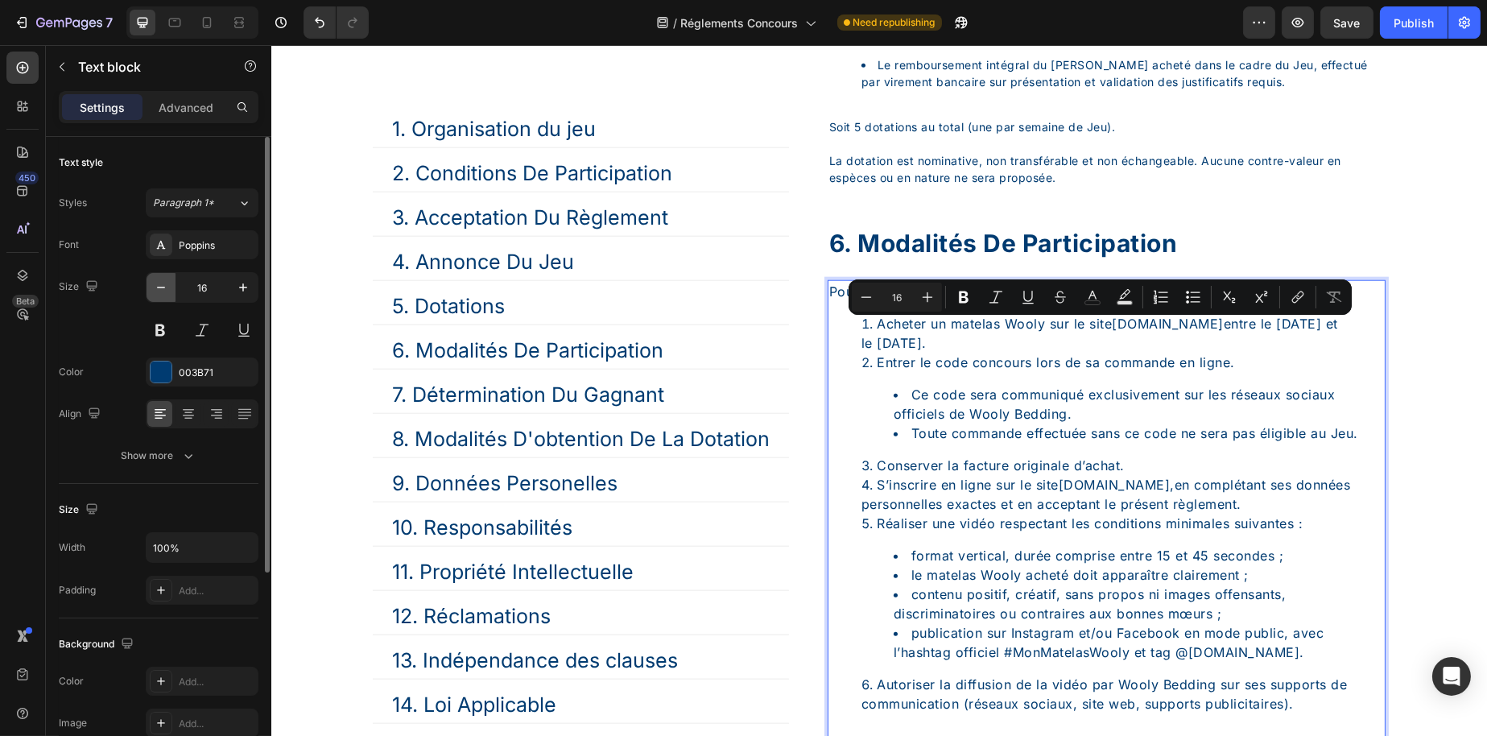
click at [159, 288] on icon "button" at bounding box center [161, 287] width 16 height 16
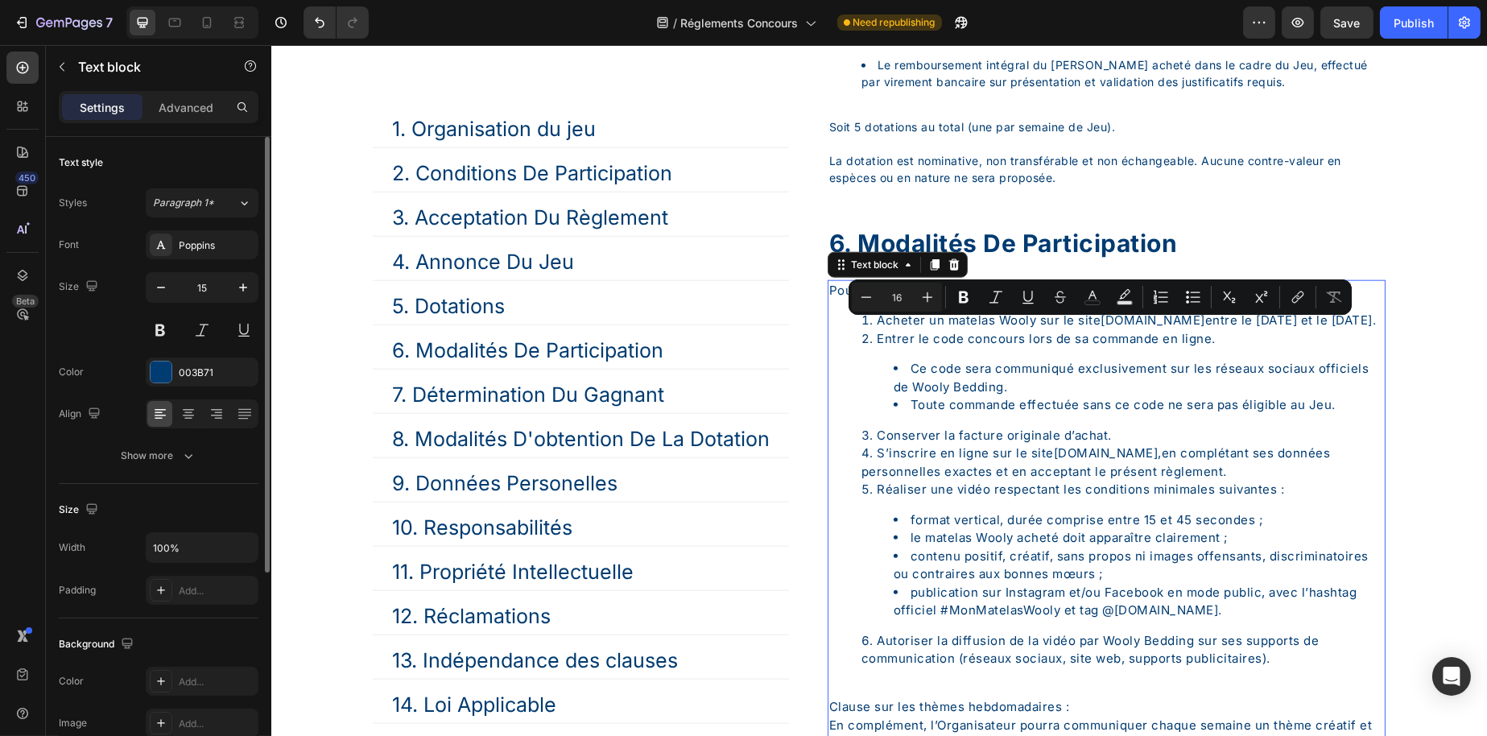
type input "14"
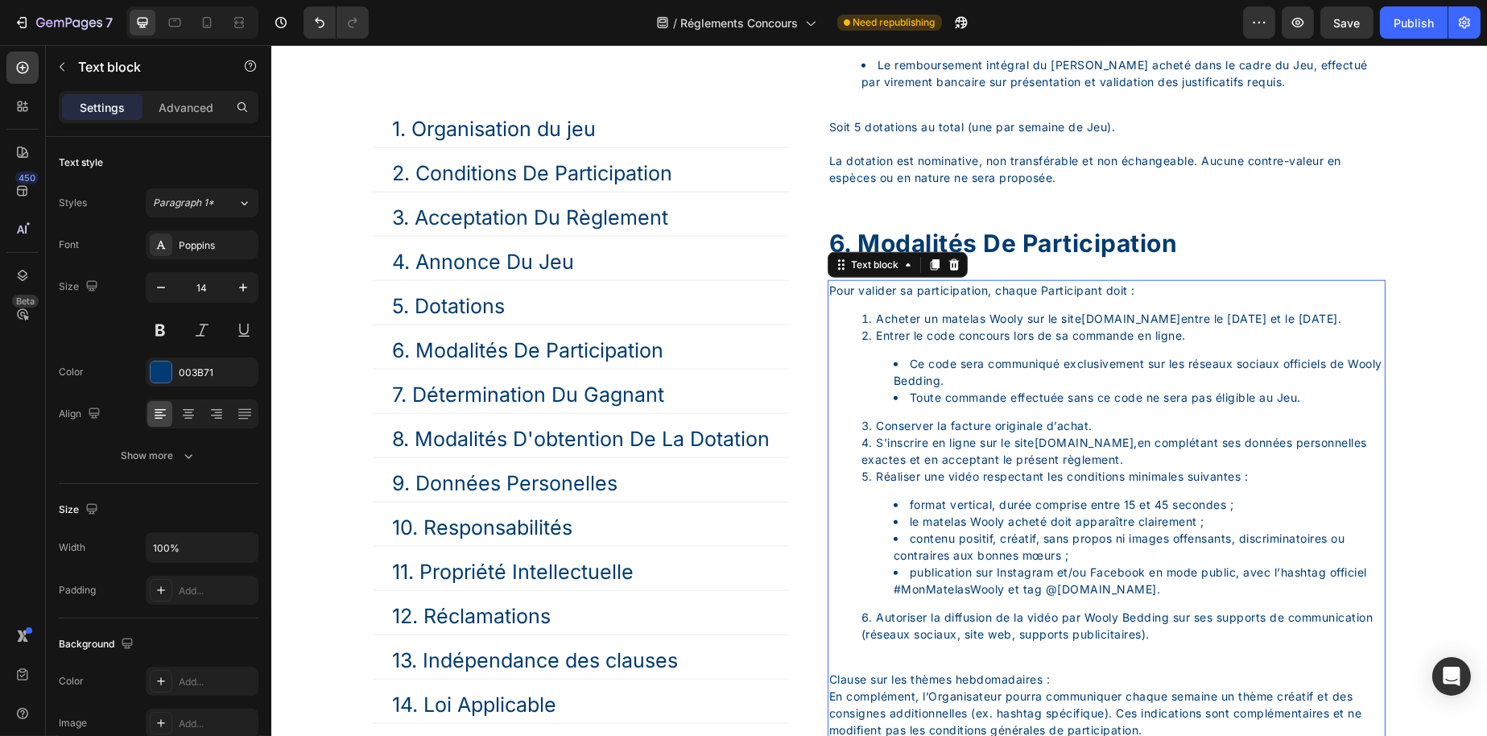
click at [1035, 389] on li "Ce code sera communiqué exclusivement sur les réseaux sociaux officiels de Wool…" at bounding box center [1138, 372] width 490 height 34
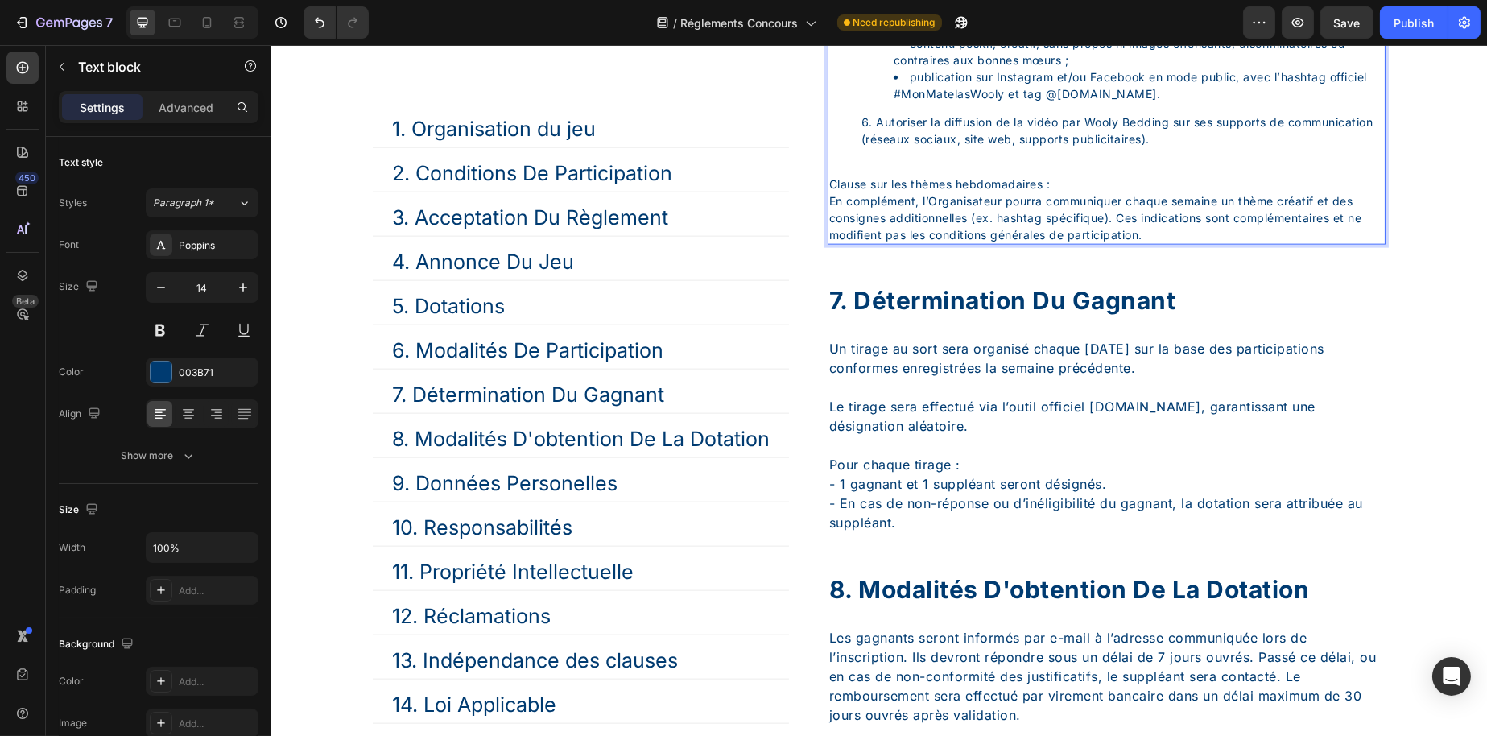
scroll to position [4492, 0]
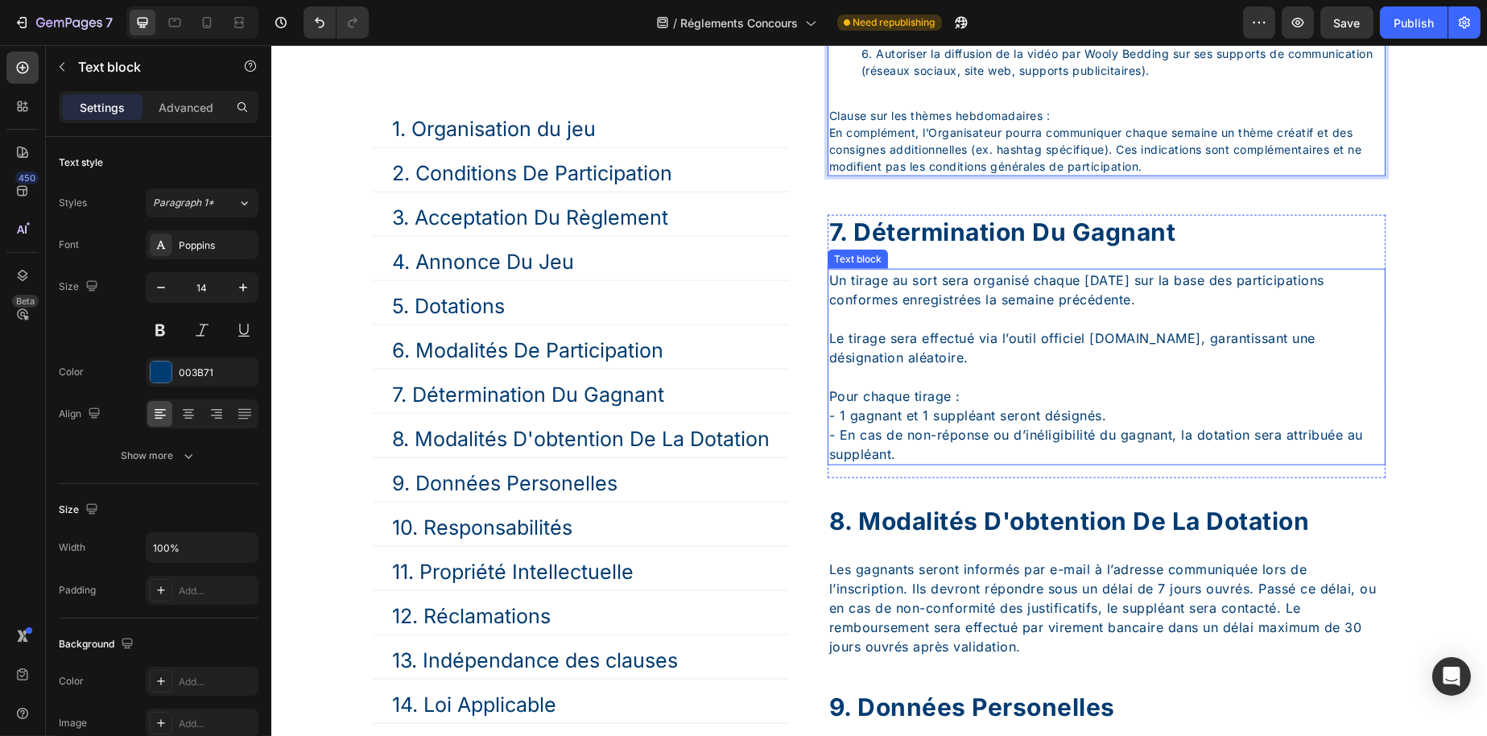
click at [900, 367] on p "Le tirage sera effectué via l’outil officiel [DOMAIN_NAME], garantissant une dé…" at bounding box center [1106, 338] width 555 height 58
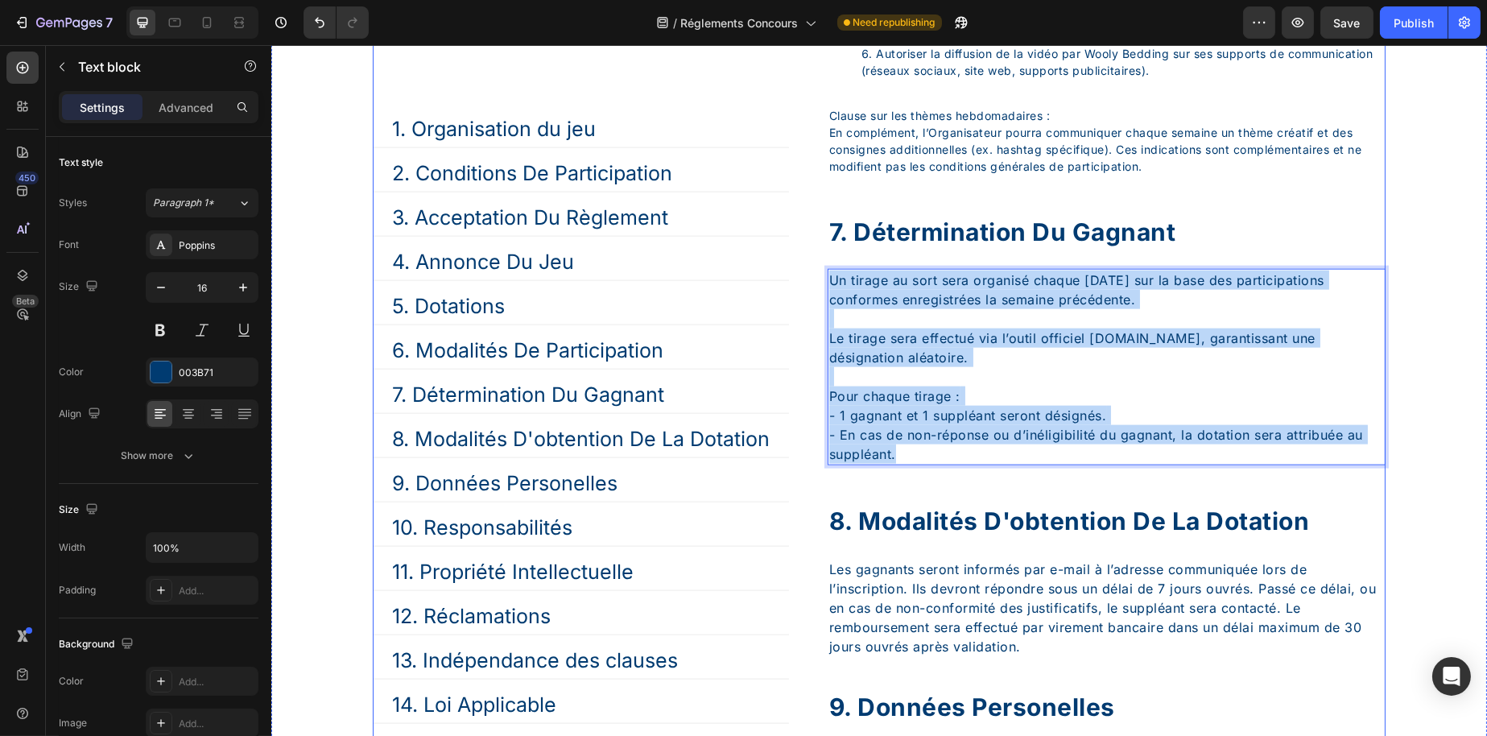
drag, startPoint x: 996, startPoint y: 507, endPoint x: 794, endPoint y: 329, distance: 269.8
click at [794, 329] on div "1. Organisation du jeu Button 2. Conditions De Participation Button 3. Acceptat…" at bounding box center [878, 6] width 1013 height 3640
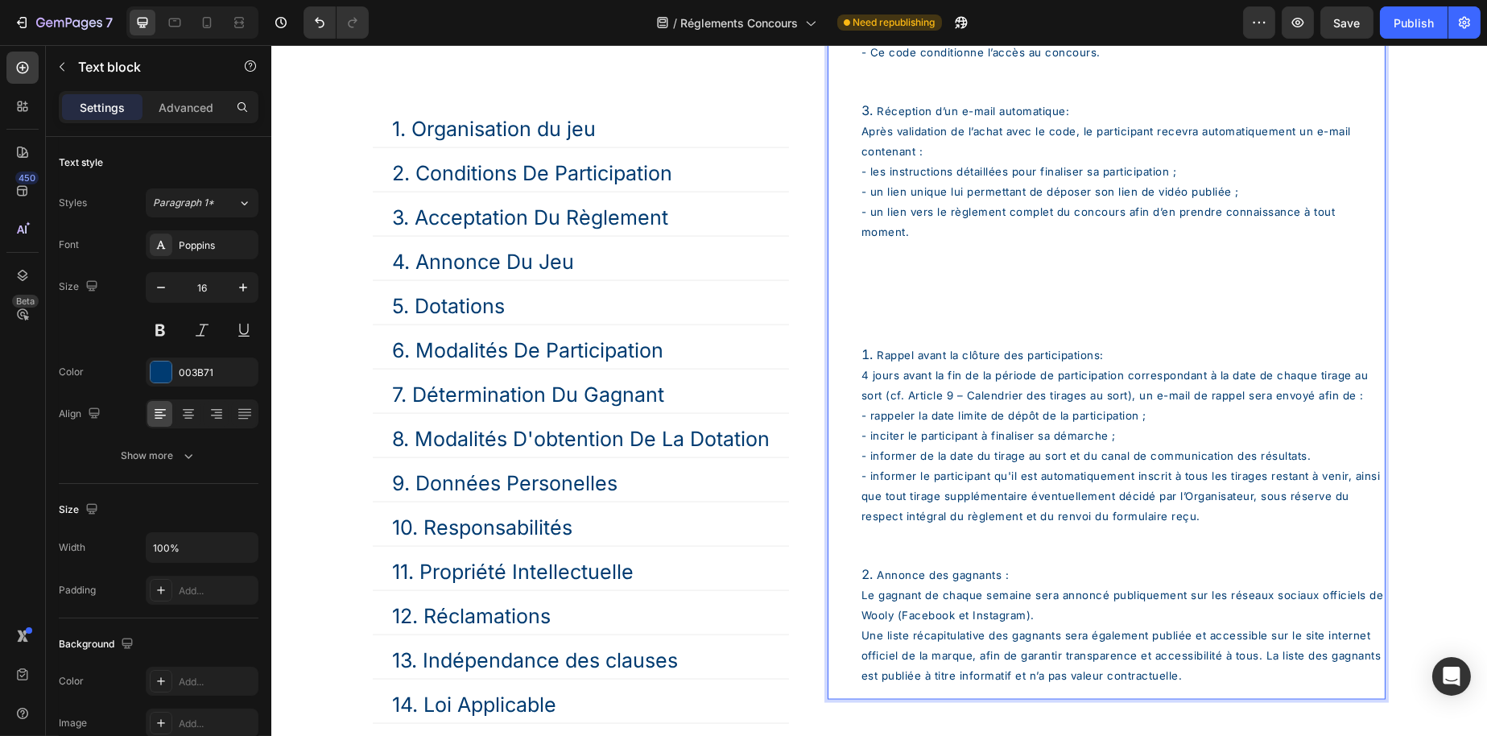
scroll to position [5003, 0]
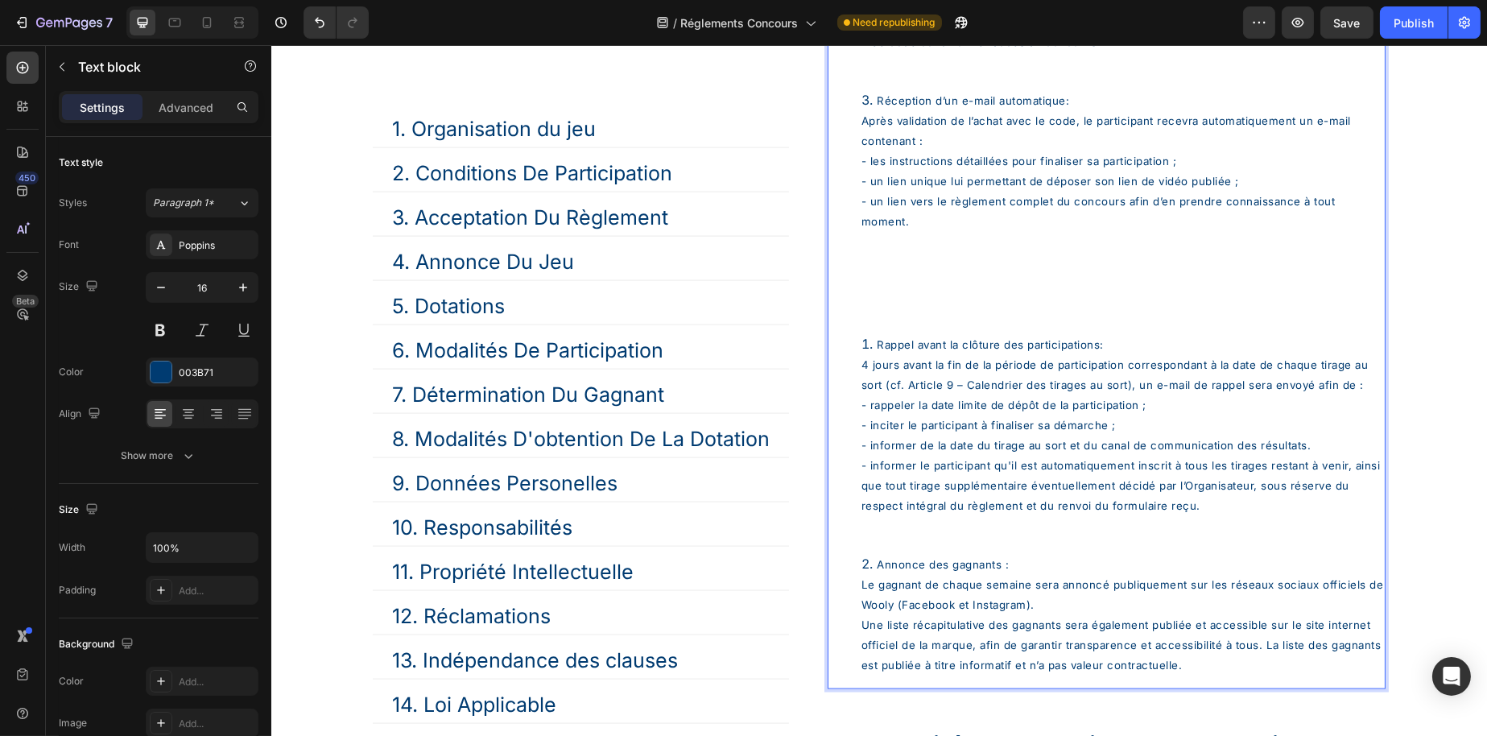
click at [985, 321] on p "Rich Text Editor. Editing area: main" at bounding box center [1106, 292] width 555 height 58
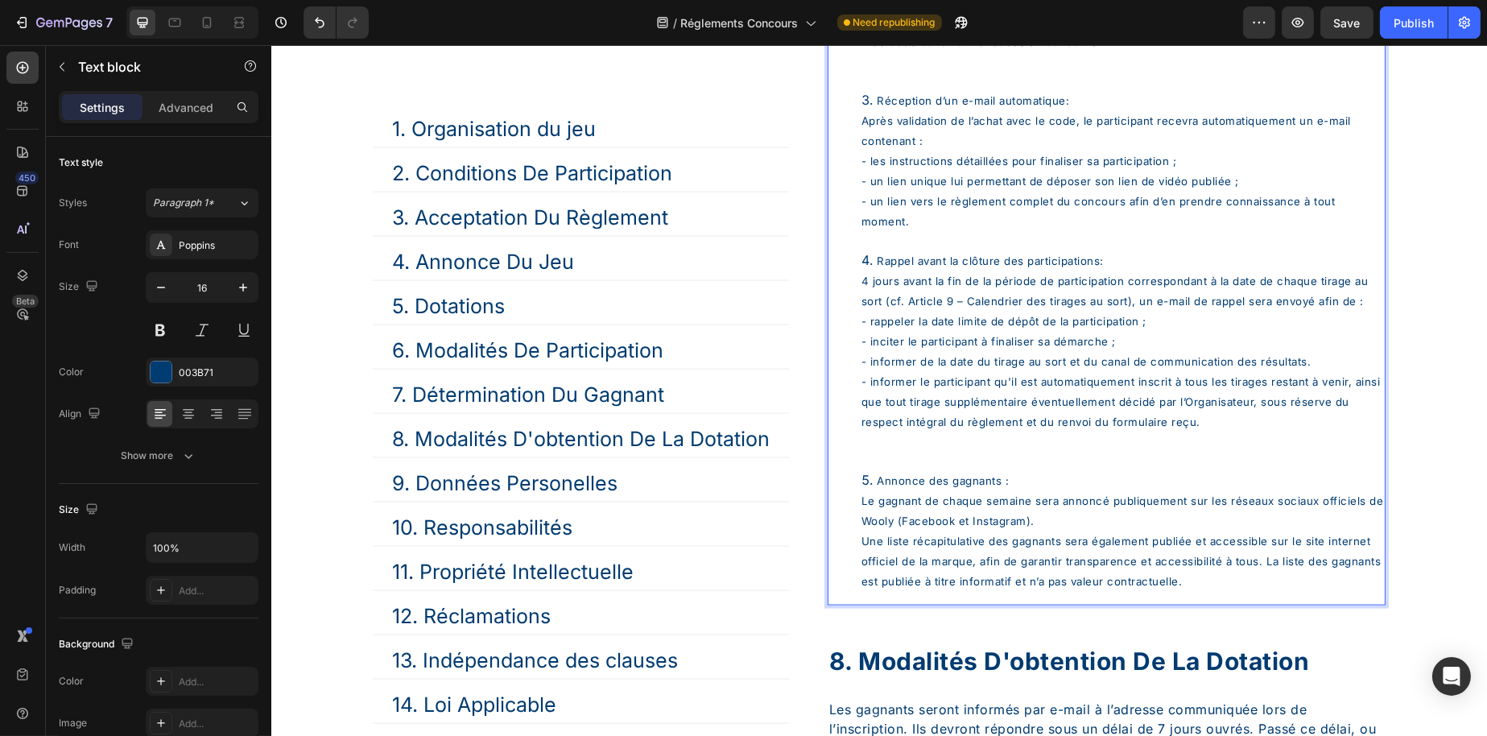
click at [942, 470] on li "Rappel avant la clôture des participations: 4 jours avant la fin de la période …" at bounding box center [1122, 360] width 523 height 220
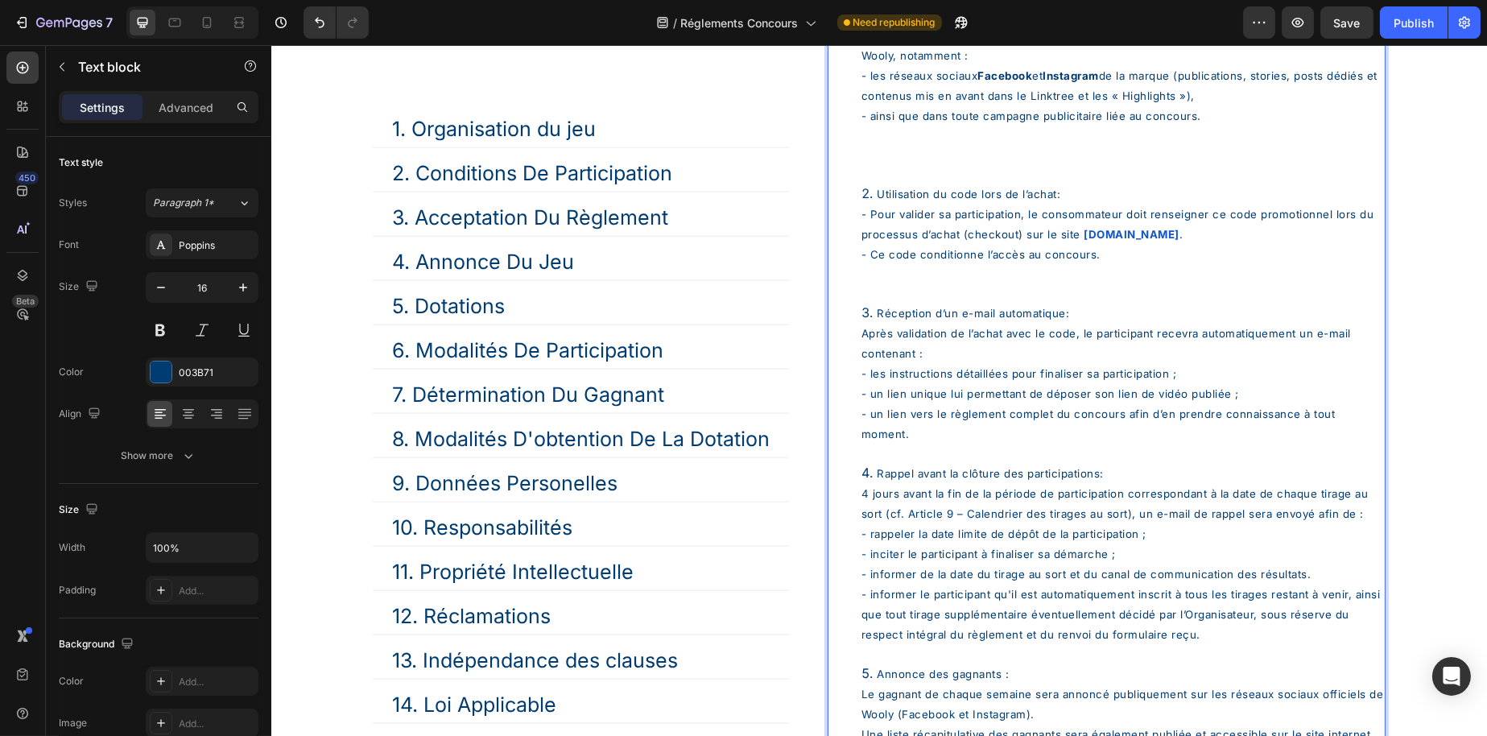
scroll to position [4761, 0]
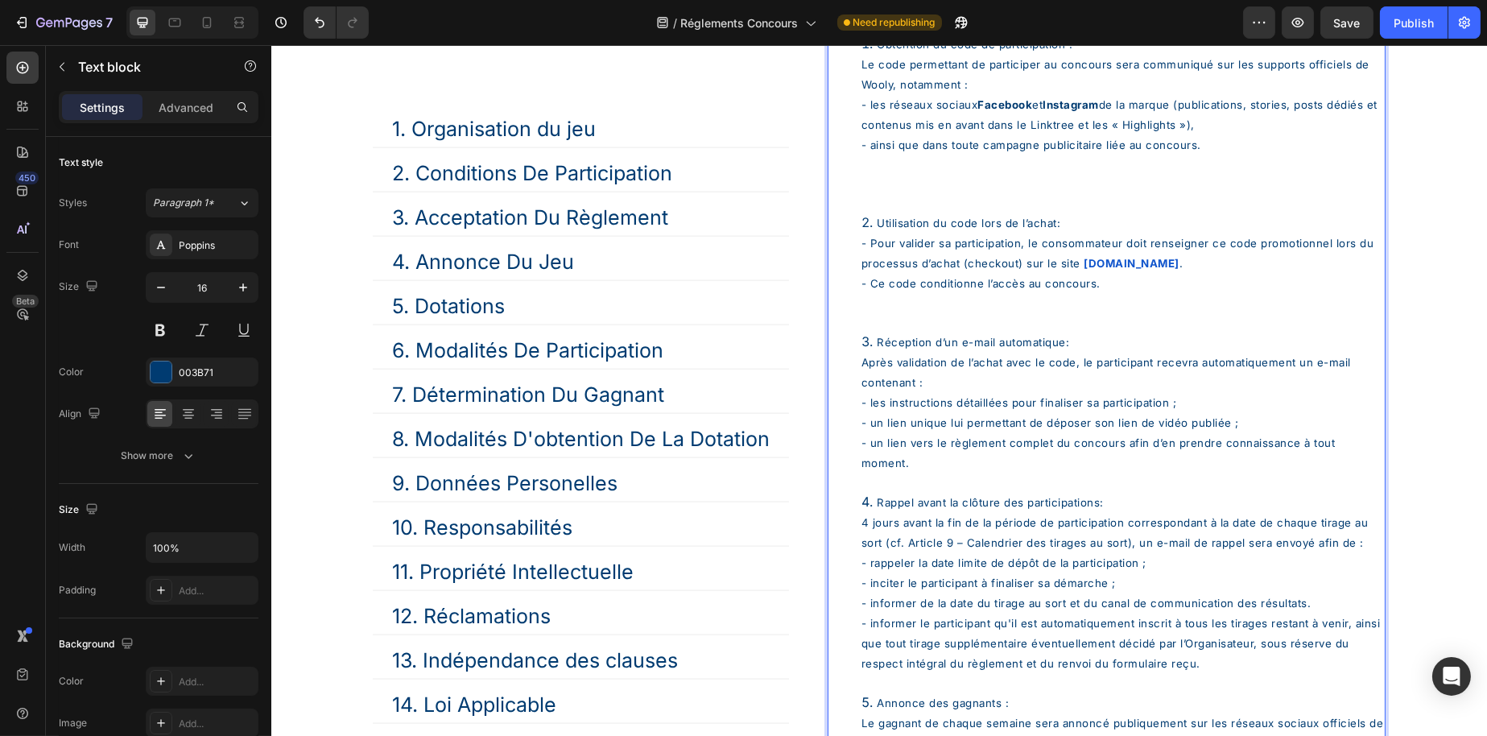
click at [899, 332] on li "Utilisation du code lors de l’achat: - Pour valider sa participation, le consom…" at bounding box center [1122, 272] width 523 height 119
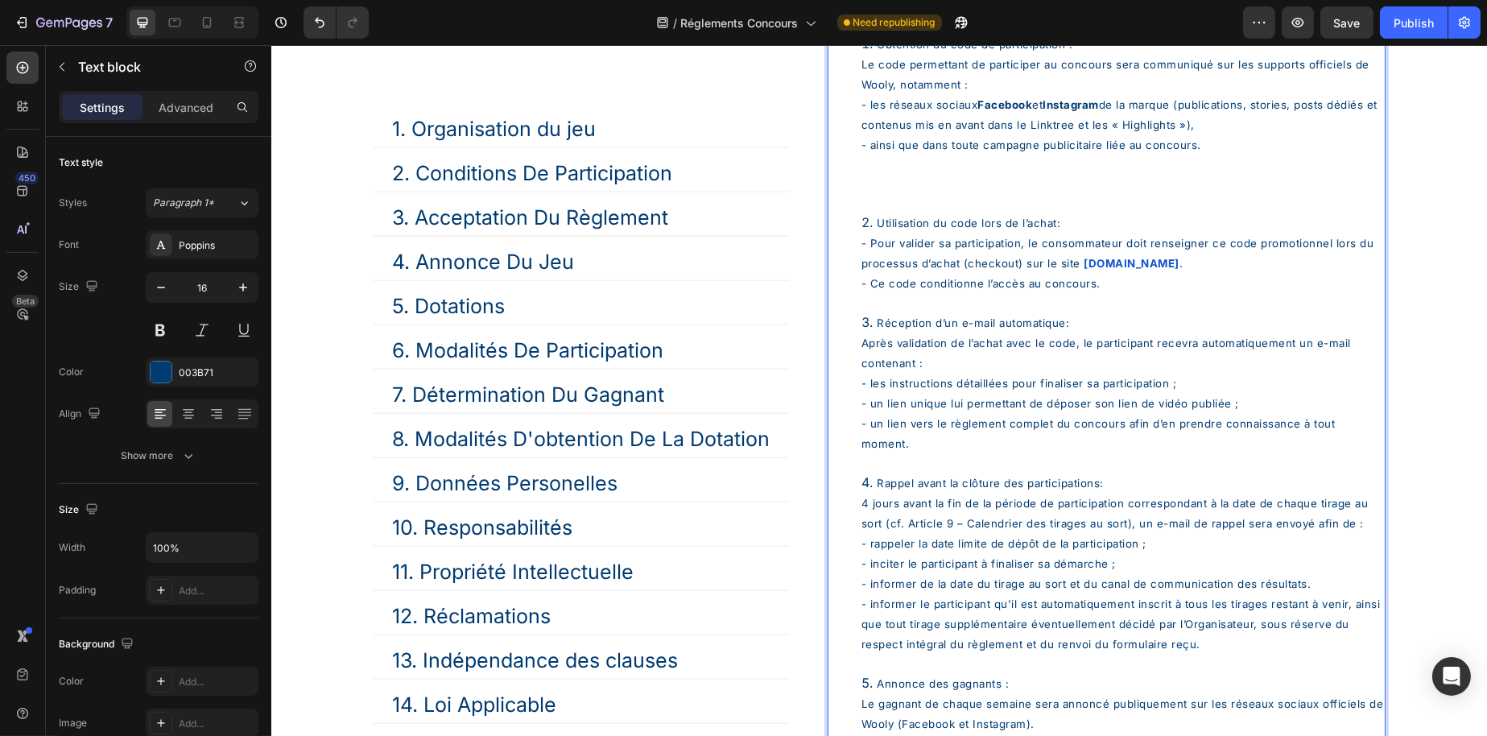
click at [916, 213] on li "Obtention du code de participation : Le code permettant de participer au concou…" at bounding box center [1122, 123] width 523 height 179
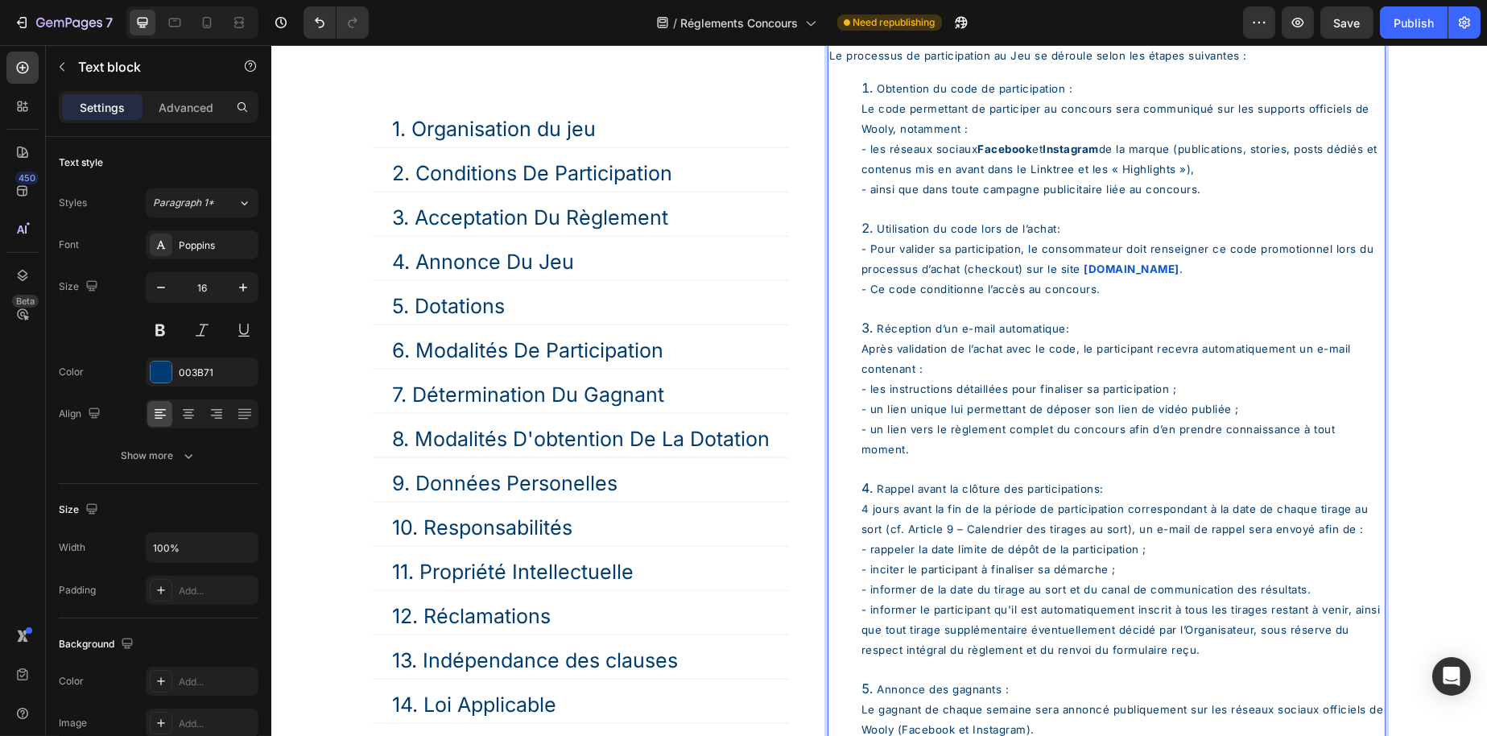
scroll to position [4681, 0]
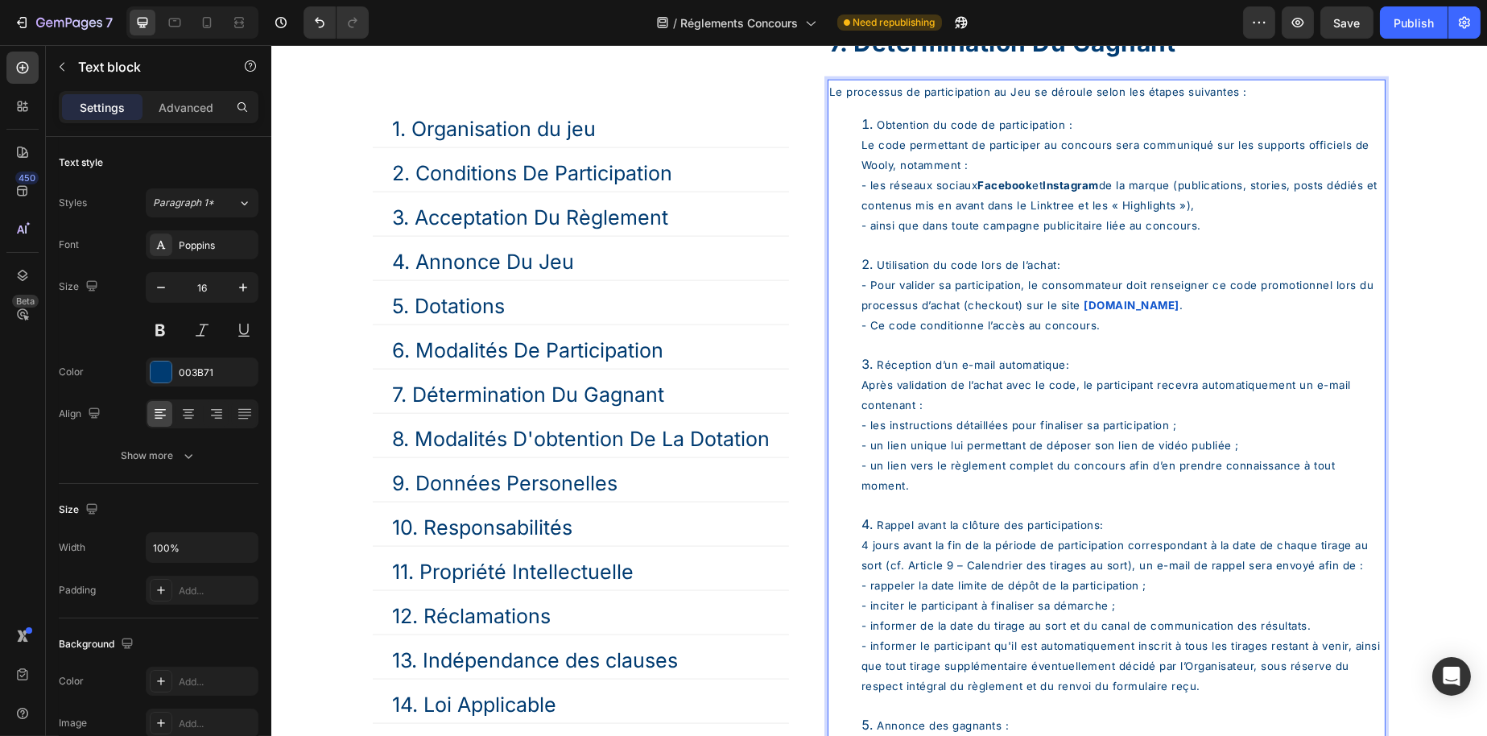
click at [1019, 172] on span "Le code permettant de participer au concours sera communiqué sur les supports o…" at bounding box center [1115, 154] width 508 height 33
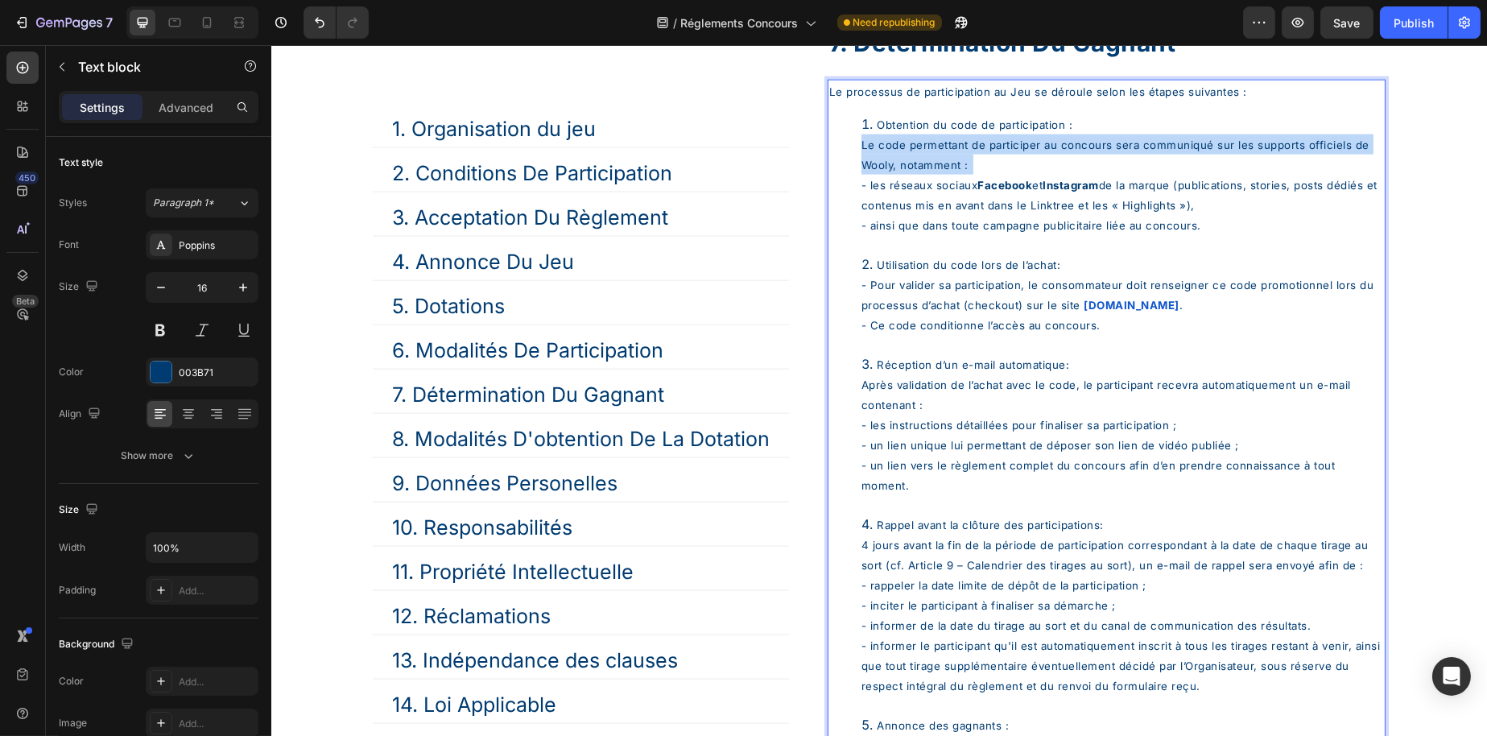
click at [1019, 172] on span "Le code permettant de participer au concours sera communiqué sur les supports o…" at bounding box center [1115, 154] width 508 height 33
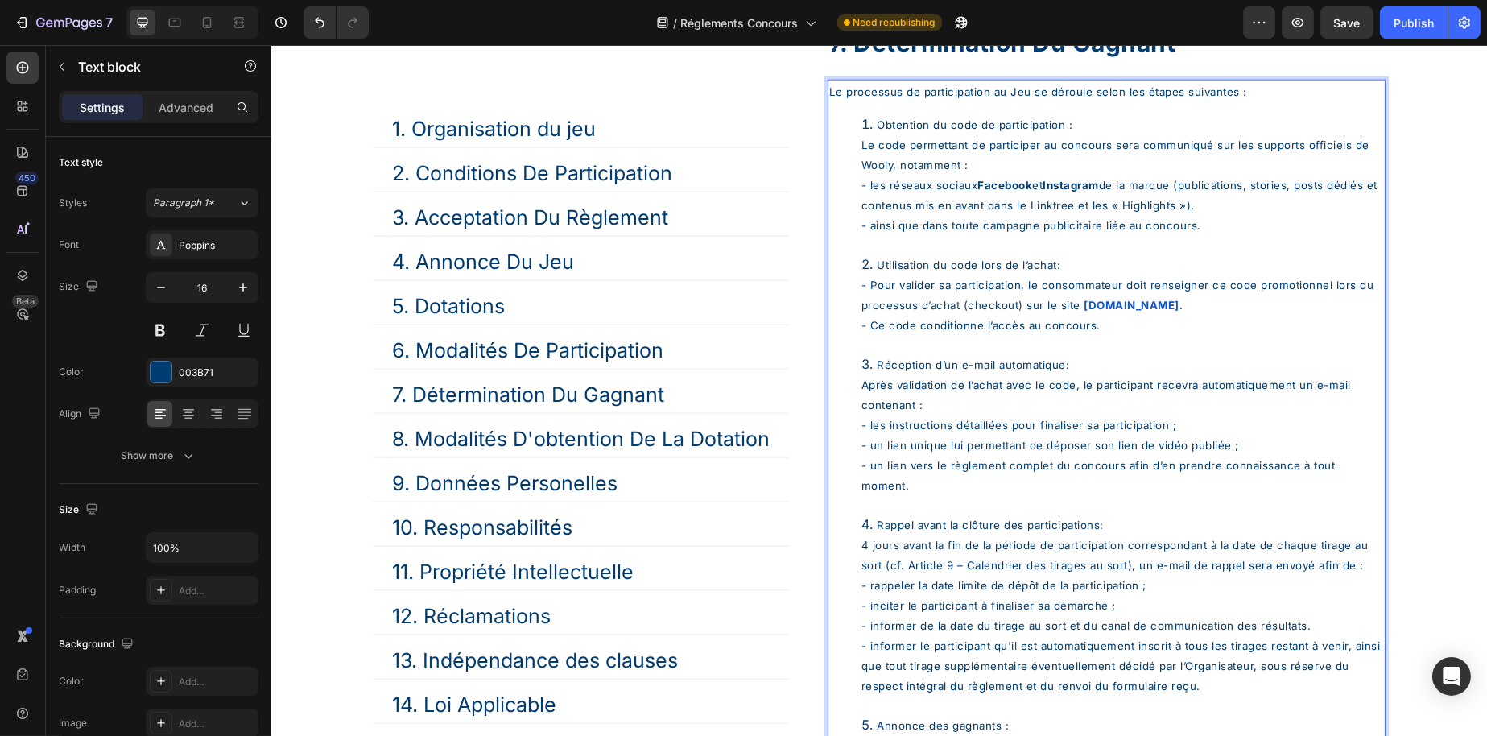
click at [1023, 192] on strong "Facebook" at bounding box center [1005, 185] width 55 height 13
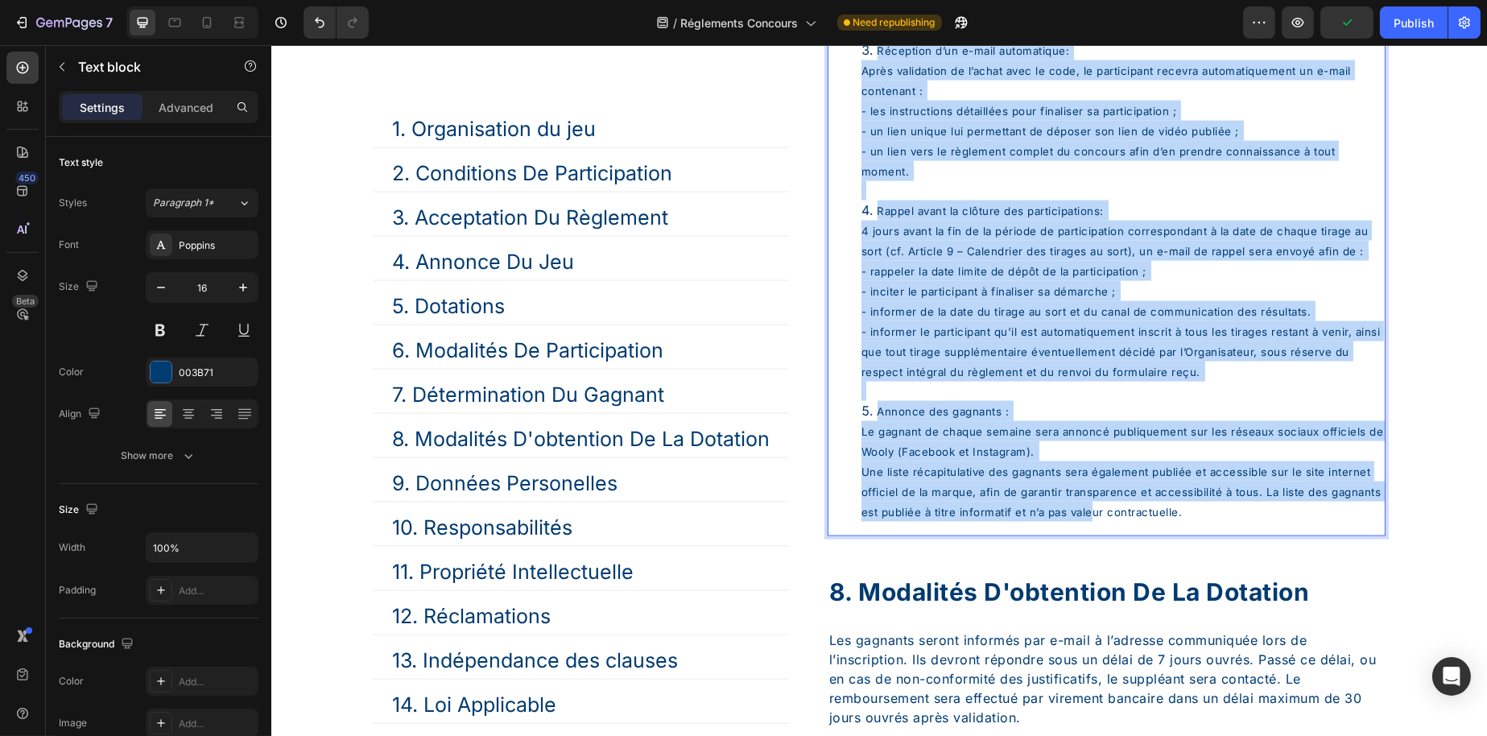
scroll to position [5175, 0]
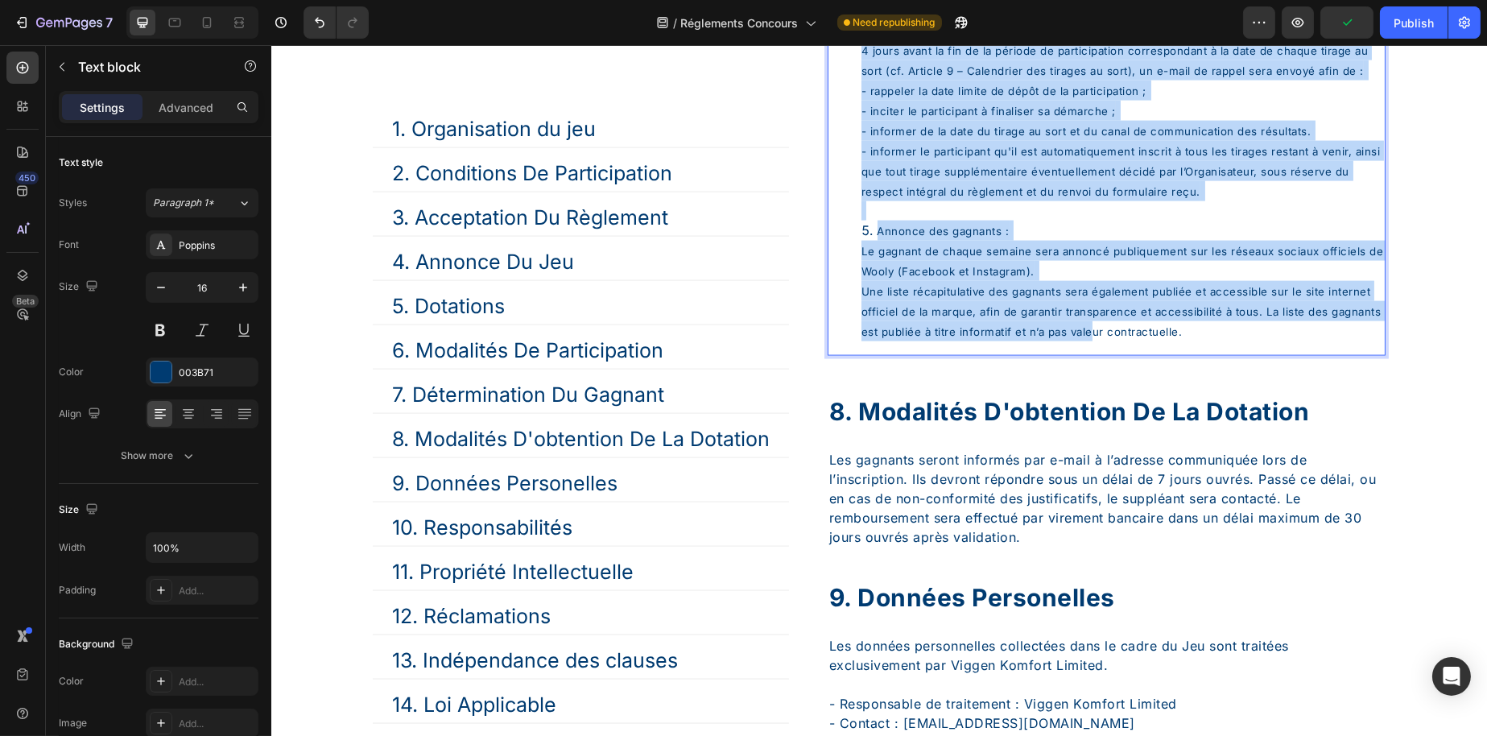
drag, startPoint x: 827, startPoint y: 147, endPoint x: 1333, endPoint y: 390, distance: 560.8
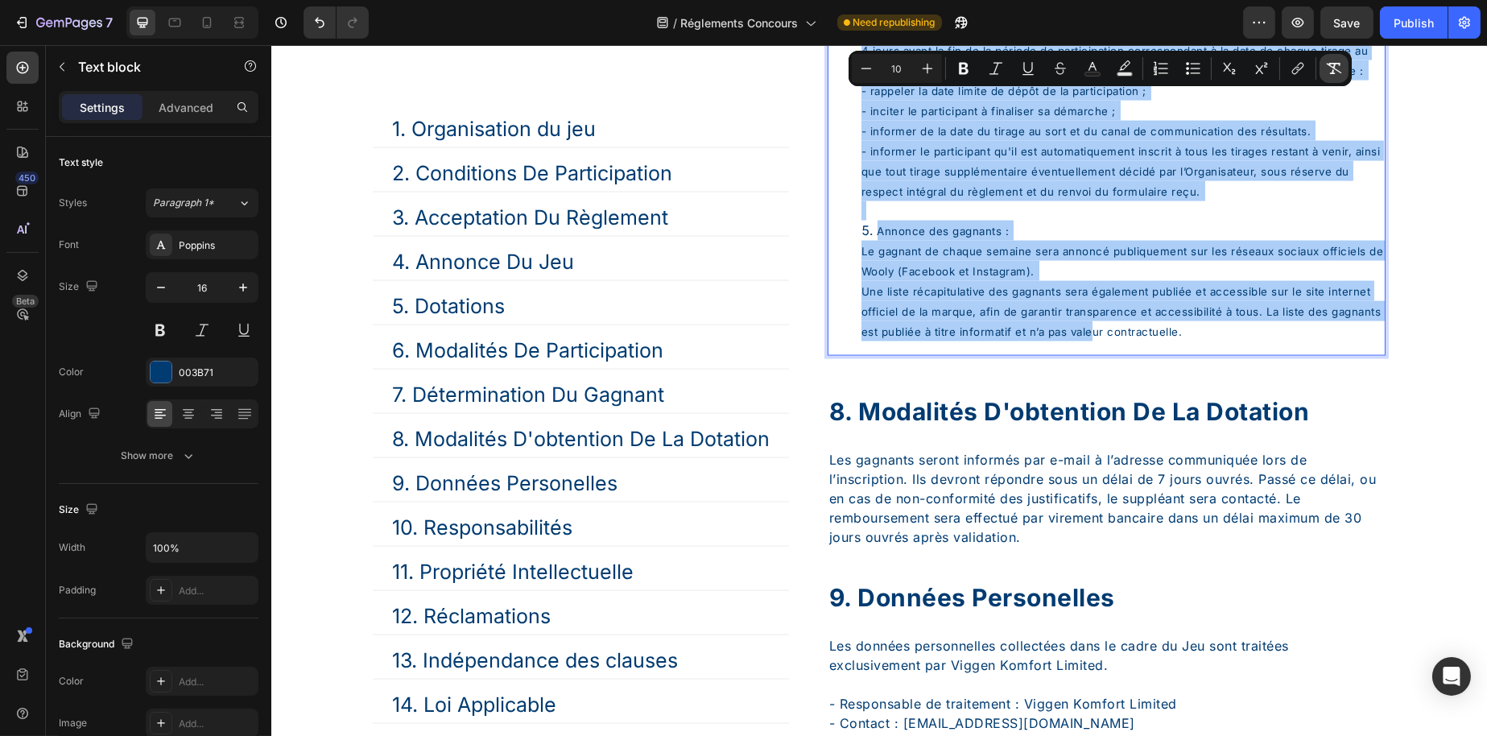
click at [1333, 62] on icon "Editor contextual toolbar" at bounding box center [1334, 68] width 16 height 16
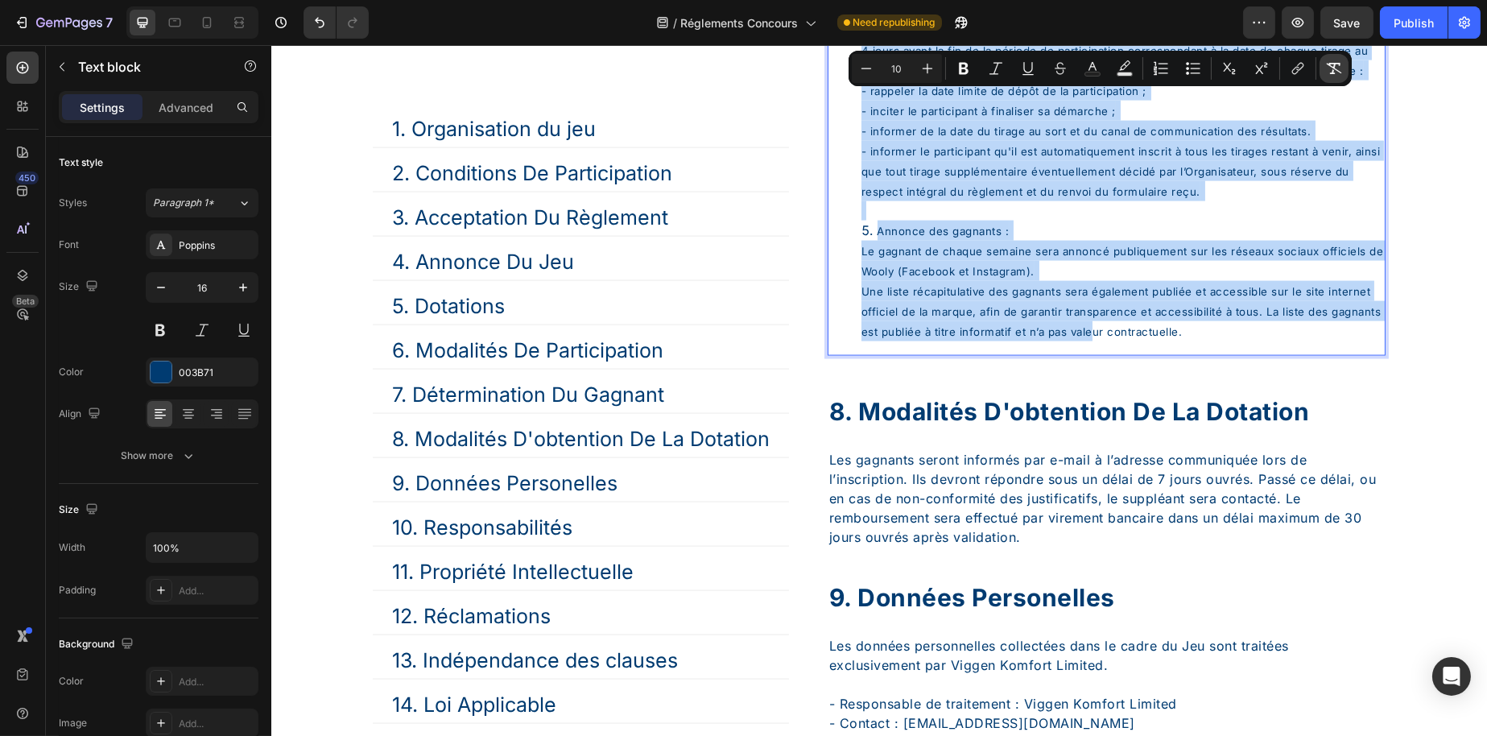
type input "16"
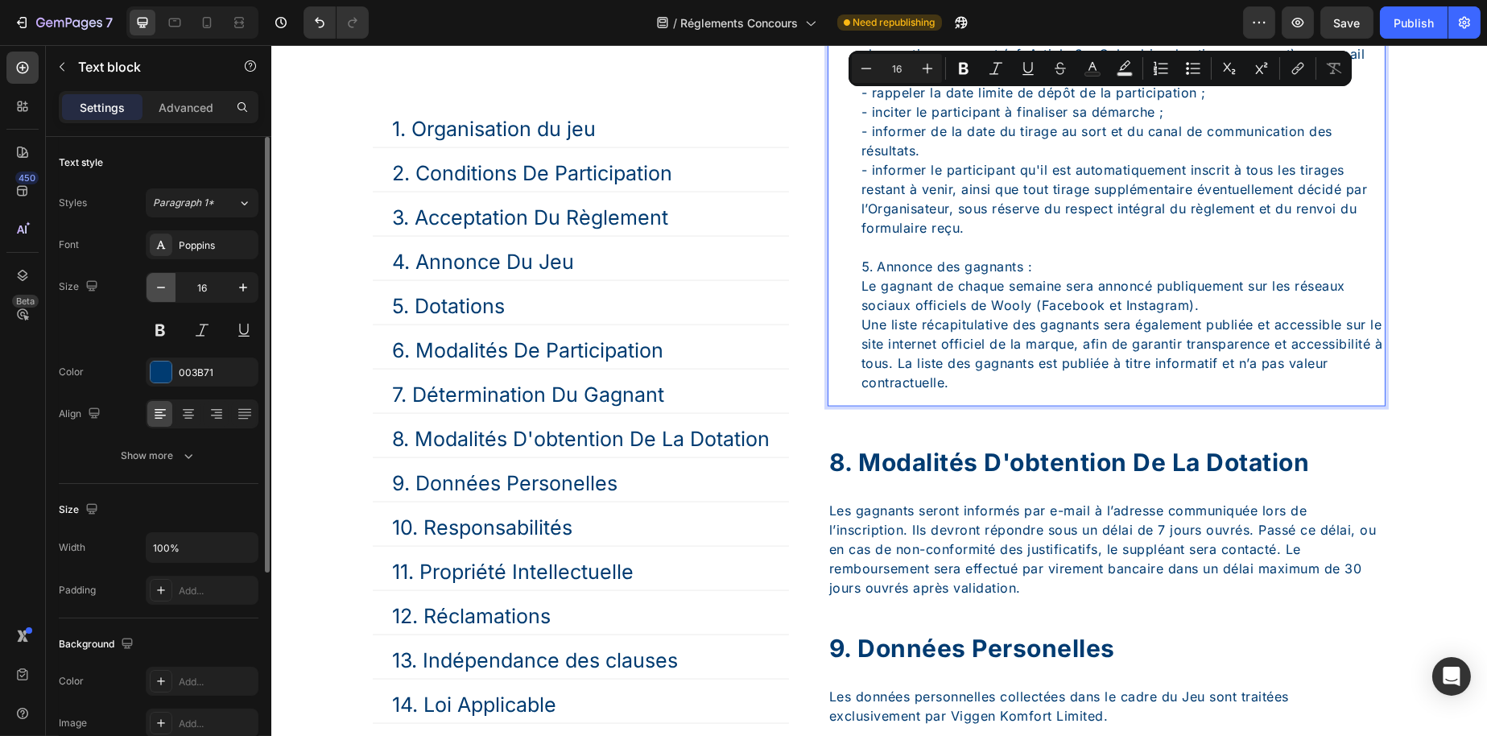
click at [153, 290] on icon "button" at bounding box center [161, 287] width 16 height 16
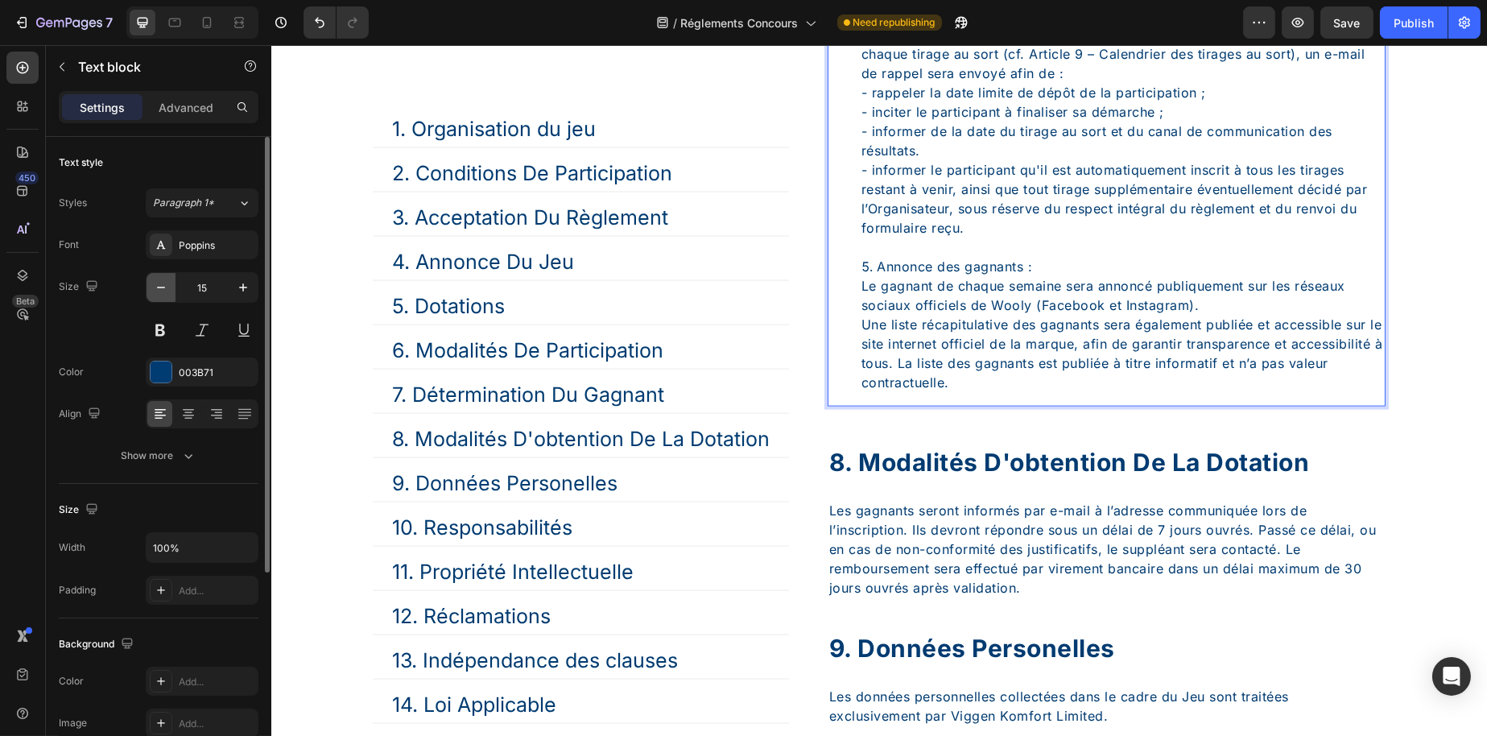
type input "14"
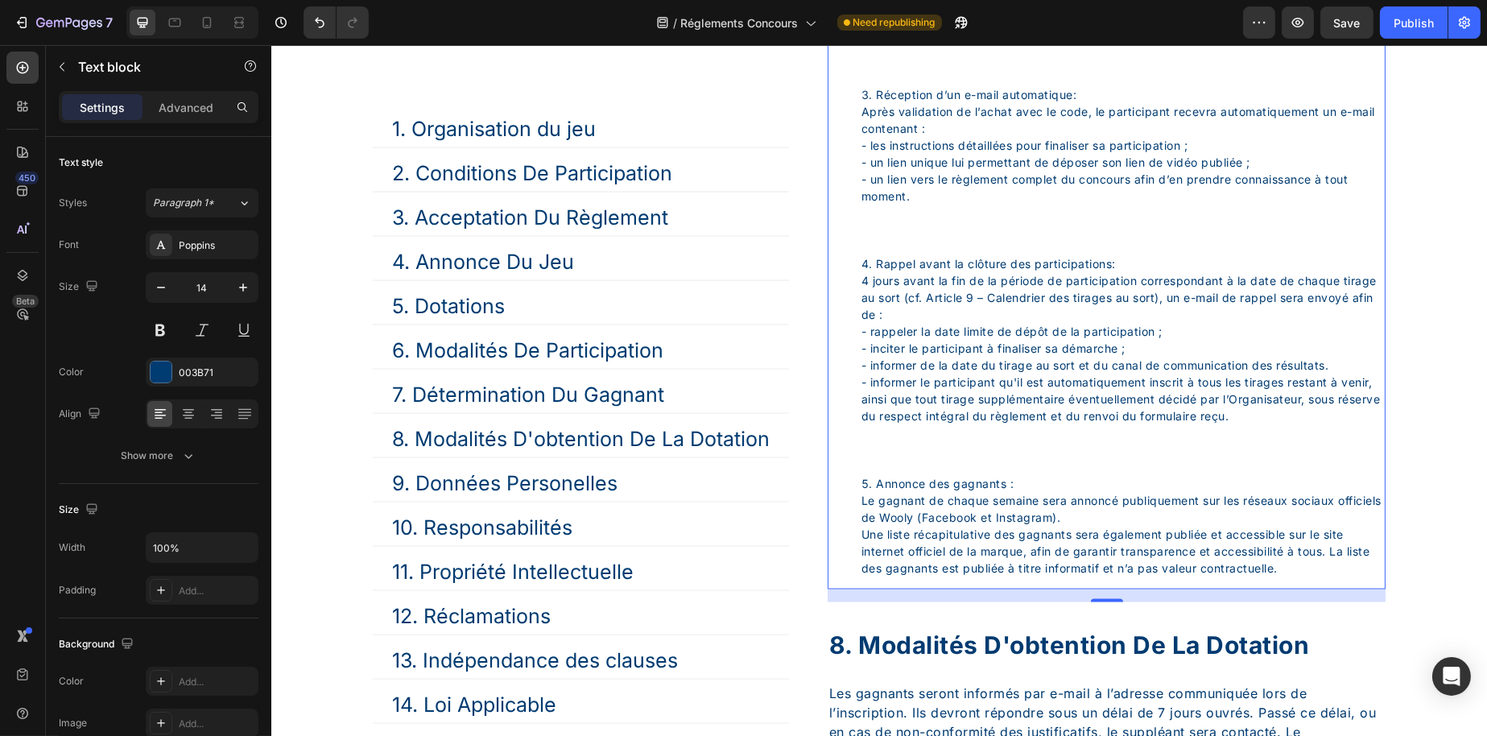
scroll to position [4934, 0]
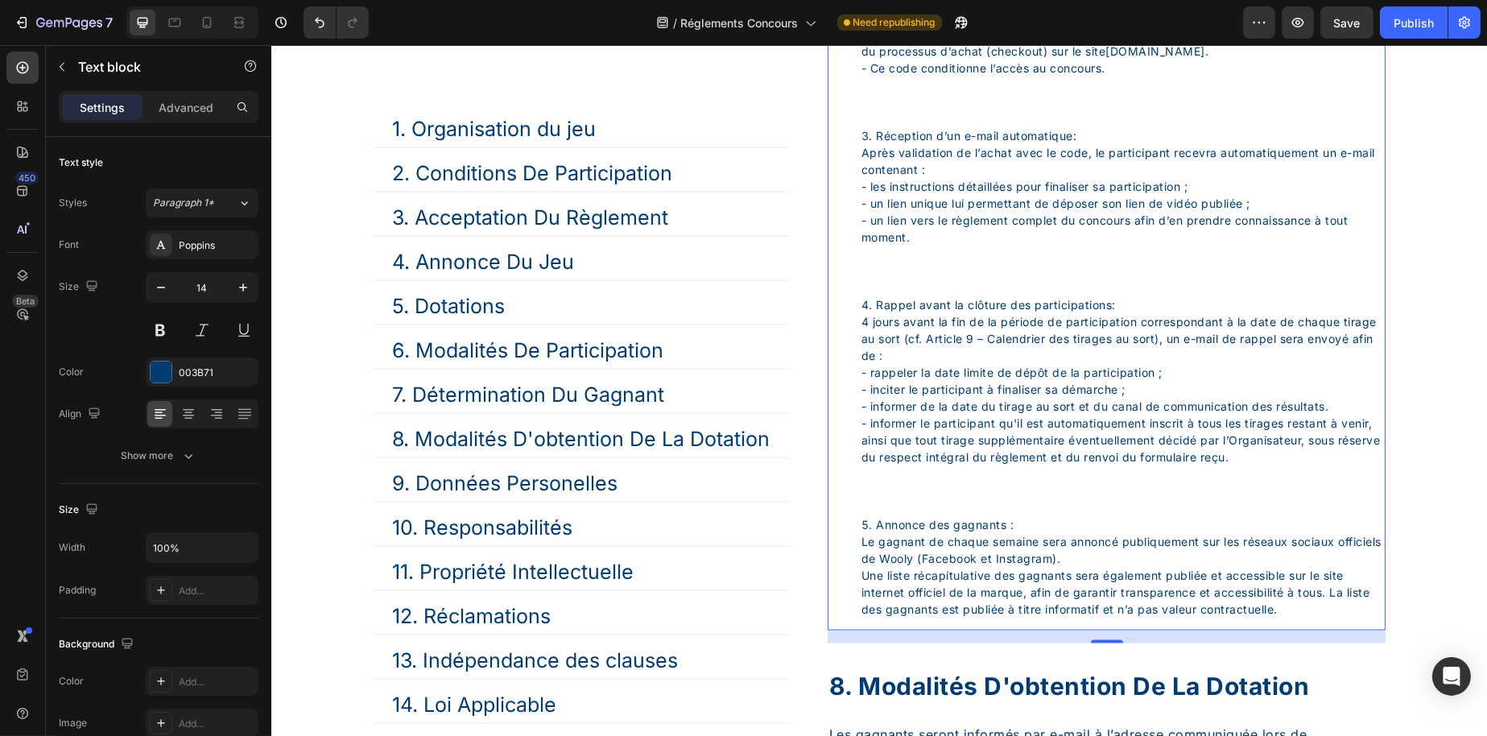
click at [1159, 371] on li "Rappel avant la clôture des participations: 4 jours avant la fin de la période …" at bounding box center [1122, 406] width 523 height 220
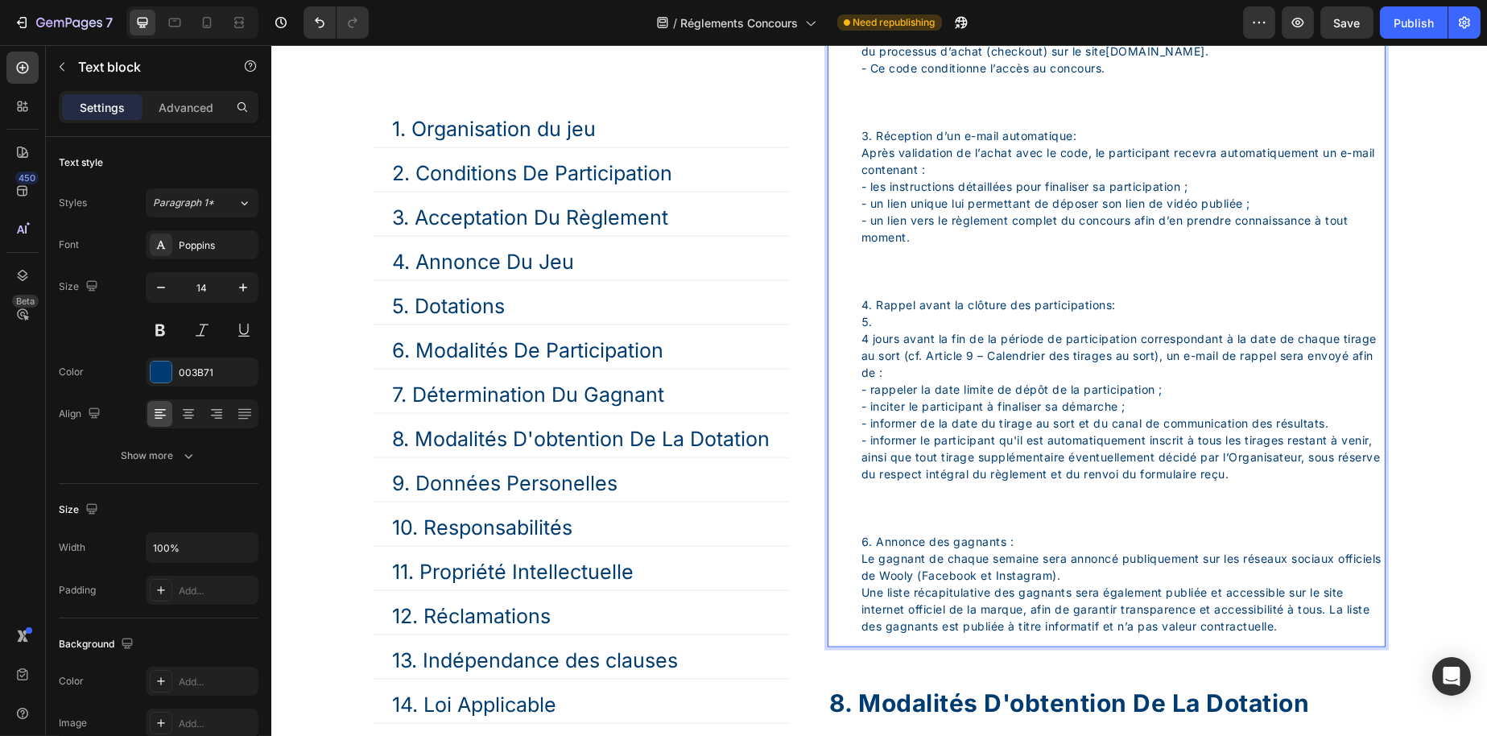
click at [1104, 207] on li "Réception d’un e-mail automatique: Après validation de l’achat avec le code, le…" at bounding box center [1122, 211] width 523 height 169
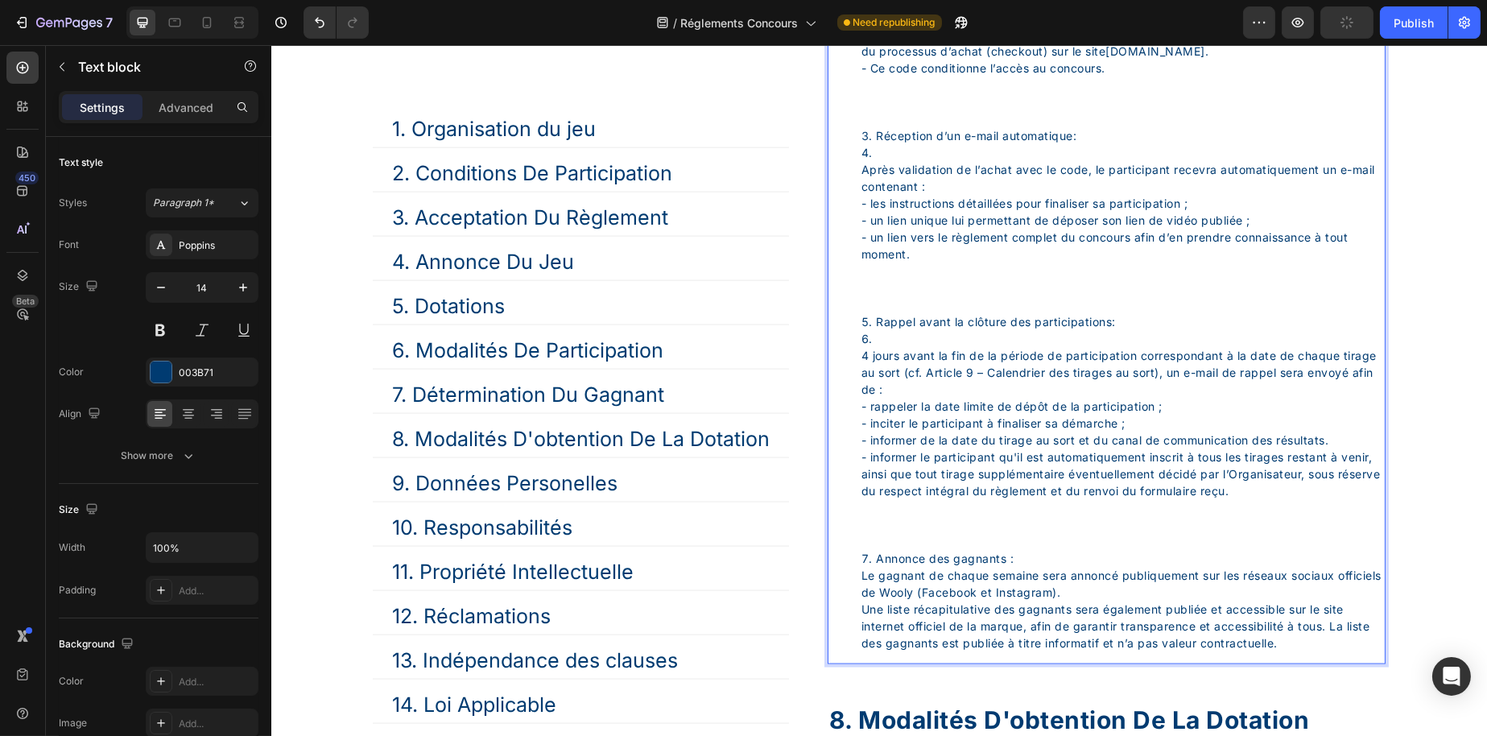
click at [888, 404] on li "4 jours avant la fin de la période de participation correspondant à la date de …" at bounding box center [1122, 440] width 523 height 220
click at [945, 330] on li "Rappel avant la clôture des participations:" at bounding box center [1122, 321] width 523 height 17
click at [927, 330] on li "Rappel avant la clôture des participations:" at bounding box center [1122, 321] width 523 height 17
click at [926, 407] on li "4 jours avant la fin de la période de participation correspondant à la date de …" at bounding box center [1122, 440] width 523 height 220
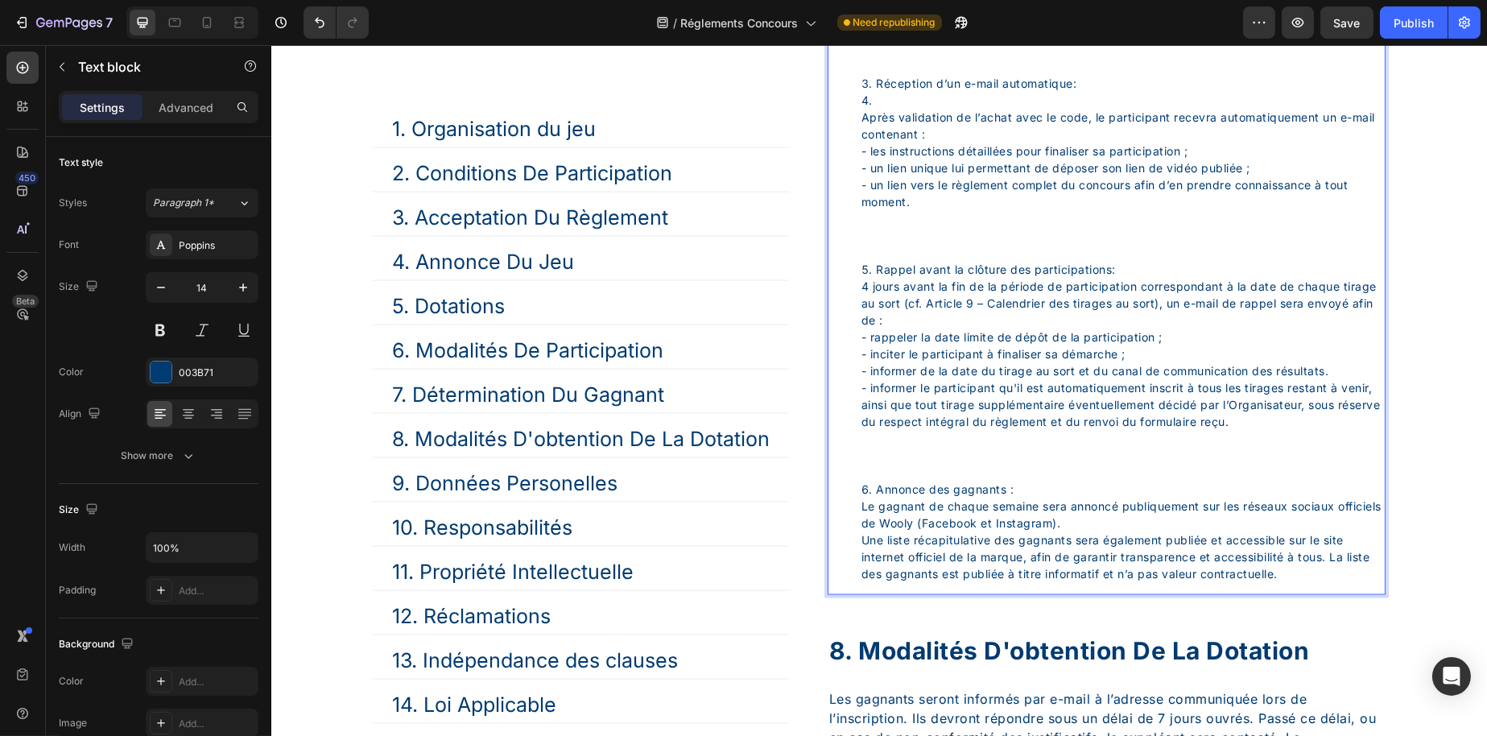
scroll to position [5014, 0]
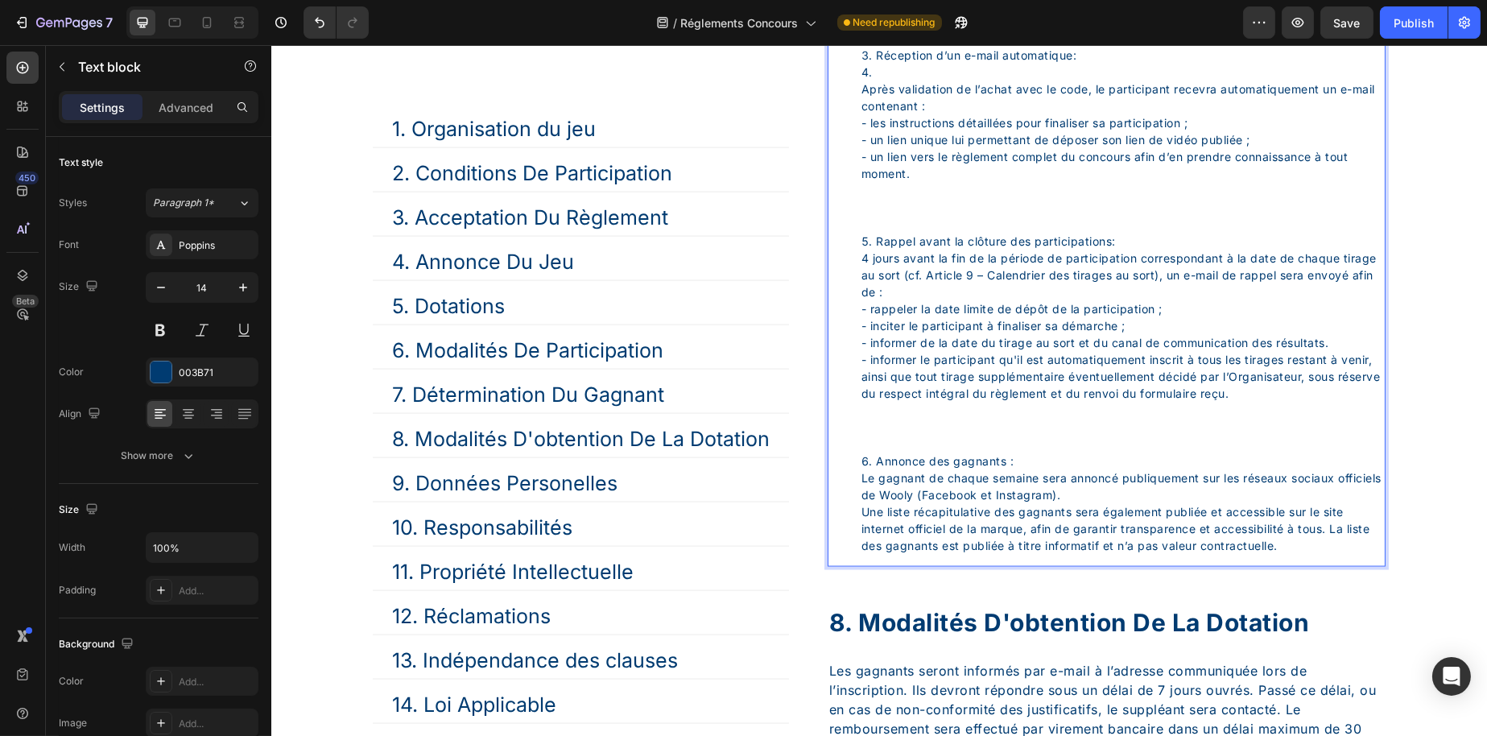
click at [1018, 554] on li "Annonce des gagnants : Le gagnant de chaque semaine sera annoncé publiquement s…" at bounding box center [1122, 503] width 523 height 101
drag, startPoint x: 1023, startPoint y: 553, endPoint x: 843, endPoint y: 549, distance: 179.6
click at [843, 549] on ol "Obtention du code de participation : Le code permettant de participer au concou…" at bounding box center [1106, 165] width 555 height 778
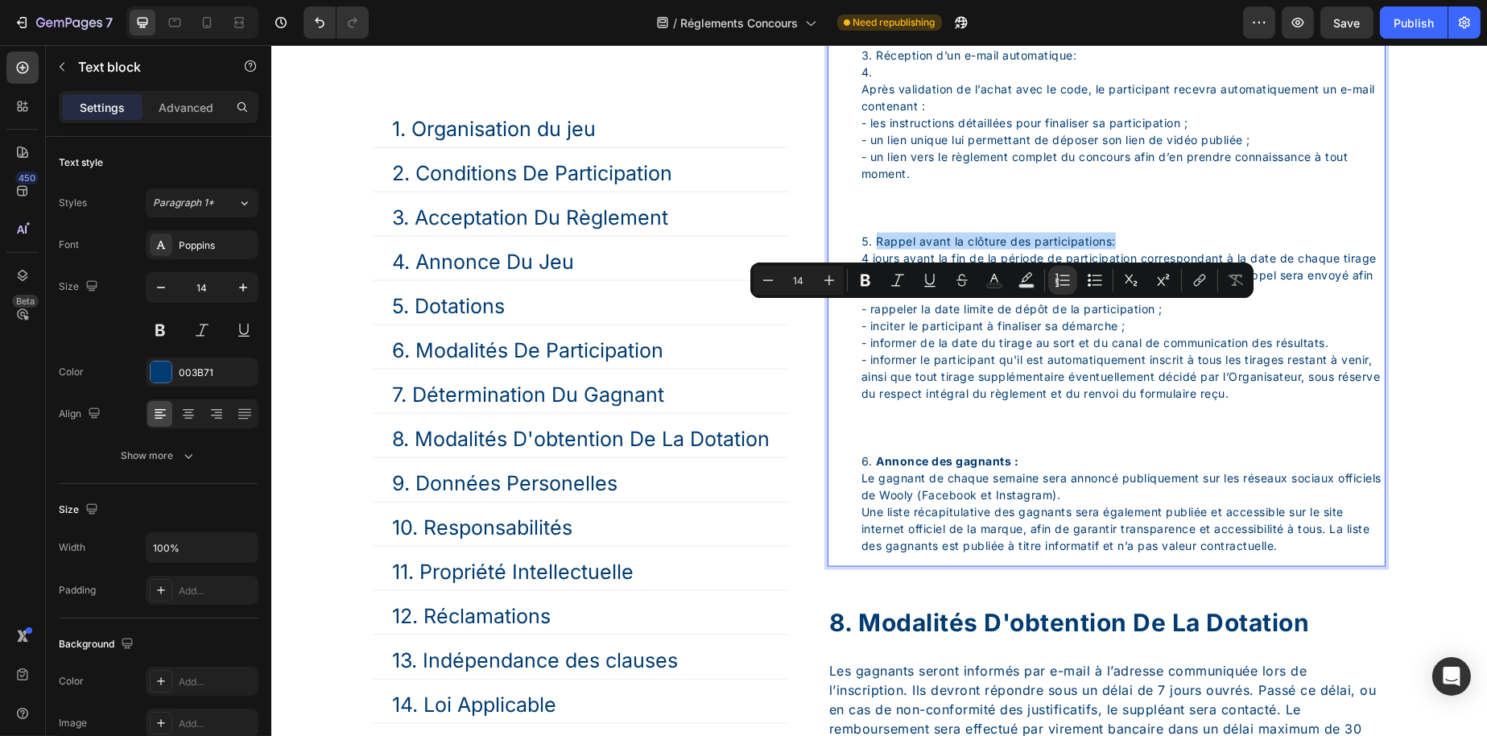
drag, startPoint x: 1150, startPoint y: 308, endPoint x: 864, endPoint y: 306, distance: 285.9
click at [864, 306] on li "Rappel avant la clôture des participations: 4 jours avant la fin de la période …" at bounding box center [1122, 343] width 523 height 220
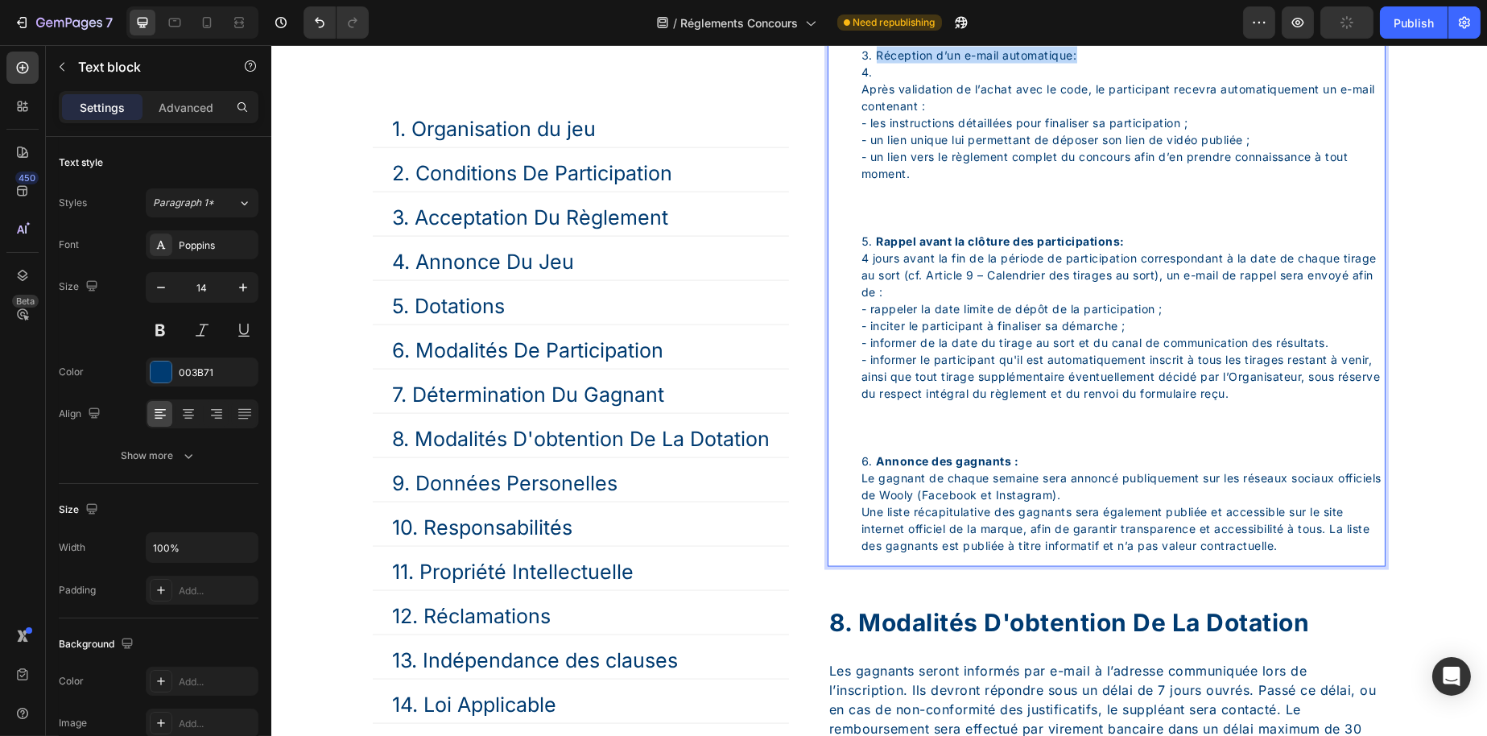
drag, startPoint x: 1105, startPoint y: 122, endPoint x: 871, endPoint y: 122, distance: 233.5
click at [871, 64] on li "Réception d’un e-mail automatique:" at bounding box center [1122, 55] width 523 height 17
click at [871, 141] on li "Après validation de l’achat avec le code, le participant recevra automatiquemen…" at bounding box center [1122, 148] width 523 height 169
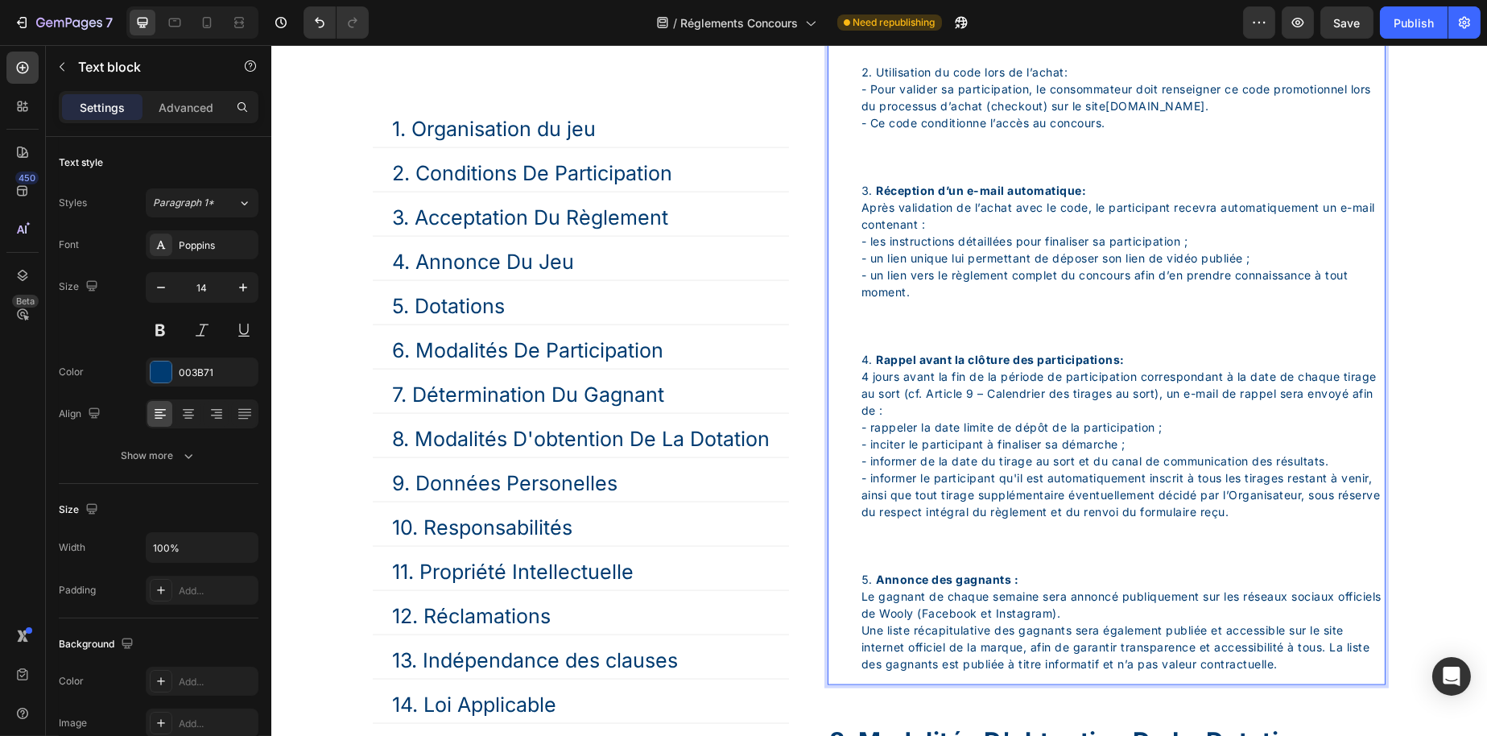
scroll to position [4773, 0]
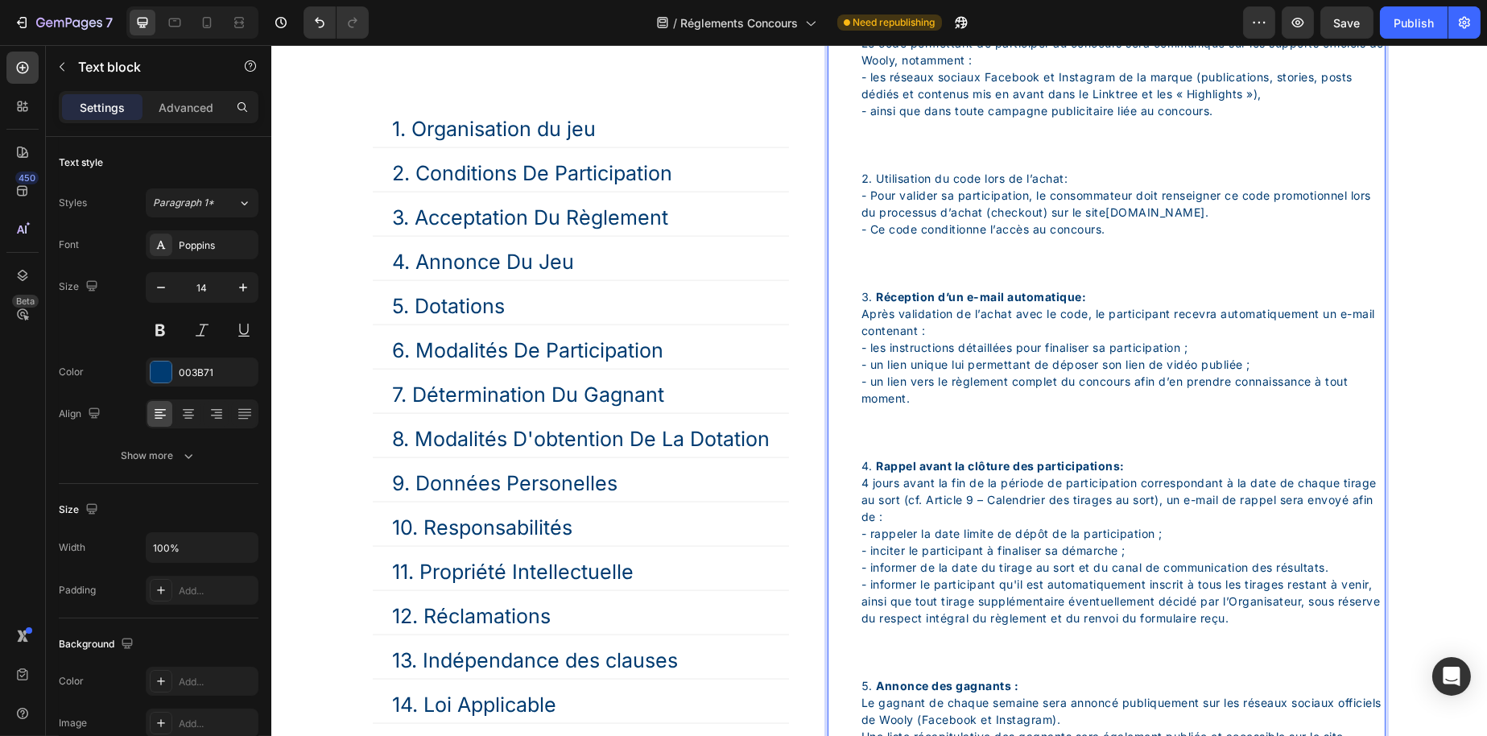
drag, startPoint x: 1077, startPoint y: 230, endPoint x: 873, endPoint y: 239, distance: 203.9
click at [873, 239] on li "Utilisation du code lors de l’achat: - Pour valider sa participation, le consom…" at bounding box center [1122, 229] width 523 height 118
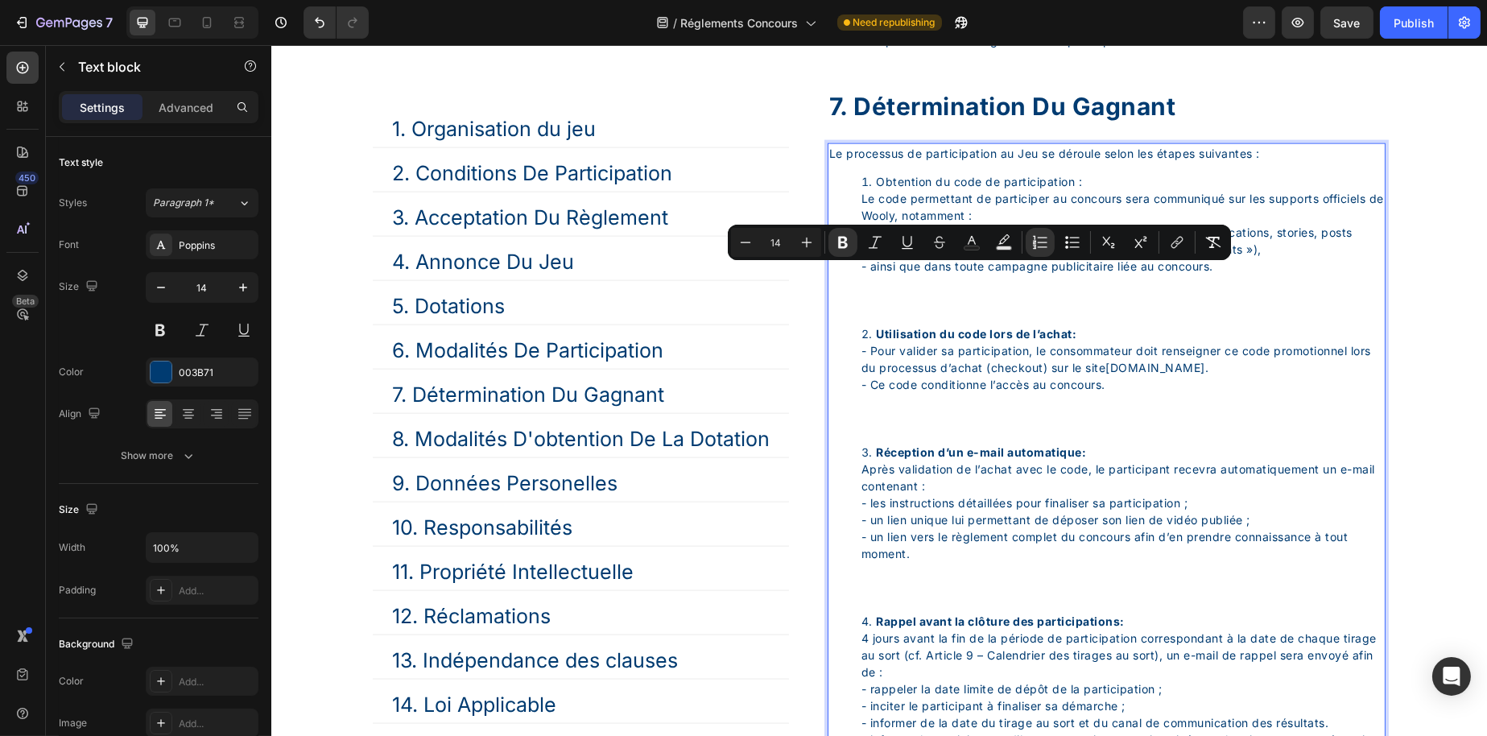
scroll to position [4450, 0]
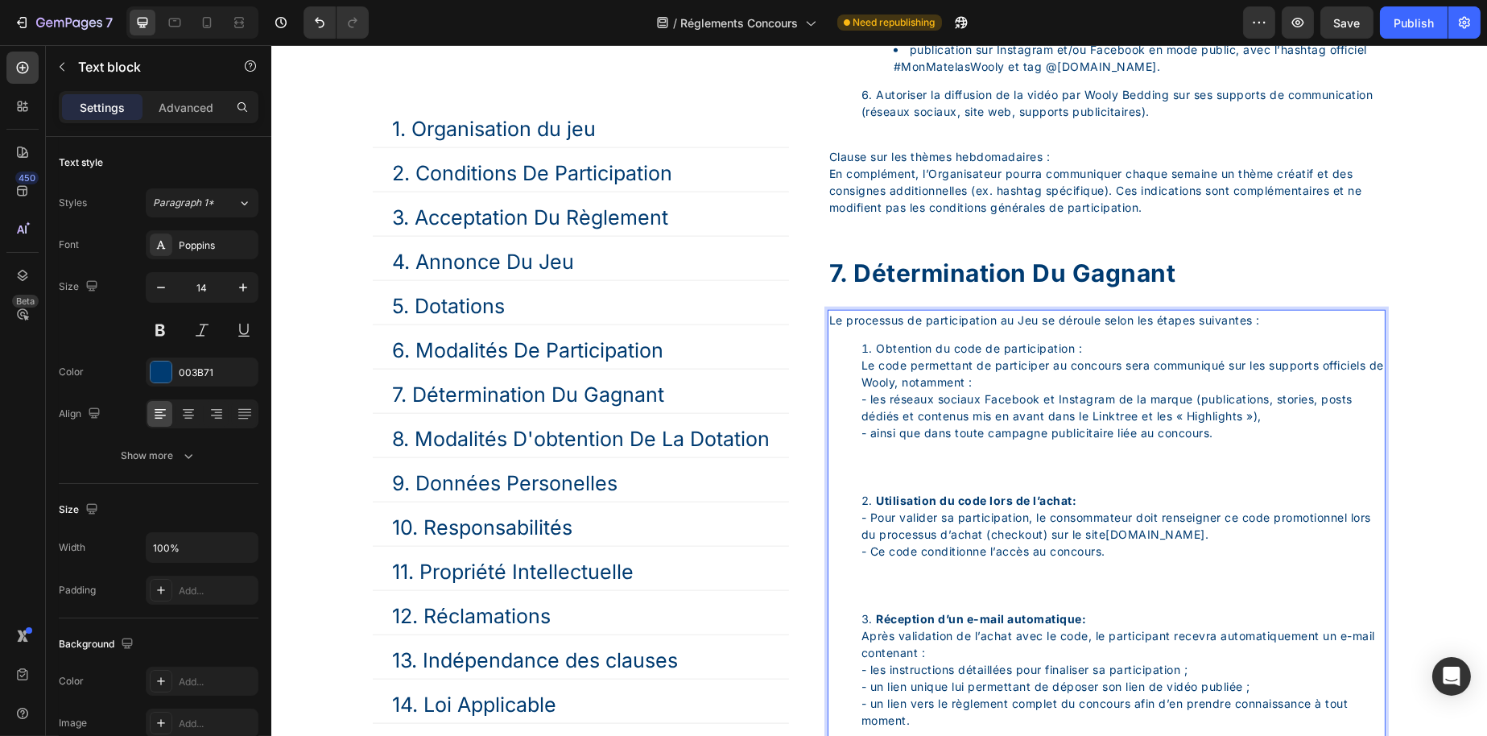
drag, startPoint x: 1097, startPoint y: 407, endPoint x: 866, endPoint y: 395, distance: 230.6
click at [866, 395] on li "Obtention du code de participation : Le code permettant de participer au concou…" at bounding box center [1122, 416] width 523 height 152
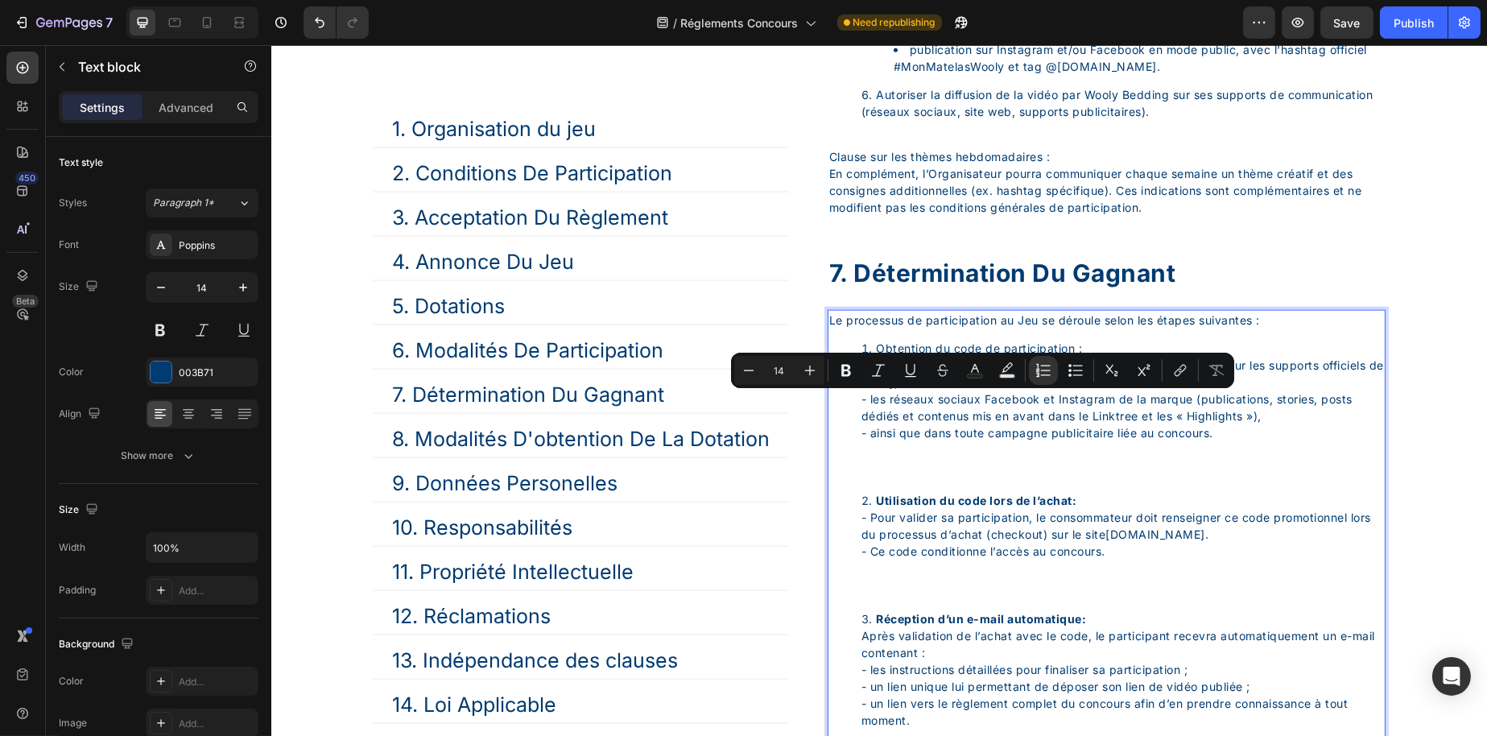
click at [932, 410] on li "Obtention du code de participation : Le code permettant de participer au concou…" at bounding box center [1122, 416] width 523 height 152
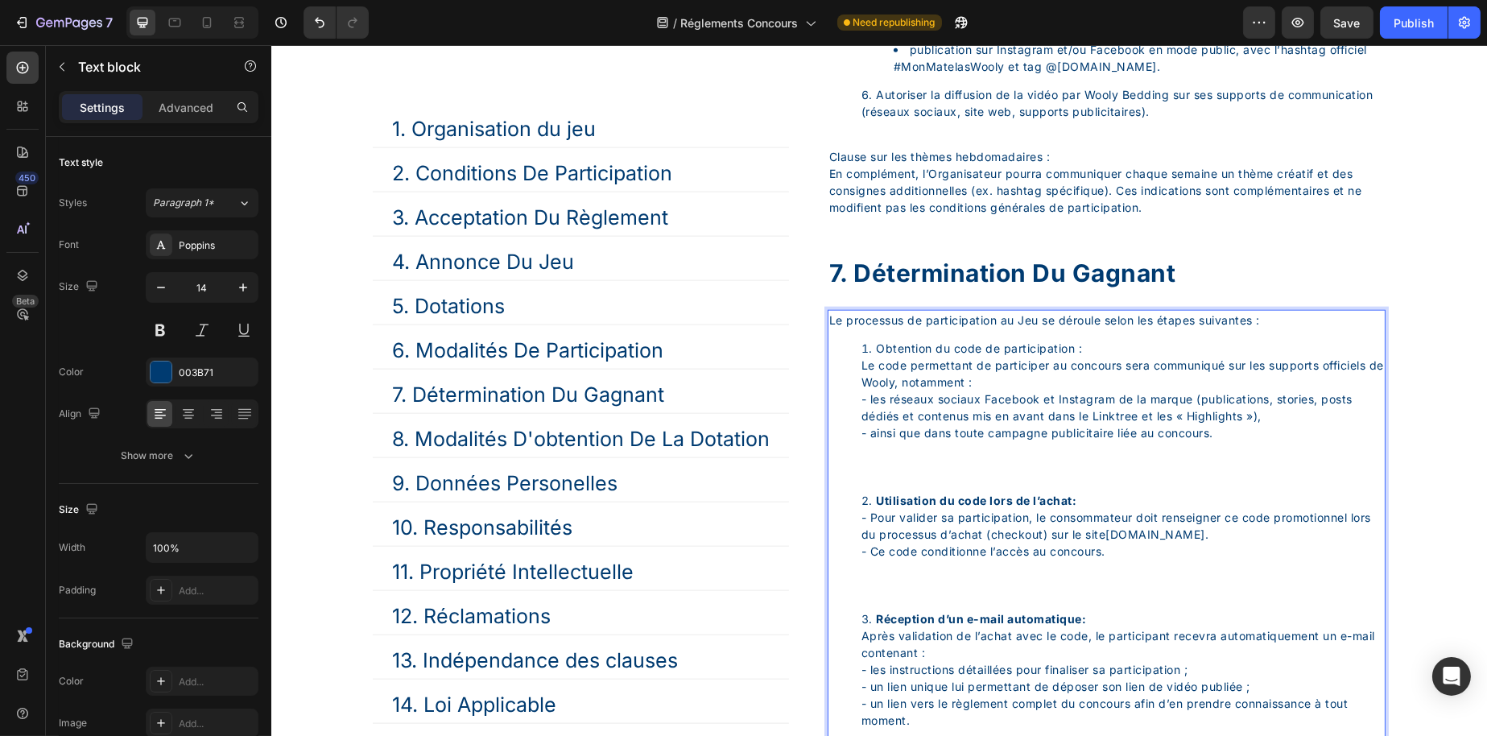
drag, startPoint x: 872, startPoint y: 396, endPoint x: 1101, endPoint y: 396, distance: 228.7
click at [1101, 396] on li "Obtention du code de participation : Le code permettant de participer au concou…" at bounding box center [1122, 416] width 523 height 152
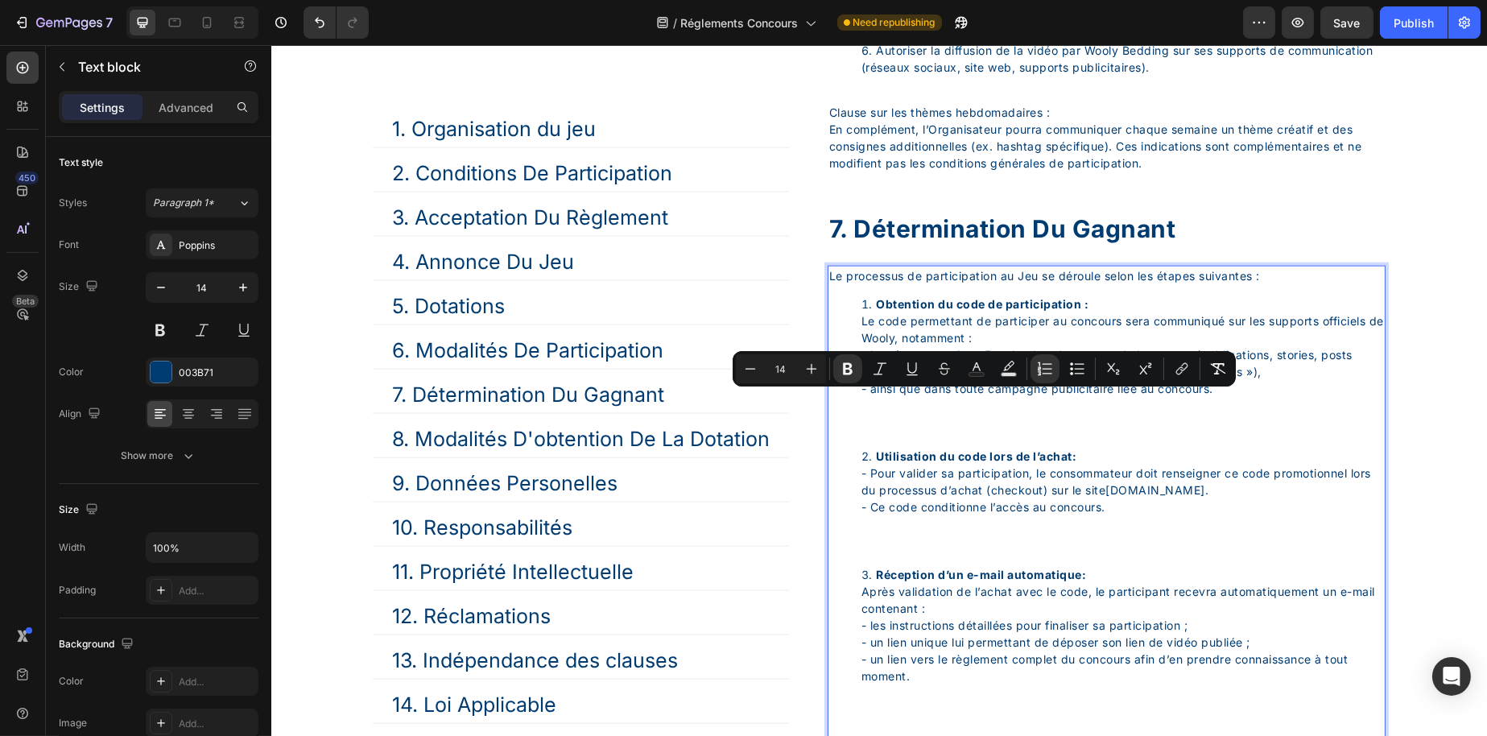
scroll to position [4531, 0]
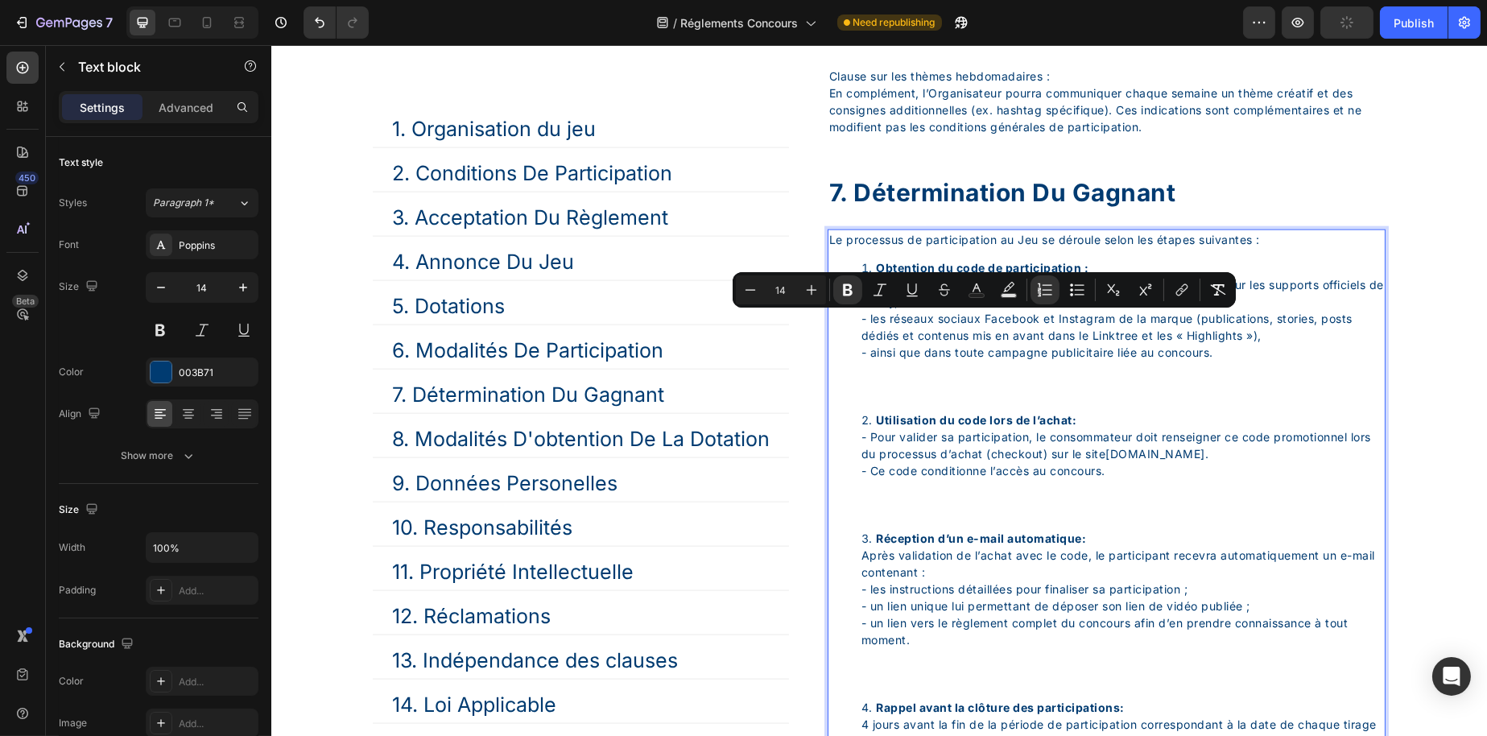
click at [1077, 427] on strong "Utilisation du code lors de l’achat:" at bounding box center [976, 420] width 200 height 14
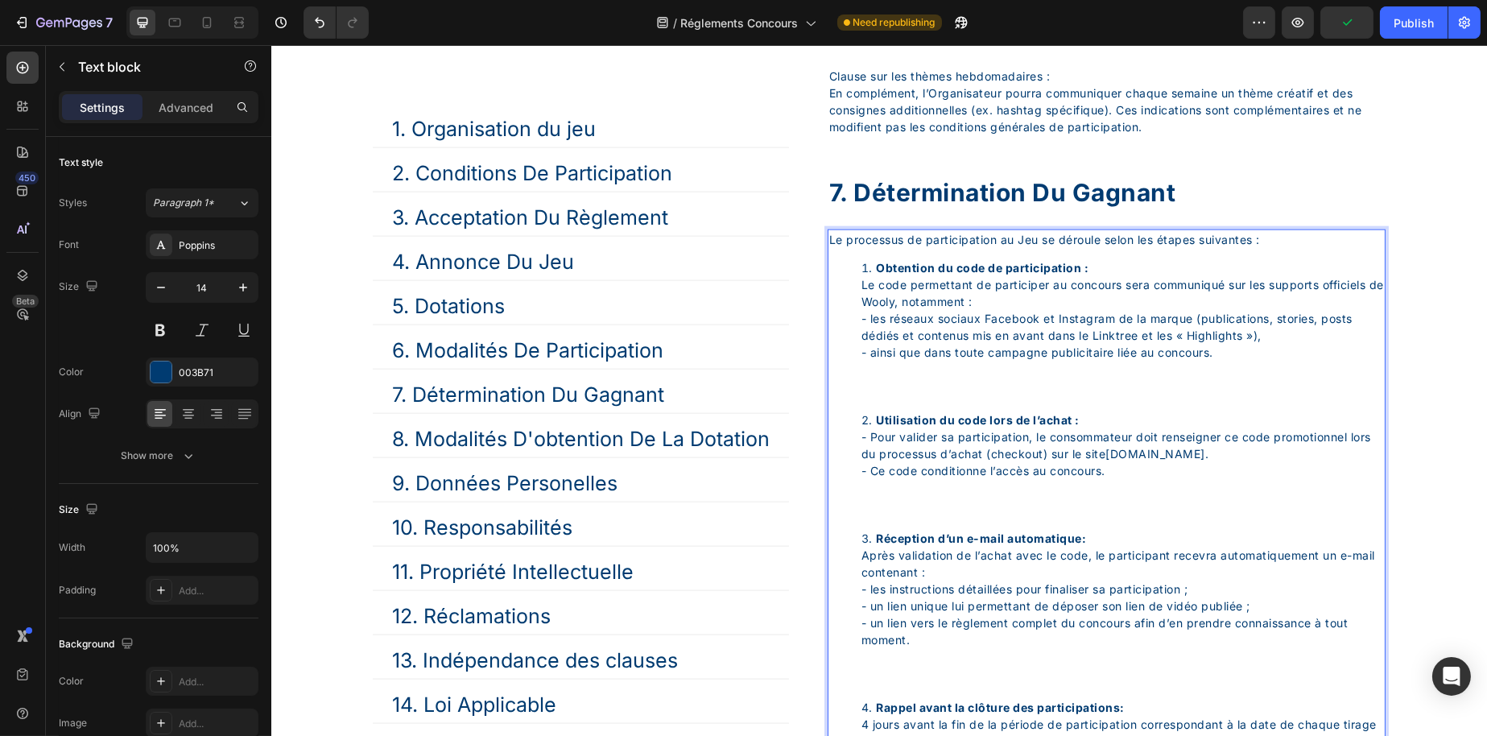
click at [1086, 545] on strong "Réception d’un e-mail automatique:" at bounding box center [981, 538] width 210 height 14
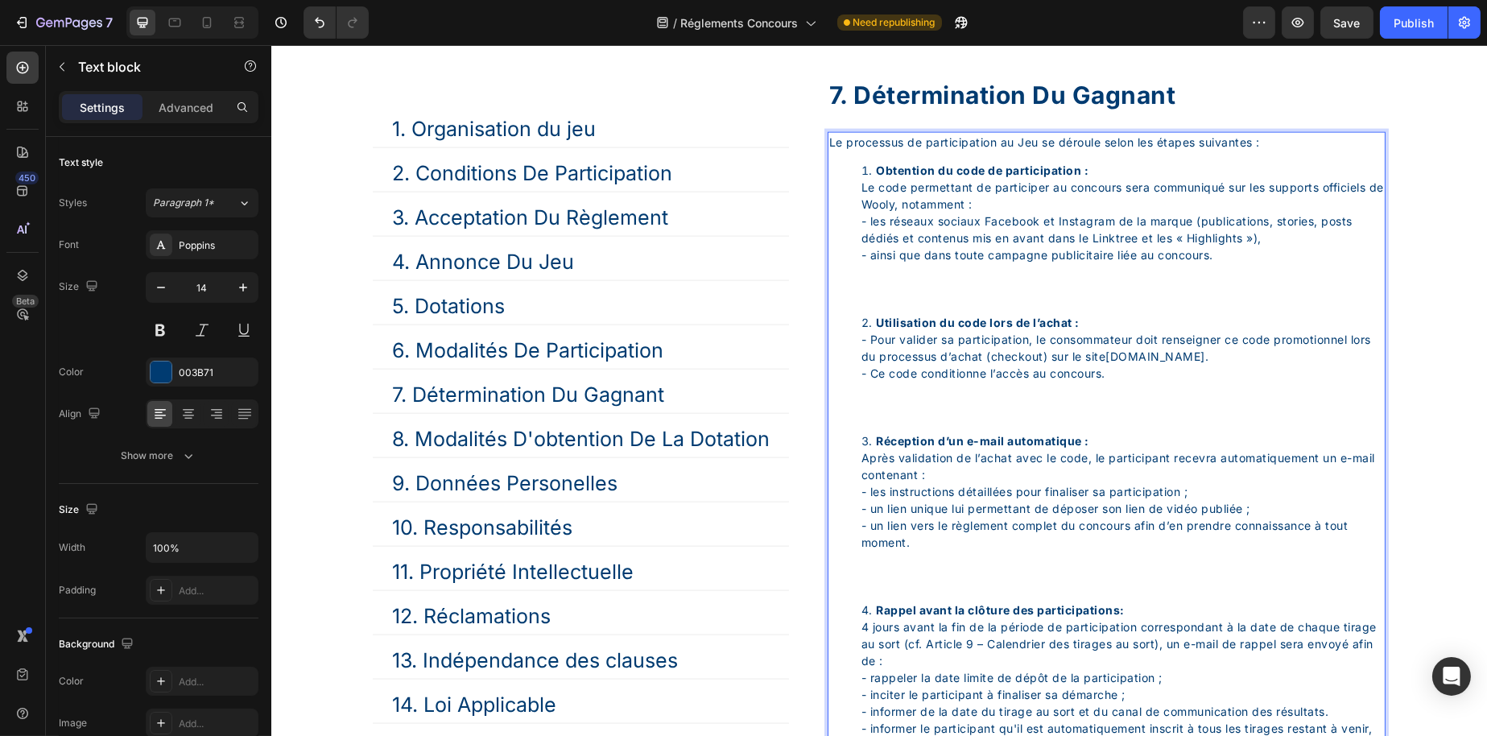
scroll to position [4773, 0]
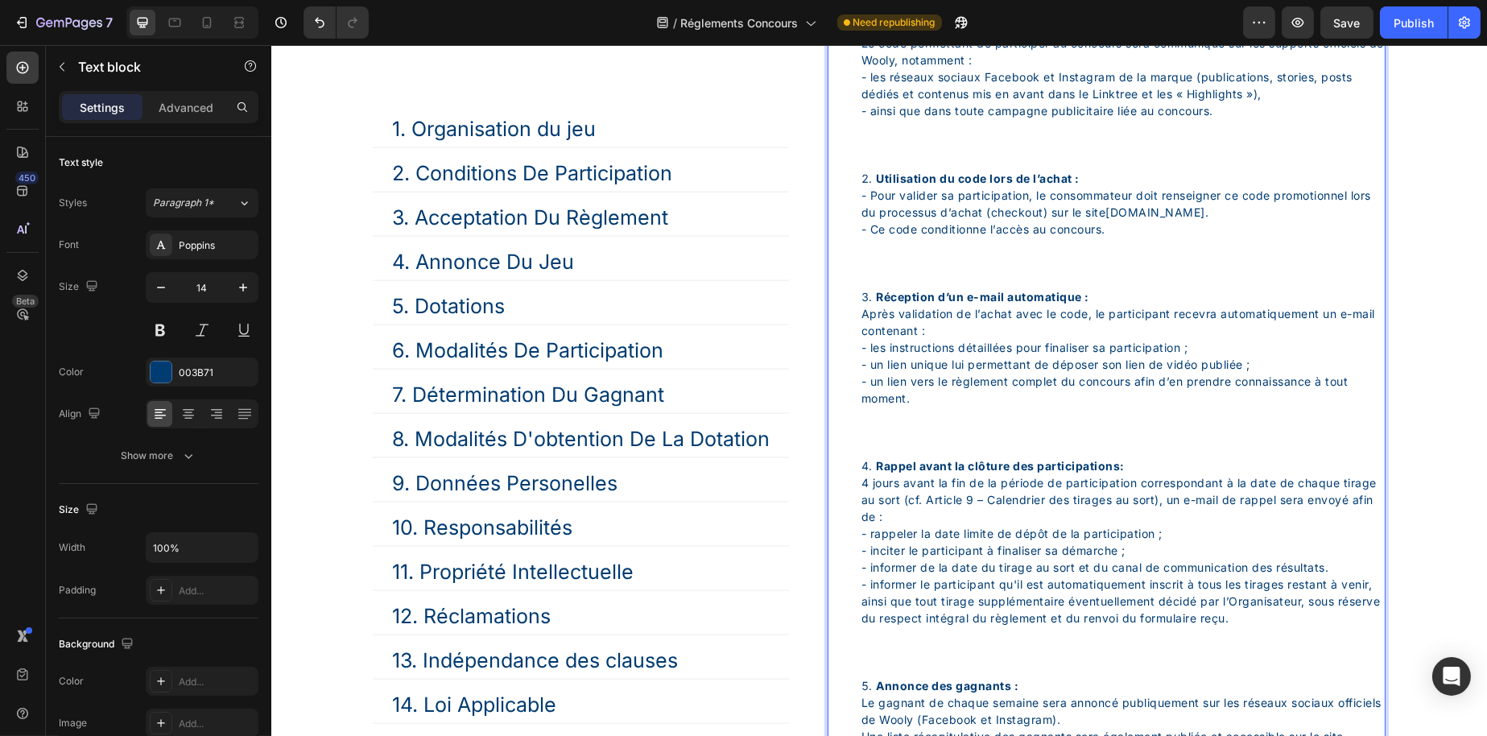
click at [1125, 473] on strong "Rappel avant la clôture des participations:" at bounding box center [1000, 466] width 249 height 14
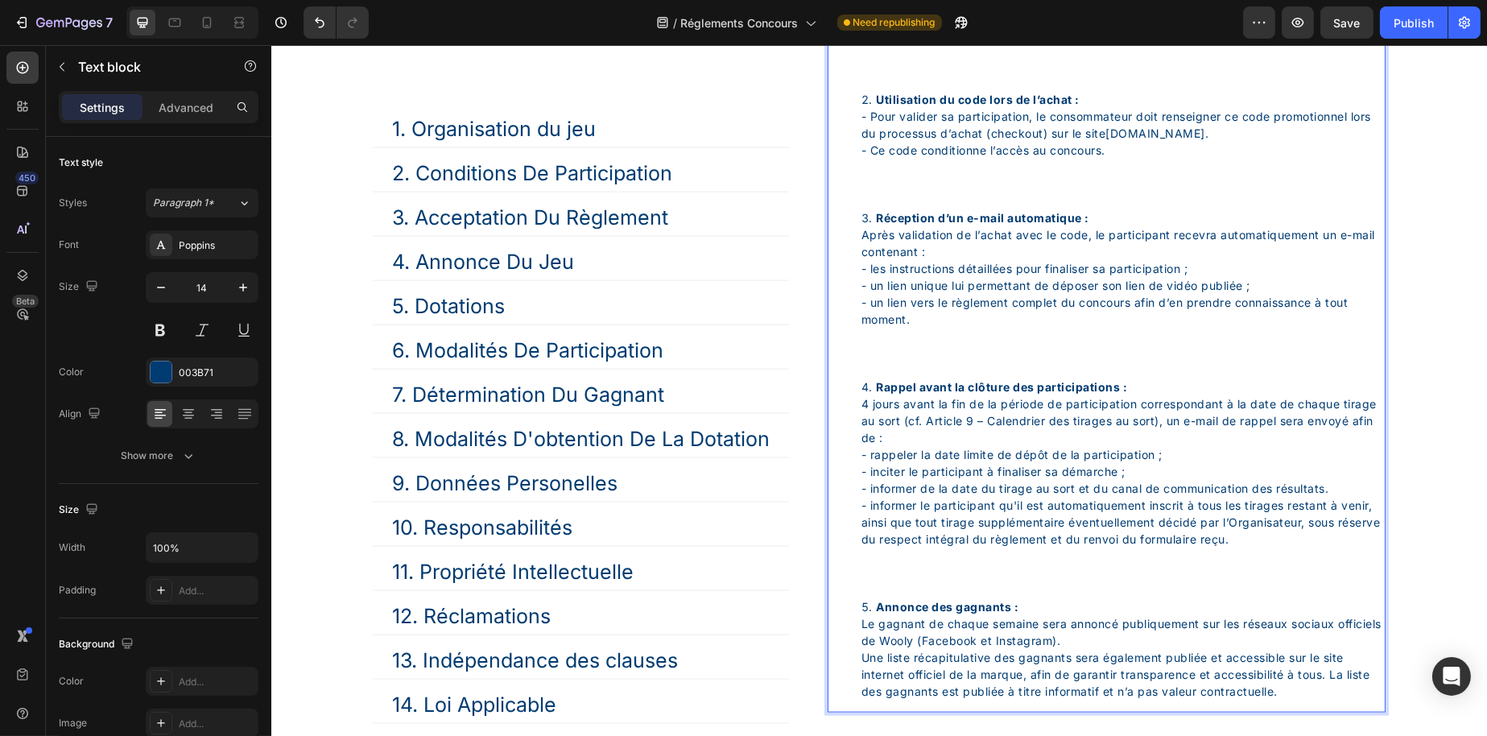
scroll to position [4853, 0]
click at [911, 597] on li "Rappel avant la clôture des participations : 4 jours avant la fin de la période…" at bounding box center [1122, 487] width 523 height 220
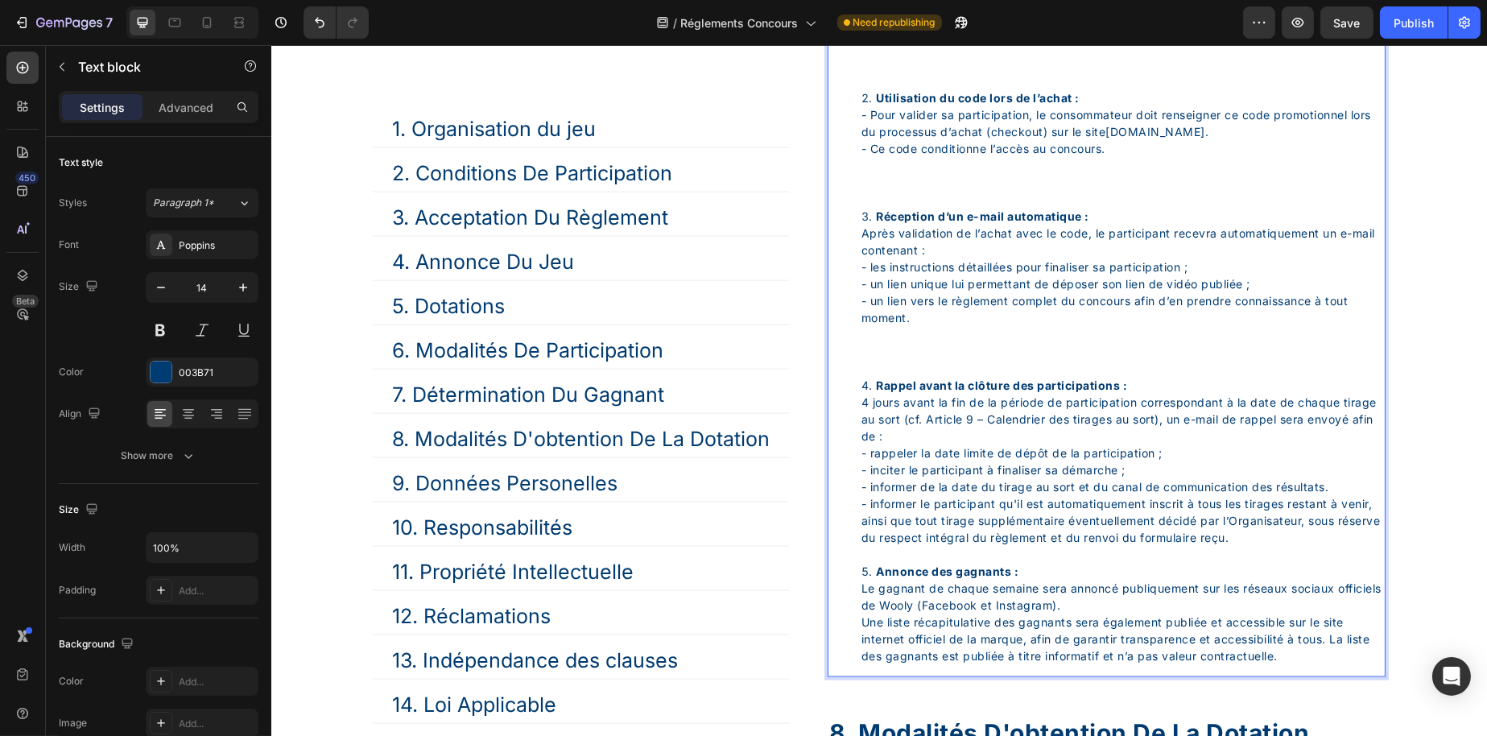
click at [890, 377] on li "Réception d’un e-mail automatique : Après validation de l’achat avec le code, l…" at bounding box center [1122, 292] width 523 height 169
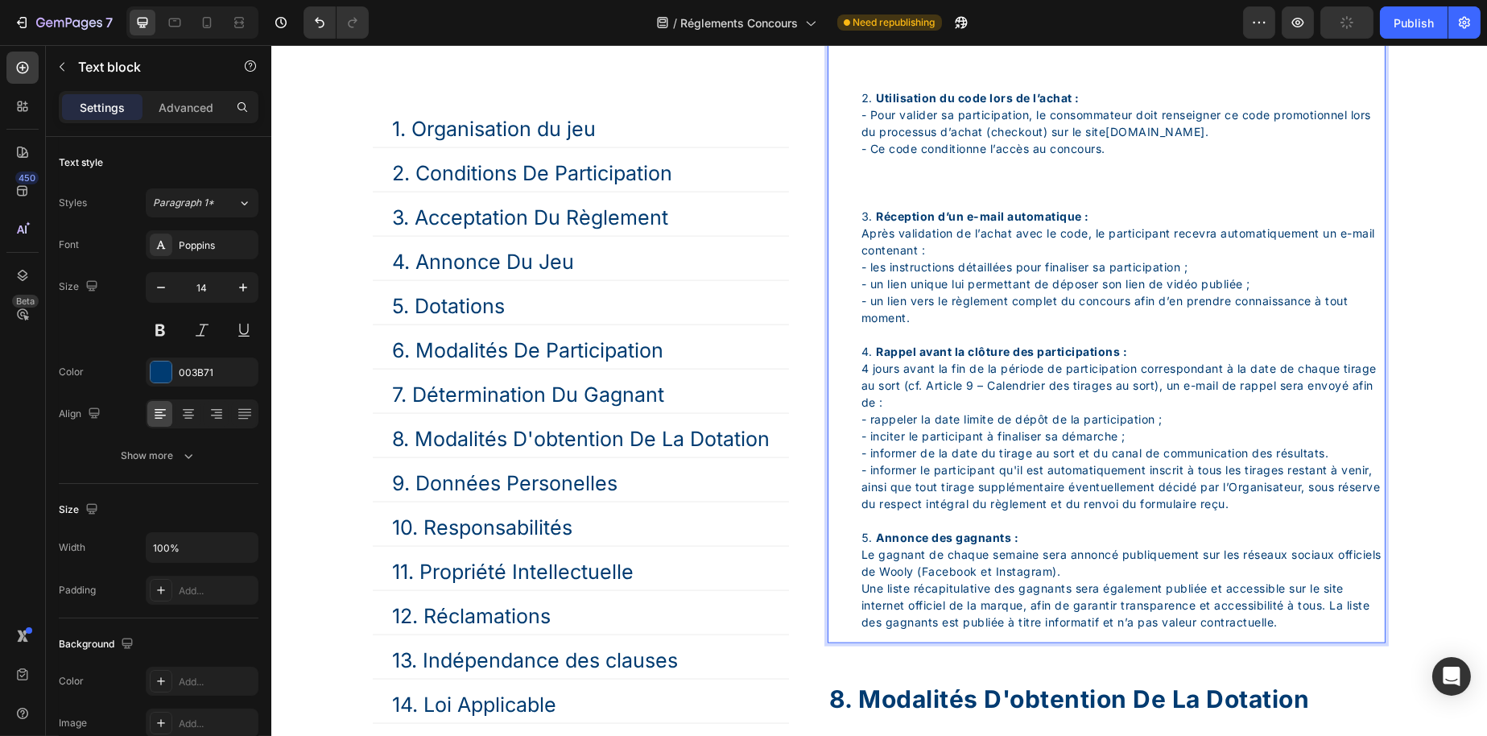
click at [900, 208] on li "Utilisation du code lors de l’achat : - Pour valider sa participation, le conso…" at bounding box center [1122, 148] width 523 height 118
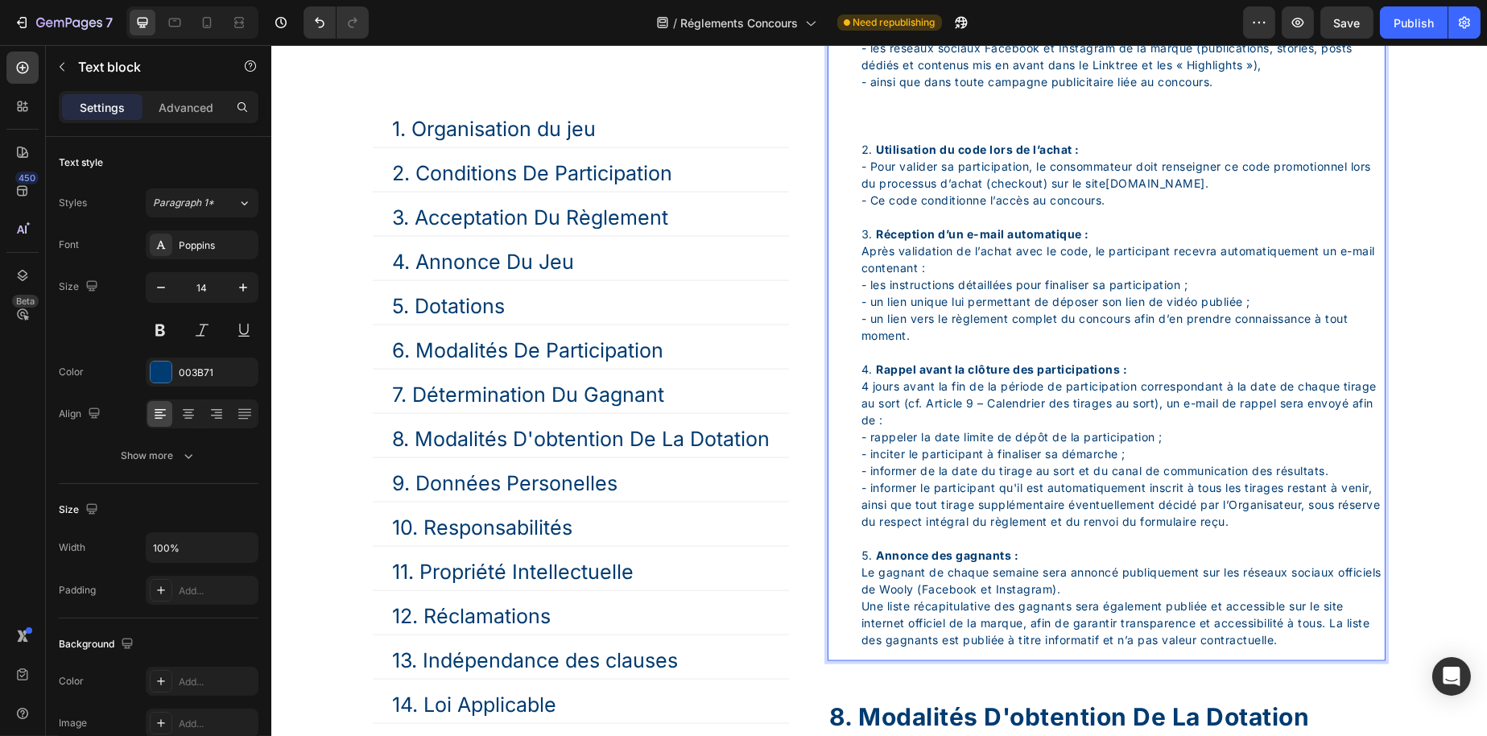
scroll to position [4773, 0]
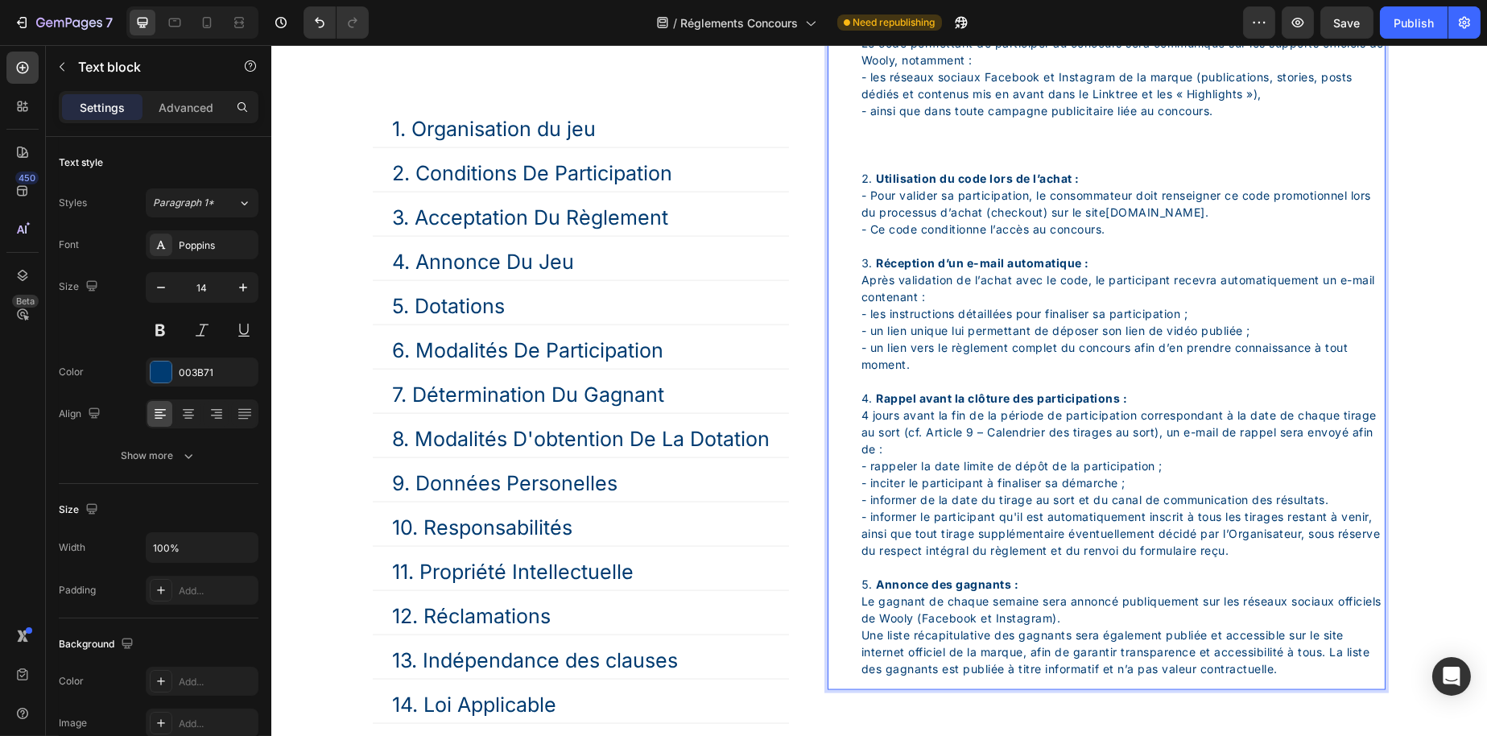
click at [903, 170] on li "Obtention du code de participation : Le code permettant de participer au concou…" at bounding box center [1122, 94] width 523 height 152
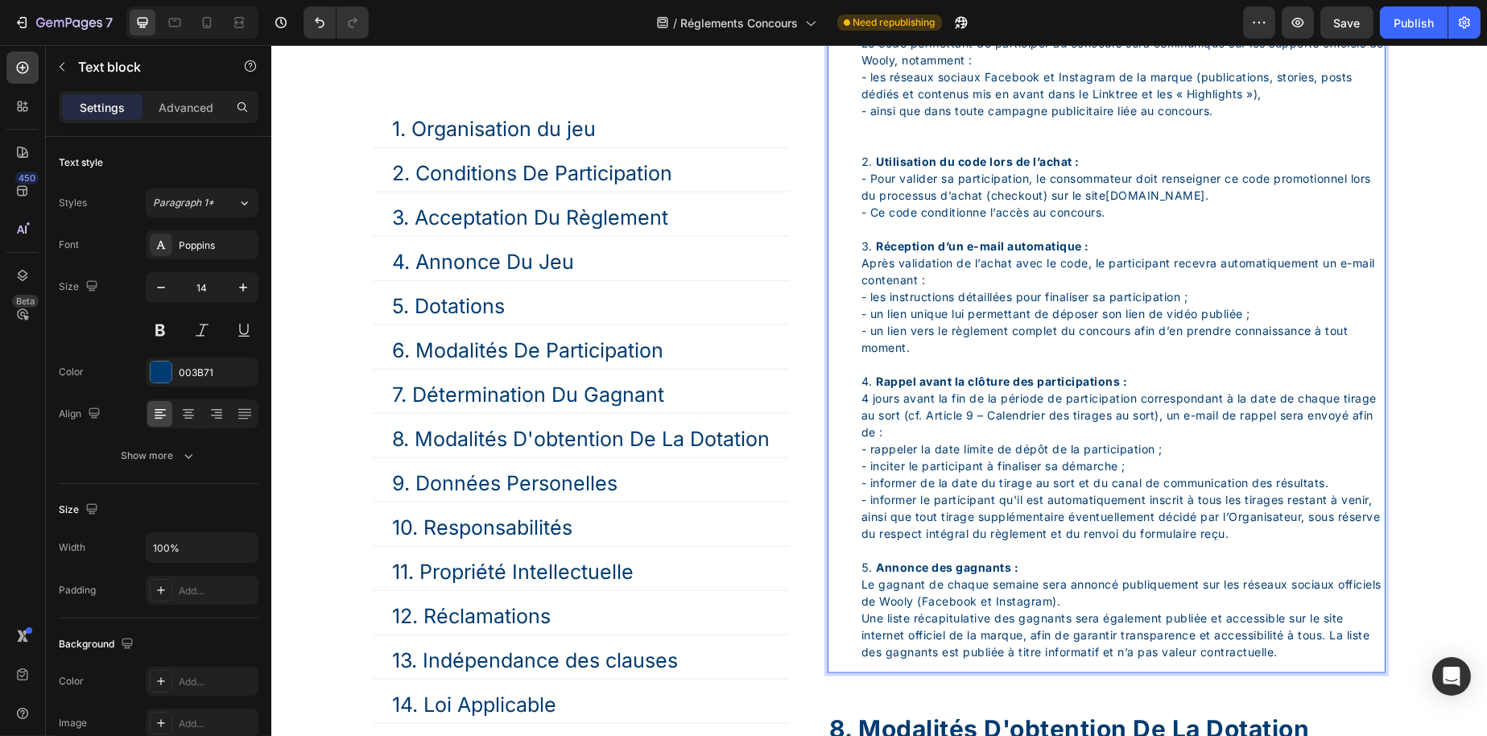
click at [886, 153] on li "Obtention du code de participation : Le code permettant de participer au concou…" at bounding box center [1122, 85] width 523 height 135
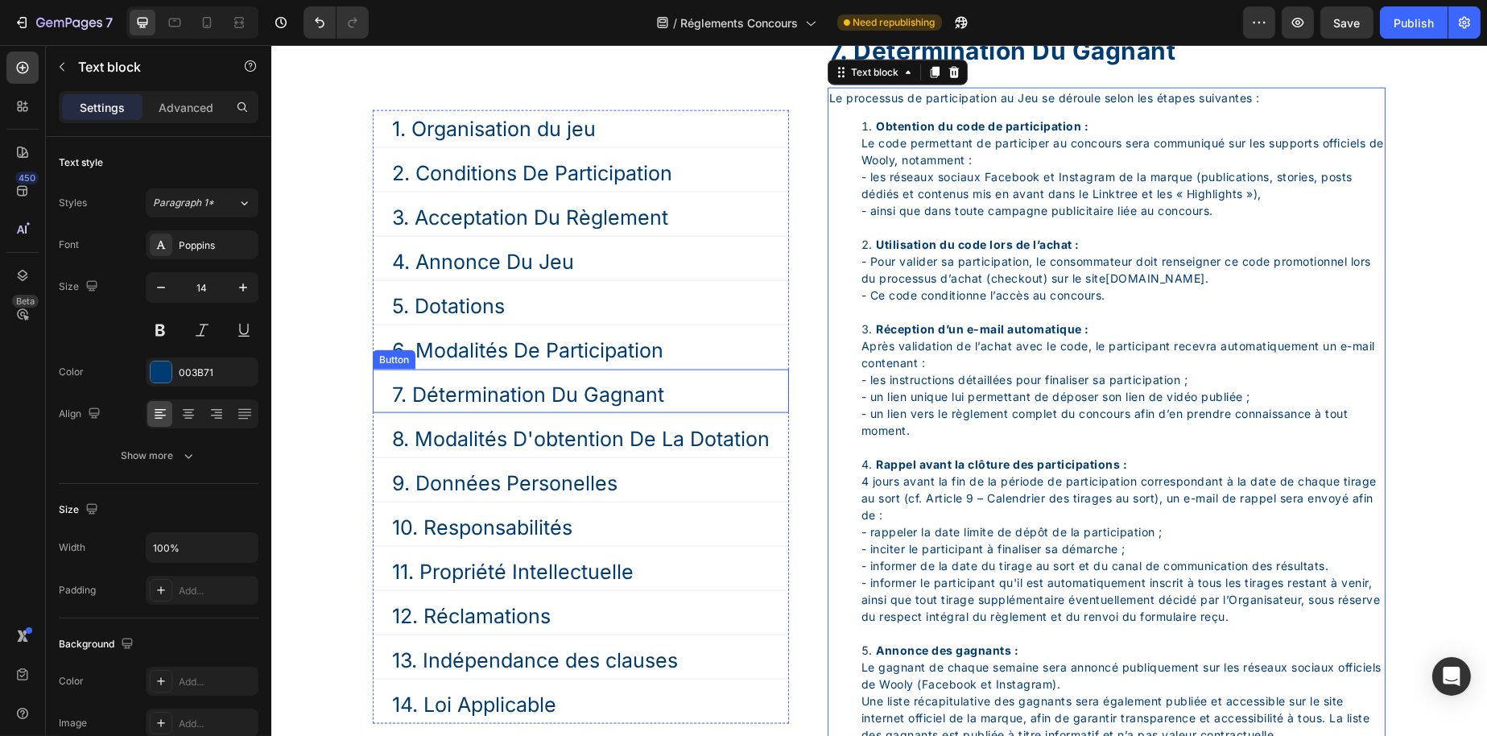
scroll to position [4450, 0]
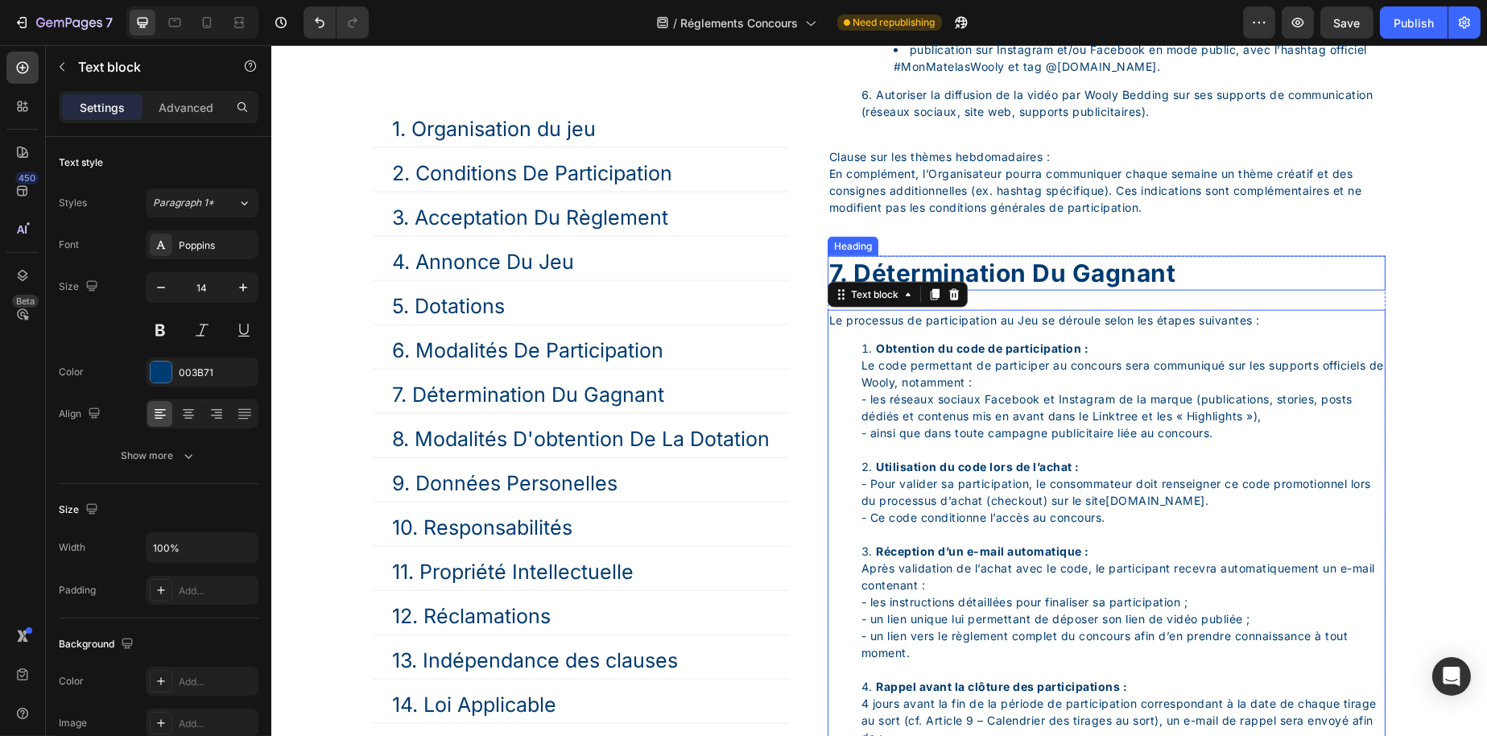
click at [1024, 291] on div "7. Détermination Du Gagnant" at bounding box center [1106, 273] width 558 height 35
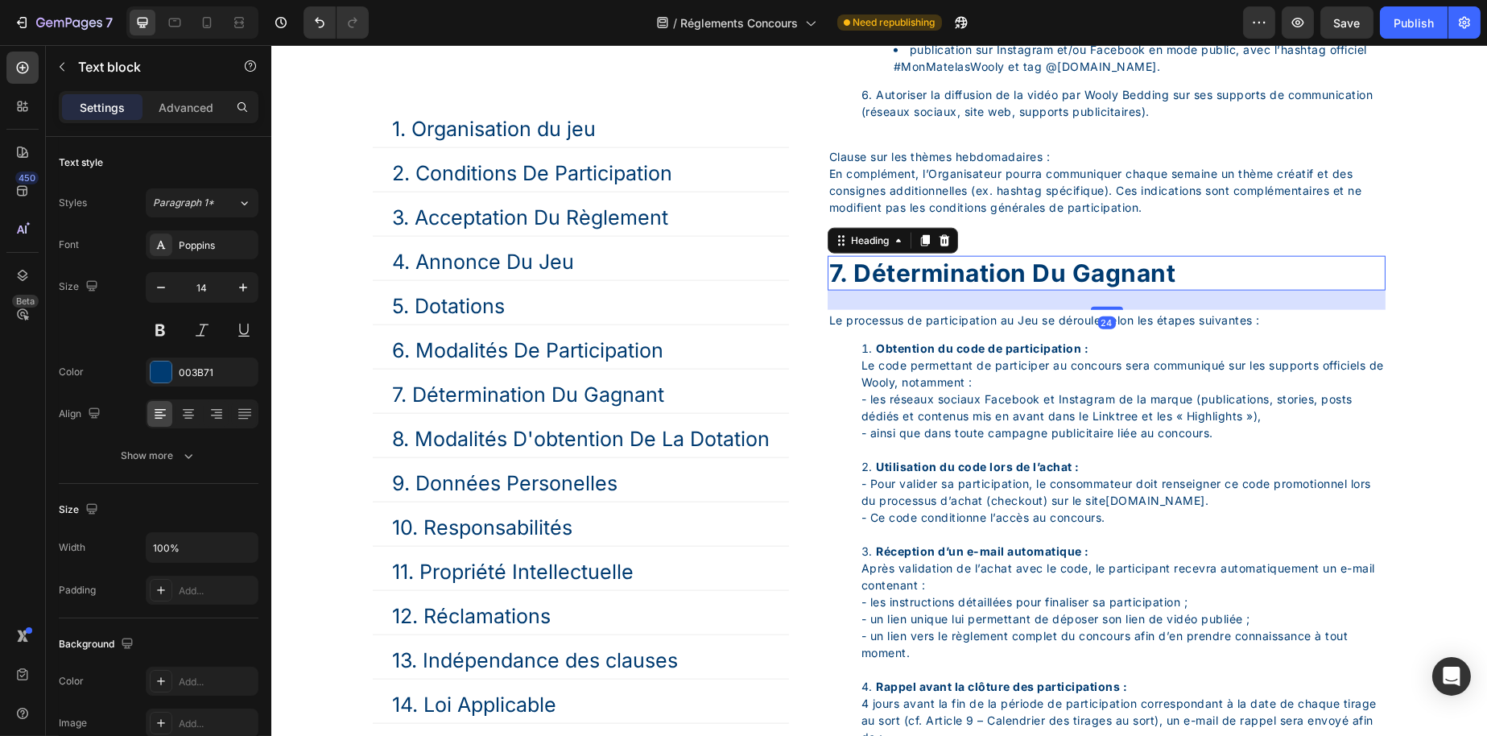
click at [1024, 291] on div "7. Détermination Du Gagnant" at bounding box center [1106, 273] width 558 height 35
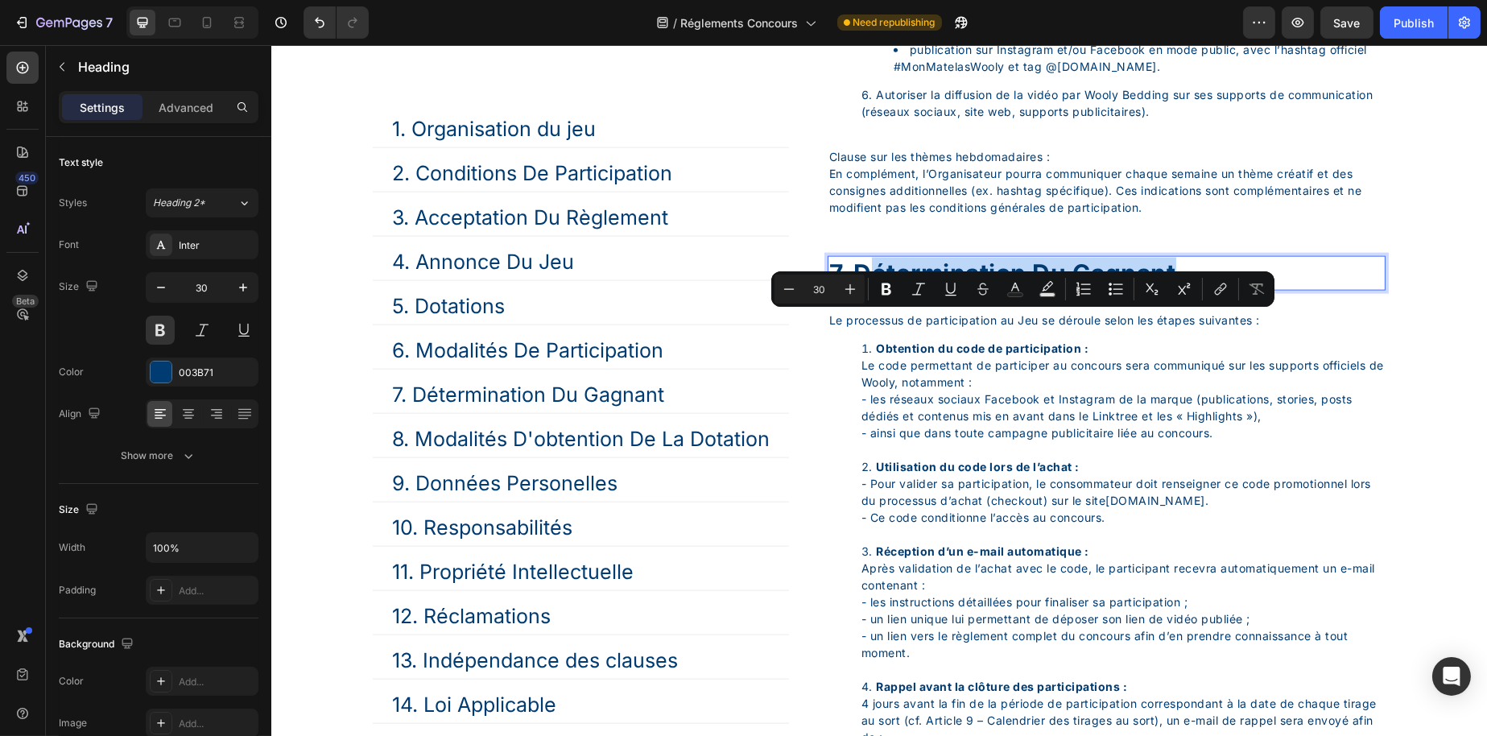
drag, startPoint x: 1143, startPoint y: 333, endPoint x: 863, endPoint y: 326, distance: 280.3
click at [863, 289] on p "7. Détermination Du Gagnant" at bounding box center [1106, 273] width 555 height 31
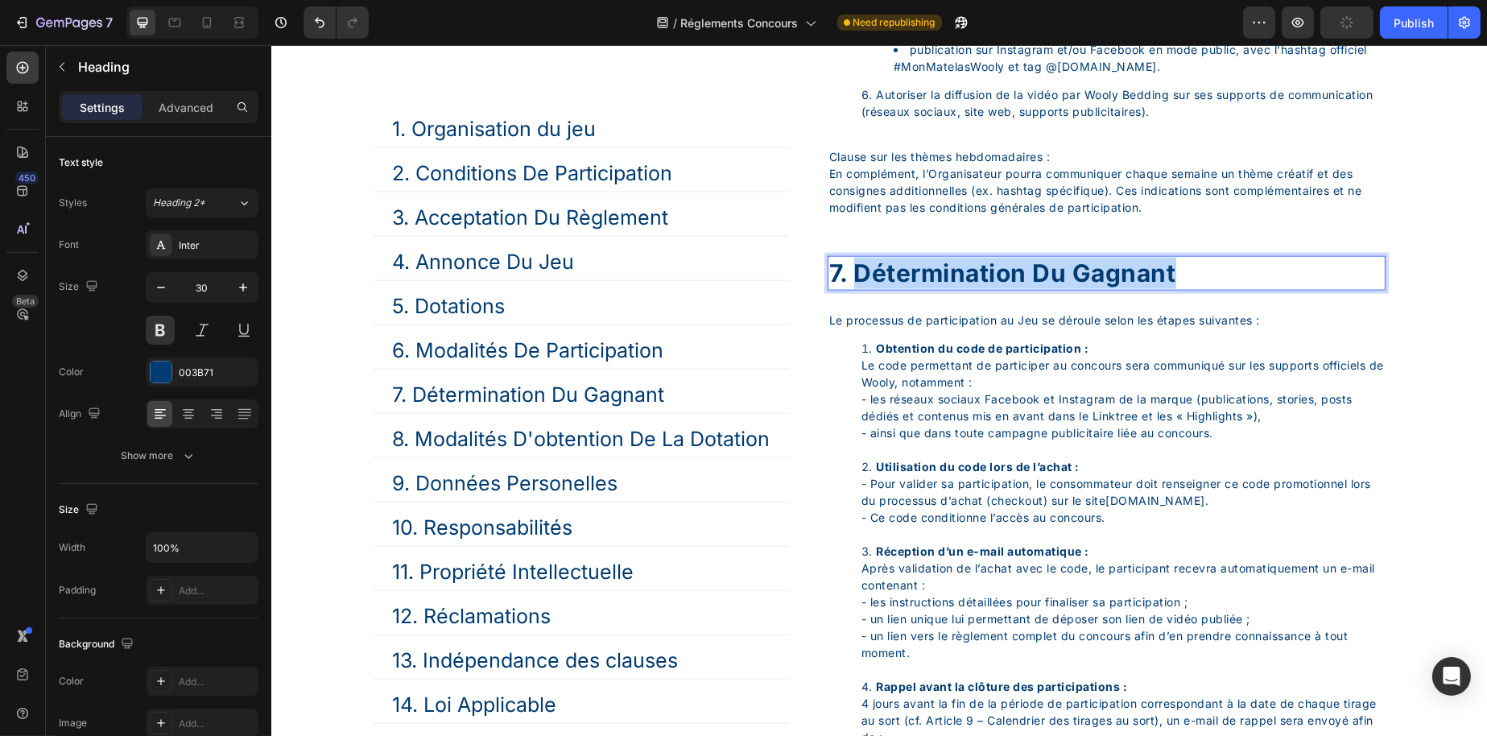
drag, startPoint x: 858, startPoint y: 329, endPoint x: 1180, endPoint y: 325, distance: 322.1
click at [1180, 289] on p "7. Détermination Du Gagnant" at bounding box center [1106, 273] width 555 height 31
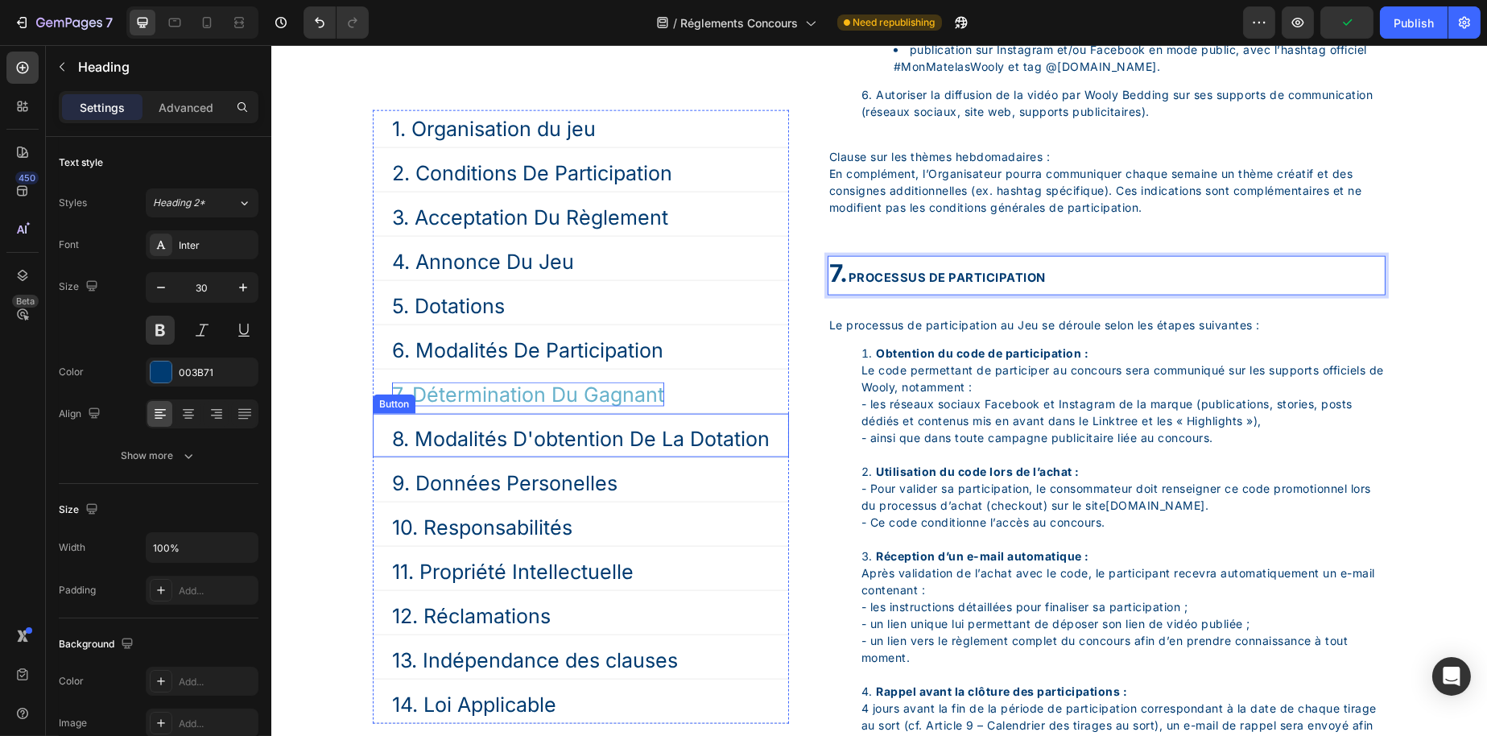
click at [473, 397] on p "7. Détermination Du Gagnant" at bounding box center [527, 394] width 272 height 24
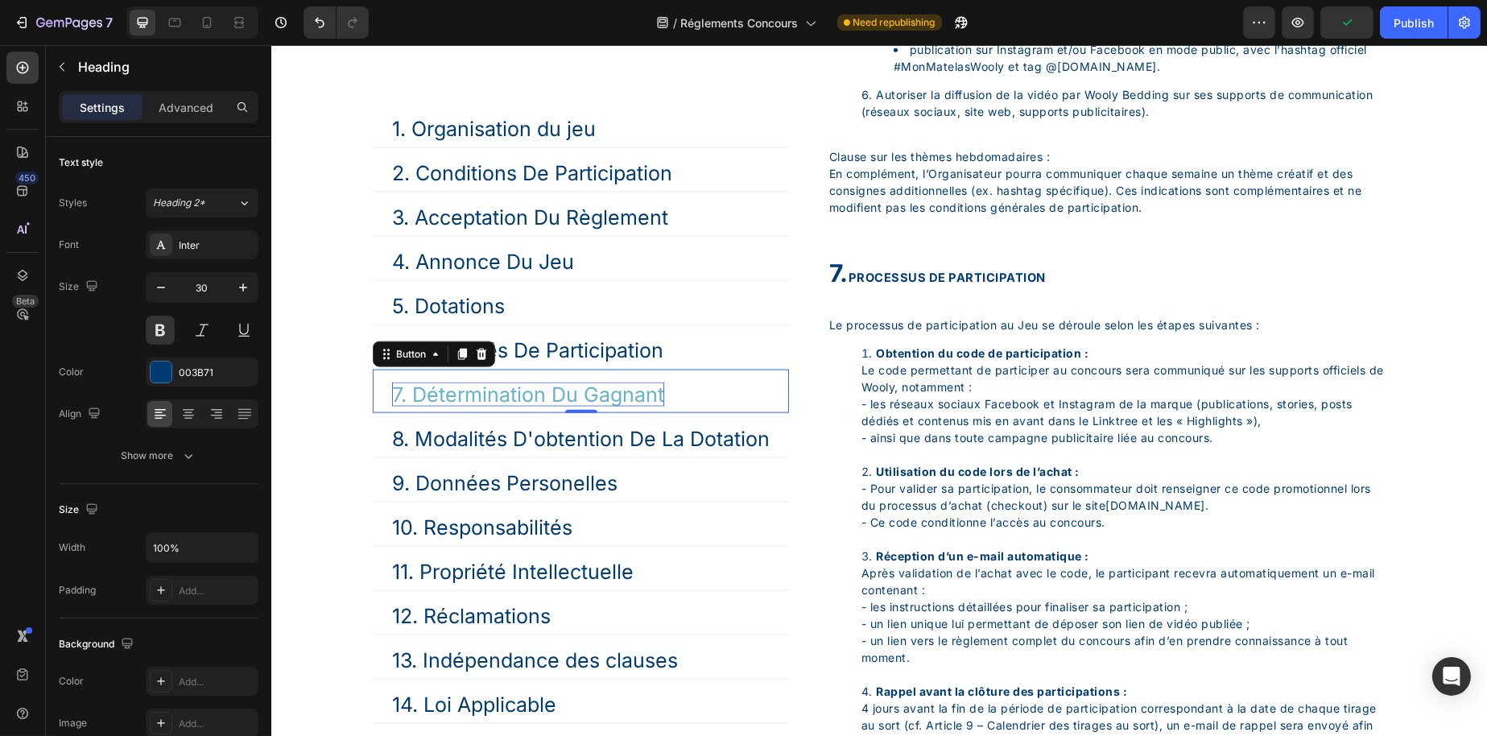
click at [473, 397] on p "7. Détermination Du Gagnant" at bounding box center [527, 394] width 272 height 24
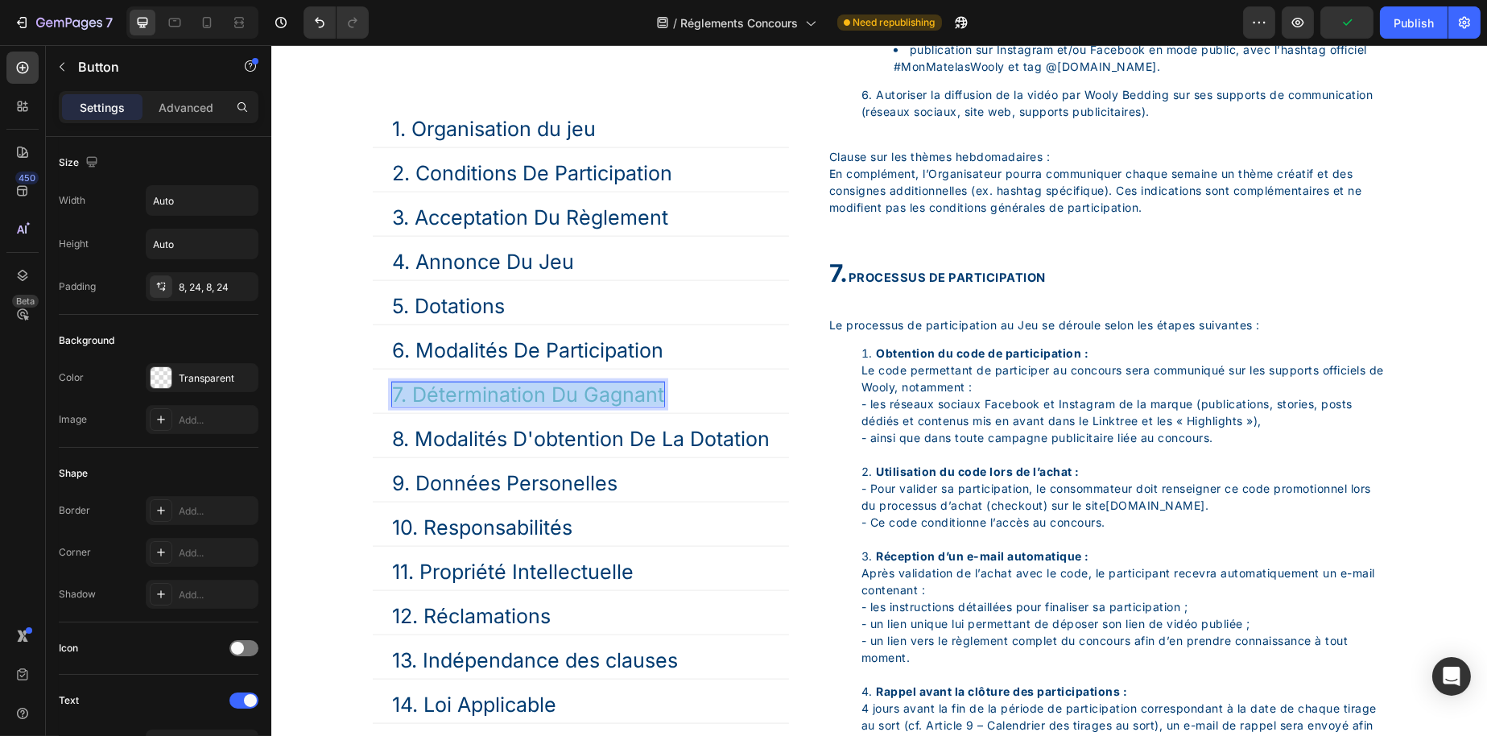
click at [473, 397] on p "7. Détermination Du Gagnant" at bounding box center [527, 394] width 272 height 24
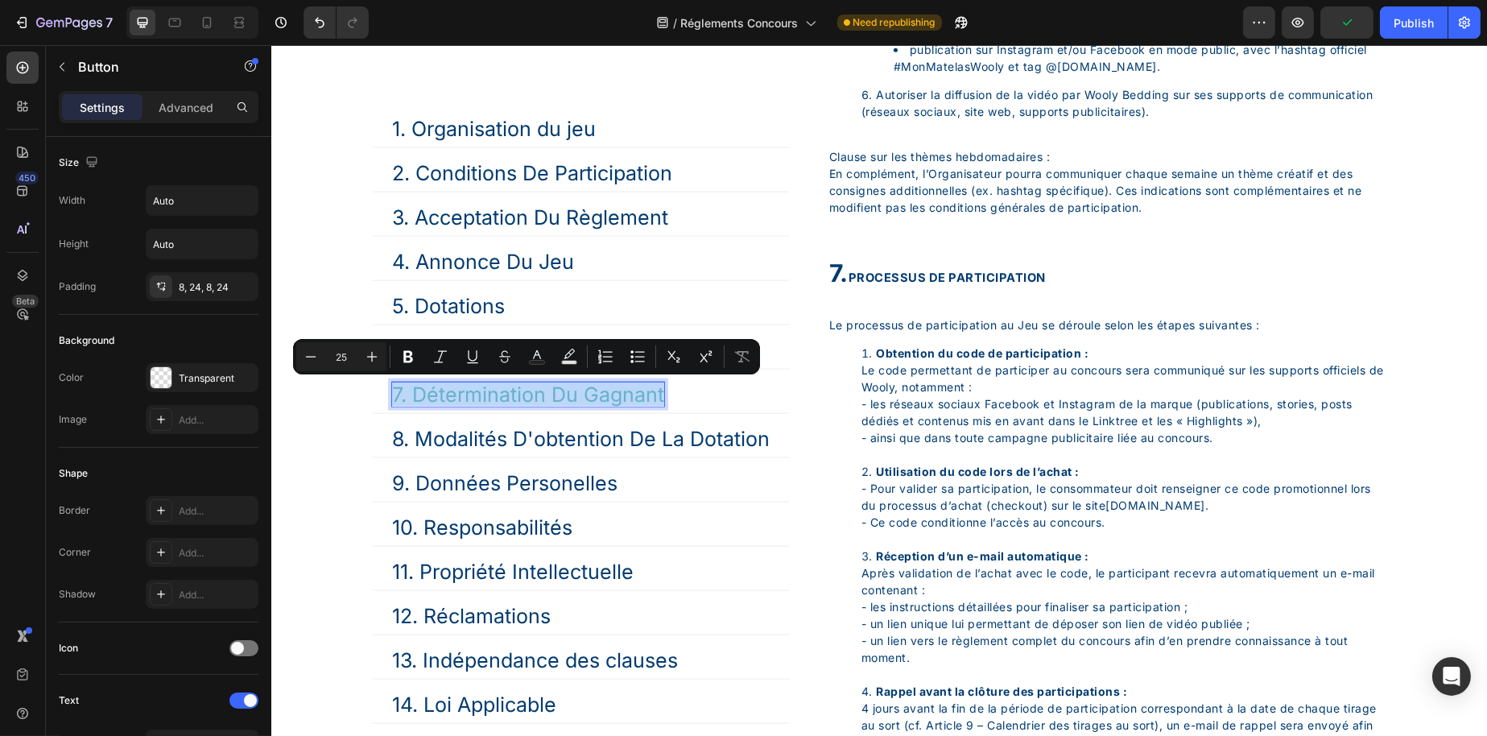
click at [401, 388] on p "7. Détermination Du Gagnant" at bounding box center [527, 394] width 272 height 24
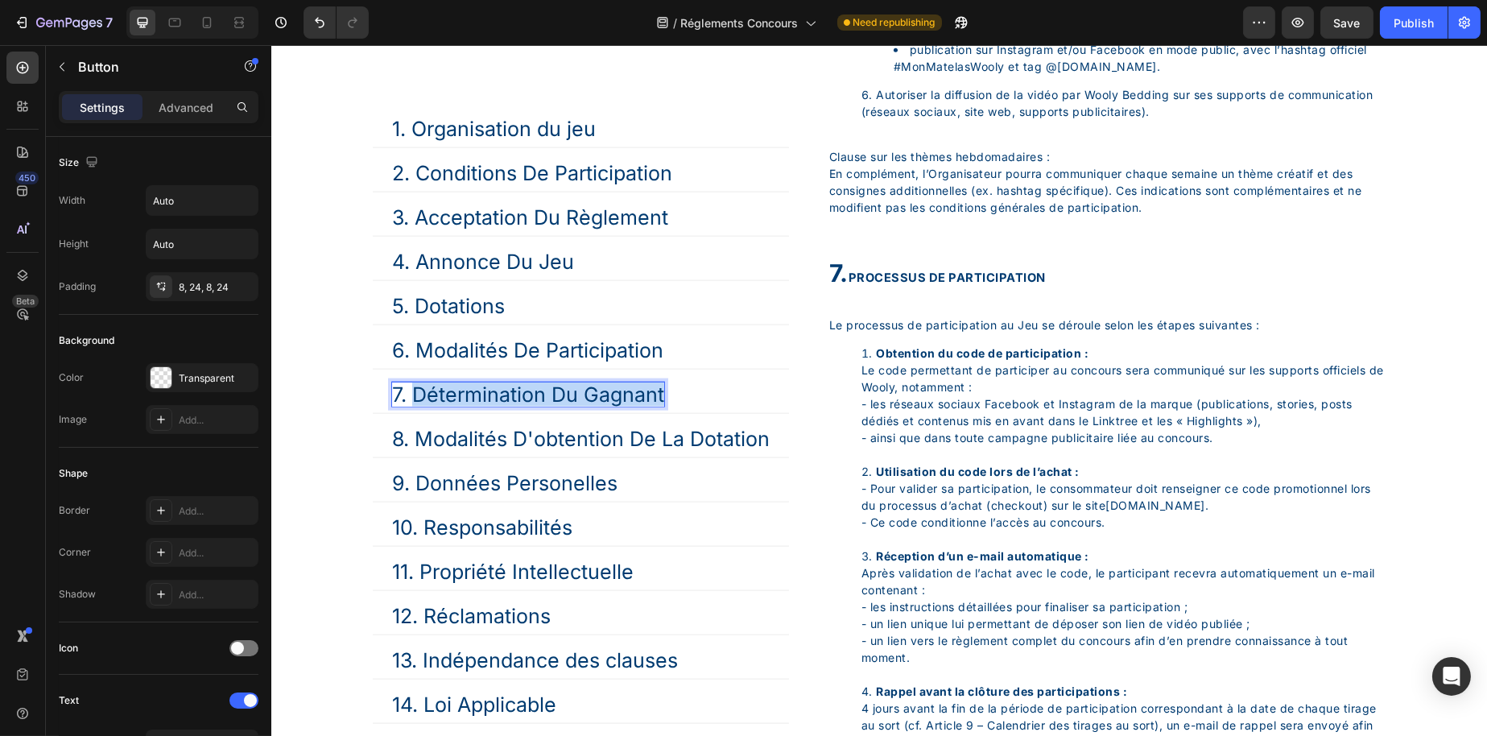
drag, startPoint x: 410, startPoint y: 395, endPoint x: 701, endPoint y: 385, distance: 290.8
click at [701, 385] on div "7. Détermination Du Gagnant Button 0" at bounding box center [580, 391] width 416 height 44
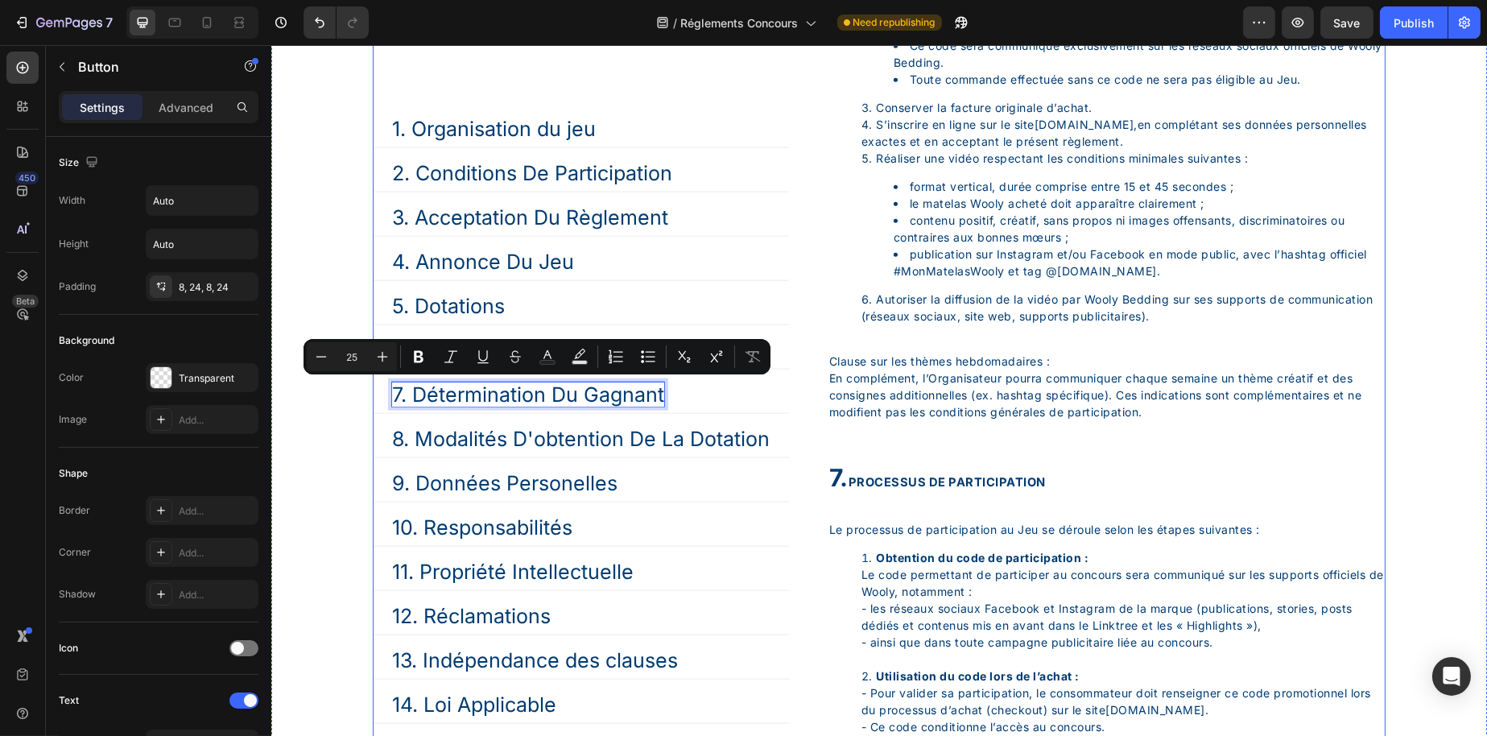
scroll to position [4289, 0]
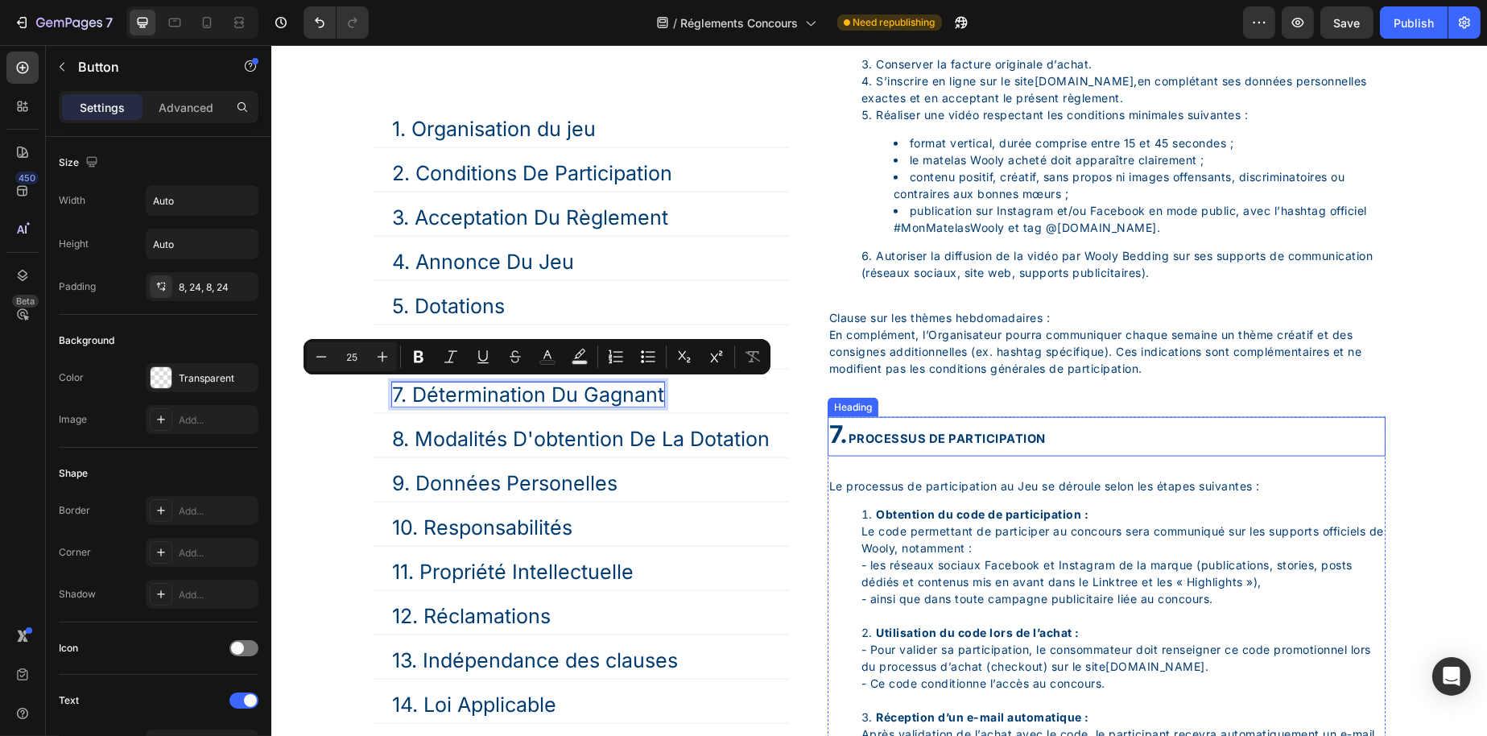
click at [1004, 446] on span "PROCESSUS DE PARTICIPATION" at bounding box center [946, 439] width 197 height 14
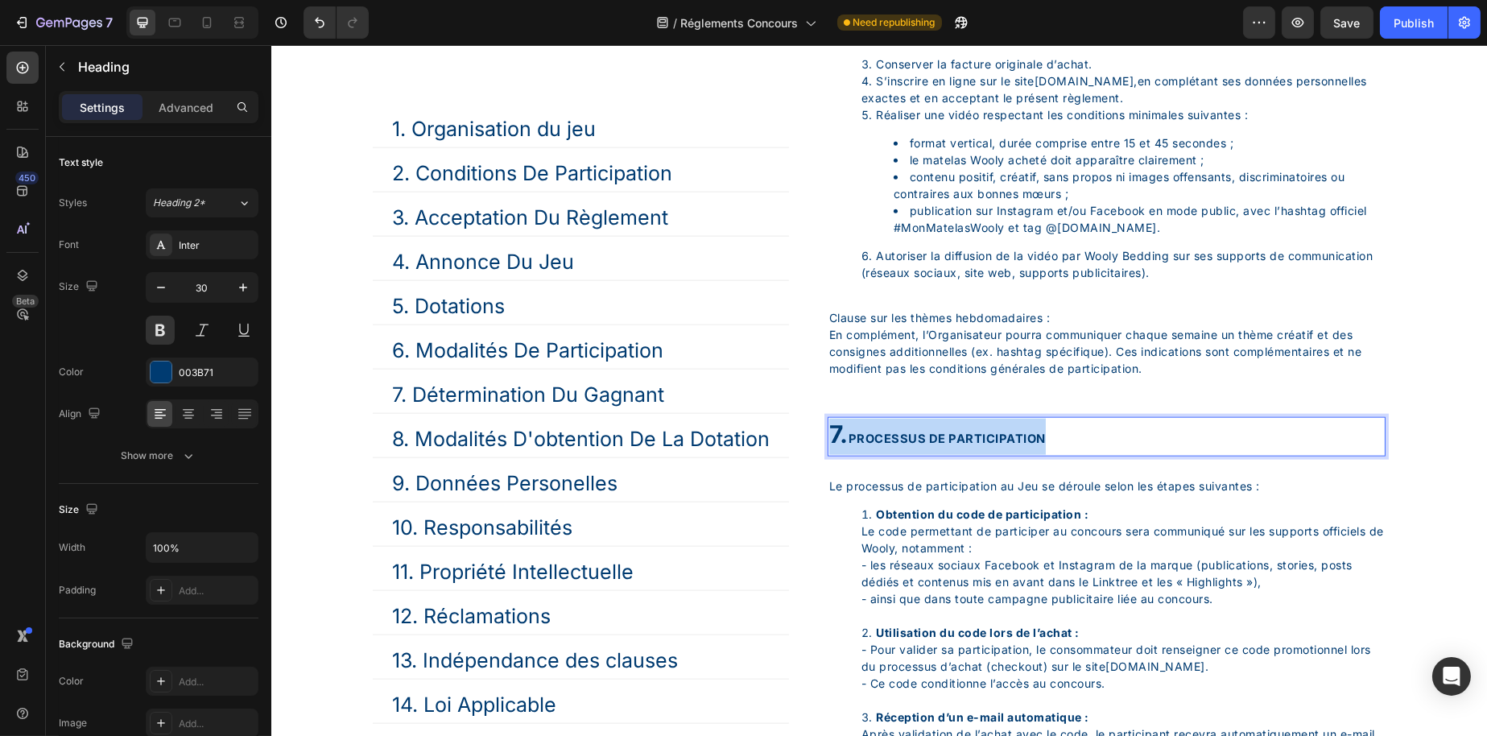
click at [1004, 446] on span "PROCESSUS DE PARTICIPATION" at bounding box center [946, 439] width 197 height 14
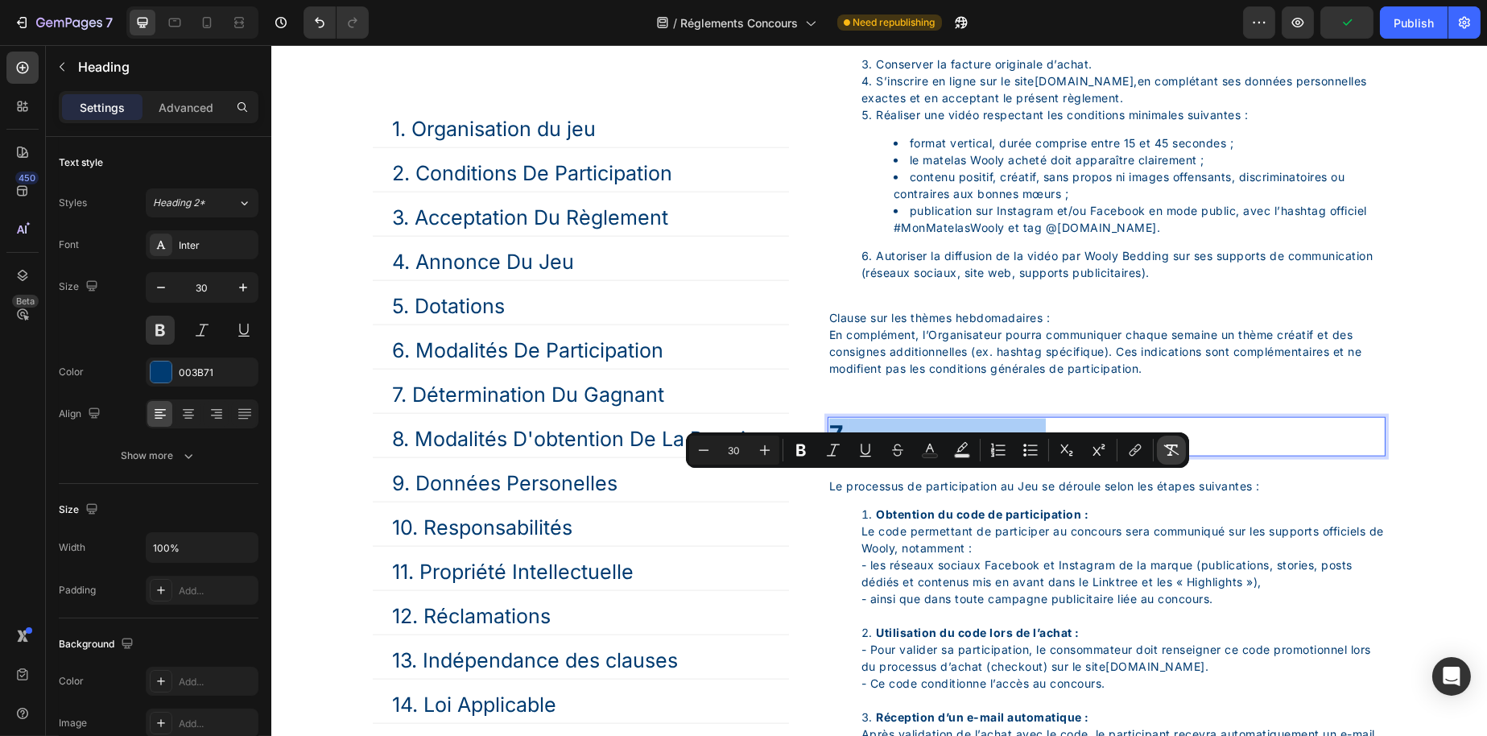
click at [1168, 443] on icon "Editor contextual toolbar" at bounding box center [1172, 450] width 16 height 16
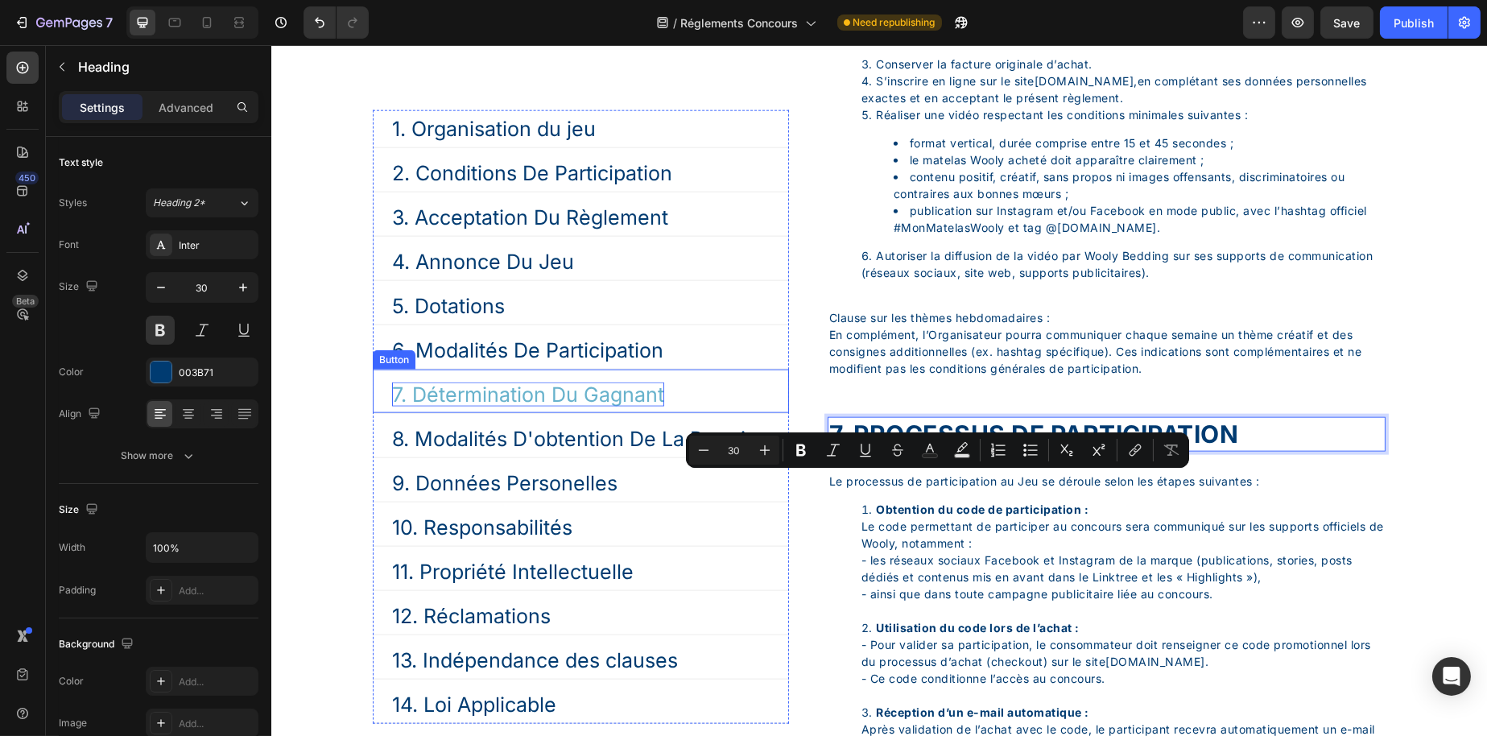
click at [527, 398] on p "7. Détermination Du Gagnant" at bounding box center [527, 394] width 272 height 24
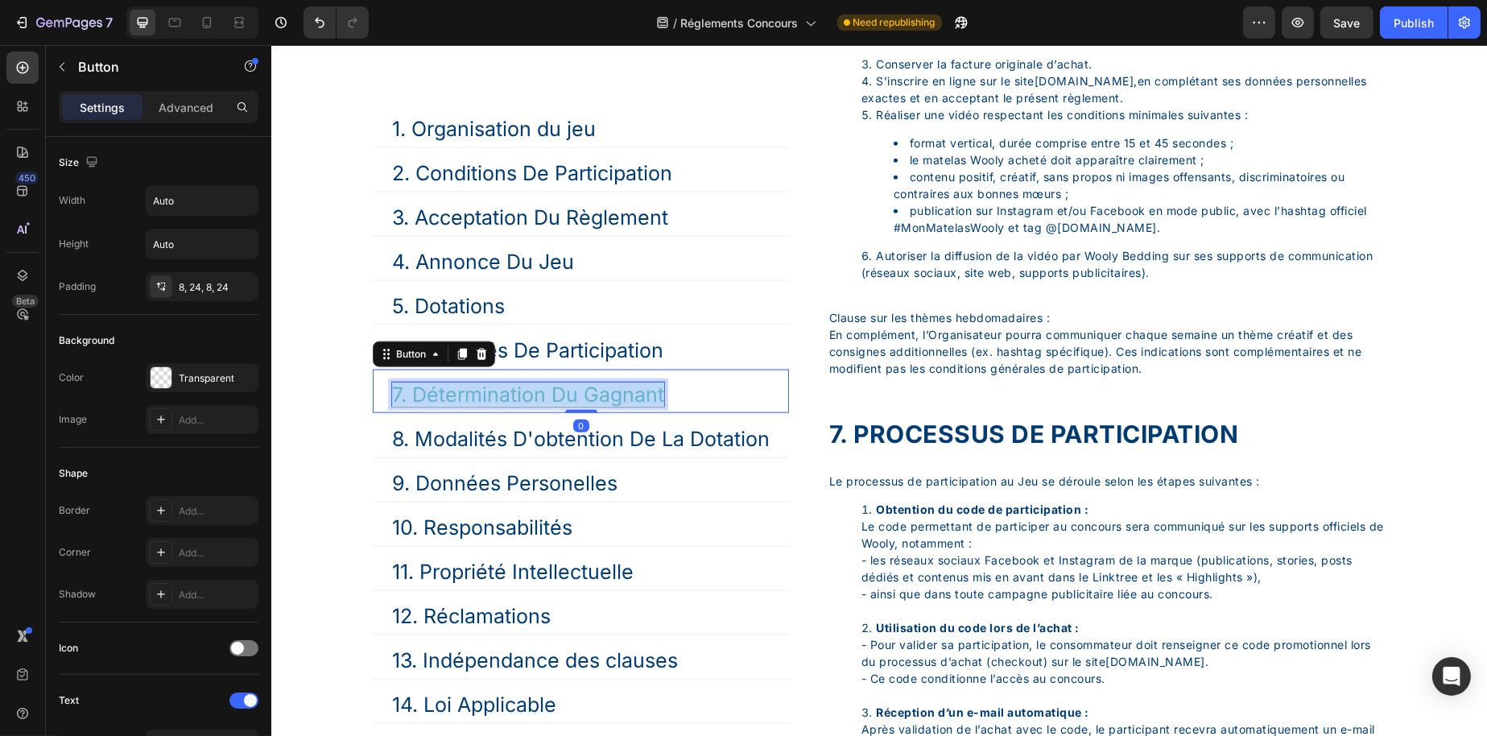
click at [527, 398] on p "7. Détermination Du Gagnant" at bounding box center [527, 394] width 272 height 24
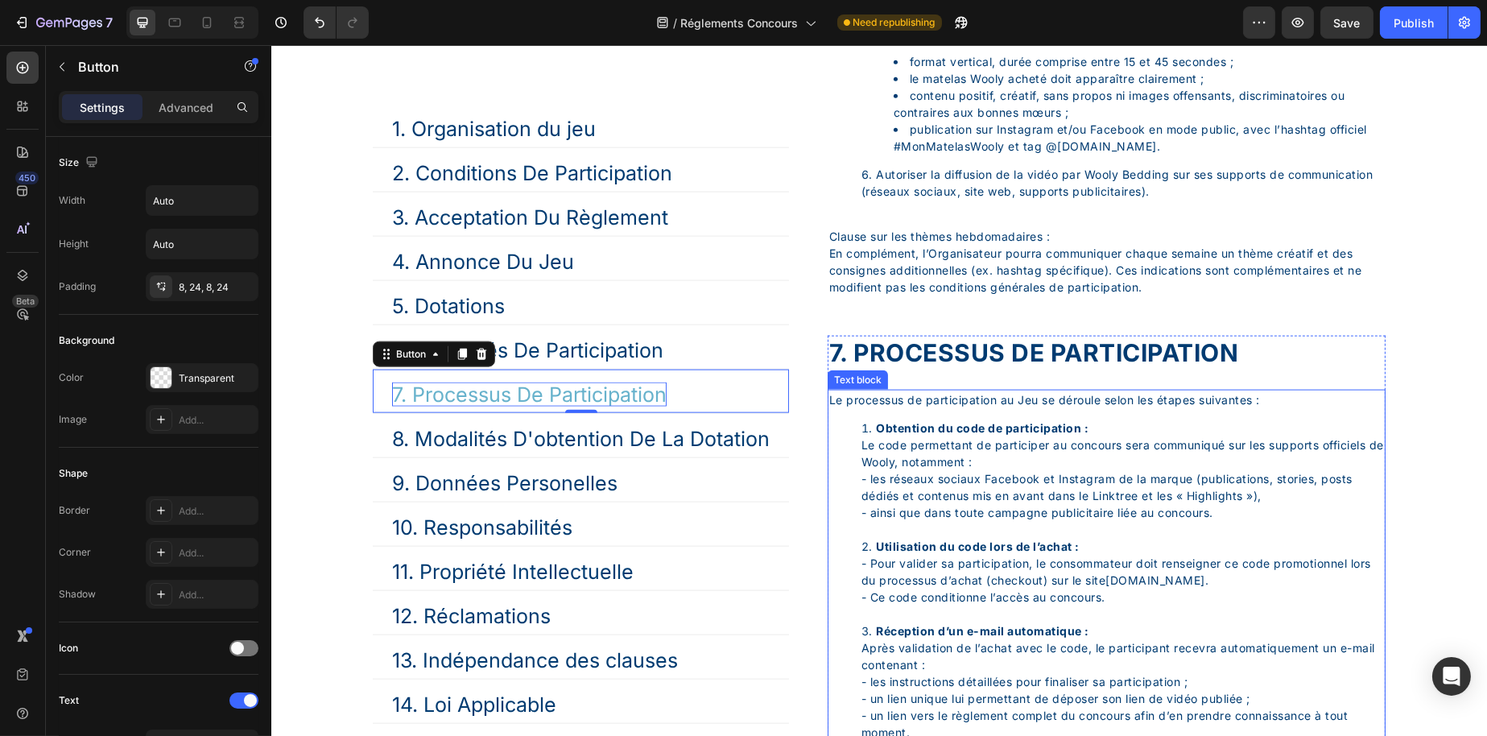
scroll to position [4450, 0]
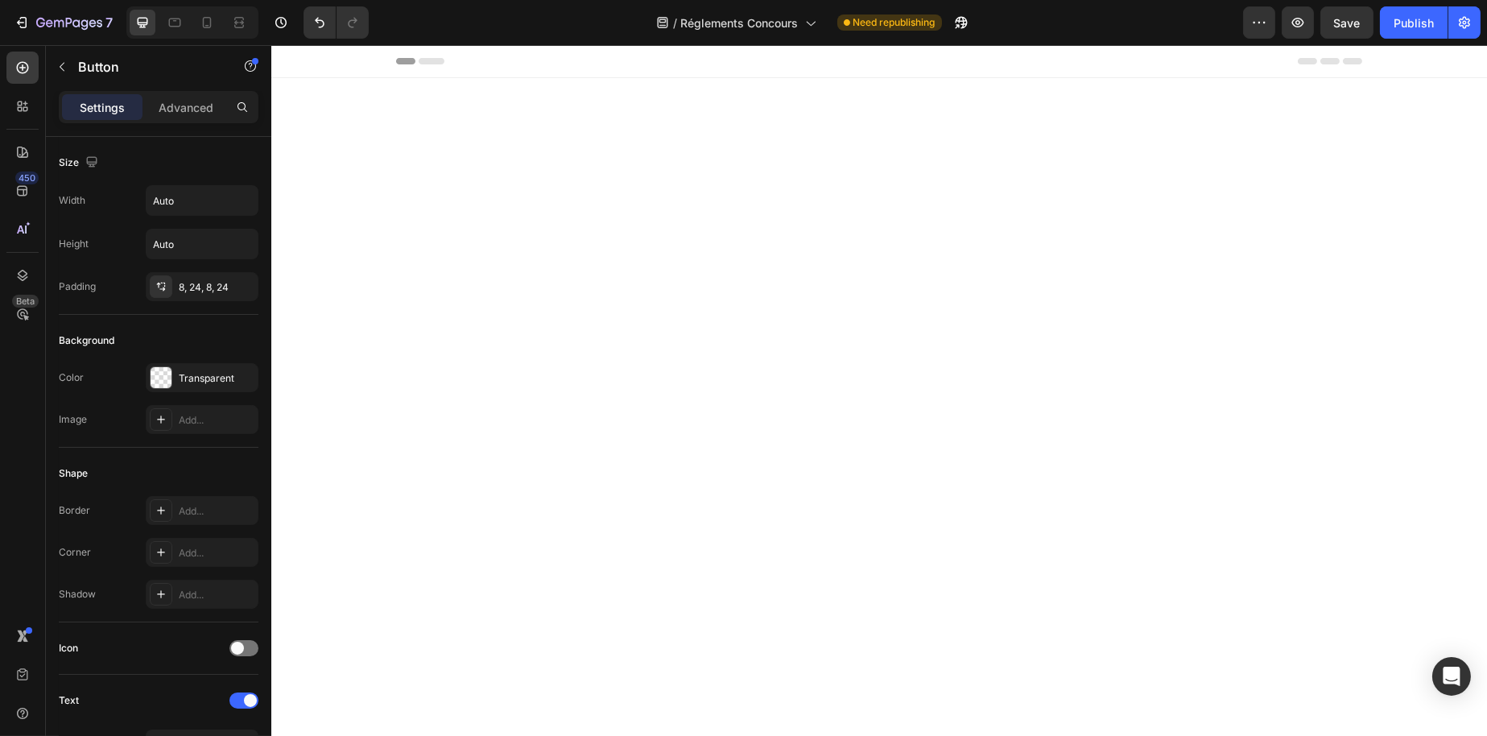
drag, startPoint x: 271, startPoint y: 45, endPoint x: 288, endPoint y: 454, distance: 409.4
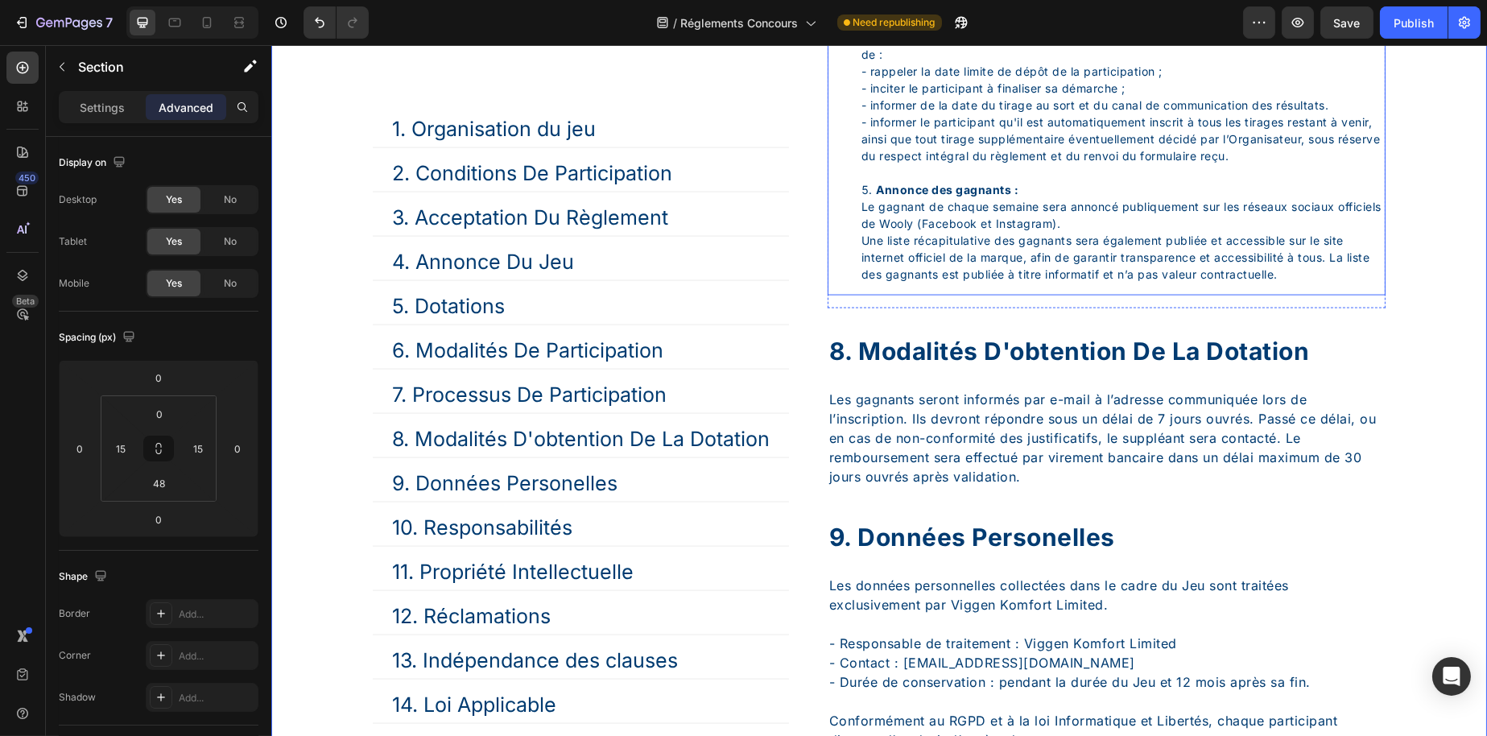
scroll to position [5256, 0]
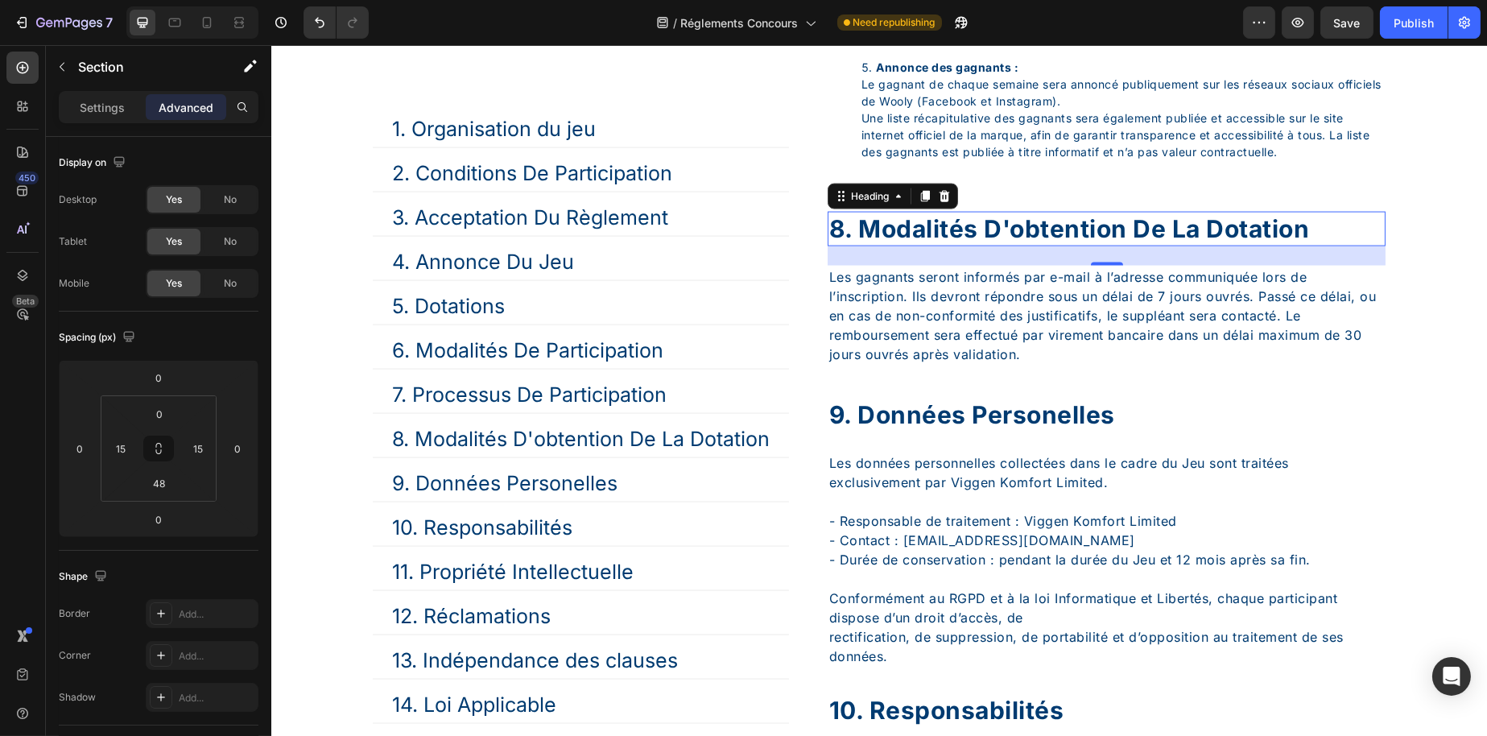
click at [955, 246] on div "8. Modalités D'obtention De La Dotation" at bounding box center [1106, 229] width 558 height 35
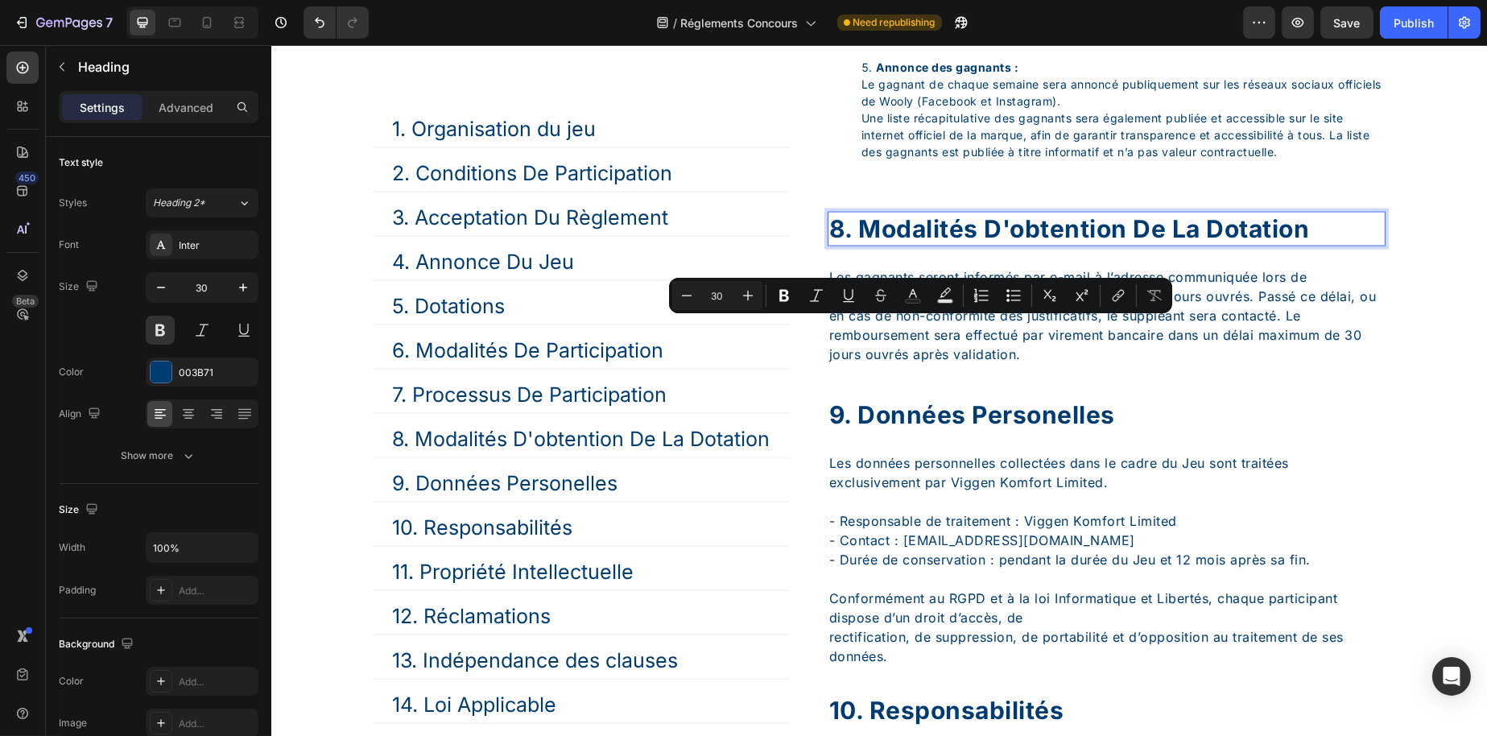
click at [875, 245] on p "8. Modalités D'obtention De La Dotation" at bounding box center [1106, 228] width 555 height 31
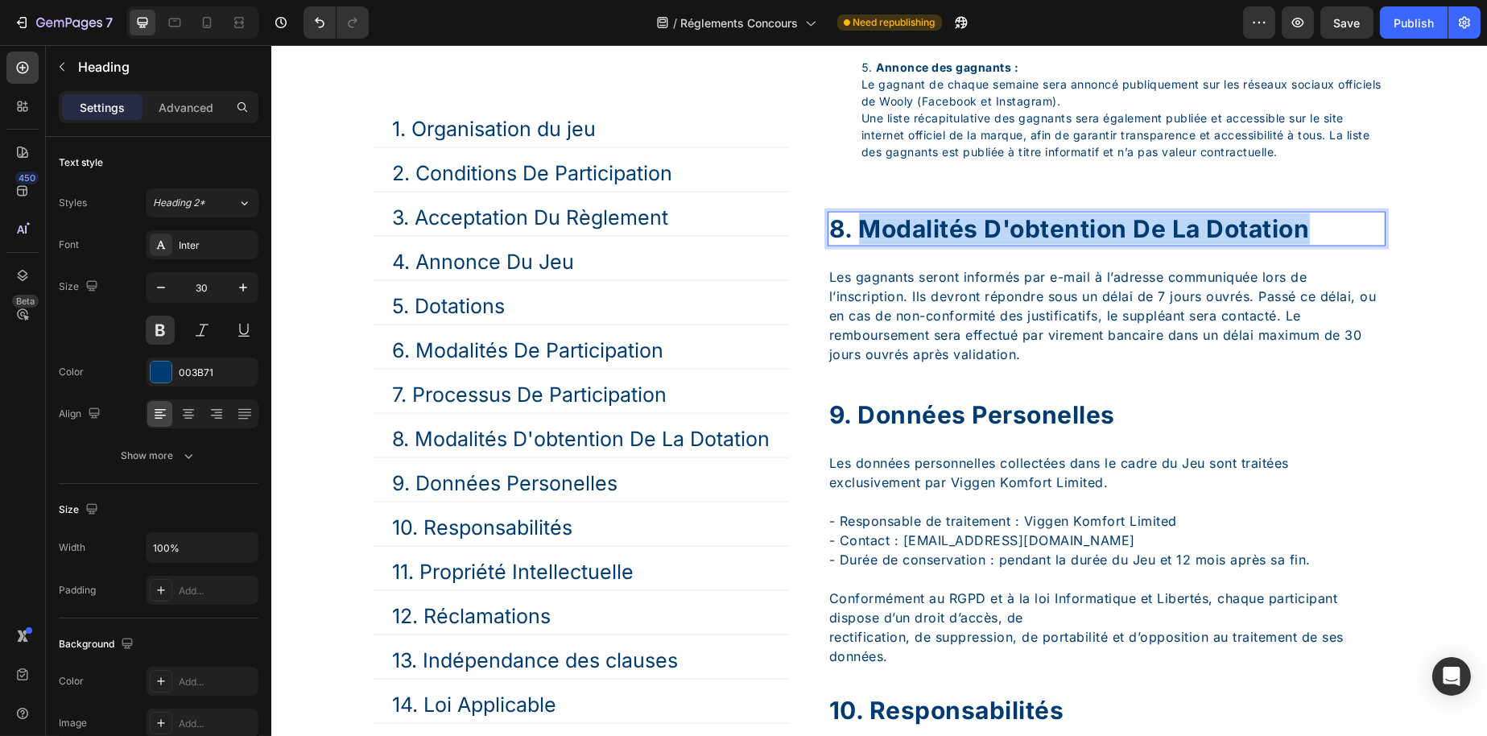
drag, startPoint x: 866, startPoint y: 338, endPoint x: 1357, endPoint y: 320, distance: 490.7
click at [1357, 245] on p "8. Modalités D'obtention De La Dotation" at bounding box center [1106, 228] width 555 height 31
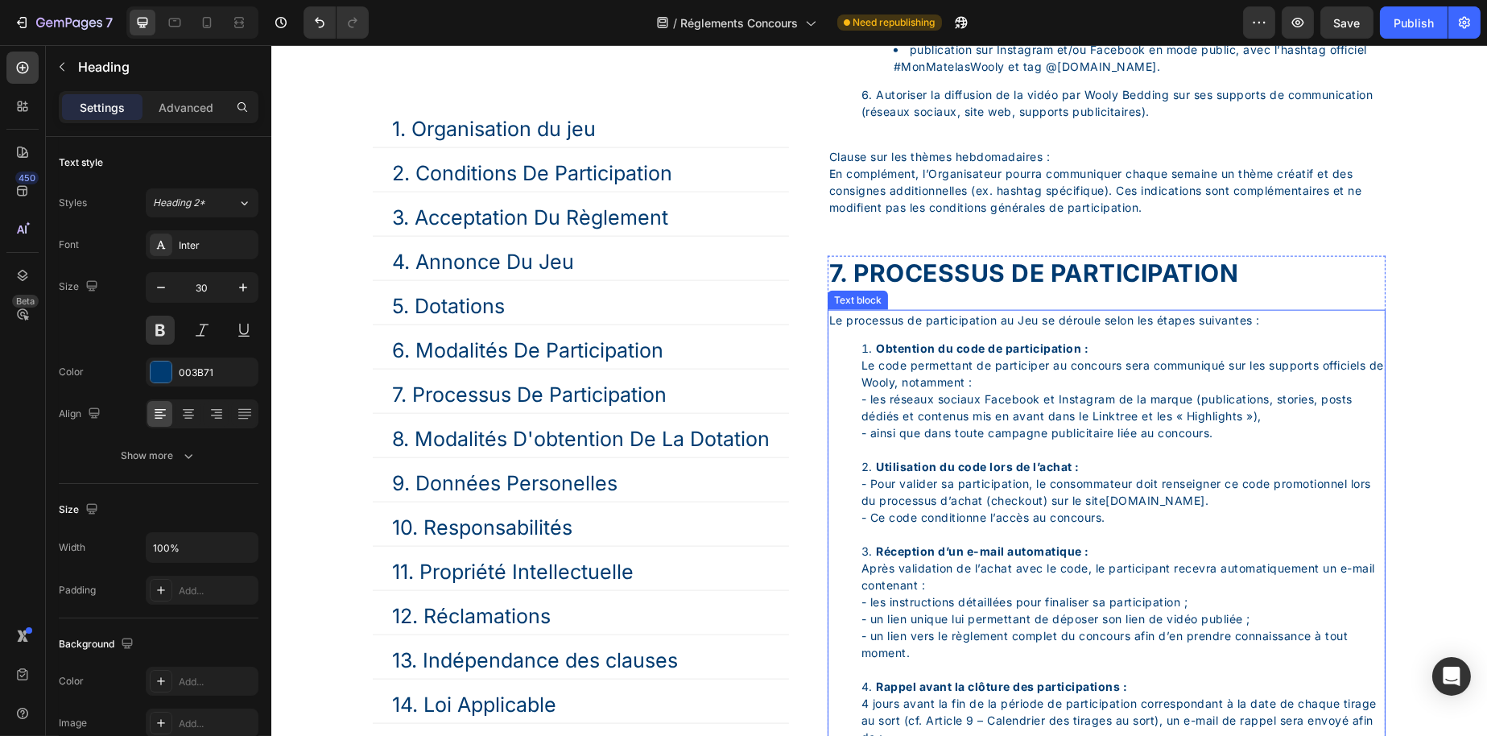
scroll to position [4289, 0]
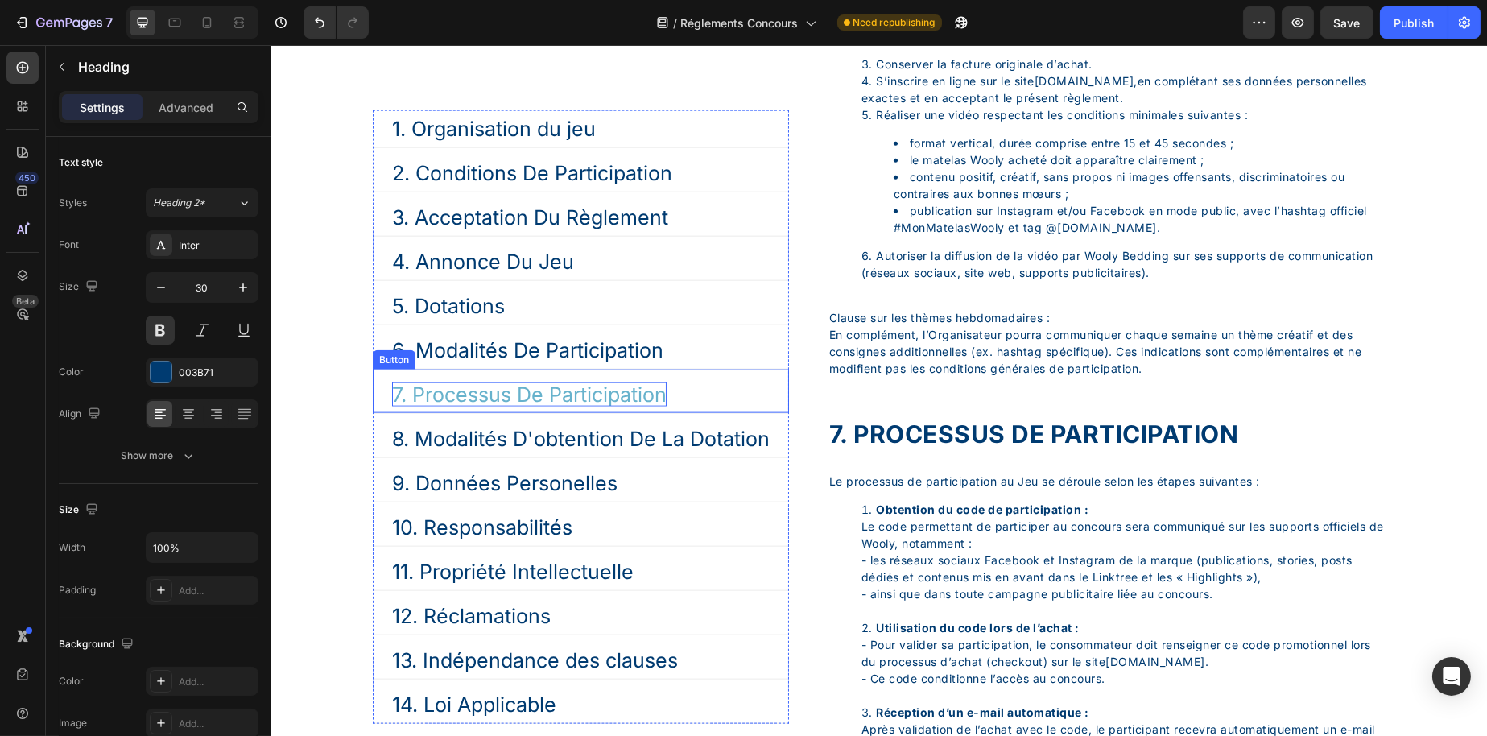
click at [552, 404] on p "7. Processus De Participation" at bounding box center [528, 394] width 275 height 24
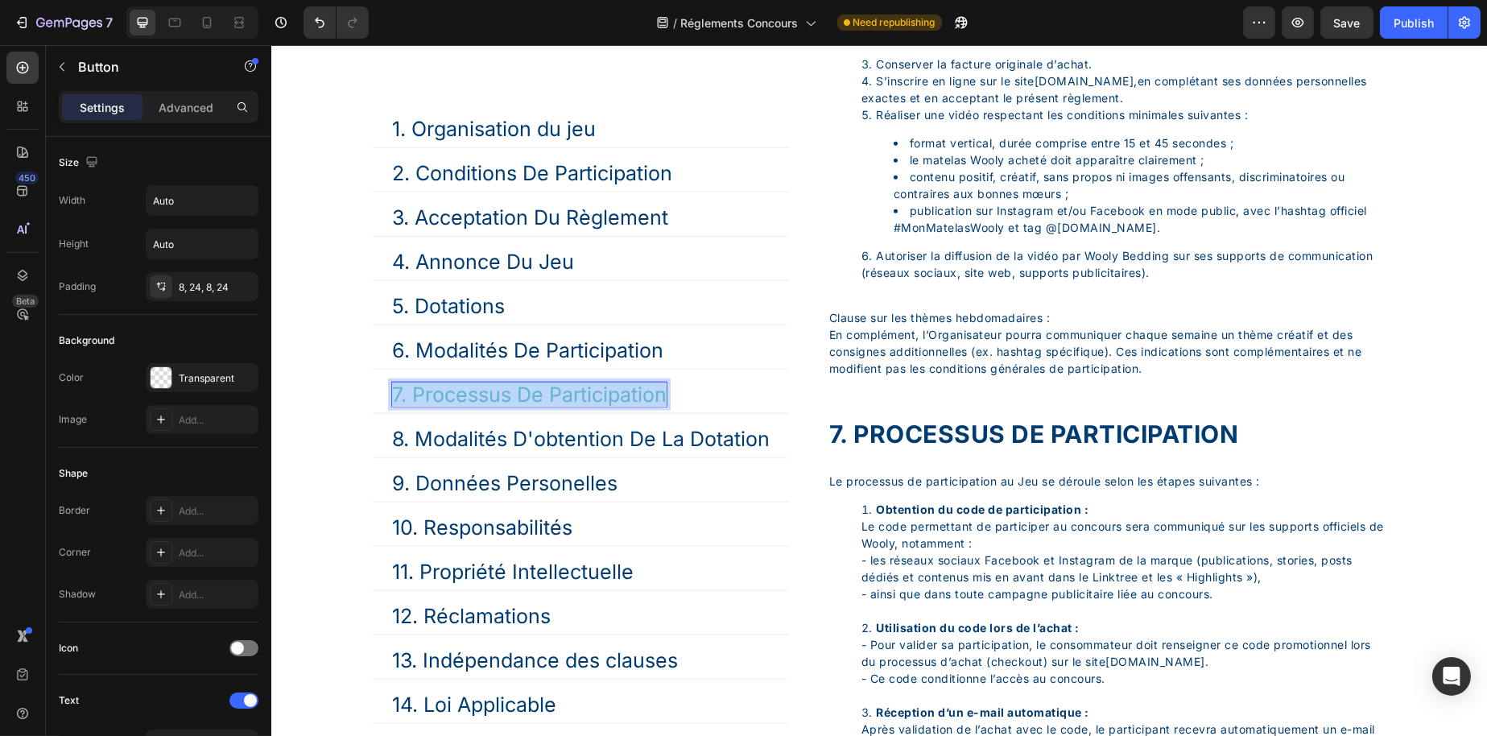
click at [552, 404] on p "7. Processus De Participation" at bounding box center [528, 394] width 275 height 24
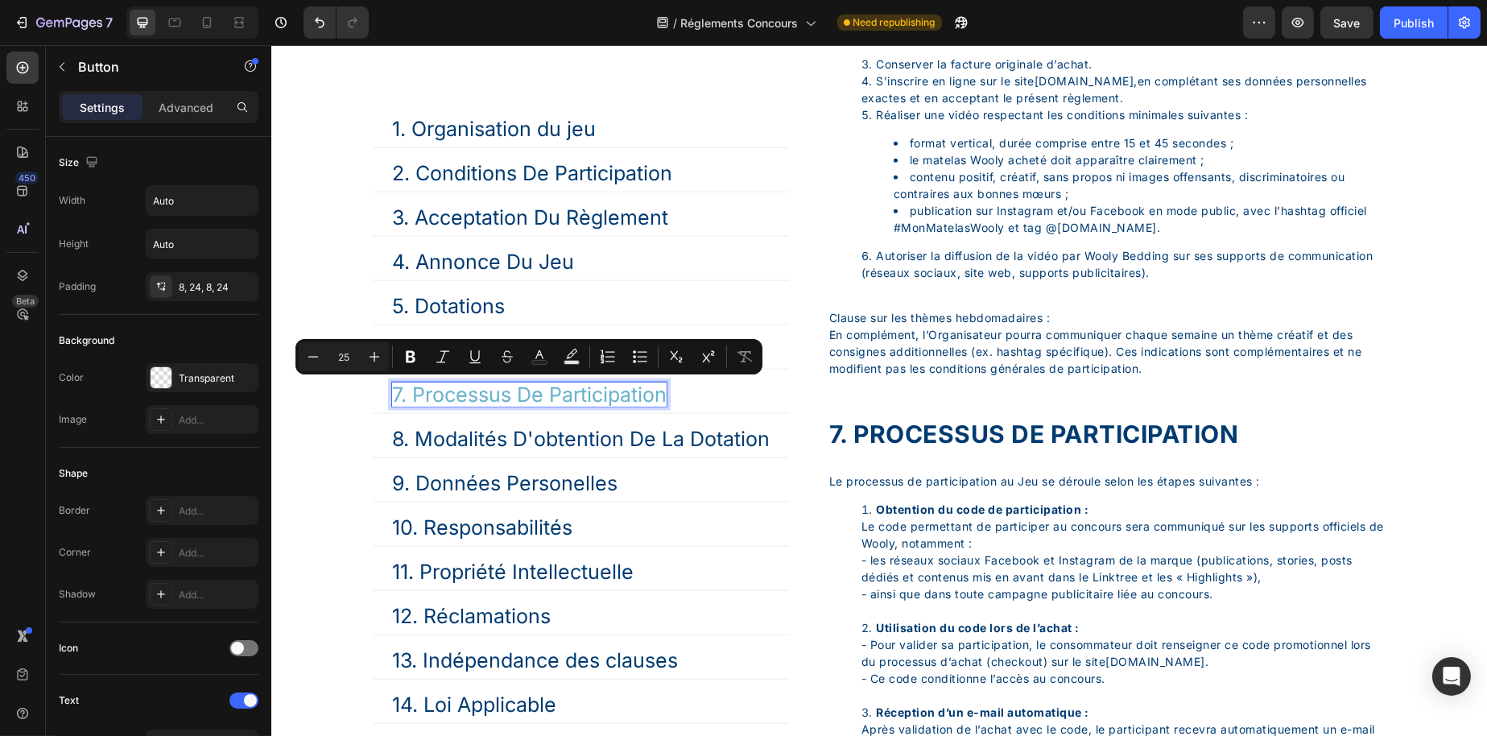
click at [657, 390] on p "7. Processus De Participation" at bounding box center [528, 394] width 275 height 24
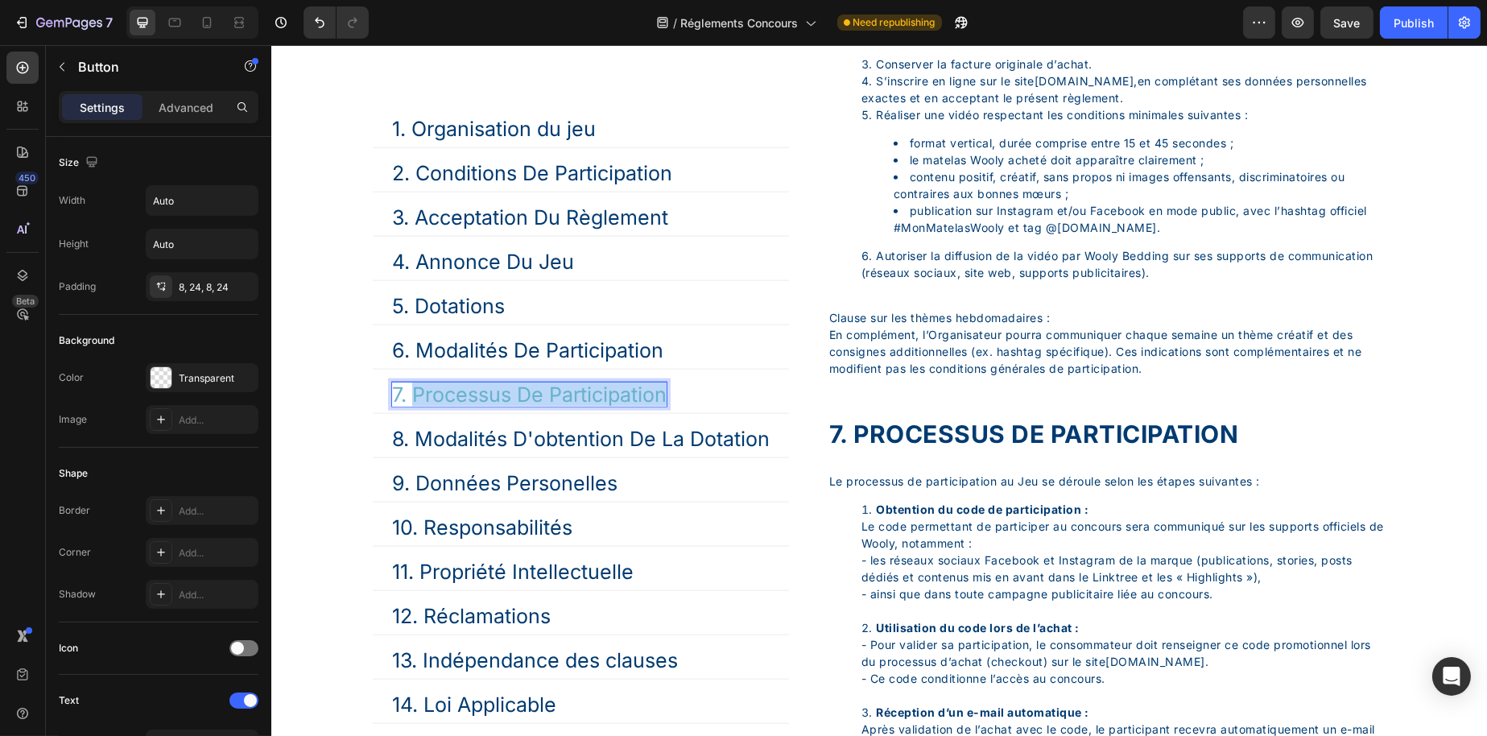
drag, startPoint x: 662, startPoint y: 391, endPoint x: 416, endPoint y: 393, distance: 245.6
click at [416, 393] on p "7. Processus De Participation" at bounding box center [528, 394] width 275 height 24
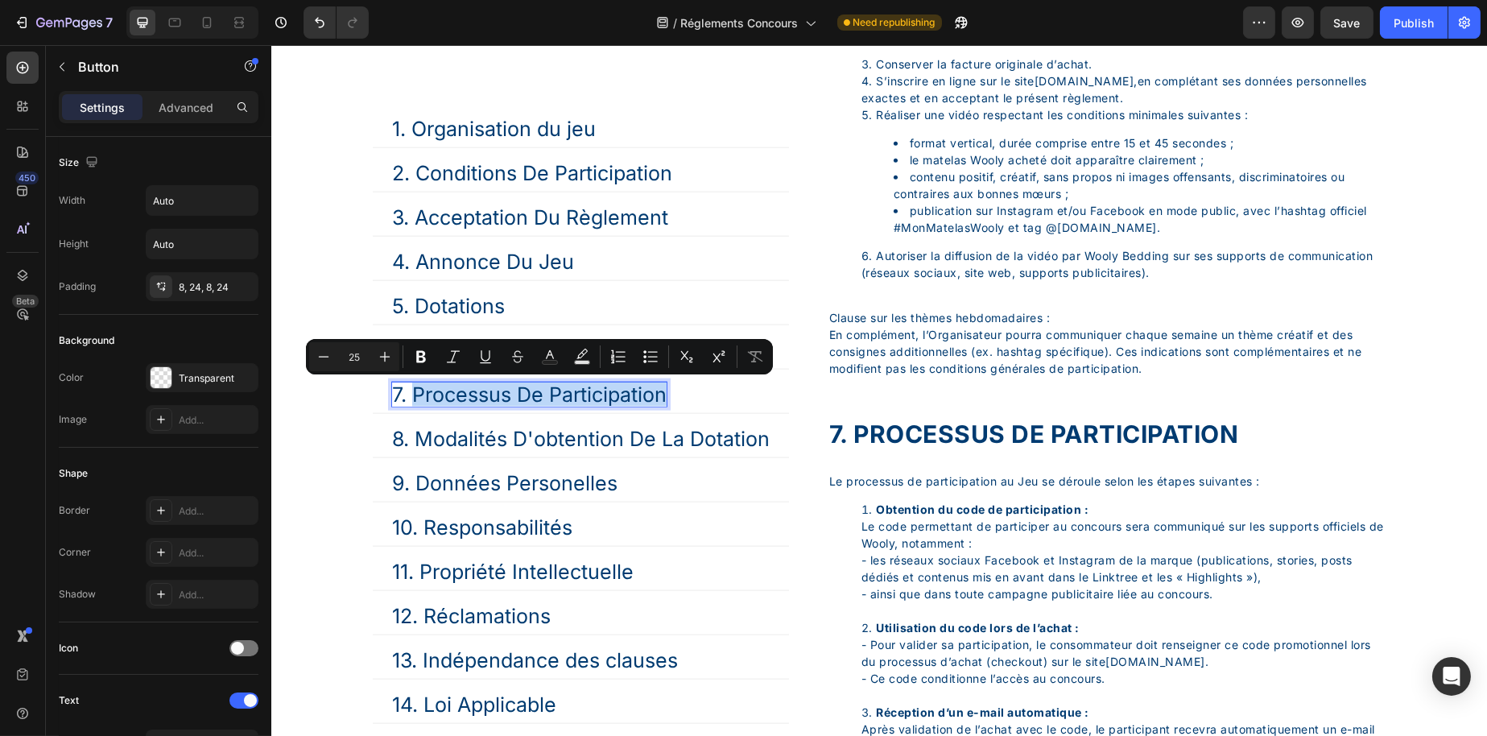
copy p "Processus De Participation"
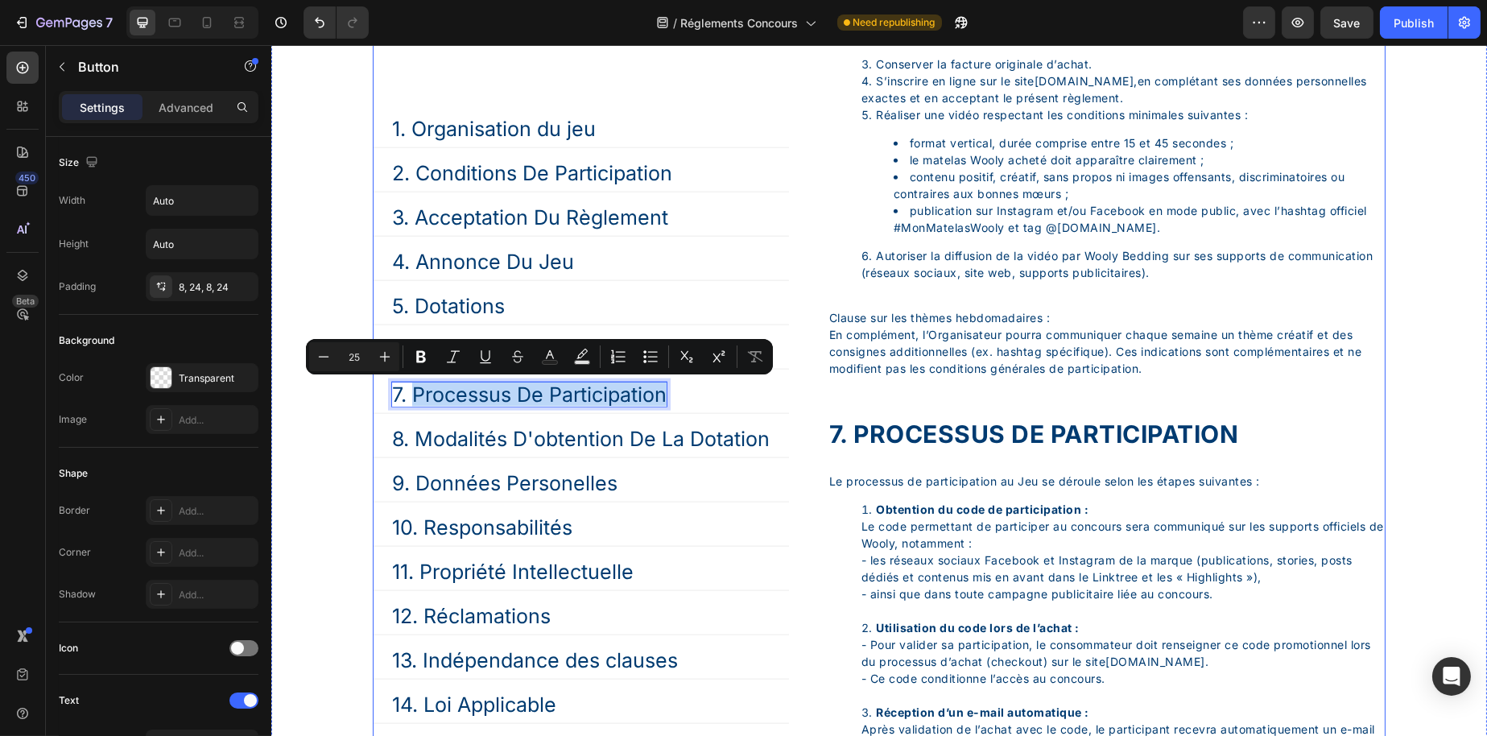
click at [881, 450] on p "7. PROCESSUS DE PARTICIPATION" at bounding box center [1106, 434] width 555 height 31
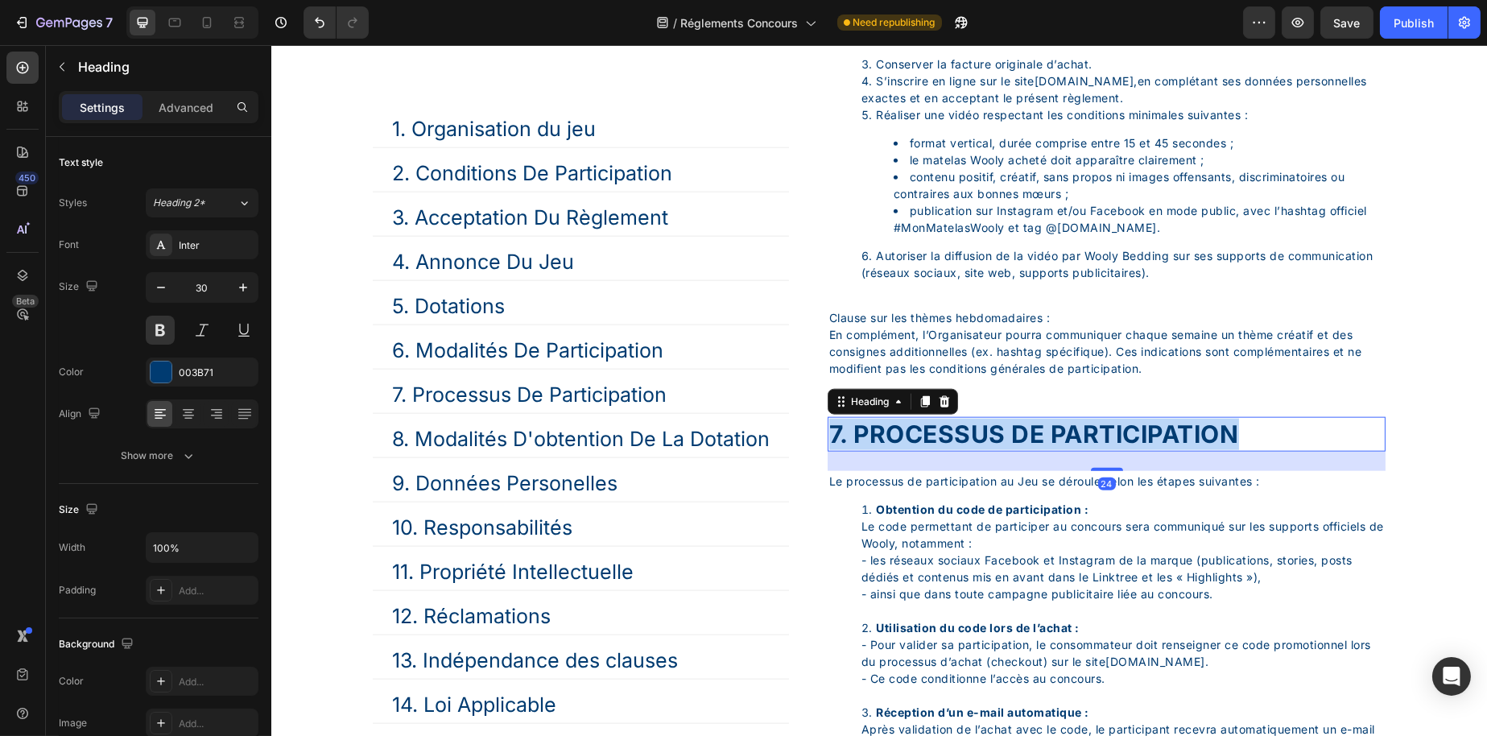
click at [881, 450] on p "7. PROCESSUS DE PARTICIPATION" at bounding box center [1106, 434] width 555 height 31
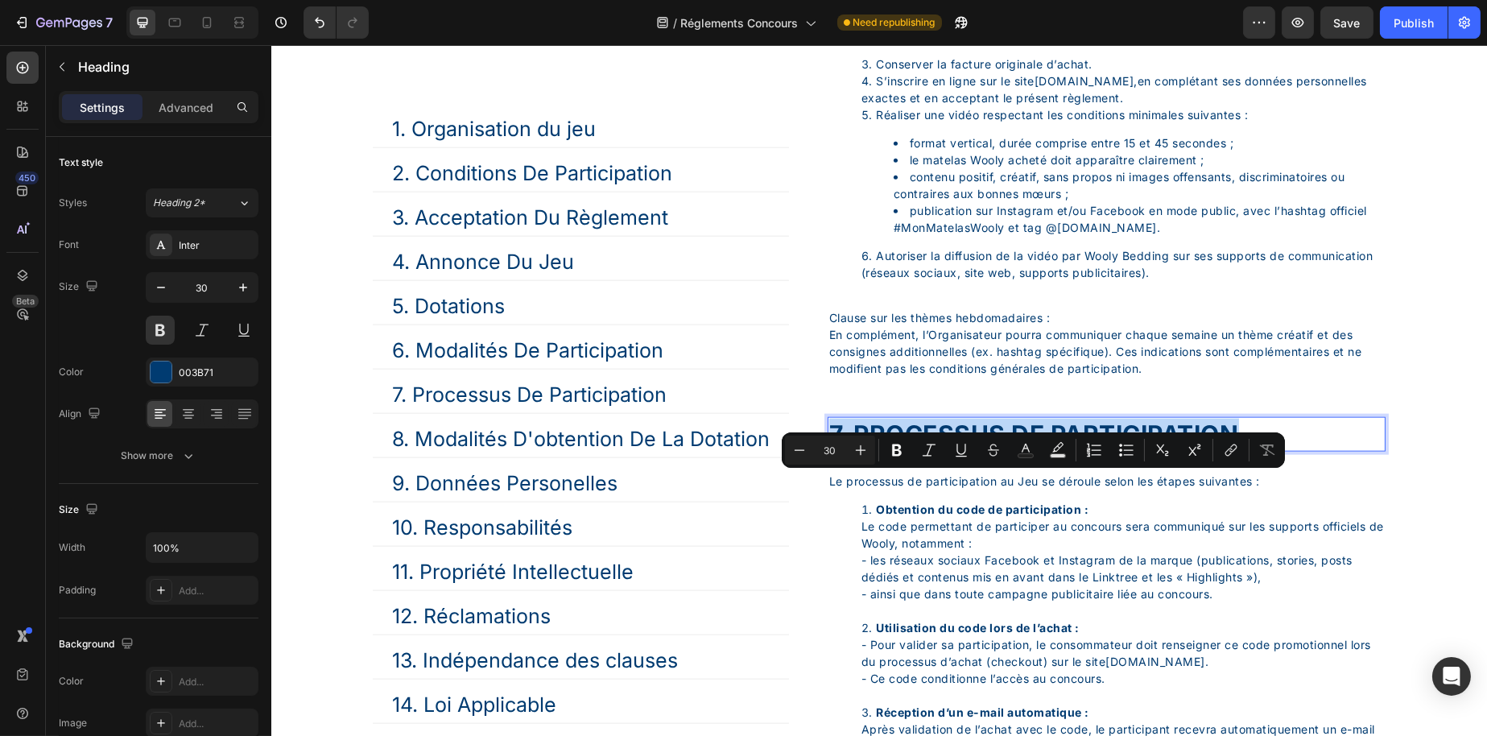
click at [854, 450] on p "7. PROCESSUS DE PARTICIPATION" at bounding box center [1106, 434] width 555 height 31
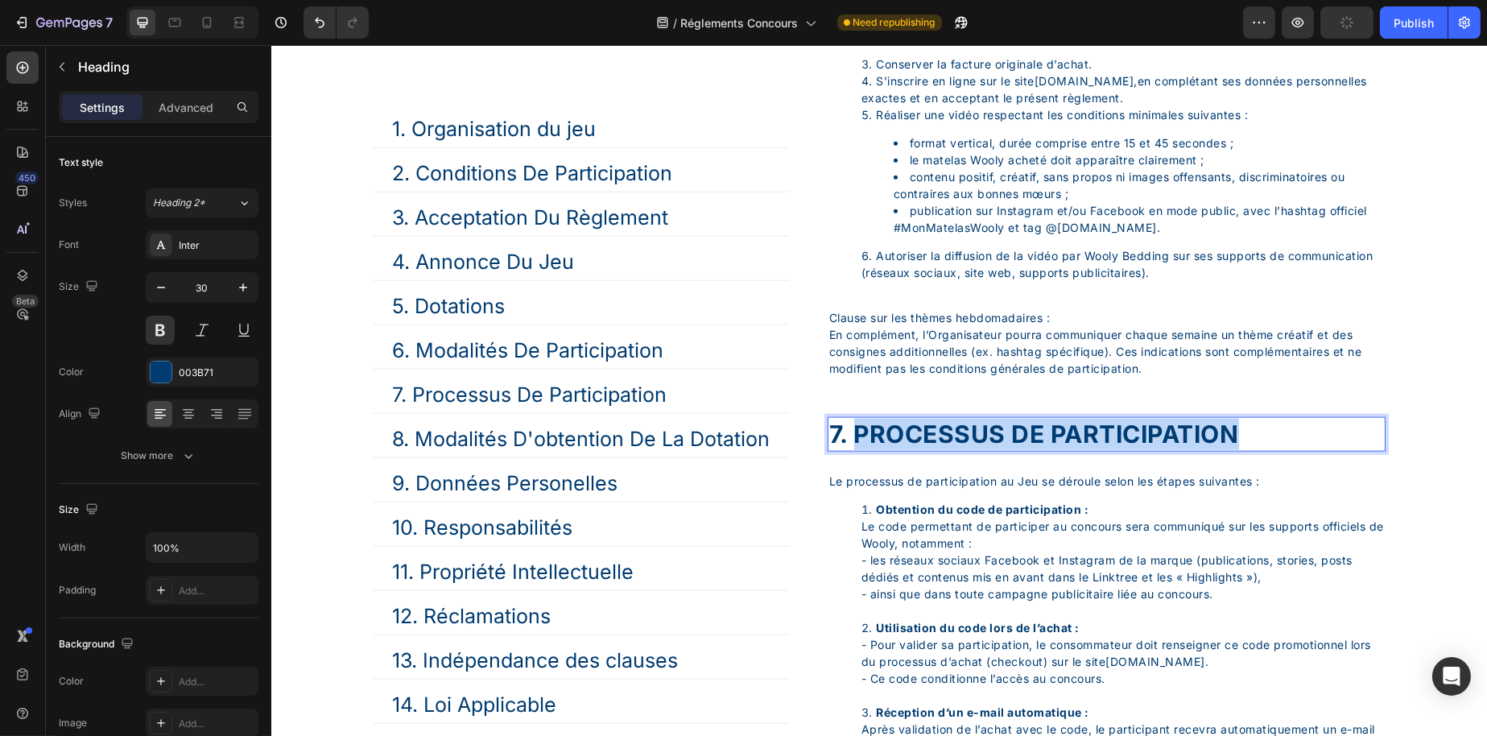
drag, startPoint x: 857, startPoint y: 487, endPoint x: 1267, endPoint y: 486, distance: 409.9
click at [1267, 450] on p "7. PROCESSUS DE PARTICIPATION" at bounding box center [1106, 434] width 555 height 31
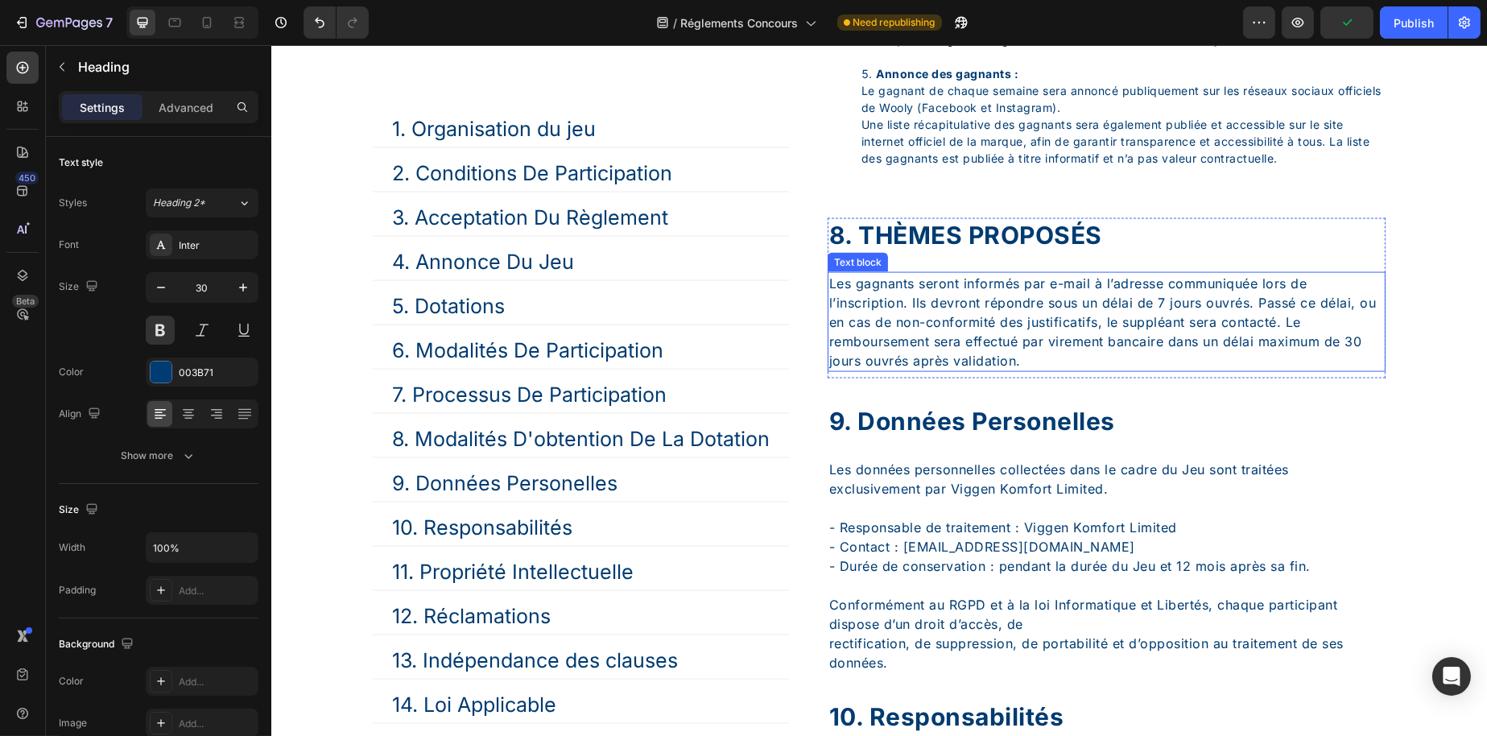
scroll to position [5256, 0]
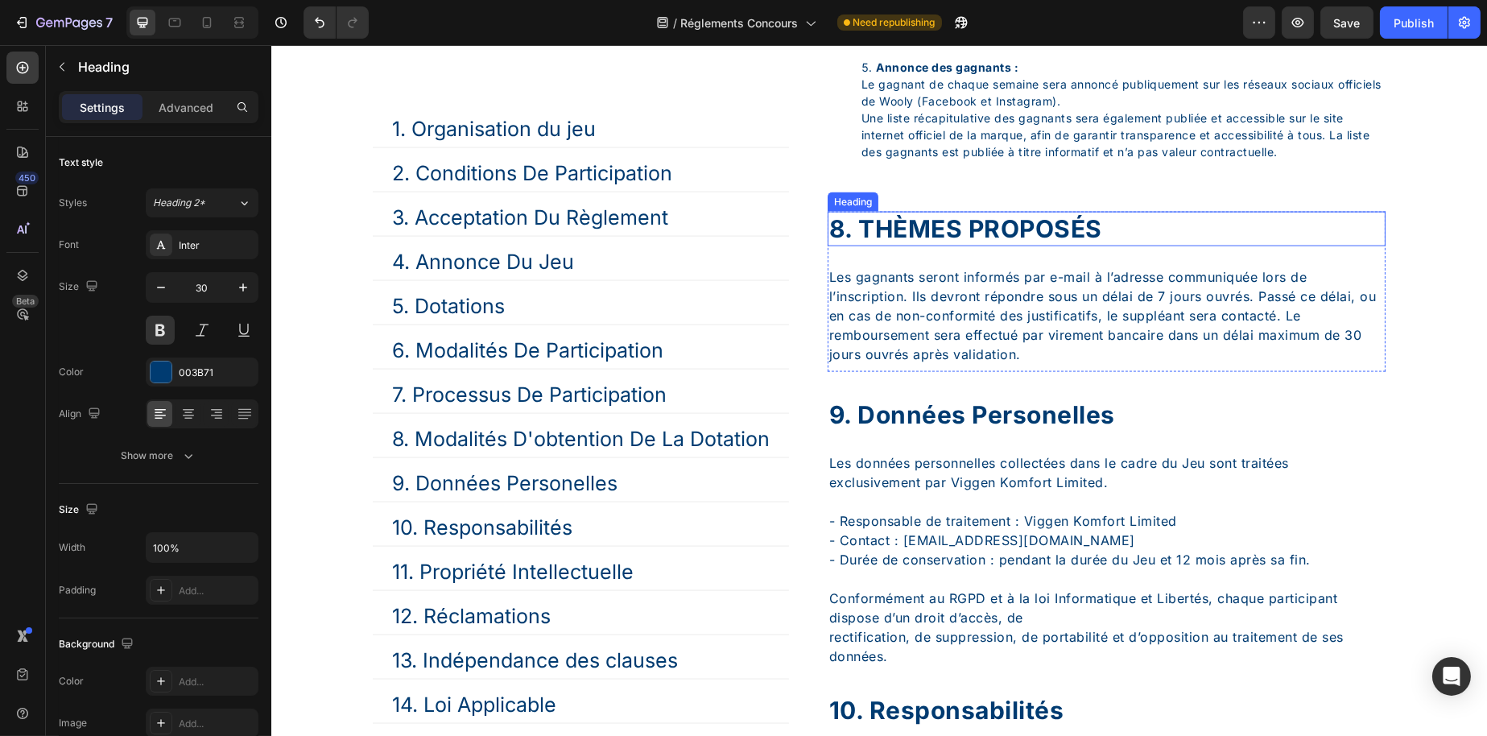
click at [929, 245] on p "8. THÈMES PROPOSÉS" at bounding box center [1106, 228] width 555 height 31
click at [880, 245] on p "8. THÈMES PROPOSÉS" at bounding box center [1106, 228] width 555 height 31
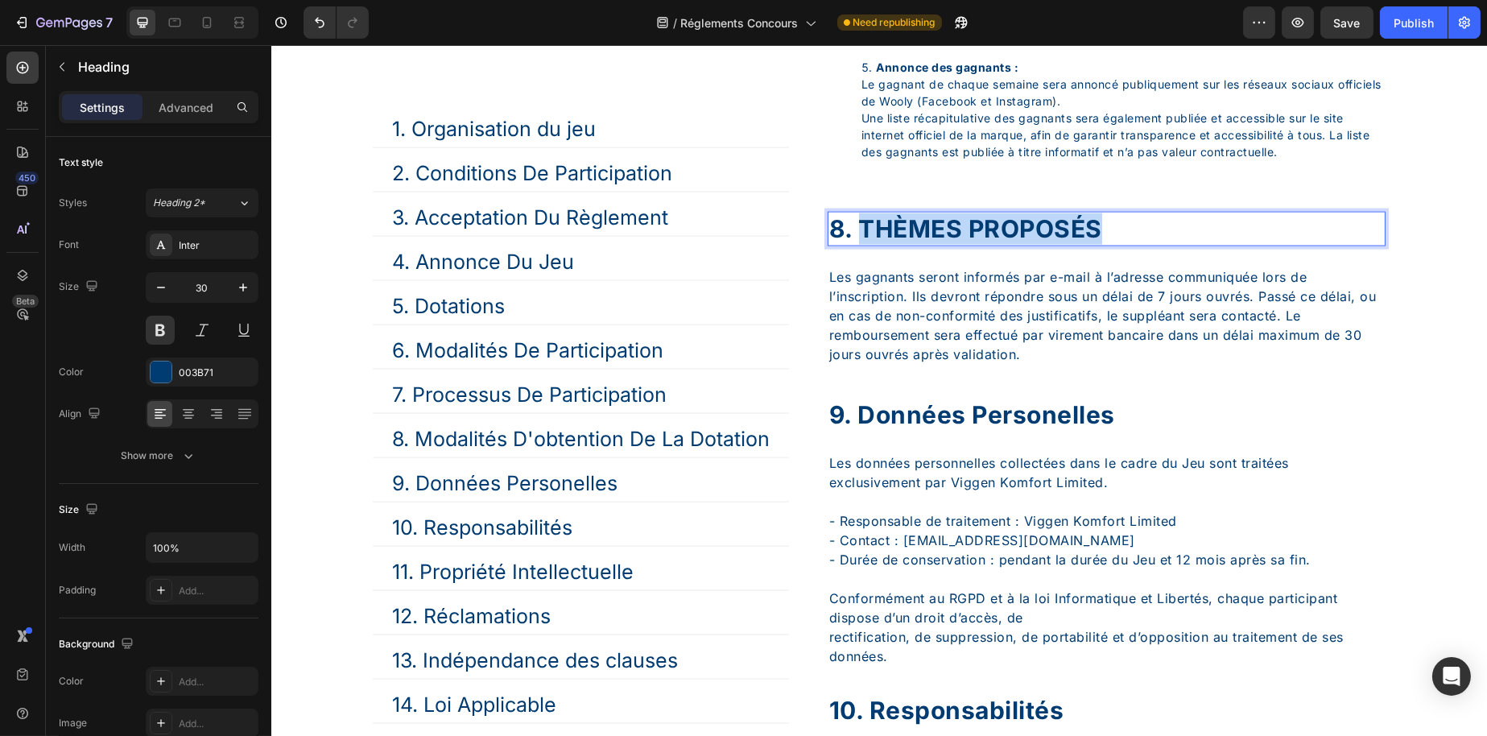
drag, startPoint x: 880, startPoint y: 331, endPoint x: 1010, endPoint y: 333, distance: 129.7
click at [1010, 245] on p "8. THÈMES PROPOSÉS" at bounding box center [1106, 228] width 555 height 31
drag, startPoint x: 1129, startPoint y: 333, endPoint x: 840, endPoint y: 361, distance: 290.4
click at [862, 245] on p "8. Thèmes Proposés" at bounding box center [1106, 228] width 555 height 31
copy p "Thèmes Proposés"
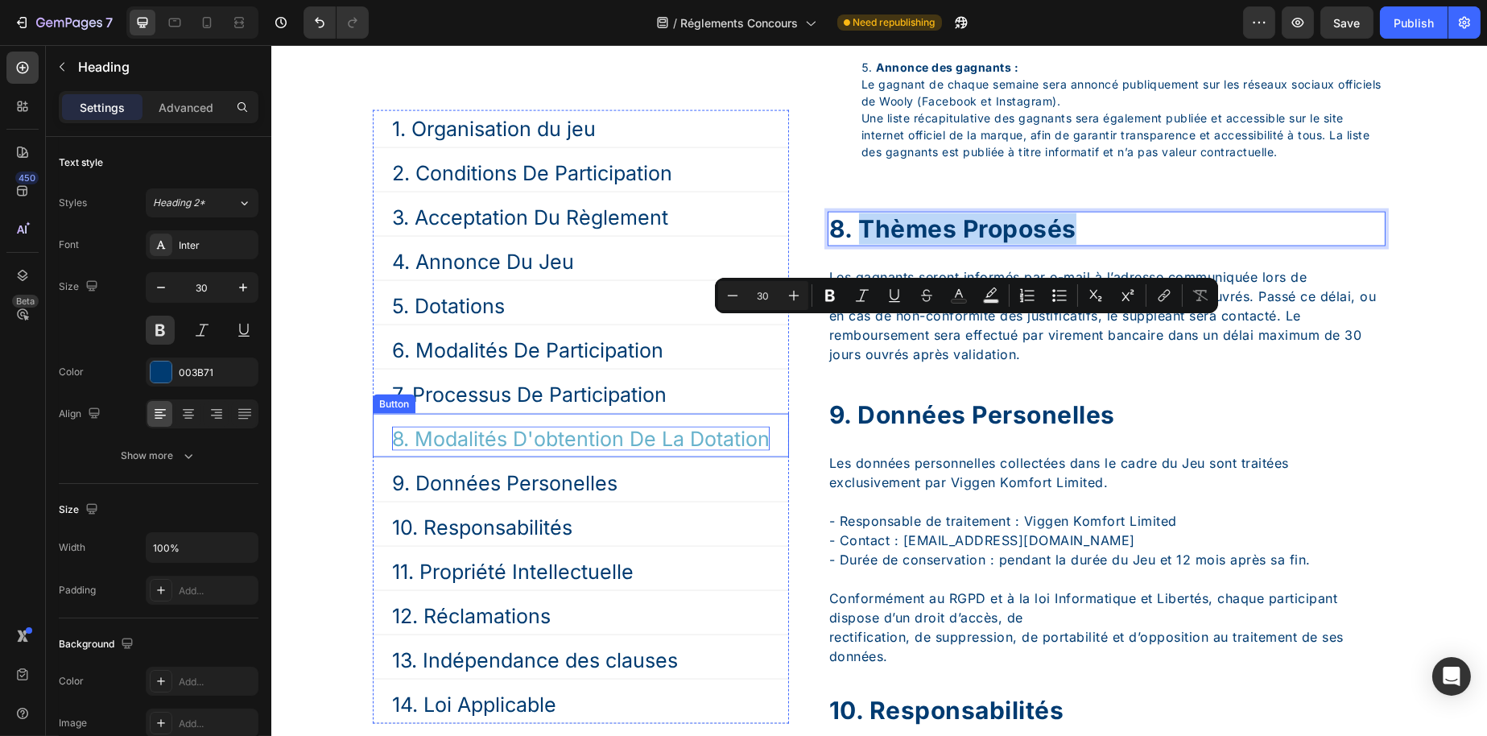
click at [568, 446] on p "8. Modalités D'obtention De La Dotation" at bounding box center [580, 438] width 378 height 24
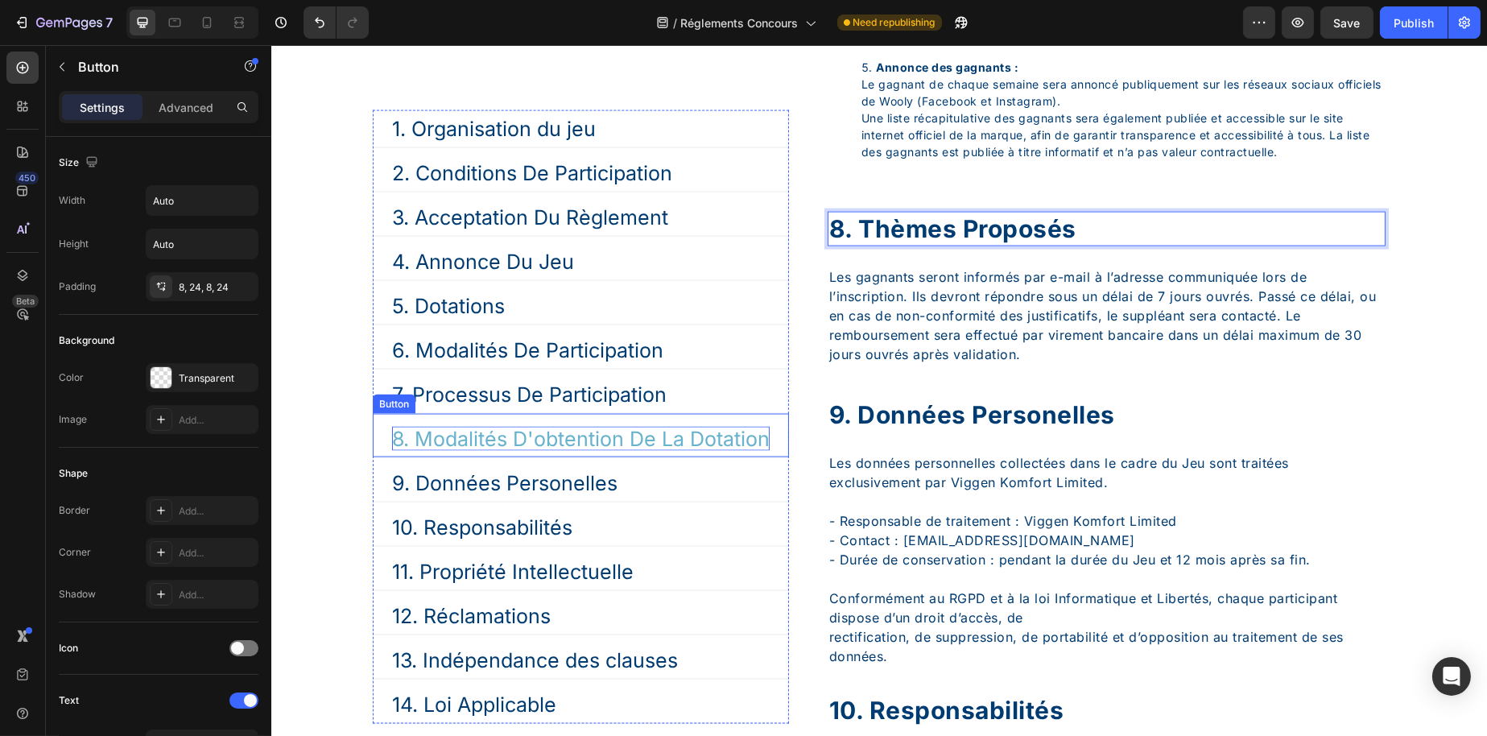
click at [568, 446] on p "8. Modalités D'obtention De La Dotation" at bounding box center [580, 438] width 378 height 24
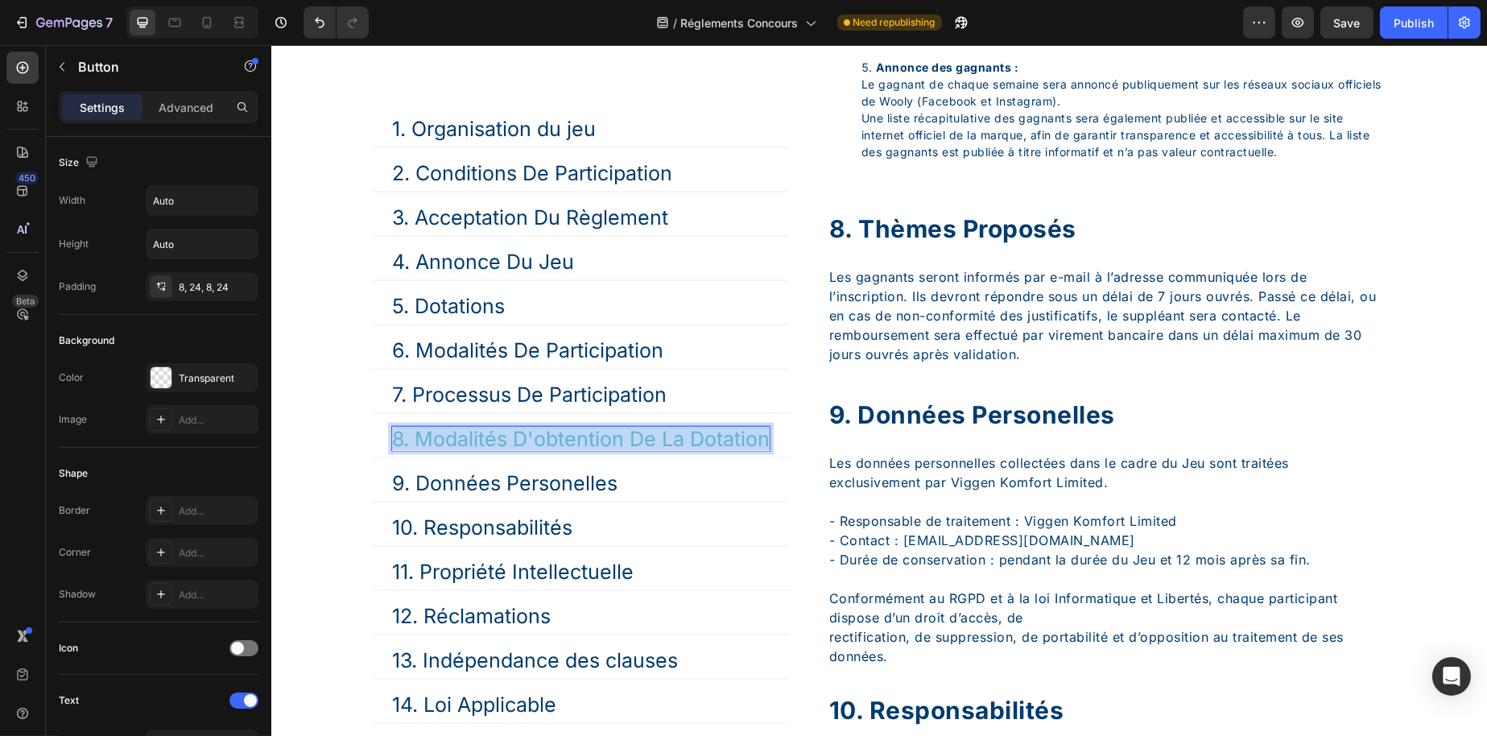
click at [568, 446] on p "8. Modalités D'obtention De La Dotation" at bounding box center [580, 438] width 378 height 24
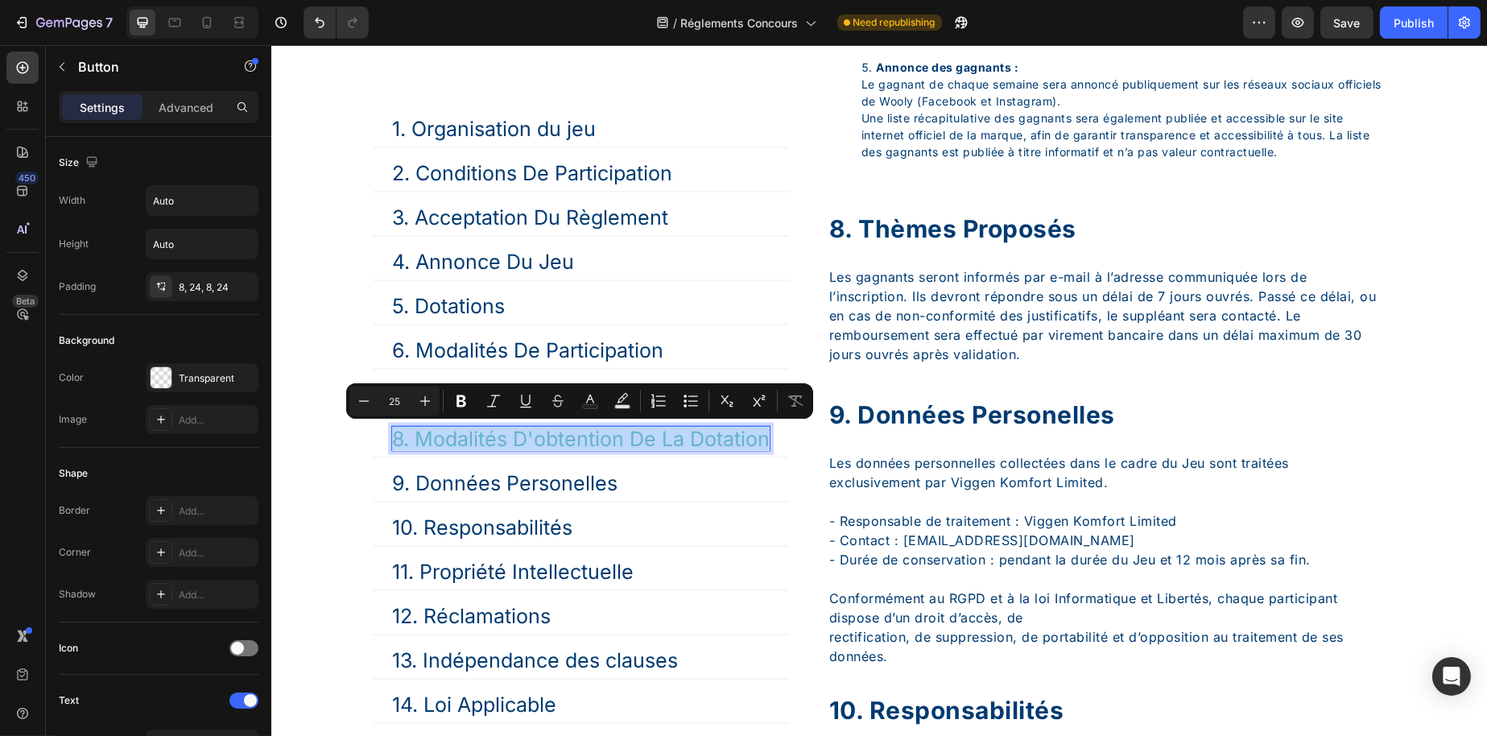
click at [409, 432] on p "8. Modalités D'obtention De La Dotation" at bounding box center [580, 438] width 378 height 24
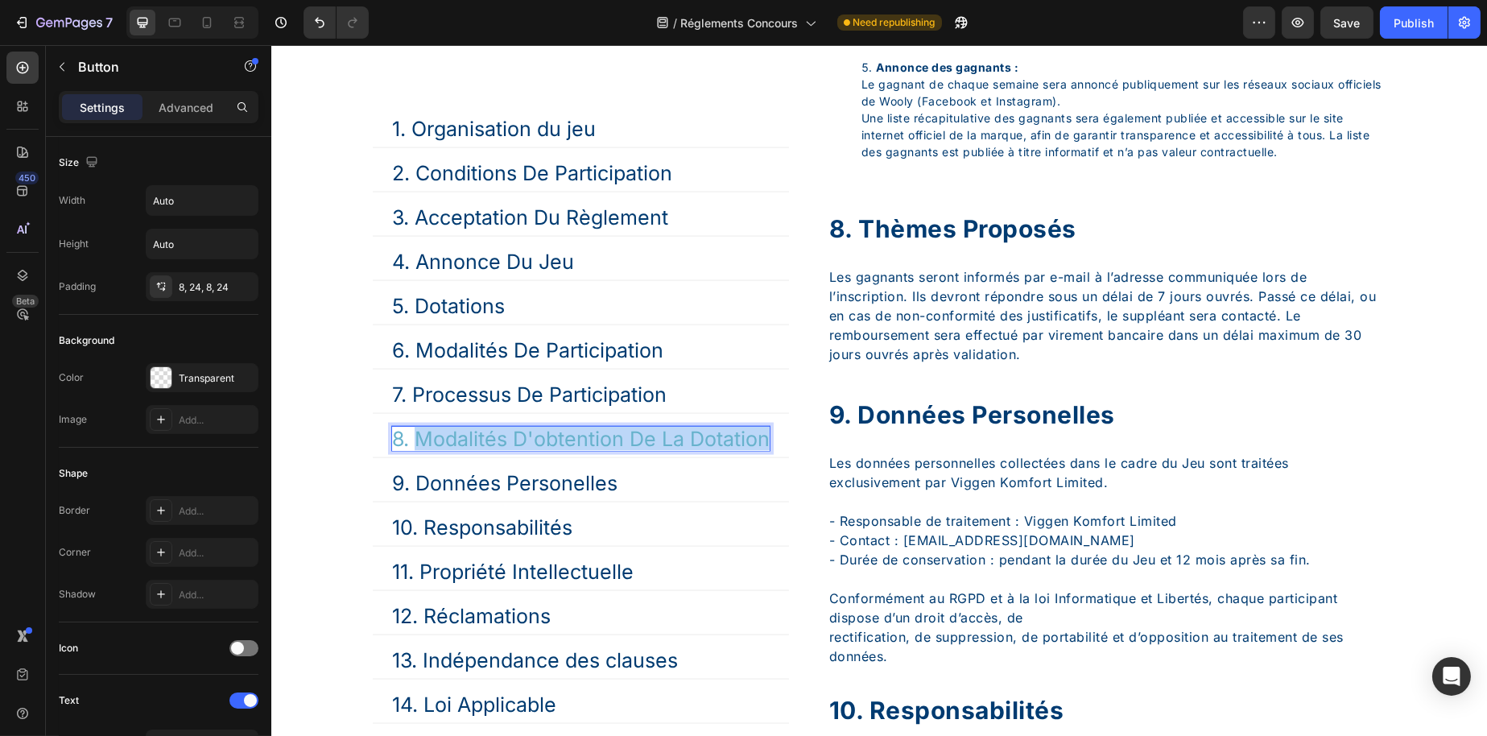
drag, startPoint x: 415, startPoint y: 436, endPoint x: 771, endPoint y: 433, distance: 356.7
click at [771, 433] on link "8. Modalités D'obtention De La Dotation" at bounding box center [580, 438] width 416 height 37
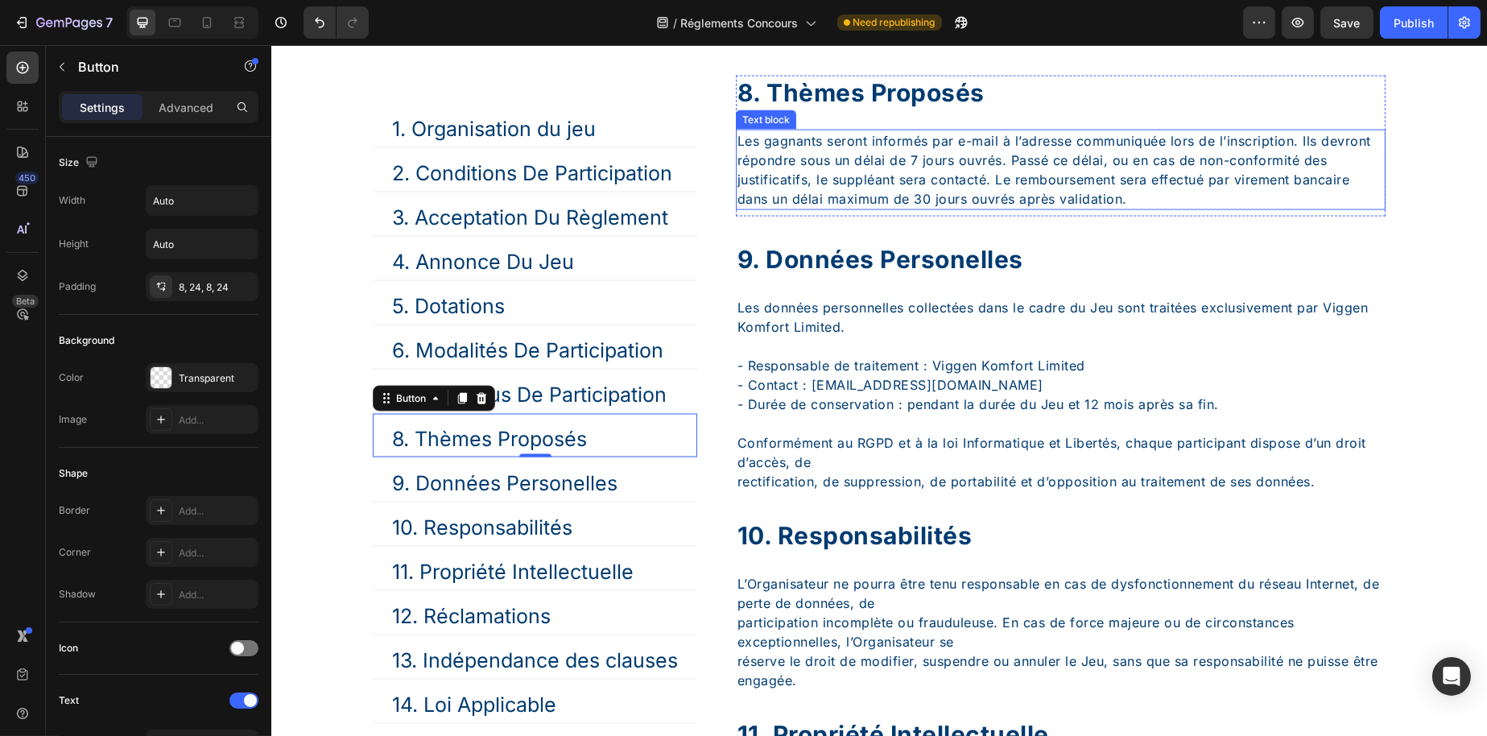
click at [803, 209] on p "Les gagnants seront informés par e-mail à l’adresse communiquée lors de l’inscr…" at bounding box center [1060, 169] width 647 height 77
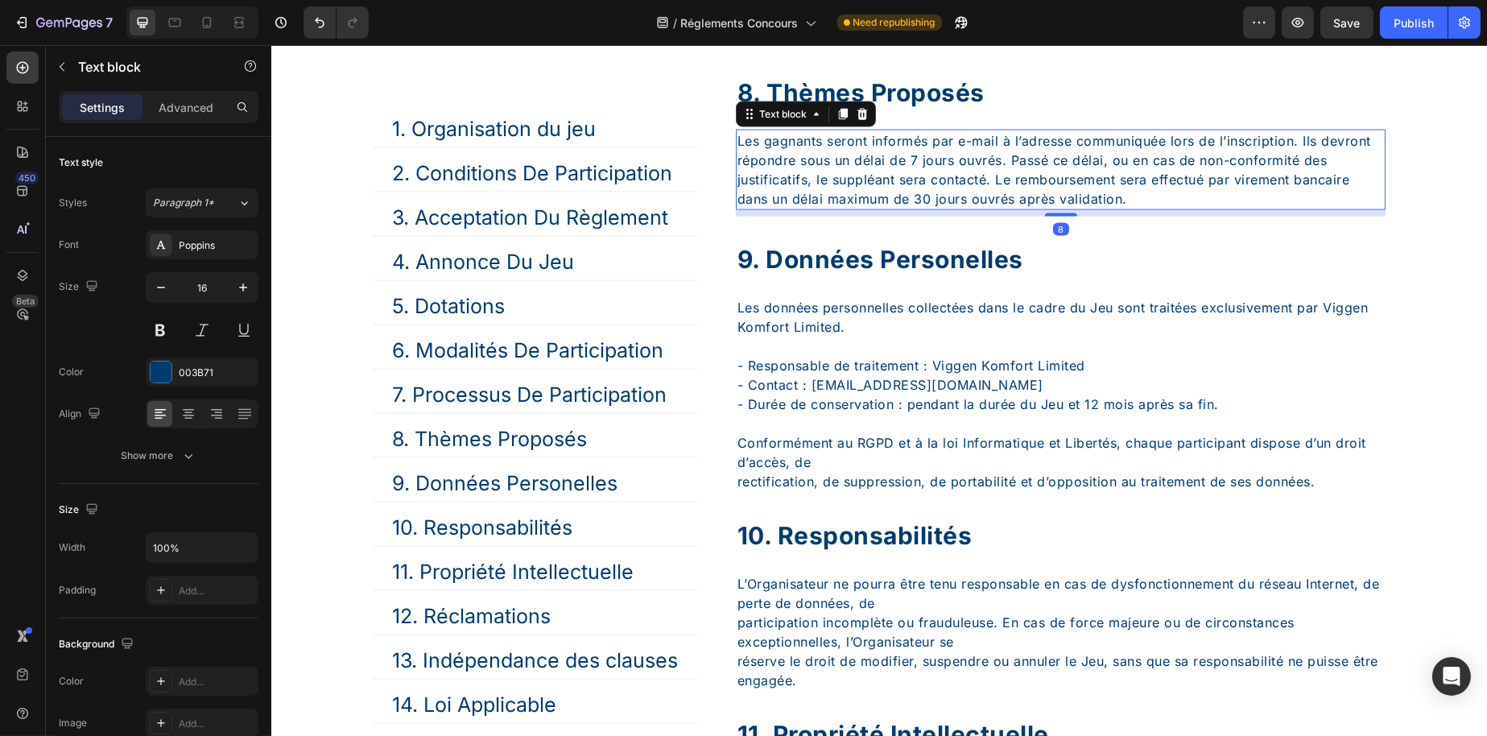
click at [803, 209] on p "Les gagnants seront informés par e-mail à l’adresse communiquée lors de l’inscr…" at bounding box center [1060, 169] width 647 height 77
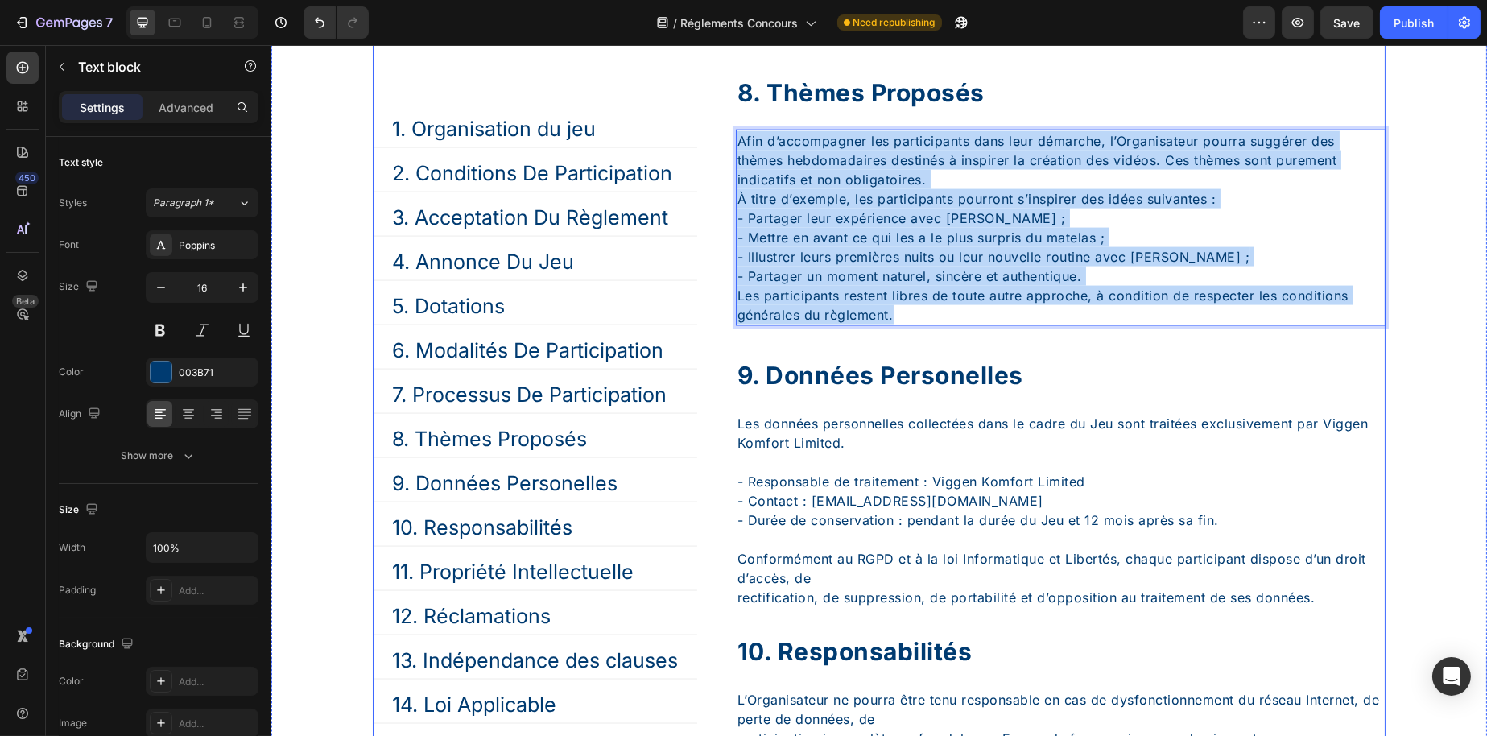
drag, startPoint x: 1004, startPoint y: 387, endPoint x: 719, endPoint y: 223, distance: 328.6
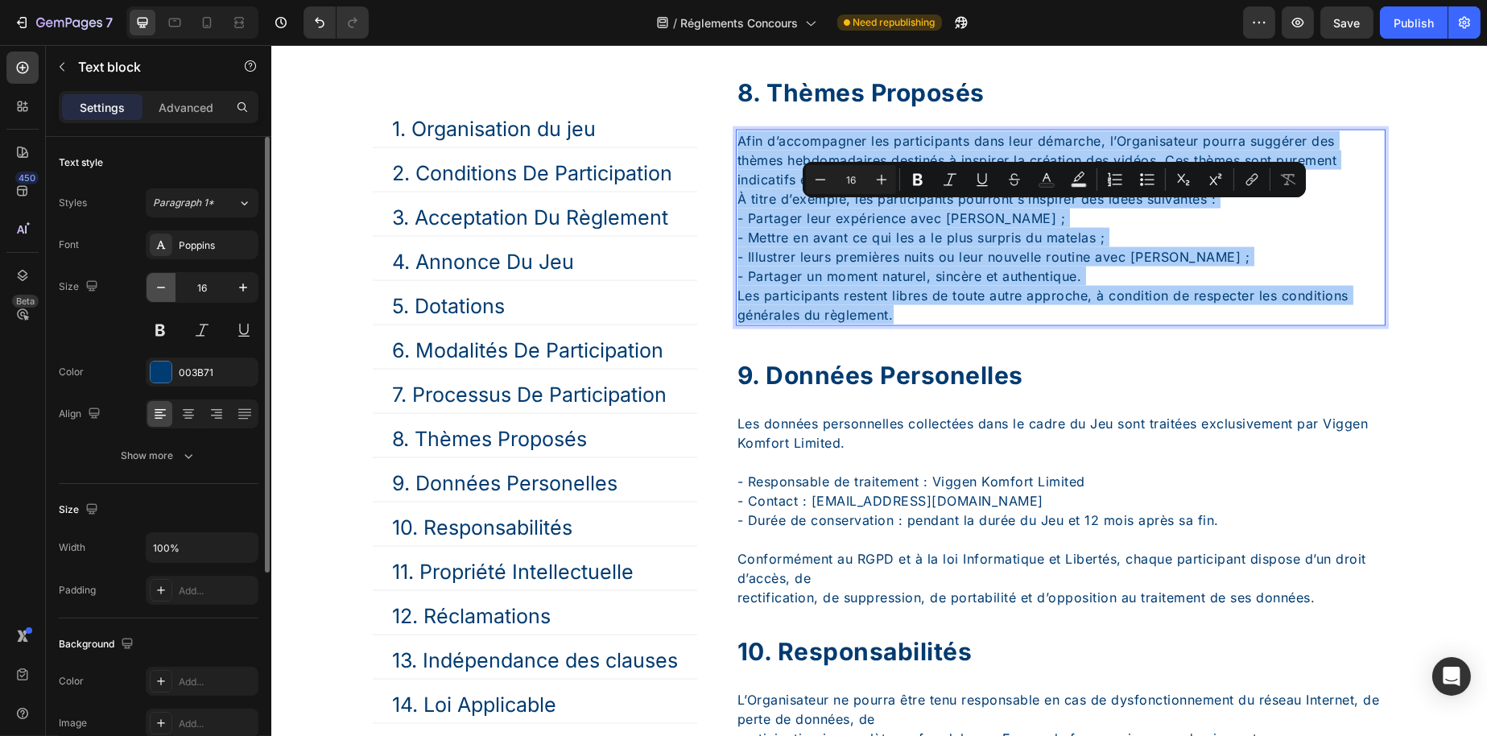
click at [160, 283] on icon "button" at bounding box center [161, 287] width 16 height 16
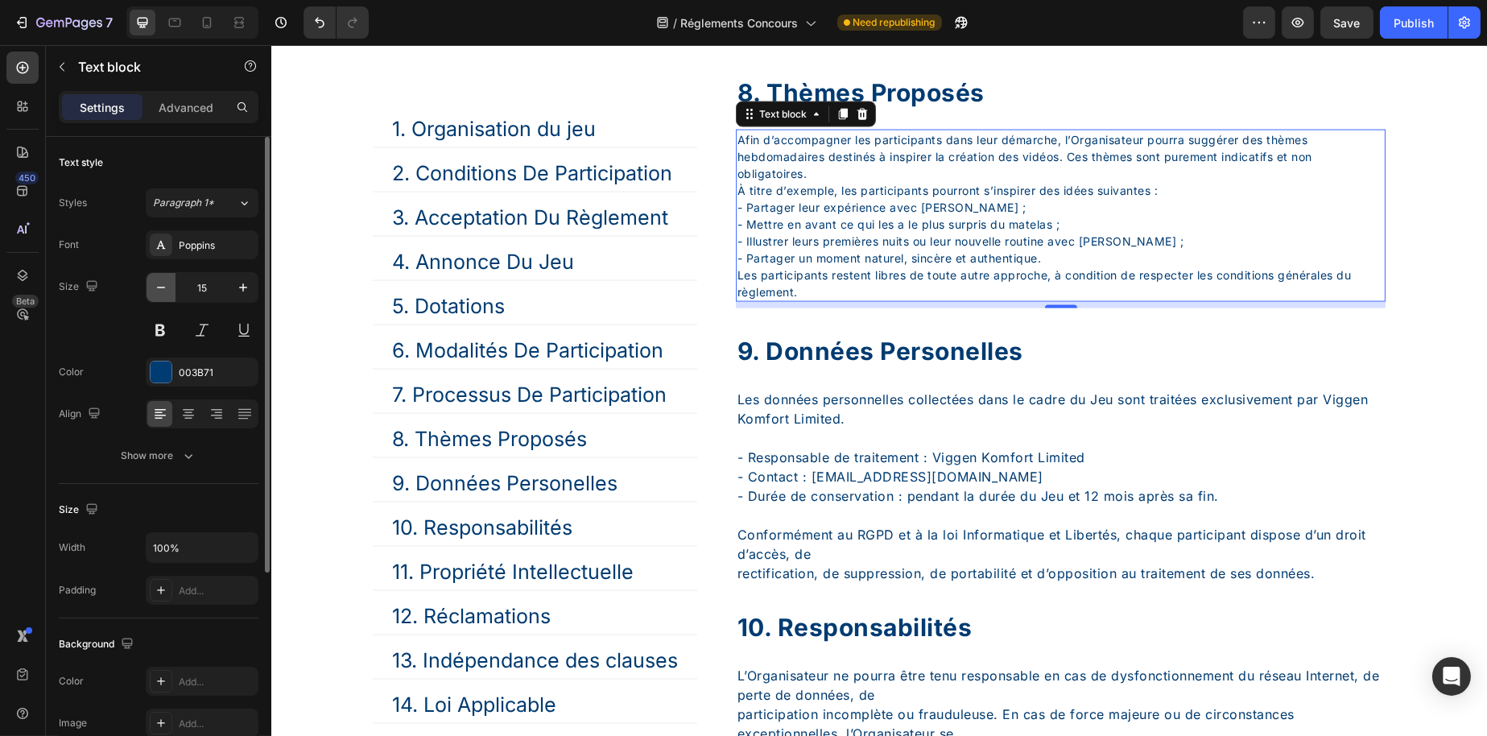
type input "14"
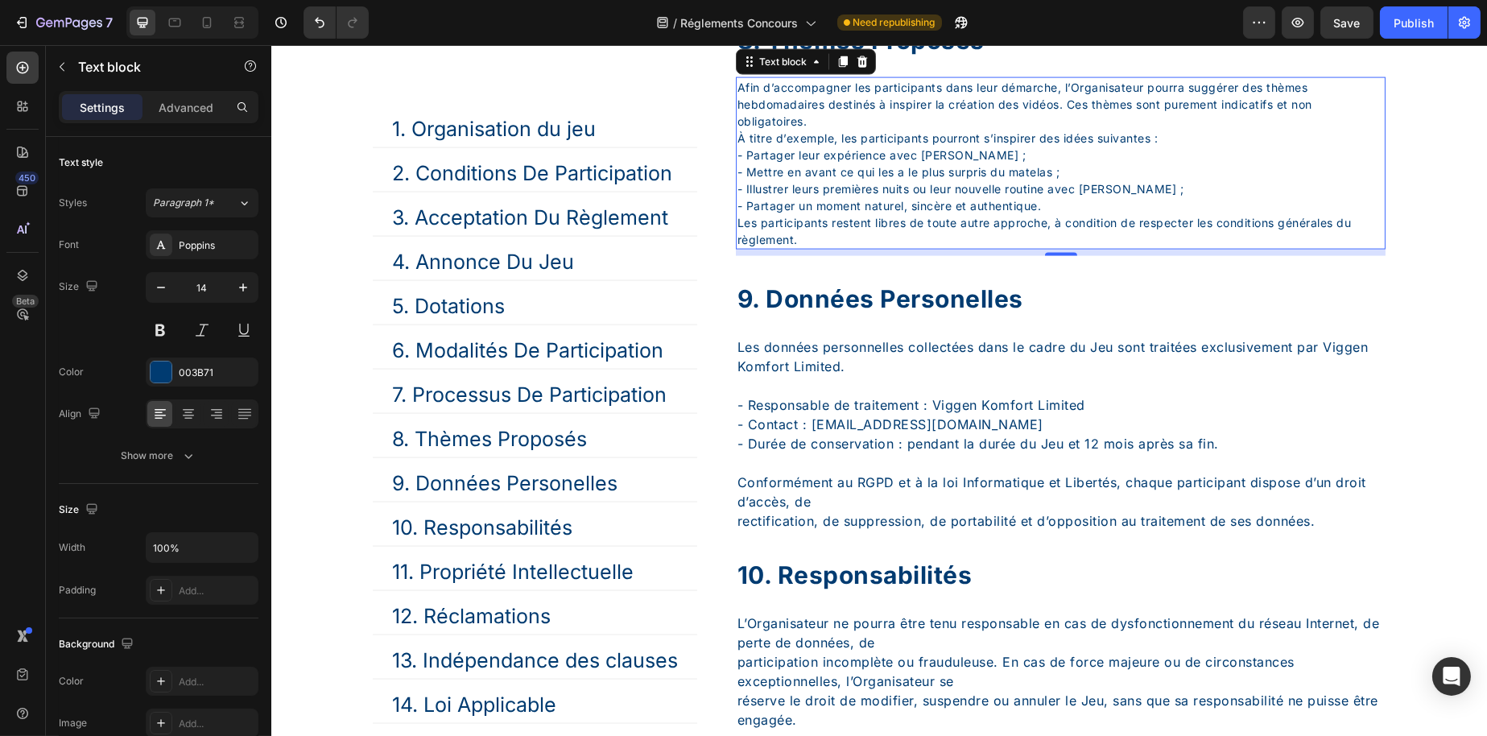
scroll to position [5336, 0]
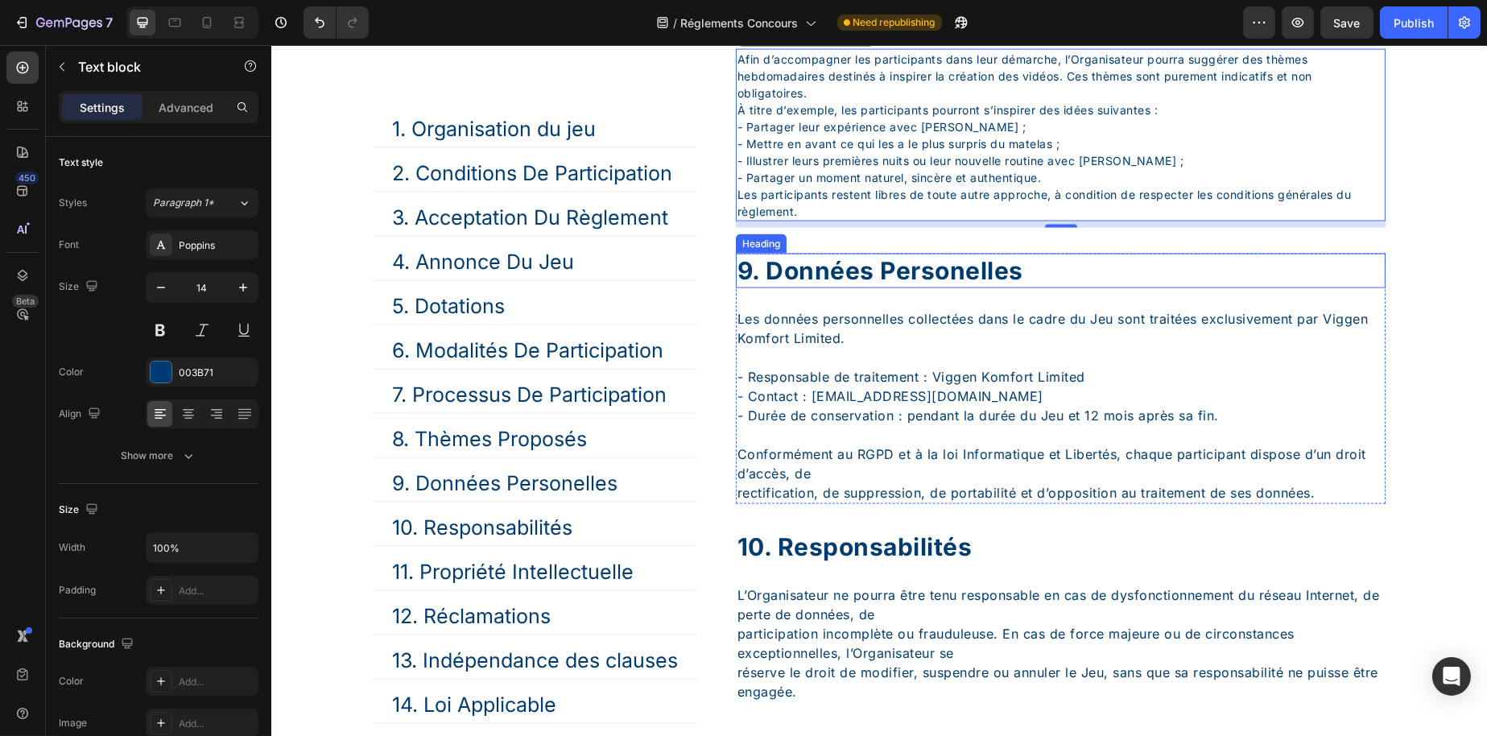
click at [874, 288] on div "9. données personelles" at bounding box center [1060, 271] width 650 height 35
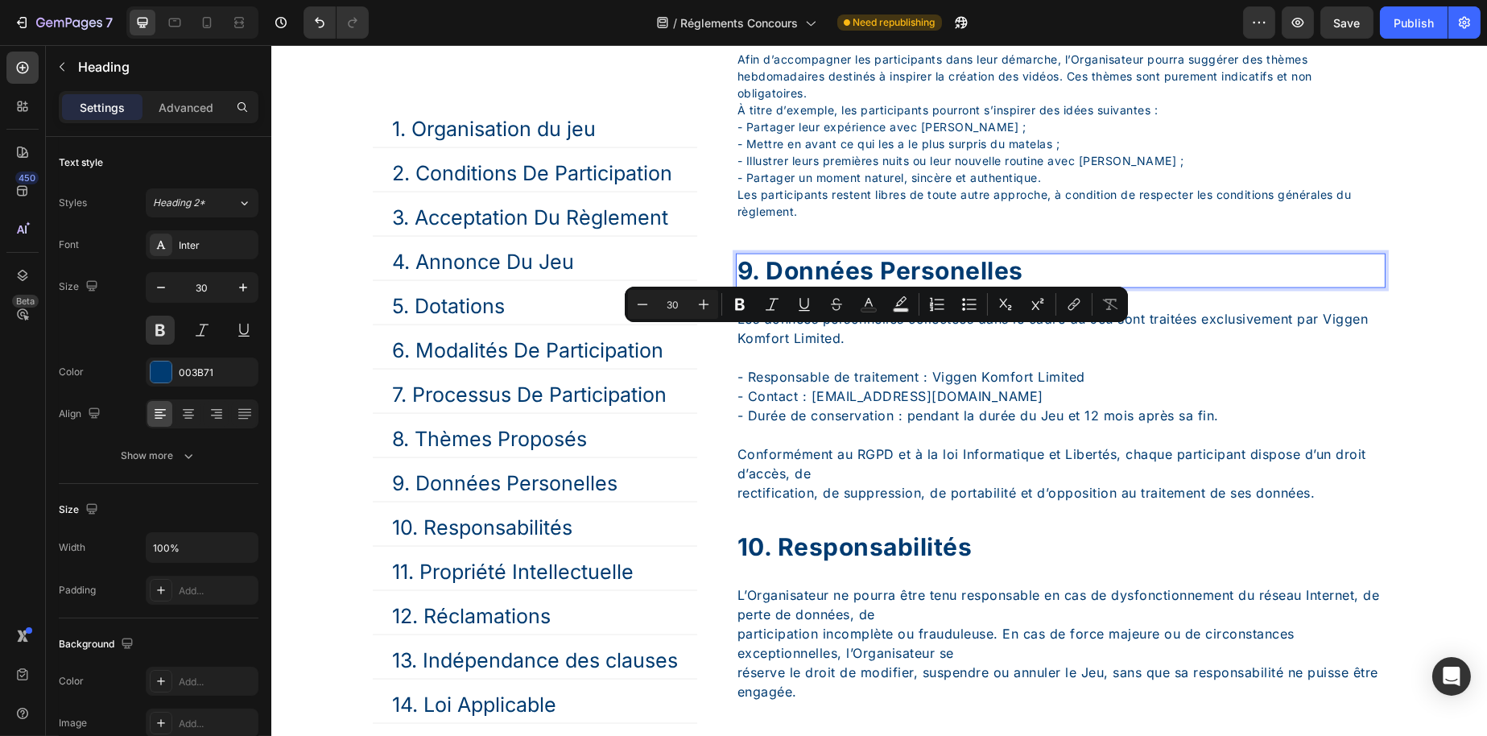
click at [760, 287] on p "9. données personelles" at bounding box center [1060, 270] width 647 height 31
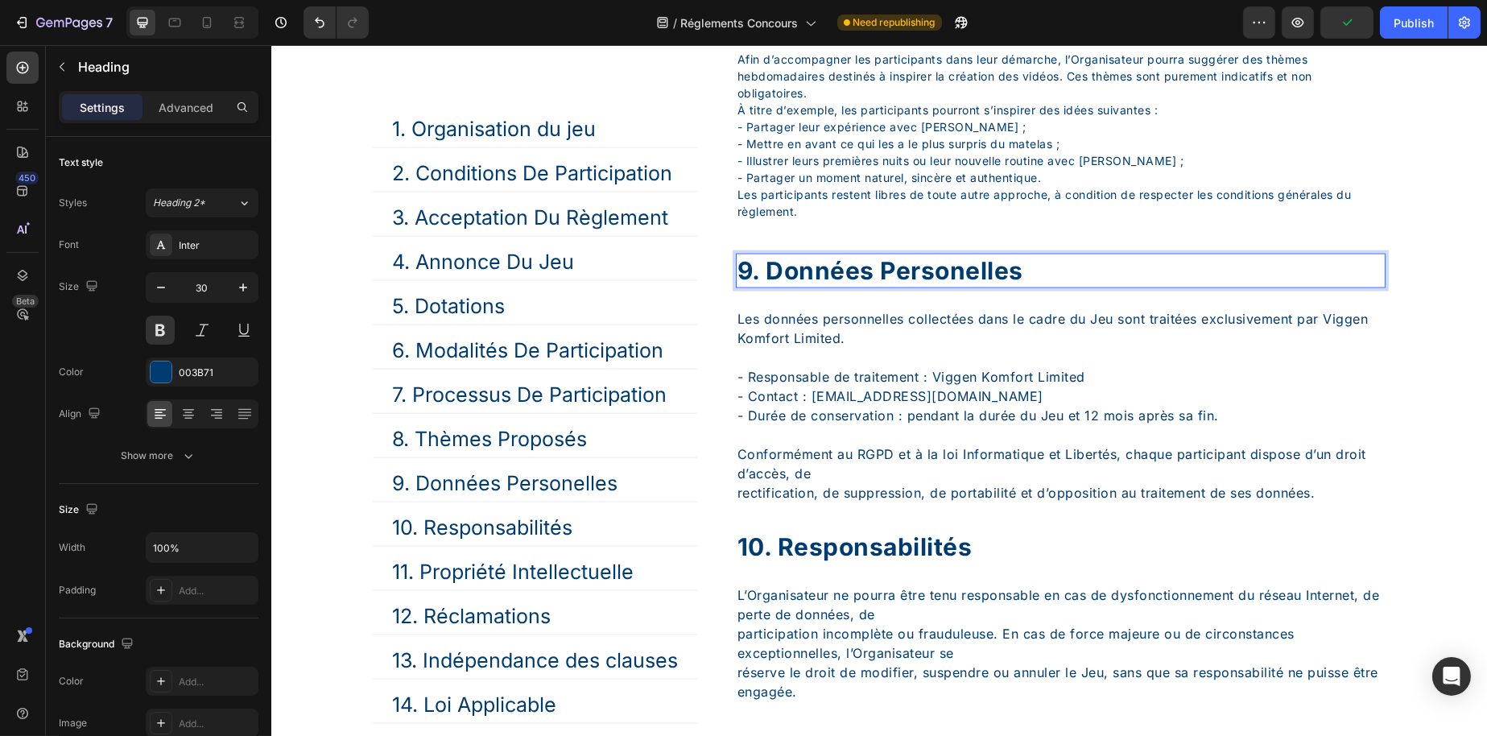
click at [766, 287] on p "9. données personelles" at bounding box center [1060, 270] width 647 height 31
drag, startPoint x: 767, startPoint y: 338, endPoint x: 1189, endPoint y: 370, distance: 423.1
click at [1189, 370] on div "9. données personelles Heading 24 Les données personnelles collectées dans le c…" at bounding box center [1060, 379] width 650 height 250
drag, startPoint x: 772, startPoint y: 343, endPoint x: 1033, endPoint y: 339, distance: 260.9
click at [1033, 287] on p "9. Critères de sélection" at bounding box center [1060, 270] width 647 height 31
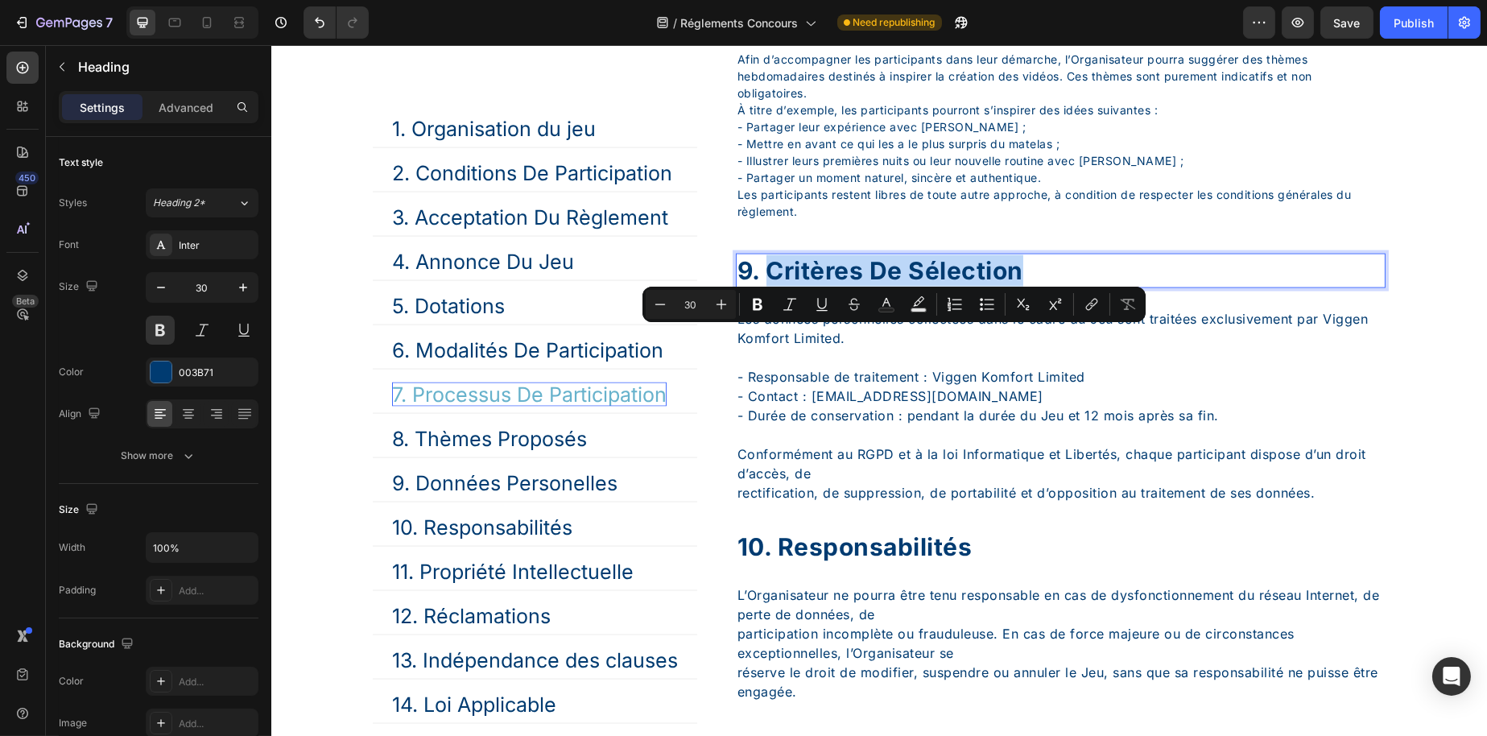
copy p "Critères de sélection"
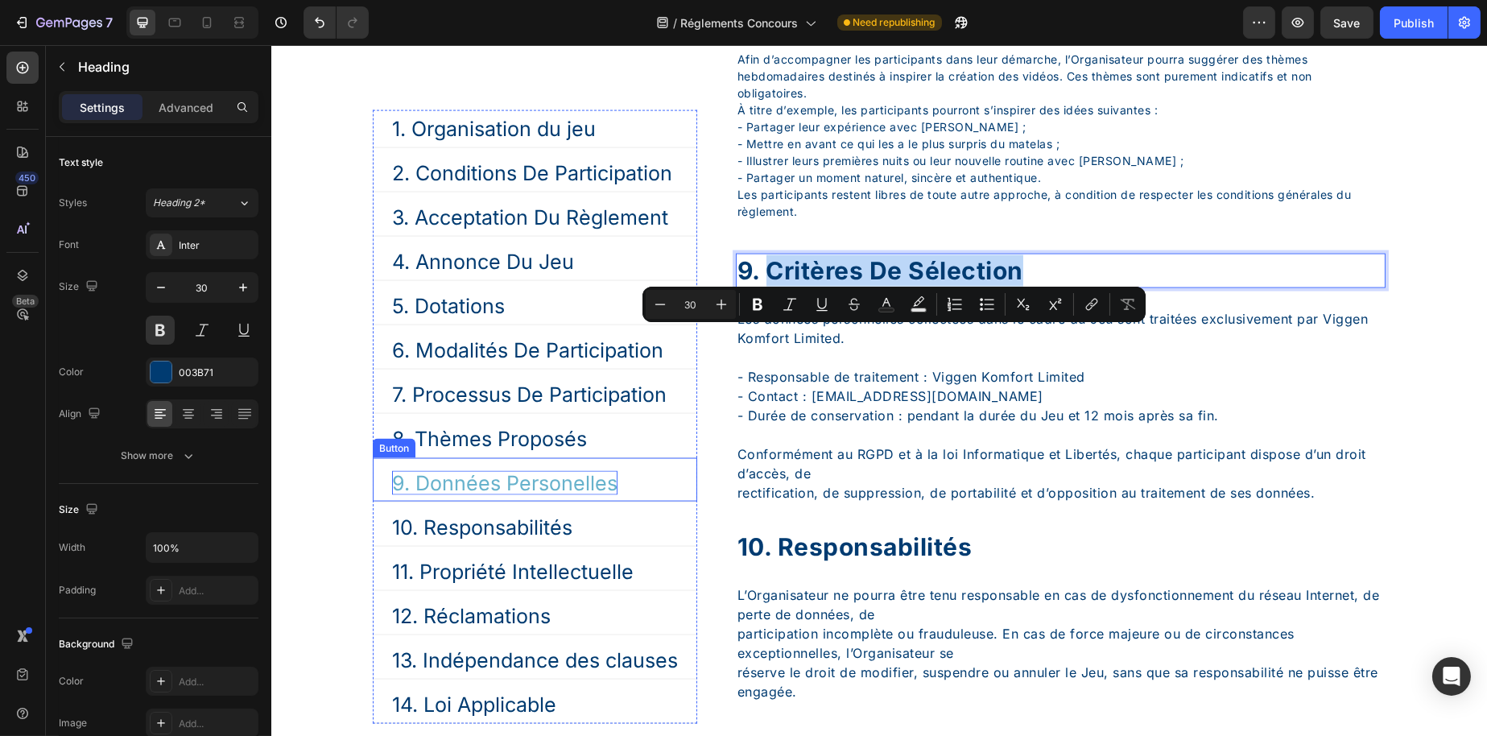
click at [478, 490] on p "9. Données Personelles" at bounding box center [503, 482] width 225 height 24
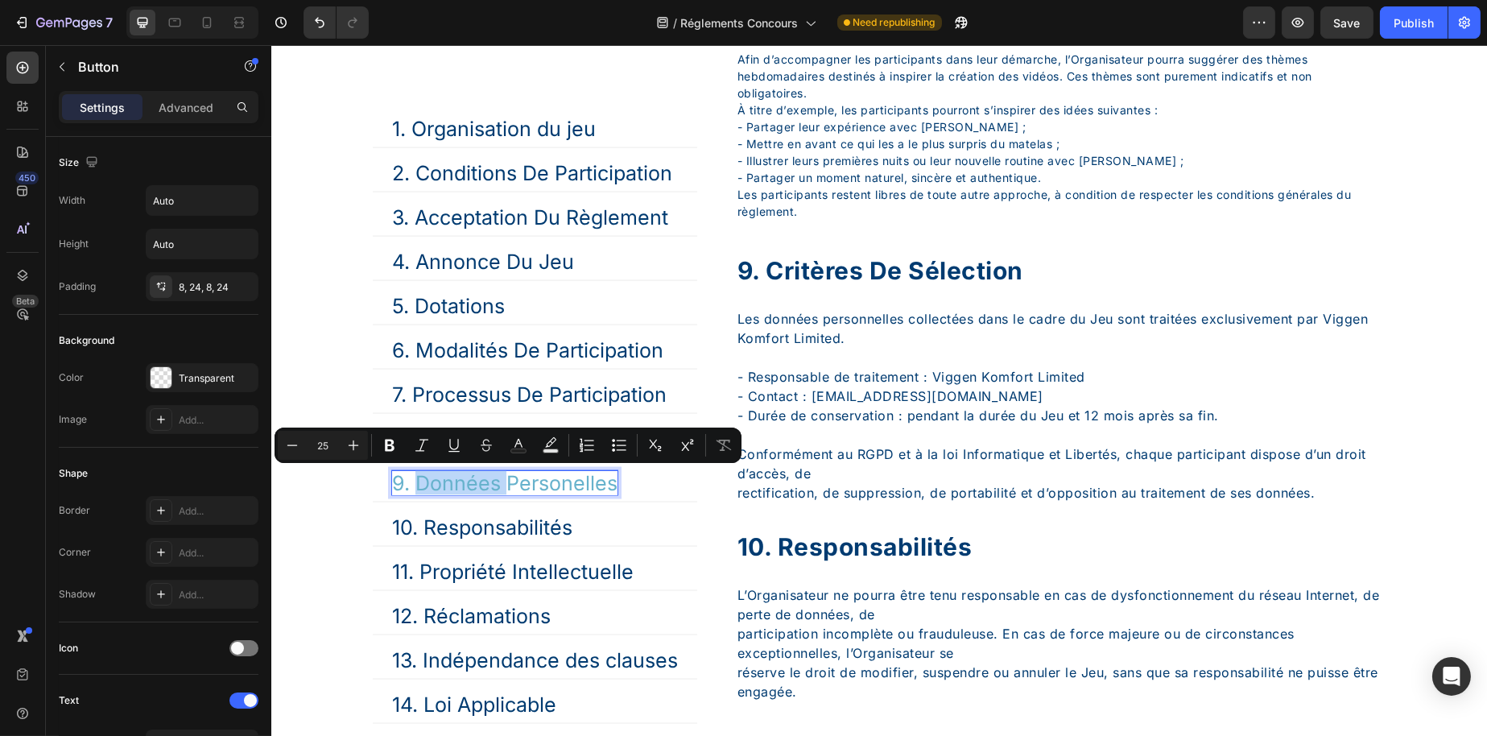
click at [415, 480] on p "9. Données Personelles" at bounding box center [503, 482] width 225 height 24
click at [416, 482] on p "9. Données Personelles" at bounding box center [503, 482] width 225 height 24
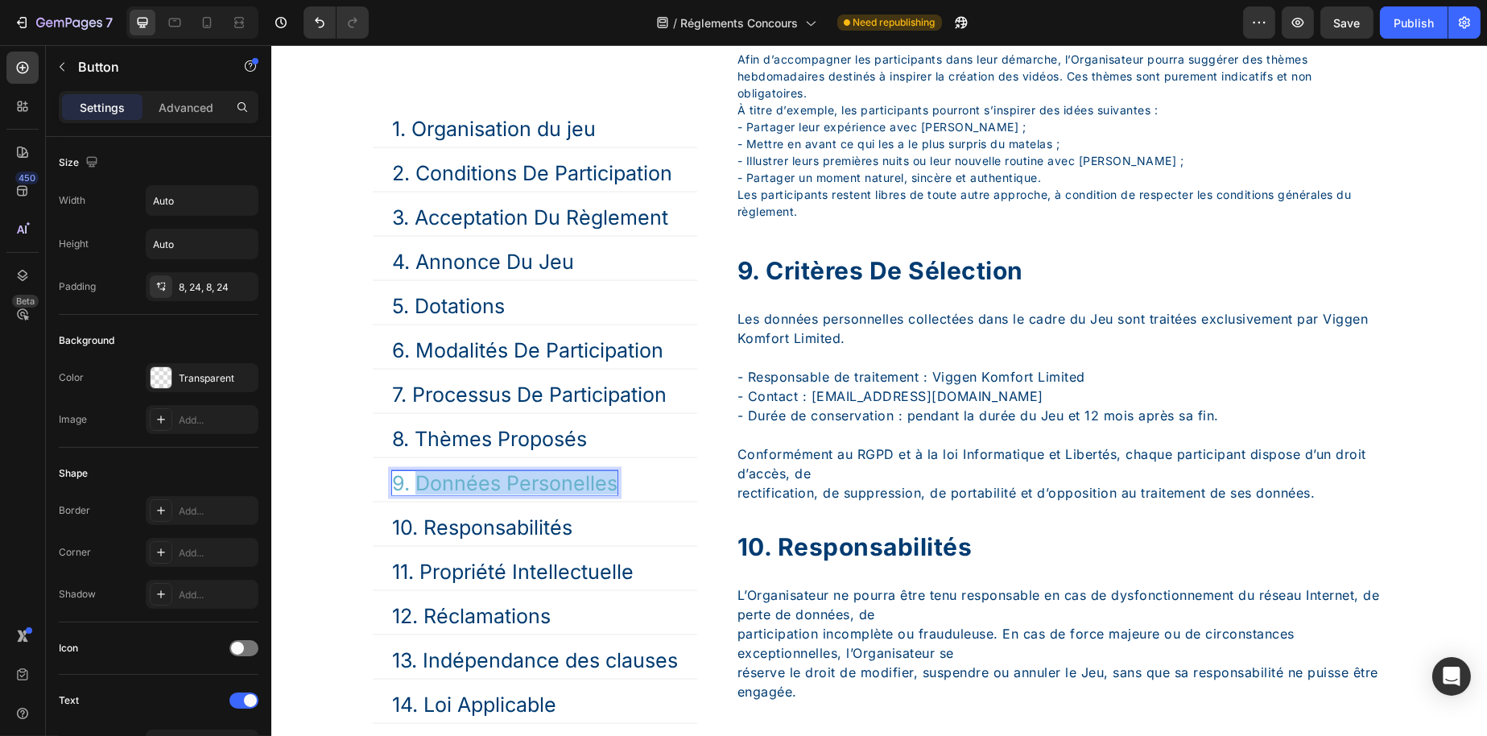
drag, startPoint x: 416, startPoint y: 482, endPoint x: 625, endPoint y: 482, distance: 208.6
click at [625, 482] on link "9. Données Personelles" at bounding box center [504, 482] width 264 height 37
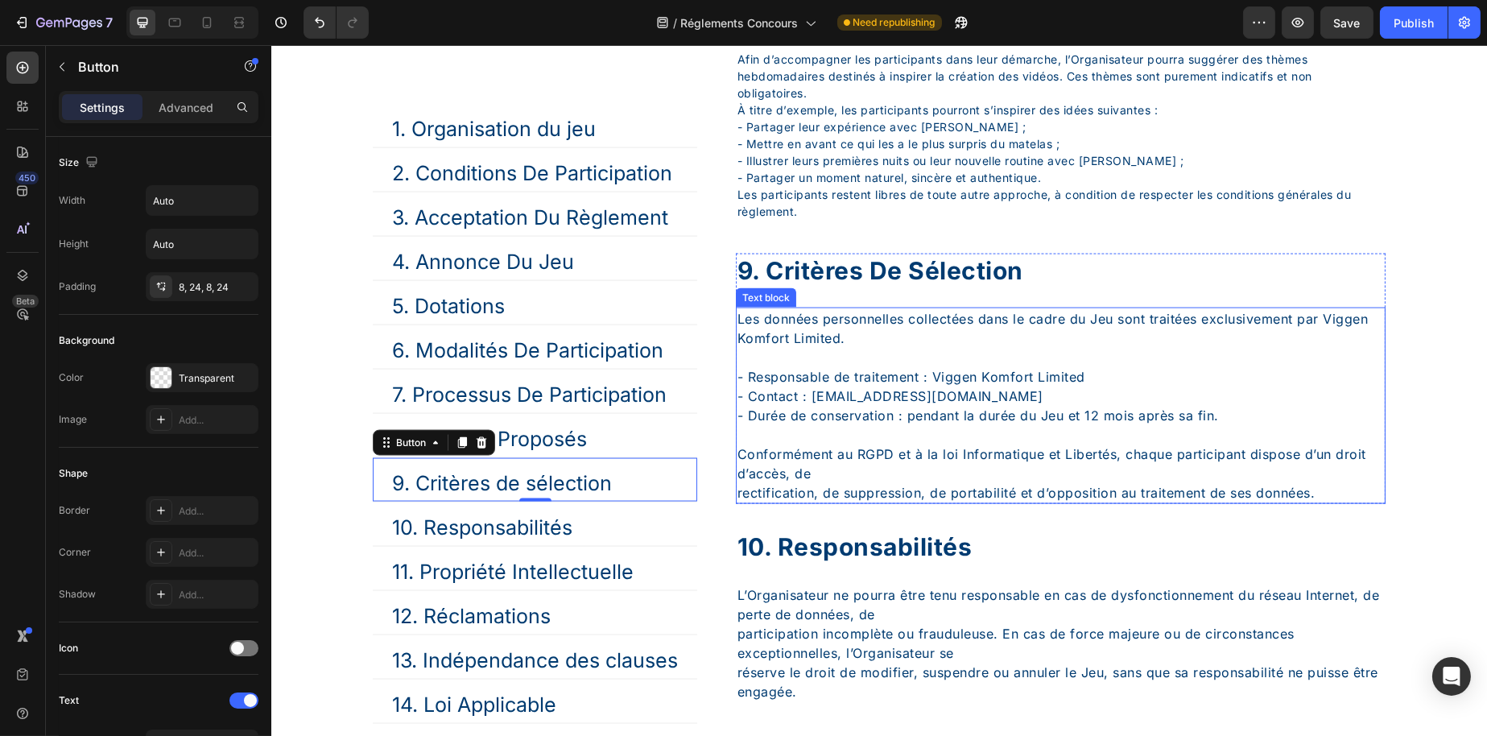
click at [890, 425] on p "- Responsable de traitement : Viggen Komfort Limited - Contact : [EMAIL_ADDRESS…" at bounding box center [1060, 386] width 647 height 77
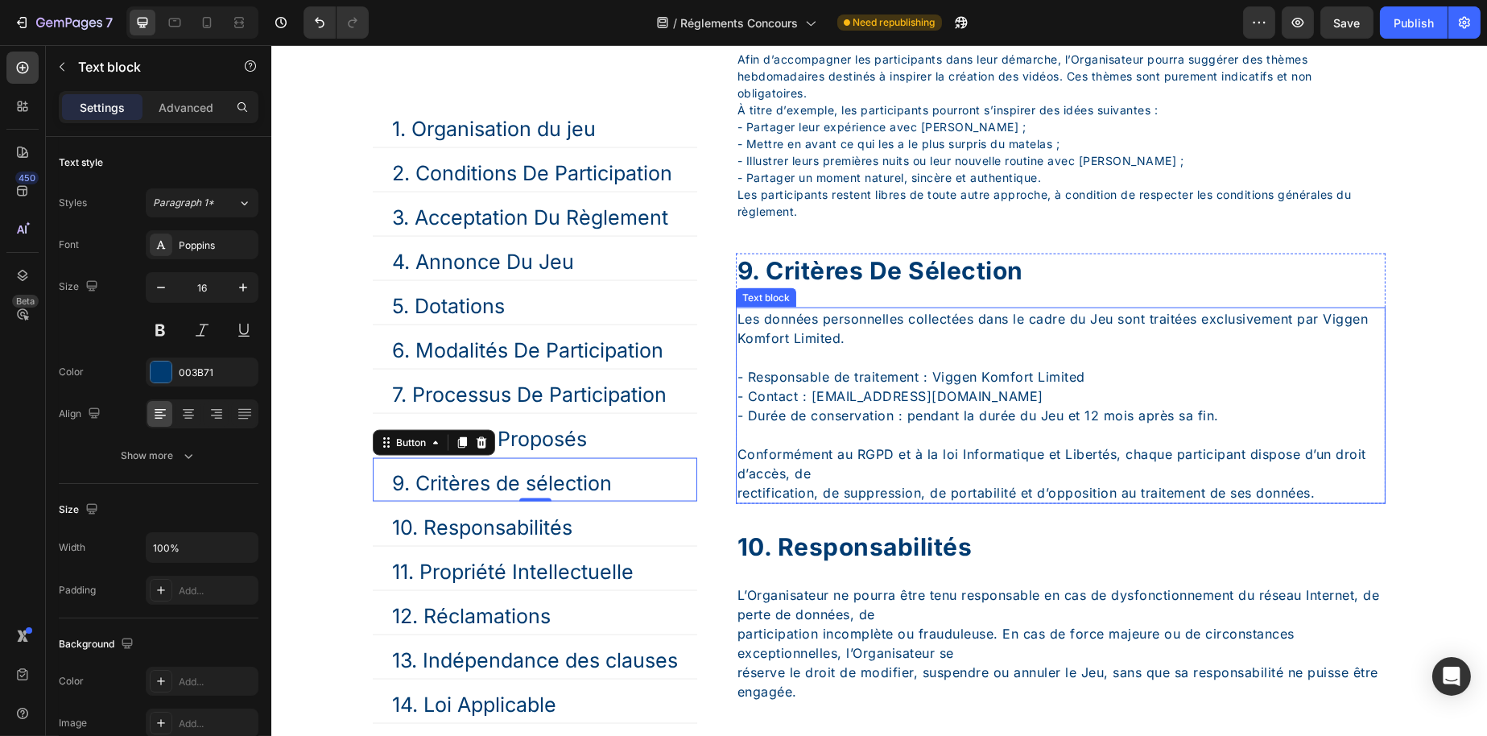
click at [890, 425] on p "- Responsable de traitement : Viggen Komfort Limited - Contact : [EMAIL_ADDRESS…" at bounding box center [1060, 386] width 647 height 77
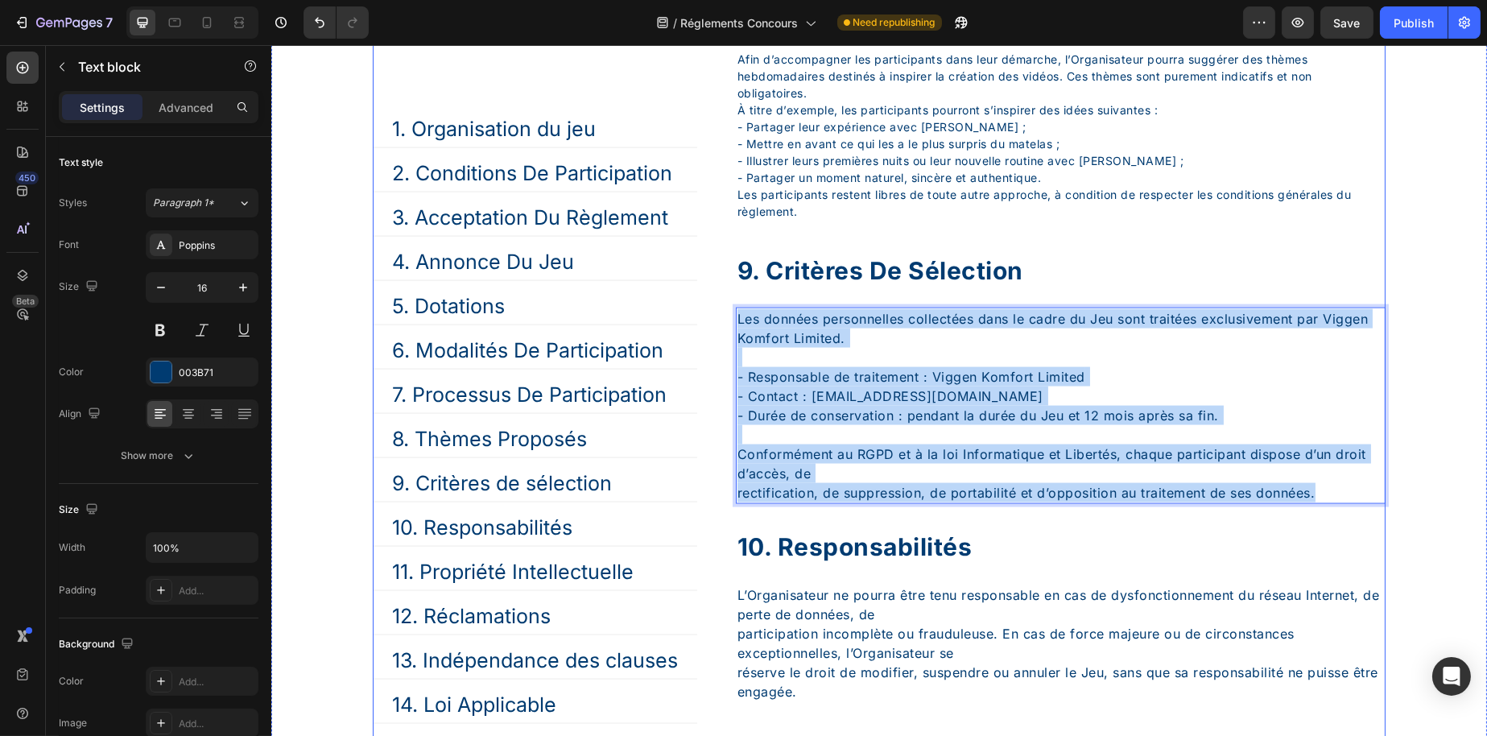
drag, startPoint x: 1355, startPoint y: 568, endPoint x: 716, endPoint y: 390, distance: 663.6
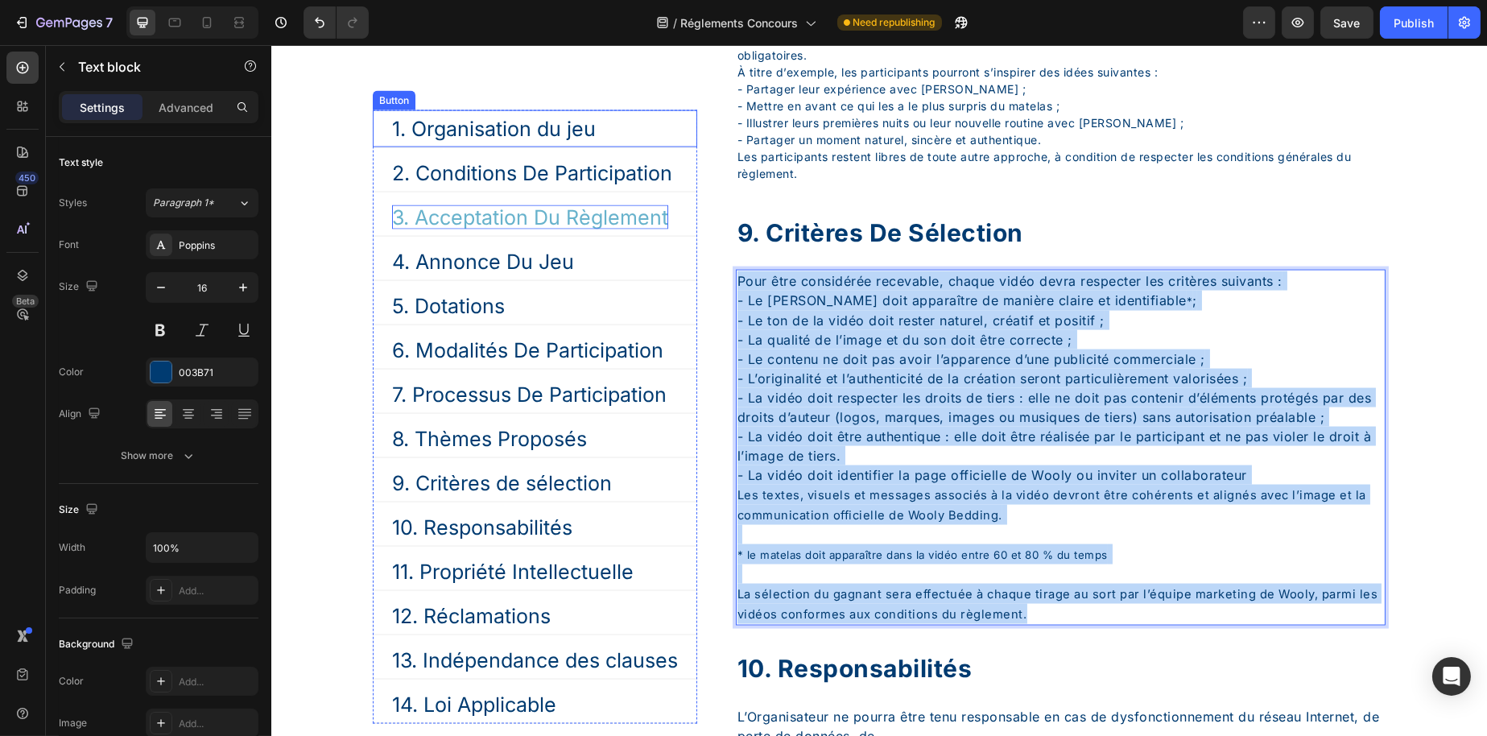
scroll to position [5190, 0]
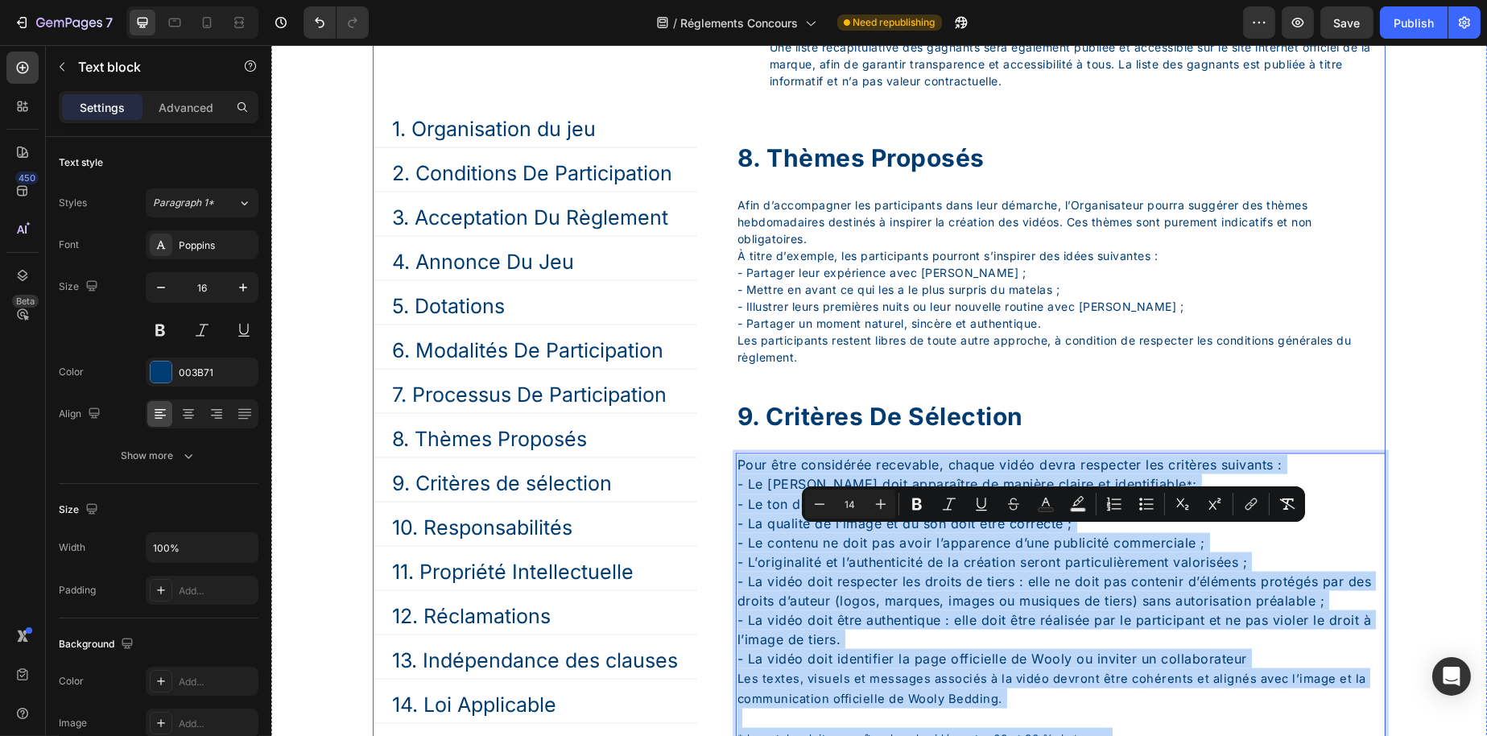
drag, startPoint x: 1135, startPoint y: 312, endPoint x: 730, endPoint y: 508, distance: 449.8
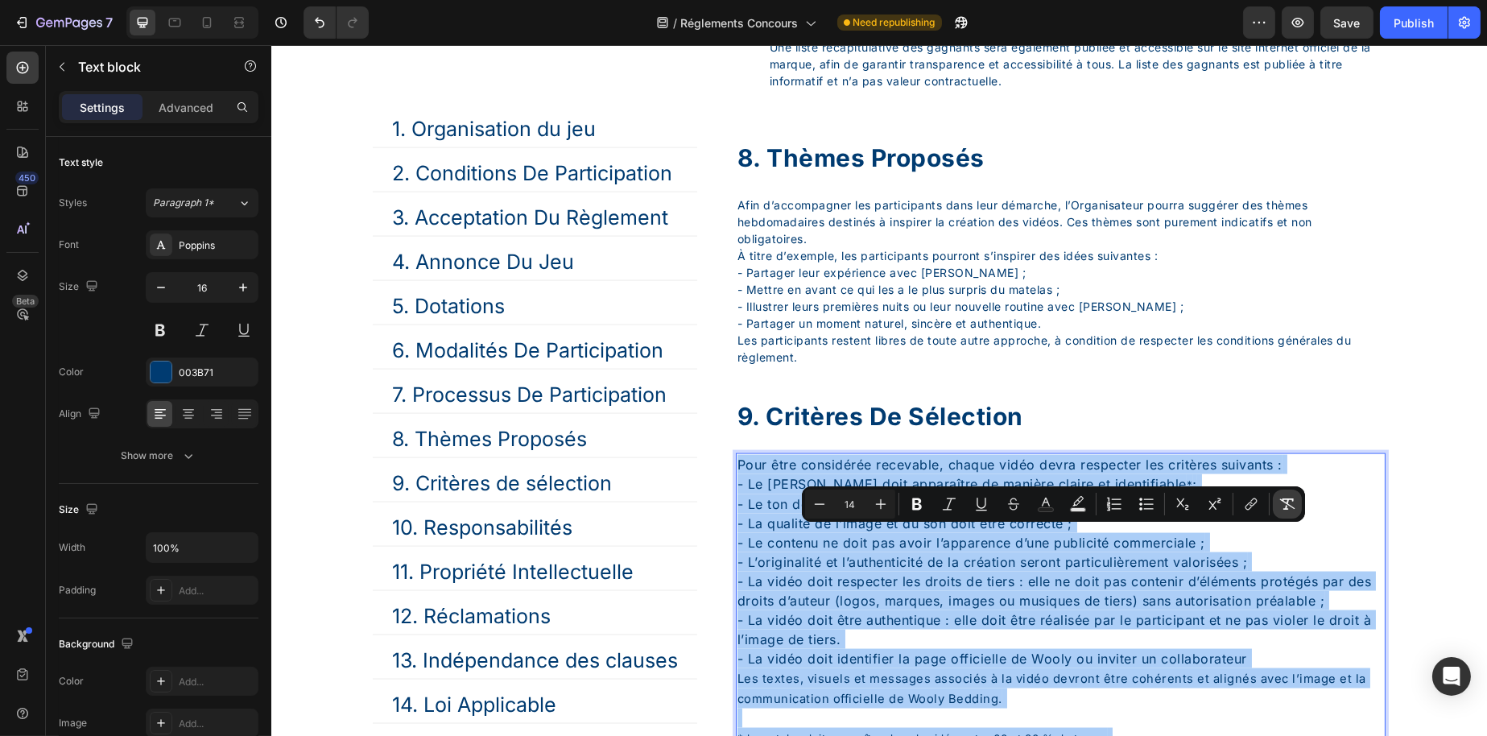
click at [1294, 497] on icon "Editor contextual toolbar" at bounding box center [1287, 504] width 16 height 16
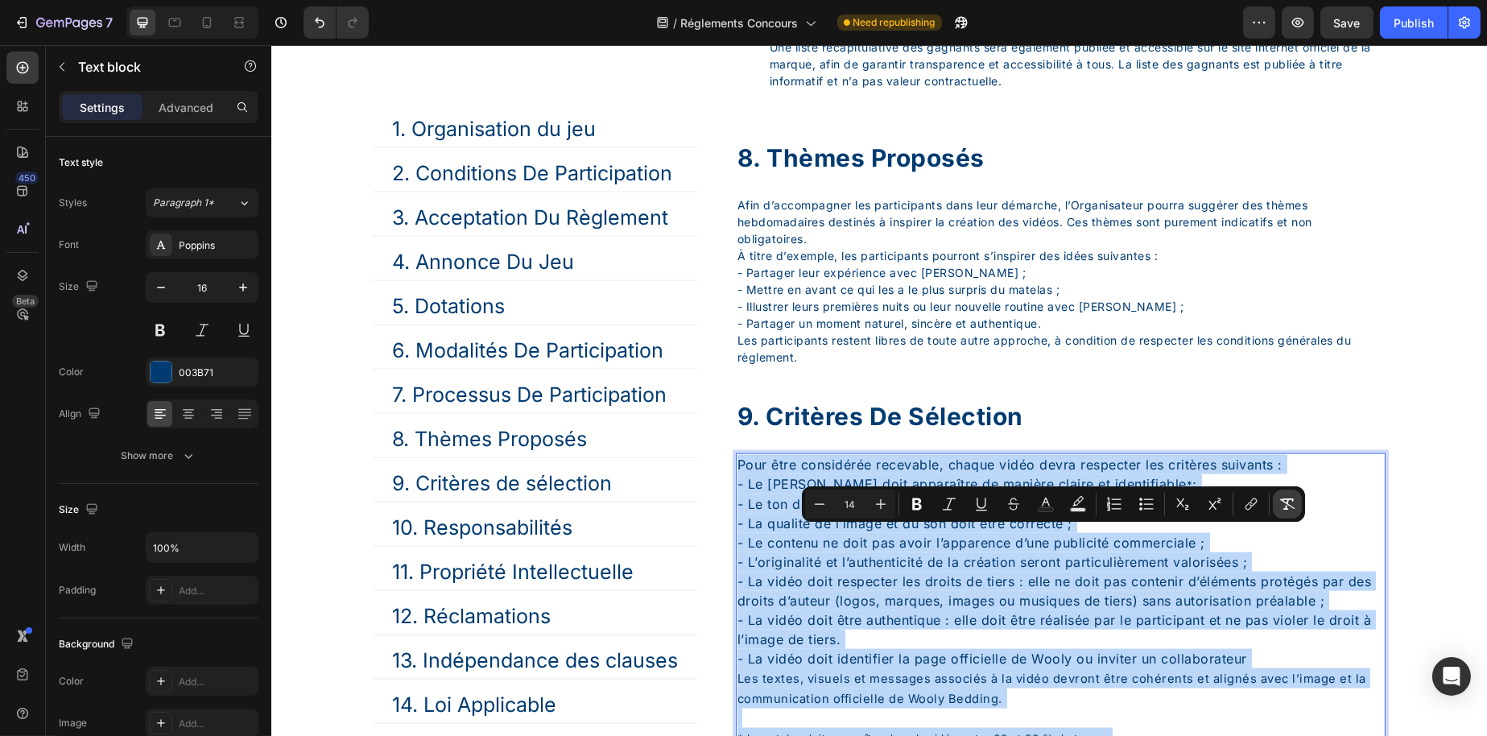
type input "16"
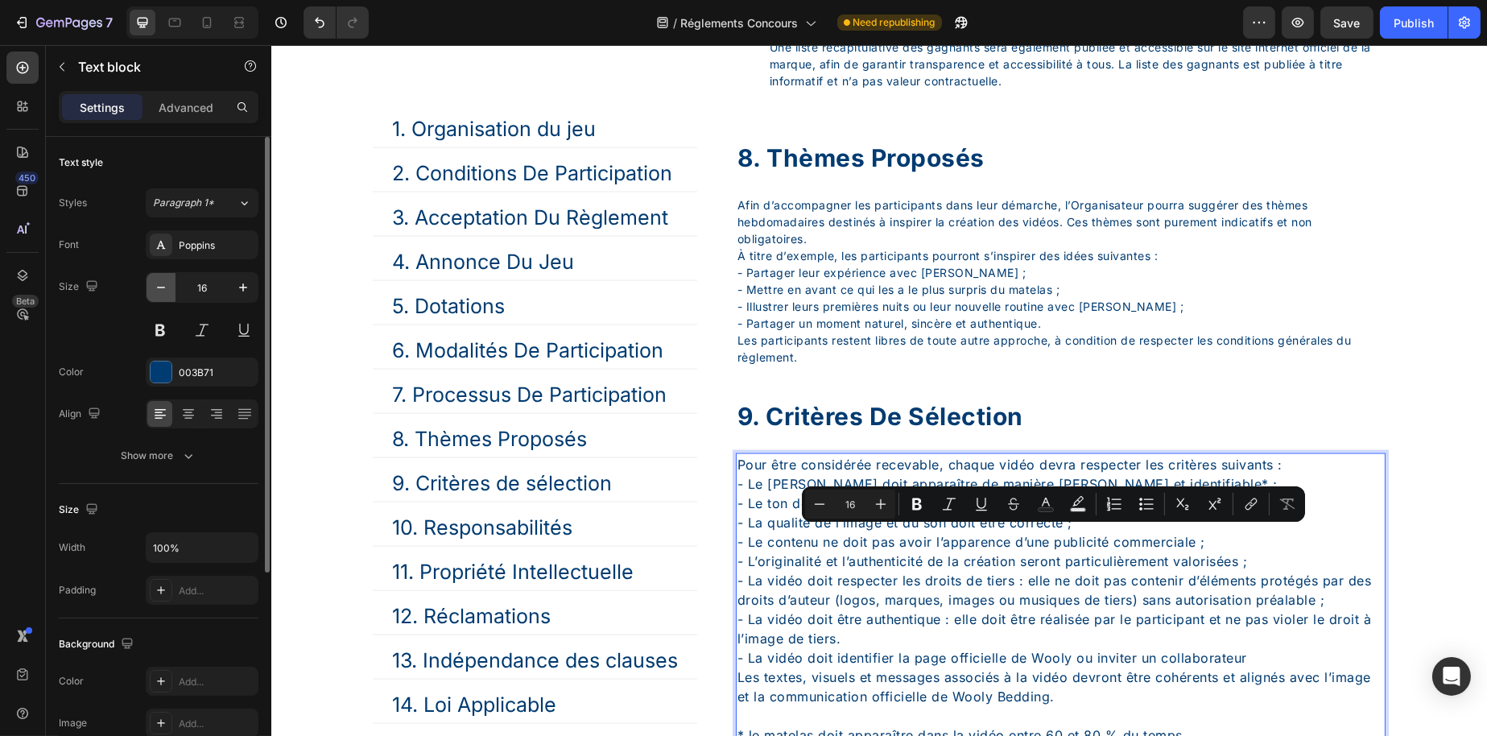
click at [163, 295] on button "button" at bounding box center [161, 287] width 29 height 29
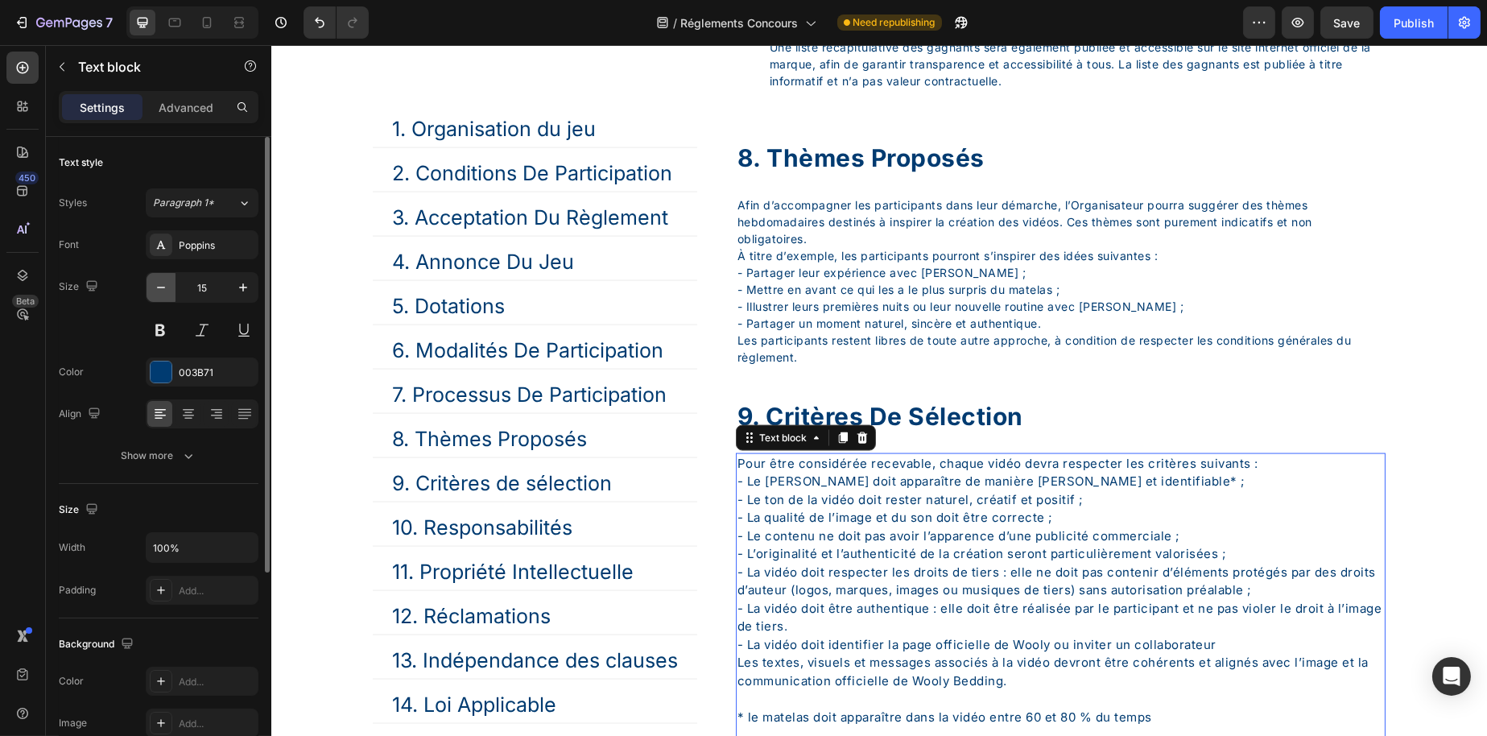
type input "14"
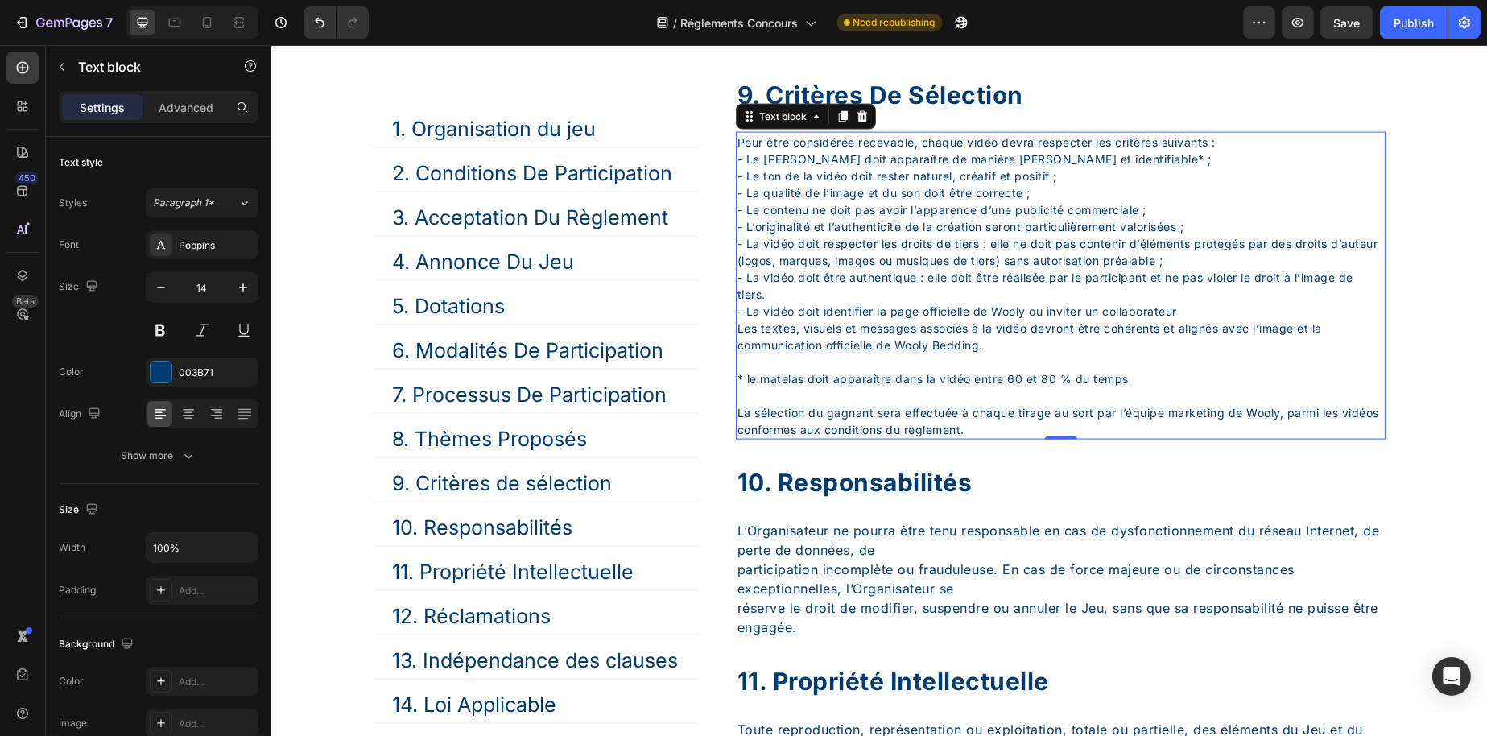
scroll to position [5513, 0]
click at [447, 529] on p "10. Responsabilités" at bounding box center [481, 527] width 180 height 24
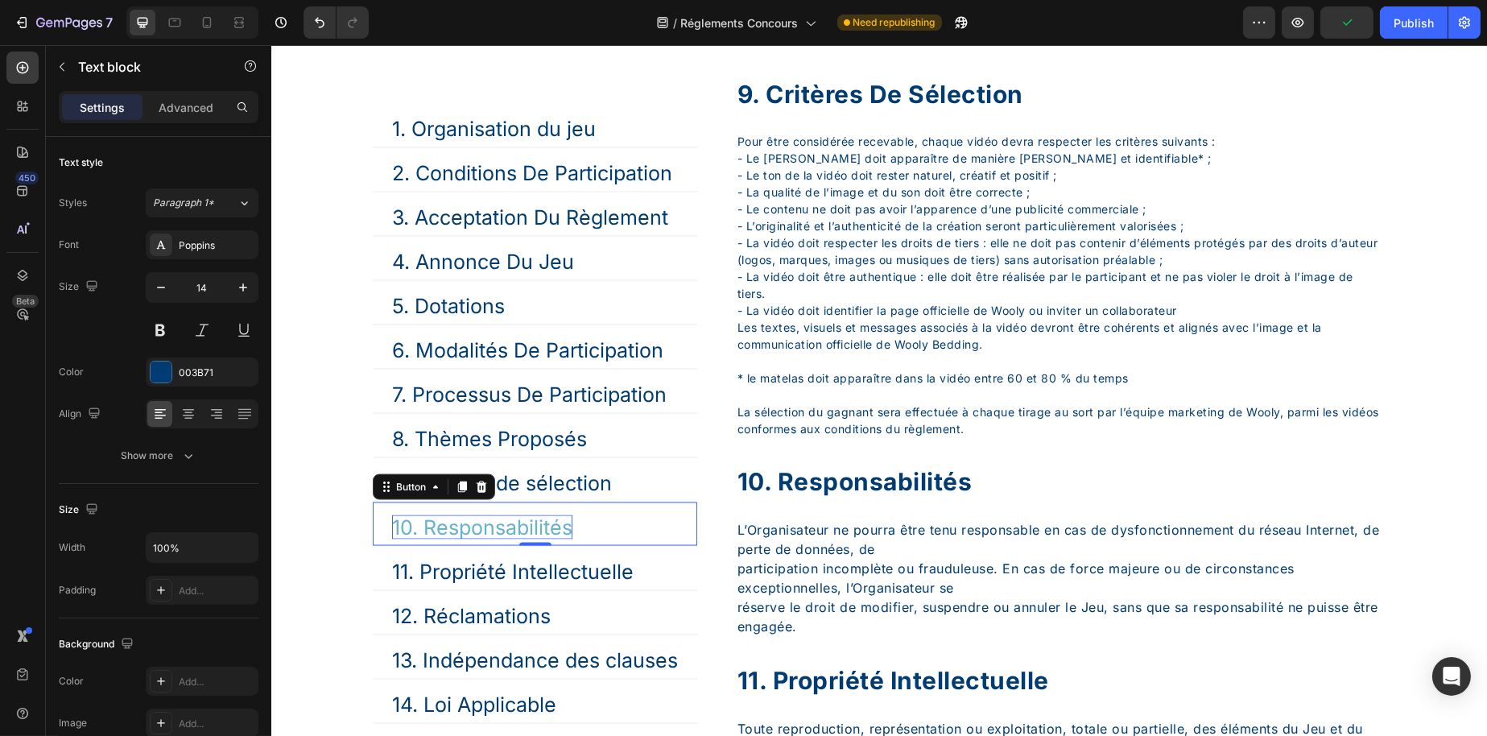
click at [447, 529] on p "10. Responsabilités" at bounding box center [481, 527] width 180 height 24
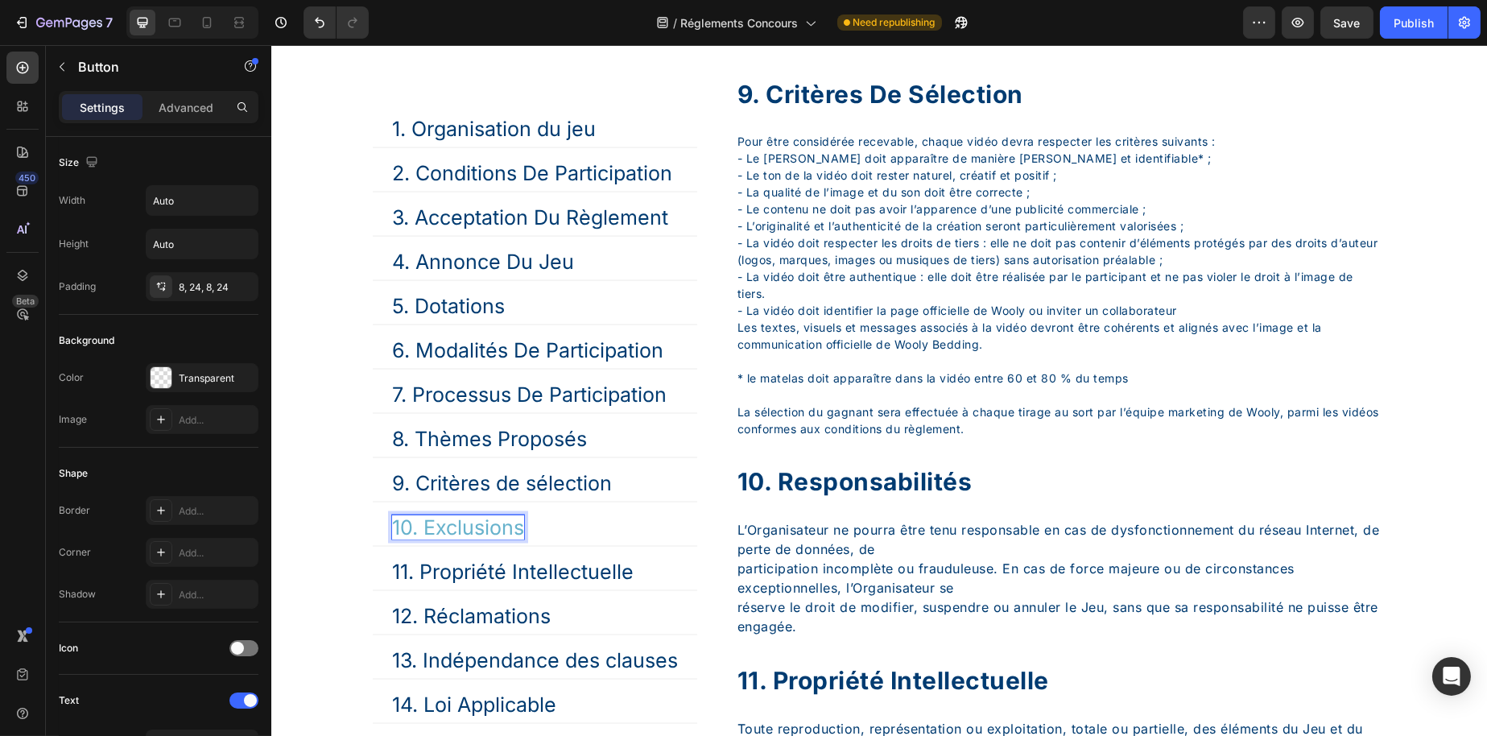
click at [437, 528] on p "10. Exclusions" at bounding box center [457, 527] width 132 height 24
drag, startPoint x: 427, startPoint y: 527, endPoint x: 544, endPoint y: 534, distance: 117.0
click at [544, 534] on div "10. Exclusions Button 0" at bounding box center [534, 524] width 325 height 44
copy p "Exclusions"
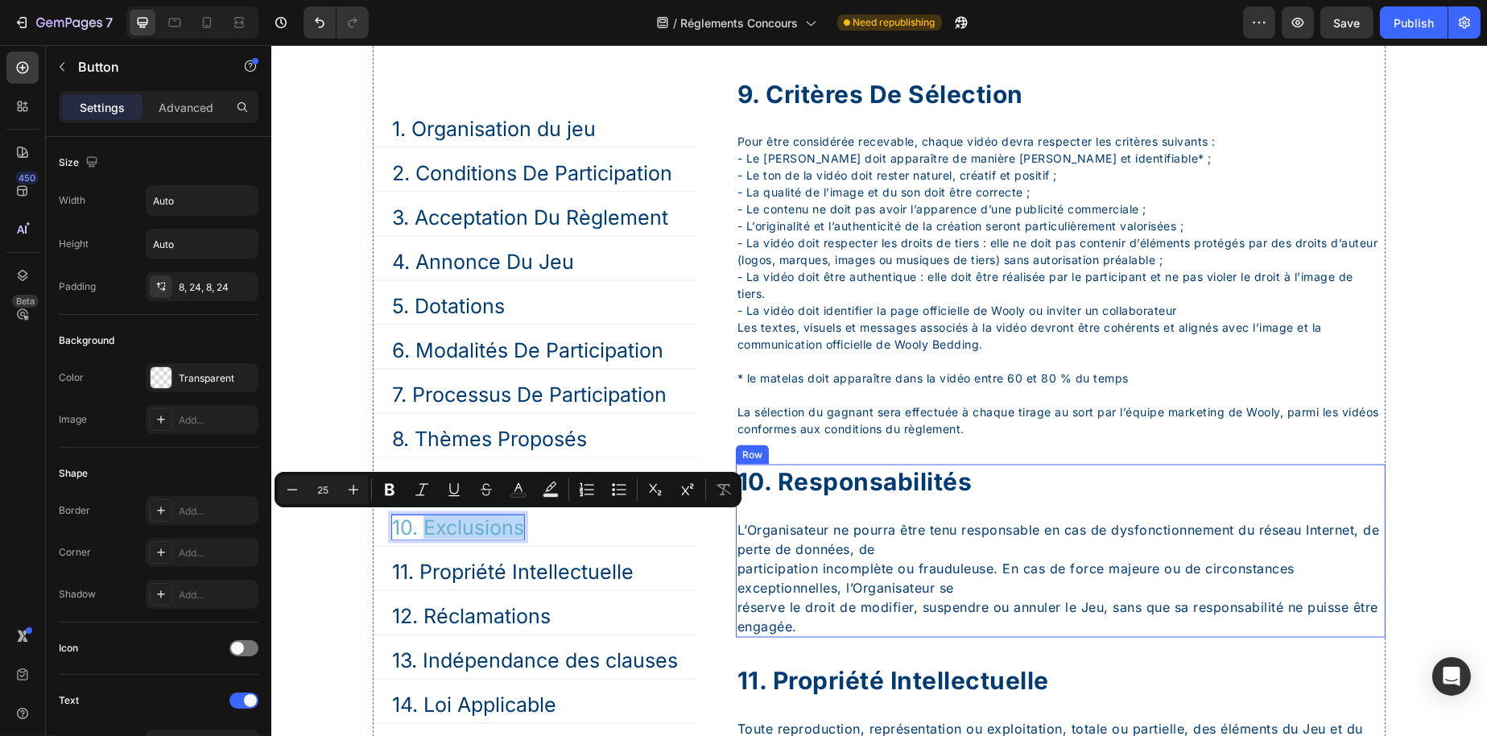
click at [957, 577] on div "10. Responsabilités Heading L’Organisateur ne pourra être tenu responsable en c…" at bounding box center [1060, 551] width 650 height 173
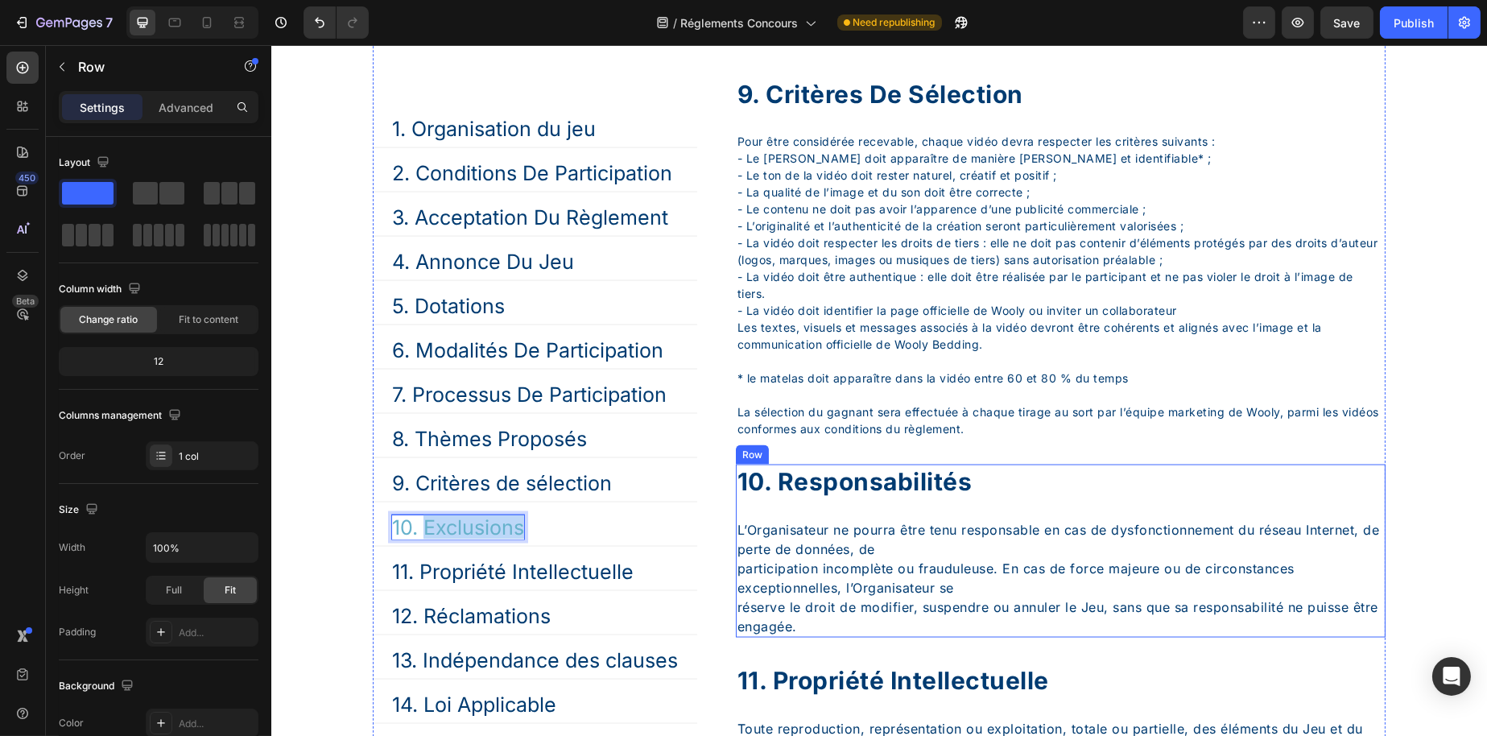
click at [934, 499] on div "10. Responsabilités" at bounding box center [1060, 482] width 650 height 35
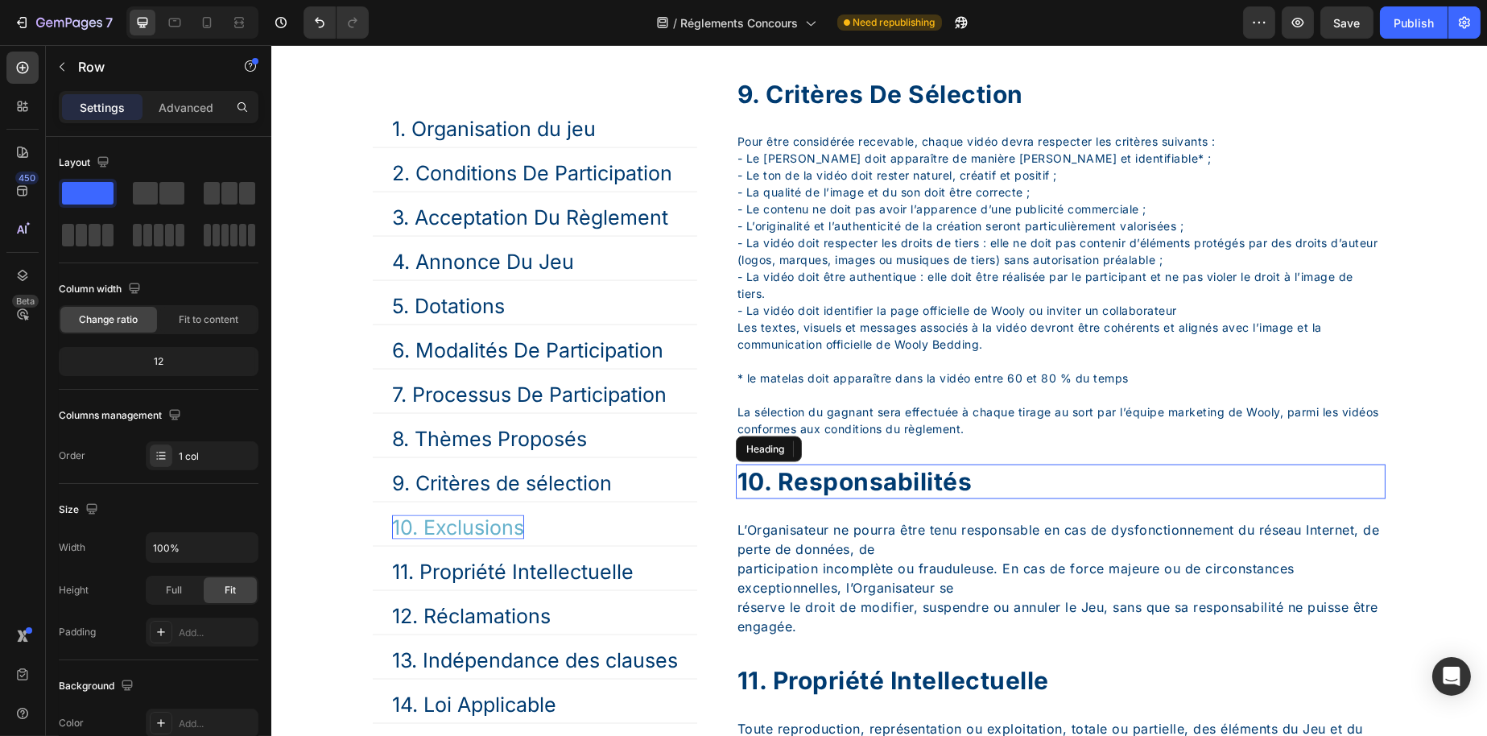
click at [934, 499] on div "10. Responsabilités" at bounding box center [1060, 482] width 650 height 35
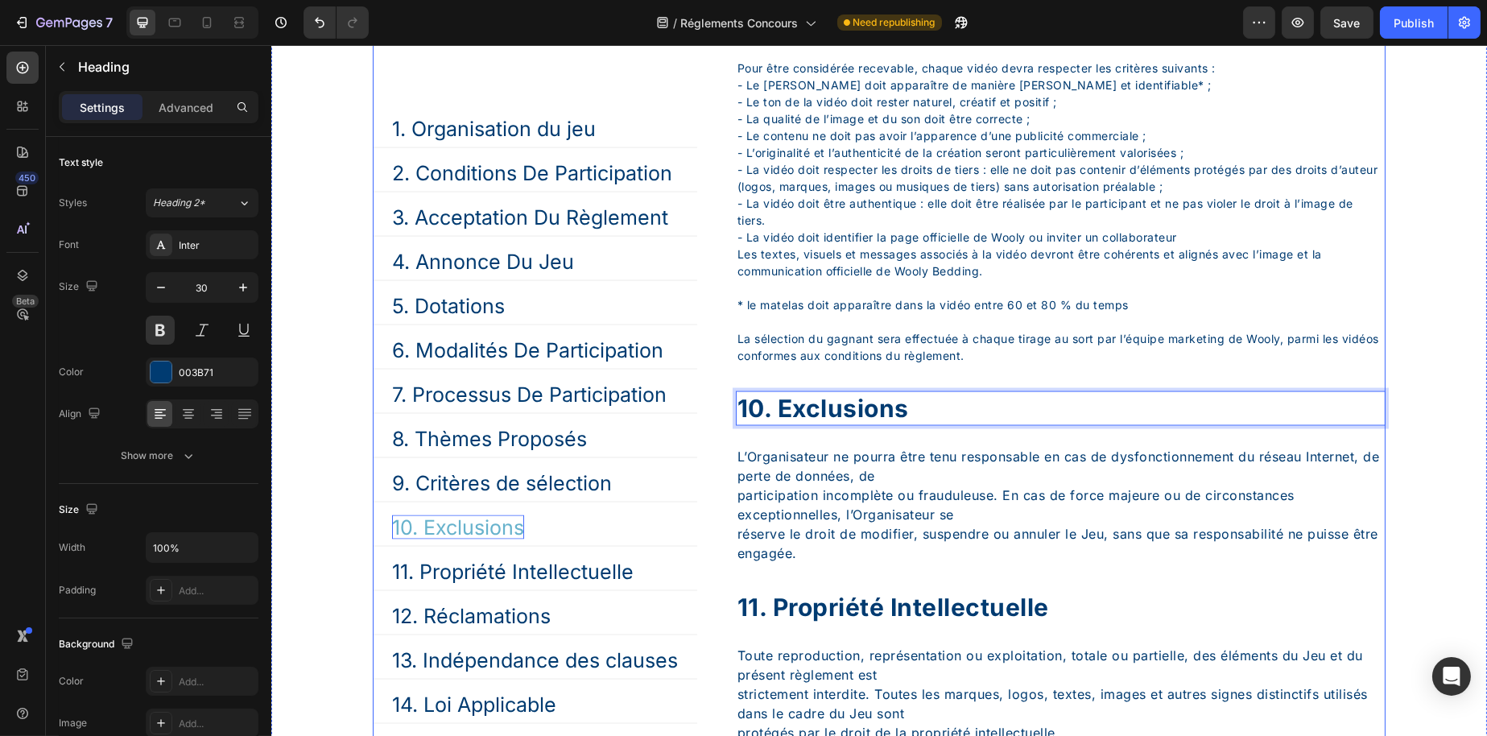
scroll to position [5674, 0]
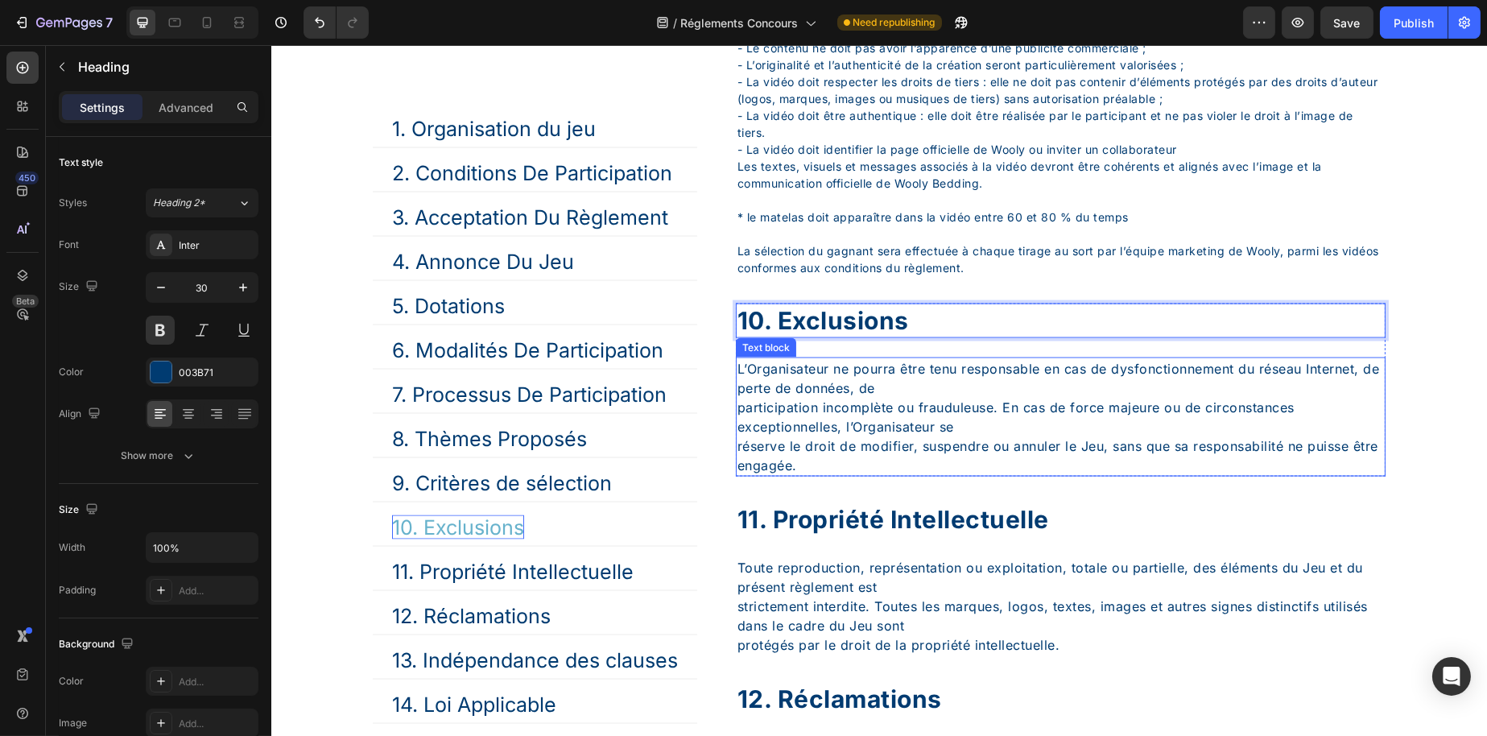
click at [788, 475] on p "L’Organisateur ne pourra être tenu responsable en cas de dysfonctionnement du r…" at bounding box center [1060, 417] width 647 height 116
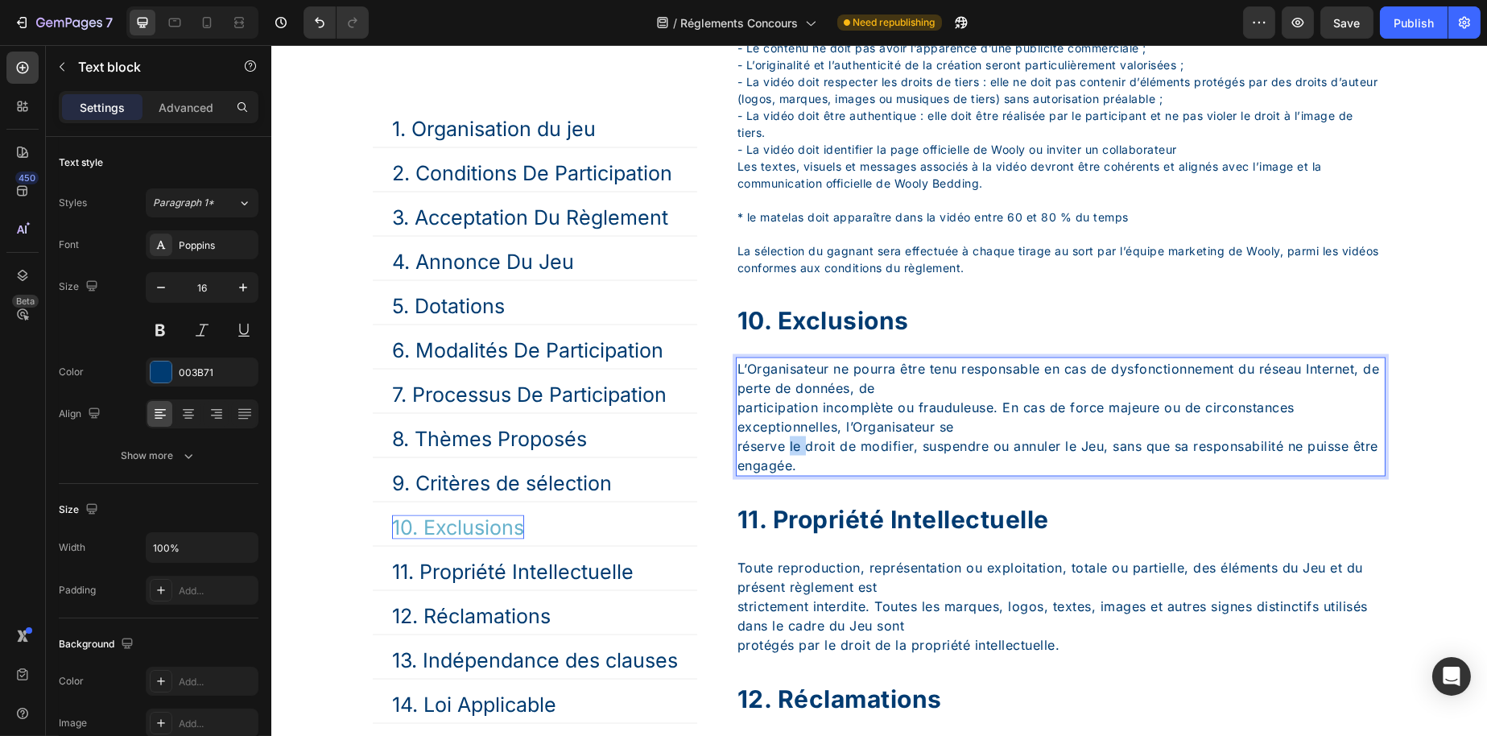
click at [788, 475] on p "L’Organisateur ne pourra être tenu responsable en cas de dysfonctionnement du r…" at bounding box center [1060, 417] width 647 height 116
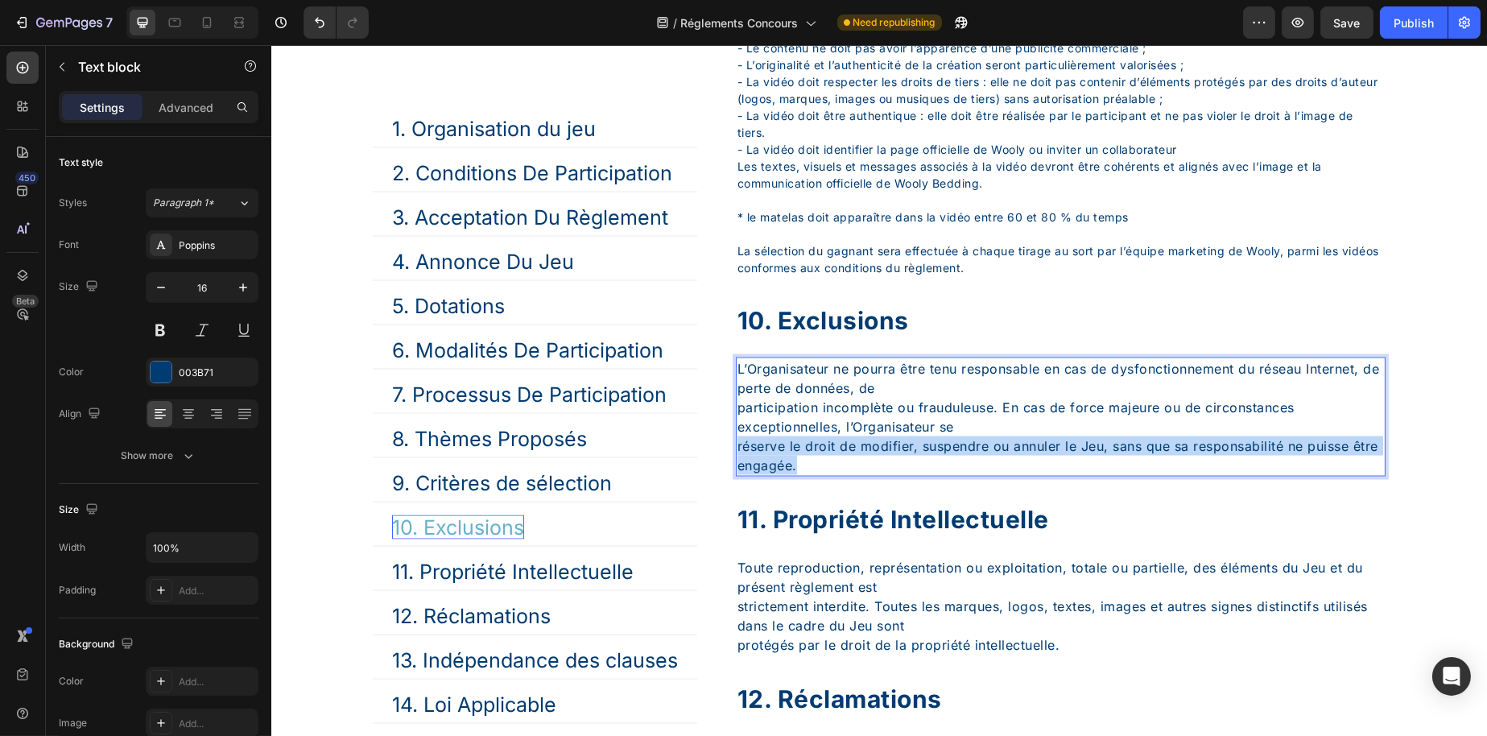
click at [788, 475] on p "L’Organisateur ne pourra être tenu responsable en cas de dysfonctionnement du r…" at bounding box center [1060, 417] width 647 height 116
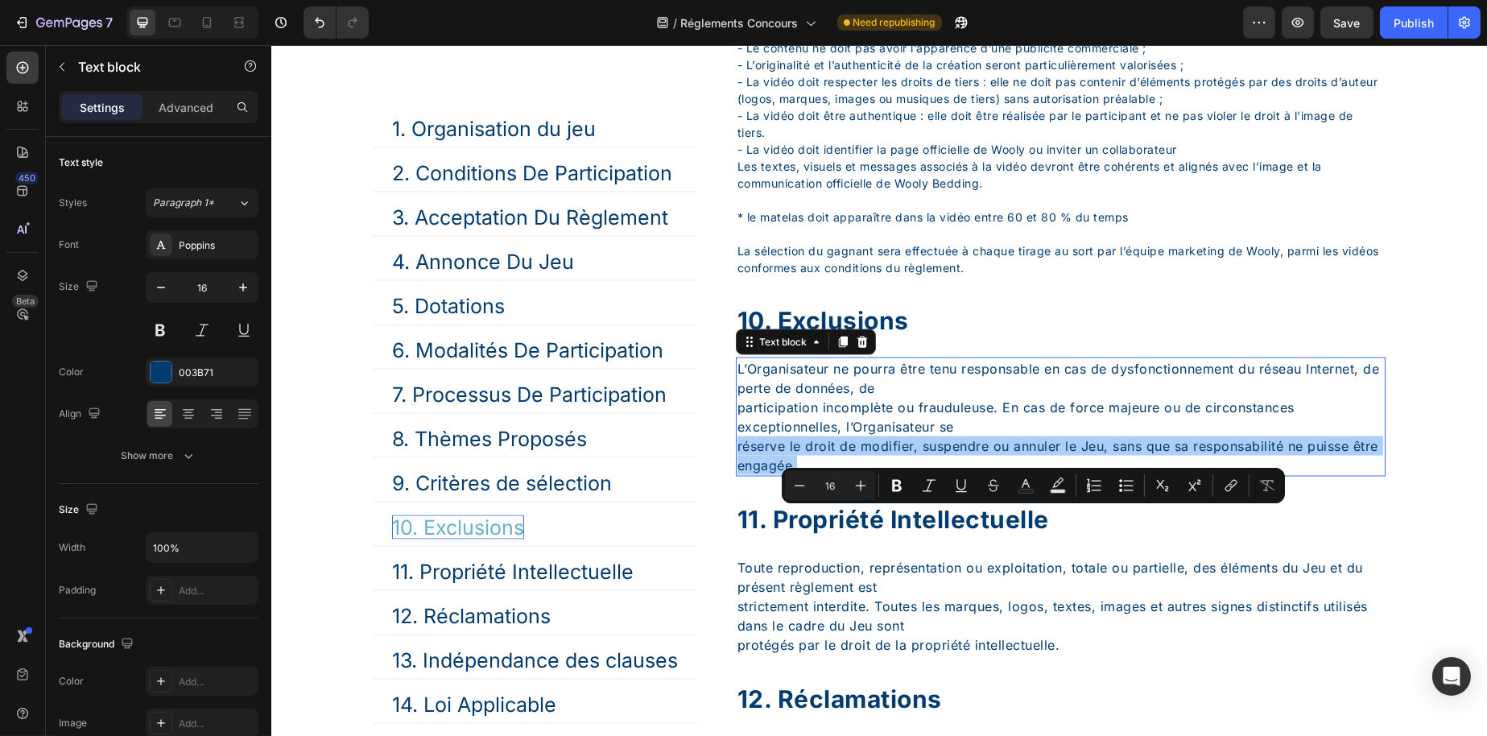
click at [858, 485] on icon "Editor contextual toolbar" at bounding box center [861, 485] width 16 height 16
type input "17"
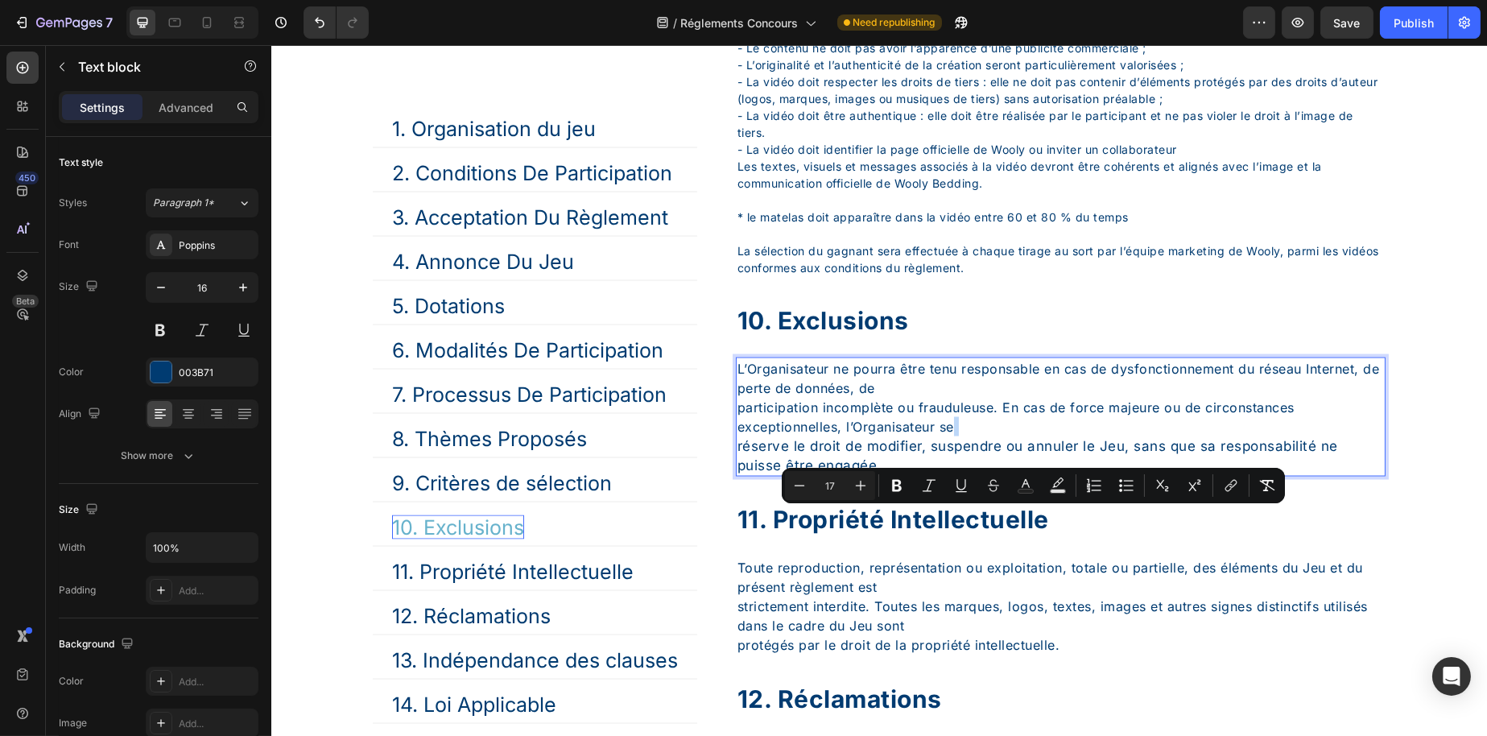
click at [922, 475] on p "L’Organisateur ne pourra être tenu responsable en cas de dysfonctionnement du r…" at bounding box center [1060, 417] width 647 height 116
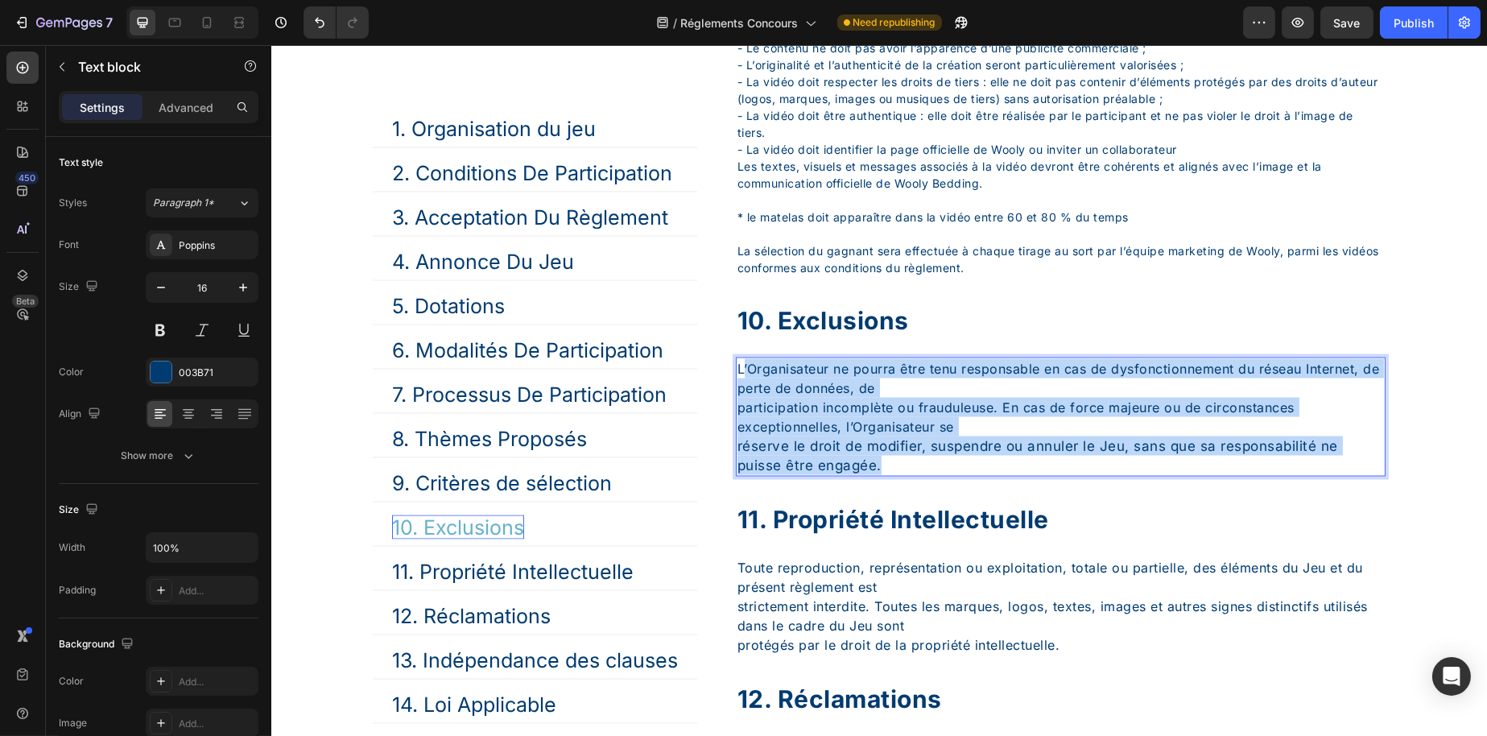
drag, startPoint x: 915, startPoint y: 538, endPoint x: 742, endPoint y: 425, distance: 205.9
click at [742, 425] on div "10. Exclusions Heading L’Organisateur ne pourra être tenu responsable en cas de…" at bounding box center [1060, 390] width 650 height 173
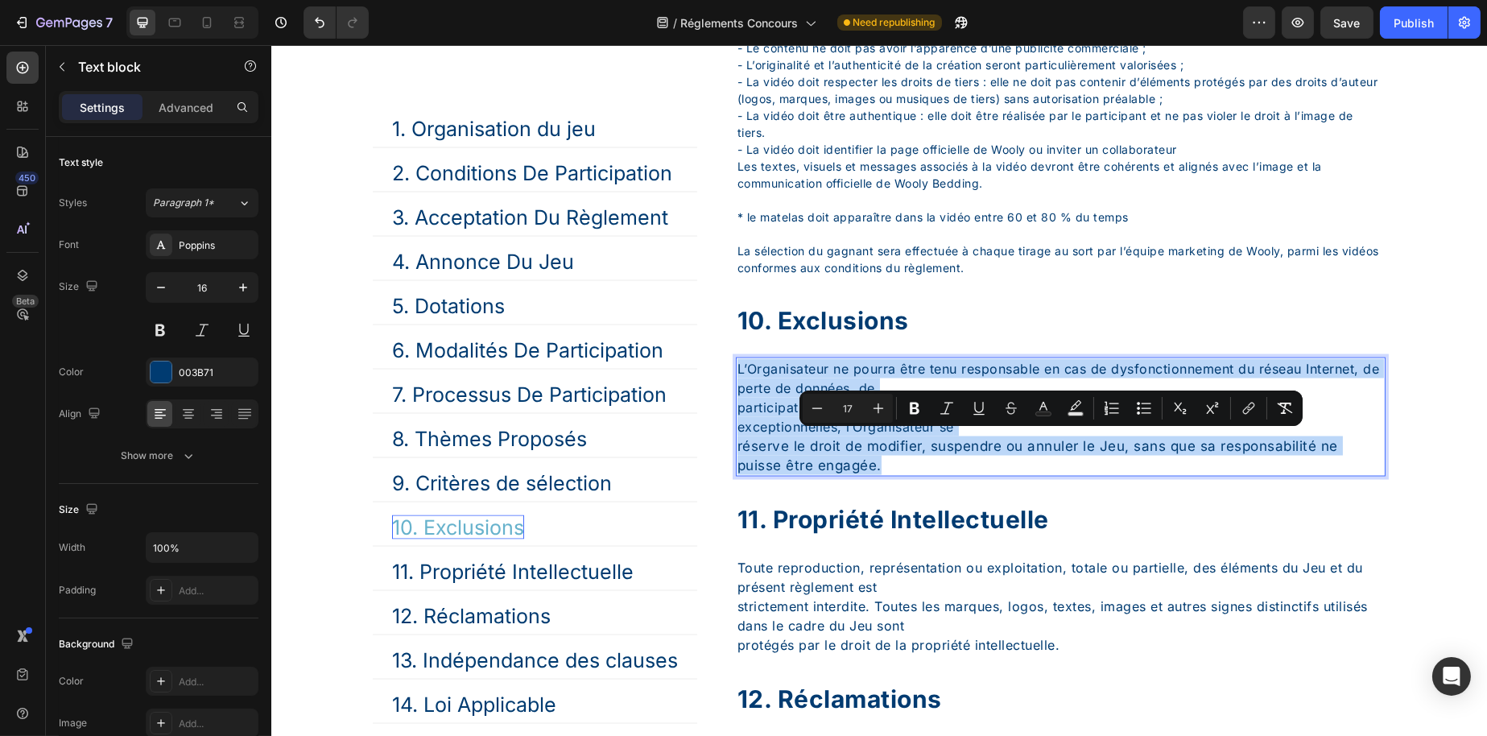
click at [737, 443] on p "L’Organisateur ne pourra être tenu responsable en cas de dysfonctionnement du r…" at bounding box center [1060, 417] width 647 height 116
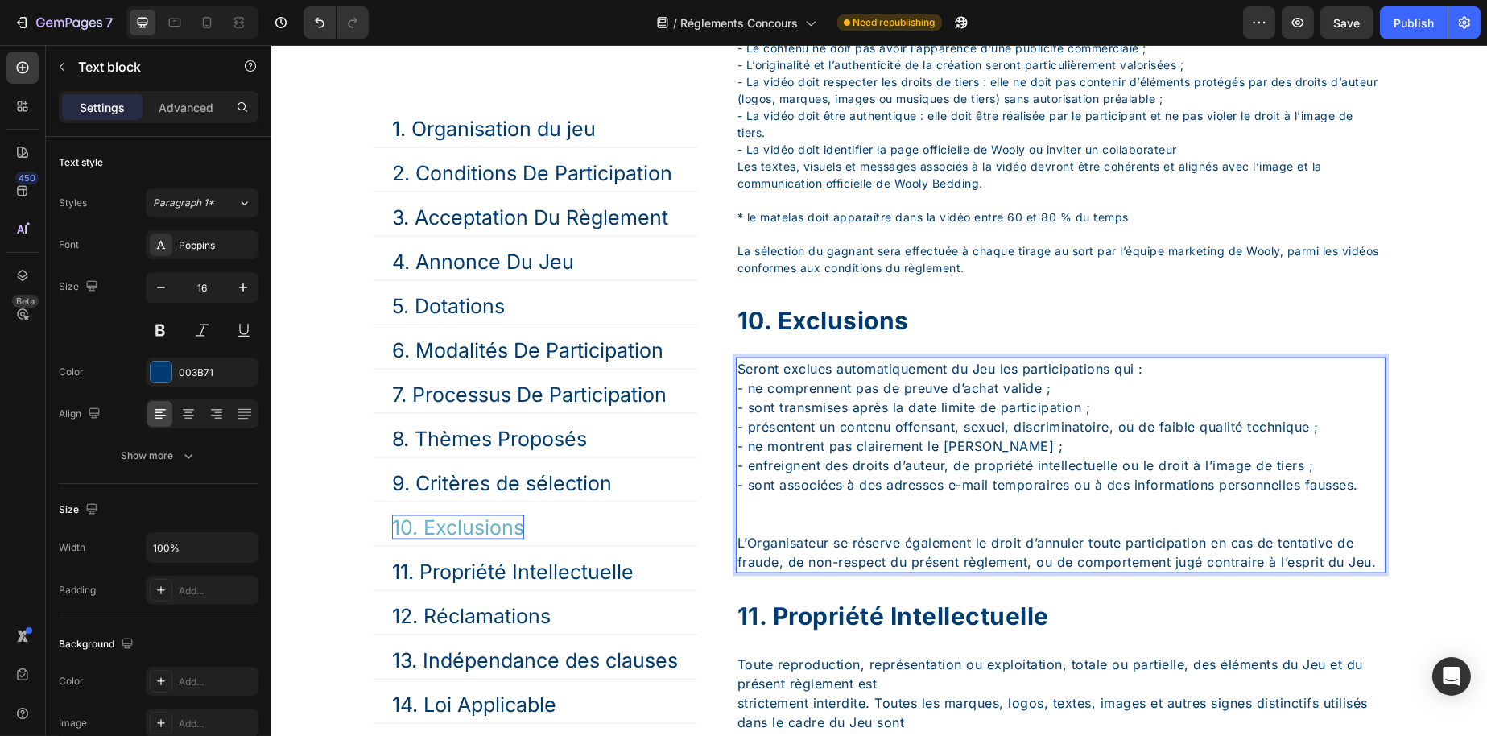
click at [763, 533] on p "Seront exclues automatiquement du Jeu les participations qui : - ne comprennent…" at bounding box center [1060, 446] width 647 height 174
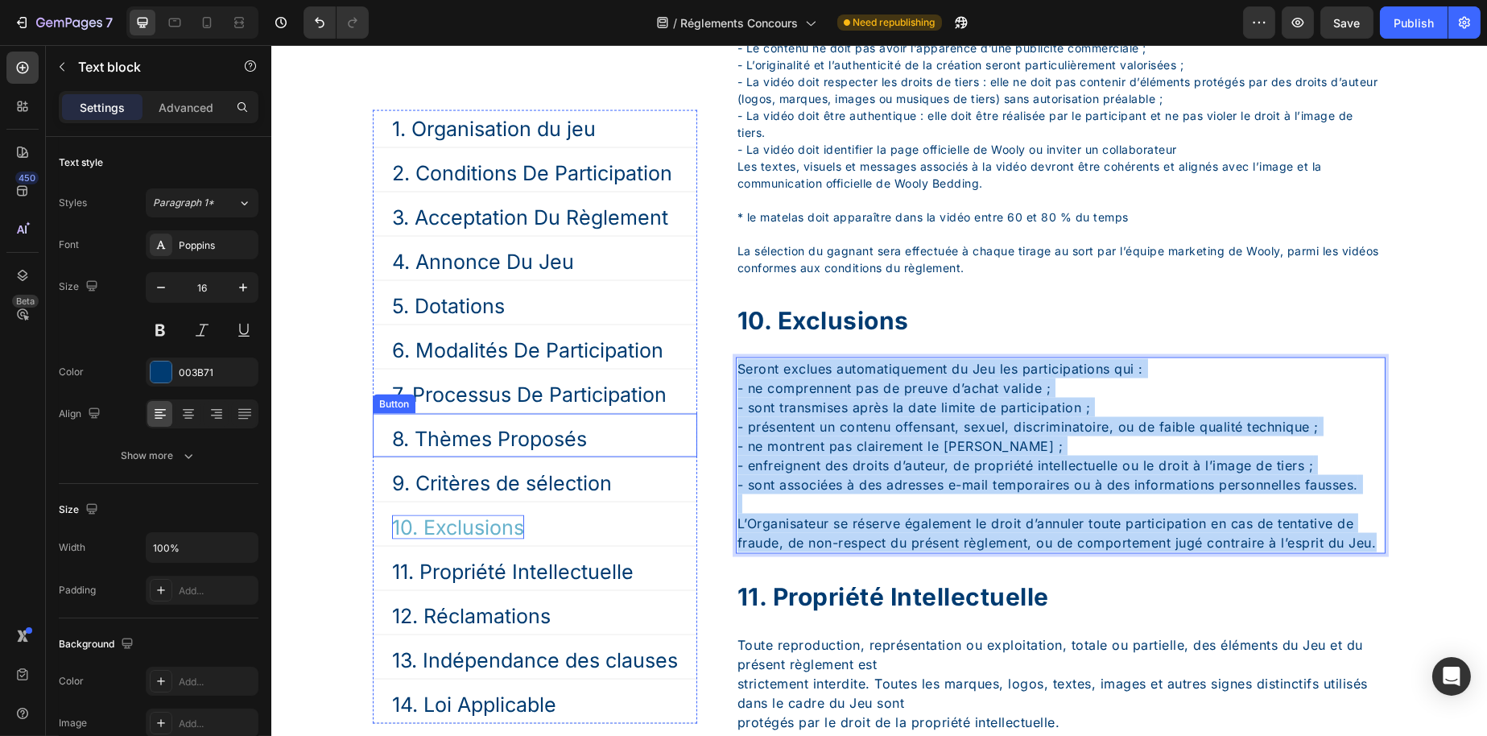
drag, startPoint x: 915, startPoint y: 655, endPoint x: 632, endPoint y: 417, distance: 369.7
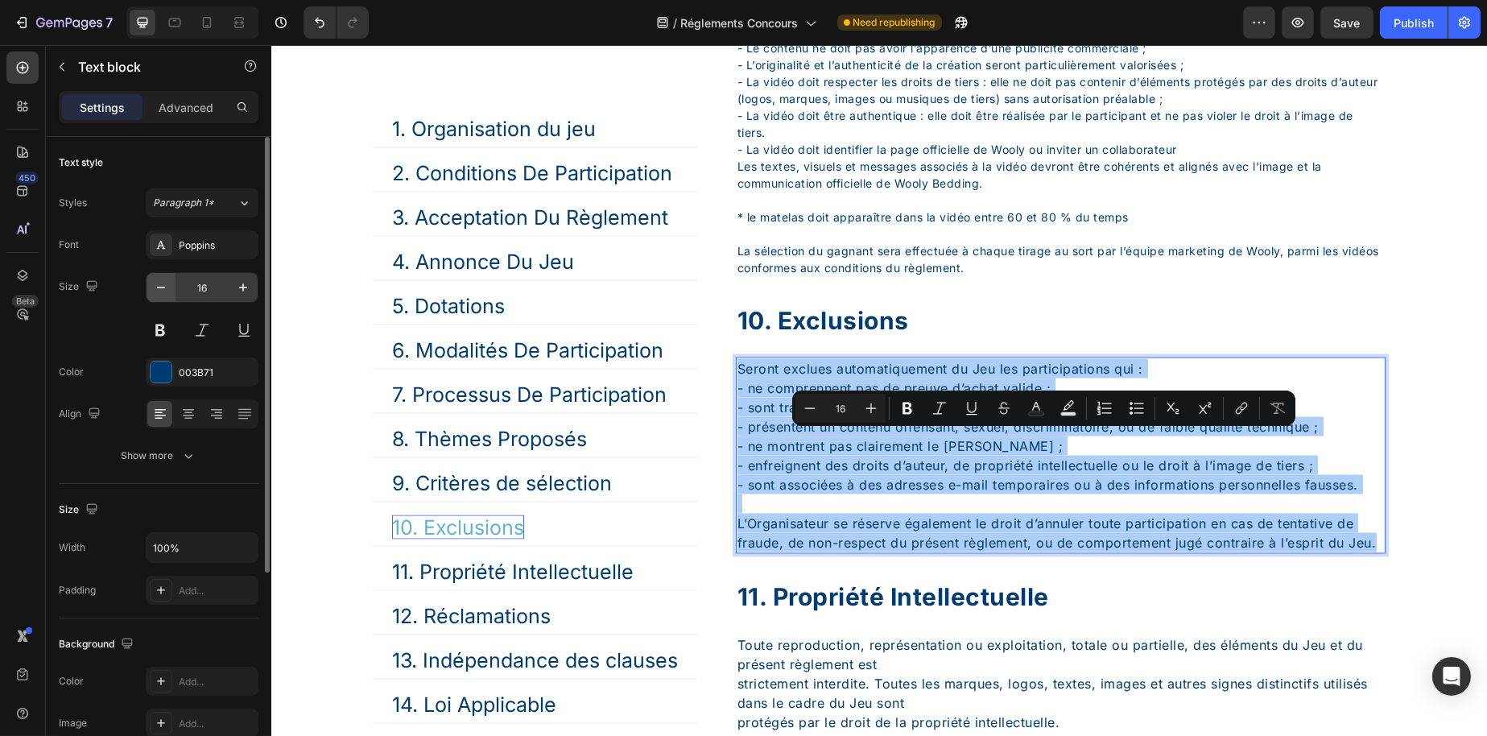
click at [155, 283] on icon "button" at bounding box center [161, 287] width 16 height 16
type input "14"
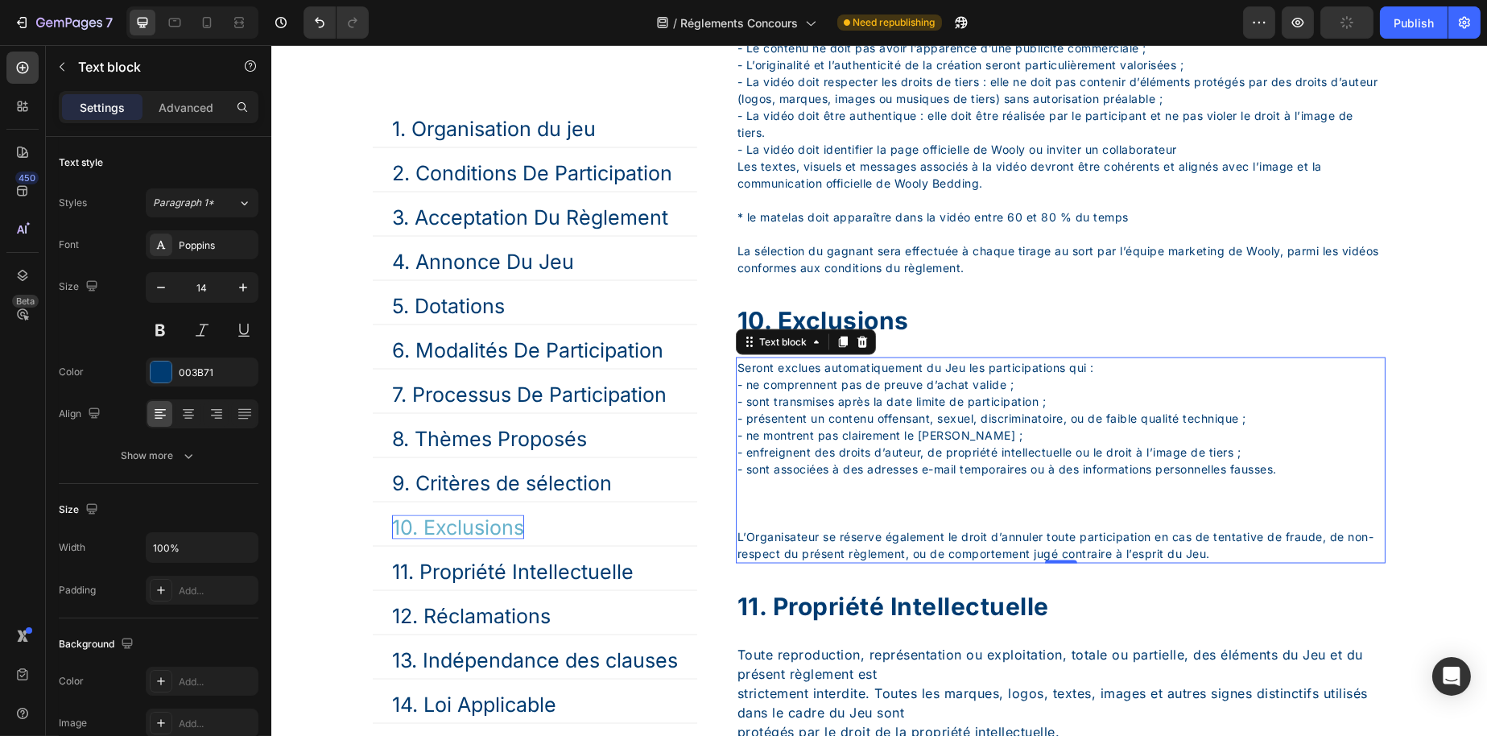
click at [781, 528] on p "Seront exclues automatiquement du Jeu les participations qui : - ne comprennent…" at bounding box center [1060, 443] width 647 height 169
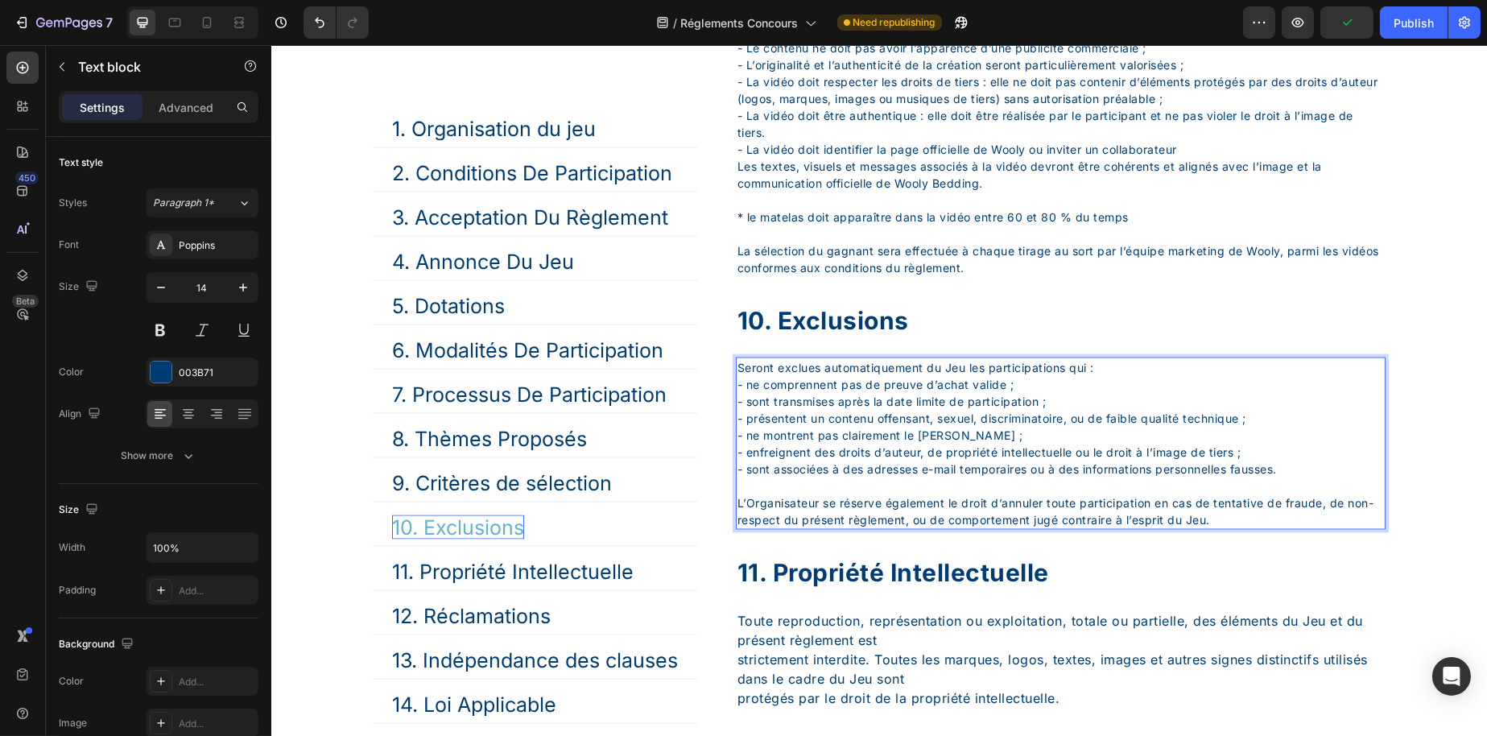
click at [789, 494] on p "Seront exclues automatiquement du Jeu les participations qui : - ne comprennent…" at bounding box center [1060, 426] width 647 height 135
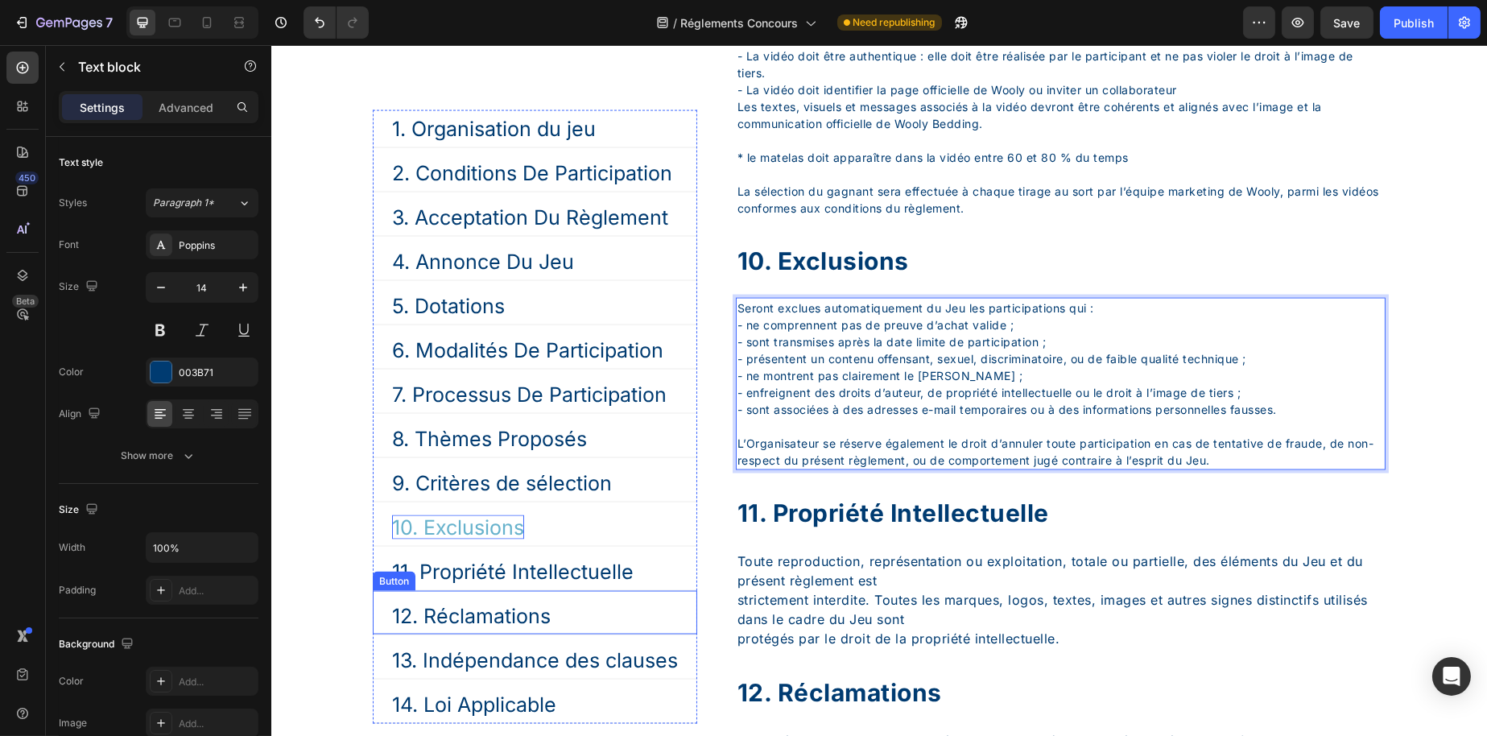
scroll to position [5835, 0]
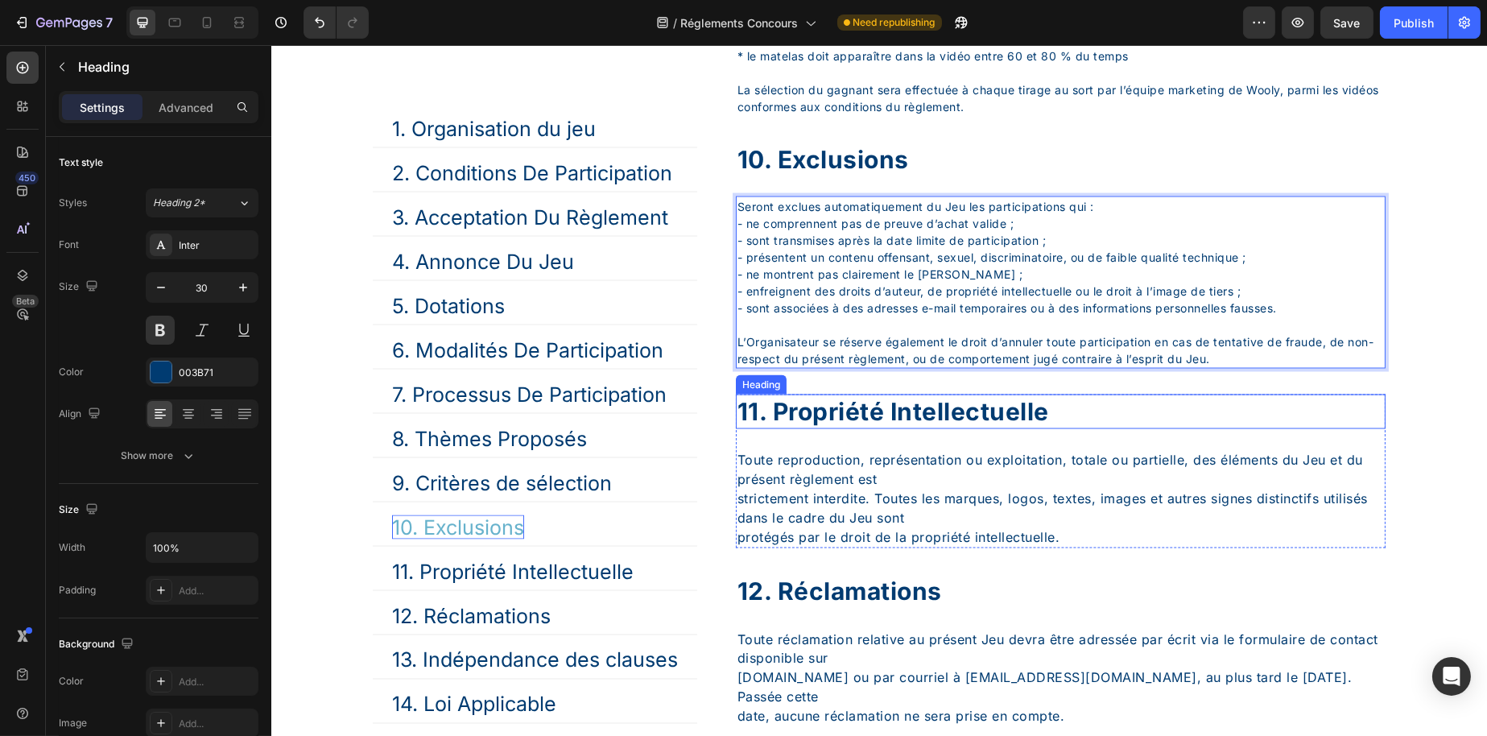
click at [820, 429] on div "11. propriété intellectuelle" at bounding box center [1060, 412] width 650 height 35
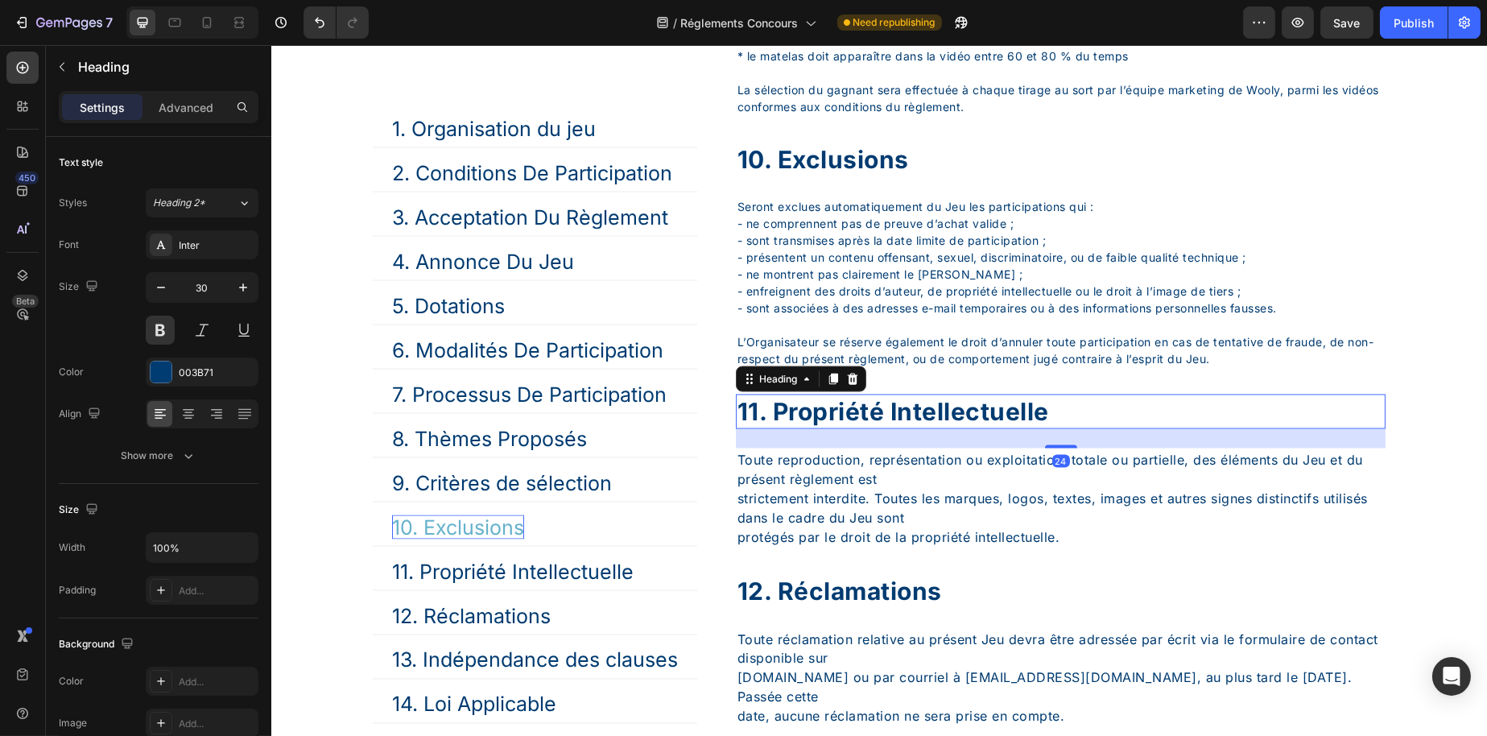
click at [780, 429] on div "11. propriété intellectuelle" at bounding box center [1060, 412] width 650 height 35
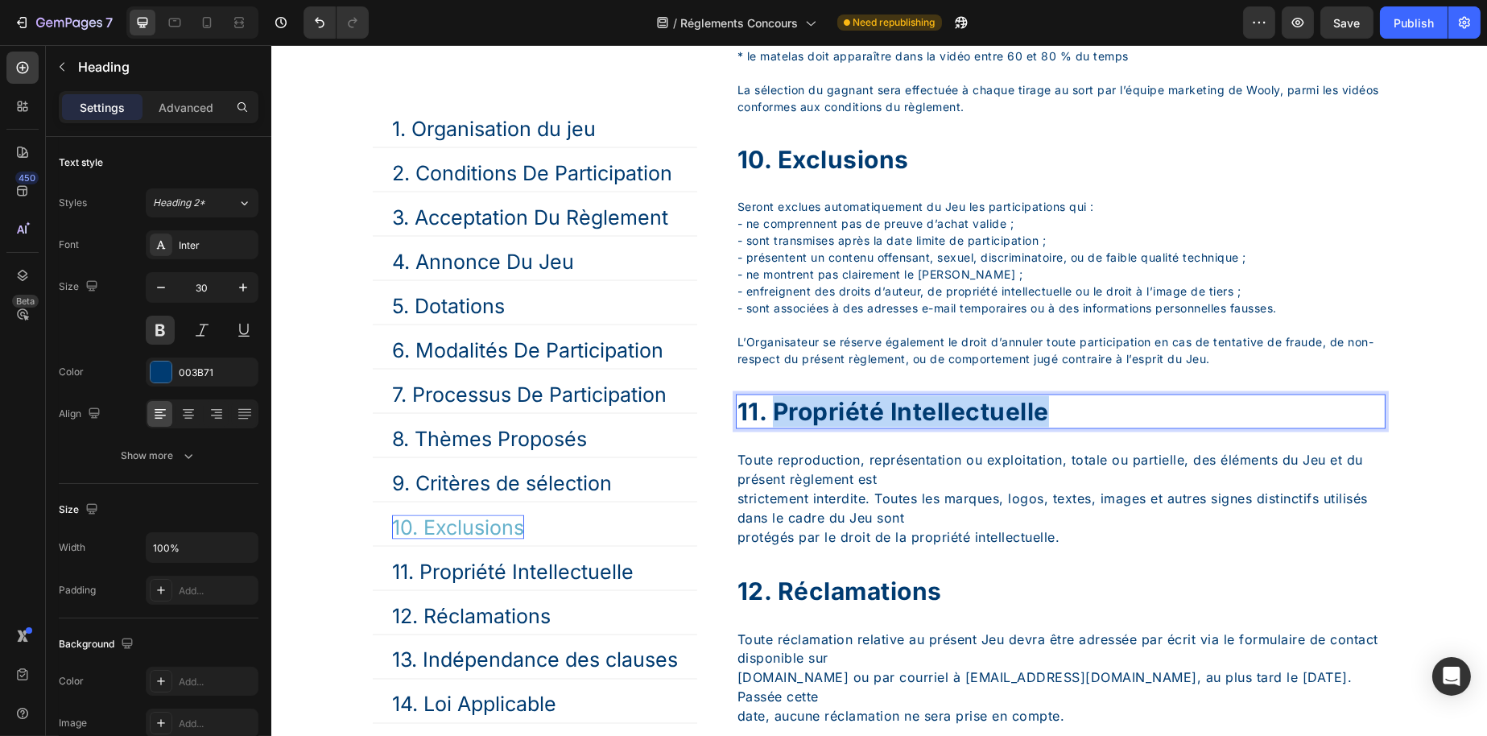
drag, startPoint x: 774, startPoint y: 486, endPoint x: 1075, endPoint y: 490, distance: 301.2
click at [1075, 428] on p "11. propriété intellectuelle" at bounding box center [1060, 411] width 647 height 31
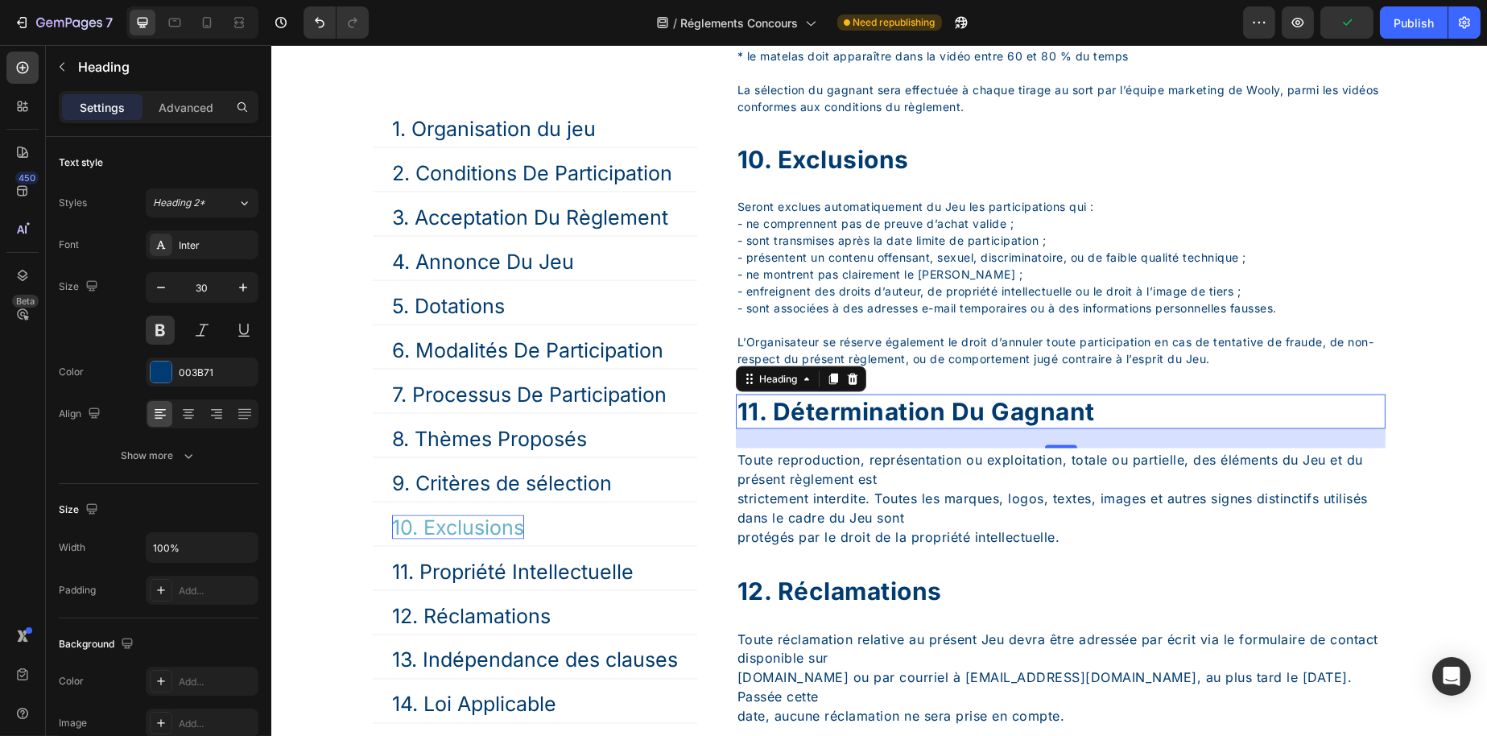
click at [783, 428] on p "11. Détermination du gagnant" at bounding box center [1060, 411] width 647 height 31
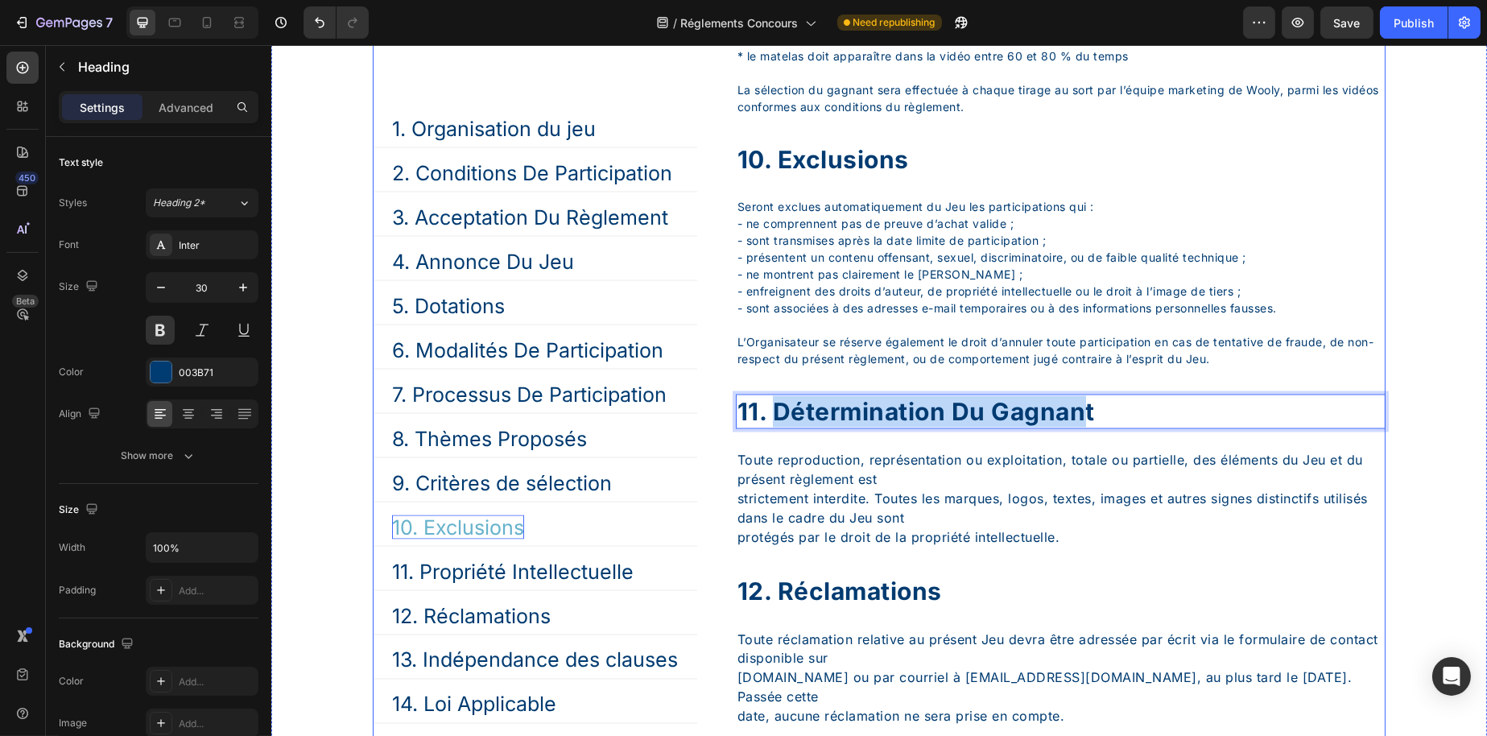
drag, startPoint x: 777, startPoint y: 490, endPoint x: 1085, endPoint y: 466, distance: 308.5
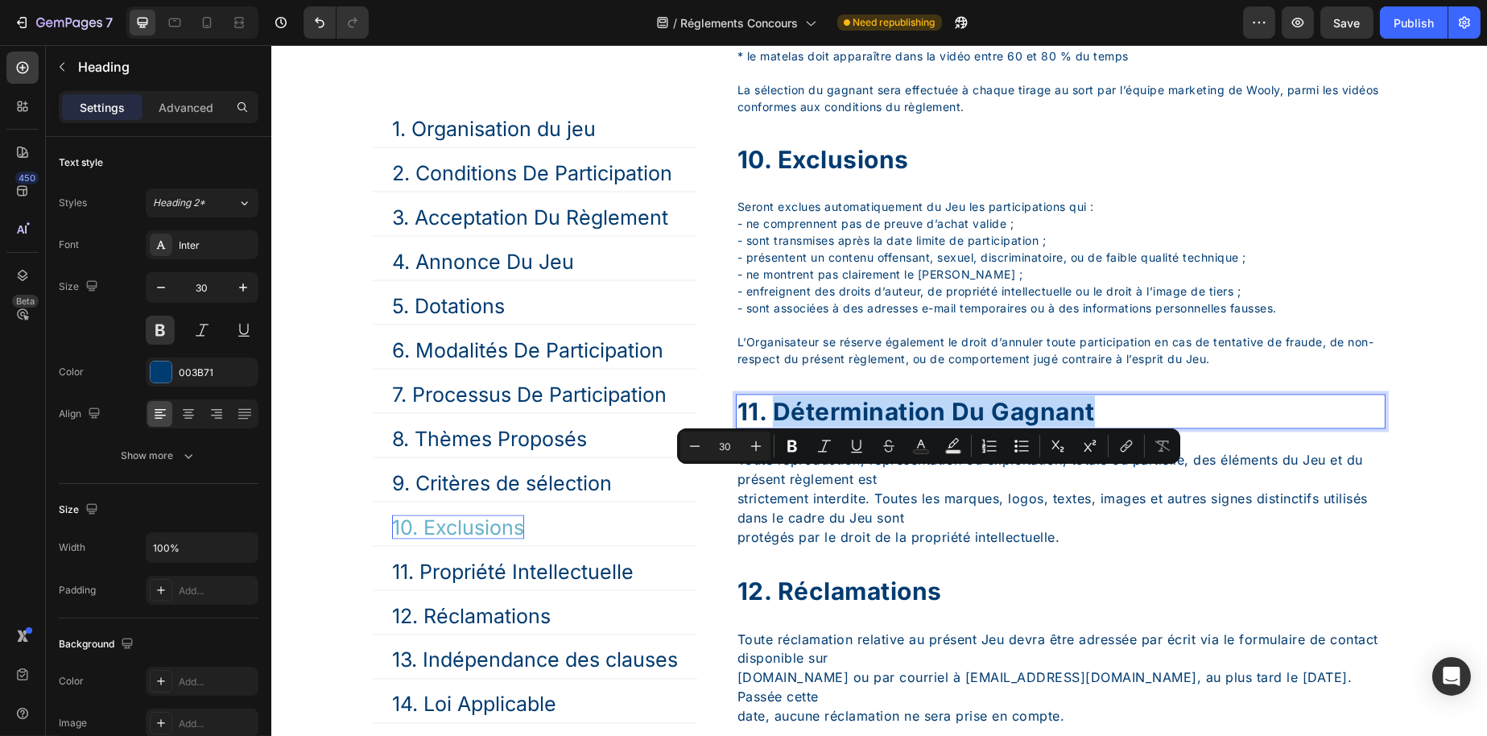
click at [1102, 428] on p "11. Détermination du gagnant" at bounding box center [1060, 411] width 647 height 31
copy p "Détermination du gagnant"
click at [453, 561] on p "11. Propriété Intellectuelle" at bounding box center [512, 571] width 242 height 24
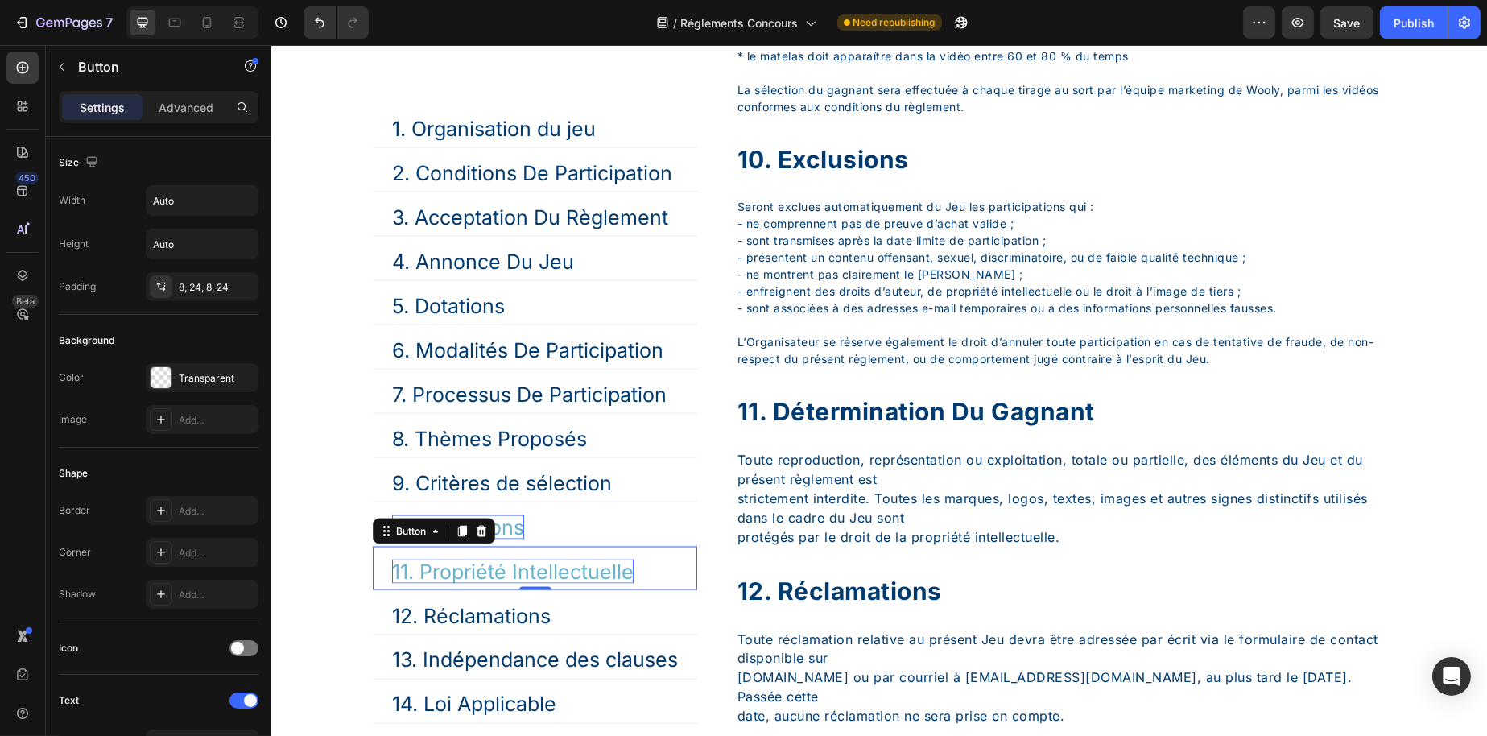
click at [453, 561] on p "11. Propriété Intellectuelle" at bounding box center [512, 571] width 242 height 24
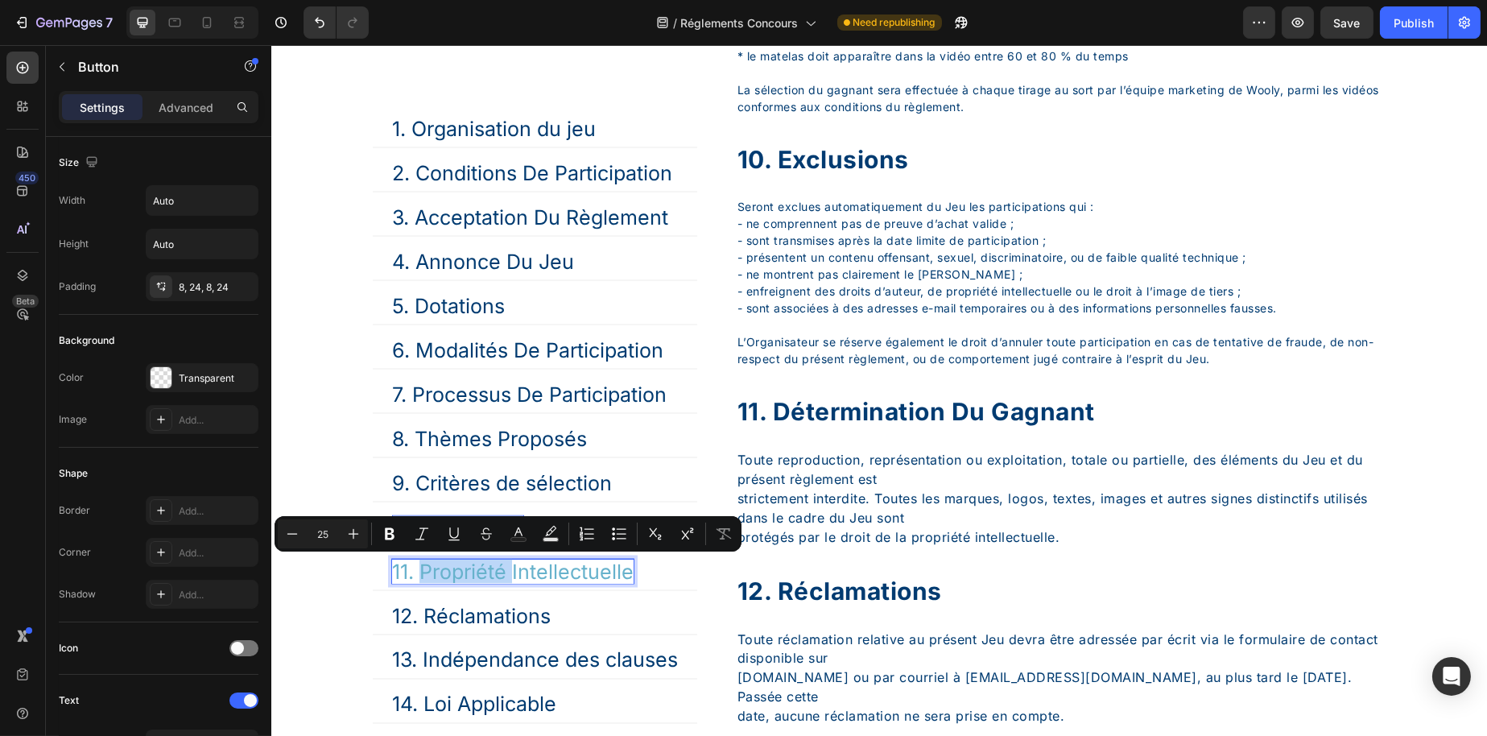
click at [424, 570] on p "11. Propriété Intellectuelle" at bounding box center [512, 571] width 242 height 24
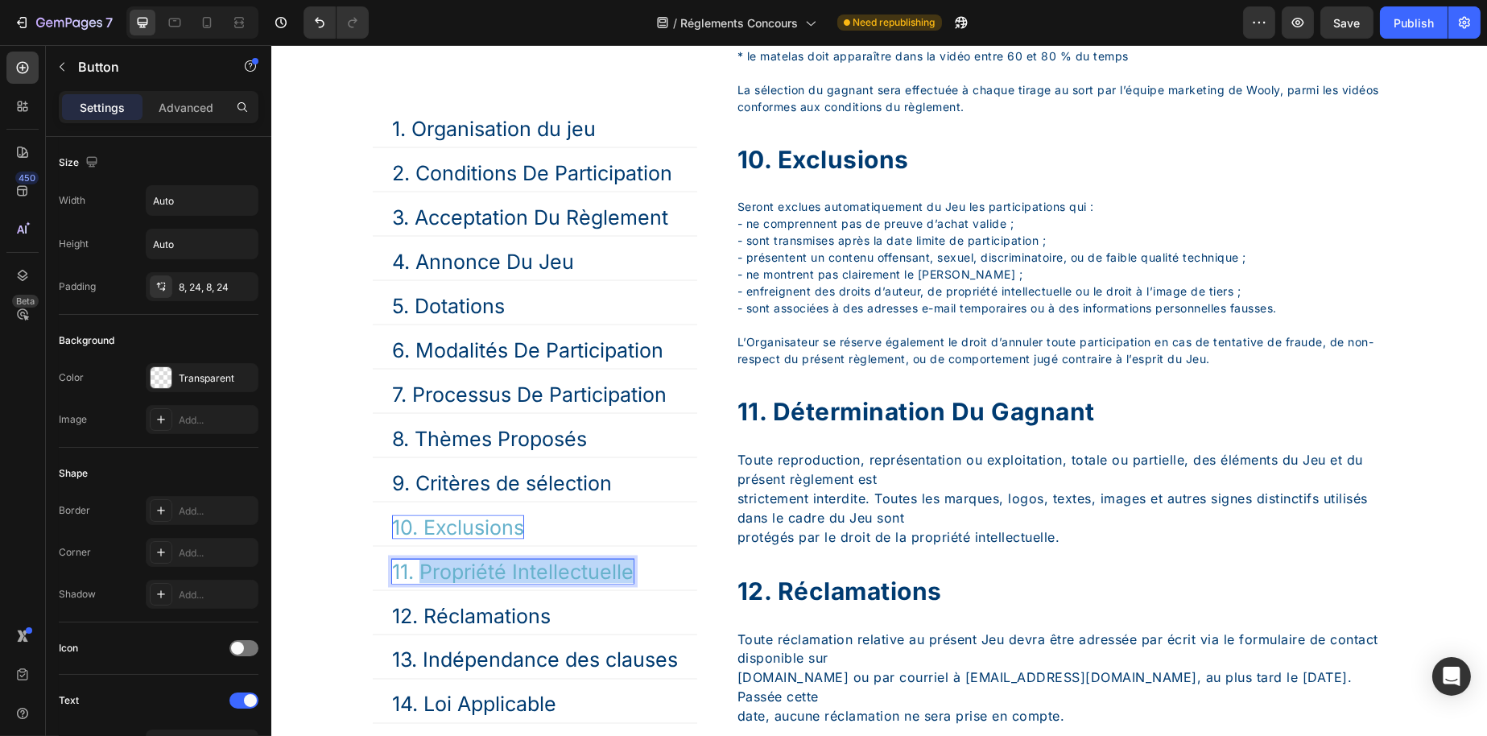
drag, startPoint x: 422, startPoint y: 570, endPoint x: 639, endPoint y: 569, distance: 216.6
click at [639, 569] on link "11. Propriété Intellectuelle" at bounding box center [512, 570] width 280 height 37
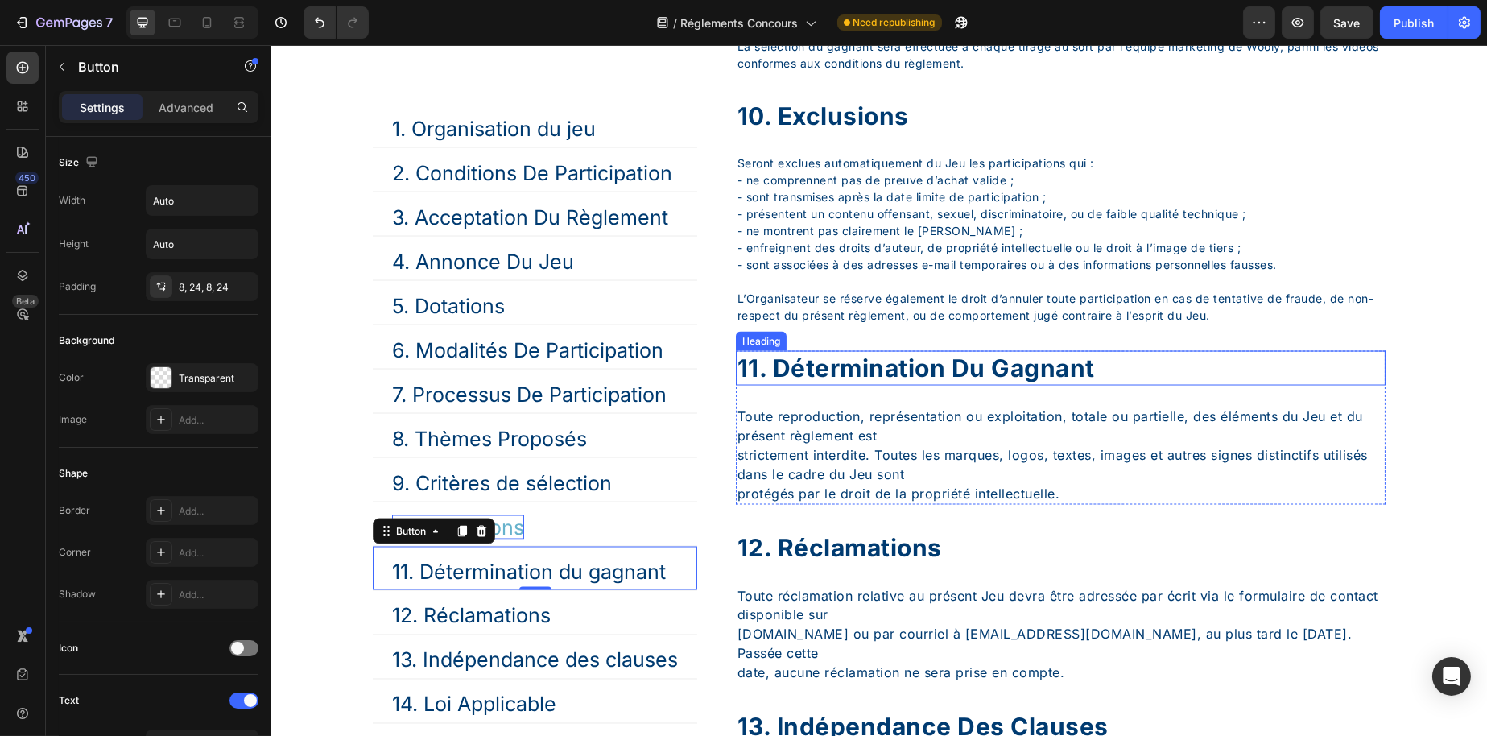
scroll to position [5915, 0]
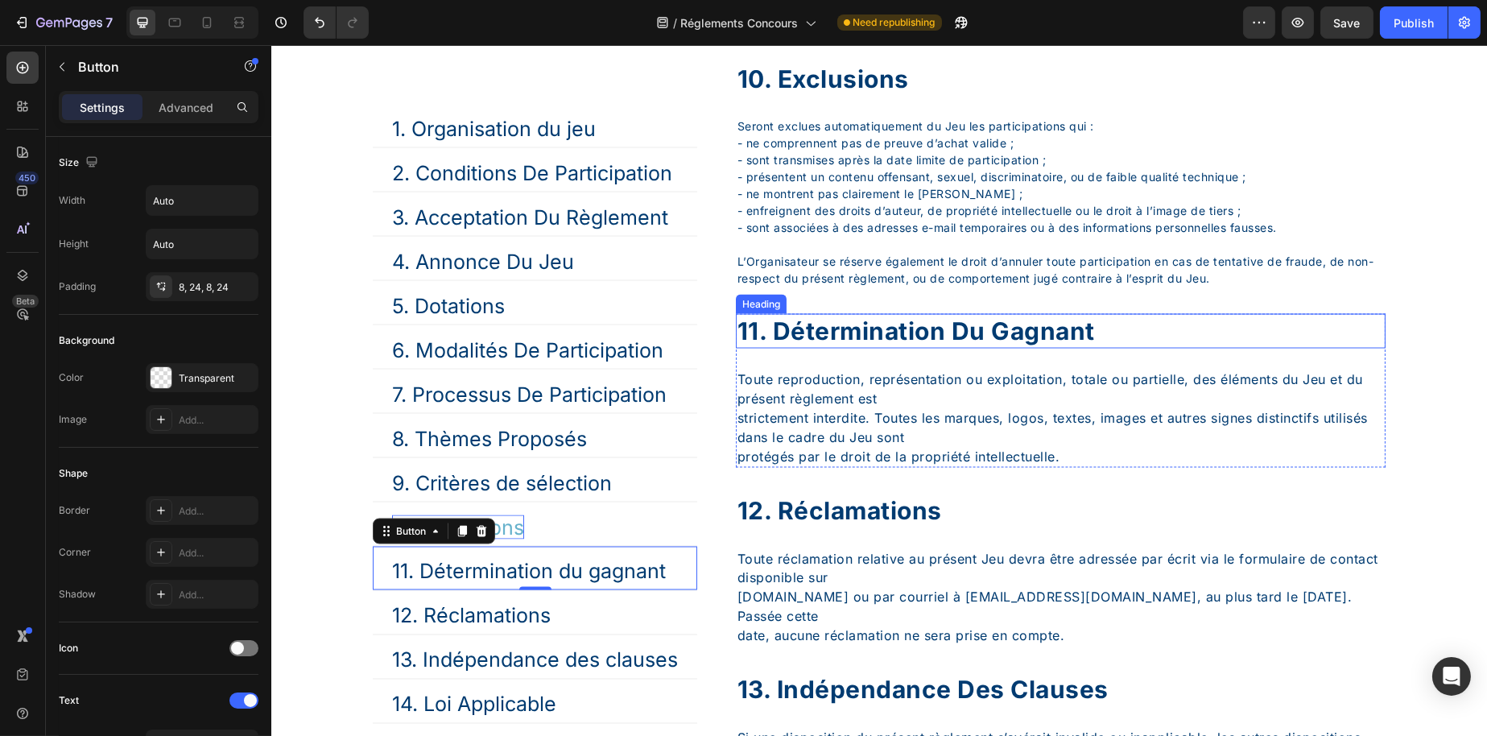
click at [768, 466] on p "Toute reproduction, représentation ou exploitation, totale ou partielle, des él…" at bounding box center [1060, 418] width 647 height 97
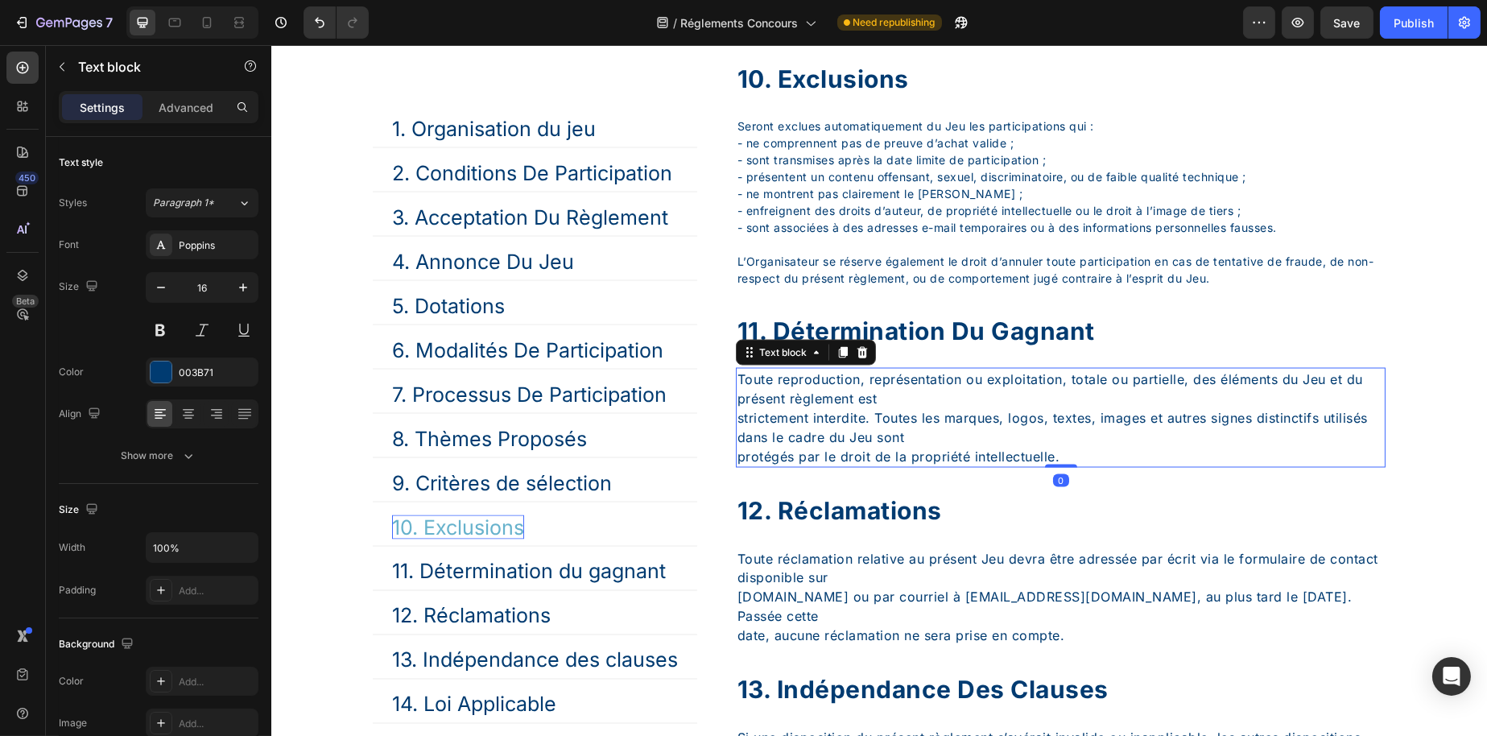
click at [768, 466] on p "Toute reproduction, représentation ou exploitation, totale ou partielle, des él…" at bounding box center [1060, 418] width 647 height 97
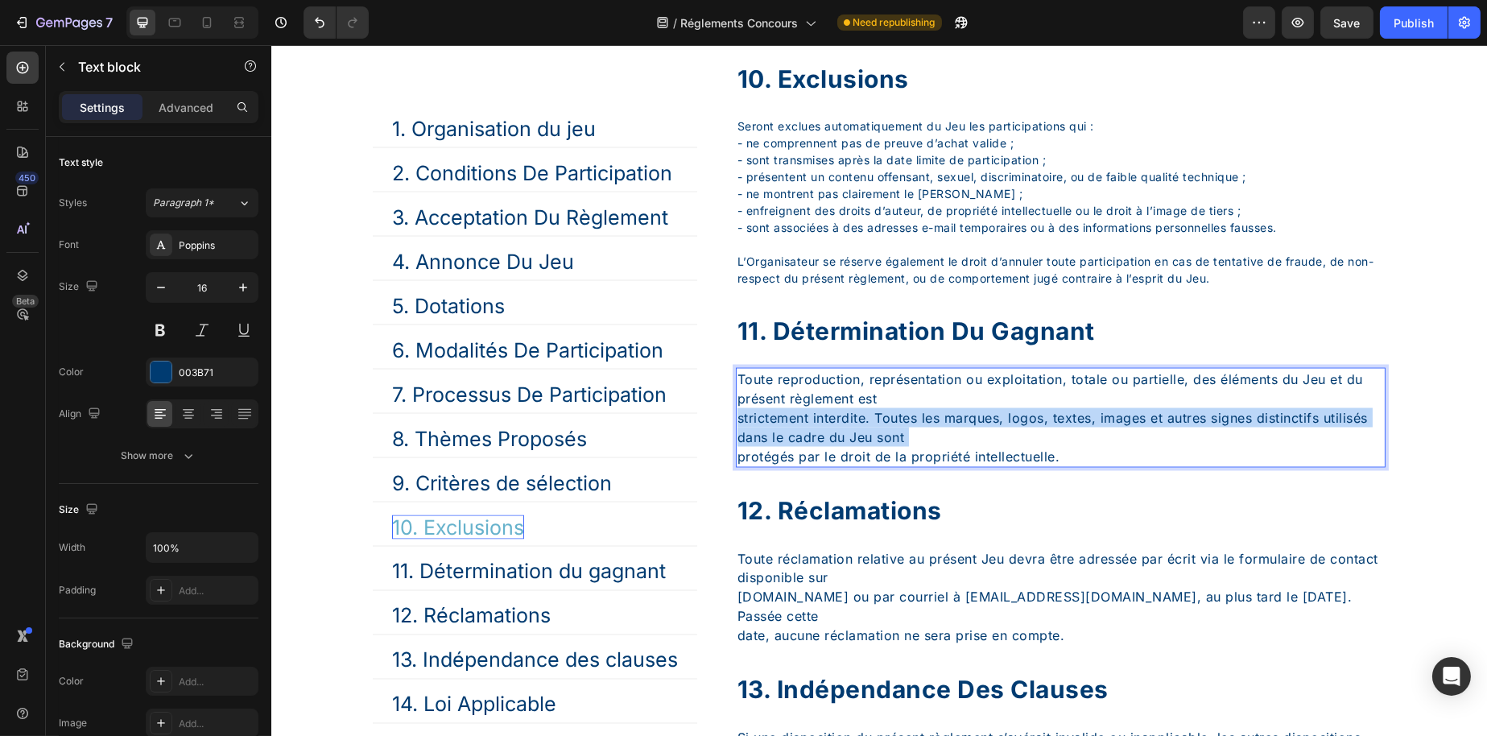
click at [768, 466] on p "Toute reproduction, représentation ou exploitation, totale ou partielle, des él…" at bounding box center [1060, 418] width 647 height 97
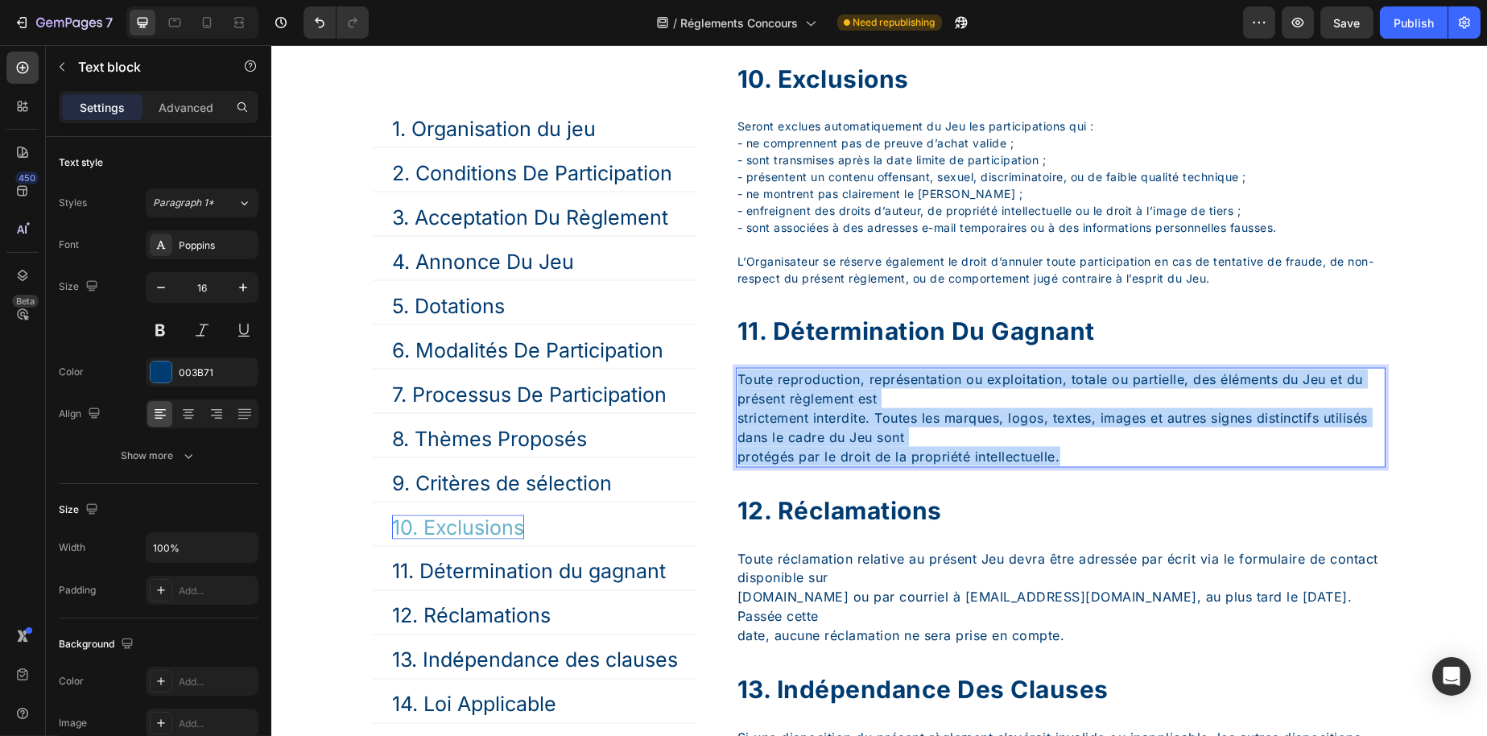
drag, startPoint x: 1085, startPoint y: 539, endPoint x: 733, endPoint y: 452, distance: 363.2
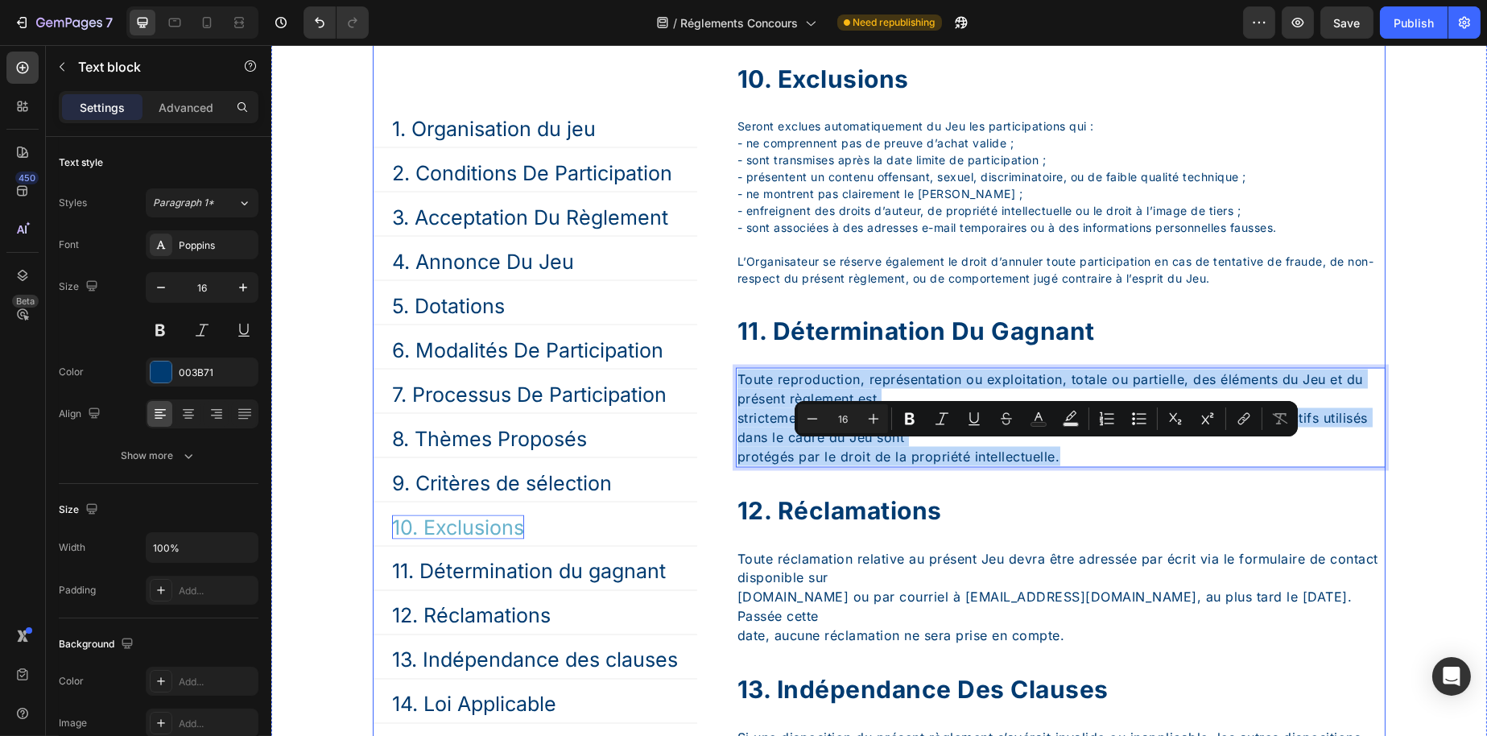
type input "11"
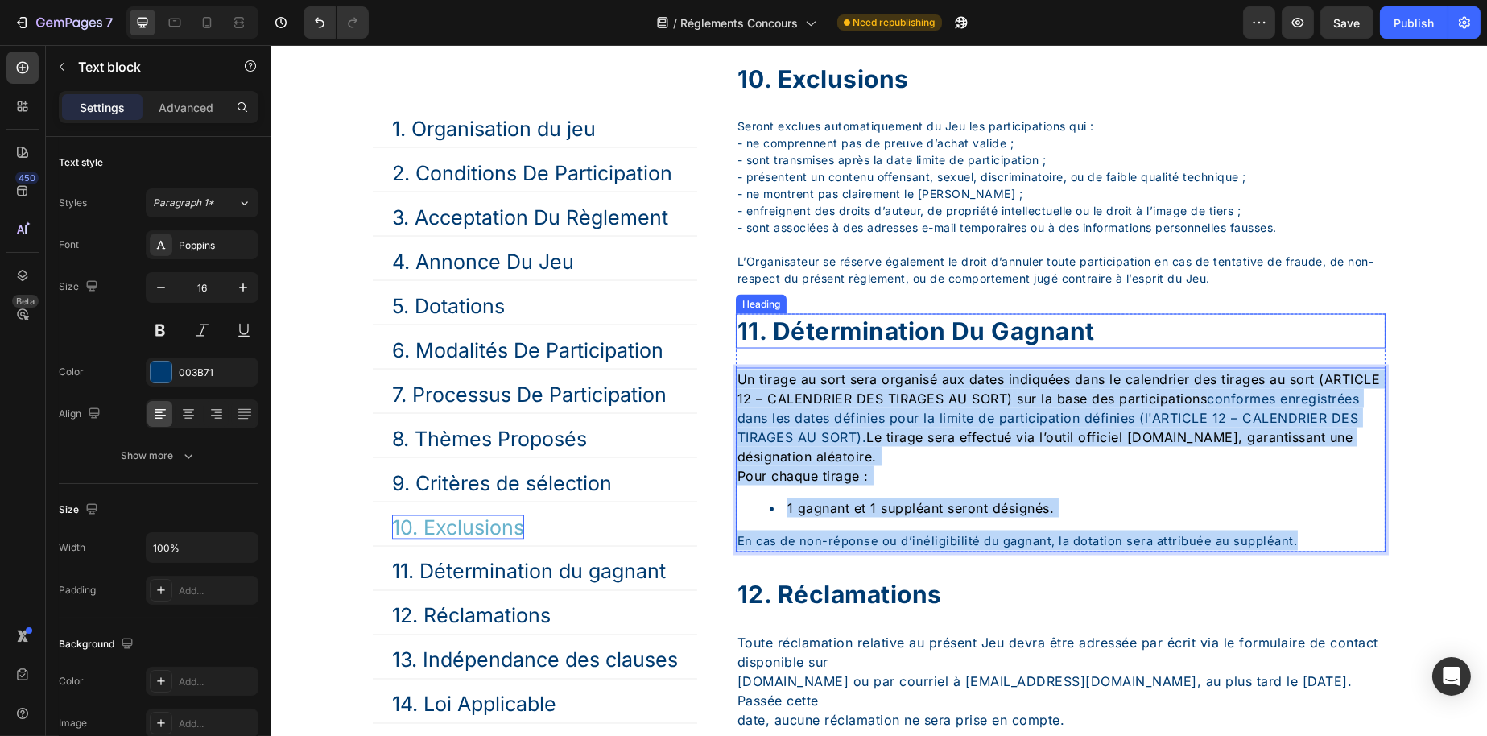
drag, startPoint x: 1337, startPoint y: 614, endPoint x: 736, endPoint y: 418, distance: 631.8
click at [736, 418] on div "11. Détermination du gagnant Heading Un tirage au sort sera organisé aux dates …" at bounding box center [1060, 433] width 650 height 238
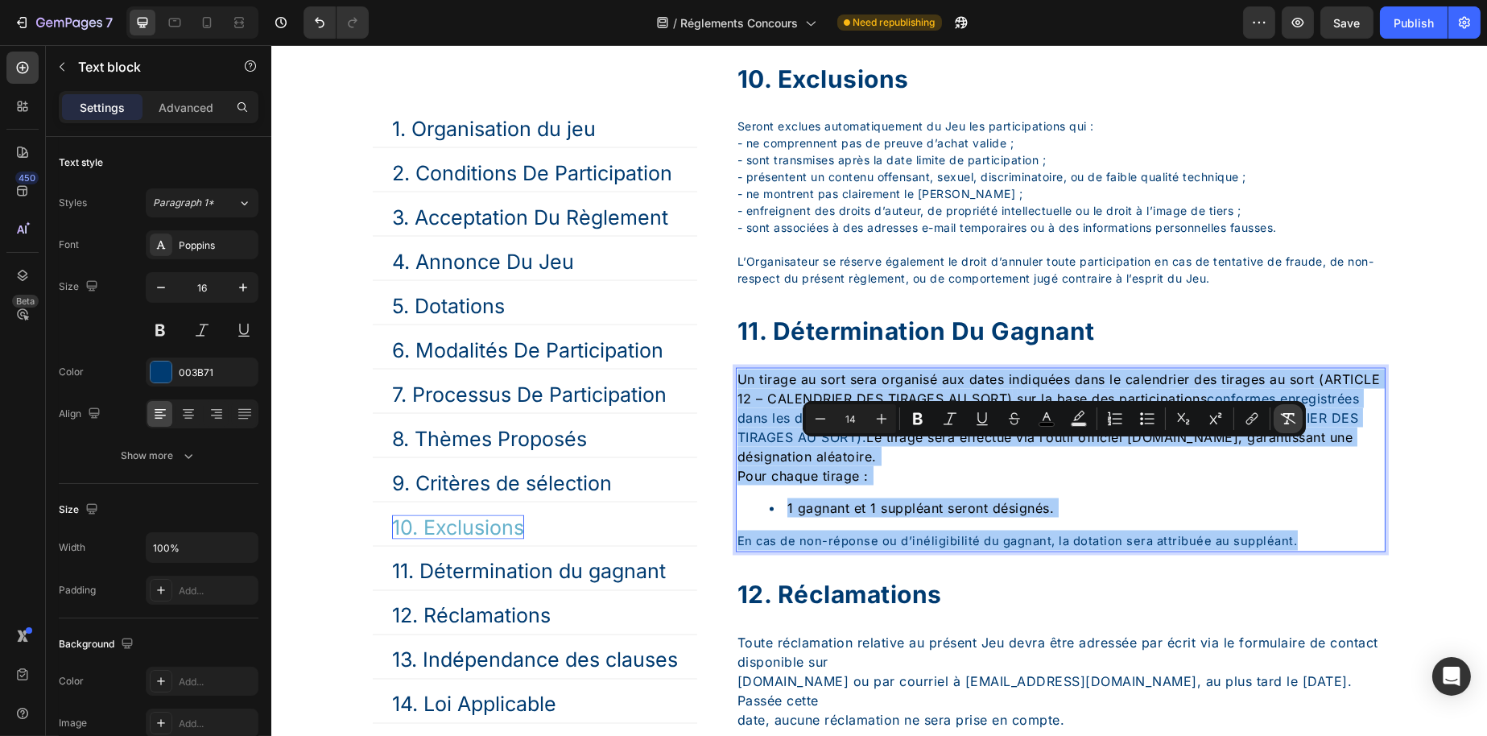
click at [1280, 411] on icon "Editor contextual toolbar" at bounding box center [1288, 419] width 16 height 16
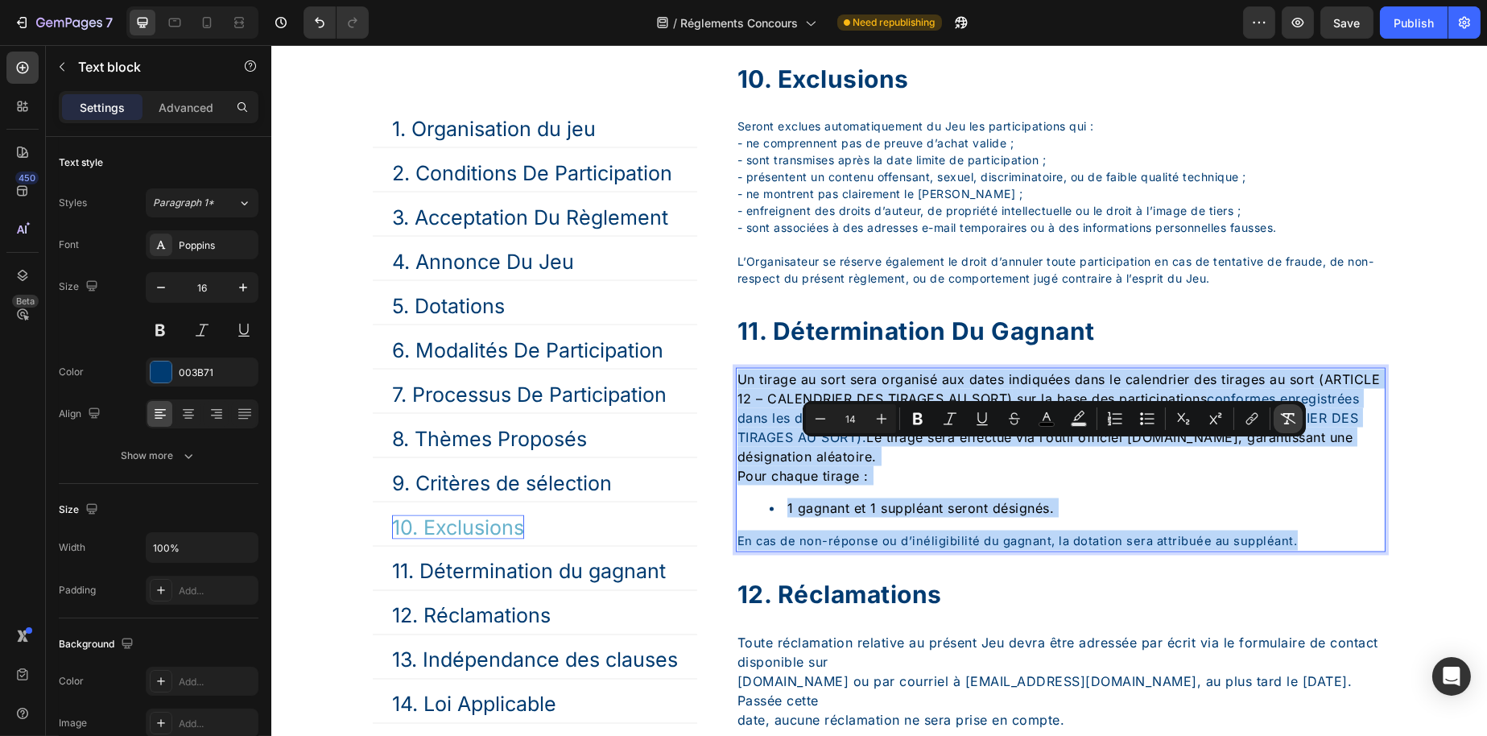
type input "16"
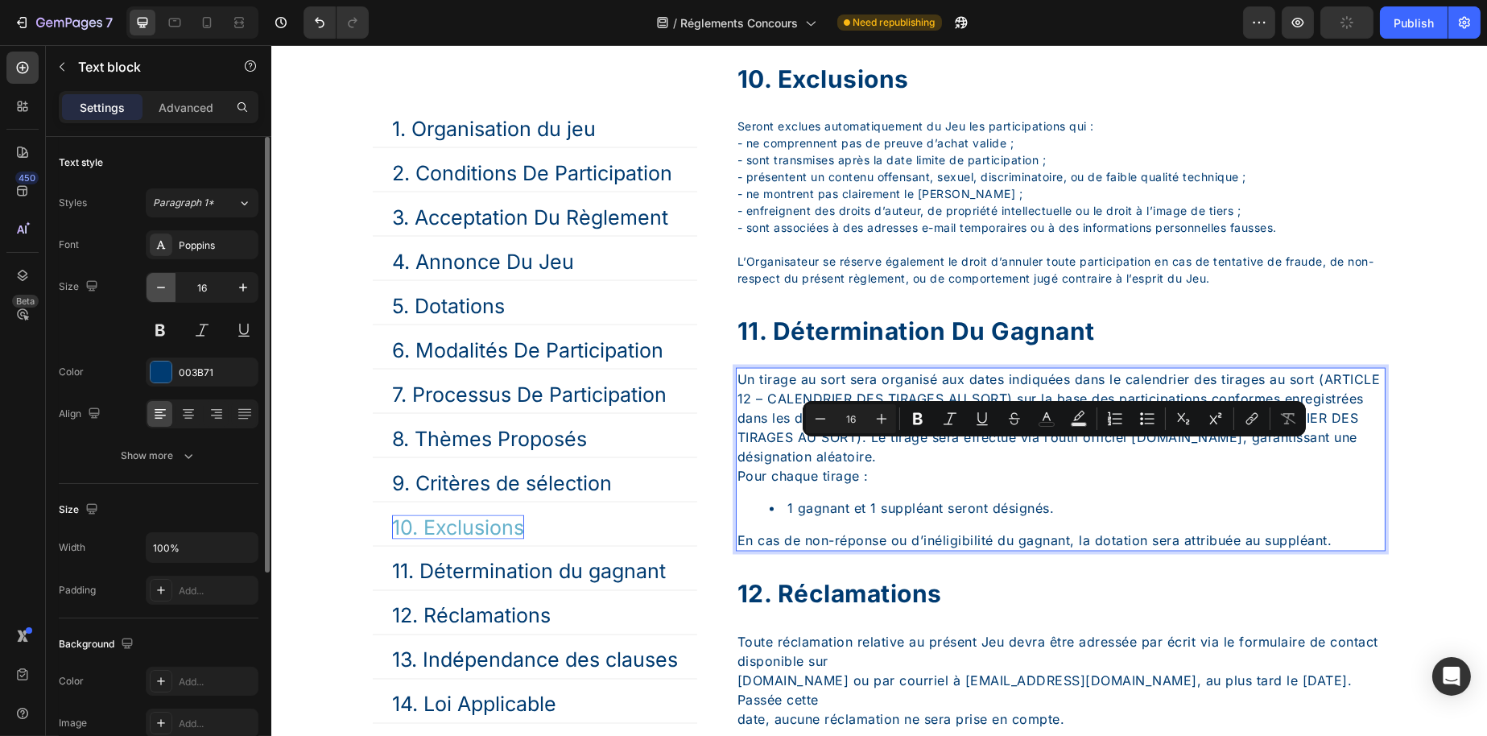
click at [164, 294] on icon "button" at bounding box center [161, 287] width 16 height 16
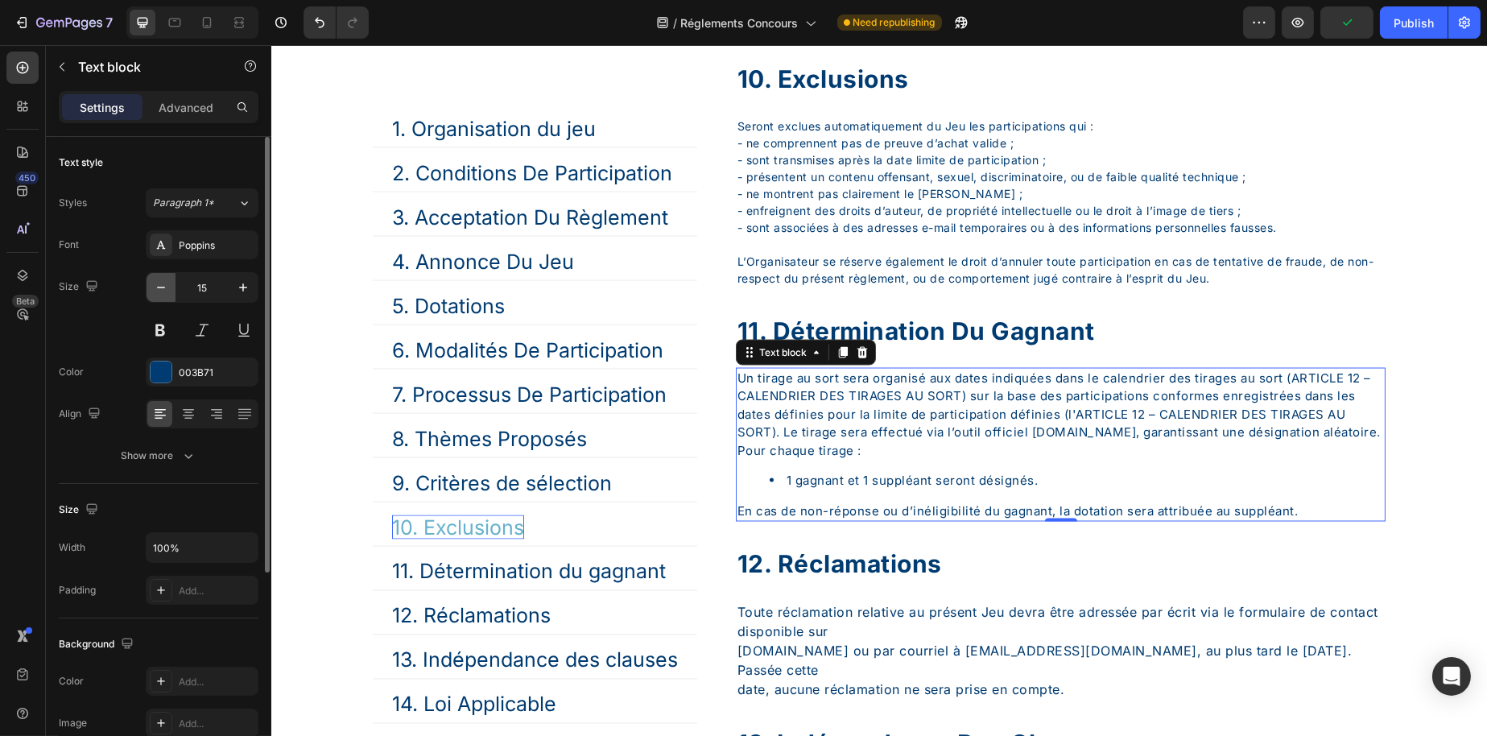
type input "14"
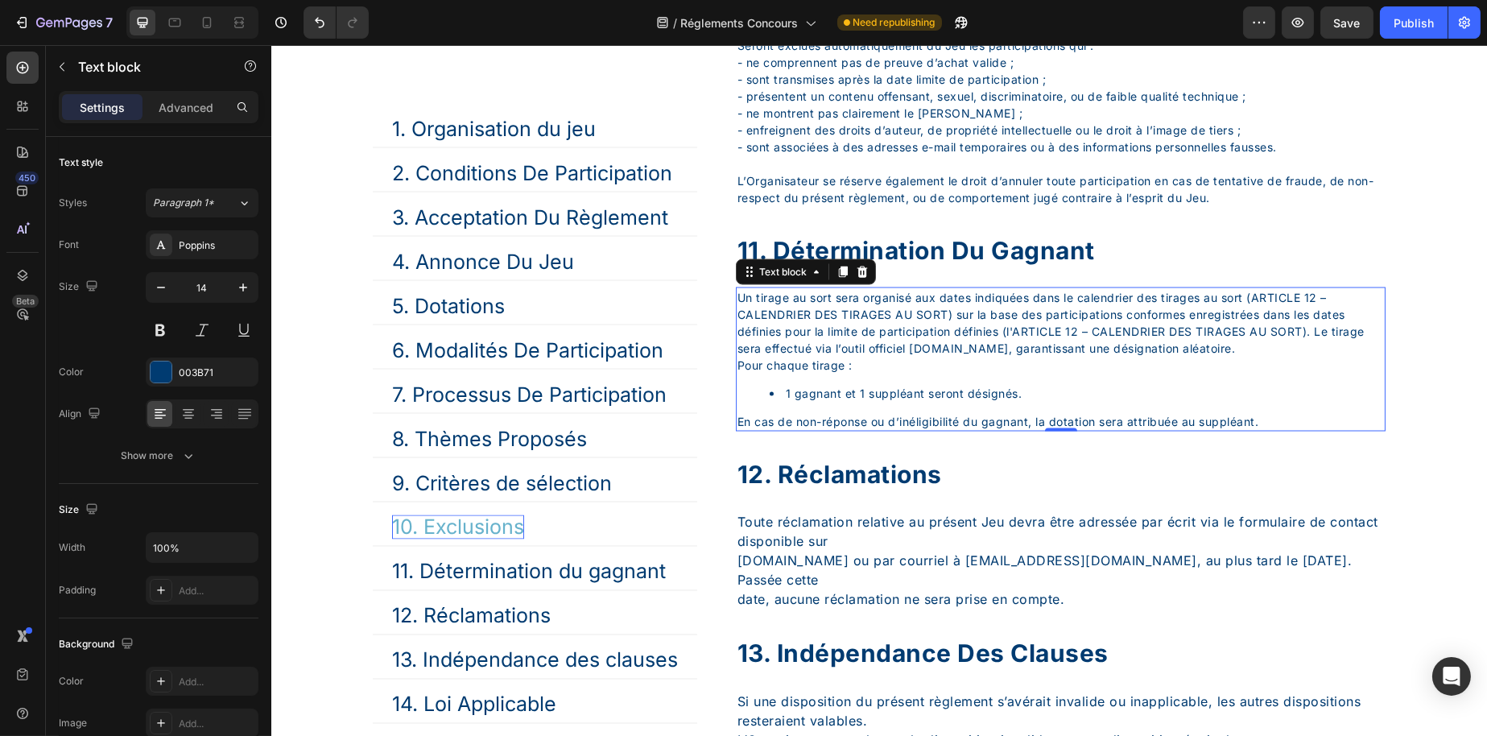
click at [909, 357] on p "Un tirage au sort sera organisé aux dates indiquées dans le calendrier des tira…" at bounding box center [1060, 323] width 647 height 68
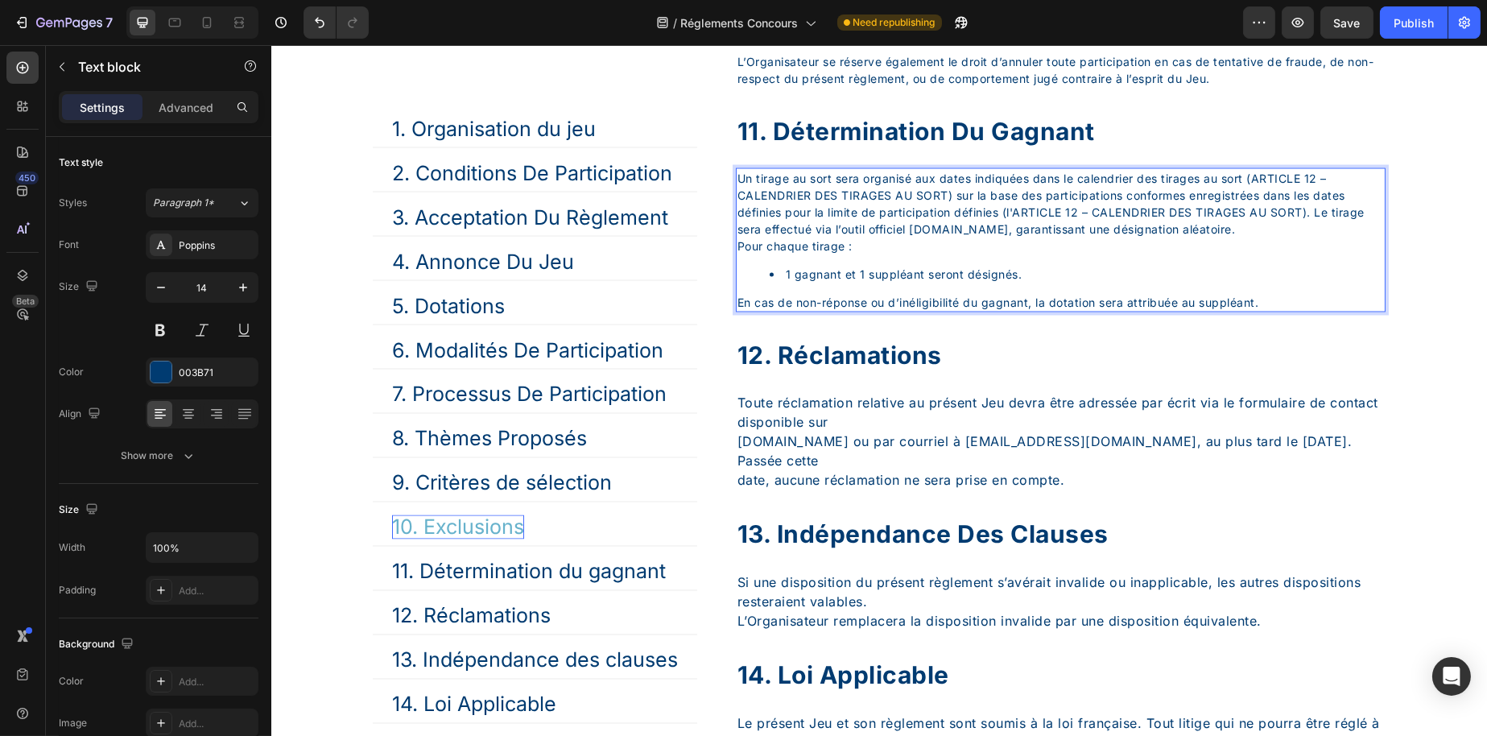
scroll to position [6157, 0]
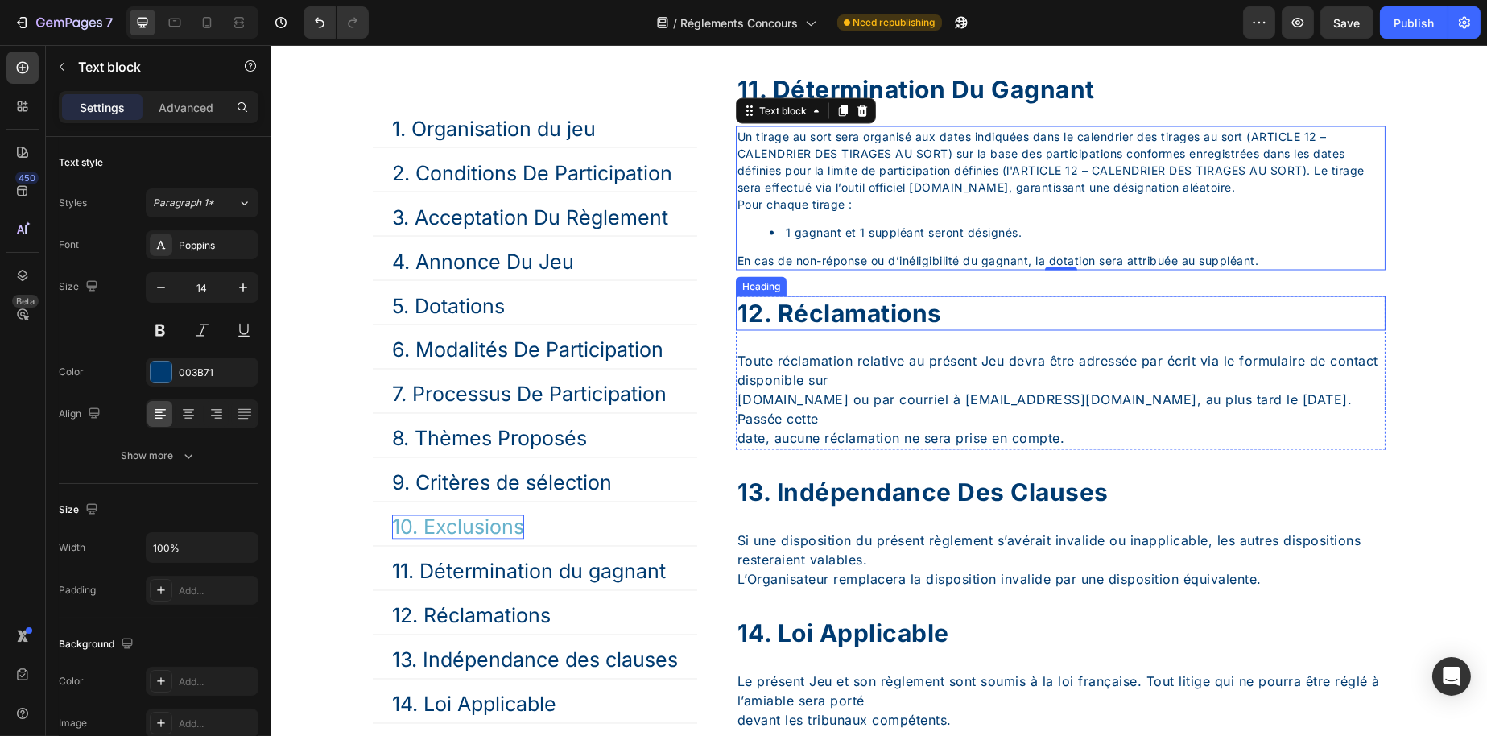
click at [800, 331] on div "12. réclamations" at bounding box center [1060, 313] width 650 height 35
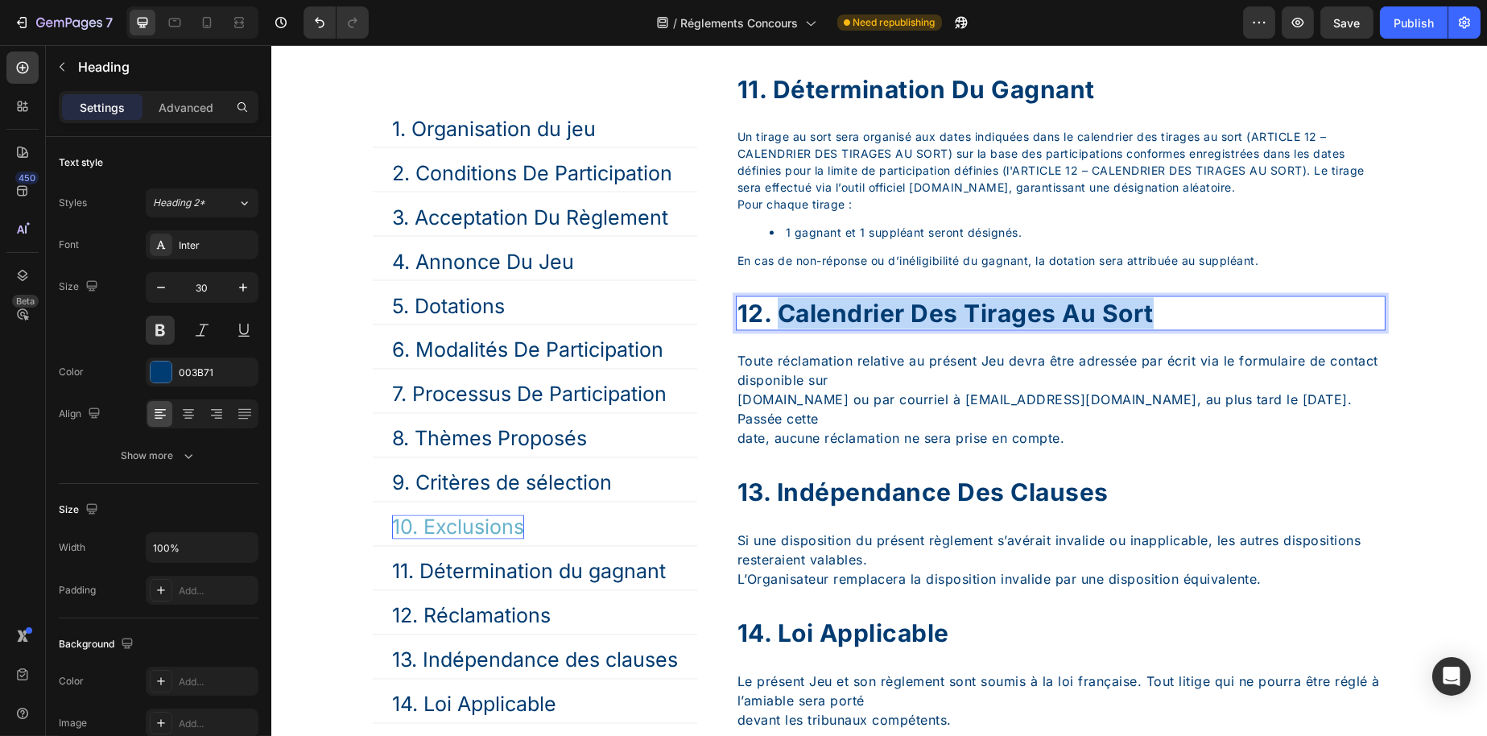
drag, startPoint x: 779, startPoint y: 382, endPoint x: 1241, endPoint y: 390, distance: 462.3
click at [1241, 329] on p "12. calendrier des tirages au sort" at bounding box center [1060, 313] width 647 height 31
copy p "calendrier des tirages au sort"
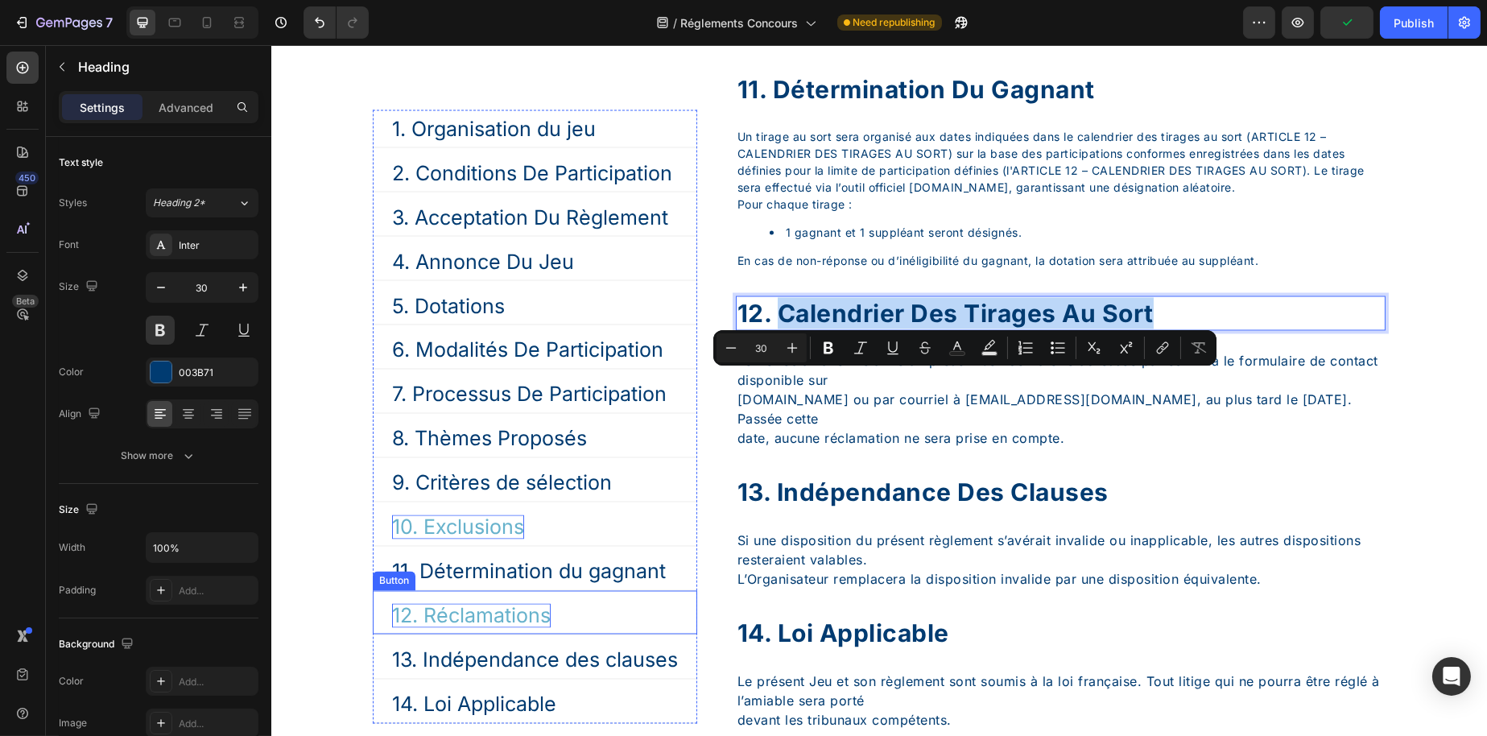
click at [444, 613] on p "12. Réclamations" at bounding box center [470, 615] width 159 height 24
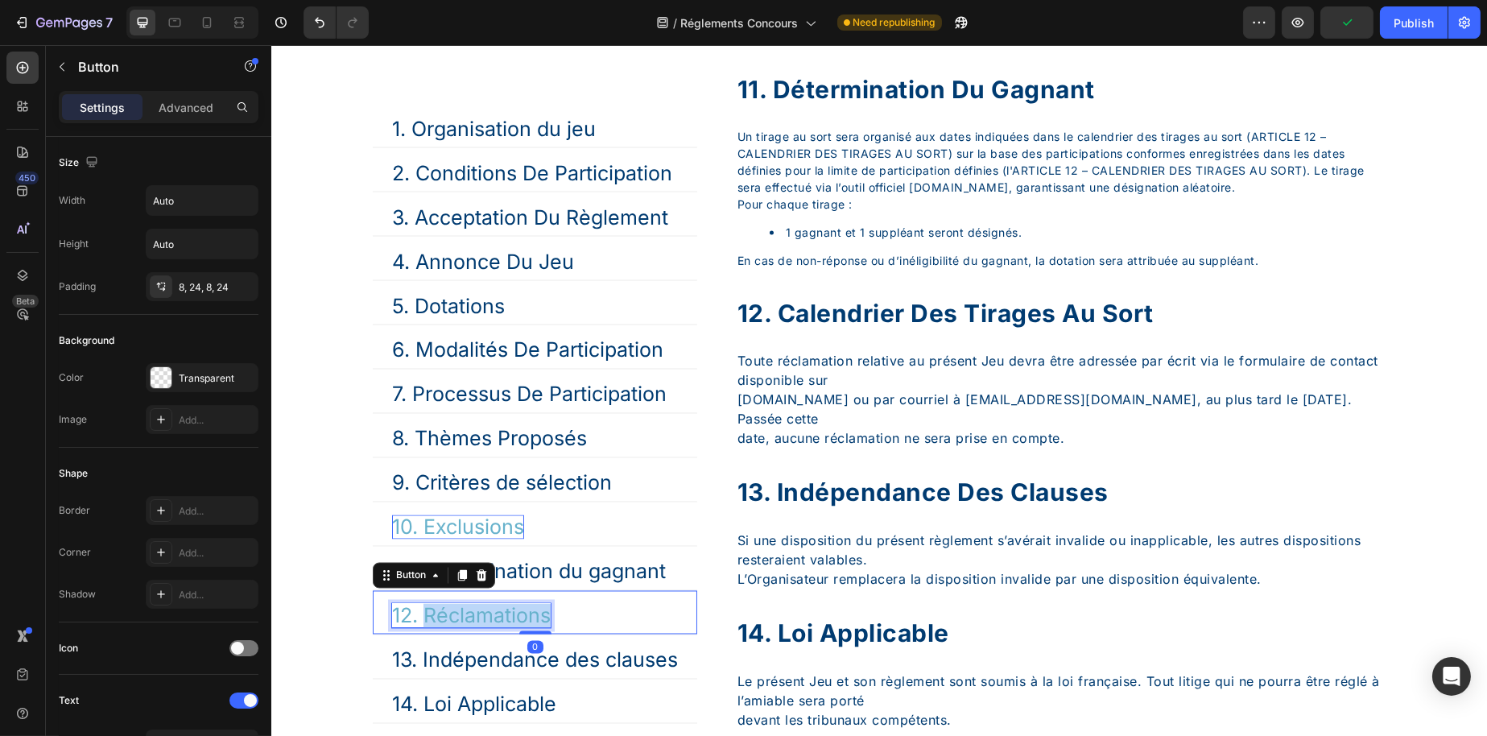
click at [444, 613] on p "12. Réclamations" at bounding box center [470, 615] width 159 height 24
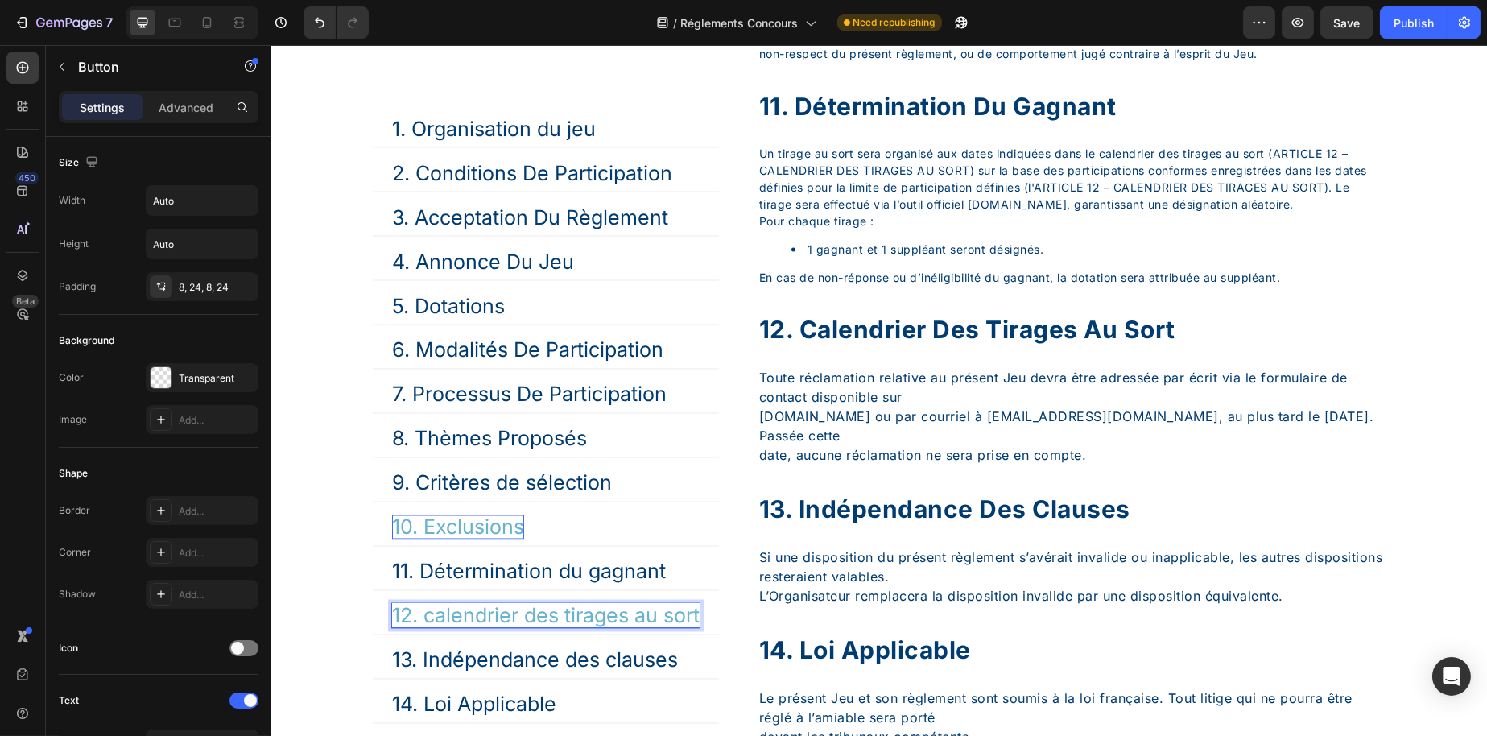
click at [430, 610] on p "12. calendrier des tirages au sort" at bounding box center [545, 615] width 308 height 24
click at [542, 620] on p "12. Calendrier des tirages au sort" at bounding box center [546, 615] width 311 height 24
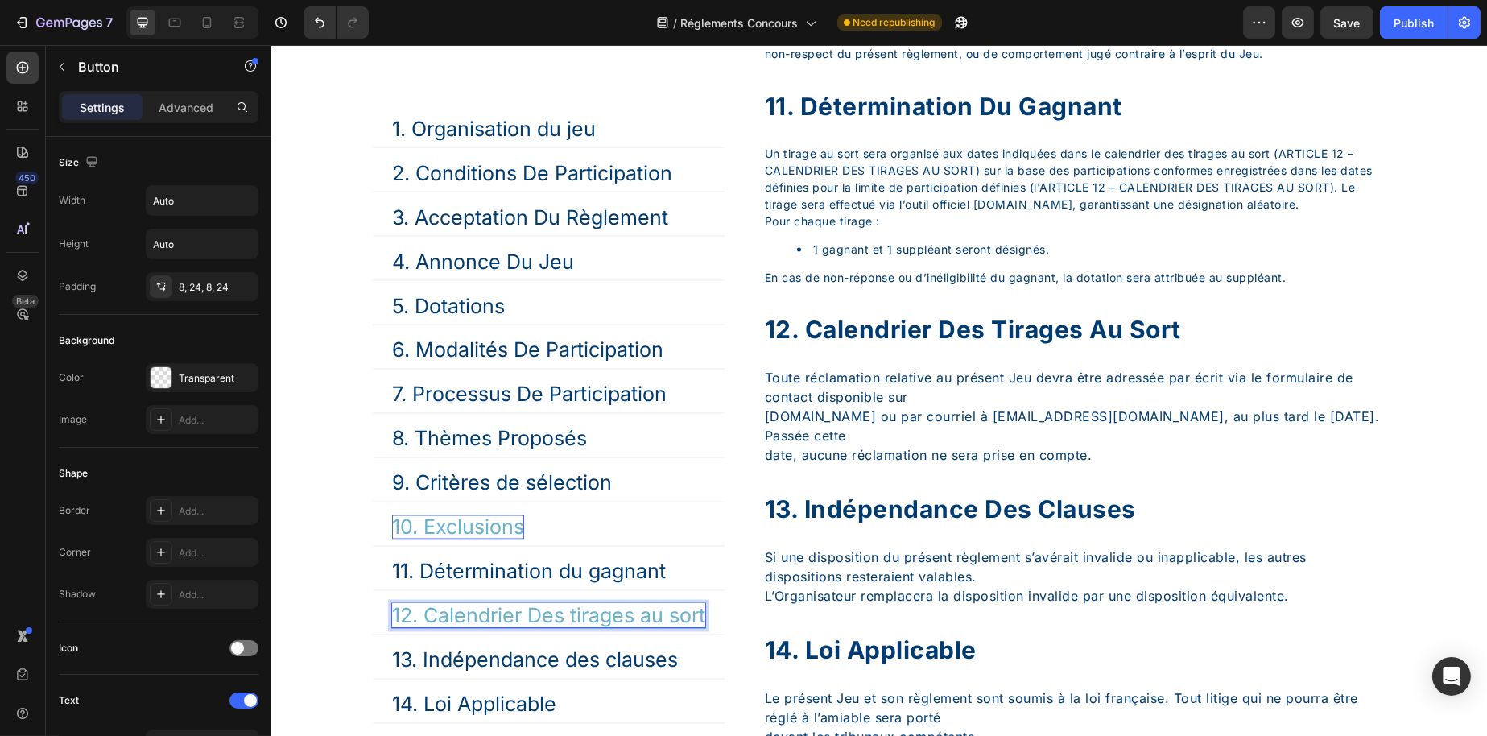
click at [575, 617] on p "12. Calendrier Des tirages au sort" at bounding box center [547, 615] width 313 height 24
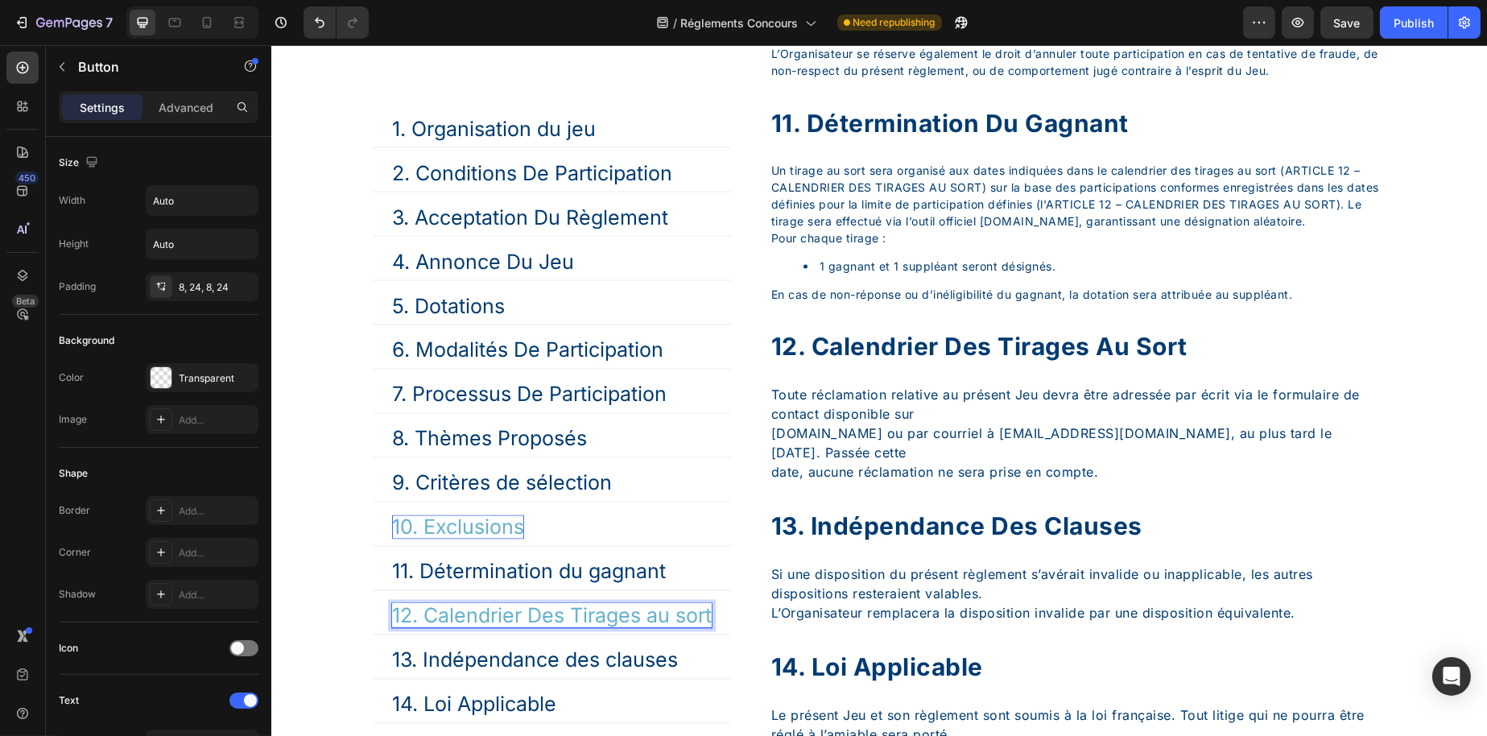
click at [656, 620] on p "12. Calendrier Des Tirages au sort" at bounding box center [551, 615] width 320 height 24
click at [687, 617] on p "12. Calendrier Des Tirages Au sort" at bounding box center [552, 615] width 322 height 24
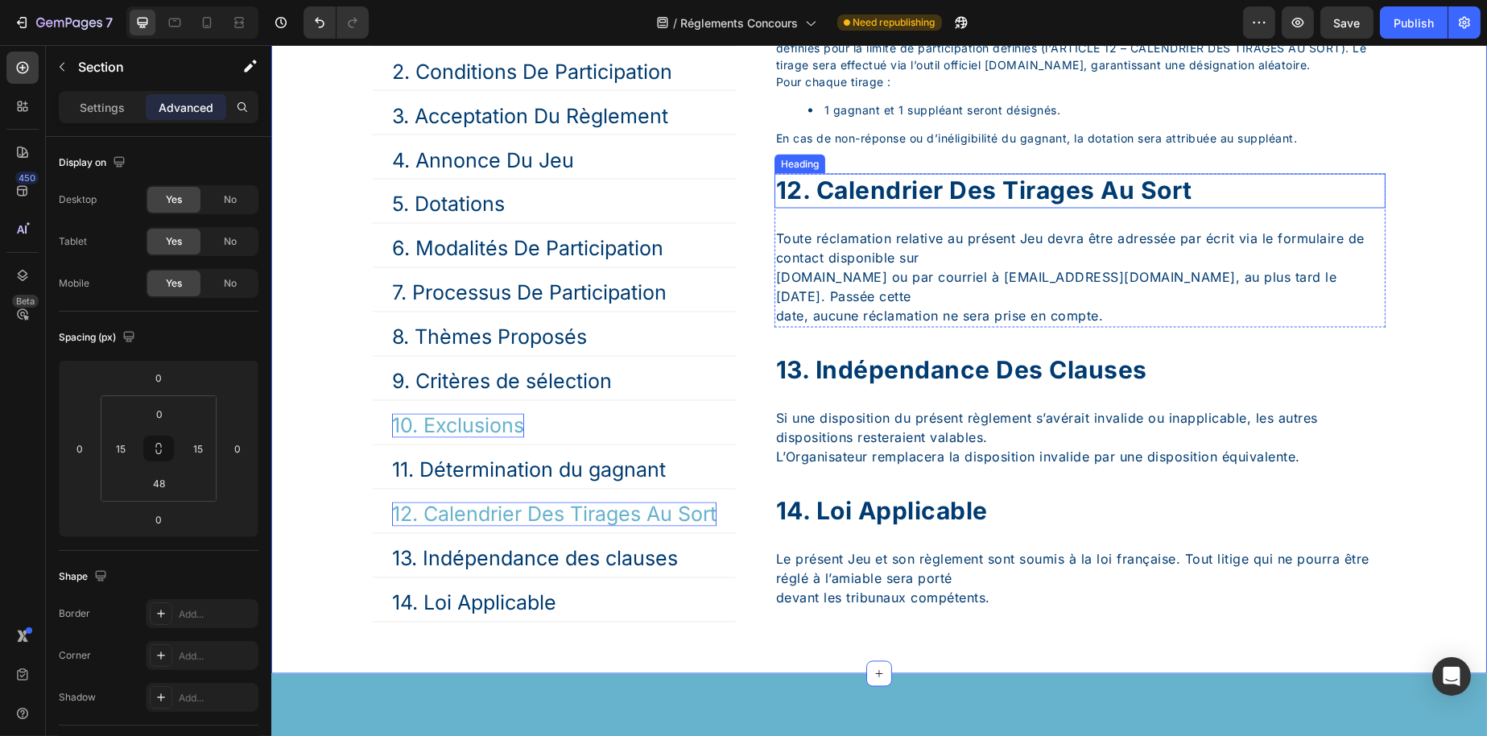
scroll to position [6318, 0]
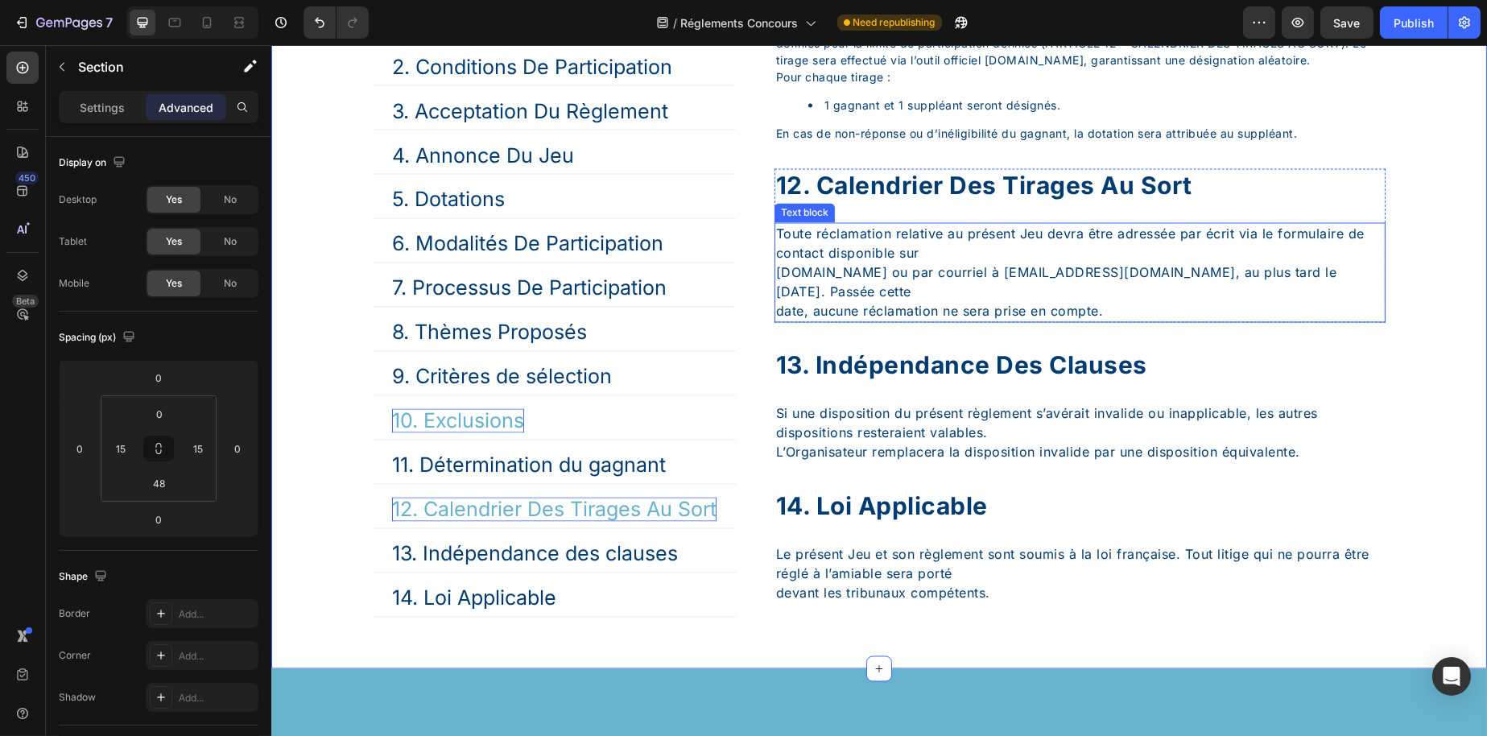
click at [863, 321] on p "Toute réclamation relative au présent Jeu devra être adressée par écrit via le …" at bounding box center [1079, 273] width 608 height 97
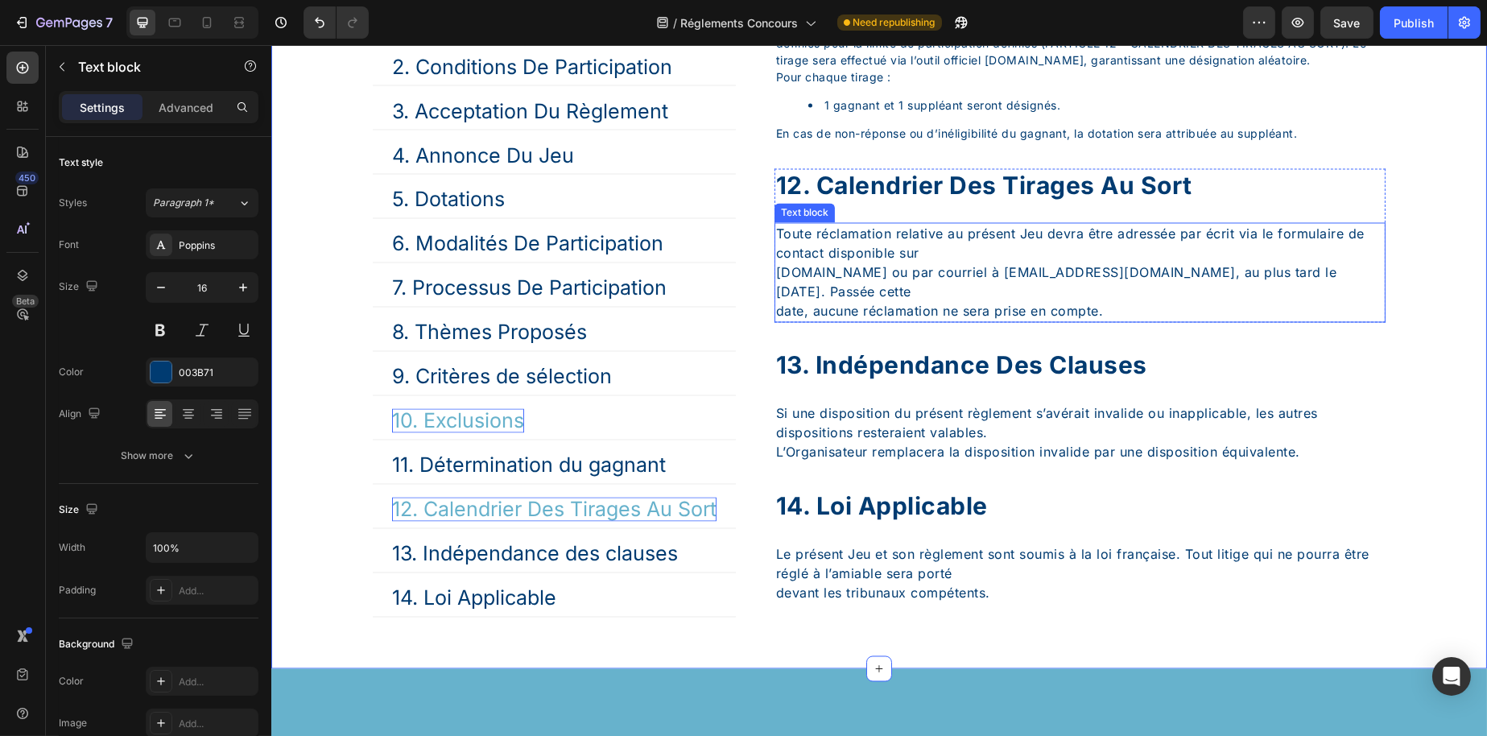
click at [863, 321] on p "Toute réclamation relative au présent Jeu devra être adressée par écrit via le …" at bounding box center [1079, 273] width 608 height 97
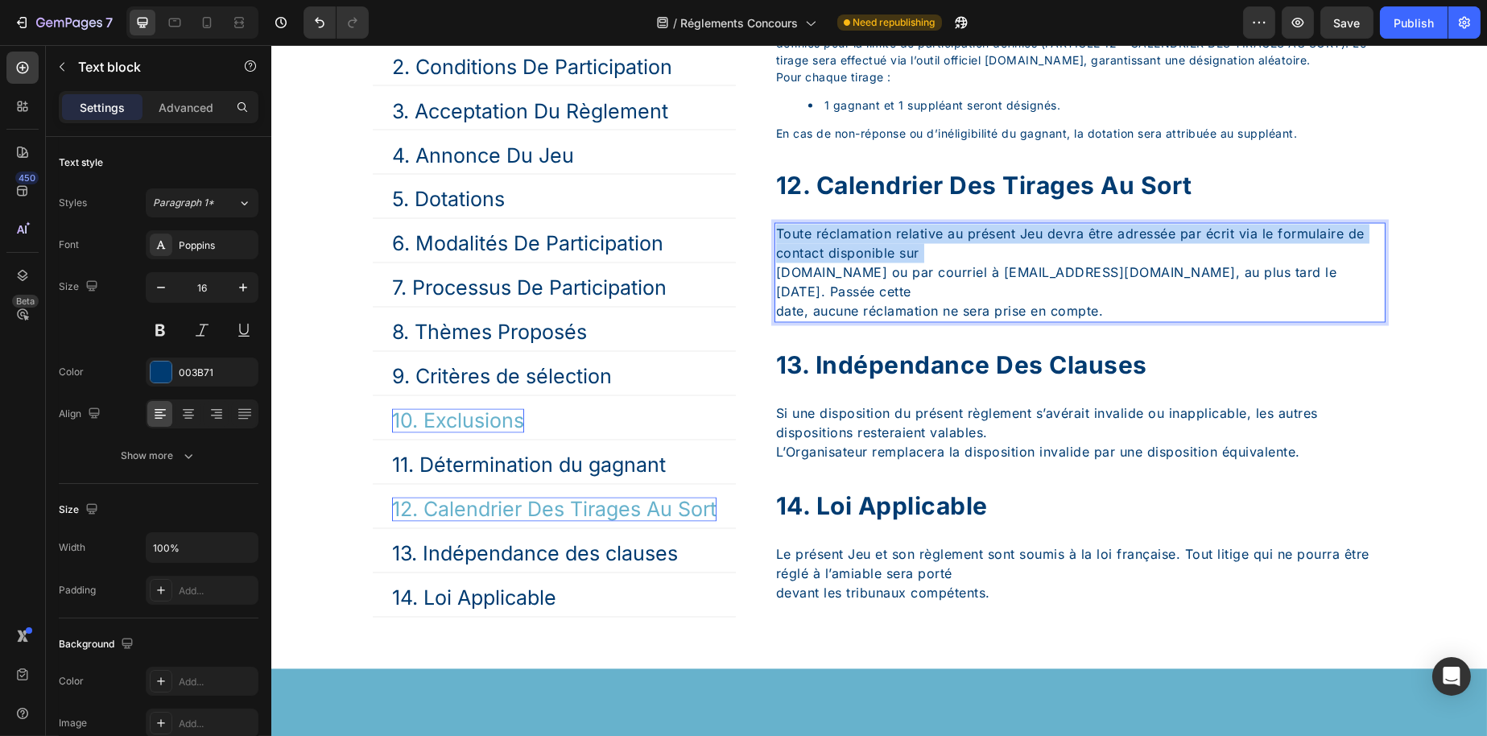
click at [863, 321] on p "Toute réclamation relative au présent Jeu devra être adressée par écrit via le …" at bounding box center [1079, 273] width 608 height 97
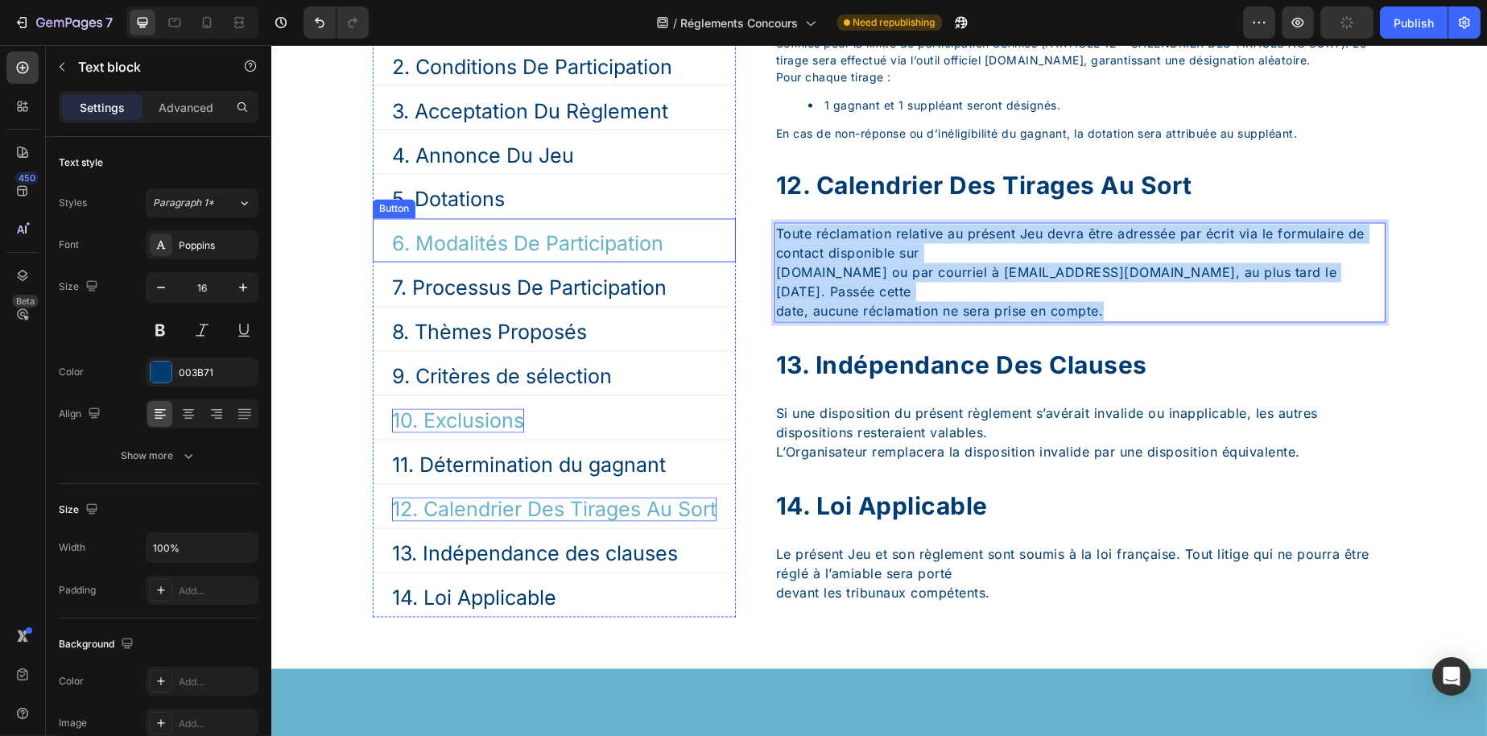
drag, startPoint x: 1160, startPoint y: 451, endPoint x: 664, endPoint y: 343, distance: 508.4
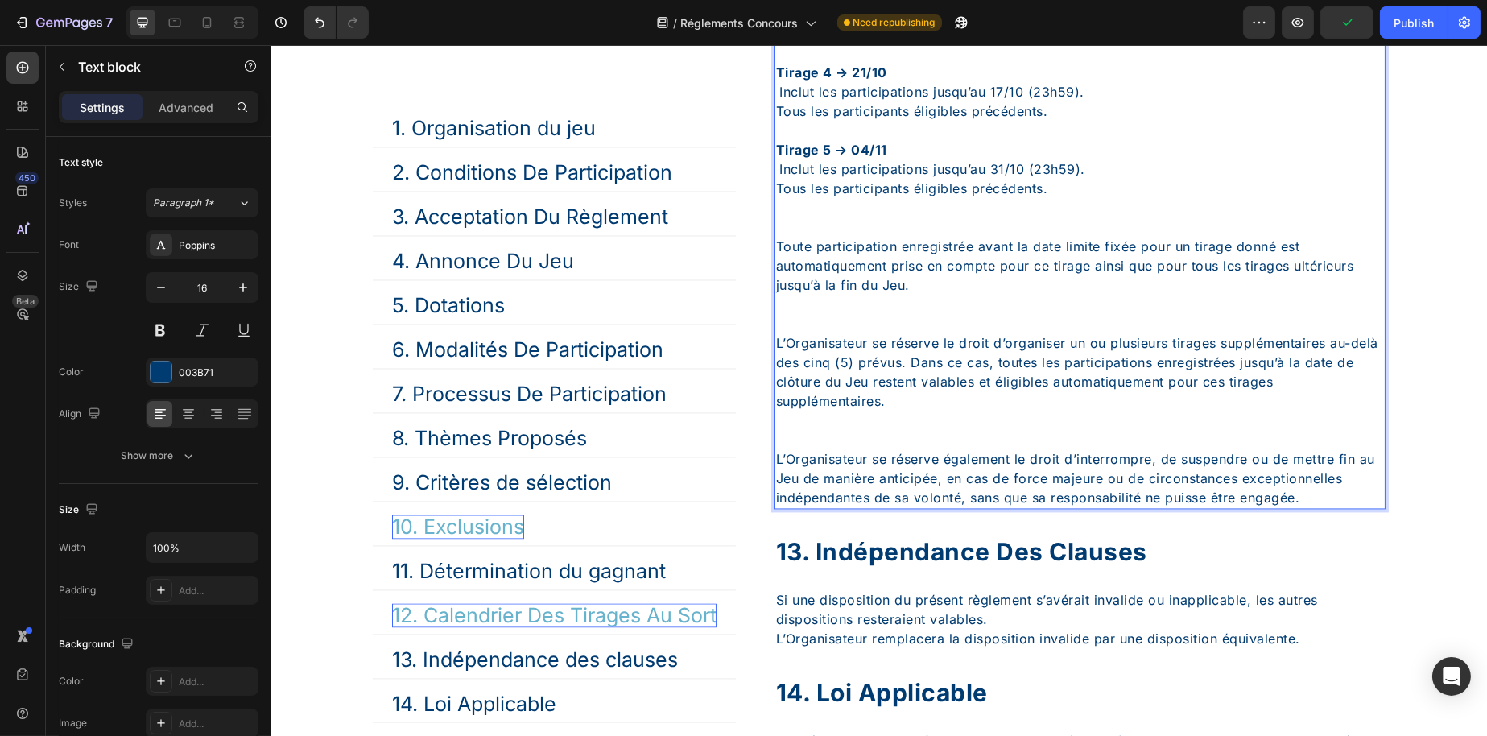
scroll to position [6618, 0]
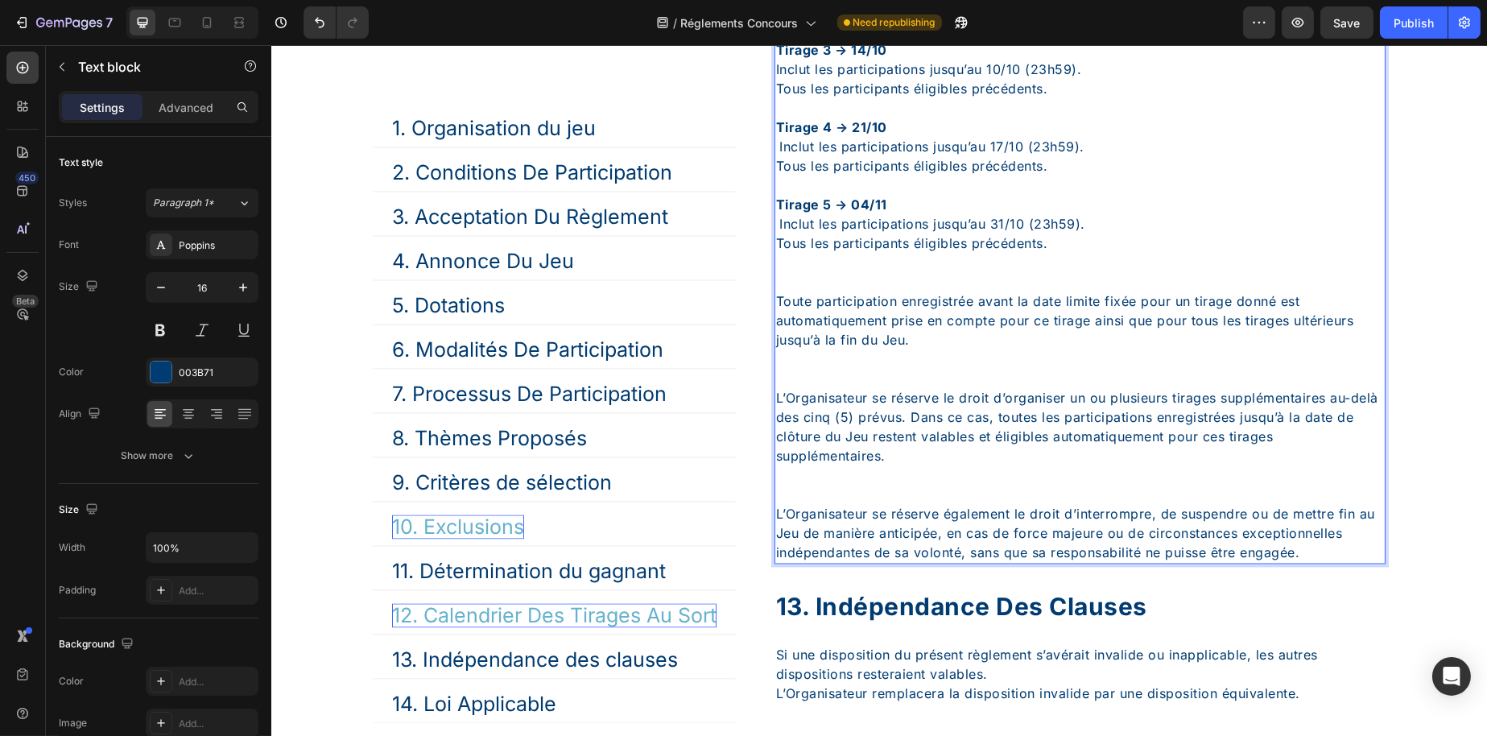
click at [837, 291] on p "Tirage 2 → 07/10 Inclut les participations jusqu’au 03/10 (23h59). Tous les par…" at bounding box center [1079, 127] width 608 height 329
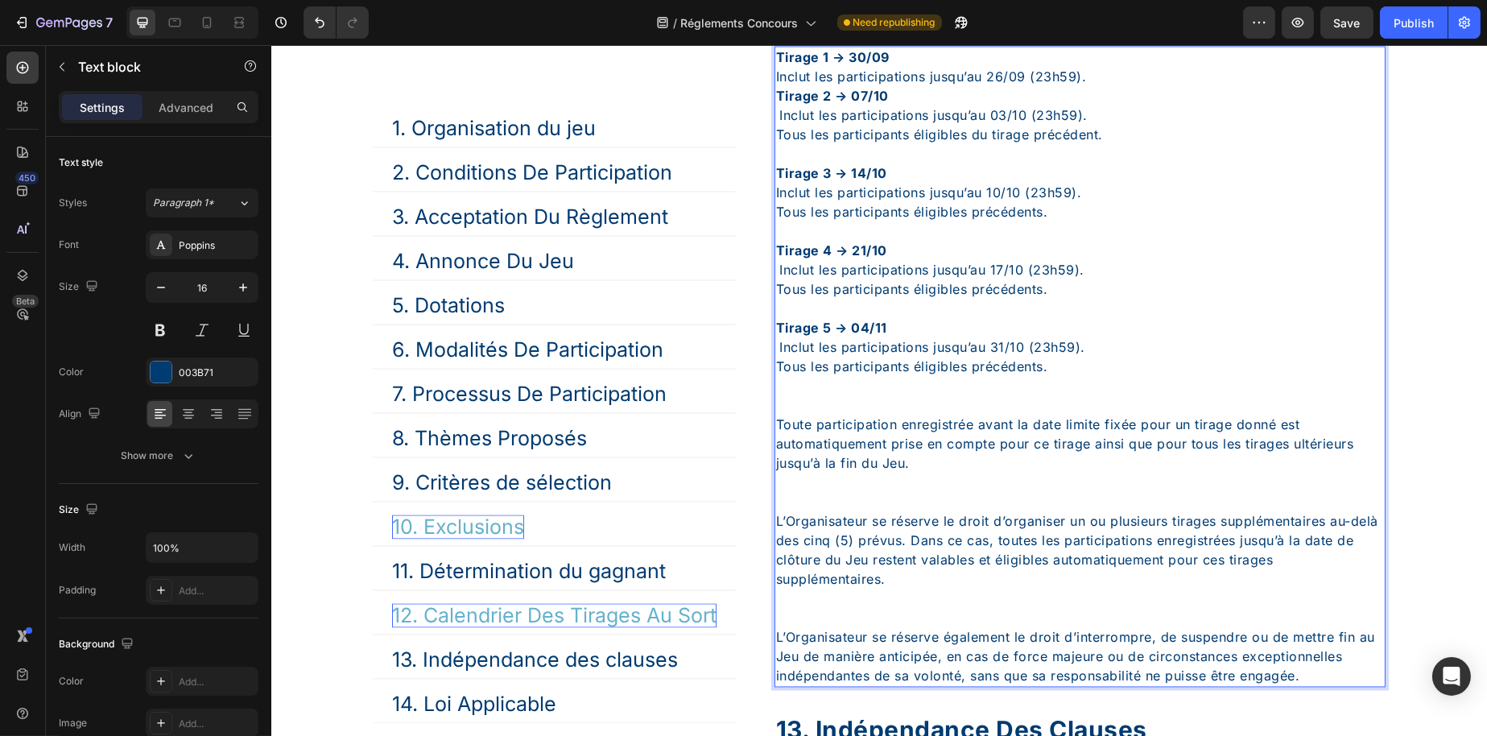
scroll to position [6377, 0]
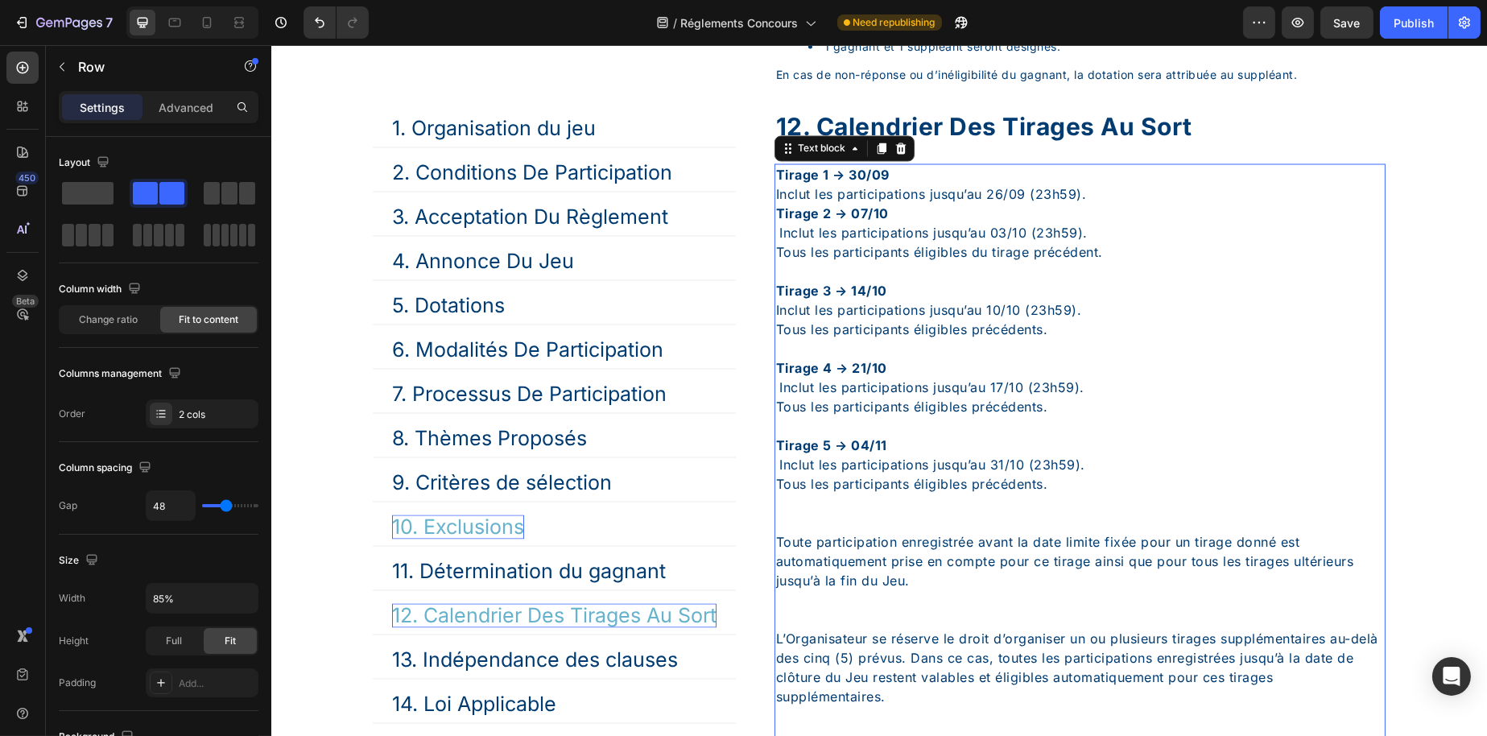
click at [852, 306] on div "Tirage 1 → 30/09 Inclut les participations jusqu’au 26/09 (23h59). Tirage 2 → 0…" at bounding box center [1079, 484] width 611 height 641
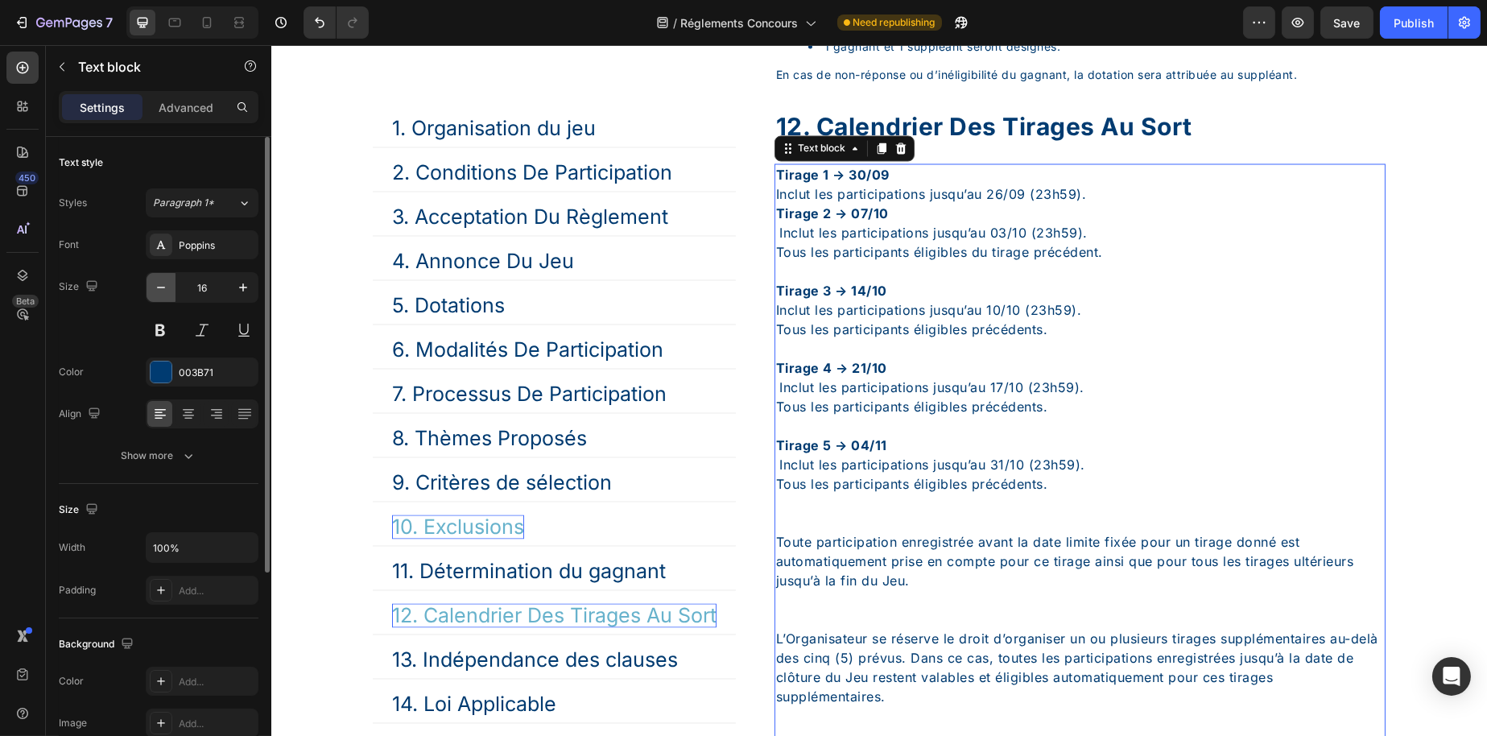
click at [166, 293] on icon "button" at bounding box center [161, 287] width 16 height 16
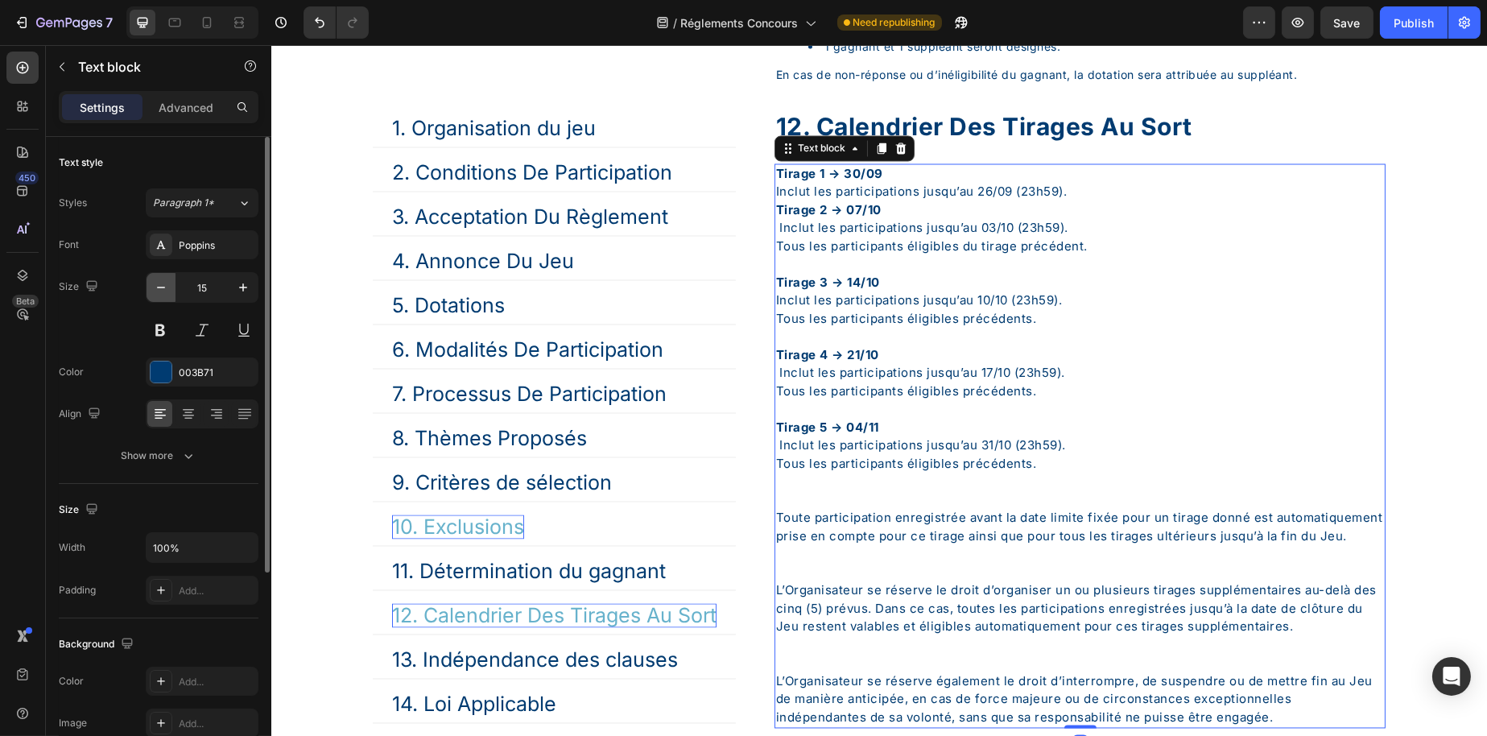
type input "14"
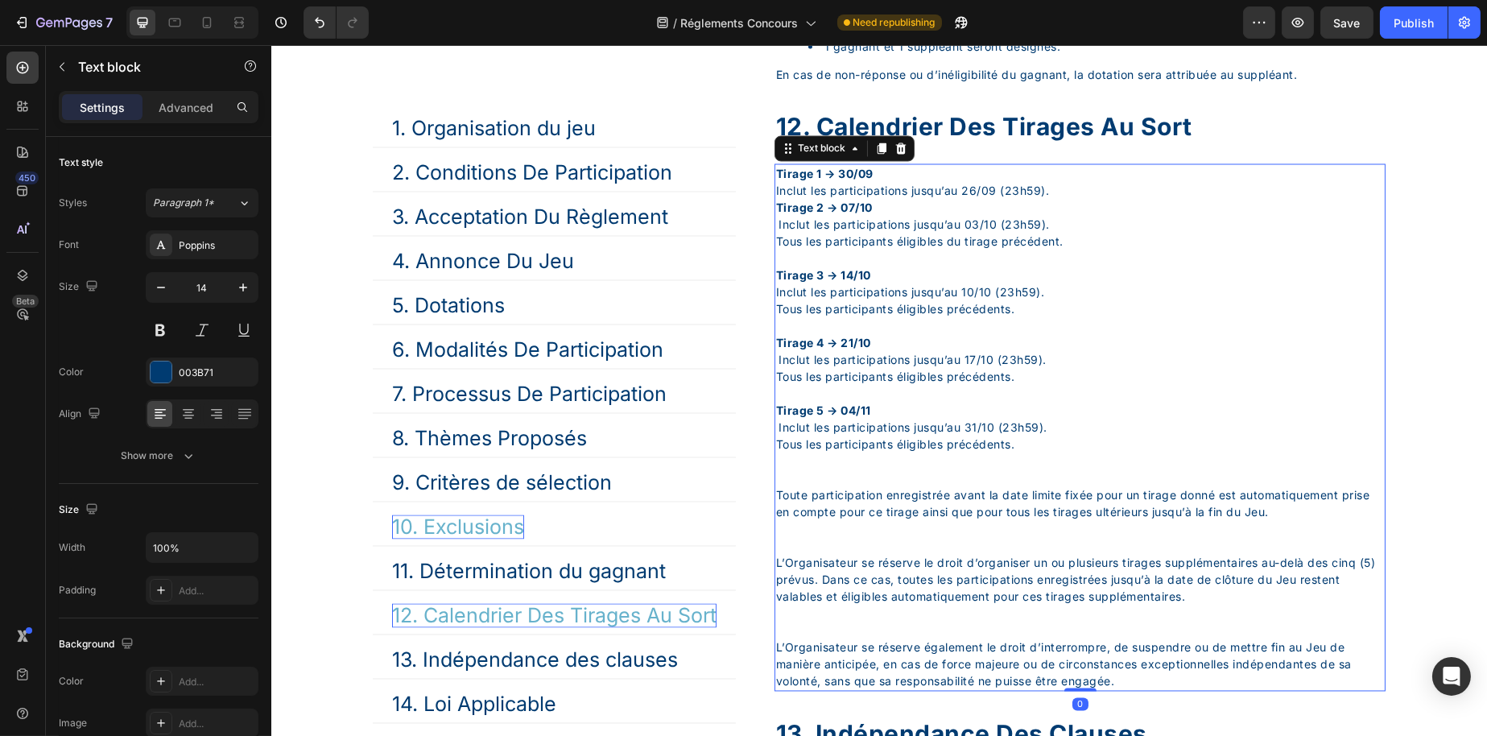
scroll to position [6618, 0]
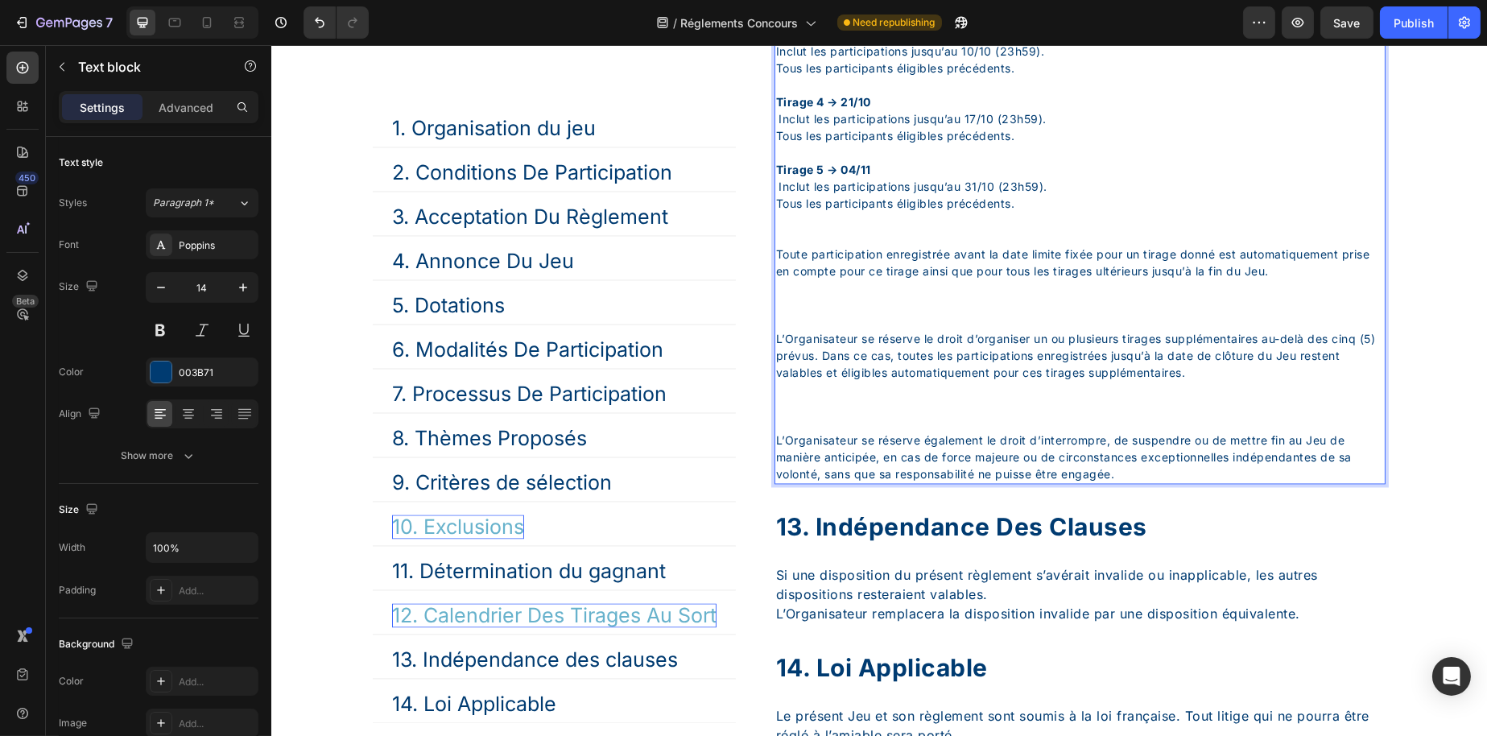
click at [829, 246] on p "Tirage 2 → 07/10 Inclut les participations jusqu’au 03/10 (23h59). Tous les par…" at bounding box center [1079, 101] width 608 height 287
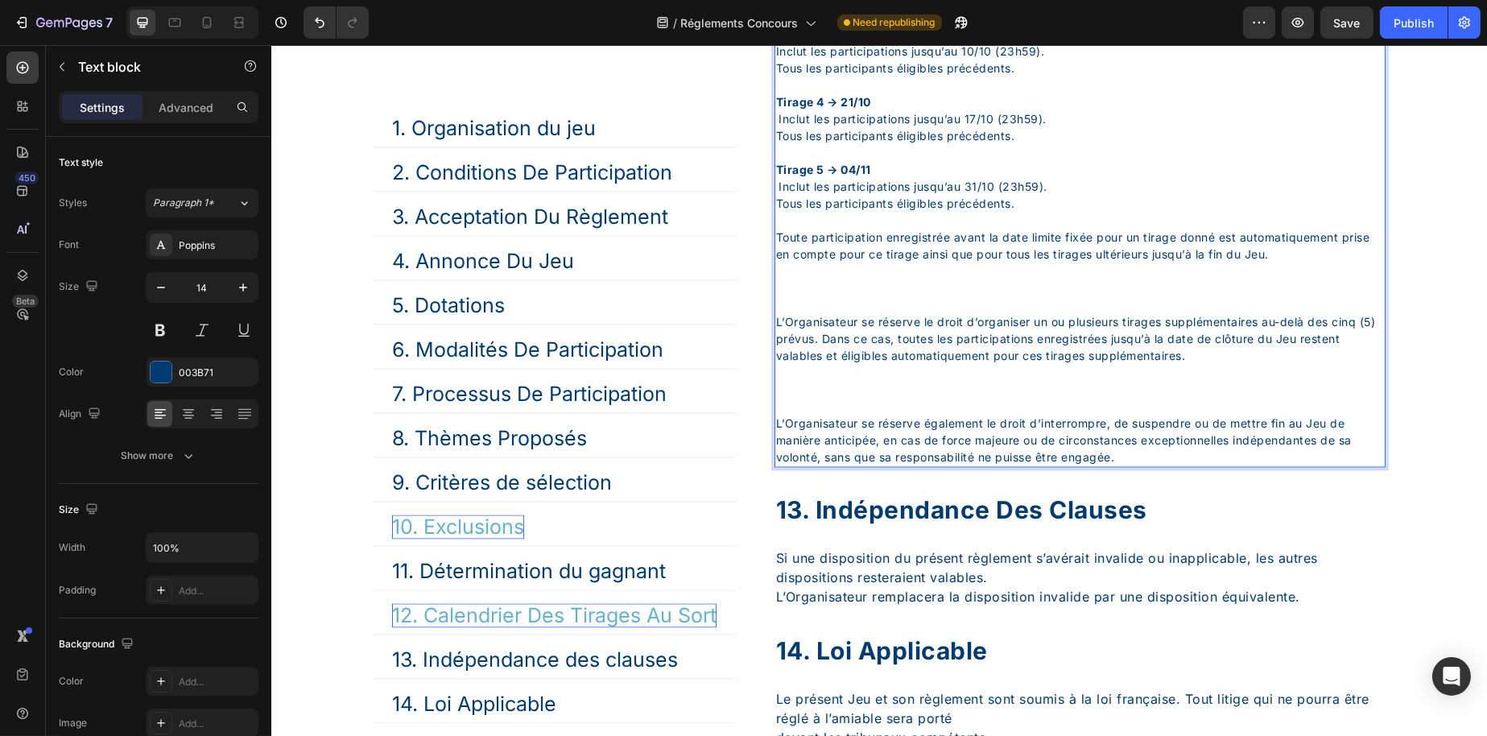
click at [813, 313] on p "Toute participation enregistrée avant la date limite fixée pour un tirage donné…" at bounding box center [1079, 271] width 608 height 85
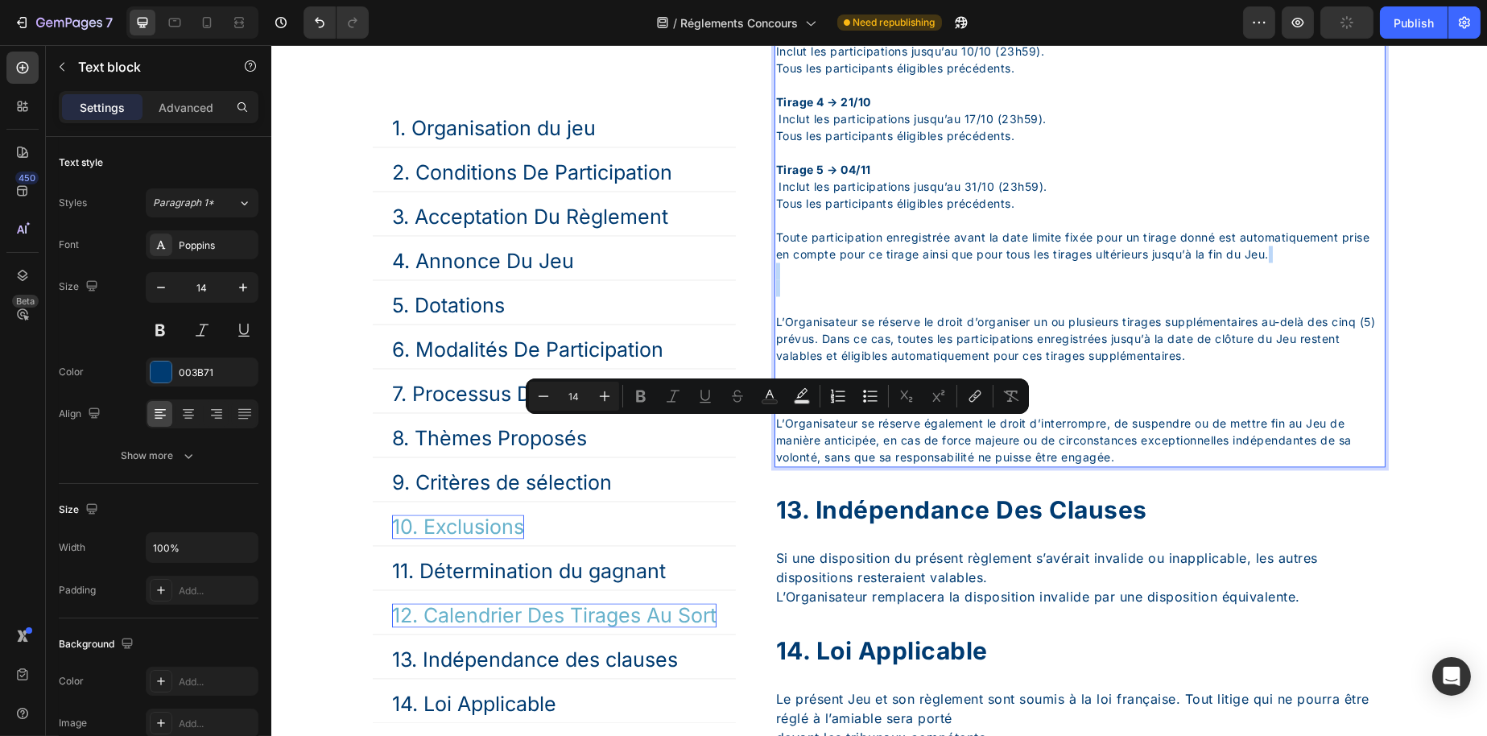
drag, startPoint x: 795, startPoint y: 429, endPoint x: 796, endPoint y: 456, distance: 26.6
click at [796, 313] on p "Toute participation enregistrée avant la date limite fixée pour un tirage donné…" at bounding box center [1079, 271] width 608 height 85
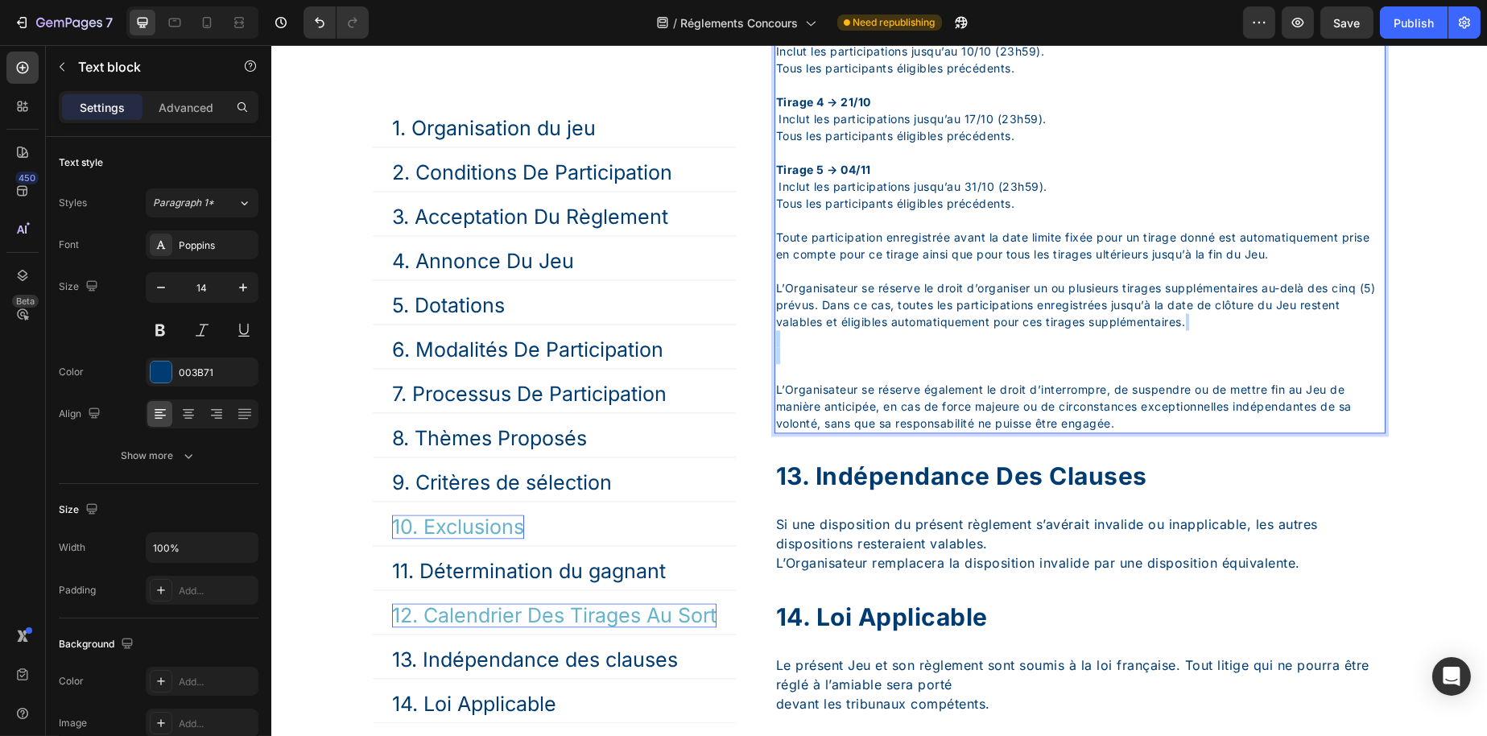
drag, startPoint x: 804, startPoint y: 500, endPoint x: 803, endPoint y: 524, distance: 24.2
click at [803, 381] on p "L’Organisateur se réserve le droit d’organiser un ou plusieurs tirages suppléme…" at bounding box center [1079, 329] width 608 height 101
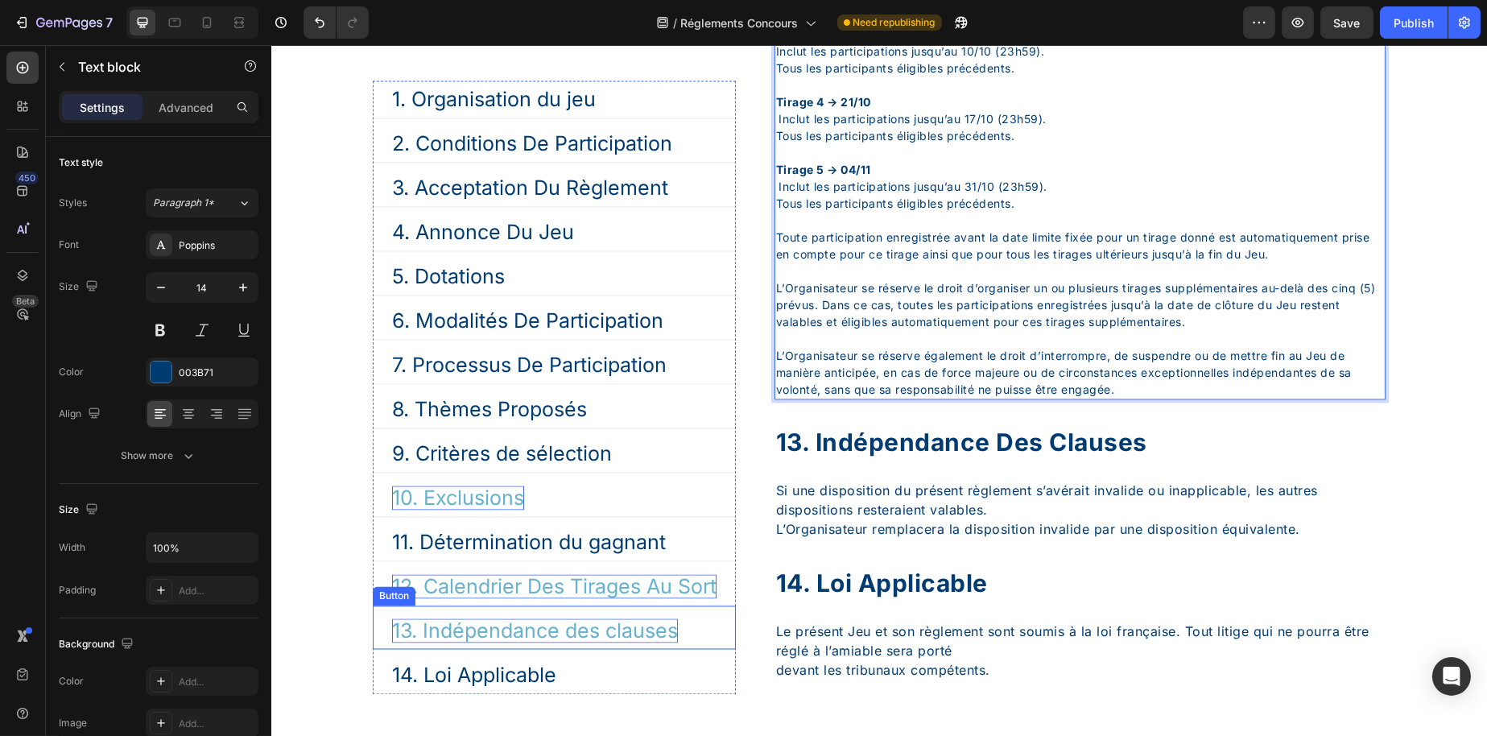
click at [453, 643] on p "13. Indépendance des clauses" at bounding box center [534, 630] width 286 height 24
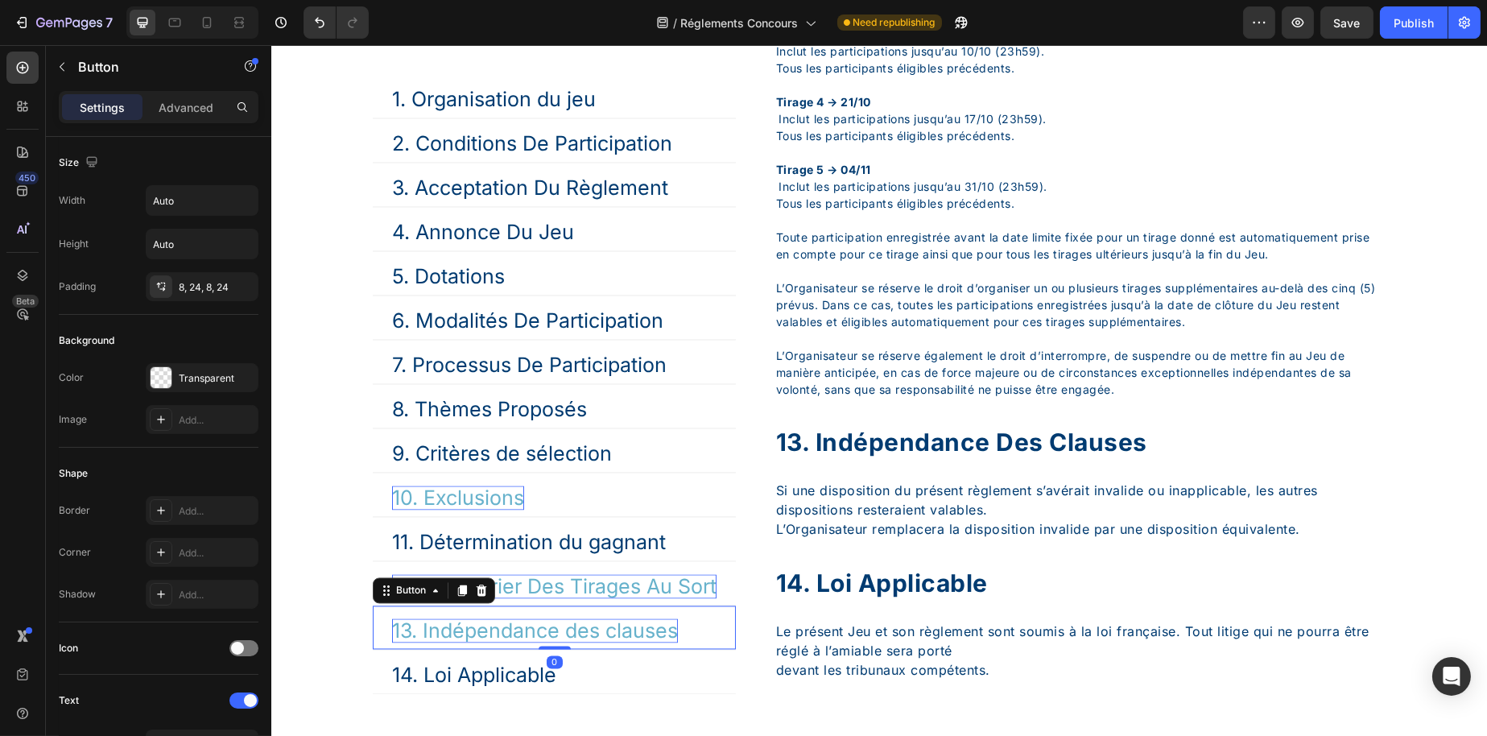
click at [453, 643] on p "13. Indépendance des clauses" at bounding box center [534, 630] width 286 height 24
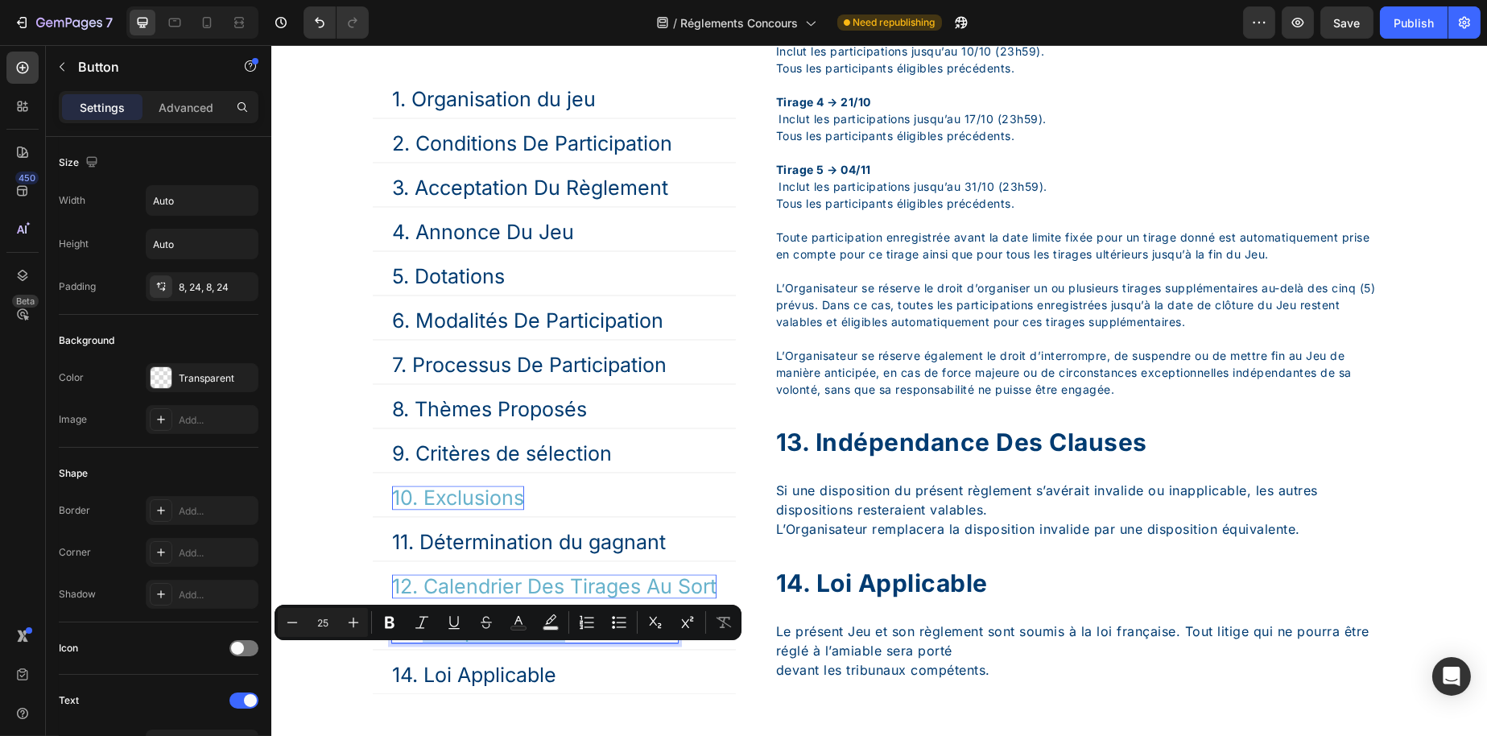
click at [453, 643] on p "13. Indépendance des clauses" at bounding box center [534, 630] width 286 height 24
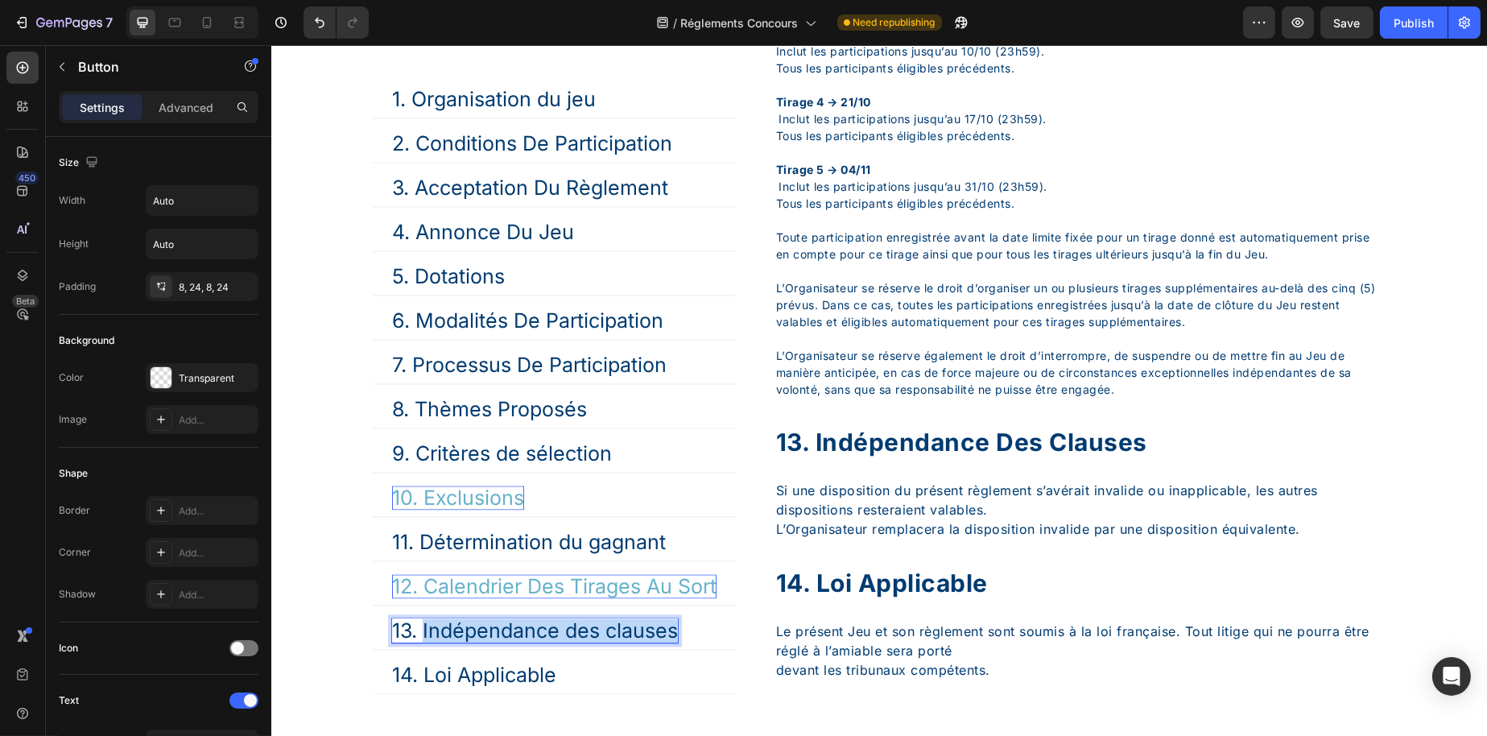
drag, startPoint x: 420, startPoint y: 656, endPoint x: 716, endPoint y: 664, distance: 295.6
click at [716, 650] on div "13. Indépendance des clauses Button 0" at bounding box center [553, 628] width 363 height 44
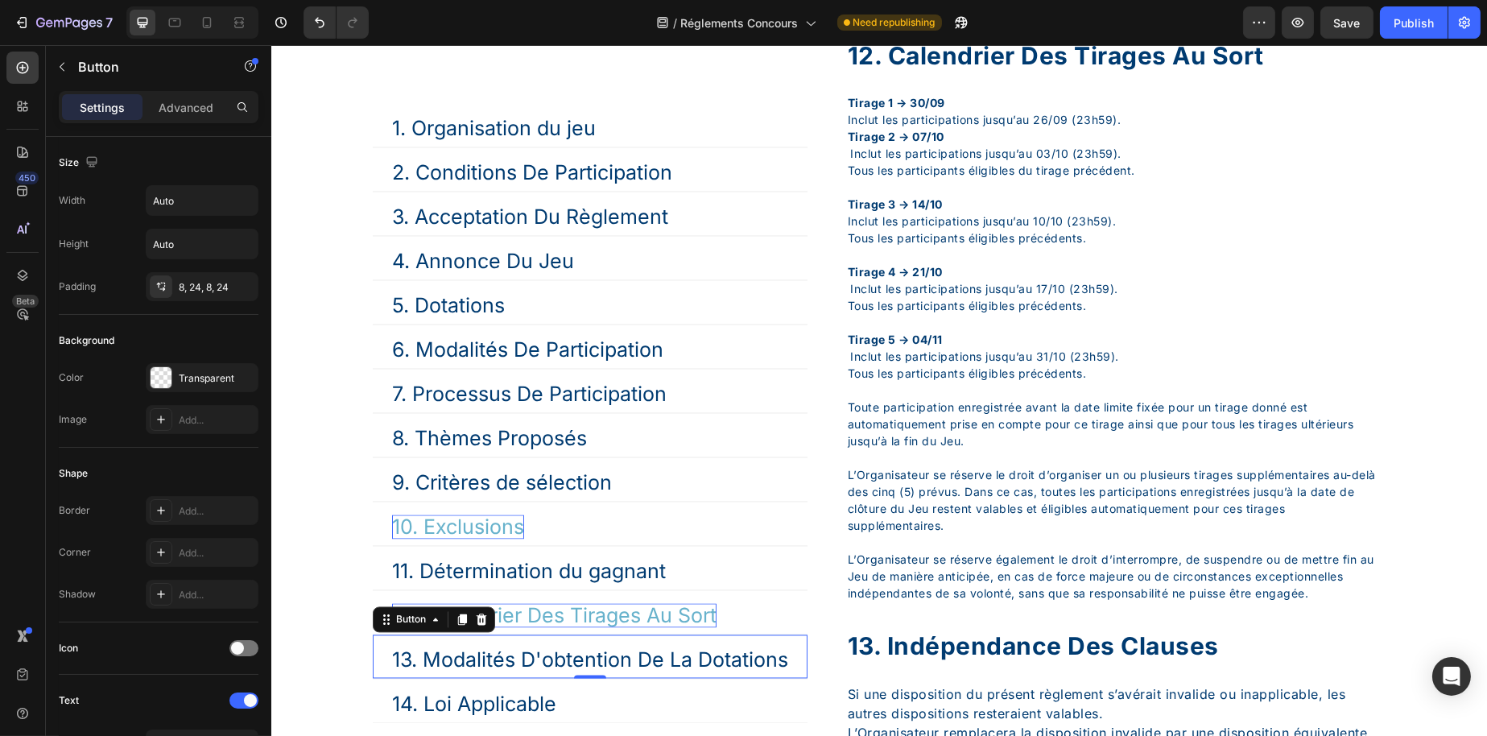
click at [781, 635] on div "13. Modalités D'obtention De La Dotations Button 0" at bounding box center [589, 657] width 435 height 44
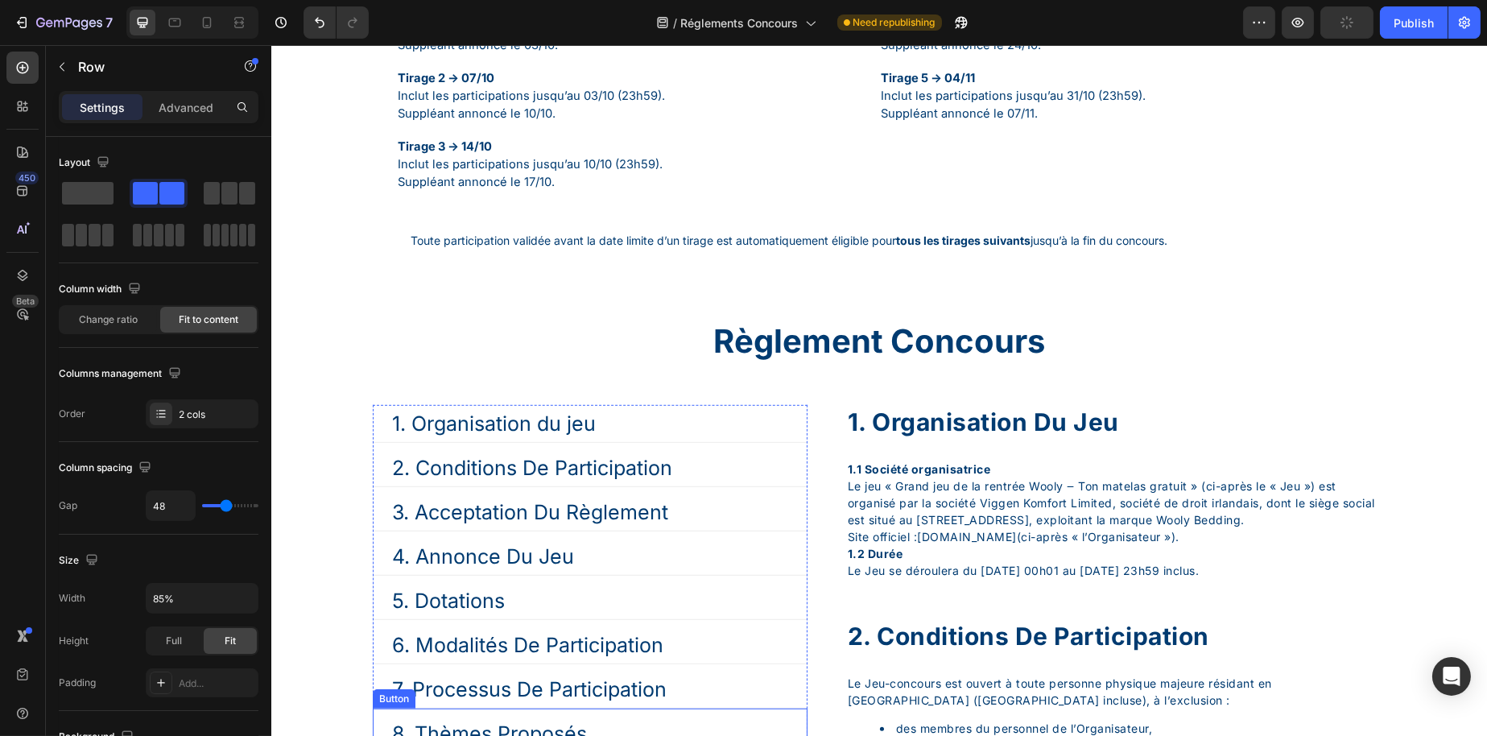
scroll to position [2431, 0]
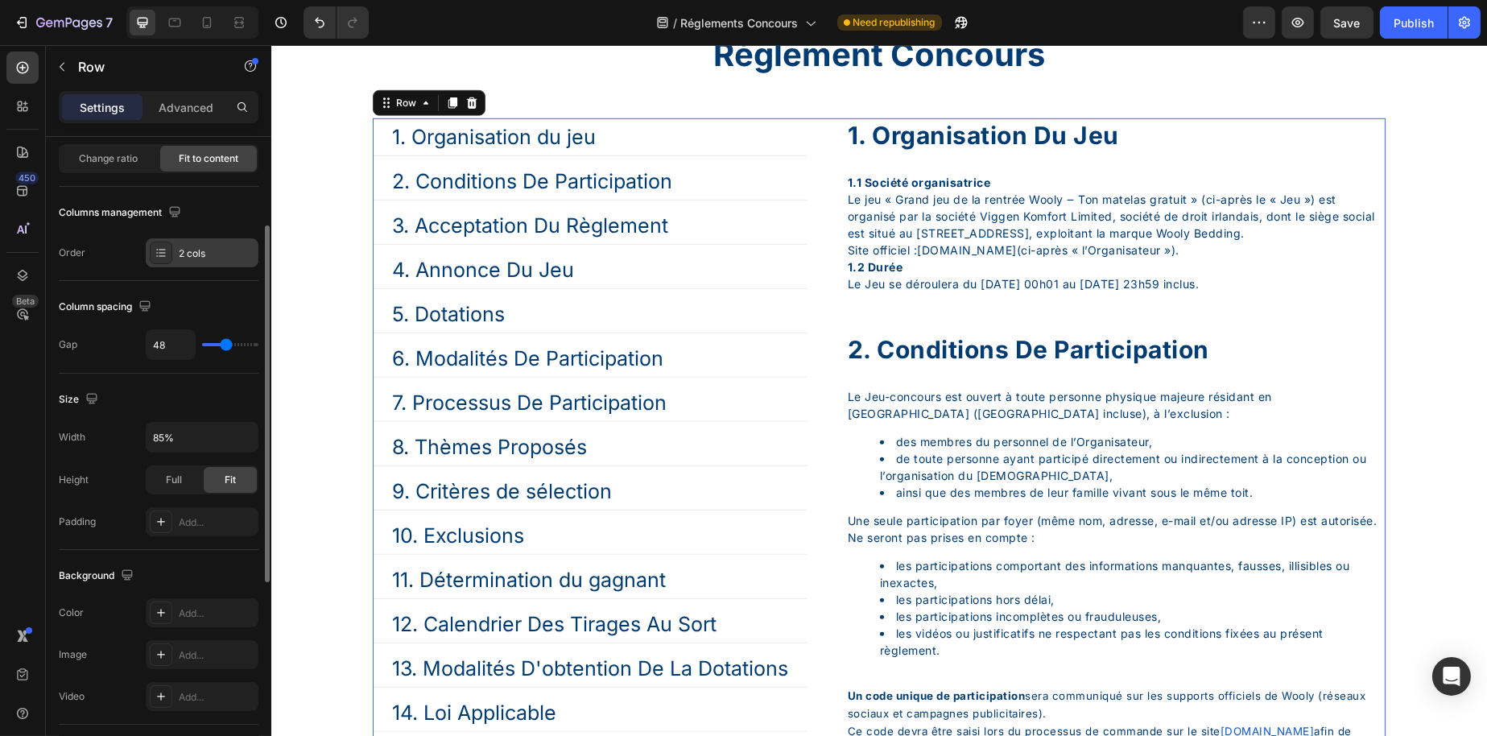
scroll to position [0, 0]
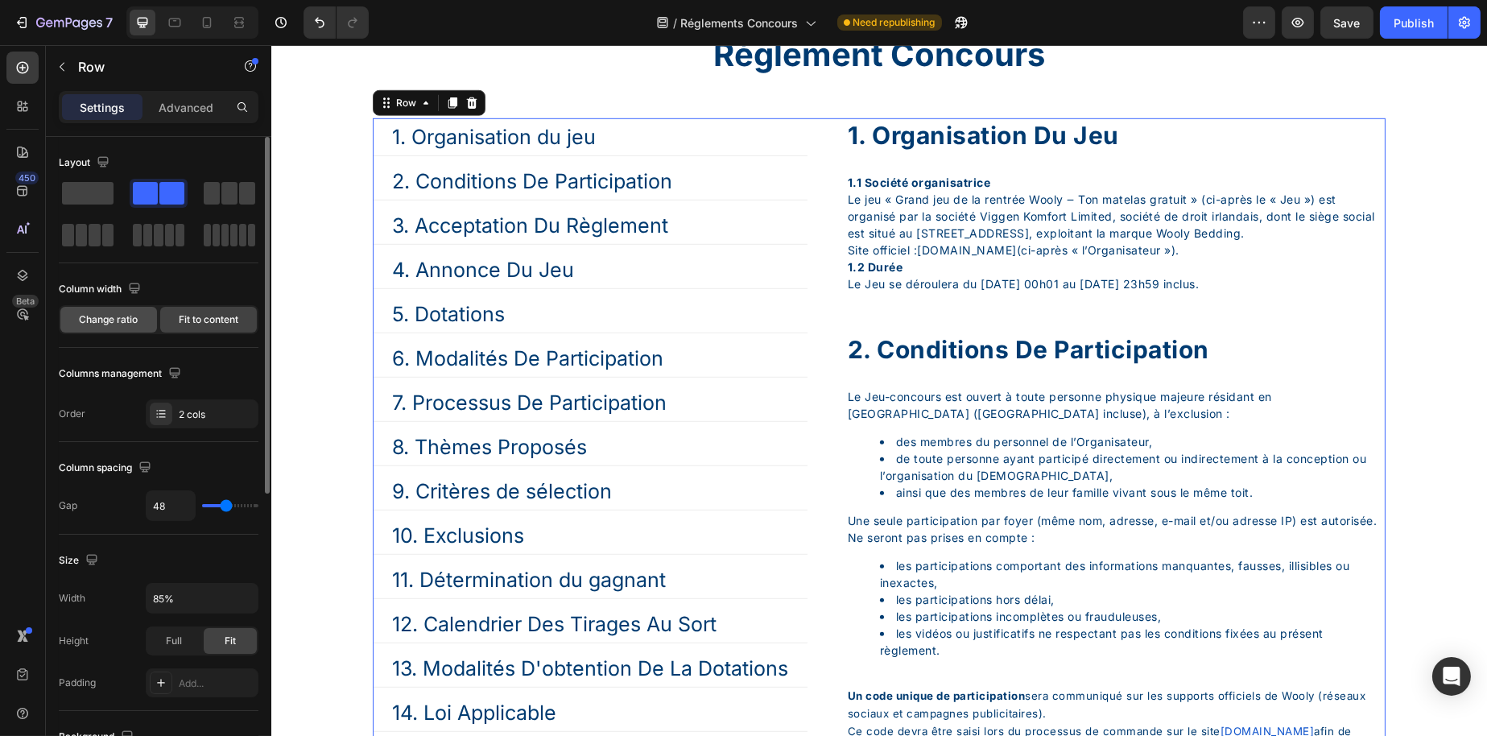
click at [138, 321] on div "Change ratio" at bounding box center [108, 320] width 97 height 26
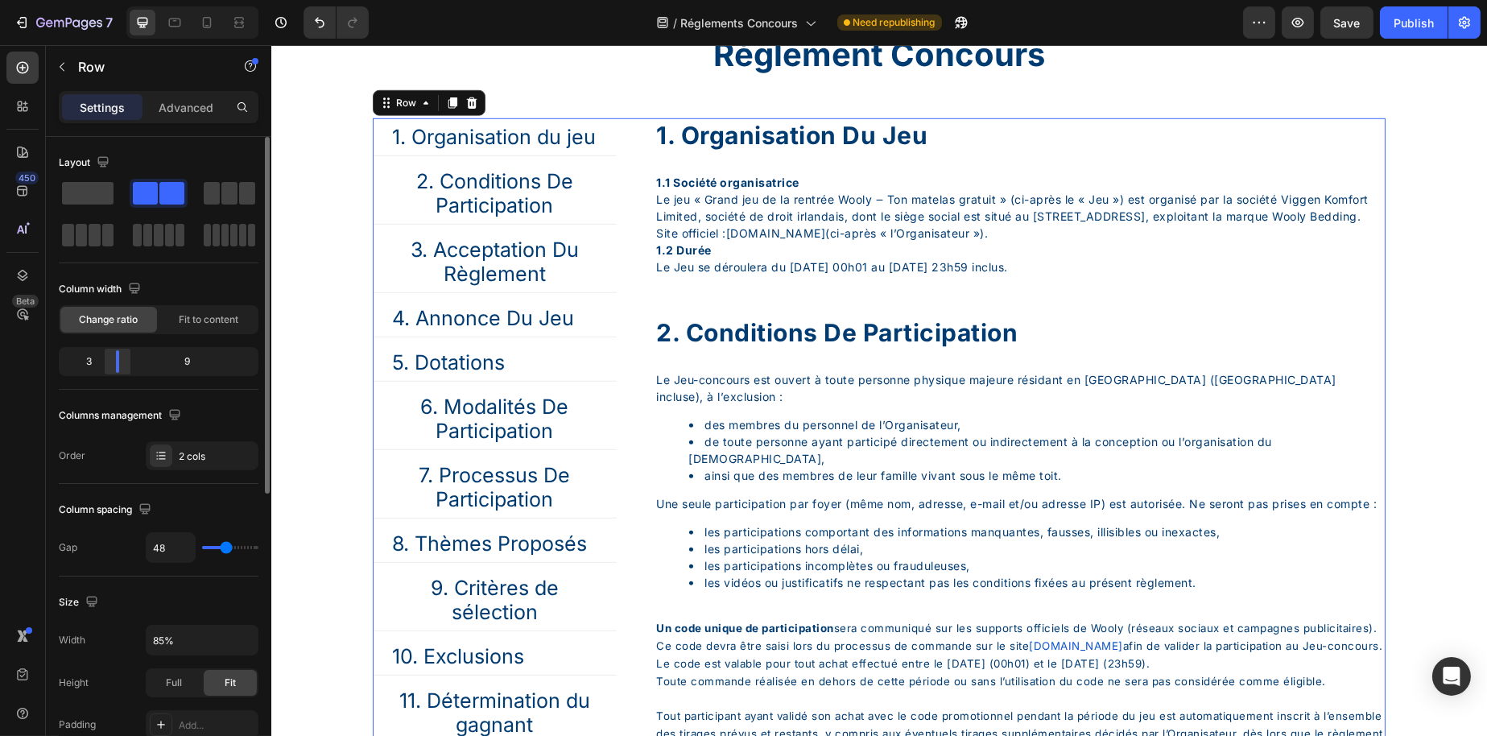
drag, startPoint x: 128, startPoint y: 362, endPoint x: 283, endPoint y: 385, distance: 156.4
click at [116, 363] on div at bounding box center [117, 361] width 29 height 23
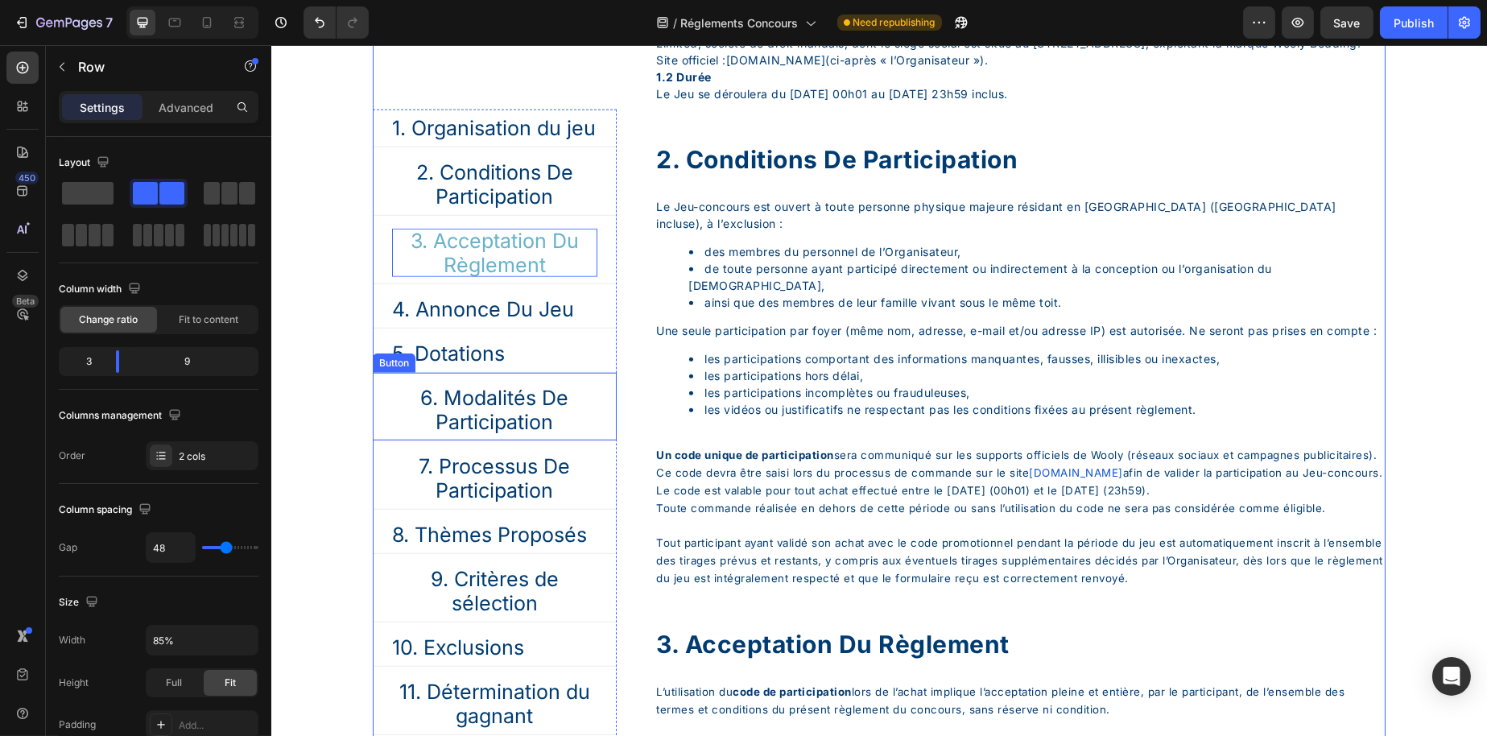
scroll to position [2673, 0]
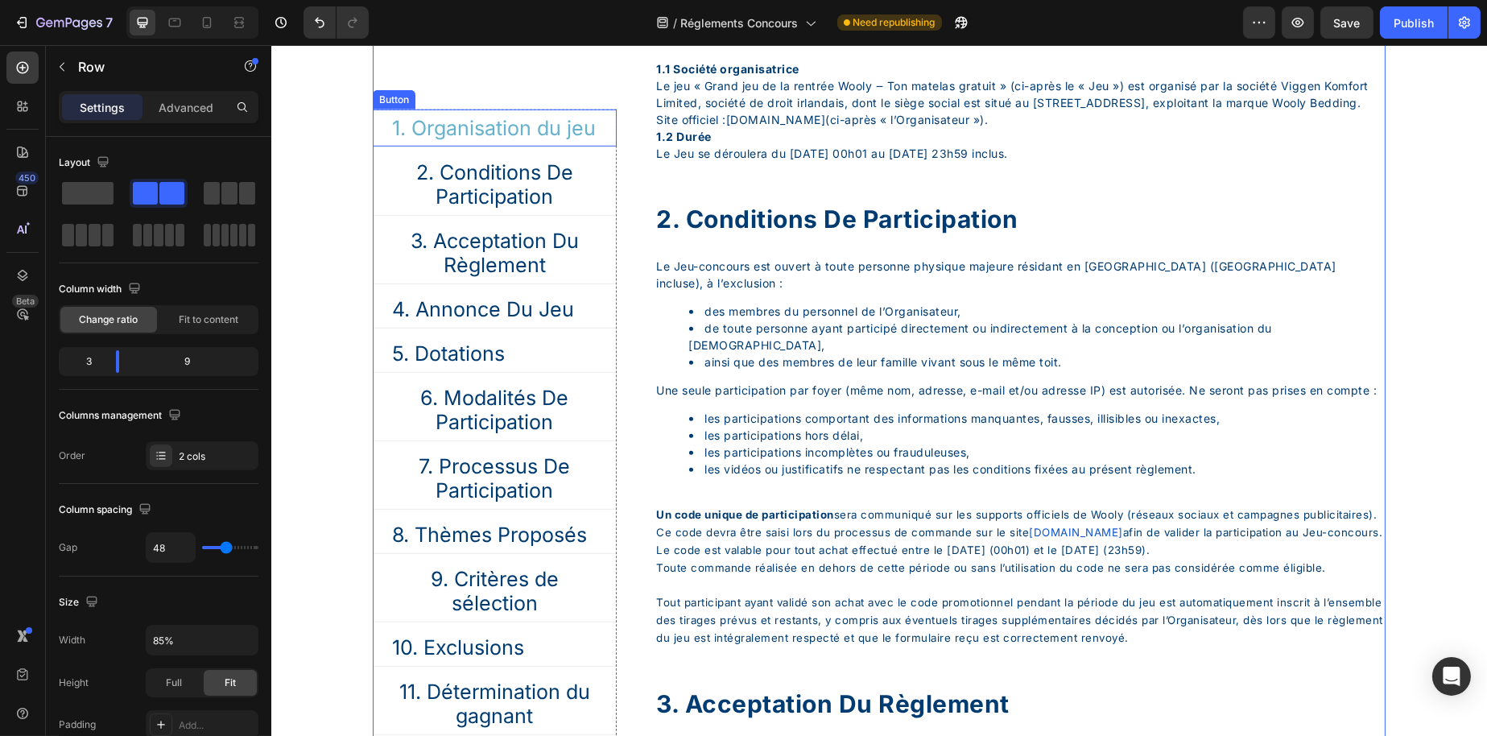
click at [608, 142] on link "1. Organisation du jeu" at bounding box center [493, 128] width 242 height 37
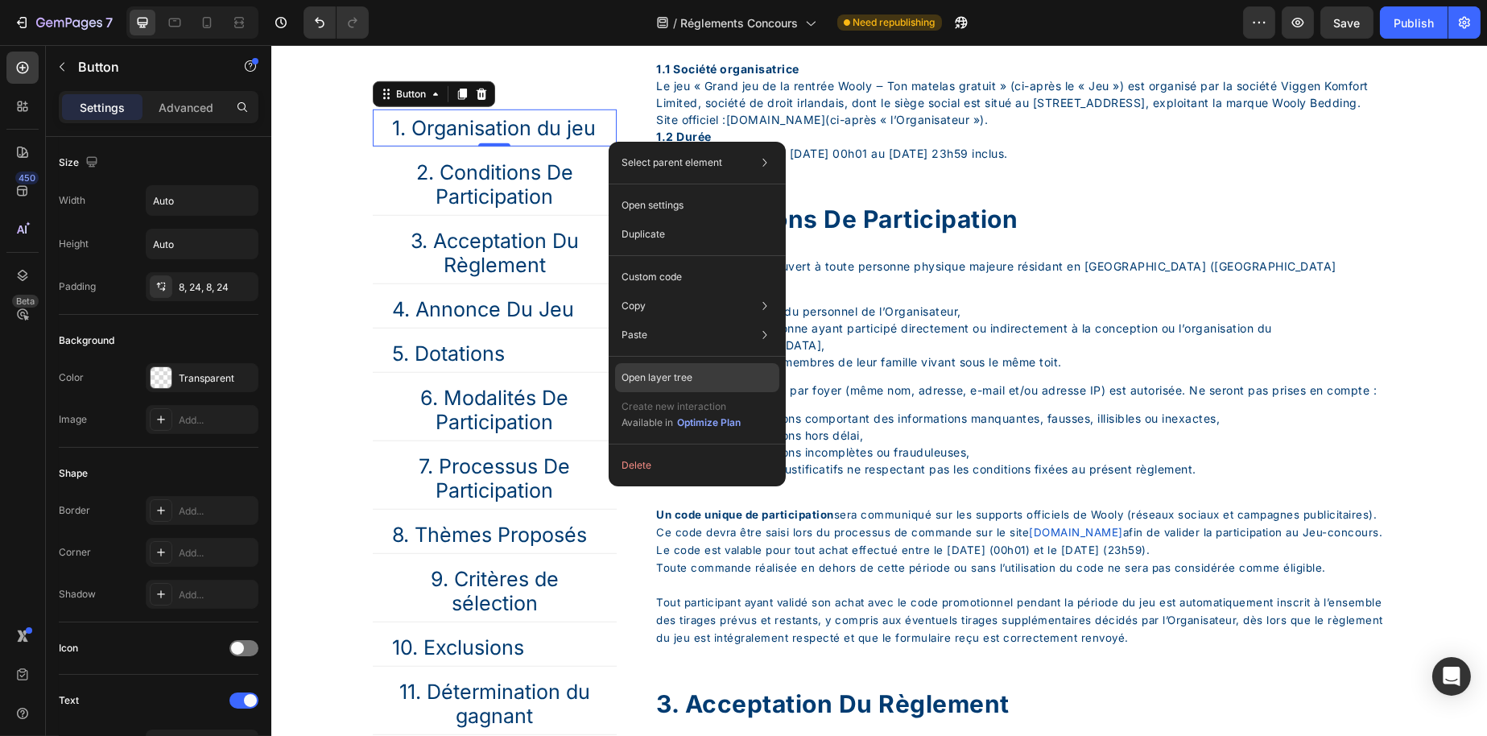
click at [748, 367] on div "Open layer tree" at bounding box center [697, 377] width 164 height 29
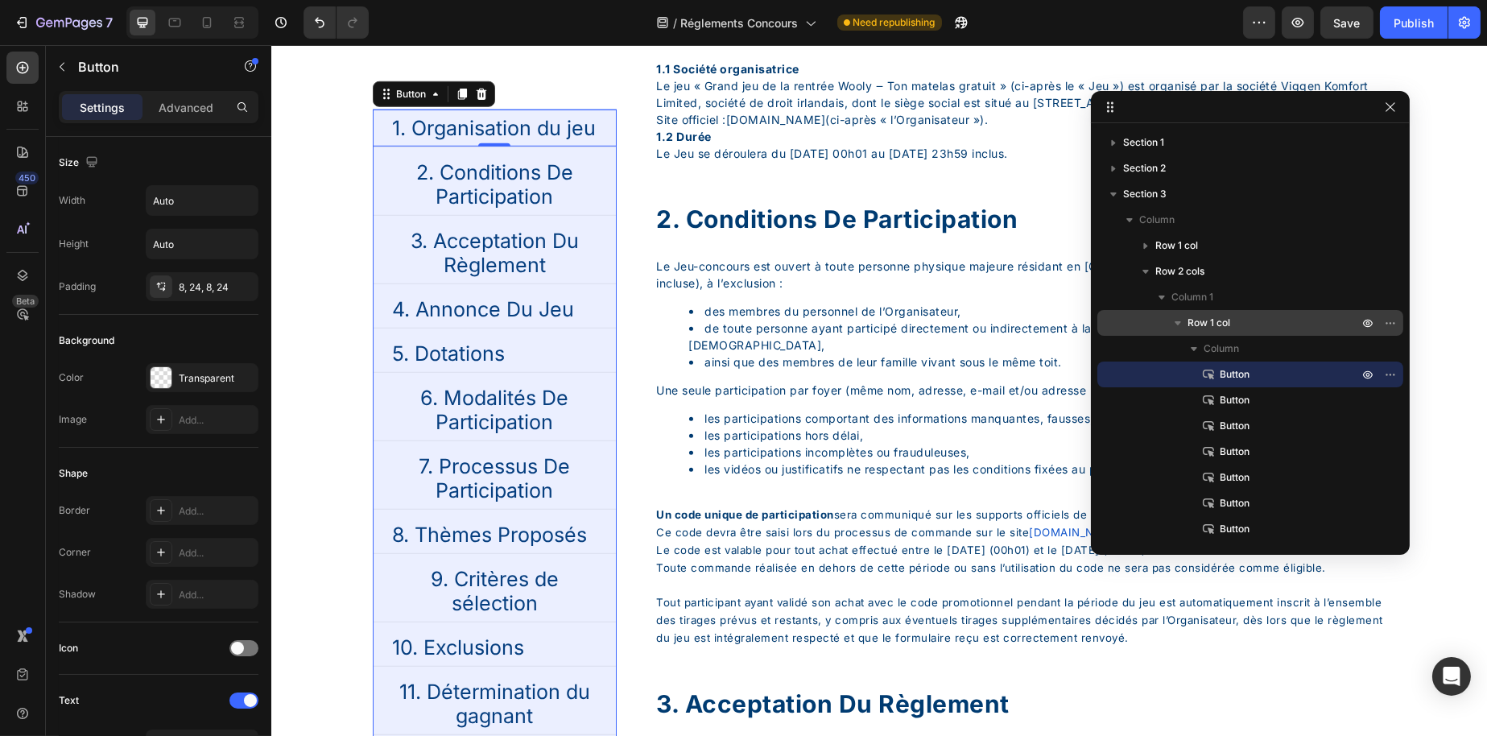
click at [1201, 320] on span "Row 1 col" at bounding box center [1209, 323] width 43 height 16
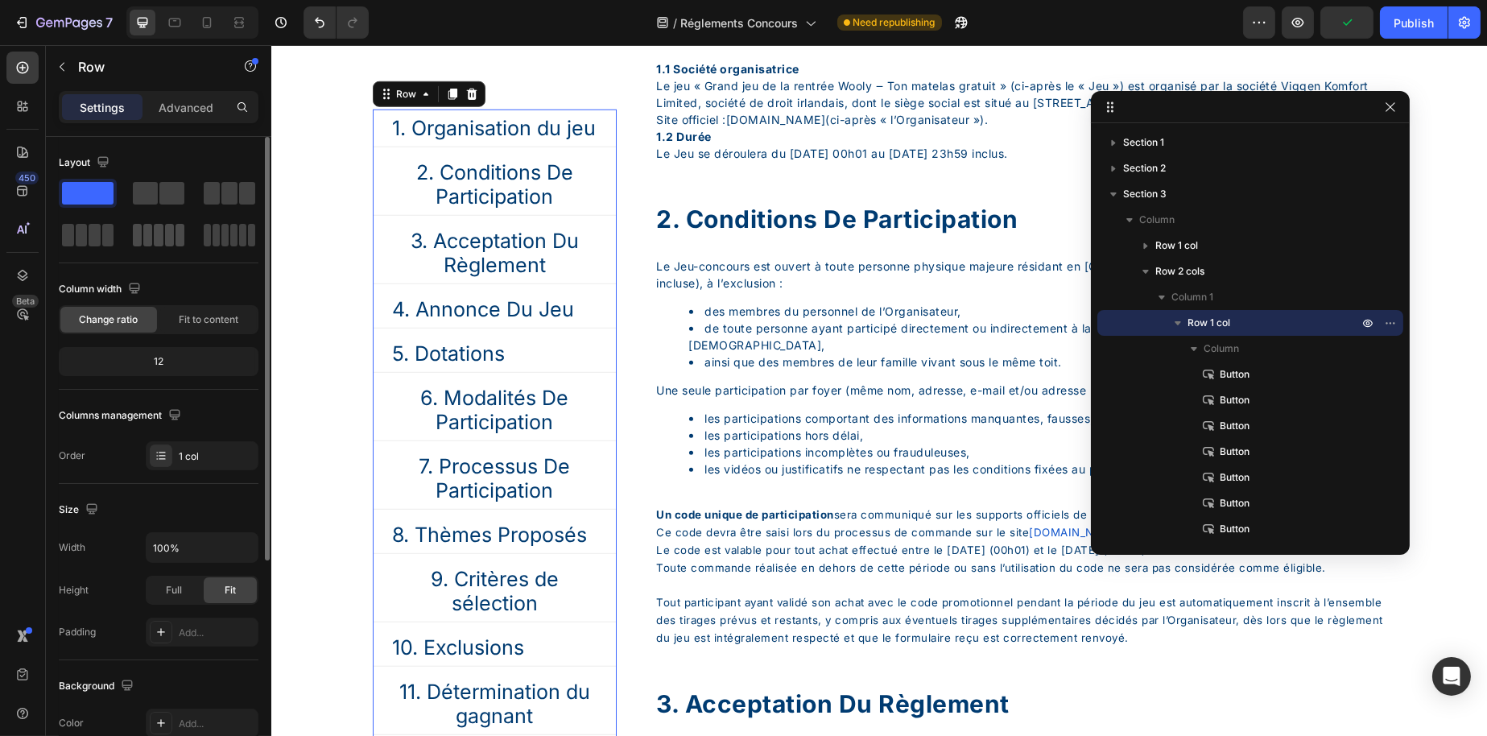
scroll to position [81, 0]
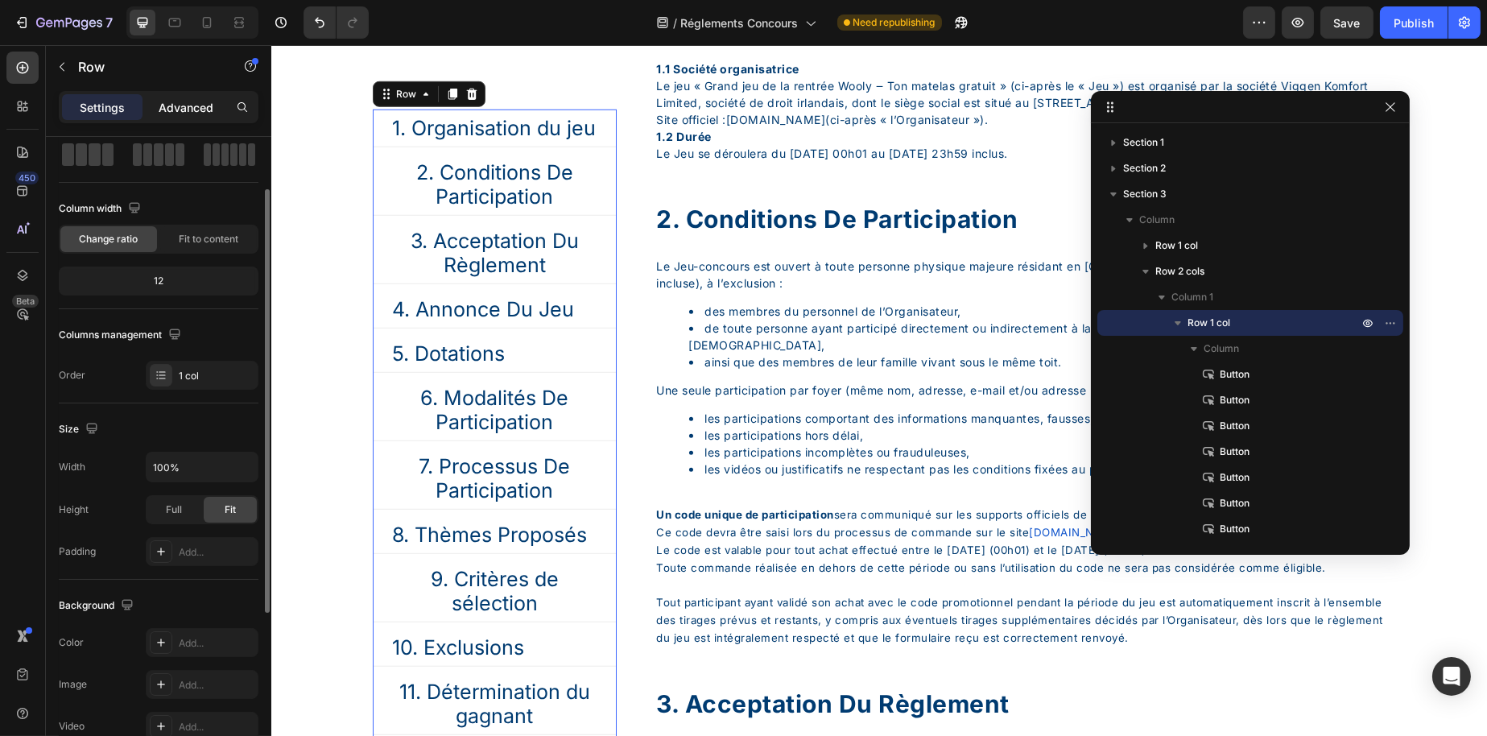
click at [174, 108] on p "Advanced" at bounding box center [186, 107] width 55 height 17
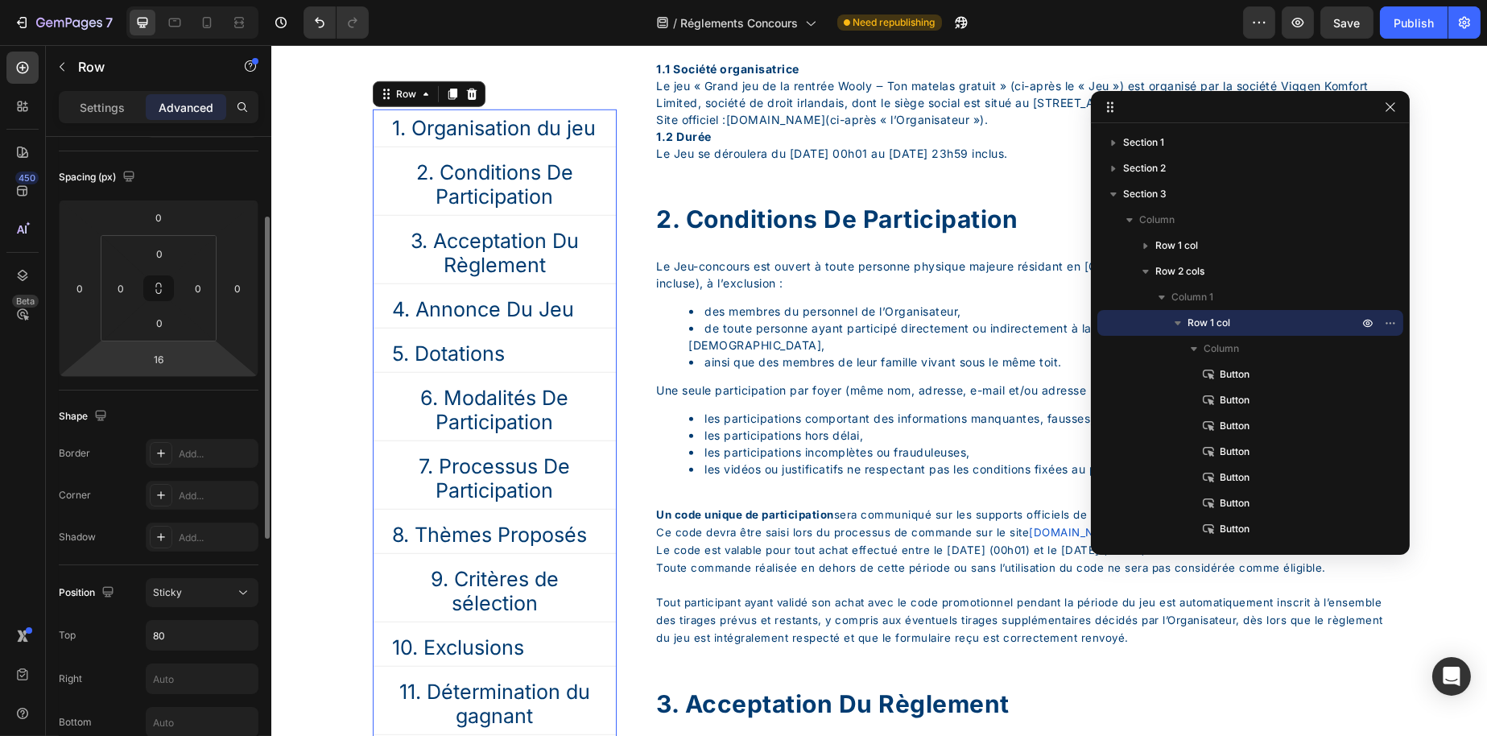
scroll to position [0, 0]
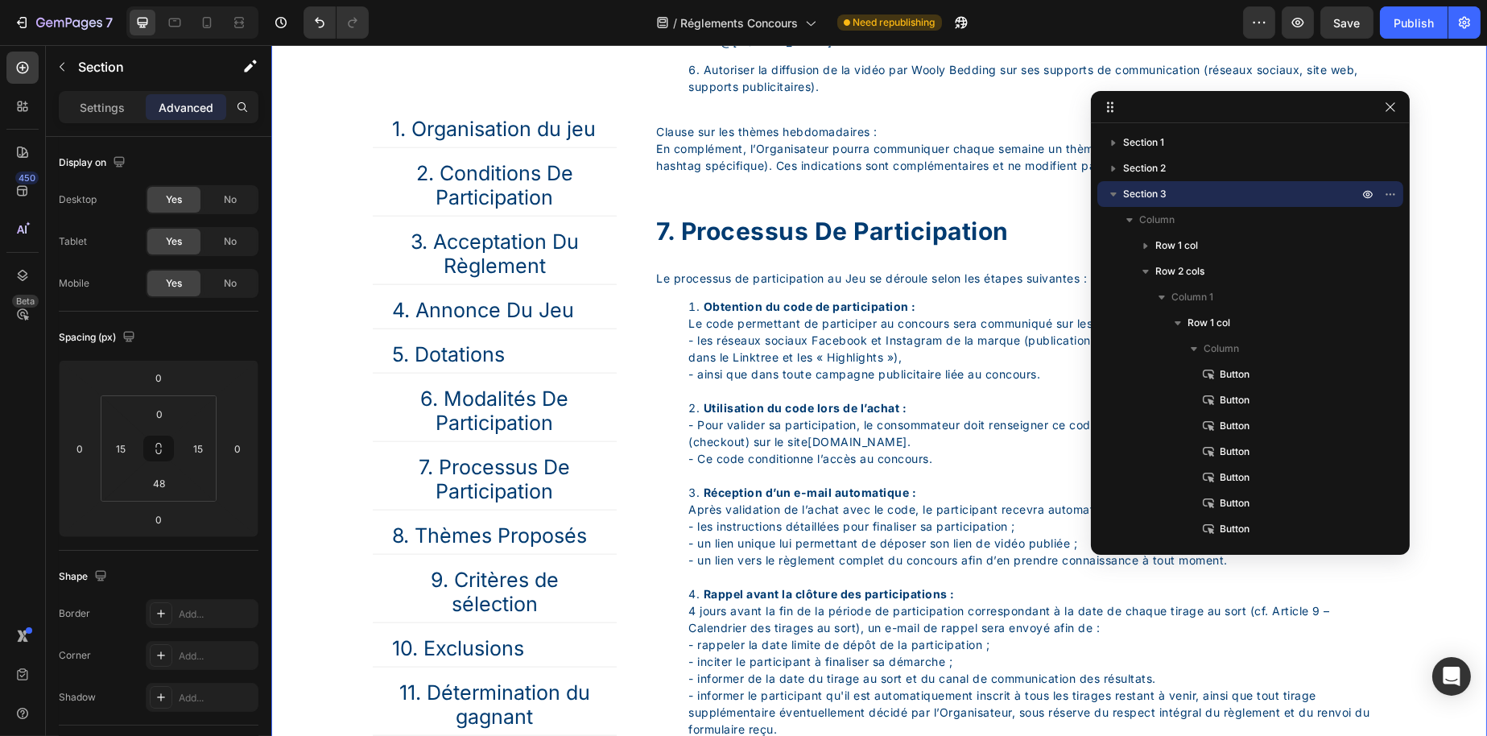
scroll to position [4363, 0]
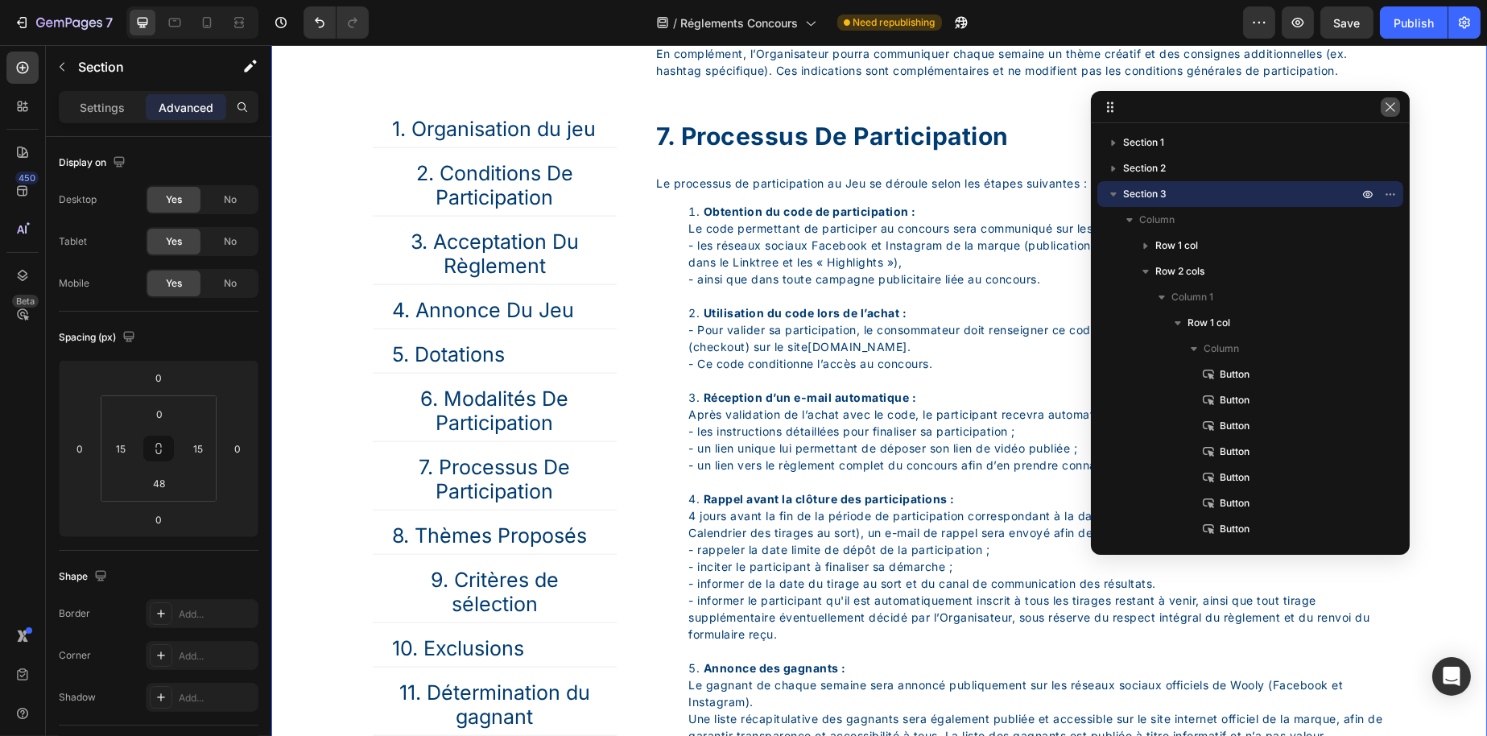
click at [1390, 112] on icon "button" at bounding box center [1390, 107] width 13 height 13
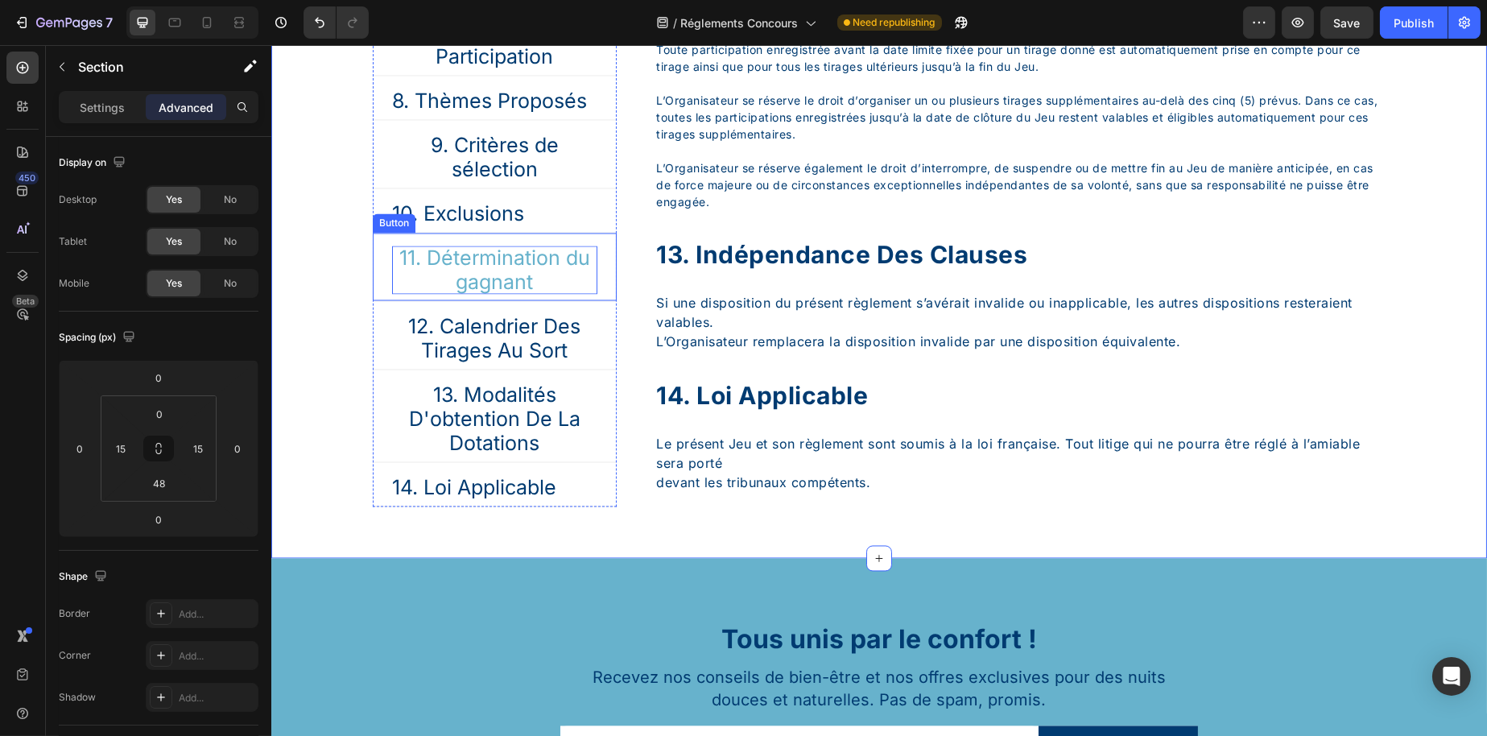
scroll to position [6538, 0]
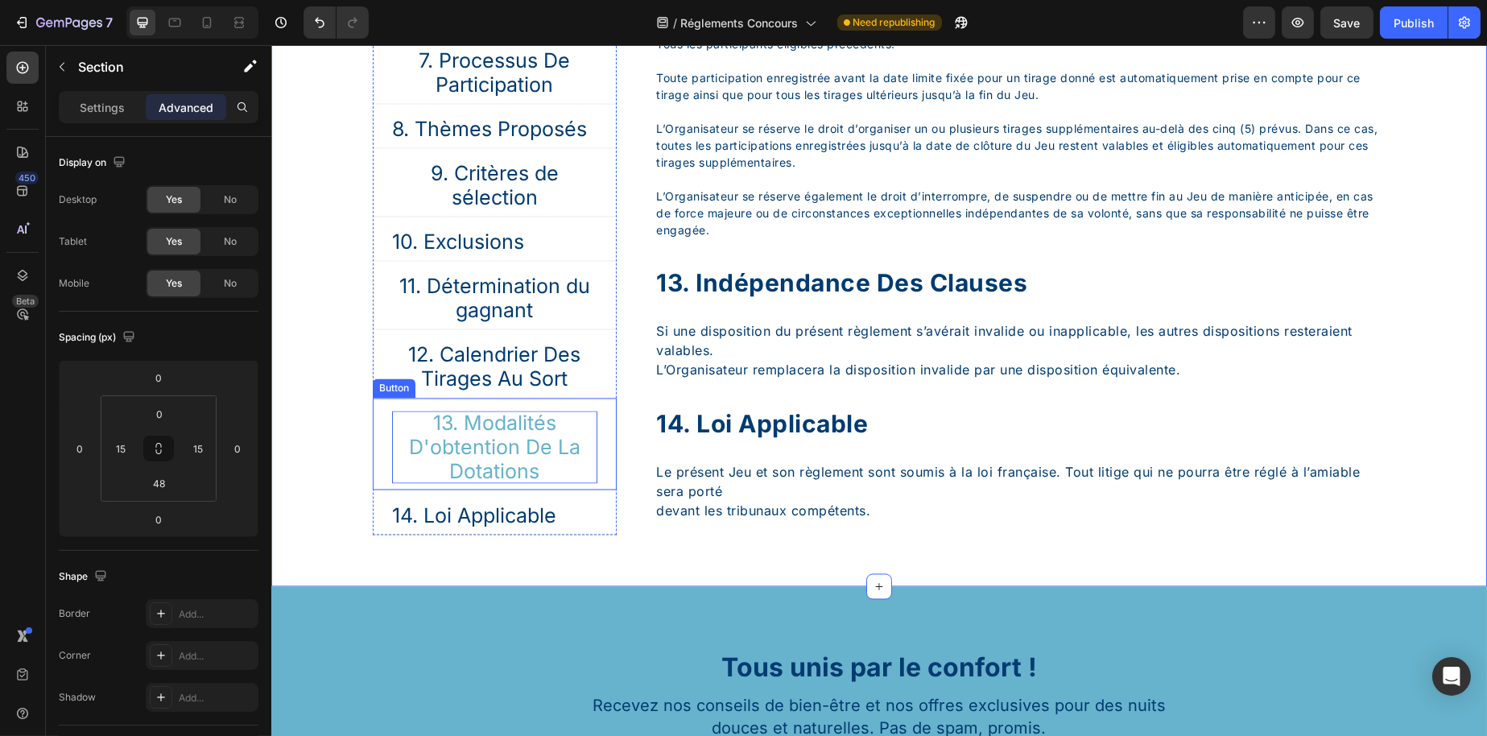
click at [542, 483] on p "13. Modalités D'obtention De La Dotations" at bounding box center [493, 447] width 205 height 72
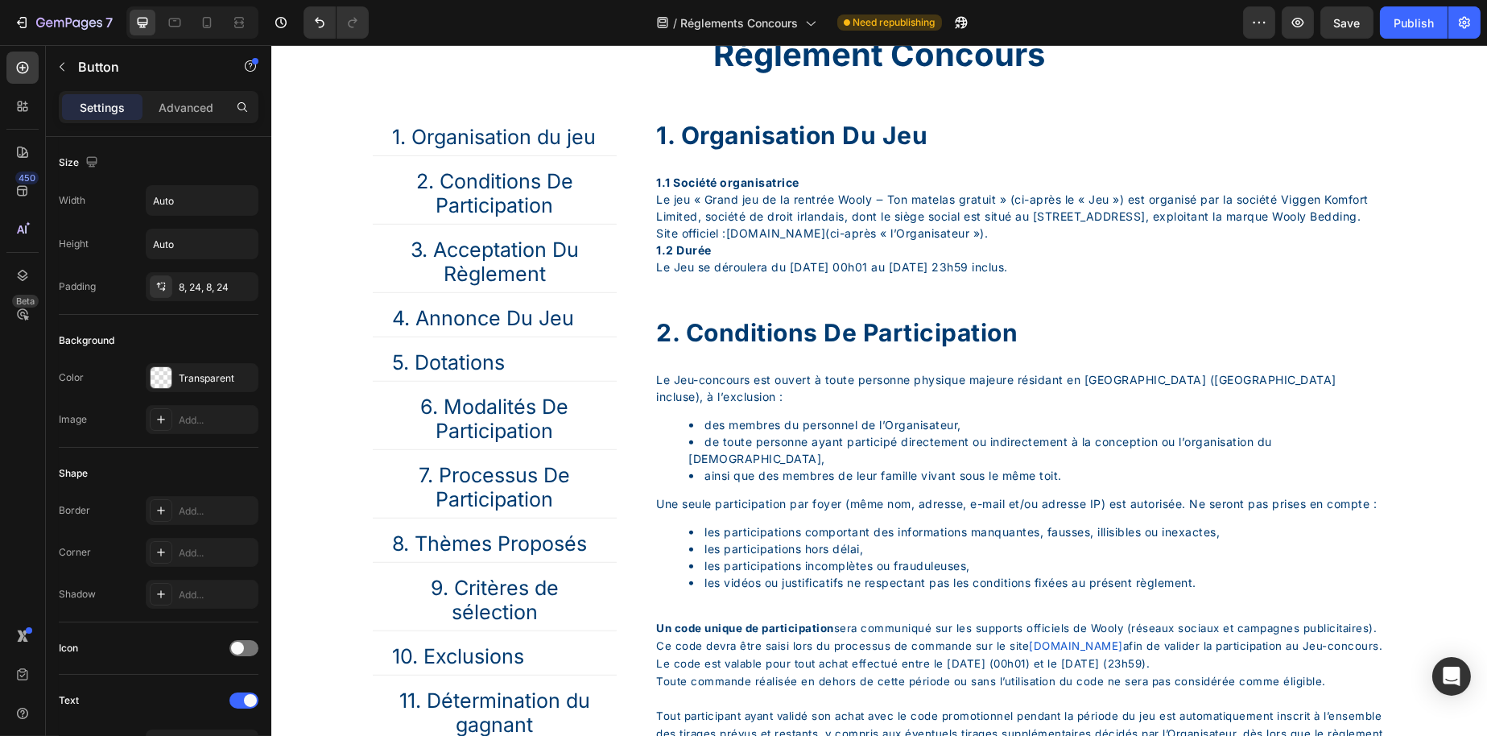
scroll to position [2350, 0]
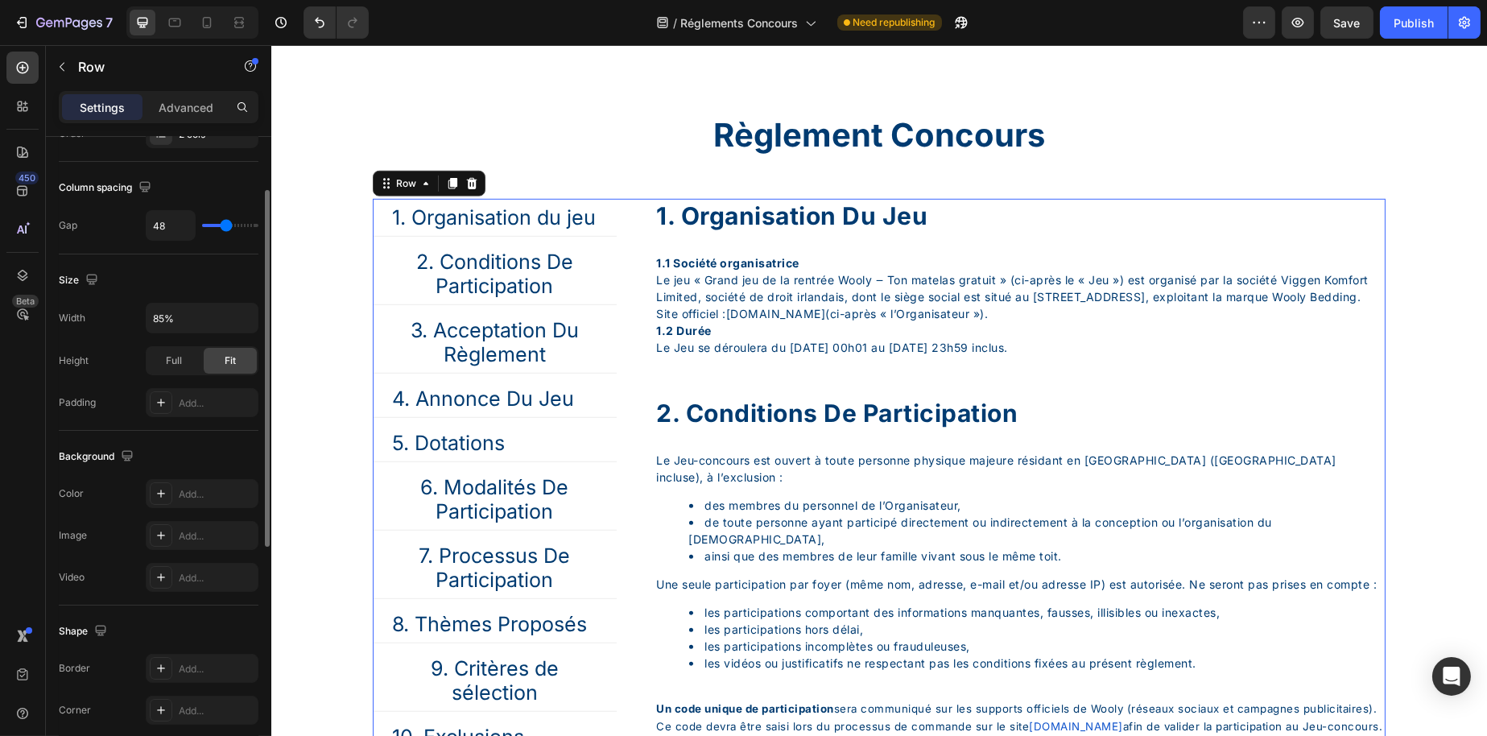
scroll to position [0, 0]
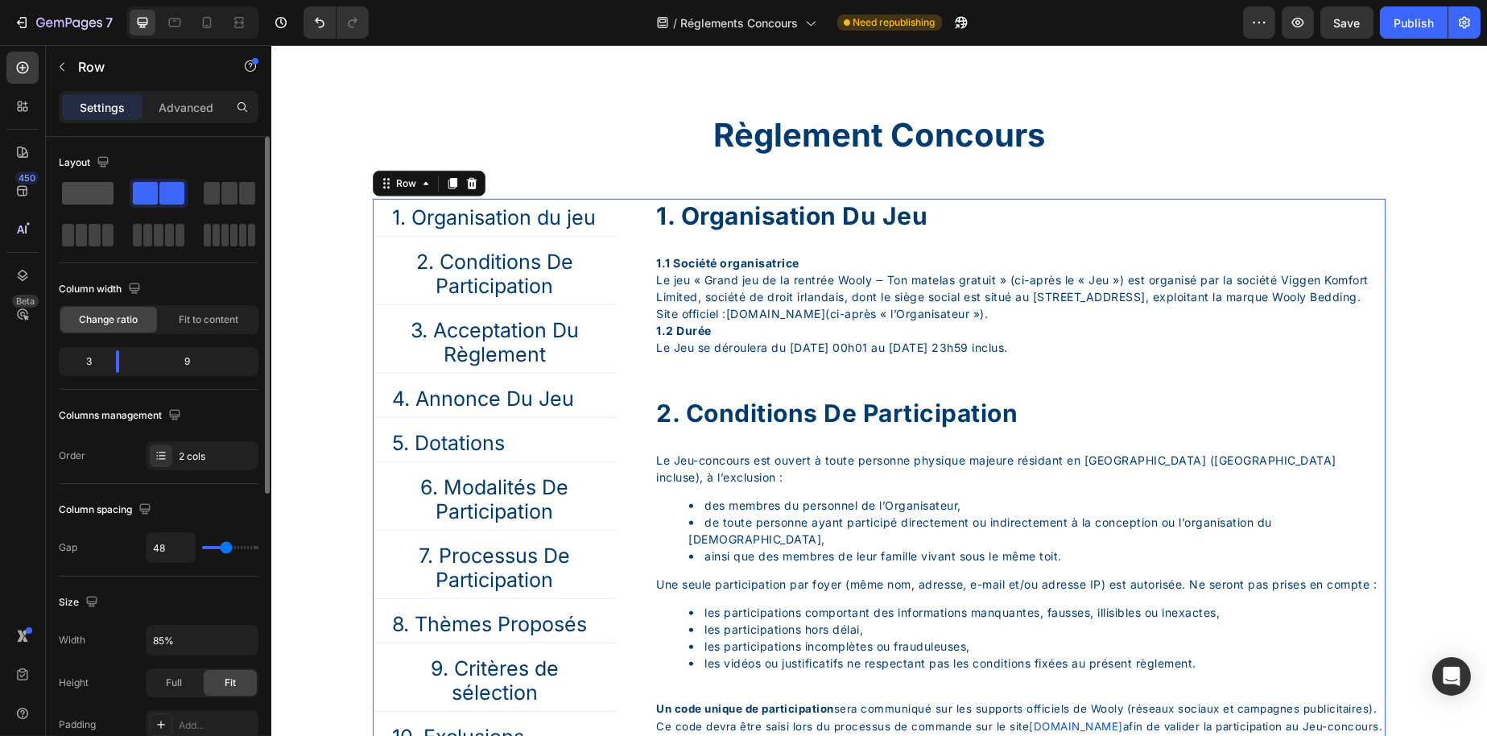
click at [108, 193] on span at bounding box center [88, 193] width 52 height 23
click at [606, 236] on link "1. Organisation du jeu" at bounding box center [493, 217] width 242 height 37
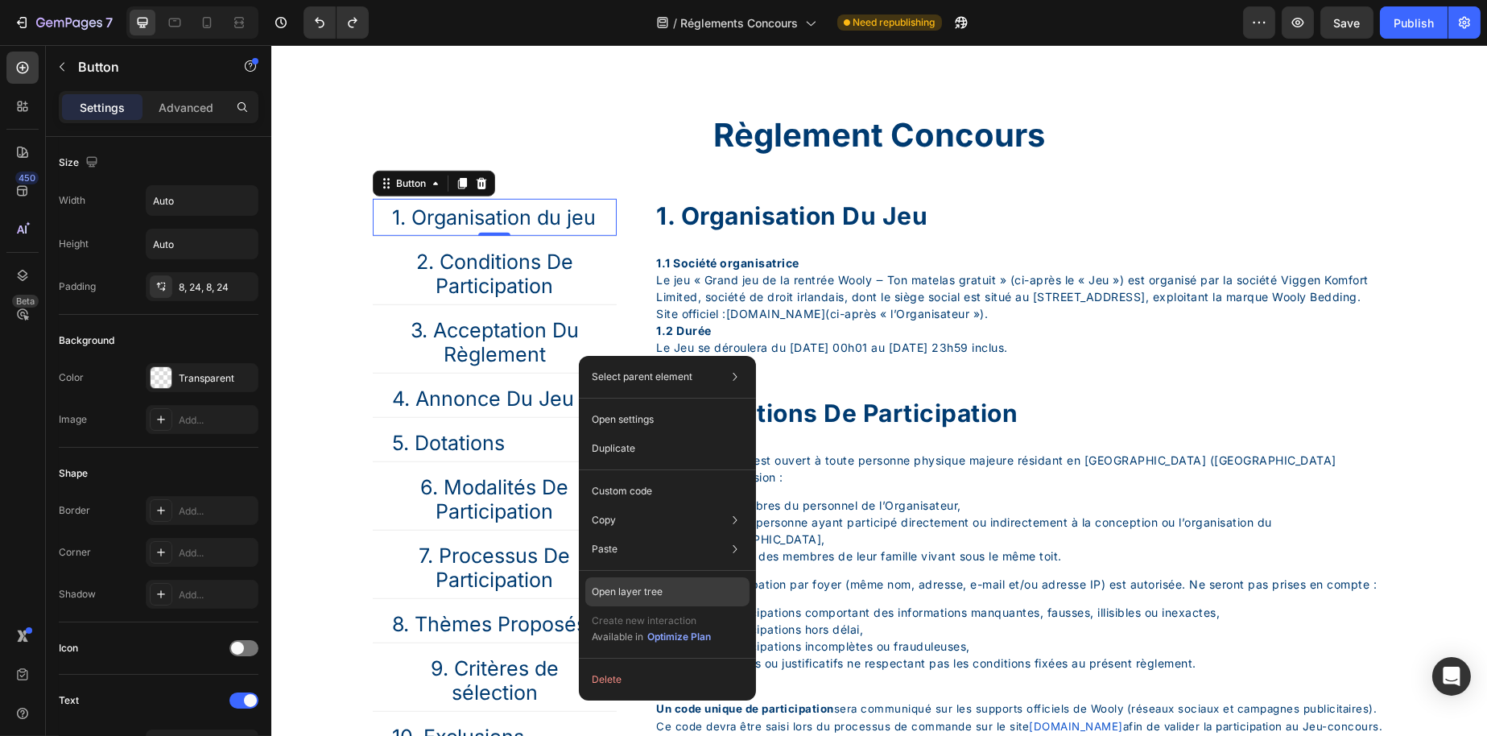
click at [684, 586] on div "Open layer tree" at bounding box center [667, 591] width 164 height 29
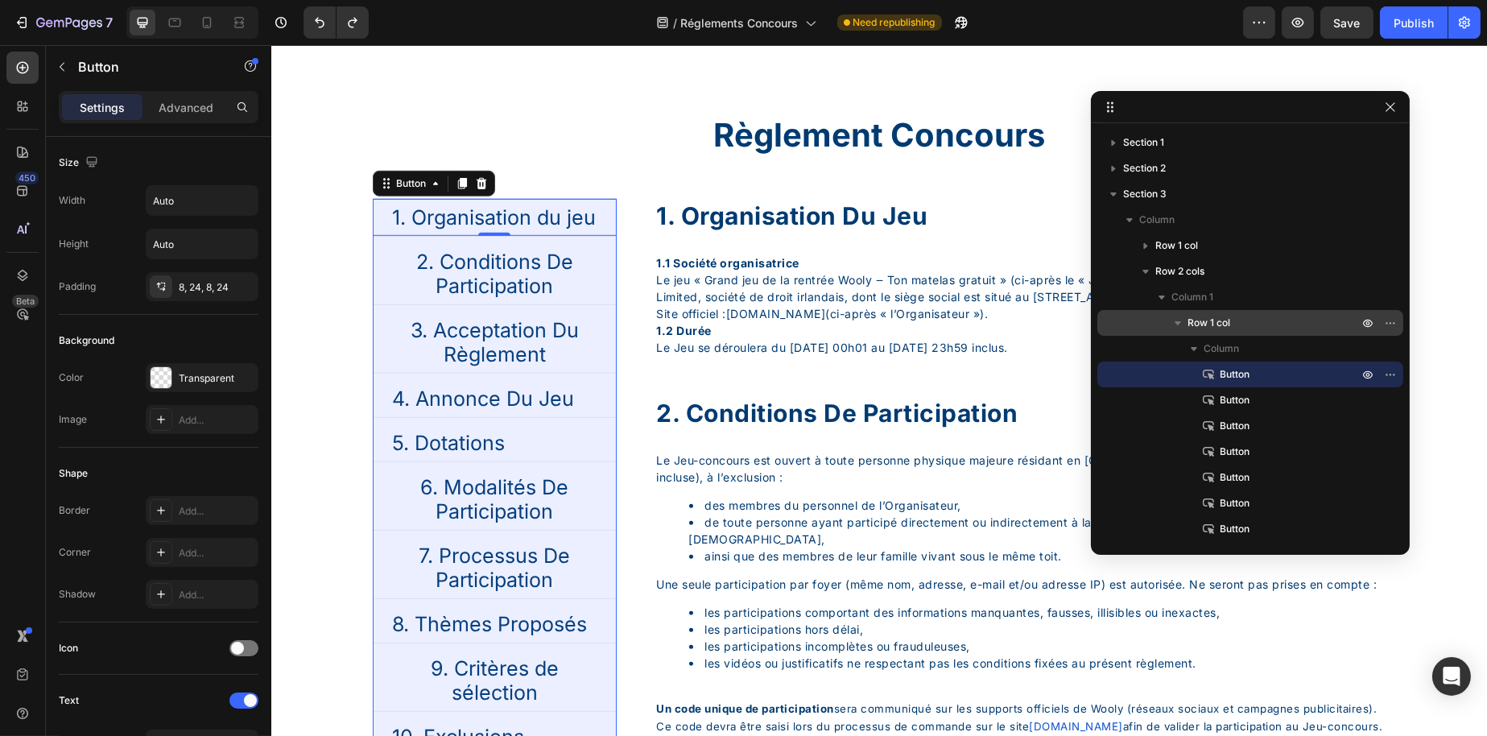
click at [1197, 330] on span "Row 1 col" at bounding box center [1209, 323] width 43 height 16
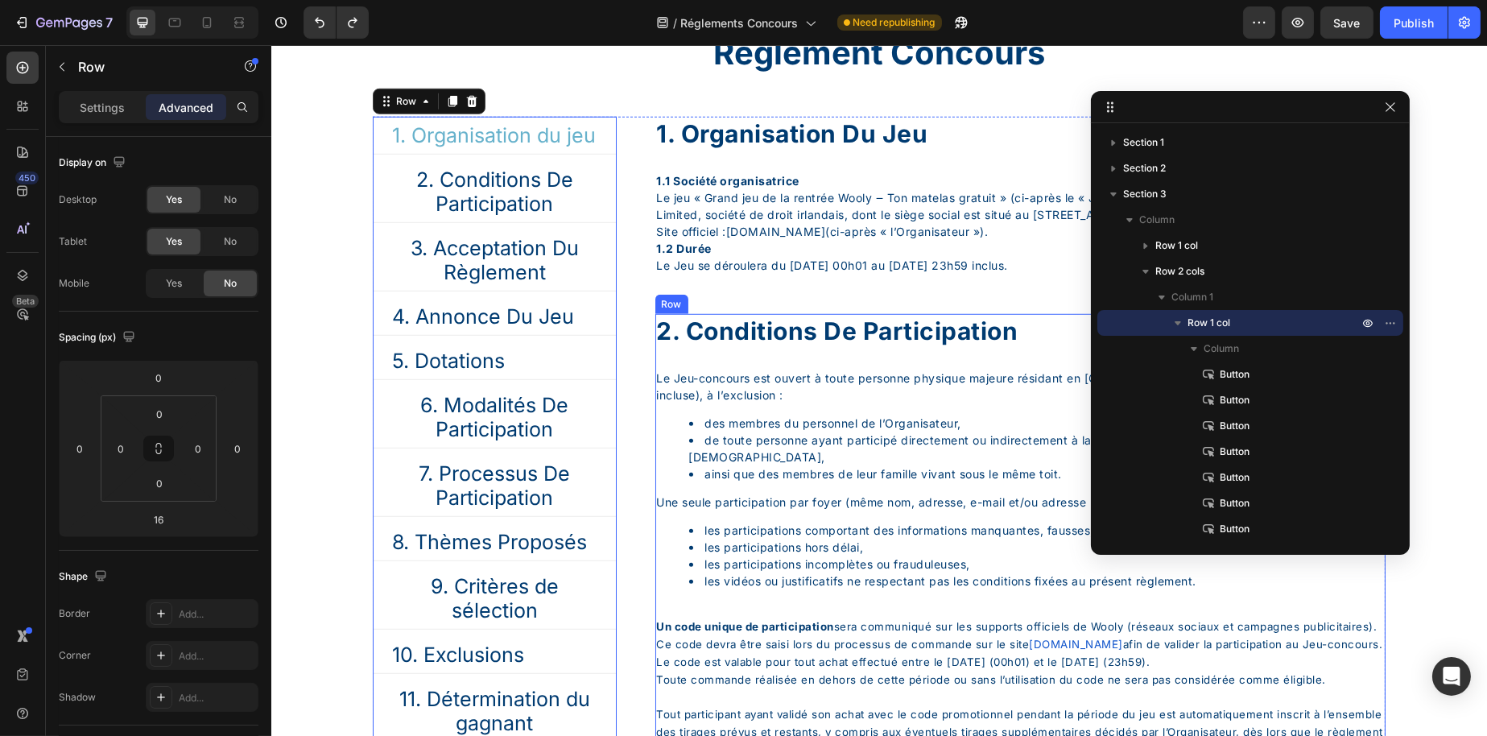
scroll to position [2576, 0]
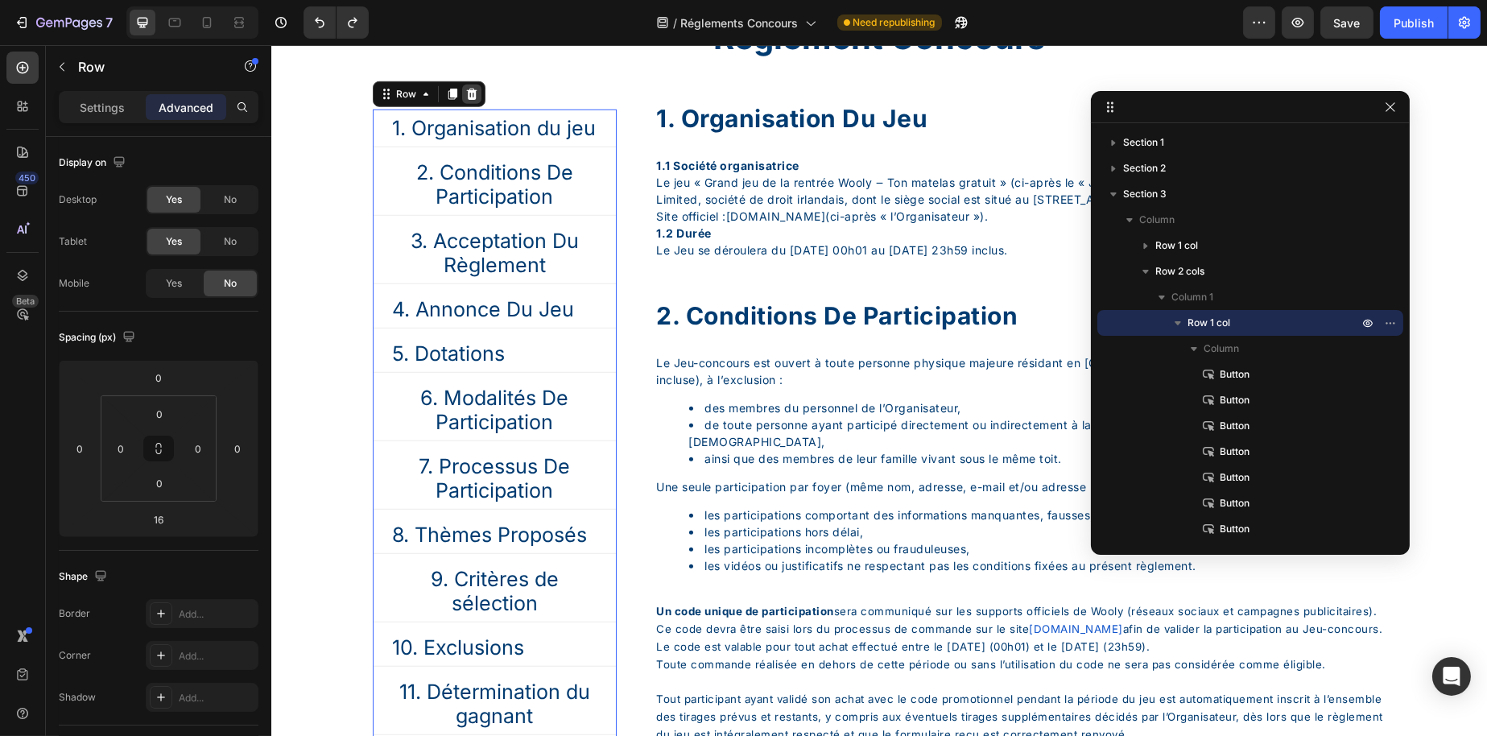
click at [477, 96] on div at bounding box center [470, 94] width 19 height 19
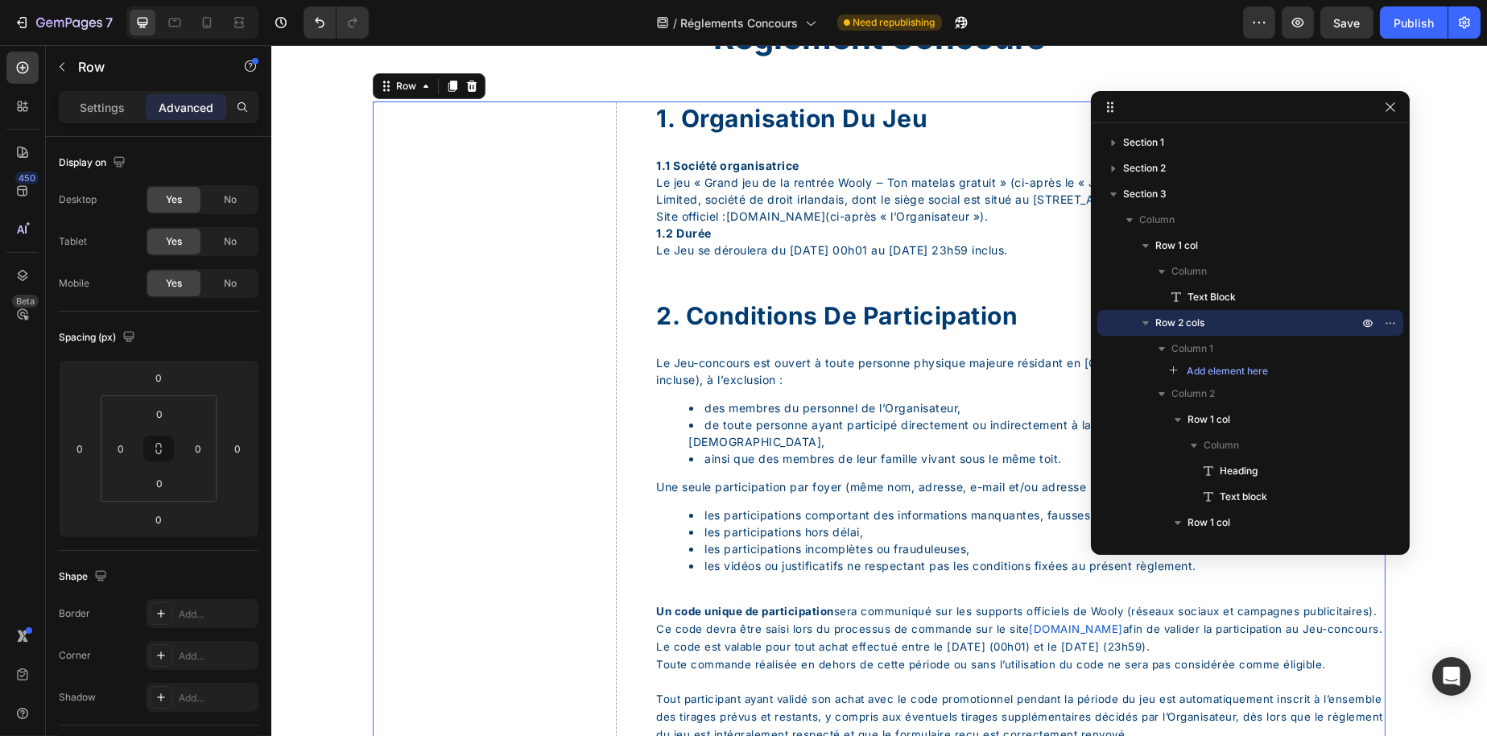
click at [108, 113] on p "Settings" at bounding box center [102, 107] width 45 height 17
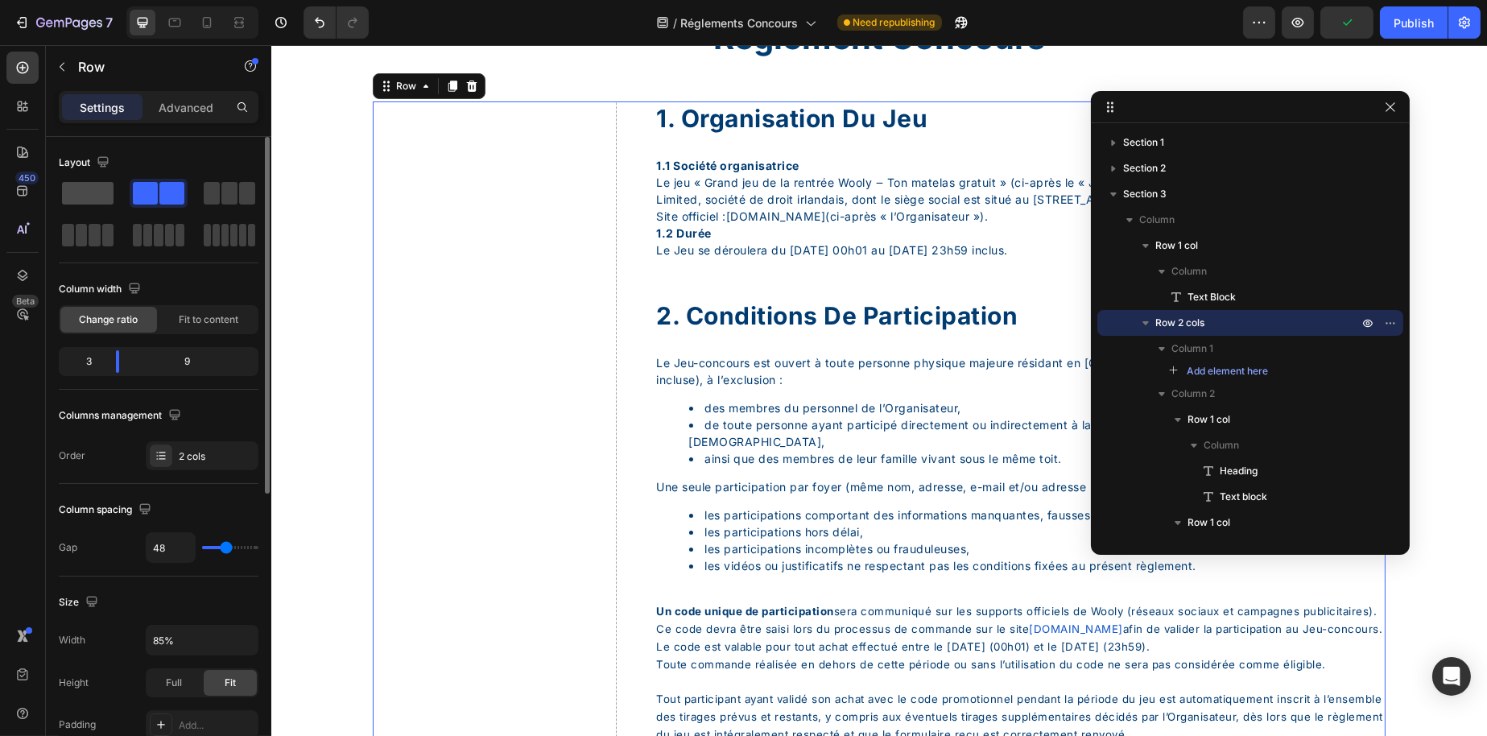
click at [130, 193] on div at bounding box center [159, 193] width 58 height 29
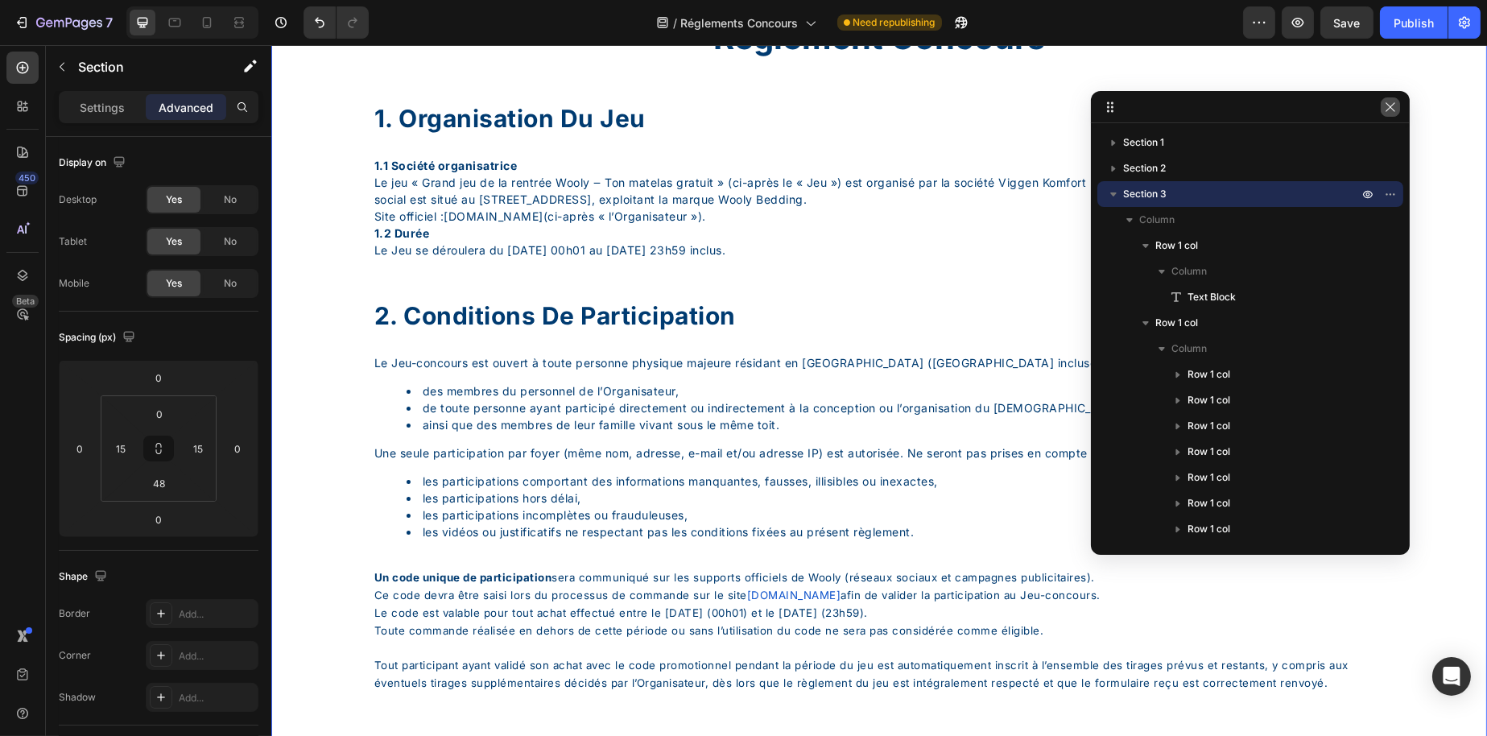
click at [1387, 116] on button "button" at bounding box center [1390, 106] width 19 height 19
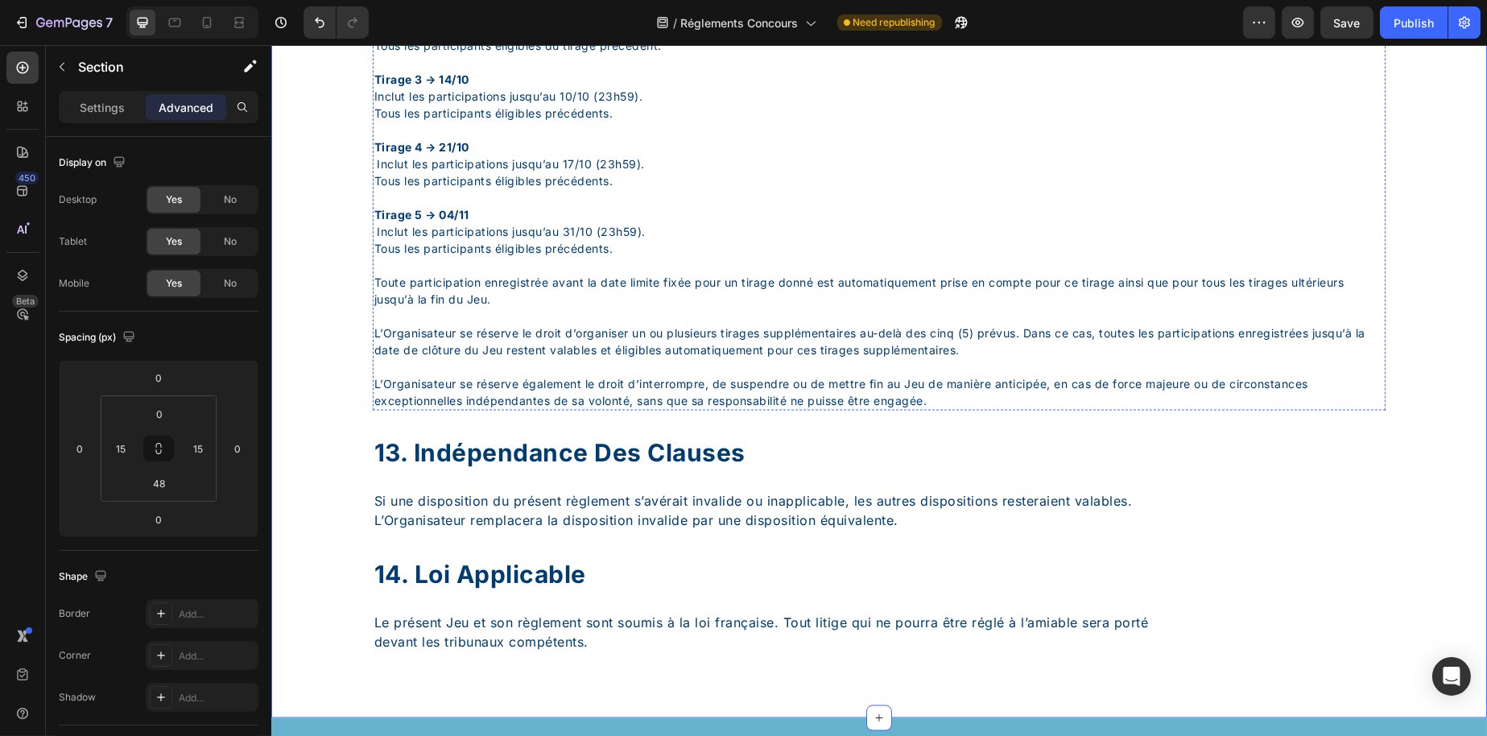
scroll to position [6280, 0]
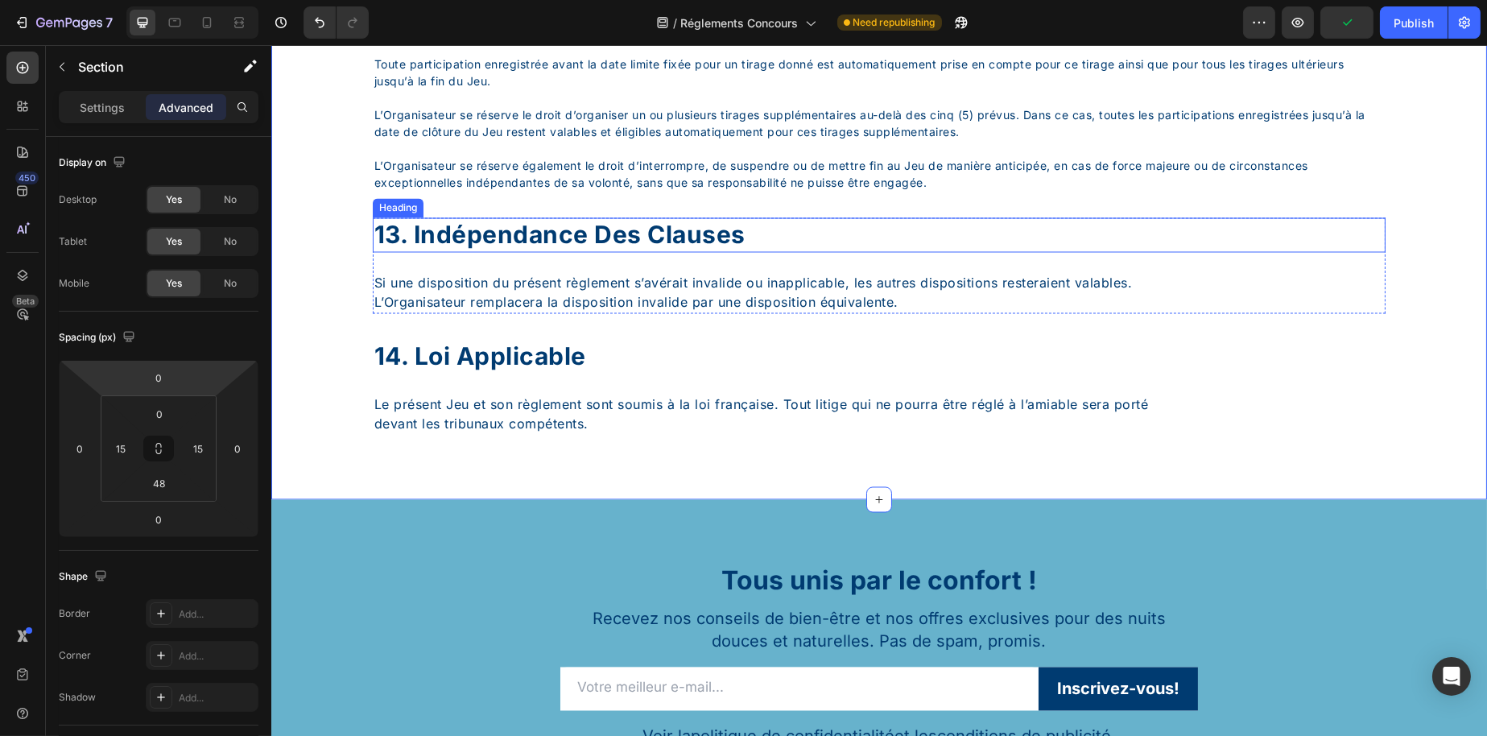
click at [585, 253] on div "13. indépendance des clauses" at bounding box center [878, 235] width 1013 height 35
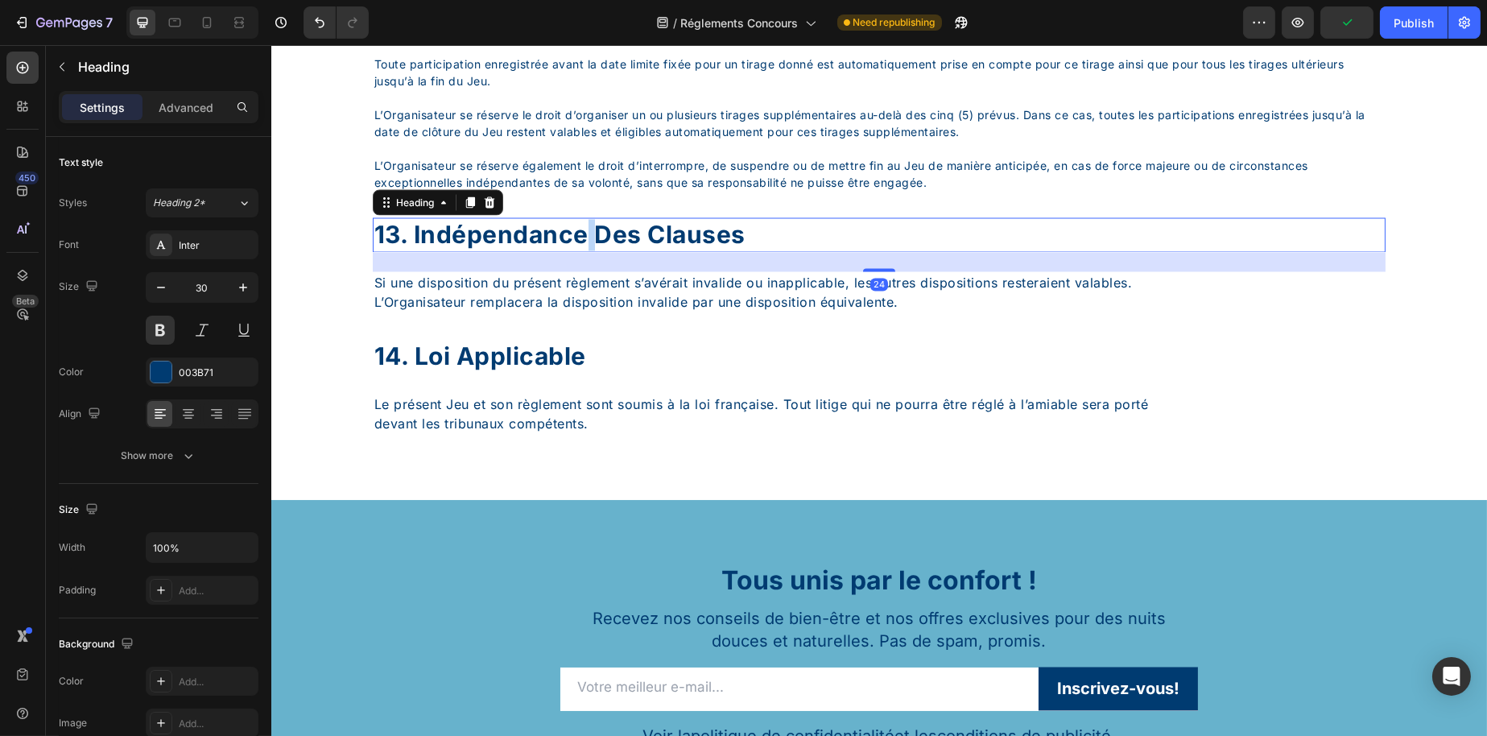
click at [585, 253] on div "13. indépendance des clauses" at bounding box center [878, 235] width 1013 height 35
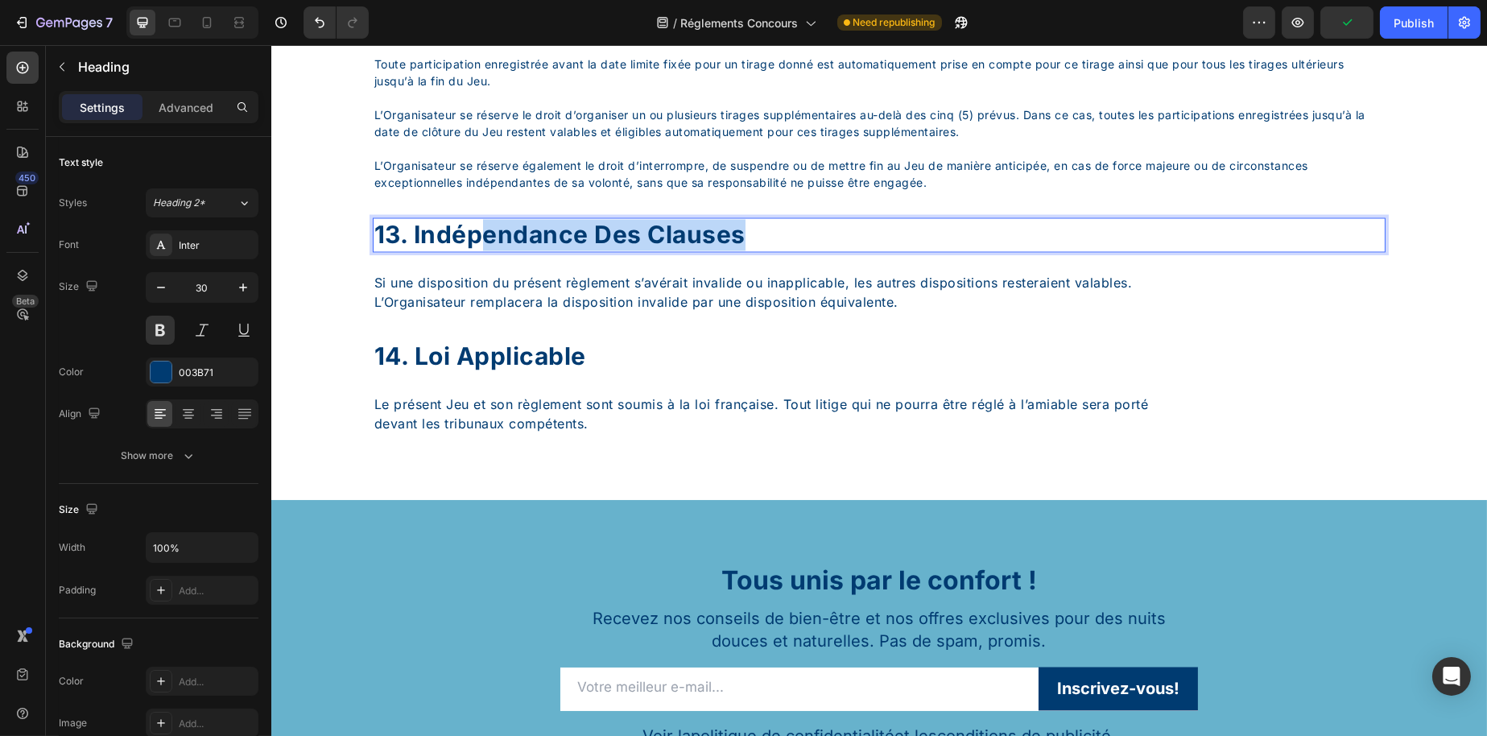
drag, startPoint x: 749, startPoint y: 280, endPoint x: 486, endPoint y: 282, distance: 262.5
click at [486, 251] on p "13. indépendance des clauses" at bounding box center [879, 235] width 1010 height 31
drag, startPoint x: 415, startPoint y: 275, endPoint x: 825, endPoint y: 270, distance: 409.9
click at [825, 251] on p "13. indépendance des clauses" at bounding box center [879, 235] width 1010 height 31
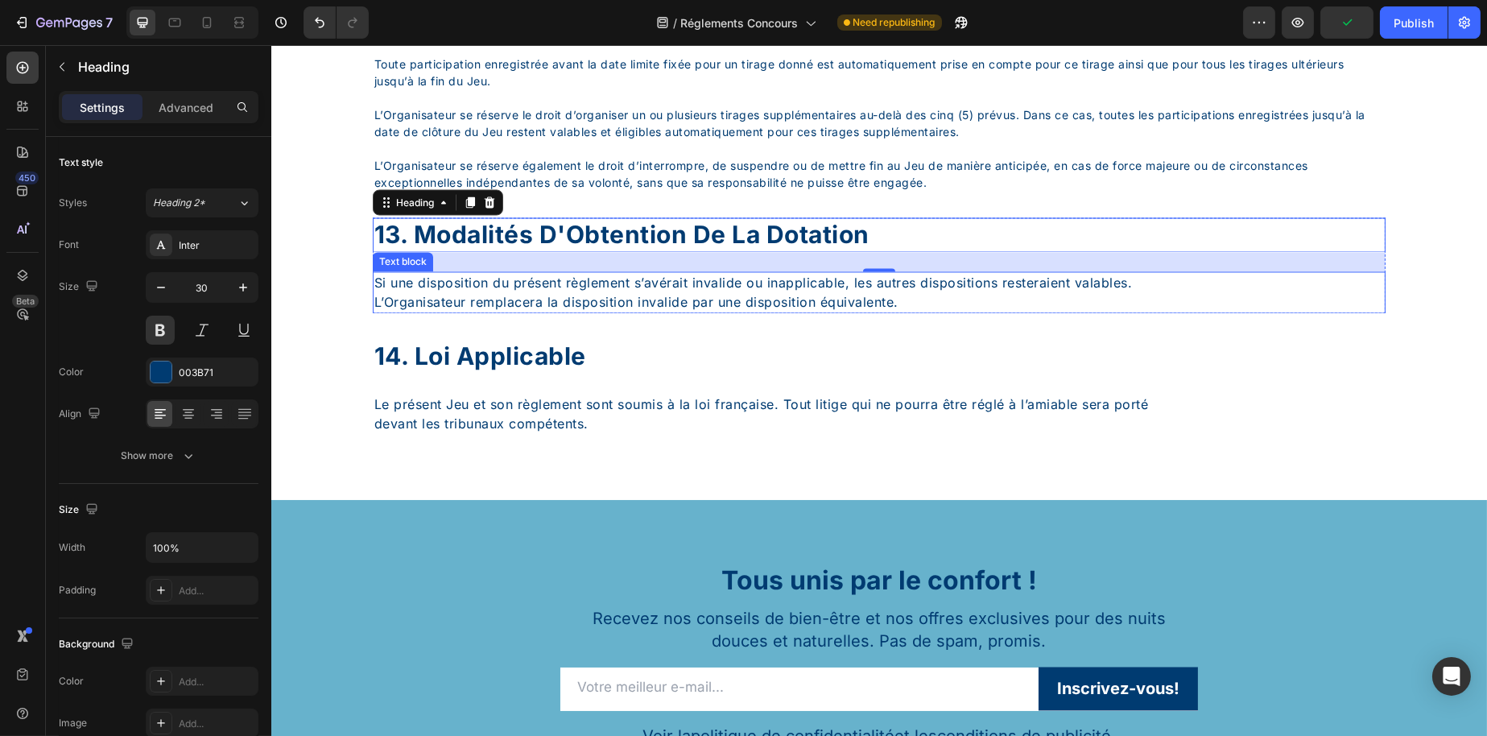
click at [603, 312] on p "Si une disposition du présent règlement s’avérait invalide ou inapplicable, les…" at bounding box center [879, 293] width 1010 height 39
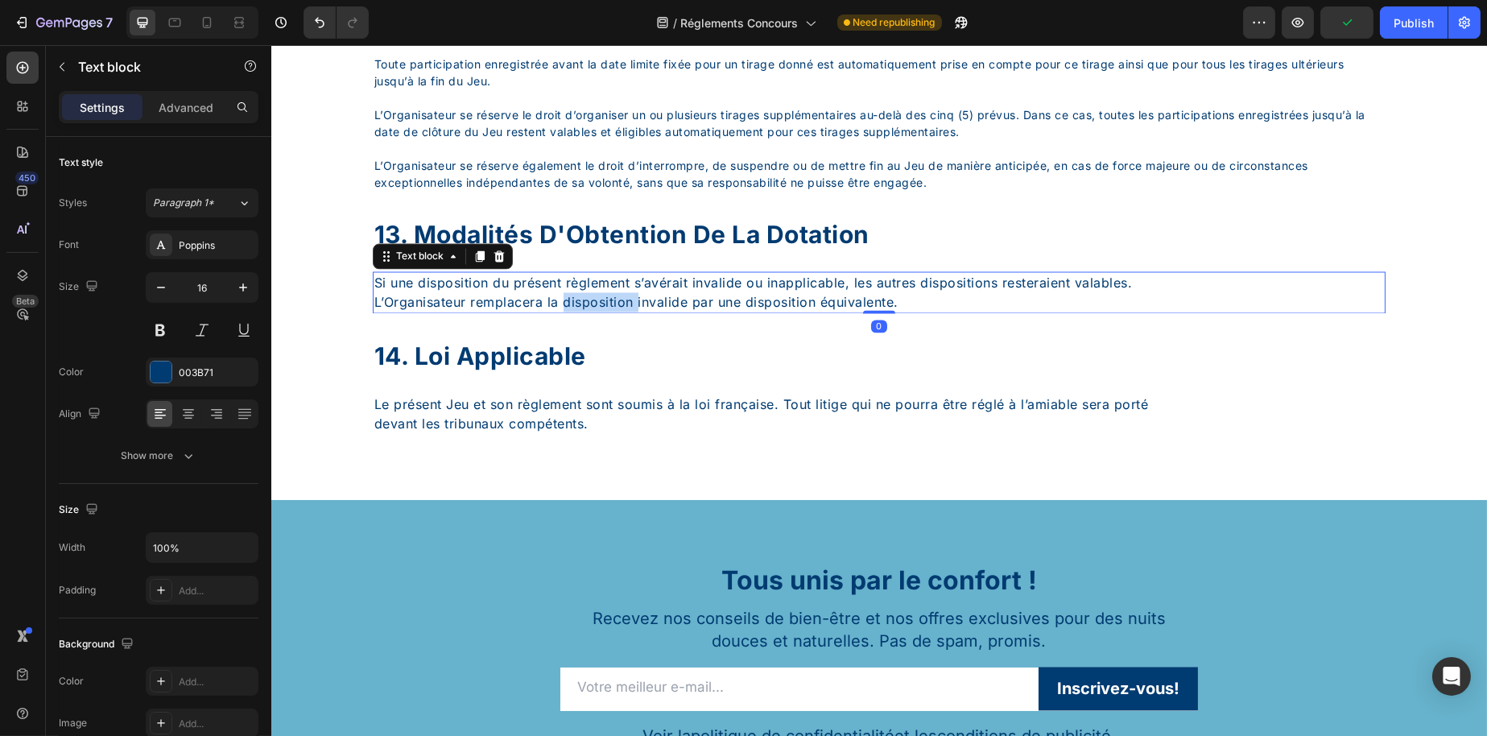
click at [603, 312] on p "Si une disposition du présent règlement s’avérait invalide ou inapplicable, les…" at bounding box center [879, 293] width 1010 height 39
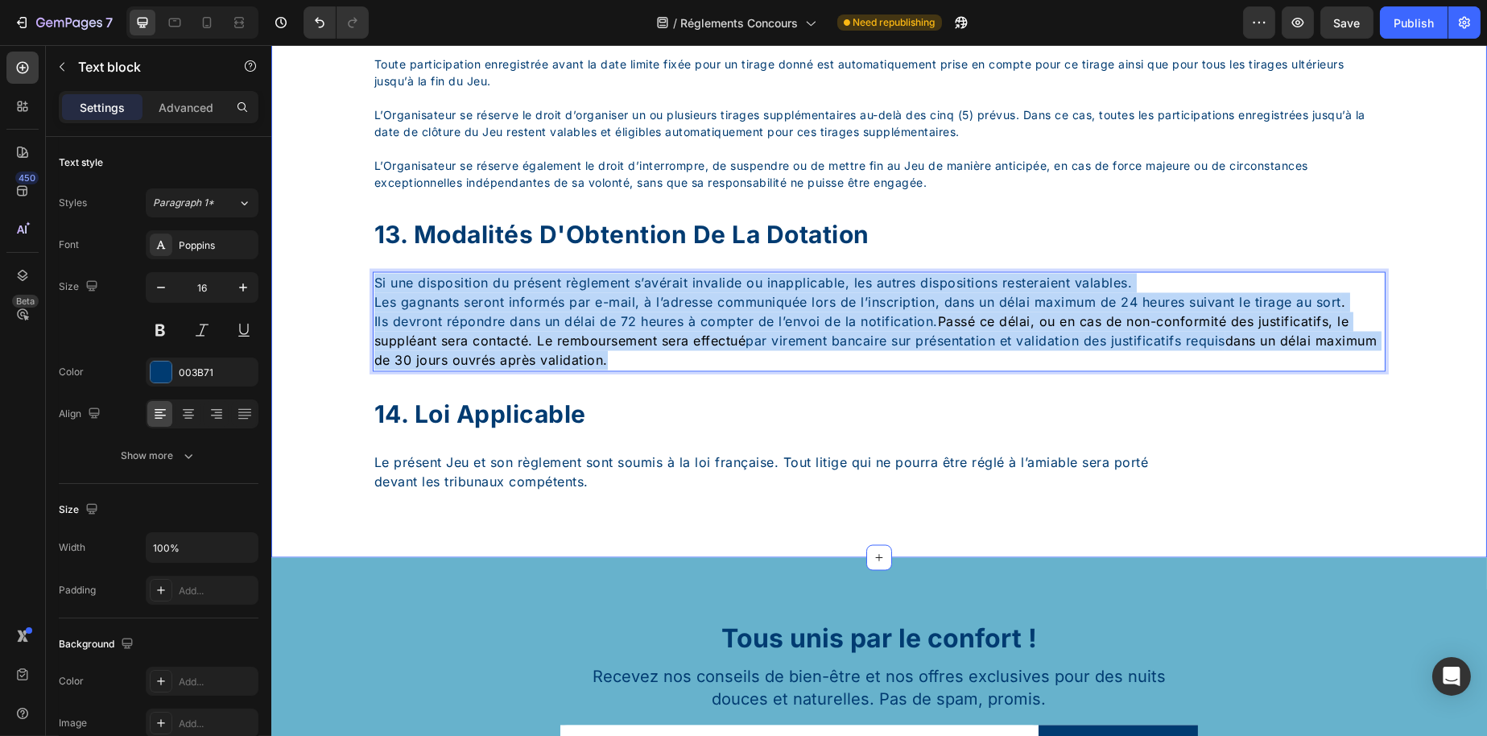
drag, startPoint x: 850, startPoint y: 425, endPoint x: 299, endPoint y: 309, distance: 562.8
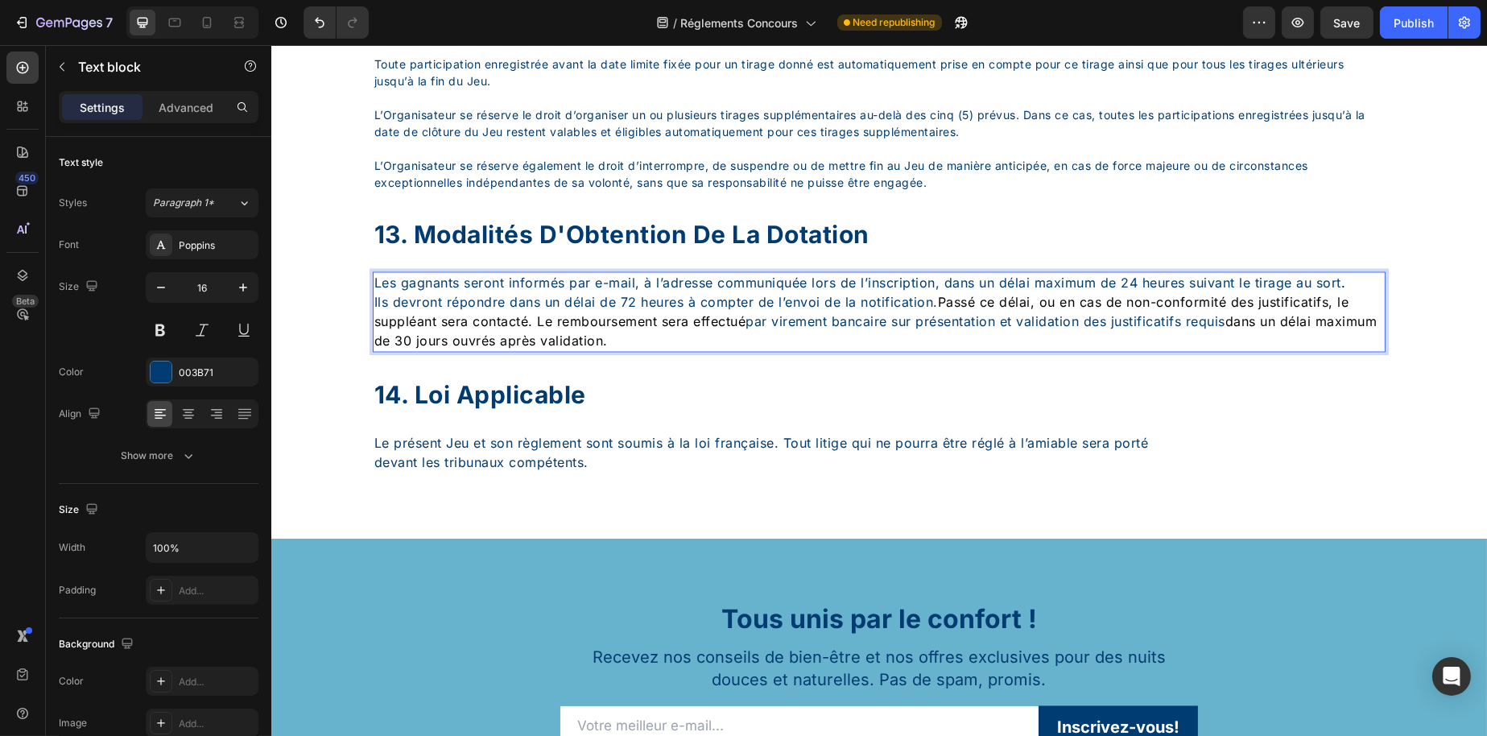
click at [1007, 351] on p "Ils devront répondre dans un délai de 72 heures à compter de l’envoi de la noti…" at bounding box center [879, 322] width 1010 height 58
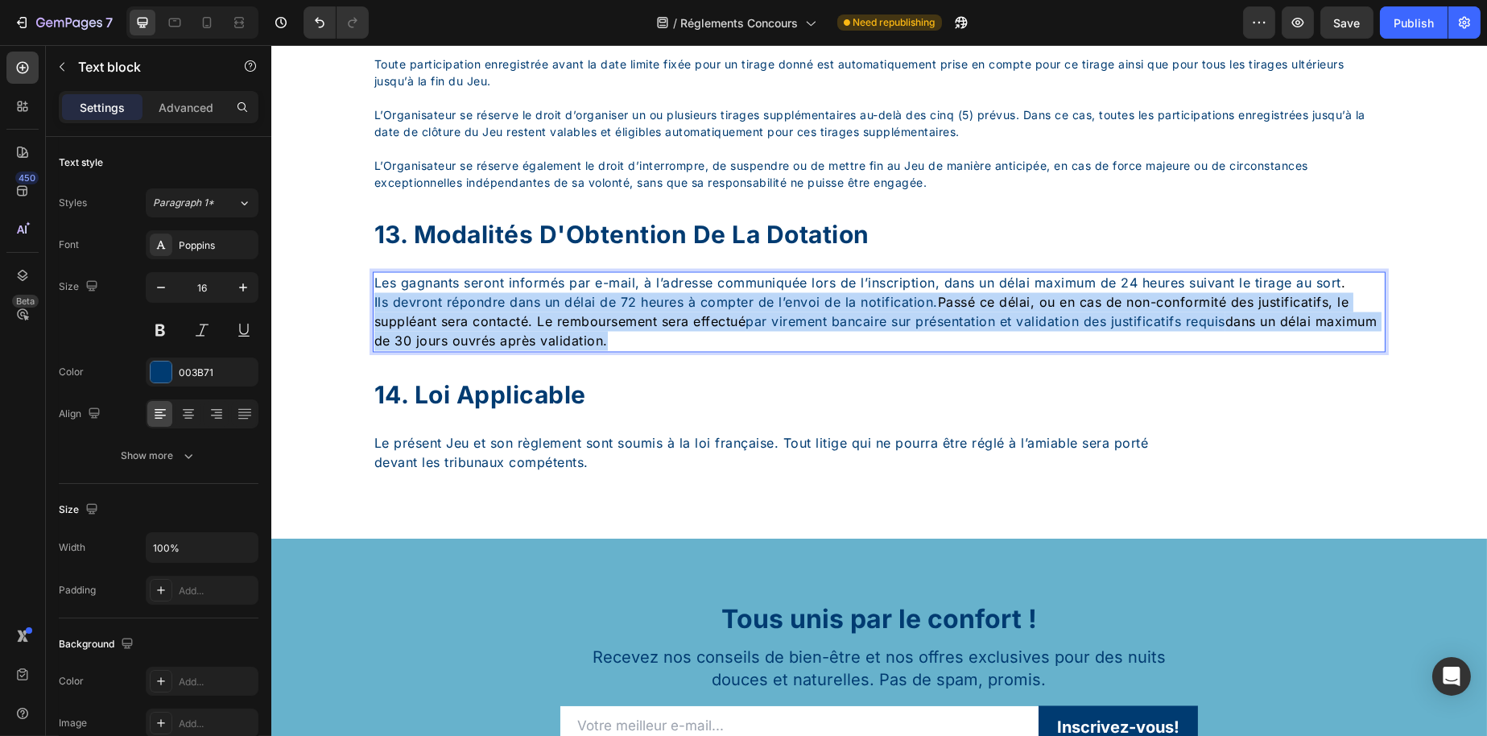
click at [1007, 351] on p "Ils devront répondre dans un délai de 72 heures à compter de l’envoi de la noti…" at bounding box center [879, 322] width 1010 height 58
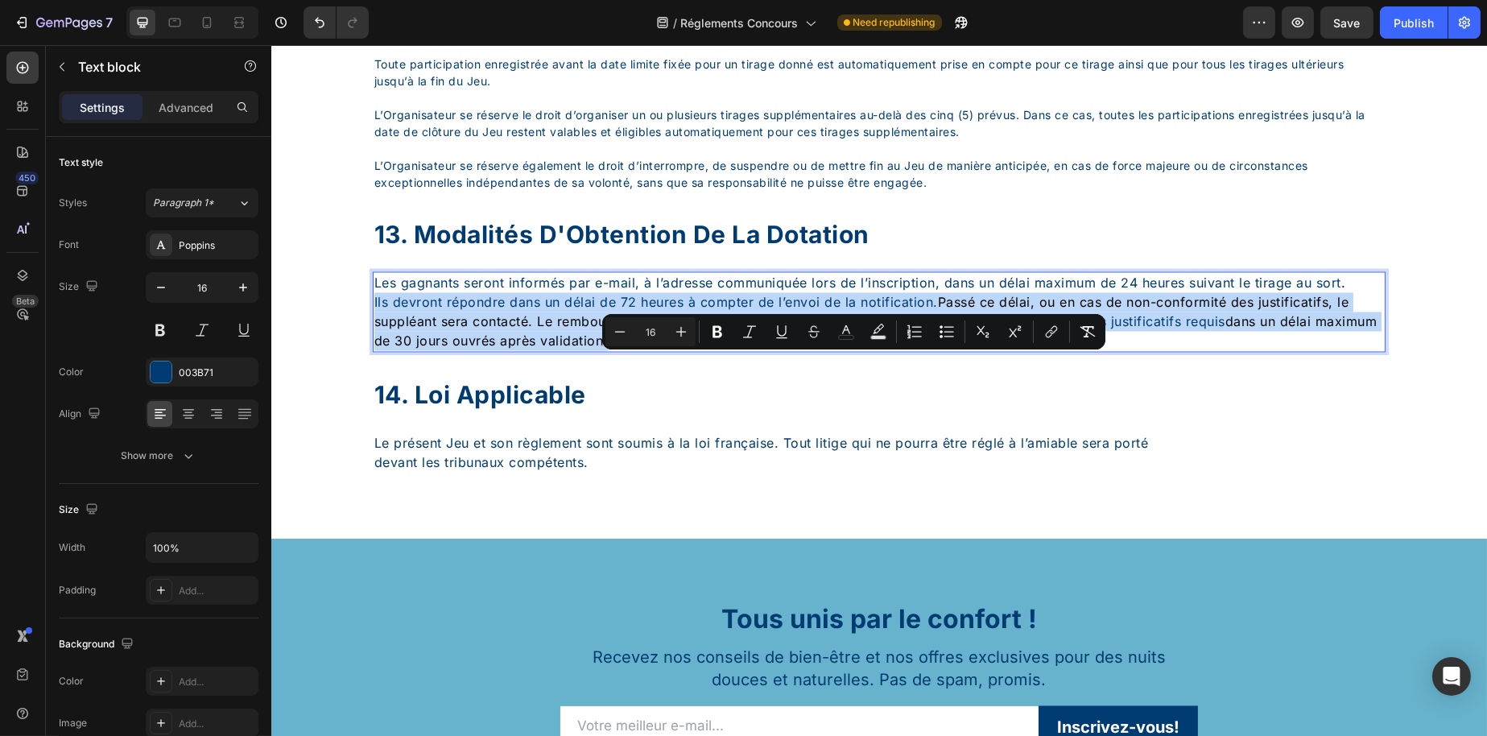
click at [898, 351] on p "Ils devront répondre dans un délai de 72 heures à compter de l’envoi de la noti…" at bounding box center [879, 322] width 1010 height 58
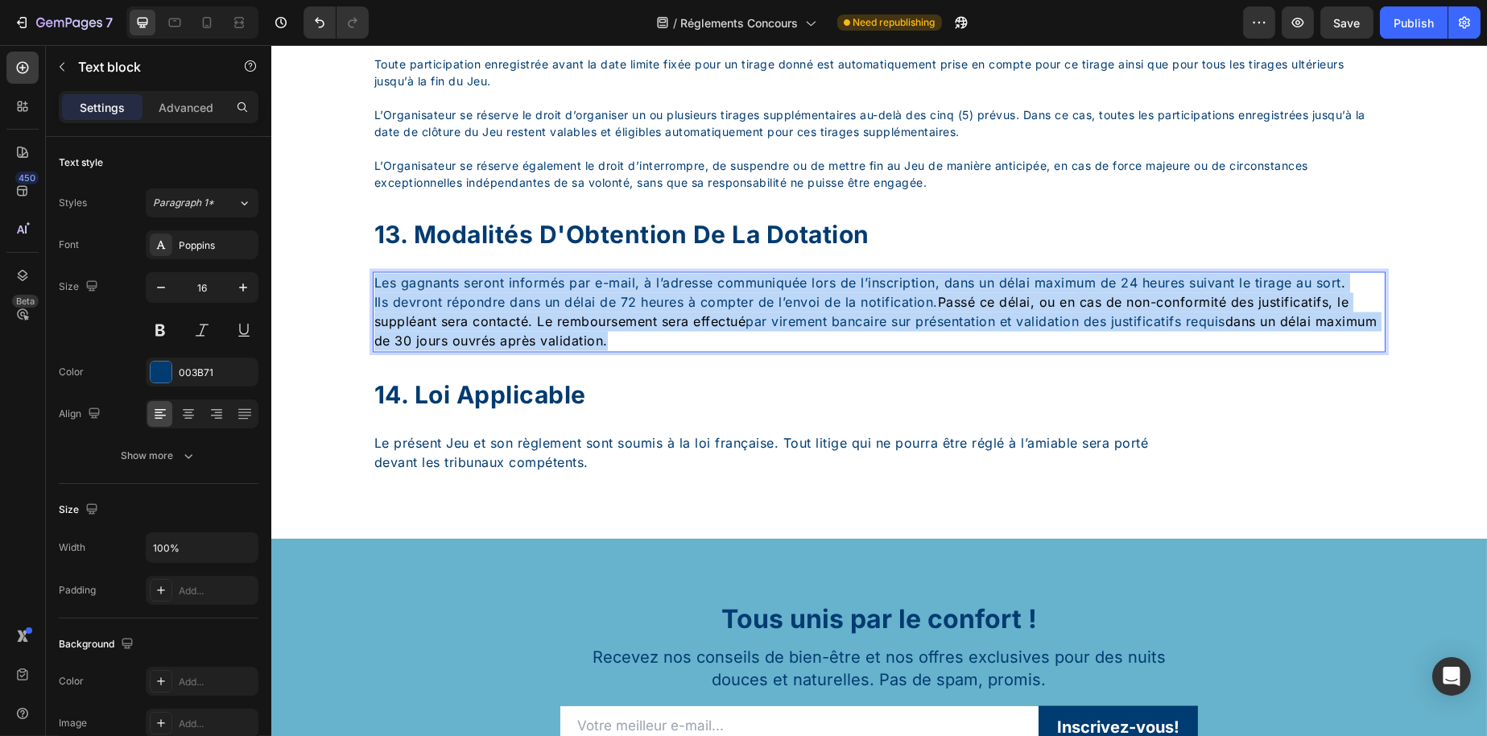
drag, startPoint x: 863, startPoint y: 399, endPoint x: 262, endPoint y: 300, distance: 609.6
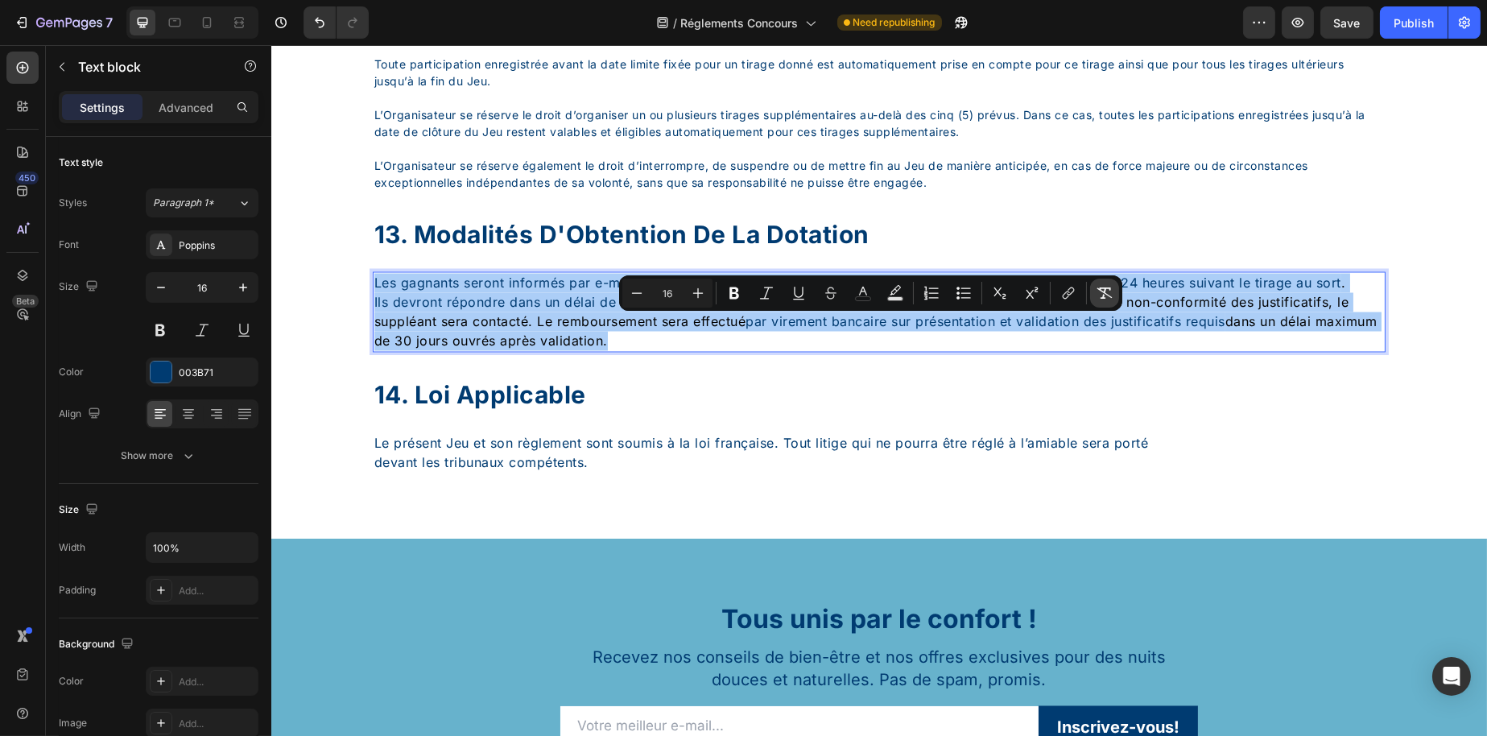
click at [1107, 285] on icon "Editor contextual toolbar" at bounding box center [1105, 293] width 16 height 16
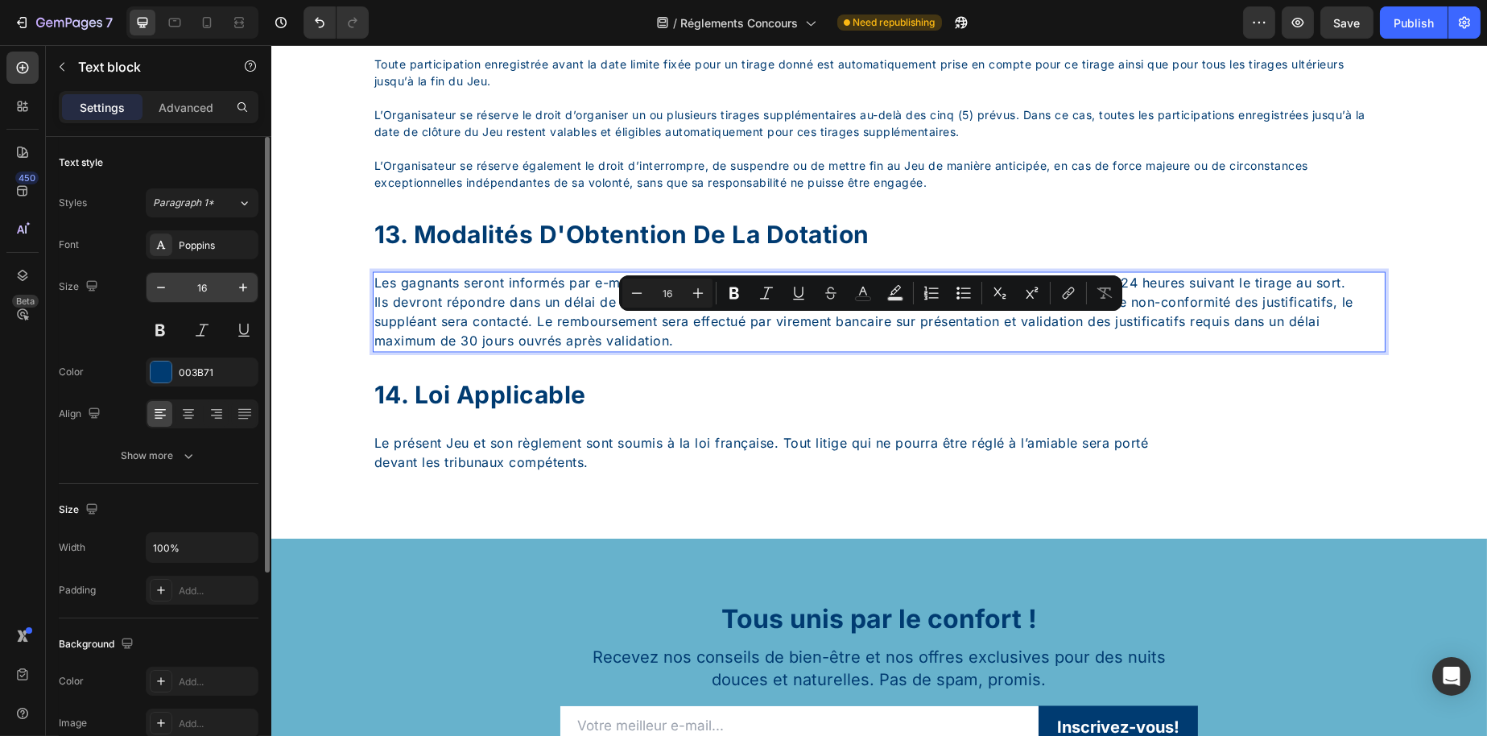
click at [179, 278] on input "16" at bounding box center [202, 287] width 53 height 29
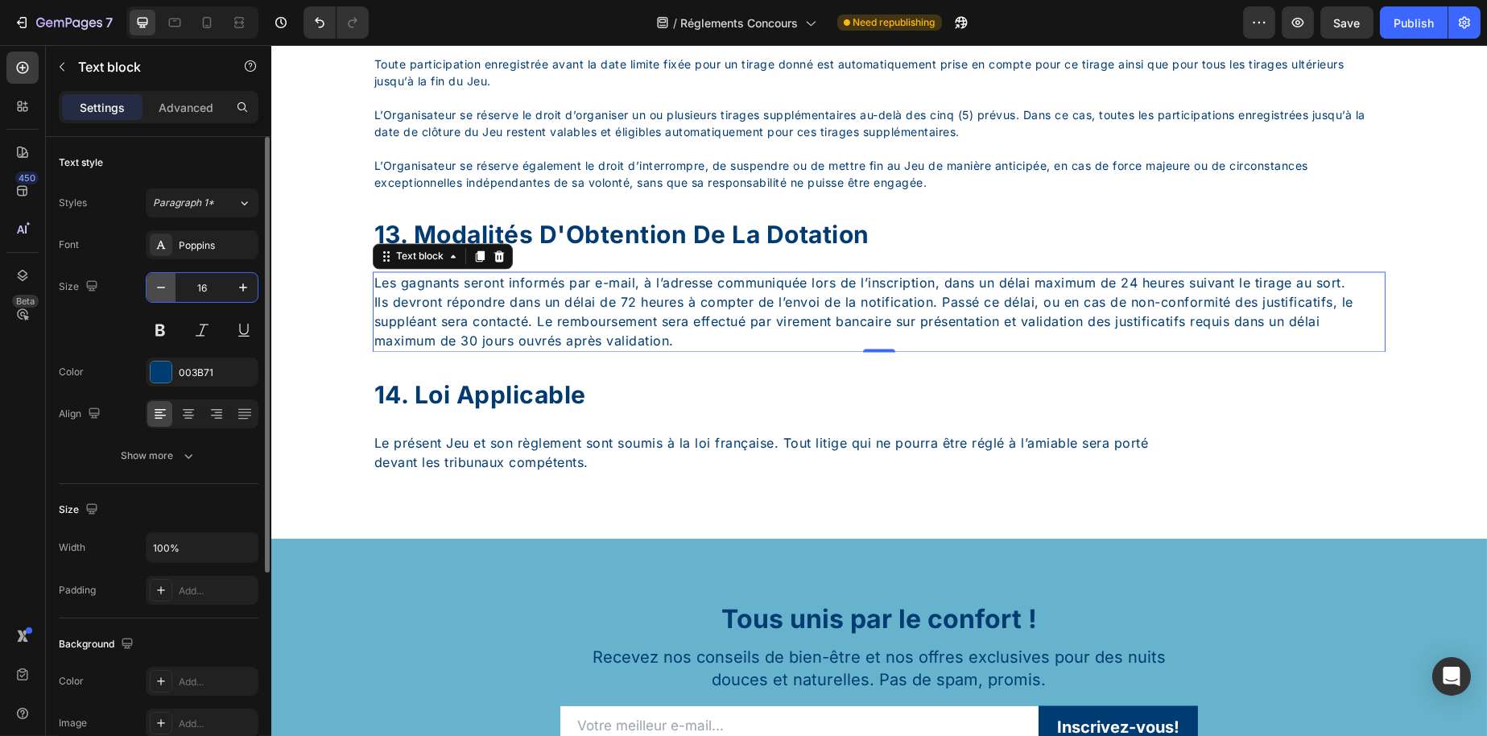
click at [174, 279] on button "button" at bounding box center [161, 287] width 29 height 29
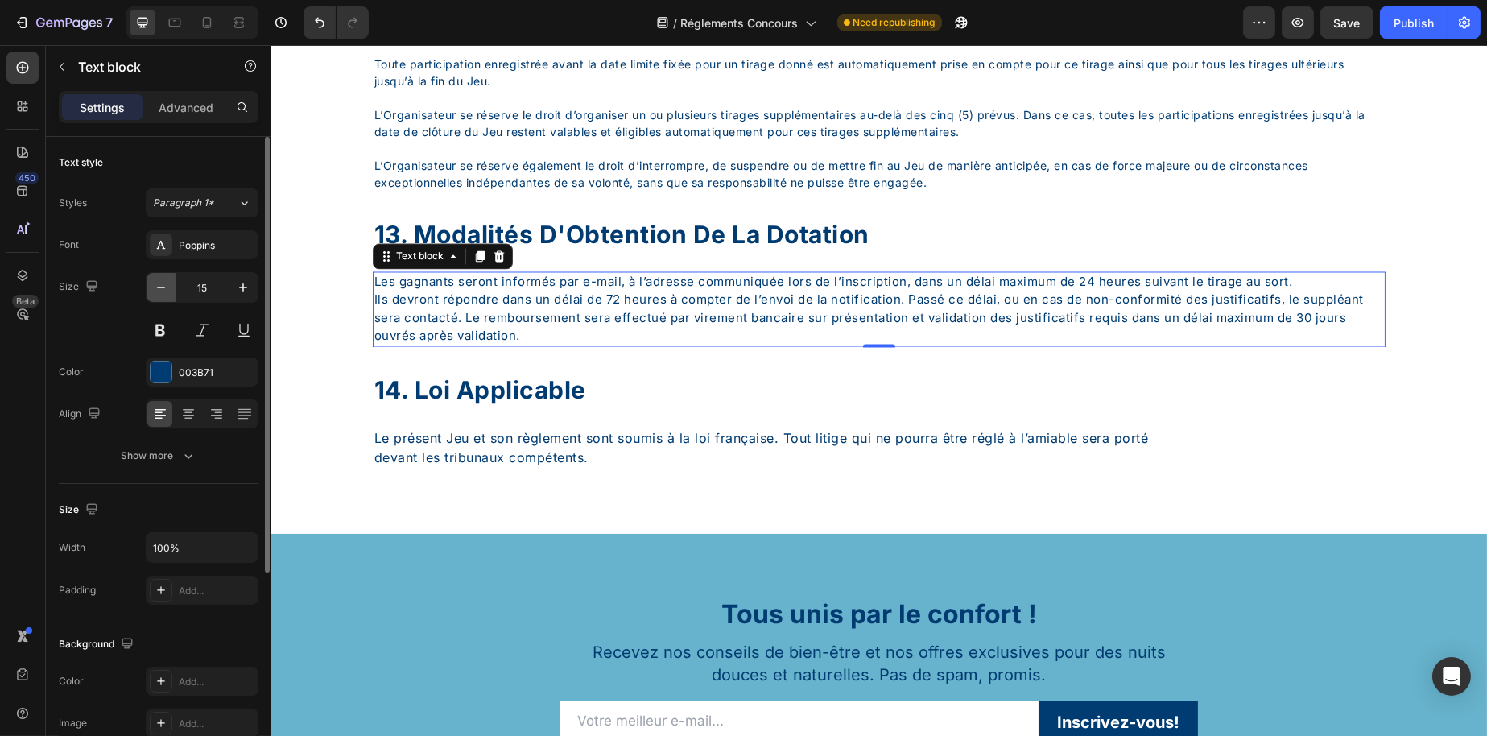
type input "14"
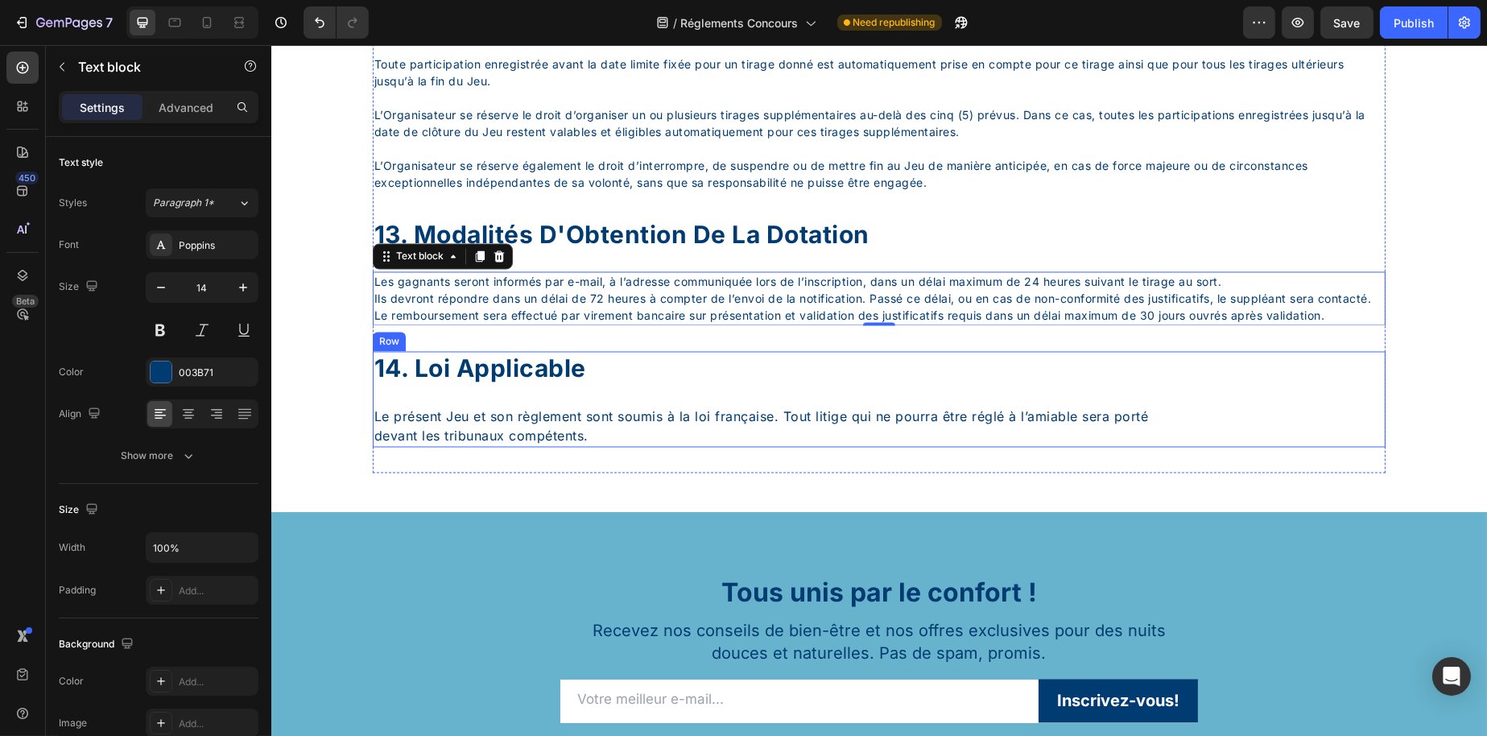
click at [516, 387] on div "14. loi applicable" at bounding box center [878, 369] width 1013 height 35
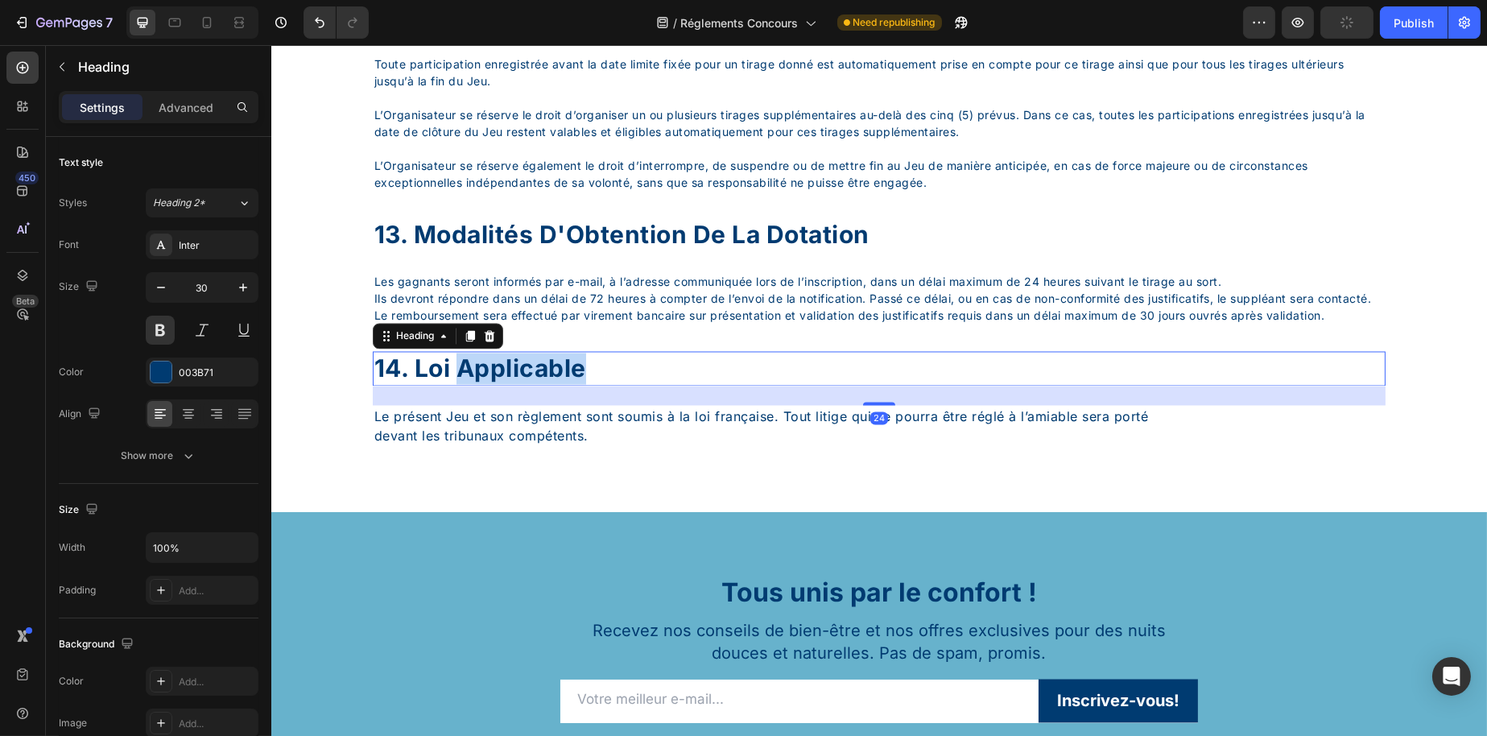
click at [516, 387] on div "14. loi applicable" at bounding box center [878, 369] width 1013 height 35
click at [516, 385] on p "14. loi applicable" at bounding box center [879, 368] width 1010 height 31
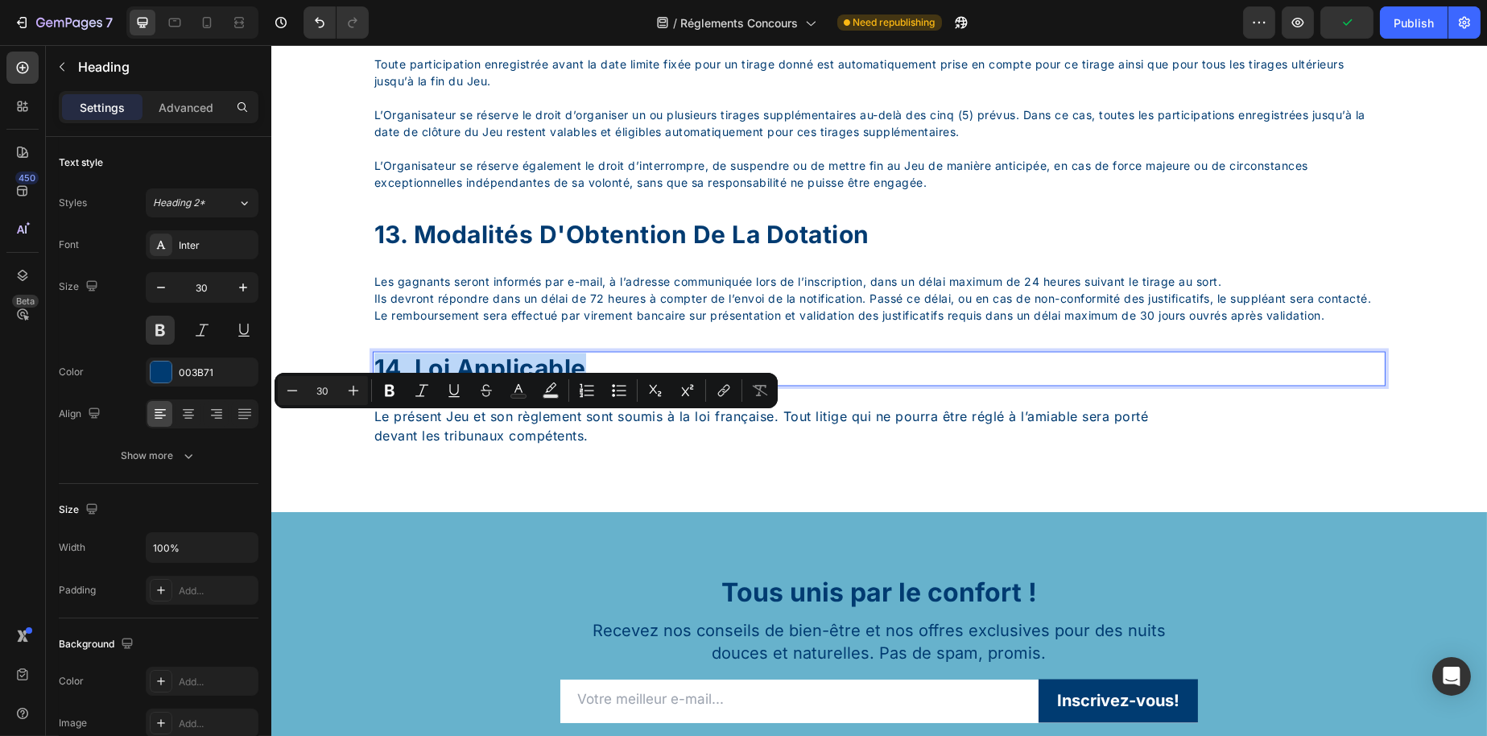
click at [583, 385] on p "14. loi applicable" at bounding box center [879, 368] width 1010 height 31
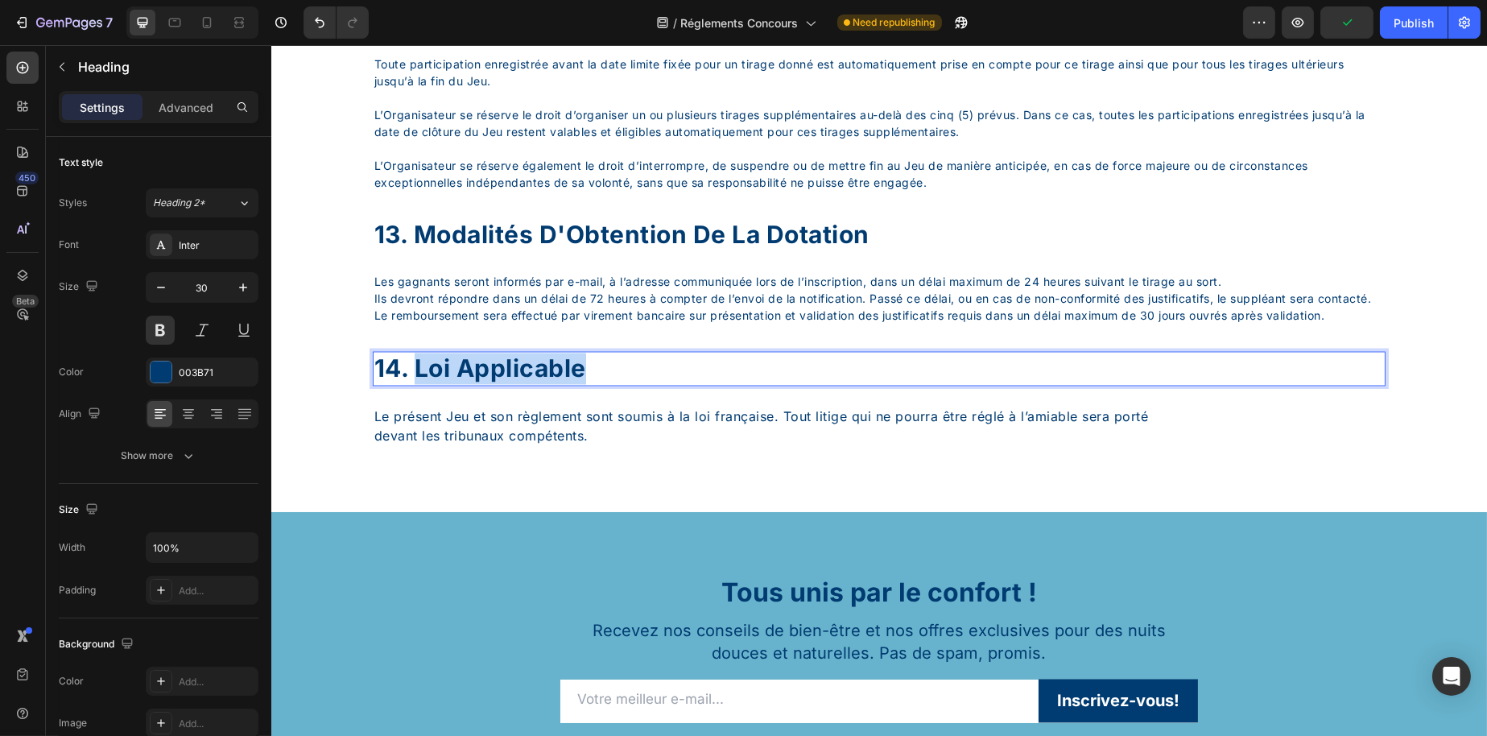
drag, startPoint x: 596, startPoint y: 424, endPoint x: 411, endPoint y: 431, distance: 184.5
click at [411, 385] on p "14. loi applicable" at bounding box center [879, 368] width 1010 height 31
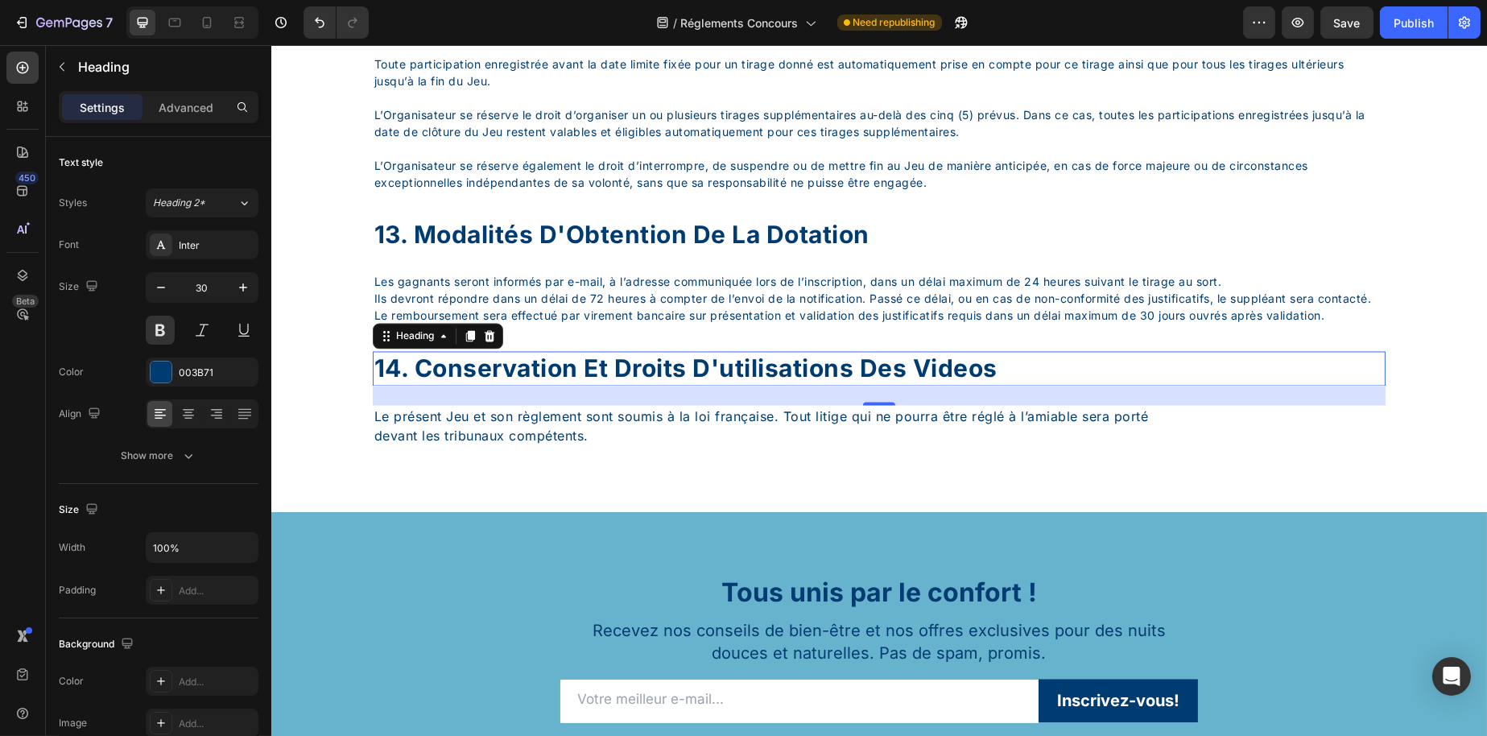
click at [546, 446] on p "Le présent Jeu et son règlement sont soumis à la loi française. Tout litige qui…" at bounding box center [879, 426] width 1010 height 39
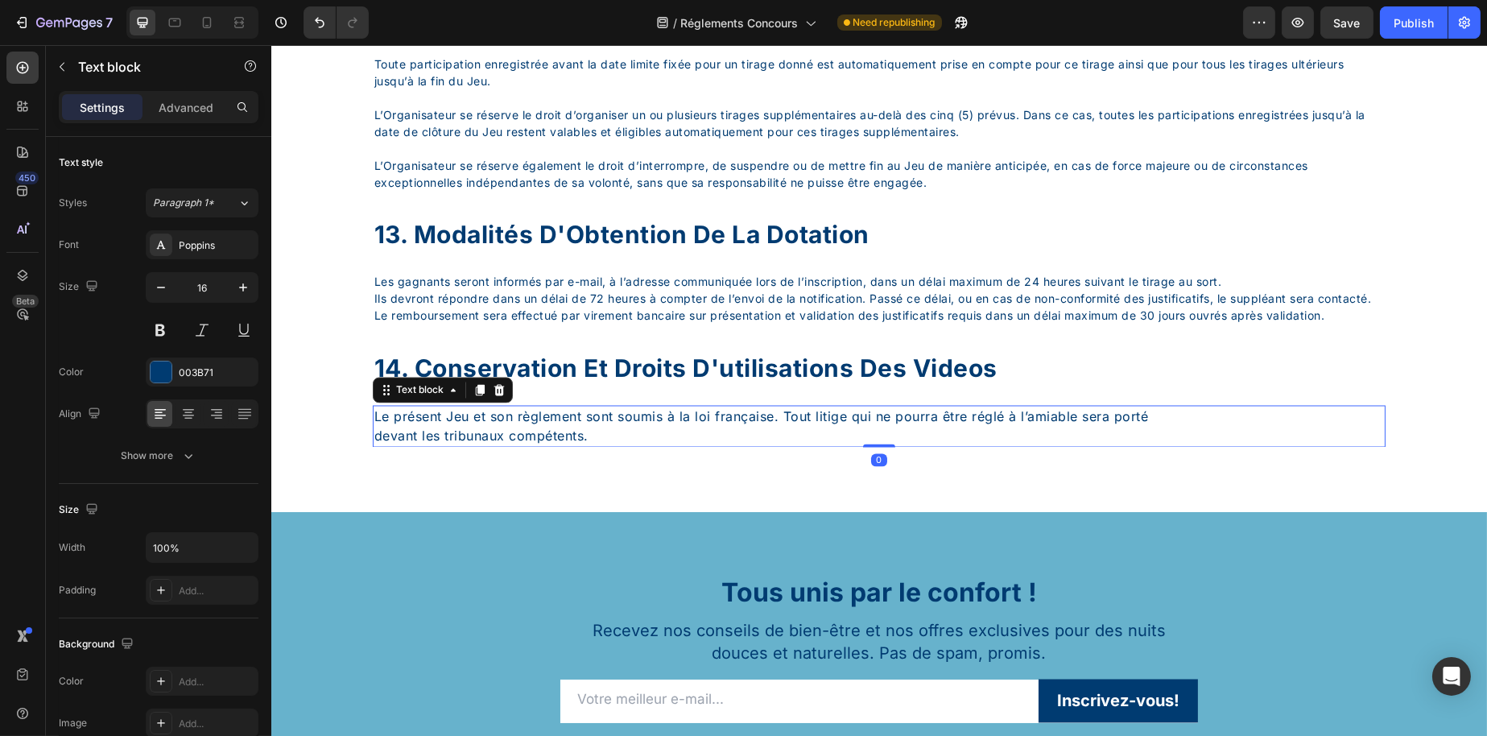
click at [546, 446] on p "Le présent Jeu et son règlement sont soumis à la loi française. Tout litige qui…" at bounding box center [879, 426] width 1010 height 39
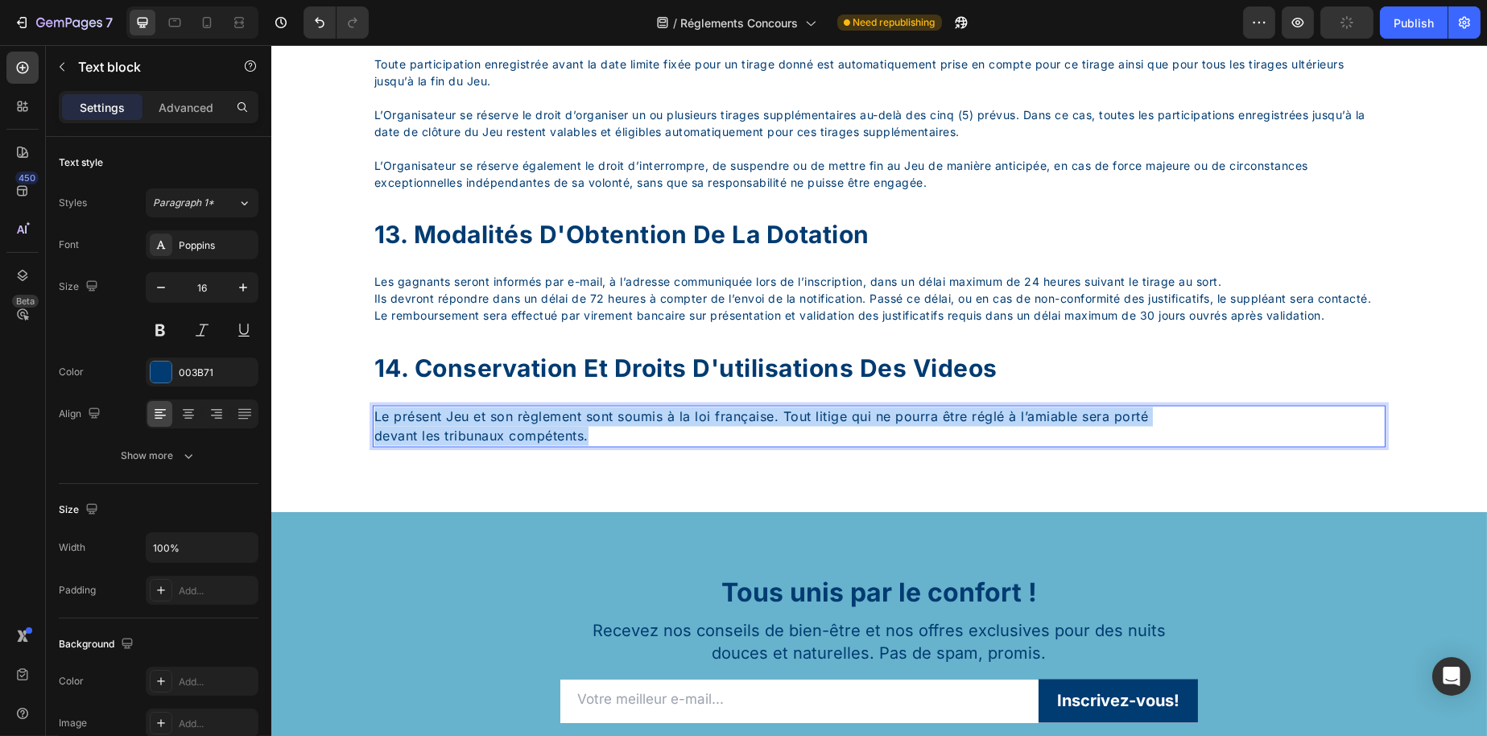
drag, startPoint x: 609, startPoint y: 503, endPoint x: 534, endPoint y: 490, distance: 76.1
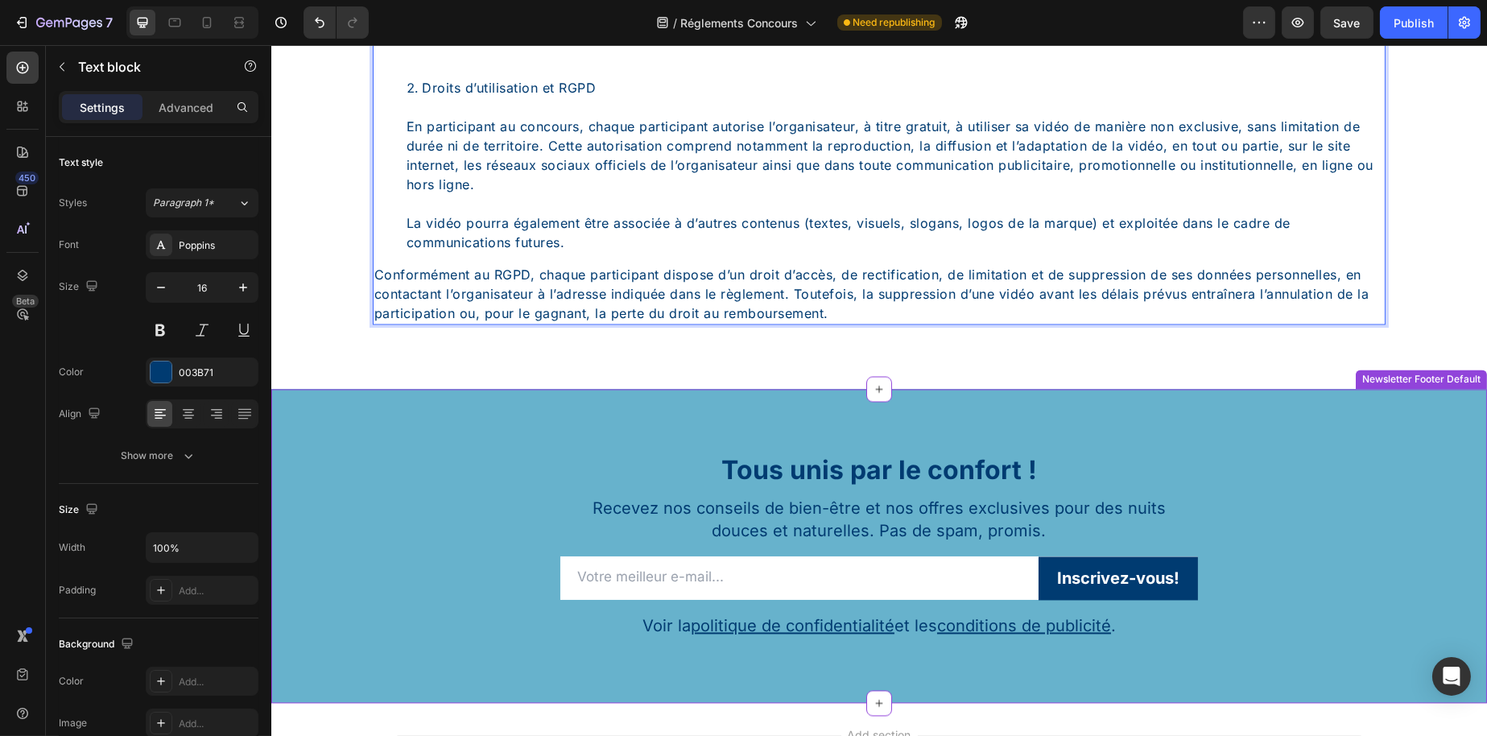
scroll to position [6641, 0]
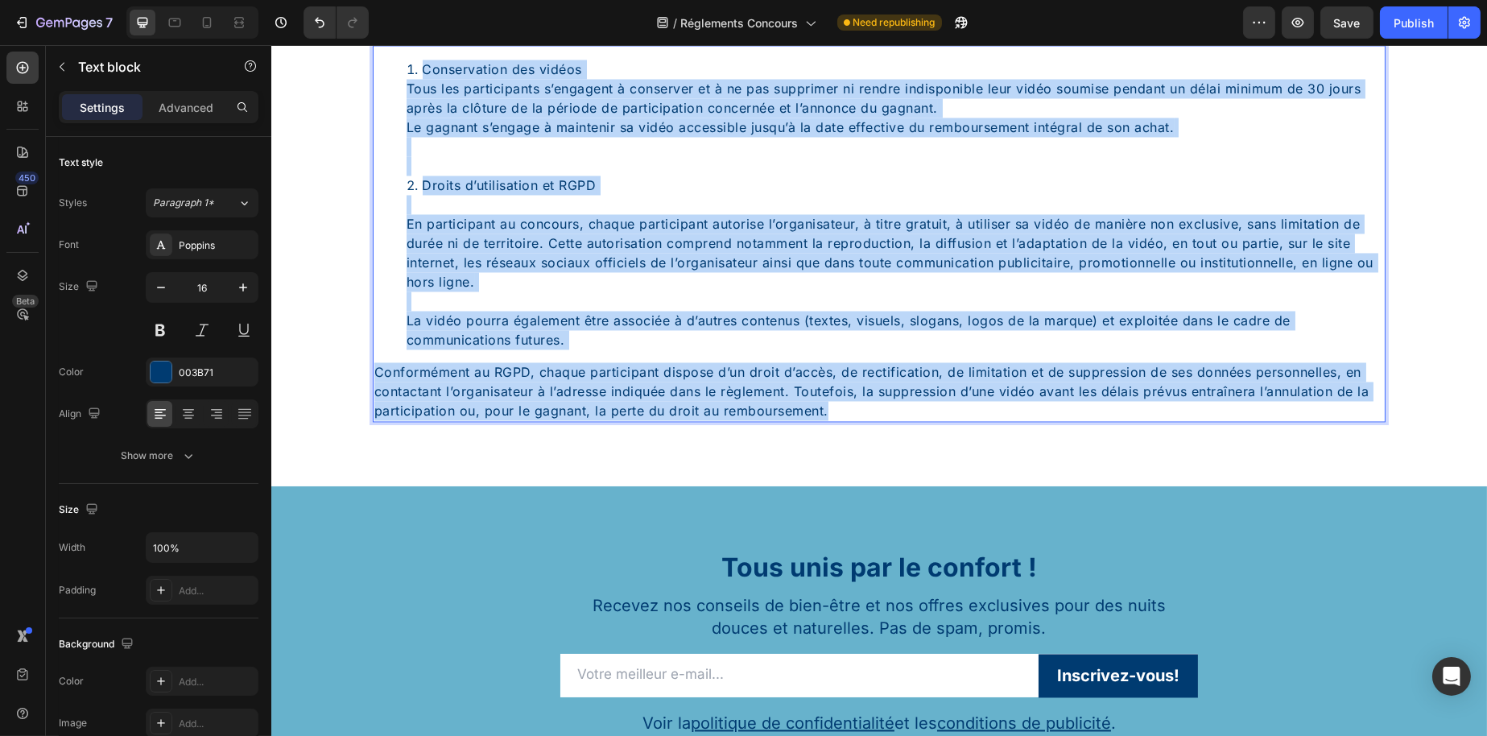
drag, startPoint x: 1088, startPoint y: 469, endPoint x: 383, endPoint y: 127, distance: 782.9
click at [383, 127] on div "Conservation des vidéos Tous les participants s’engagent à conserver et à ne pa…" at bounding box center [878, 233] width 1013 height 377
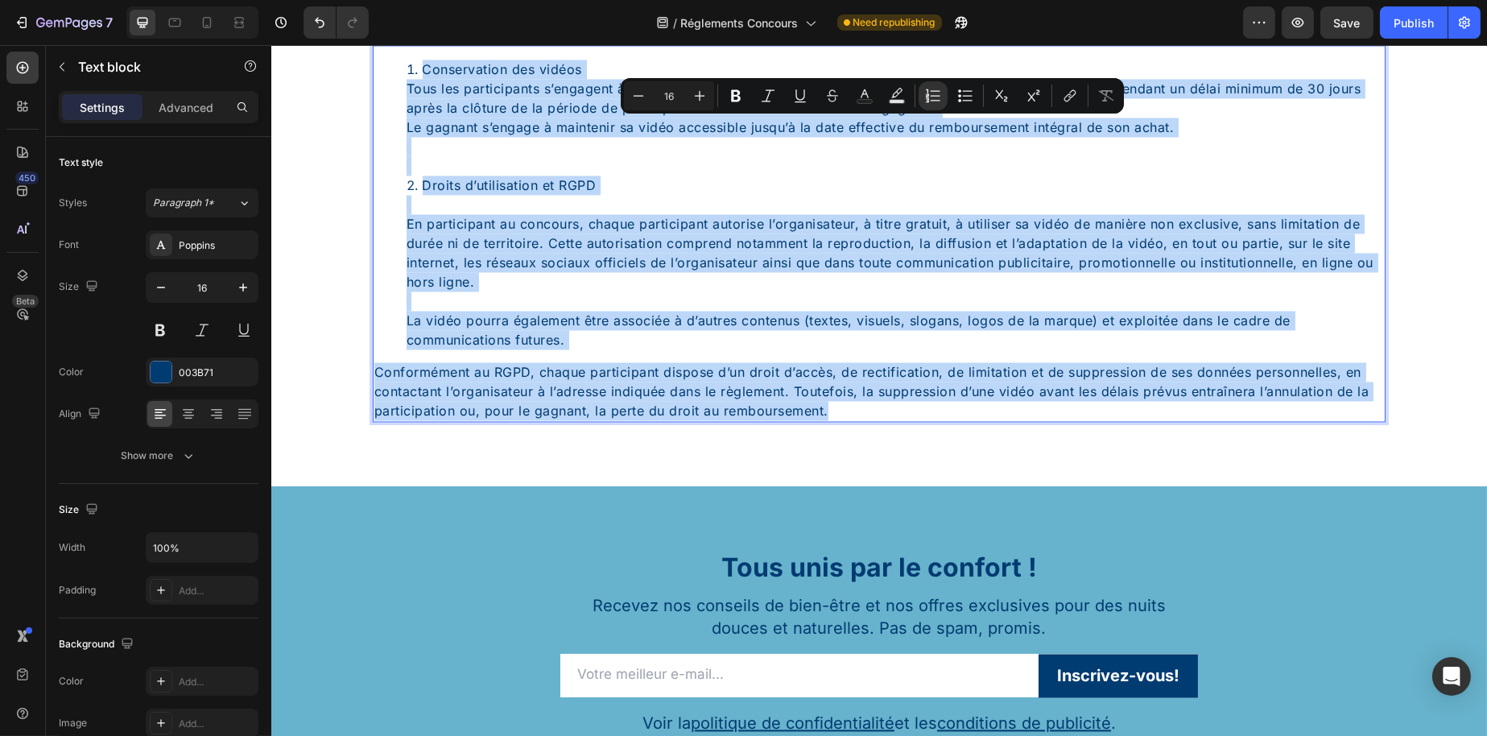
click at [664, 298] on li "Droits d’utilisation et RGPD En participant au concours, chaque participant aut…" at bounding box center [895, 263] width 978 height 174
drag, startPoint x: 1106, startPoint y: 476, endPoint x: 350, endPoint y: 98, distance: 845.2
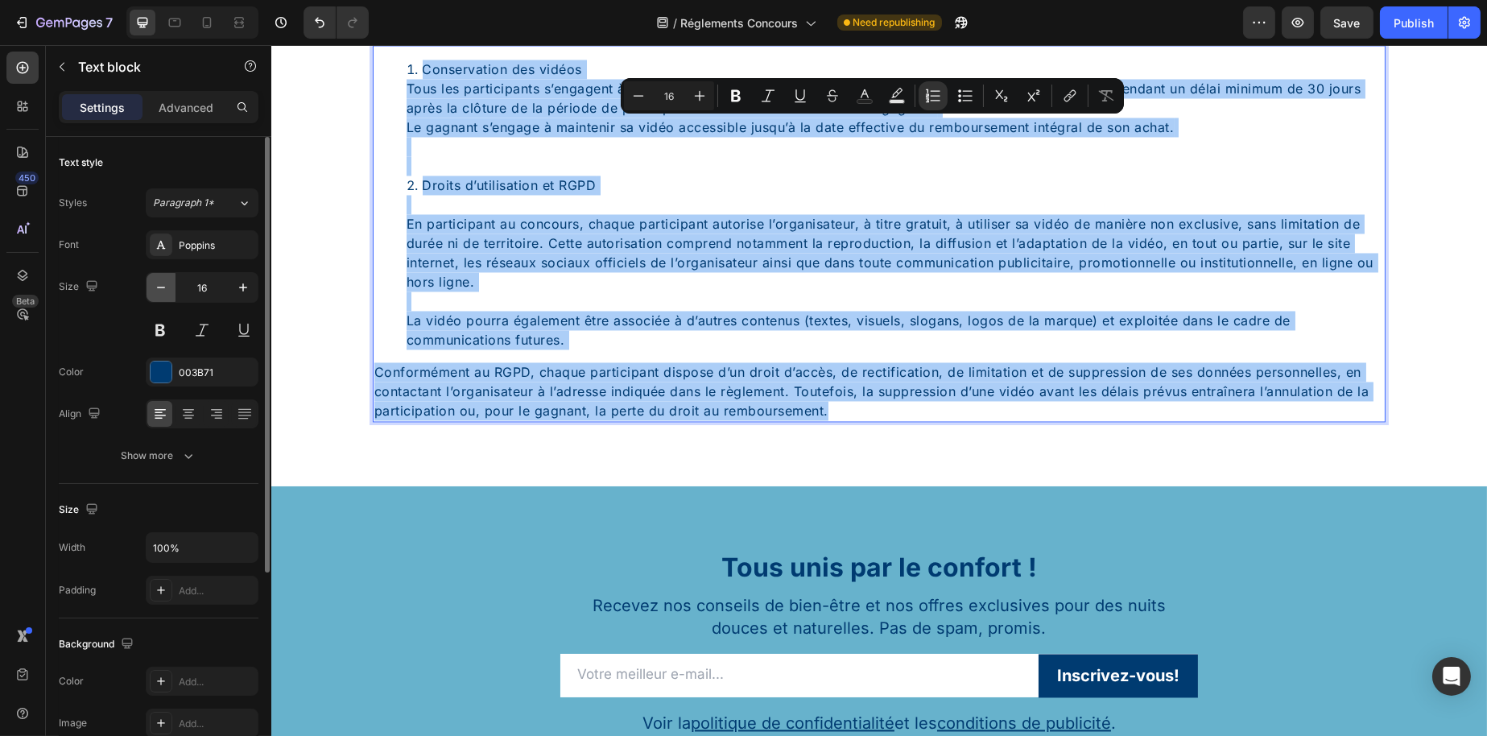
click at [154, 289] on icon "button" at bounding box center [161, 287] width 16 height 16
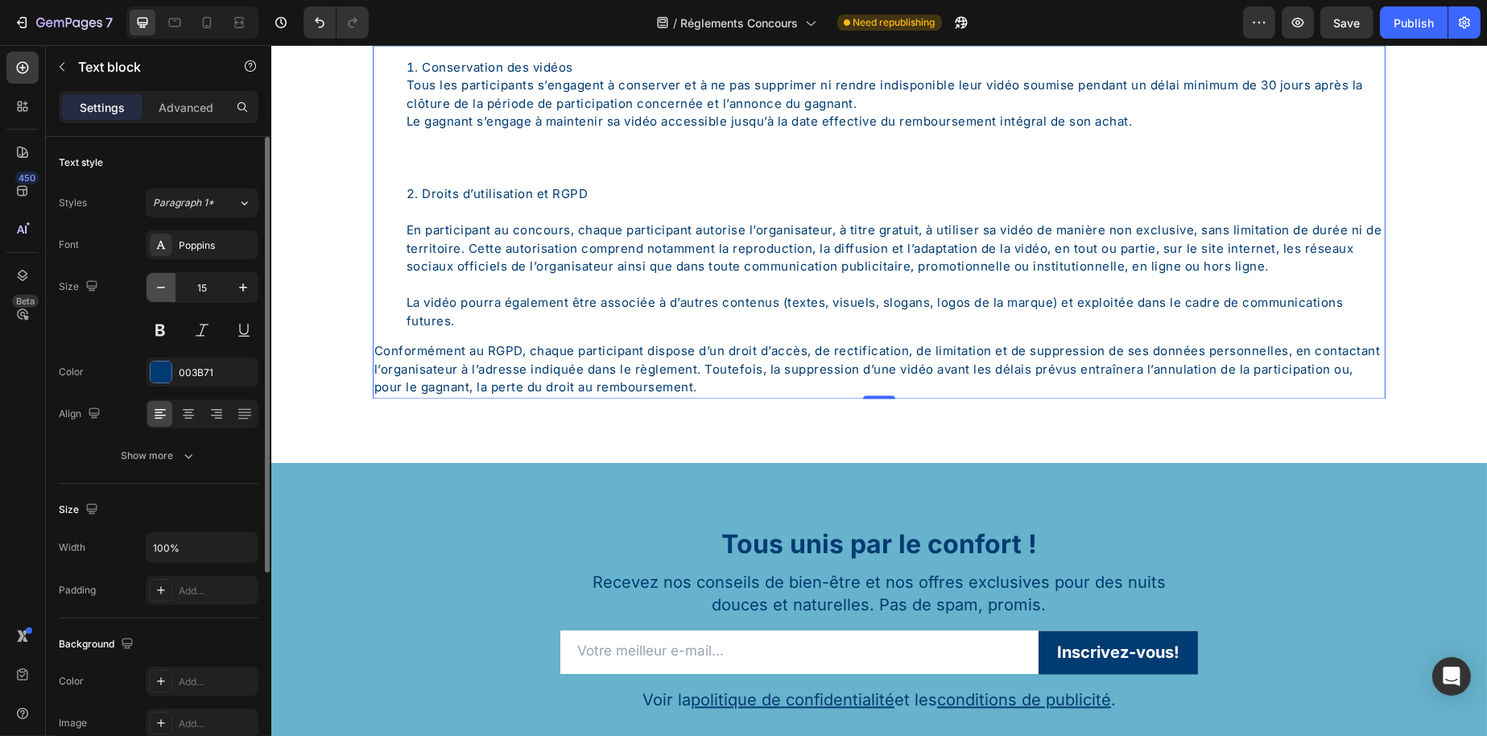
click at [154, 289] on icon "button" at bounding box center [161, 287] width 16 height 16
type input "14"
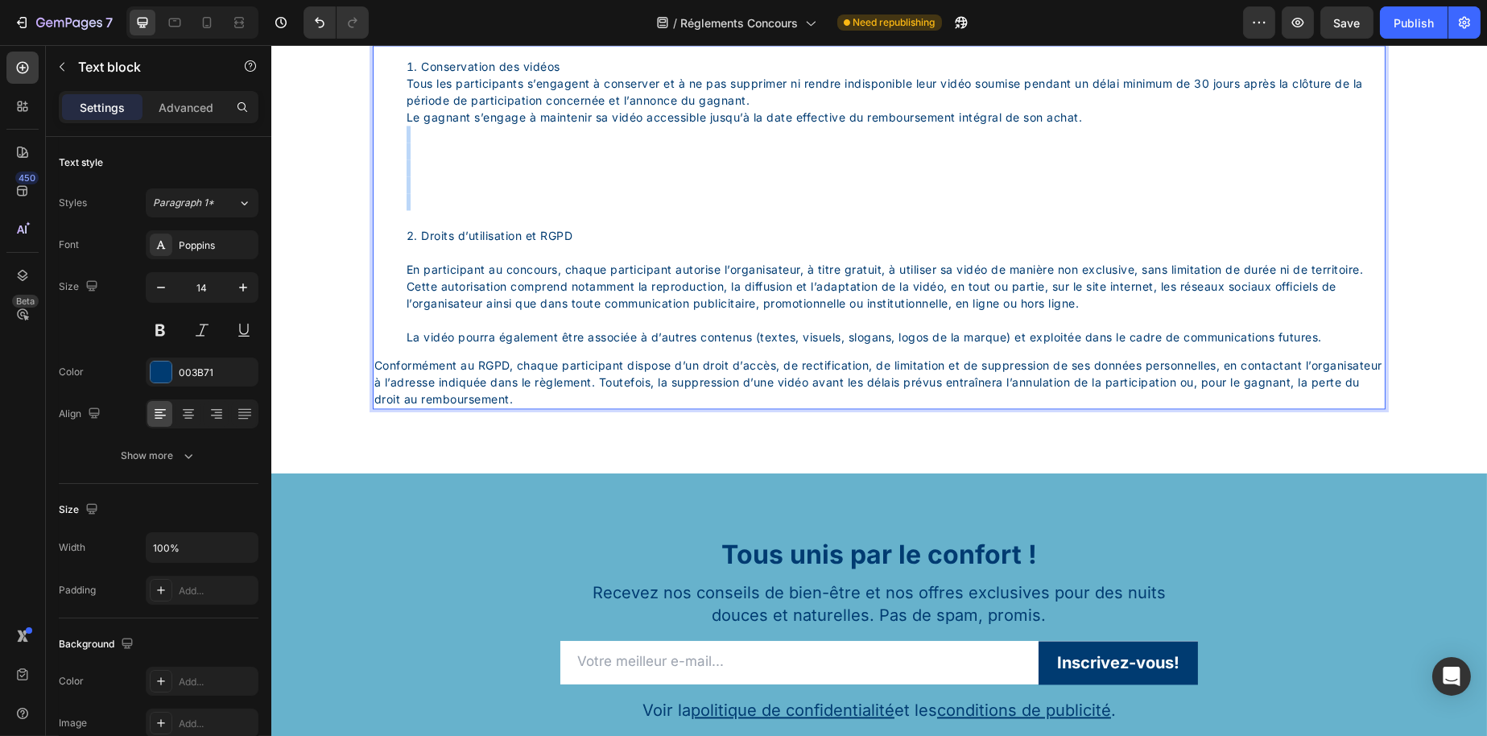
drag, startPoint x: 449, startPoint y: 276, endPoint x: 426, endPoint y: 205, distance: 75.4
click at [426, 205] on li "Conservation des vidéos Tous les participants s’engagent à conserver et à ne pa…" at bounding box center [895, 142] width 978 height 169
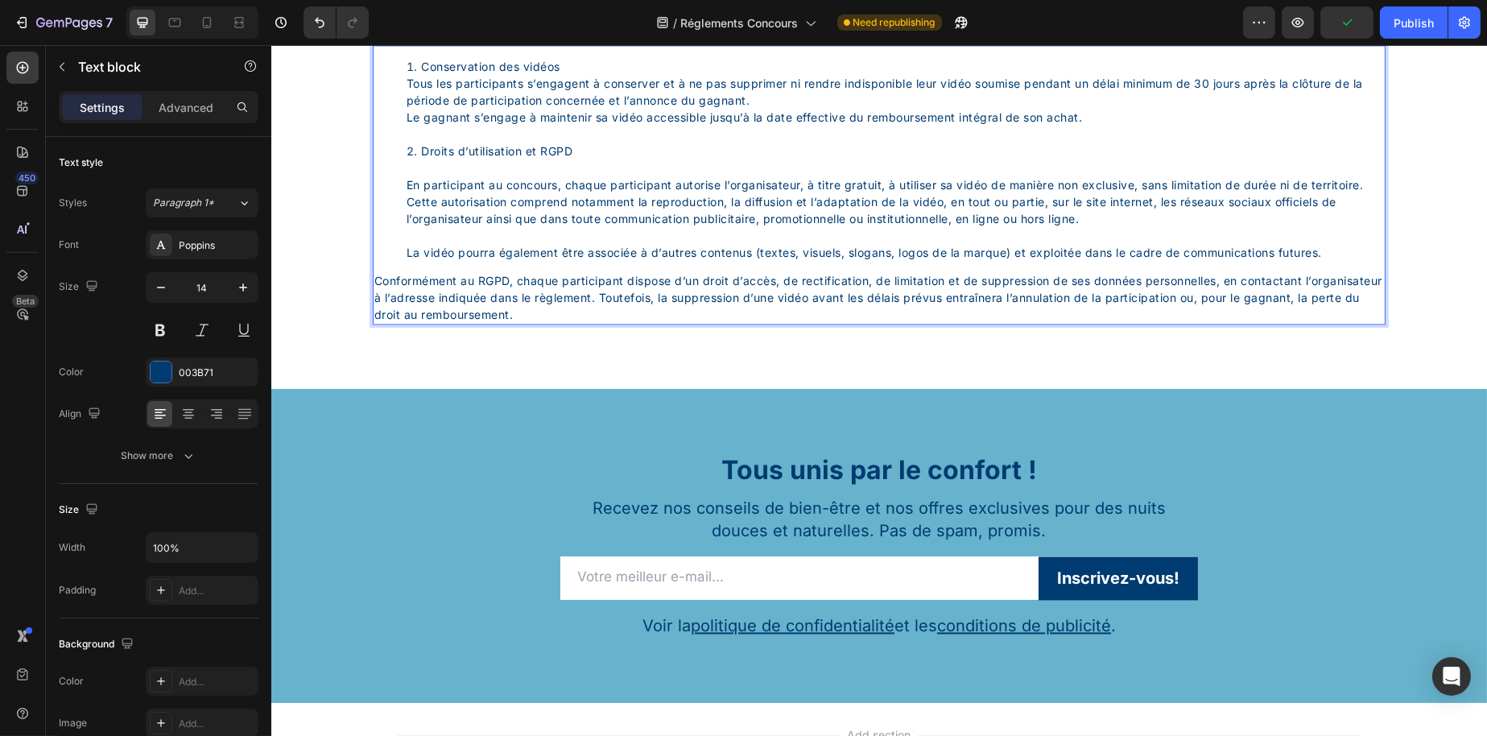
click at [436, 228] on li "Droits d’utilisation et RGPD En participant au concours, chaque participant aut…" at bounding box center [895, 202] width 978 height 118
click at [440, 325] on div "Conservation des vidéos Tous les participants s’engagent à conserver et à ne pa…" at bounding box center [878, 184] width 1013 height 279
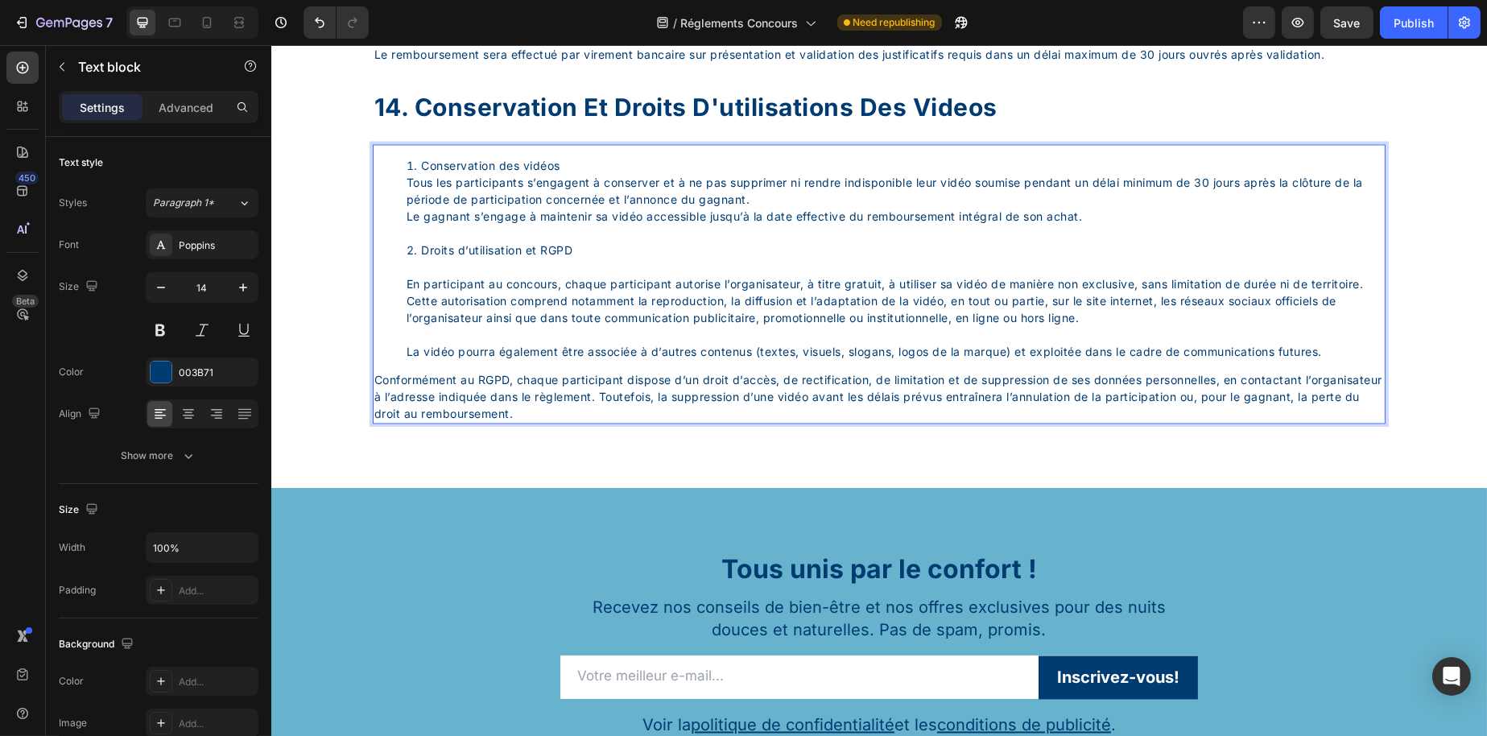
scroll to position [6480, 0]
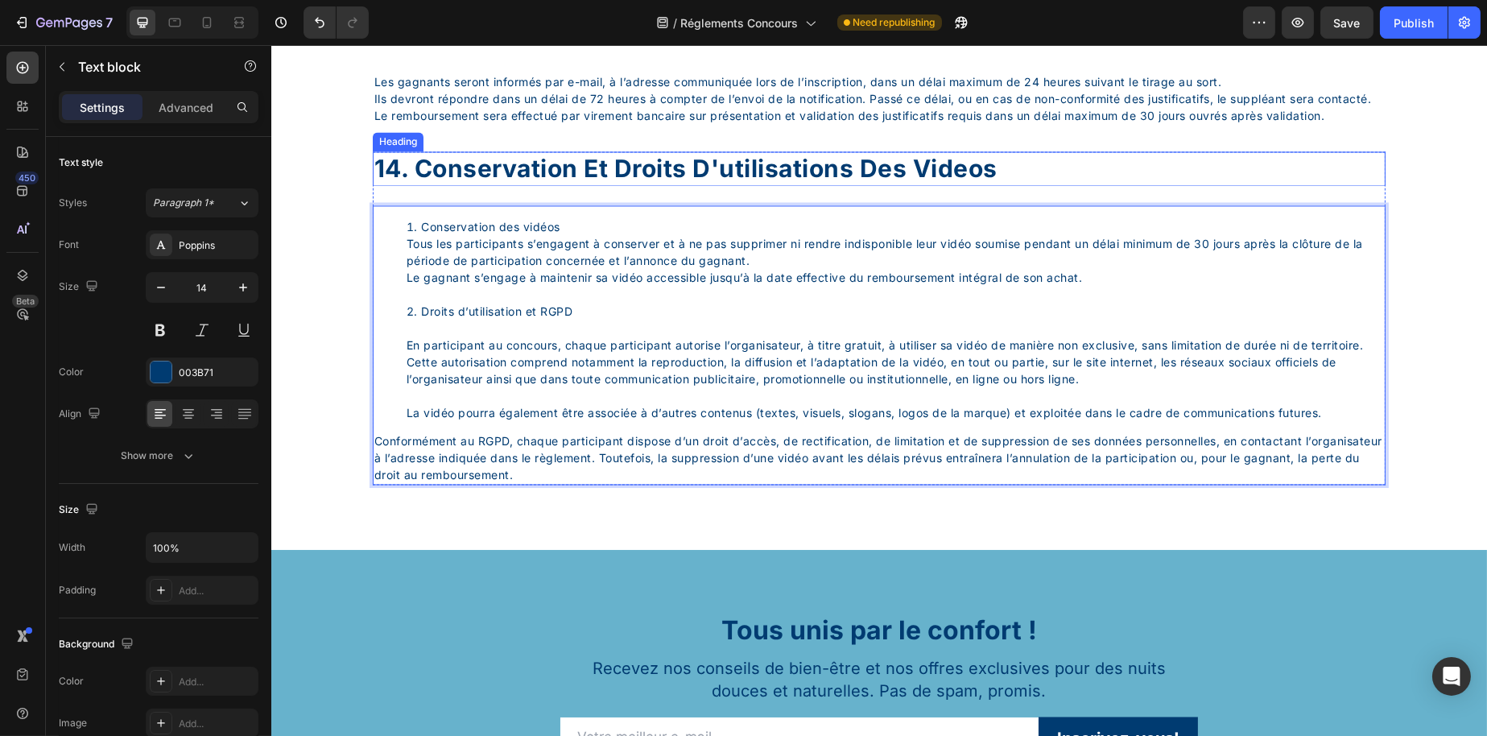
click at [458, 185] on p "14. Conservation et droits d'utilisations des videos" at bounding box center [879, 169] width 1010 height 31
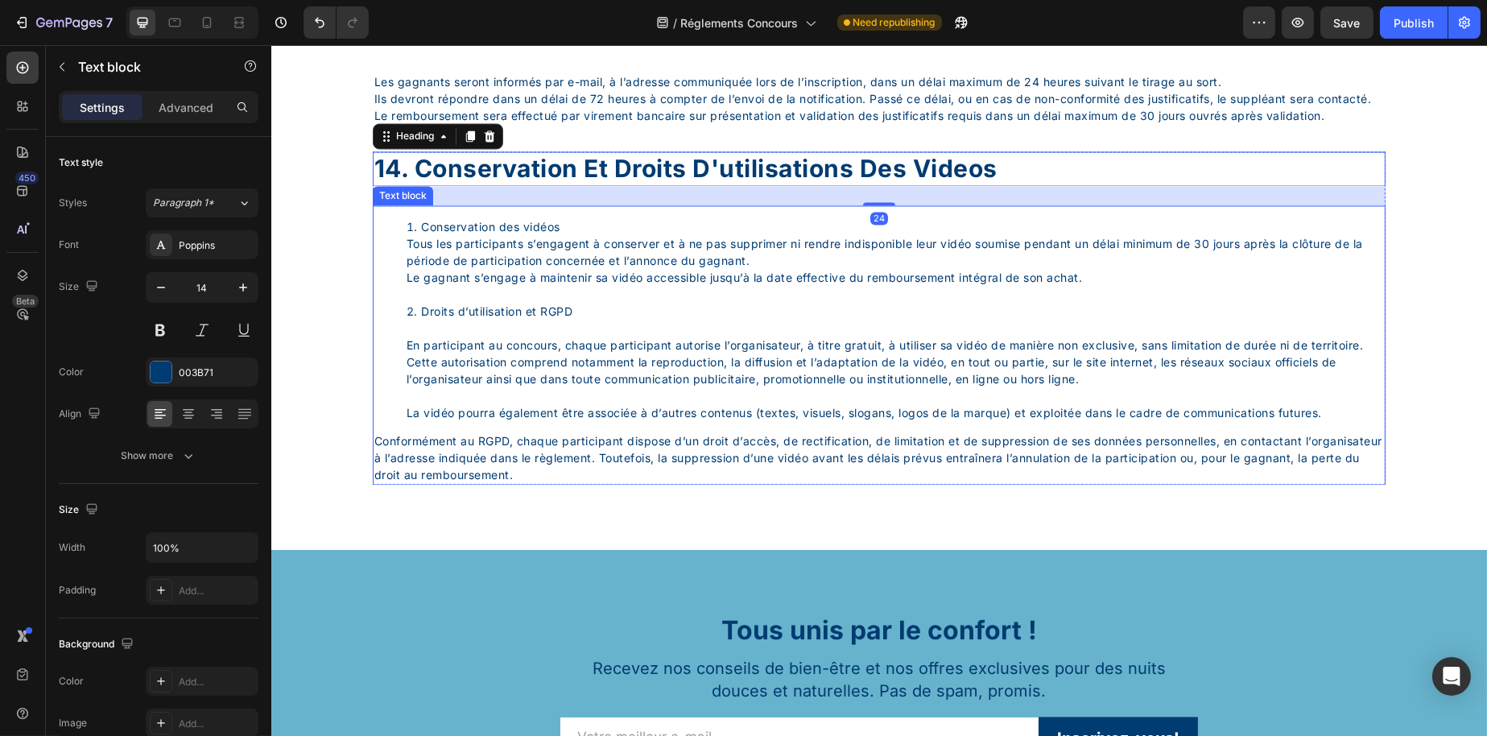
click at [697, 304] on li "Conservation des vidéos Tous les participants s’engagent à conserver et à ne pa…" at bounding box center [895, 261] width 978 height 85
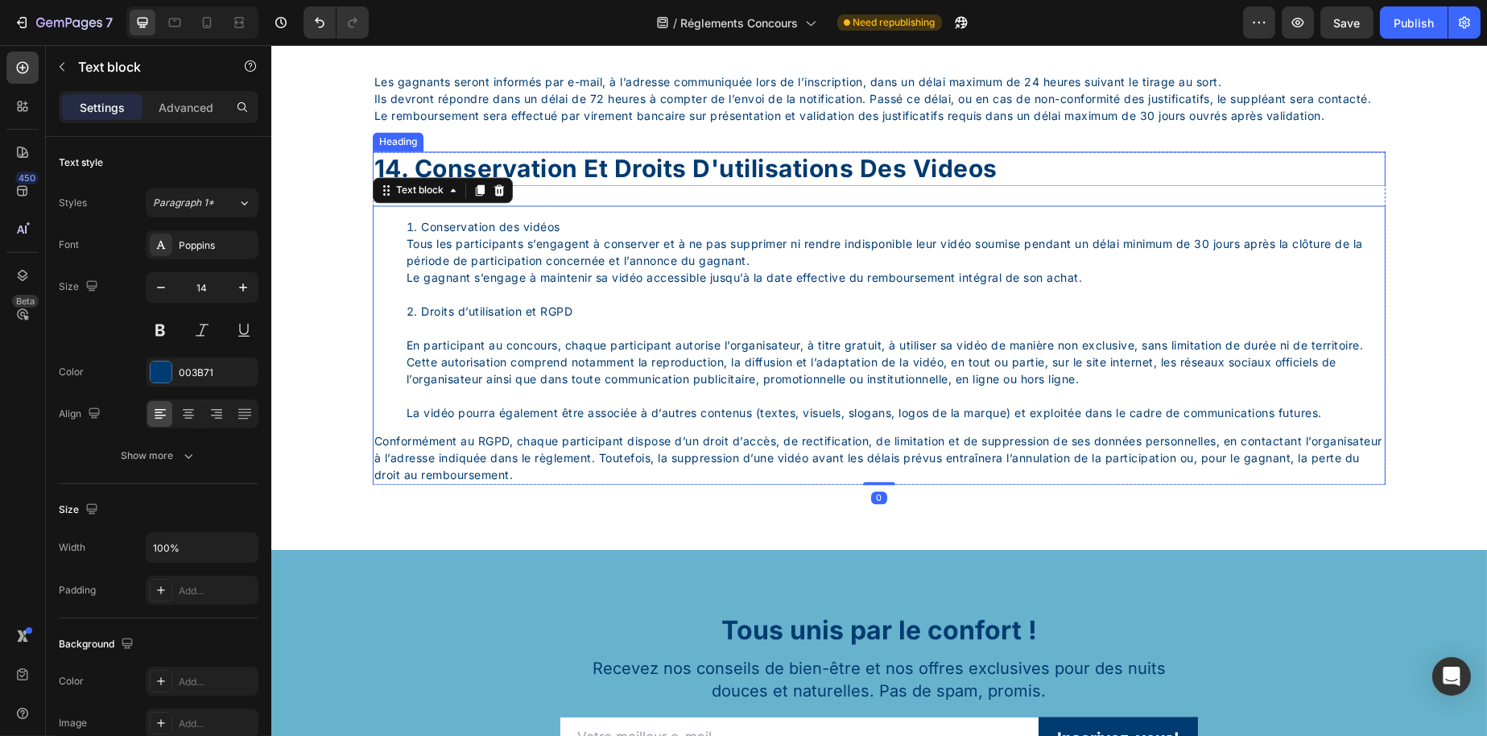
click at [1019, 185] on p "14. Conservation et droits d'utilisations des videos" at bounding box center [879, 169] width 1010 height 31
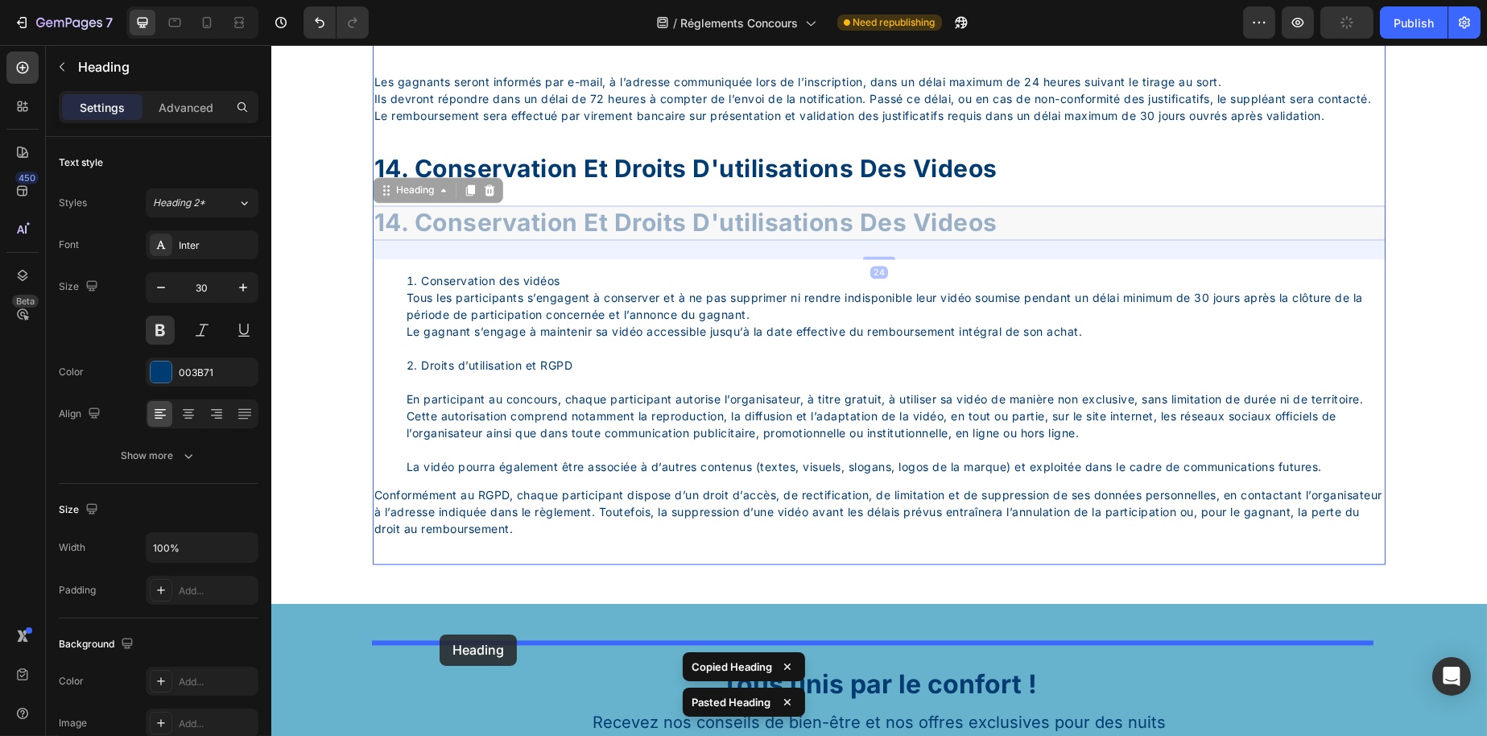
drag, startPoint x: 395, startPoint y: 242, endPoint x: 439, endPoint y: 635, distance: 394.6
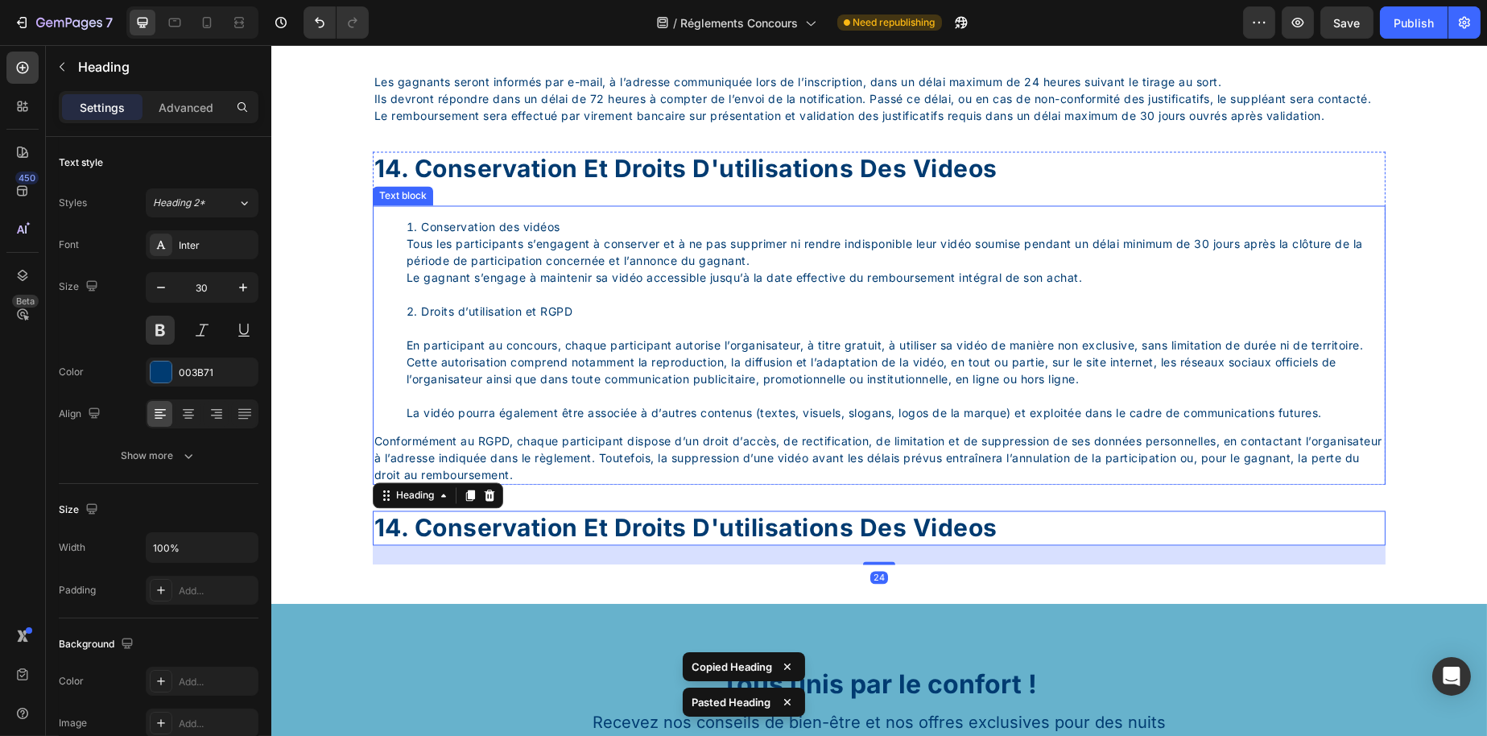
click at [477, 303] on li "Conservation des vidéos Tous les participants s’engagent à conserver et à ne pa…" at bounding box center [895, 261] width 978 height 85
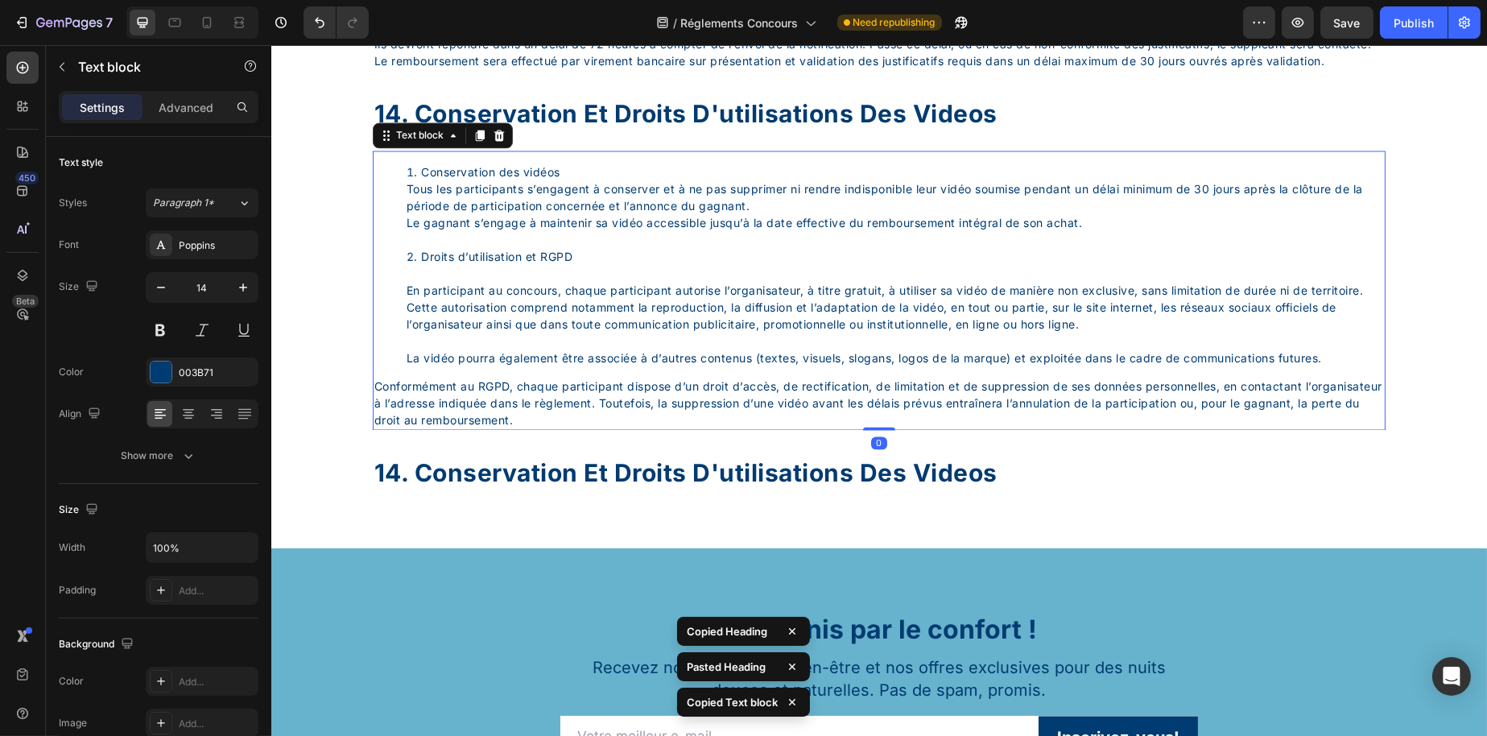
scroll to position [6641, 0]
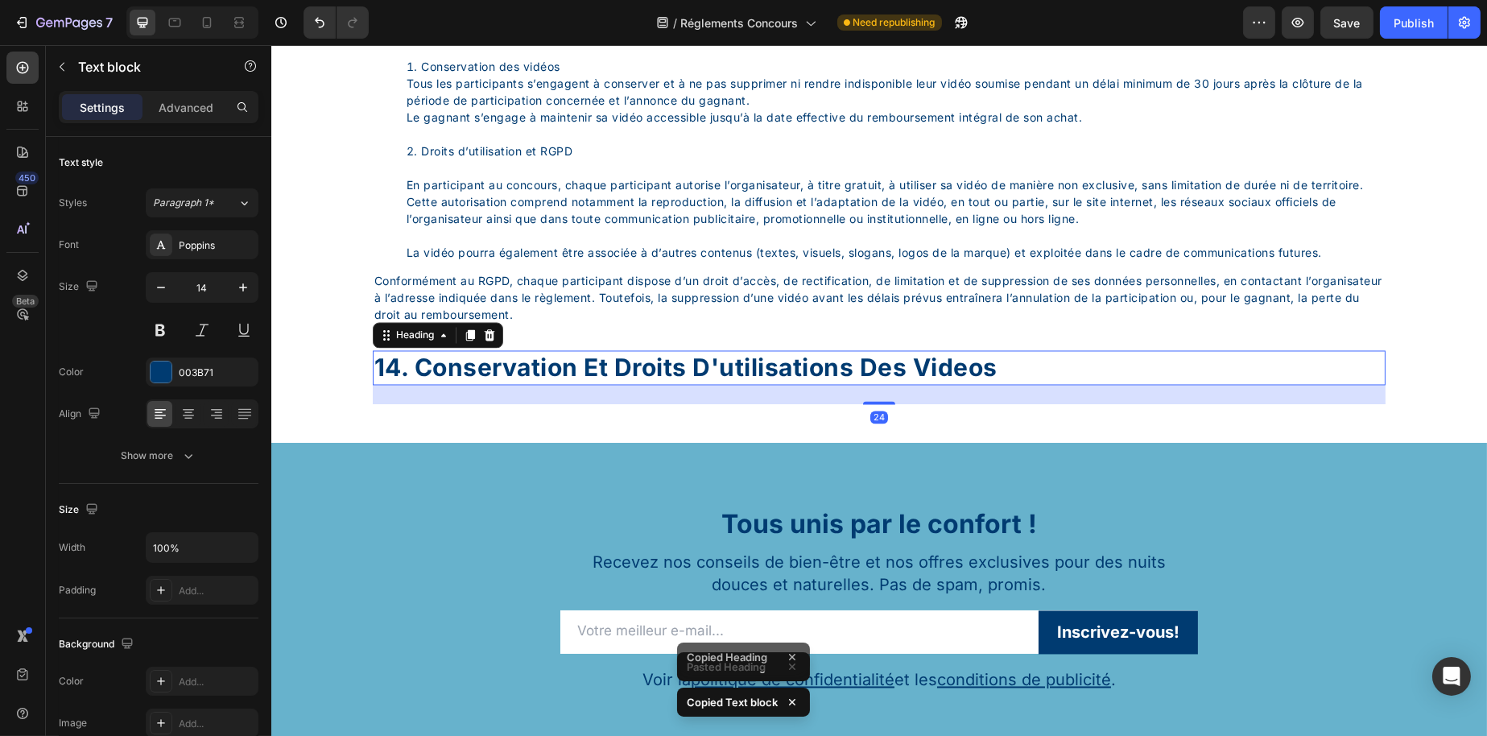
click at [514, 385] on div "14. conservation et droits d'utilisations des videos" at bounding box center [878, 367] width 1013 height 35
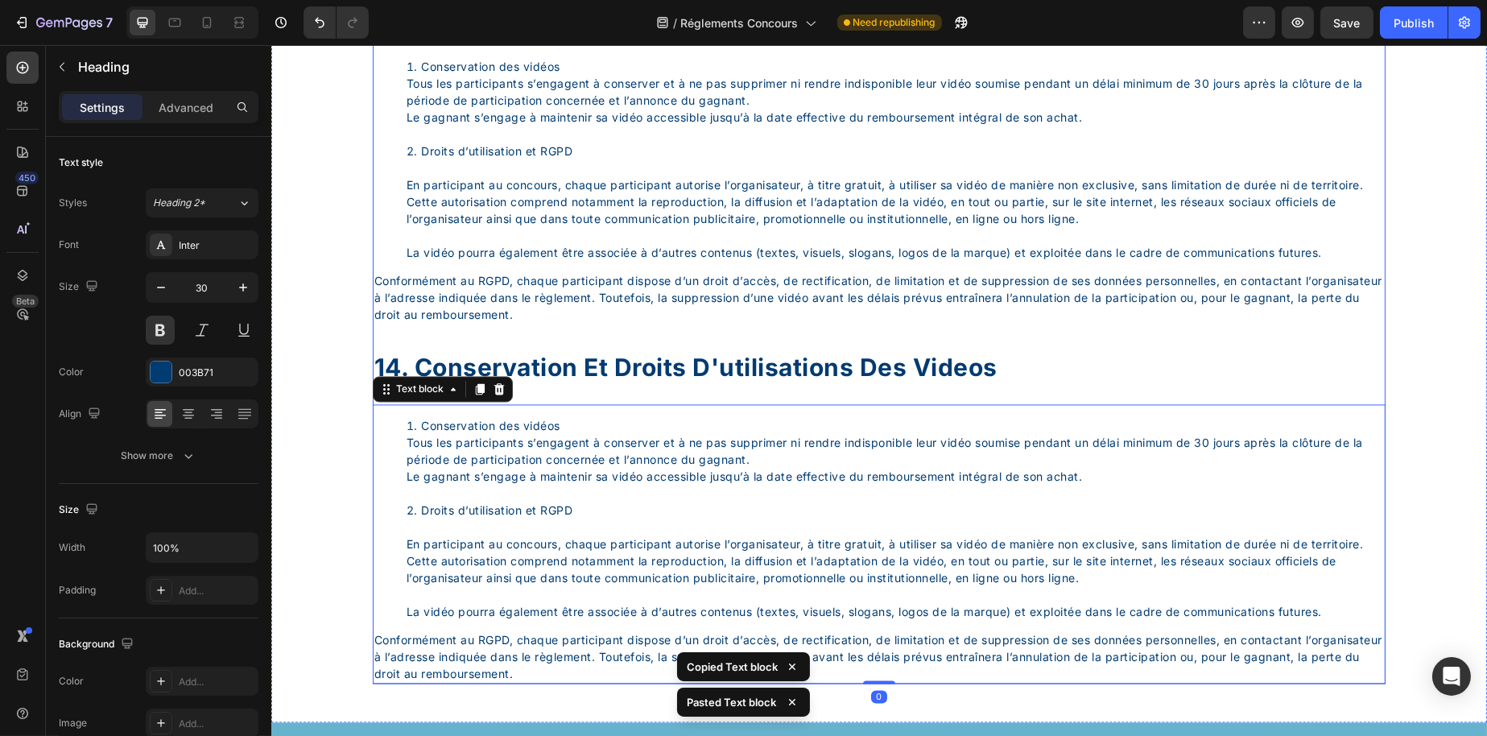
click at [541, 385] on div "14. conservation et droits d'utilisations des videos" at bounding box center [878, 367] width 1013 height 35
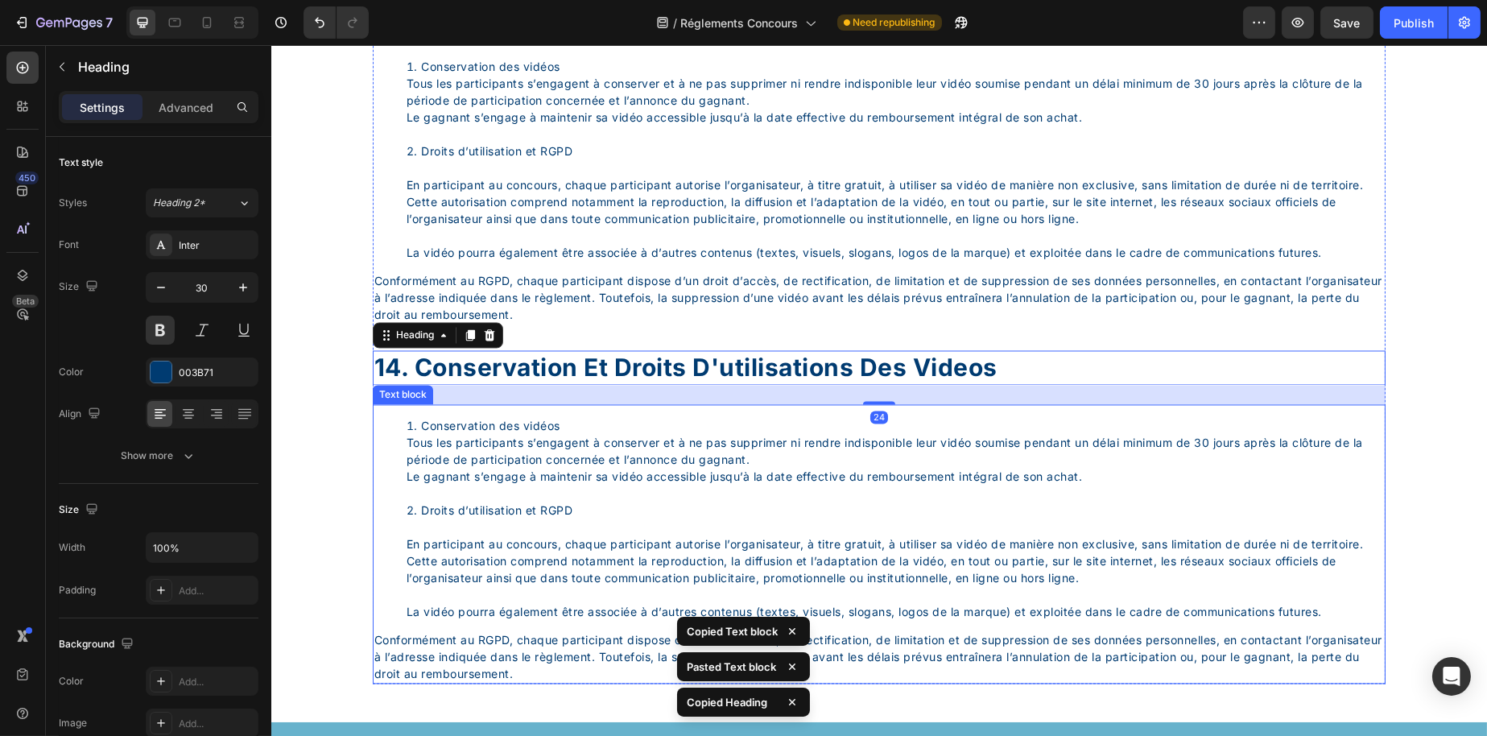
click at [578, 502] on li "Conservation des vidéos Tous les participants s’engagent à conserver et à ne pa…" at bounding box center [895, 459] width 978 height 85
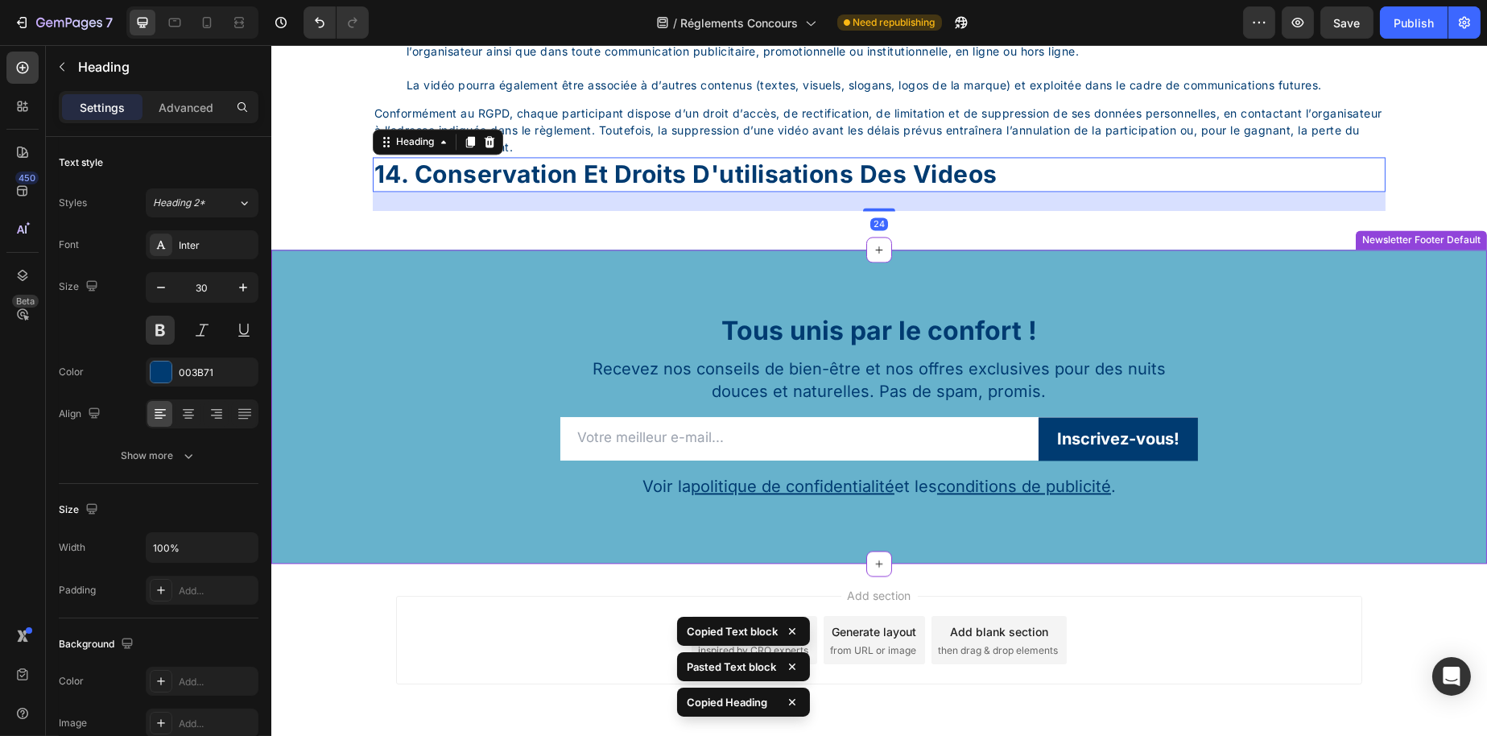
scroll to position [7156, 0]
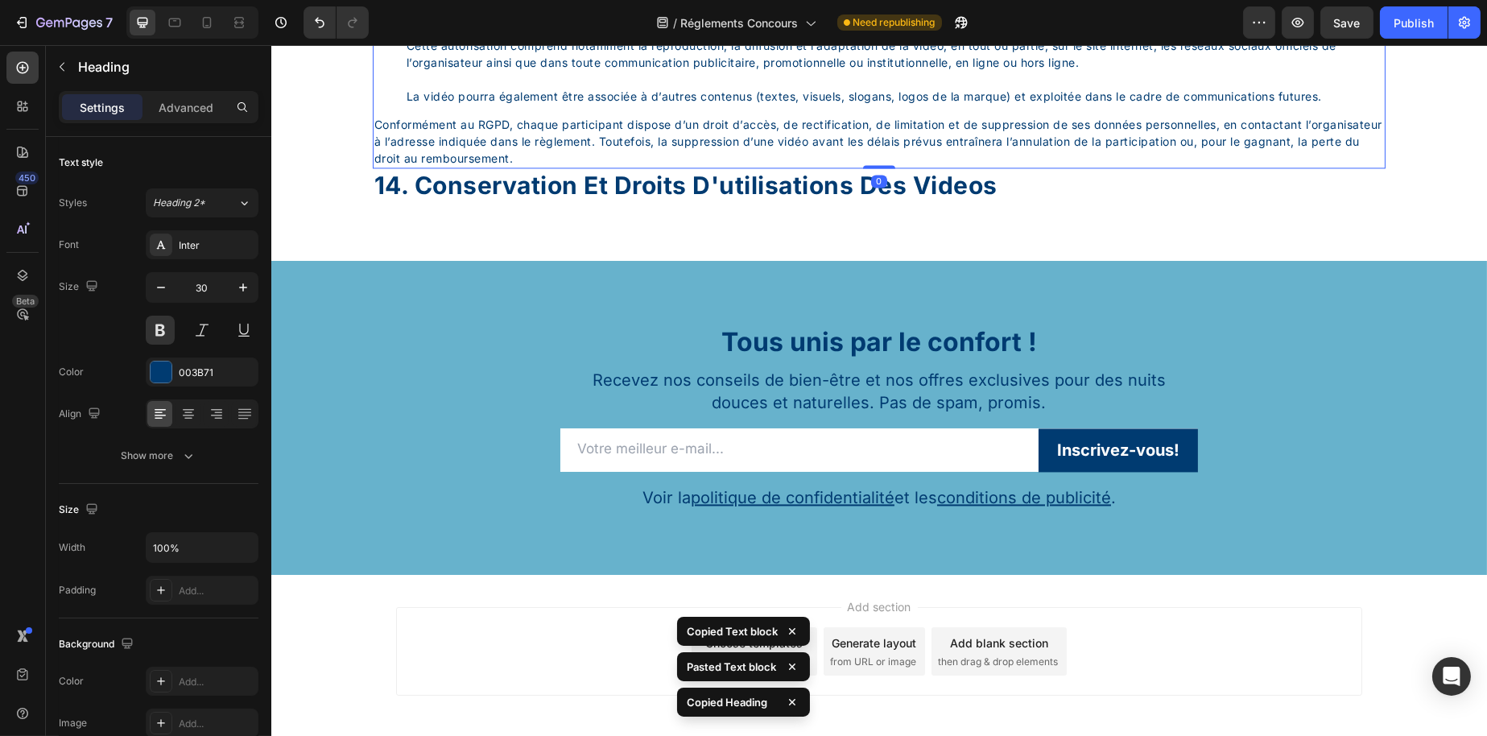
click at [655, 105] on li "Droits d’utilisation et RGPD En participant au concours, chaque participant aut…" at bounding box center [895, 45] width 978 height 118
click at [660, 203] on div "14. conservation et droits d'utilisations des videos" at bounding box center [878, 185] width 1013 height 35
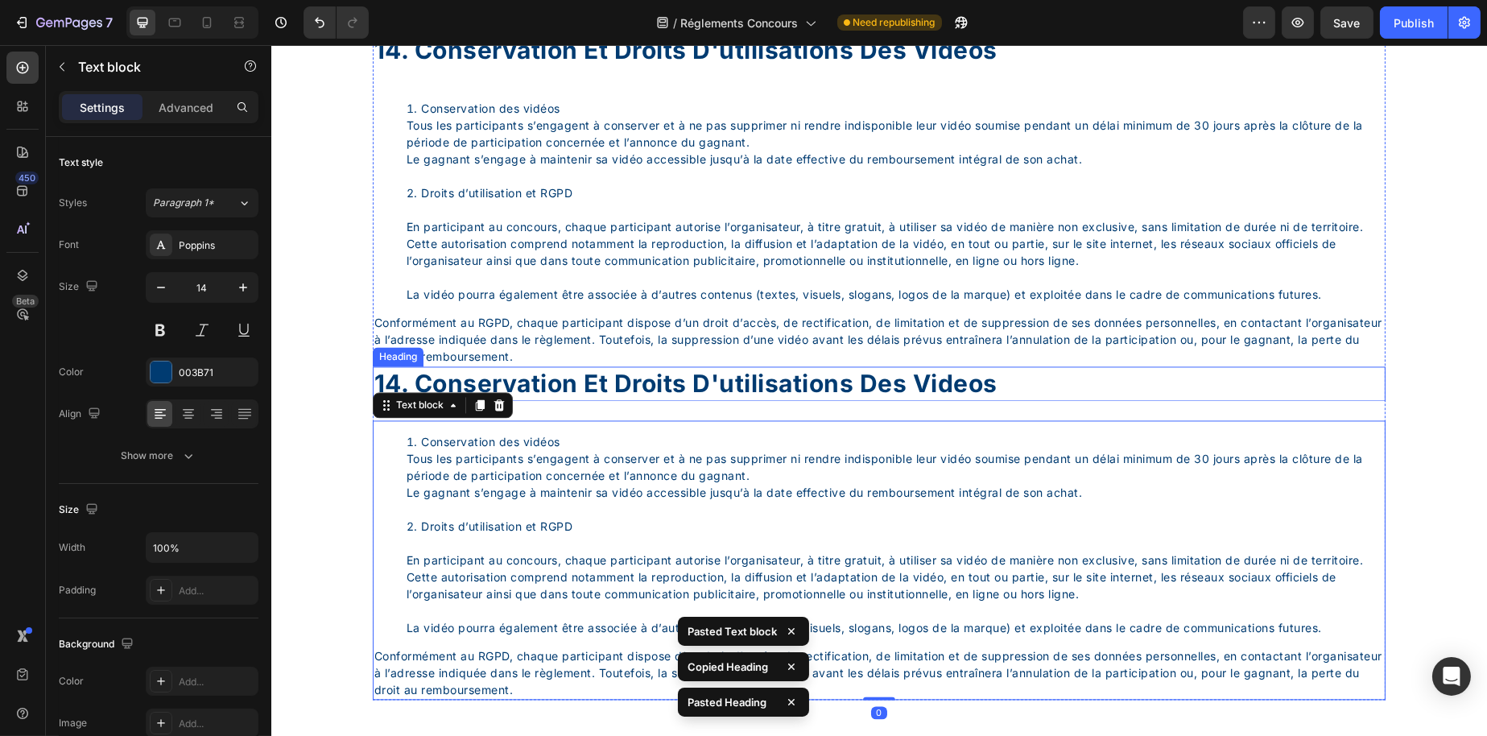
scroll to position [6834, 0]
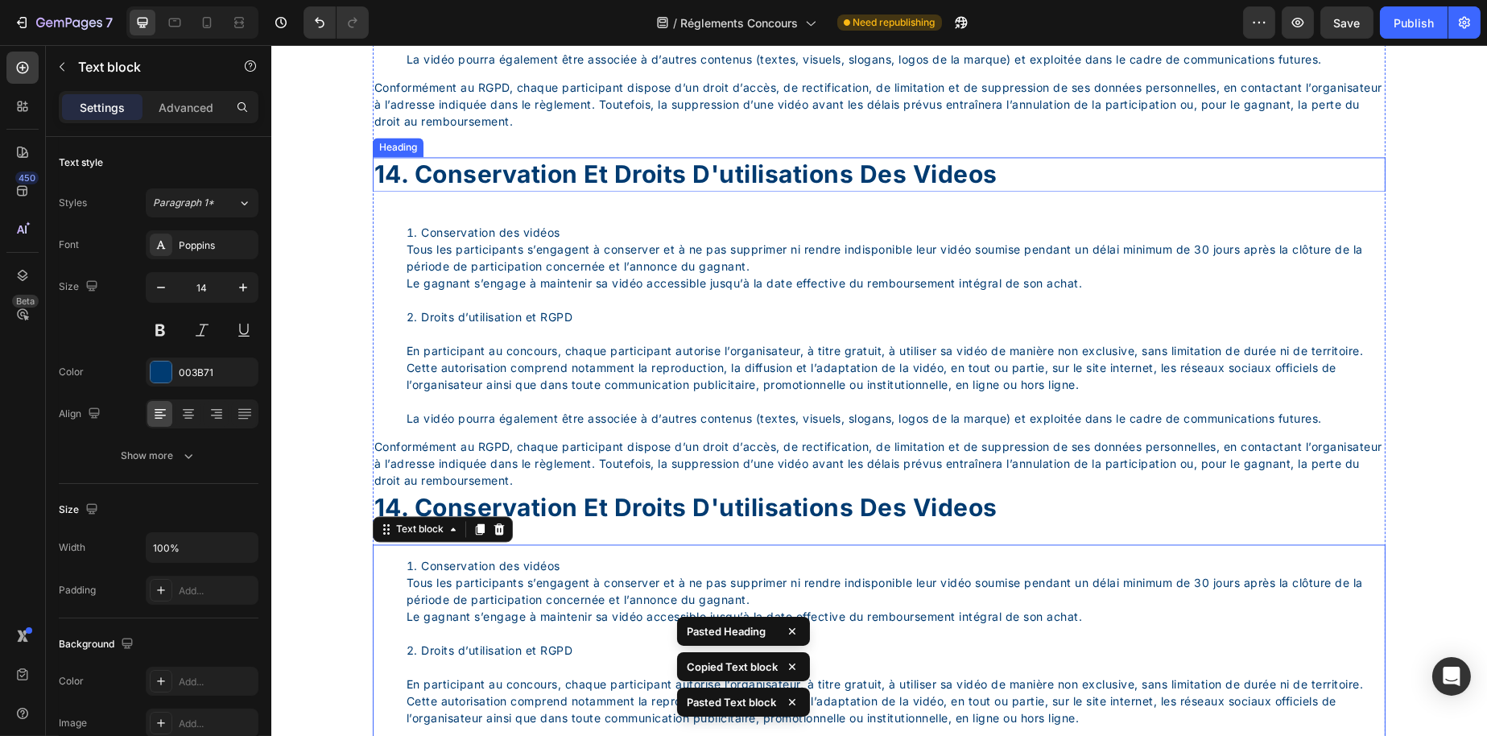
click at [584, 192] on div "14. conservation et droits d'utilisations des videos" at bounding box center [878, 174] width 1013 height 35
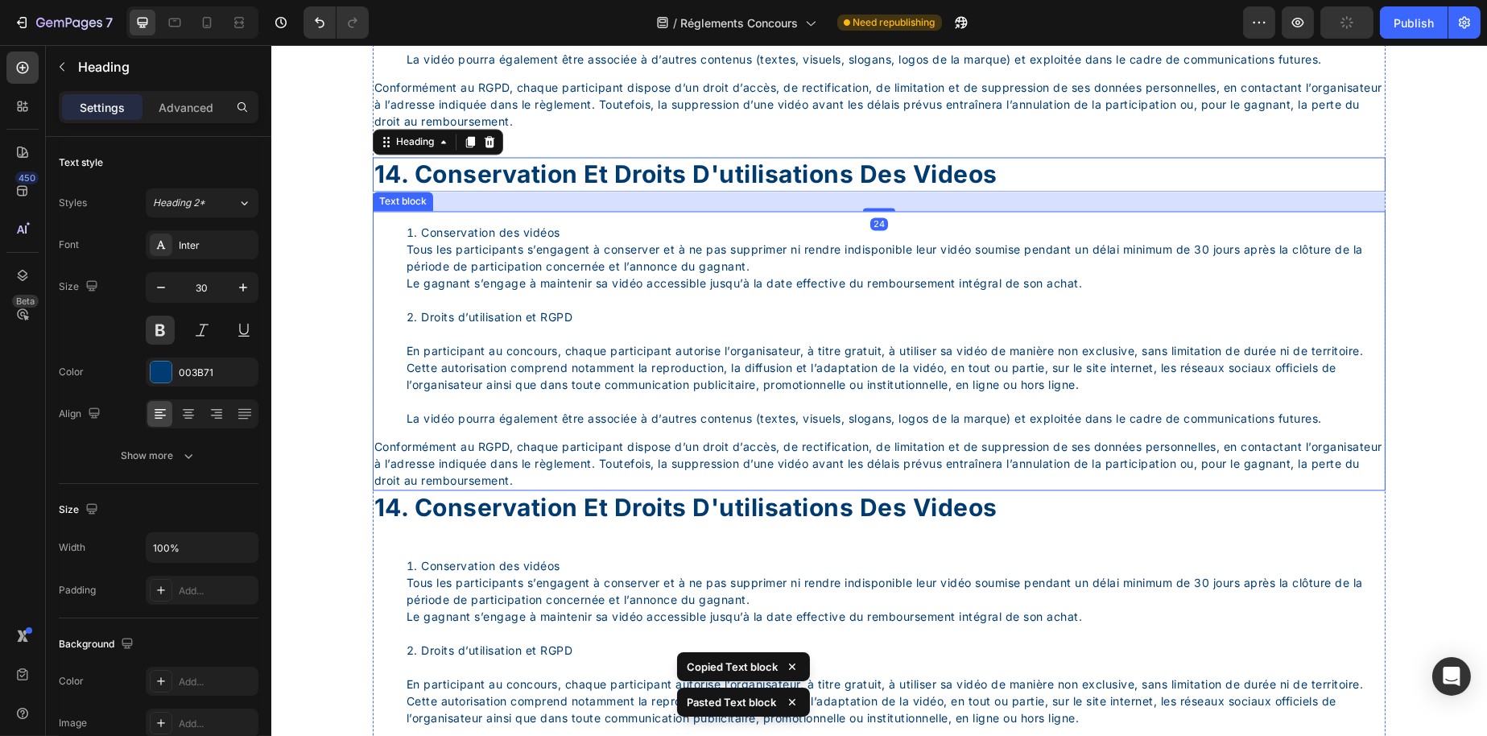
click at [610, 427] on li "Droits d’utilisation et RGPD En participant au concours, chaque participant aut…" at bounding box center [895, 367] width 978 height 118
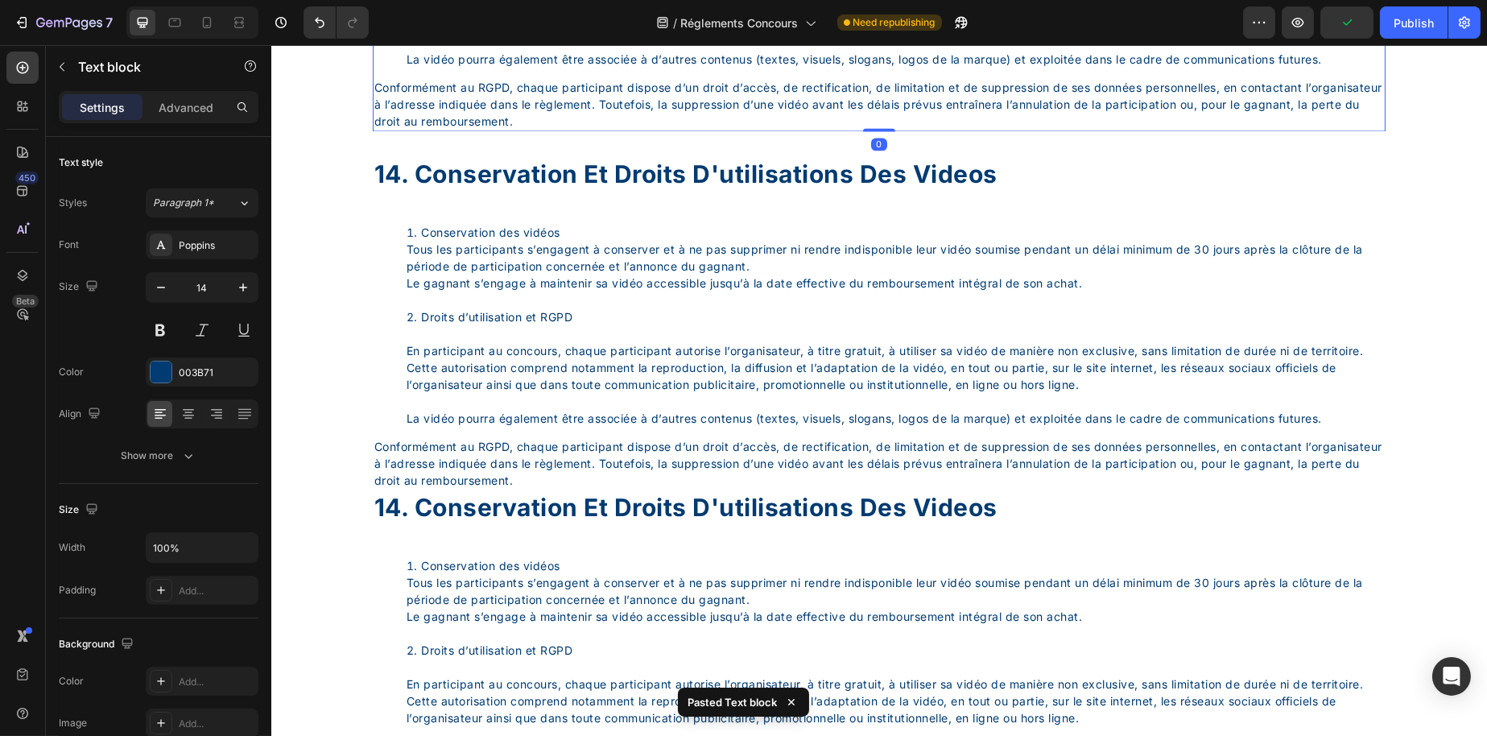
click at [602, 68] on li "Droits d’utilisation et RGPD En participant au concours, chaque participant aut…" at bounding box center [895, 8] width 978 height 118
click at [665, 192] on div "14. conservation et droits d'utilisations des videos" at bounding box center [878, 174] width 1013 height 35
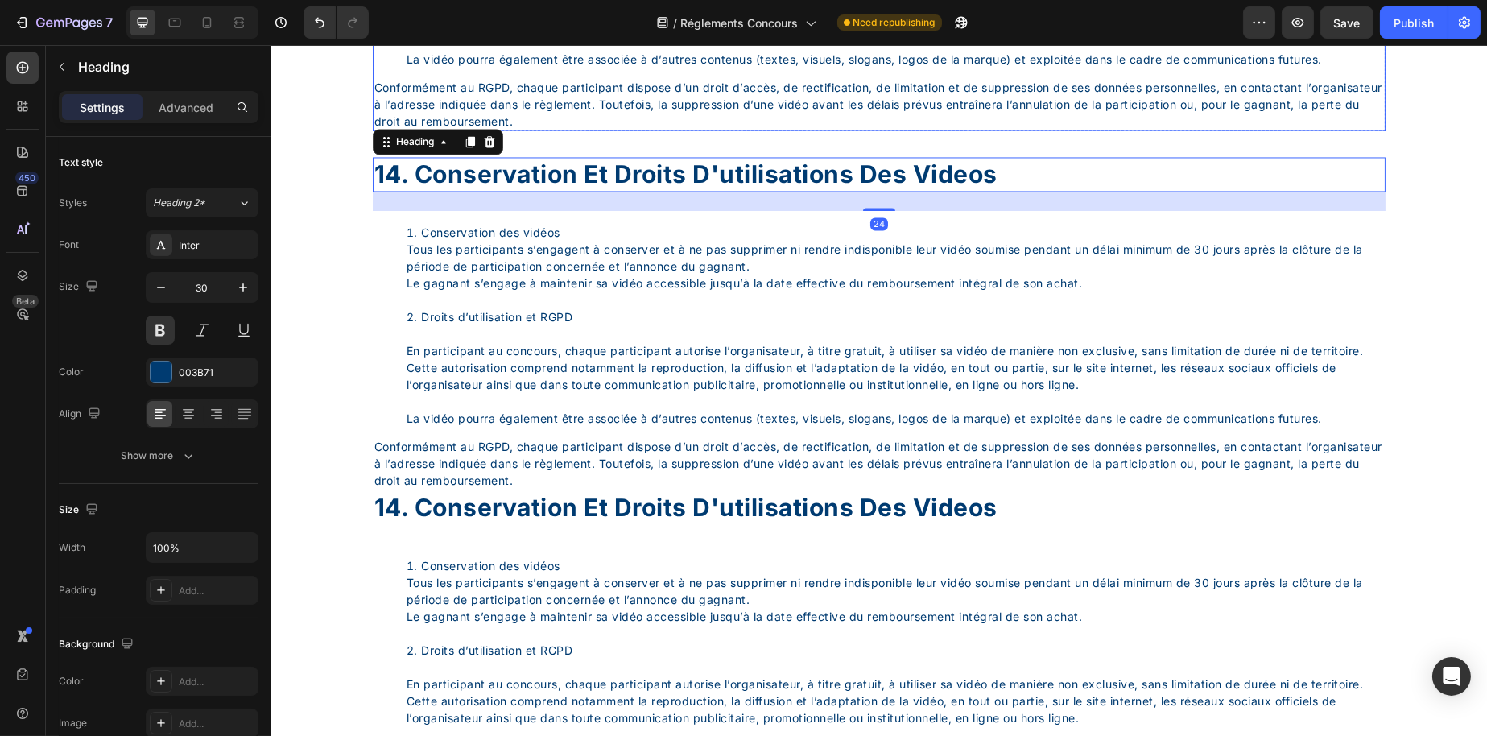
drag, startPoint x: 657, startPoint y: 192, endPoint x: 643, endPoint y: 250, distance: 59.0
click at [656, 130] on p "Conformément au RGPD, chaque participant dispose d’un droit d’accès, de rectifi…" at bounding box center [879, 104] width 1010 height 51
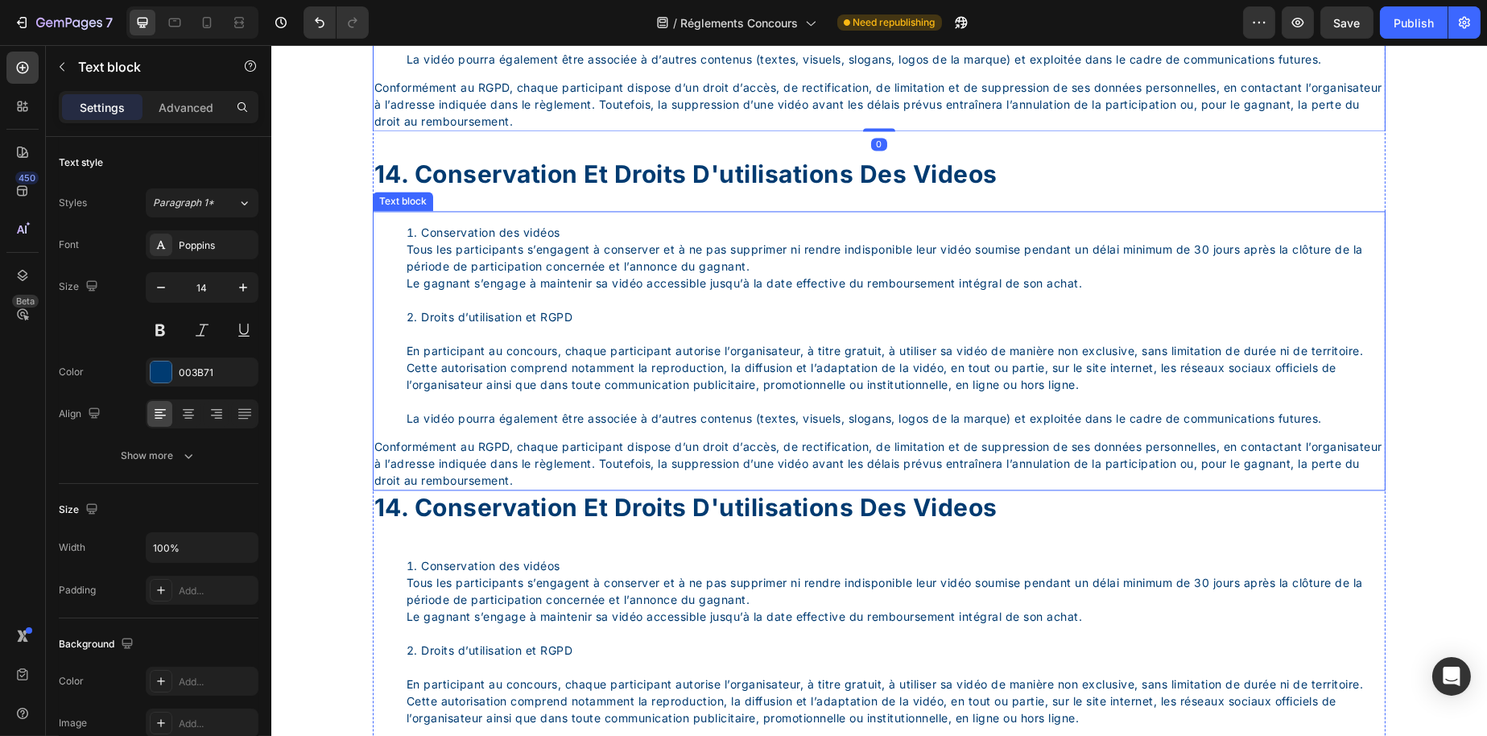
click at [589, 427] on li "Droits d’utilisation et RGPD En participant au concours, chaque participant aut…" at bounding box center [895, 367] width 978 height 118
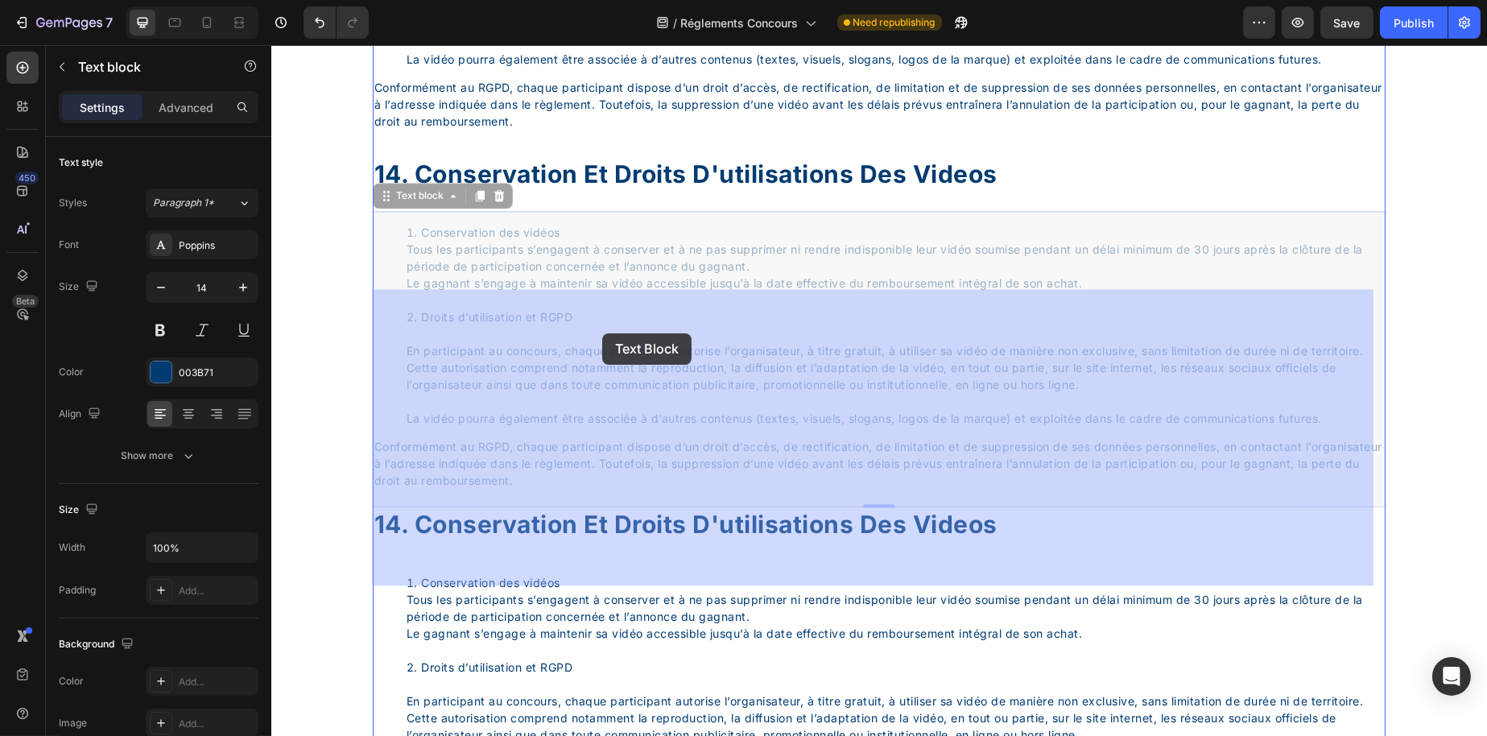
drag, startPoint x: 405, startPoint y: 285, endPoint x: 601, endPoint y: 333, distance: 202.3
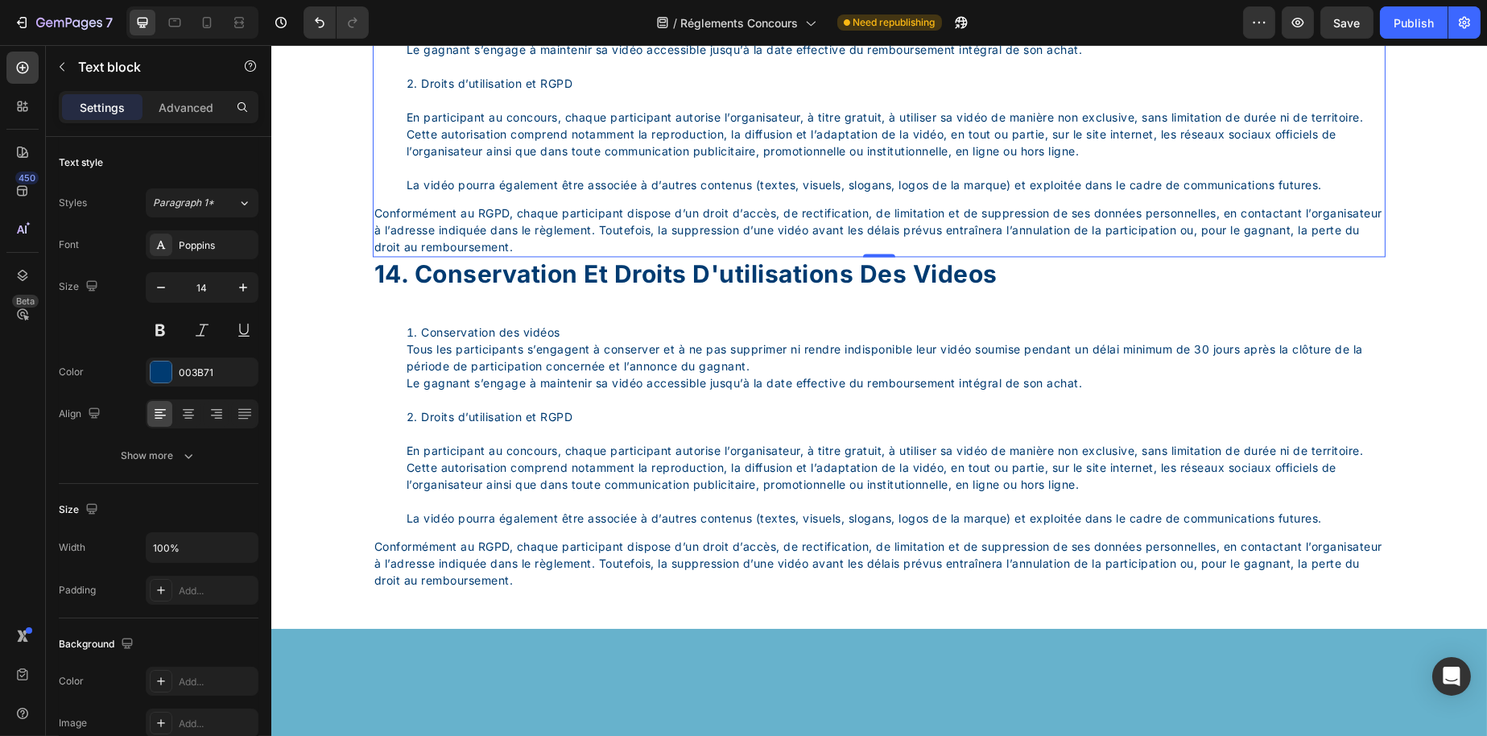
scroll to position [7075, 0]
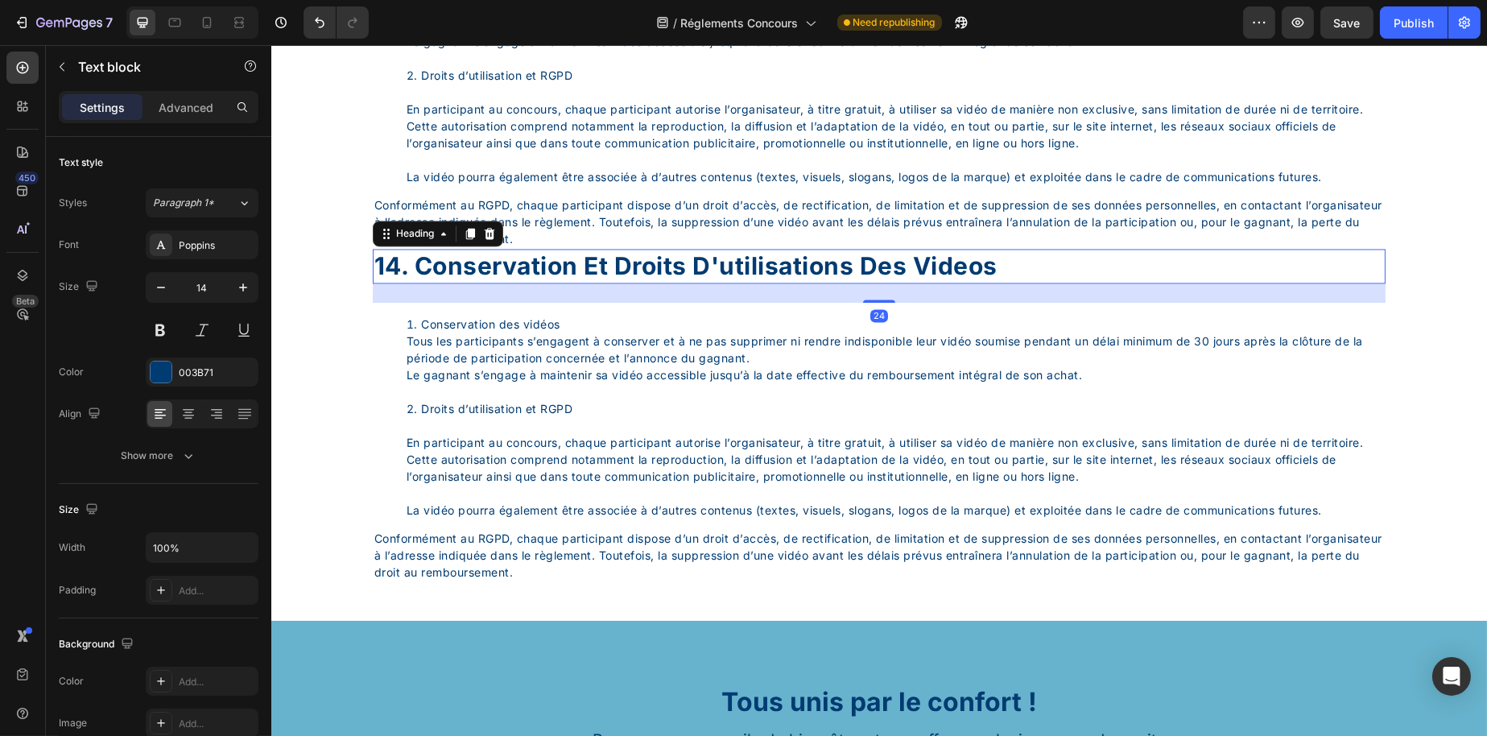
click at [556, 283] on div "14. conservation et droits d'utilisations des videos" at bounding box center [878, 266] width 1013 height 35
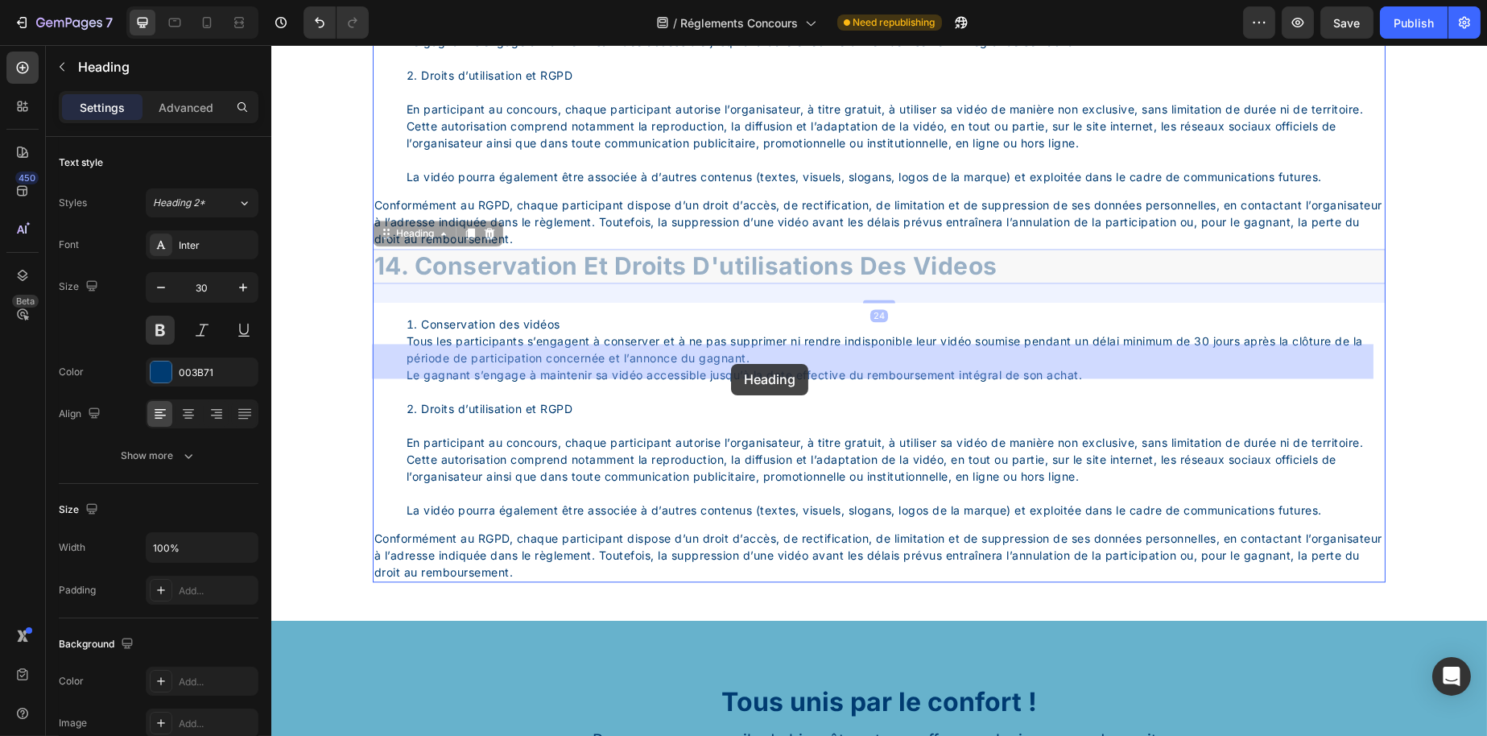
drag, startPoint x: 406, startPoint y: 329, endPoint x: 731, endPoint y: 366, distance: 327.4
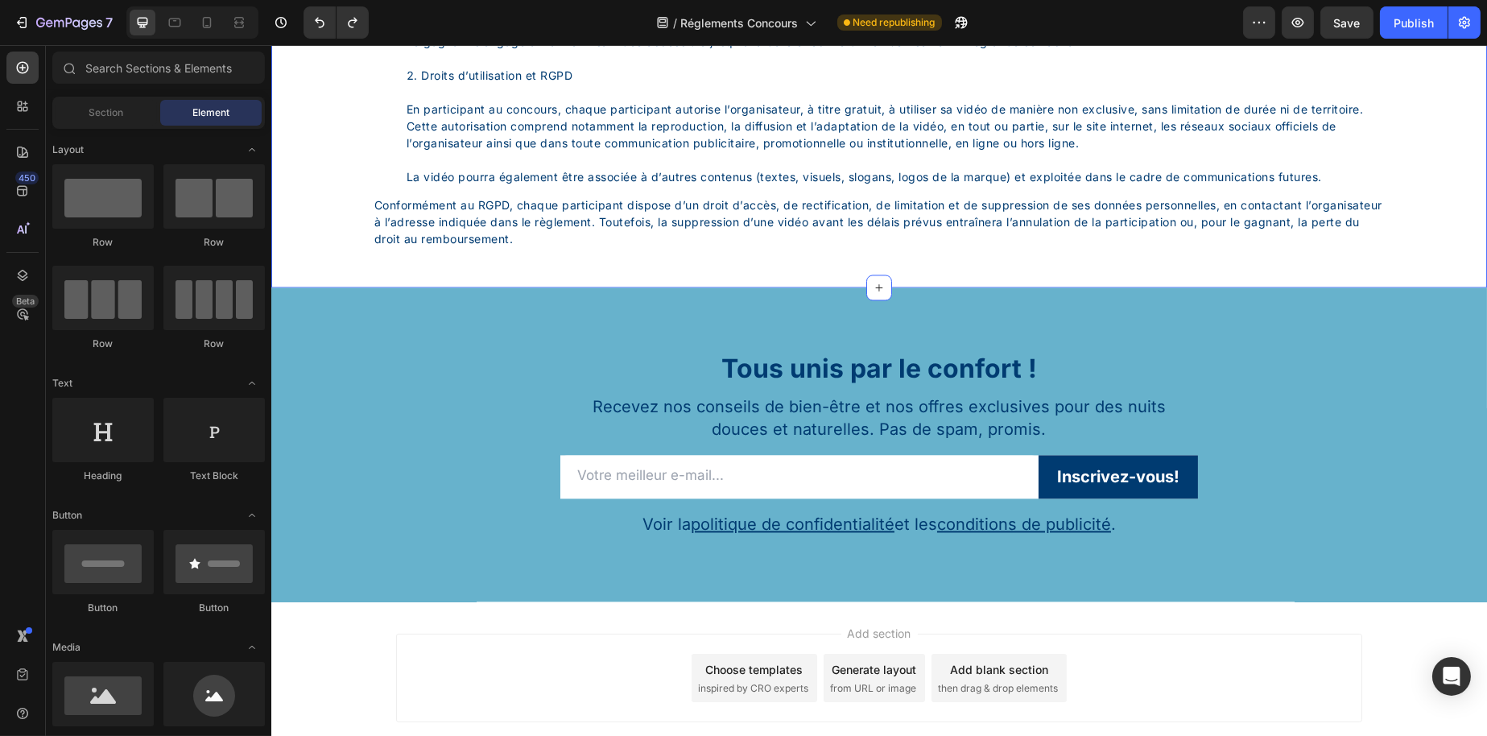
click at [645, 185] on li "Droits d’utilisation et RGPD En participant au concours, chaque participant aut…" at bounding box center [895, 126] width 978 height 118
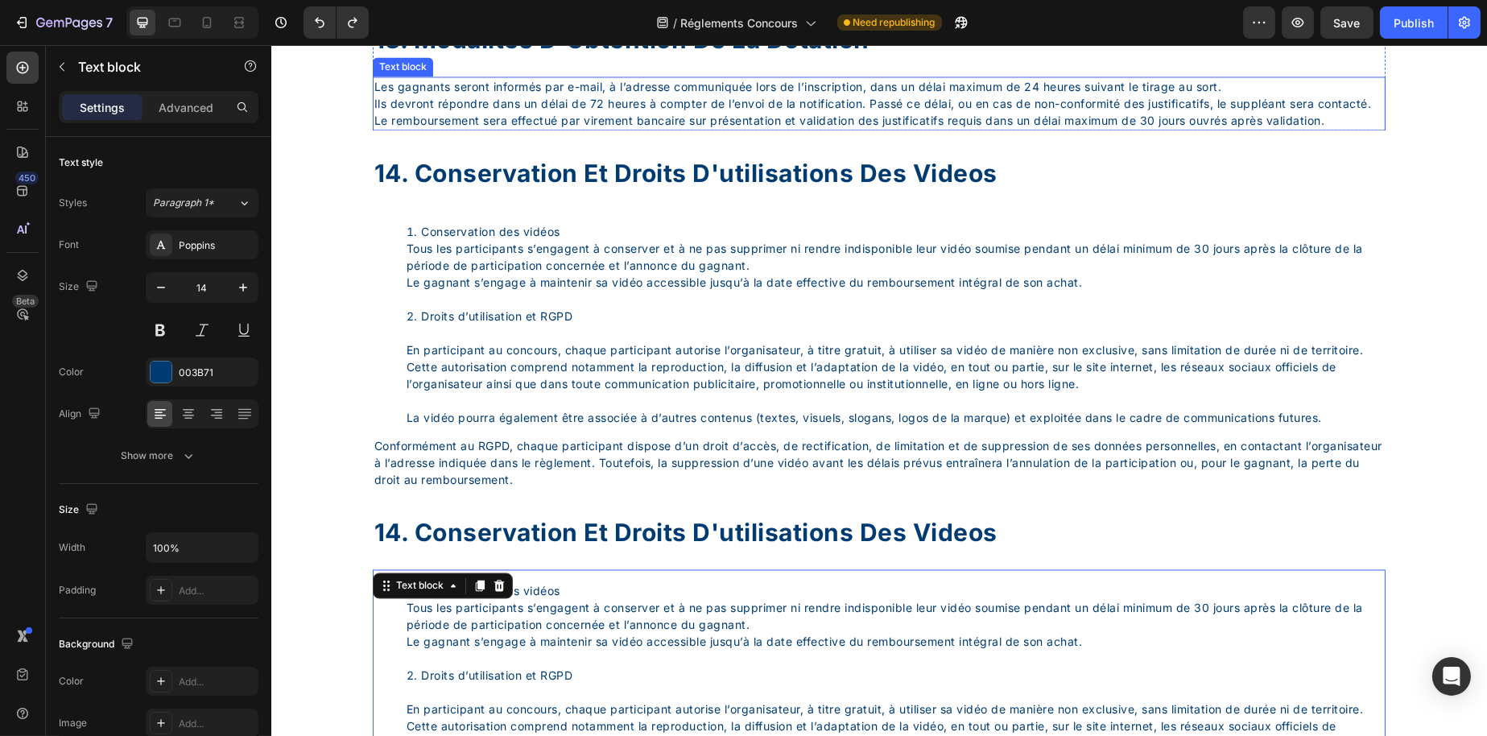
scroll to position [6431, 0]
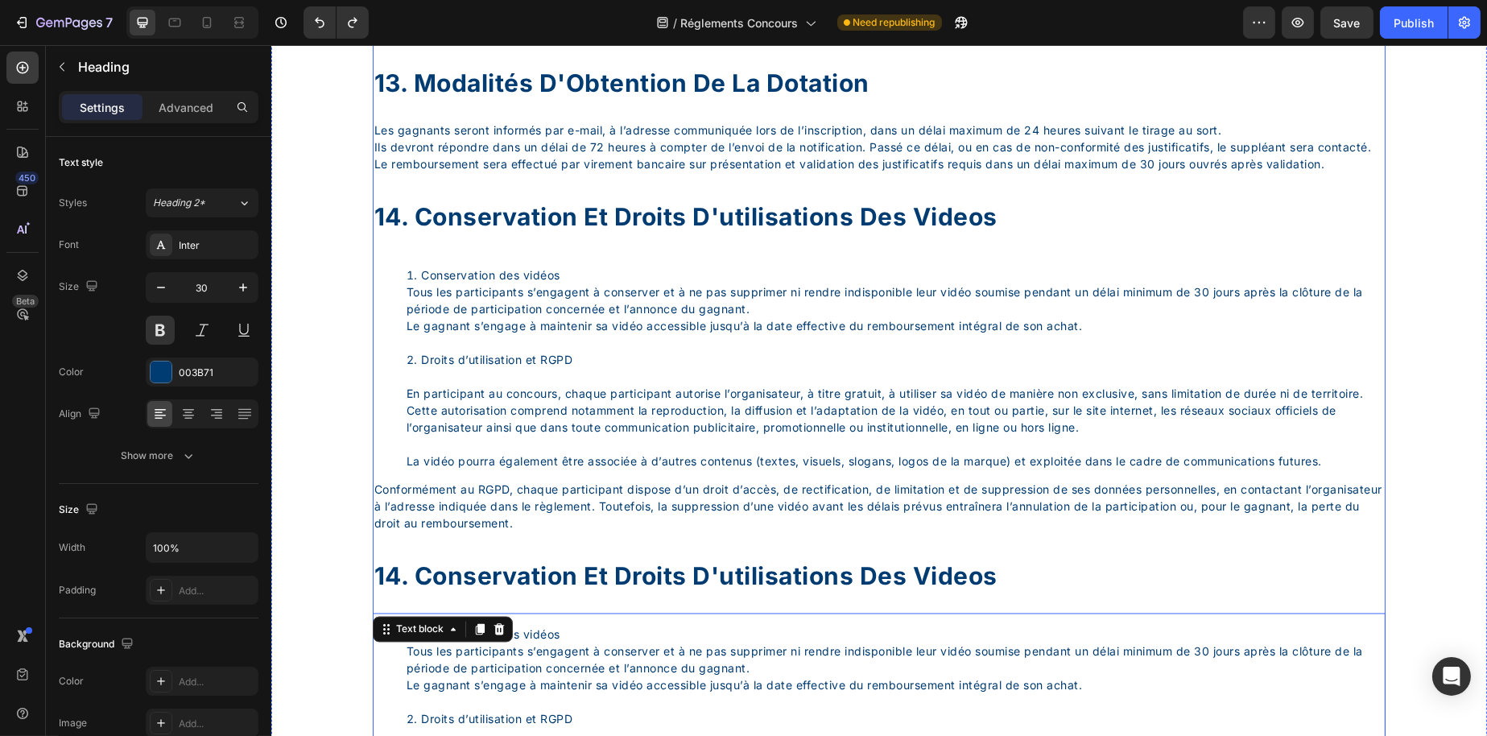
click at [465, 234] on p "14. Conservation et droits d'utilisations des videos" at bounding box center [879, 217] width 1010 height 31
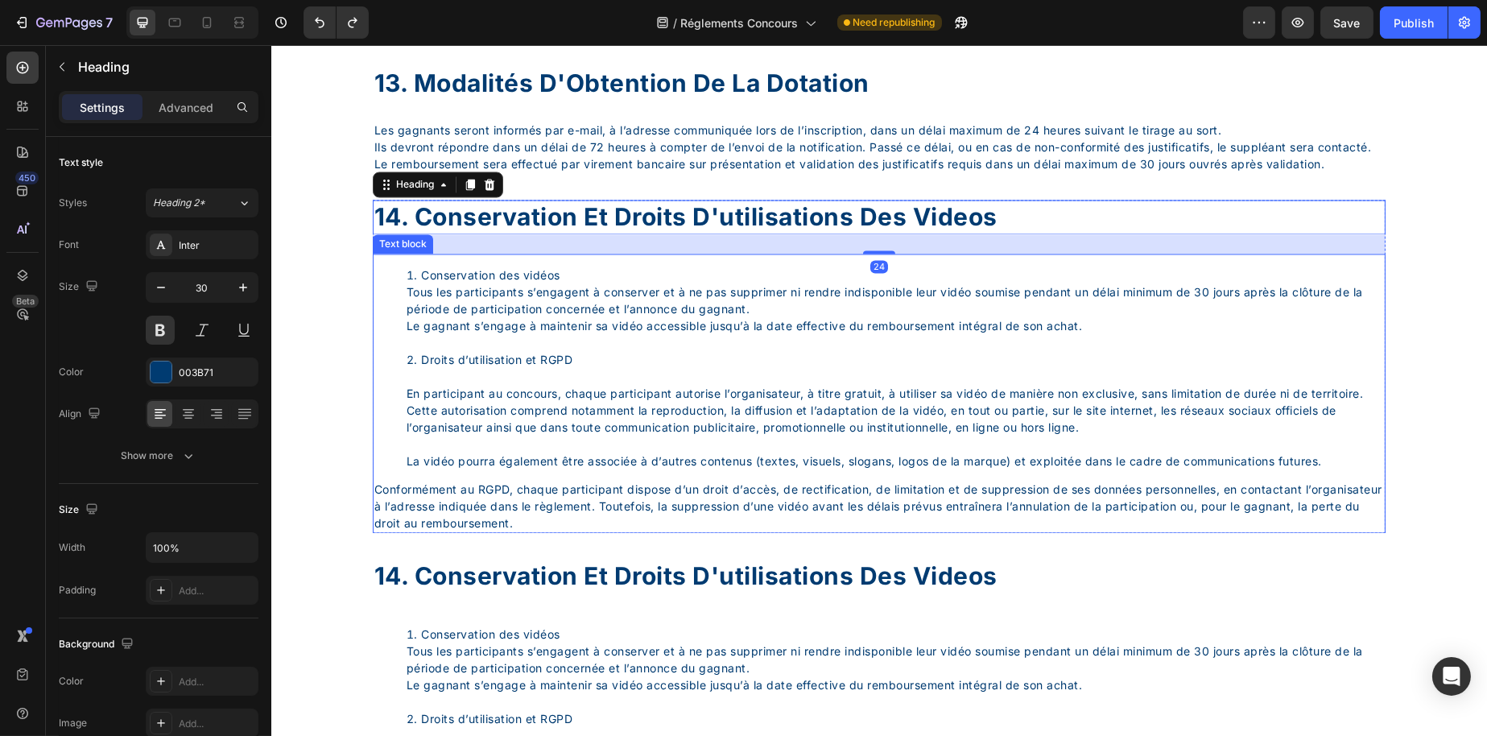
click at [455, 329] on li "Conservation des vidéos Tous les participants s’engagent à conserver et à ne pa…" at bounding box center [895, 309] width 978 height 85
click at [542, 234] on p "14. Conservation et droits d'utilisations des videos" at bounding box center [879, 217] width 1010 height 31
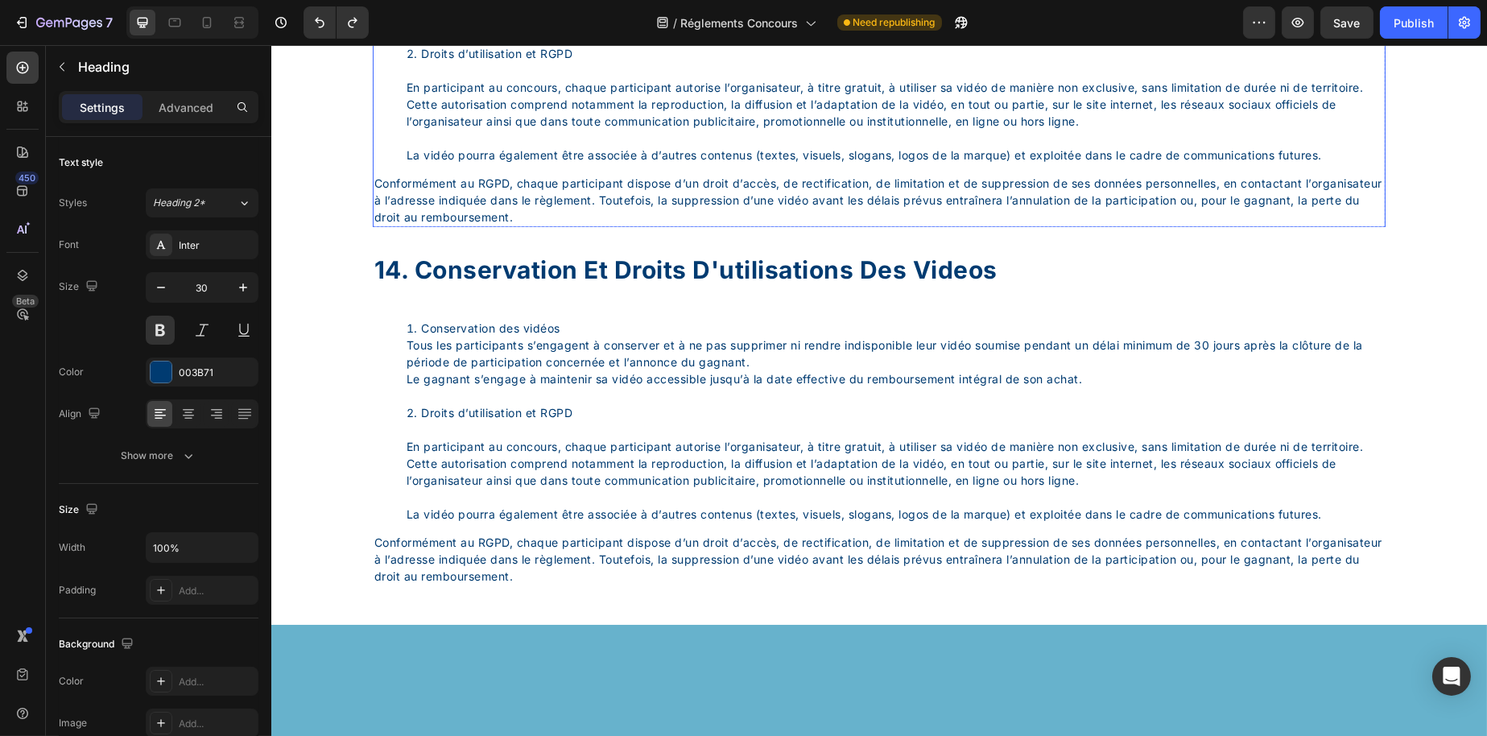
scroll to position [6753, 0]
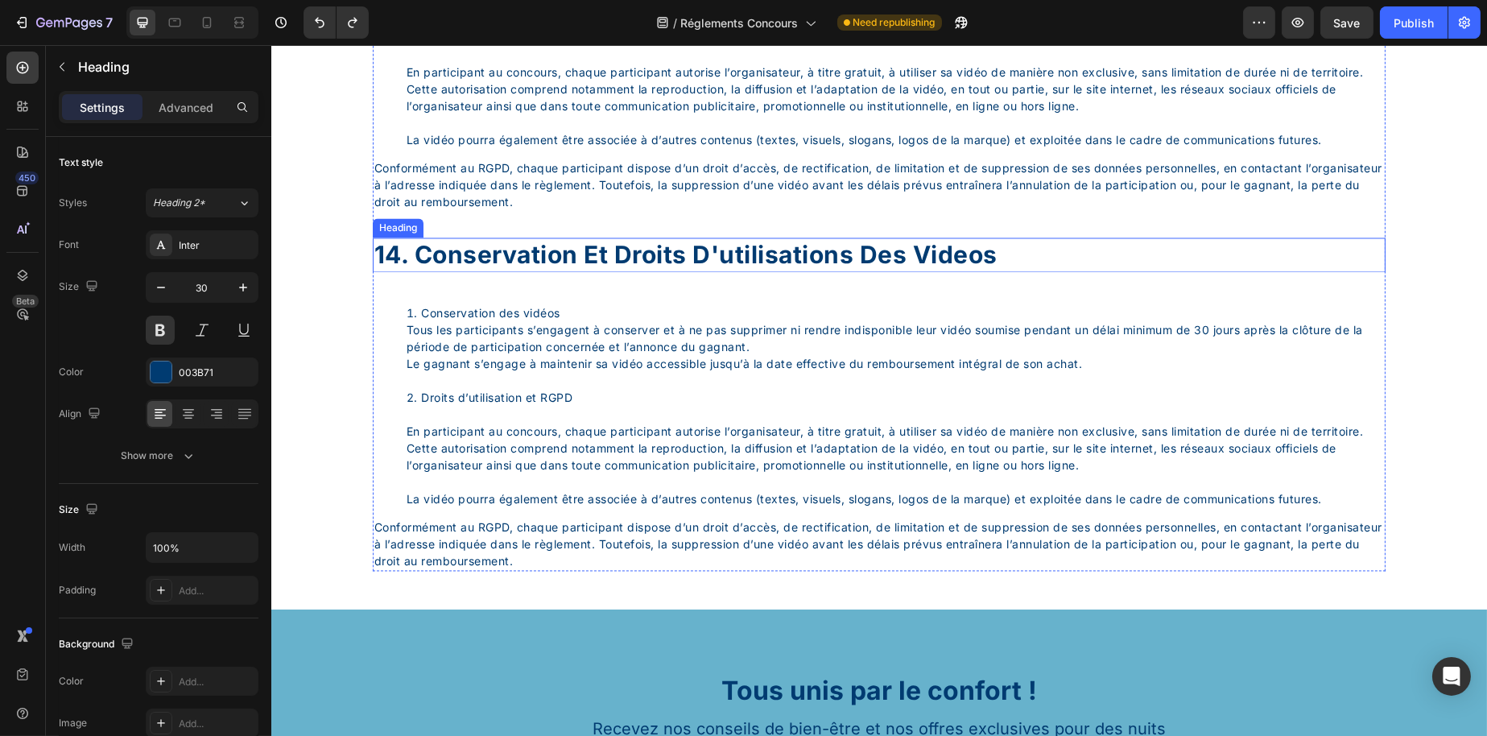
click at [519, 272] on div "14. conservation et droits d'utilisations des videos" at bounding box center [878, 255] width 1013 height 35
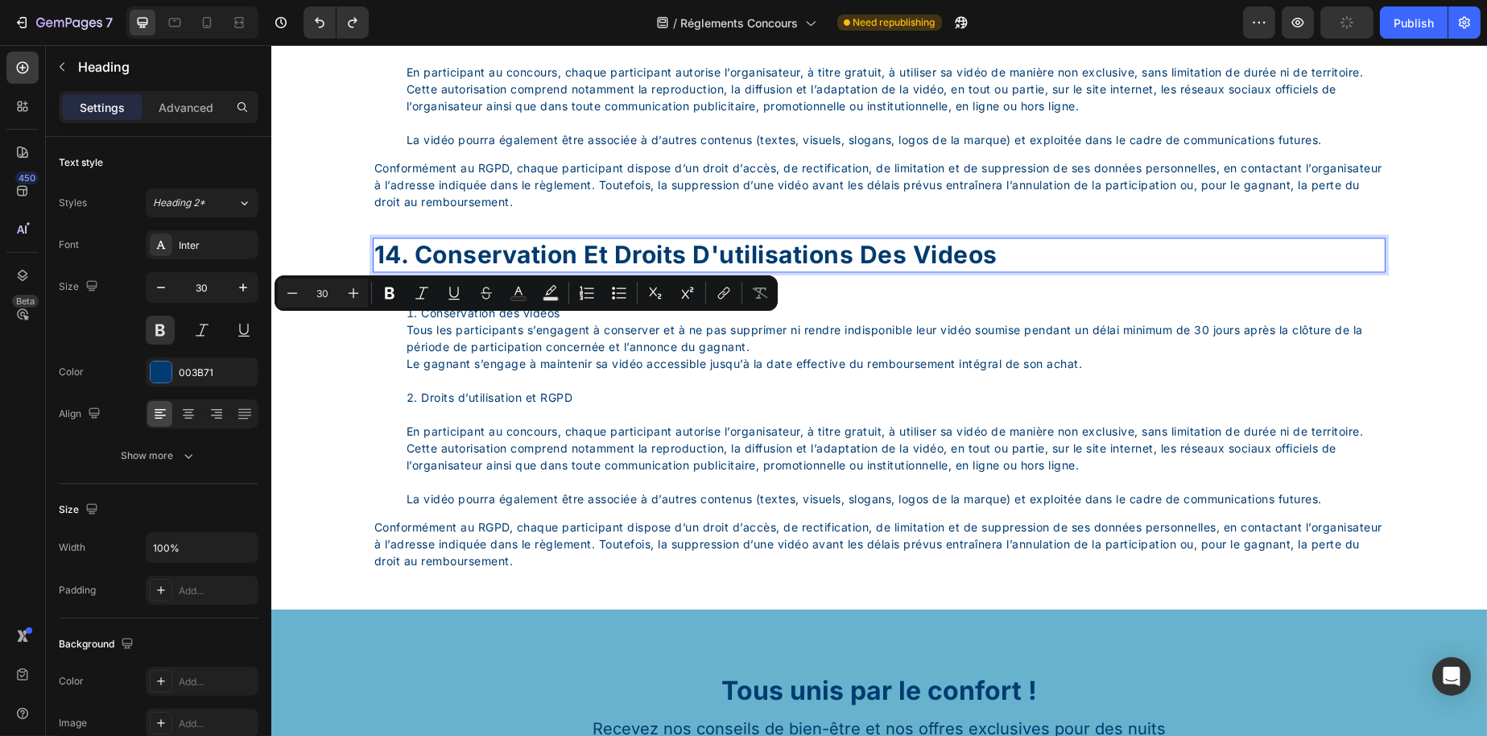
click at [421, 271] on p "14. conservation et droits d'utilisations des videos" at bounding box center [879, 254] width 1010 height 31
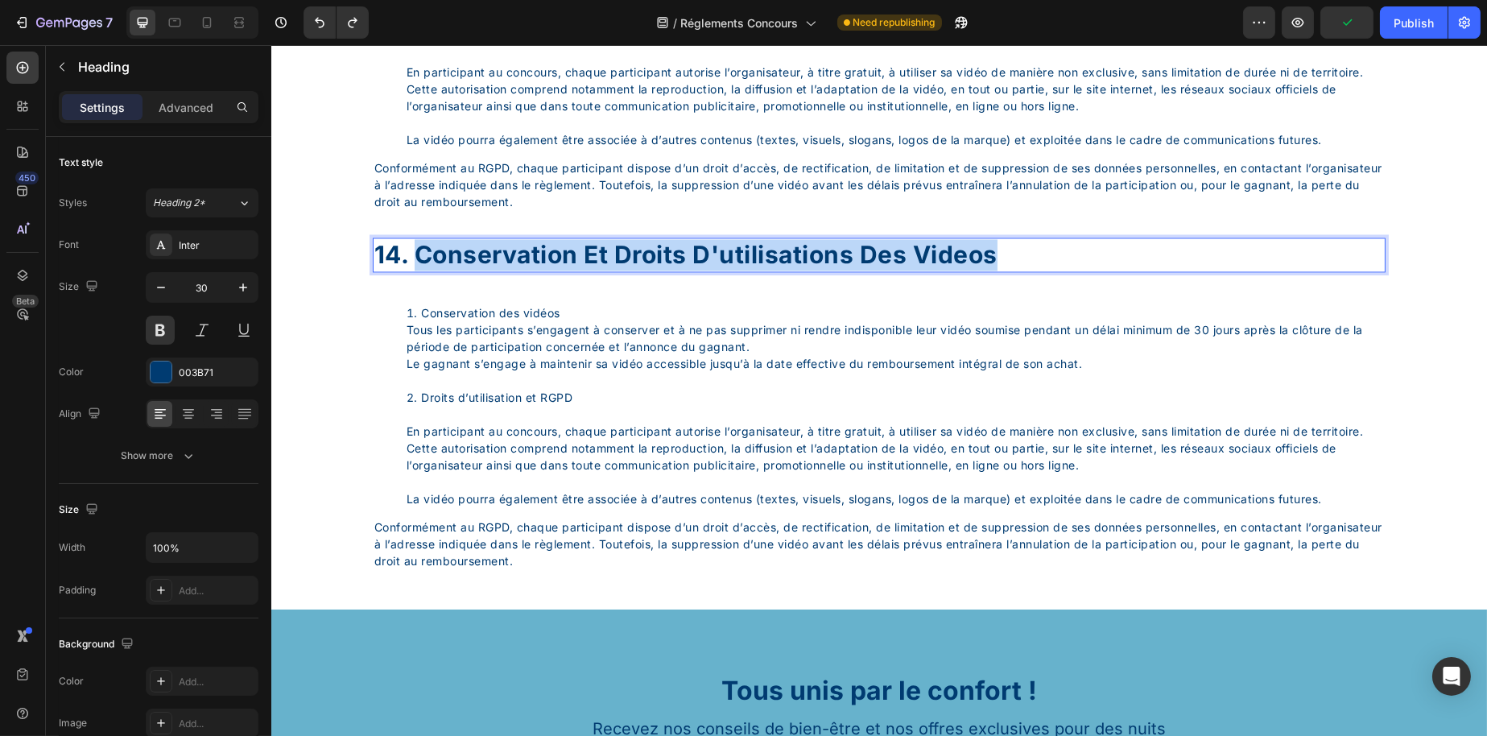
drag, startPoint x: 420, startPoint y: 325, endPoint x: 1085, endPoint y: 331, distance: 665.1
click at [1085, 271] on p "14. conservation et droits d'utilisations des videos" at bounding box center [879, 254] width 1010 height 31
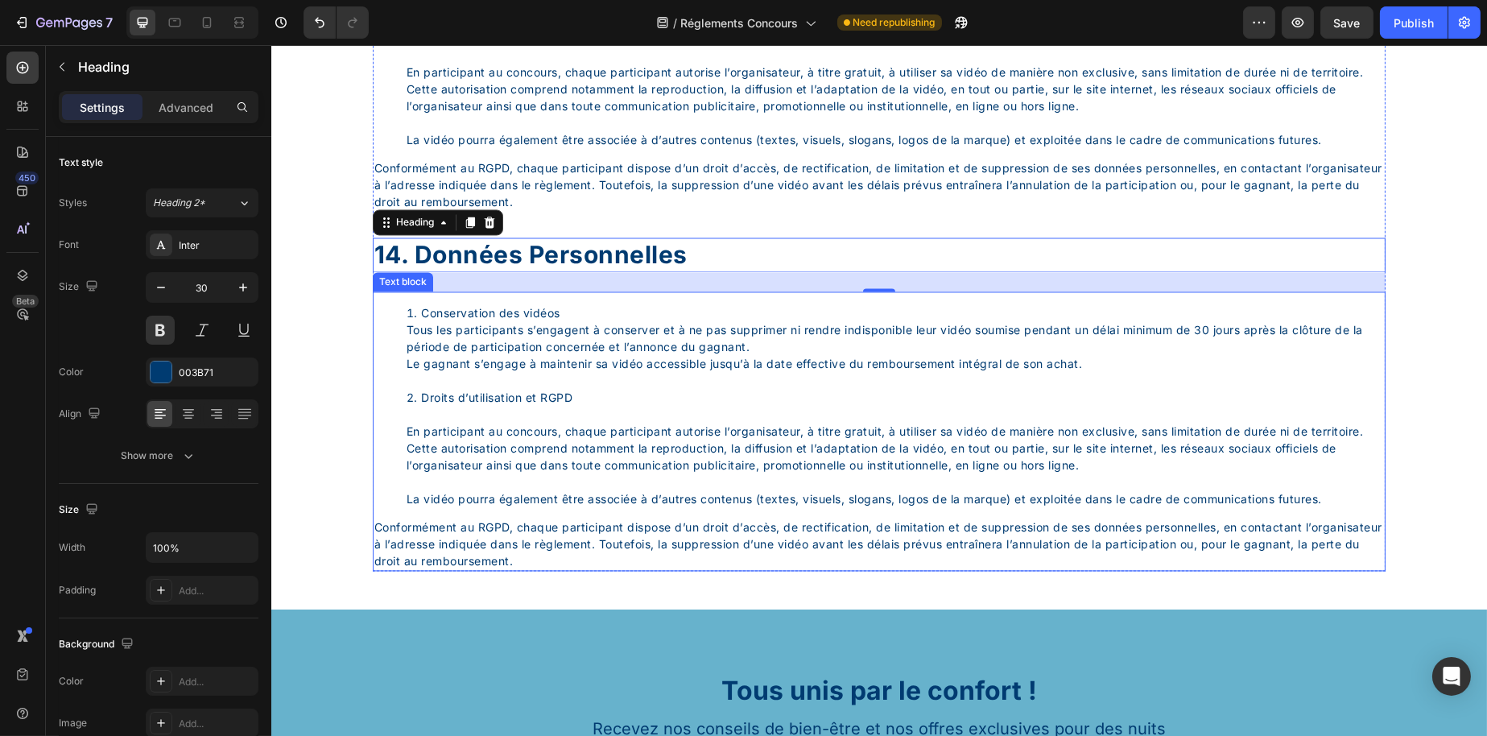
click at [589, 482] on li "Droits d’utilisation et RGPD En participant au concours, chaque participant aut…" at bounding box center [895, 448] width 978 height 118
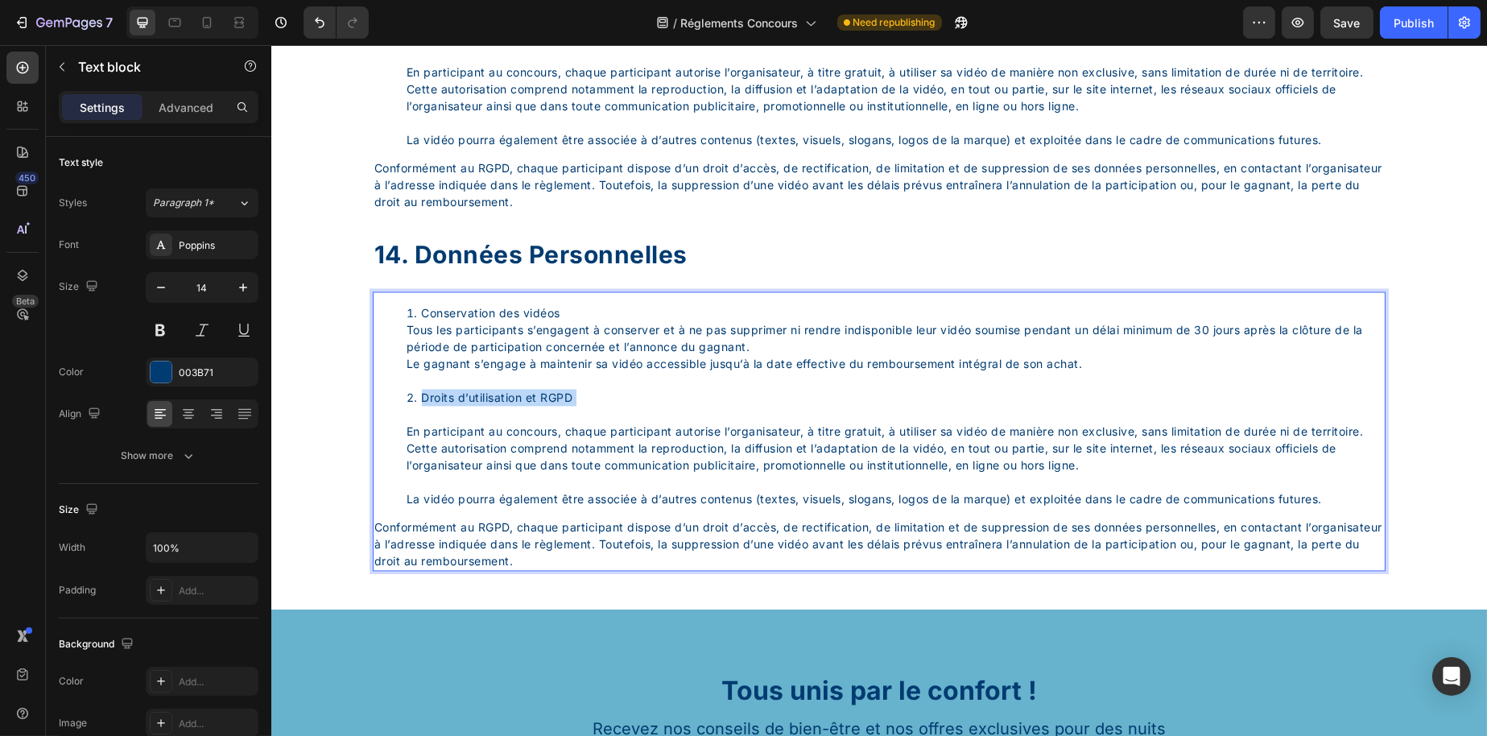
click at [589, 482] on li "Droits d’utilisation et RGPD En participant au concours, chaque participant aut…" at bounding box center [895, 448] width 978 height 118
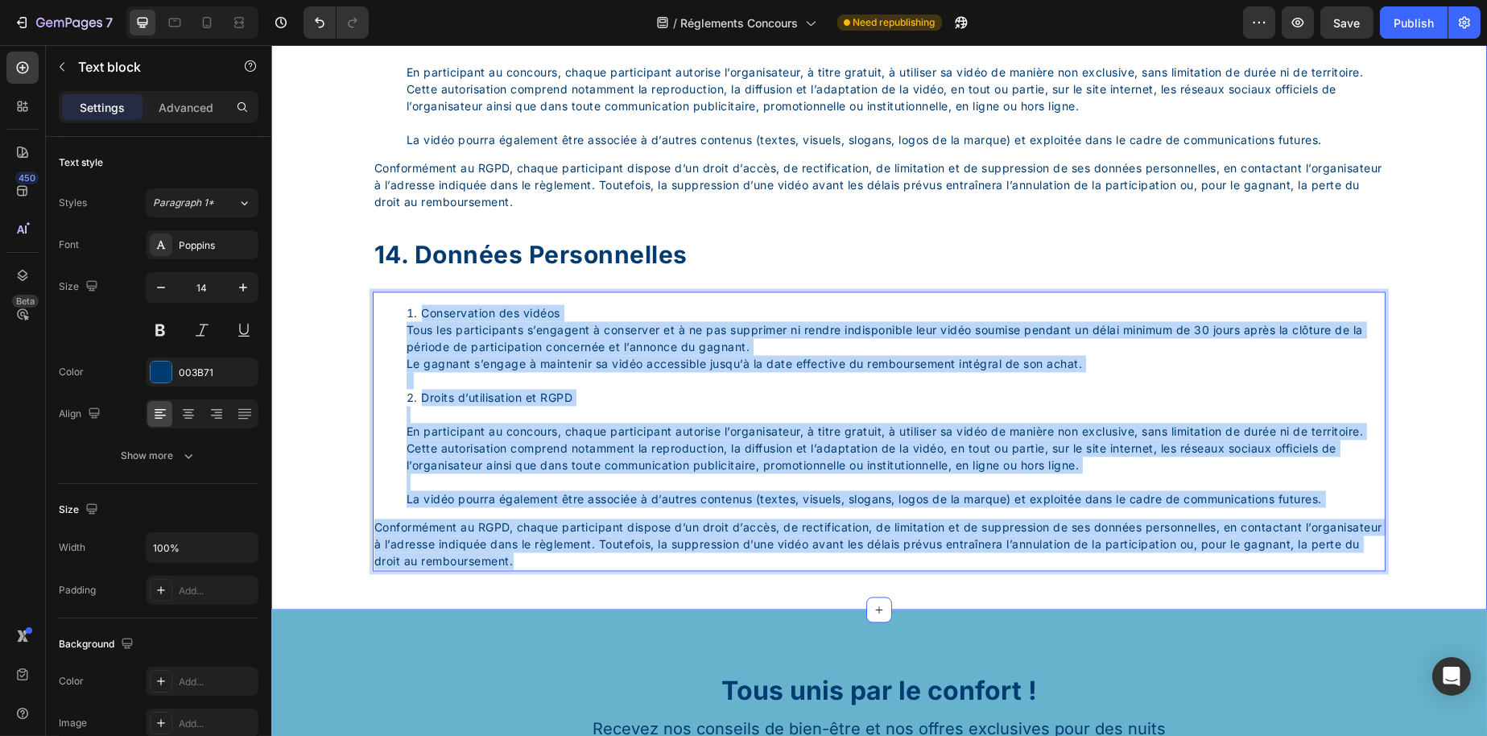
drag, startPoint x: 735, startPoint y: 663, endPoint x: 301, endPoint y: 386, distance: 514.9
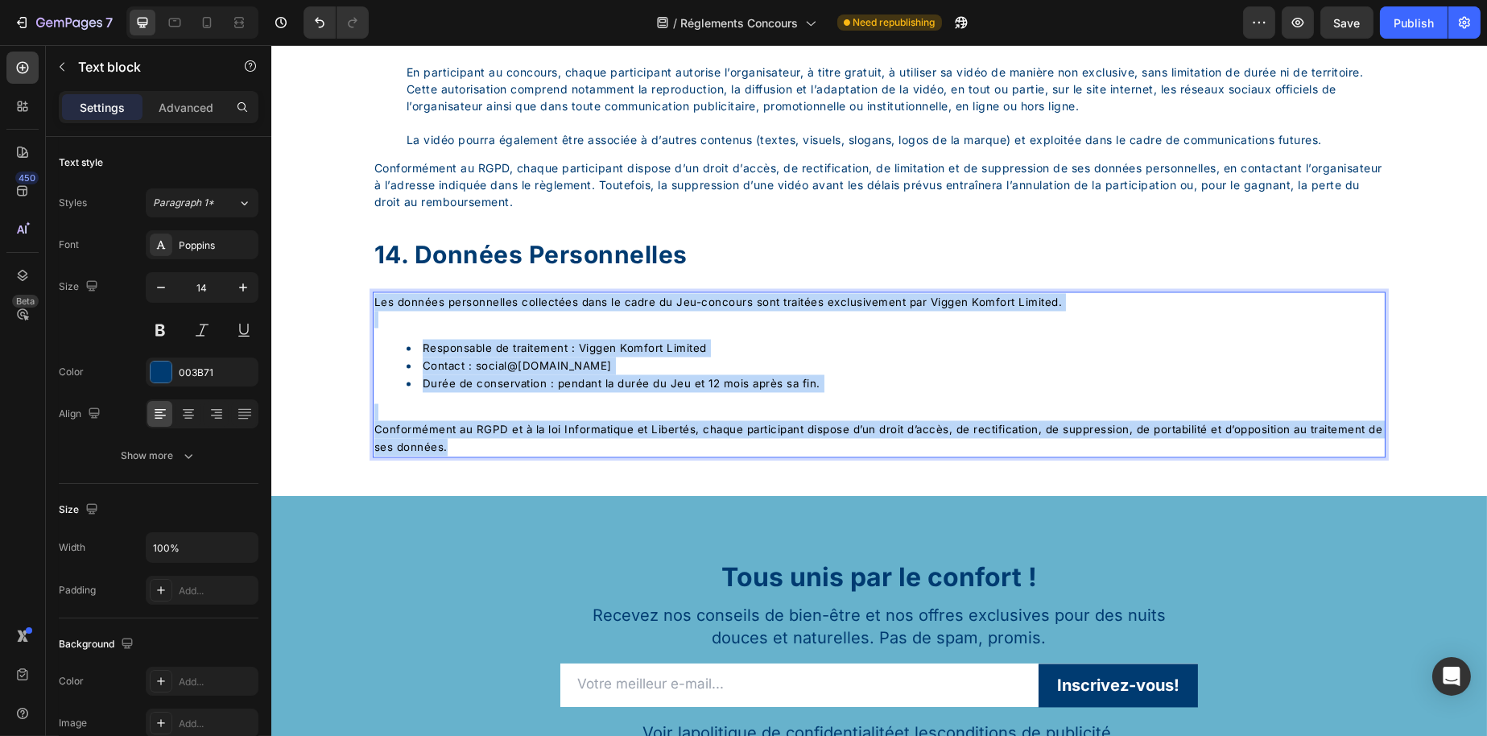
drag, startPoint x: 546, startPoint y: 525, endPoint x: 257, endPoint y: 373, distance: 326.7
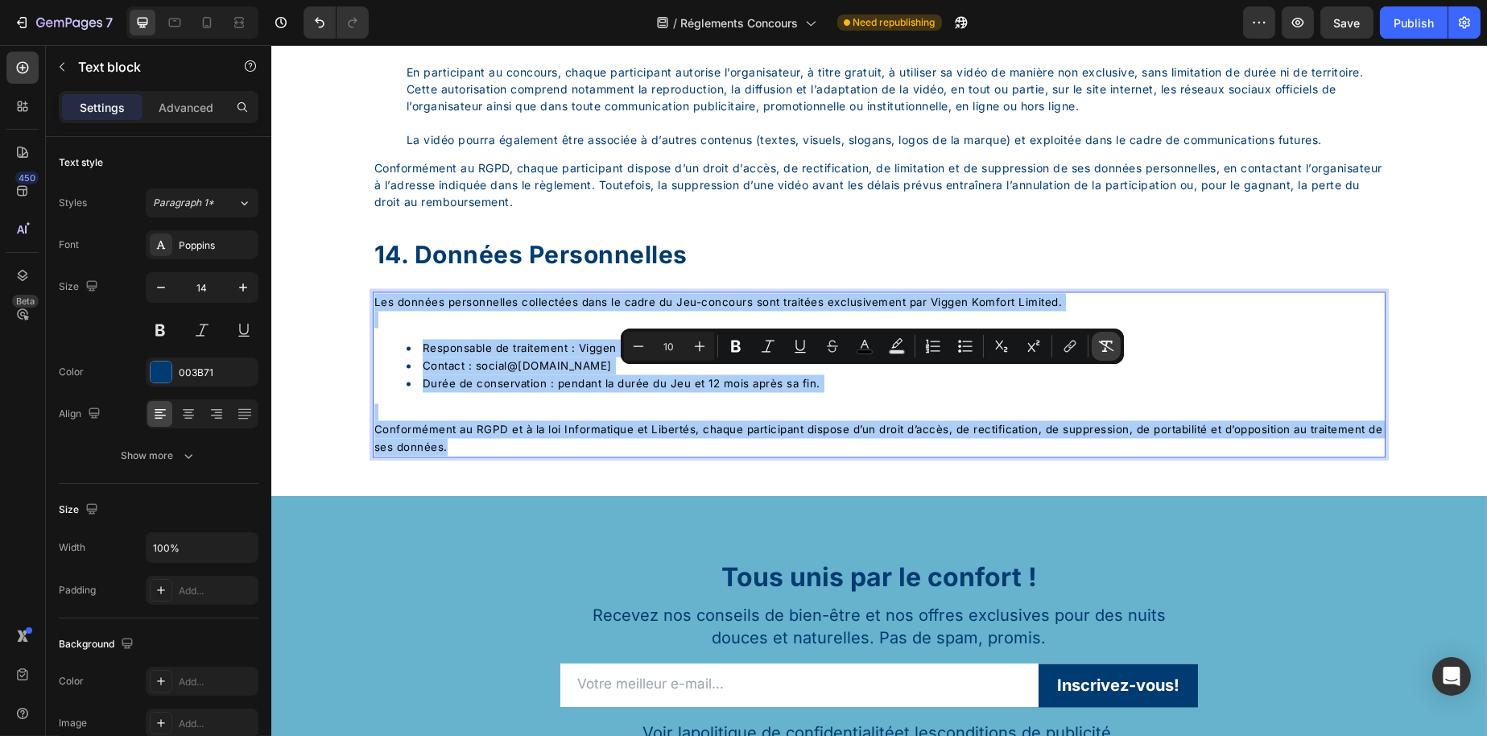
click at [1106, 339] on icon "Editor contextual toolbar" at bounding box center [1106, 346] width 16 height 16
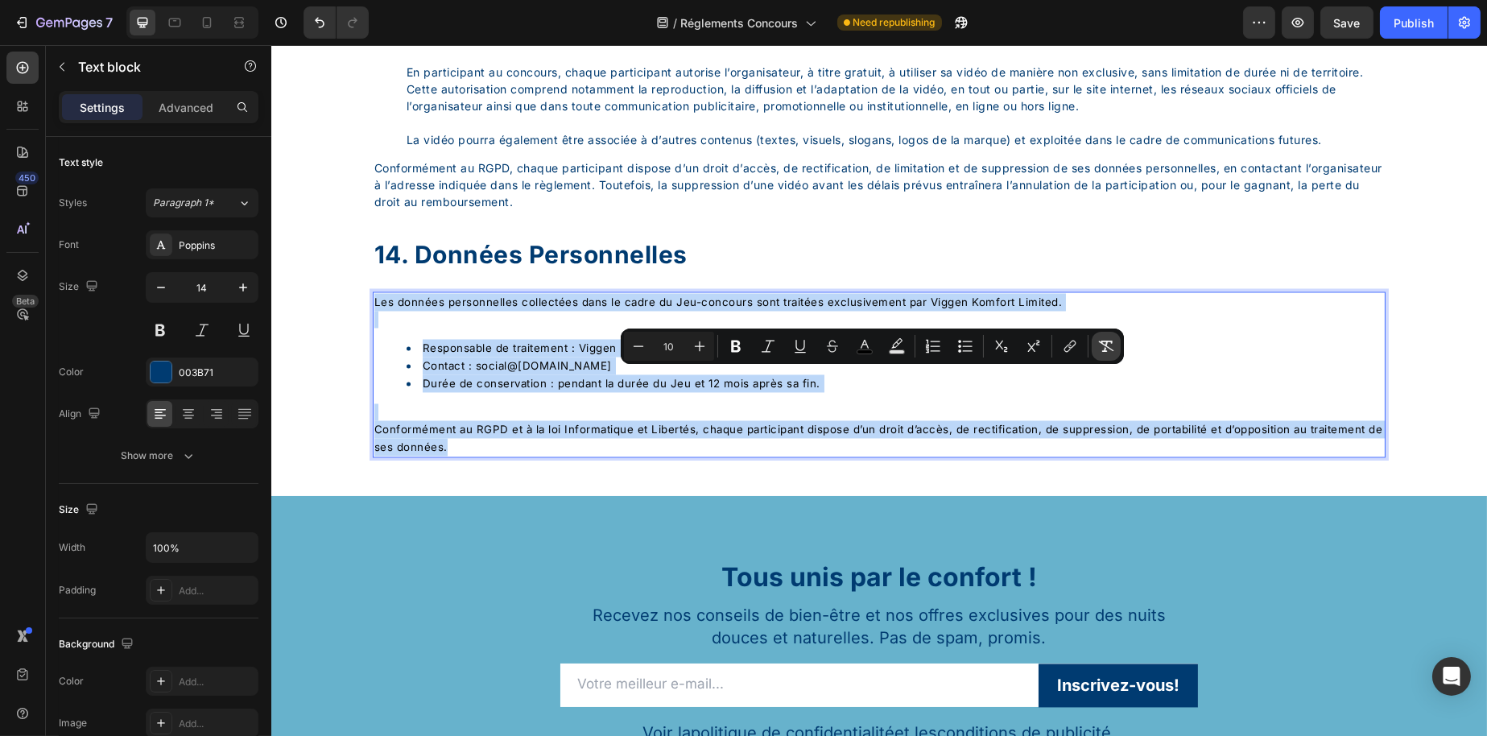
type input "14"
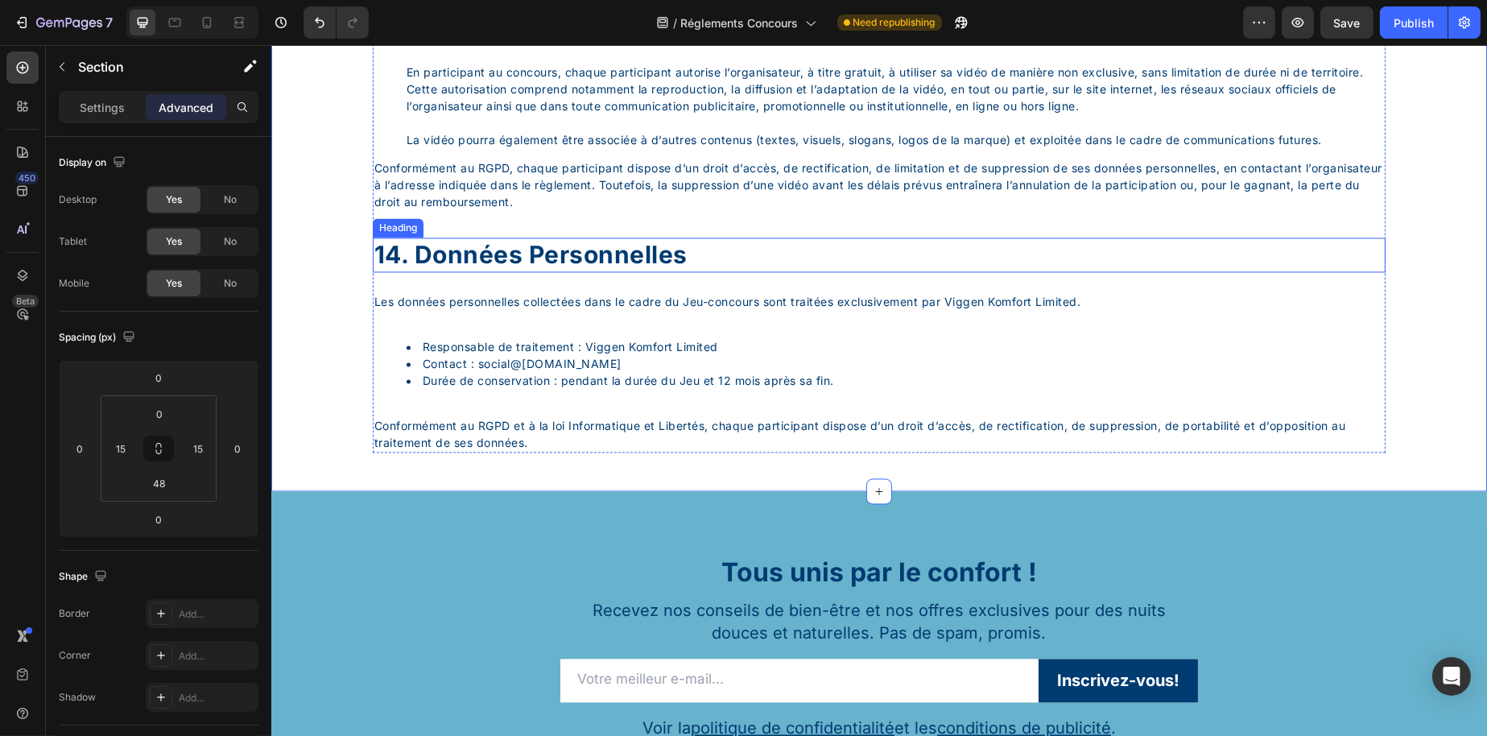
click at [522, 271] on p "14. Données personnelles" at bounding box center [879, 254] width 1010 height 31
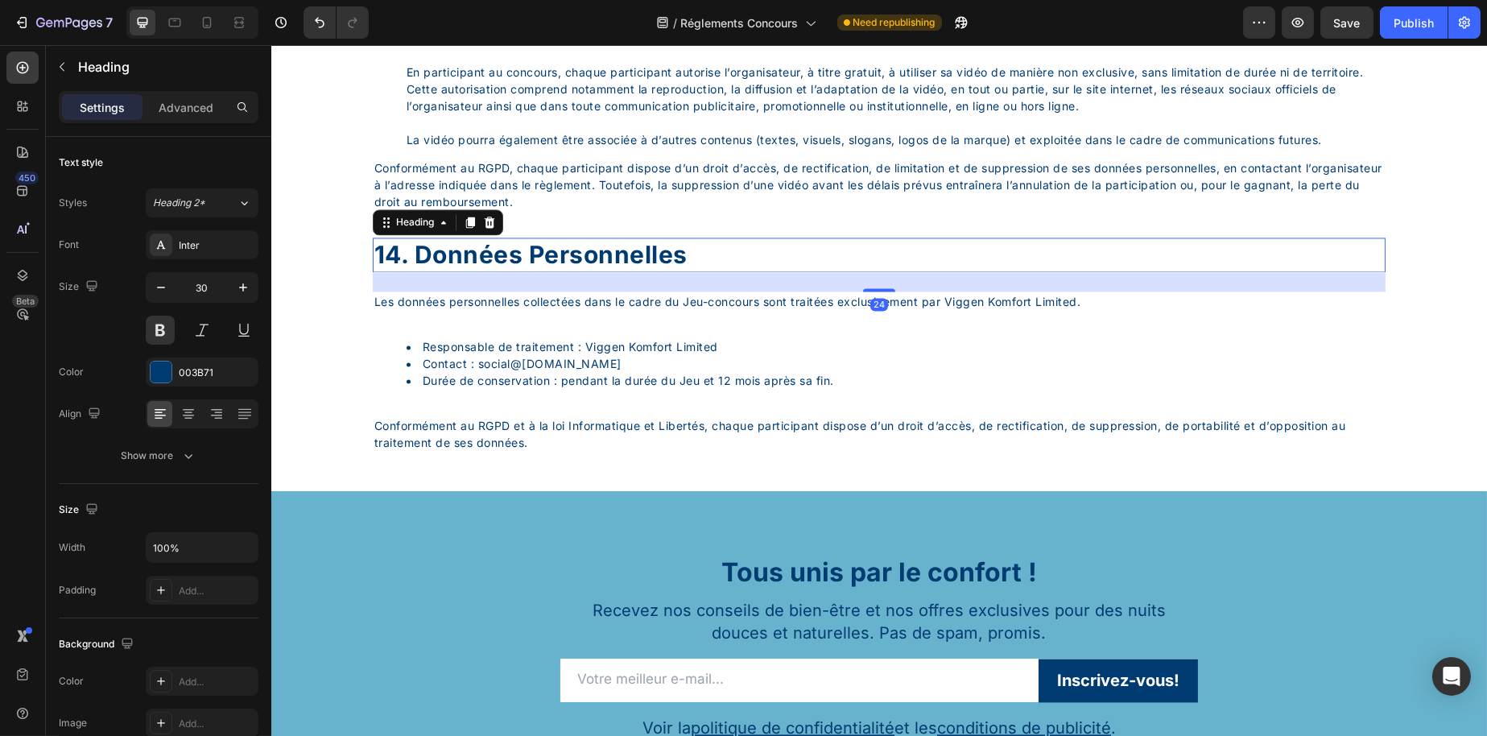
copy div "Responsable de traitement : Viggen Komfort Limited Contact : social @[DOMAIN_NA…"
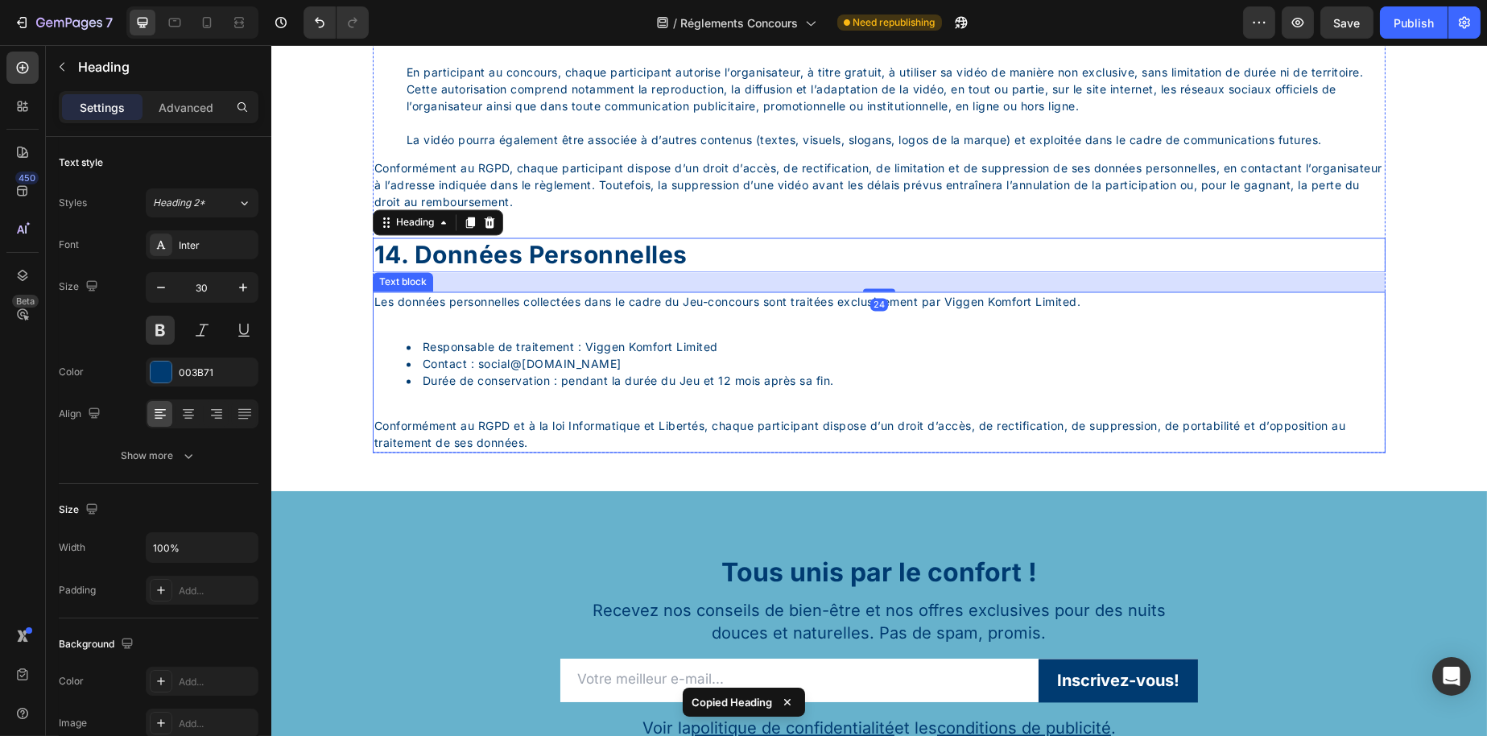
click at [567, 417] on p "Rich Text Editor. Editing area: main" at bounding box center [879, 408] width 1010 height 17
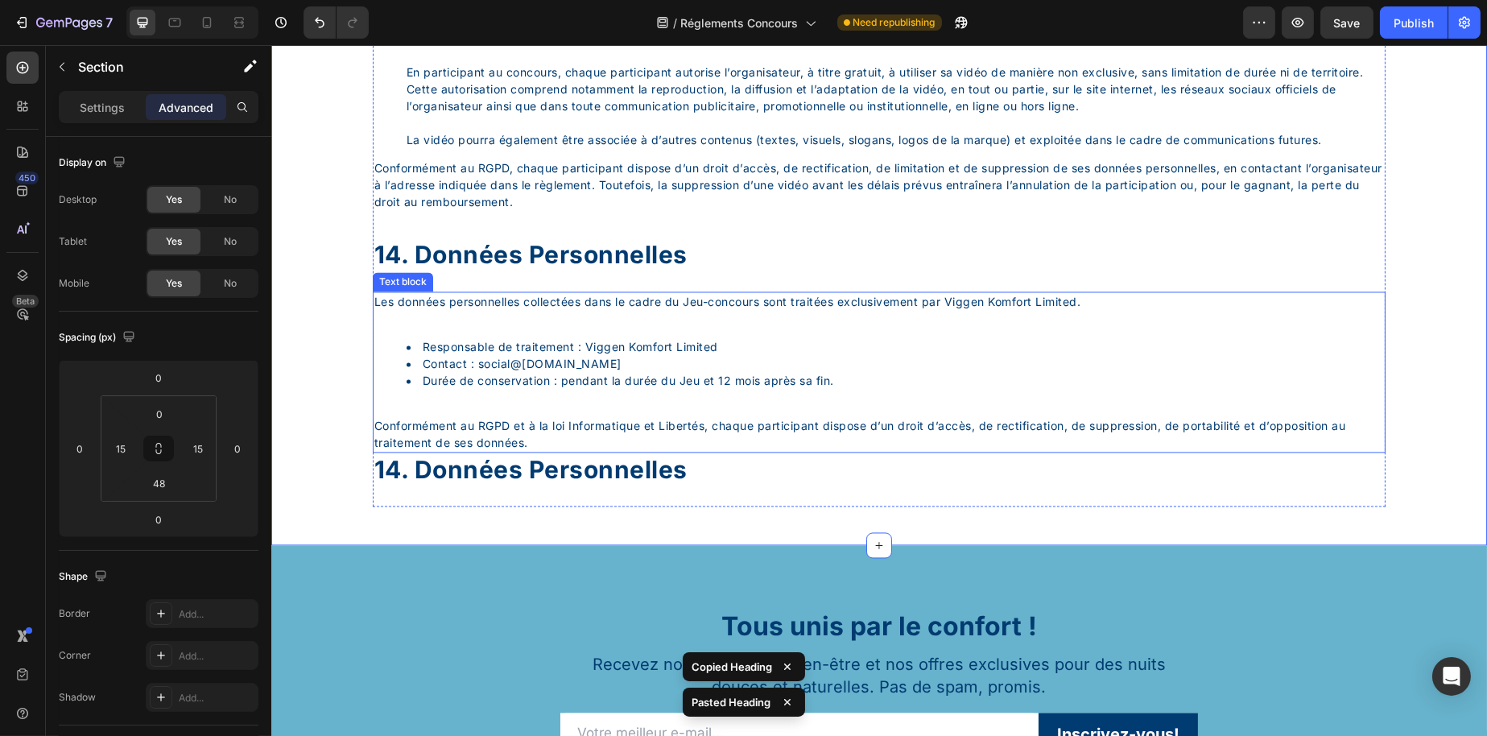
click at [513, 451] on p "Conformément au RGPD et à la loi Informatique et Libertés, chaque participant d…" at bounding box center [879, 434] width 1010 height 34
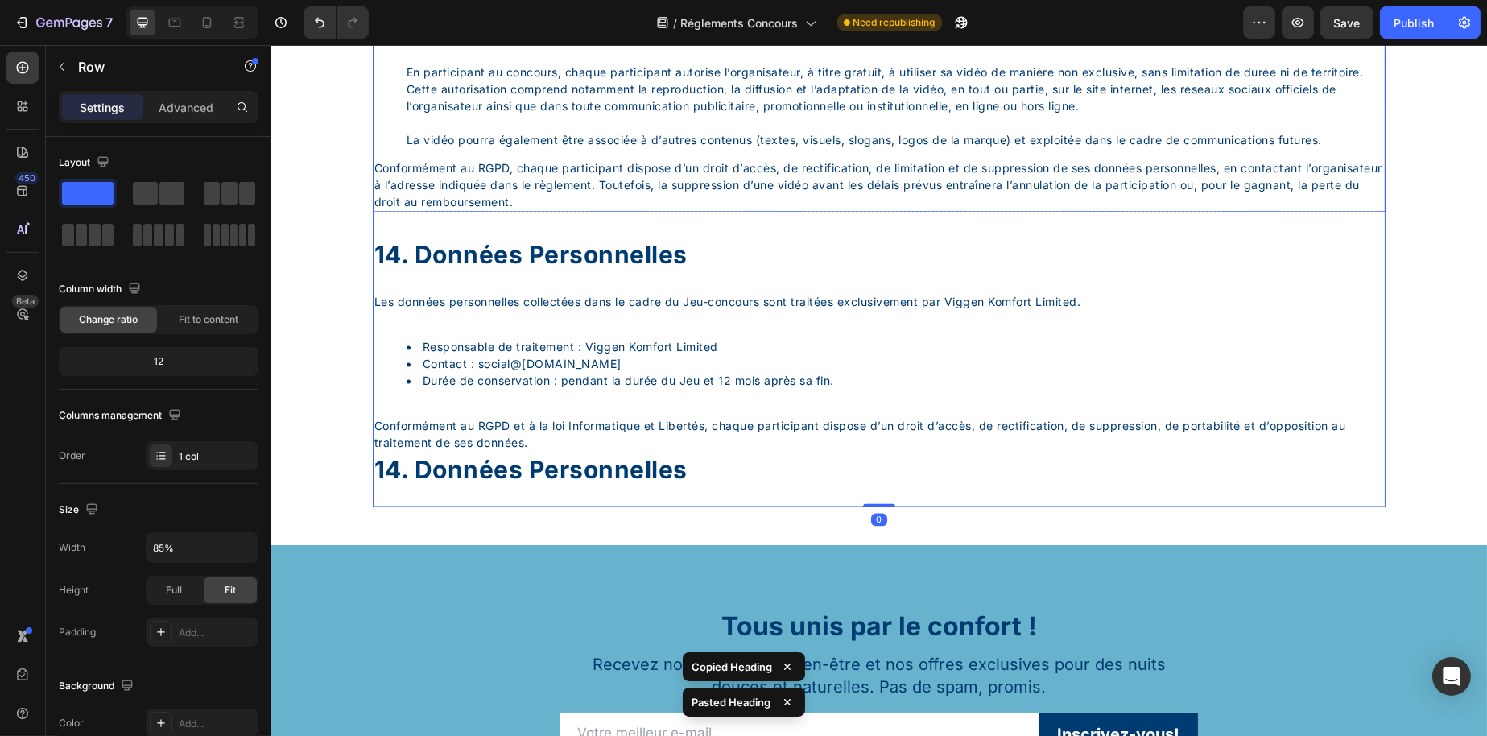
click at [680, 210] on p "Conformément au RGPD, chaque participant dispose d’un droit d’accès, de rectifi…" at bounding box center [879, 184] width 1010 height 51
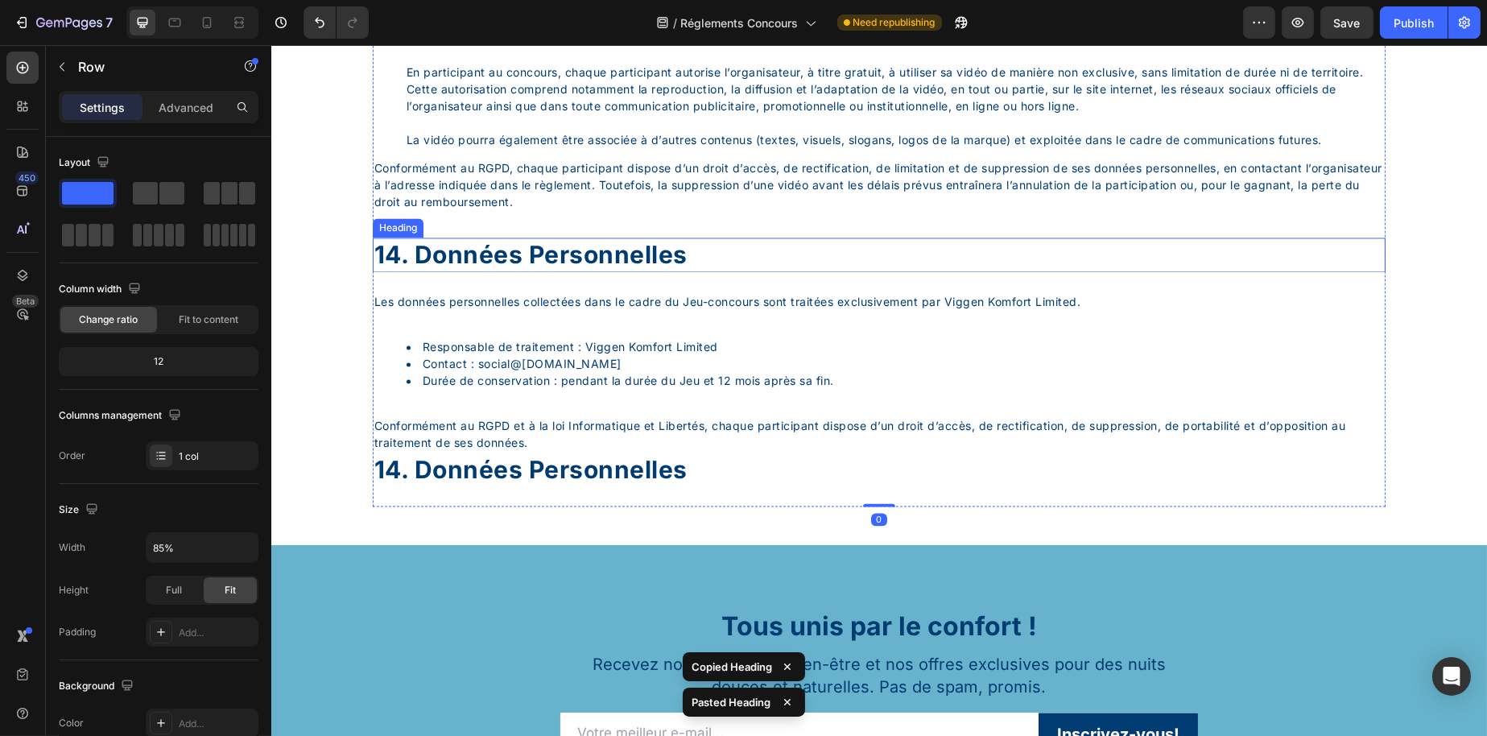
click at [645, 271] on p "14. Données personnelles" at bounding box center [879, 254] width 1010 height 31
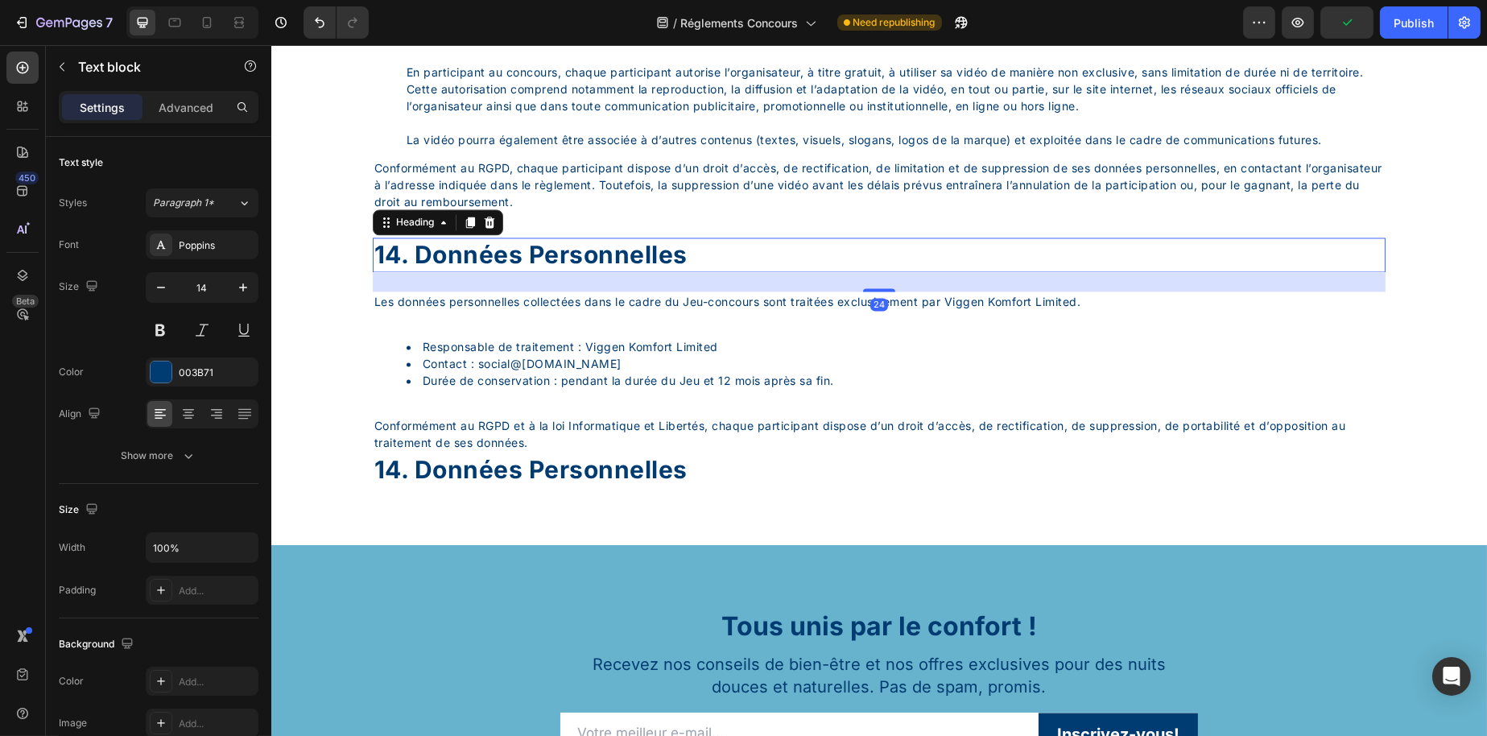
click at [614, 210] on p "Conformément au RGPD, chaque participant dispose d’un droit d’accès, de rectifi…" at bounding box center [879, 184] width 1010 height 51
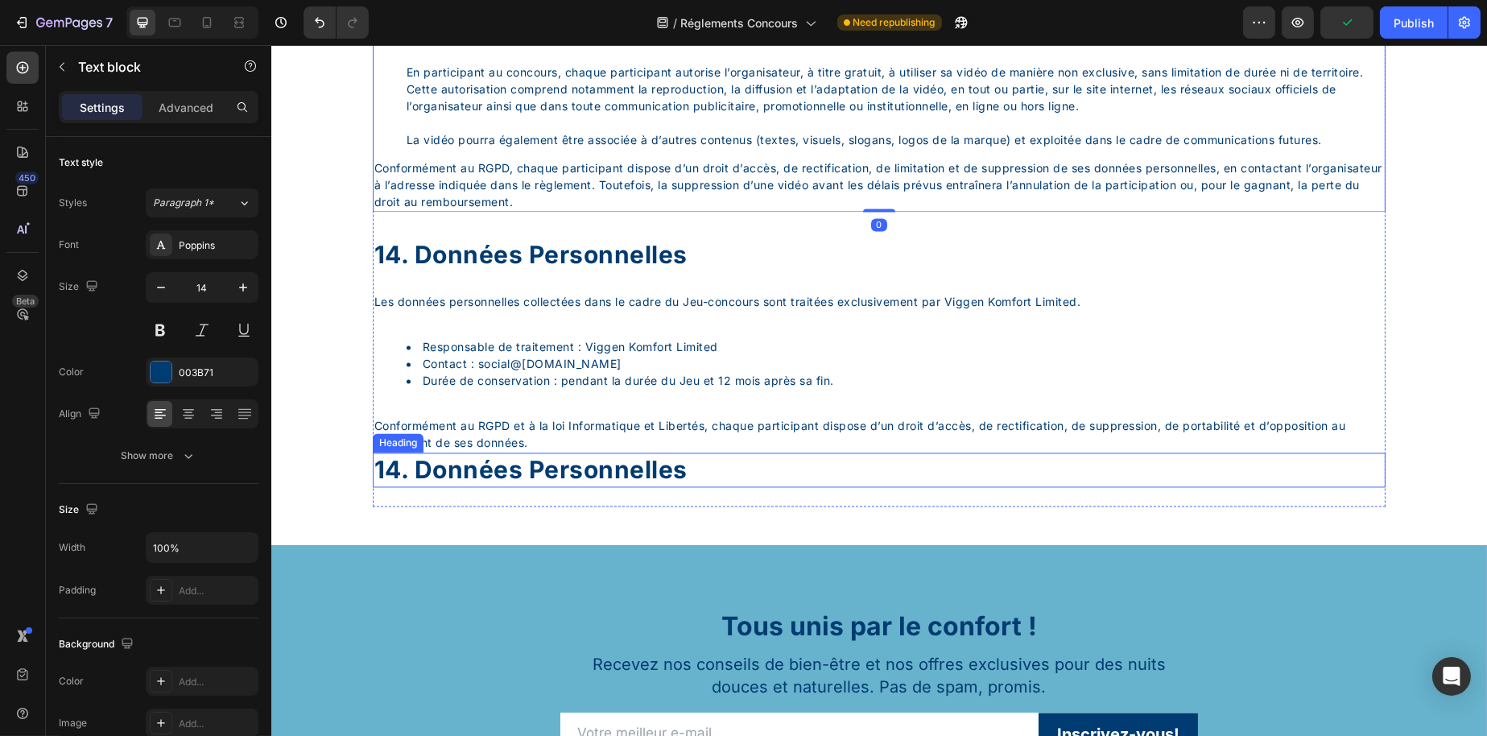
click at [541, 487] on div "14. données personnelles" at bounding box center [878, 470] width 1013 height 35
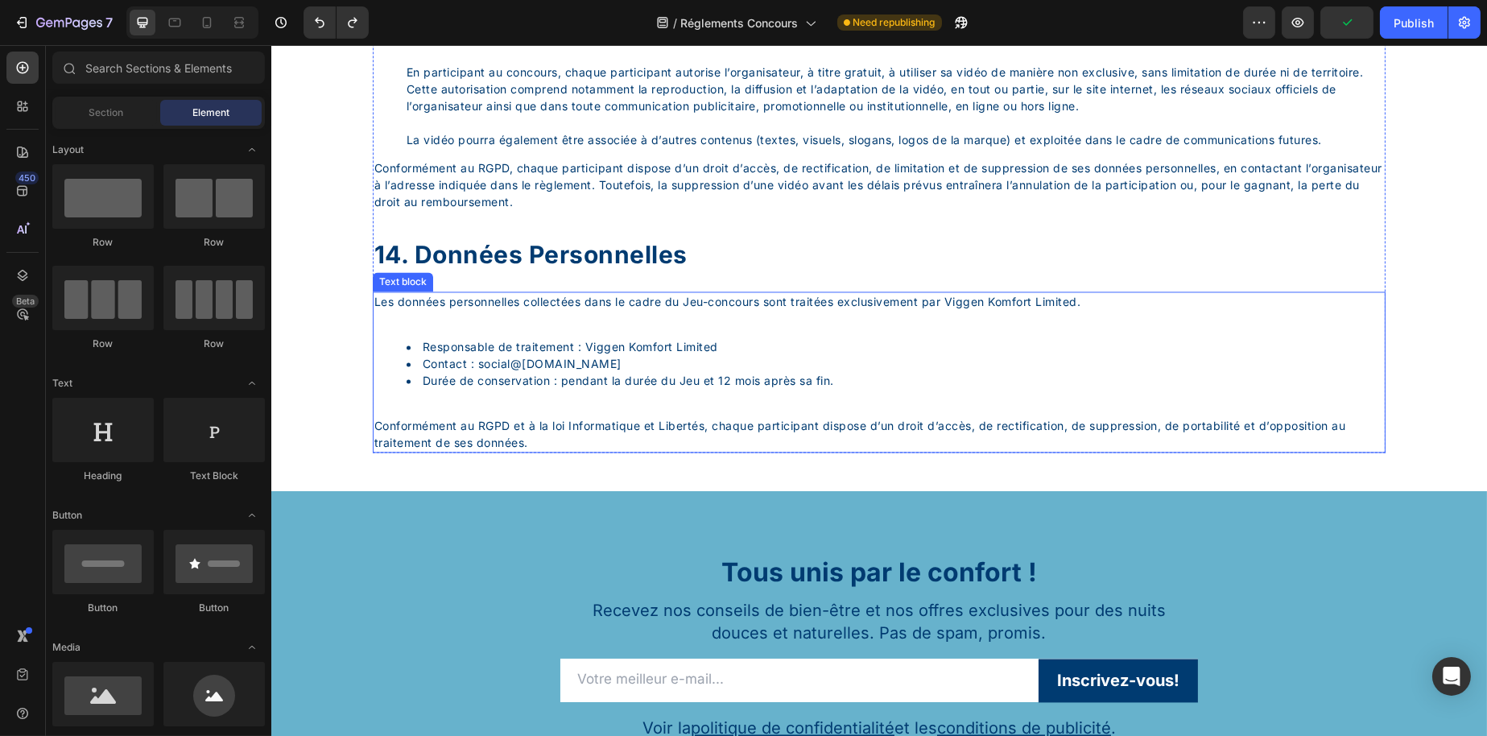
click at [568, 451] on p "Conformément au RGPD et à la loi Informatique et Libertés, chaque participant d…" at bounding box center [879, 434] width 1010 height 34
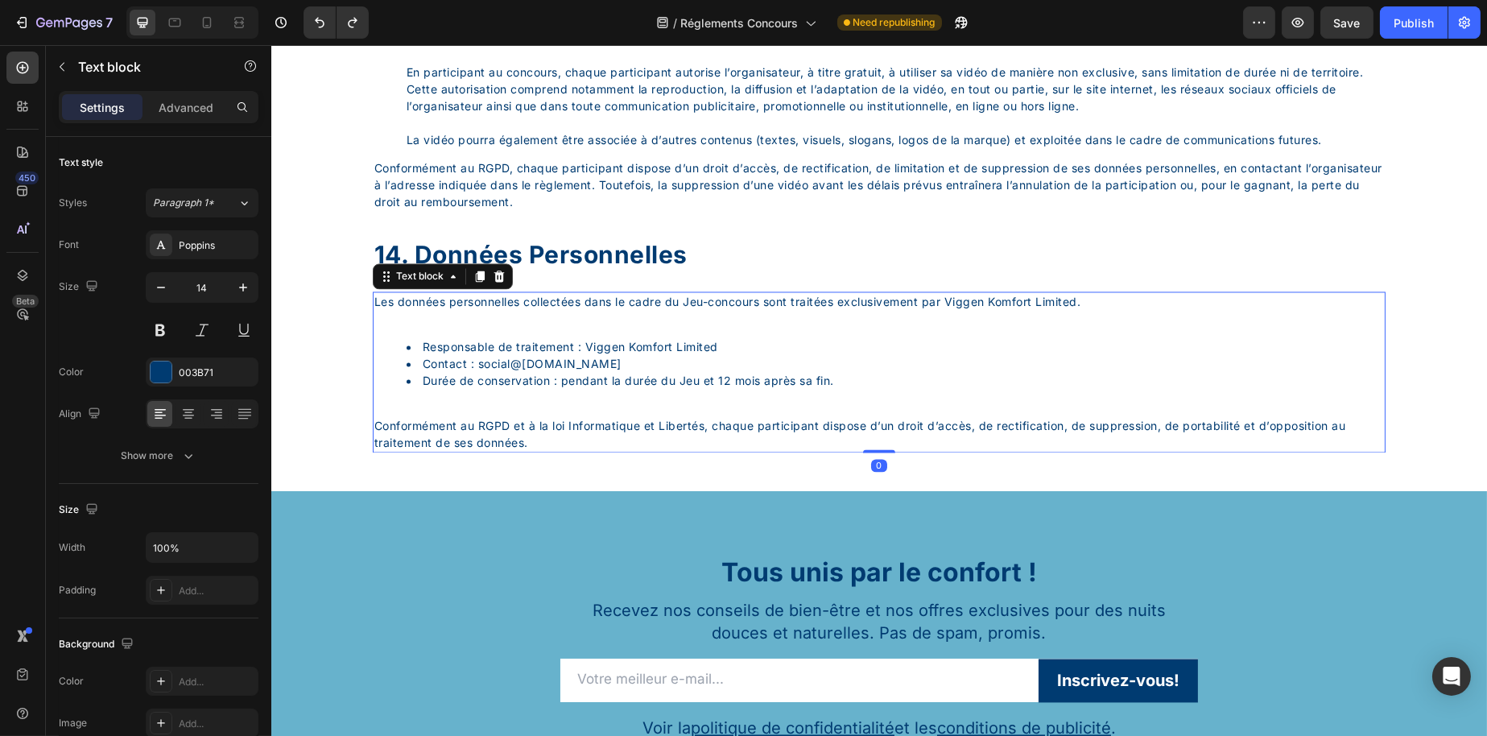
copy div "Responsable de traitement : Viggen Komfort Limited Contact : social @[DOMAIN_NA…"
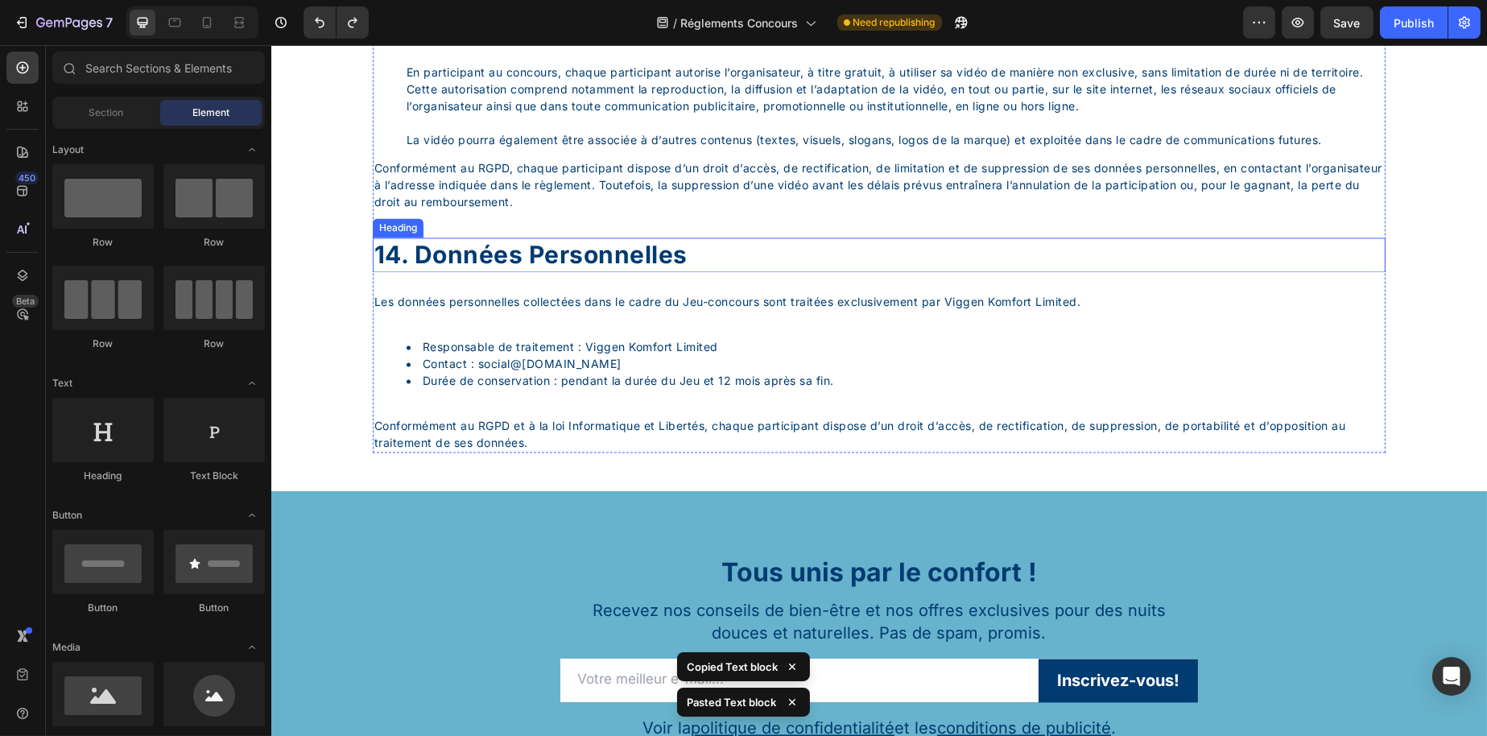
click at [565, 271] on p "14. Données personnelles" at bounding box center [879, 254] width 1010 height 31
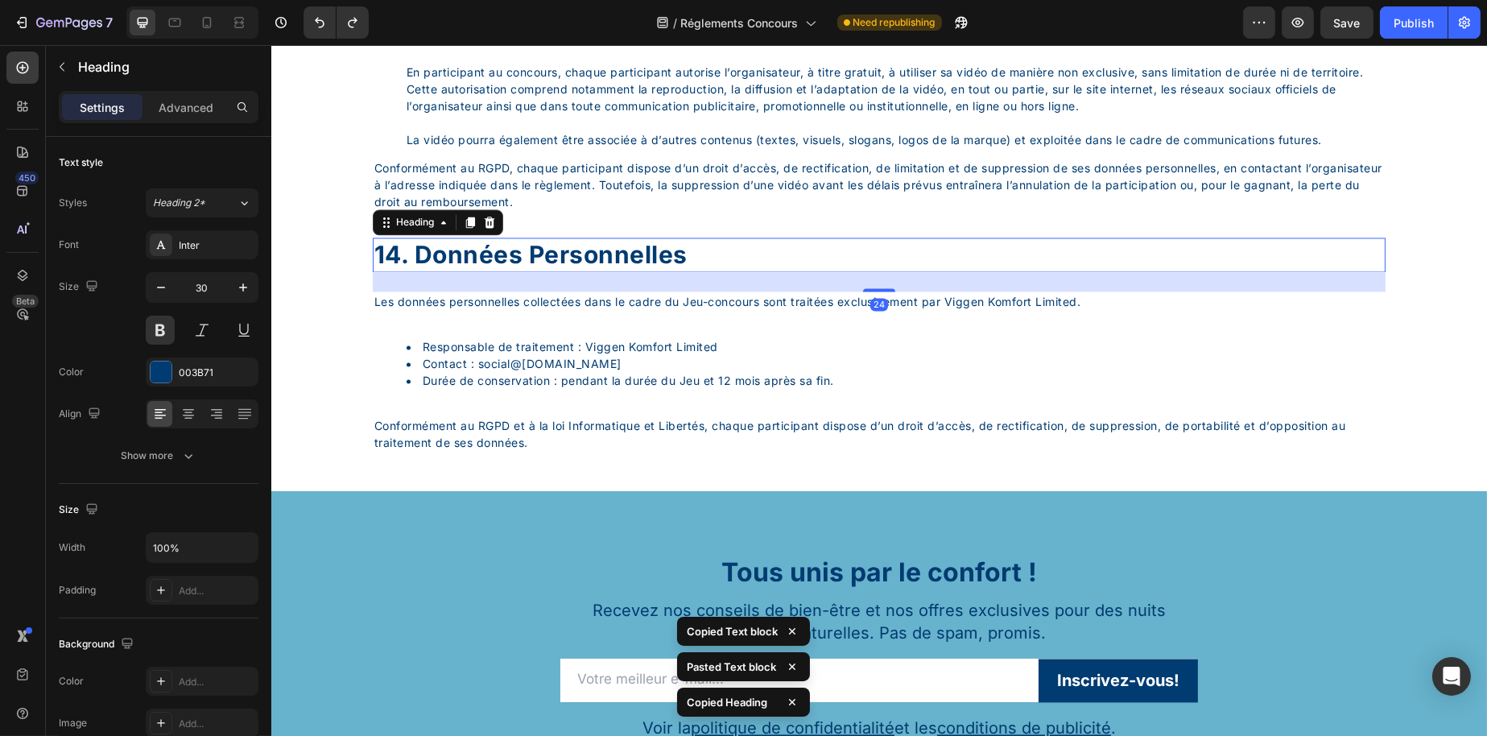
click at [568, 370] on link "@[DOMAIN_NAME]" at bounding box center [565, 364] width 111 height 14
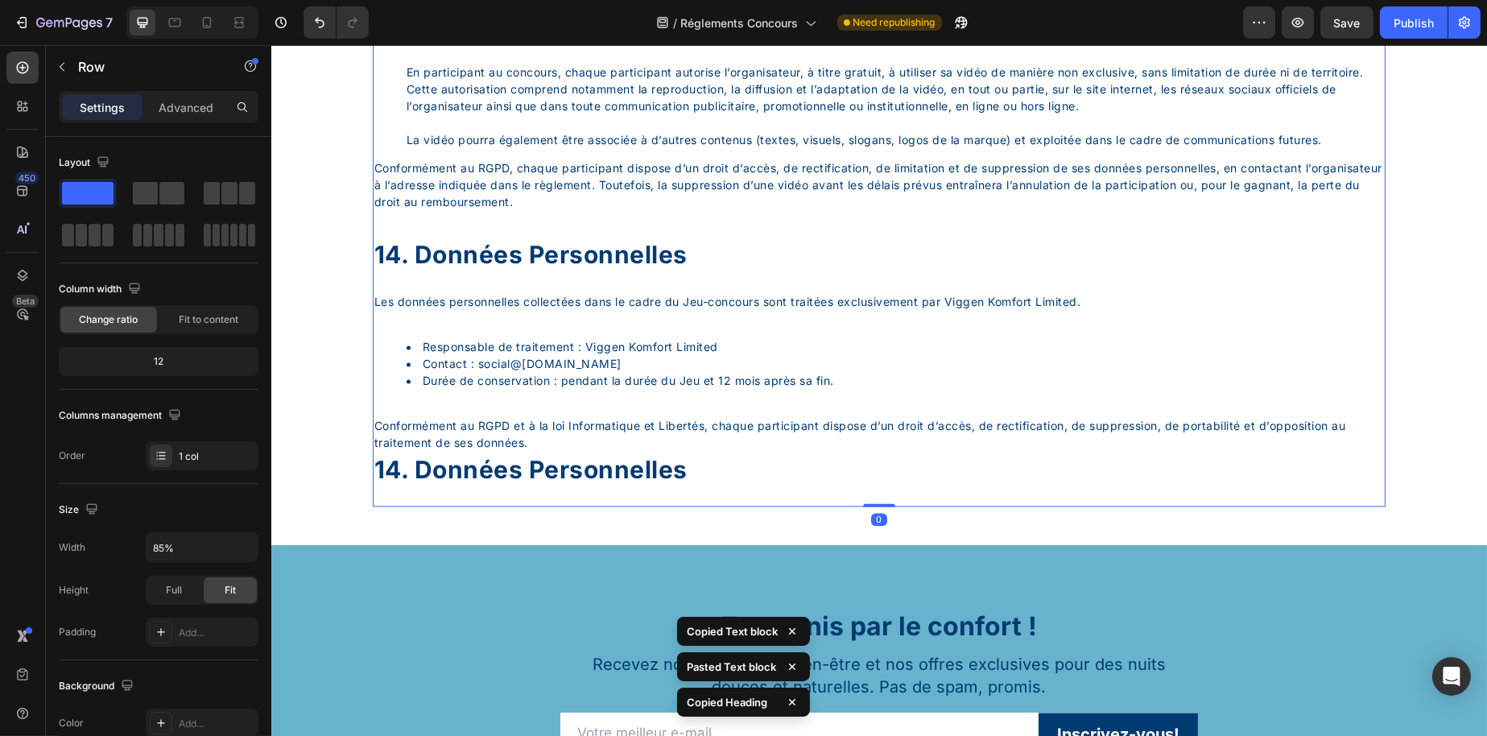
click at [586, 271] on p "14. Données personnelles" at bounding box center [879, 254] width 1010 height 31
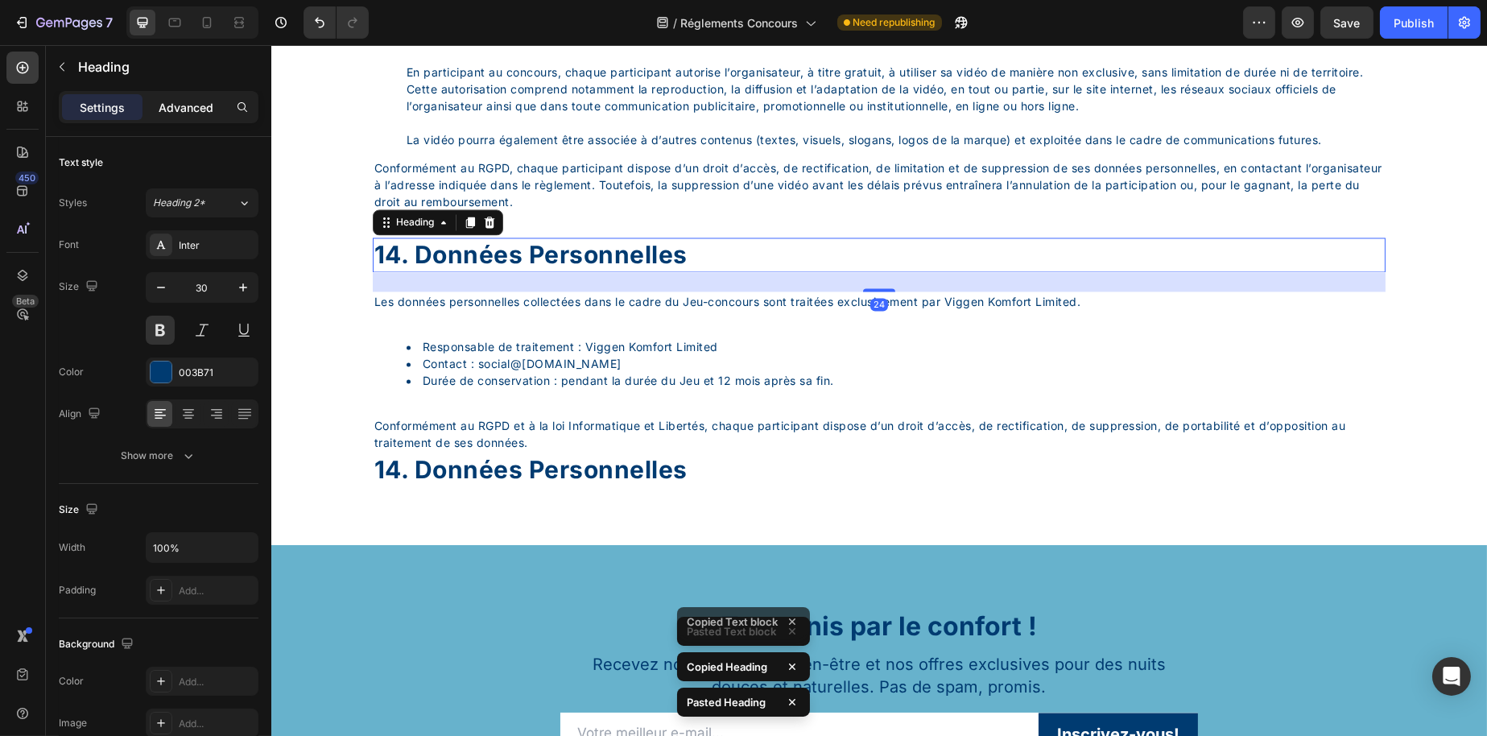
click at [192, 112] on p "Advanced" at bounding box center [186, 107] width 55 height 17
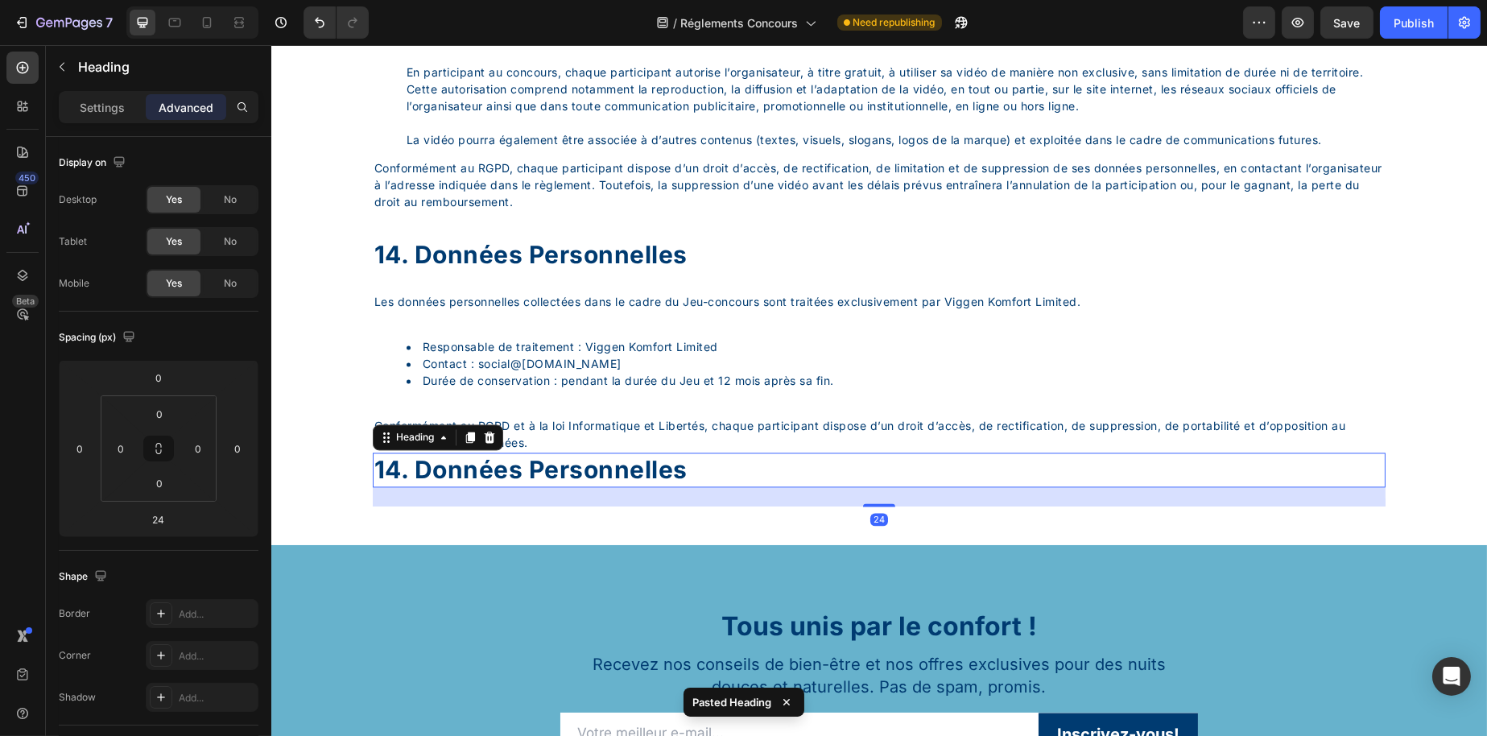
click at [519, 487] on div "14. données personnelles" at bounding box center [878, 470] width 1013 height 35
click at [523, 389] on li "Durée de conservation : pendant la durée du Jeu et 12 mois après sa fin." at bounding box center [895, 380] width 978 height 17
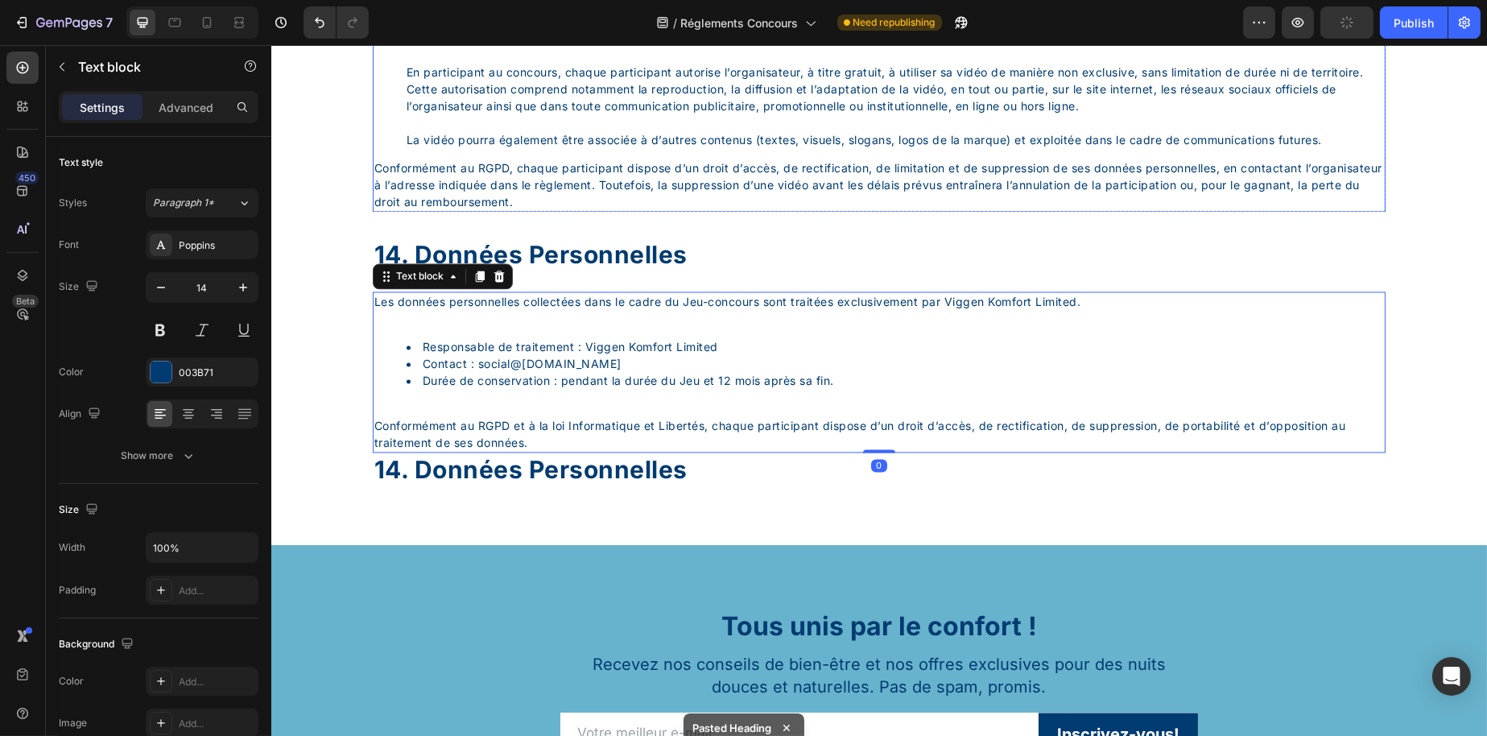
click at [494, 212] on div "Conservation des vidéos Tous les participants s’engagent à conserver et à ne pa…" at bounding box center [878, 71] width 1013 height 279
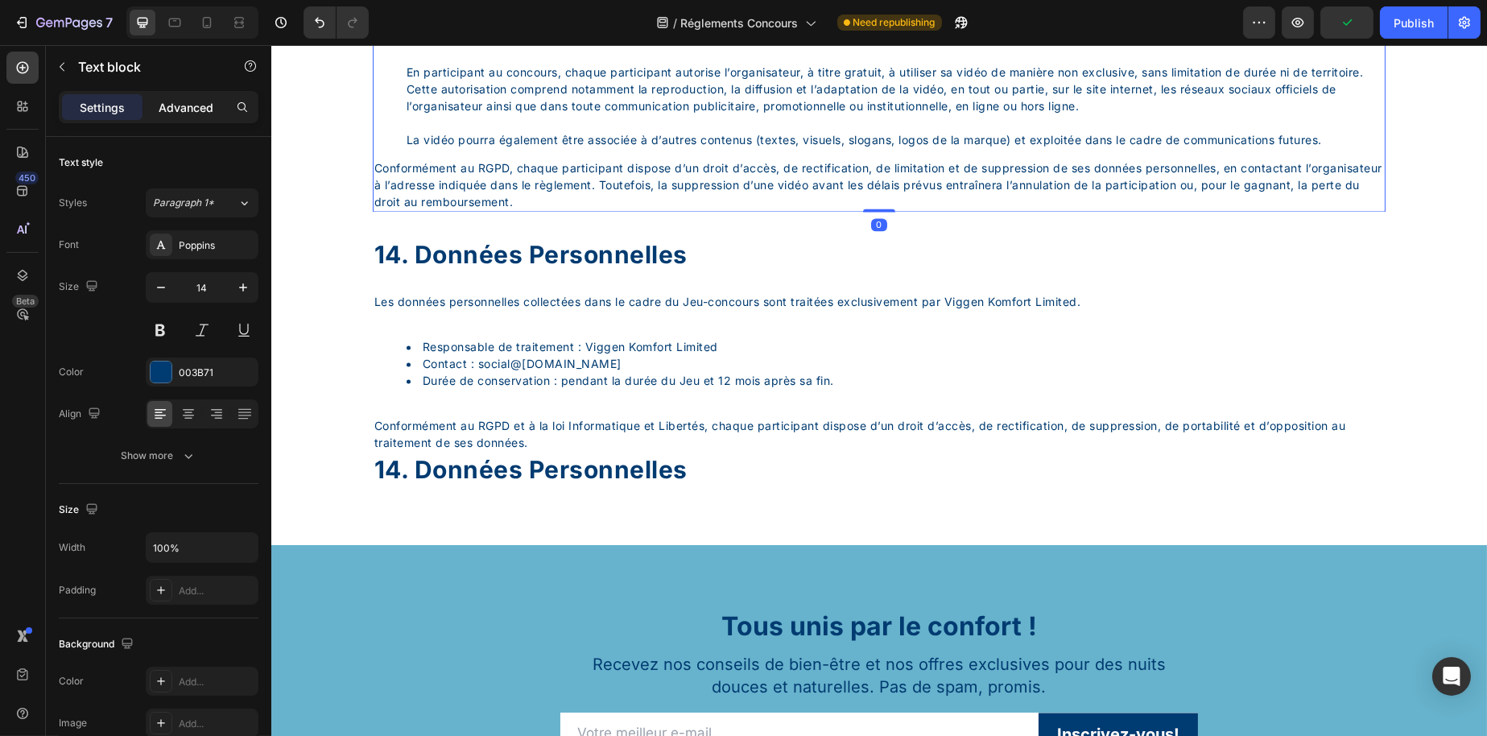
click at [172, 110] on p "Advanced" at bounding box center [186, 107] width 55 height 17
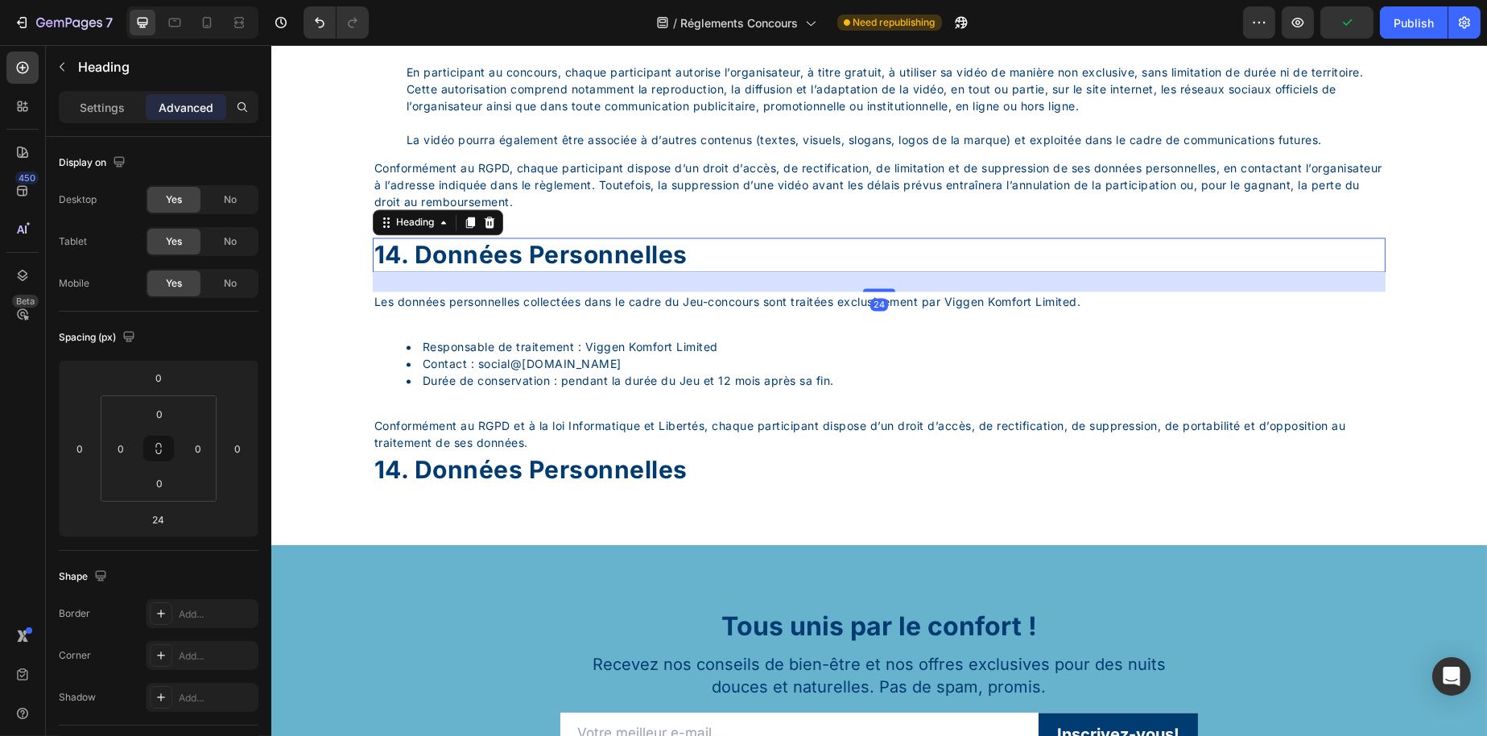
click at [469, 272] on div "14. Données personnelles" at bounding box center [878, 255] width 1013 height 35
click at [572, 404] on div "Les données personnelles collectées dans le cadre du Jeu-concours sont traitées…" at bounding box center [878, 371] width 1013 height 161
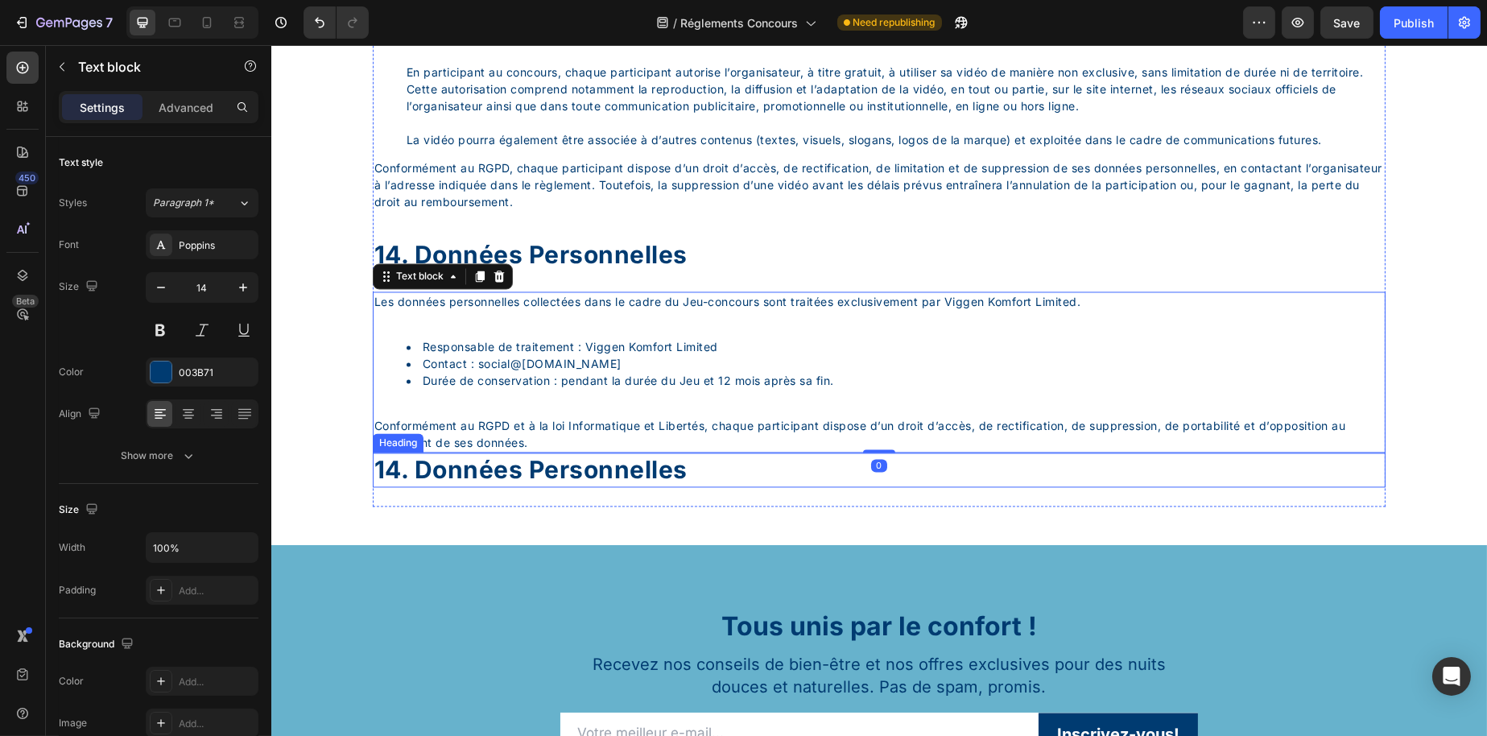
click at [545, 487] on div "14. données personnelles" at bounding box center [878, 470] width 1013 height 35
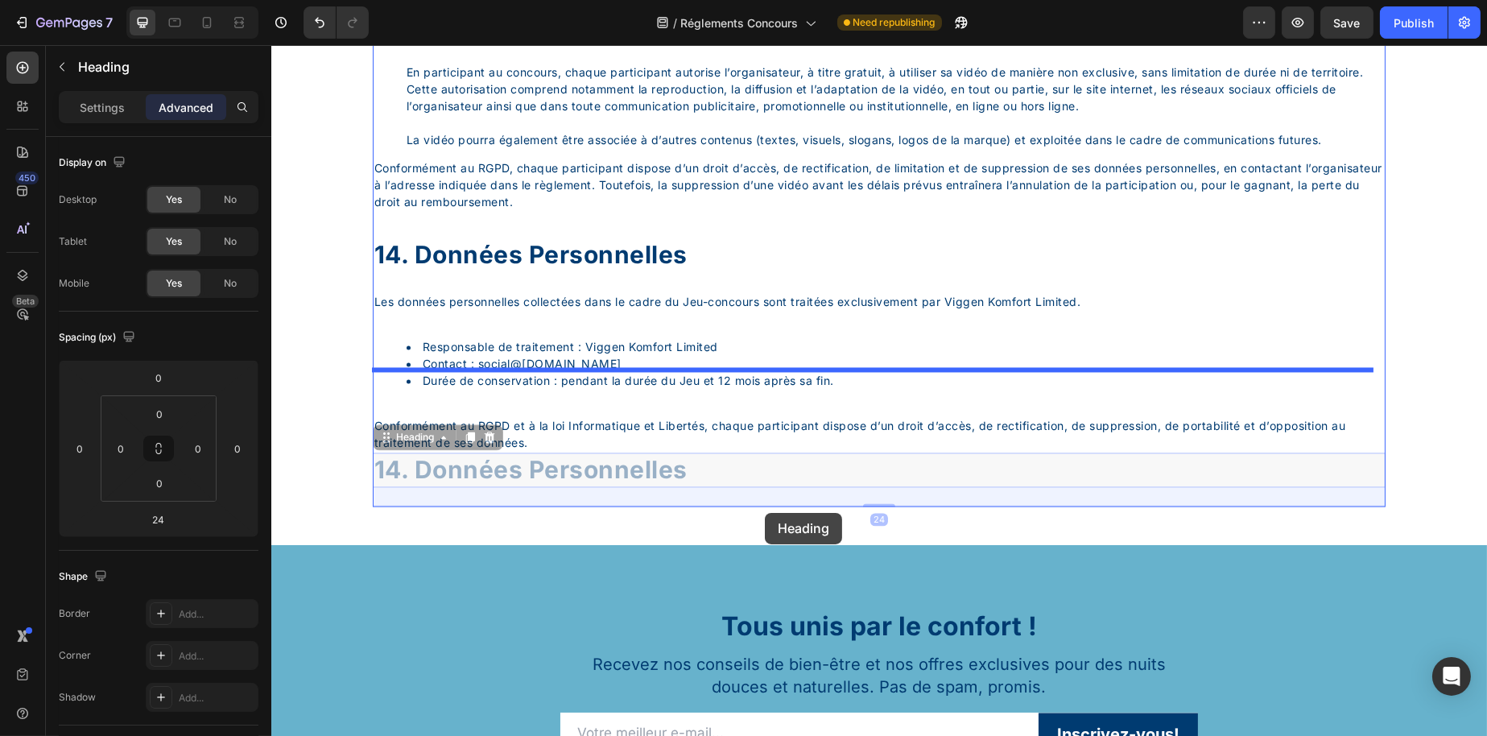
drag, startPoint x: 430, startPoint y: 518, endPoint x: 764, endPoint y: 513, distance: 334.2
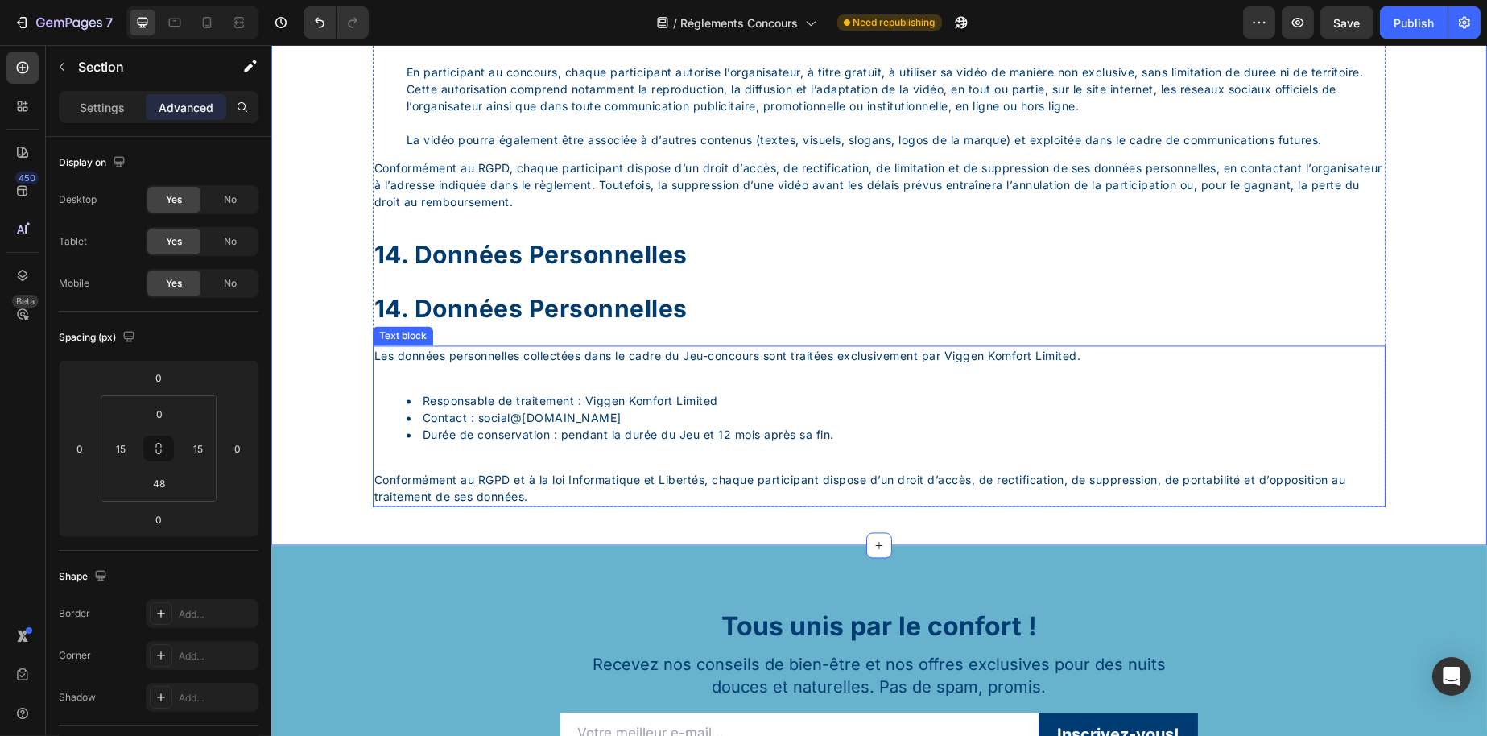
click at [506, 465] on div "Les données personnelles collectées dans le cadre du Jeu-concours sont traitées…" at bounding box center [878, 425] width 1013 height 161
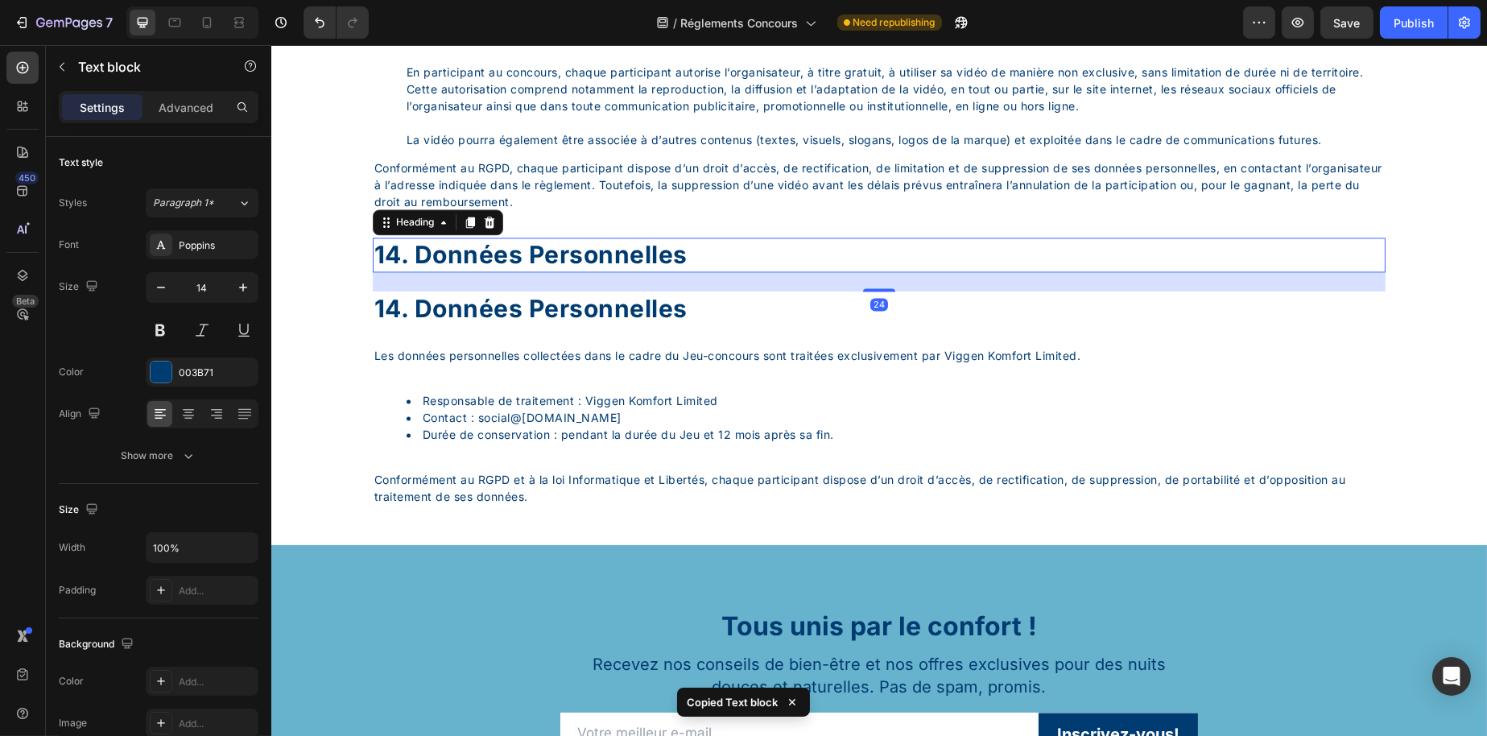
click at [568, 271] on p "14. Données personnelles" at bounding box center [879, 254] width 1010 height 31
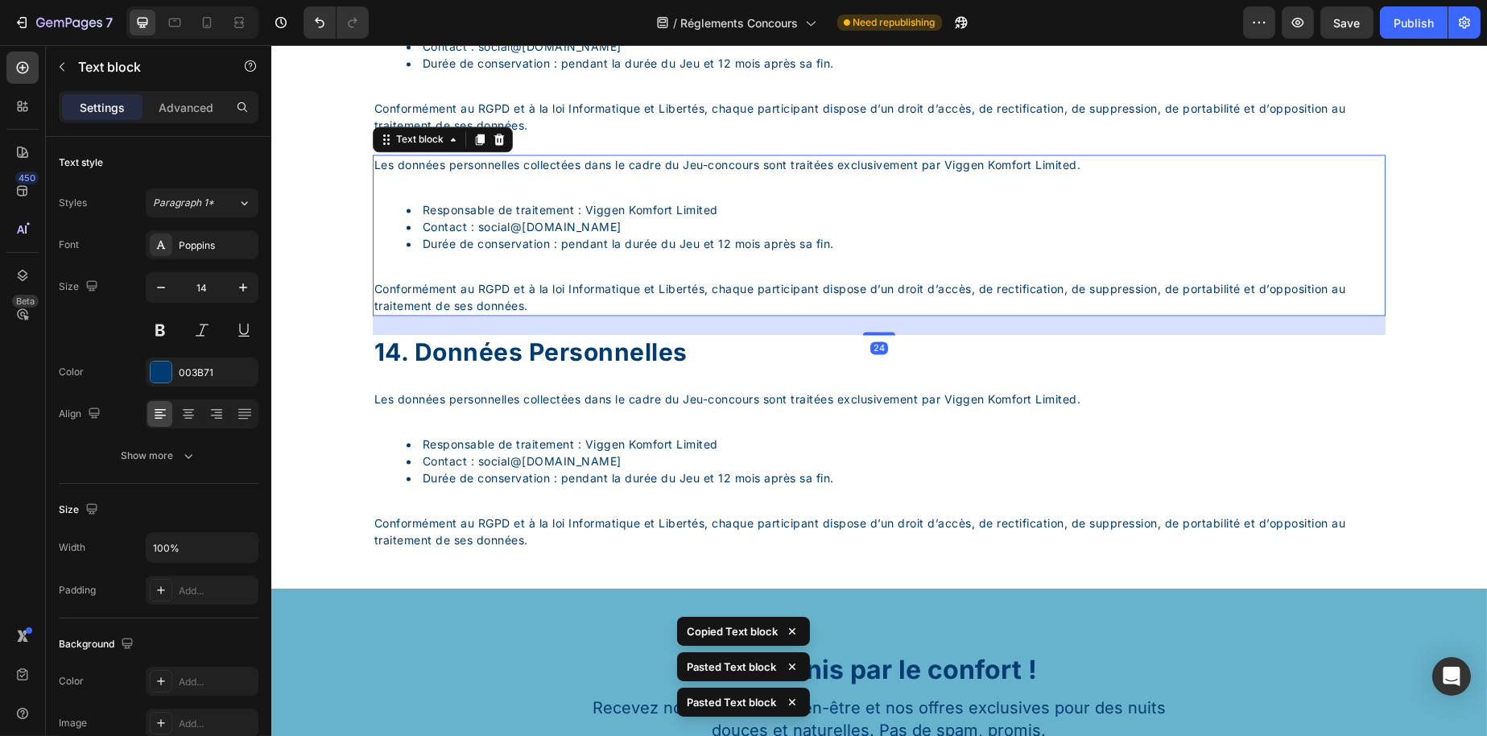
scroll to position [7075, 0]
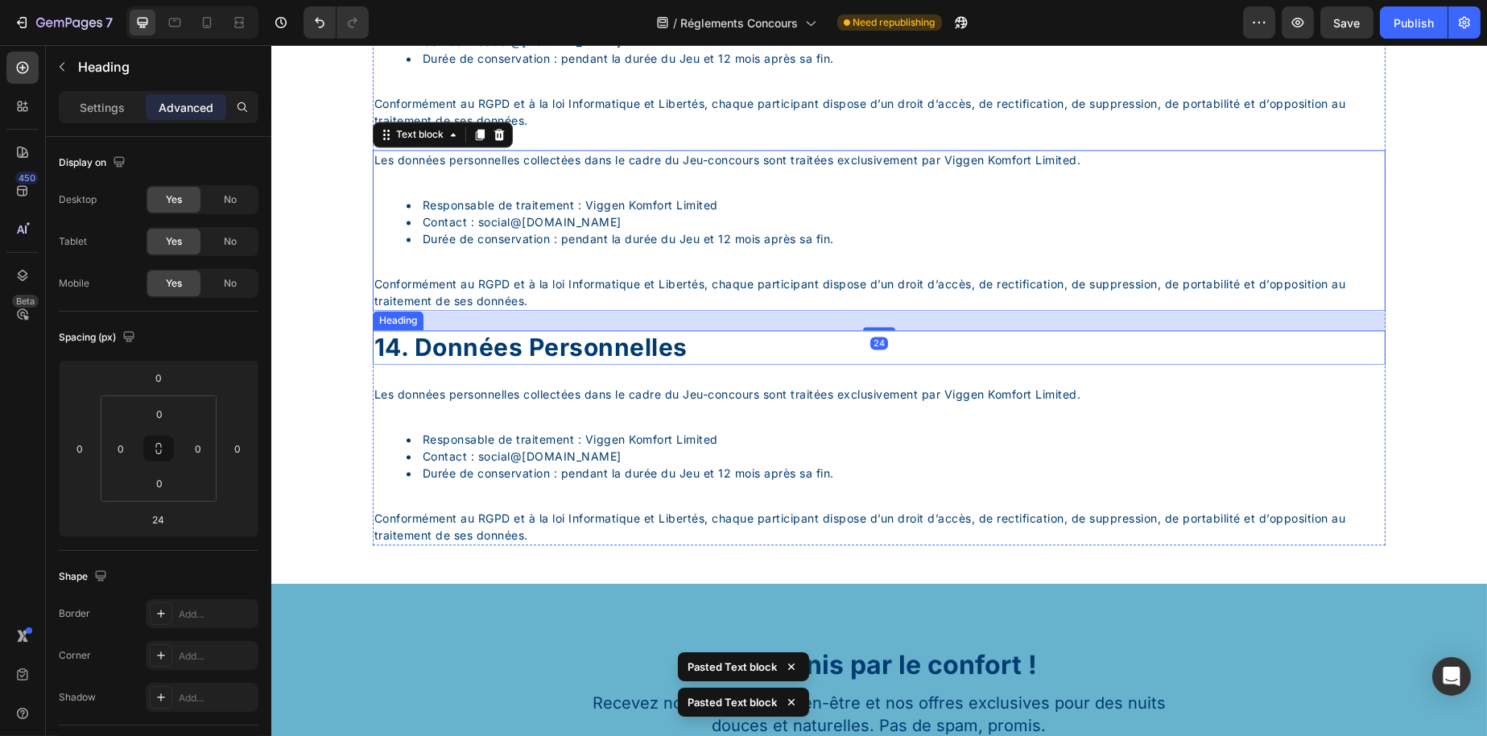
click at [473, 365] on div "14. données personnelles" at bounding box center [878, 347] width 1013 height 35
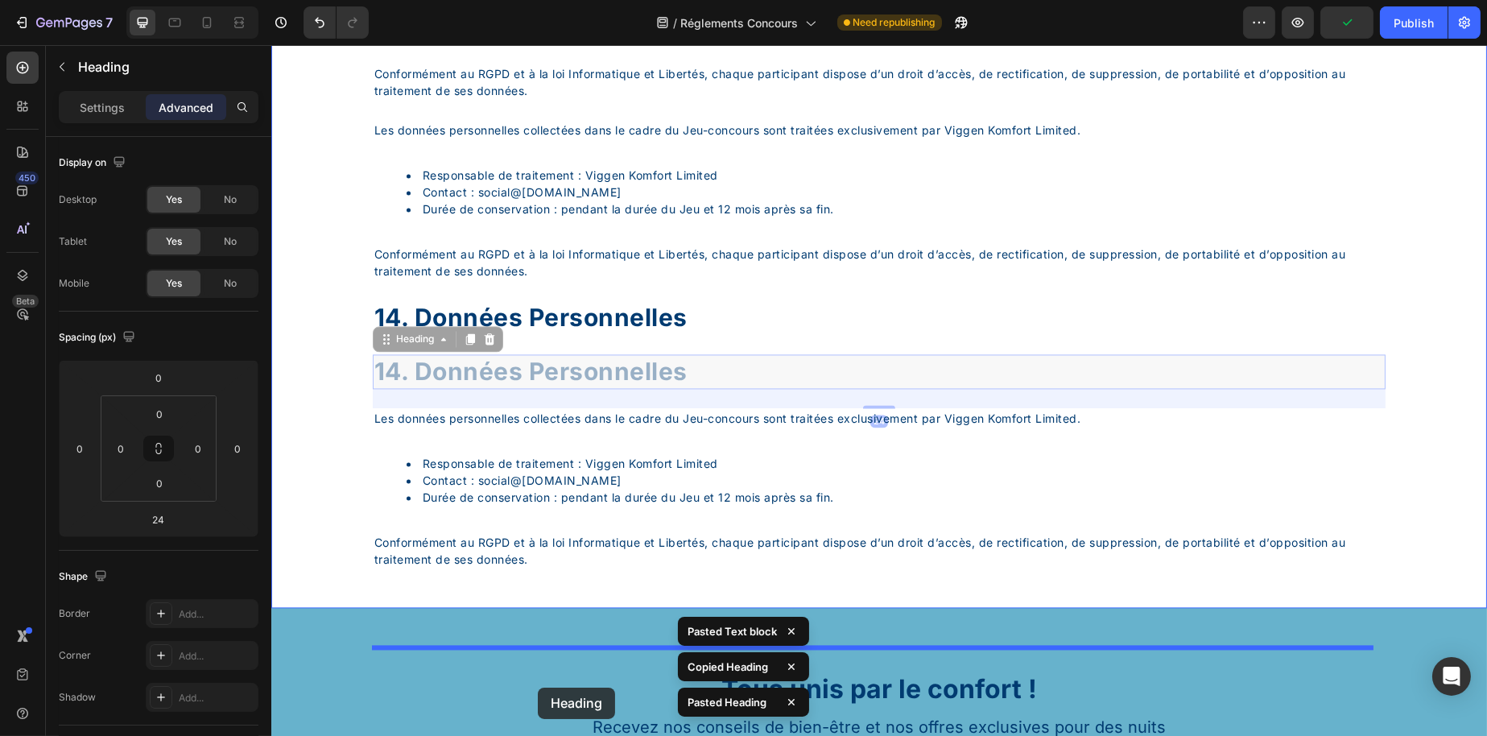
scroll to position [7161, 0]
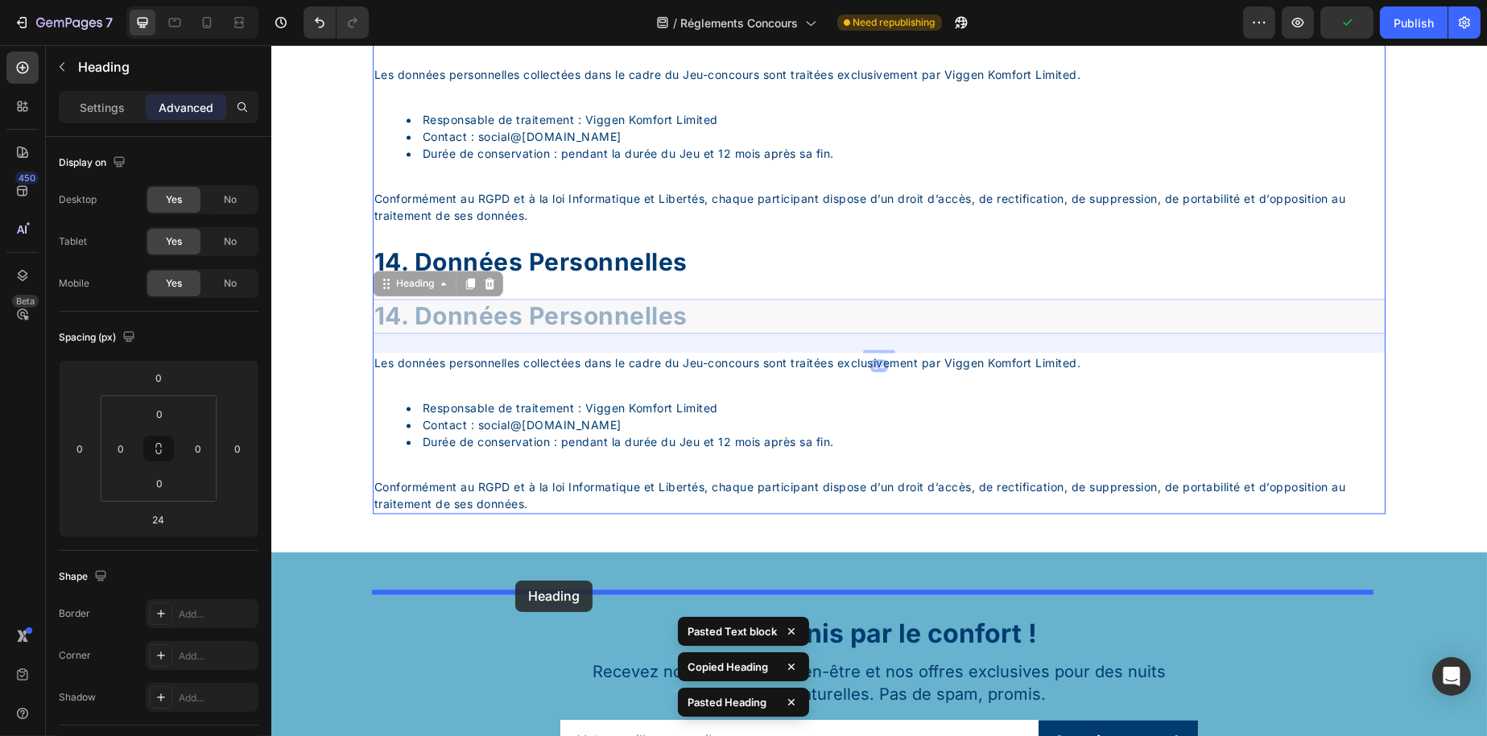
drag, startPoint x: 422, startPoint y: 452, endPoint x: 515, endPoint y: 581, distance: 158.7
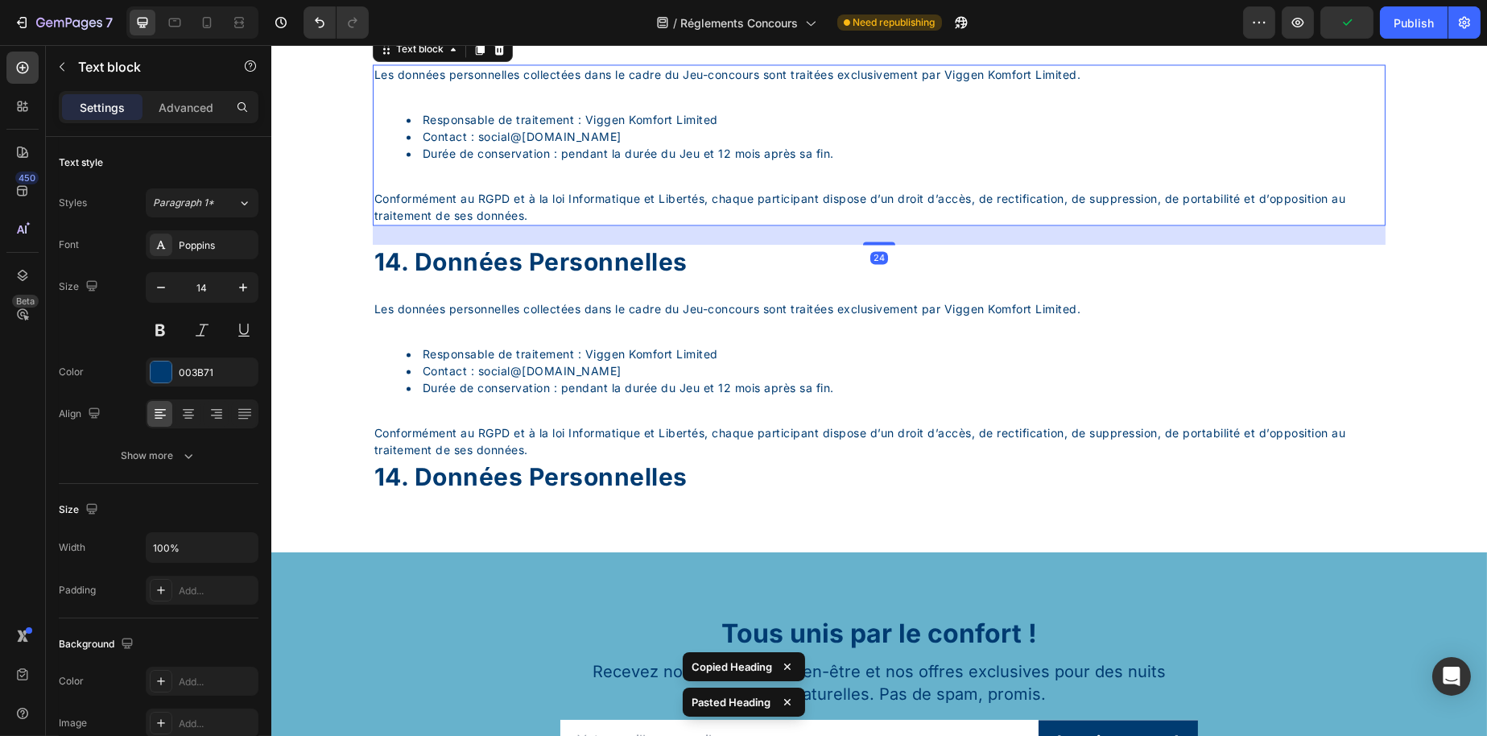
click at [514, 224] on p "Conformément au RGPD et à la loi Informatique et Libertés, chaque participant d…" at bounding box center [879, 207] width 1010 height 34
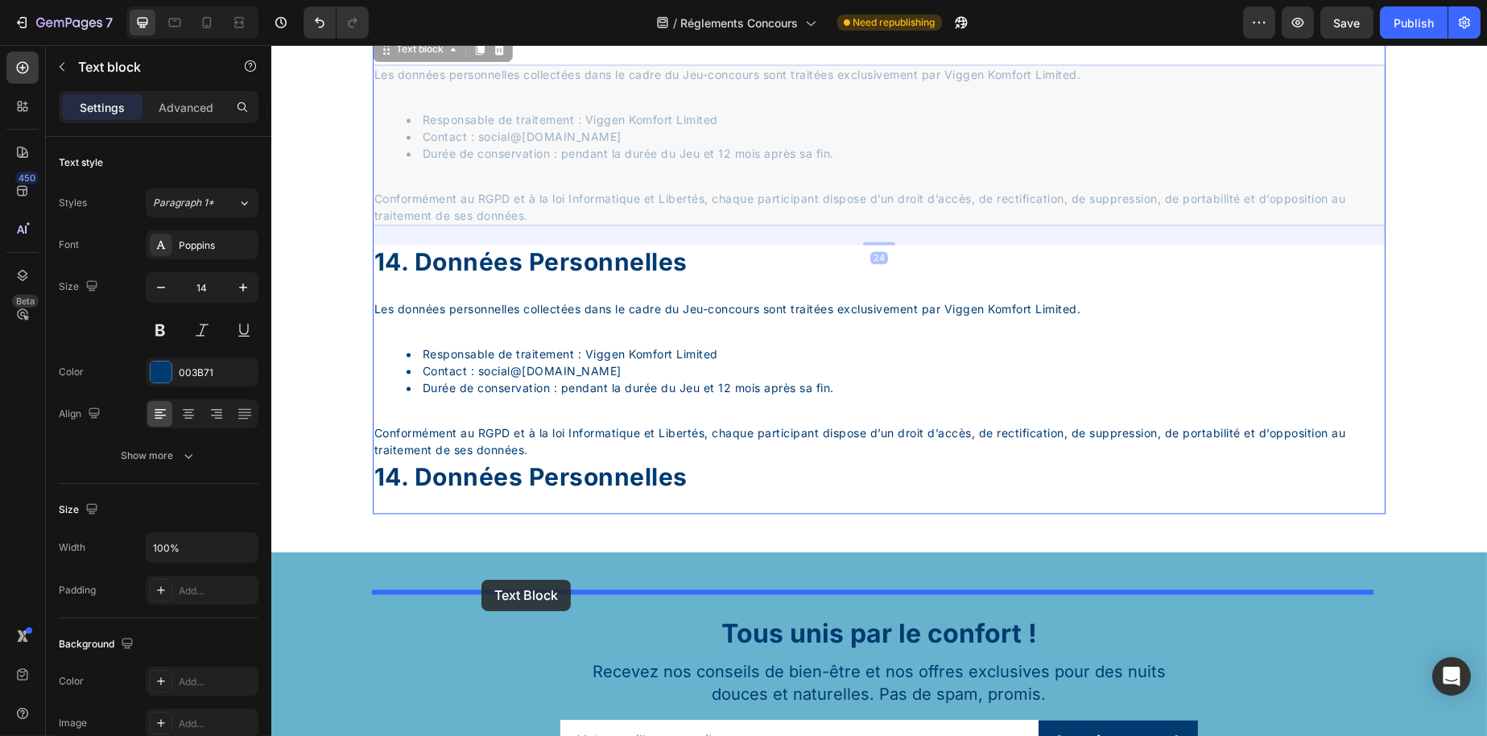
drag, startPoint x: 406, startPoint y: 130, endPoint x: 481, endPoint y: 580, distance: 455.5
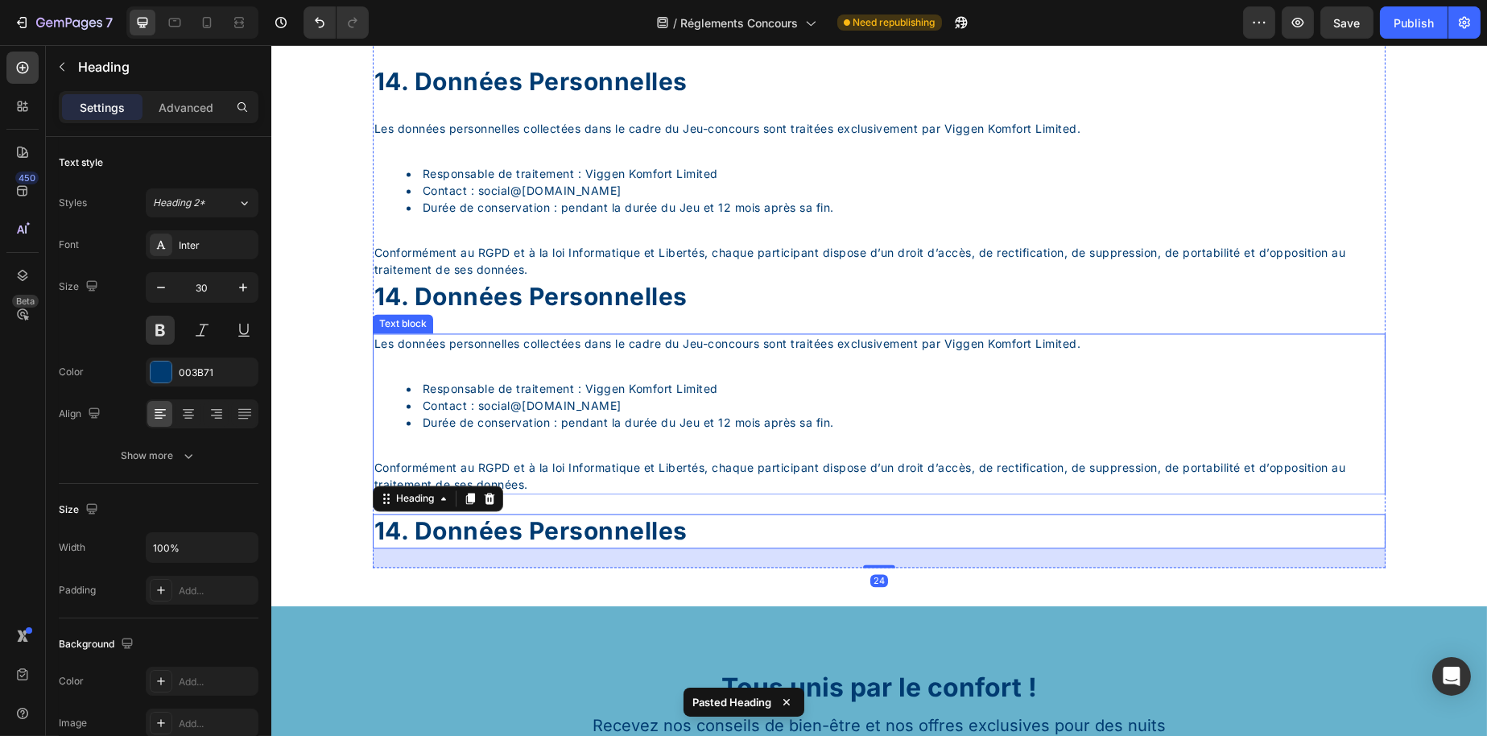
click at [497, 414] on li "Contact : social @[DOMAIN_NAME]" at bounding box center [895, 405] width 978 height 17
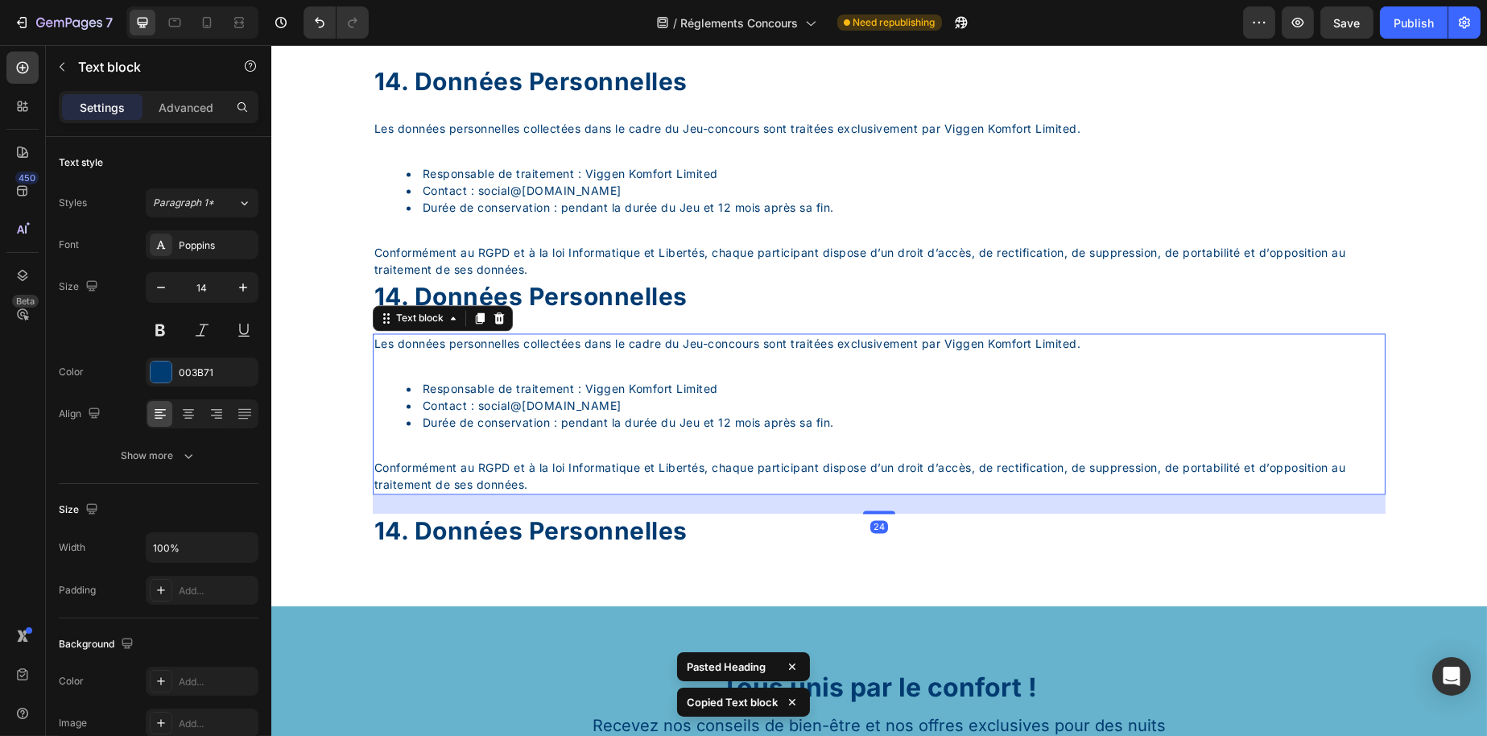
click at [550, 514] on div "24" at bounding box center [878, 503] width 1013 height 19
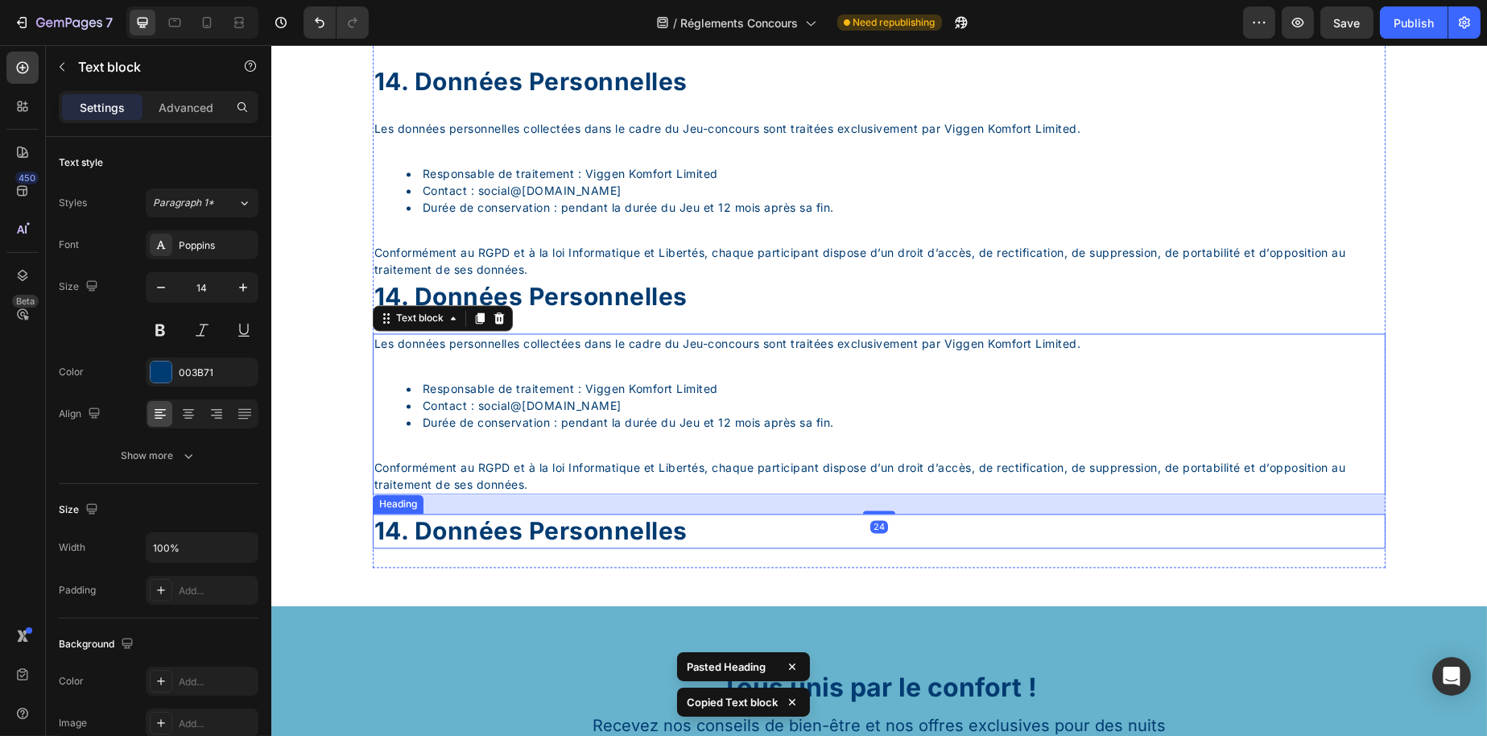
click at [554, 548] on div "14. données personnelles" at bounding box center [878, 531] width 1013 height 35
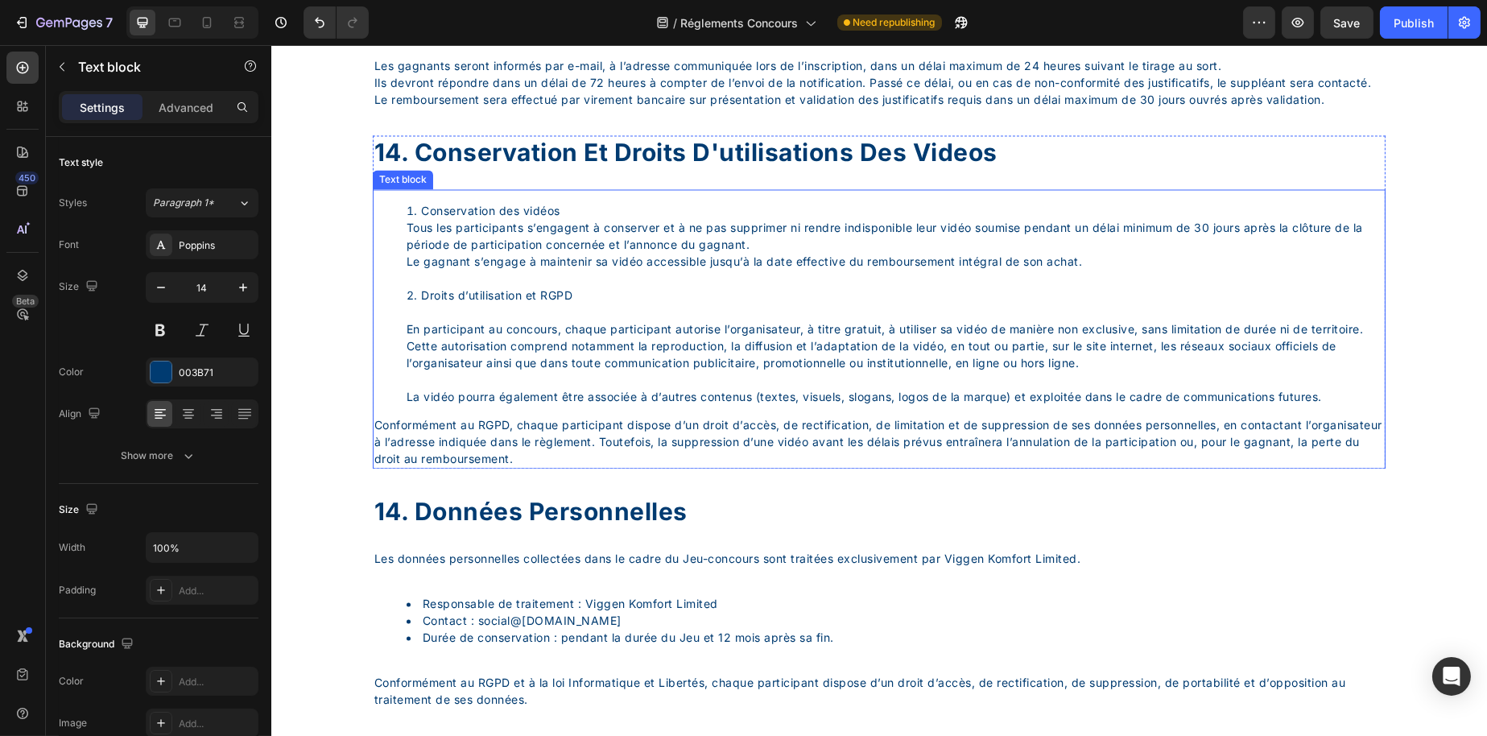
scroll to position [6577, 0]
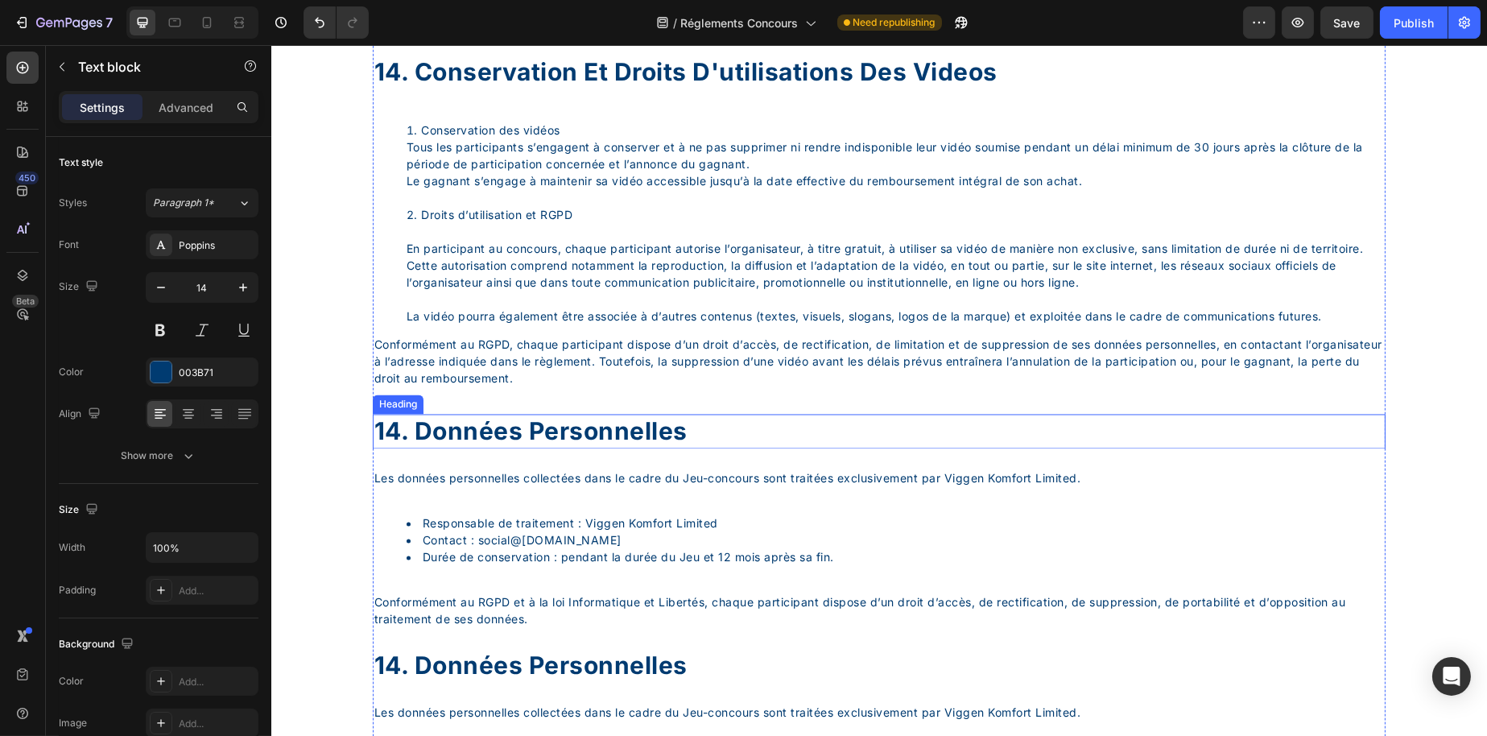
click at [395, 447] on p "14. Données personnelles" at bounding box center [879, 430] width 1010 height 31
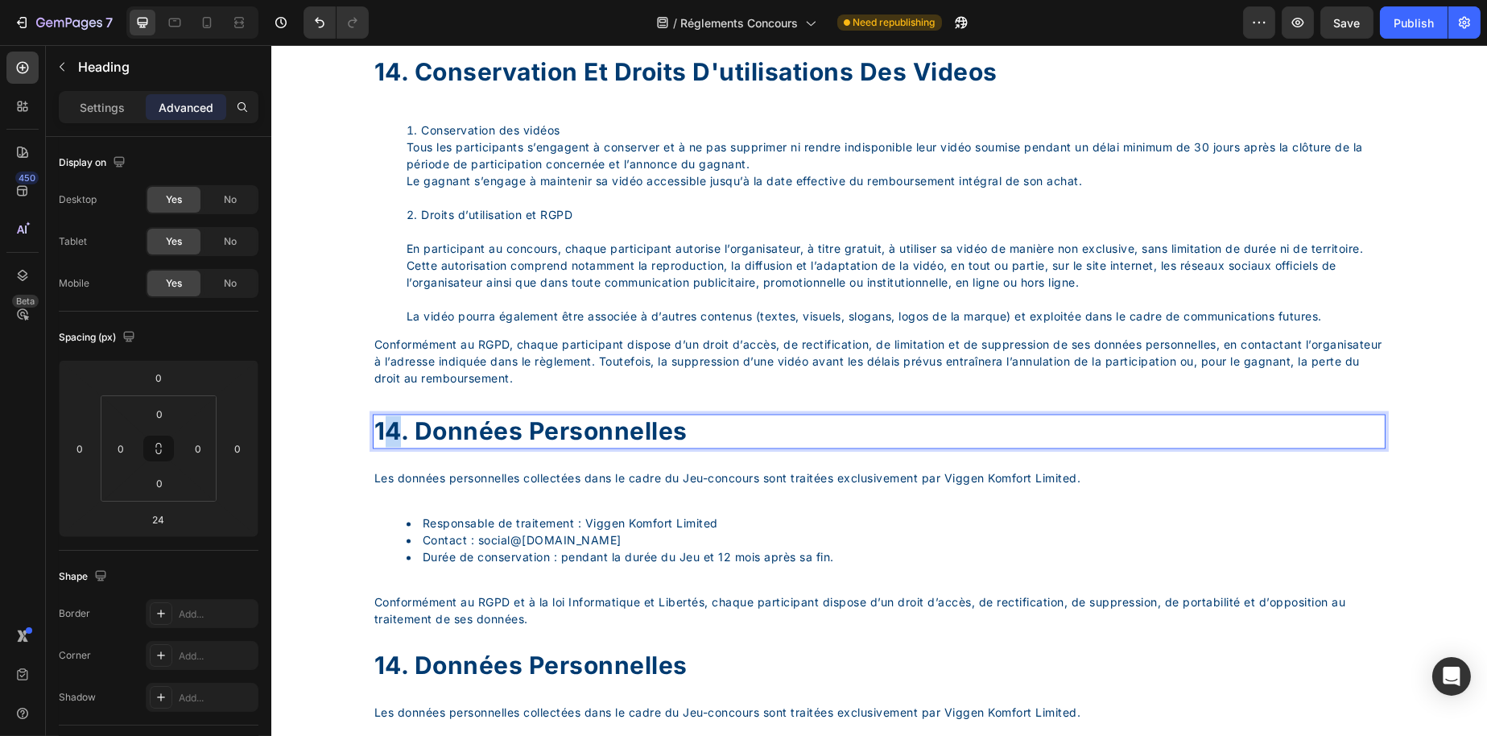
click at [390, 447] on p "14. Données personnelles" at bounding box center [879, 430] width 1010 height 31
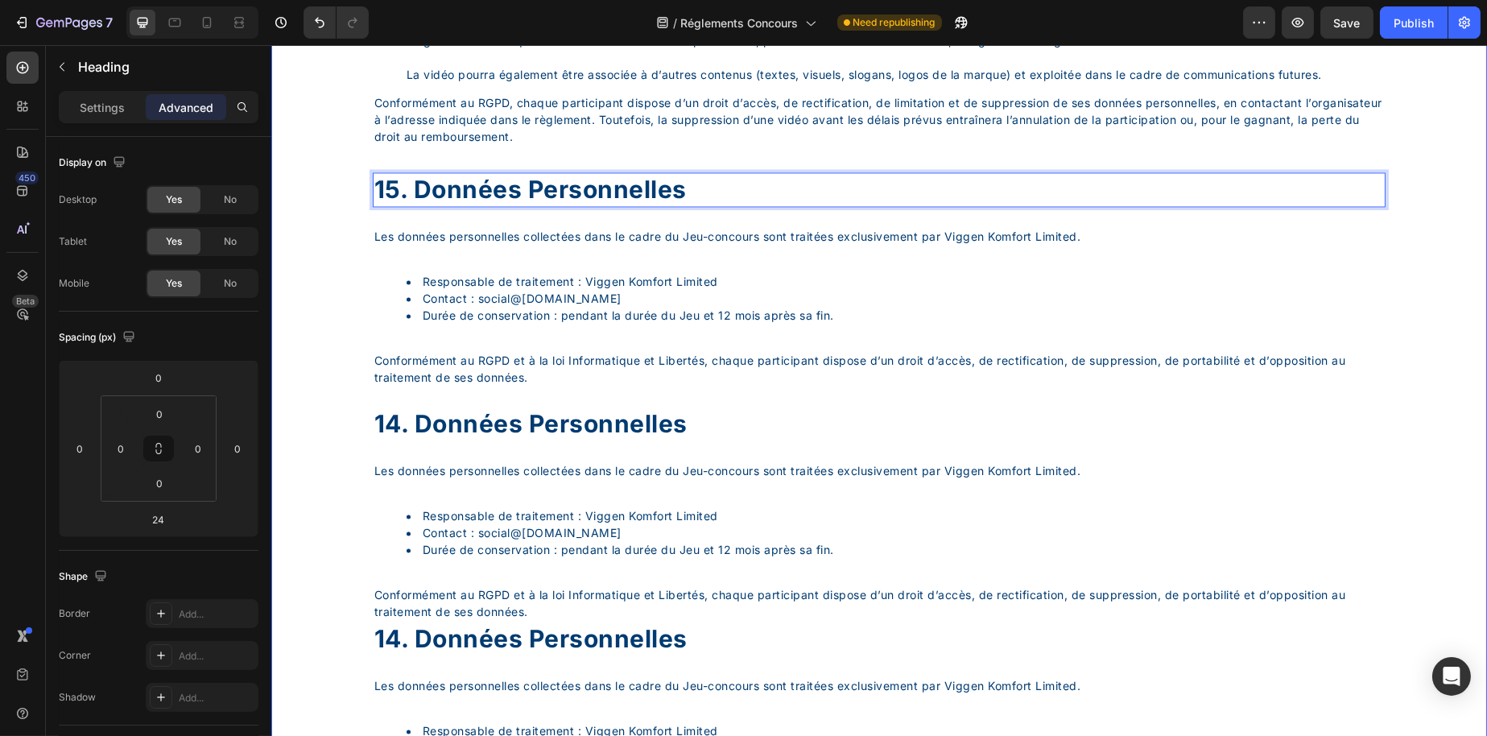
scroll to position [6899, 0]
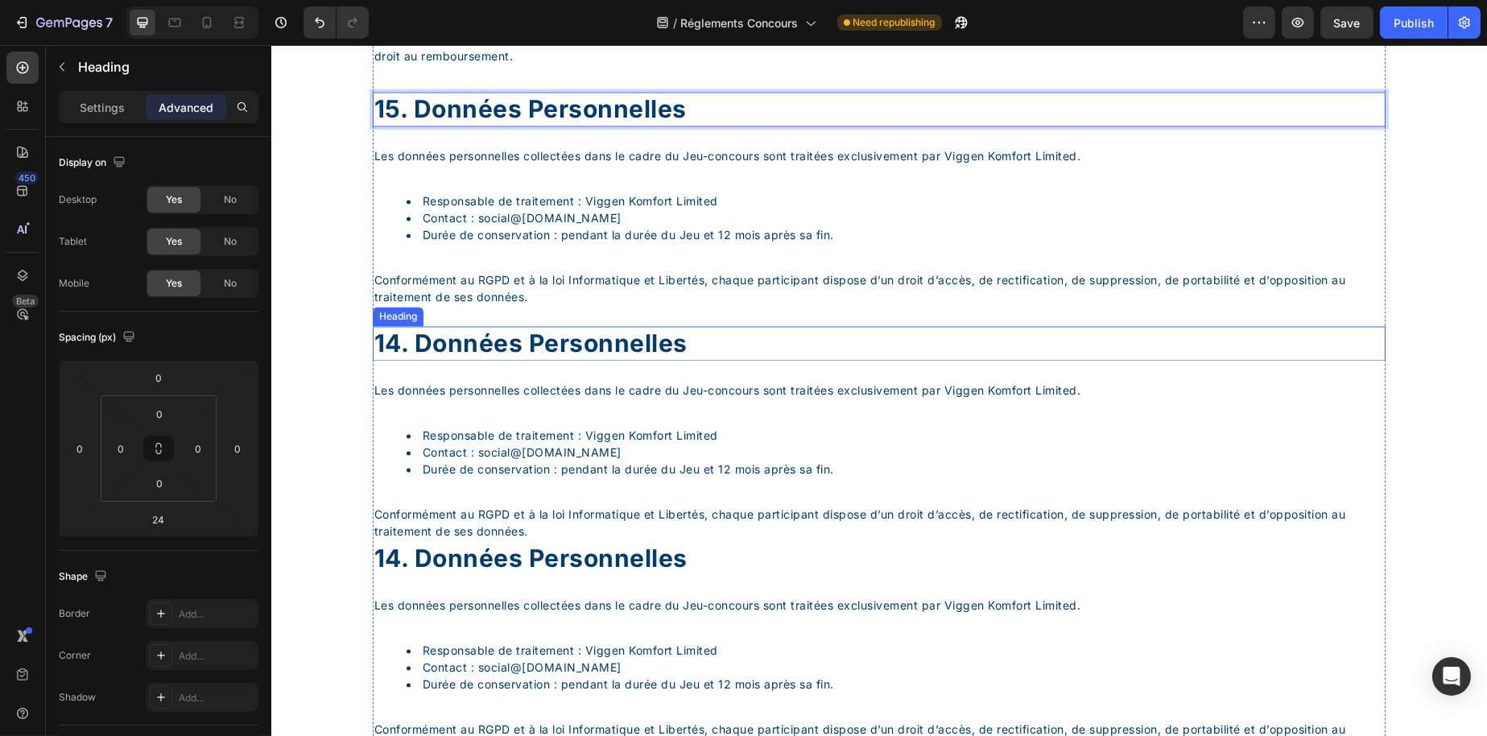
click at [394, 361] on div "14. données personnelles" at bounding box center [878, 343] width 1013 height 35
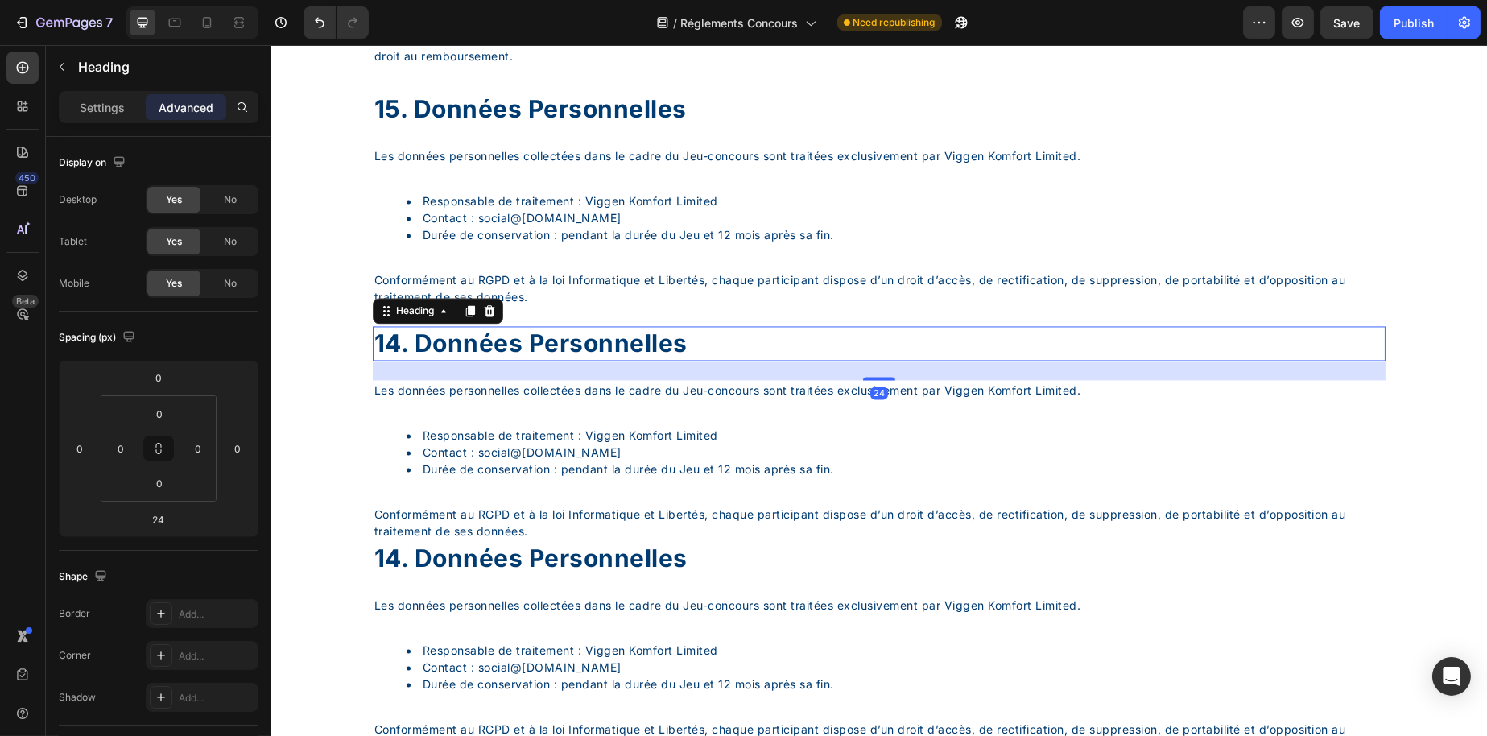
click at [397, 361] on div "14. données personnelles" at bounding box center [878, 343] width 1013 height 35
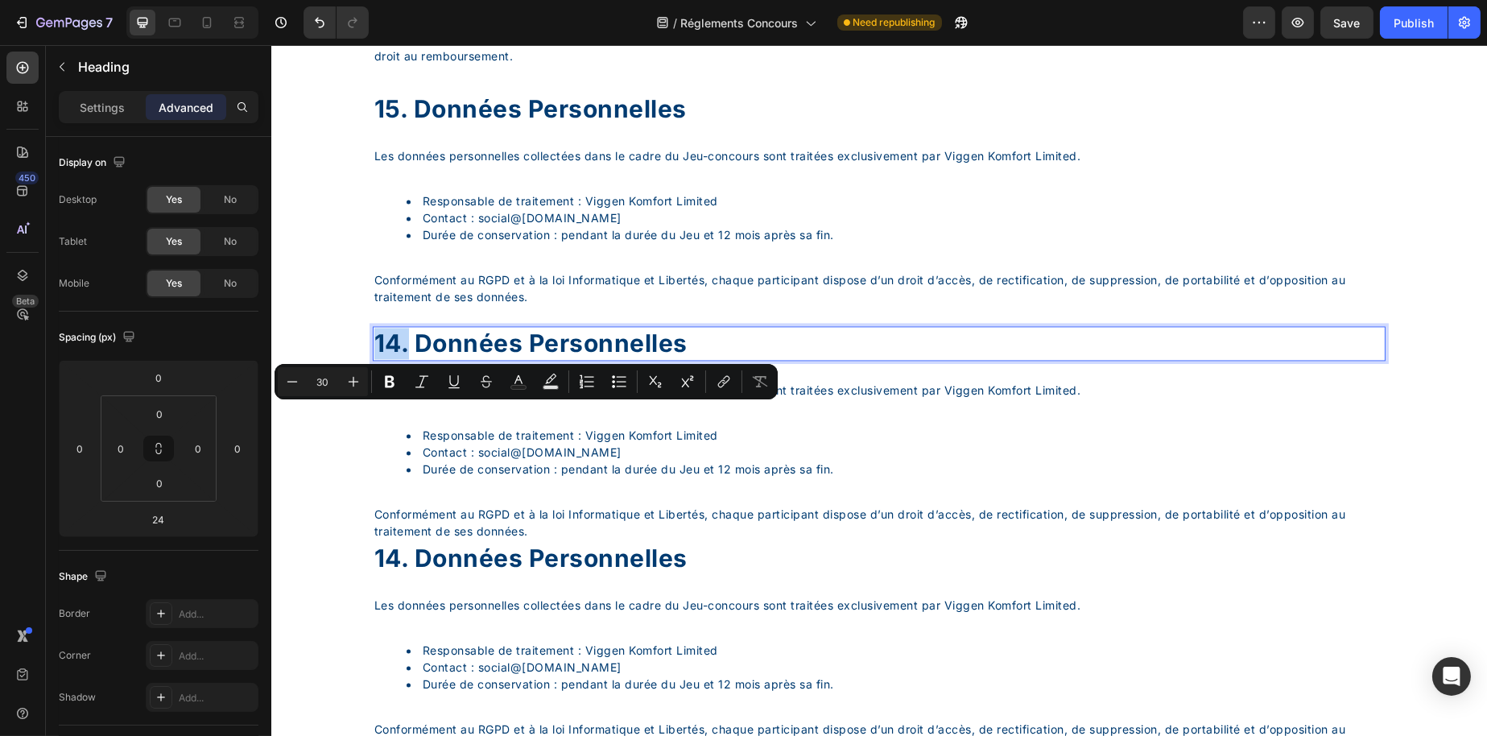
drag, startPoint x: 397, startPoint y: 419, endPoint x: 389, endPoint y: 422, distance: 8.7
click at [389, 359] on p "14. données personnelles" at bounding box center [879, 343] width 1010 height 31
click at [388, 359] on p "14. données personnelles" at bounding box center [879, 343] width 1010 height 31
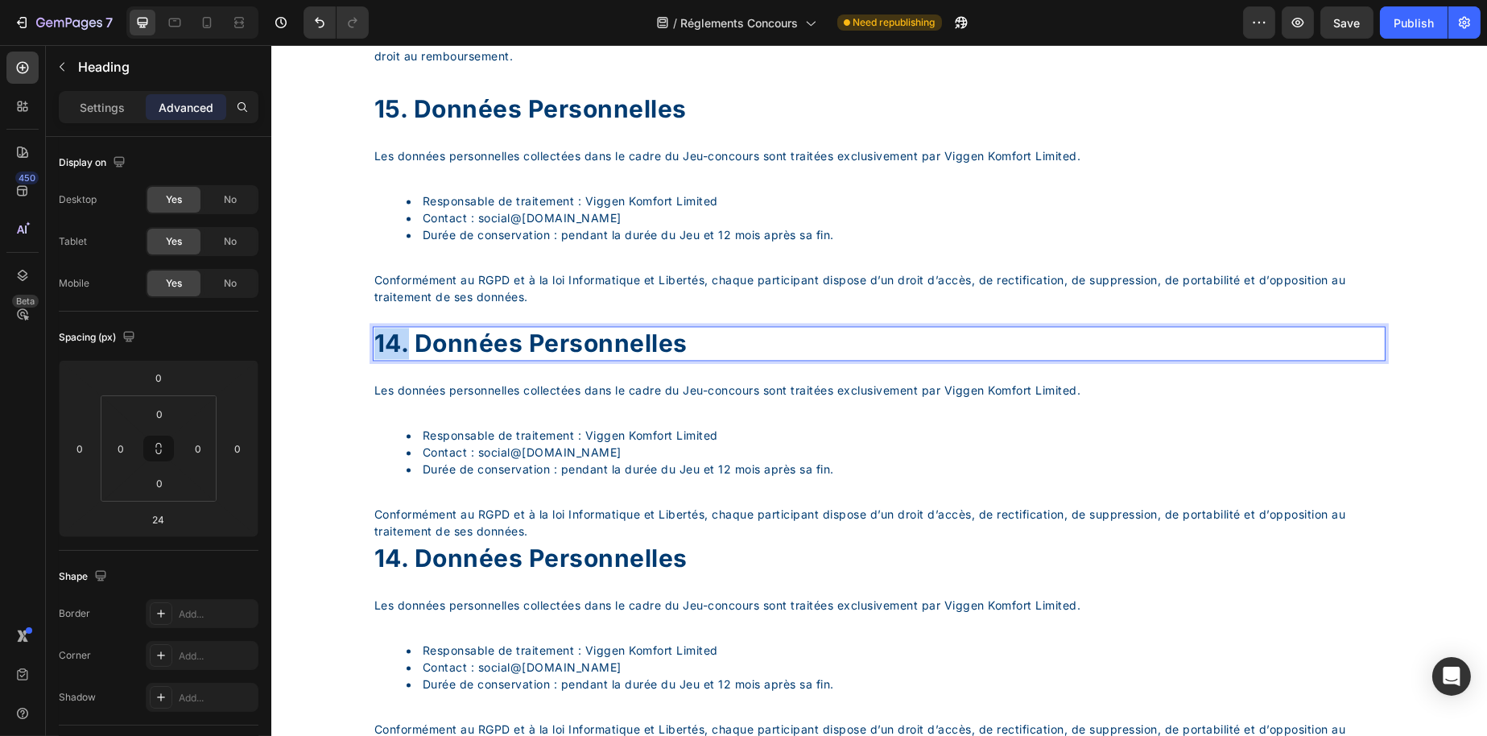
click at [391, 359] on p "14. données personnelles" at bounding box center [879, 343] width 1010 height 31
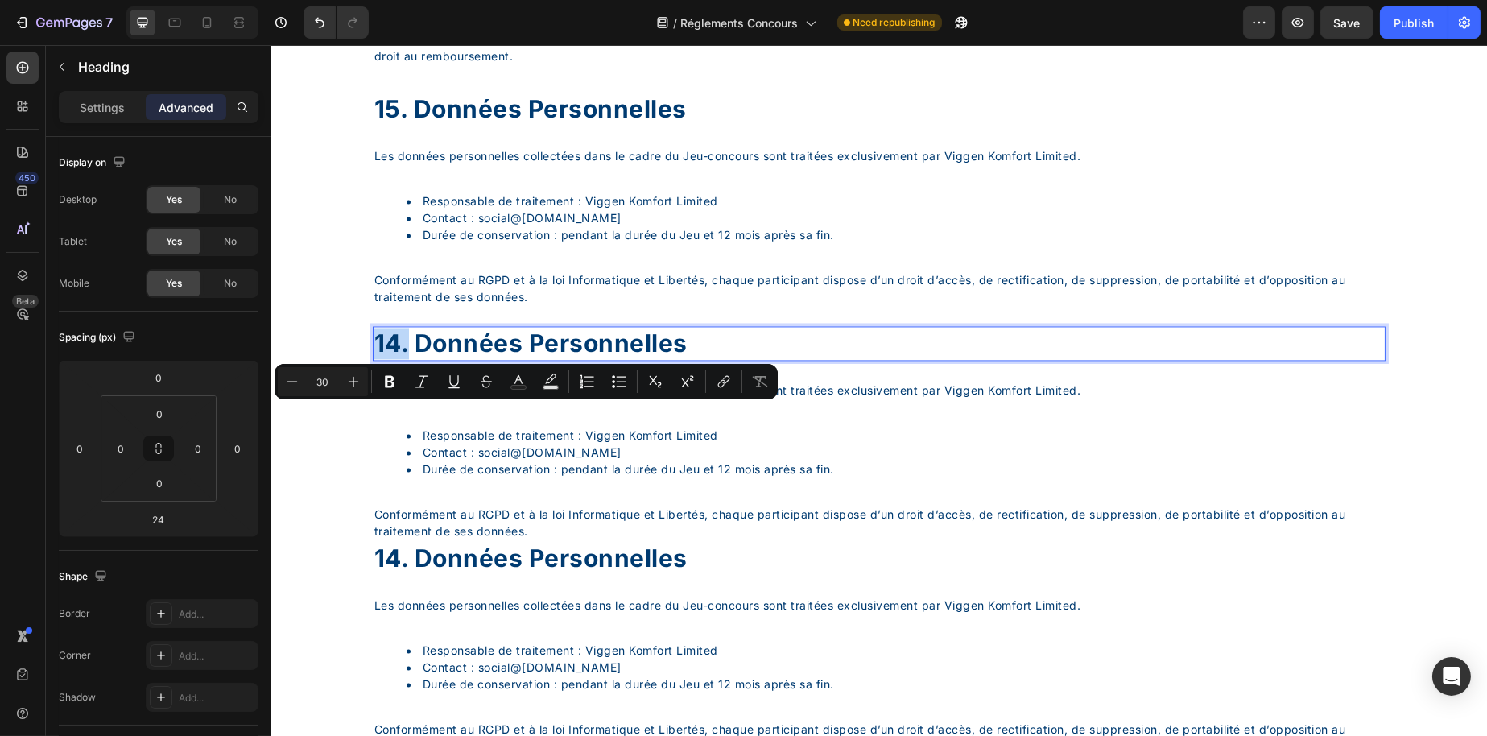
click at [393, 359] on p "14. données personnelles" at bounding box center [879, 343] width 1010 height 31
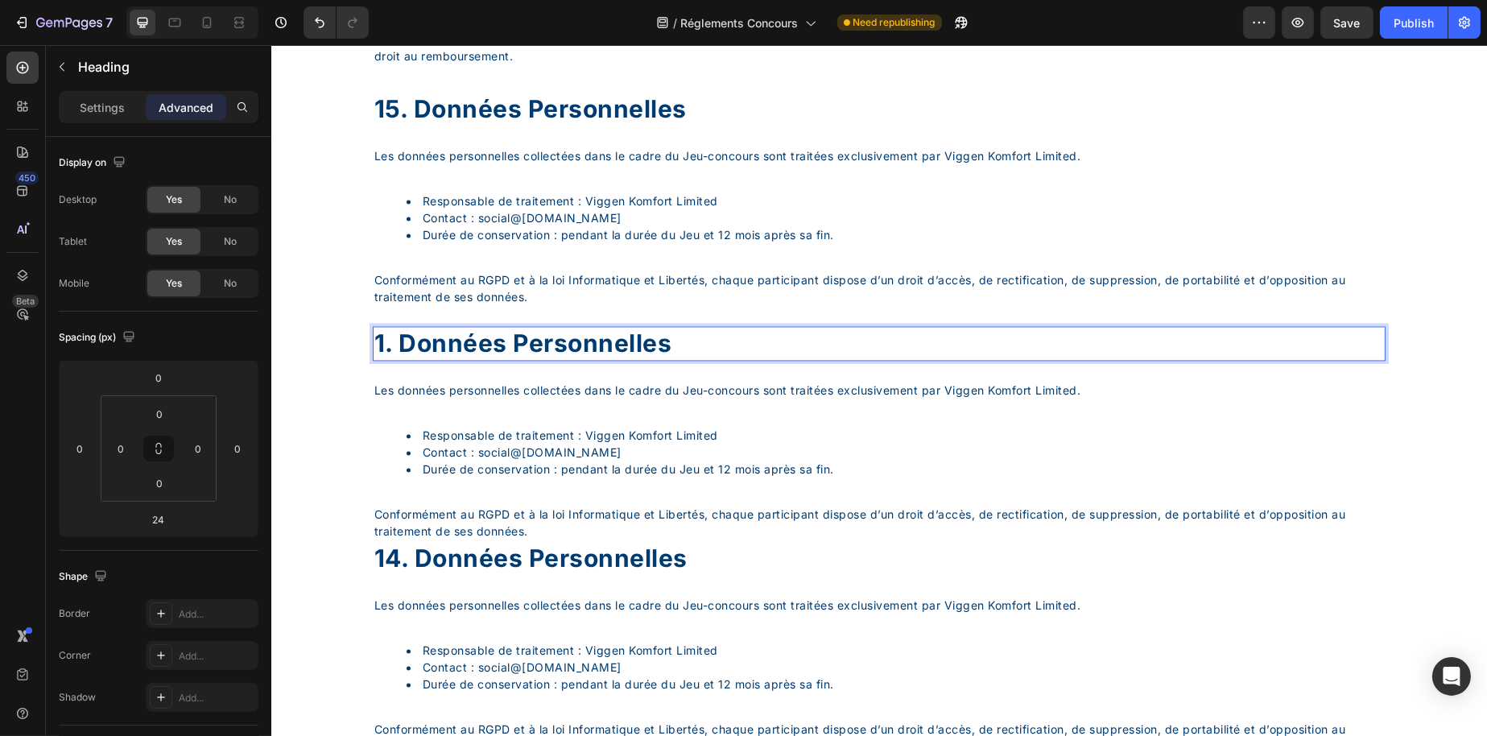
click at [380, 359] on p "1. données personnelles" at bounding box center [879, 343] width 1010 height 31
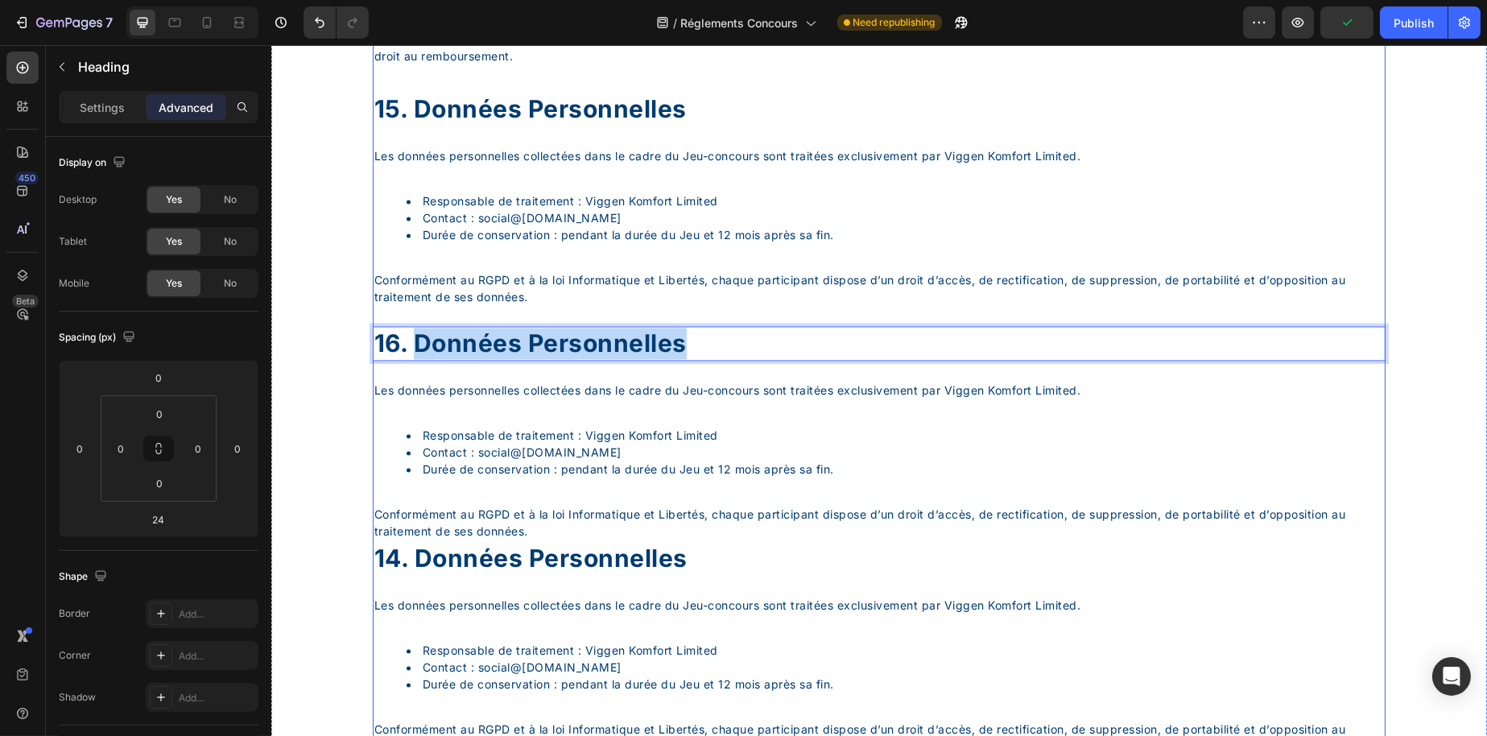
drag, startPoint x: 695, startPoint y: 411, endPoint x: 418, endPoint y: 444, distance: 278.9
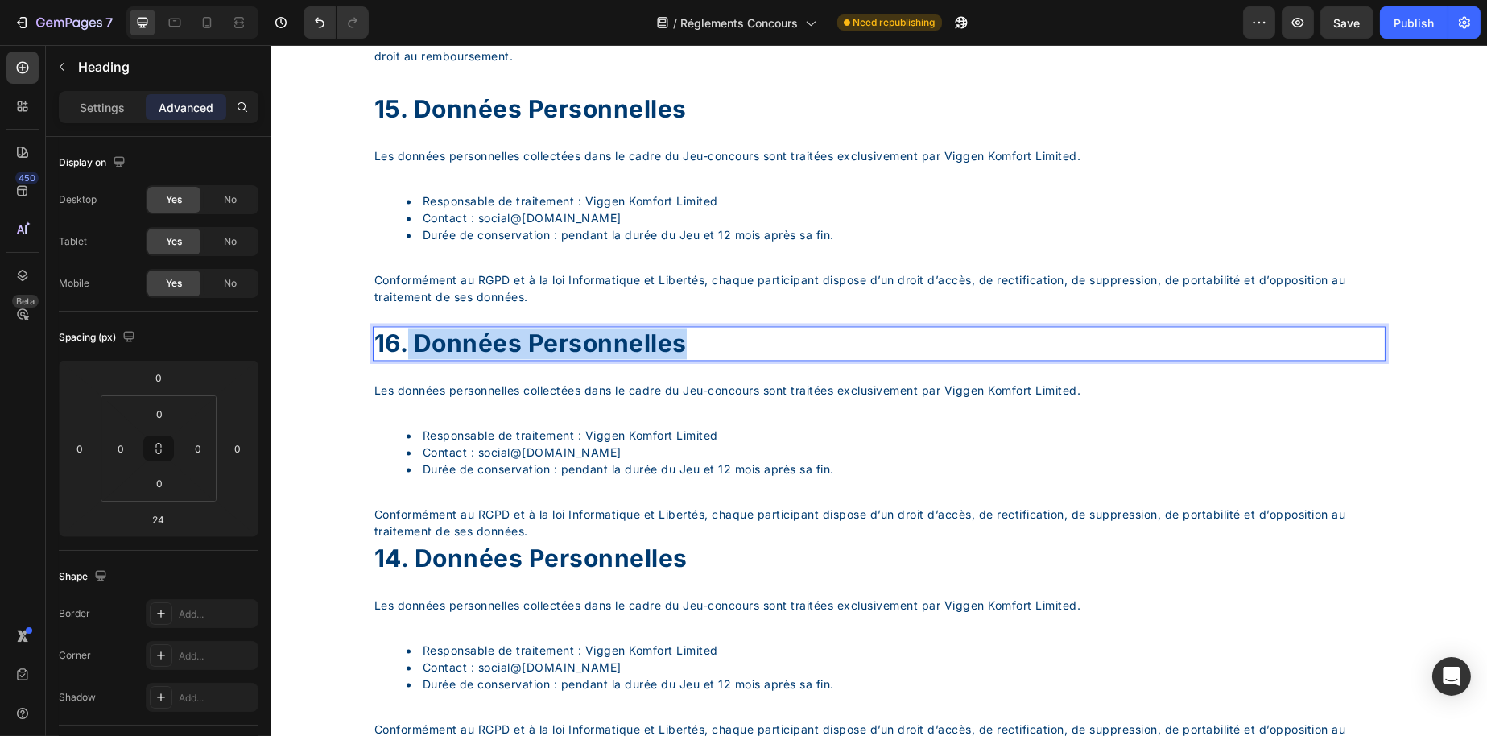
drag, startPoint x: 409, startPoint y: 412, endPoint x: 753, endPoint y: 413, distance: 343.8
click at [753, 359] on p "16. données personnelles" at bounding box center [879, 343] width 1010 height 31
click at [713, 359] on p "16." at bounding box center [879, 343] width 1010 height 31
click at [710, 359] on p "16." at bounding box center [879, 343] width 1010 height 31
drag, startPoint x: 709, startPoint y: 433, endPoint x: 186, endPoint y: 399, distance: 523.7
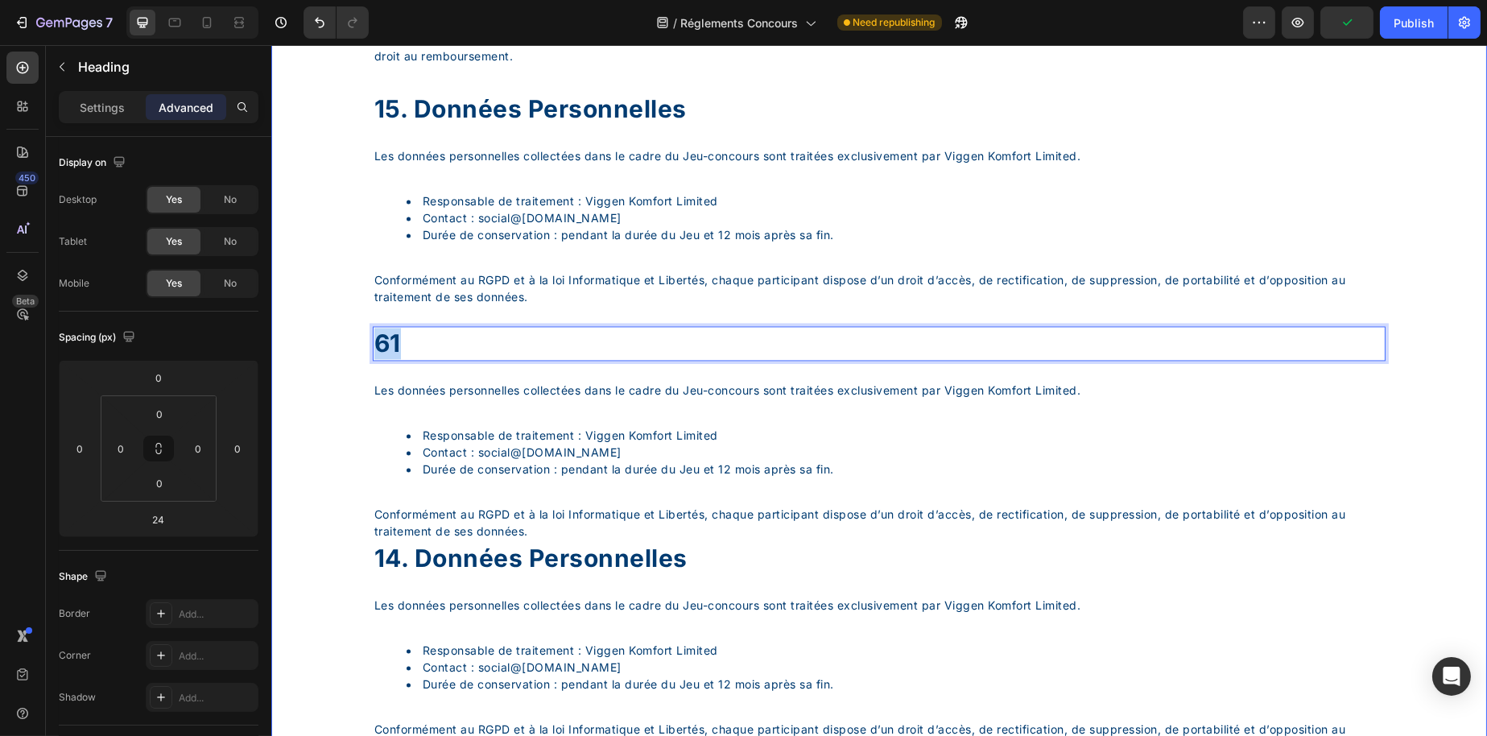
drag, startPoint x: 401, startPoint y: 431, endPoint x: 369, endPoint y: 430, distance: 32.2
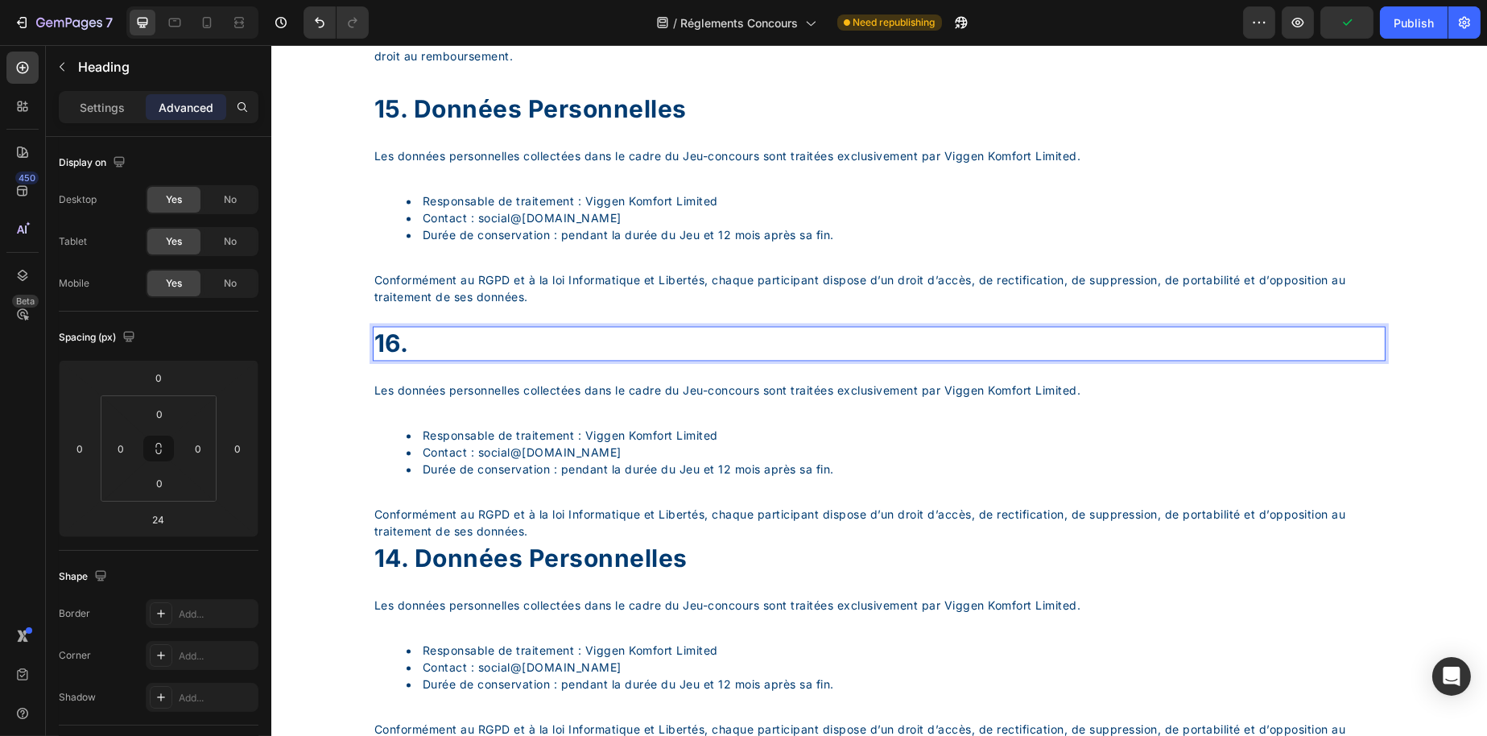
click at [412, 359] on p "16." at bounding box center [879, 343] width 1010 height 31
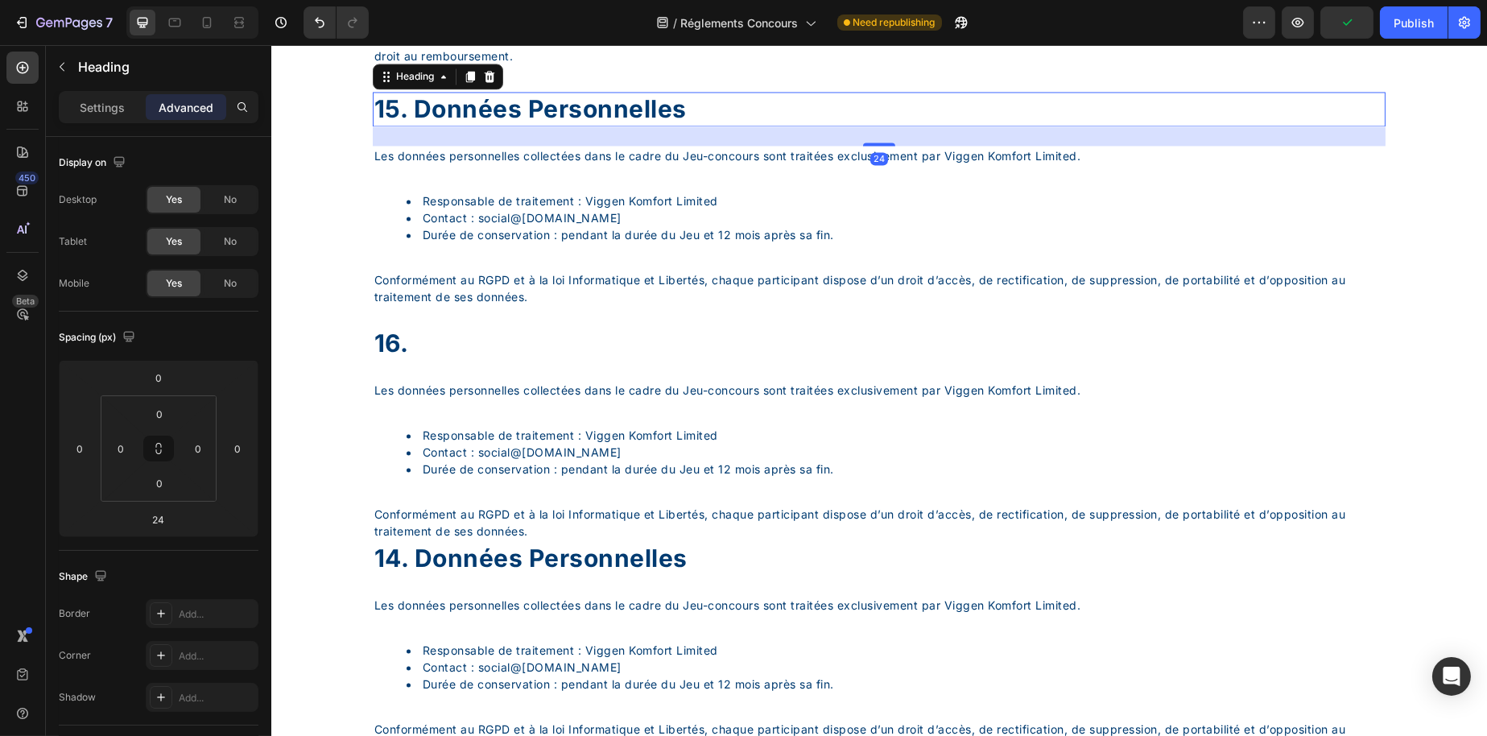
click at [484, 125] on p "15. Données personnelles" at bounding box center [879, 108] width 1010 height 31
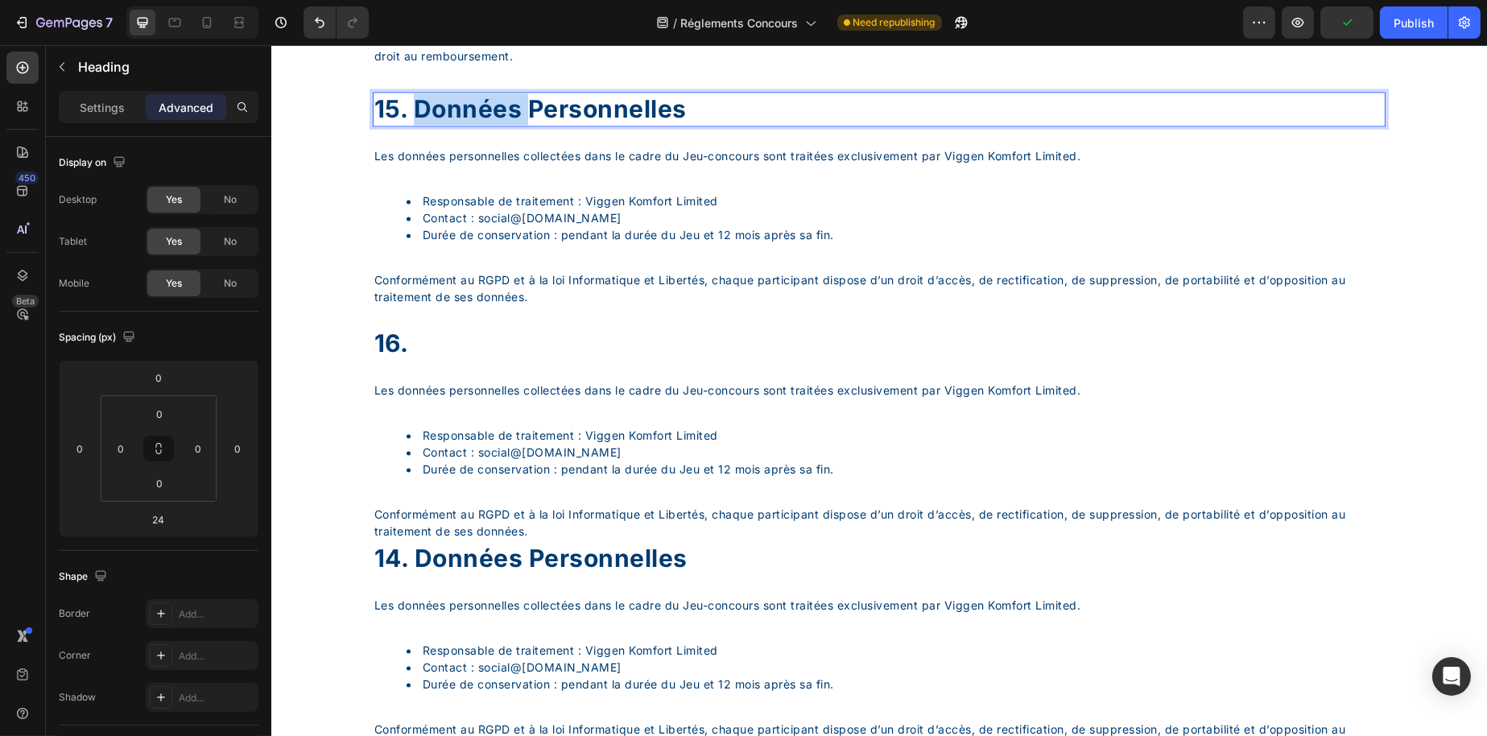
click at [482, 125] on p "15. Données personnelles" at bounding box center [879, 108] width 1010 height 31
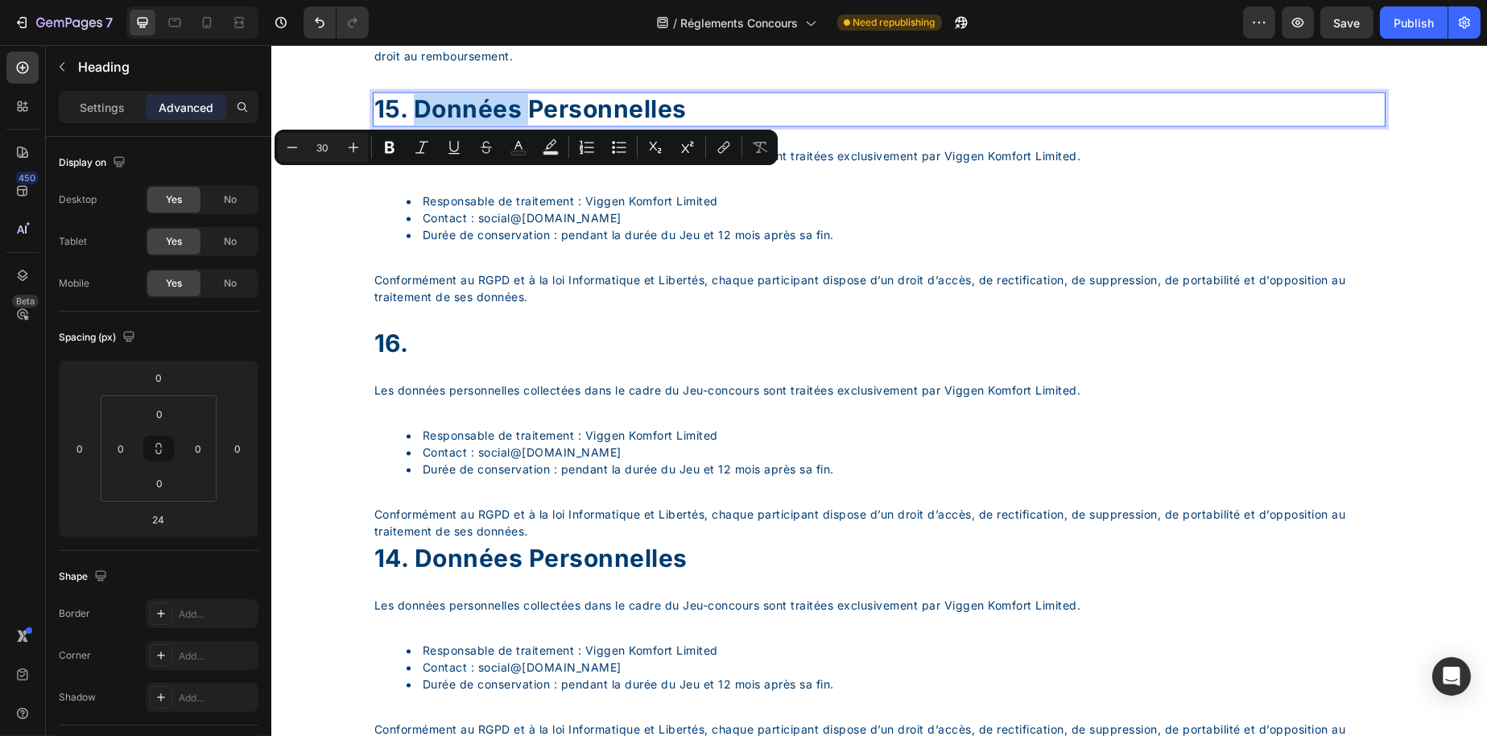
click at [482, 125] on p "15. Données personnelles" at bounding box center [879, 108] width 1010 height 31
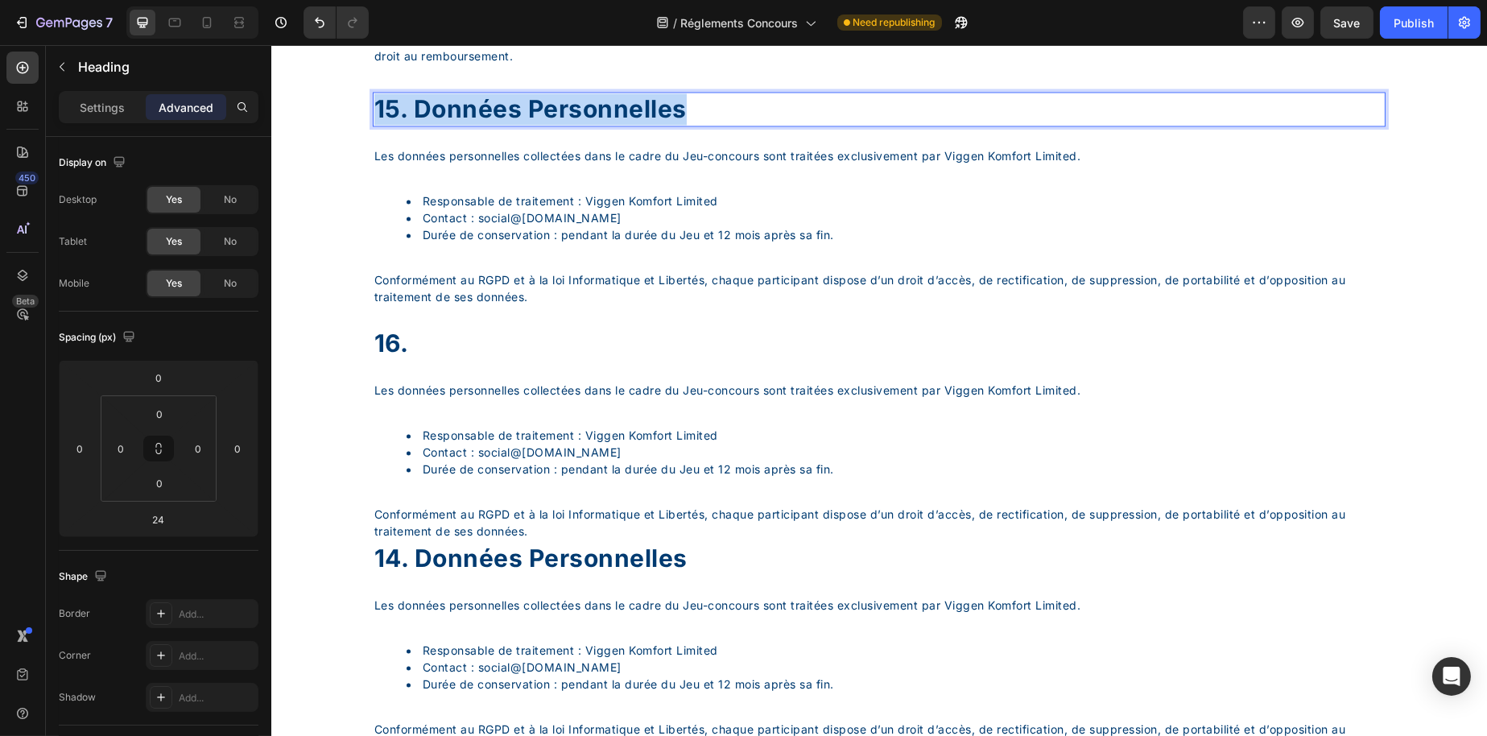
click at [482, 125] on p "15. Données personnelles" at bounding box center [879, 108] width 1010 height 31
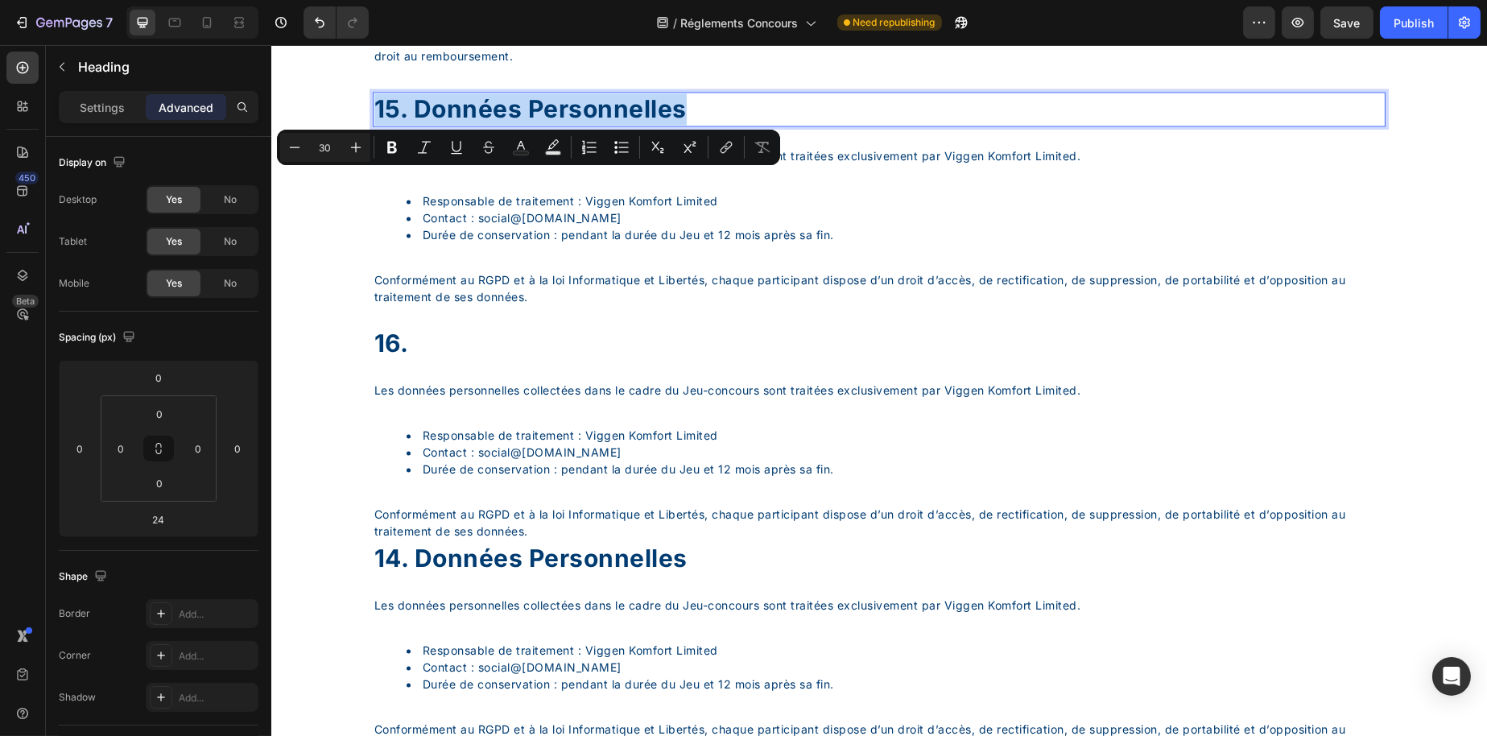
click at [436, 125] on p "15. Données personnelles" at bounding box center [879, 108] width 1010 height 31
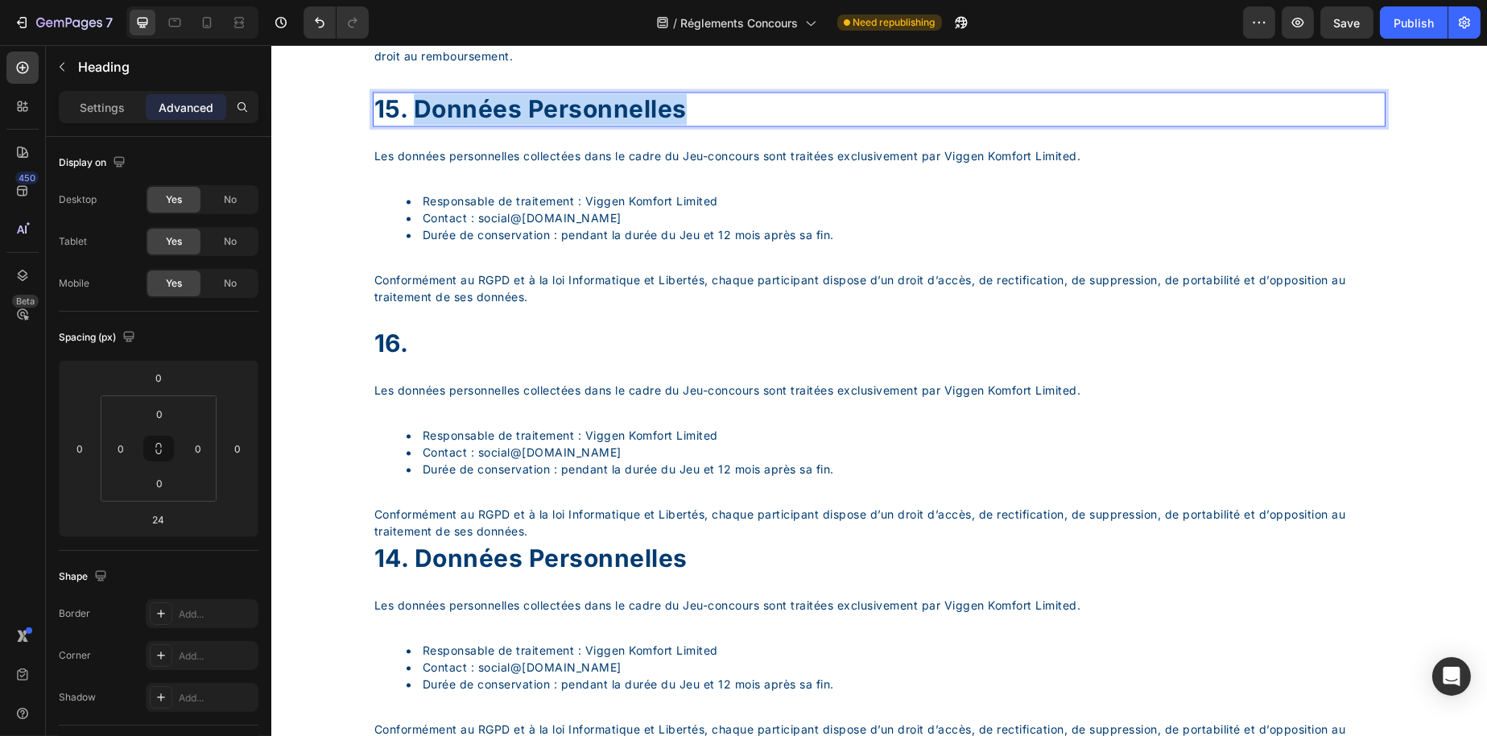
drag, startPoint x: 420, startPoint y: 192, endPoint x: 681, endPoint y: 176, distance: 261.3
click at [681, 125] on p "15. Données personnelles" at bounding box center [879, 108] width 1010 height 31
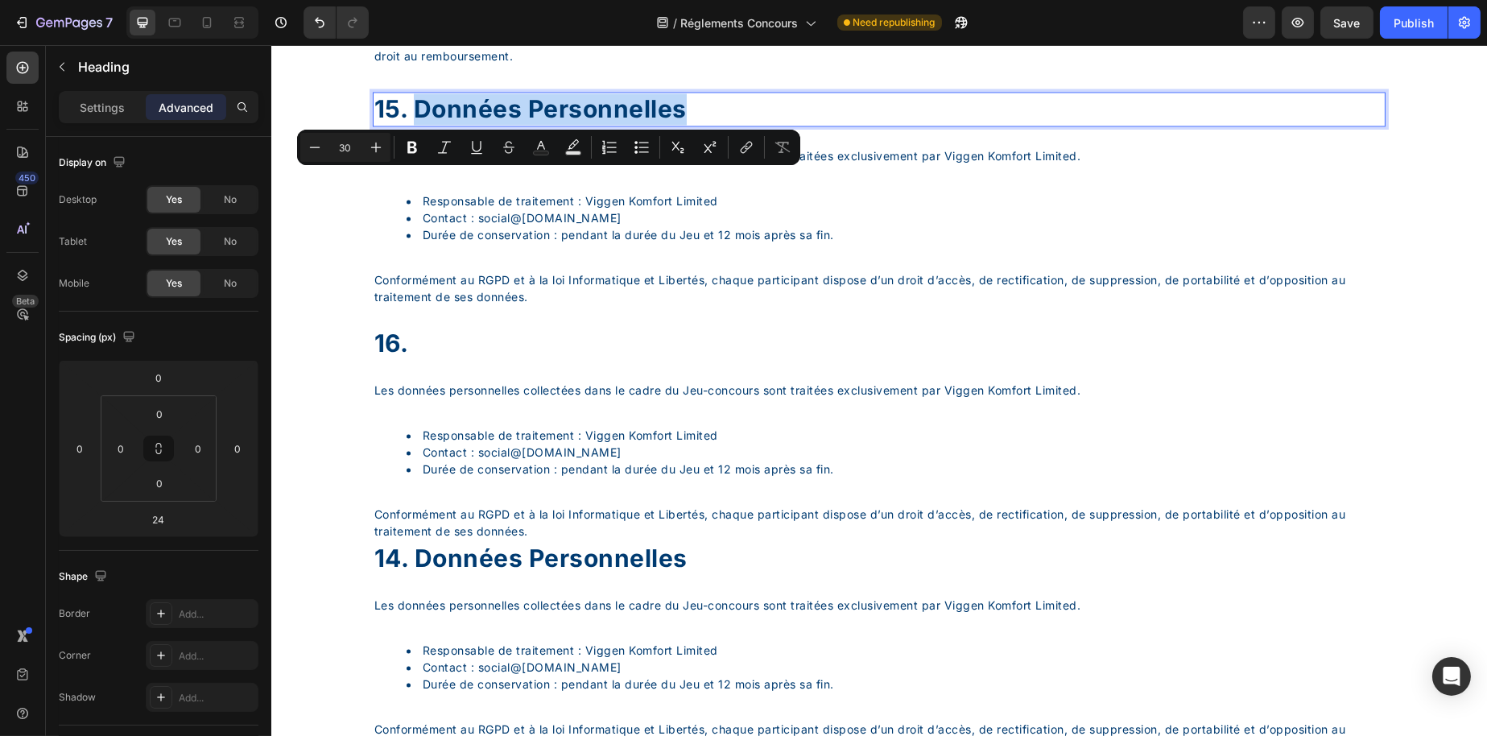
copy p "Données personnelles"
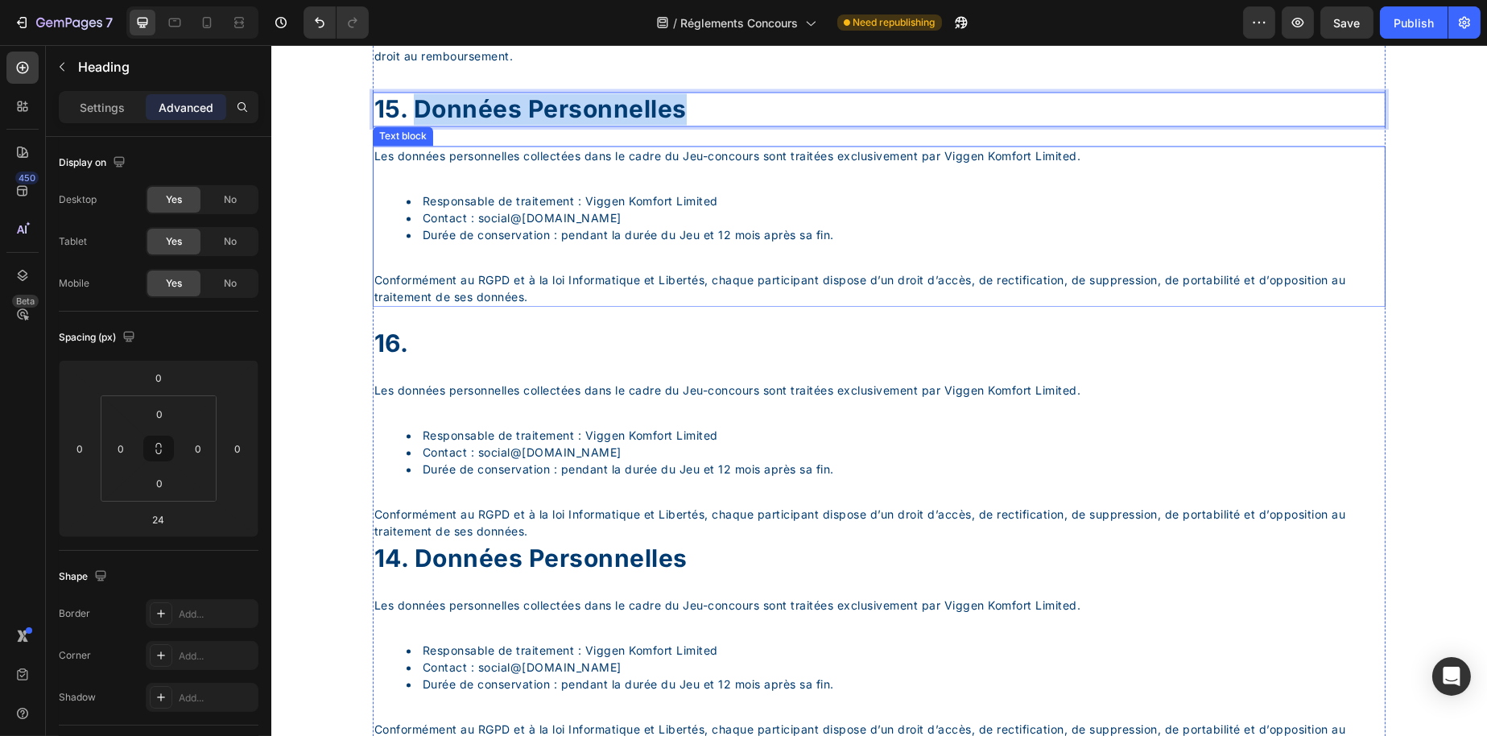
click at [486, 359] on p "16." at bounding box center [879, 343] width 1010 height 31
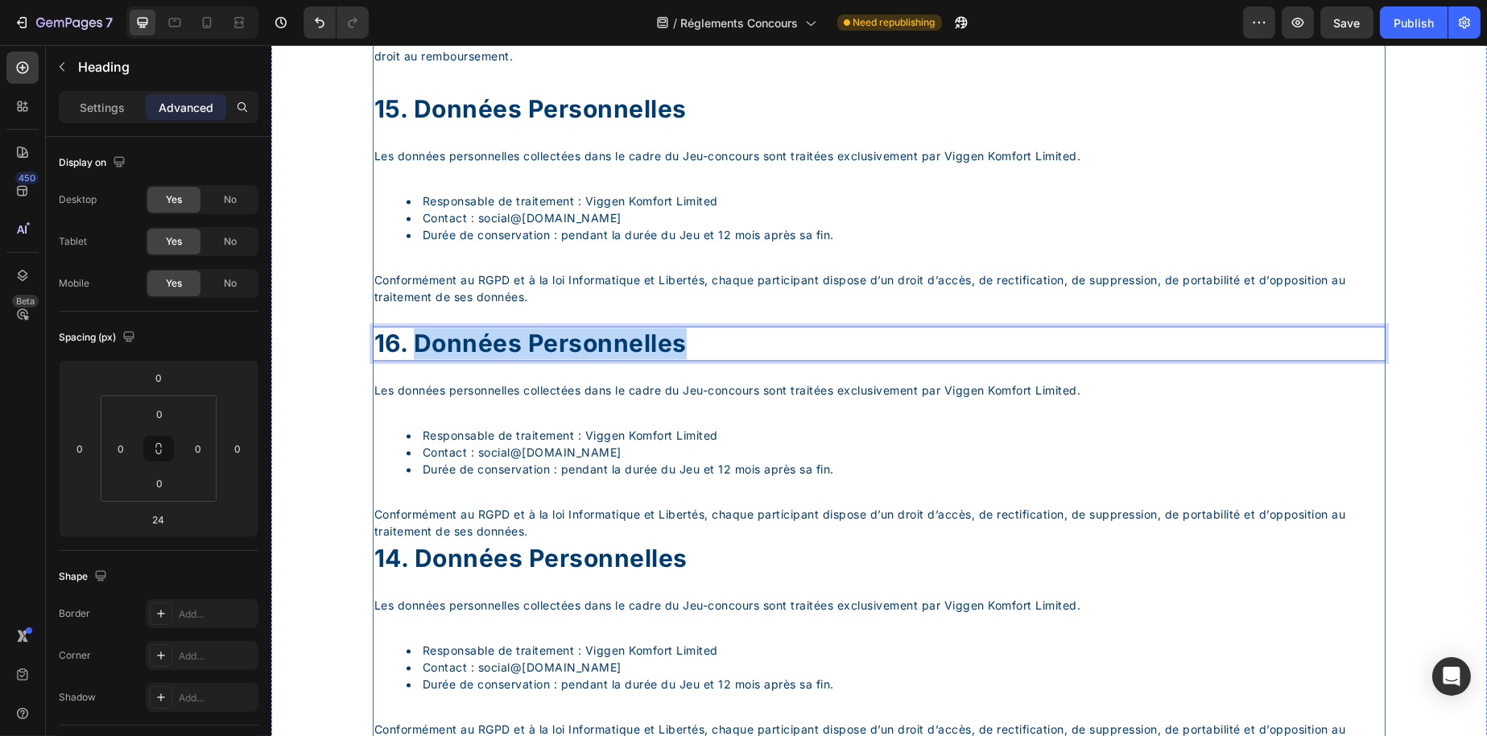
drag, startPoint x: 419, startPoint y: 420, endPoint x: 679, endPoint y: 398, distance: 261.0
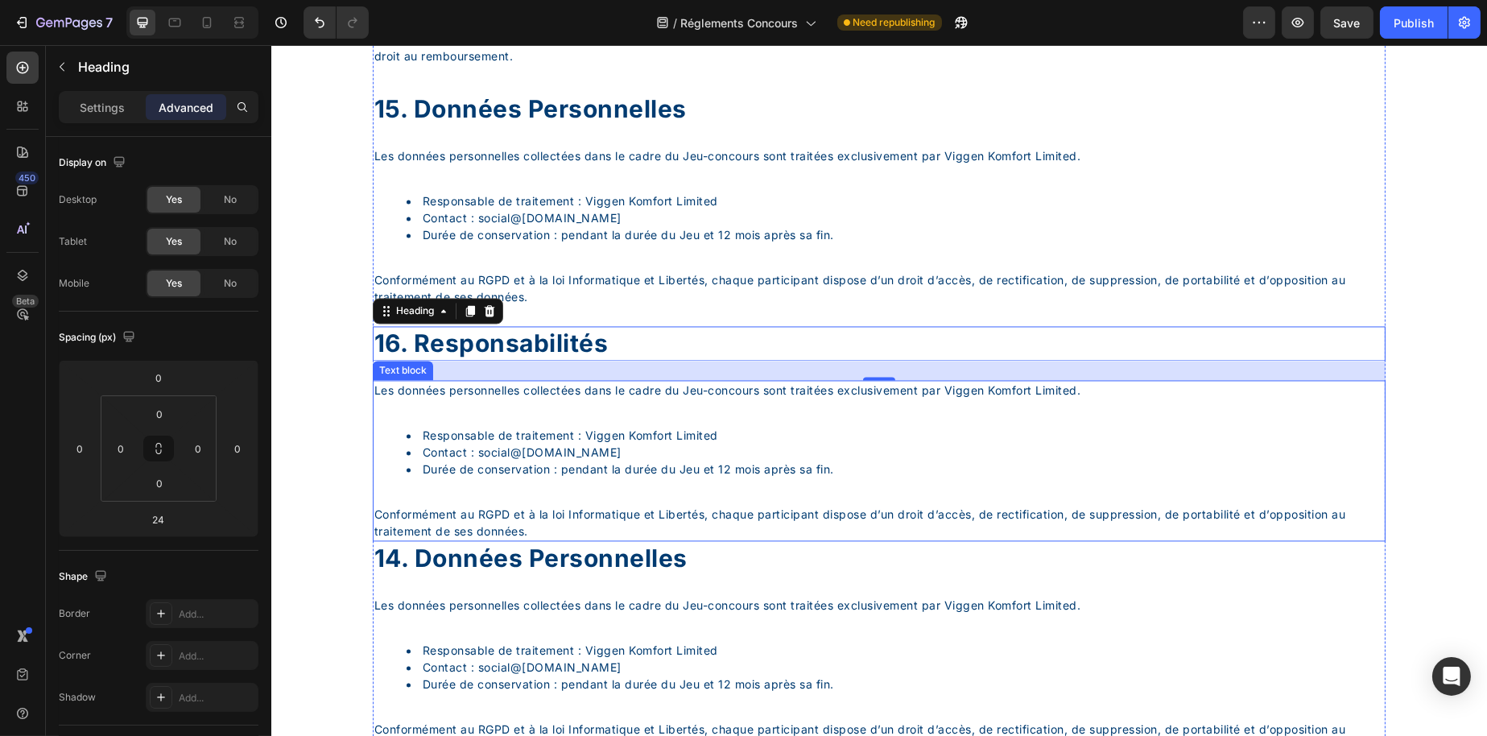
click at [557, 399] on p "Les données personnelles collectées dans le cadre du Jeu-concours sont traitées…" at bounding box center [879, 390] width 1010 height 17
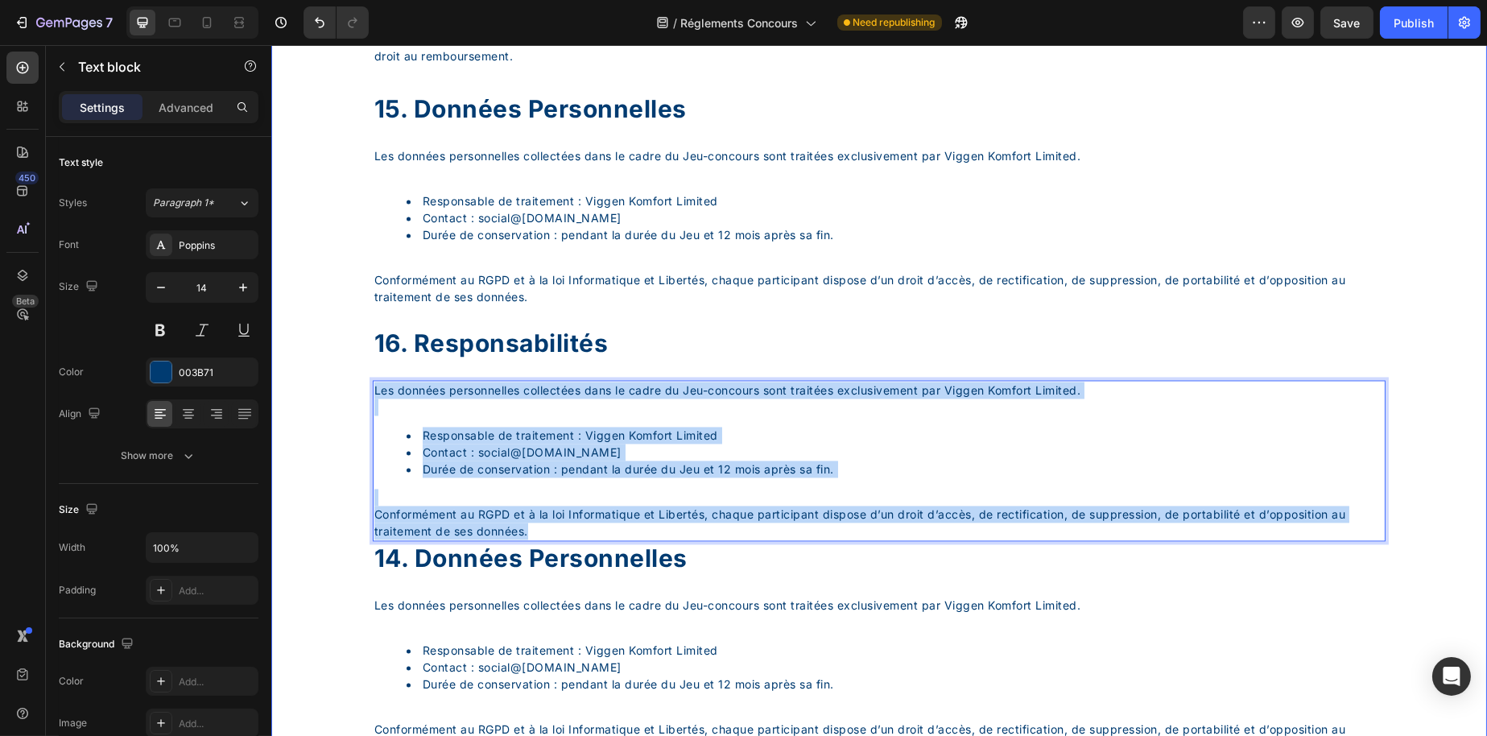
drag, startPoint x: 688, startPoint y: 606, endPoint x: 304, endPoint y: 449, distance: 414.9
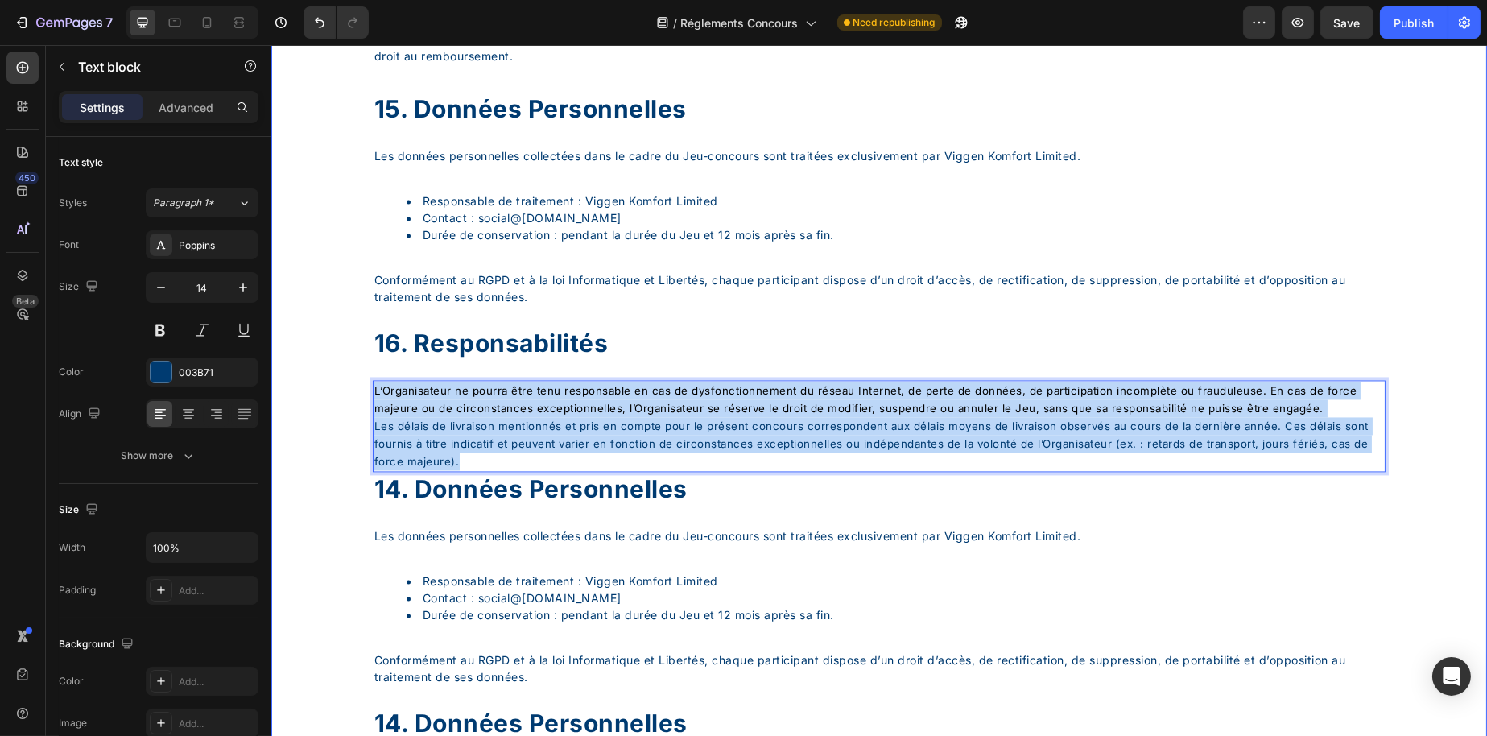
drag, startPoint x: 588, startPoint y: 552, endPoint x: 310, endPoint y: 433, distance: 302.3
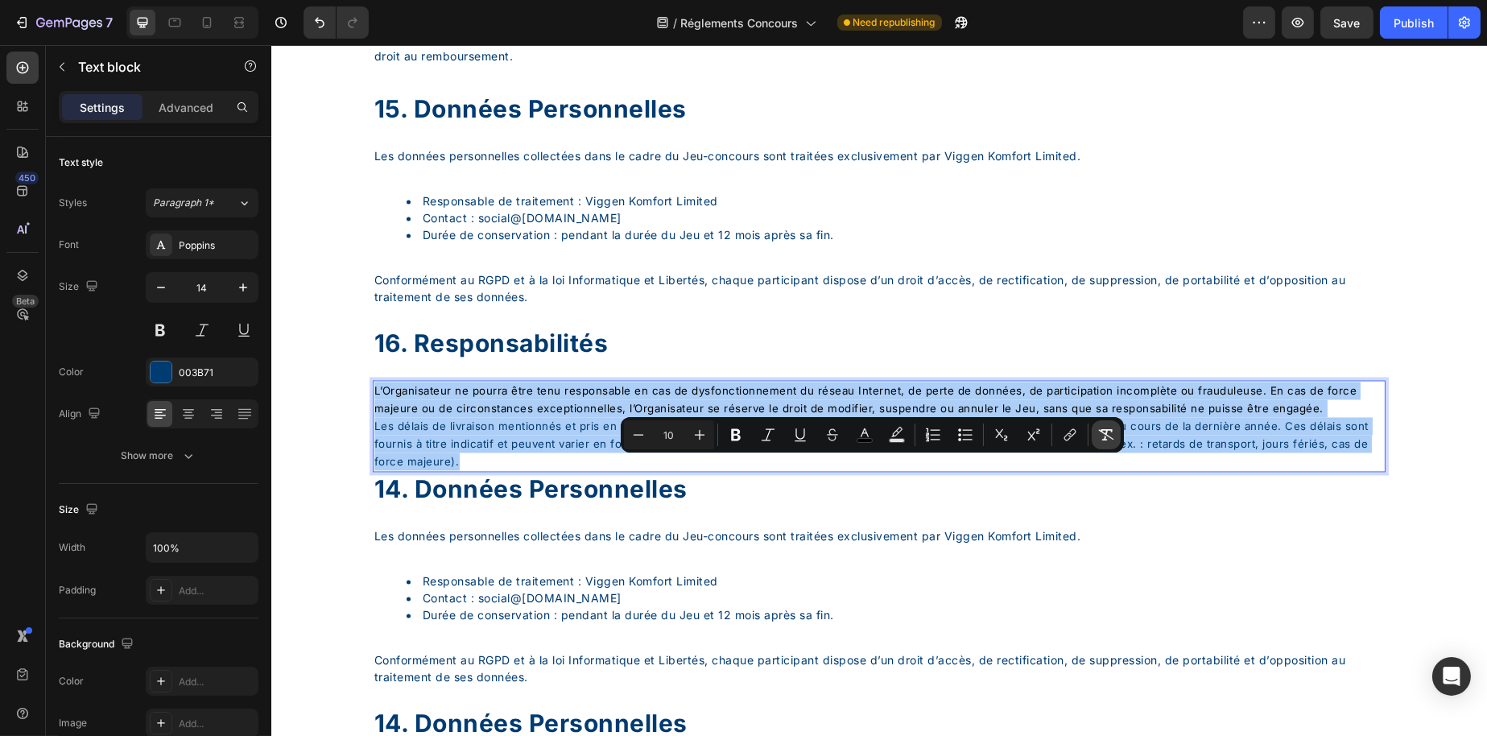
click at [1112, 432] on icon "Editor contextual toolbar" at bounding box center [1106, 435] width 16 height 16
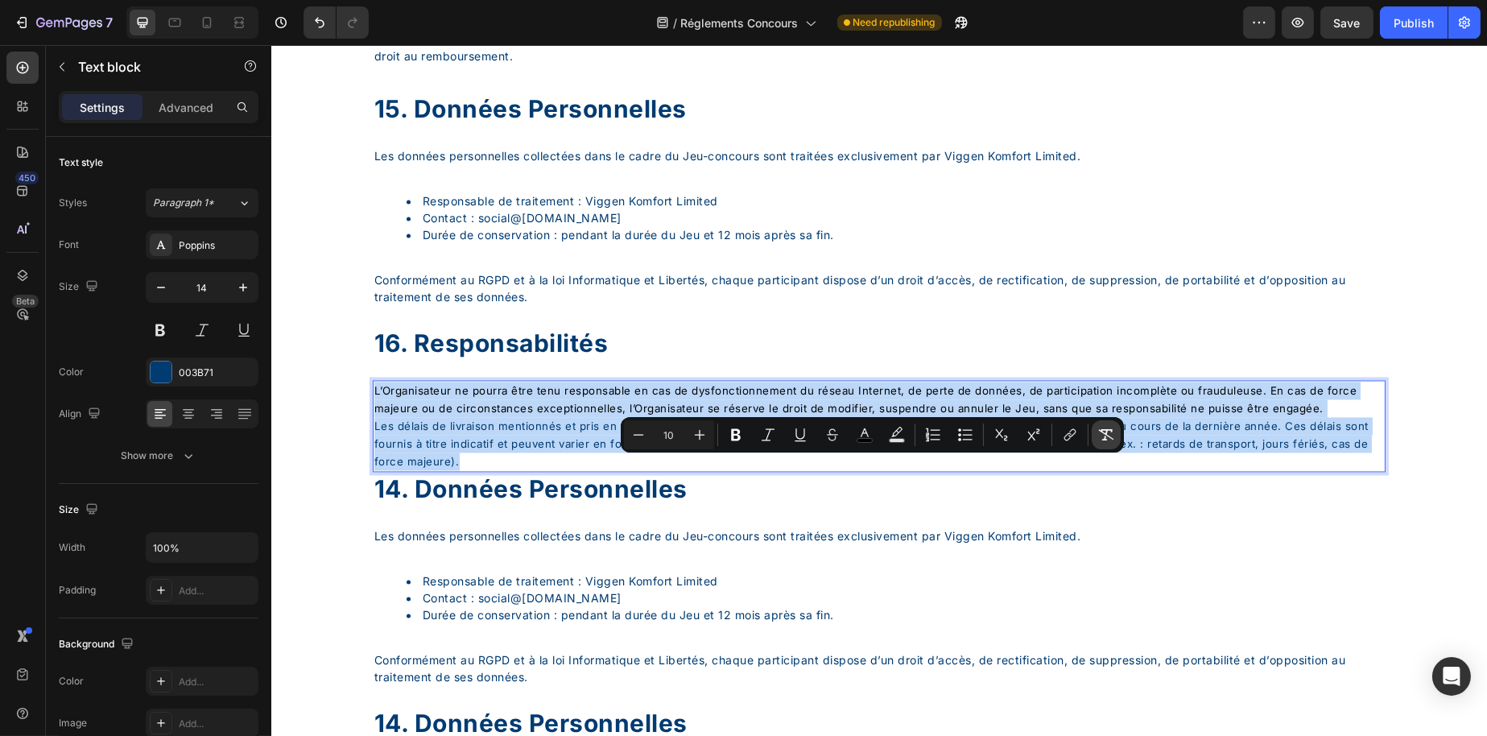
type input "14"
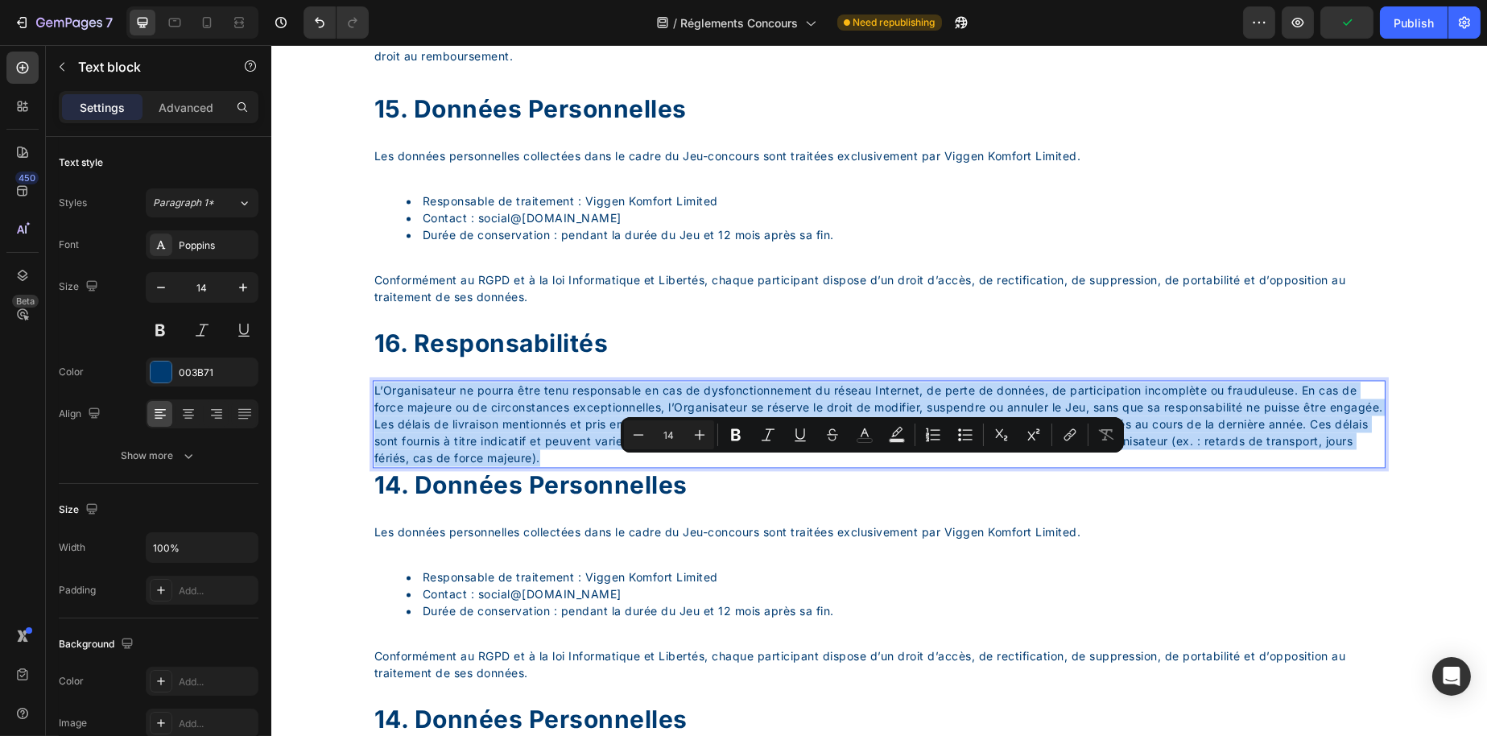
click at [523, 415] on p "L’Organisateur ne pourra être tenu responsable en cas de dysfonctionnement du r…" at bounding box center [879, 399] width 1010 height 34
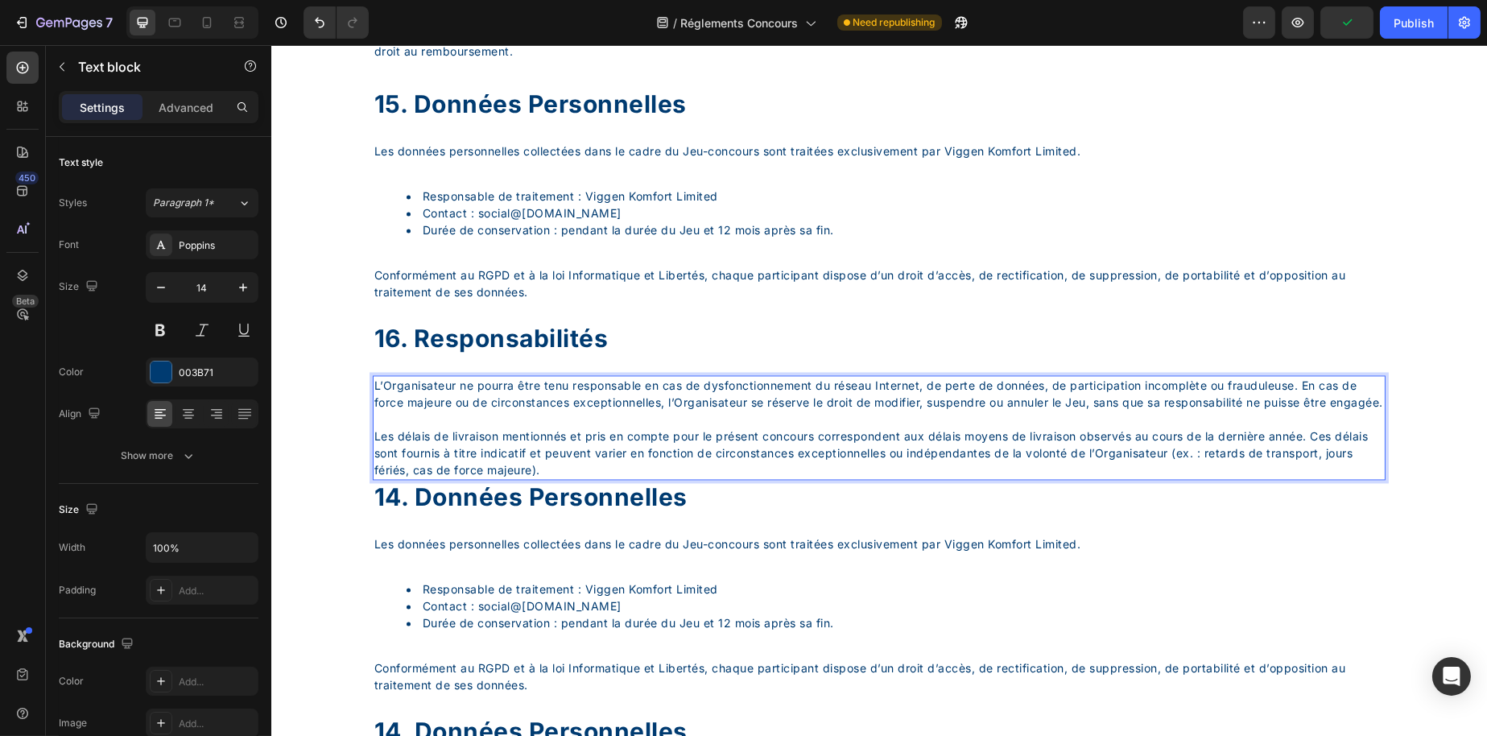
scroll to position [7060, 0]
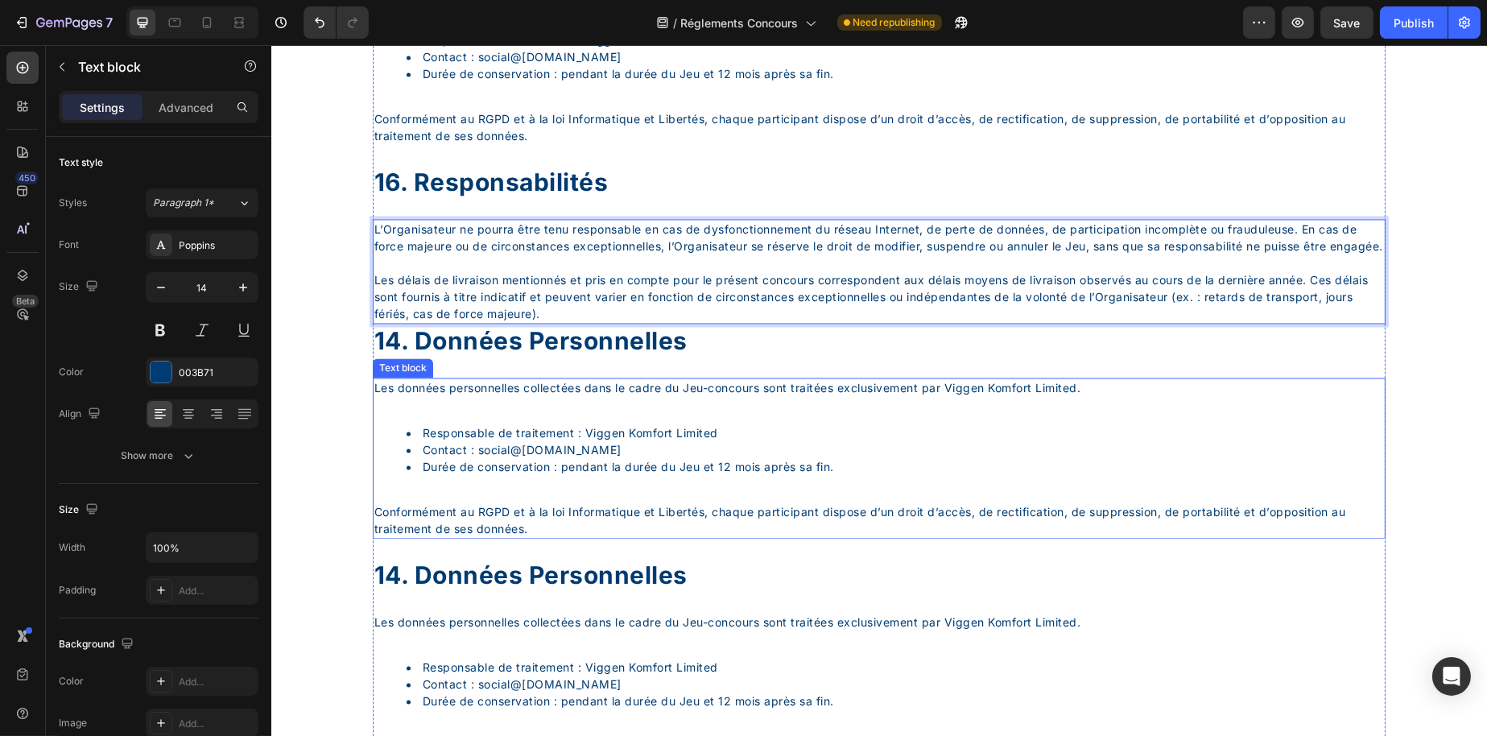
click at [626, 396] on p "Les données personnelles collectées dans le cadre du Jeu-concours sont traitées…" at bounding box center [879, 387] width 1010 height 17
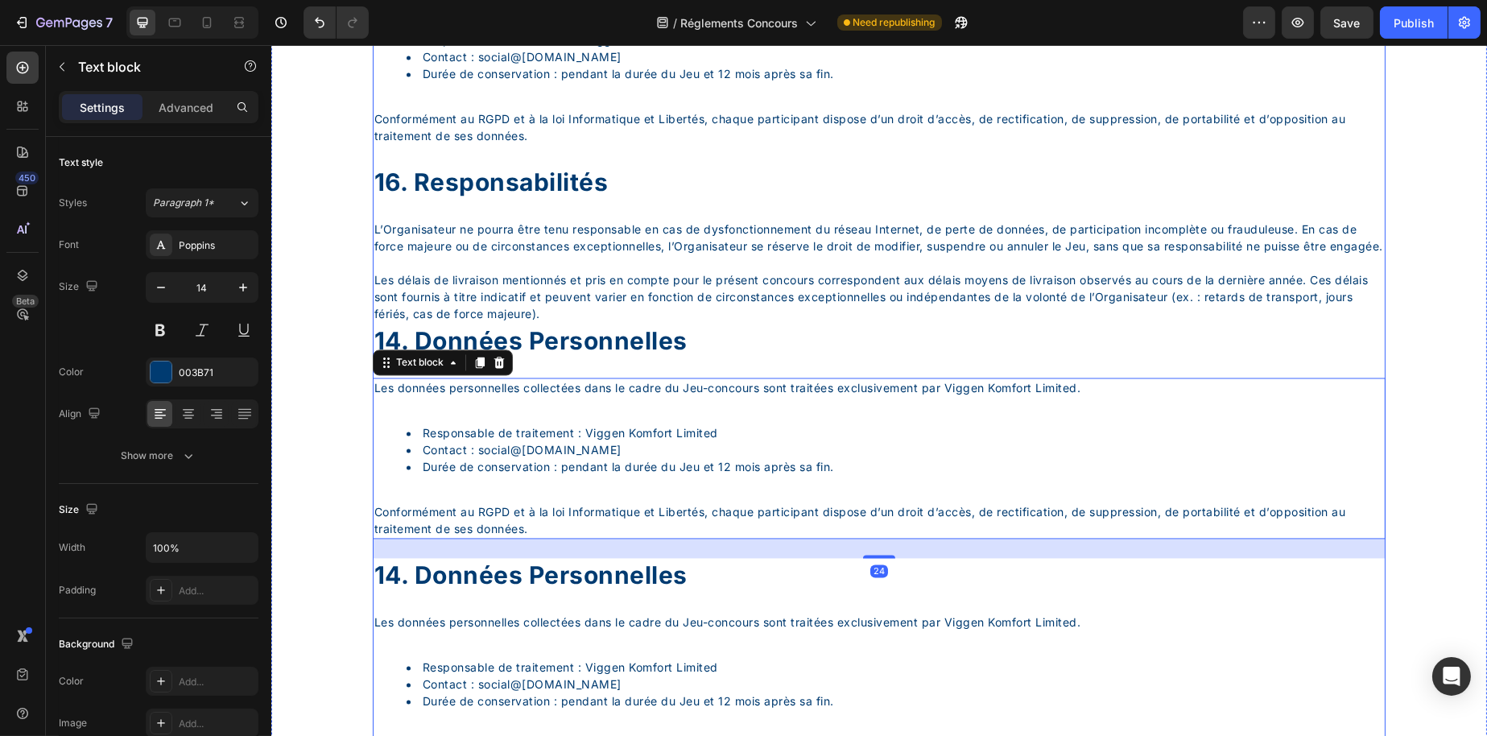
click at [590, 322] on p "Les délais de livraison mentionnés et pris en compte pour le présent concours c…" at bounding box center [879, 296] width 1010 height 51
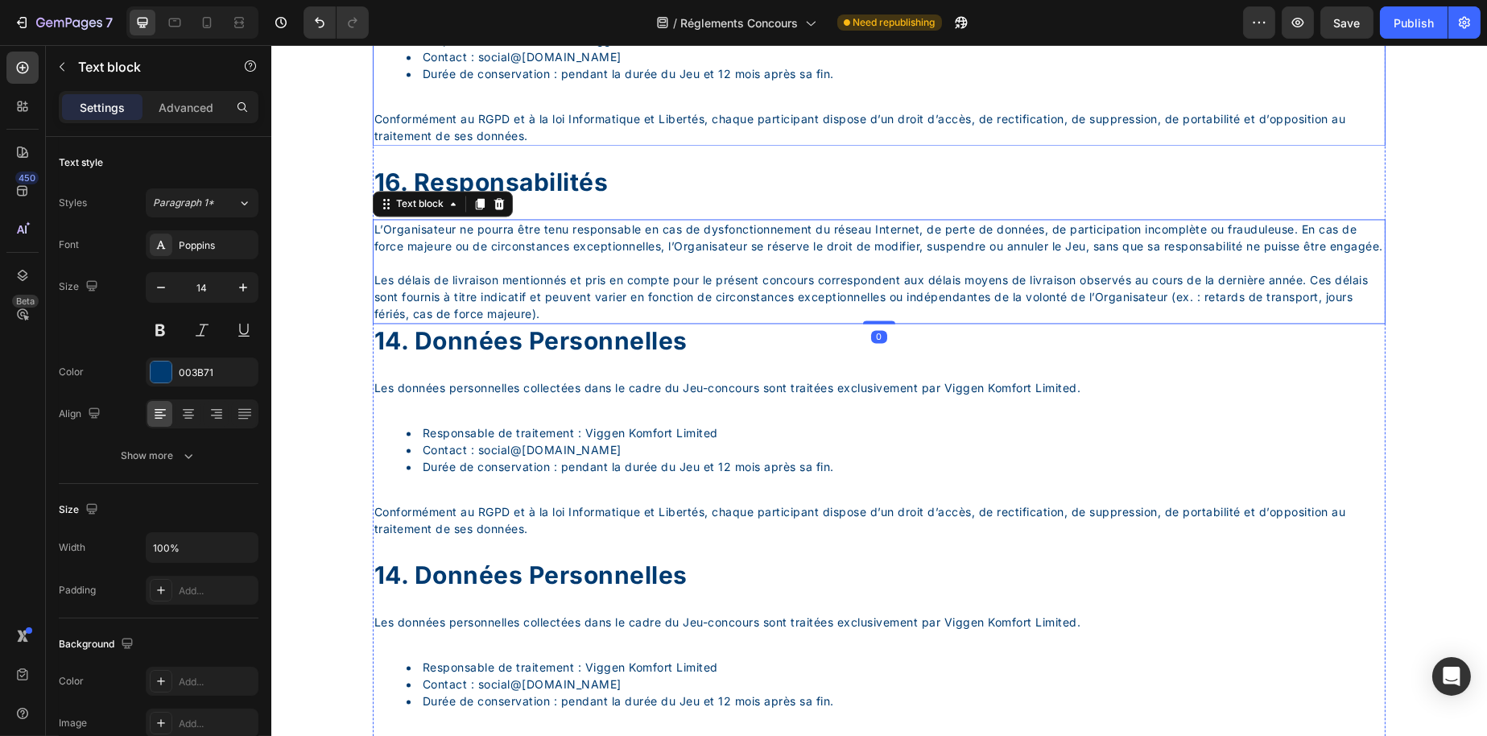
click at [544, 144] on p "Conformément au RGPD et à la loi Informatique et Libertés, chaque participant d…" at bounding box center [879, 127] width 1010 height 34
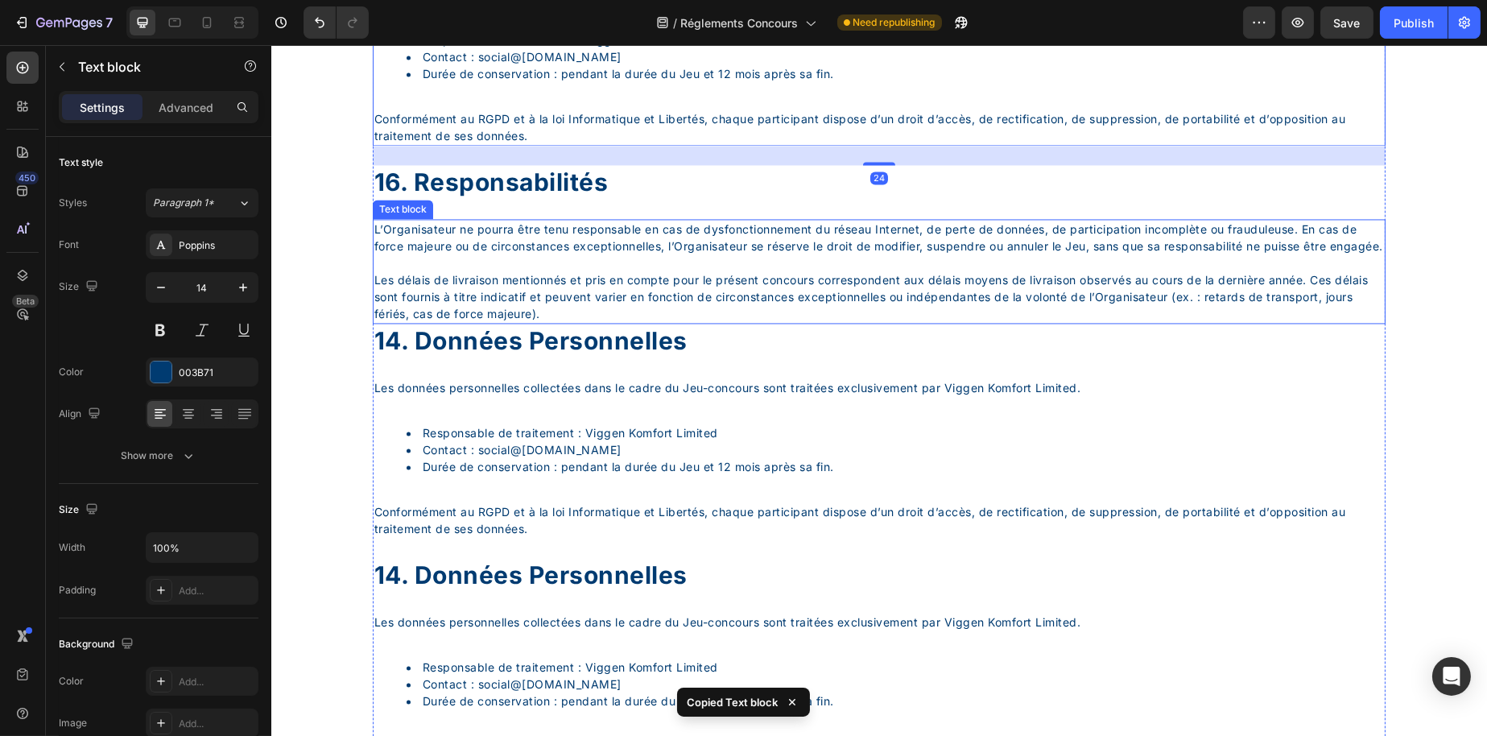
click at [601, 254] on p "L’Organisateur ne pourra être tenu responsable en cas de dysfonctionnement du r…" at bounding box center [879, 238] width 1010 height 34
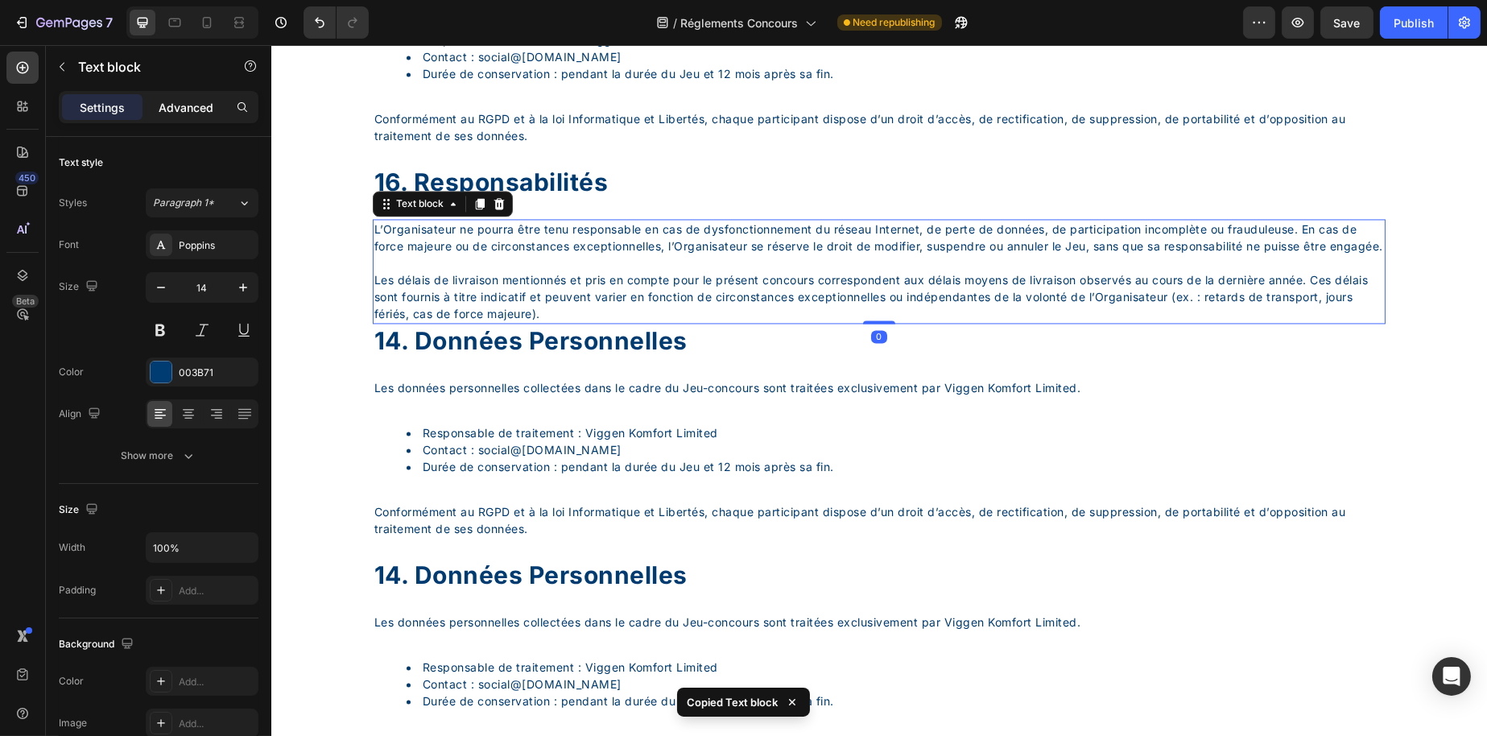
click at [200, 117] on div "Advanced" at bounding box center [186, 107] width 81 height 26
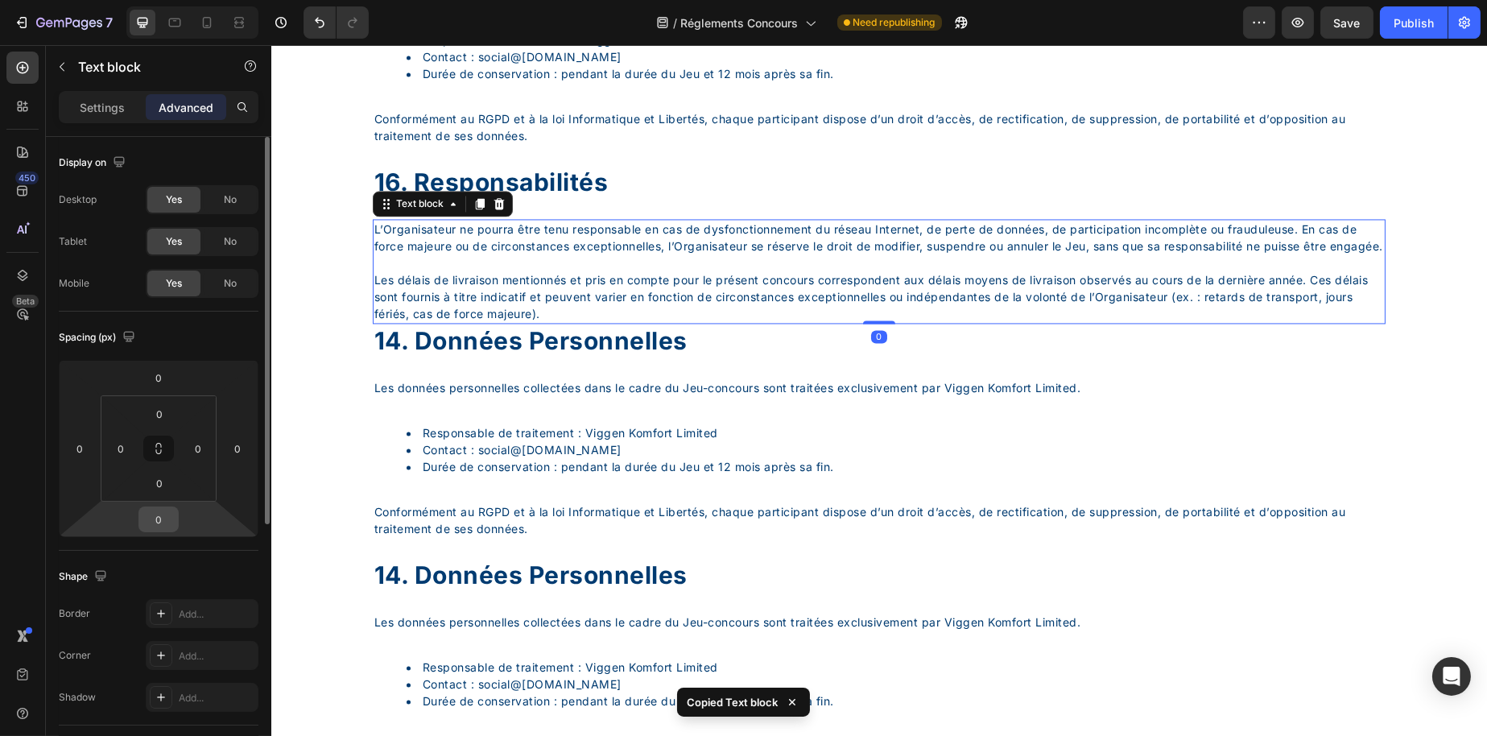
click at [172, 519] on input "0" at bounding box center [159, 519] width 32 height 24
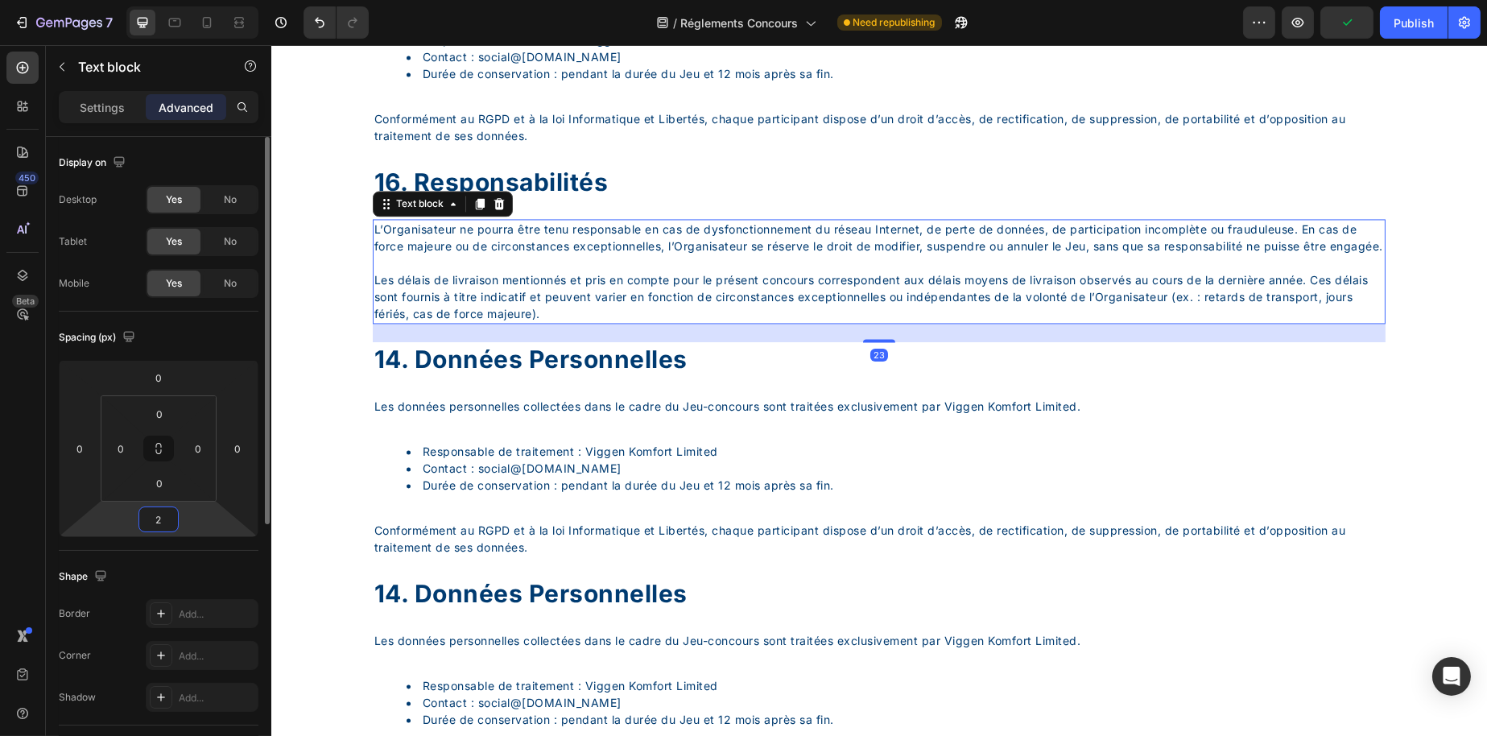
type input "24"
click at [380, 432] on p at bounding box center [879, 423] width 1010 height 17
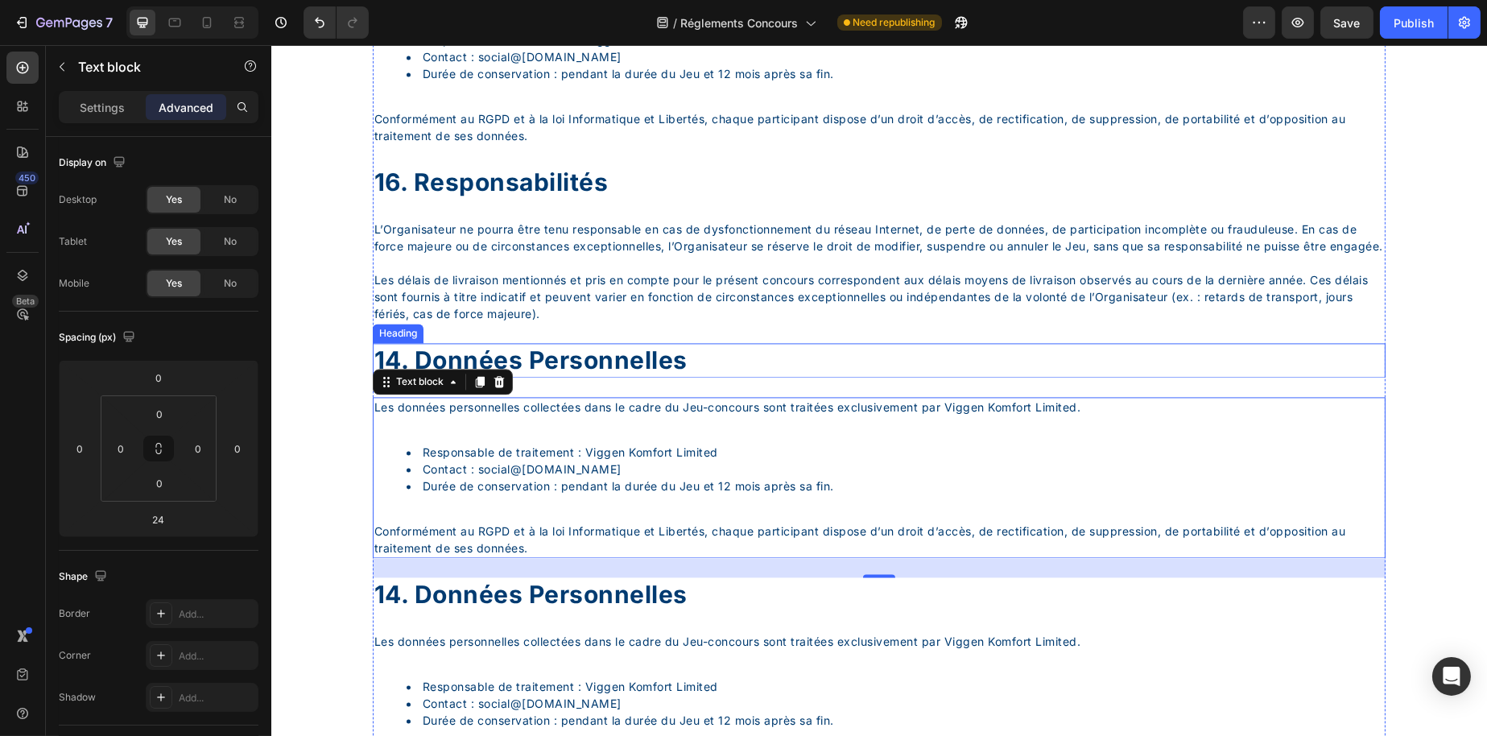
click at [380, 378] on div "14. données personnelles" at bounding box center [878, 360] width 1013 height 35
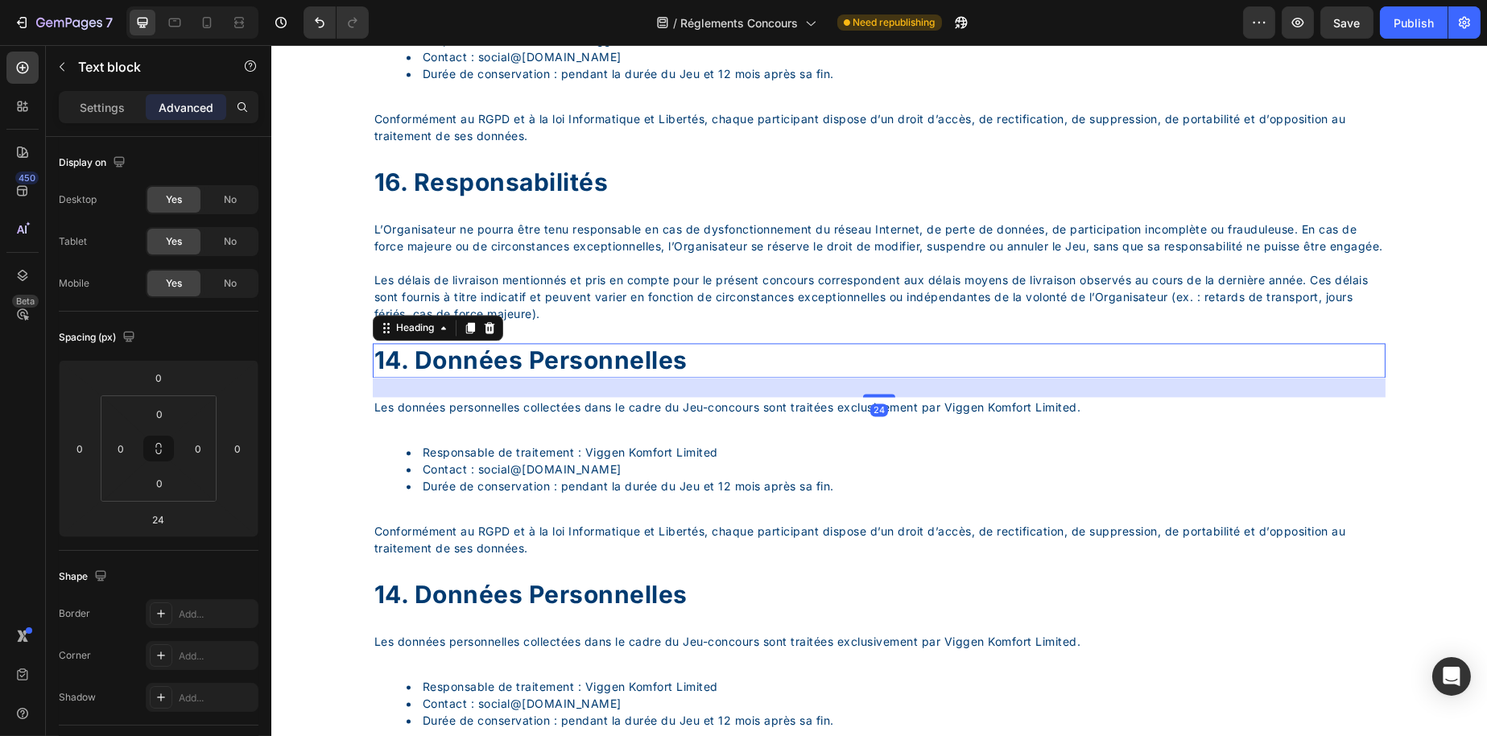
click at [381, 378] on div "14. données personnelles" at bounding box center [878, 360] width 1013 height 35
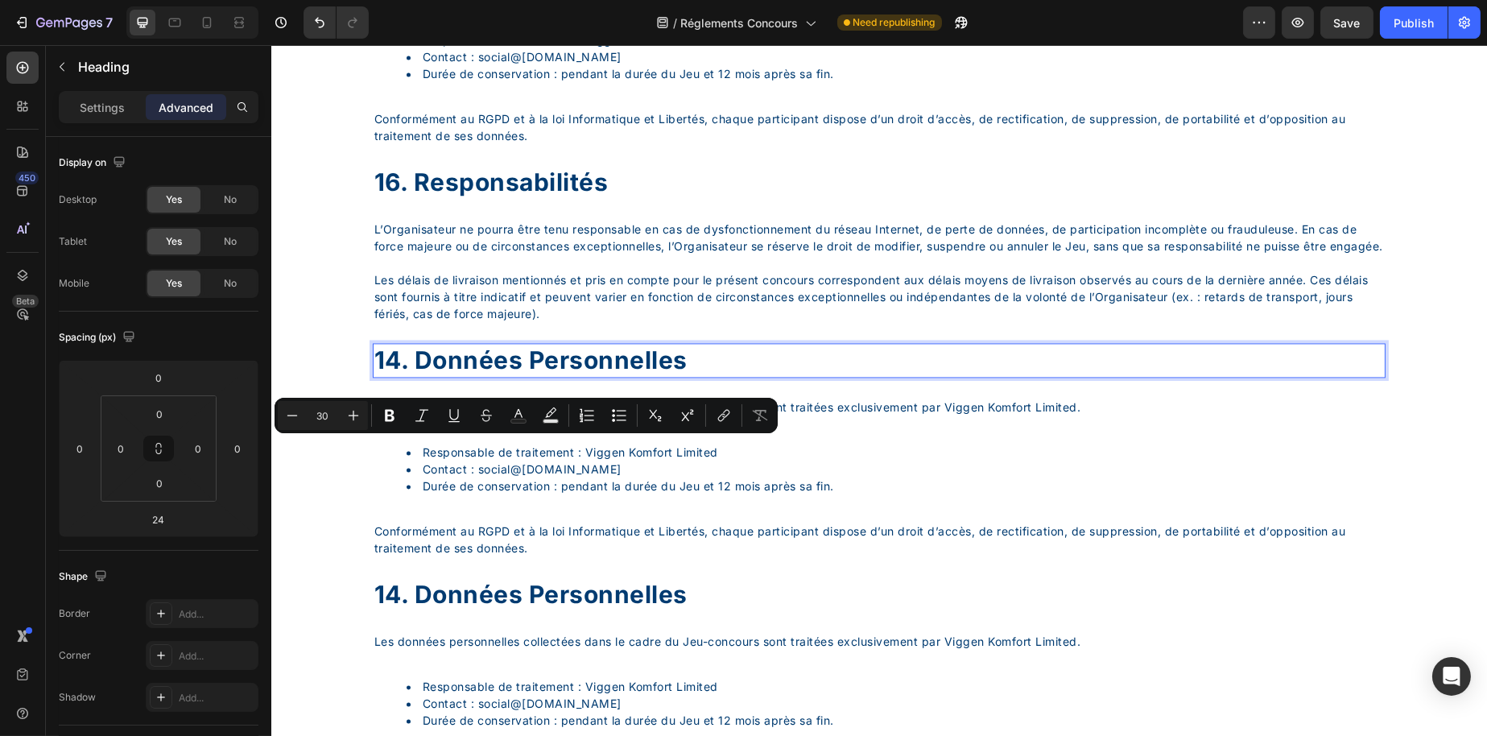
click at [390, 376] on p "14. données personnelles" at bounding box center [879, 360] width 1010 height 31
click at [398, 376] on p "14. données personnelles" at bounding box center [879, 360] width 1010 height 31
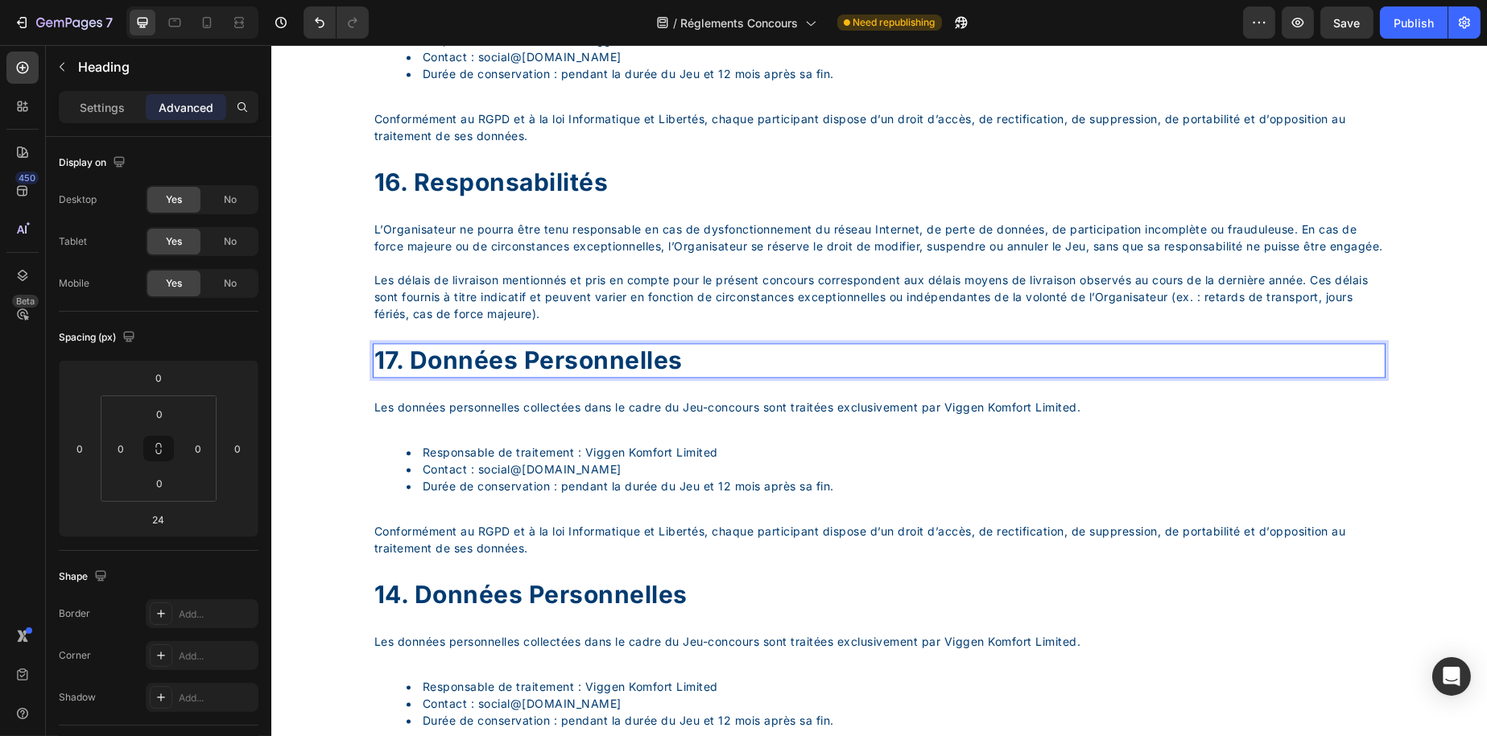
drag, startPoint x: 413, startPoint y: 450, endPoint x: 539, endPoint y: 453, distance: 126.4
click at [790, 376] on p "17. données personnelles" at bounding box center [879, 360] width 1010 height 31
drag, startPoint x: 762, startPoint y: 456, endPoint x: 413, endPoint y: 449, distance: 348.7
click at [413, 376] on p "17. données personnelles" at bounding box center [879, 360] width 1010 height 31
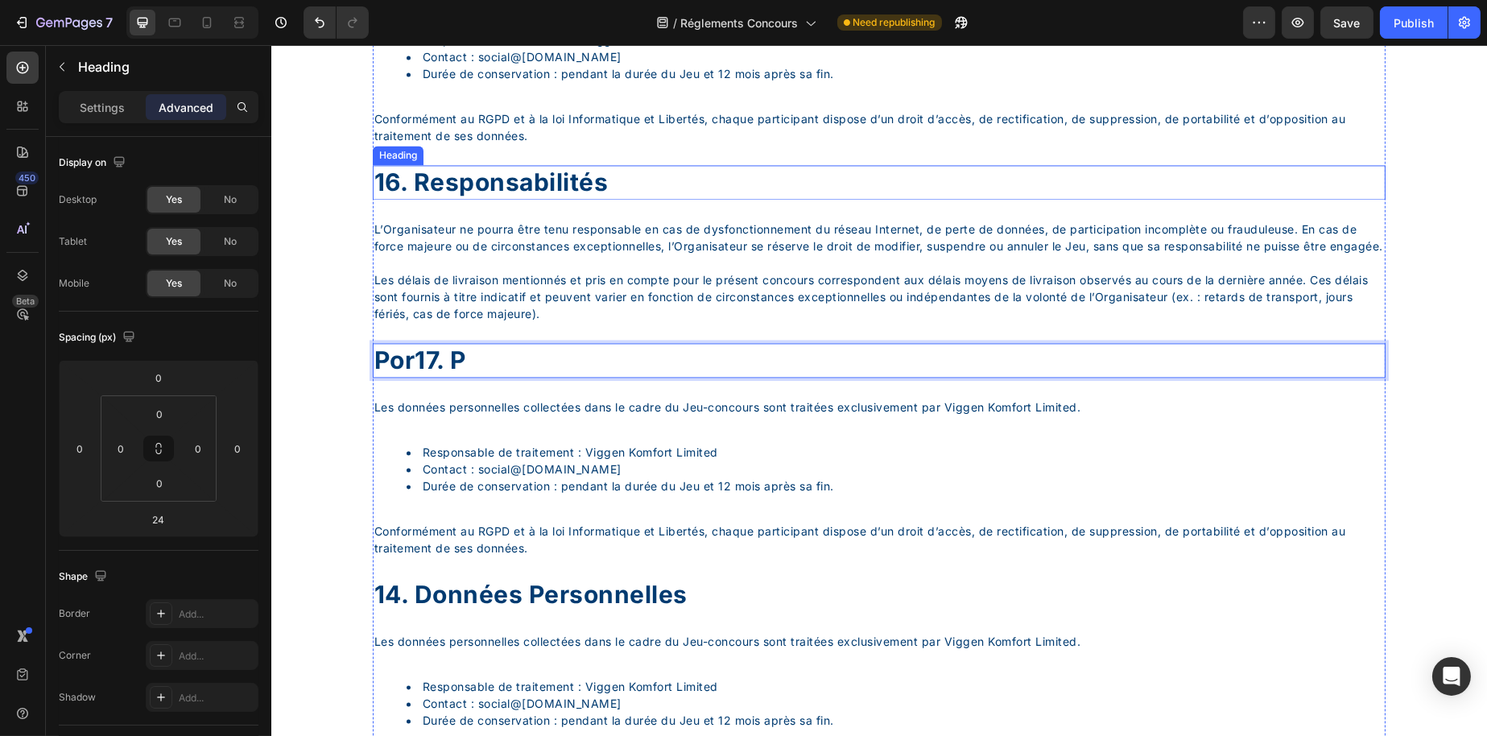
click at [511, 198] on p "16. responsabilités" at bounding box center [879, 182] width 1010 height 31
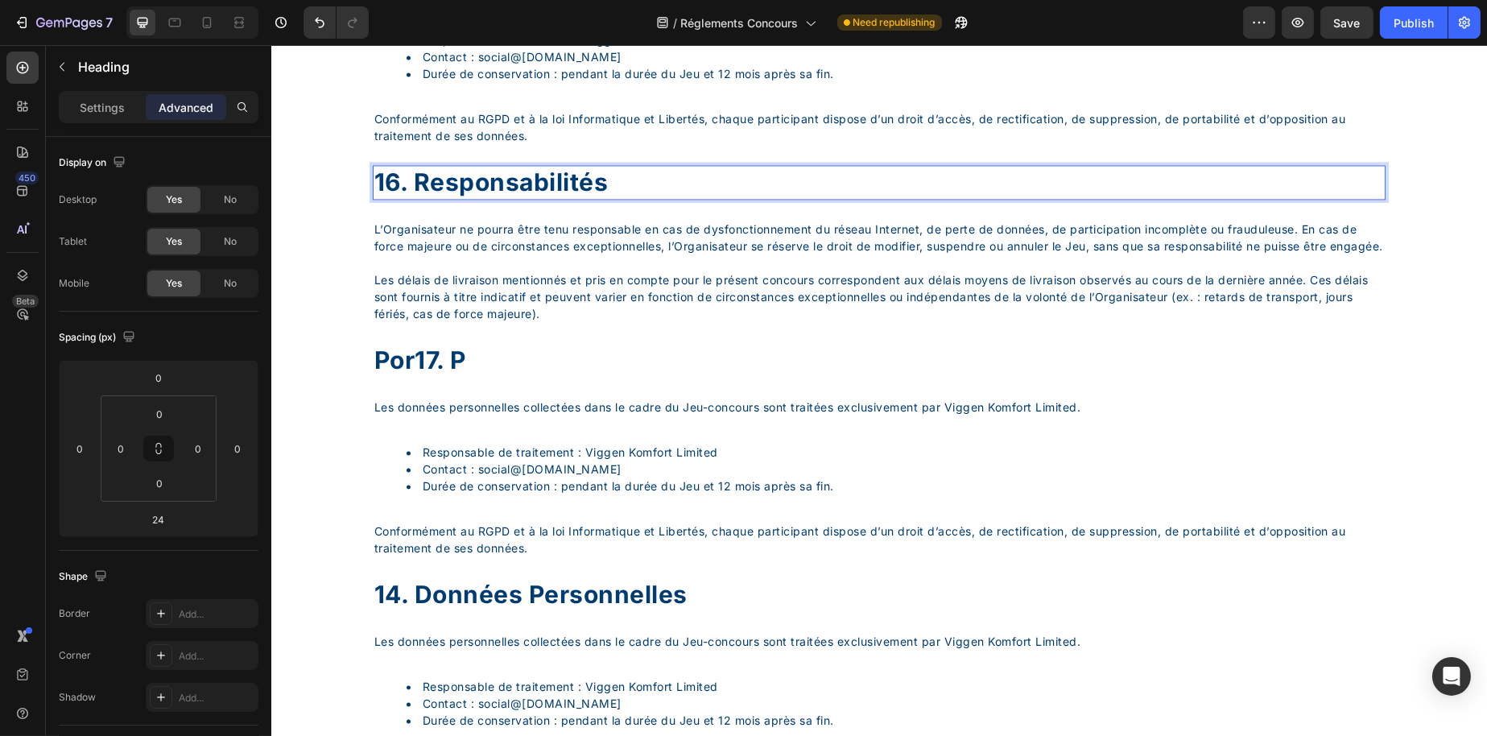
click at [511, 198] on p "16. responsabilités" at bounding box center [879, 182] width 1010 height 31
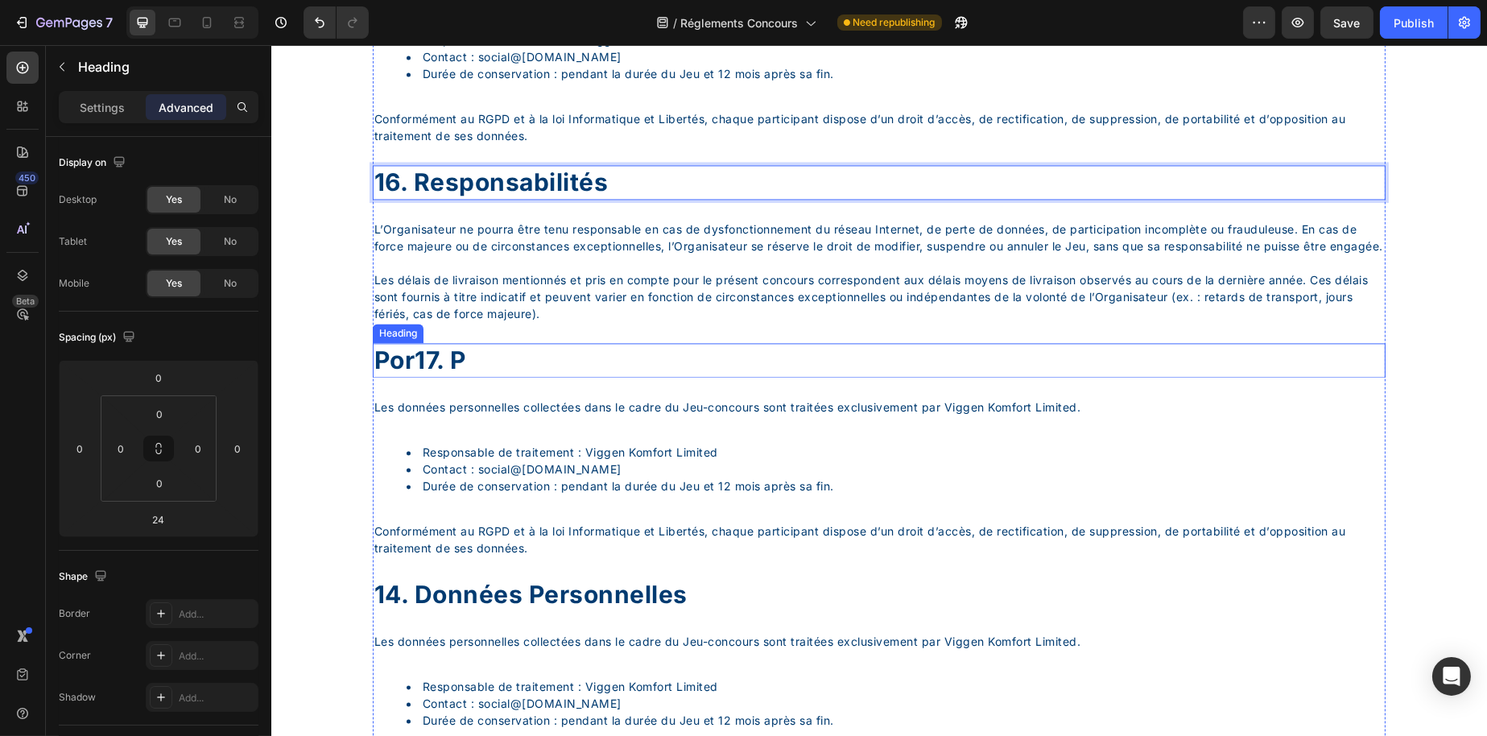
click at [472, 376] on p "por17. p" at bounding box center [879, 360] width 1010 height 31
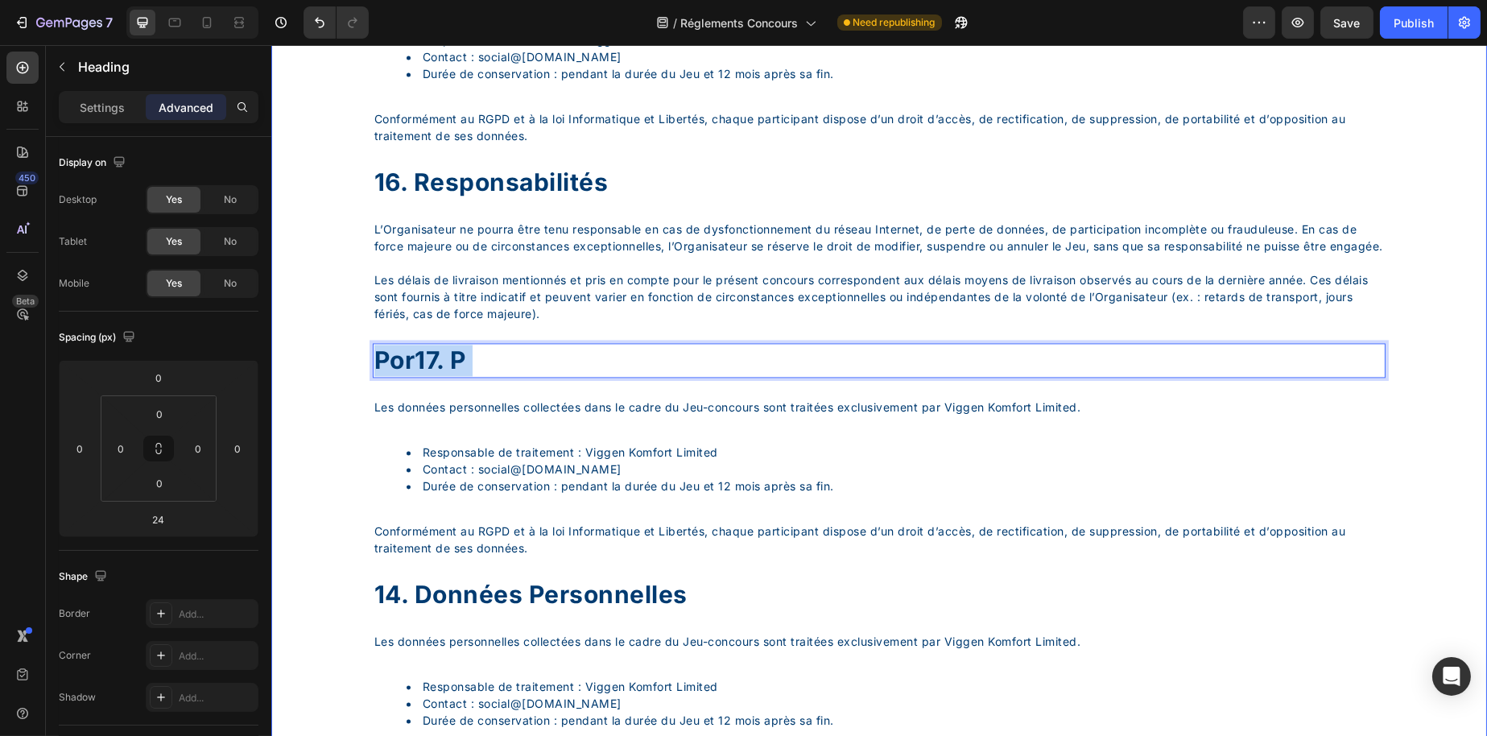
drag, startPoint x: 467, startPoint y: 452, endPoint x: 362, endPoint y: 458, distance: 105.7
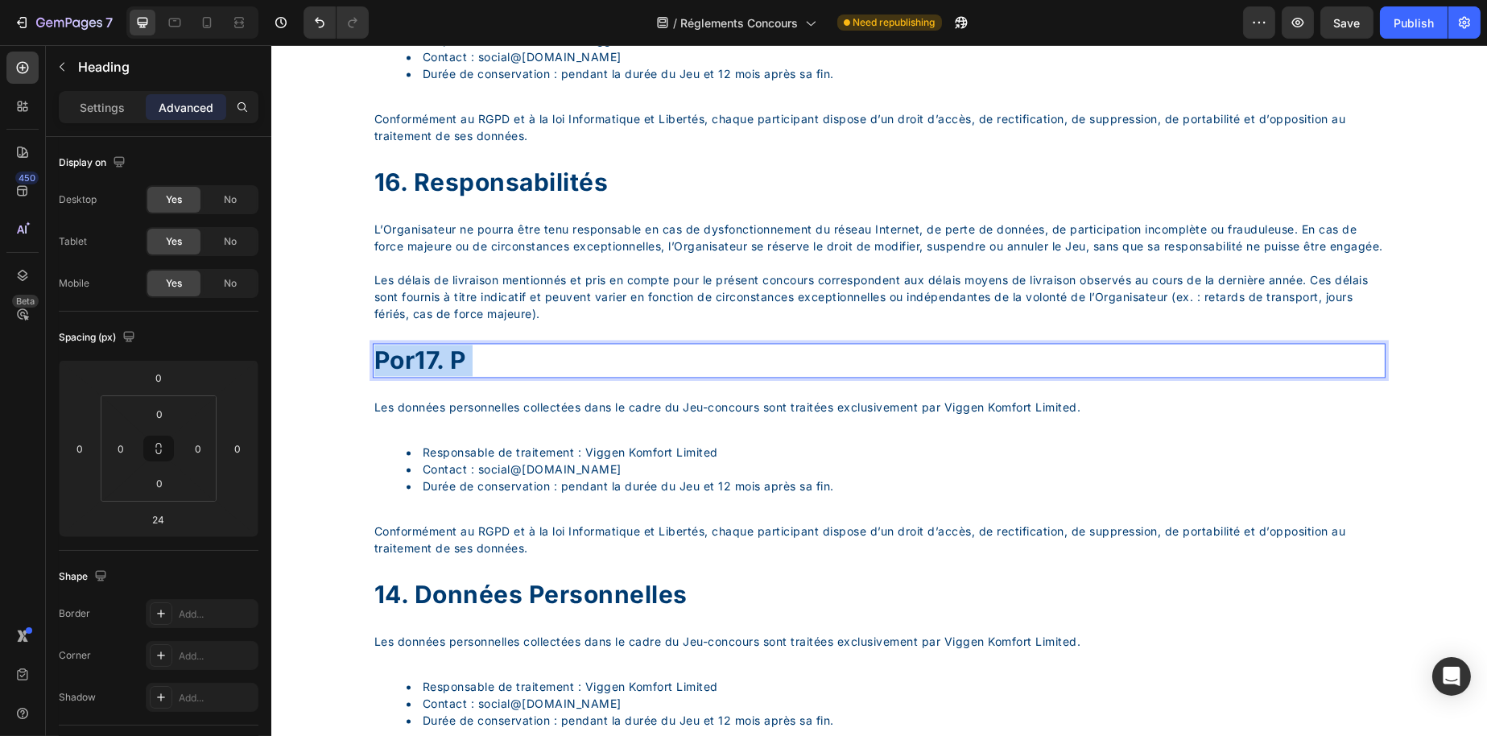
click at [476, 376] on p "por17. p" at bounding box center [879, 360] width 1010 height 31
click at [375, 376] on p "responsabilités" at bounding box center [879, 360] width 1010 height 31
drag, startPoint x: 475, startPoint y: 453, endPoint x: 473, endPoint y: 443, distance: 9.8
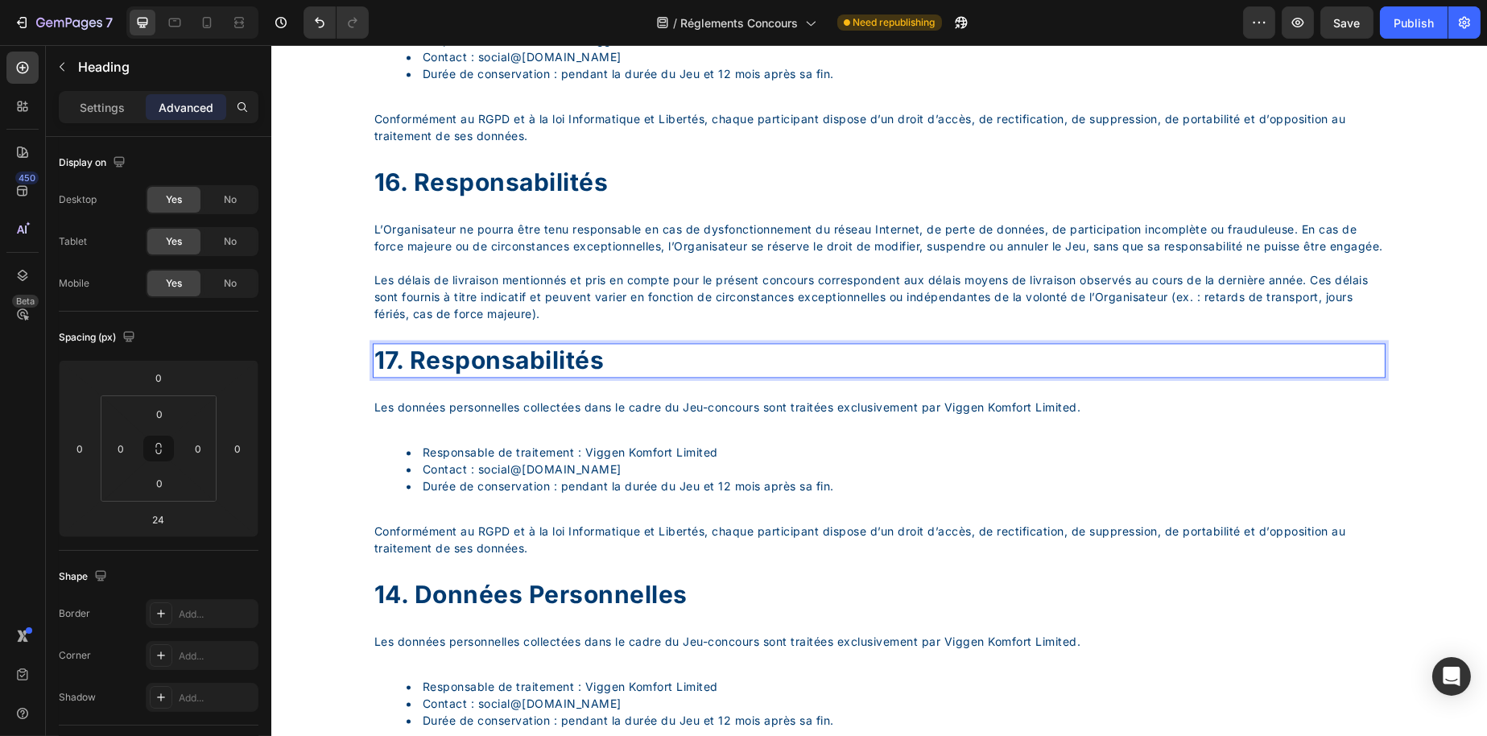
click at [473, 376] on p "17. responsabilités" at bounding box center [879, 360] width 1010 height 31
click at [457, 376] on p "17. responsabilités" at bounding box center [879, 360] width 1010 height 31
click at [460, 376] on p "17. responsabilités" at bounding box center [879, 360] width 1010 height 31
click at [461, 376] on p "17. responsabilités" at bounding box center [879, 360] width 1010 height 31
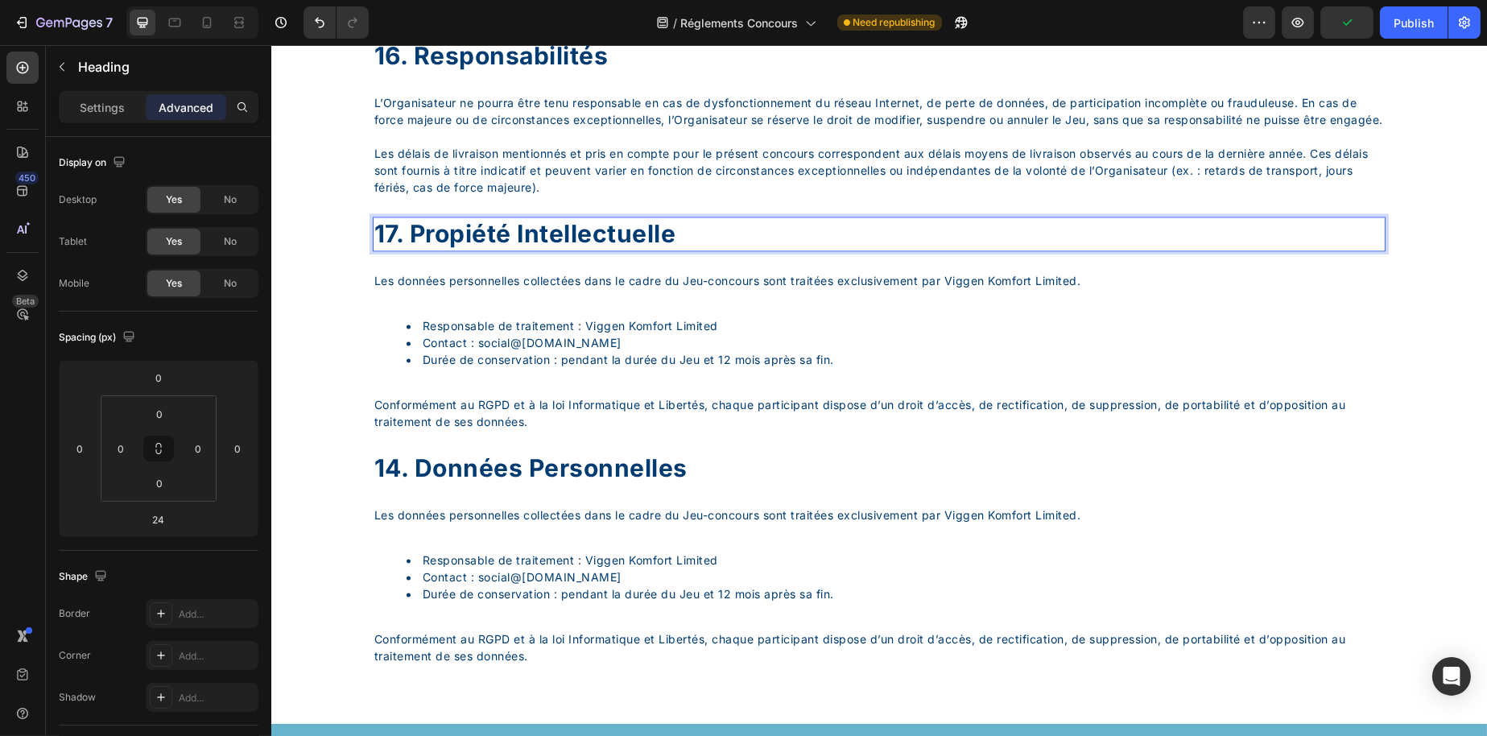
scroll to position [7221, 0]
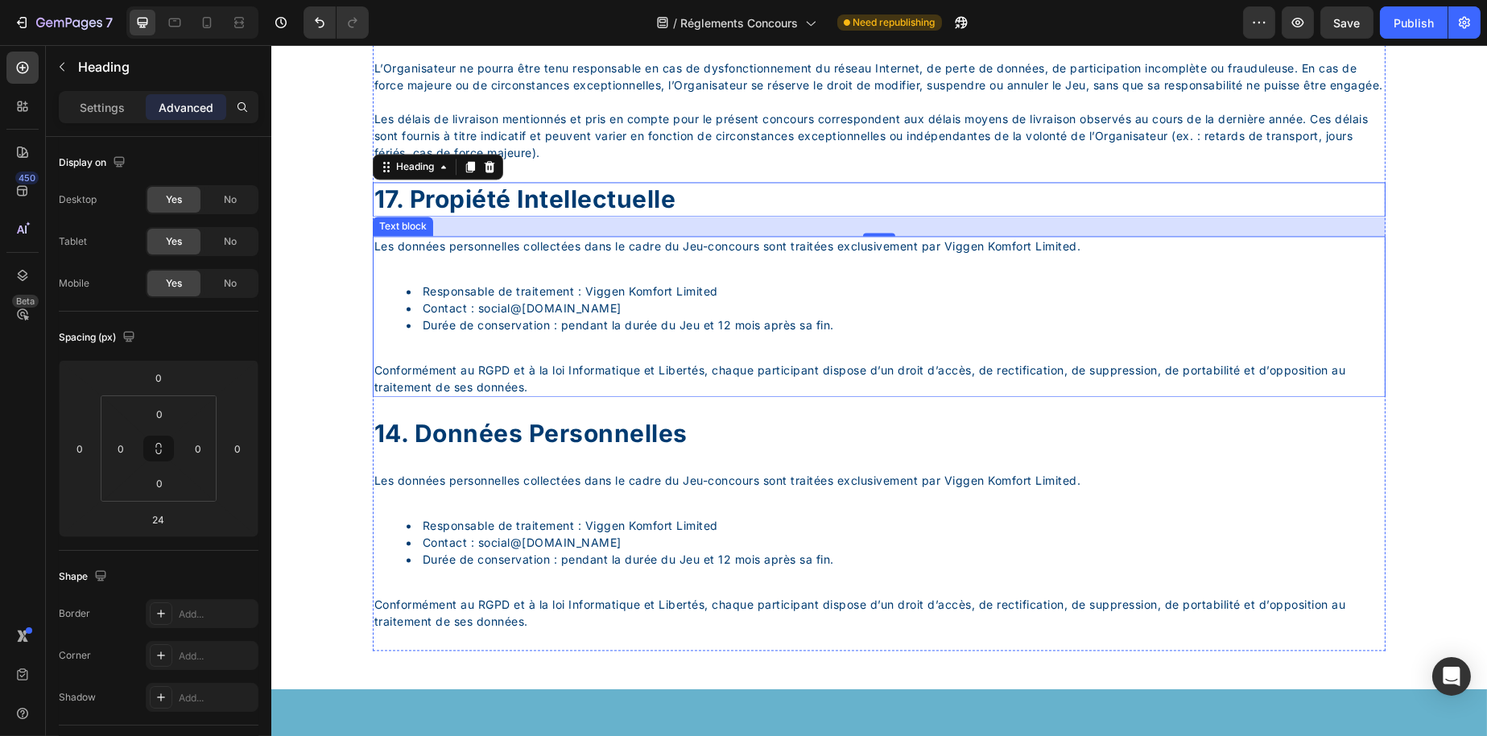
click at [592, 300] on li "Responsable de traitement : Viggen Komfort Limited" at bounding box center [895, 291] width 978 height 17
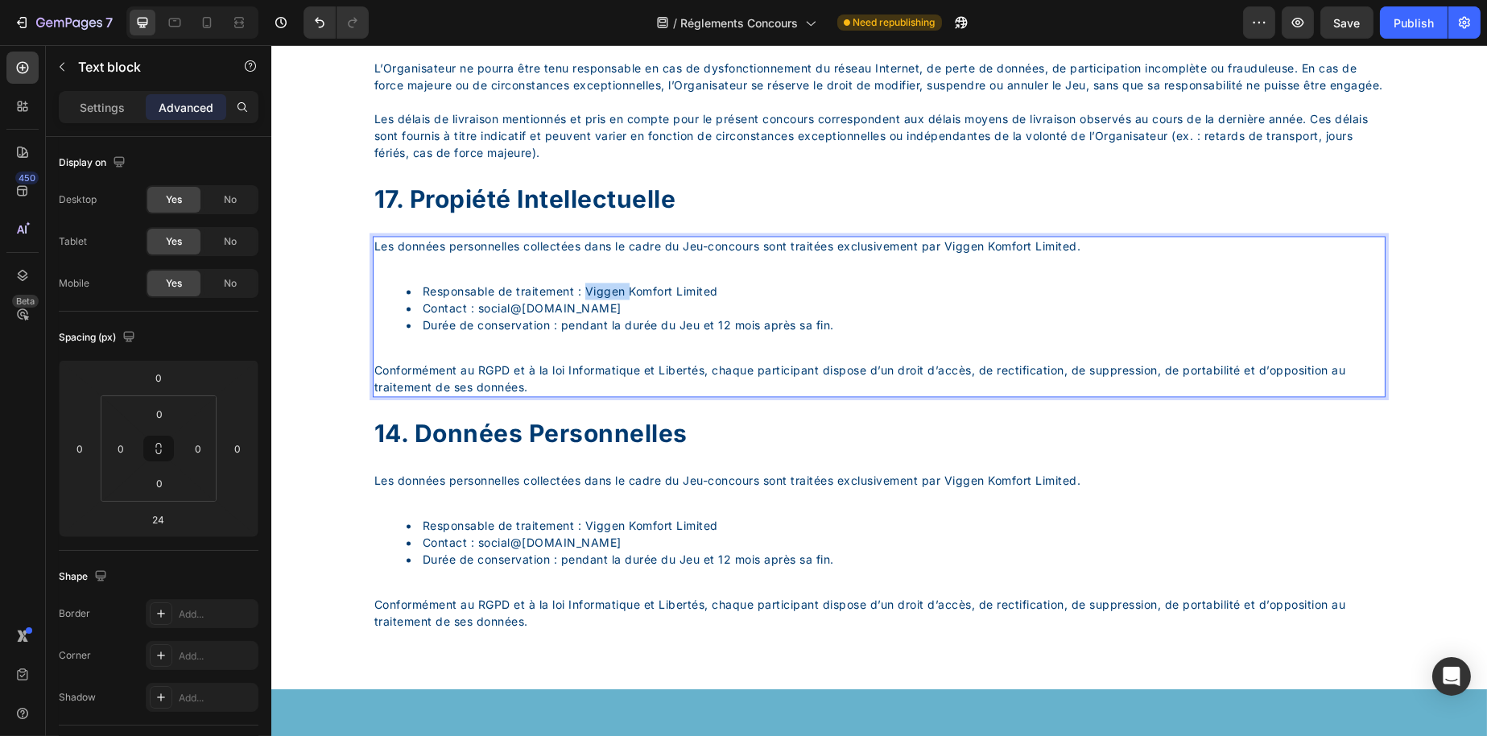
click at [592, 300] on li "Responsable de traitement : Viggen Komfort Limited" at bounding box center [895, 291] width 978 height 17
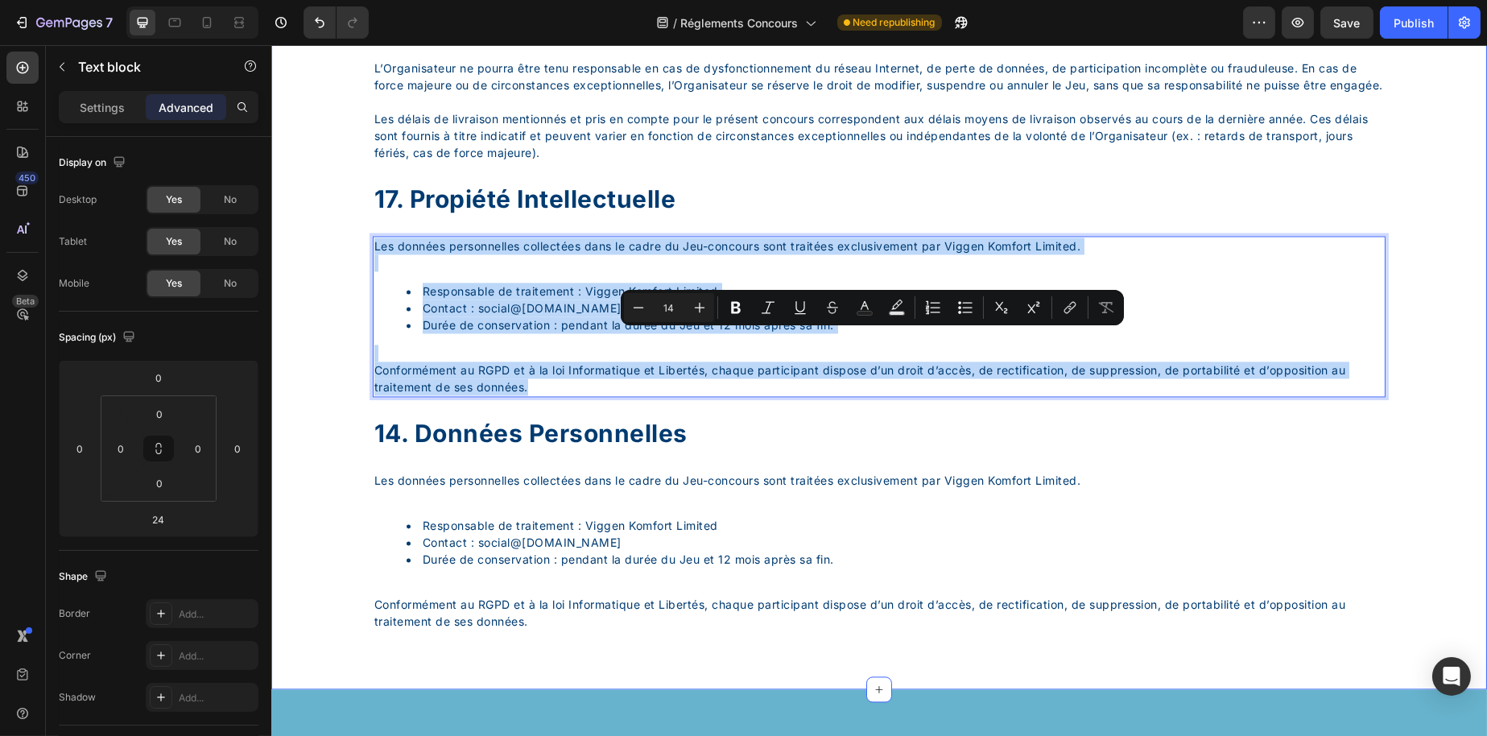
drag, startPoint x: 662, startPoint y: 481, endPoint x: 353, endPoint y: 292, distance: 361.4
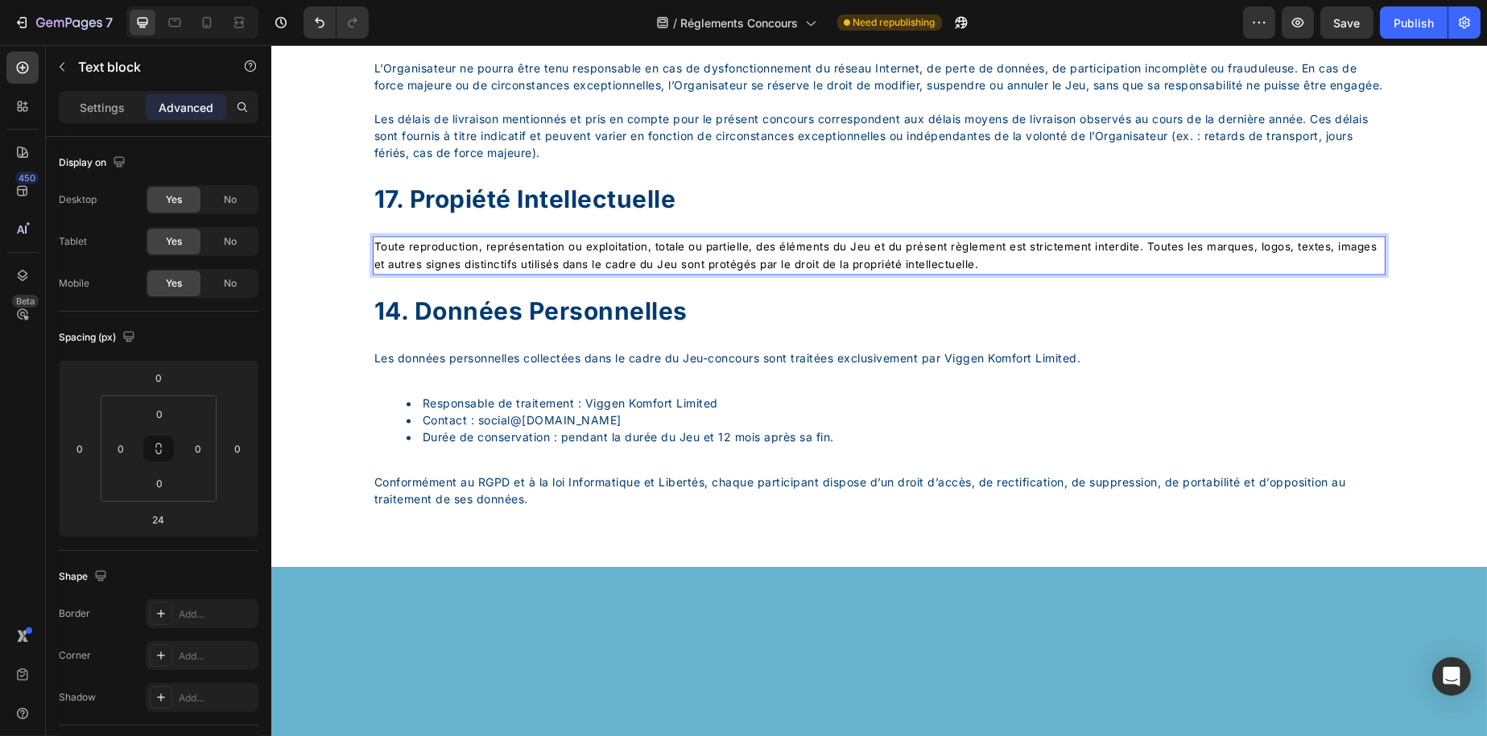
click at [688, 271] on span "Toute reproduction, représentation ou exploitation, totale ou partielle, des él…" at bounding box center [875, 255] width 1003 height 31
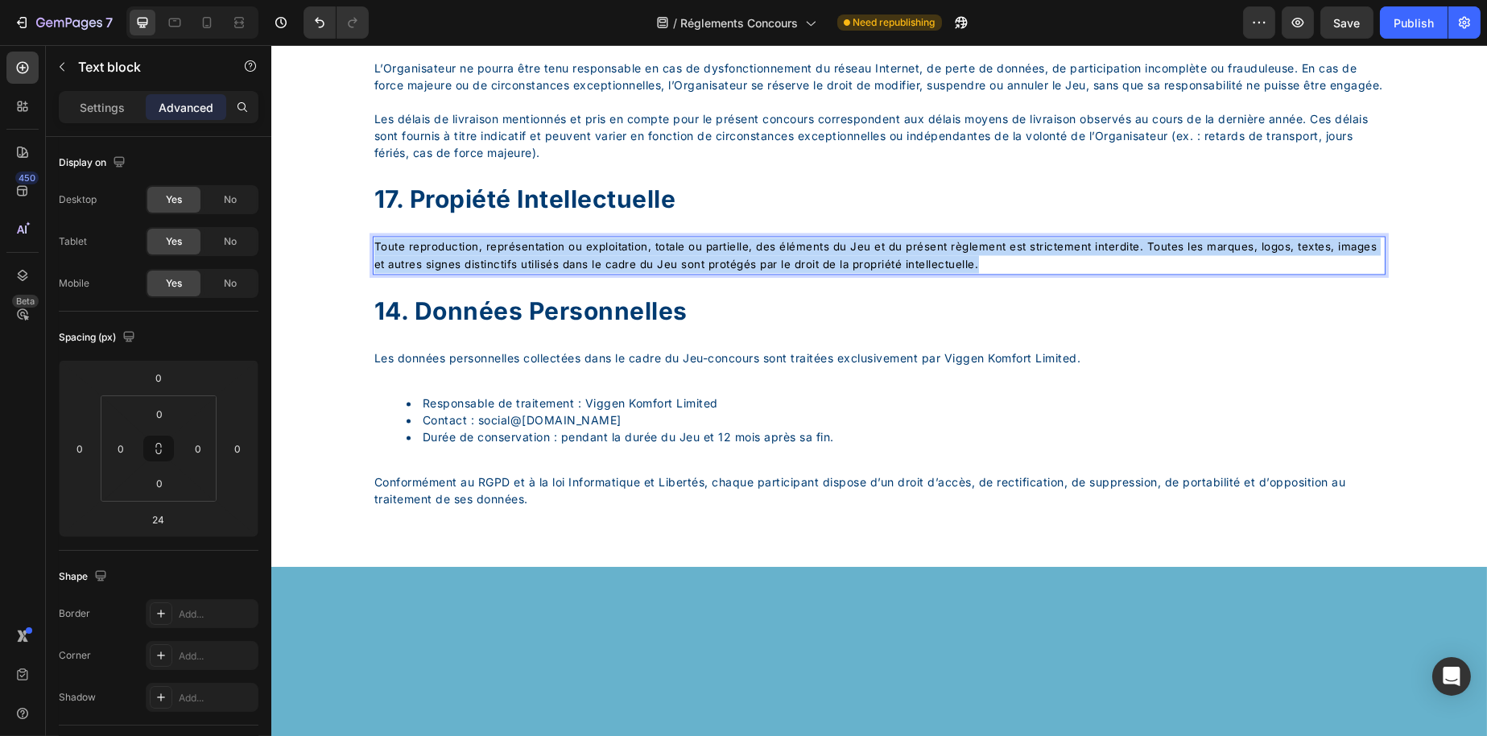
click at [688, 271] on span "Toute reproduction, représentation ou exploitation, totale ou partielle, des él…" at bounding box center [875, 255] width 1003 height 31
click at [686, 271] on span "Toute reproduction, représentation ou exploitation, totale ou partielle, des él…" at bounding box center [875, 255] width 1003 height 31
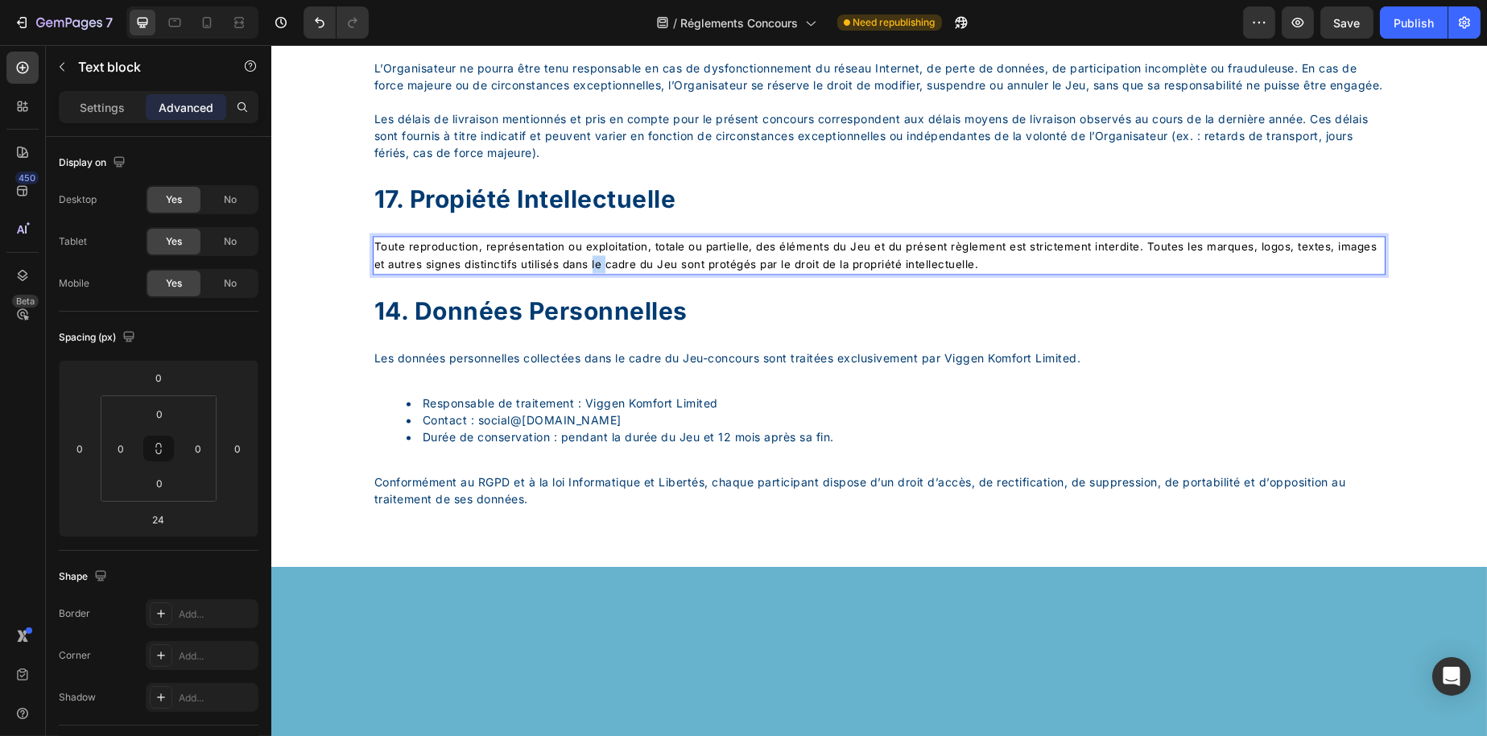
click at [686, 271] on span "Toute reproduction, représentation ou exploitation, totale ou partielle, des él…" at bounding box center [875, 255] width 1003 height 31
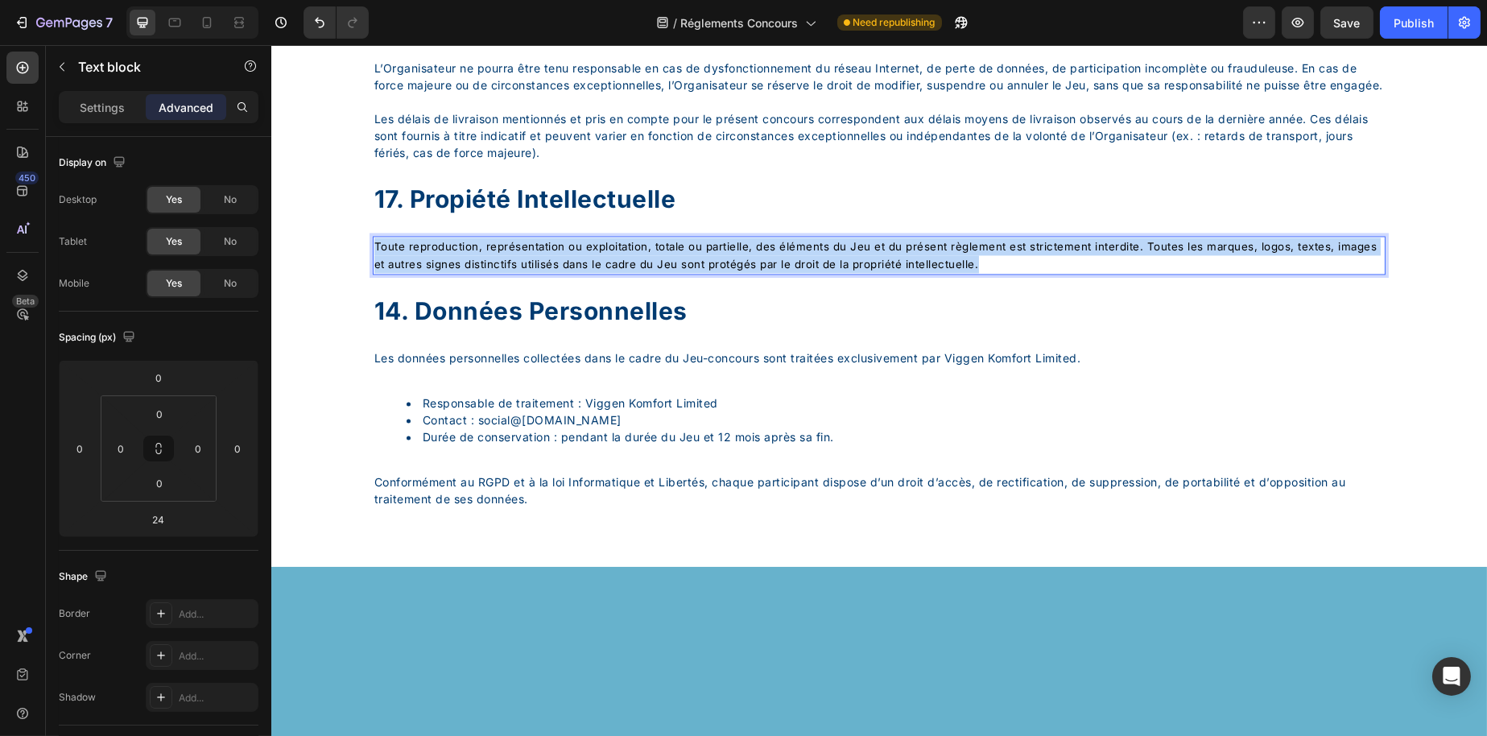
click at [686, 271] on span "Toute reproduction, représentation ou exploitation, totale ou partielle, des él…" at bounding box center [875, 255] width 1003 height 31
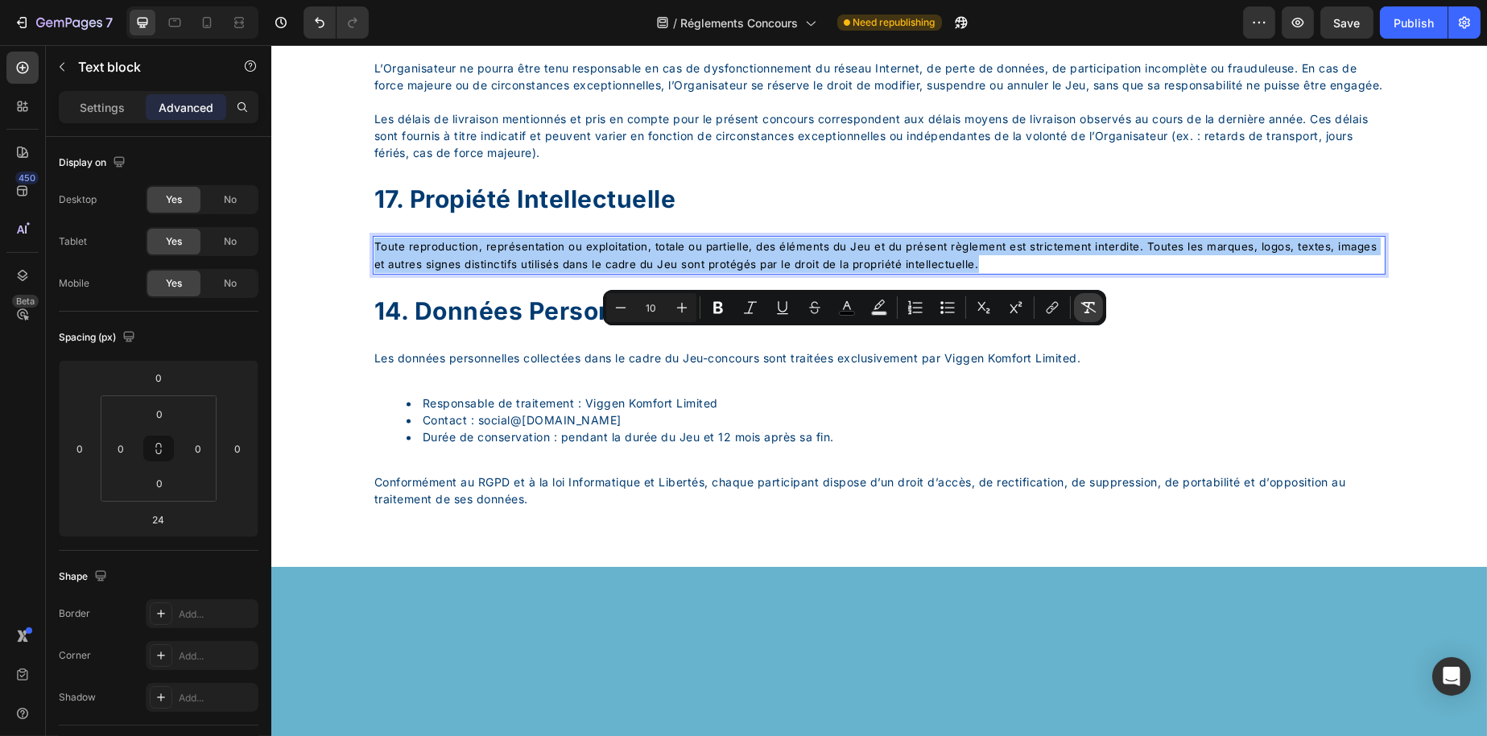
click at [1083, 300] on icon "Editor contextual toolbar" at bounding box center [1089, 308] width 16 height 16
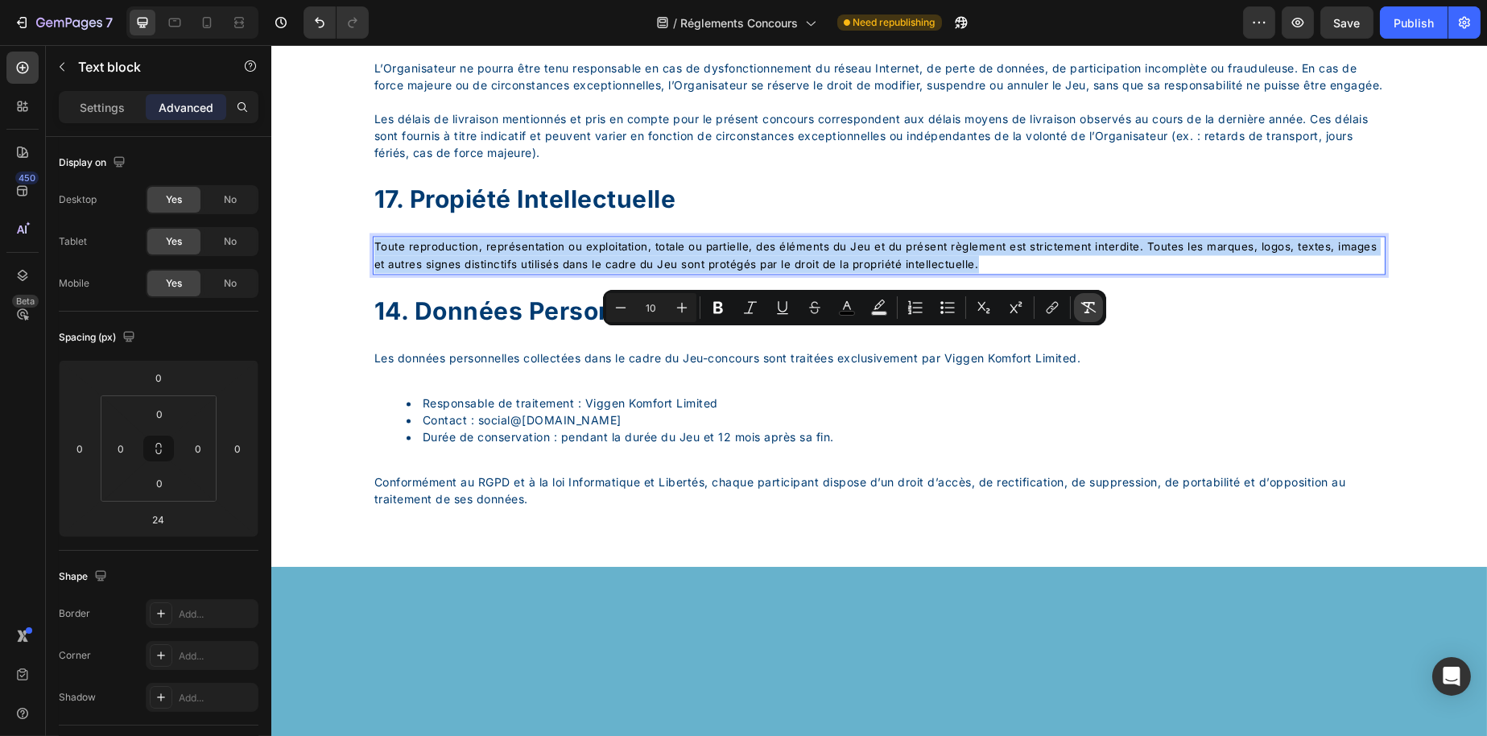
type input "14"
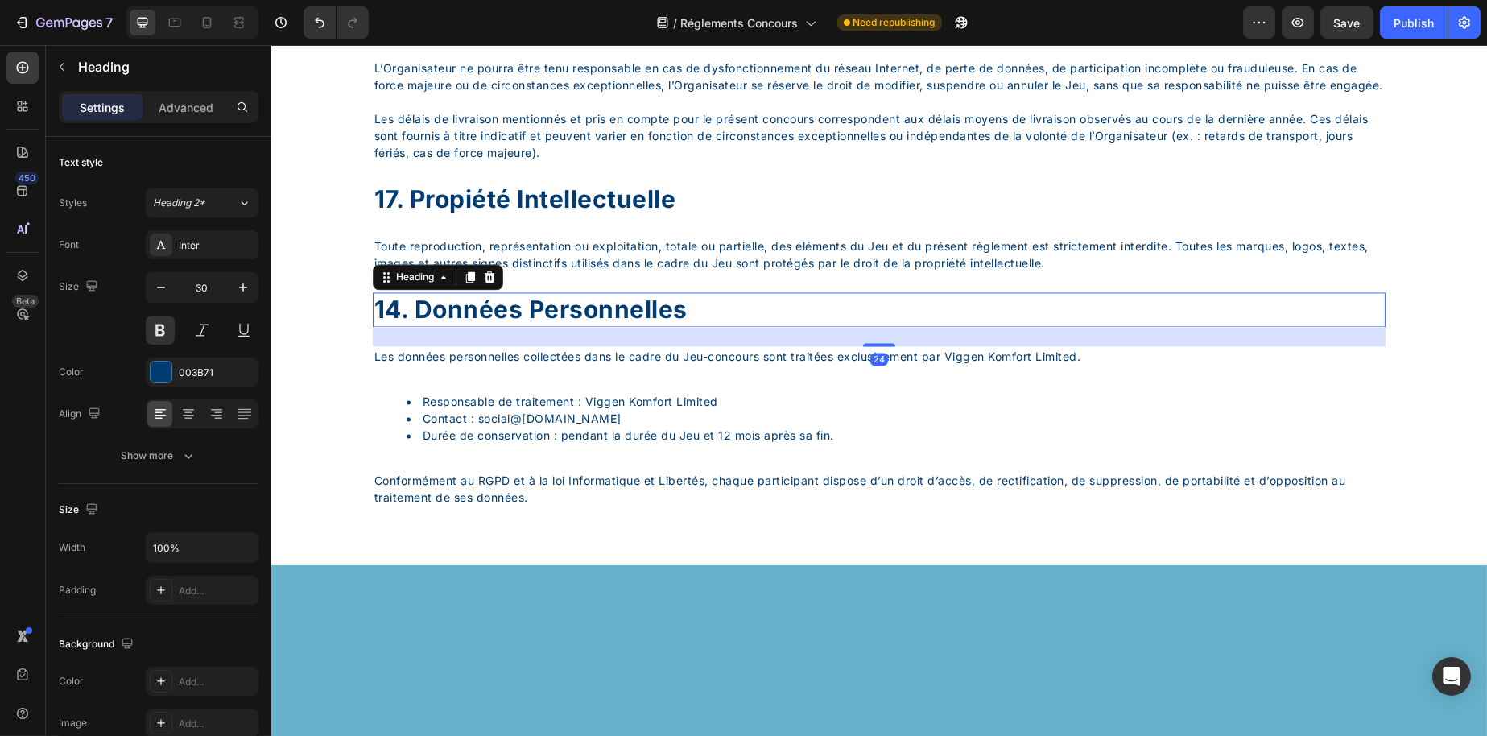
click at [441, 327] on div "14. données personnelles" at bounding box center [878, 309] width 1013 height 35
click at [414, 327] on div "14. données personnelles" at bounding box center [878, 309] width 1013 height 35
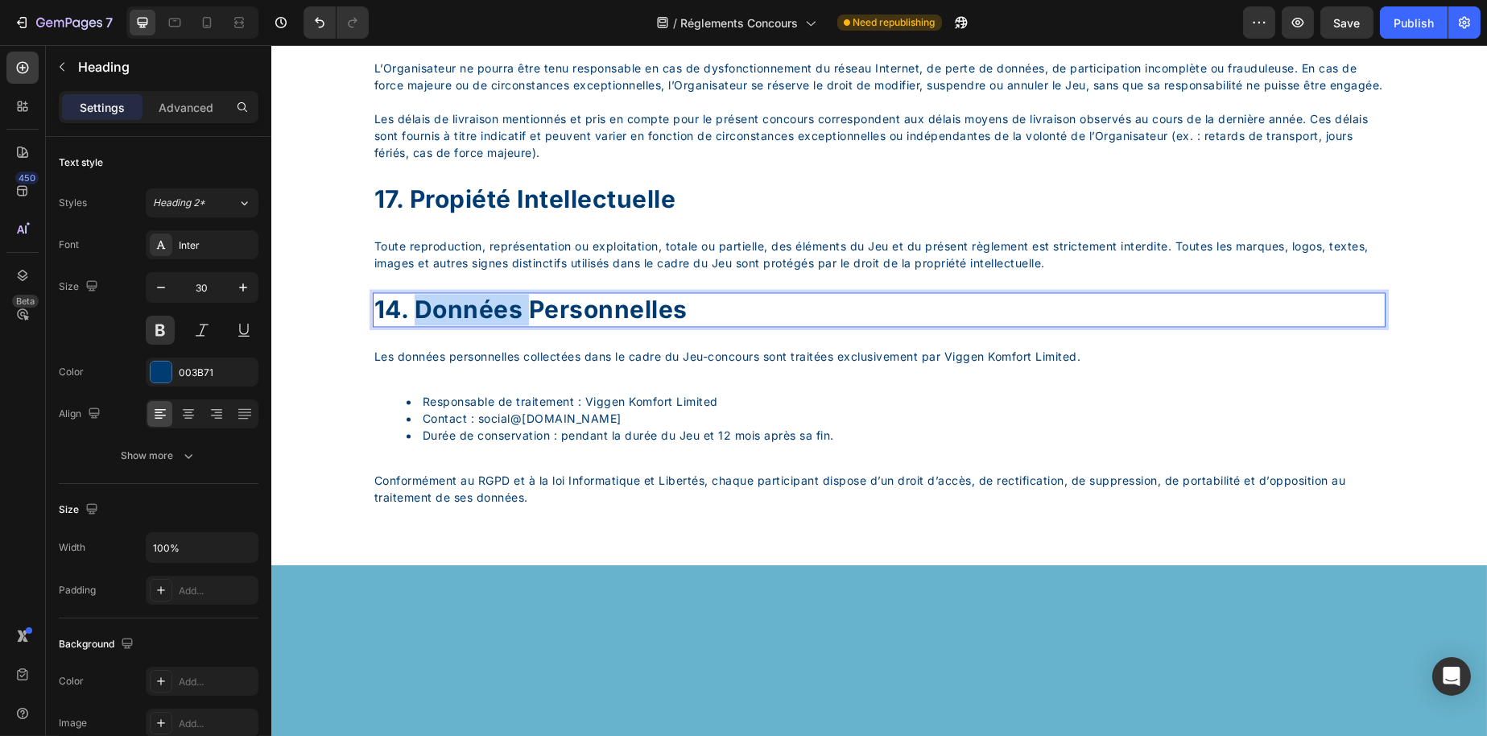
click at [414, 325] on p "14. données personnelles" at bounding box center [879, 309] width 1010 height 31
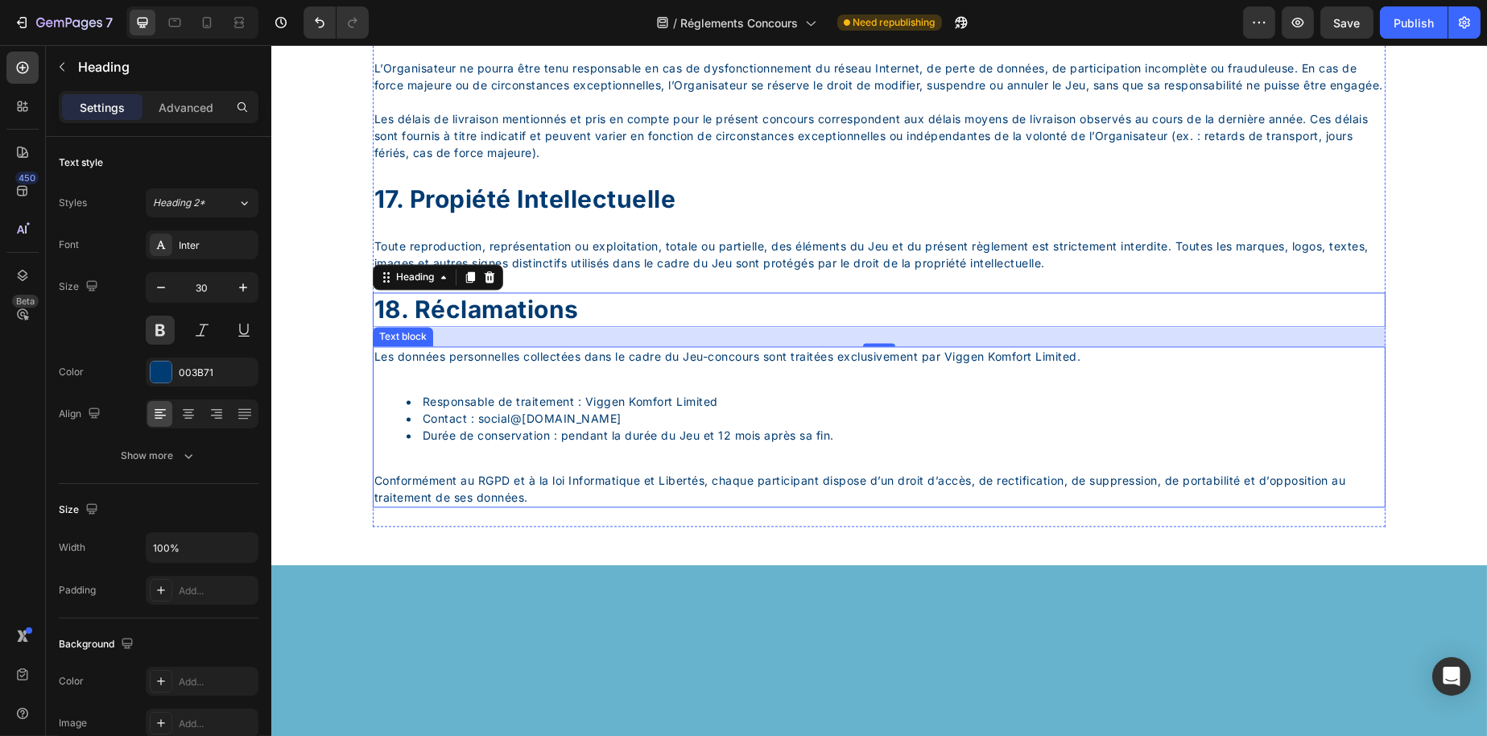
click at [494, 365] on p "Les données personnelles collectées dans le cadre du Jeu-concours sont traitées…" at bounding box center [879, 356] width 1010 height 17
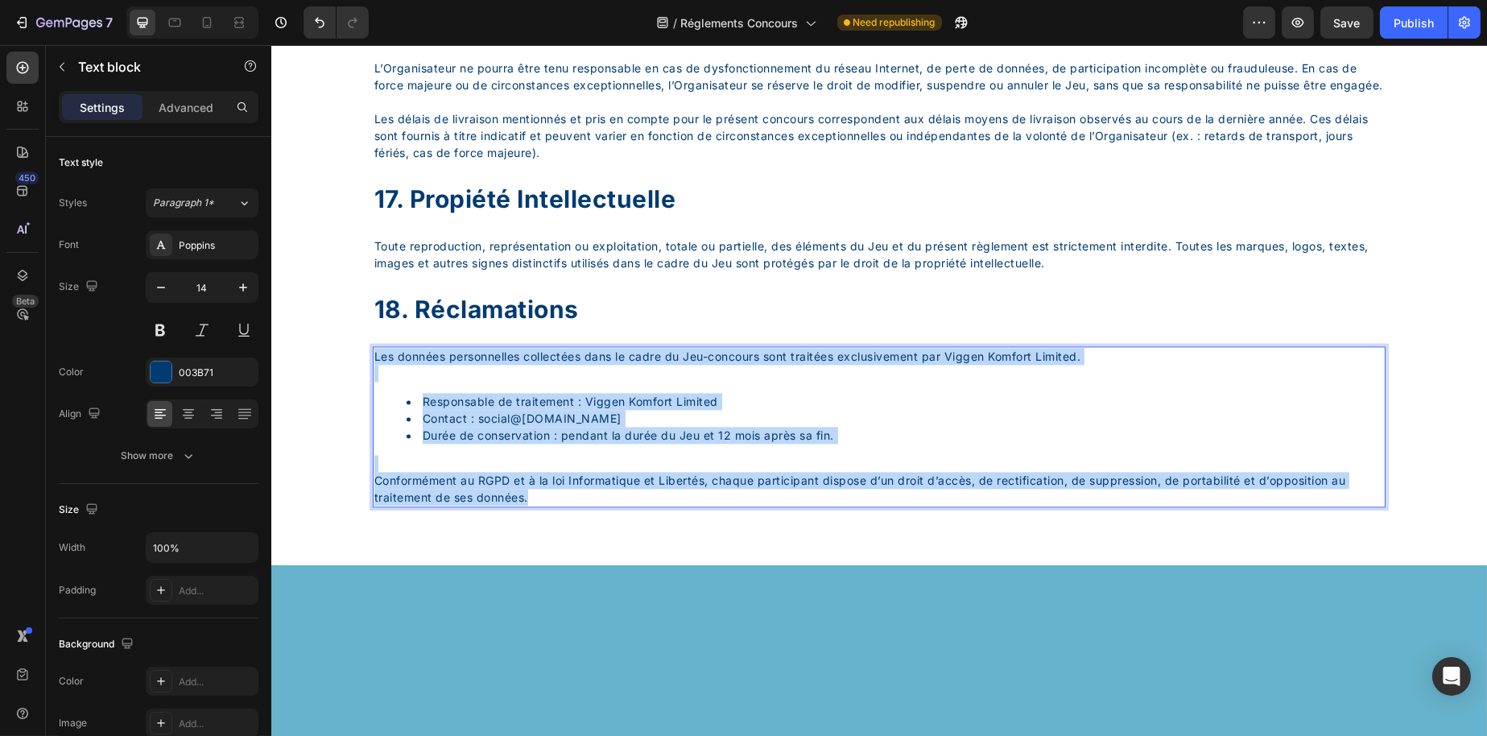
drag, startPoint x: 655, startPoint y: 585, endPoint x: 313, endPoint y: 451, distance: 366.9
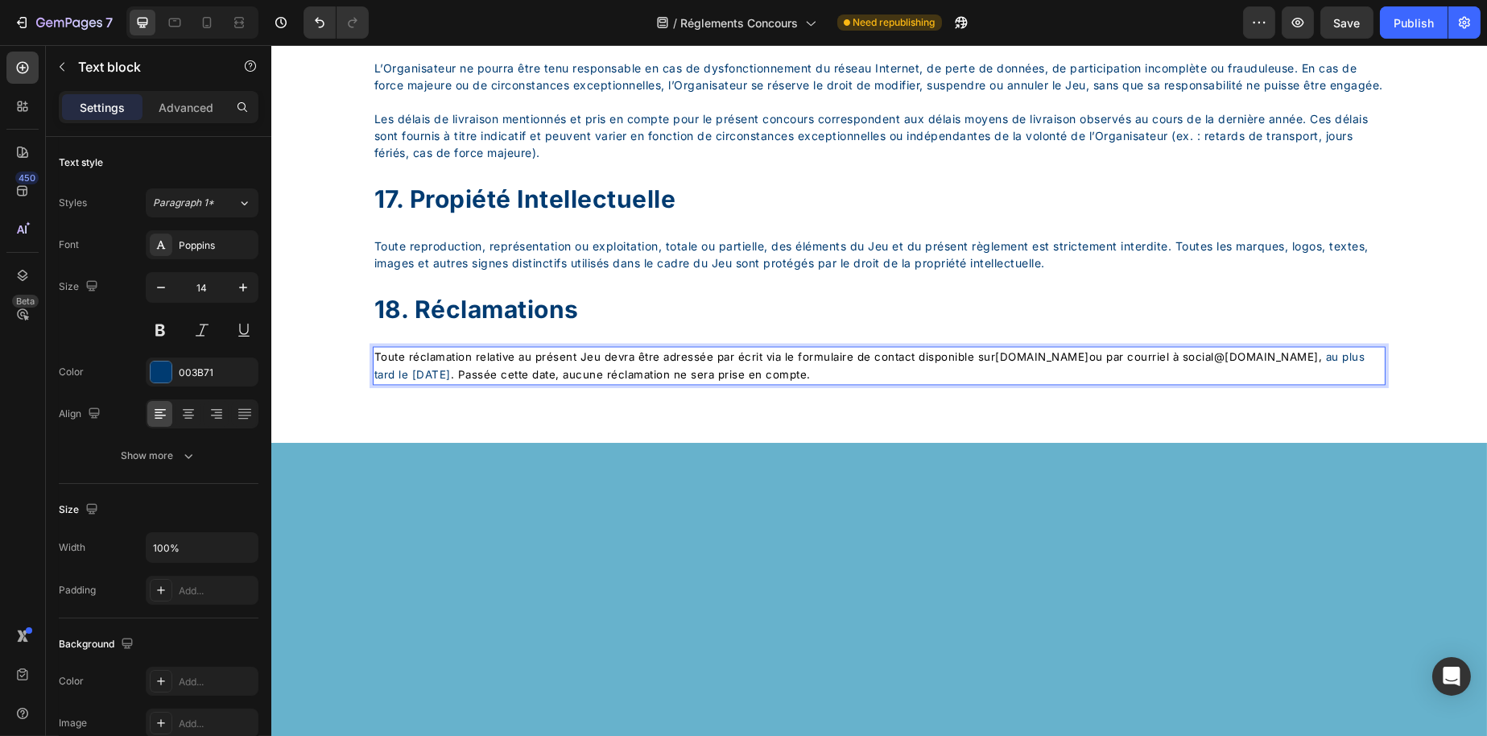
click at [552, 381] on span "au plus tard le [DATE]" at bounding box center [869, 365] width 991 height 31
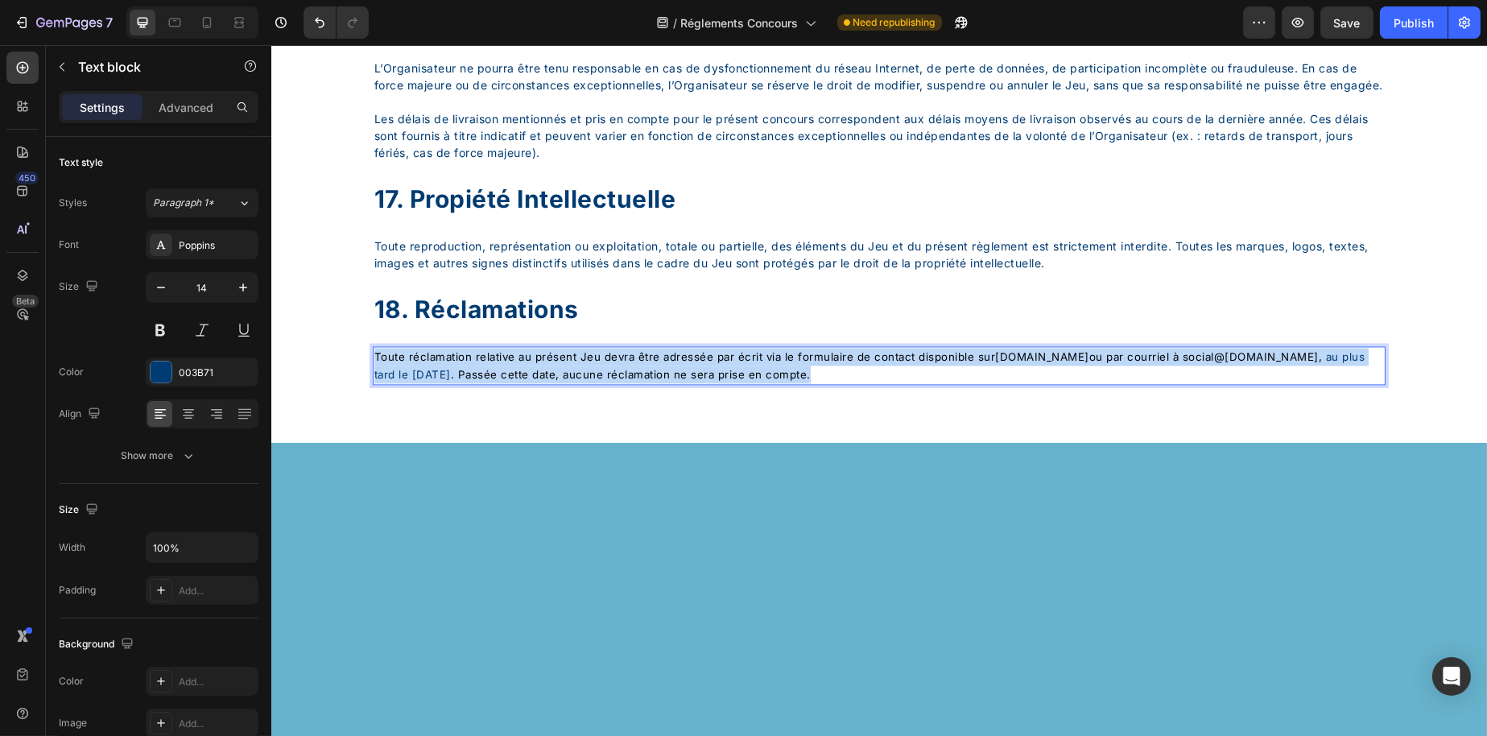
click at [552, 381] on span "au plus tard le [DATE]" at bounding box center [869, 365] width 991 height 31
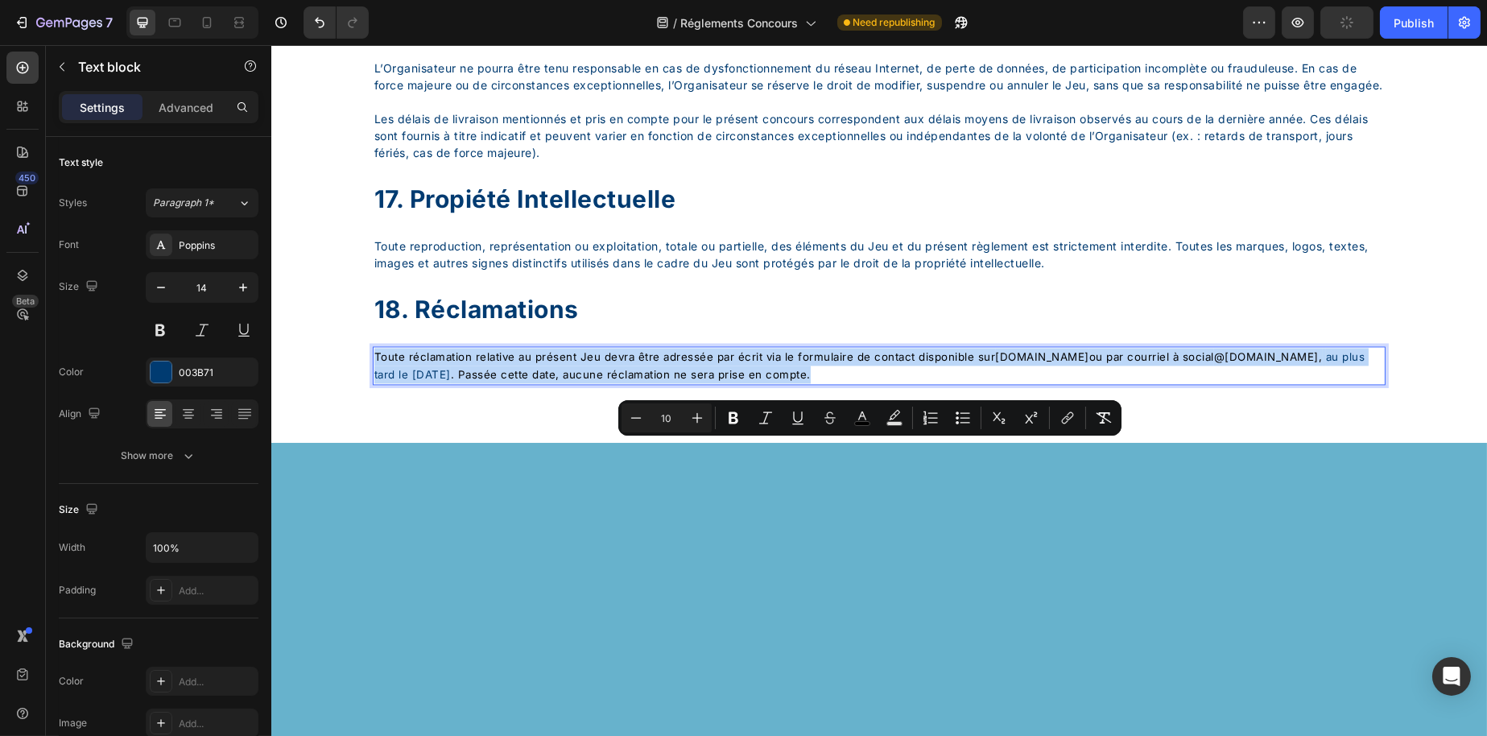
click at [1120, 422] on div "Minus 10 Plus Bold Italic Underline Strikethrough color Text Background Color N…" at bounding box center [869, 417] width 503 height 35
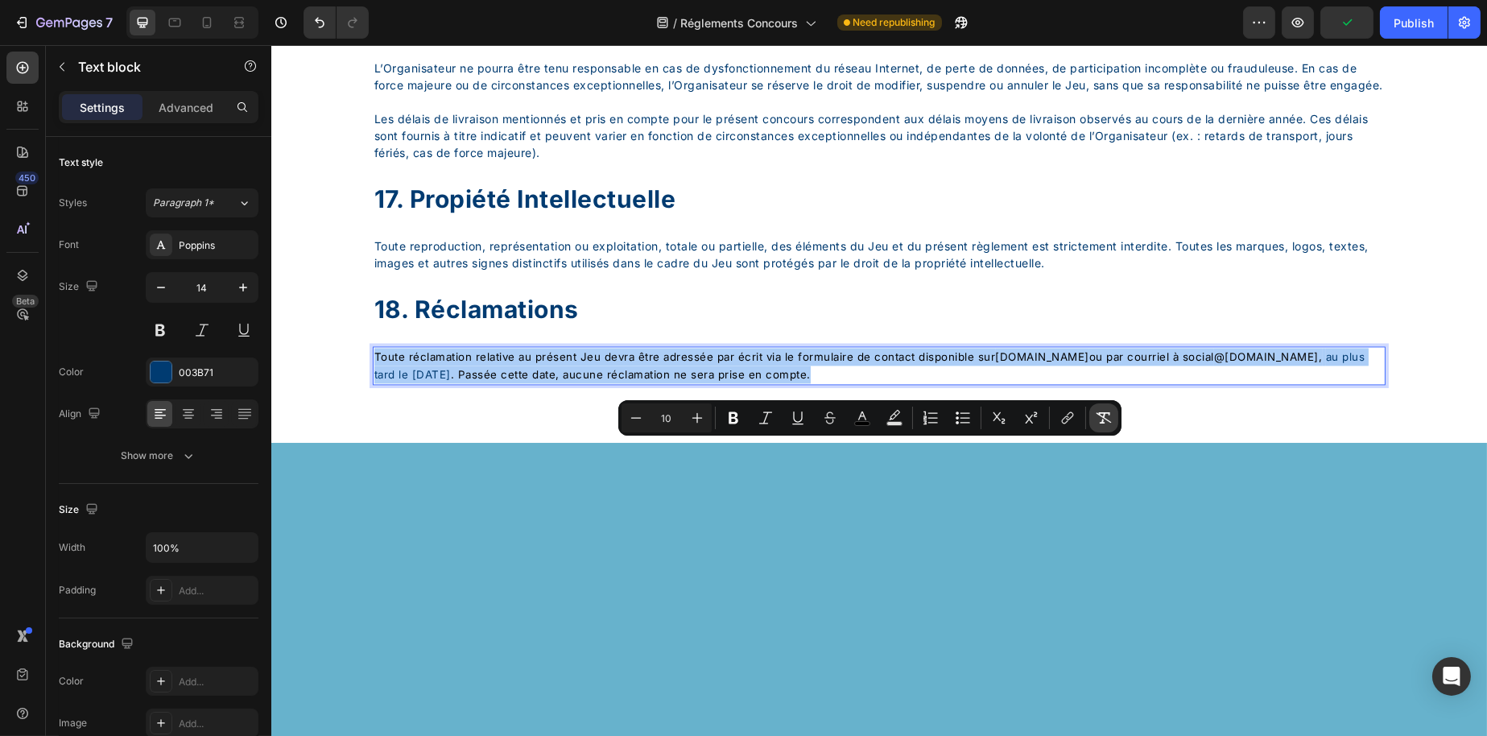
click at [1111, 418] on button "Remove Format" at bounding box center [1103, 417] width 29 height 29
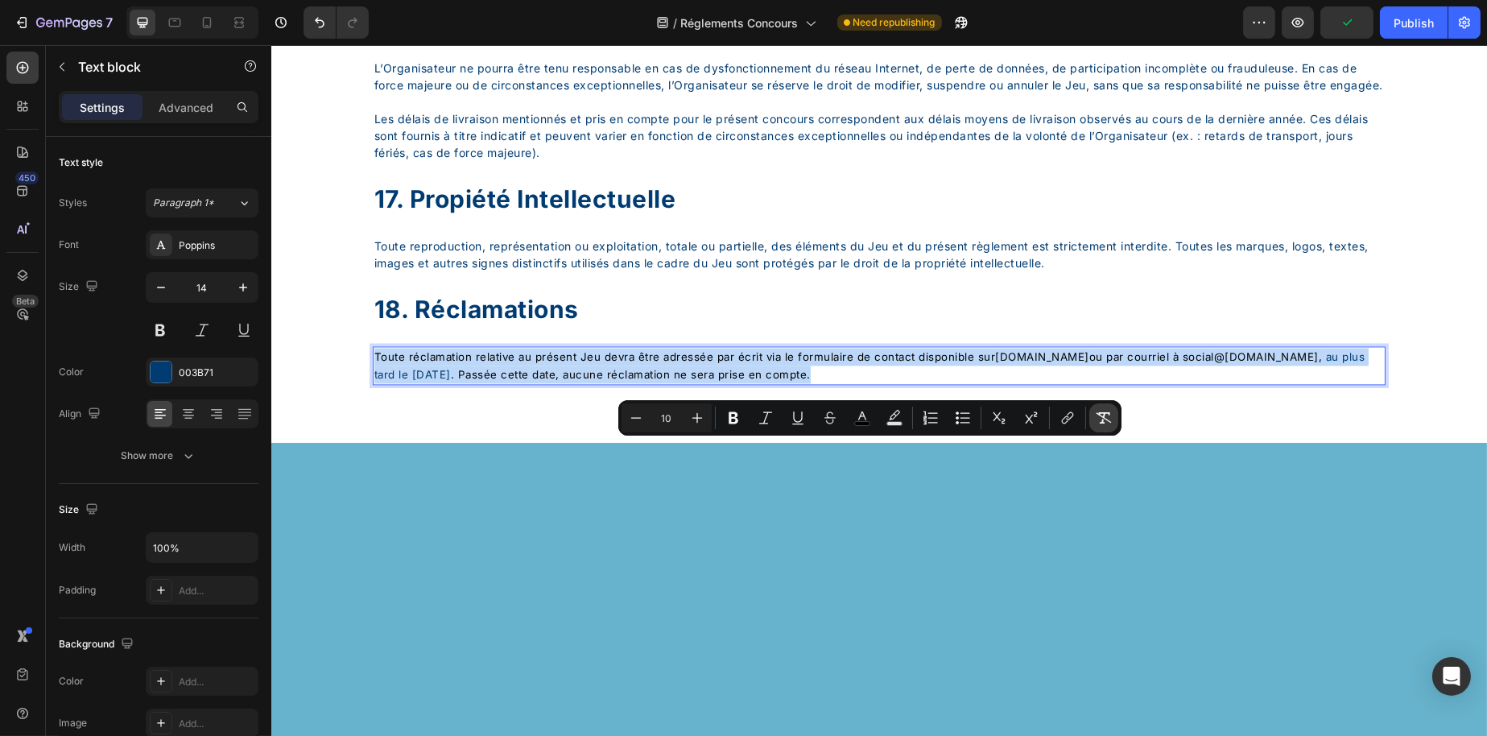
type input "14"
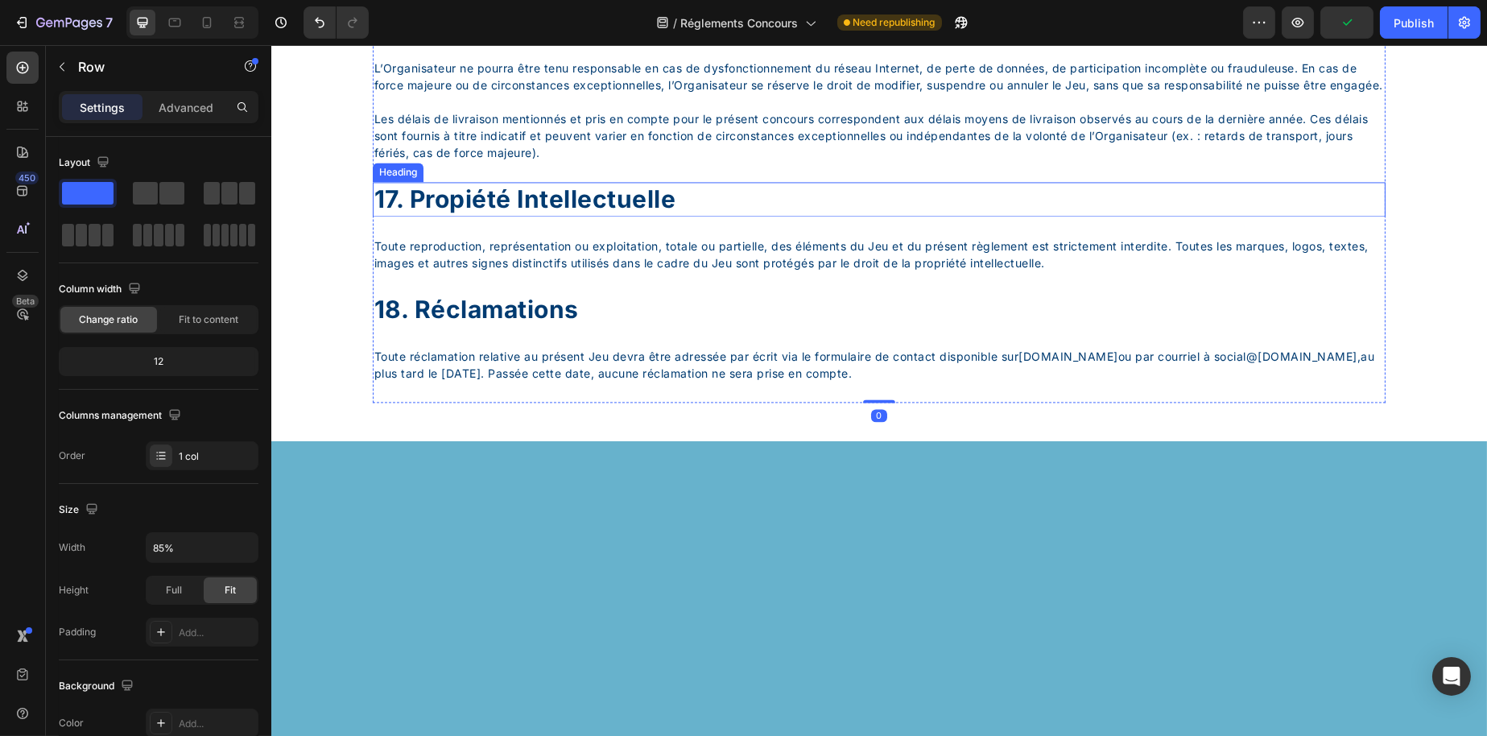
click at [550, 215] on p "17. propiété intellectuelle" at bounding box center [879, 199] width 1010 height 31
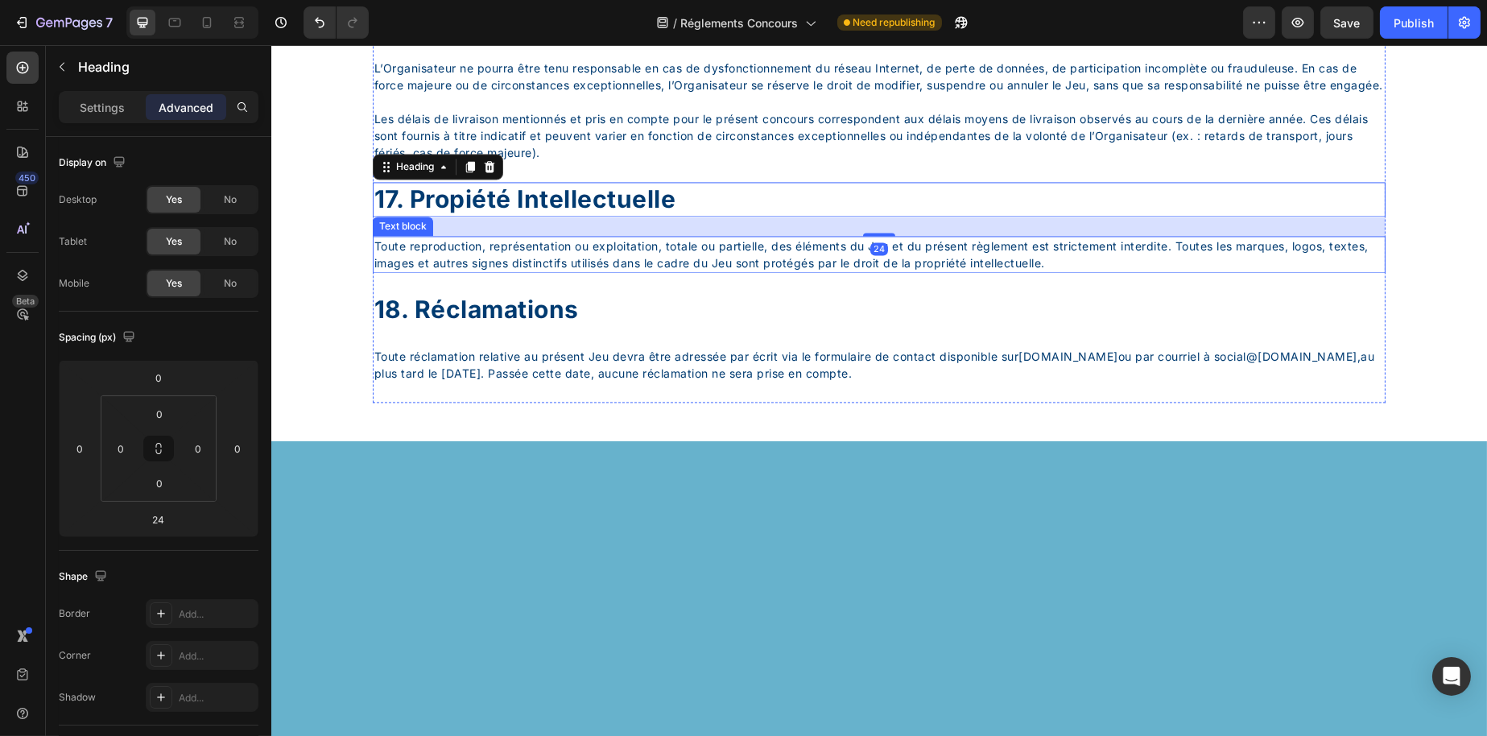
click at [559, 271] on p "Toute reproduction, représentation ou exploitation, totale ou partielle, des él…" at bounding box center [879, 255] width 1010 height 34
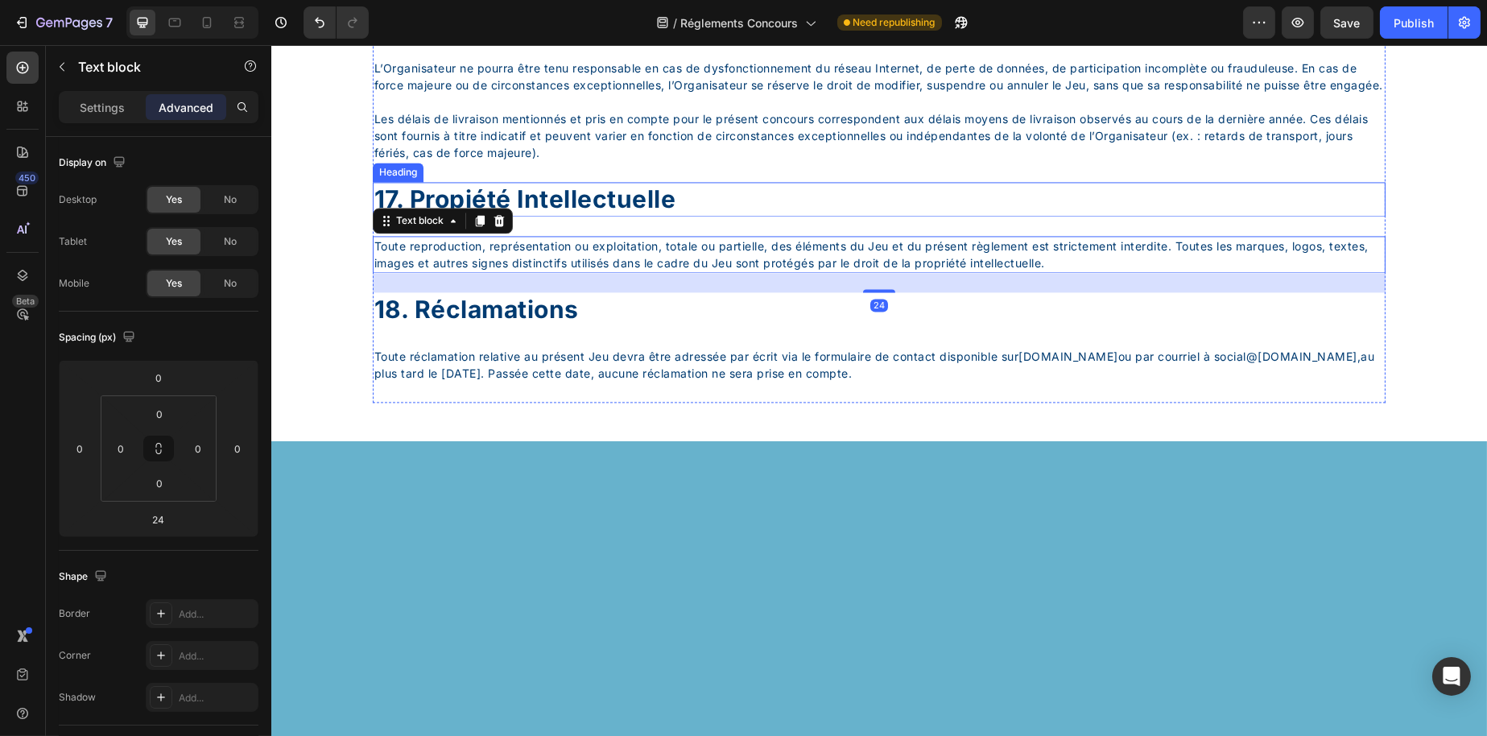
click at [564, 215] on p "17. propiété intellectuelle" at bounding box center [879, 199] width 1010 height 31
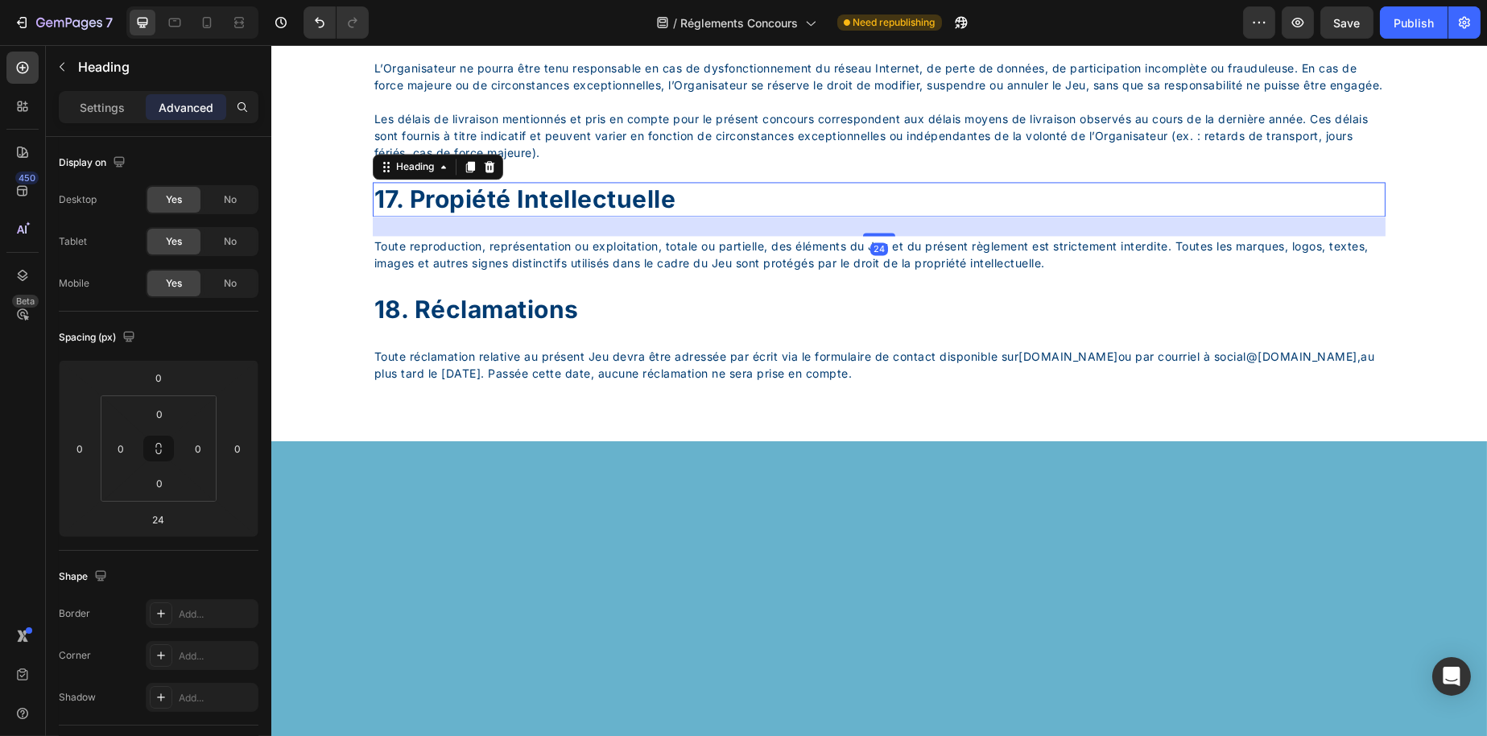
copy p "[DOMAIN_NAME] ou par courriel à social"
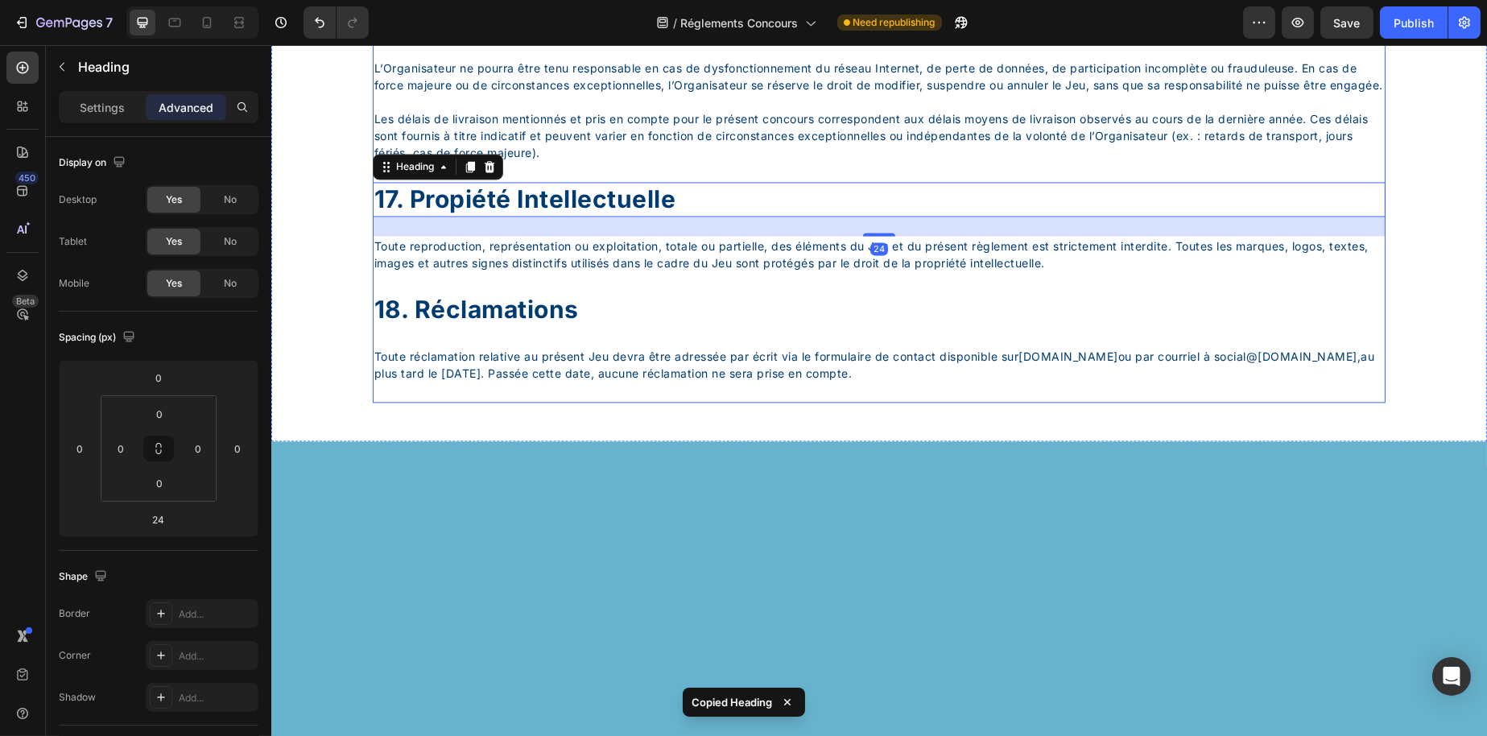
click at [561, 325] on p "18. réclamations" at bounding box center [879, 309] width 1010 height 31
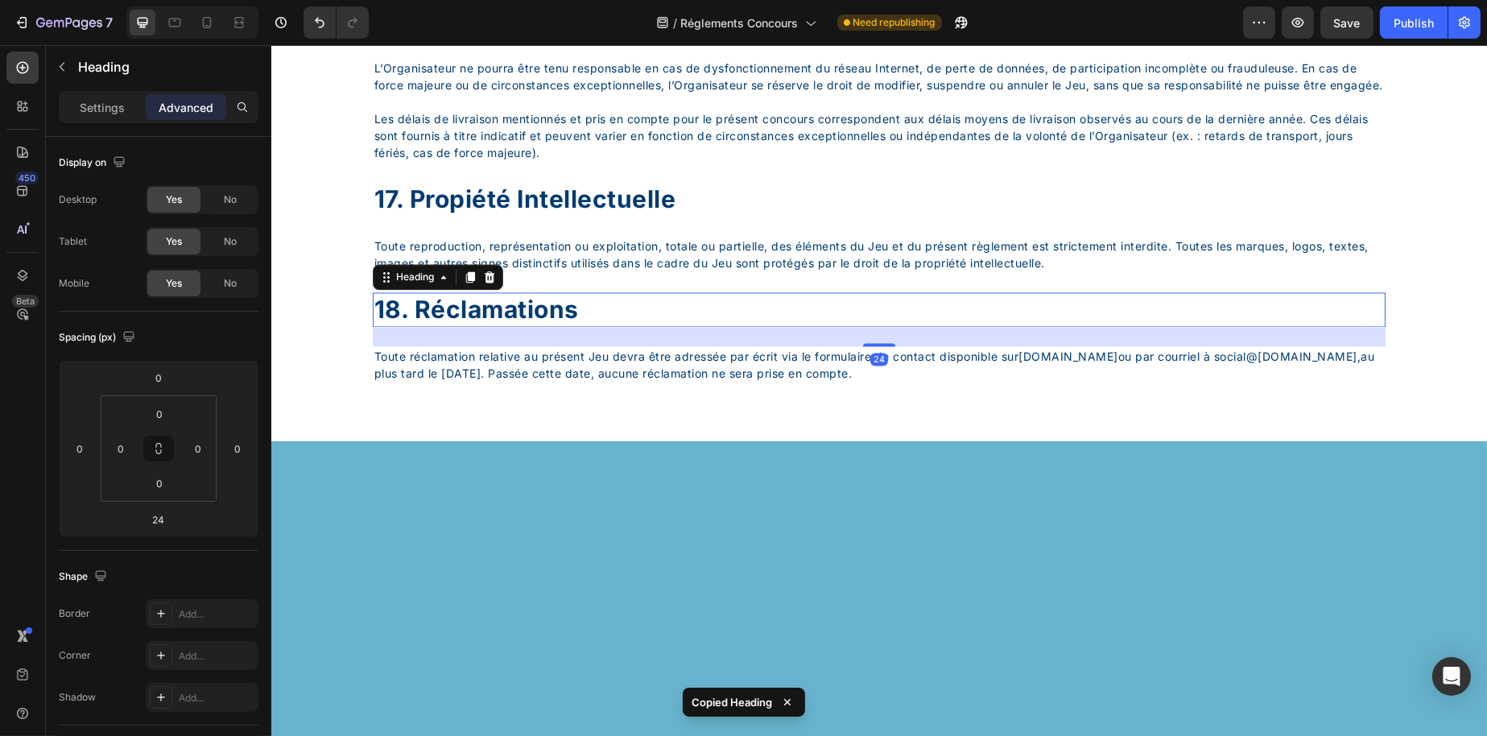
click at [590, 346] on div "24" at bounding box center [878, 336] width 1013 height 19
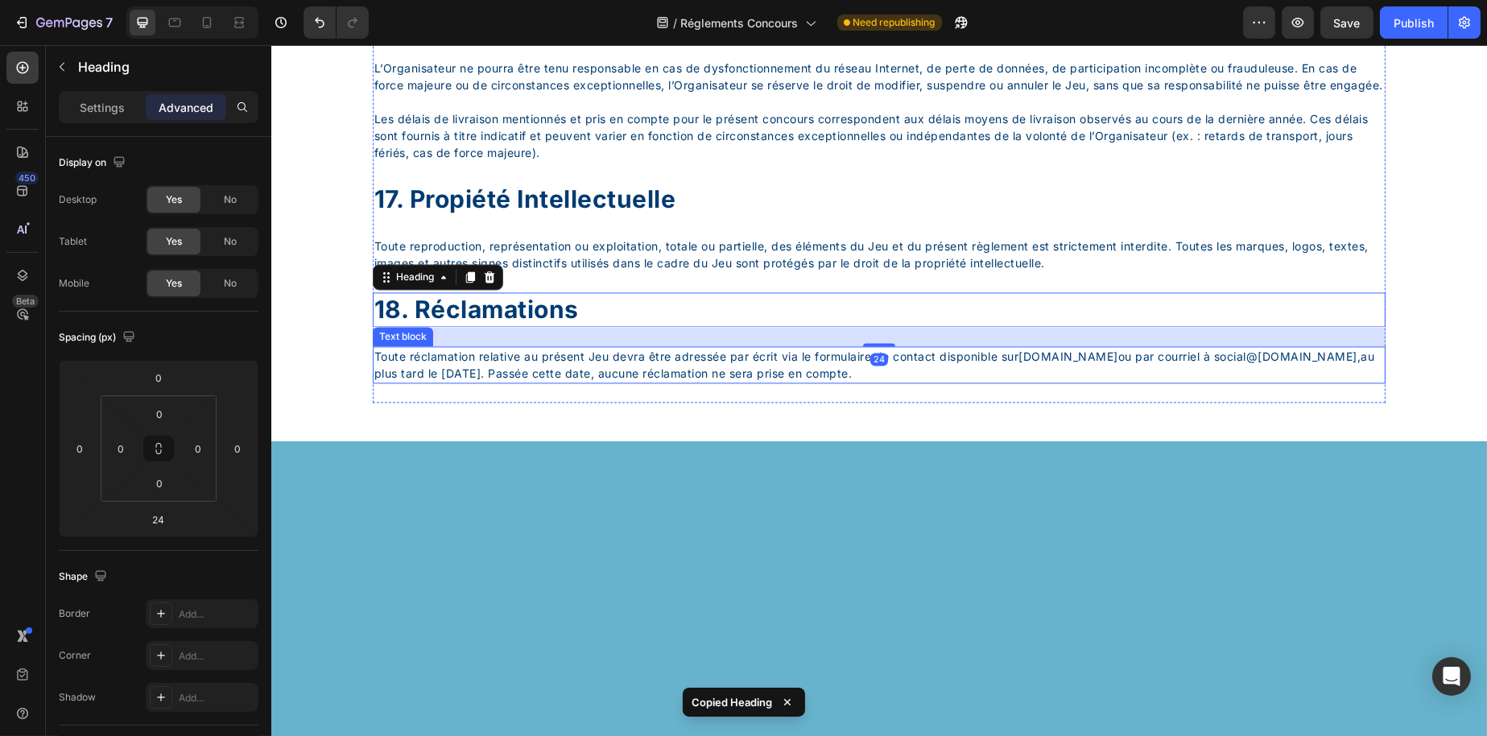
click at [595, 382] on p "Toute réclamation relative au présent Jeu devra être adressée par écrit via le …" at bounding box center [879, 365] width 1010 height 34
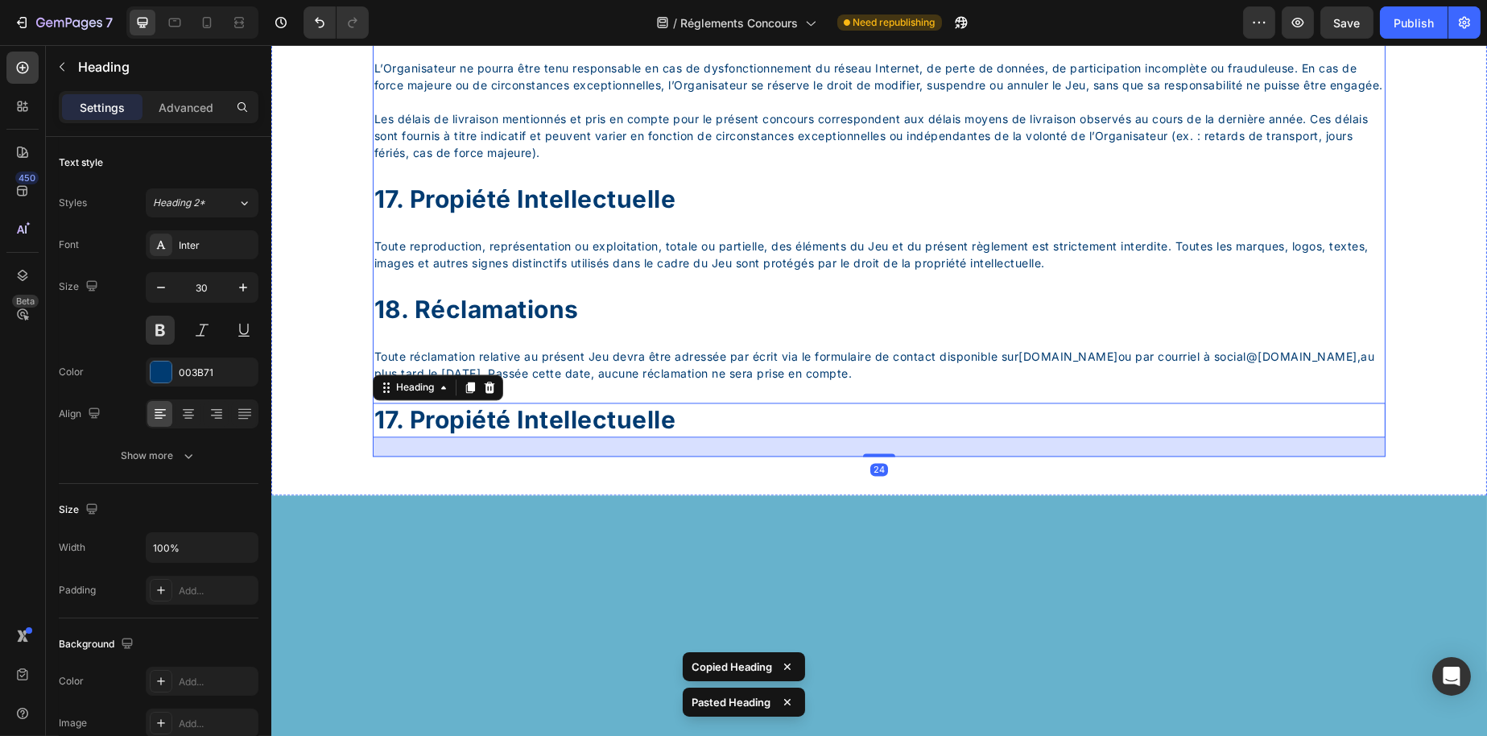
click at [530, 271] on p "Toute reproduction, représentation ou exploitation, totale ou partielle, des él…" at bounding box center [879, 255] width 1010 height 34
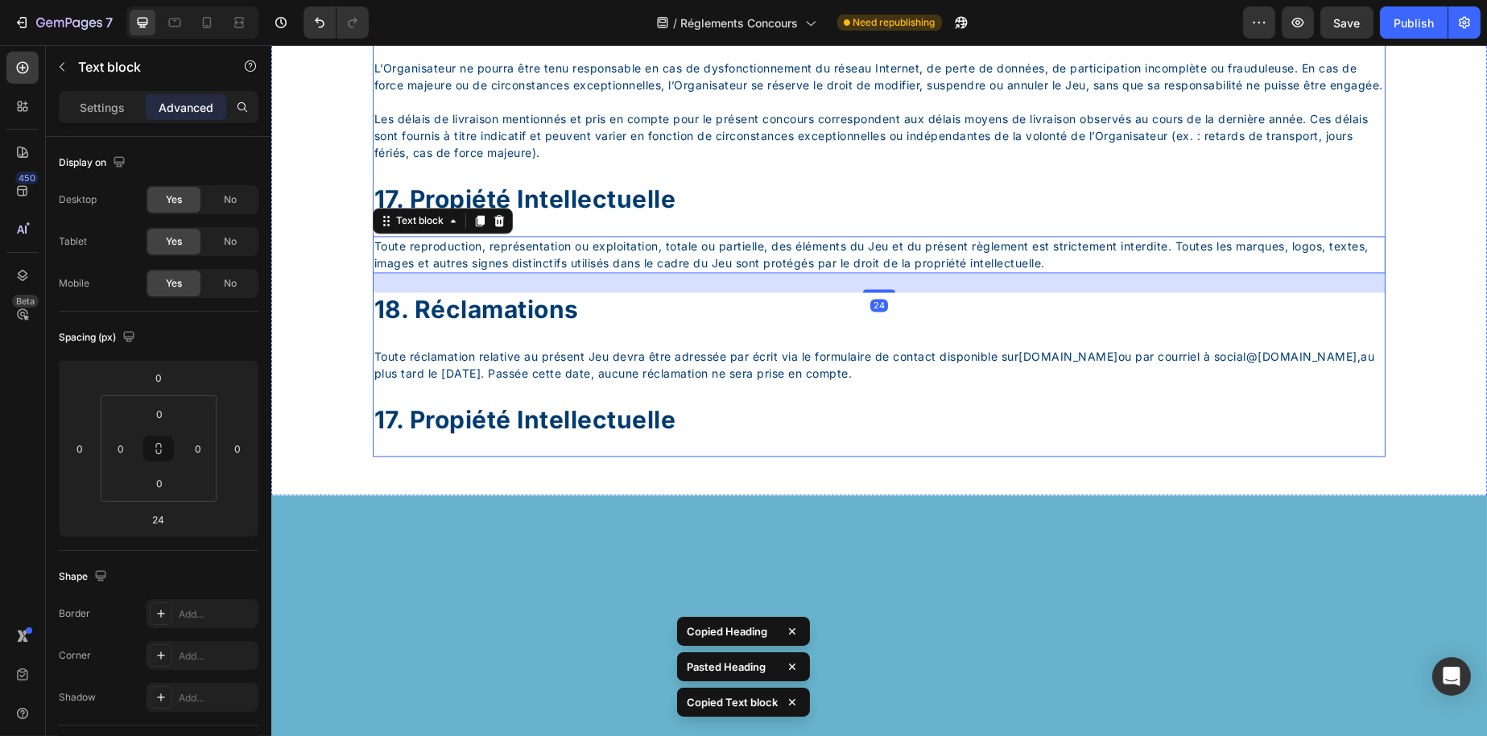
click at [544, 437] on div "17. propiété intellectuelle" at bounding box center [878, 420] width 1013 height 35
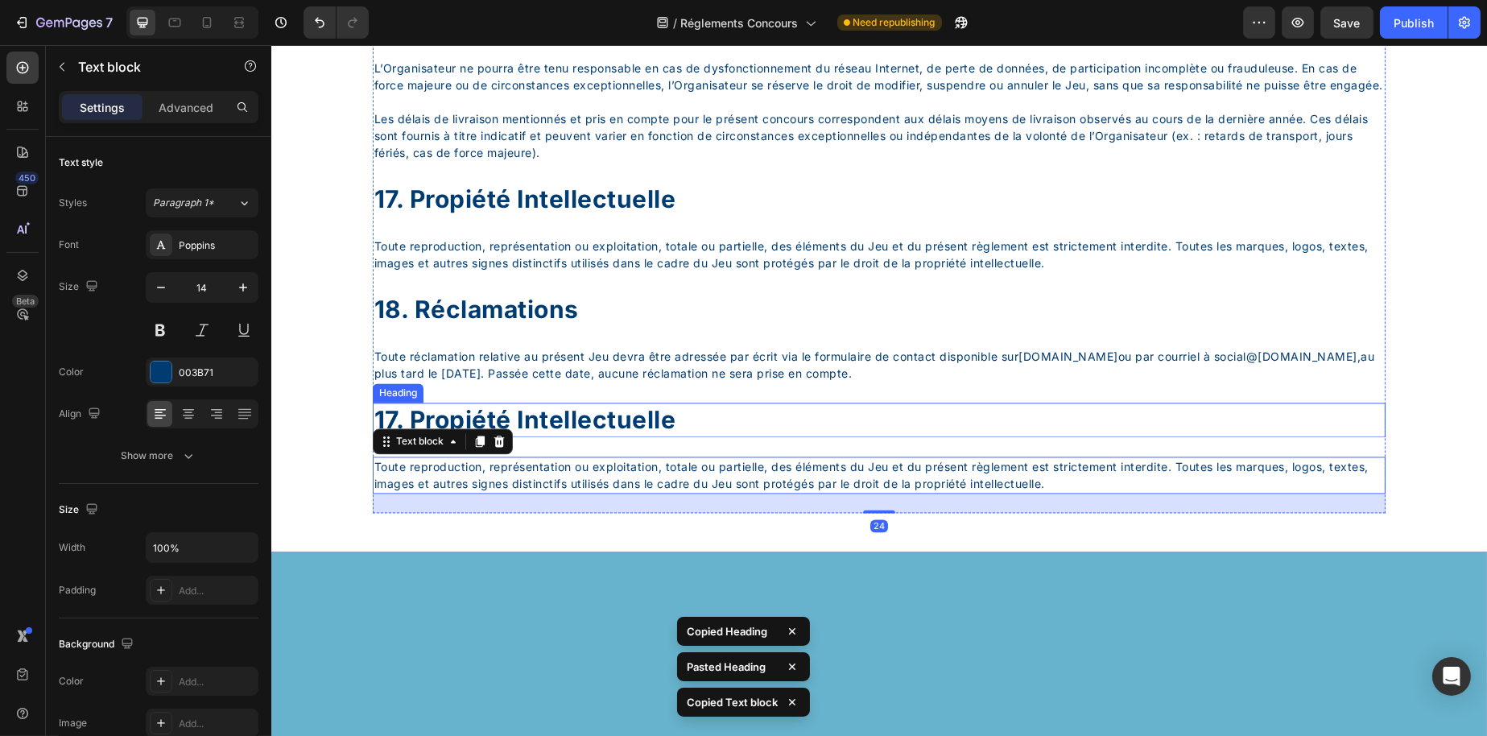
click at [534, 437] on div "17. propiété intellectuelle" at bounding box center [878, 420] width 1013 height 35
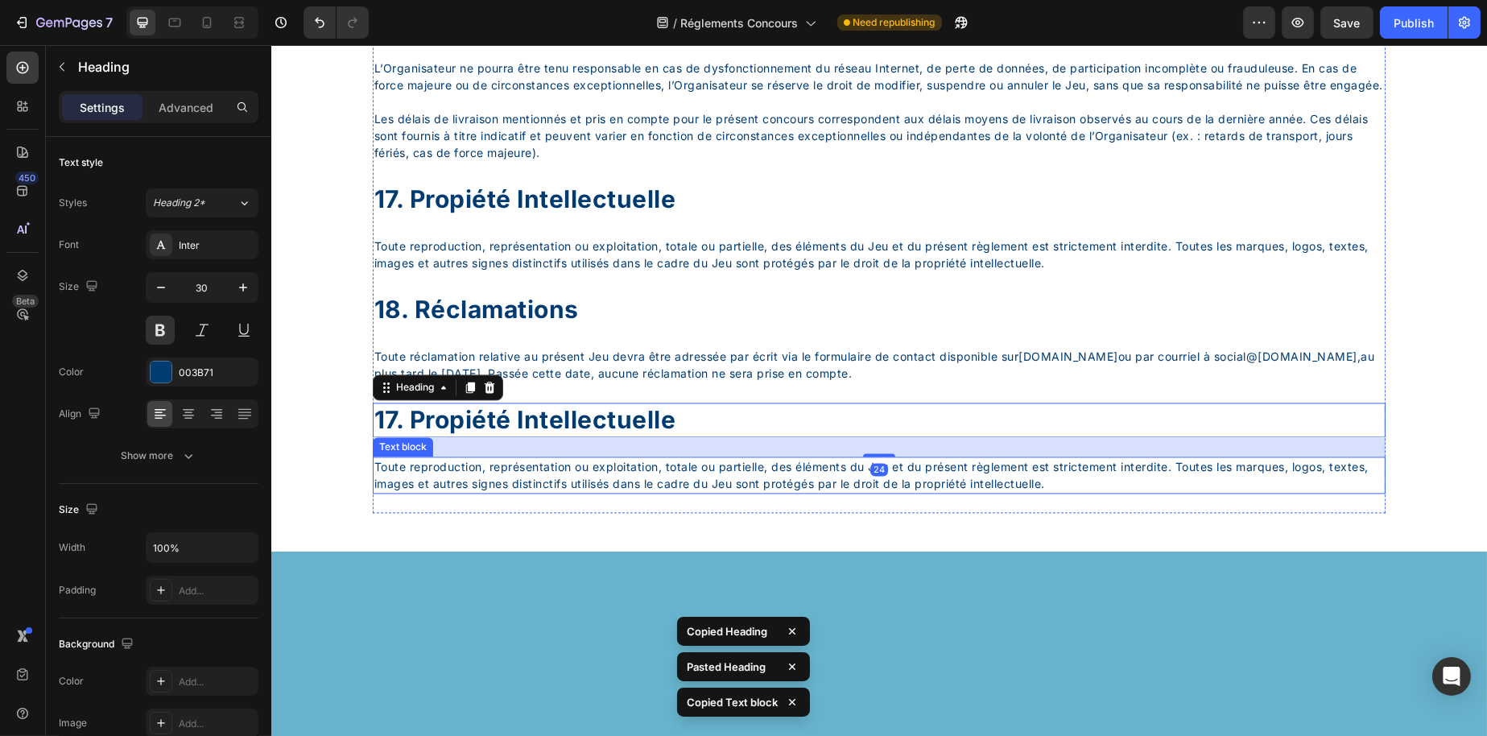
click at [547, 492] on p "Toute reproduction, représentation ou exploitation, totale ou partielle, des él…" at bounding box center [879, 475] width 1010 height 34
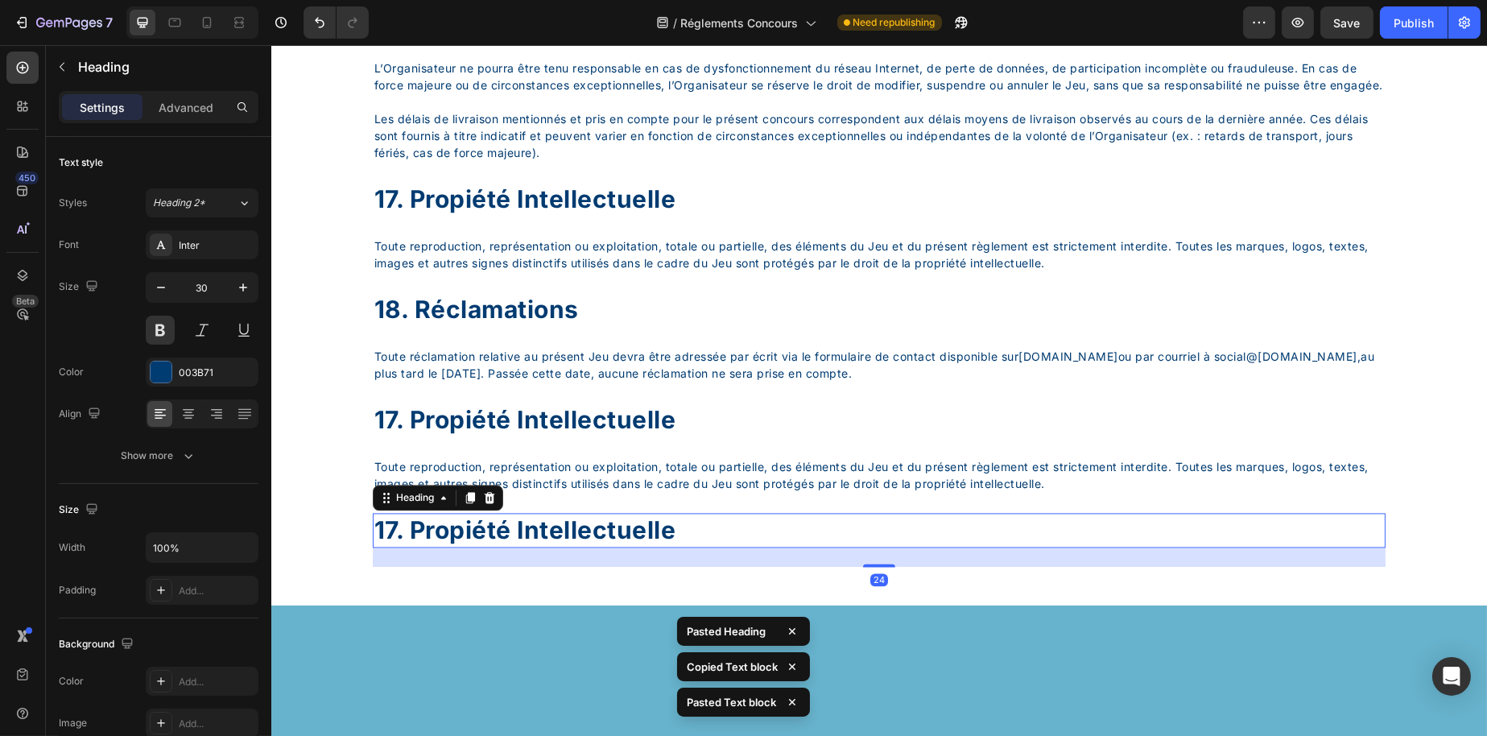
click at [509, 548] on div "17. propiété intellectuelle" at bounding box center [878, 530] width 1013 height 35
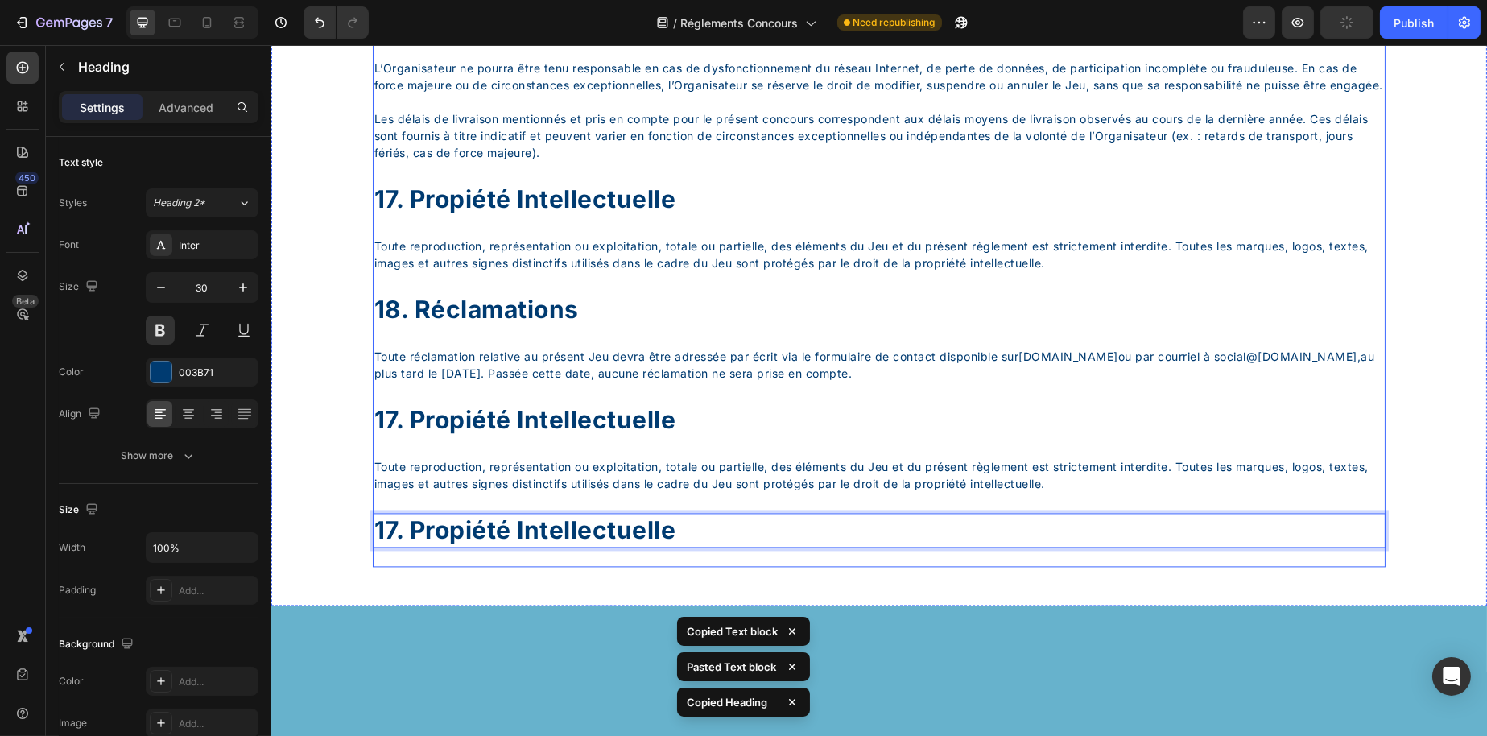
click at [444, 492] on p "Toute reproduction, représentation ou exploitation, totale ou partielle, des él…" at bounding box center [879, 475] width 1010 height 34
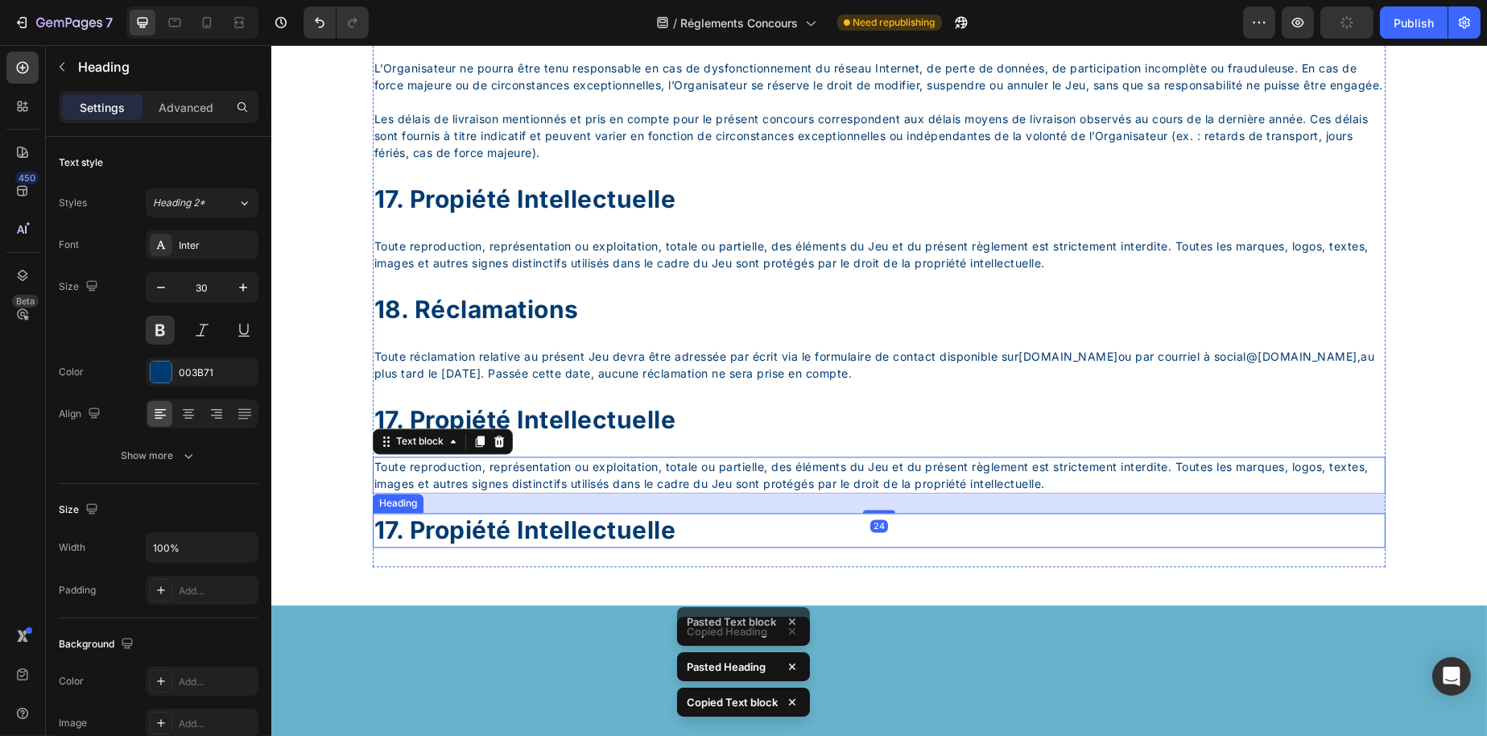
click at [475, 546] on p "17. propiété intellectuelle" at bounding box center [879, 530] width 1010 height 31
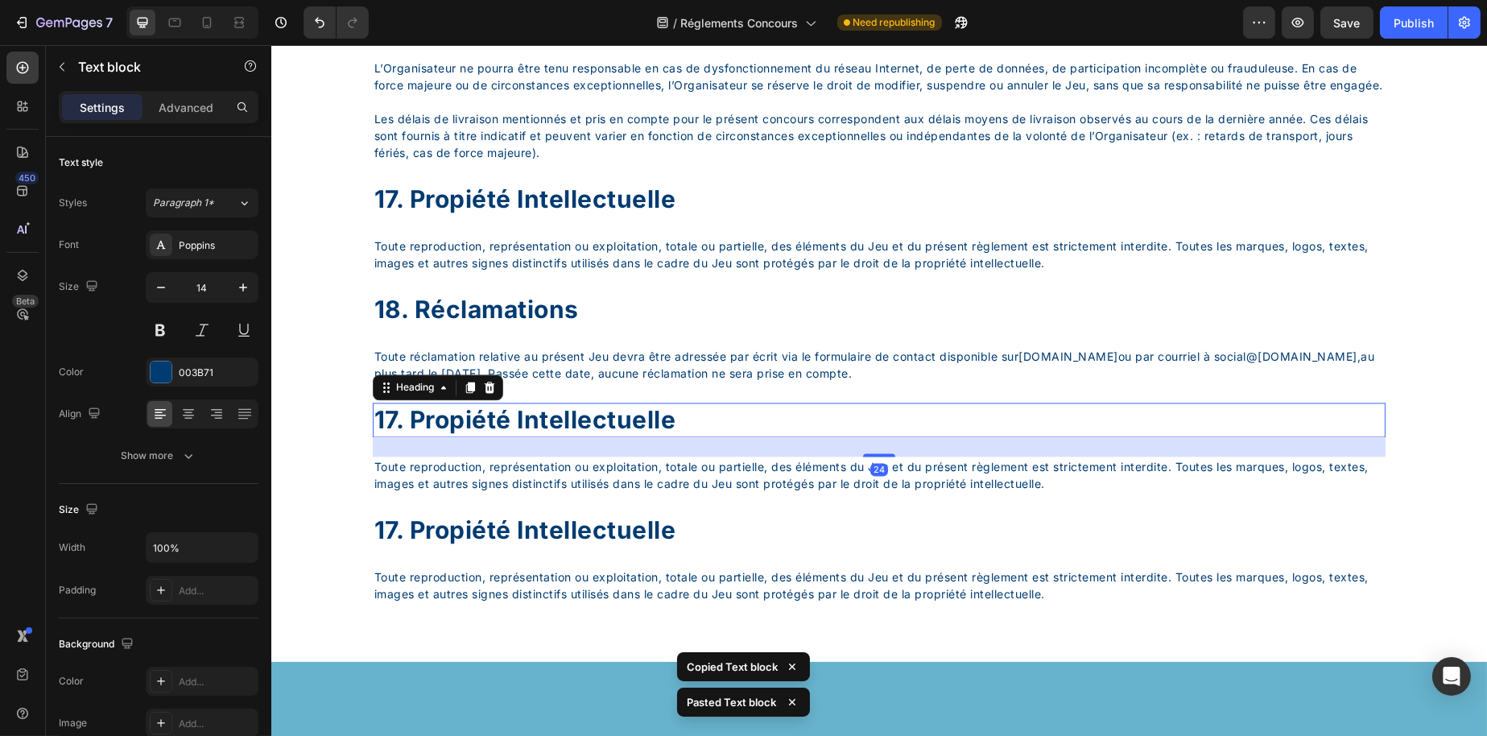
click at [450, 437] on div "17. propiété intellectuelle" at bounding box center [878, 420] width 1013 height 35
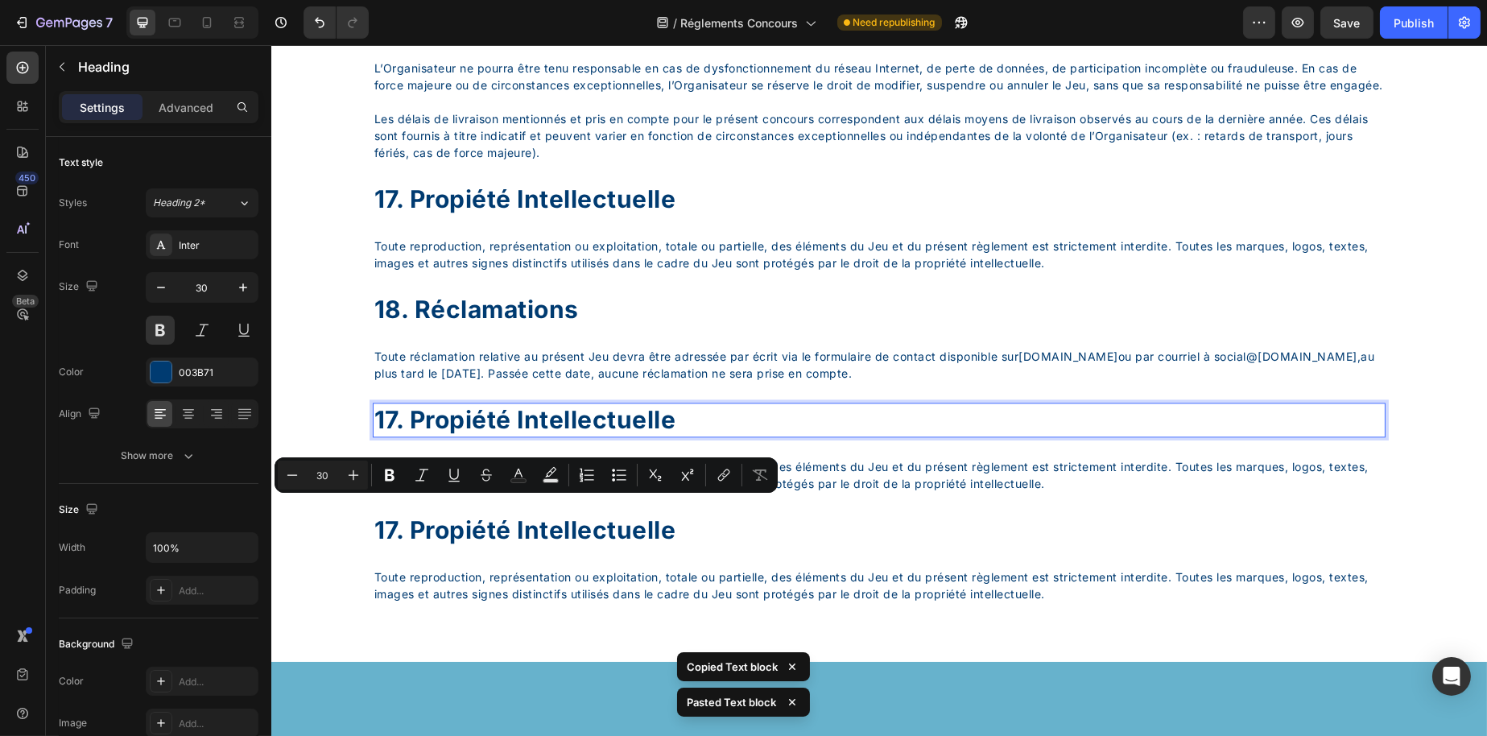
click at [421, 436] on p "17. propiété intellectuelle" at bounding box center [879, 419] width 1010 height 31
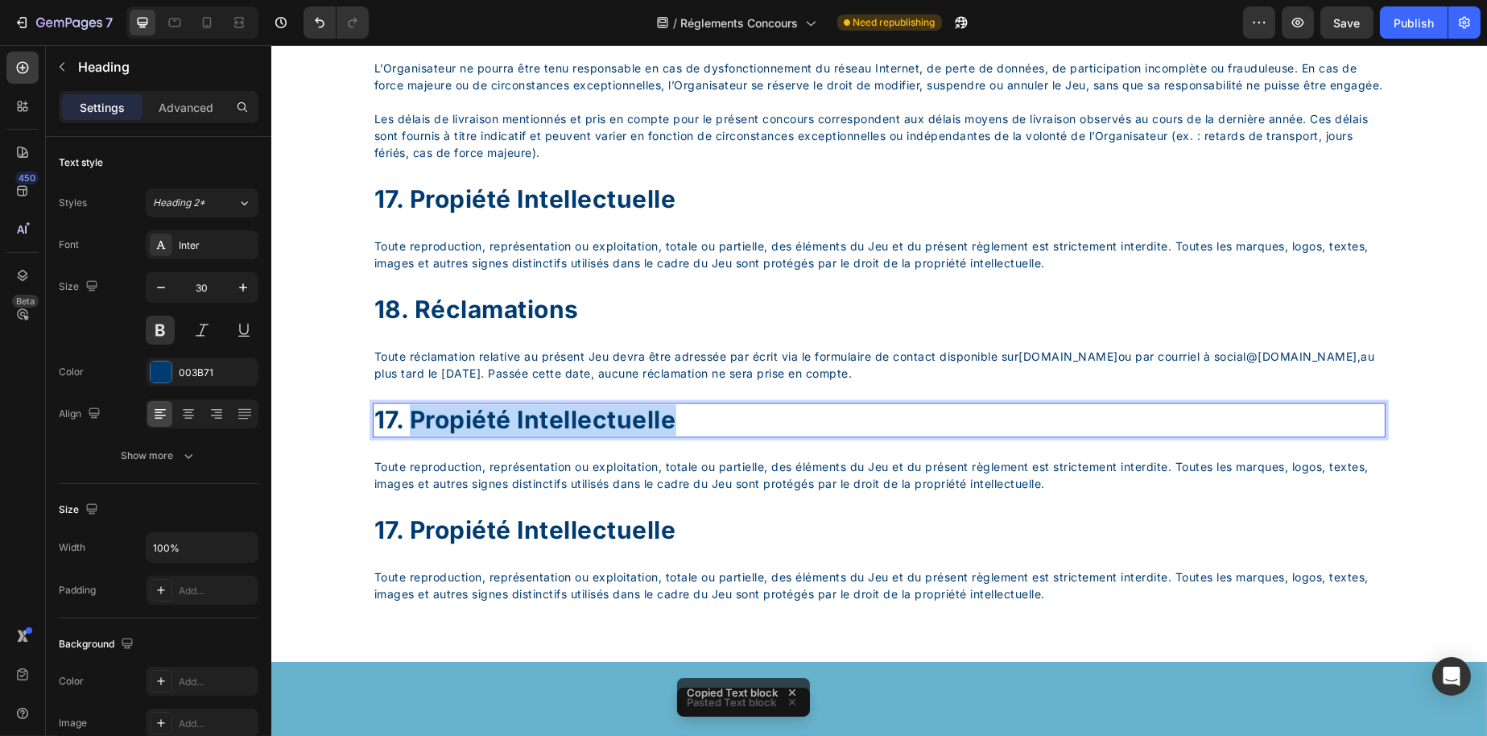
drag, startPoint x: 416, startPoint y: 515, endPoint x: 729, endPoint y: 523, distance: 312.6
click at [729, 436] on p "17. propiété intellectuelle" at bounding box center [879, 419] width 1010 height 31
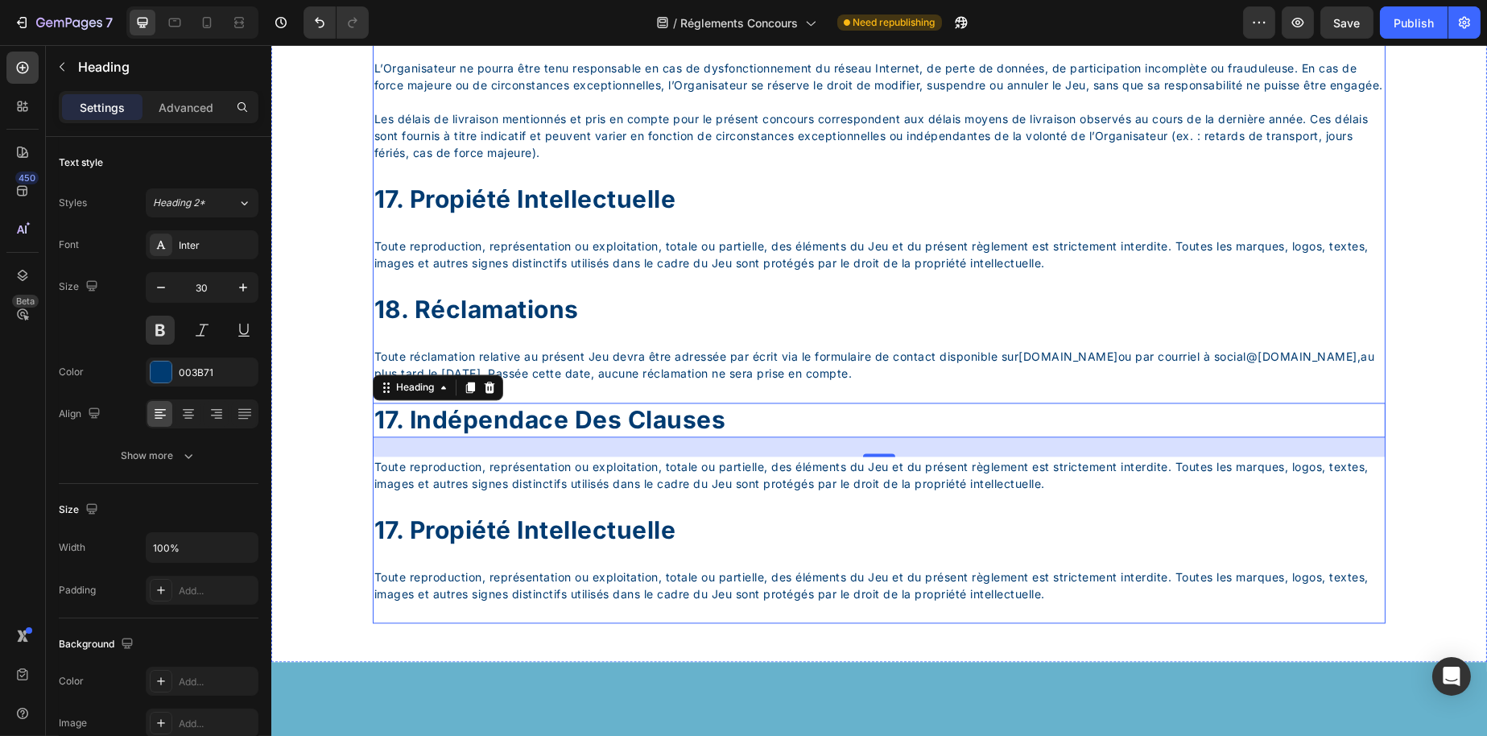
click at [511, 492] on p "Toute reproduction, représentation ou exploitation, totale ou partielle, des él…" at bounding box center [879, 475] width 1010 height 34
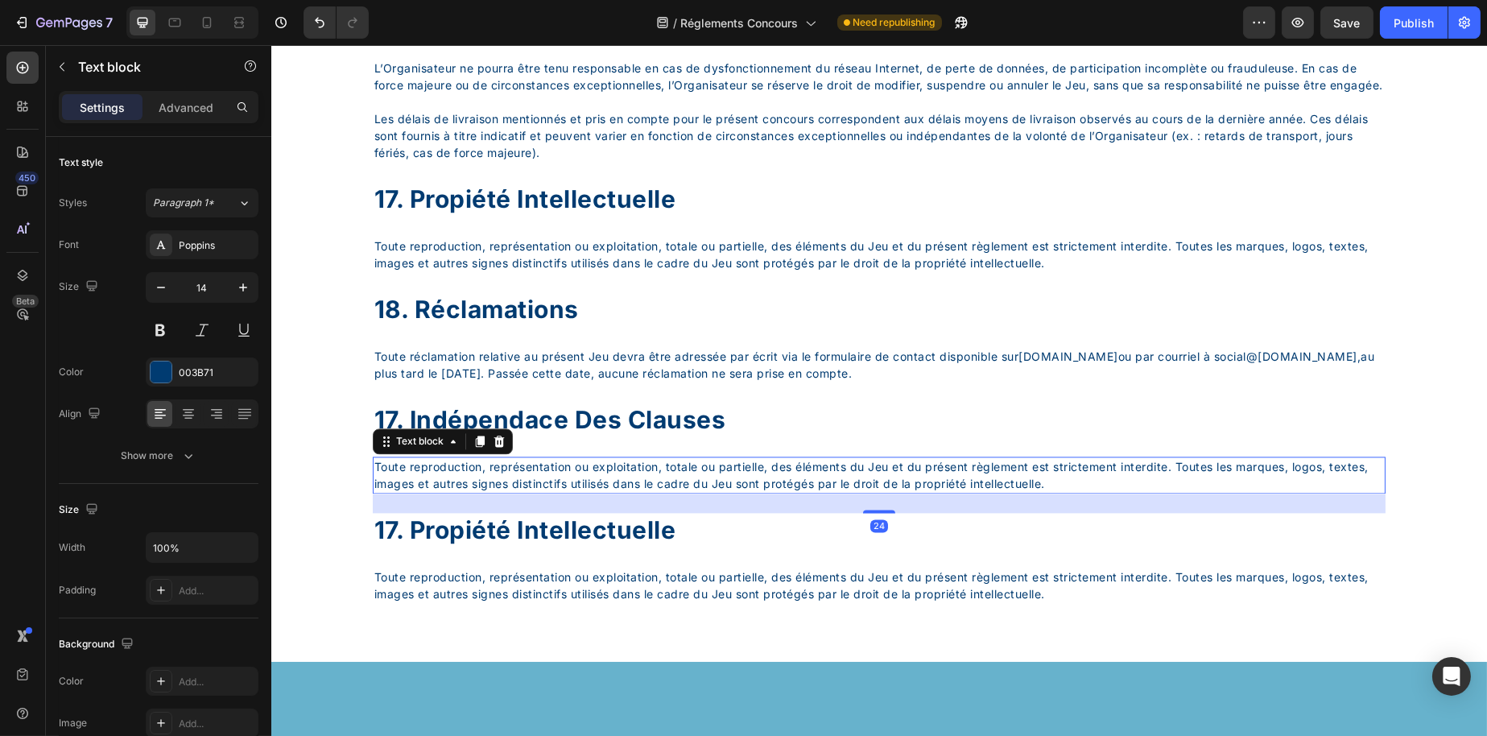
click at [511, 492] on p "Toute reproduction, représentation ou exploitation, totale ou partielle, des él…" at bounding box center [879, 475] width 1010 height 34
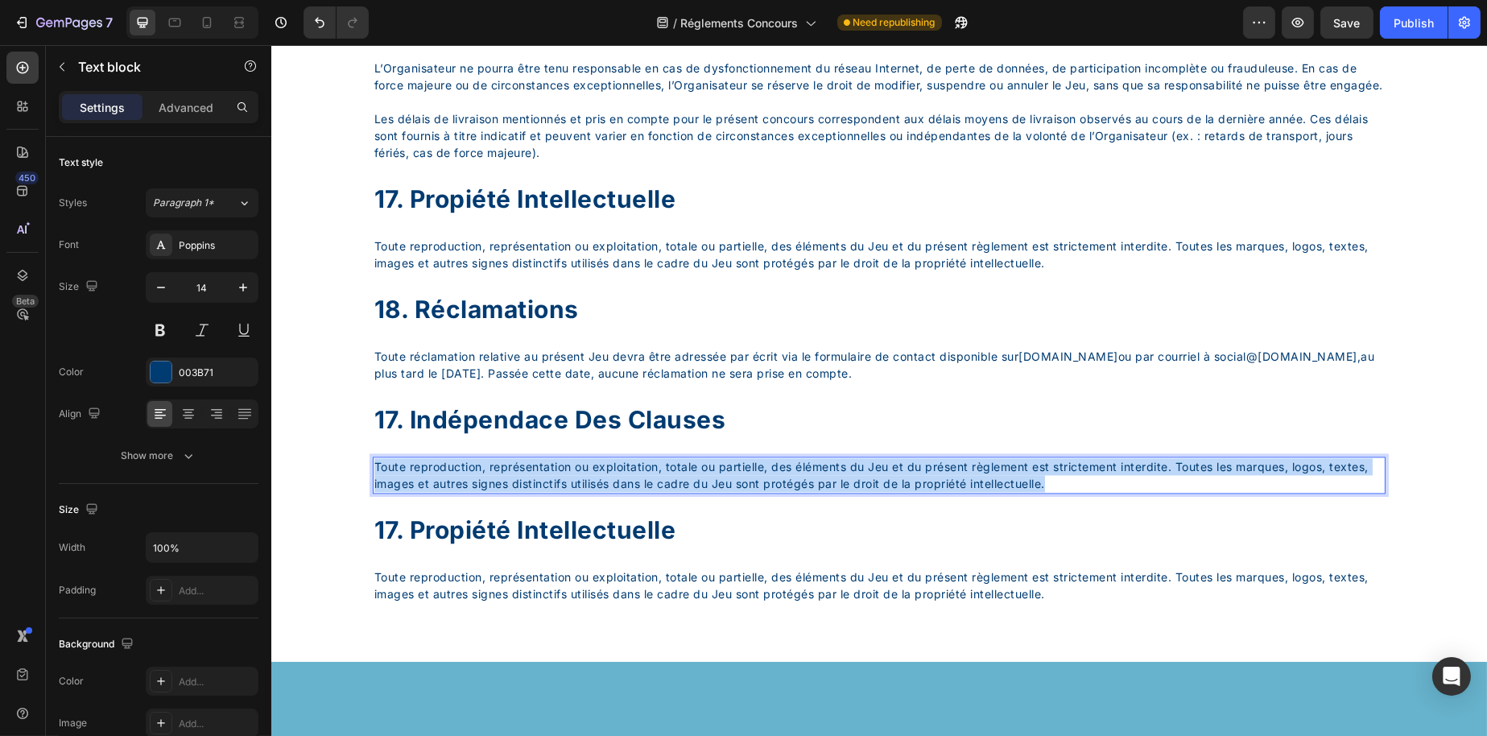
click at [511, 492] on p "Toute reproduction, représentation ou exploitation, totale ou partielle, des él…" at bounding box center [879, 475] width 1010 height 34
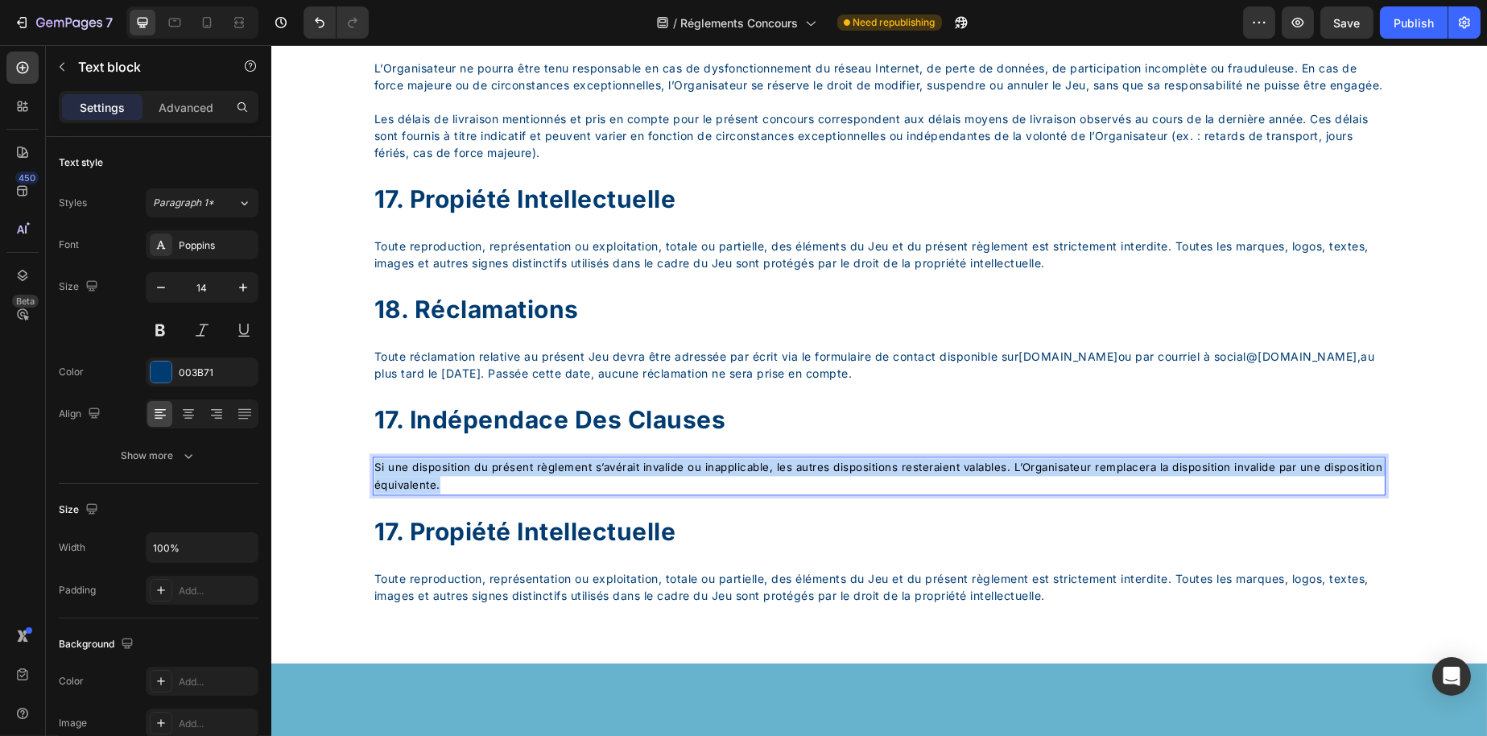
drag, startPoint x: 555, startPoint y: 575, endPoint x: 358, endPoint y: 546, distance: 199.4
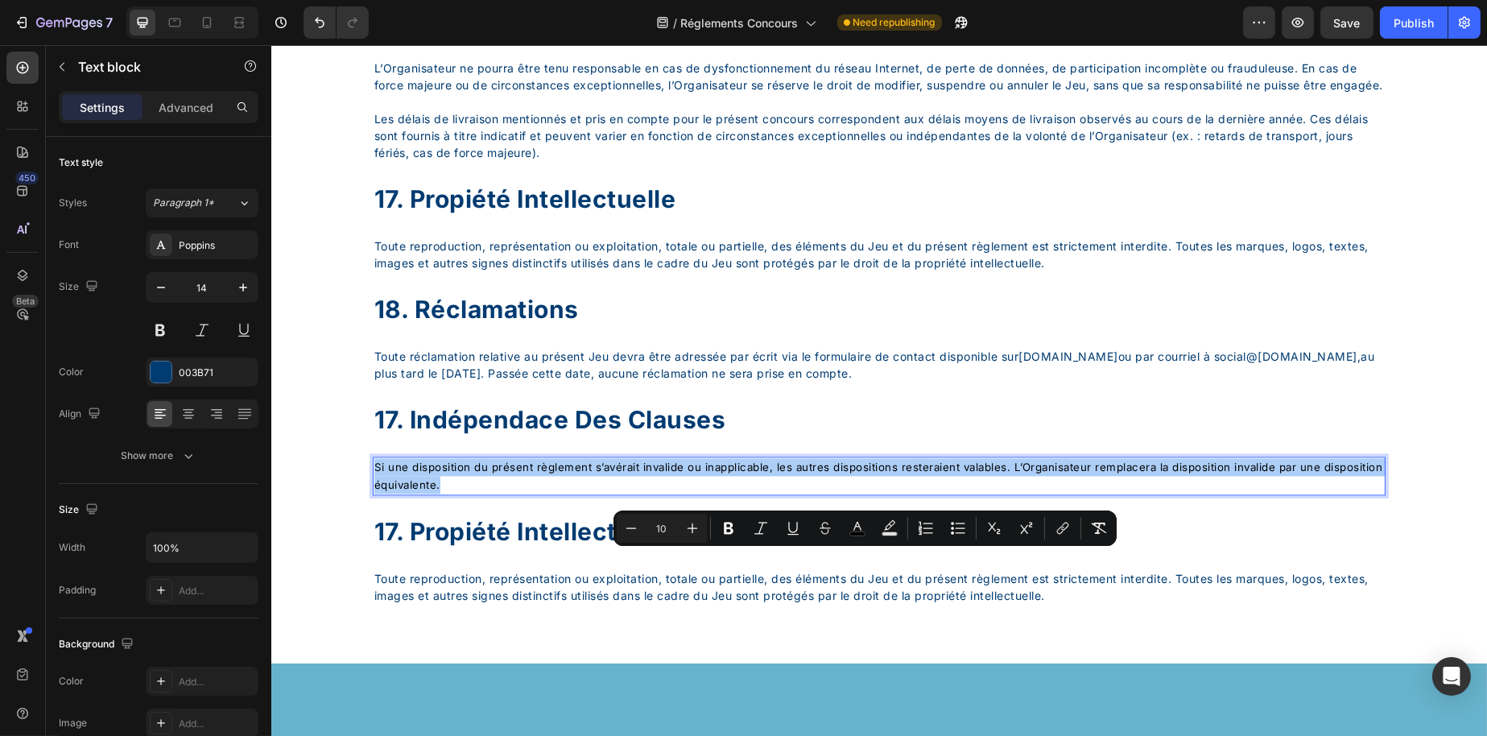
click at [1077, 515] on div "Minus 10 Plus Bold Italic Underline Strikethrough color Text Background Color N…" at bounding box center [865, 528] width 497 height 29
click at [1089, 520] on button "Remove Format" at bounding box center [1099, 528] width 29 height 29
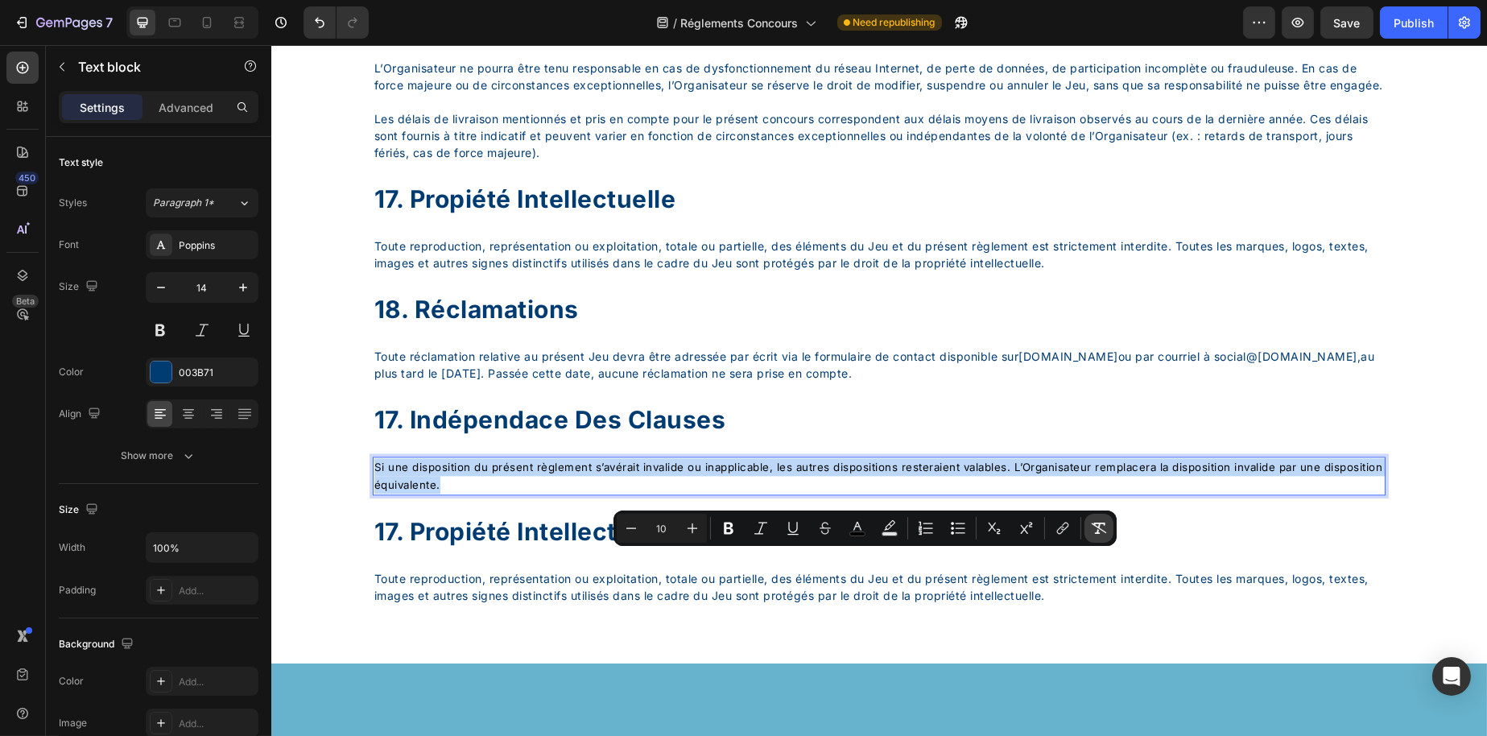
type input "14"
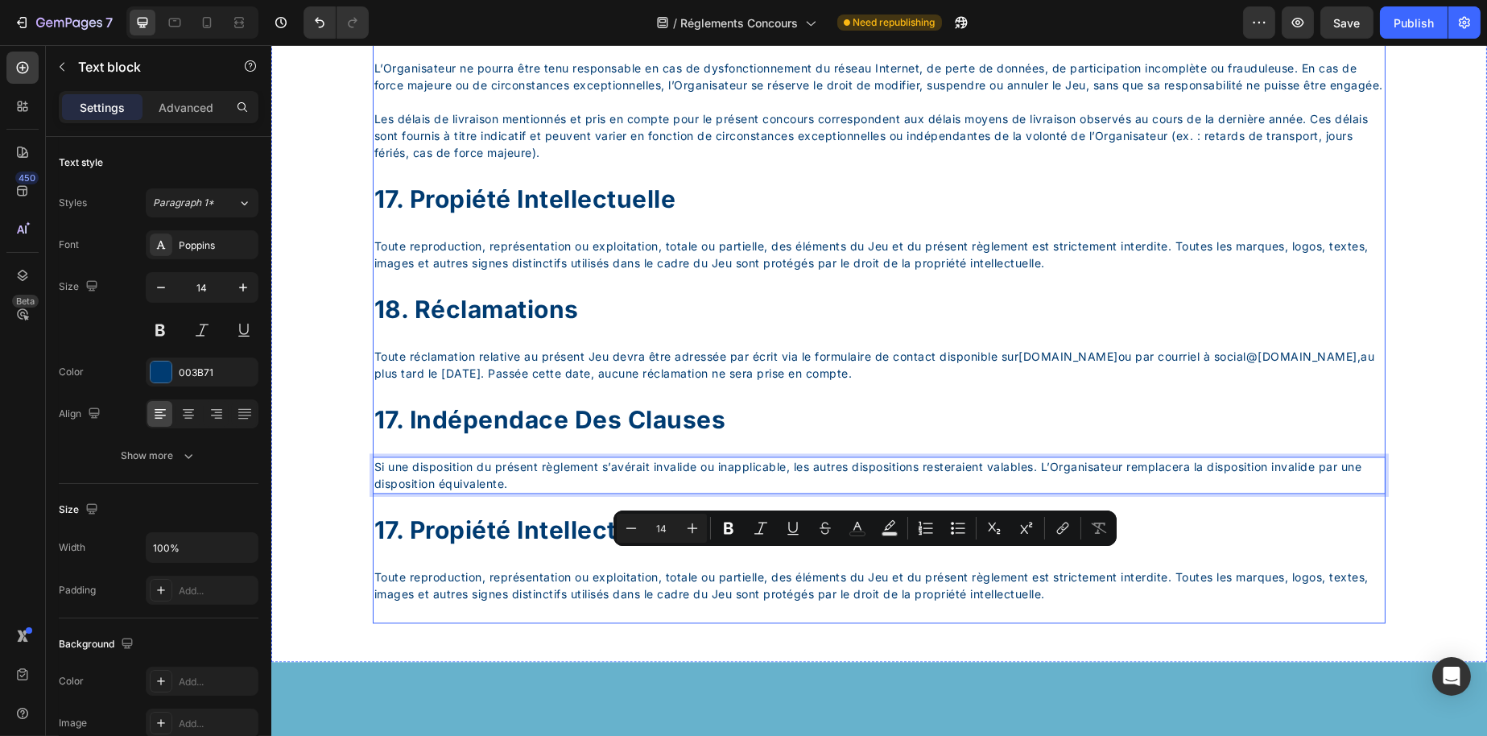
click at [989, 546] on p "17. propiété intellectuelle" at bounding box center [879, 530] width 1010 height 31
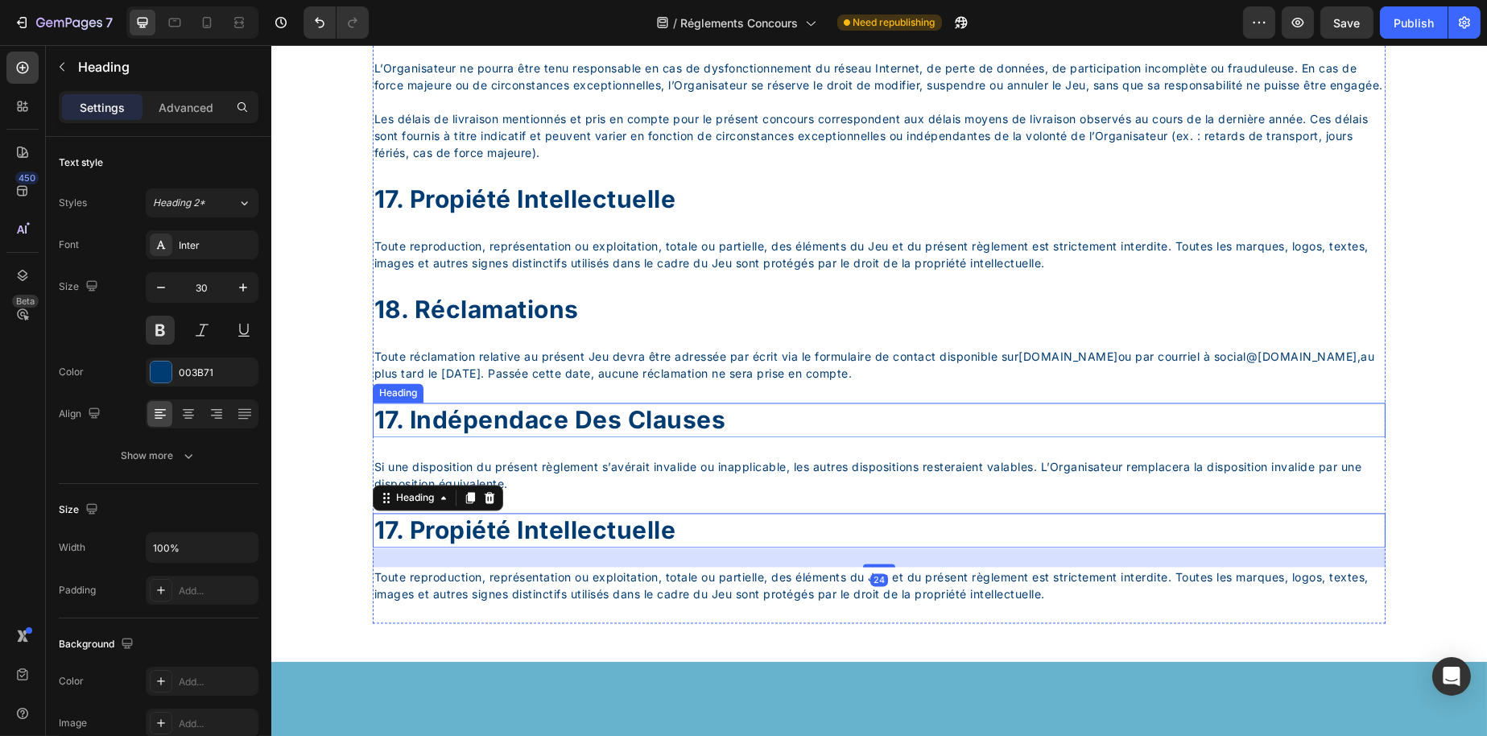
click at [403, 436] on p "17. indépendace des clauses" at bounding box center [879, 419] width 1010 height 31
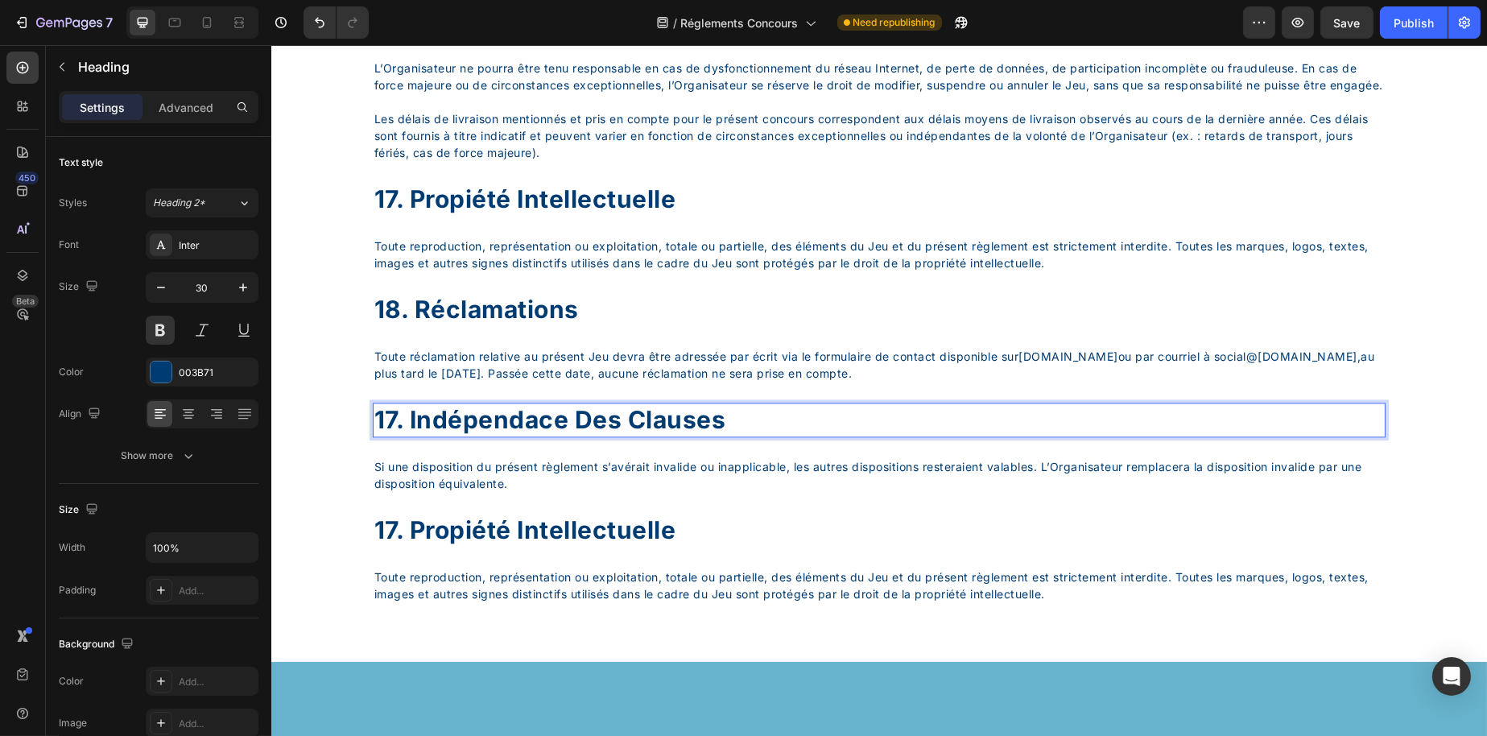
click at [395, 436] on p "17. indépendace des clauses" at bounding box center [879, 419] width 1010 height 31
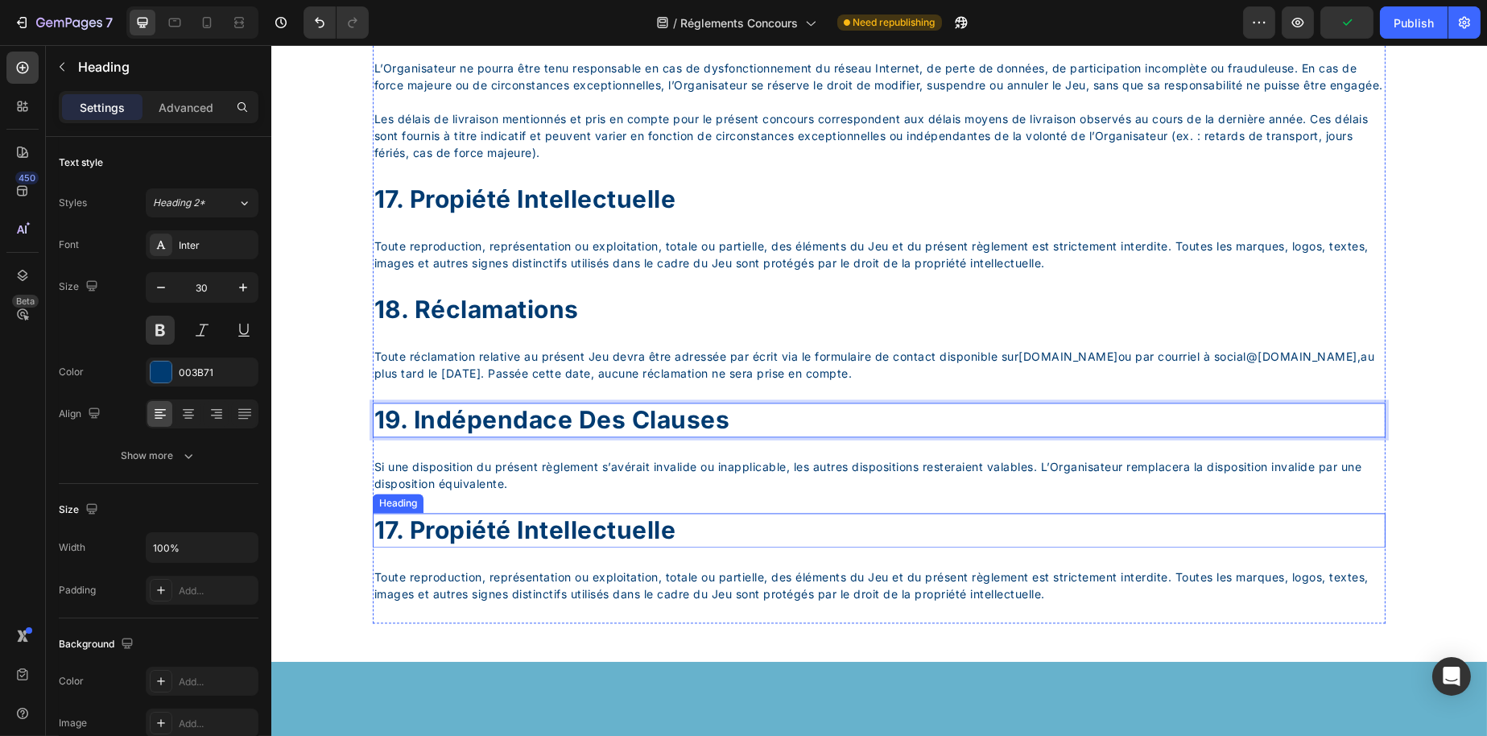
click at [406, 546] on p "17. propiété intellectuelle" at bounding box center [879, 530] width 1010 height 31
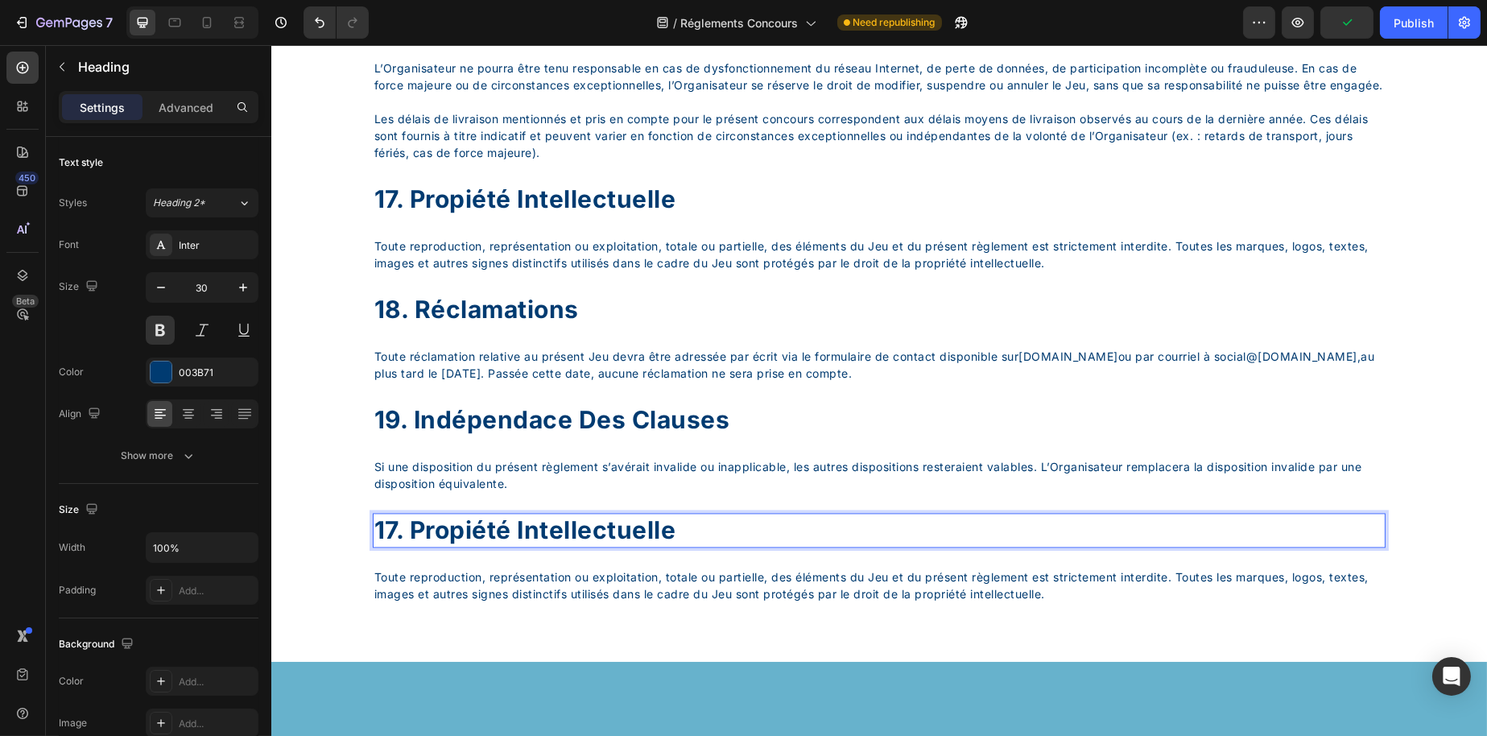
click at [399, 546] on p "17. propiété intellectuelle" at bounding box center [879, 530] width 1010 height 31
drag, startPoint x: 420, startPoint y: 623, endPoint x: 730, endPoint y: 622, distance: 310.8
click at [730, 546] on p "20. propiété intellectuelle" at bounding box center [879, 530] width 1010 height 31
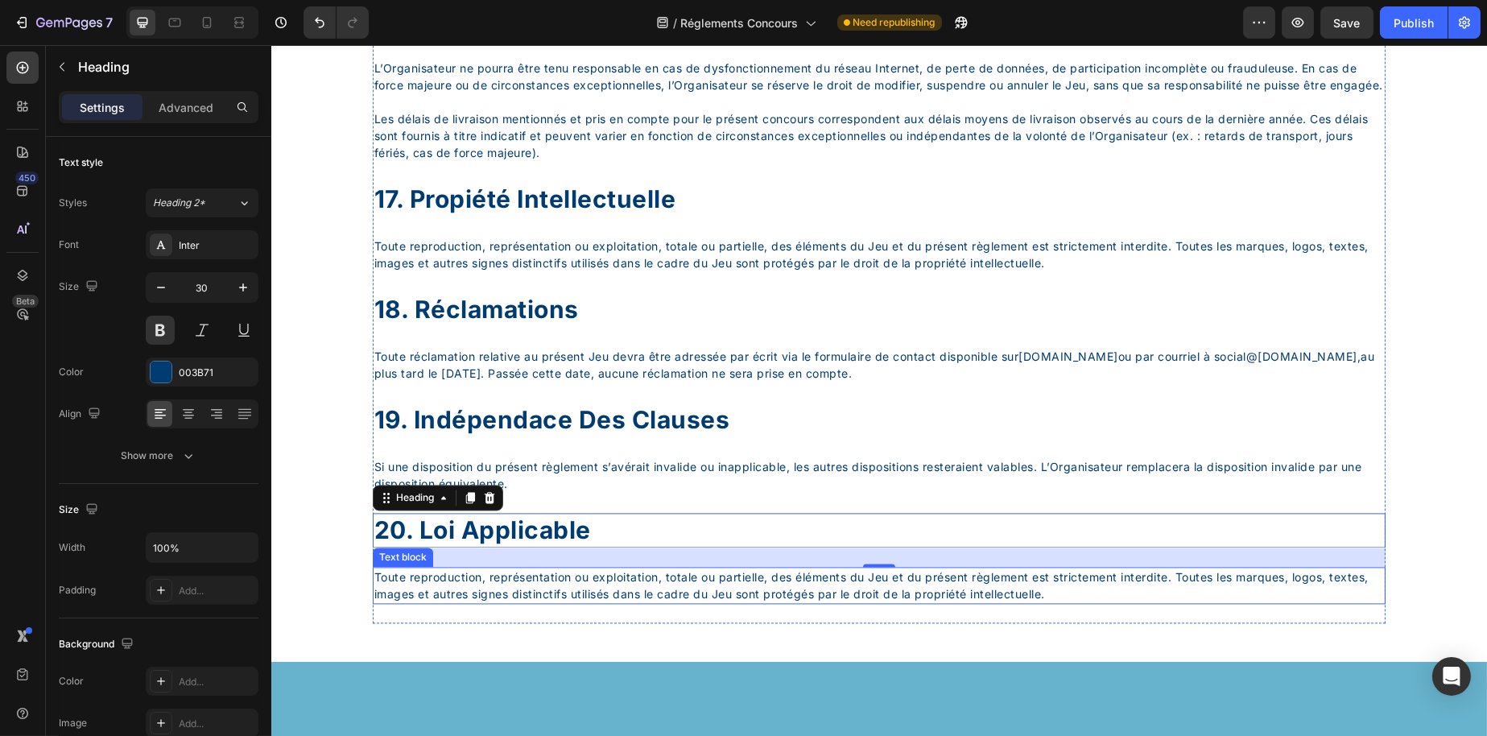
click at [482, 602] on p "Toute reproduction, représentation ou exploitation, totale ou partielle, des él…" at bounding box center [879, 585] width 1010 height 34
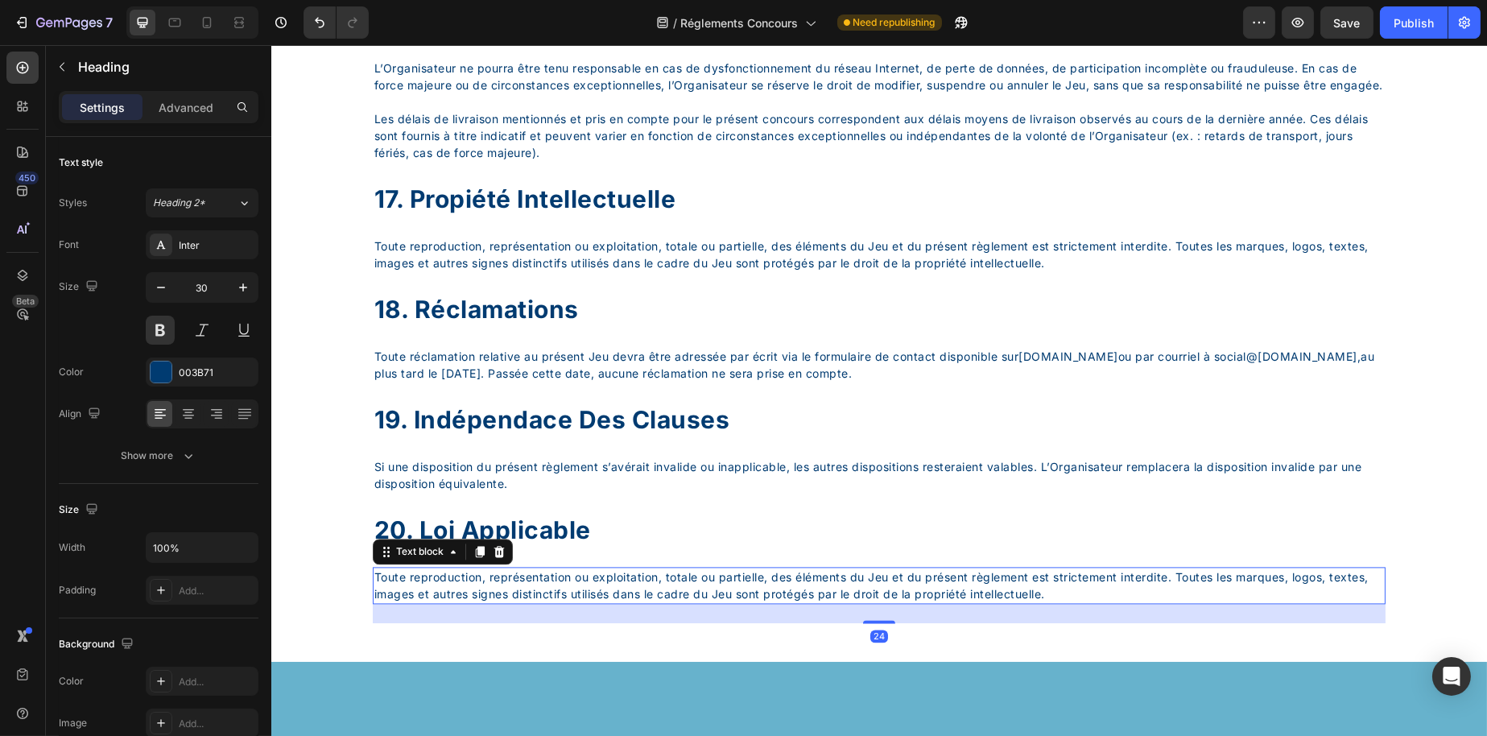
click at [482, 602] on p "Toute reproduction, représentation ou exploitation, totale ou partielle, des él…" at bounding box center [879, 585] width 1010 height 34
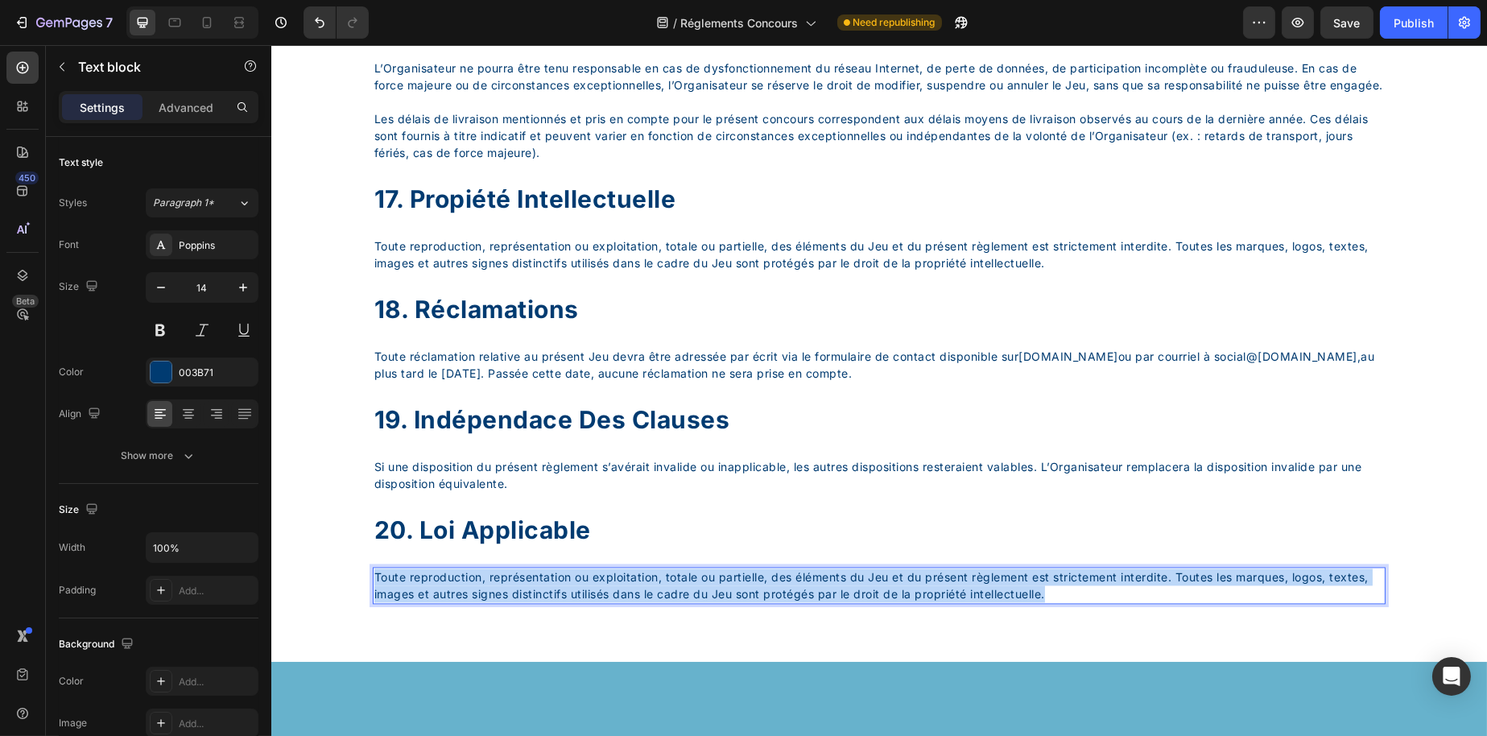
click at [482, 602] on p "Toute reproduction, représentation ou exploitation, totale ou partielle, des él…" at bounding box center [879, 585] width 1010 height 34
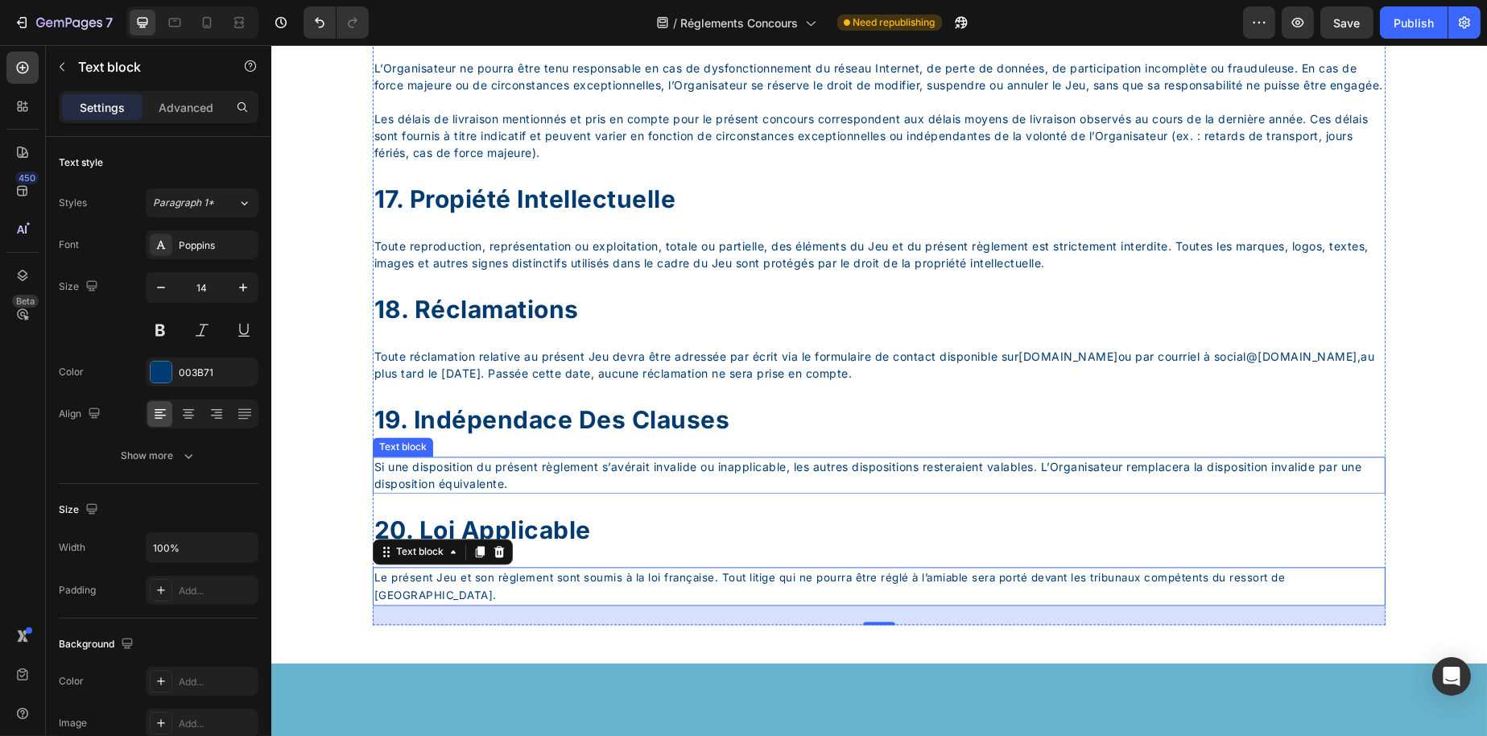
click at [641, 492] on p "Si une disposition du présent règlement s’avérait invalide ou inapplicable, les…" at bounding box center [879, 475] width 1010 height 34
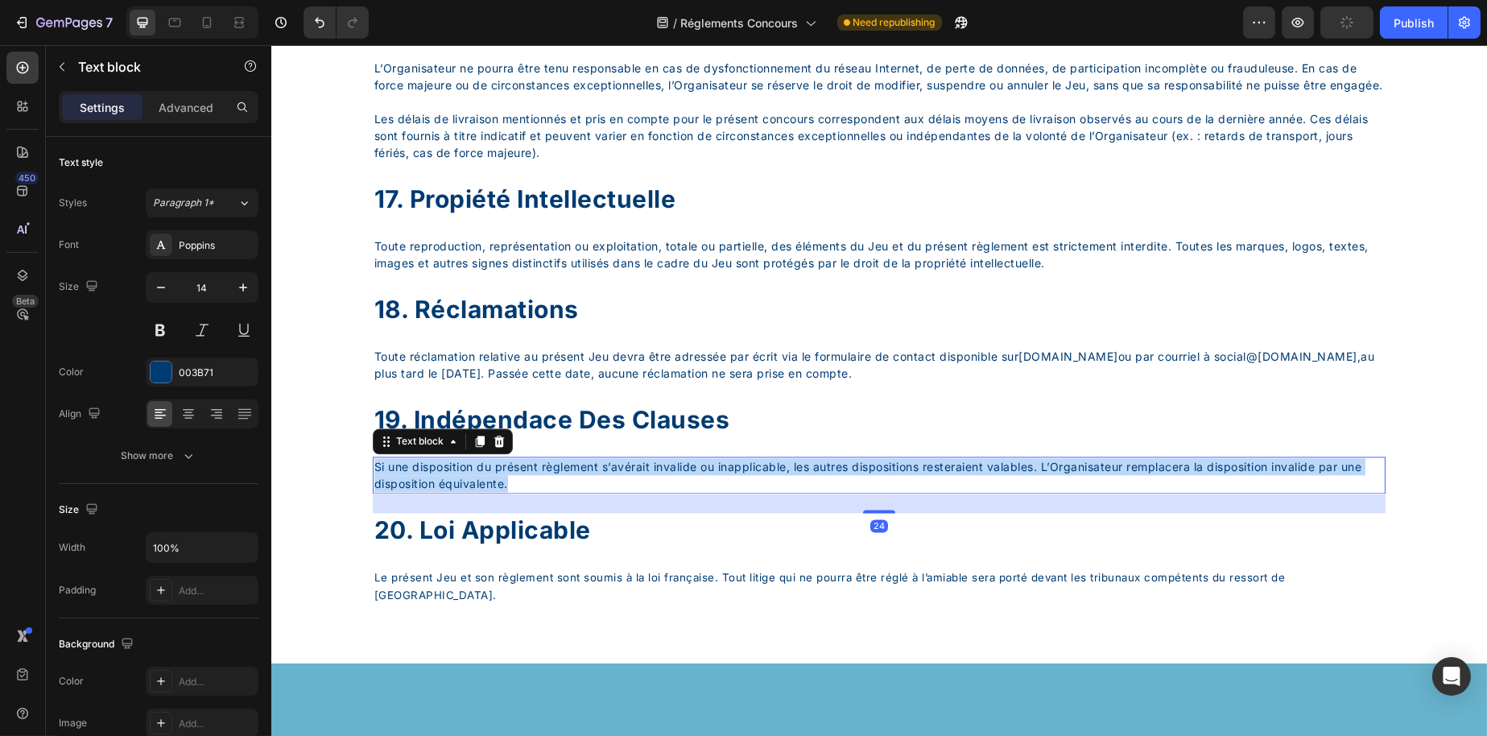
click at [641, 492] on p "Si une disposition du présent règlement s’avérait invalide ou inapplicable, les…" at bounding box center [879, 475] width 1010 height 34
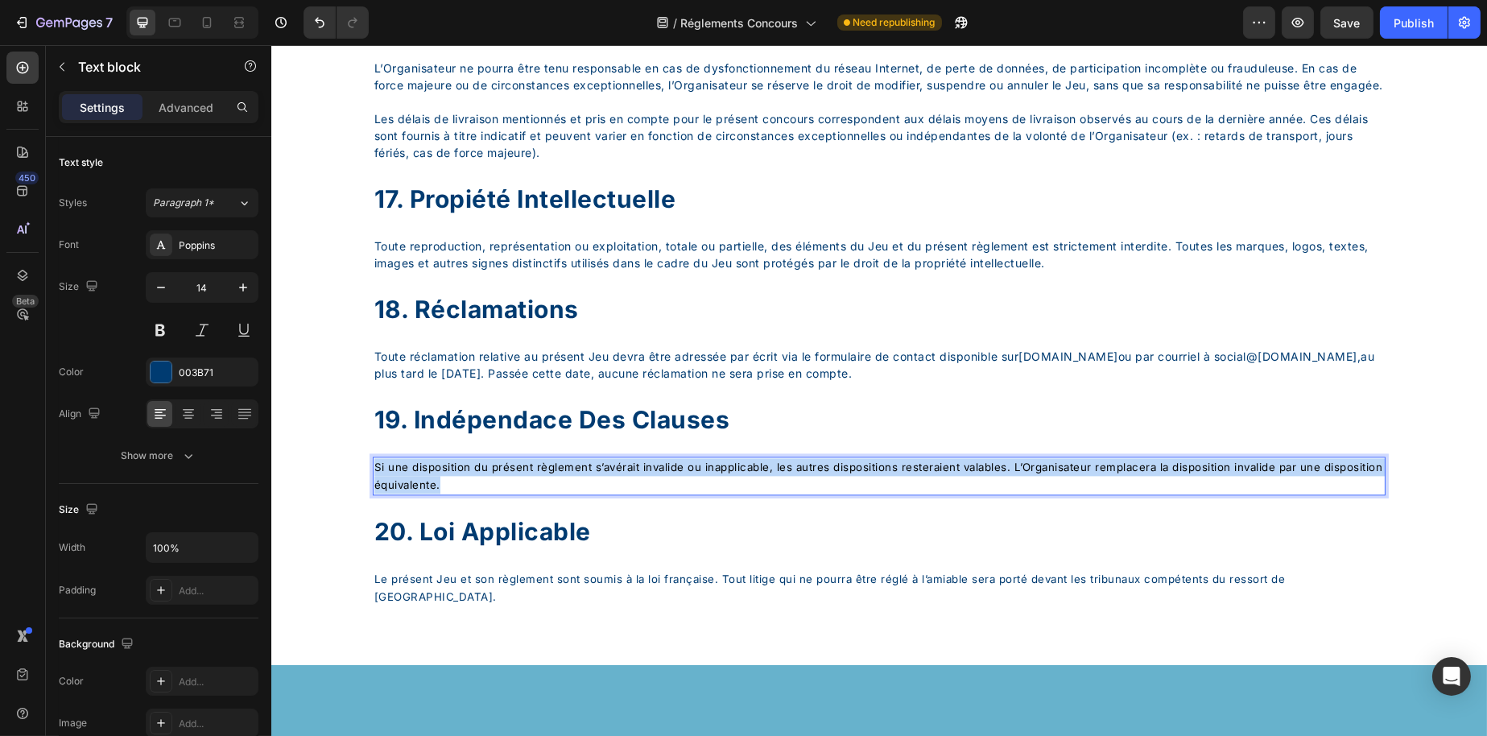
drag, startPoint x: 609, startPoint y: 574, endPoint x: 180, endPoint y: 491, distance: 436.3
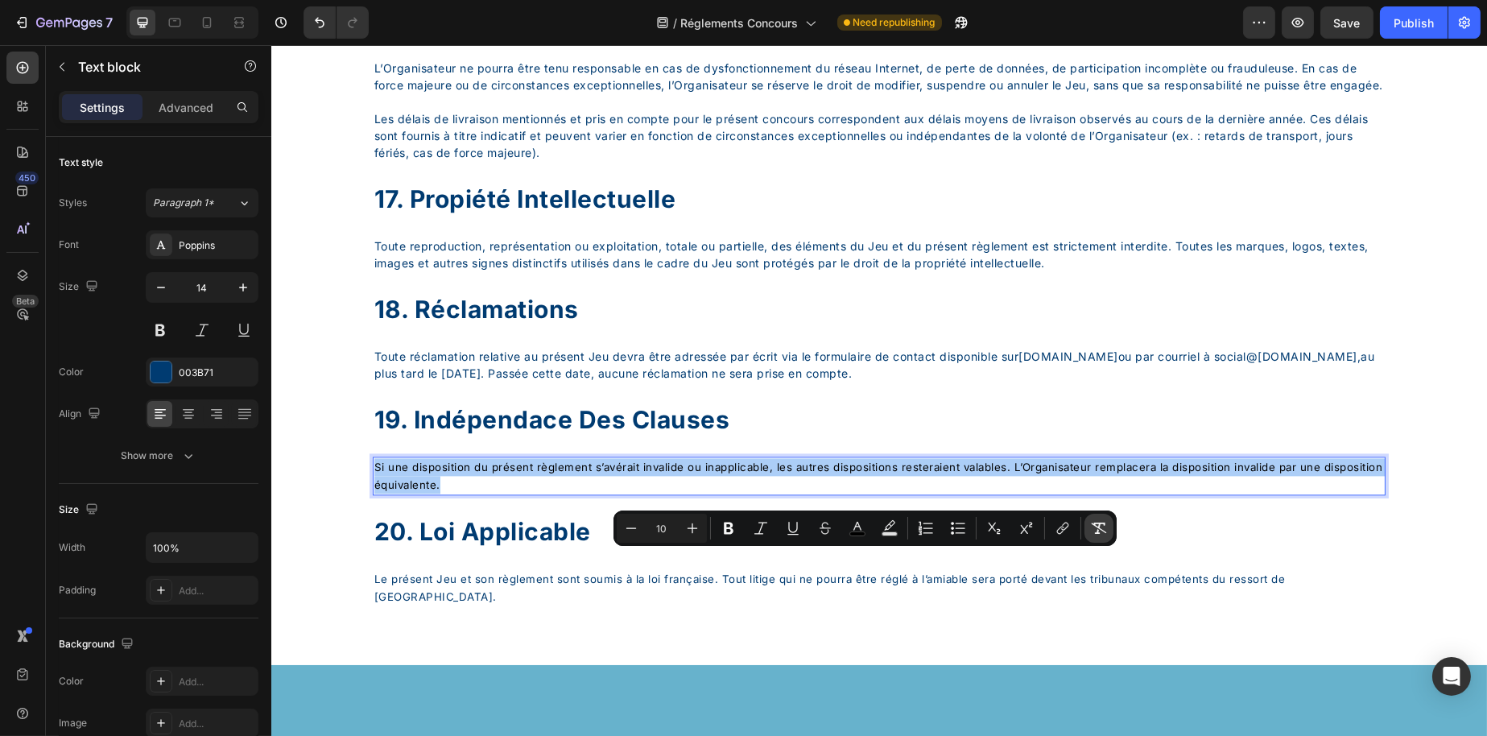
click at [1098, 534] on icon "Editor contextual toolbar" at bounding box center [1099, 528] width 15 height 11
type input "14"
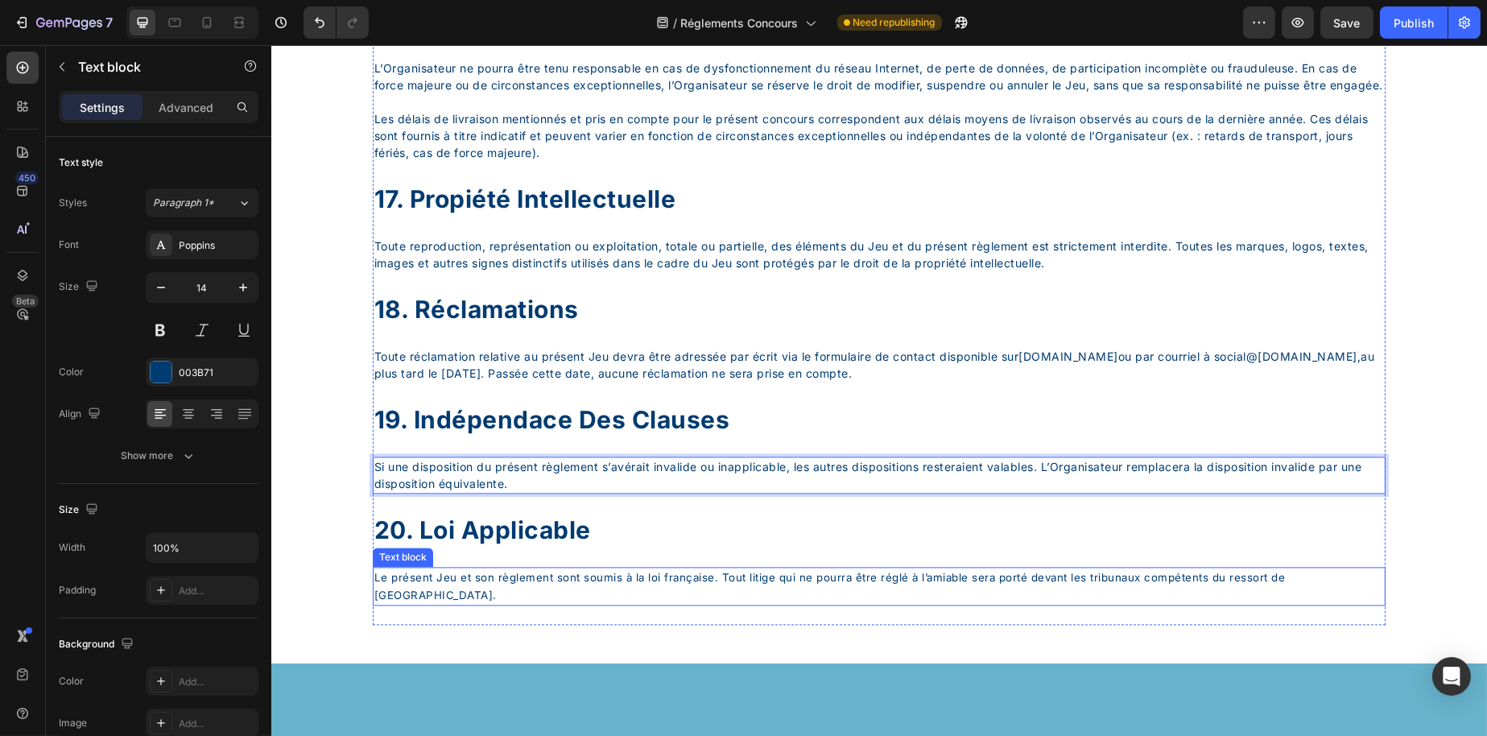
click at [1063, 601] on span "Le présent Jeu et son règlement sont soumis à la loi française. Tout litige qui…" at bounding box center [830, 586] width 912 height 31
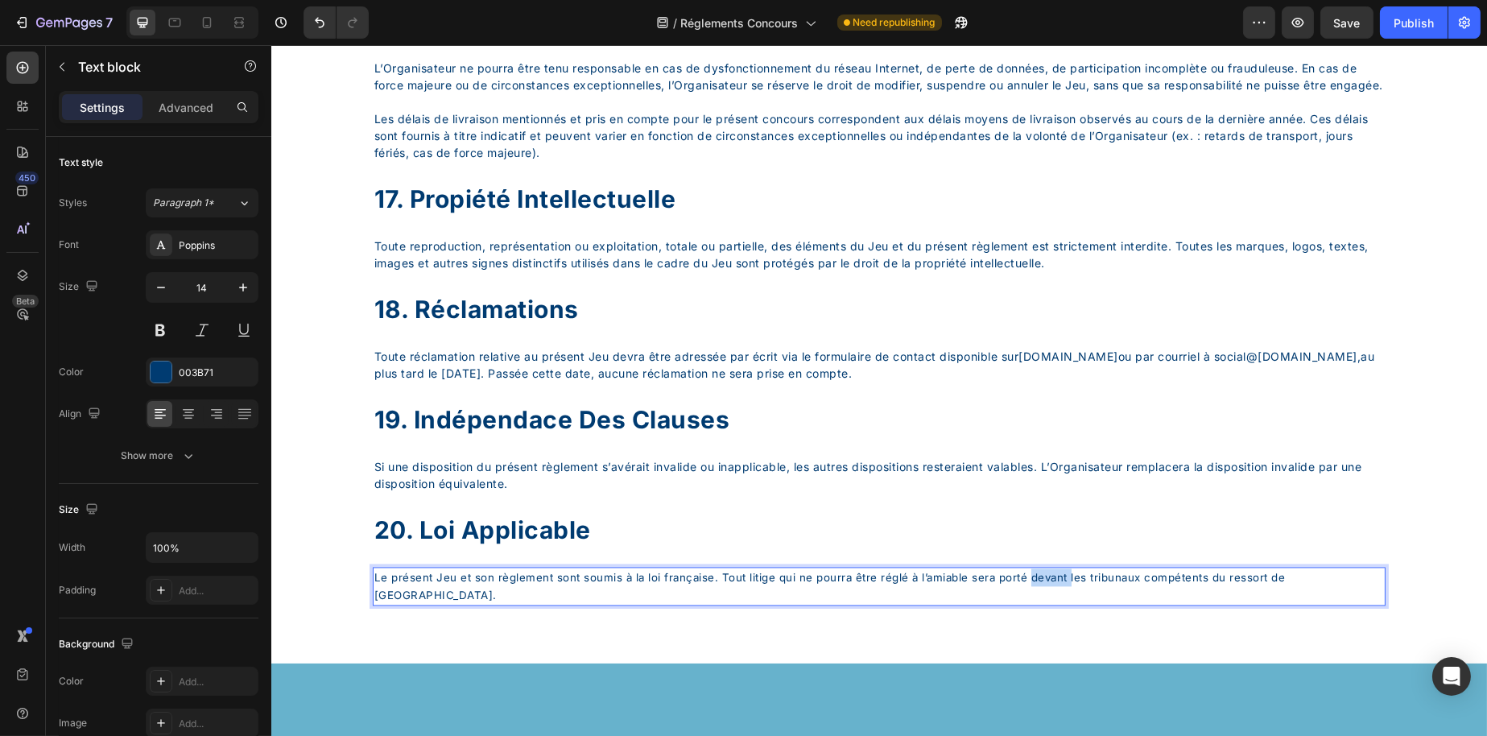
click at [1063, 601] on span "Le présent Jeu et son règlement sont soumis à la loi française. Tout litige qui…" at bounding box center [830, 586] width 912 height 31
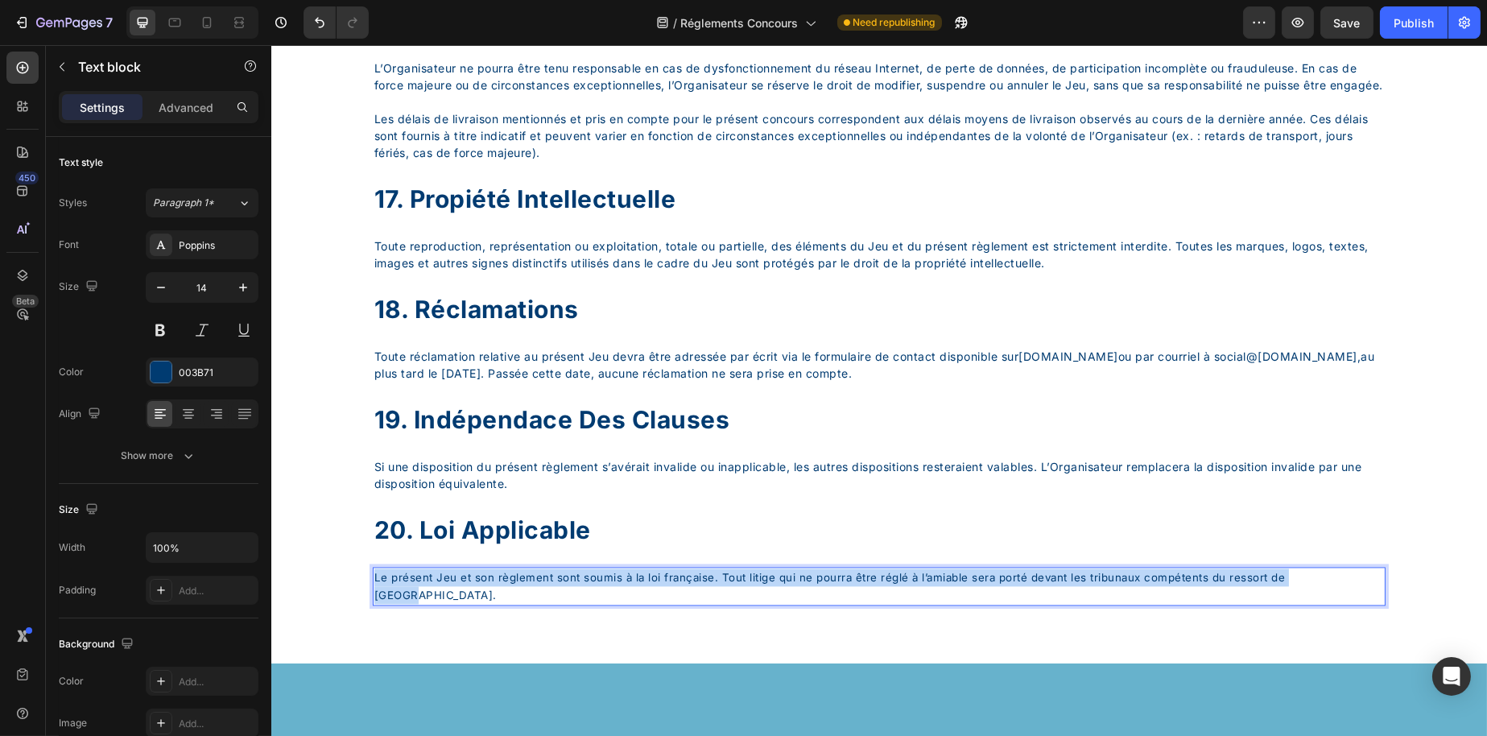
click at [1063, 601] on span "Le présent Jeu et son règlement sont soumis à la loi française. Tout litige qui…" at bounding box center [830, 586] width 912 height 31
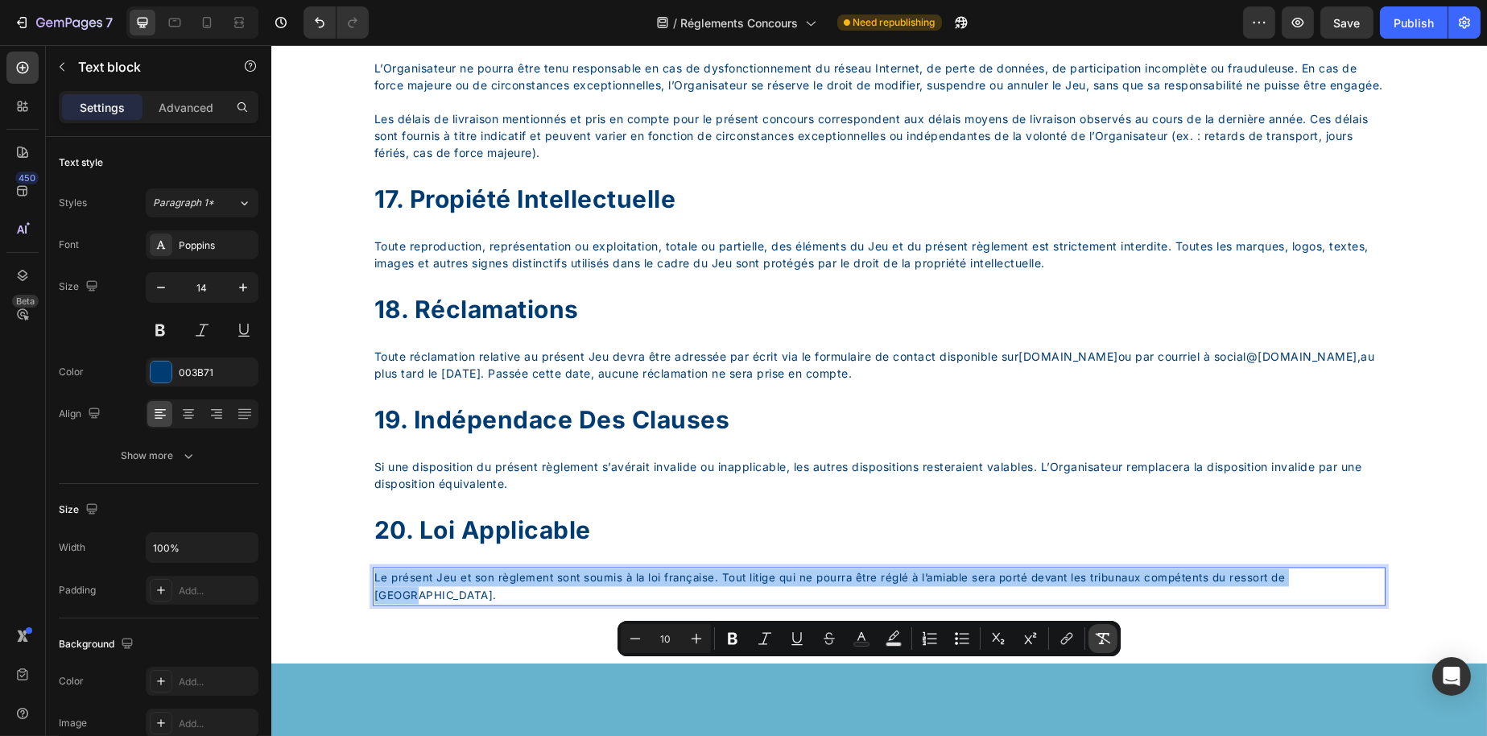
click at [1104, 626] on button "Remove Format" at bounding box center [1103, 638] width 29 height 29
type input "14"
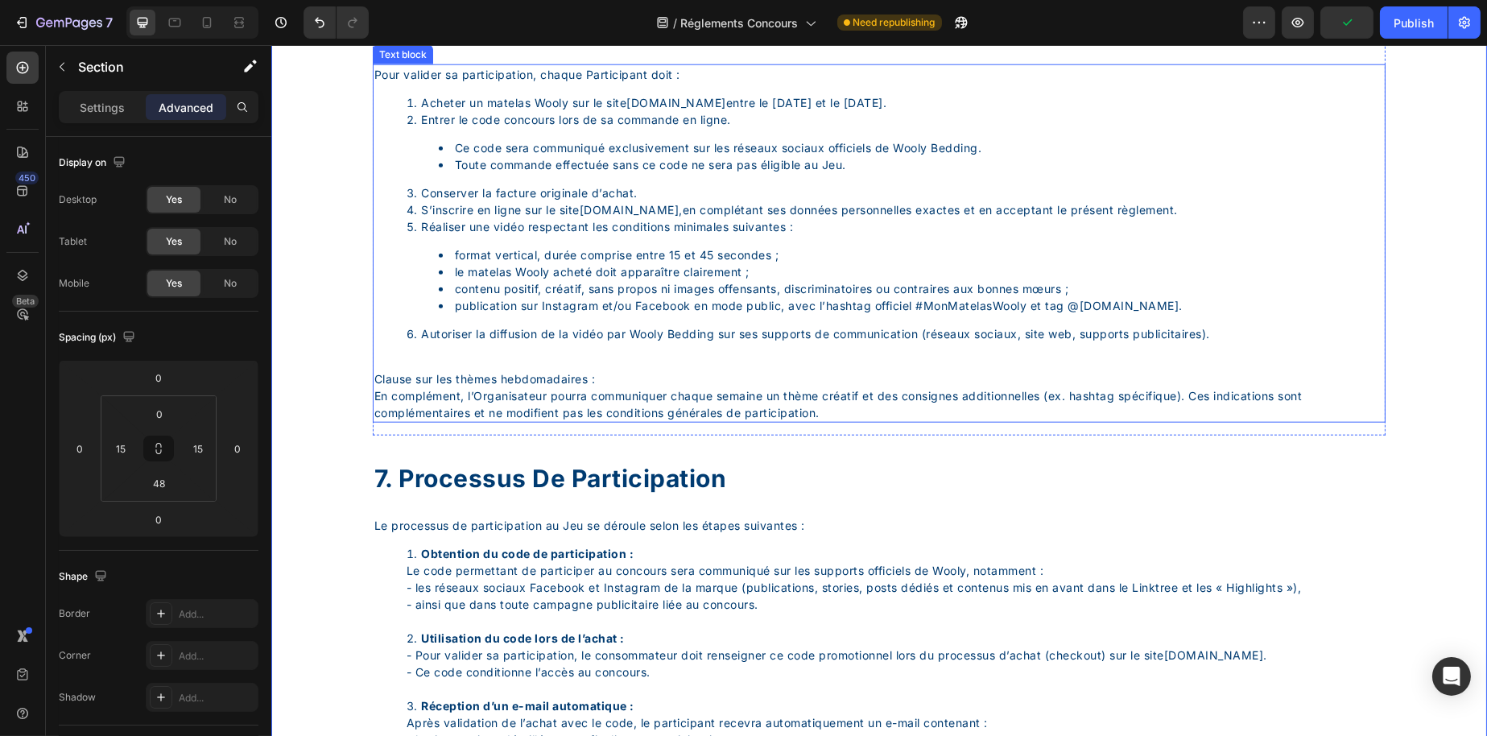
scroll to position [3759, 0]
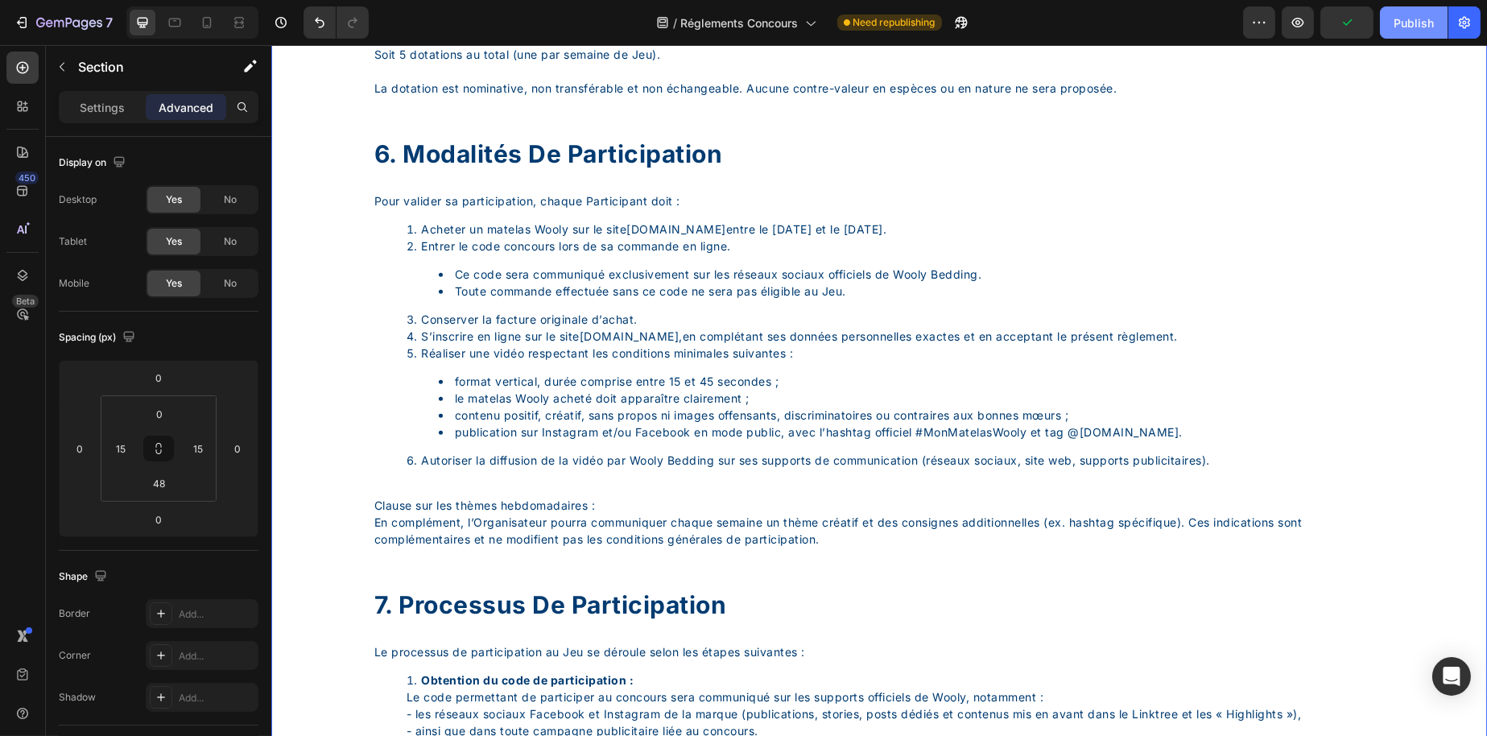
click at [1408, 33] on button "Publish" at bounding box center [1414, 22] width 68 height 32
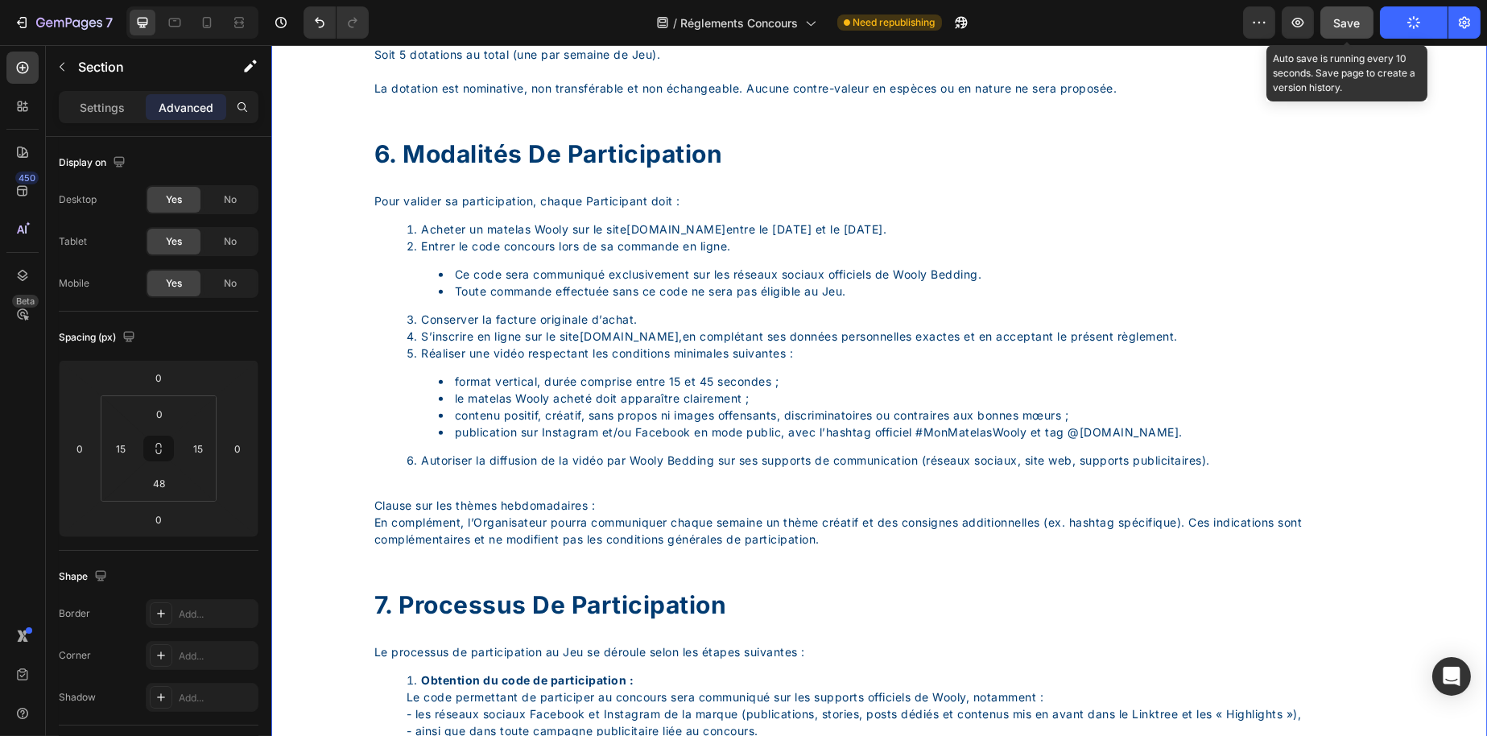
click at [1327, 14] on button "Save" at bounding box center [1347, 22] width 53 height 32
